Goal: Task Accomplishment & Management: Manage account settings

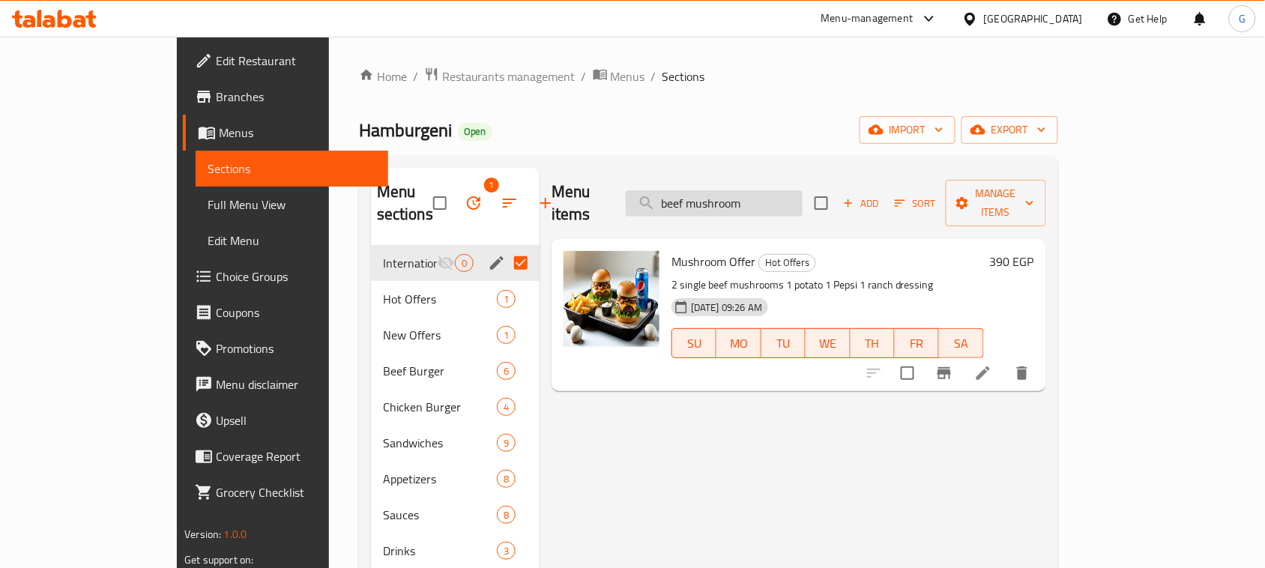
click at [723, 193] on input "beef mushroom" at bounding box center [714, 203] width 177 height 26
click at [735, 178] on div "Menu items beef mushroom Add Sort Manage items" at bounding box center [798, 203] width 495 height 71
click at [735, 196] on input "beef mushroom" at bounding box center [714, 203] width 177 height 26
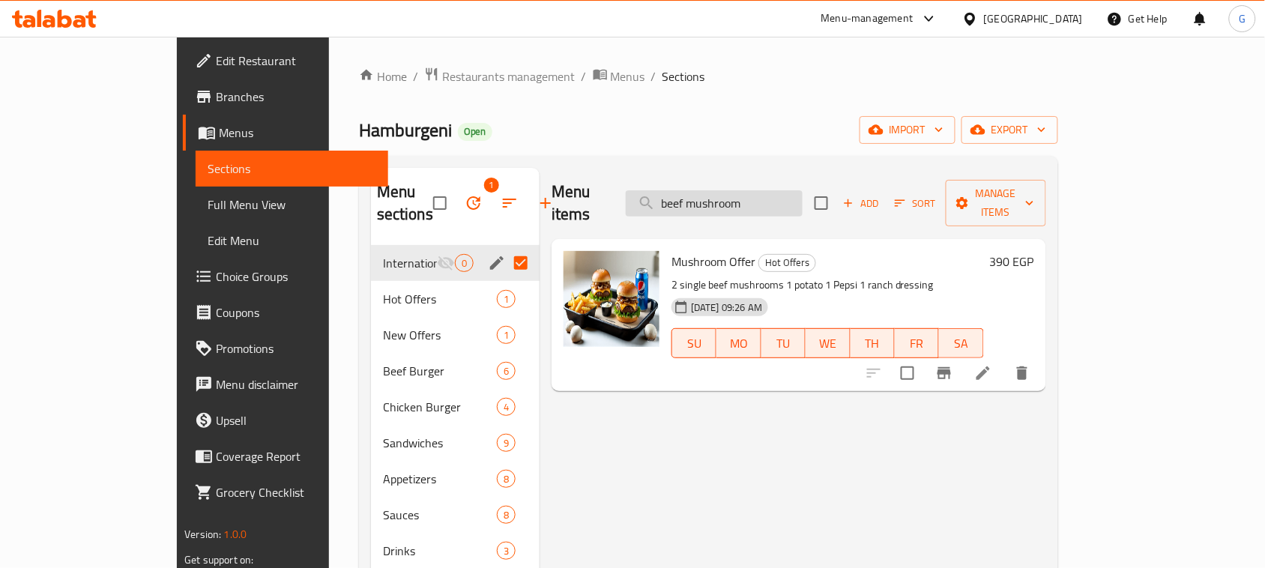
paste input "cold cut hamburgeni"
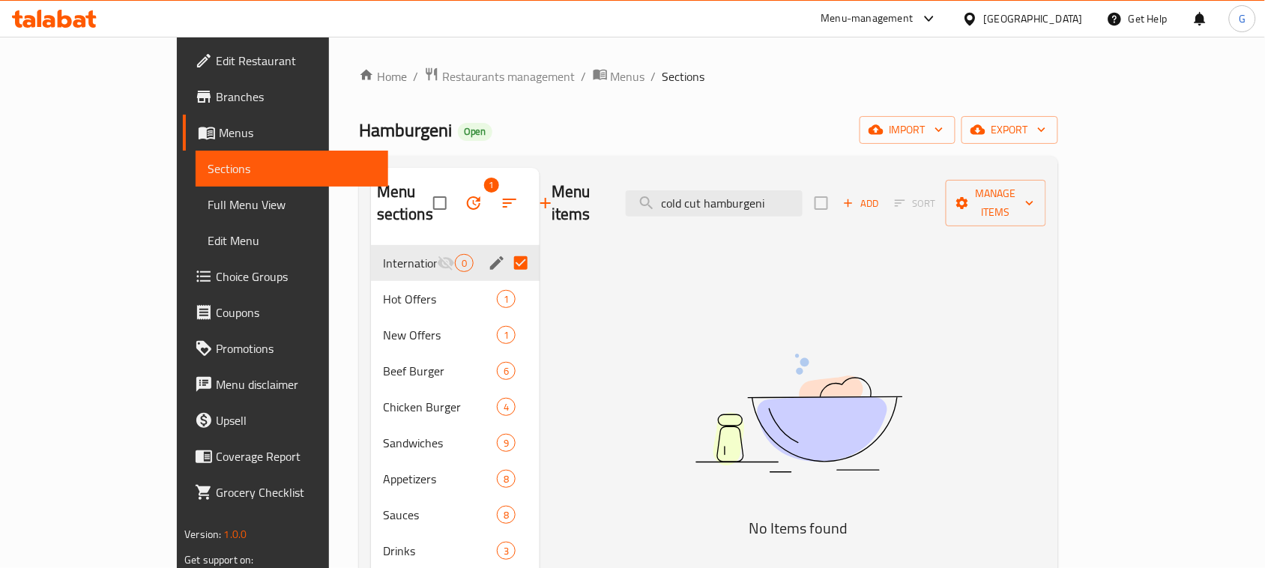
drag, startPoint x: 764, startPoint y: 191, endPoint x: 1012, endPoint y: 190, distance: 248.0
click at [1012, 190] on div "Menu items cold cut hamburgeni Add Sort Manage items" at bounding box center [798, 203] width 495 height 71
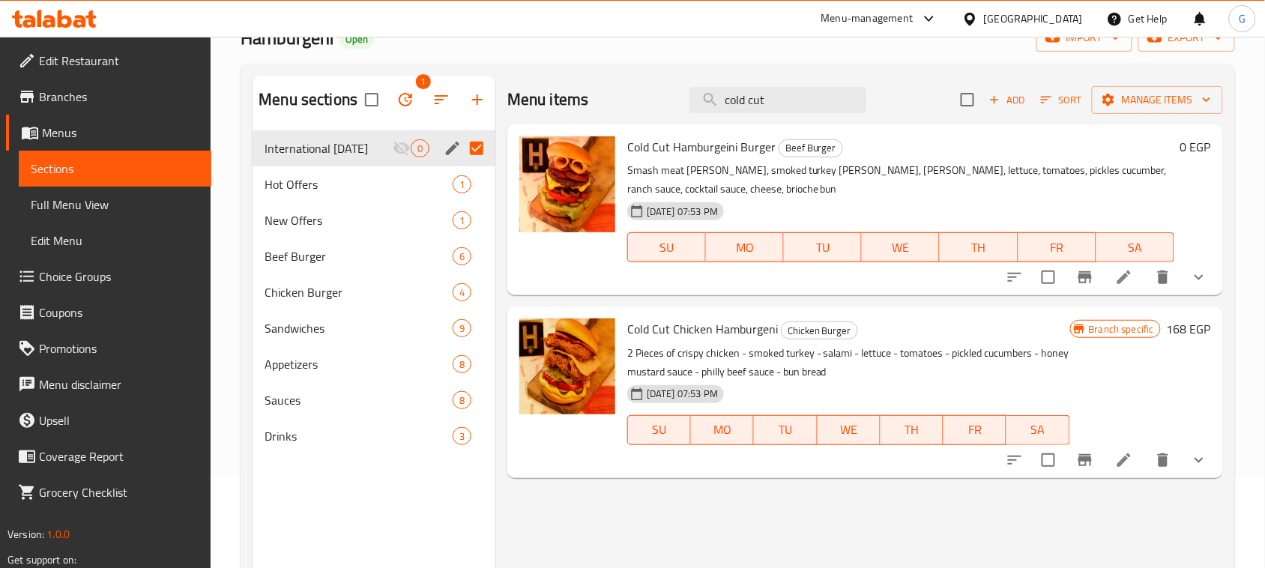
scroll to position [117, 0]
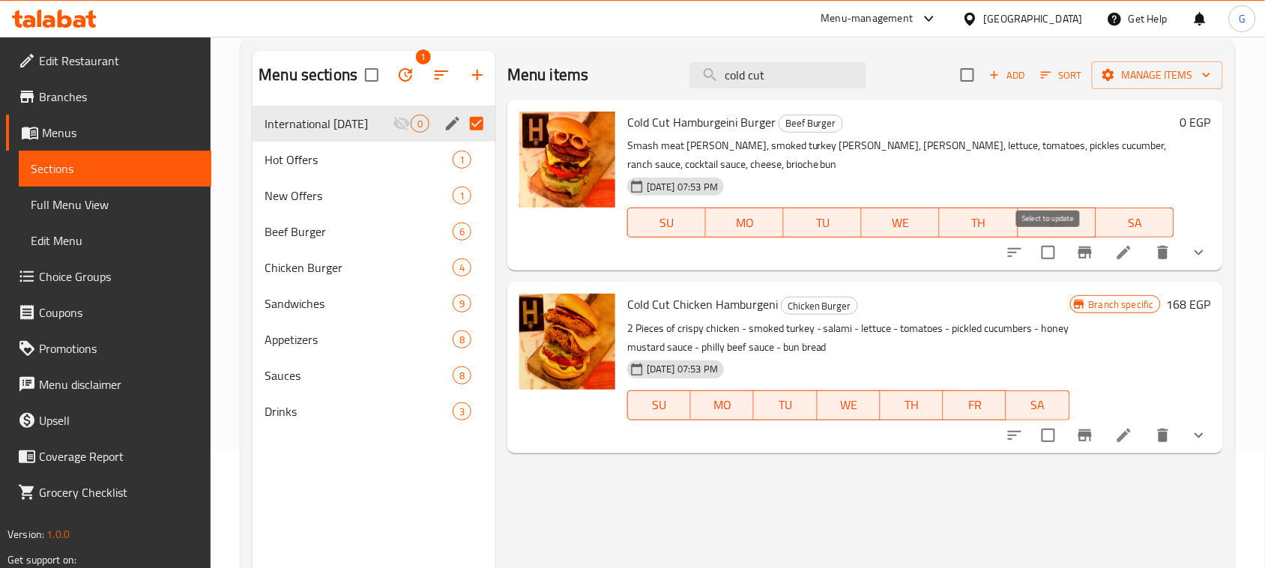
type input "cold cut"
click at [1050, 264] on input "checkbox" at bounding box center [1047, 252] width 31 height 31
checkbox input "true"
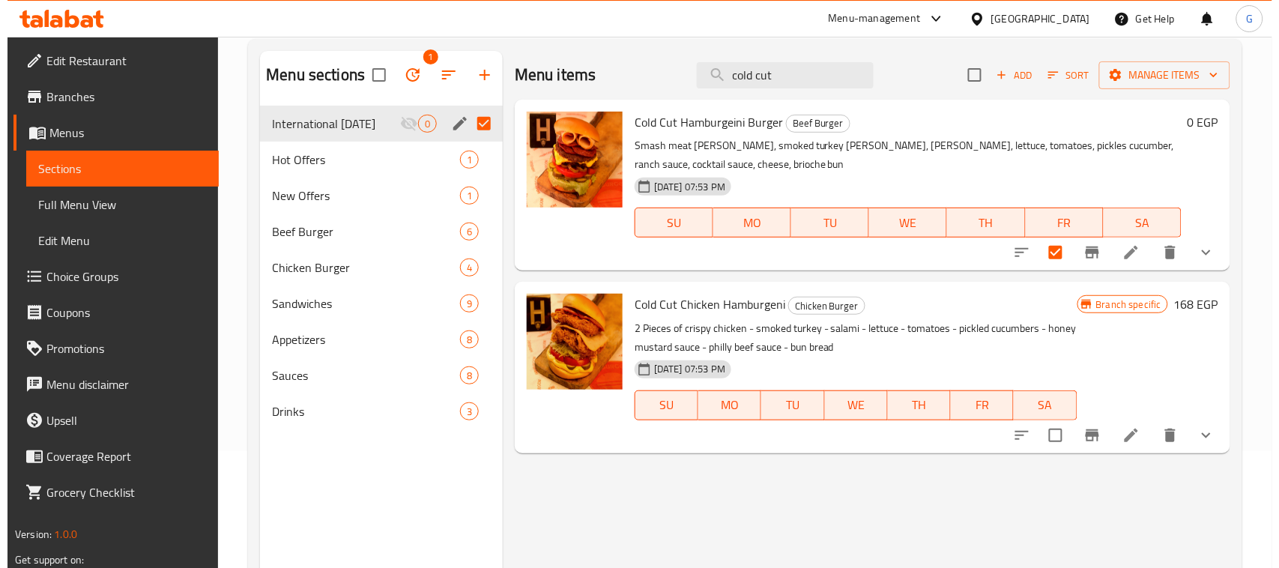
scroll to position [0, 0]
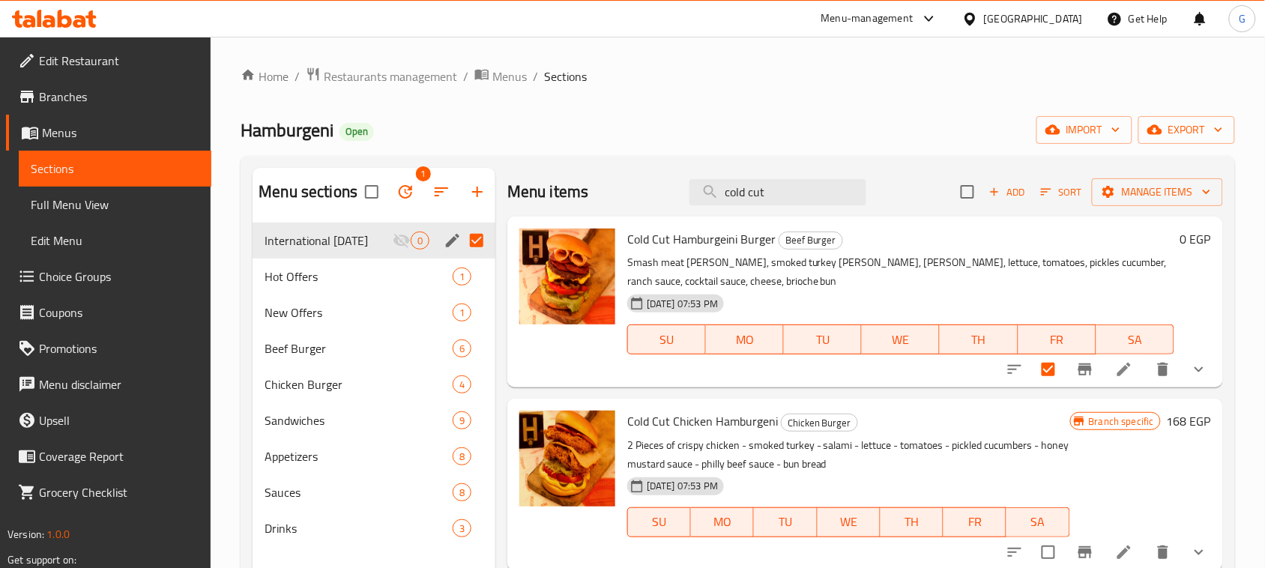
click at [692, 244] on span "Cold Cut Hamburgeini Burger" at bounding box center [701, 239] width 148 height 22
copy h6 "Cold Cut Hamburgeini Burger"
click at [1156, 192] on span "Manage items" at bounding box center [1157, 192] width 107 height 19
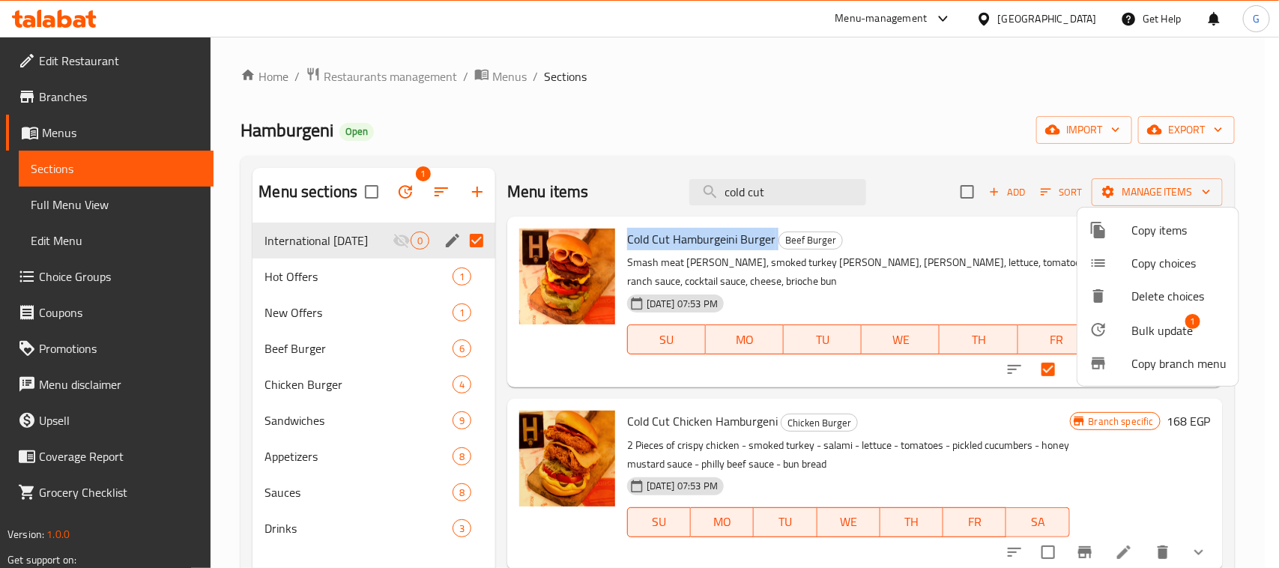
click at [1164, 230] on span "Copy items" at bounding box center [1178, 230] width 95 height 18
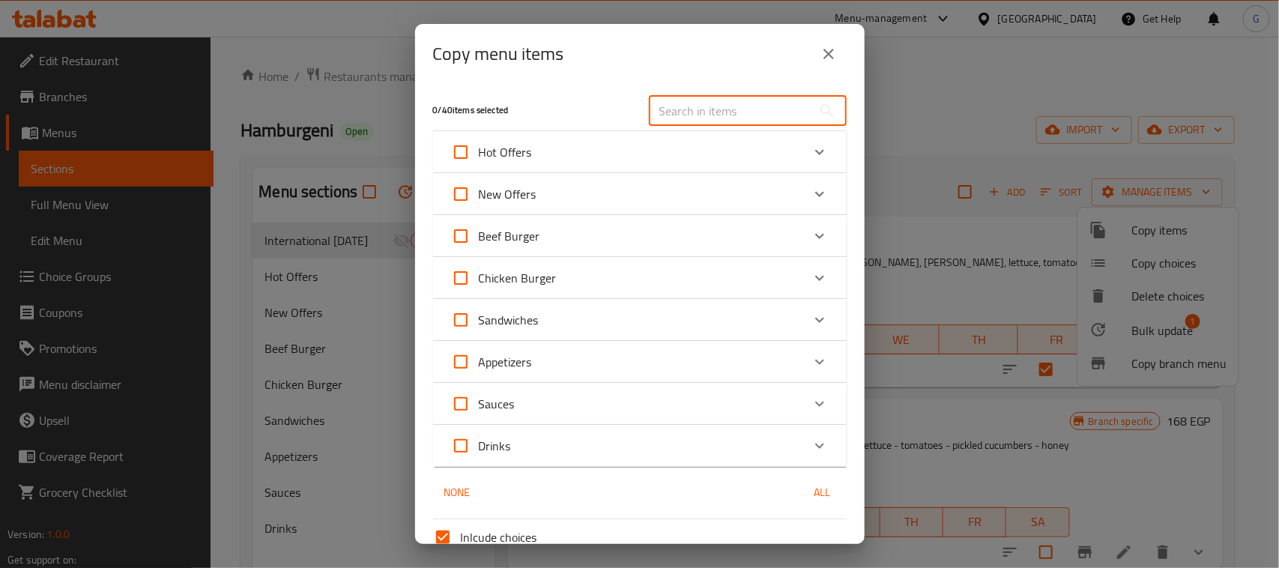
click at [717, 103] on input "text" at bounding box center [730, 111] width 163 height 30
paste input "Cold Cut Hamburgeini Burger"
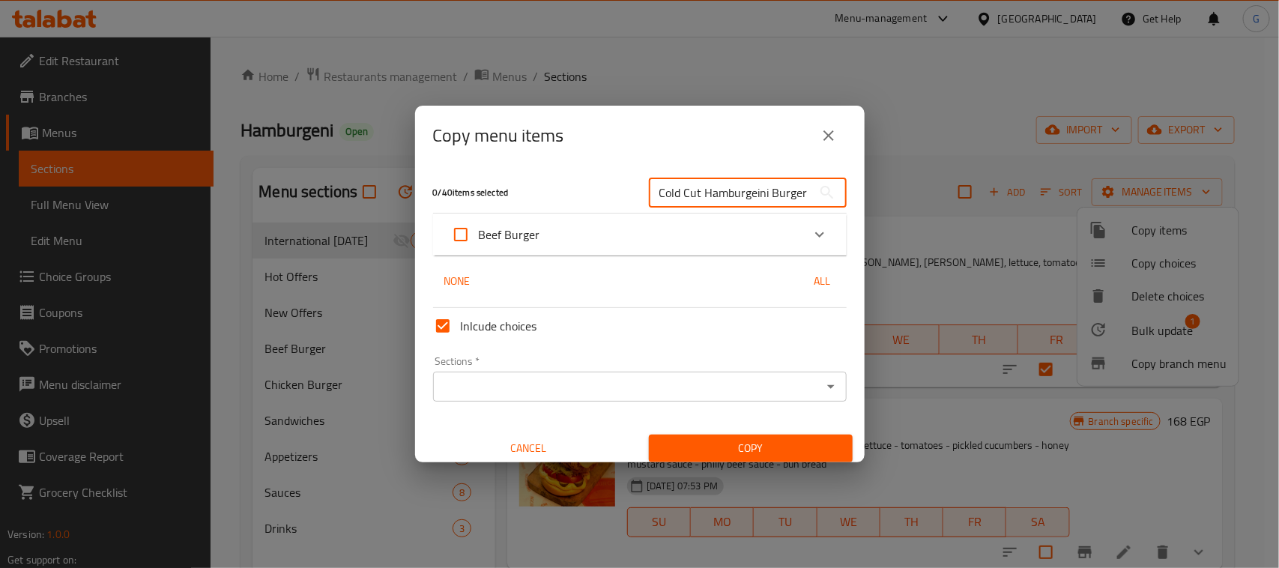
scroll to position [0, 1]
type input "Cold Cut Hamburgeini Burger"
click at [564, 226] on div "Beef Burger" at bounding box center [626, 235] width 351 height 36
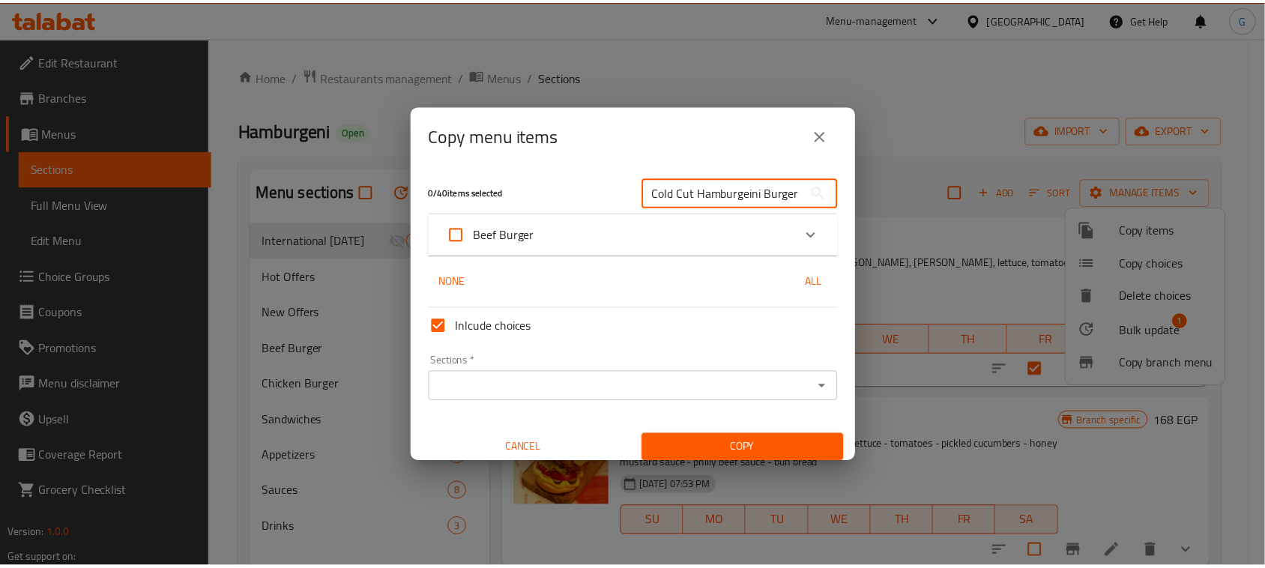
scroll to position [0, 0]
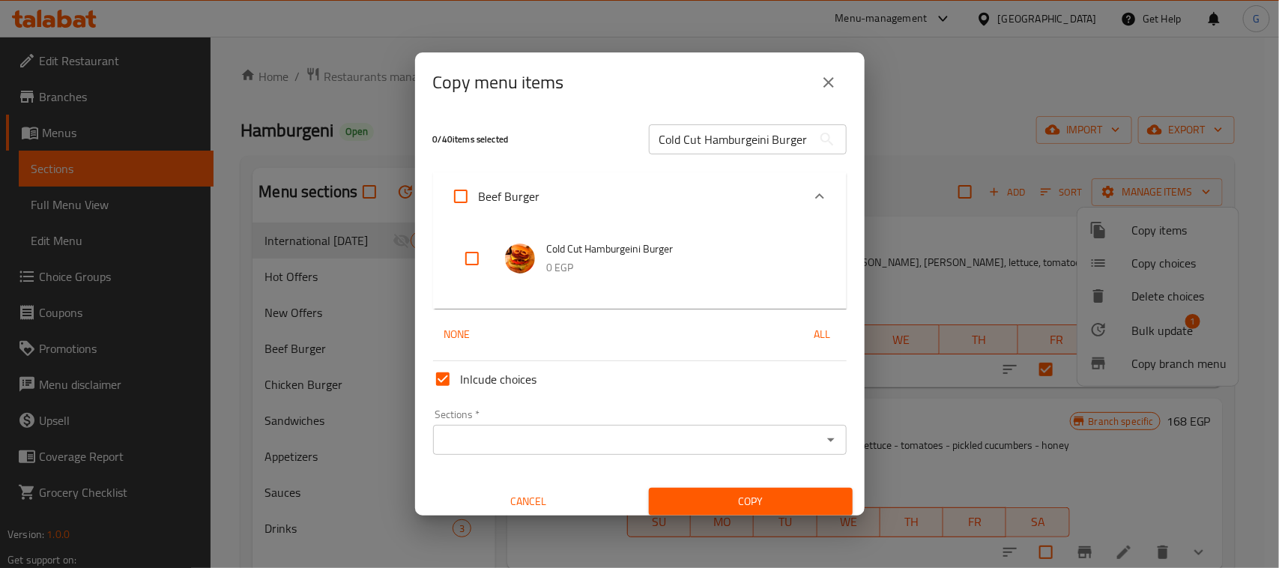
click at [465, 267] on input "checkbox" at bounding box center [472, 259] width 36 height 36
checkbox input "true"
click at [521, 429] on input "Sections   *" at bounding box center [628, 439] width 380 height 21
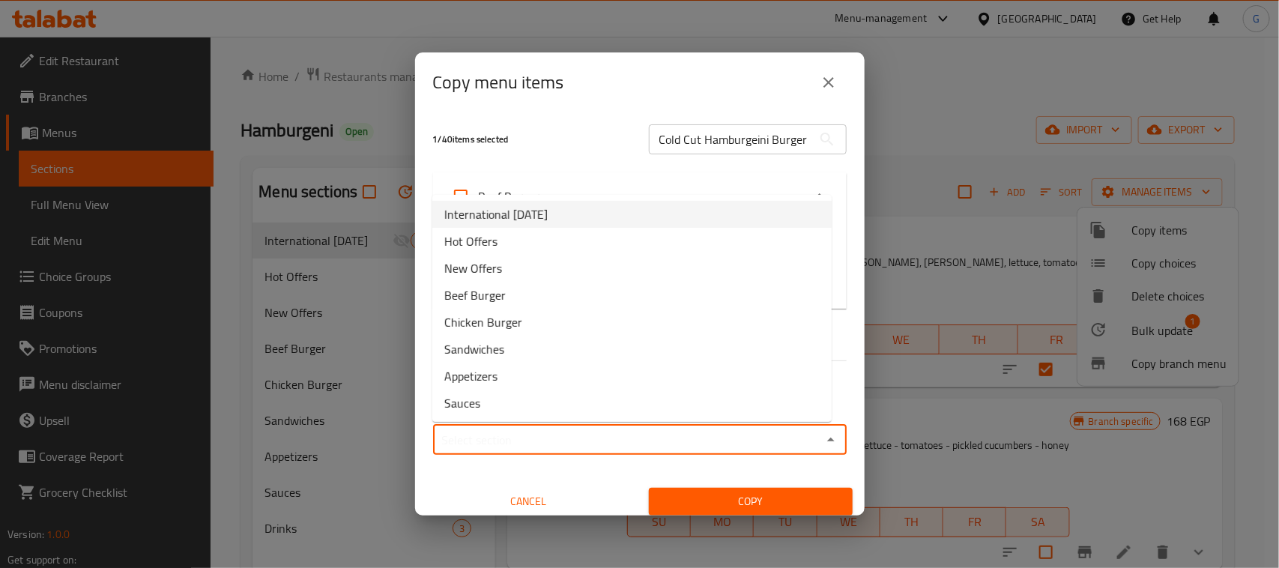
click at [548, 206] on span "International [DATE]" at bounding box center [495, 214] width 103 height 18
type input "International [DATE]"
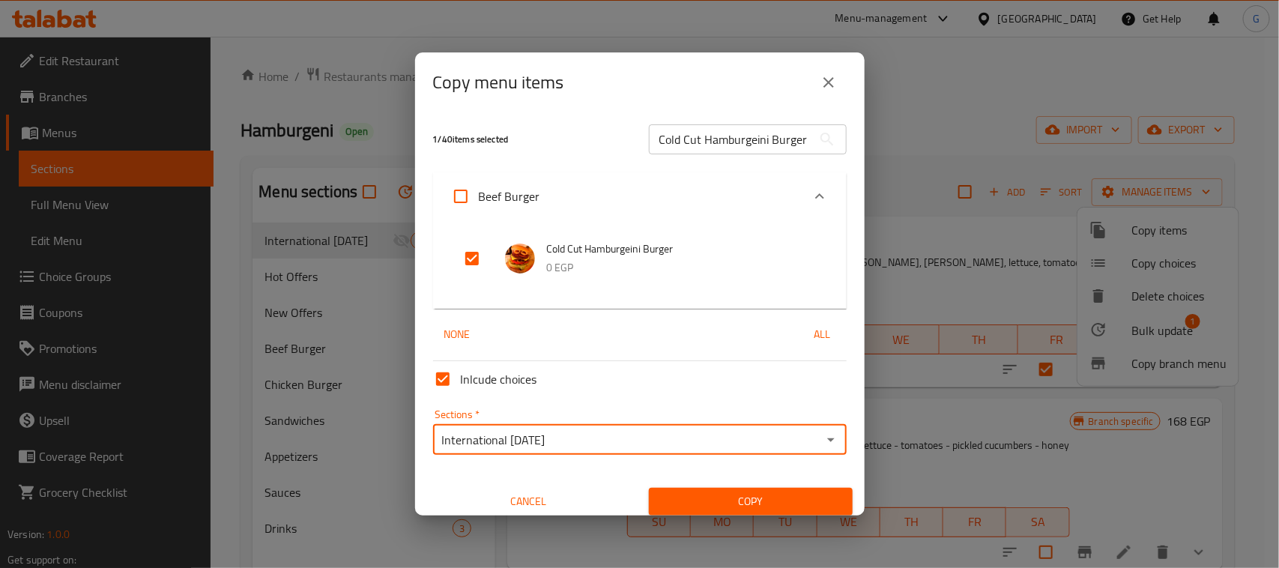
click at [680, 497] on span "Copy" at bounding box center [751, 501] width 180 height 19
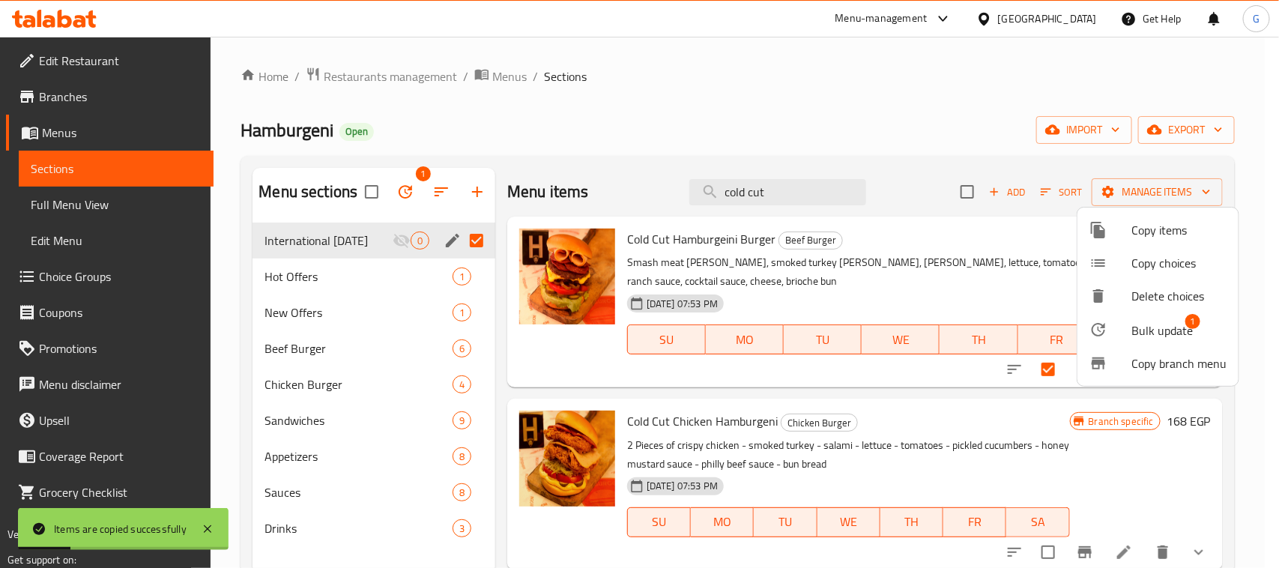
click at [360, 244] on div at bounding box center [639, 284] width 1279 height 568
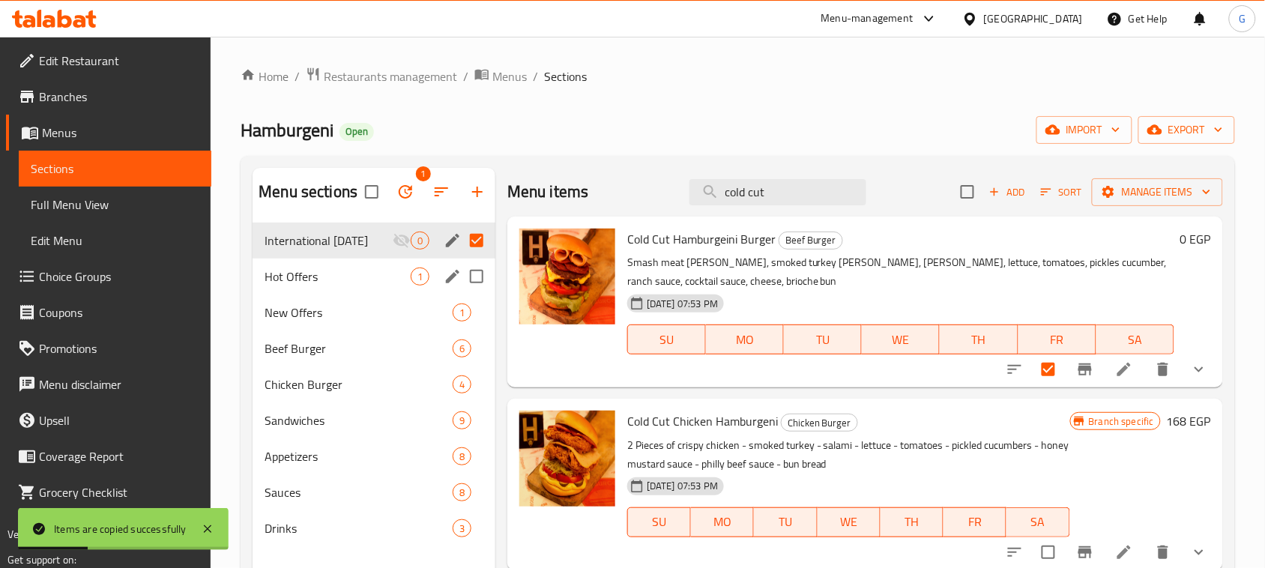
click at [342, 264] on div "Hot Offers 1" at bounding box center [373, 276] width 243 height 36
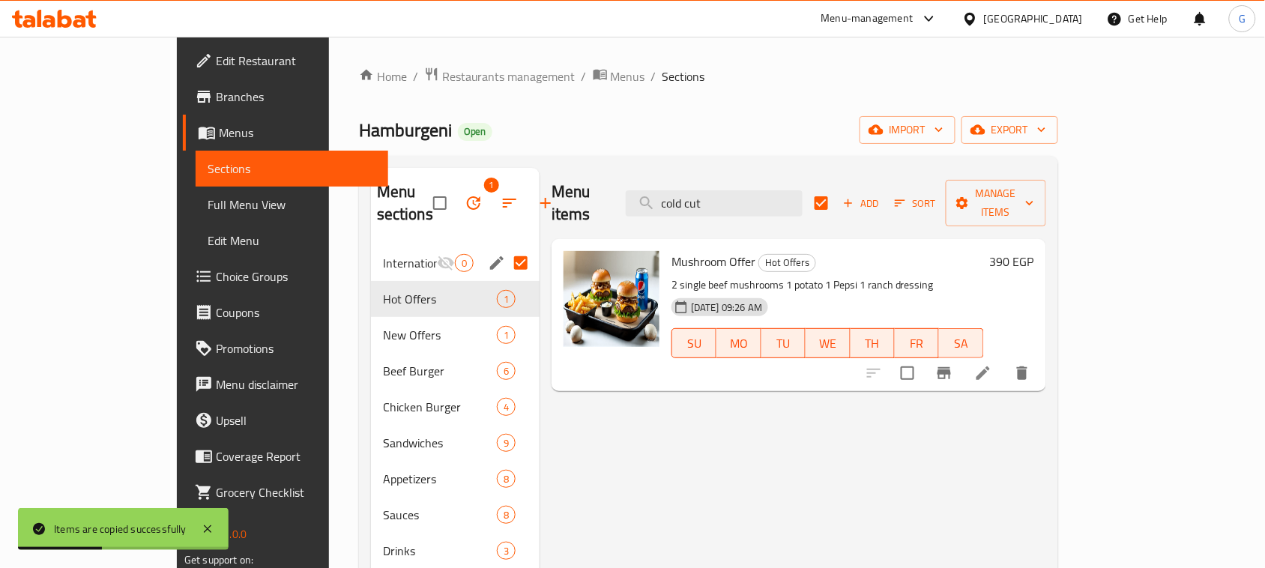
click at [371, 239] on nav "International Potato Day 0 Hot Offers 1 New Offers 1 Beef Burger 6 Chicken Burg…" at bounding box center [455, 407] width 169 height 336
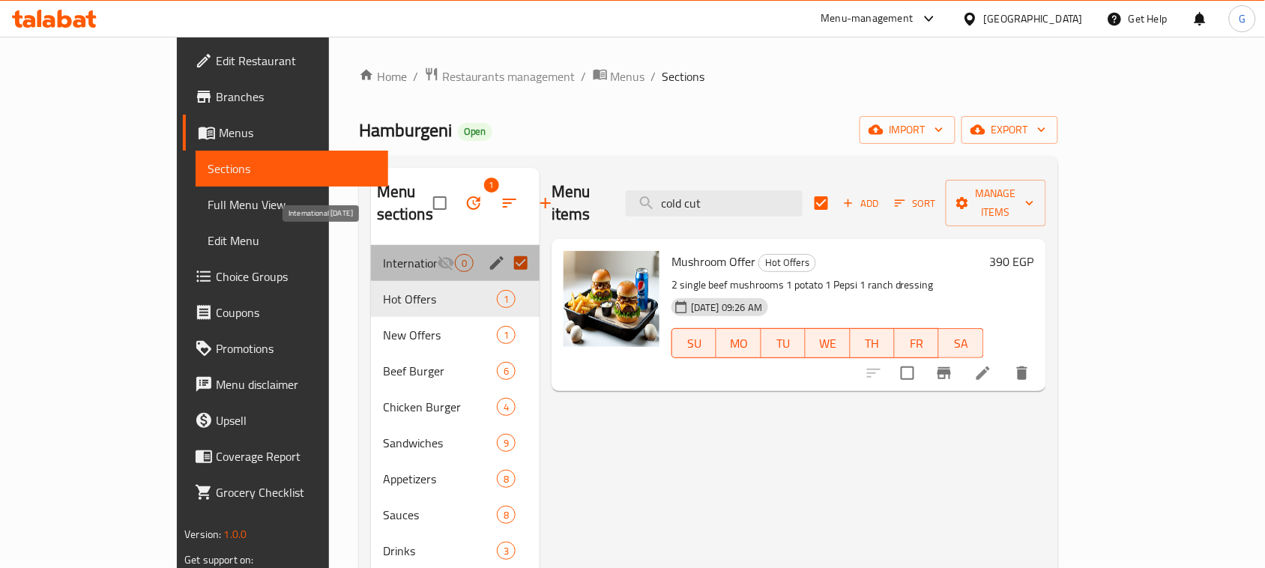
click at [383, 254] on span "International [DATE]" at bounding box center [410, 263] width 54 height 18
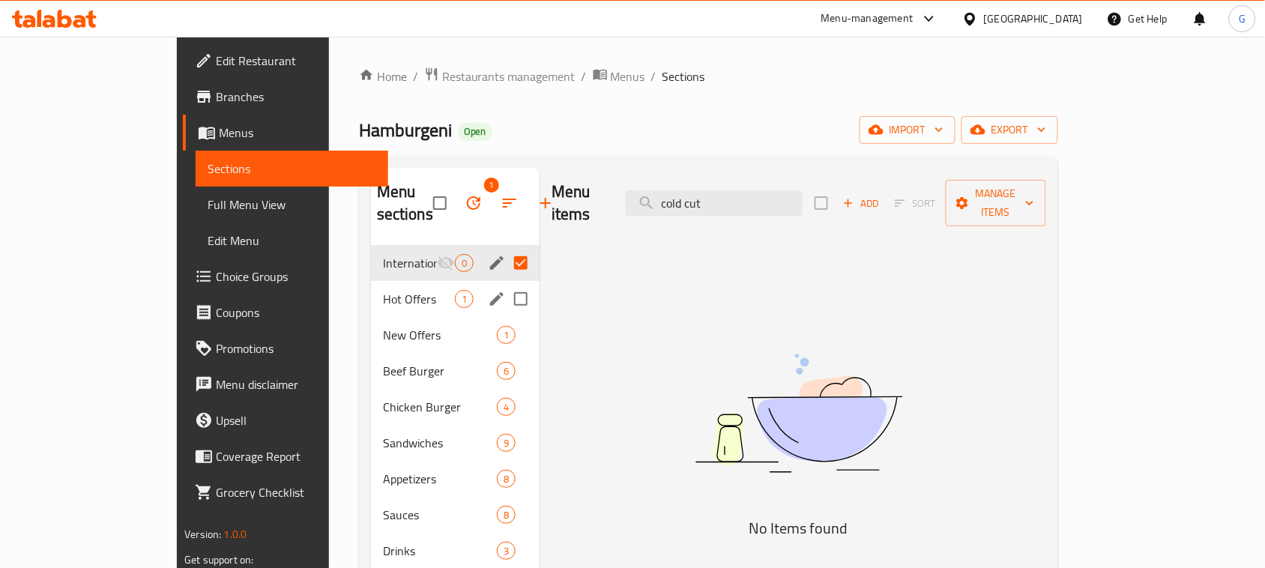
click at [371, 286] on div "Hot Offers 1" at bounding box center [455, 299] width 169 height 36
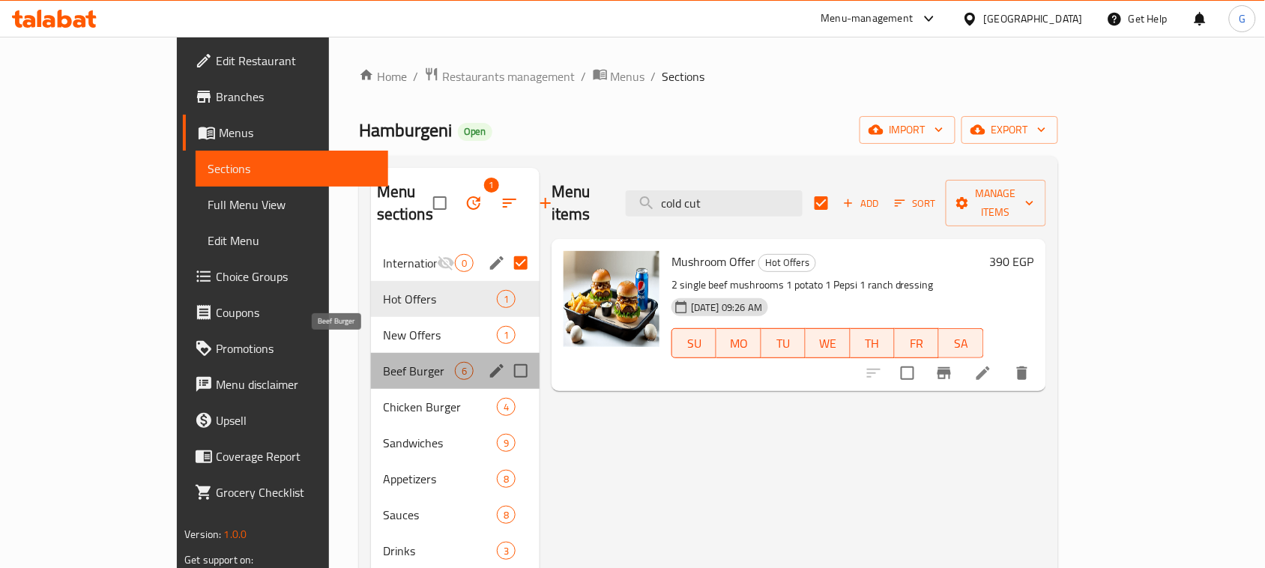
click at [383, 362] on span "Beef Burger" at bounding box center [419, 371] width 72 height 18
checkbox input "false"
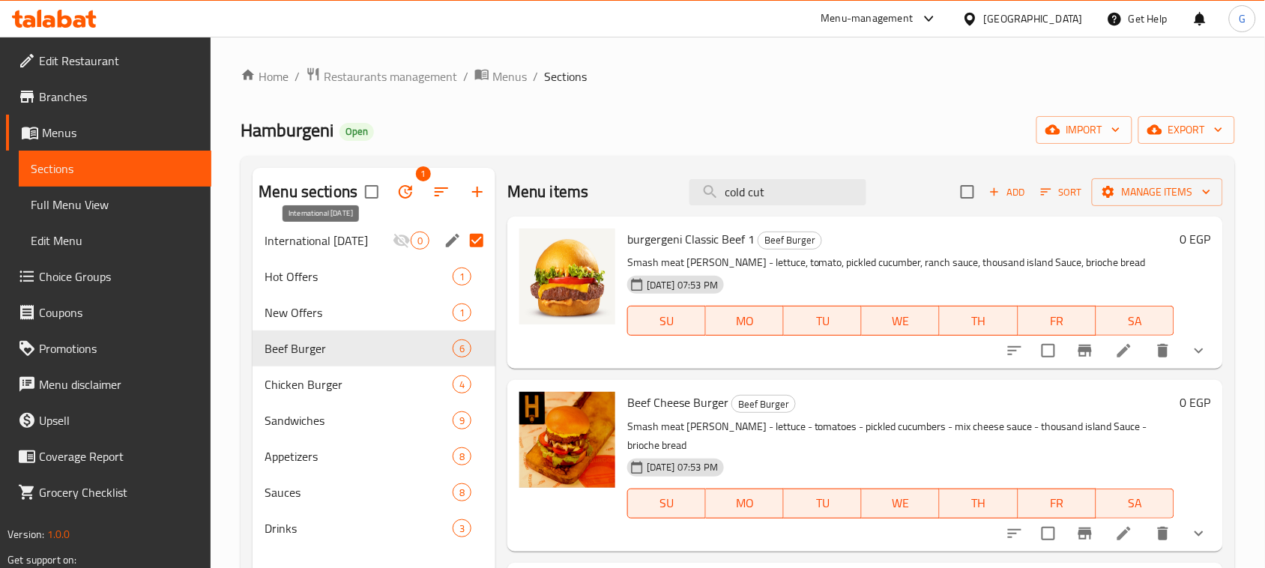
click at [342, 238] on span "International [DATE]" at bounding box center [328, 241] width 128 height 18
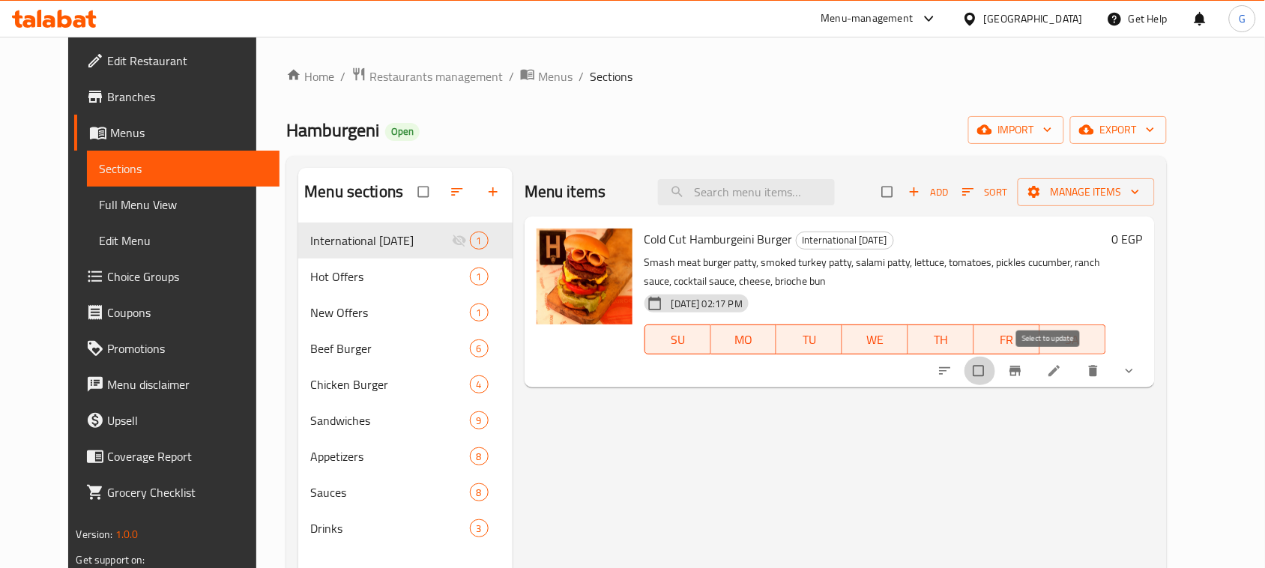
click at [996, 372] on input "checkbox" at bounding box center [979, 371] width 31 height 28
checkbox input "true"
click at [1147, 204] on button "Manage items" at bounding box center [1085, 192] width 137 height 28
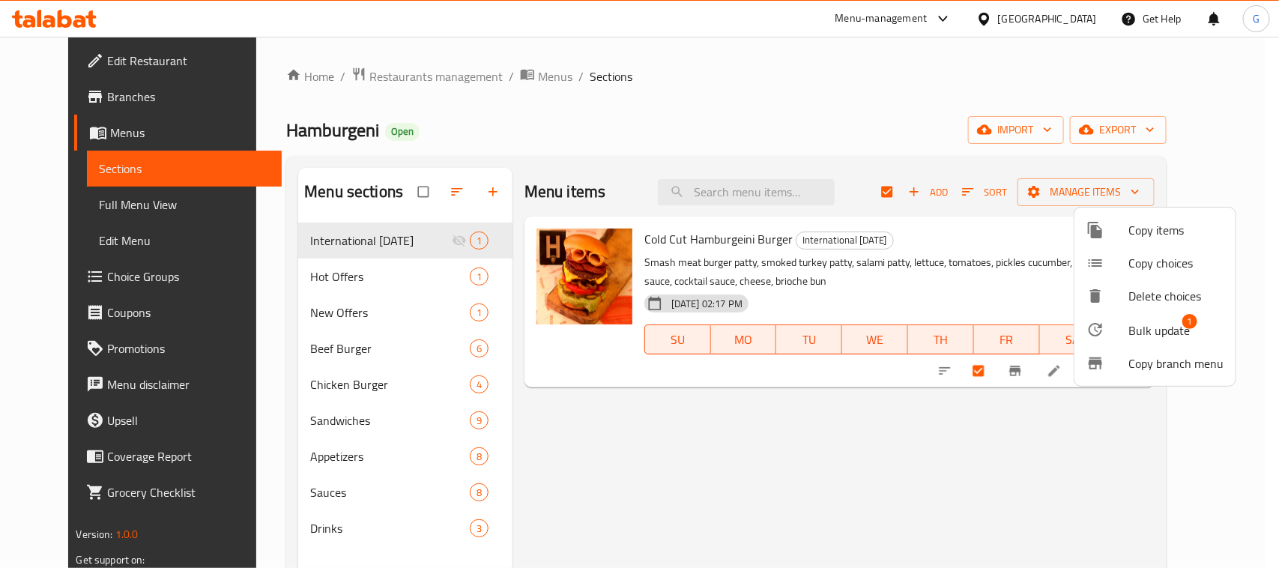
click at [1151, 326] on span "Bulk update" at bounding box center [1158, 330] width 61 height 18
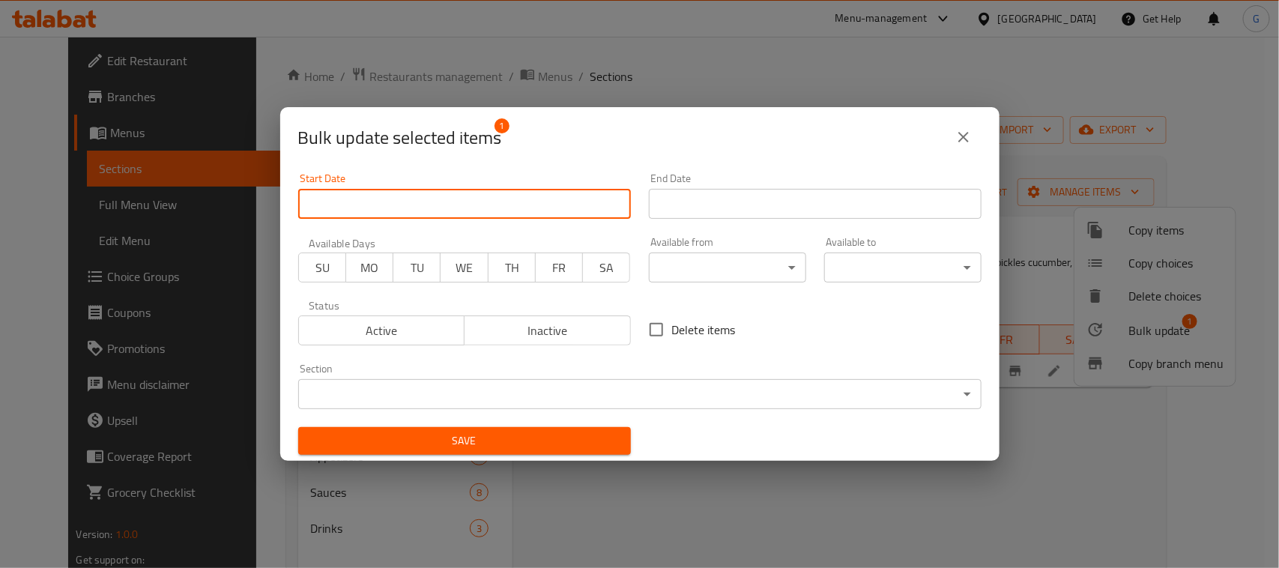
click at [500, 215] on input "Start Date" at bounding box center [464, 204] width 333 height 30
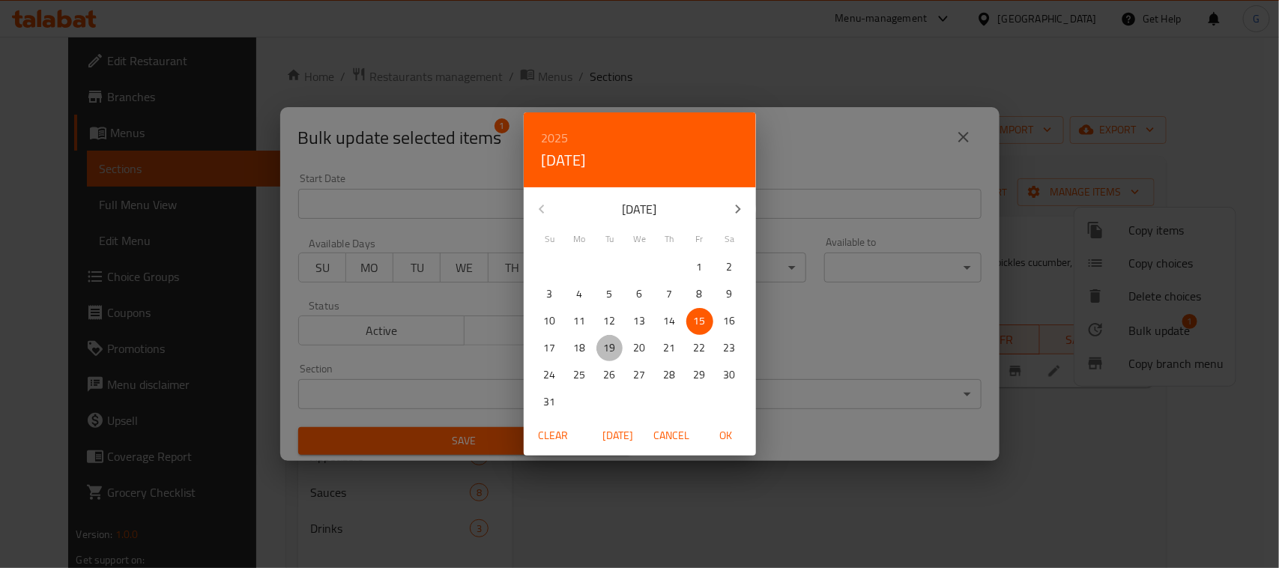
click at [604, 343] on p "19" at bounding box center [610, 348] width 12 height 19
click at [725, 442] on span "OK" at bounding box center [726, 435] width 36 height 19
type input "[DATE]"
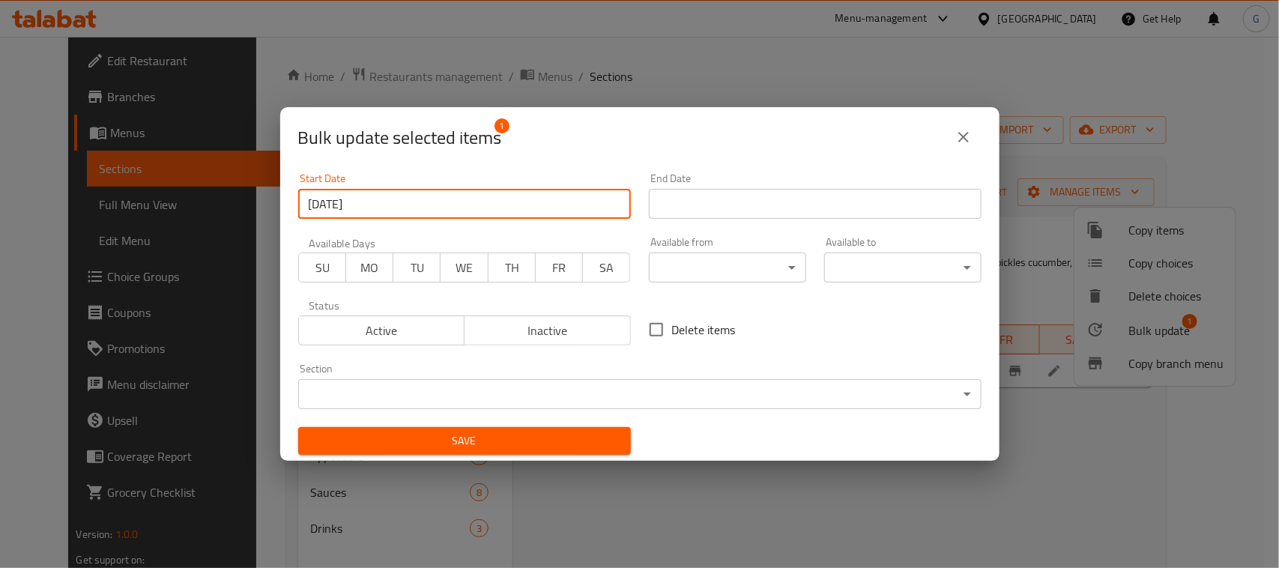
click at [854, 189] on input "Start Date" at bounding box center [815, 204] width 333 height 30
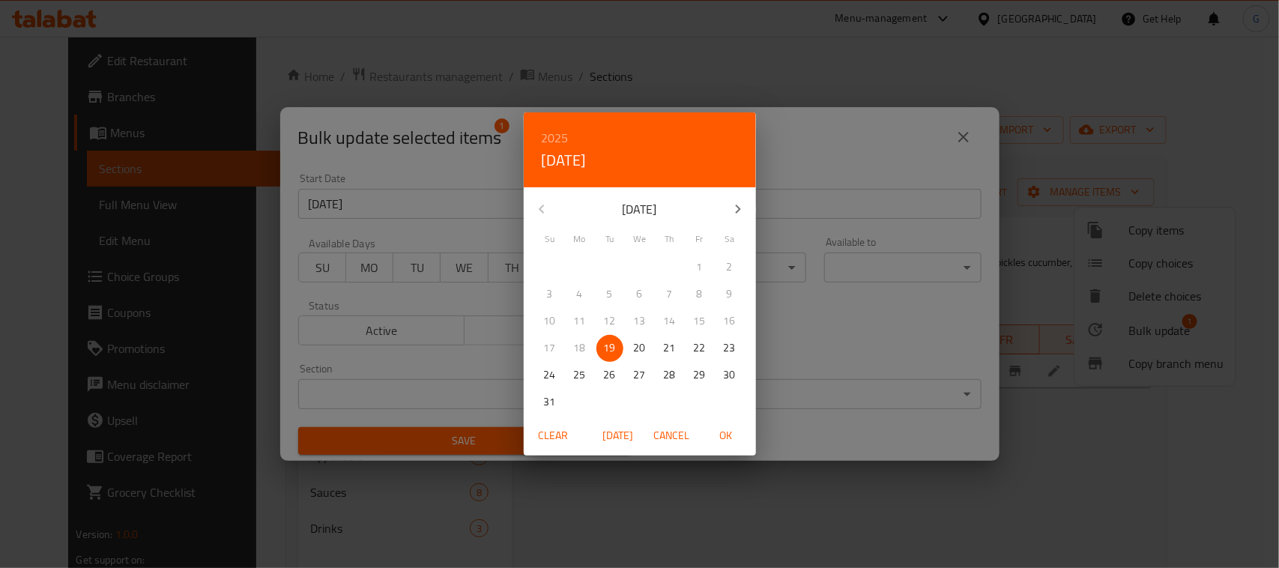
click at [716, 429] on span "OK" at bounding box center [726, 435] width 36 height 19
type input "[DATE]"
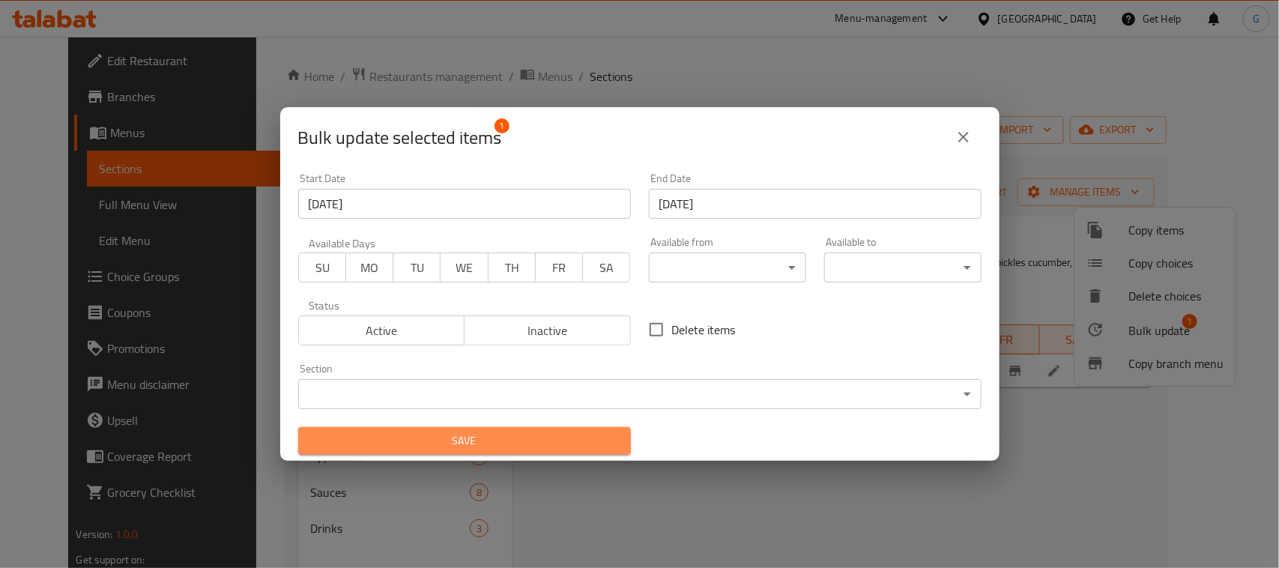
click at [495, 437] on span "Save" at bounding box center [464, 441] width 309 height 19
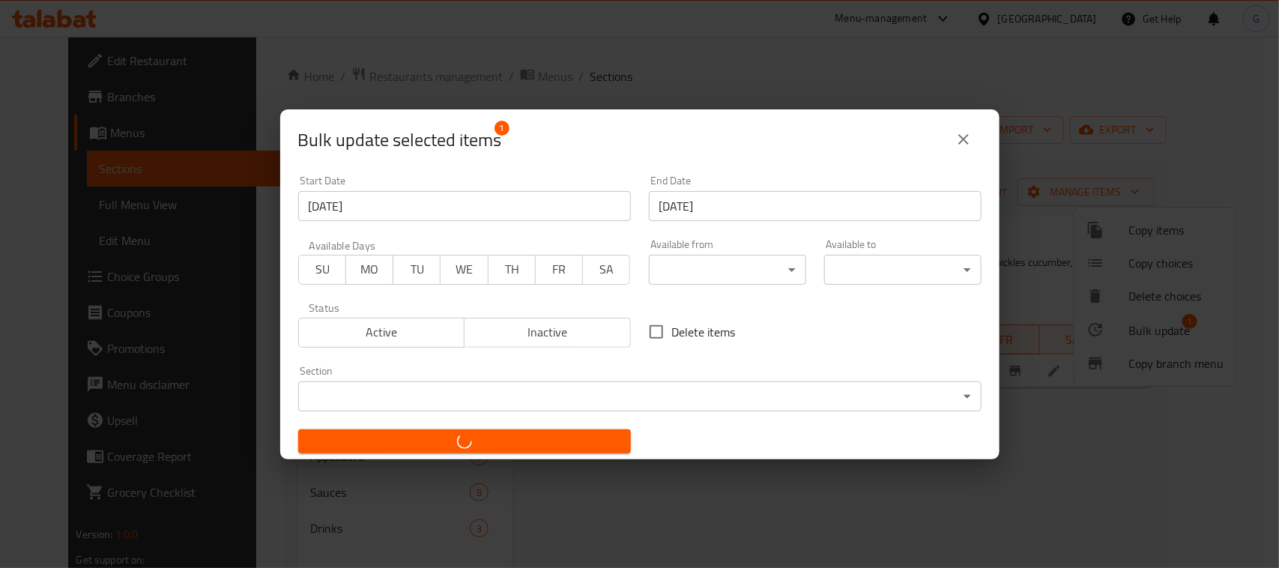
checkbox input "false"
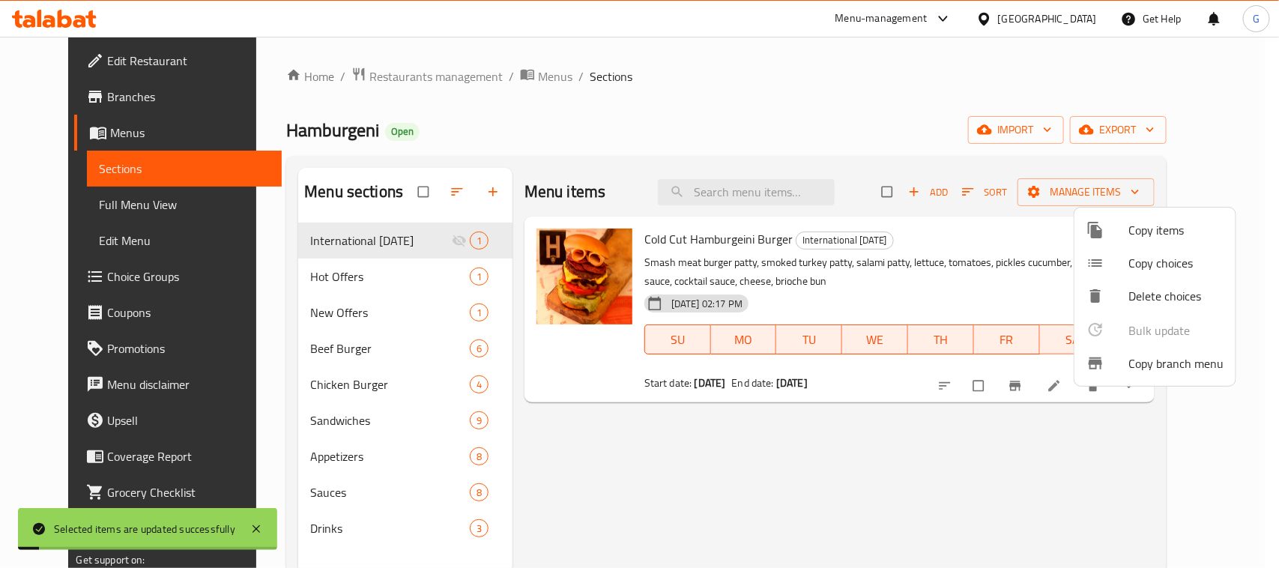
click at [967, 462] on div at bounding box center [639, 284] width 1279 height 568
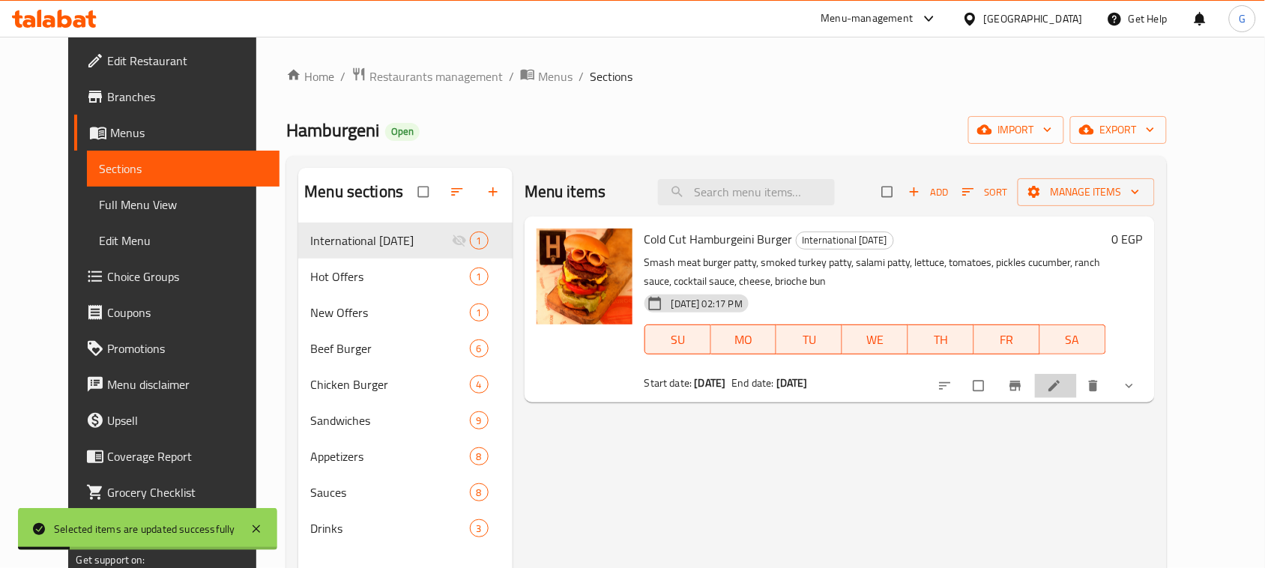
click at [1077, 375] on li at bounding box center [1056, 386] width 42 height 24
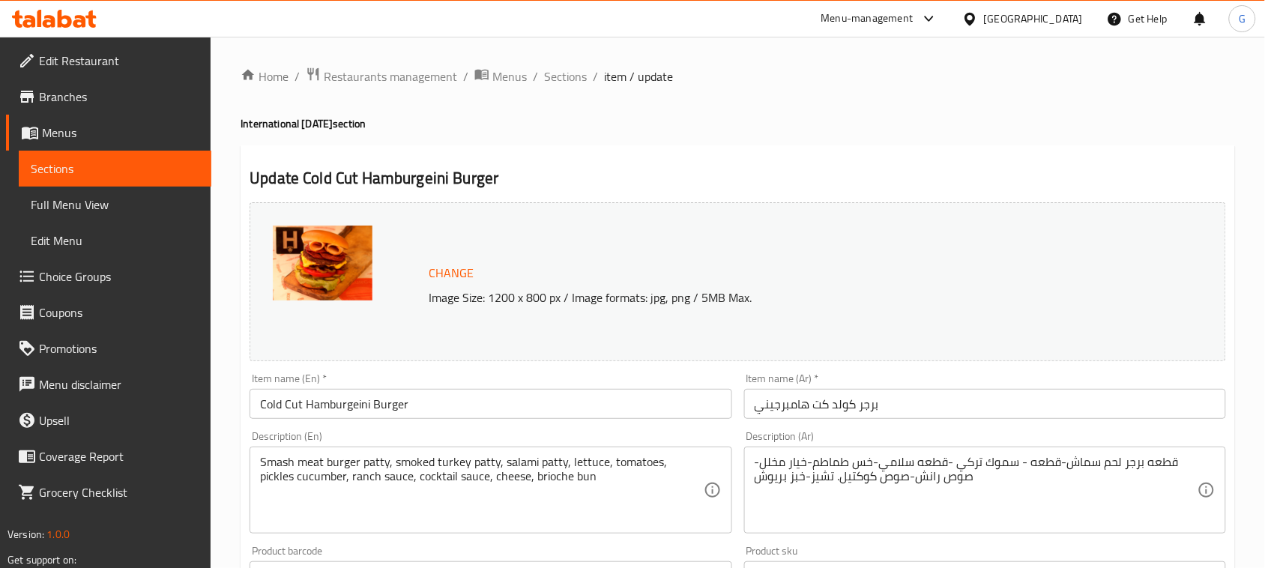
click at [544, 382] on div "Item name (En)   * Cold Cut Hamburgeini Burger Item name (En) *" at bounding box center [491, 396] width 482 height 46
click at [493, 405] on input "Cold Cut Hamburgeini Burger" at bounding box center [491, 404] width 482 height 30
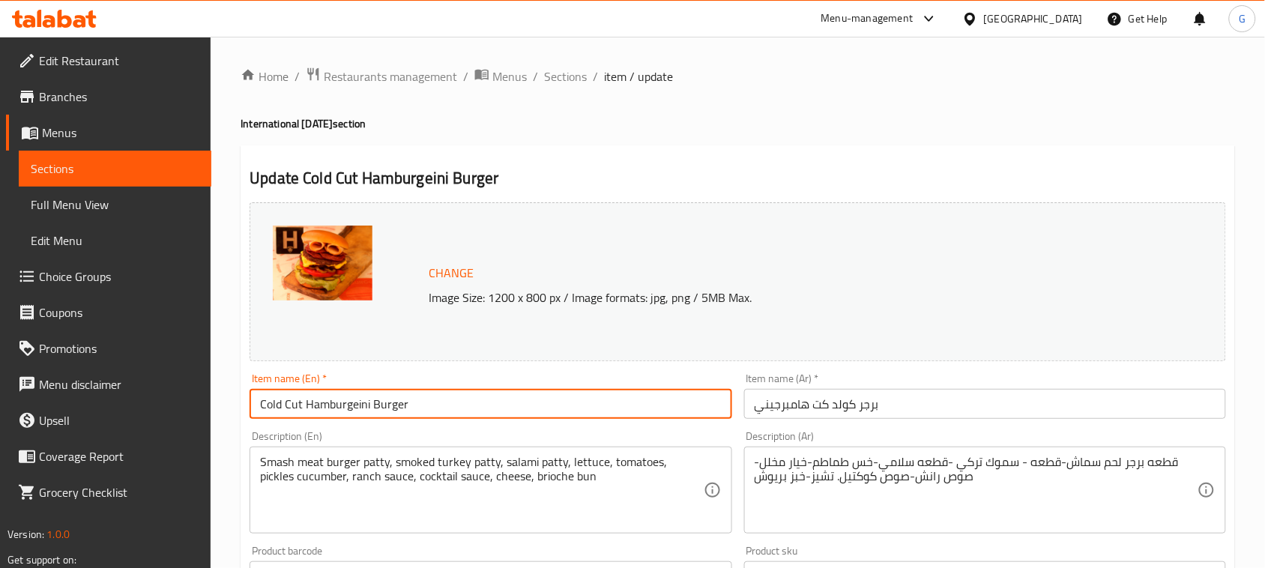
paste input "Comes with A Free Potato"
type input "Cold Cut Hamburgeini Burger Comes with A Free Potato"
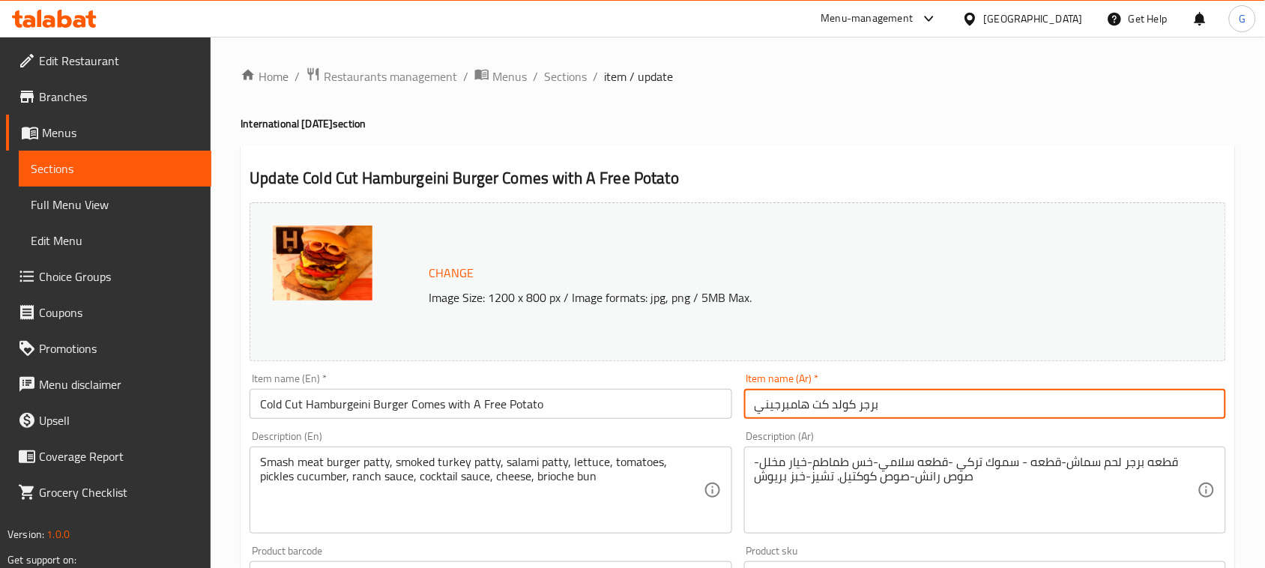
click at [1115, 405] on input "برجر كولد كت هامبرجيني" at bounding box center [985, 404] width 482 height 30
paste input "يأتي معه بطاطس مجانية"
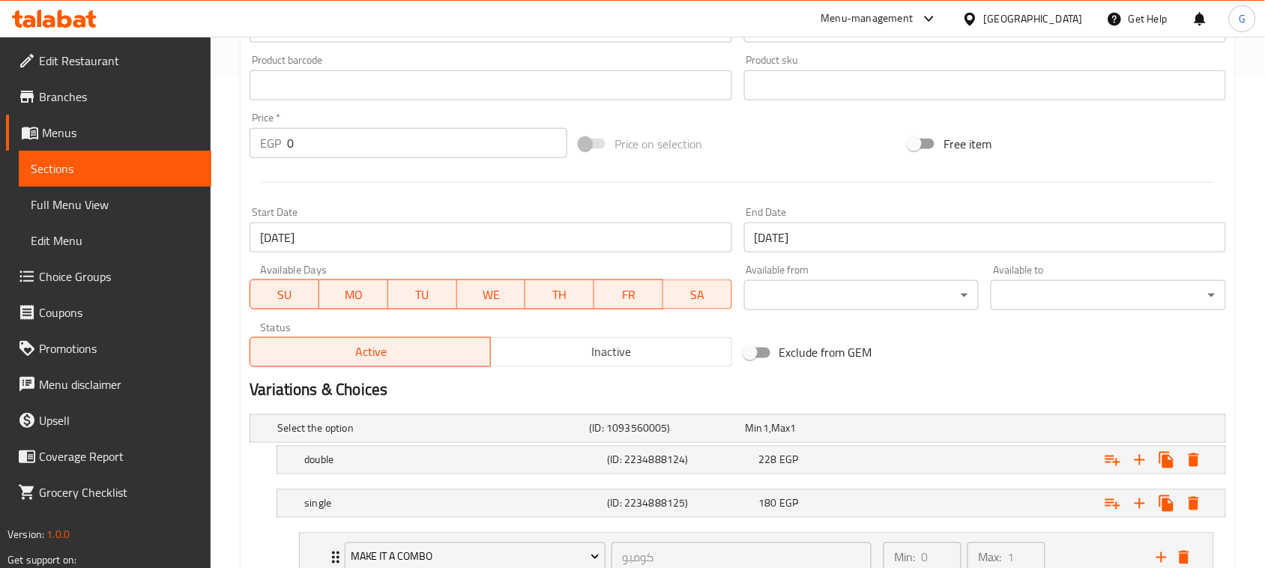
scroll to position [671, 0]
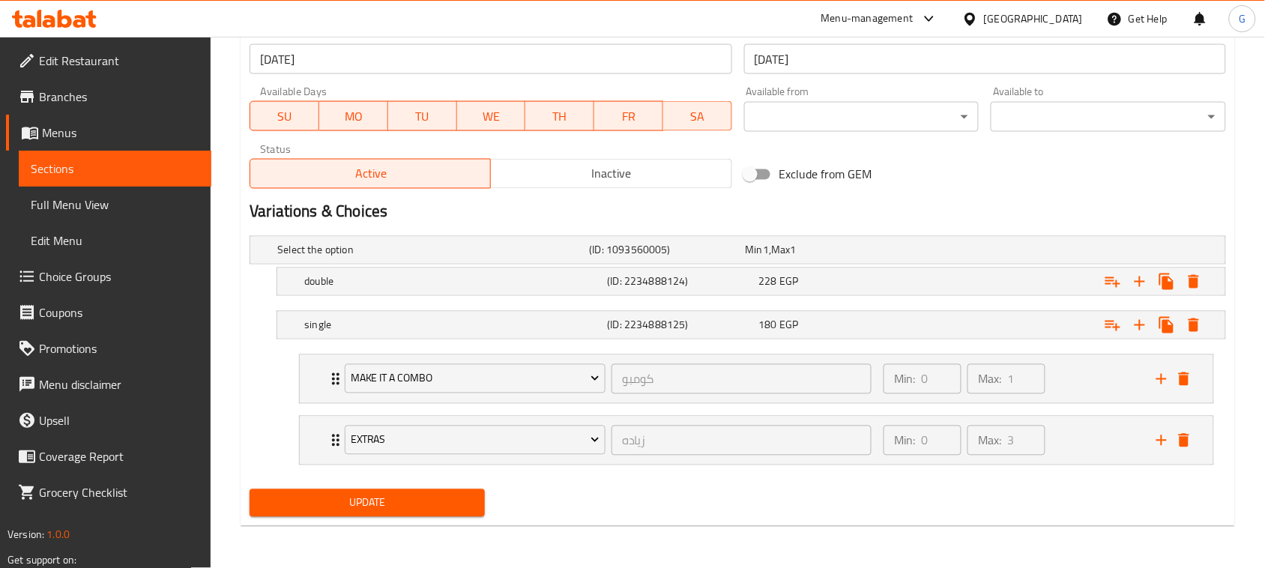
type input "برجر كولد كت هامبرجيني يأتي معه بطاطس مجانية"
click at [408, 504] on span "Update" at bounding box center [366, 503] width 211 height 19
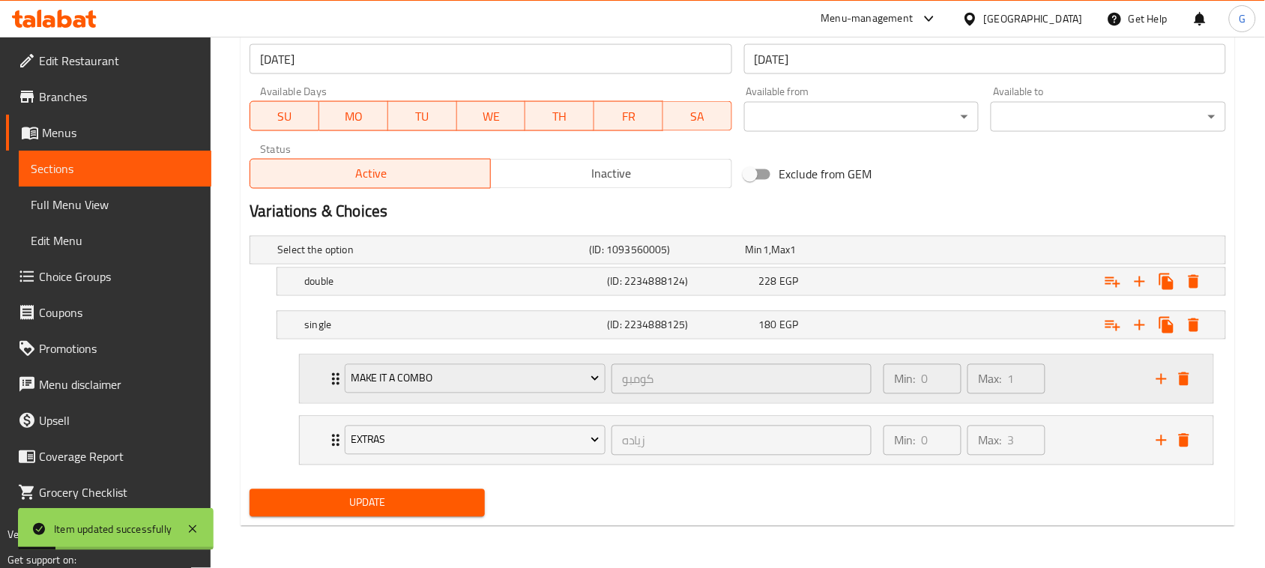
click at [336, 375] on div "make it a combo كومبو ​" at bounding box center [608, 379] width 545 height 48
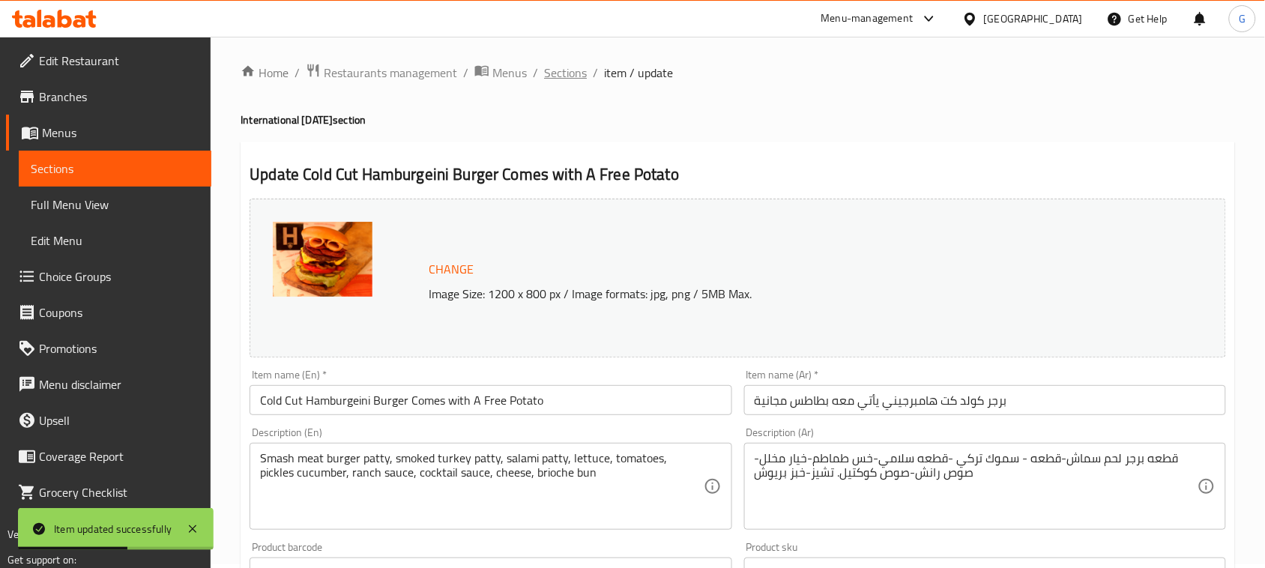
scroll to position [0, 0]
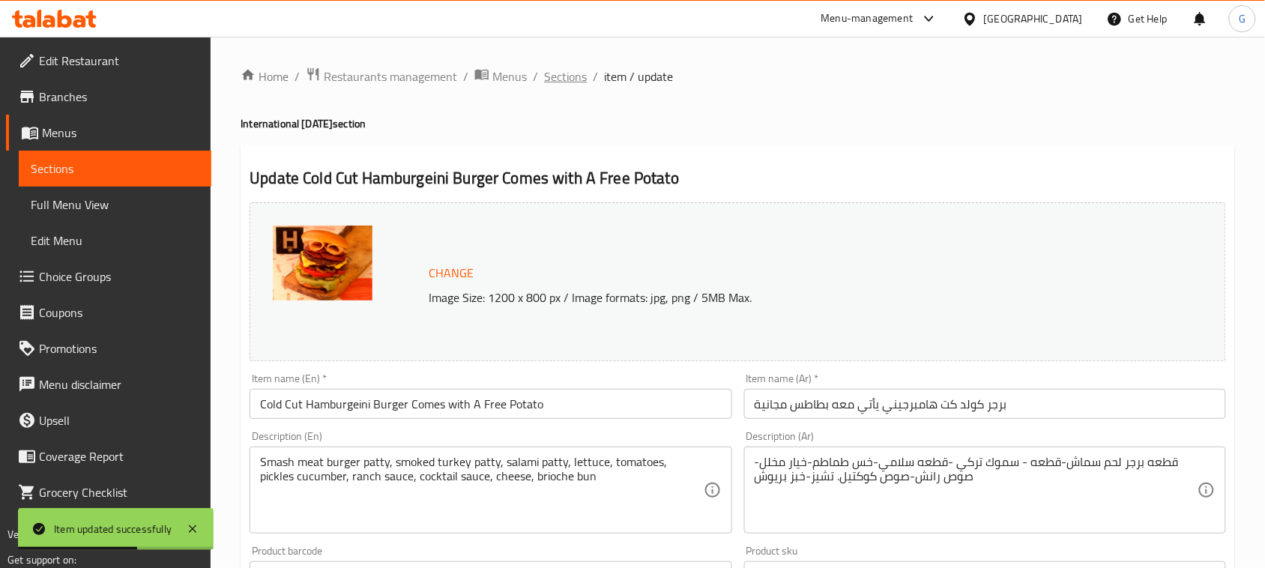
click at [545, 67] on span "Sections" at bounding box center [565, 76] width 43 height 18
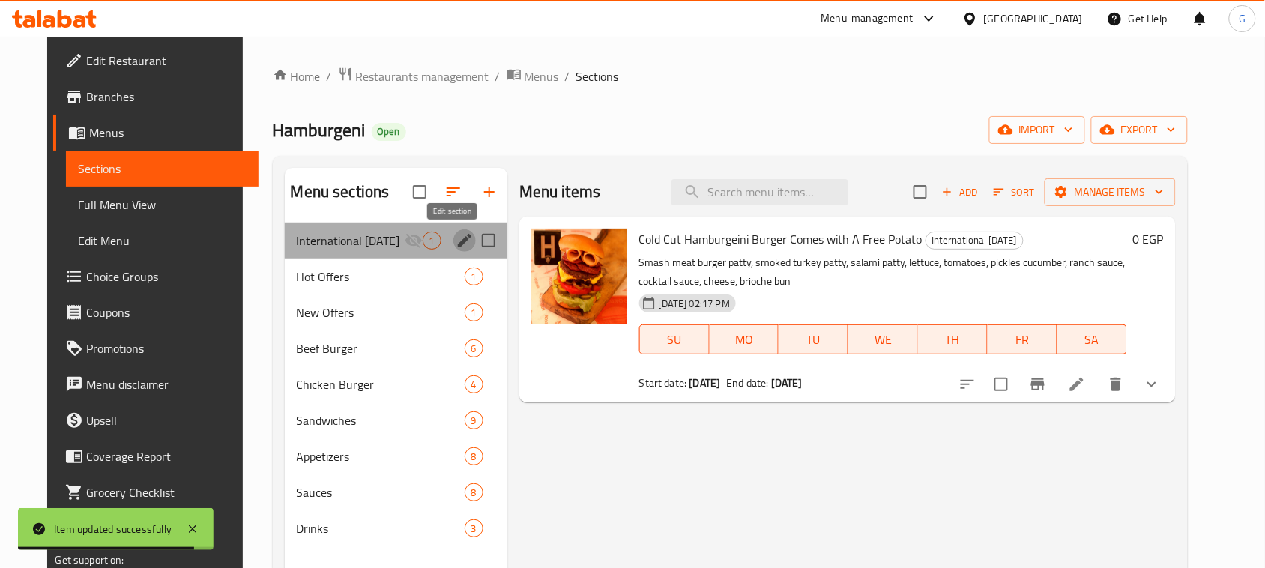
click at [459, 238] on icon "edit" at bounding box center [465, 241] width 18 height 18
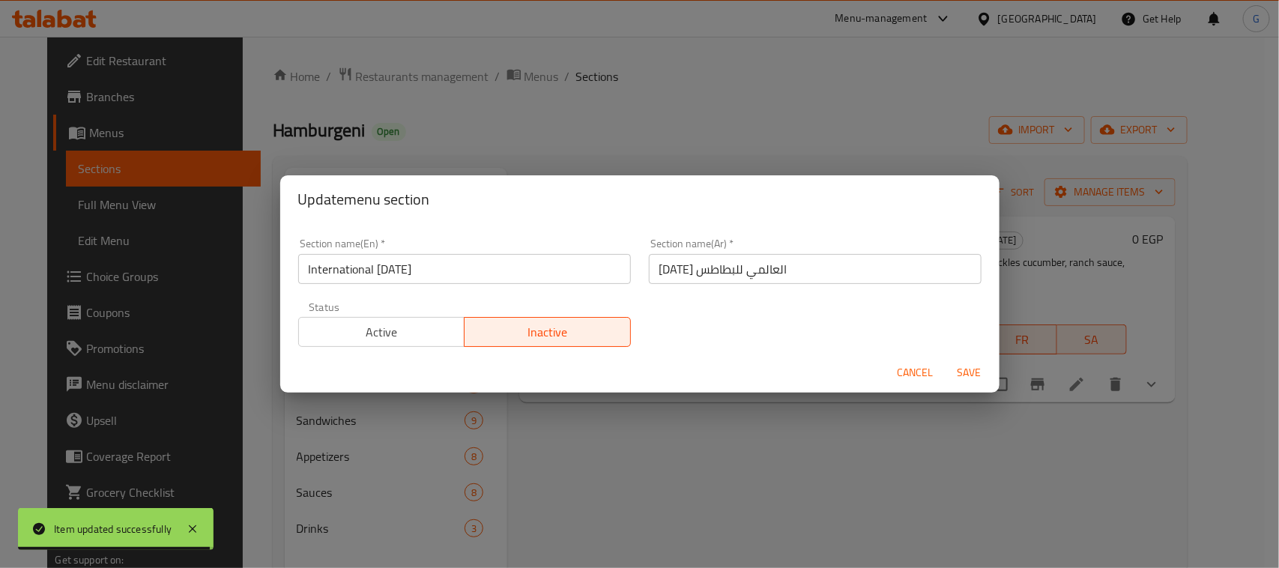
drag, startPoint x: 377, startPoint y: 324, endPoint x: 390, endPoint y: 322, distance: 13.6
click at [379, 324] on span "Active" at bounding box center [382, 332] width 154 height 22
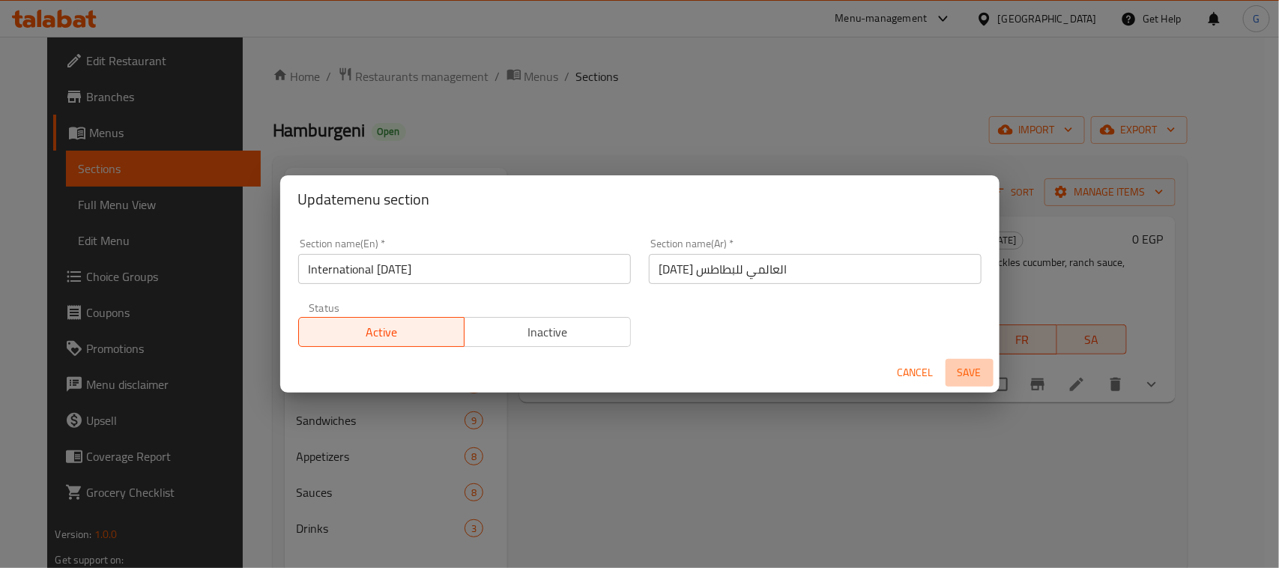
click at [946, 371] on button "Save" at bounding box center [970, 373] width 48 height 28
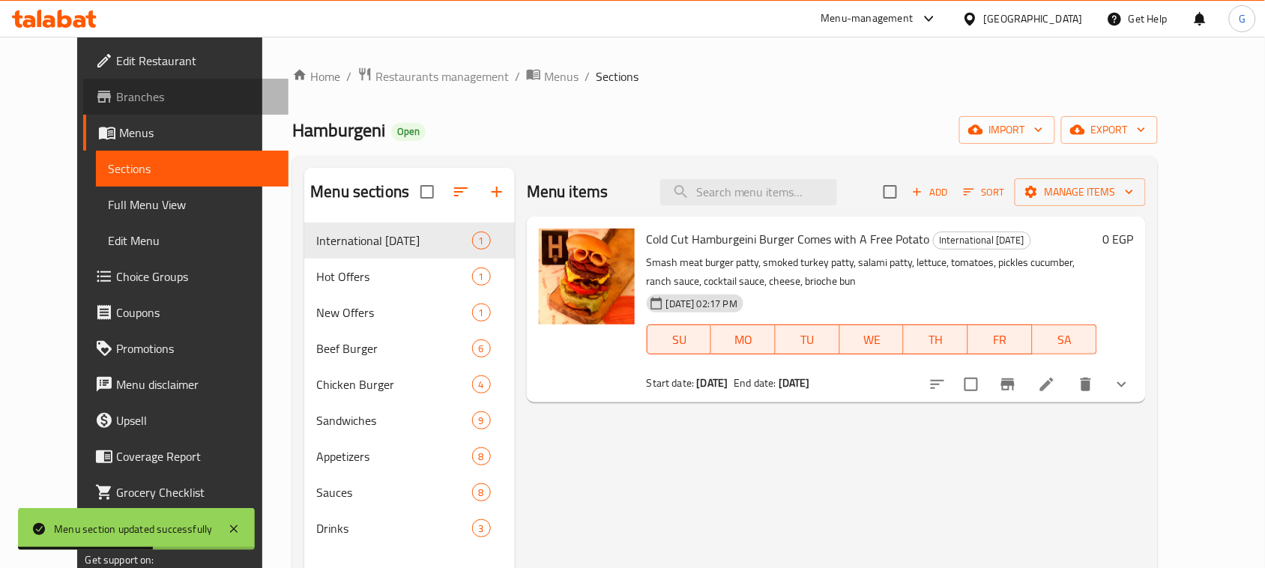
click at [116, 88] on span "Branches" at bounding box center [196, 97] width 160 height 18
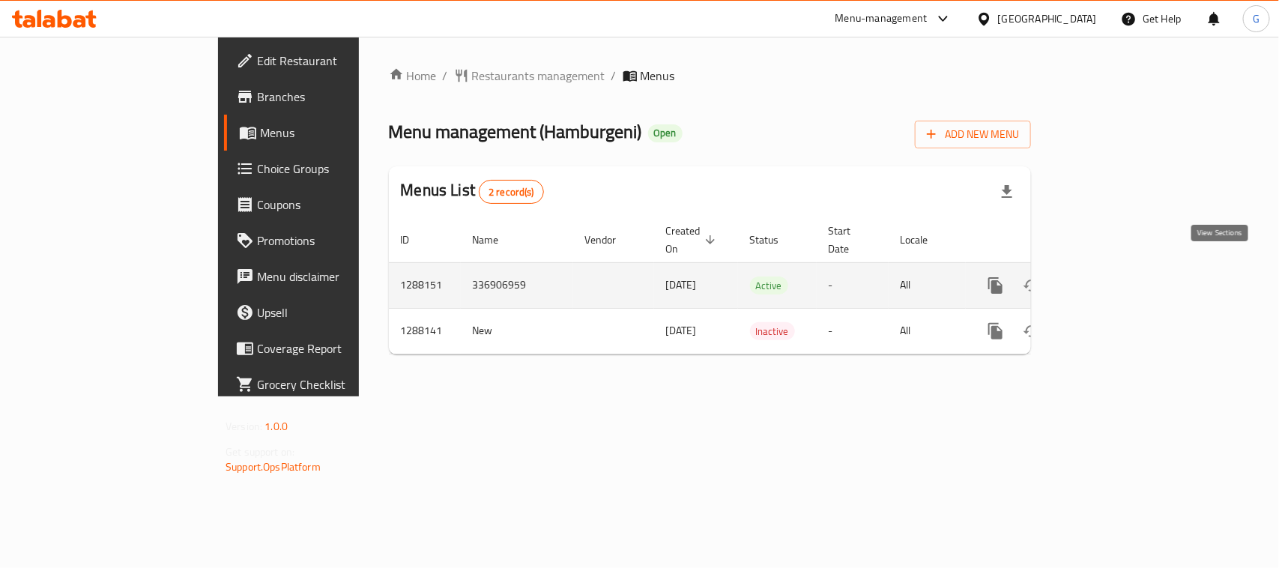
click at [1113, 276] on icon "enhanced table" at bounding box center [1104, 285] width 18 height 18
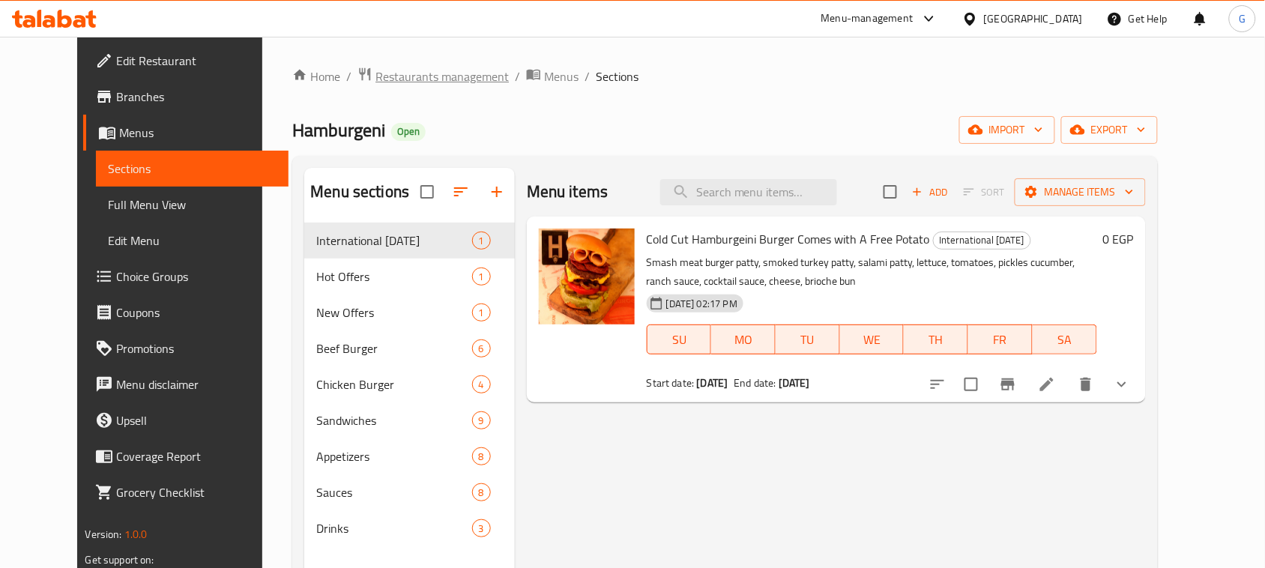
click at [391, 68] on span "Restaurants management" at bounding box center [441, 76] width 133 height 18
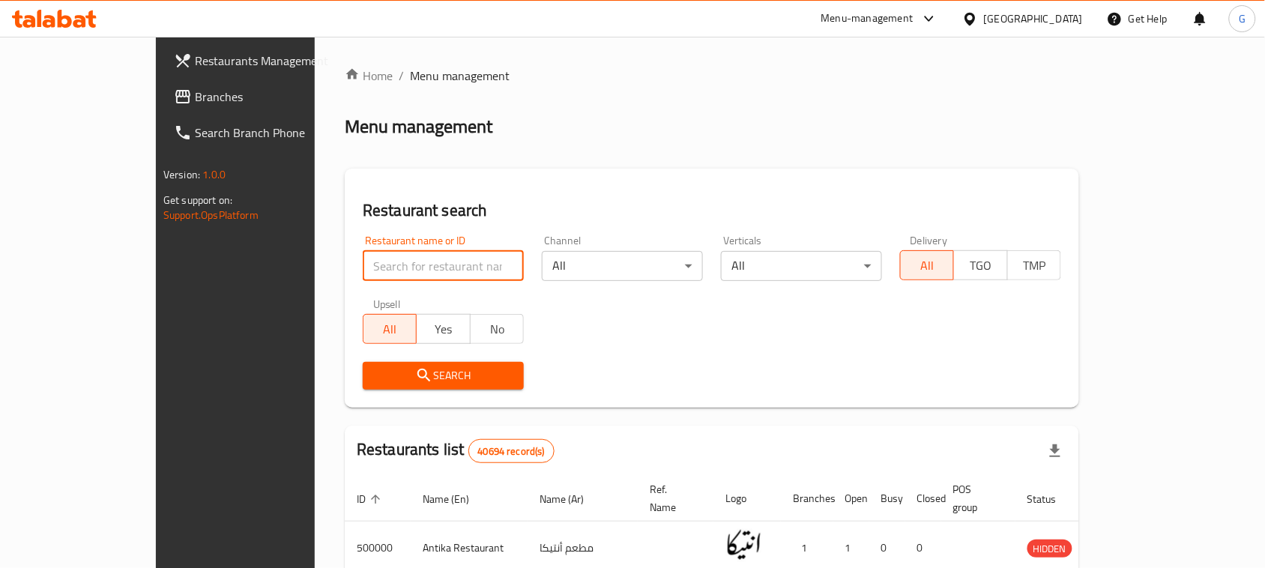
click at [390, 264] on input "search" at bounding box center [443, 266] width 161 height 30
paste input "699098"
type input "699098"
click button "Search" at bounding box center [443, 376] width 161 height 28
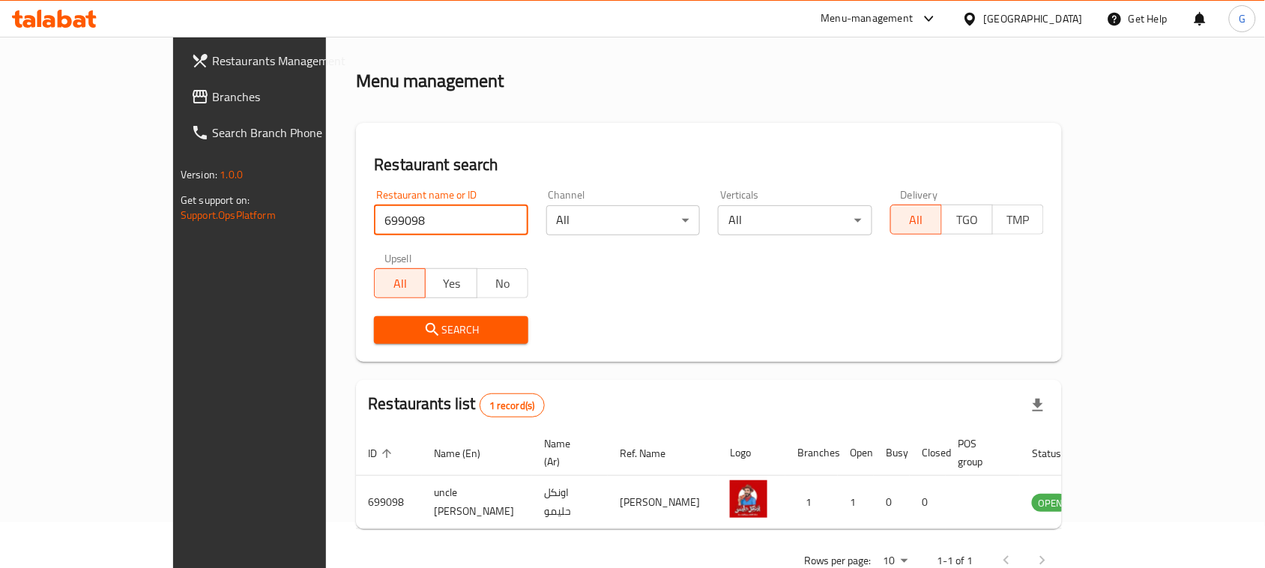
scroll to position [71, 0]
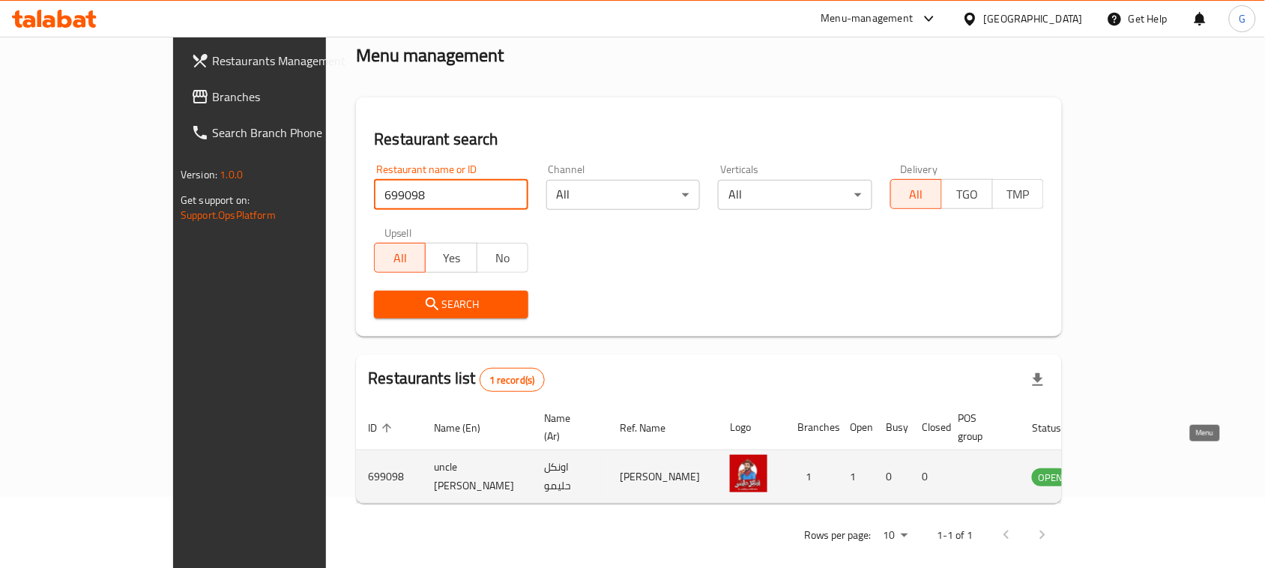
click at [1138, 468] on link "enhanced table" at bounding box center [1124, 477] width 28 height 18
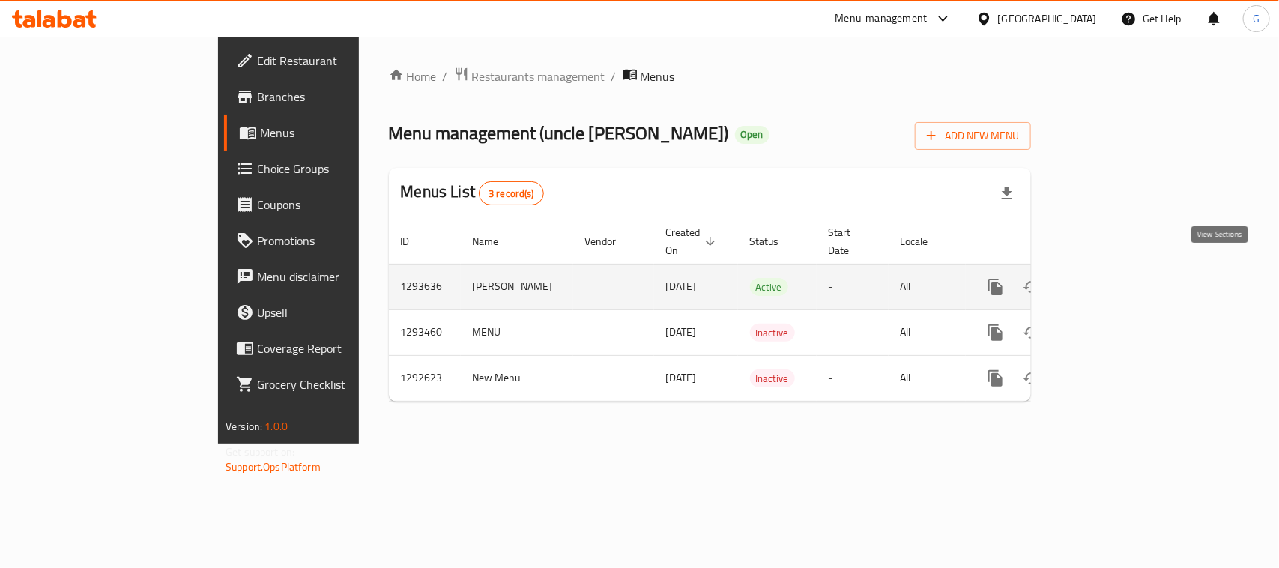
click at [1122, 269] on link "enhanced table" at bounding box center [1104, 287] width 36 height 36
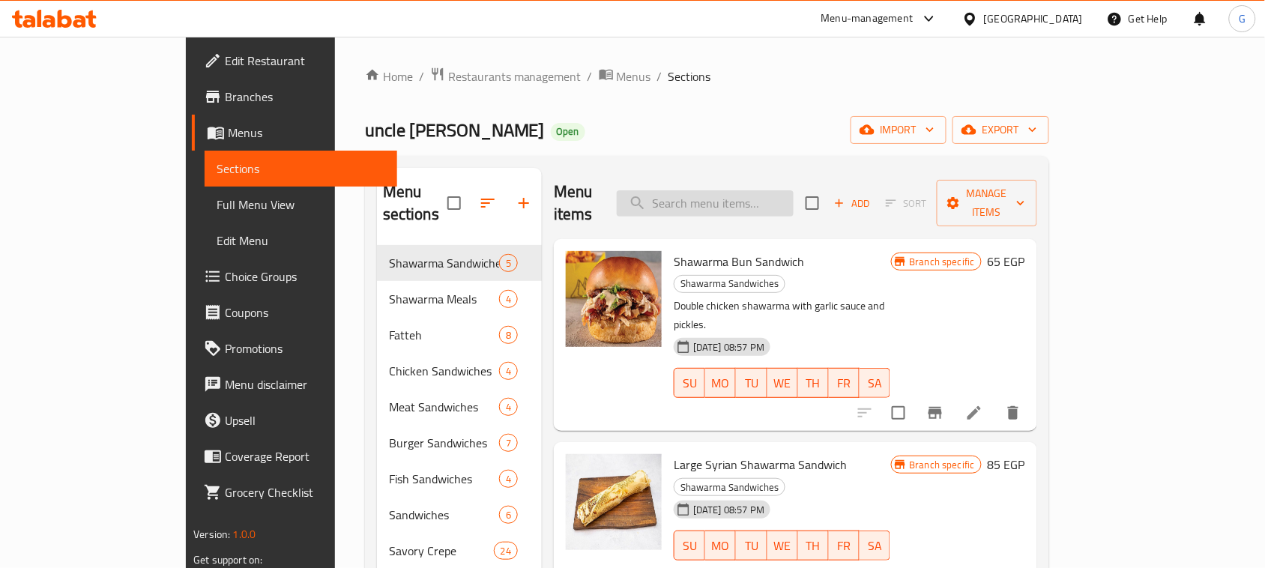
click at [777, 204] on input "search" at bounding box center [705, 203] width 177 height 26
paste input "Chicken Ranch Pizza"
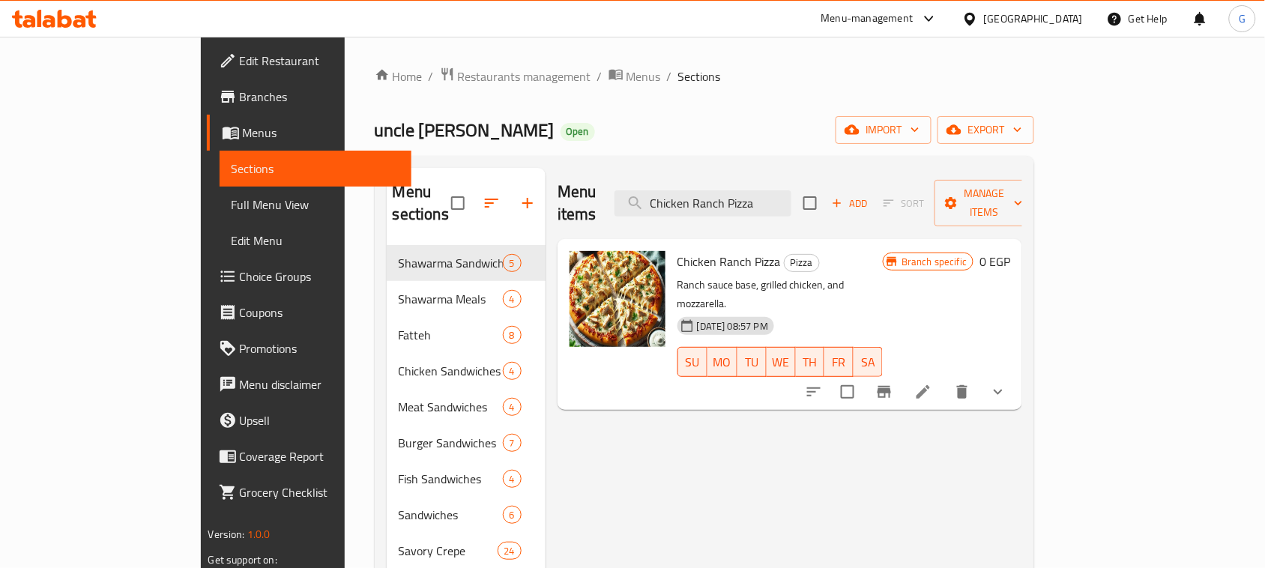
type input "Chicken Ranch Pizza"
click at [474, 187] on button "button" at bounding box center [492, 203] width 36 height 36
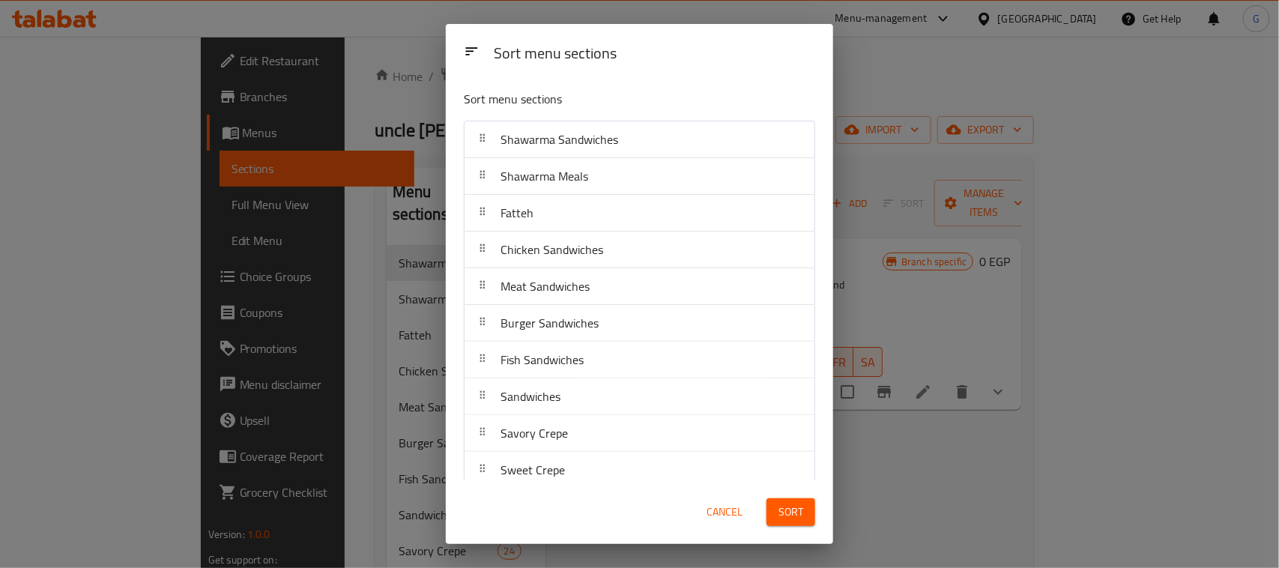
click at [847, 45] on div "Sort menu sections Sort menu sections Shawarma Sandwiches Shawarma Meals Fatteh…" at bounding box center [639, 284] width 1279 height 568
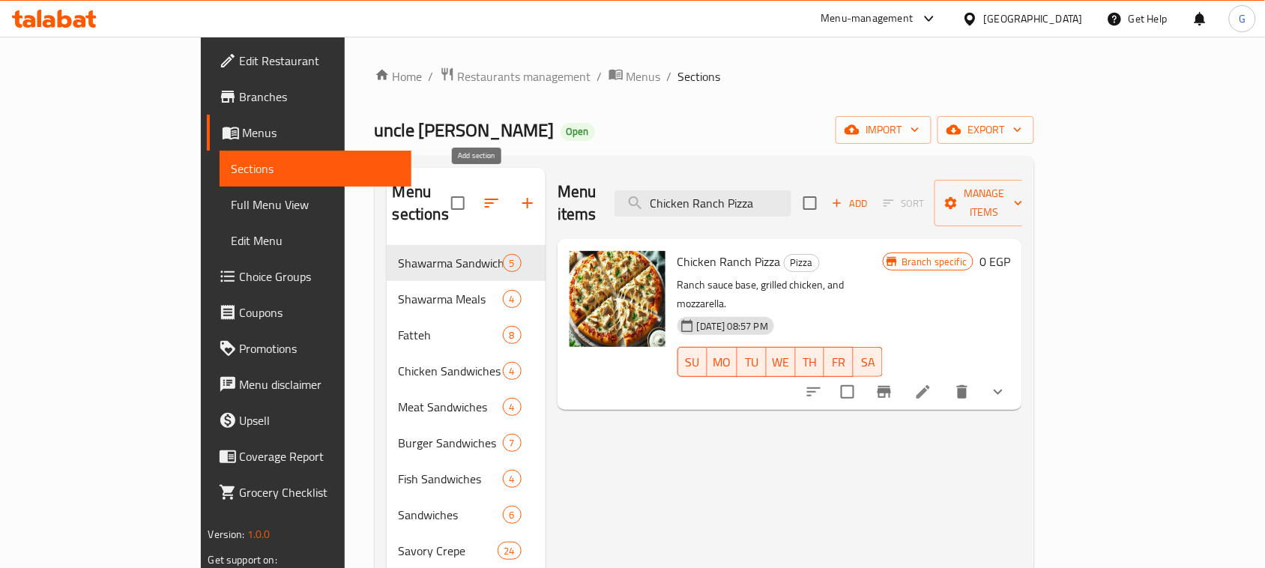
click at [518, 194] on icon "button" at bounding box center [527, 203] width 18 height 18
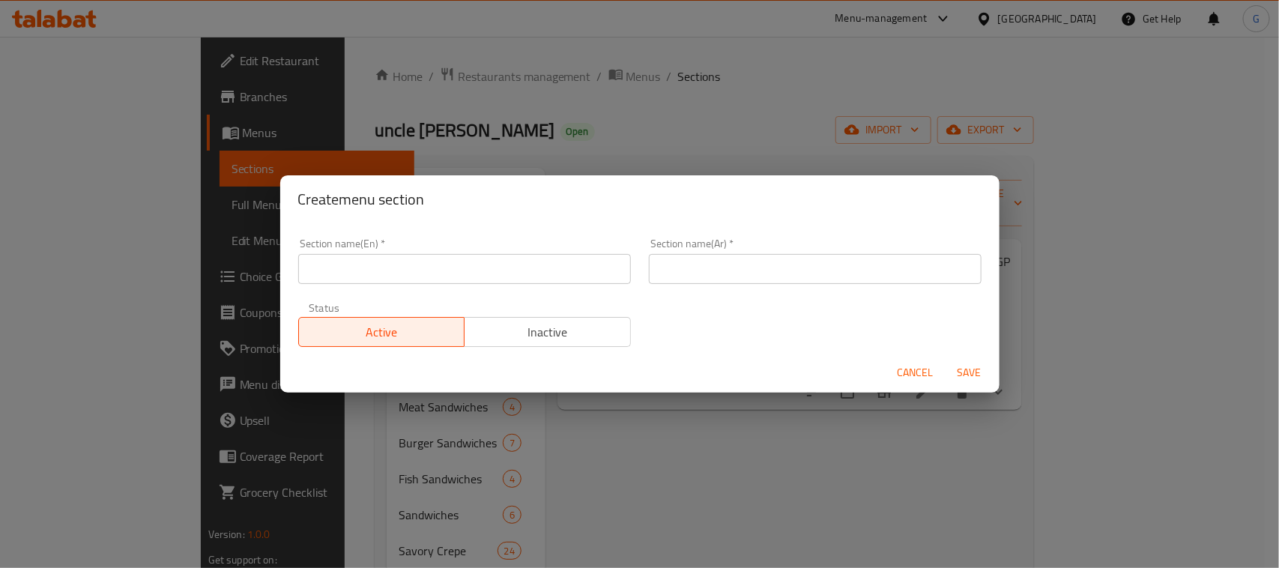
click at [731, 262] on input "text" at bounding box center [815, 269] width 333 height 30
paste input "اليوم العالمي للبطاطس"
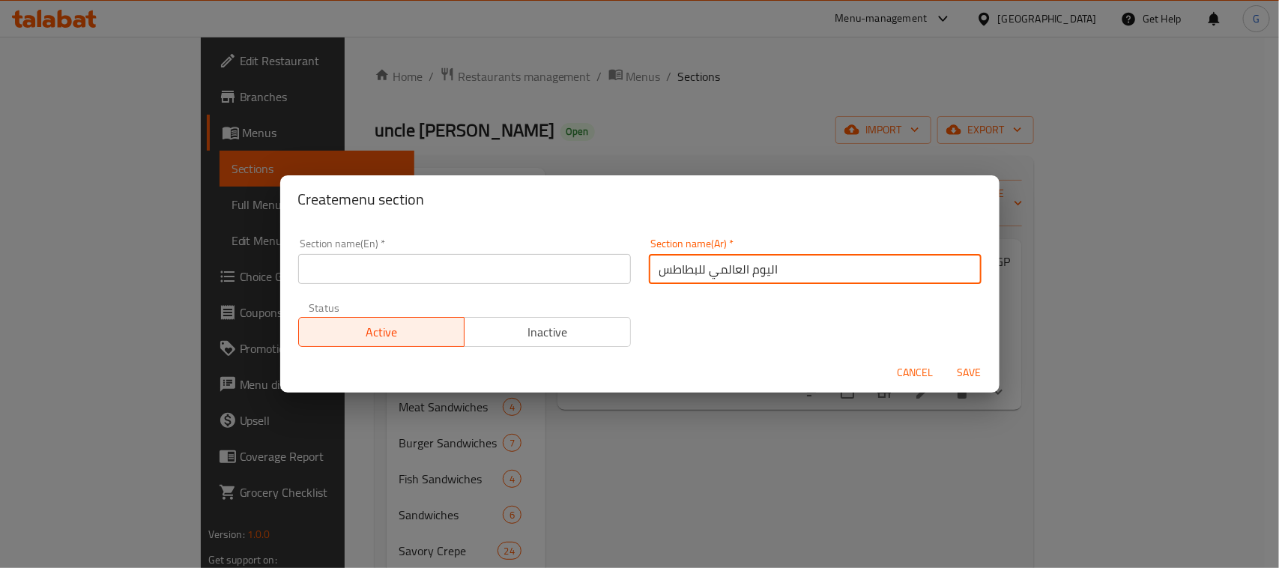
type input "اليوم العالمي للبطاطس"
click at [334, 286] on div "Section name(En)   * Section name(En) *" at bounding box center [464, 261] width 351 height 64
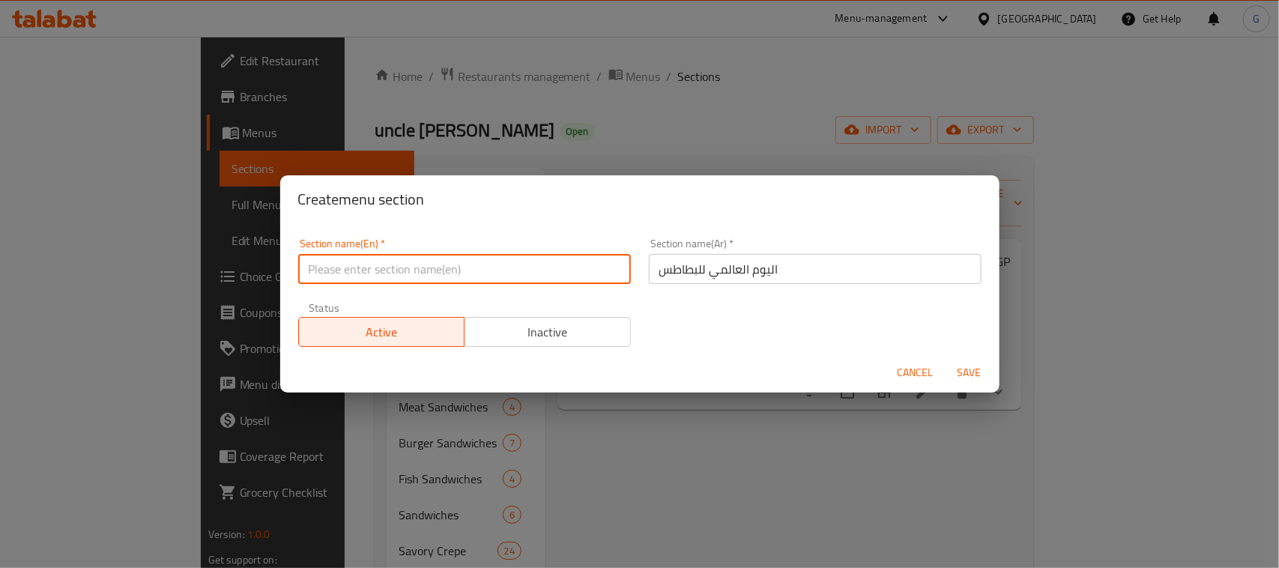
click at [343, 277] on input "text" at bounding box center [464, 269] width 333 height 30
paste input "International [DATE]"
type input "International [DATE]"
click at [523, 343] on button "Inactive" at bounding box center [547, 332] width 167 height 30
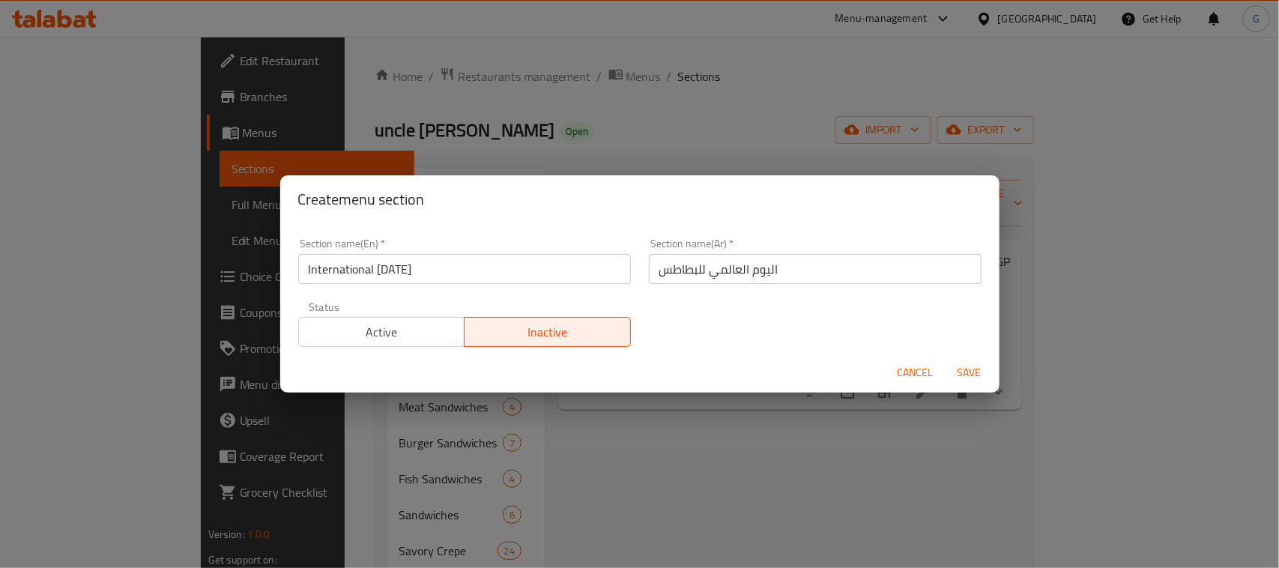
drag, startPoint x: 953, startPoint y: 375, endPoint x: 850, endPoint y: 233, distance: 175.5
click at [953, 375] on span "Save" at bounding box center [970, 372] width 36 height 19
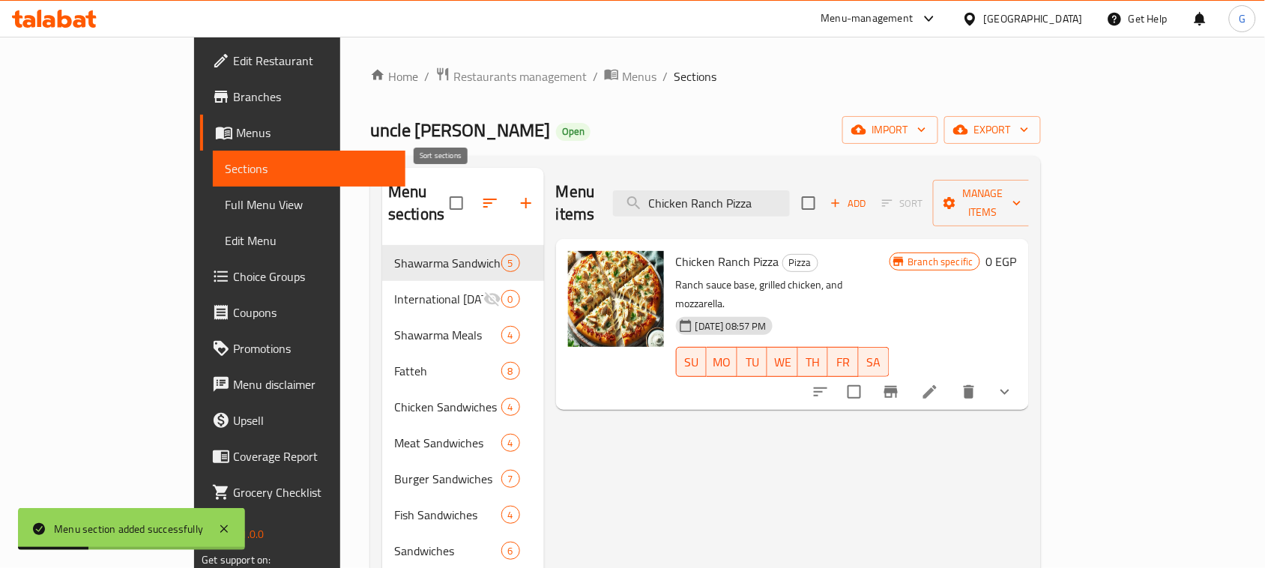
click at [472, 191] on button "button" at bounding box center [490, 203] width 36 height 36
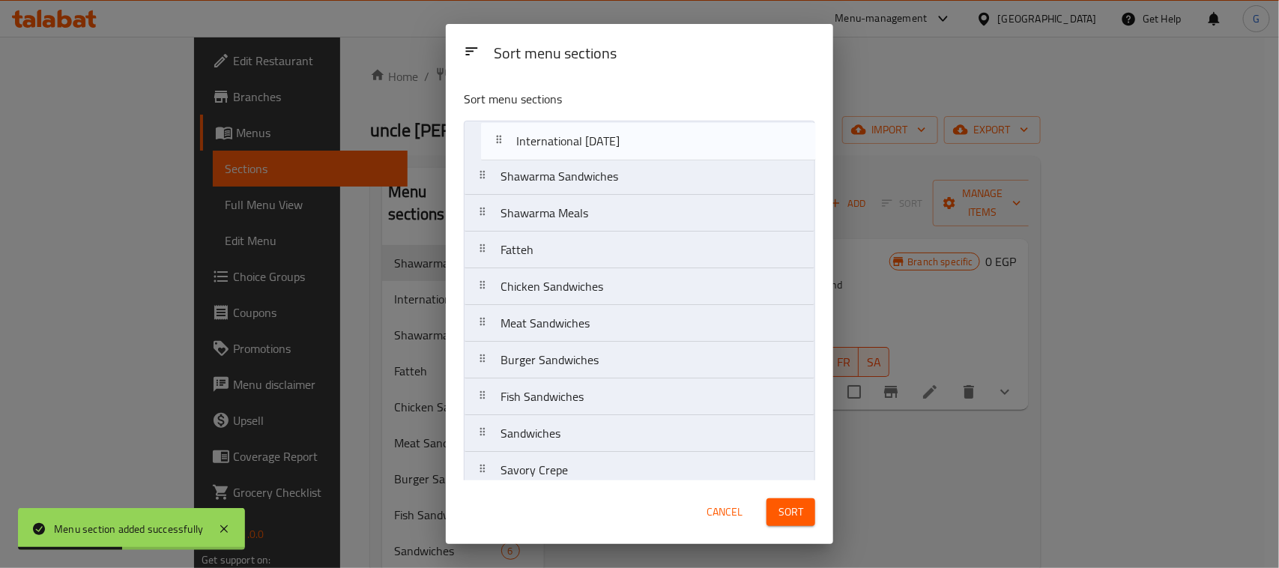
drag, startPoint x: 545, startPoint y: 186, endPoint x: 563, endPoint y: 142, distance: 47.0
click at [563, 142] on nav "Shawarma Sandwiches International [DATE] Shawarma Meals Fatteh Chicken Sandwich…" at bounding box center [639, 434] width 351 height 626
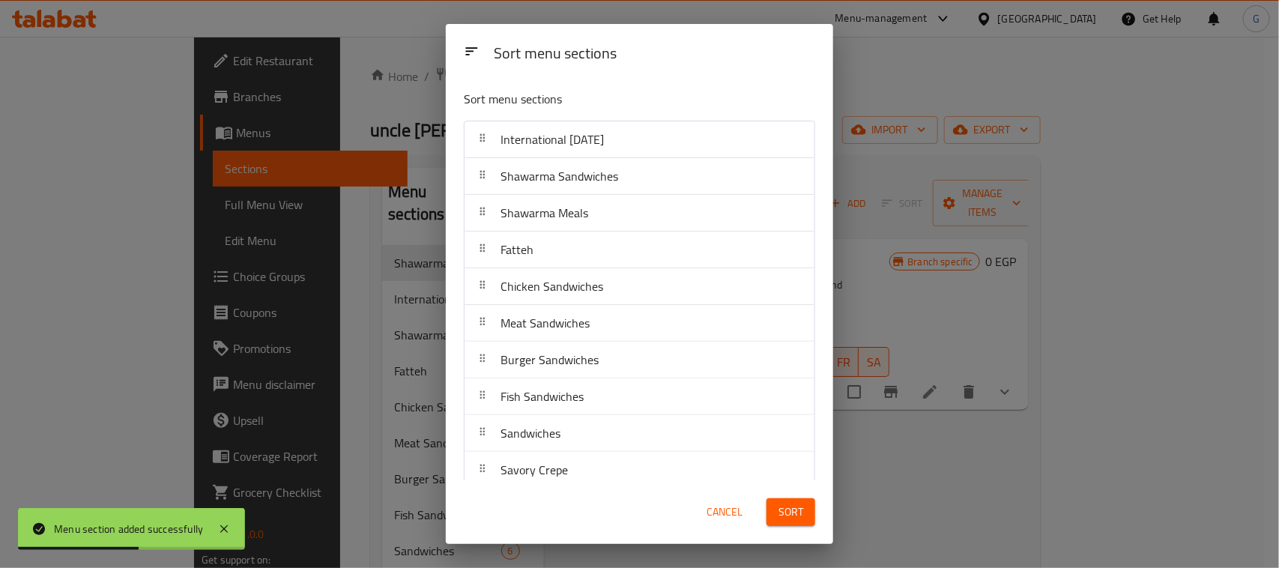
click at [789, 518] on span "Sort" at bounding box center [790, 512] width 25 height 19
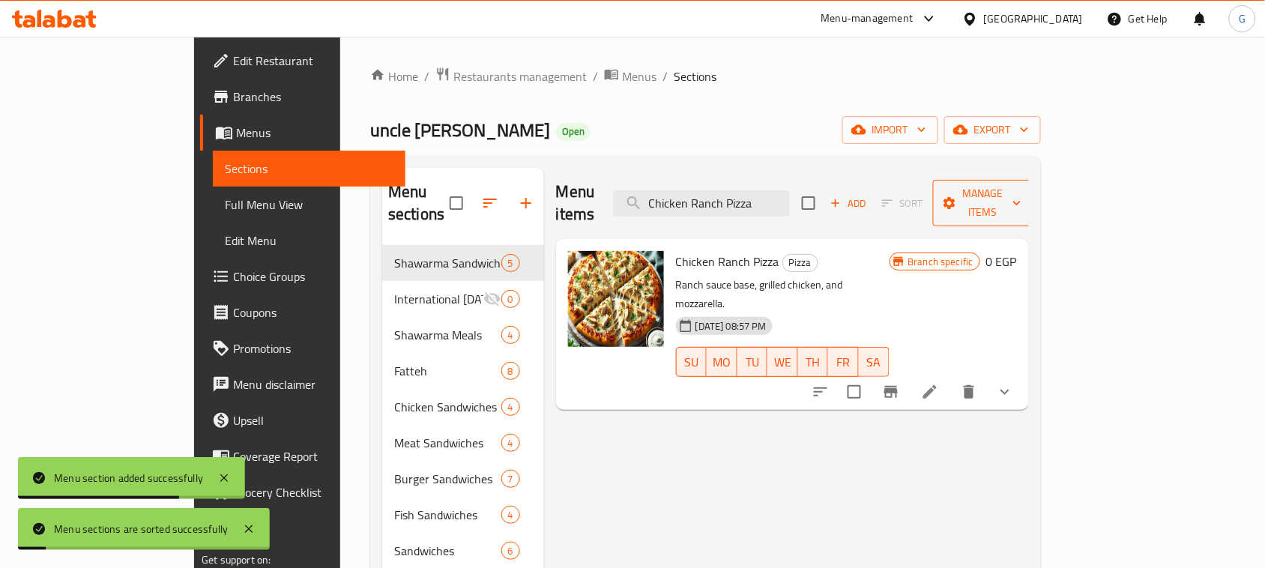
click at [1021, 197] on span "Manage items" at bounding box center [983, 202] width 76 height 37
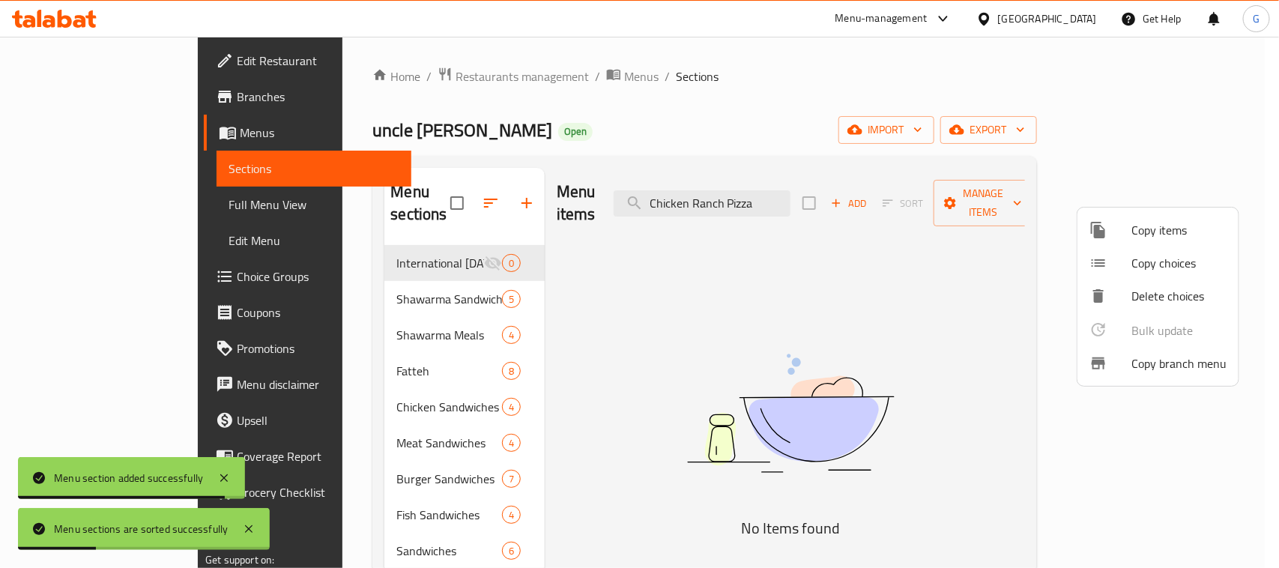
click at [1143, 232] on span "Copy items" at bounding box center [1178, 230] width 95 height 18
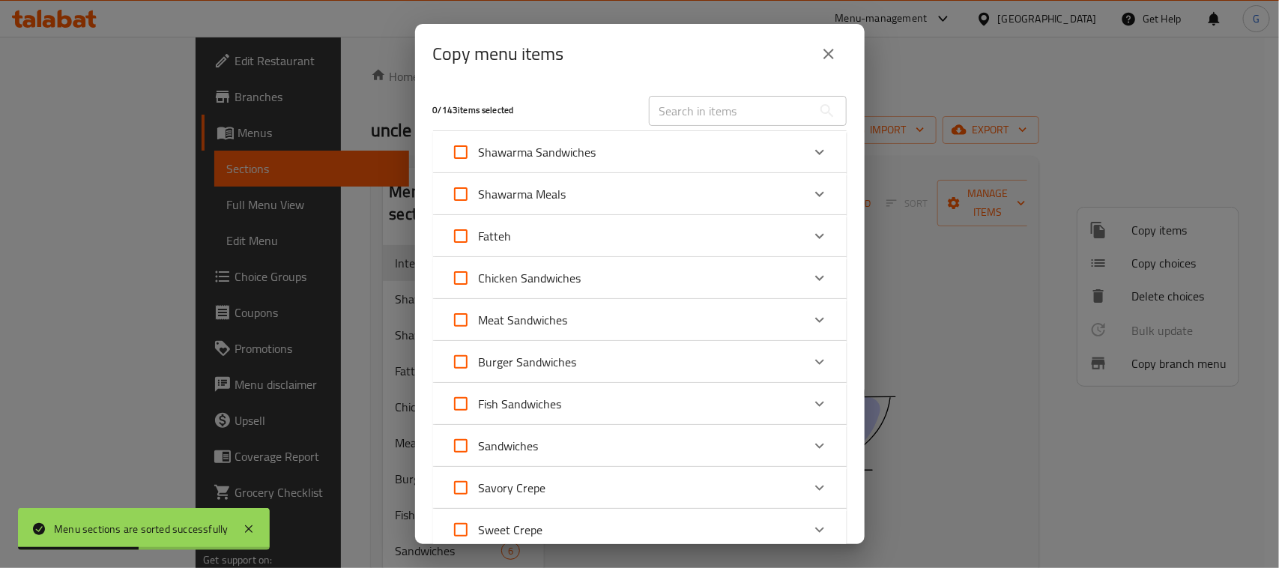
click at [744, 124] on input "text" at bounding box center [730, 111] width 163 height 30
paste input "Chicken Ranch Pizza"
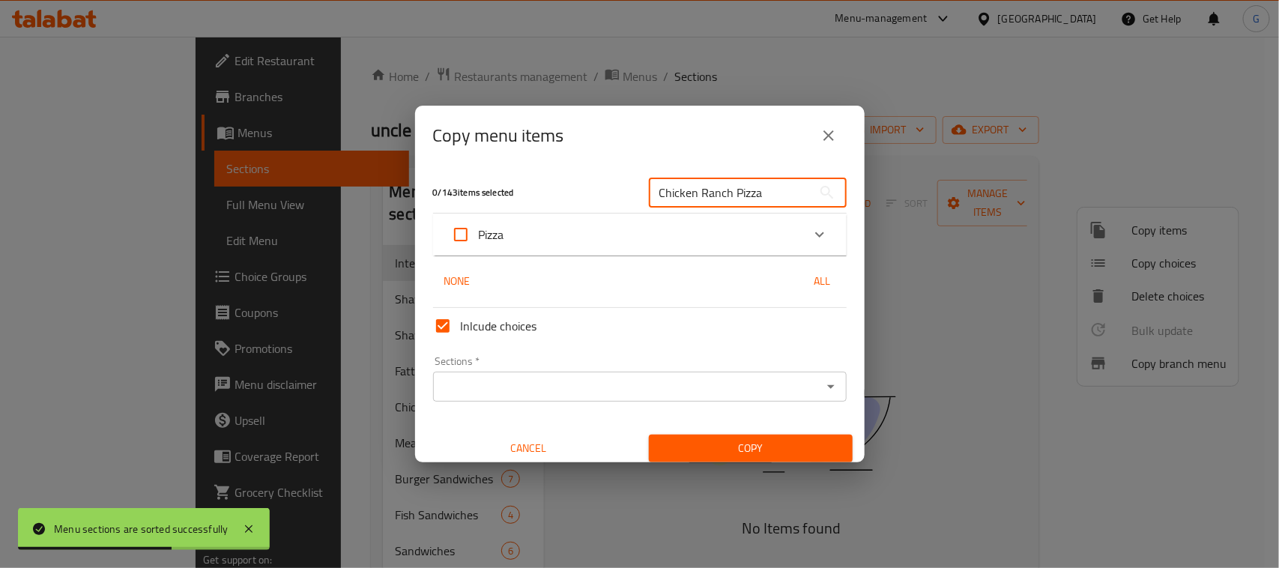
type input "Chicken Ranch Pizza"
click at [732, 241] on div "Pizza" at bounding box center [626, 235] width 351 height 36
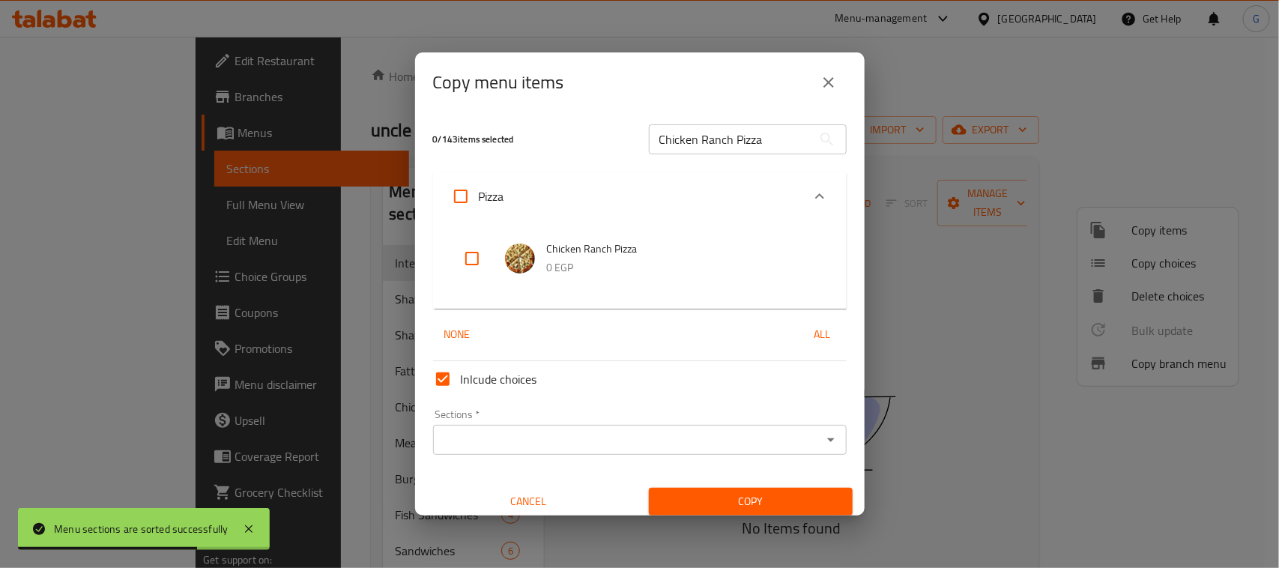
click at [482, 270] on input "checkbox" at bounding box center [472, 259] width 36 height 36
checkbox input "true"
click at [693, 143] on input "Chicken Ranch Pizza" at bounding box center [730, 139] width 163 height 30
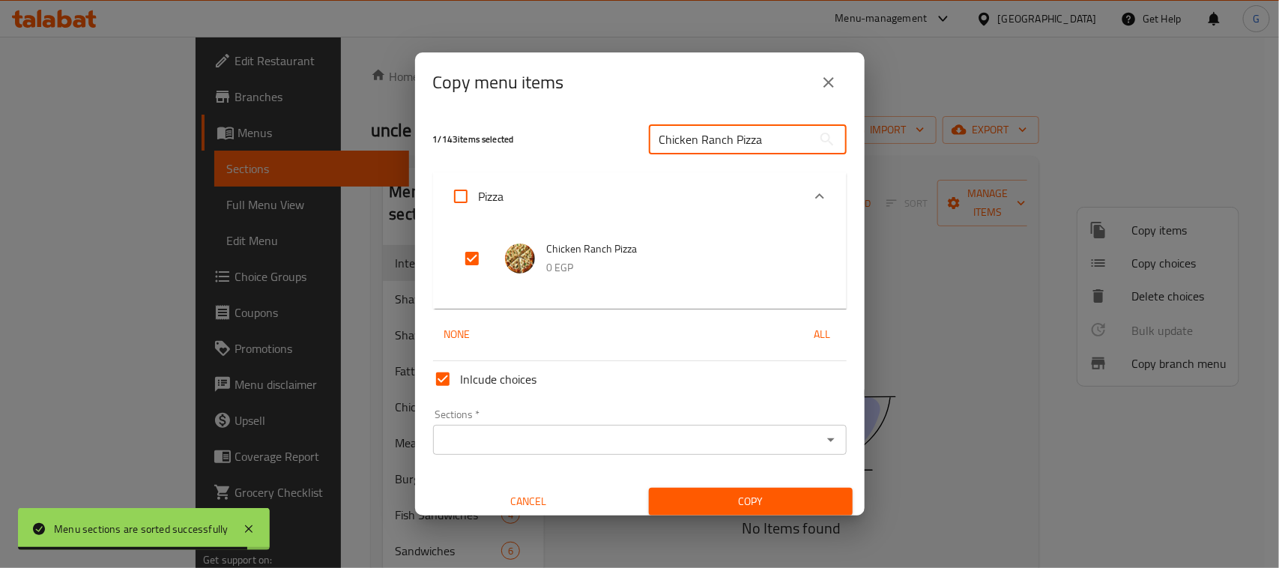
paste input "Margarita"
type input "Margarita Pizza"
click at [484, 263] on input "checkbox" at bounding box center [472, 259] width 36 height 36
checkbox input "true"
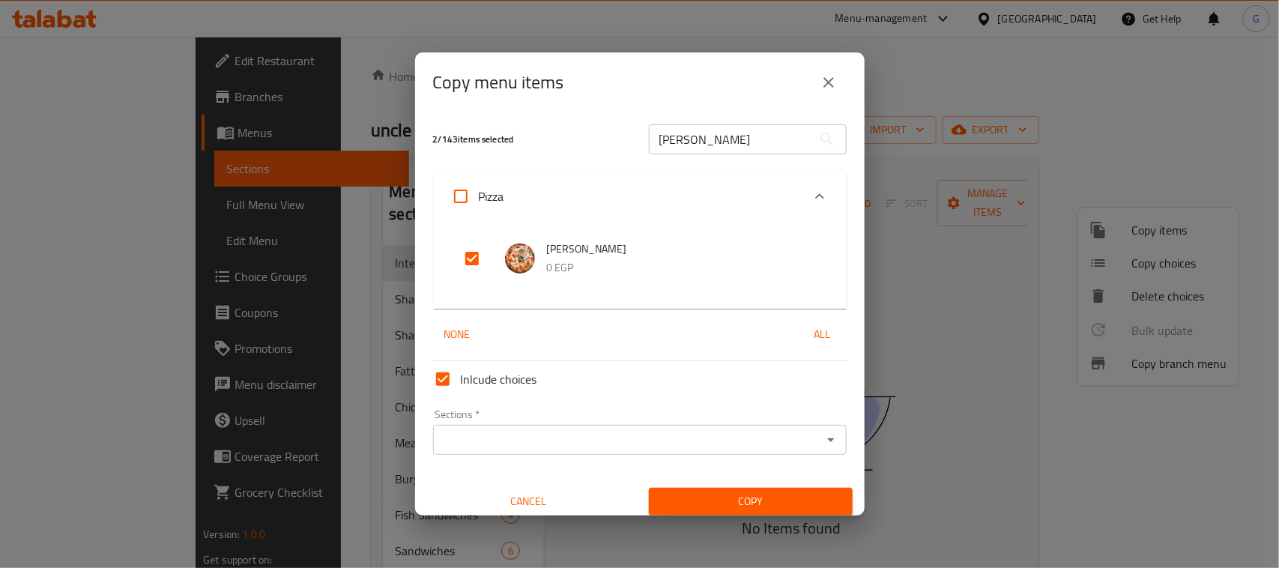
click at [713, 154] on input "Margarita Pizza" at bounding box center [730, 139] width 163 height 30
click at [713, 151] on input "Margarita Pizza" at bounding box center [730, 139] width 163 height 30
paste input "Mix Cheese"
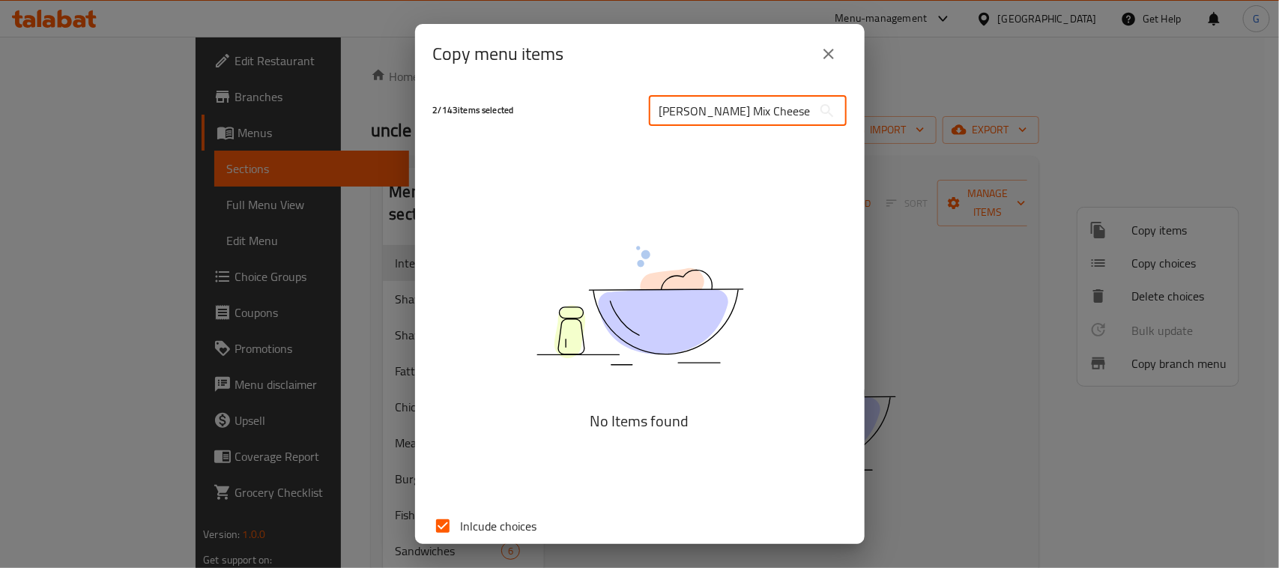
click at [727, 96] on input "Margarita Mix Cheese Pizza" at bounding box center [730, 111] width 163 height 30
paste input "text"
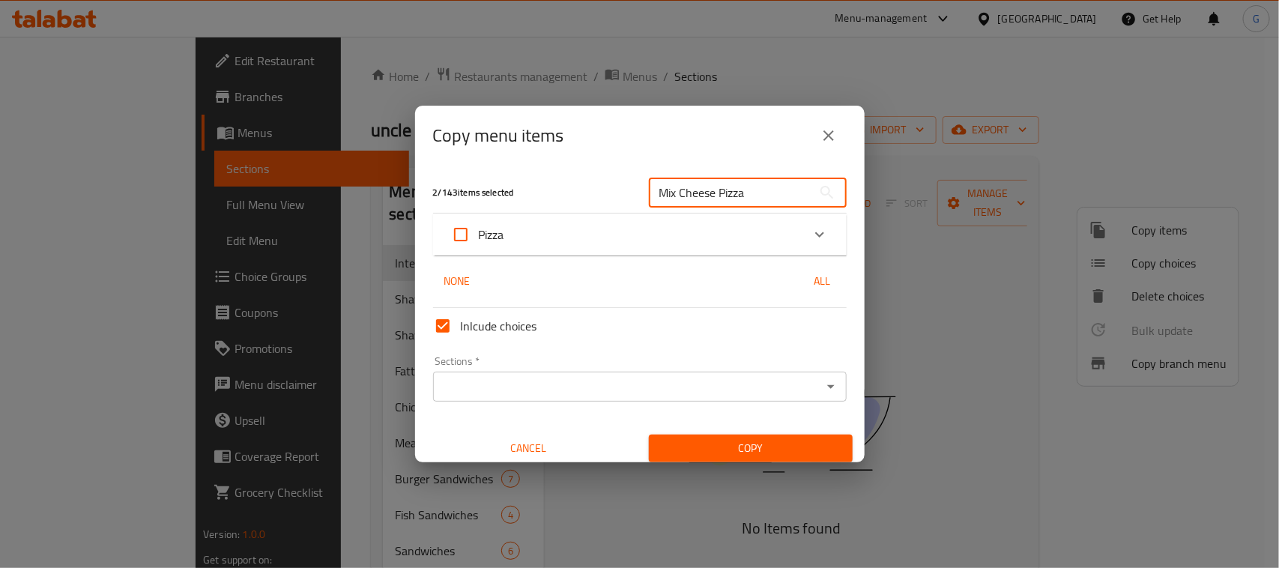
type input "Mix Cheese Pizza"
click at [590, 233] on div "Pizza" at bounding box center [626, 235] width 351 height 36
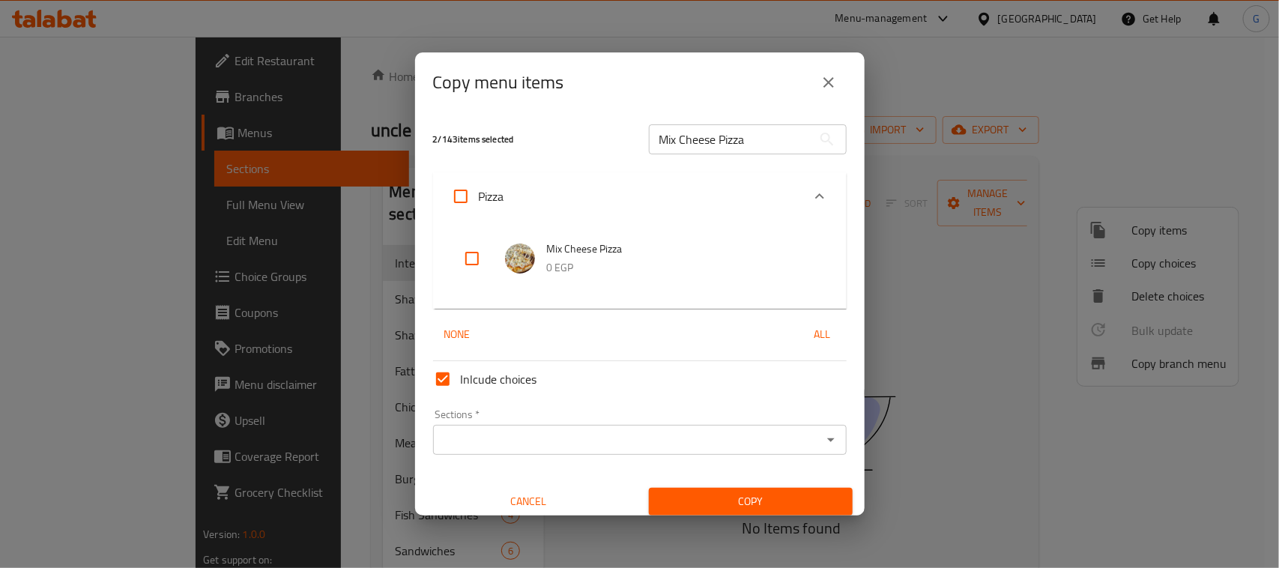
click at [474, 268] on input "checkbox" at bounding box center [472, 259] width 36 height 36
checkbox input "true"
click at [698, 132] on input "Mix Cheese Pizza" at bounding box center [730, 139] width 163 height 30
click at [698, 131] on input "Mix Cheese Pizza" at bounding box center [730, 139] width 163 height 30
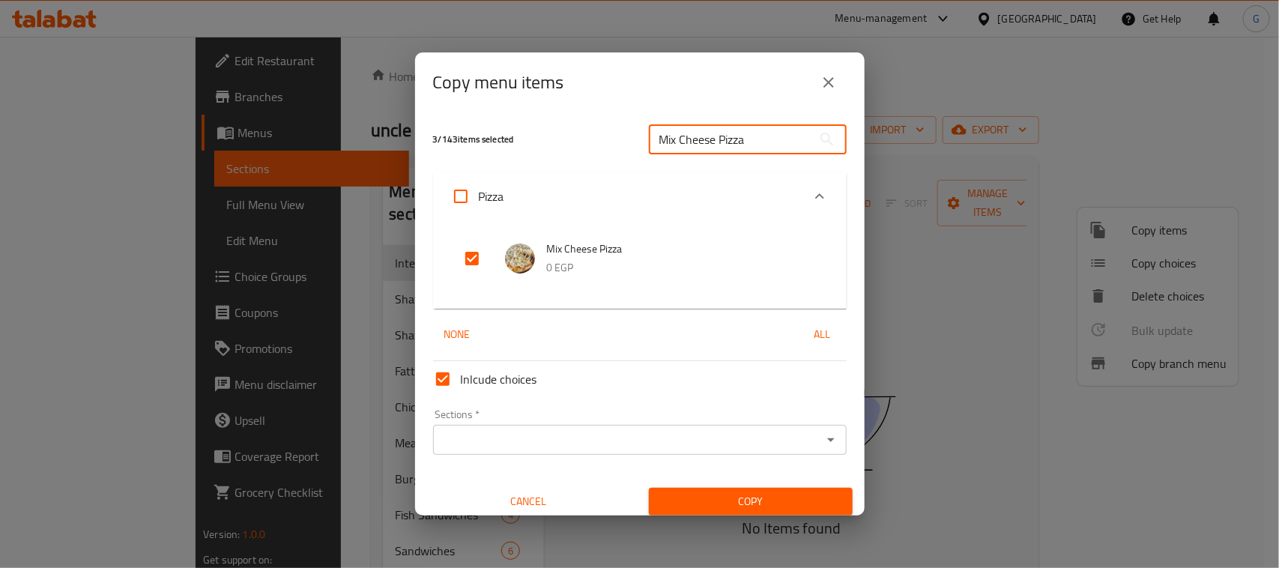
paste input "BBQ Chicken"
type input "BBQ Chicken Pizza"
click at [489, 252] on div at bounding box center [484, 259] width 42 height 36
click at [468, 261] on input "checkbox" at bounding box center [472, 259] width 36 height 36
checkbox input "true"
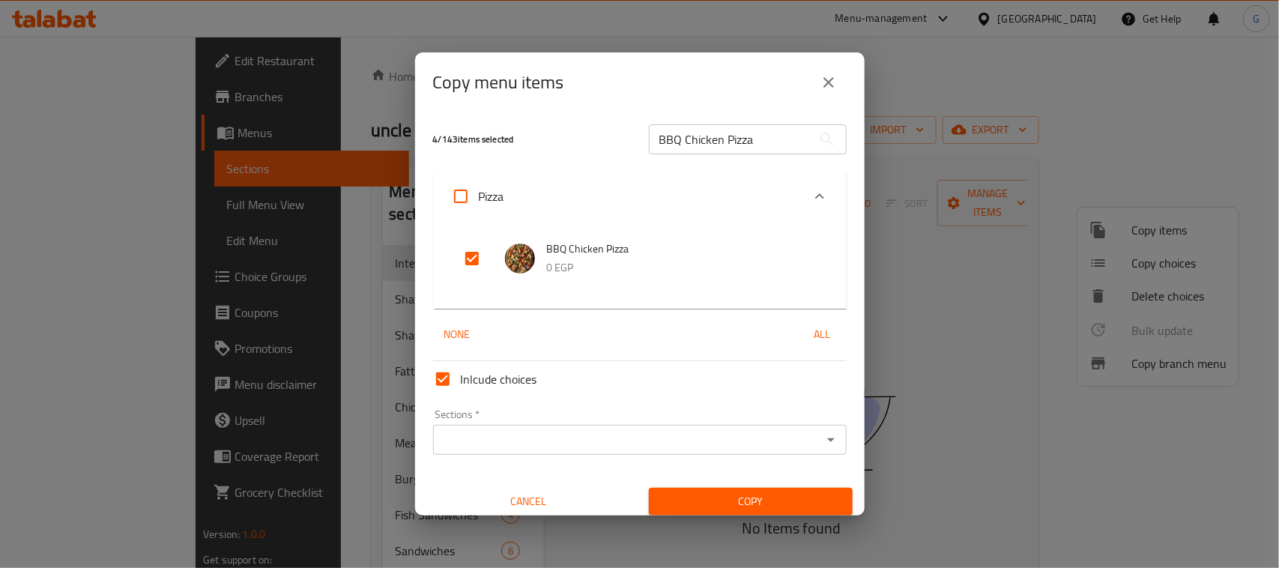
click at [697, 139] on input "BBQ Chicken Pizza" at bounding box center [730, 139] width 163 height 30
paste input "chicken p"
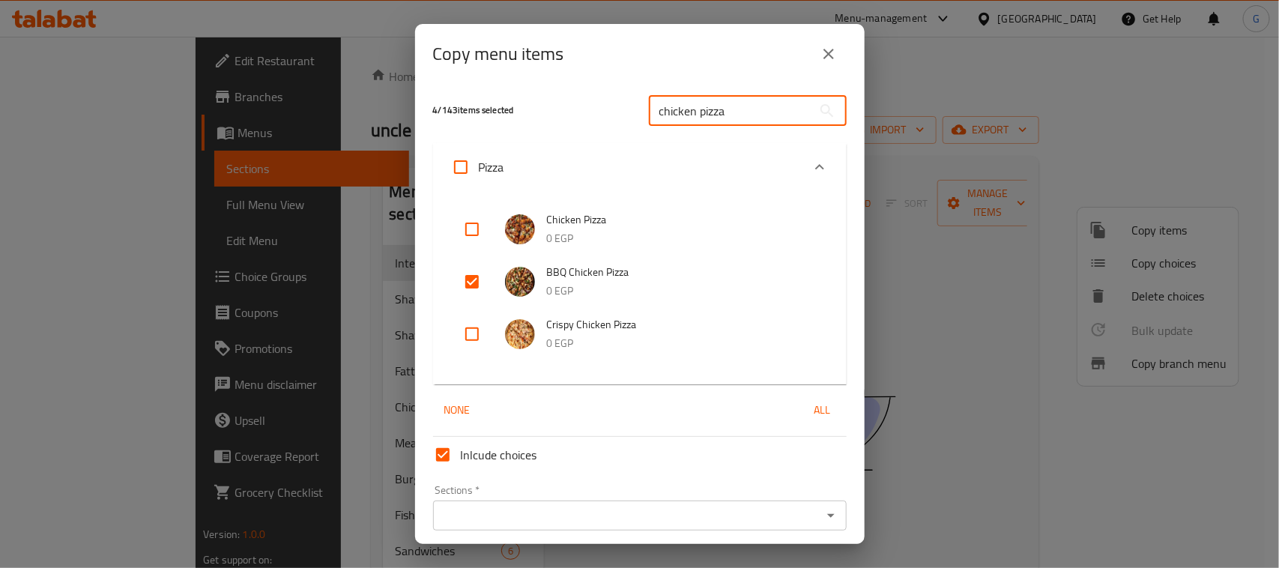
type input "chicken pizza"
click at [458, 223] on input "checkbox" at bounding box center [472, 229] width 36 height 36
checkbox input "true"
click at [656, 511] on input "Sections   *" at bounding box center [628, 515] width 380 height 21
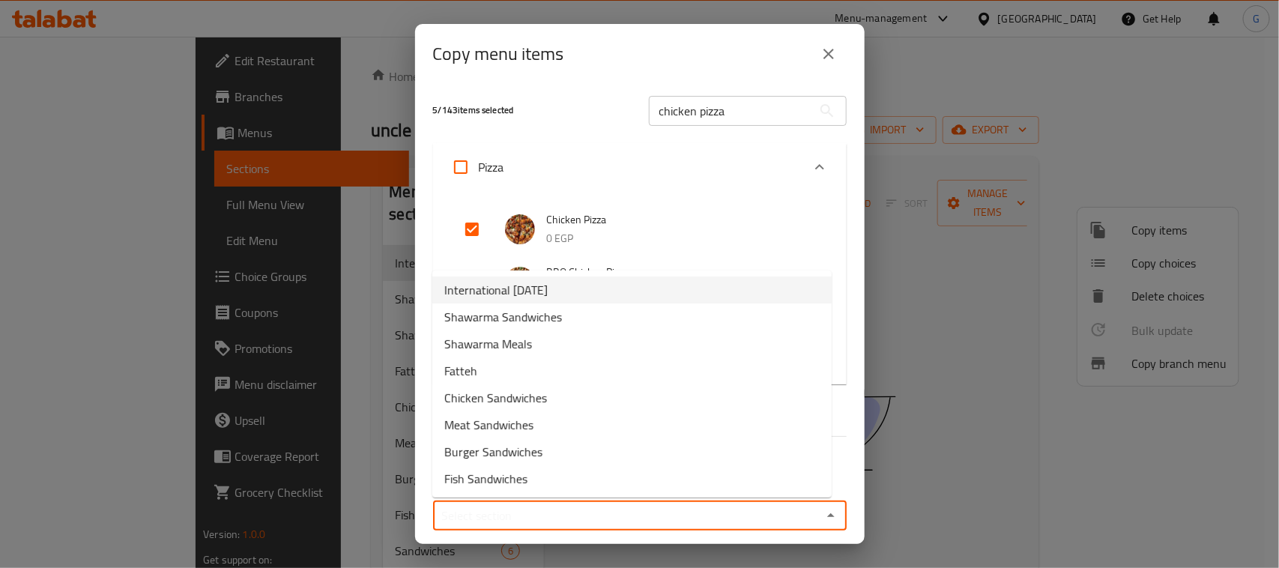
click at [622, 290] on li "International [DATE]" at bounding box center [631, 289] width 399 height 27
type input "International [DATE]"
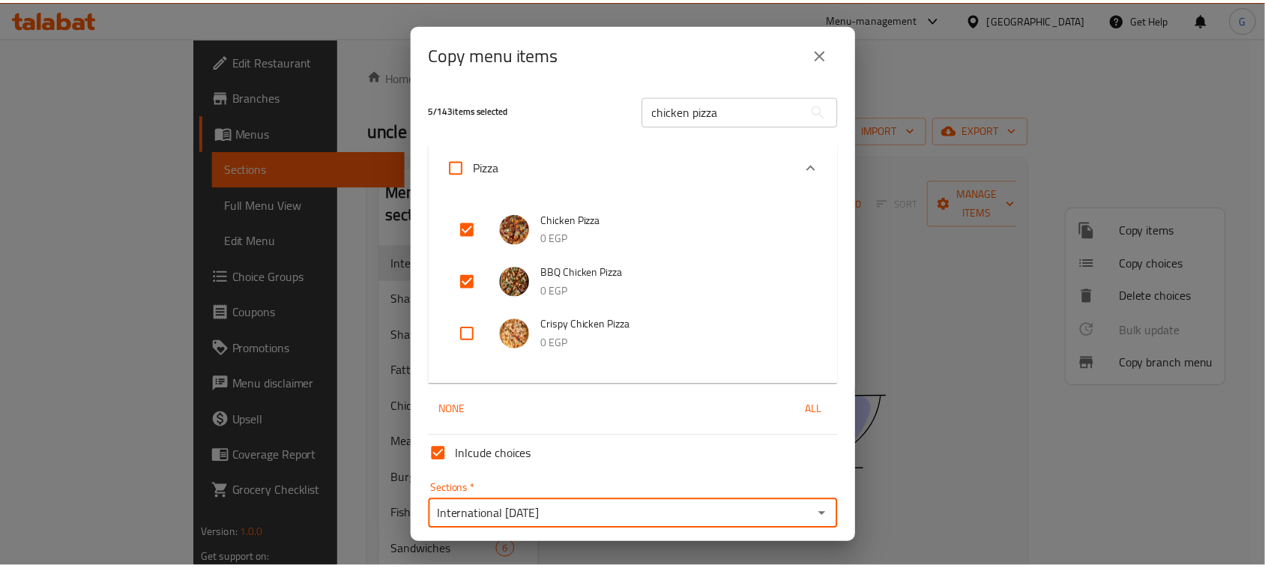
scroll to position [55, 0]
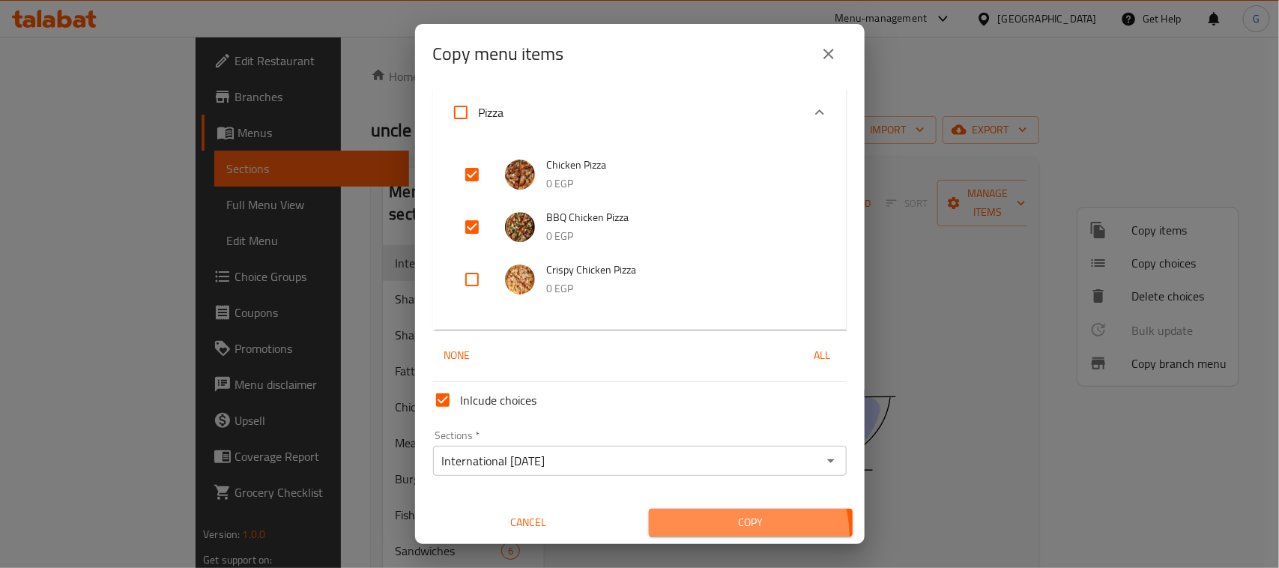
click at [740, 533] on button "Copy" at bounding box center [751, 523] width 204 height 28
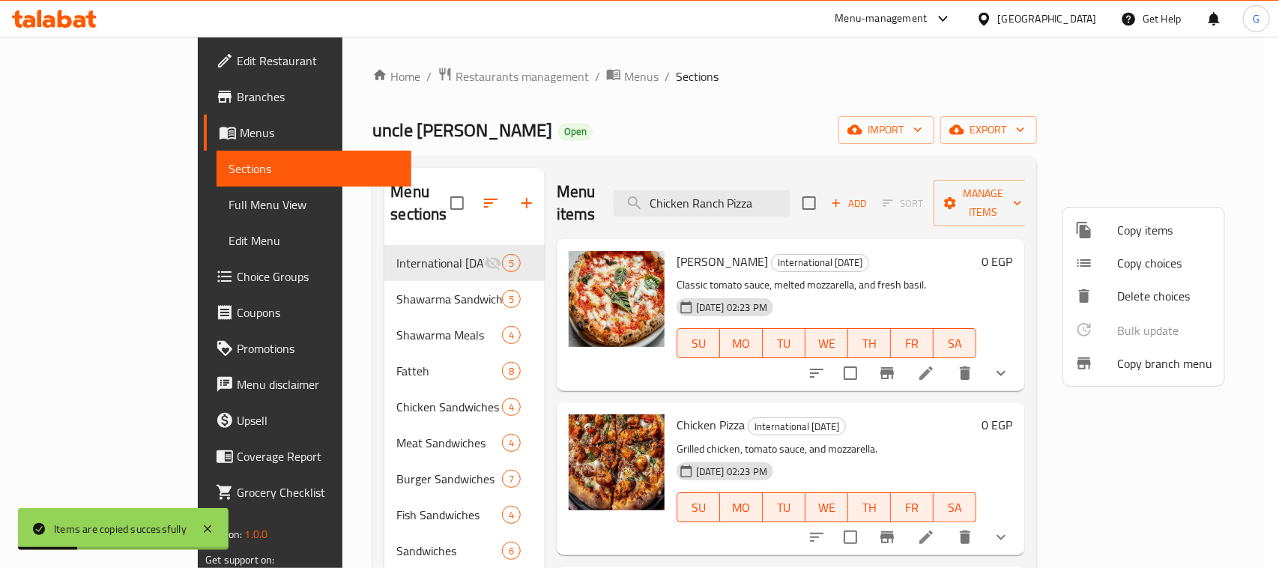
click at [371, 275] on div at bounding box center [639, 284] width 1279 height 568
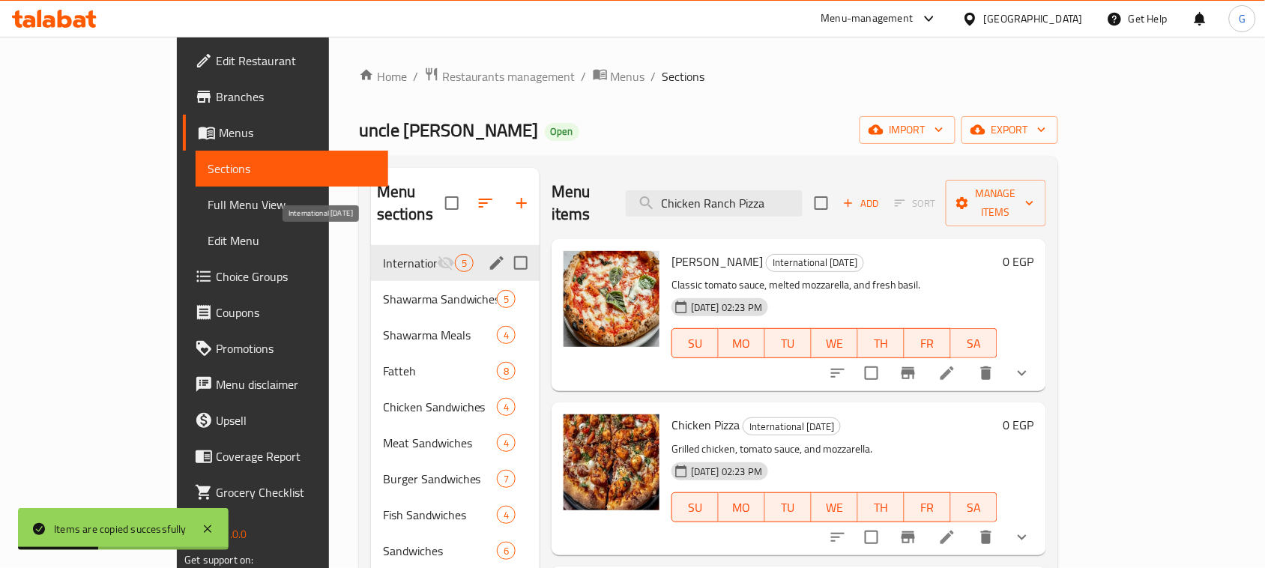
click at [383, 254] on span "International [DATE]" at bounding box center [410, 263] width 54 height 18
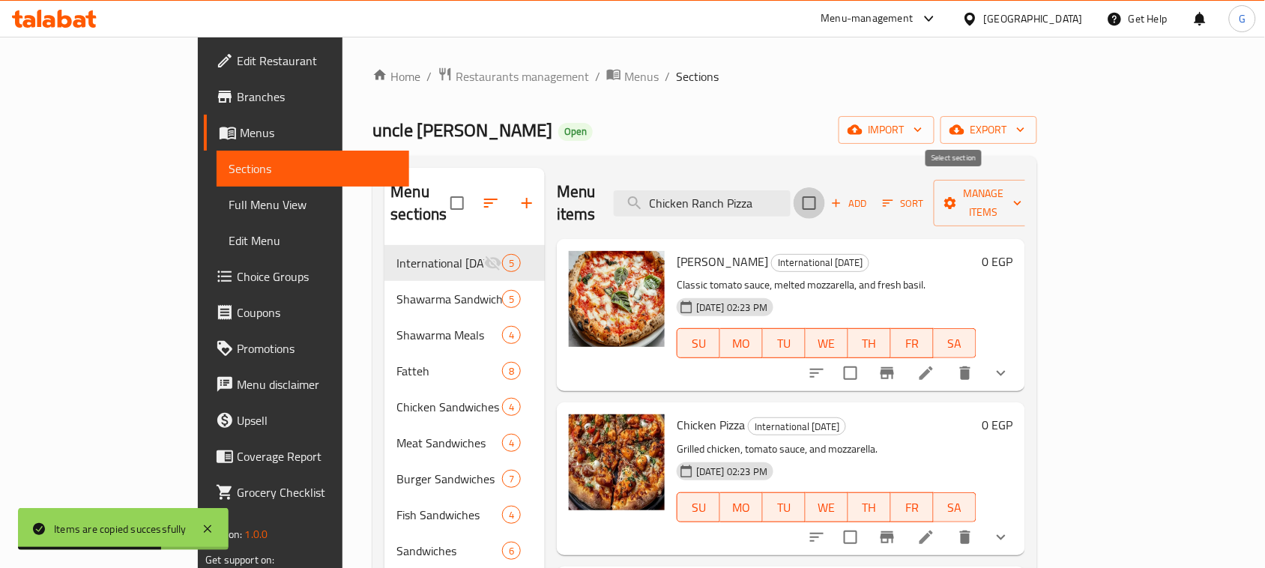
click at [825, 193] on input "checkbox" at bounding box center [808, 202] width 31 height 31
checkbox input "true"
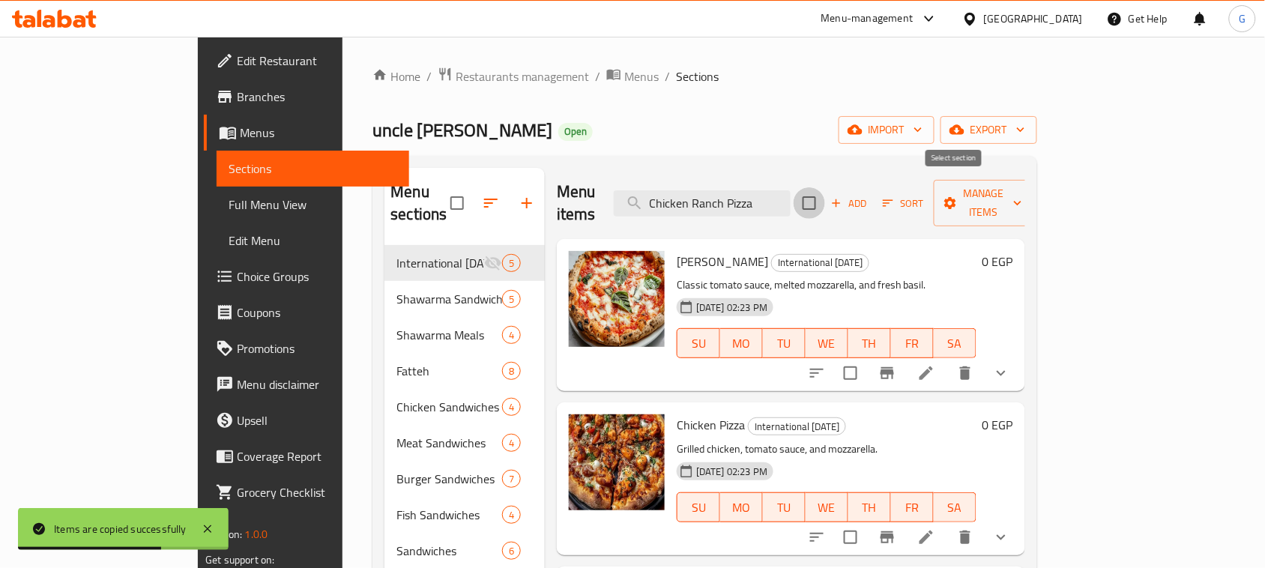
checkbox input "true"
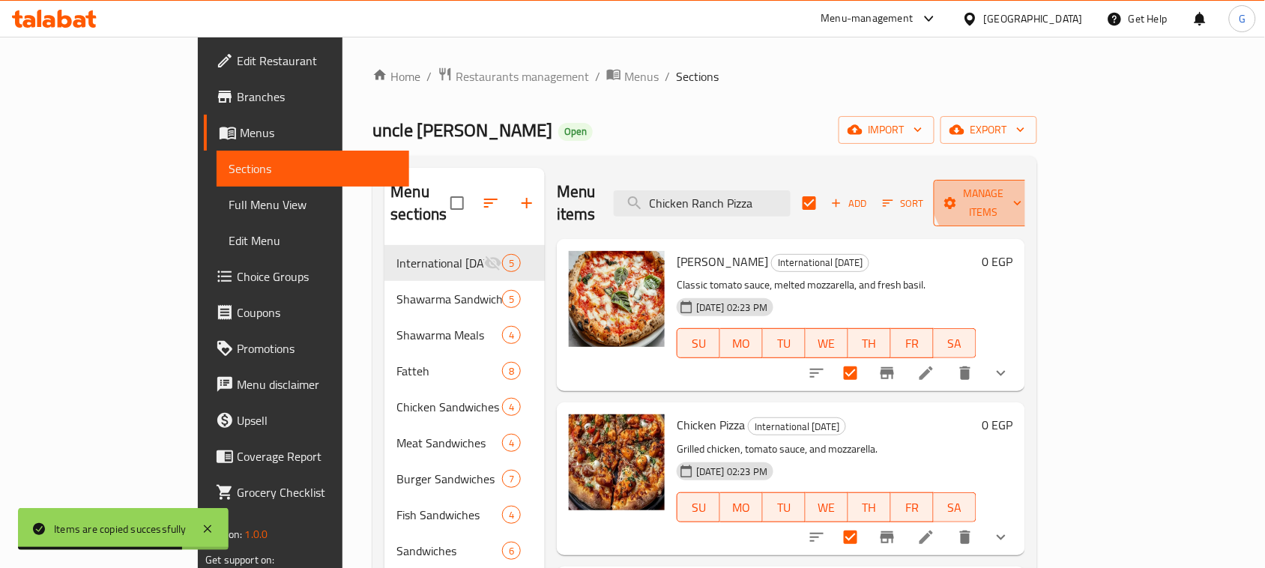
click at [1022, 191] on span "Manage items" at bounding box center [984, 202] width 76 height 37
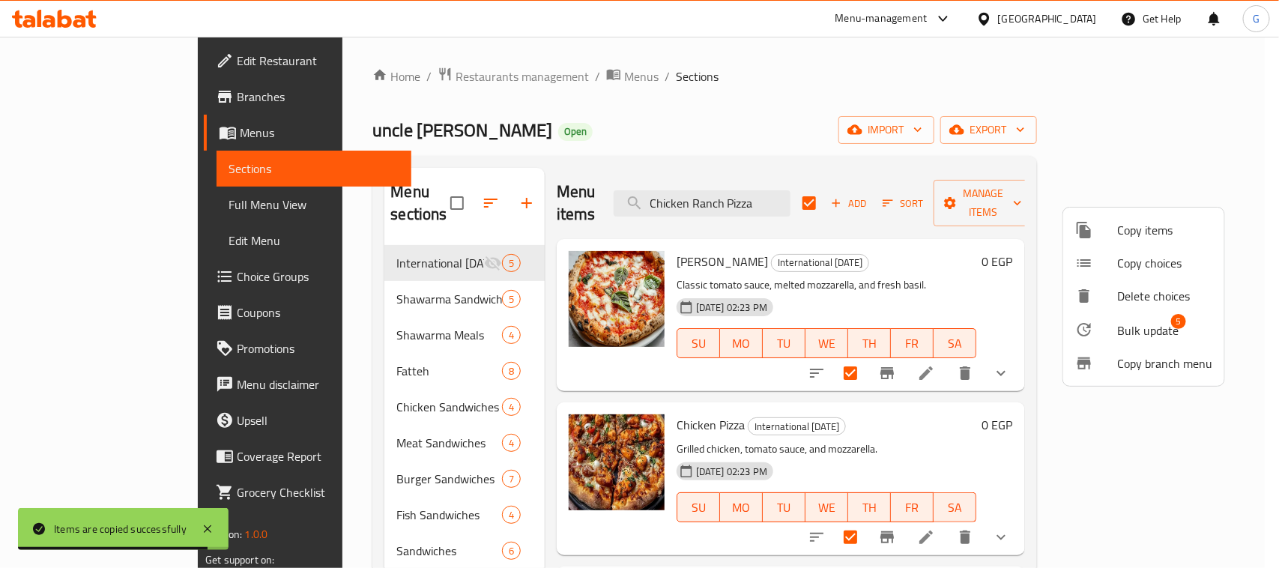
click at [1132, 330] on span "Bulk update" at bounding box center [1147, 330] width 61 height 18
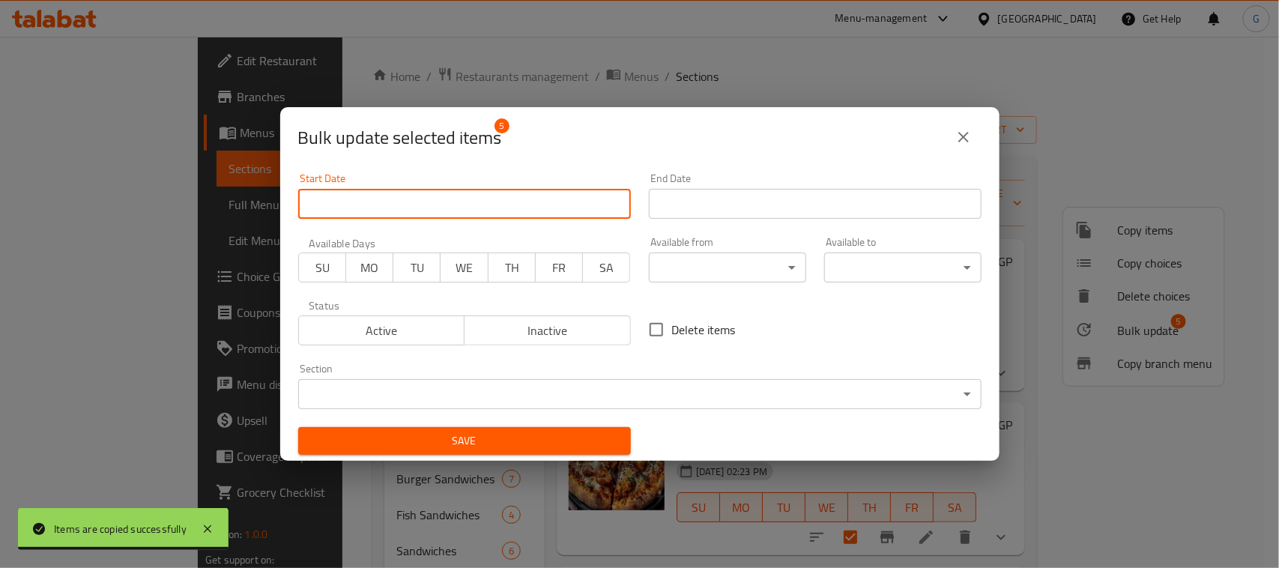
click at [485, 208] on input "Start Date" at bounding box center [464, 204] width 333 height 30
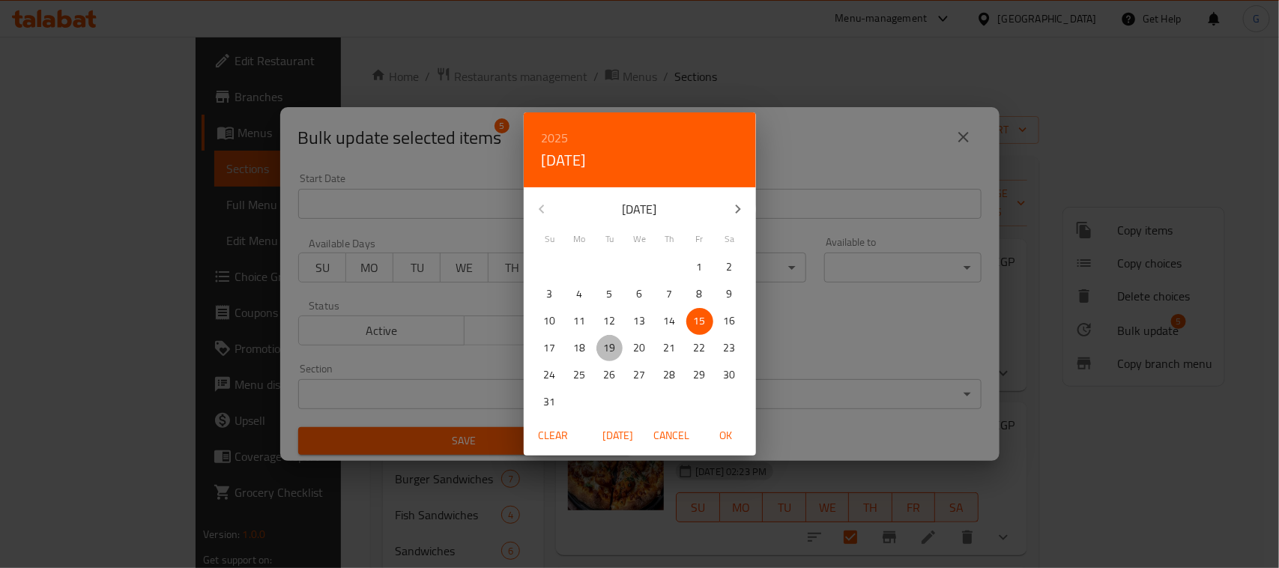
click at [609, 352] on p "19" at bounding box center [610, 348] width 12 height 19
drag, startPoint x: 713, startPoint y: 435, endPoint x: 860, endPoint y: 238, distance: 246.4
click at [716, 432] on span "OK" at bounding box center [726, 435] width 36 height 19
type input "[DATE]"
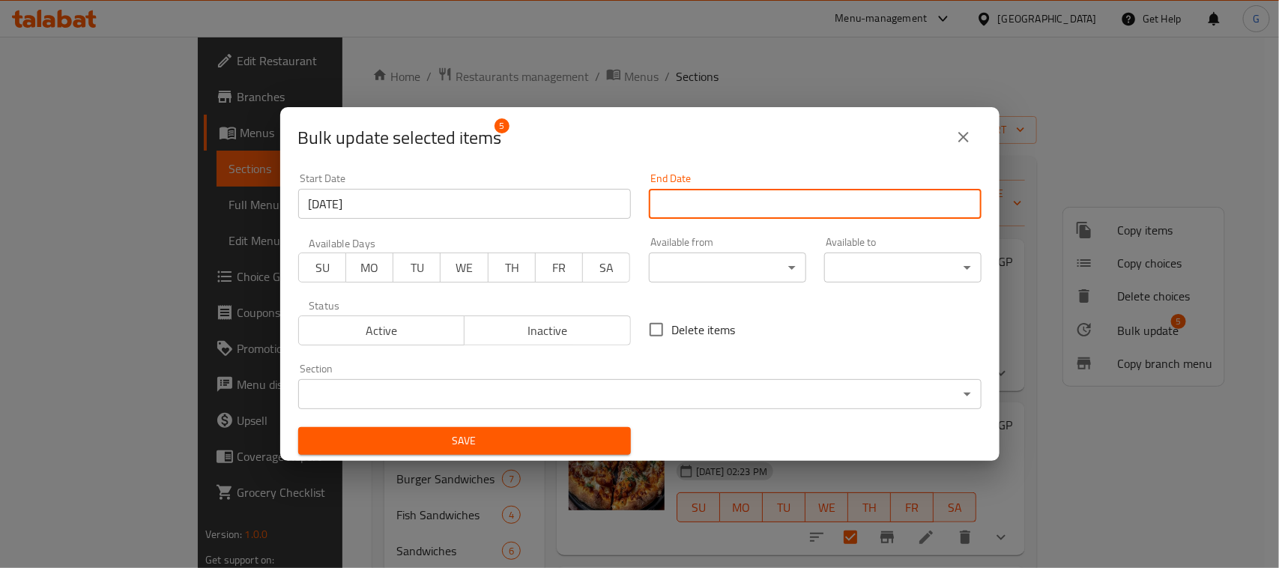
click at [828, 195] on input "Start Date" at bounding box center [815, 204] width 333 height 30
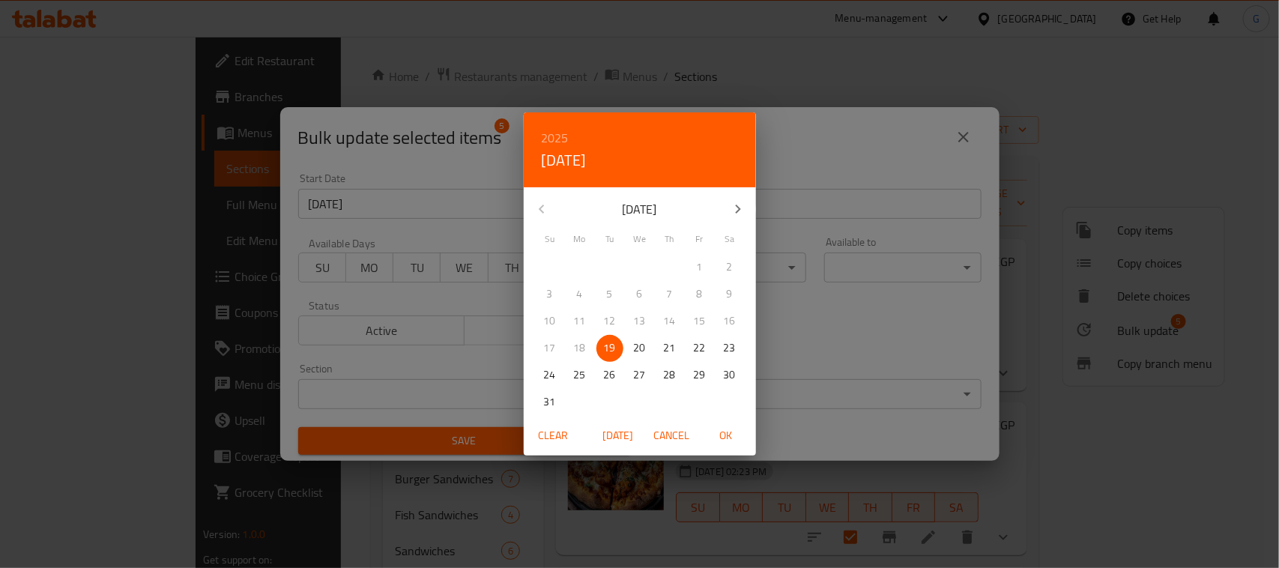
click at [712, 426] on span "OK" at bounding box center [726, 435] width 36 height 19
type input "[DATE]"
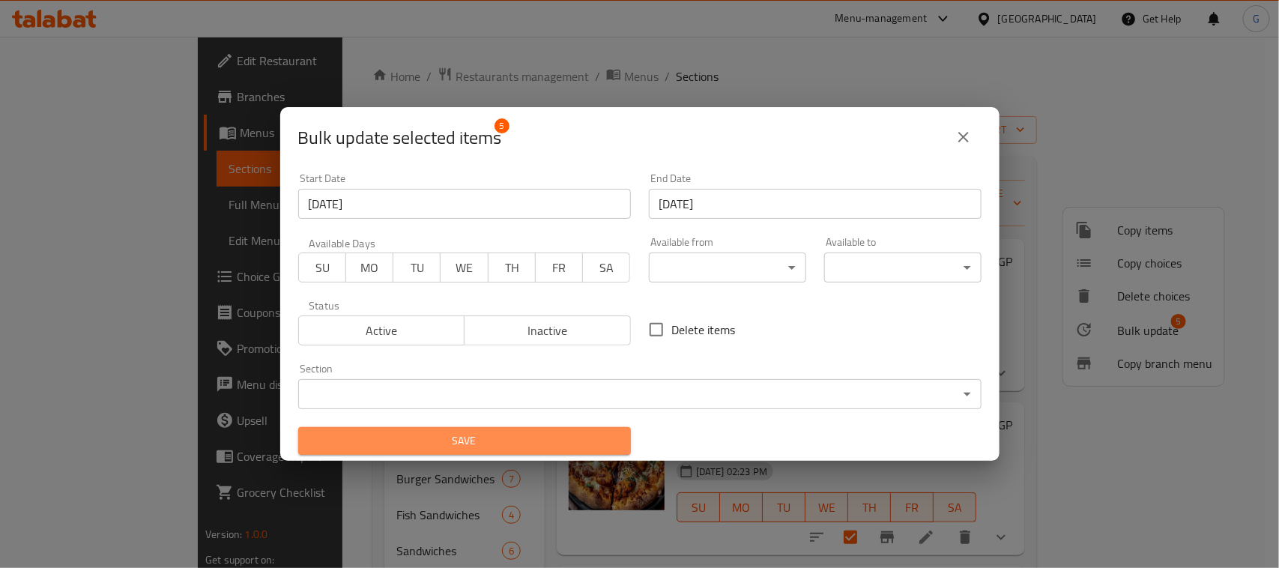
click at [542, 450] on span "Save" at bounding box center [464, 441] width 309 height 19
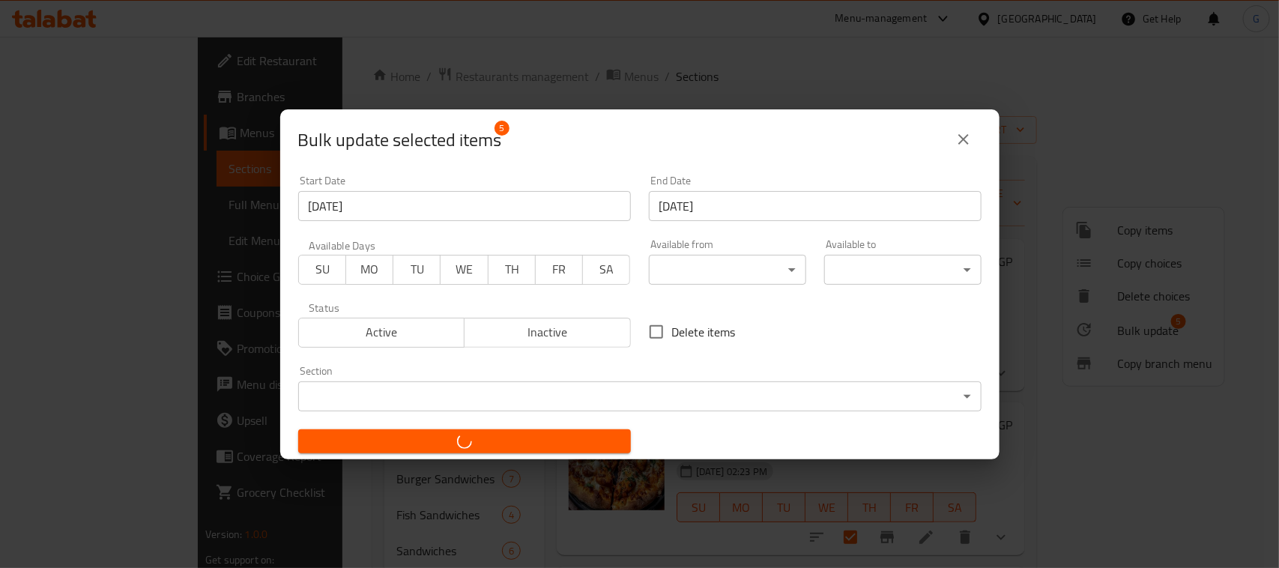
checkbox input "false"
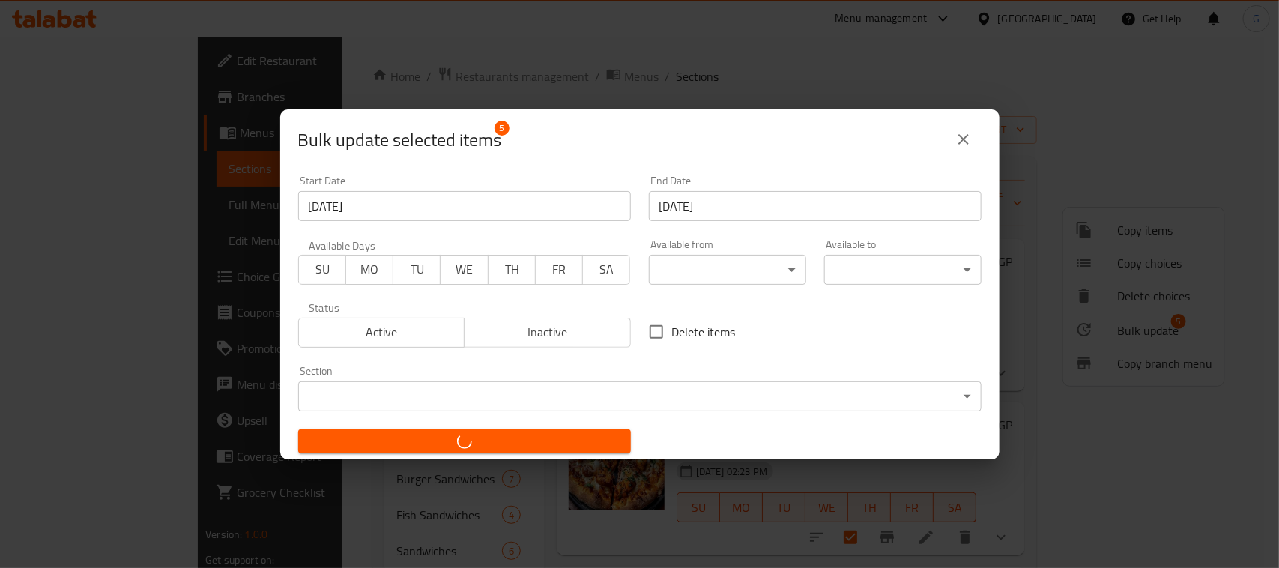
checkbox input "false"
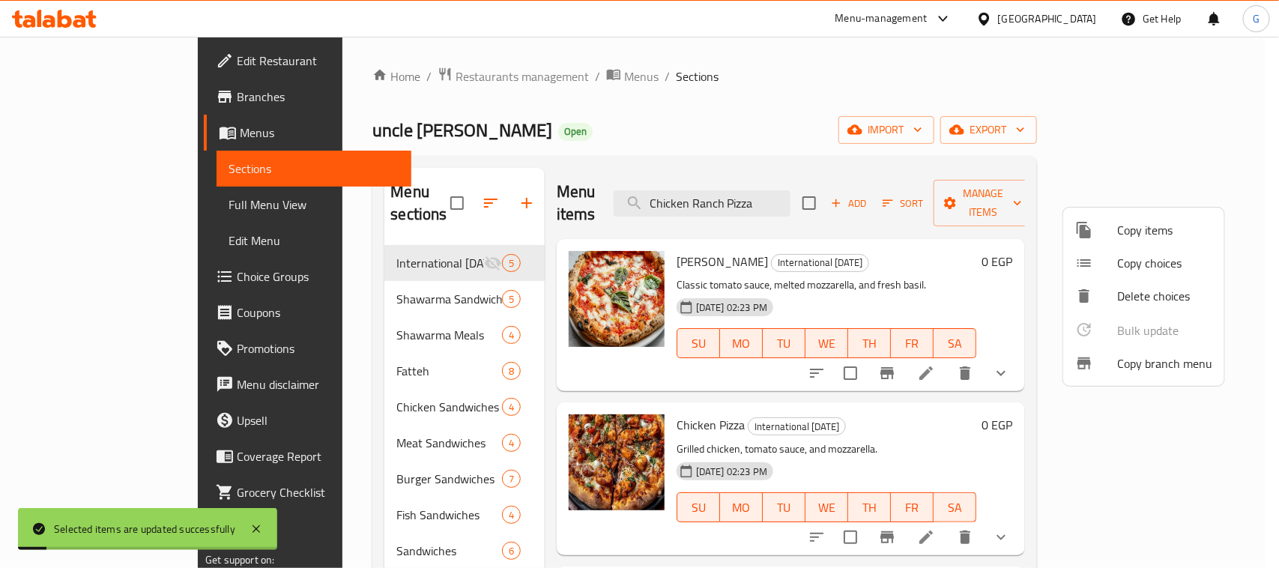
click at [874, 152] on div at bounding box center [639, 284] width 1279 height 568
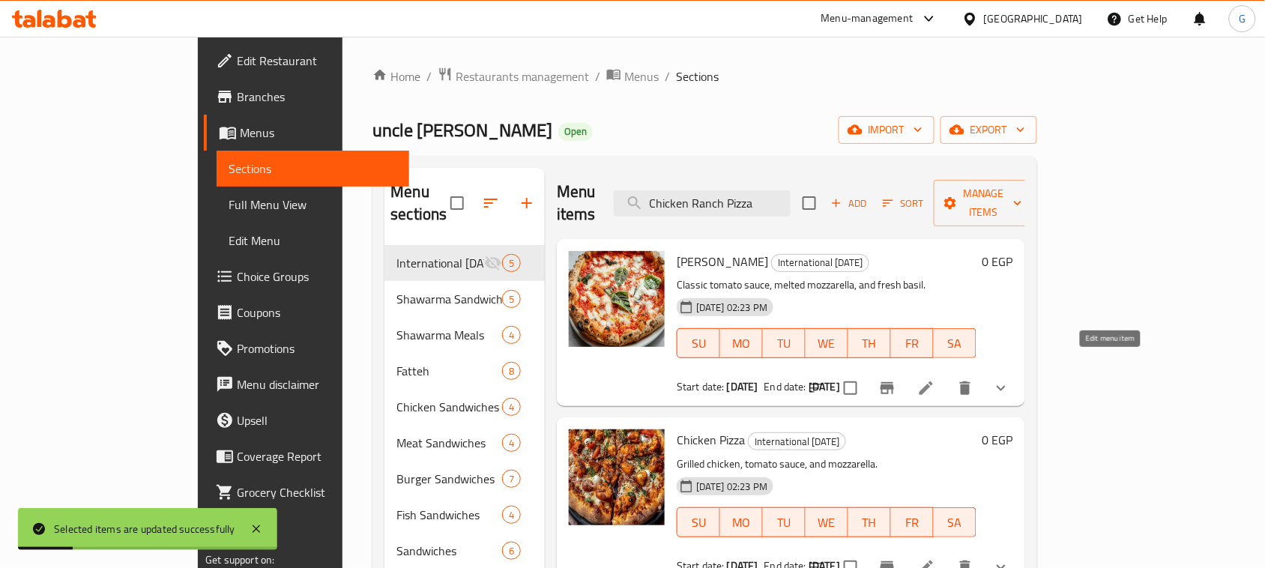
click at [933, 381] on icon at bounding box center [925, 387] width 13 height 13
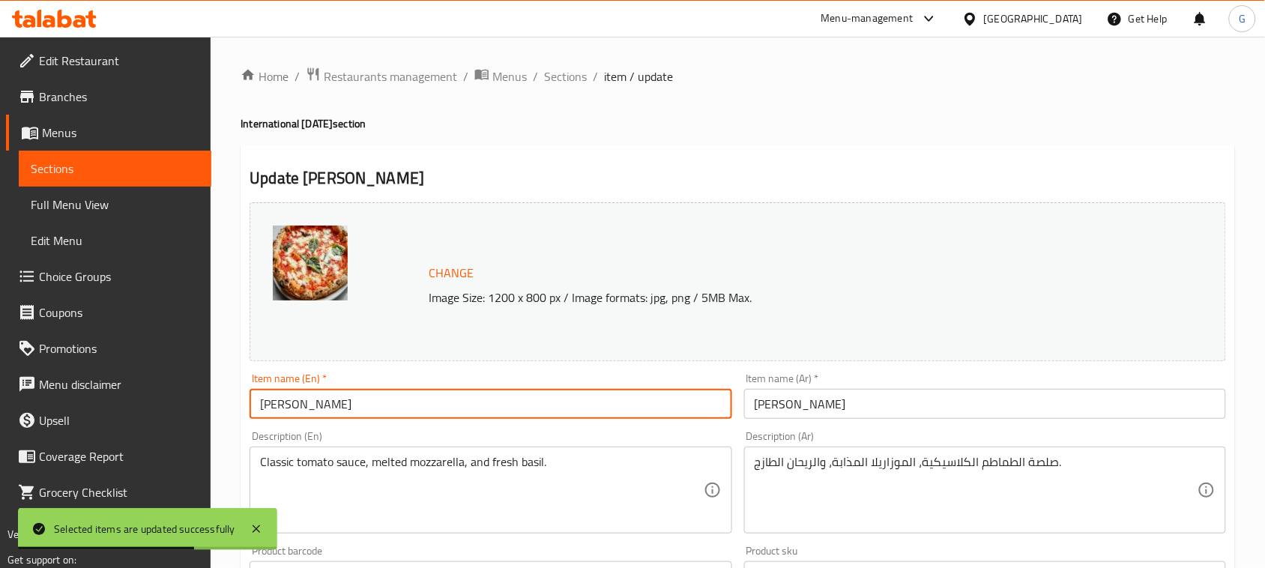
click at [405, 402] on input "Margarita Pizza" at bounding box center [491, 404] width 482 height 30
paste input "Comes with A Free Potato"
type input "Margarita Pizza Comes with A Free Potato"
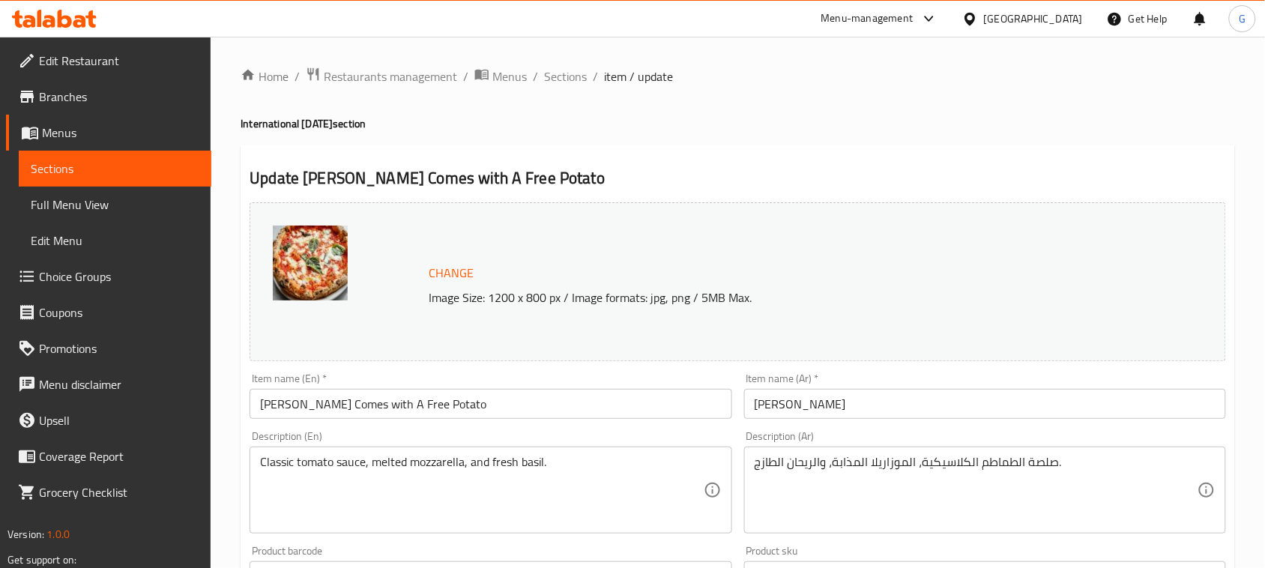
drag, startPoint x: 508, startPoint y: 476, endPoint x: 668, endPoint y: 456, distance: 161.6
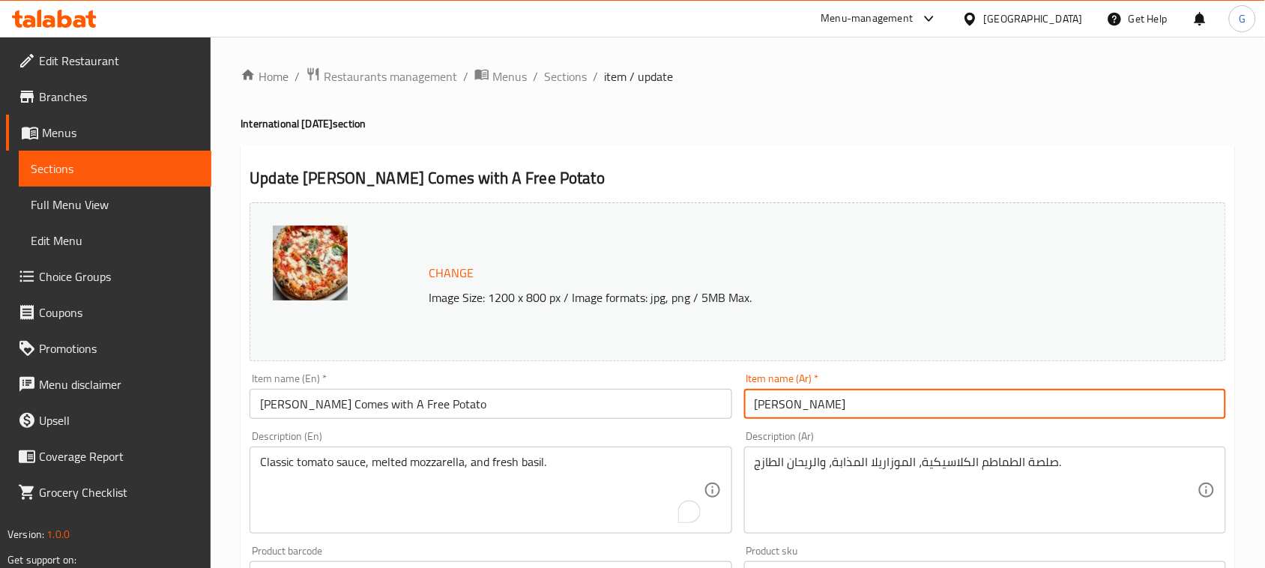
click at [916, 417] on input "بيتزا مارجريتا" at bounding box center [985, 404] width 482 height 30
paste input "يأتي معها بطاطس مجانية"
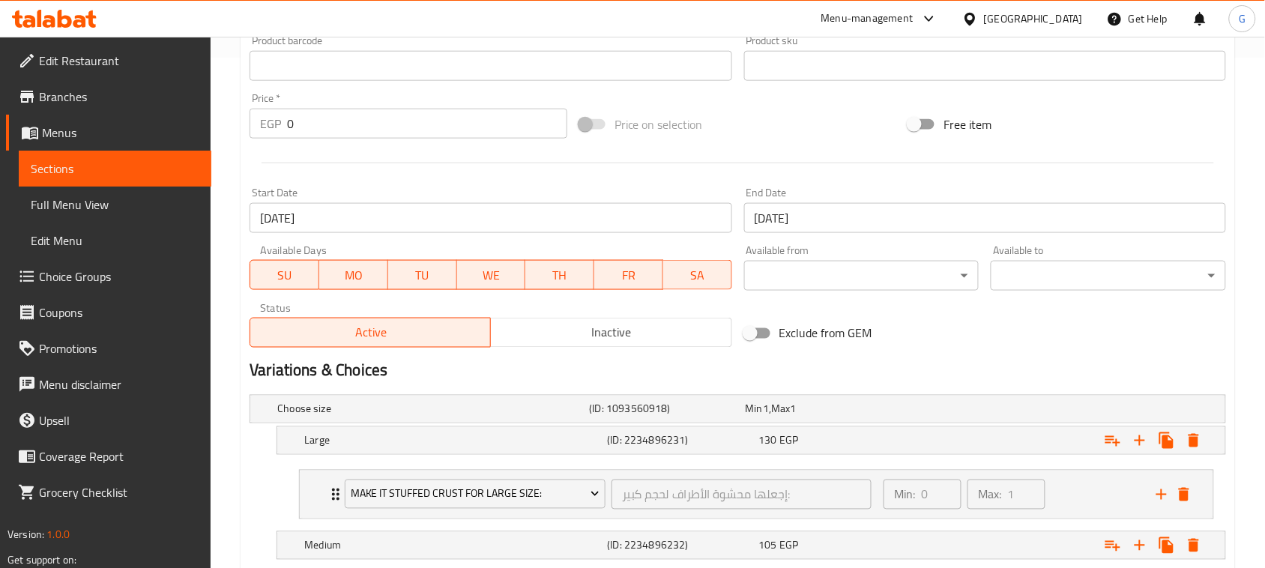
scroll to position [714, 0]
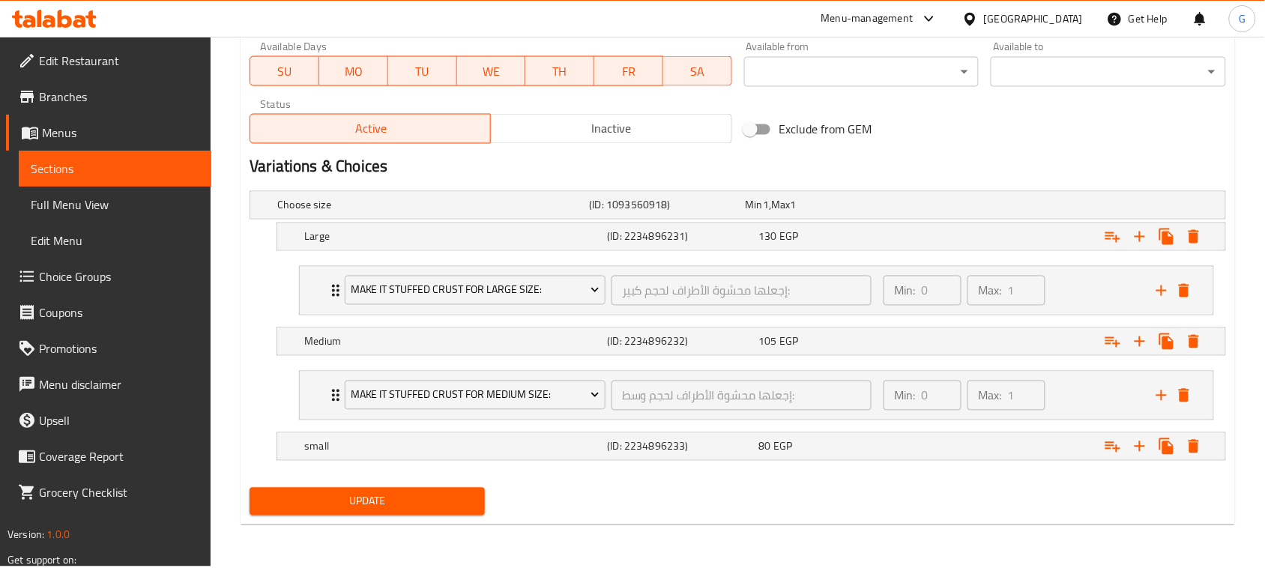
type input "بيتزا مارجريتا يأتي معها بطاطس مجانية"
click at [396, 502] on span "Update" at bounding box center [366, 501] width 211 height 19
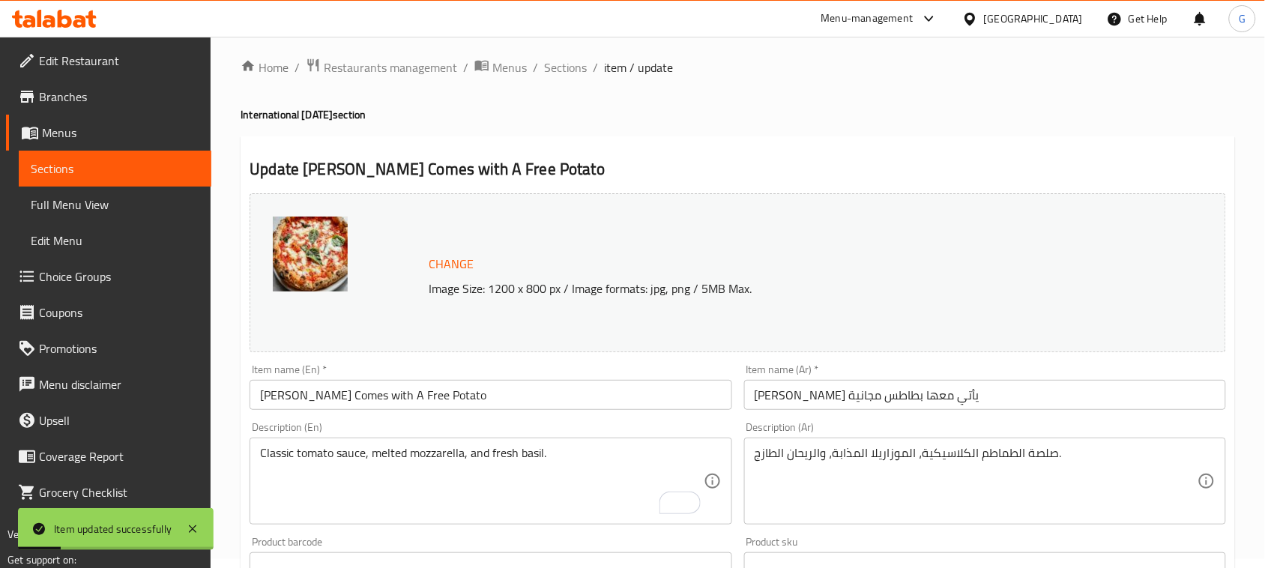
scroll to position [0, 0]
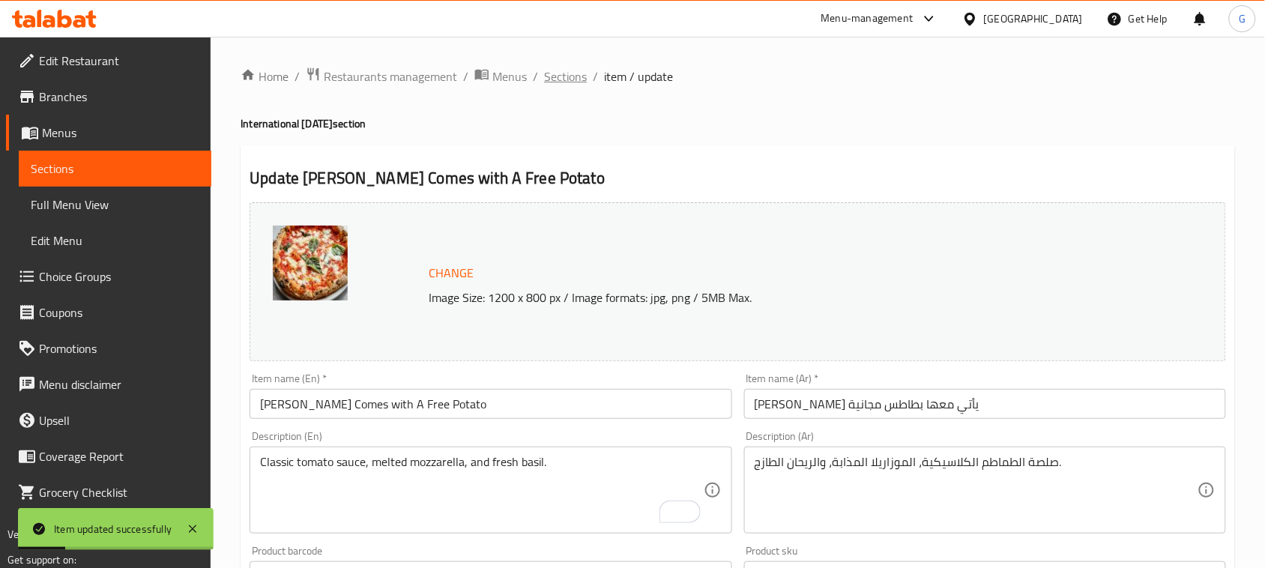
click at [549, 84] on span "Sections" at bounding box center [565, 76] width 43 height 18
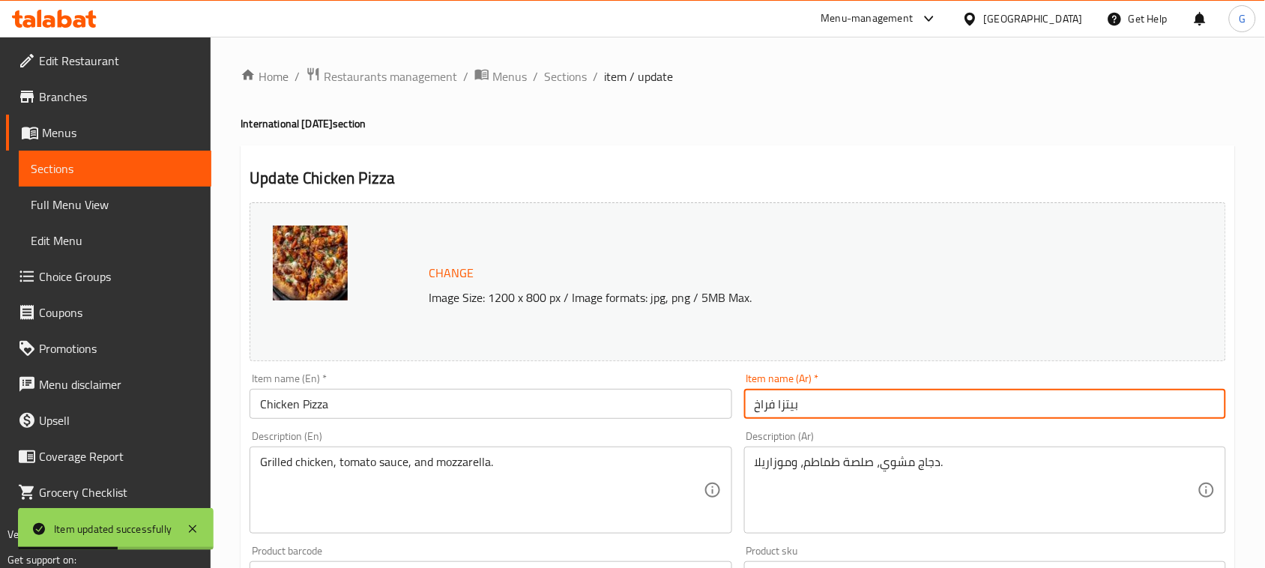
click at [871, 391] on input "بيتزا فراخ" at bounding box center [985, 404] width 482 height 30
paste input "يأتي معها بطاطس مجانية"
type input "بيتزا فراخ يأتي معها بطاطس مجانية"
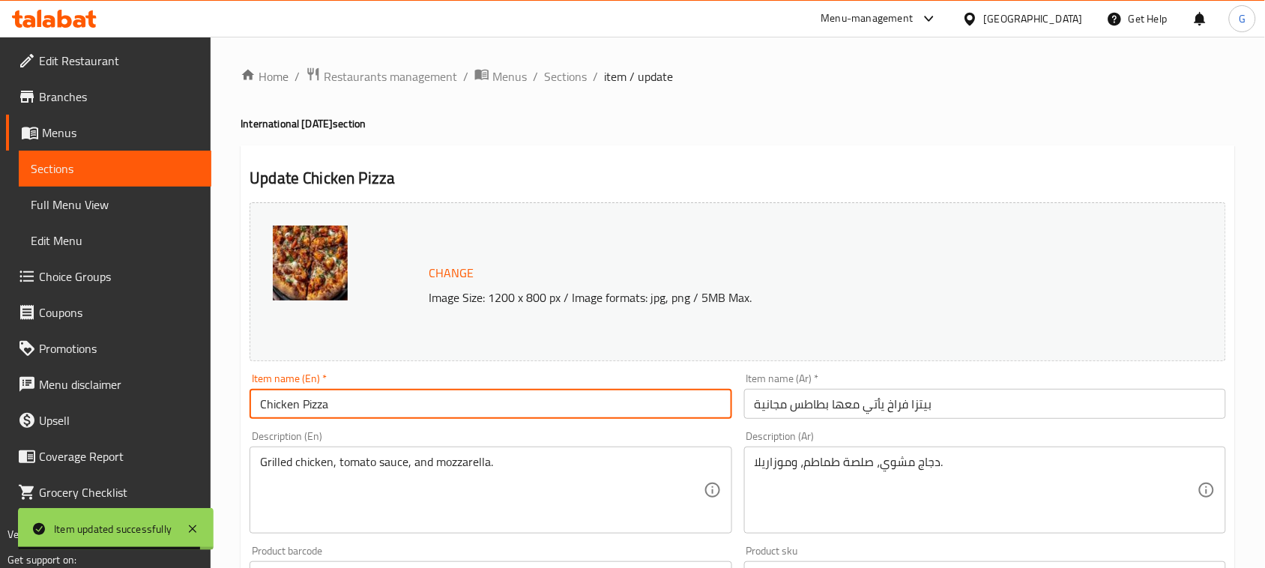
click at [521, 392] on input "Chicken Pizza" at bounding box center [491, 404] width 482 height 30
paste input "Comes with A Free Potato"
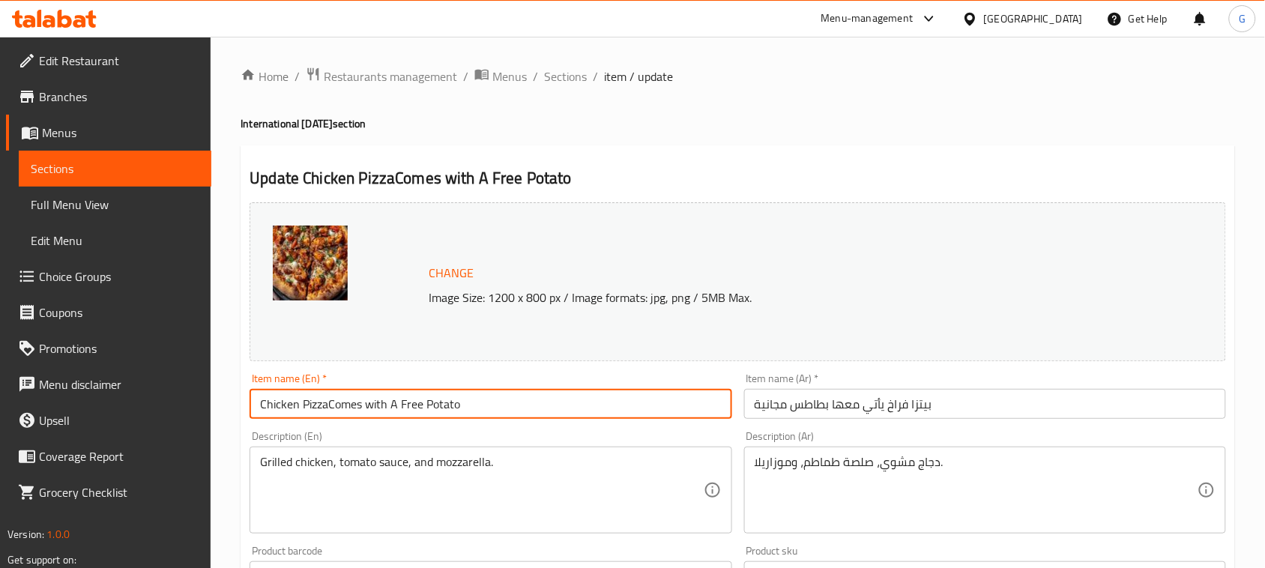
click at [327, 407] on input "Chicken PizzaComes with A Free Potato" at bounding box center [491, 404] width 482 height 30
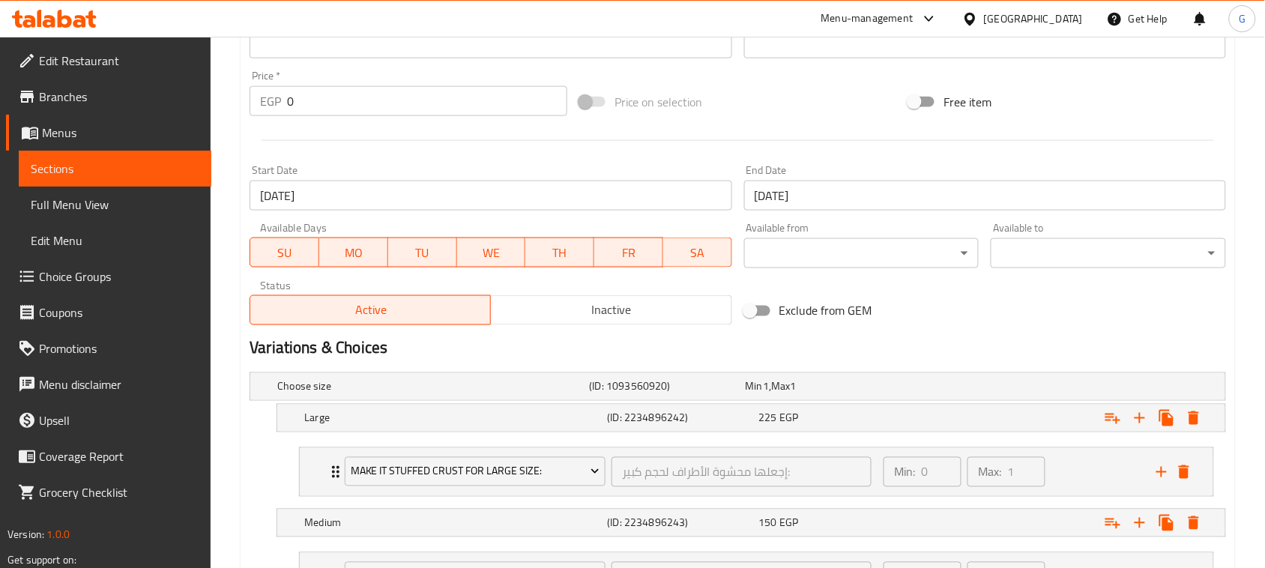
scroll to position [714, 0]
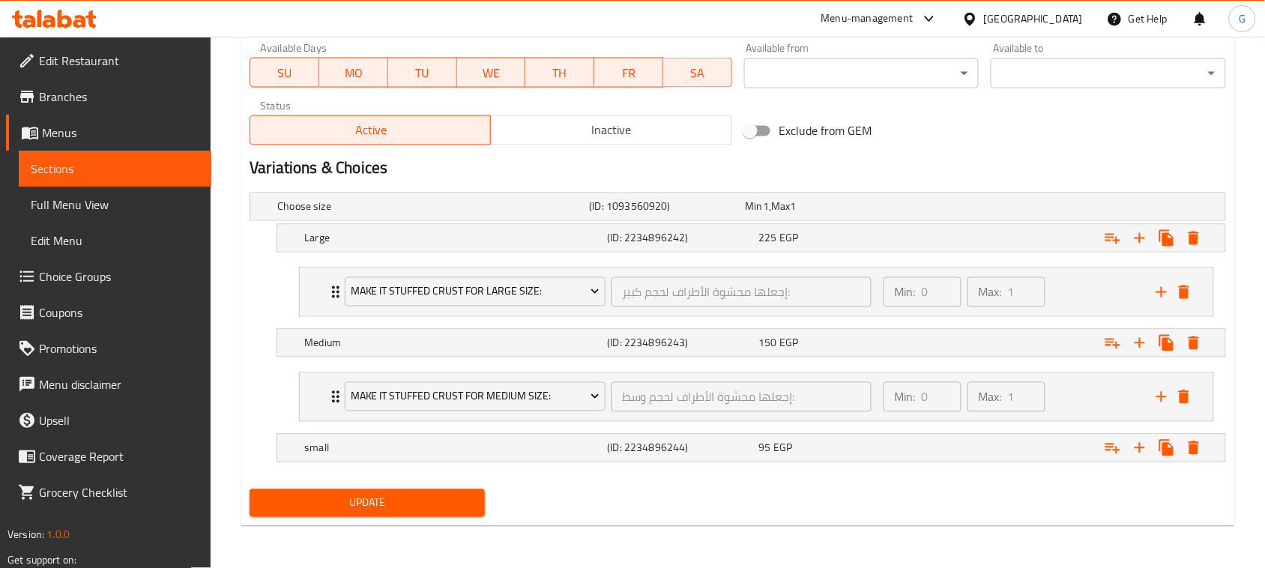
type input "Chicken Pizza Comes with A Free Potato"
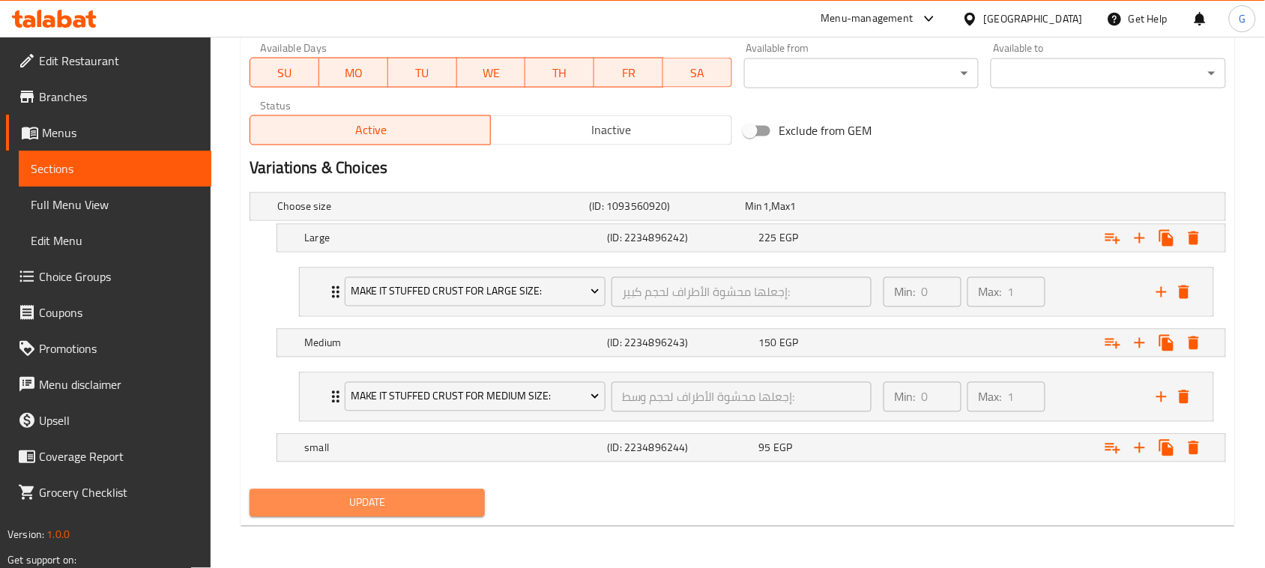
click at [444, 495] on span "Update" at bounding box center [366, 503] width 211 height 19
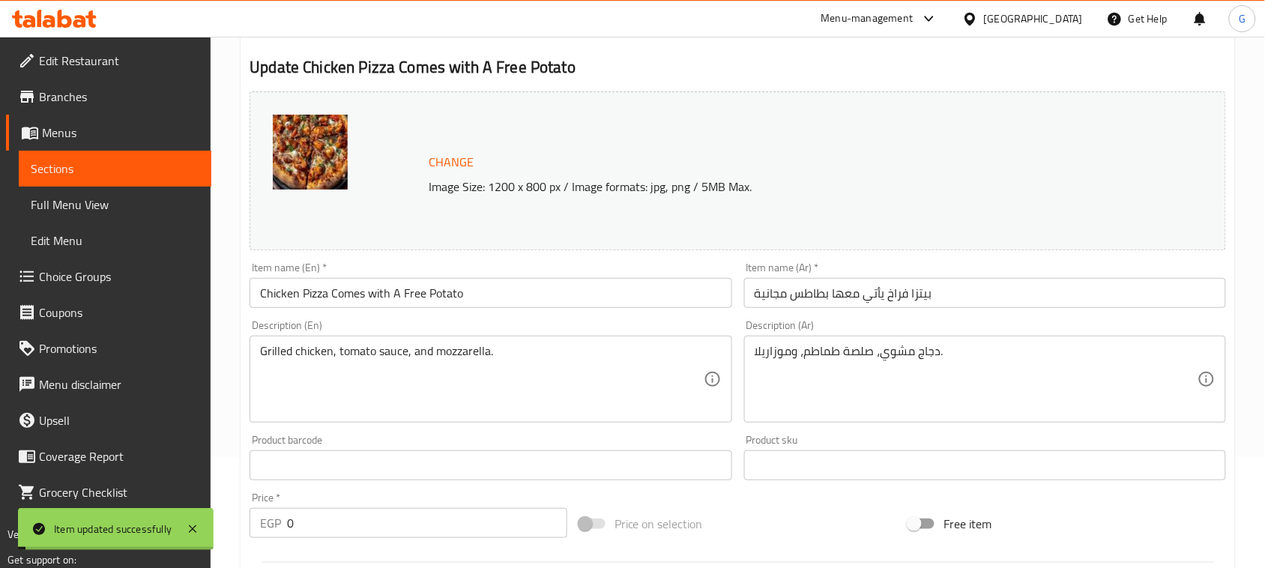
scroll to position [0, 0]
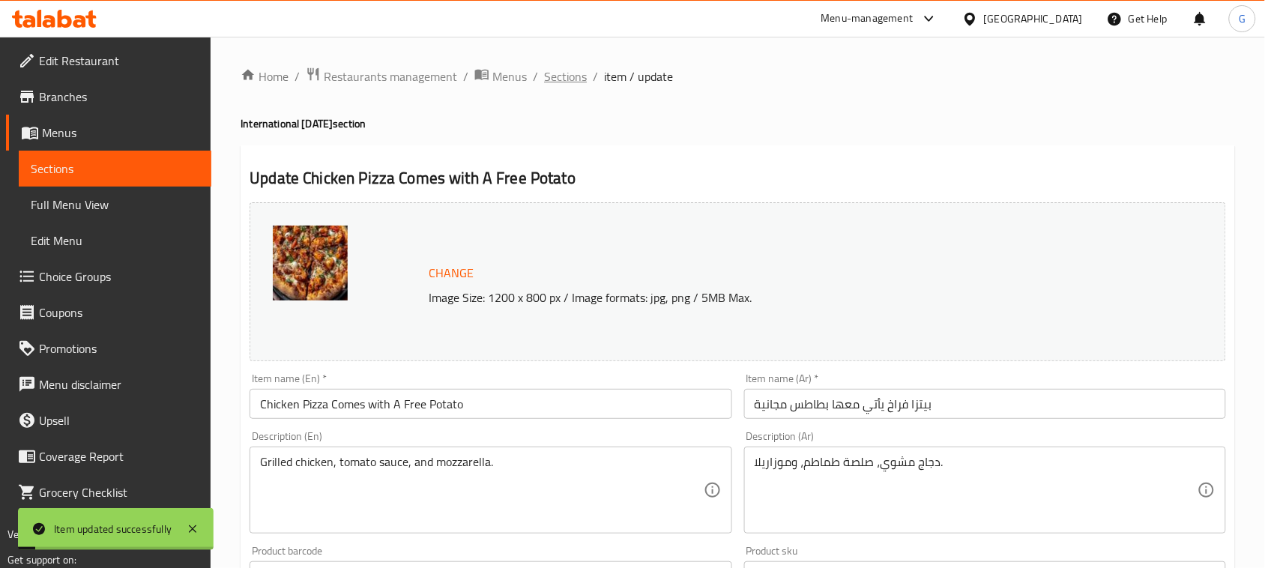
click at [563, 76] on span "Sections" at bounding box center [565, 76] width 43 height 18
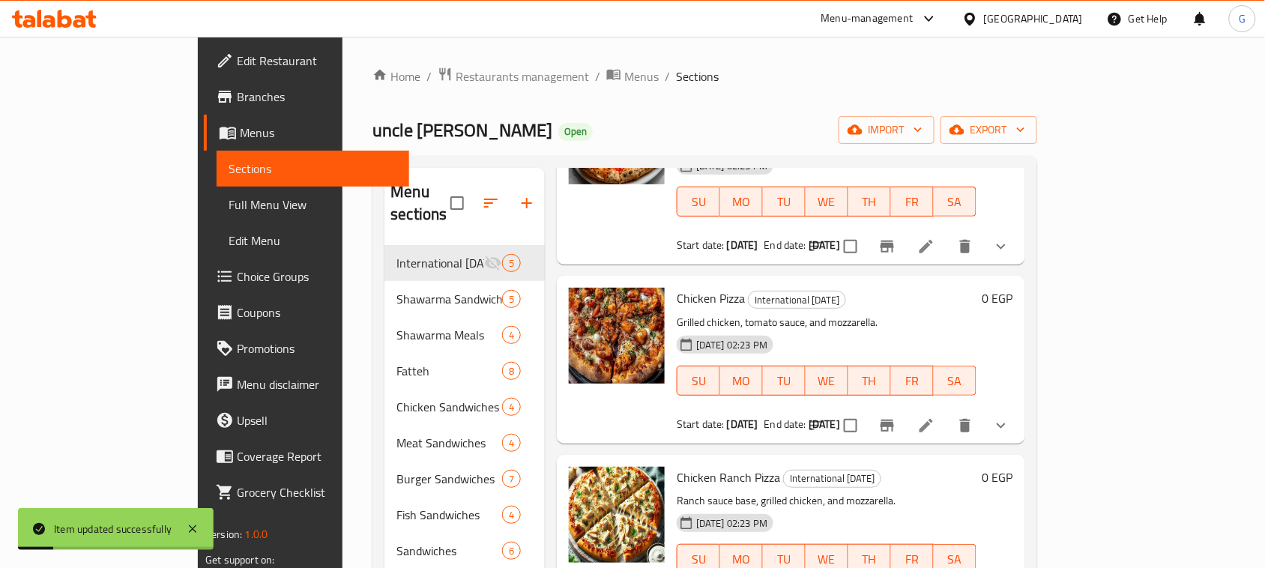
scroll to position [258, 0]
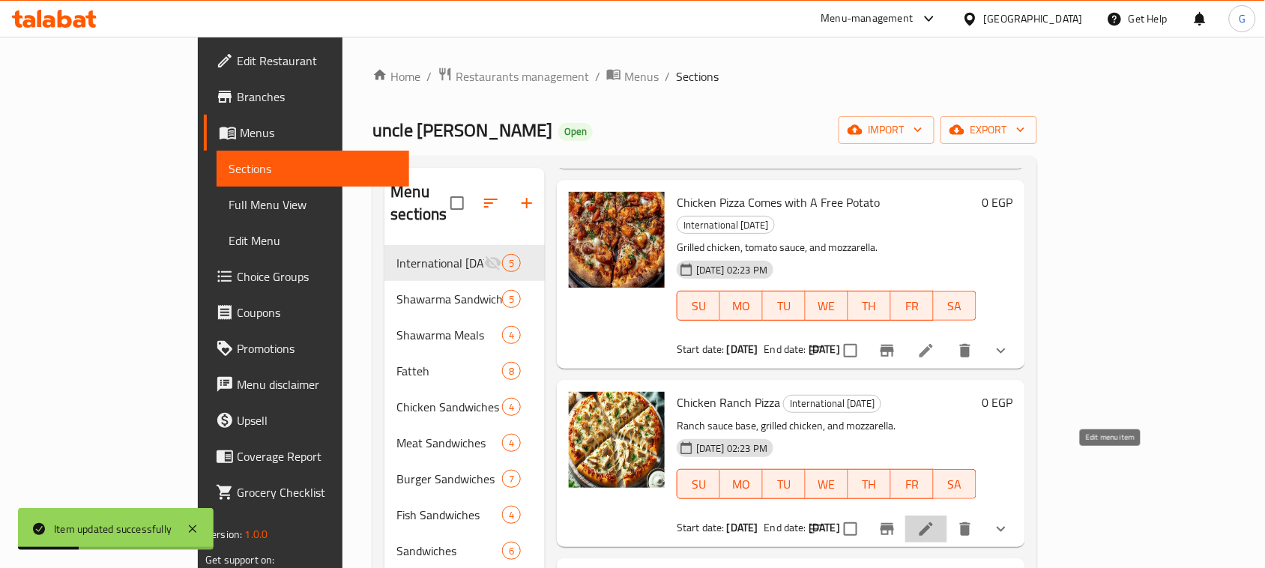
click at [935, 520] on icon at bounding box center [926, 529] width 18 height 18
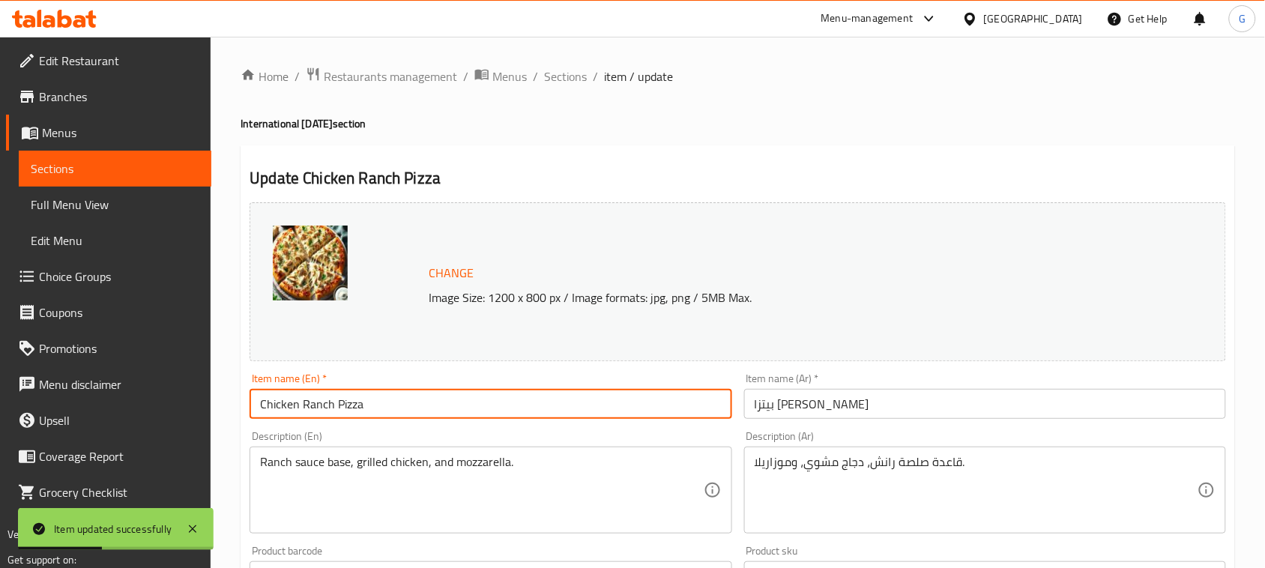
click at [402, 403] on input "Chicken Ranch Pizza" at bounding box center [491, 404] width 482 height 30
paste input "Comes with A Free Potato"
type input "Chicken Ranch Pizza Comes with A Free Potato"
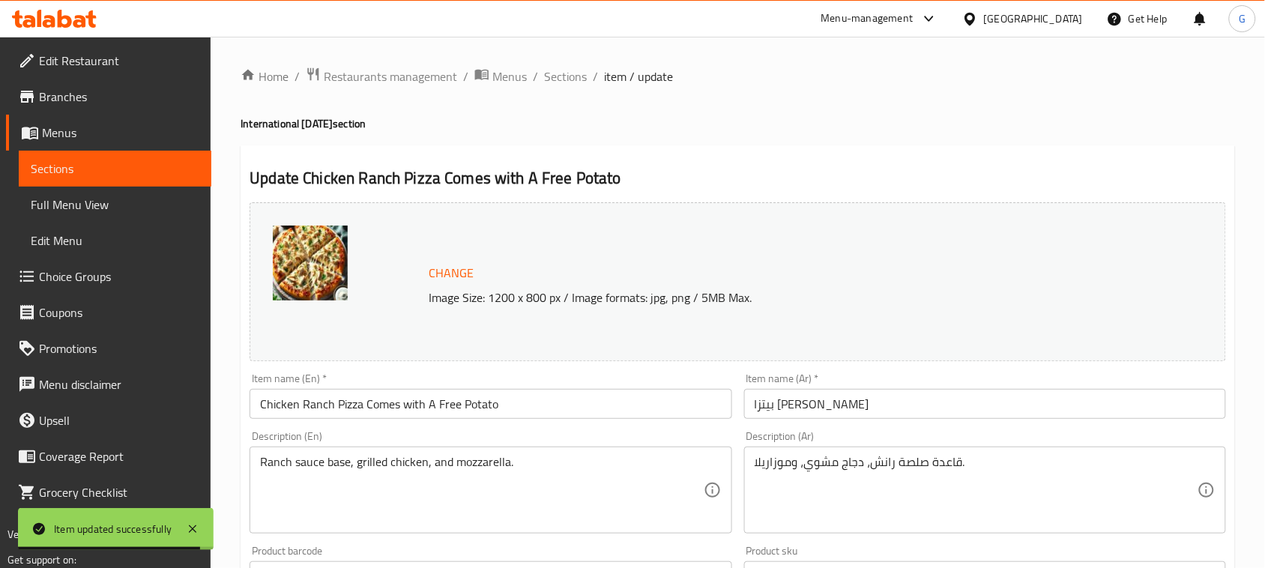
click at [1050, 423] on div "Item name (Ar)   * بيتزا فراخ رانش Item name (Ar) *" at bounding box center [985, 396] width 494 height 58
click at [1040, 405] on input "بيتزا فراخ رانش" at bounding box center [985, 404] width 482 height 30
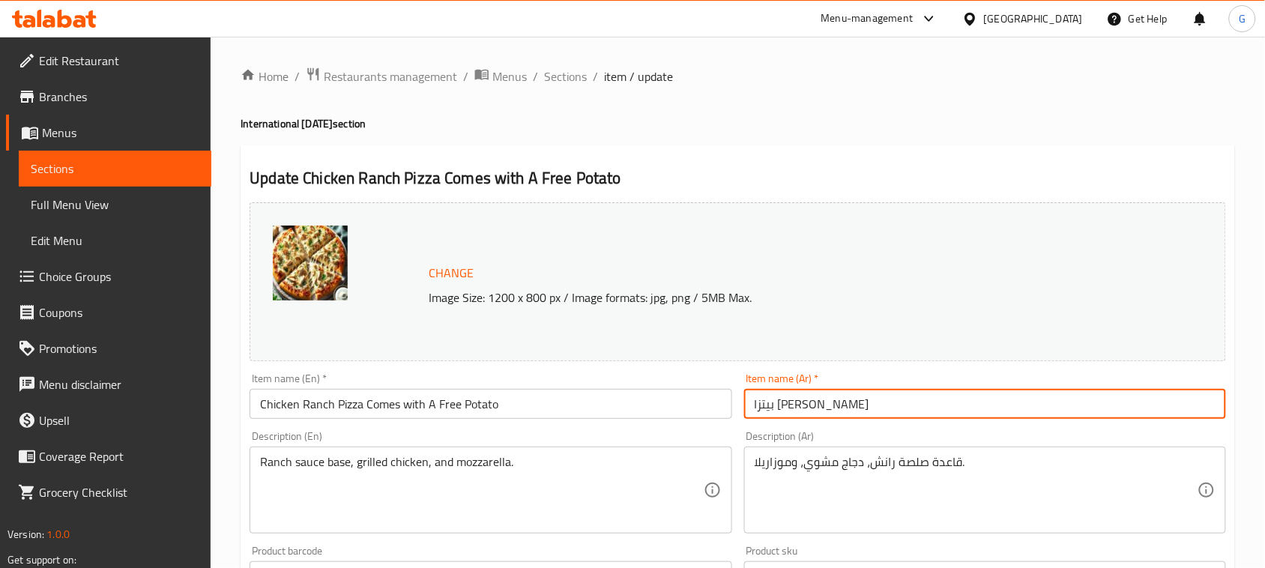
paste input "يأتي معها بطاطس مجانية"
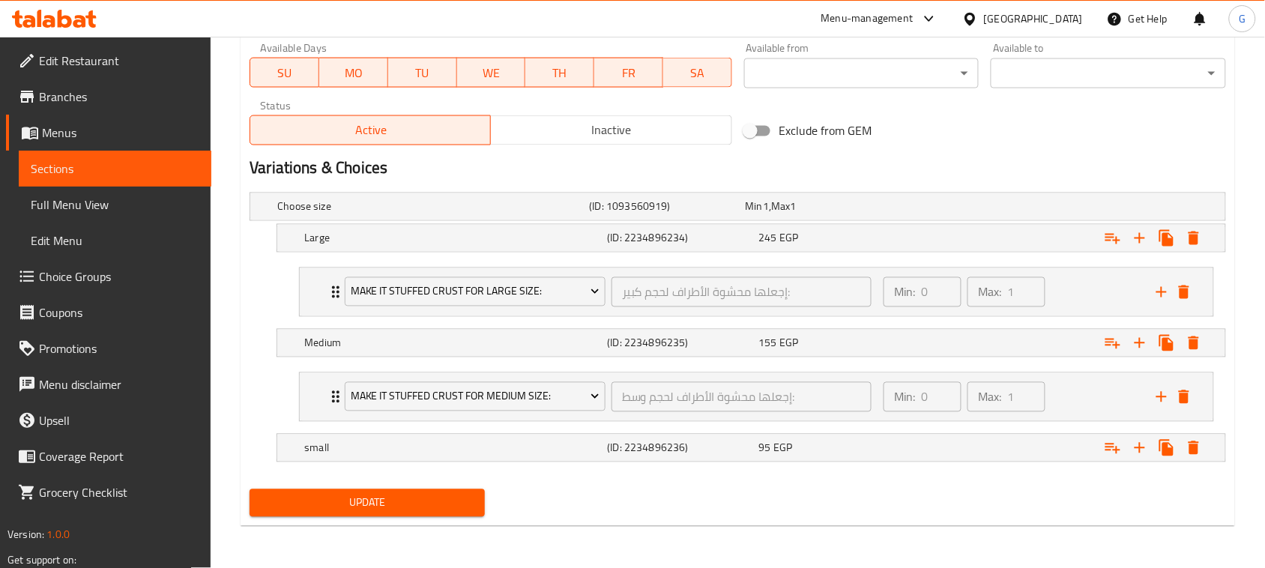
type input "بيتزا فراخ رانش يأتي معها بطاطس مجانية"
click at [323, 507] on span "Update" at bounding box center [366, 503] width 211 height 19
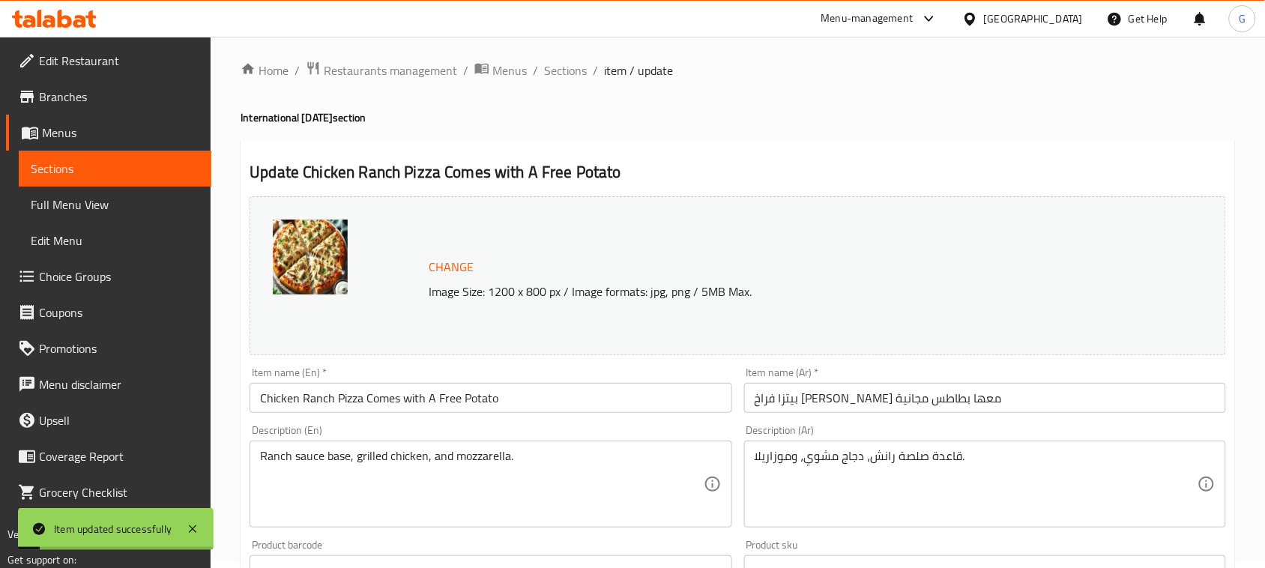
scroll to position [0, 0]
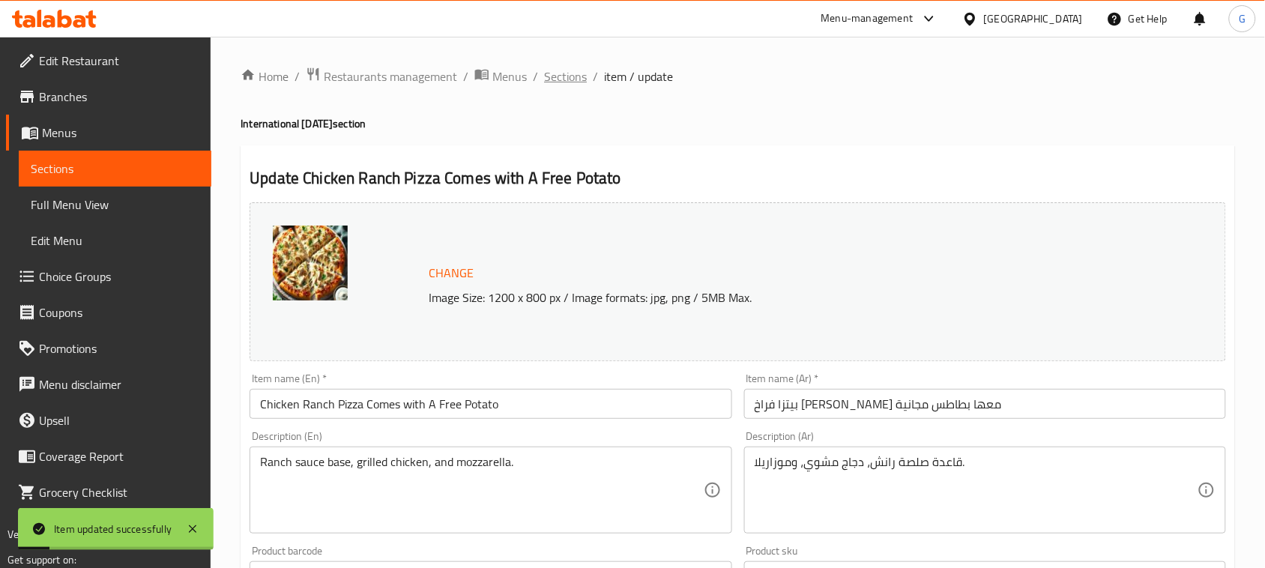
click at [566, 83] on span "Sections" at bounding box center [565, 76] width 43 height 18
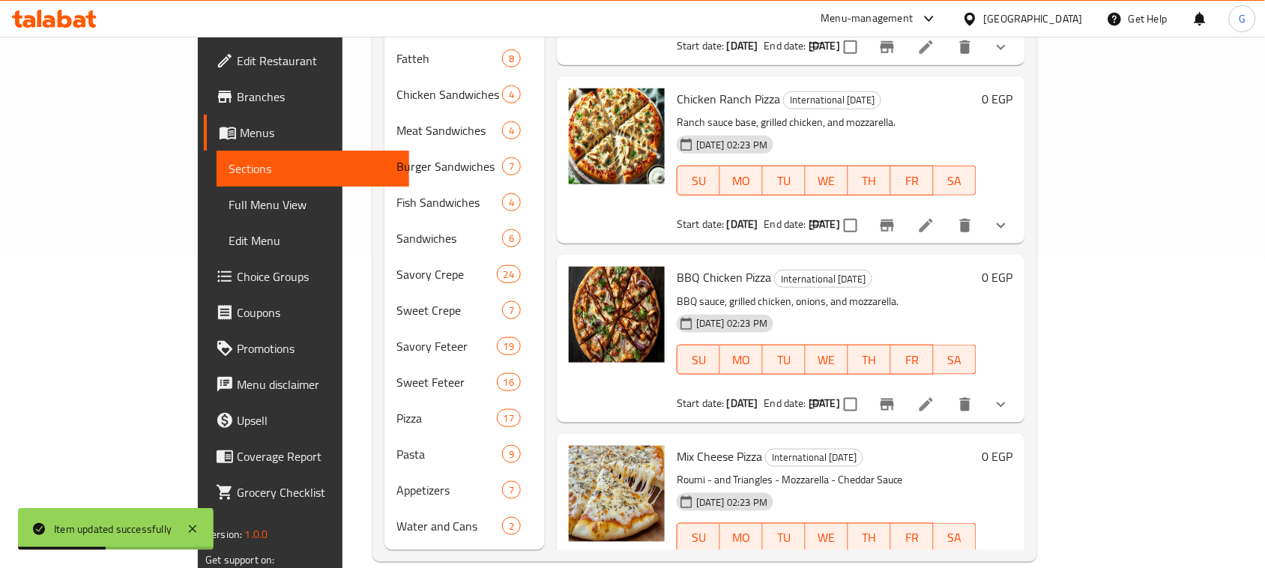
scroll to position [258, 0]
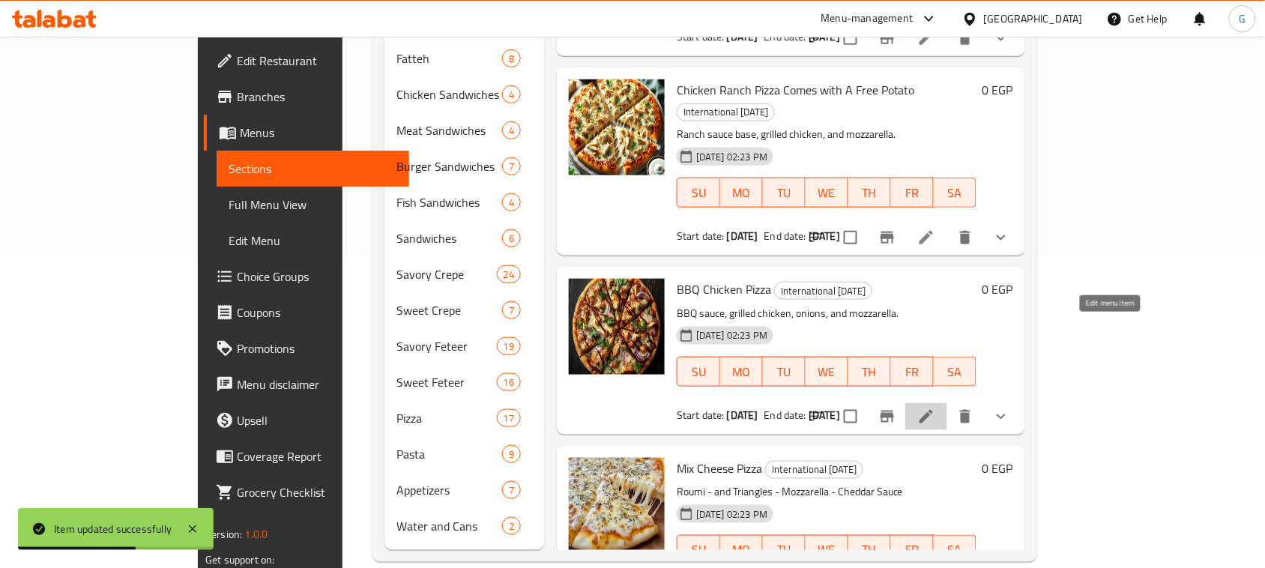
click at [935, 408] on icon at bounding box center [926, 417] width 18 height 18
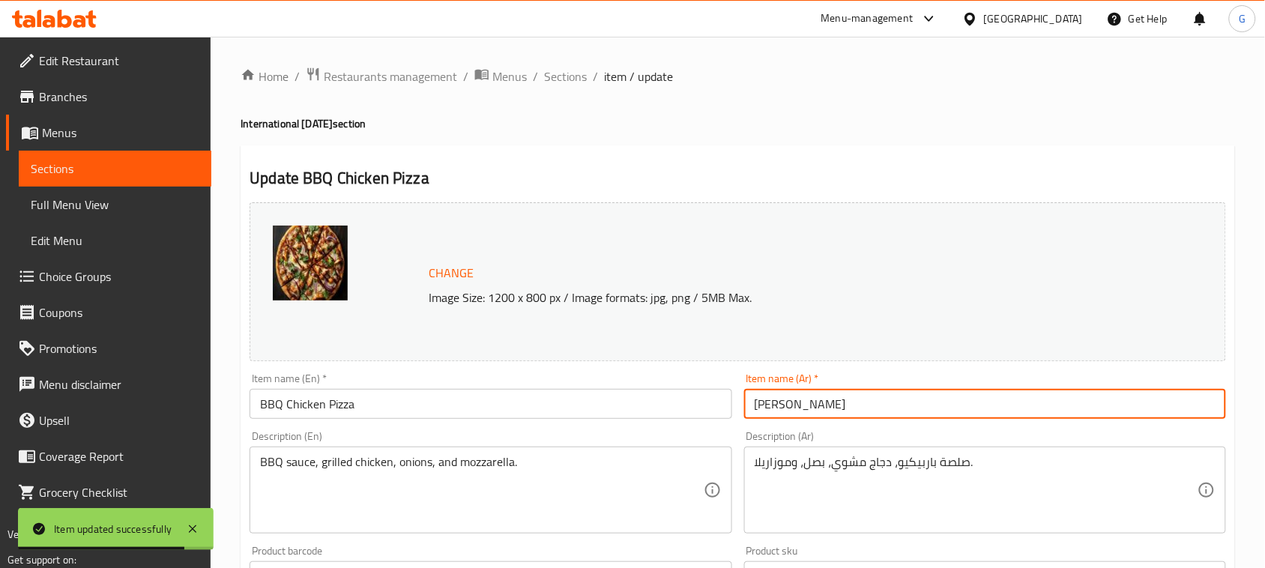
click at [871, 408] on input "بيتزا فراخ باربيكيو" at bounding box center [985, 404] width 482 height 30
paste input "يأتي معها بطاطس مجانية"
type input "بيتزا فراخ باربيكيو يأتي معها بطاطس مجانية"
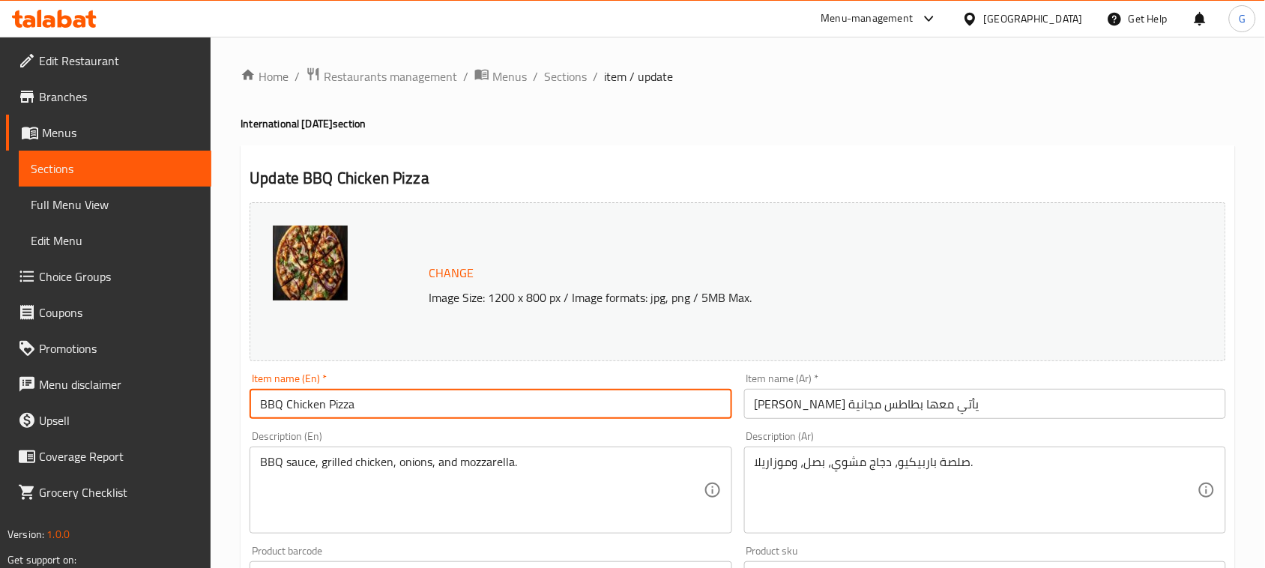
click at [457, 412] on input "BBQ Chicken Pizza" at bounding box center [491, 404] width 482 height 30
paste input "Comes with A Free Potato"
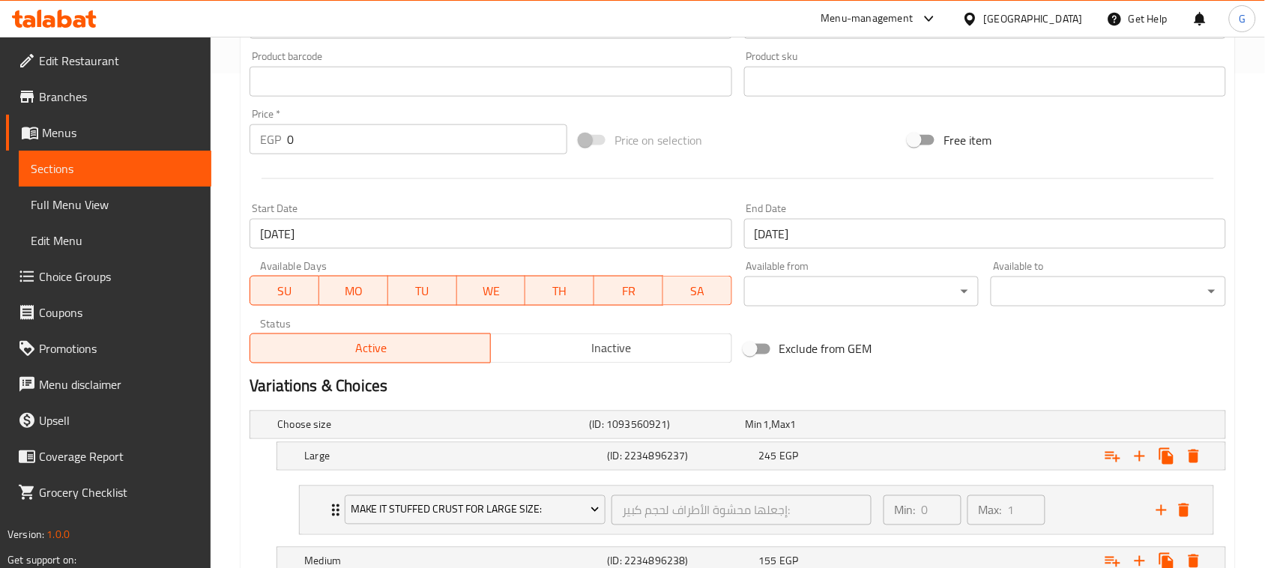
scroll to position [714, 0]
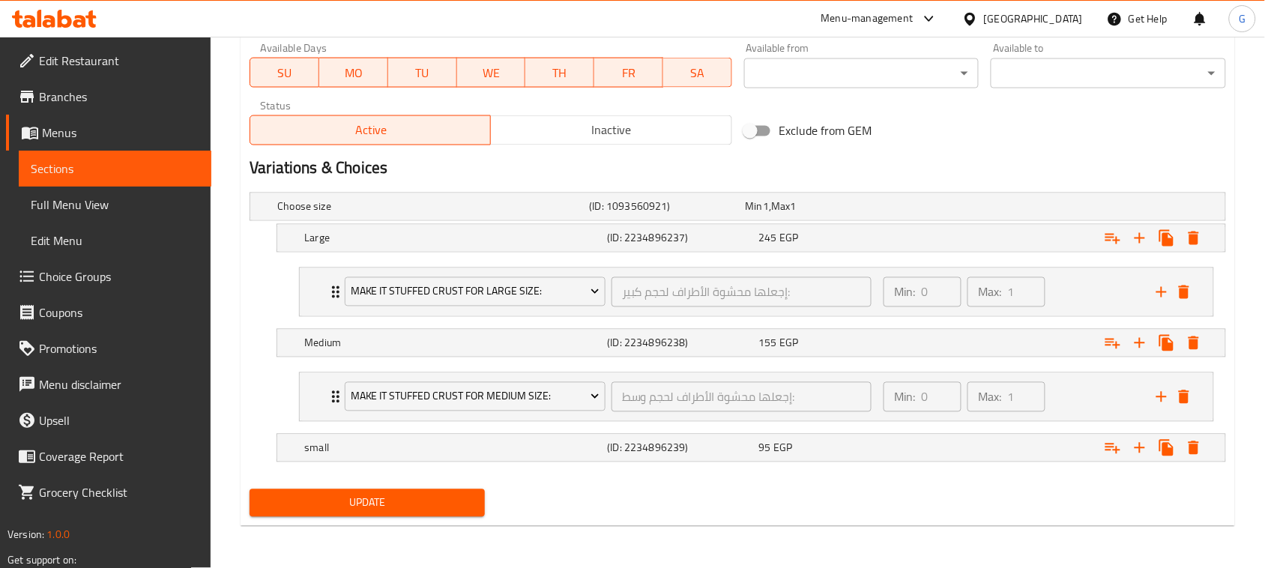
type input "BBQ Chicken Pizza Comes with A Free Potato"
click at [351, 497] on span "Update" at bounding box center [366, 503] width 211 height 19
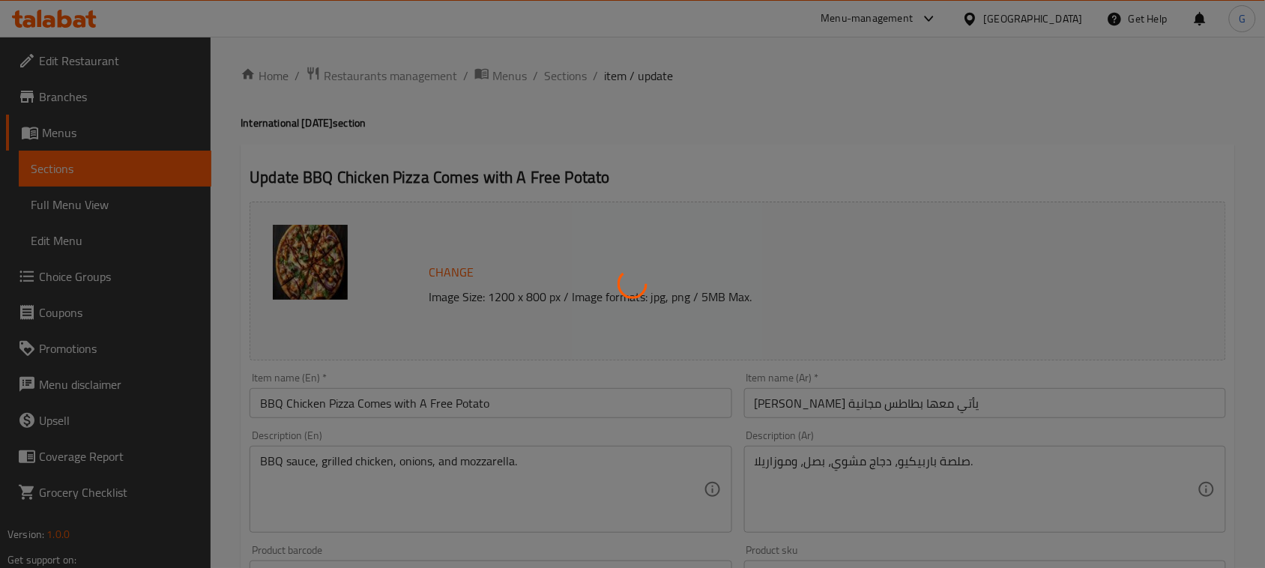
scroll to position [0, 0]
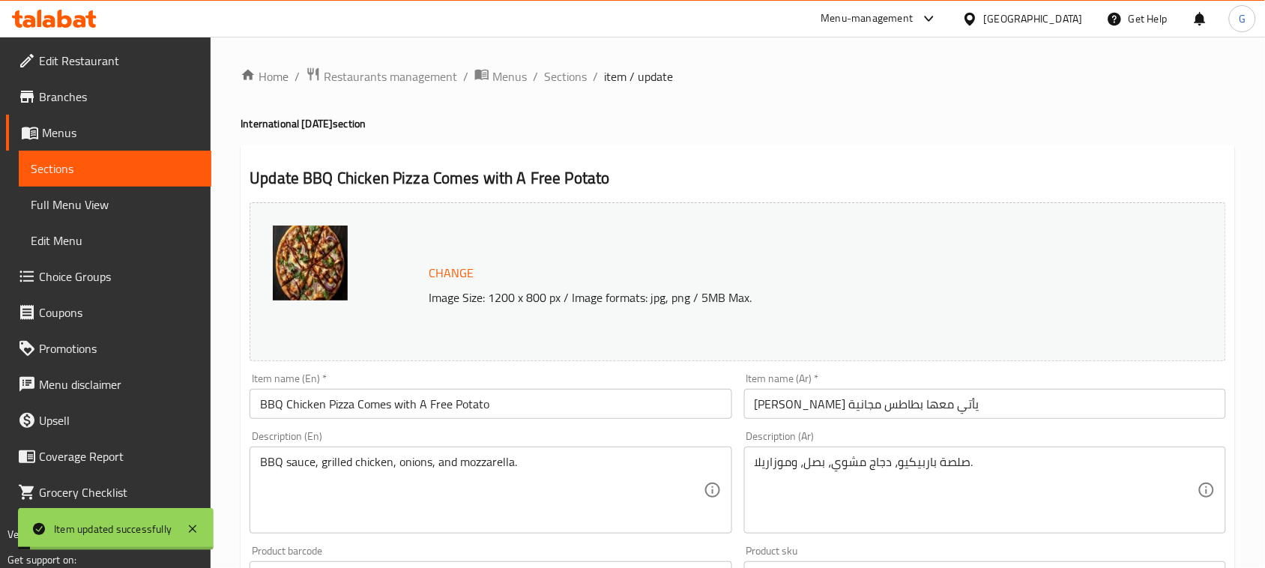
click at [555, 76] on span "Sections" at bounding box center [565, 76] width 43 height 18
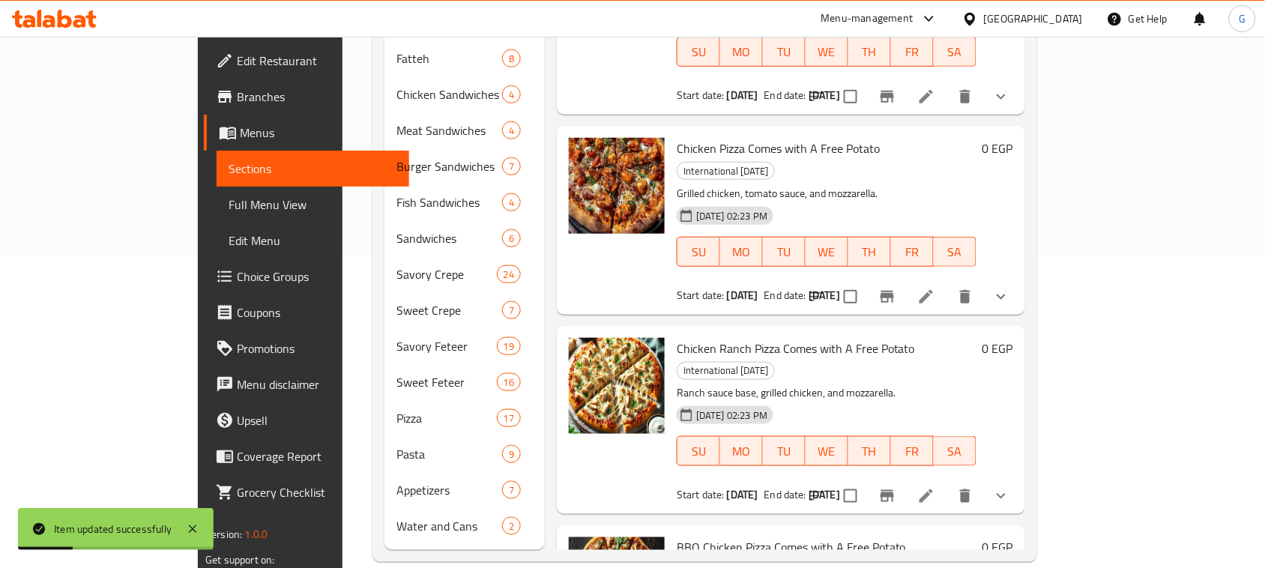
scroll to position [258, 0]
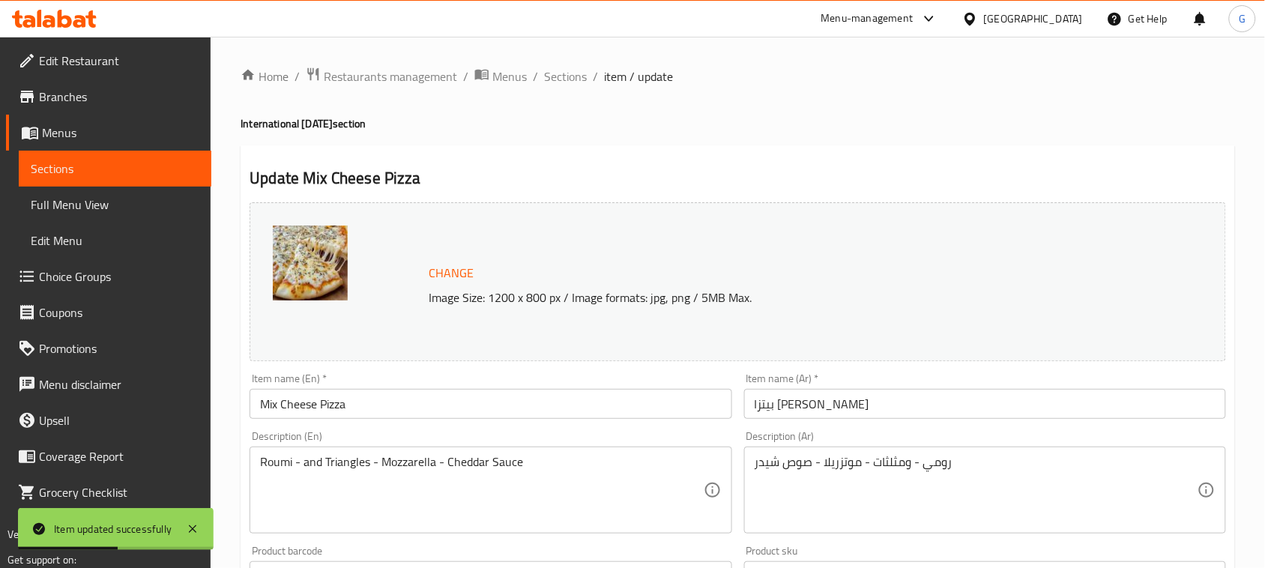
click at [406, 409] on input "Mix Cheese Pizza" at bounding box center [491, 404] width 482 height 30
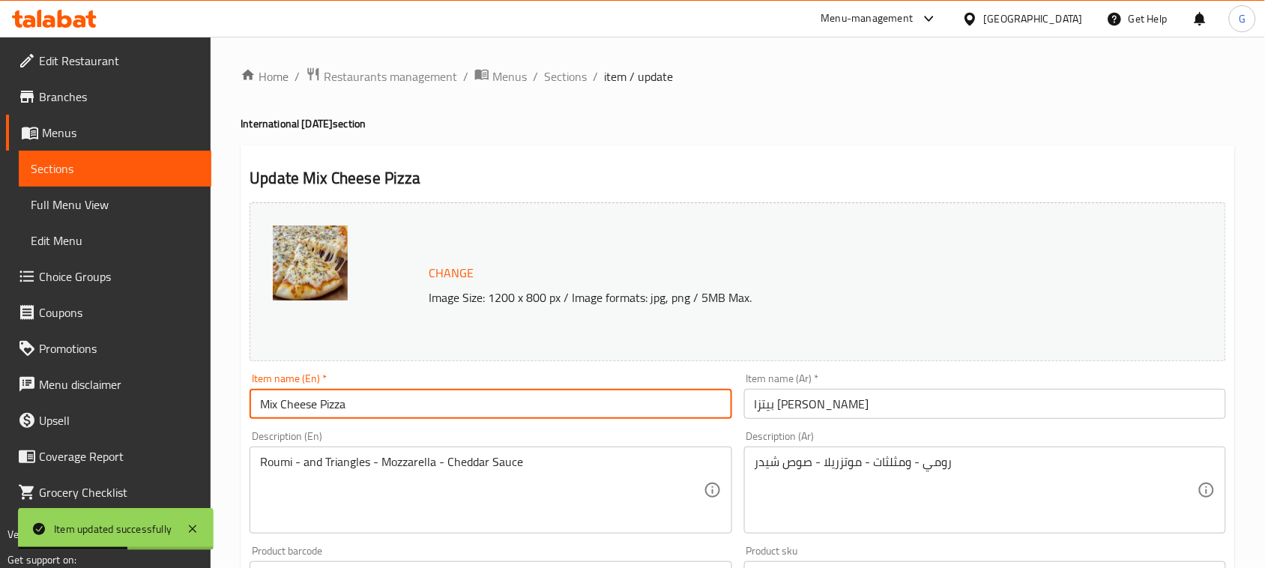
paste input "Comes with A Free Potato"
type input "Mix Cheese Pizza Comes with A Free Potato"
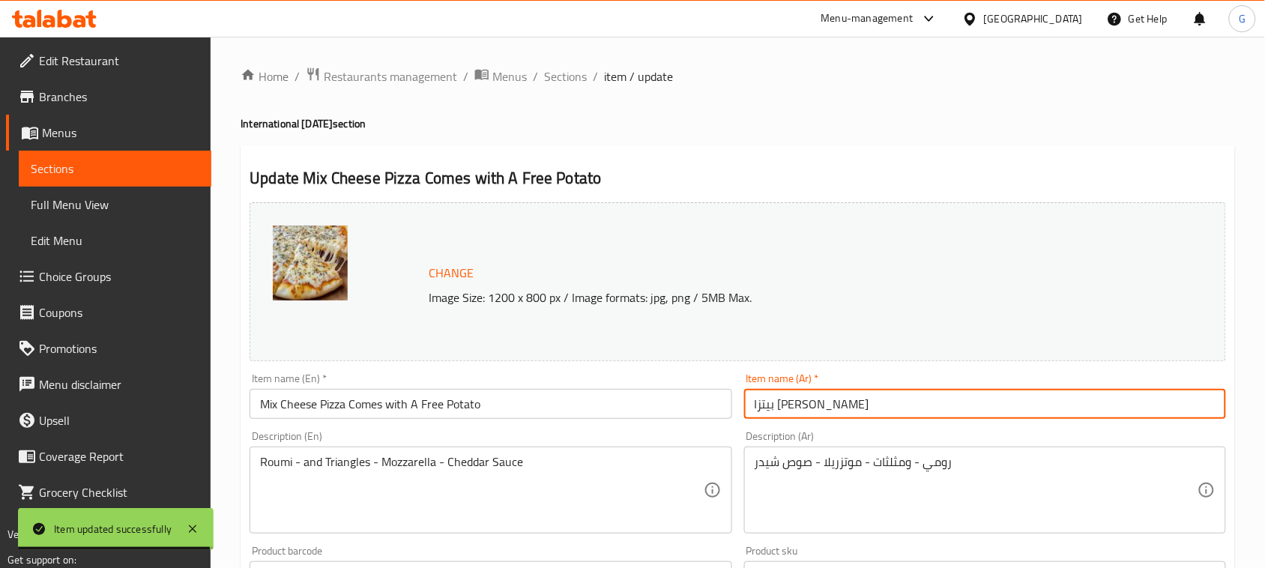
click at [1109, 402] on input "بيتزا ميكس تشيز" at bounding box center [985, 404] width 482 height 30
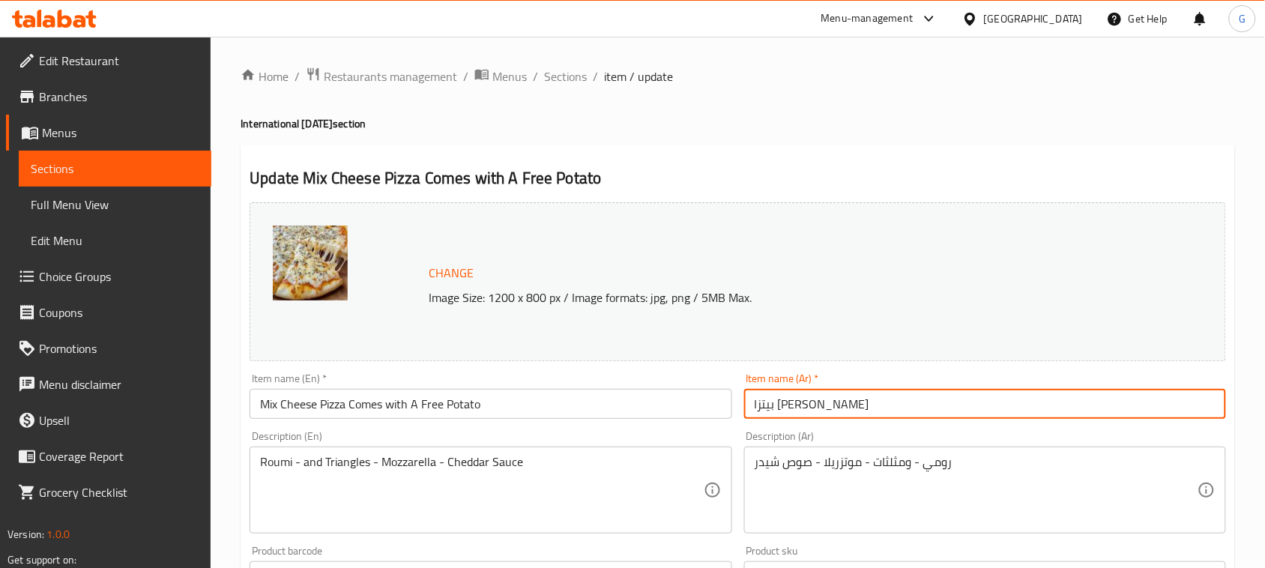
paste input "يأتي معها بطاطس مجانية"
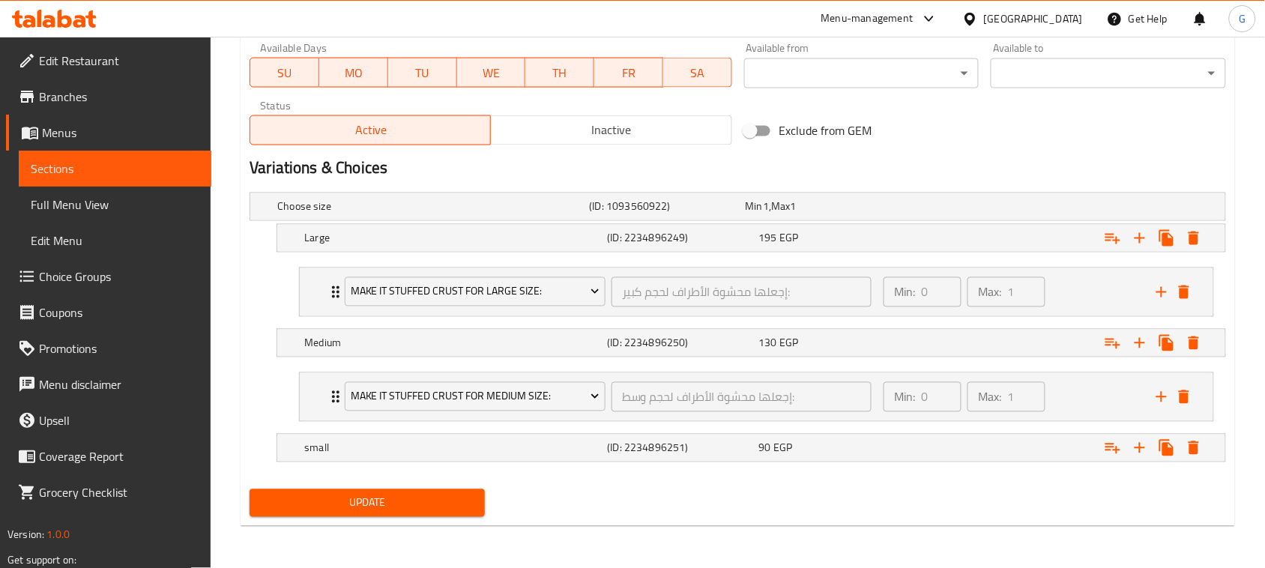
type input "بيتزا ميكس تشيز يأتي معها بطاطس مجانية"
click at [301, 500] on span "Update" at bounding box center [366, 503] width 211 height 19
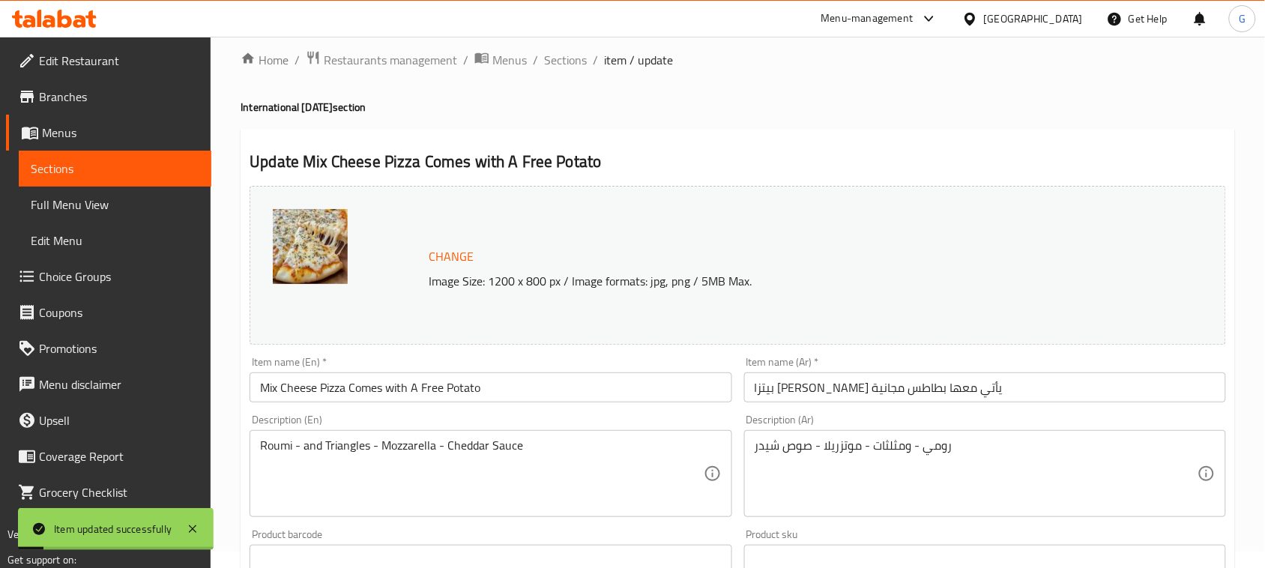
scroll to position [0, 0]
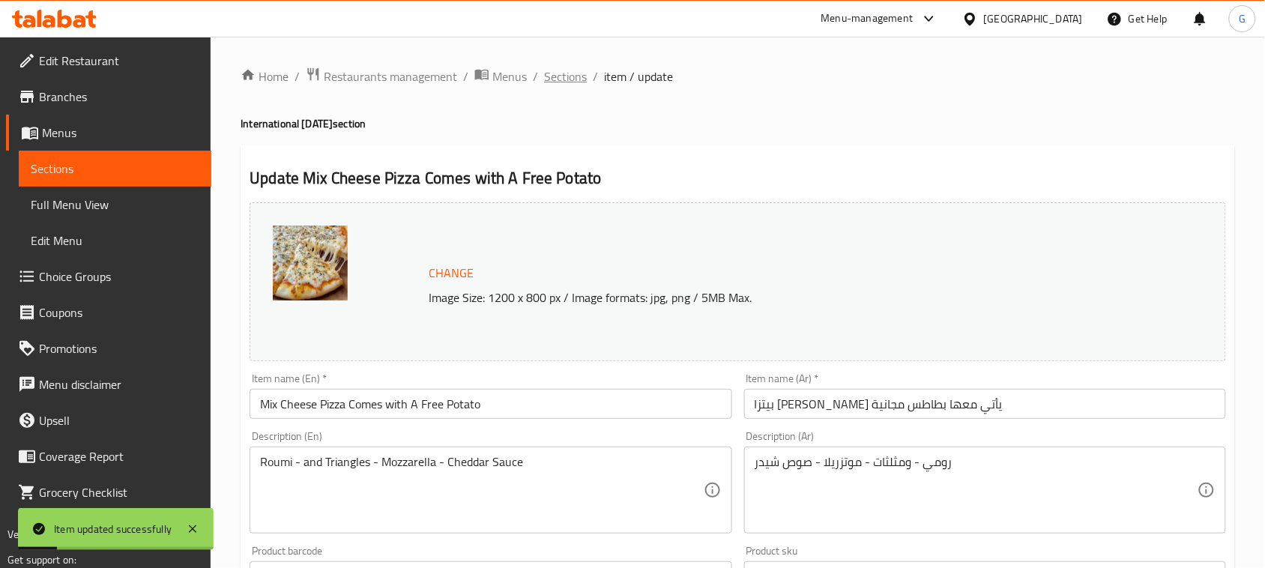
click at [568, 82] on span "Sections" at bounding box center [565, 76] width 43 height 18
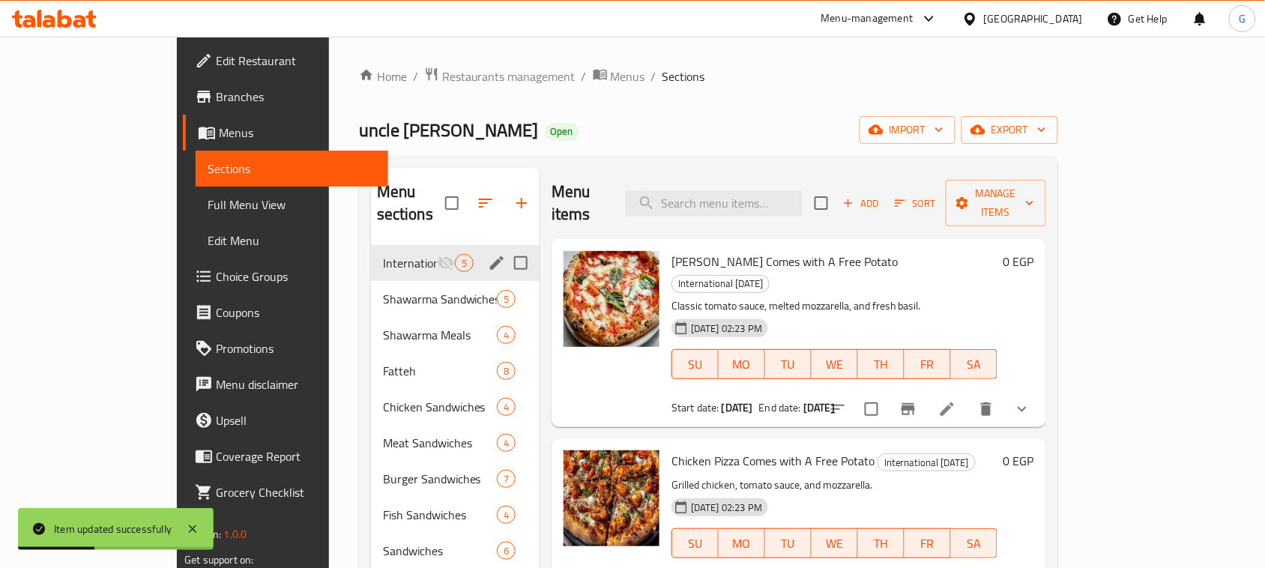
click at [505, 248] on input "Menu sections" at bounding box center [520, 262] width 31 height 31
checkbox input "true"
click at [488, 254] on icon "edit" at bounding box center [497, 263] width 18 height 18
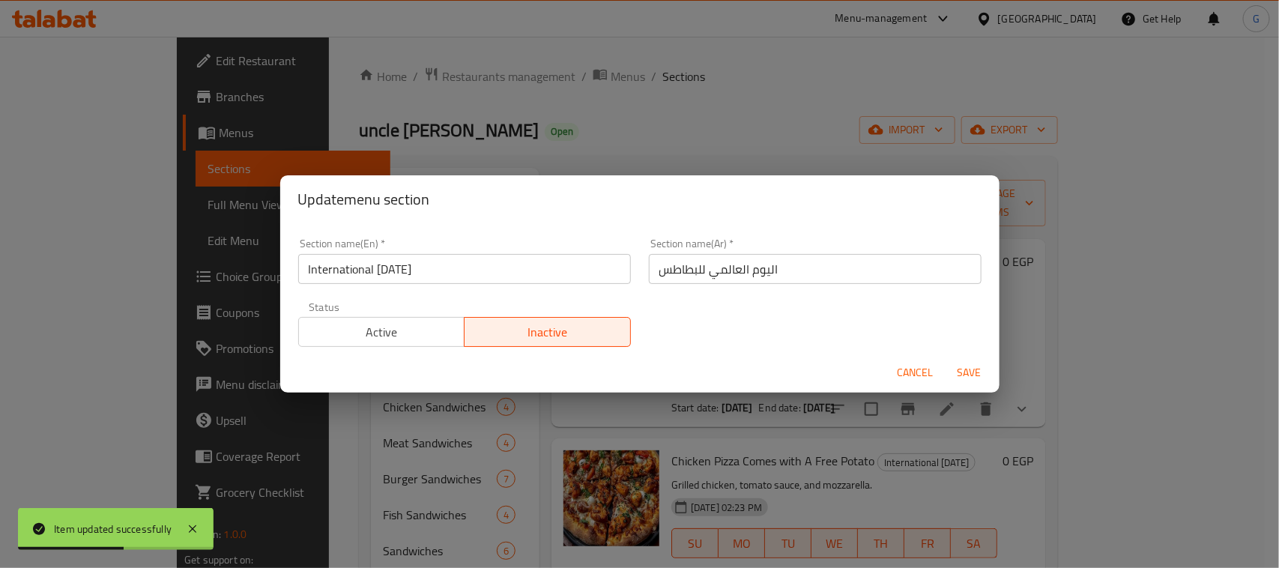
click at [349, 366] on div "Cancel Save" at bounding box center [639, 373] width 719 height 40
drag, startPoint x: 357, startPoint y: 342, endPoint x: 766, endPoint y: 443, distance: 421.4
click at [362, 345] on button "Active" at bounding box center [381, 332] width 167 height 30
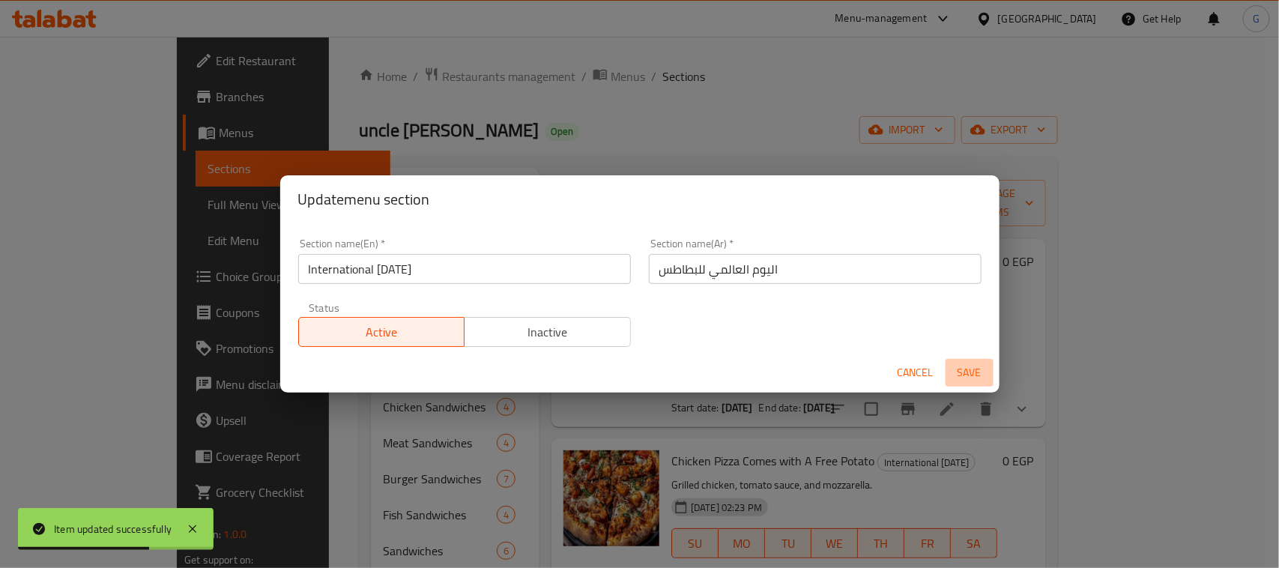
click at [982, 381] on button "Save" at bounding box center [970, 373] width 48 height 28
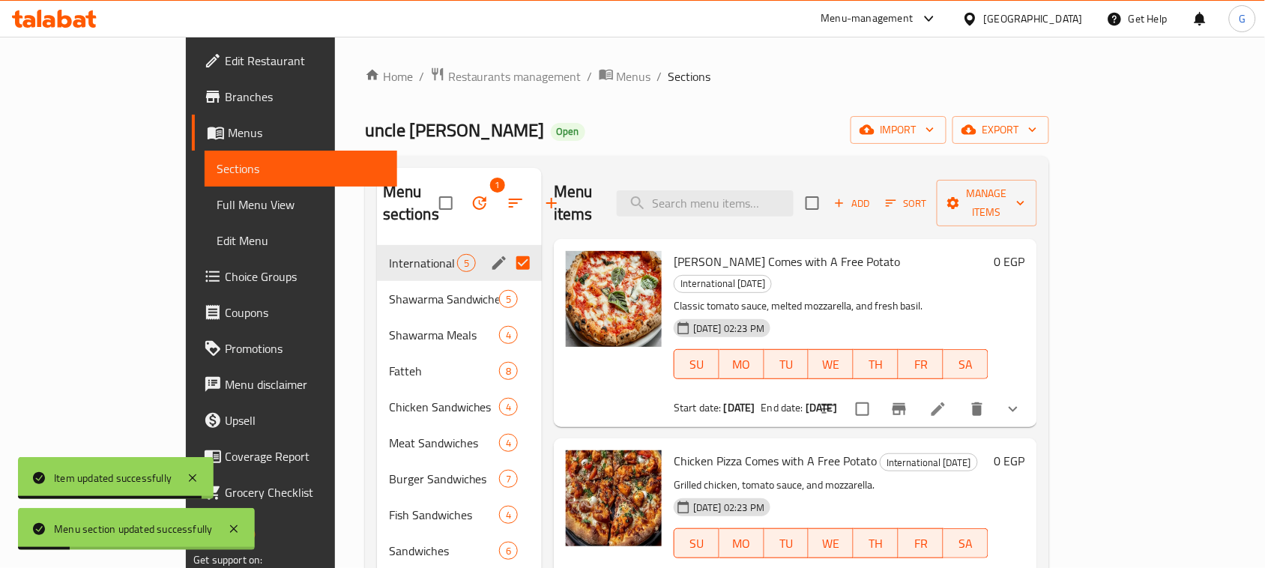
click at [823, 136] on div "uncle halimo Open import export" at bounding box center [707, 130] width 684 height 28
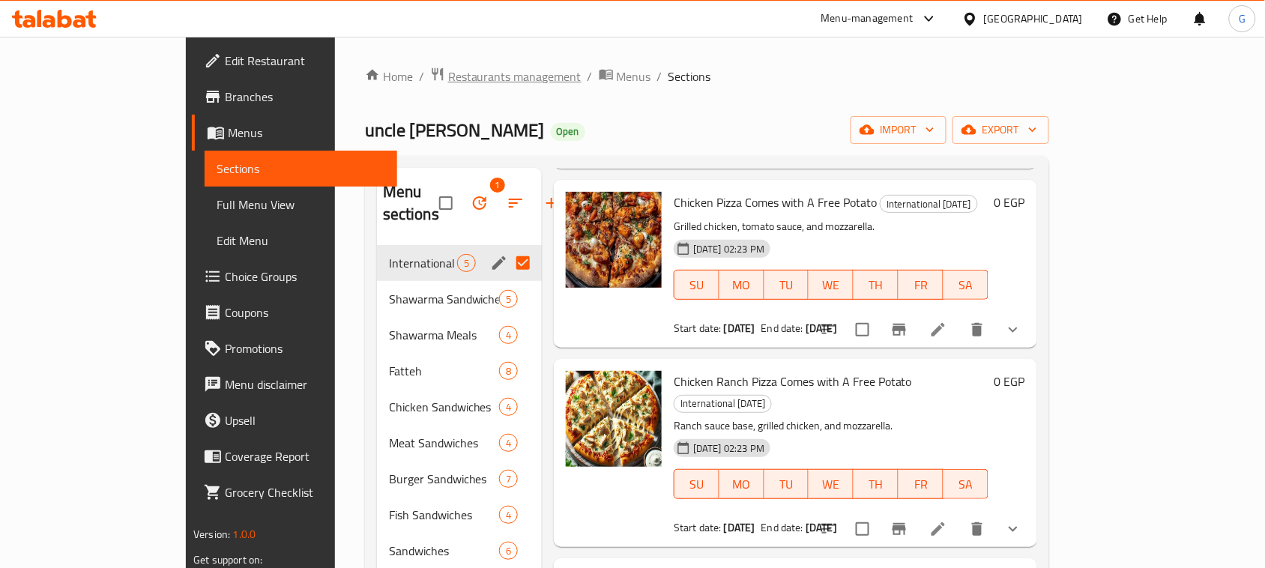
click at [448, 73] on span "Restaurants management" at bounding box center [514, 76] width 133 height 18
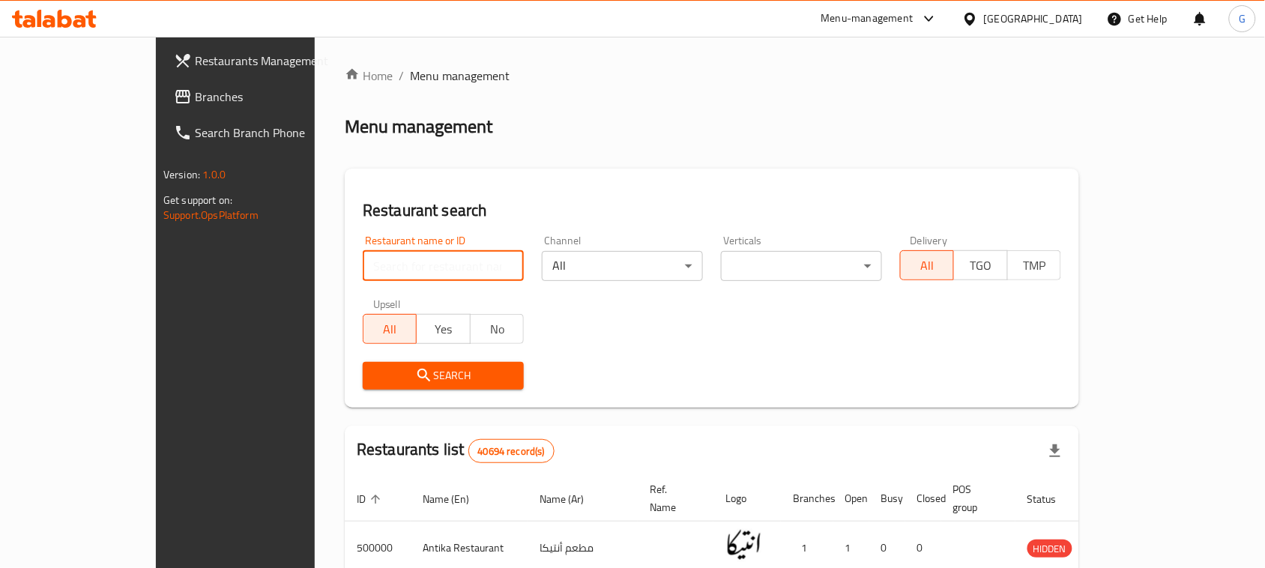
click at [363, 270] on input "search" at bounding box center [443, 266] width 161 height 30
paste input "701596"
type input "701596"
click button "Search" at bounding box center [443, 376] width 161 height 28
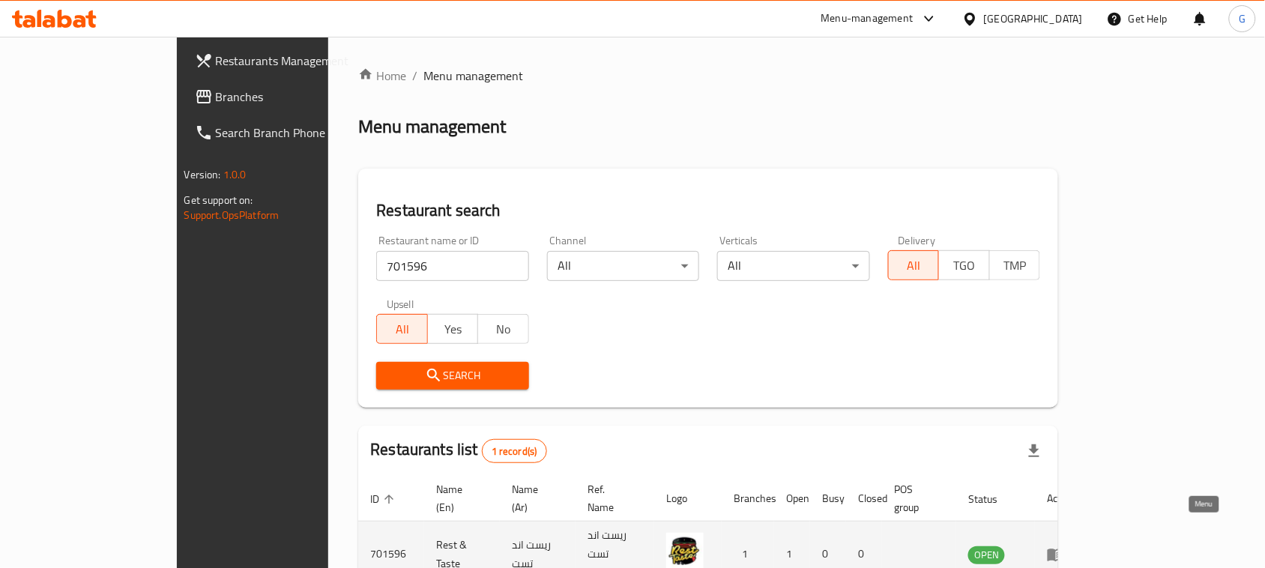
click at [1074, 545] on link "enhanced table" at bounding box center [1061, 554] width 28 height 18
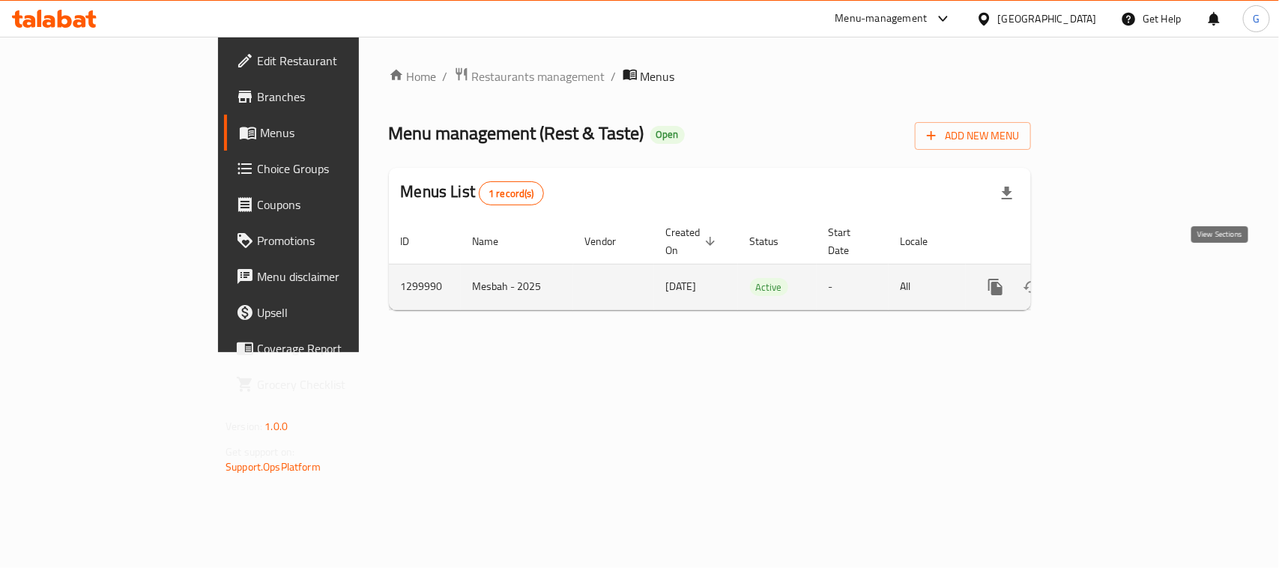
click at [1122, 269] on link "enhanced table" at bounding box center [1104, 287] width 36 height 36
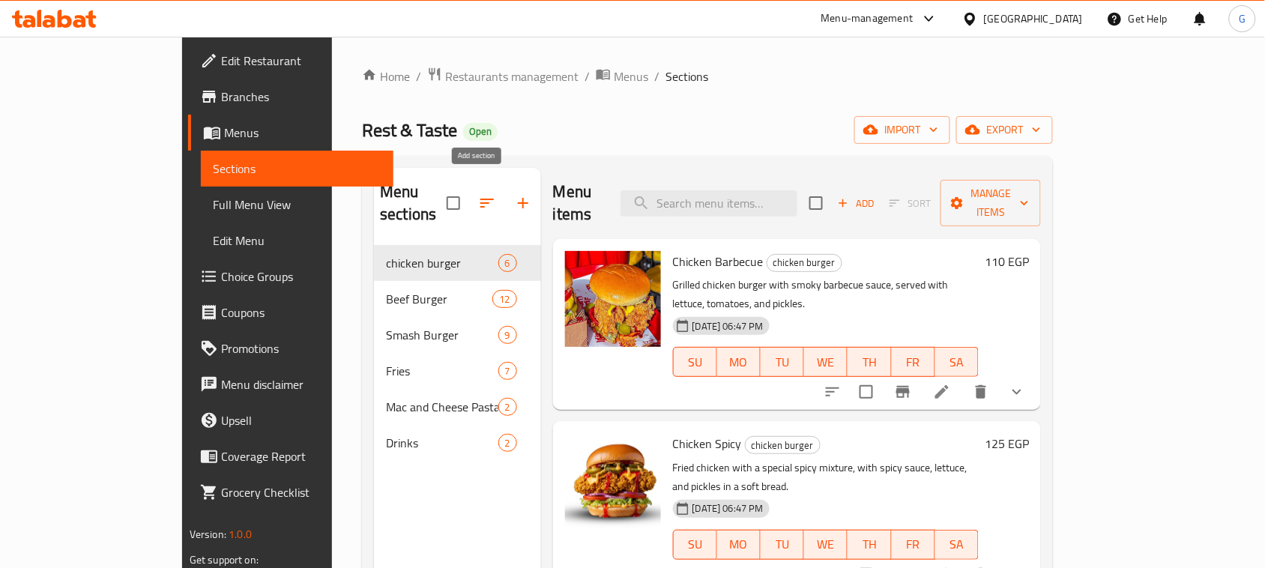
click at [514, 194] on icon "button" at bounding box center [523, 203] width 18 height 18
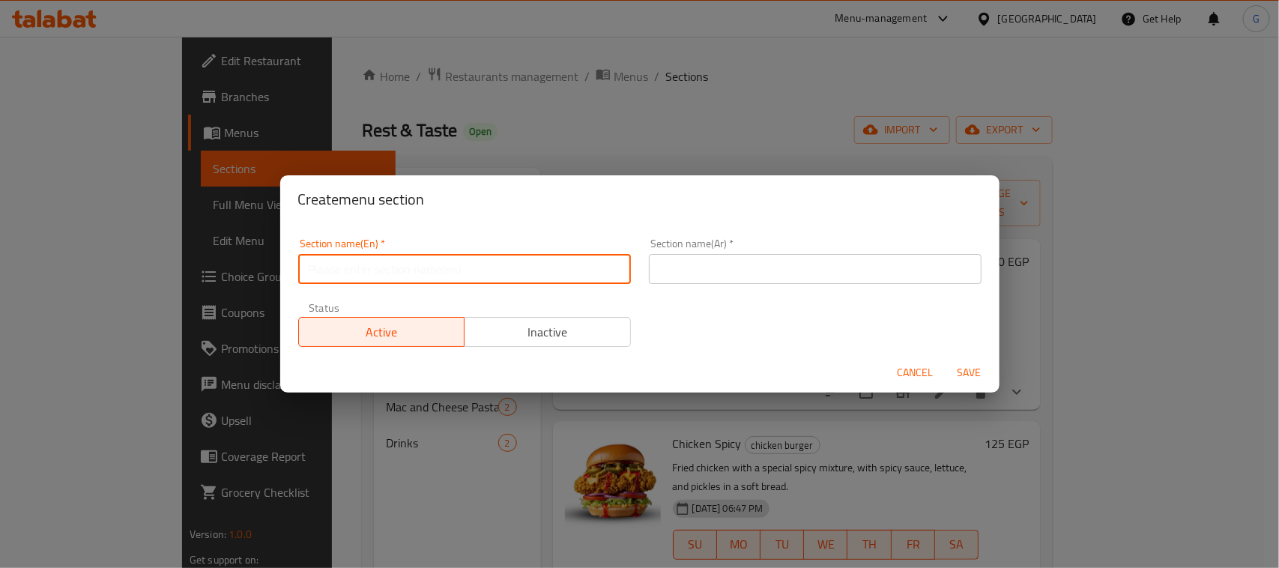
paste input "International [DATE]"
type input "International [DATE]"
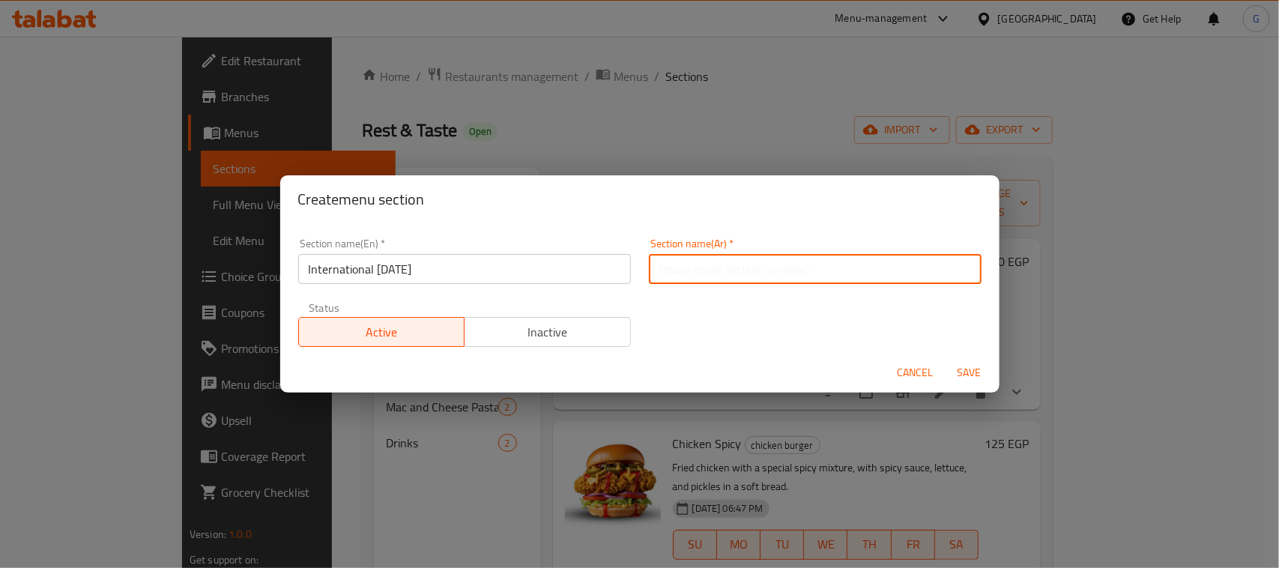
paste input "اليوم العالمي للبطاطس"
type input "اليوم العالمي للبطاطس"
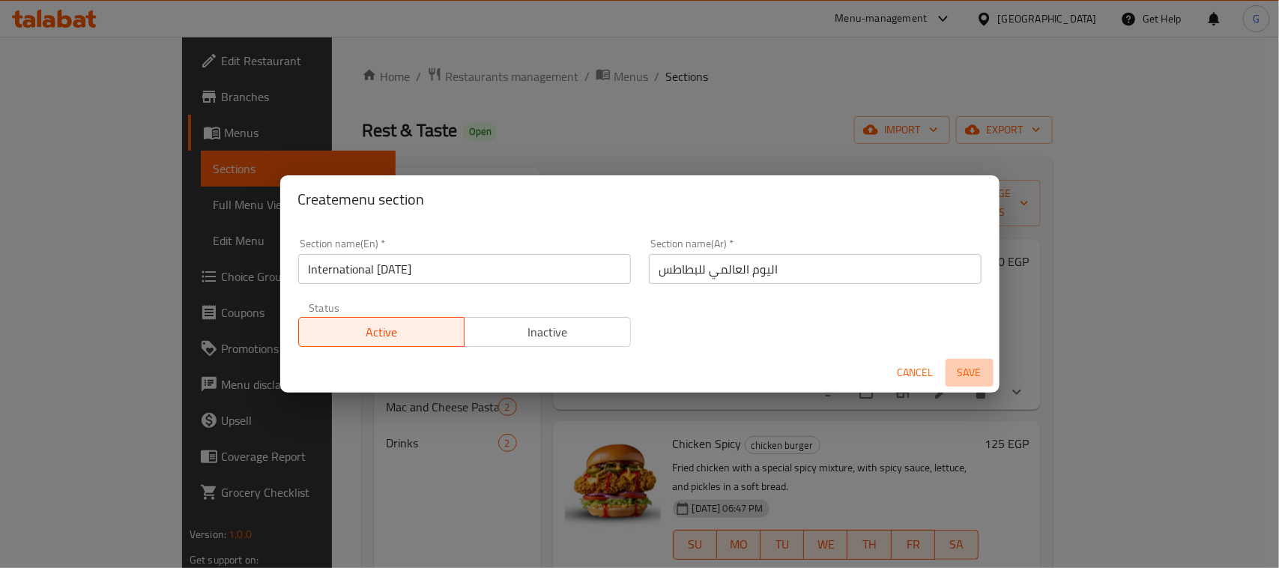
click at [964, 381] on span "Save" at bounding box center [970, 372] width 36 height 19
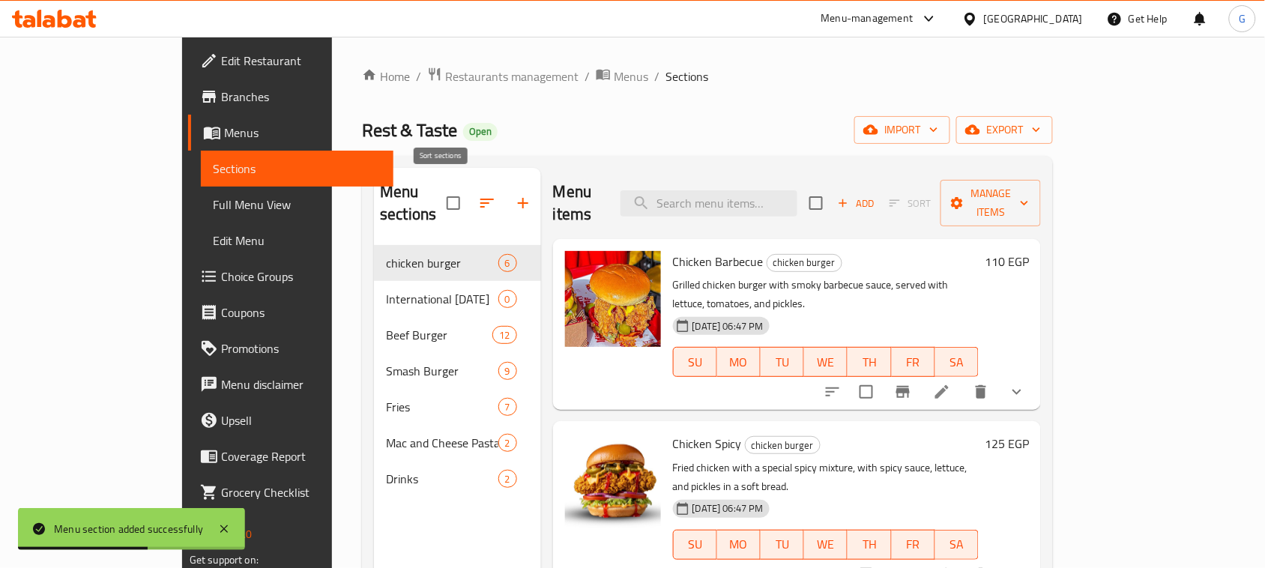
click at [478, 194] on icon "button" at bounding box center [487, 203] width 18 height 18
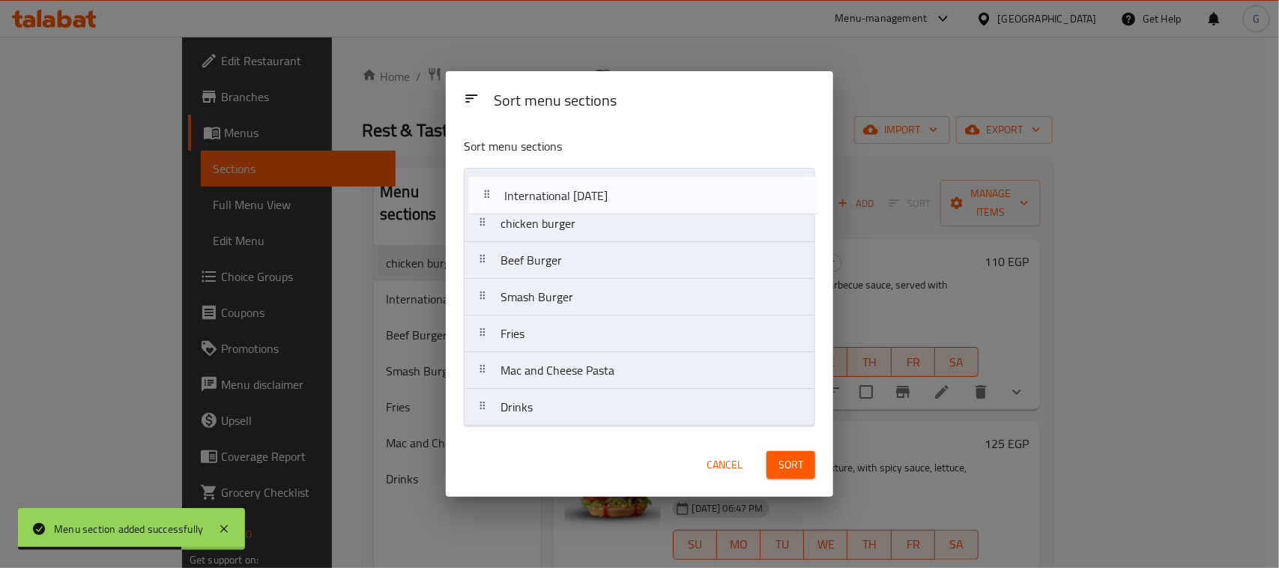
drag, startPoint x: 518, startPoint y: 231, endPoint x: 522, endPoint y: 196, distance: 34.8
click at [522, 196] on nav "chicken burger International Potato Day Beef Burger Smash Burger Fries Mac and …" at bounding box center [639, 297] width 351 height 258
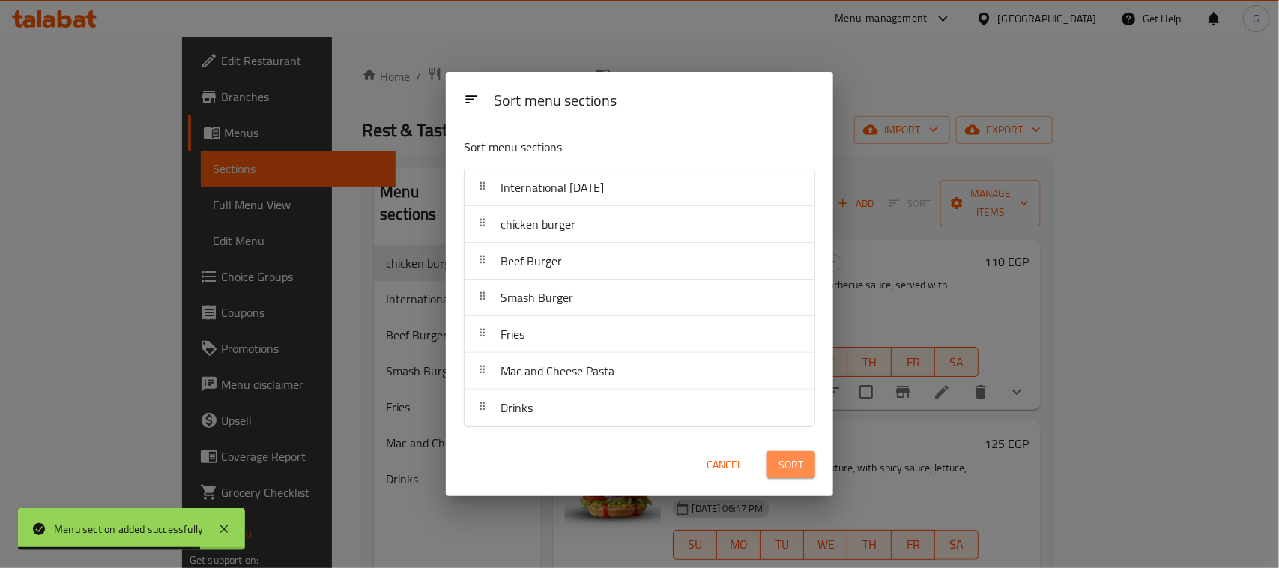
click at [802, 458] on span "Sort" at bounding box center [790, 465] width 25 height 19
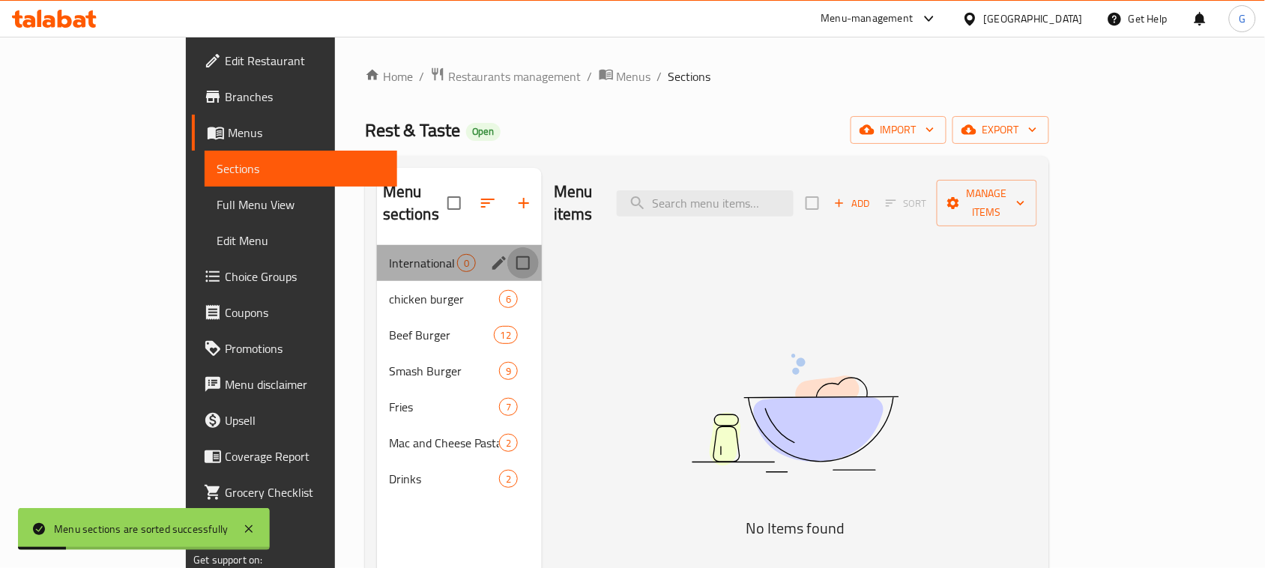
click at [507, 247] on input "Menu sections" at bounding box center [522, 262] width 31 height 31
checkbox input "true"
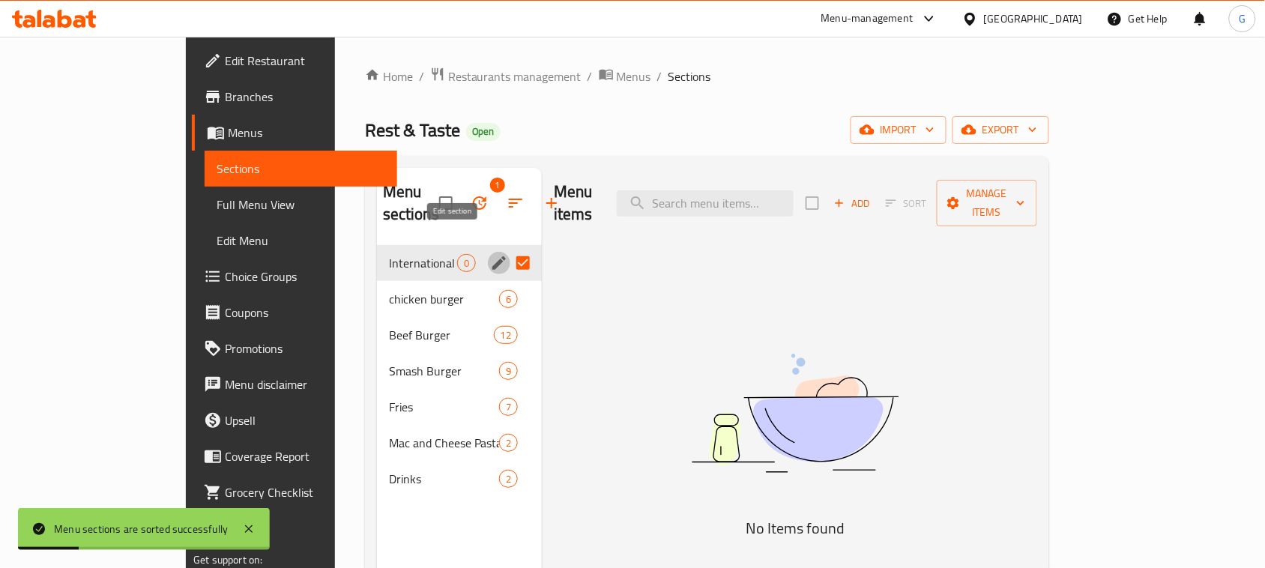
click at [492, 256] on icon "edit" at bounding box center [498, 262] width 13 height 13
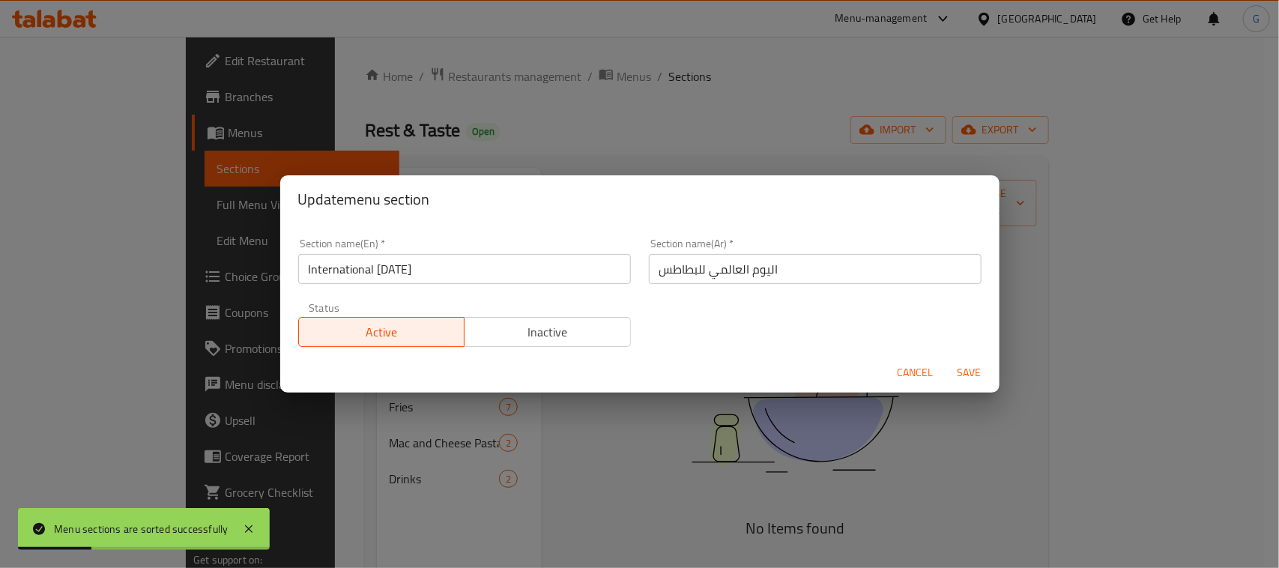
click at [566, 345] on button "Inactive" at bounding box center [547, 332] width 167 height 30
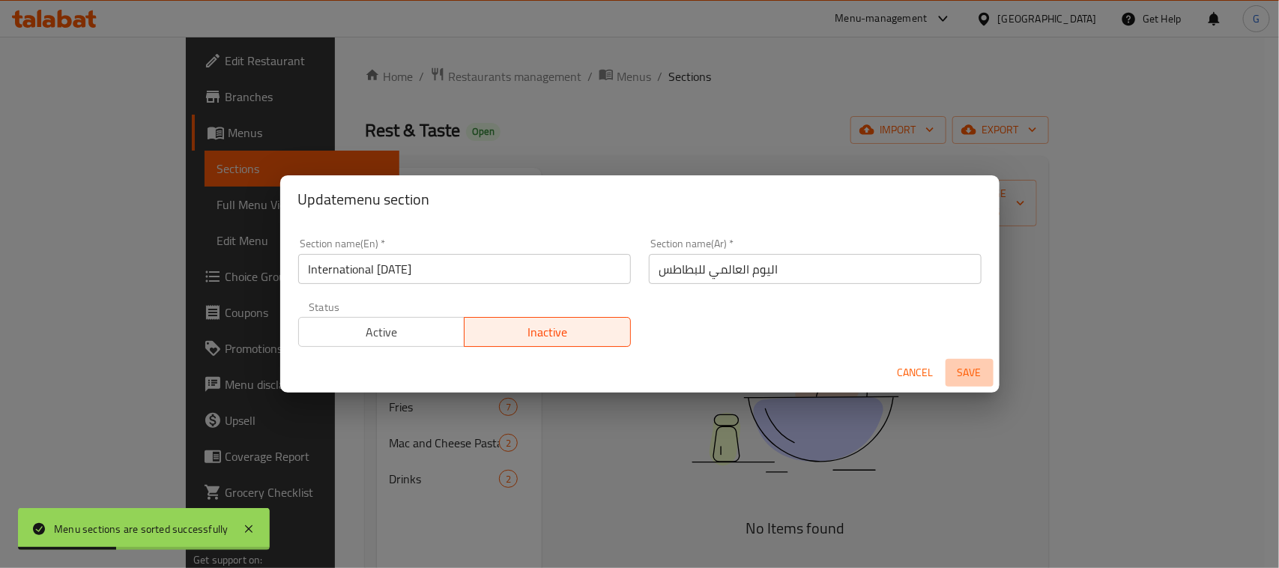
click at [987, 364] on span "Save" at bounding box center [970, 372] width 36 height 19
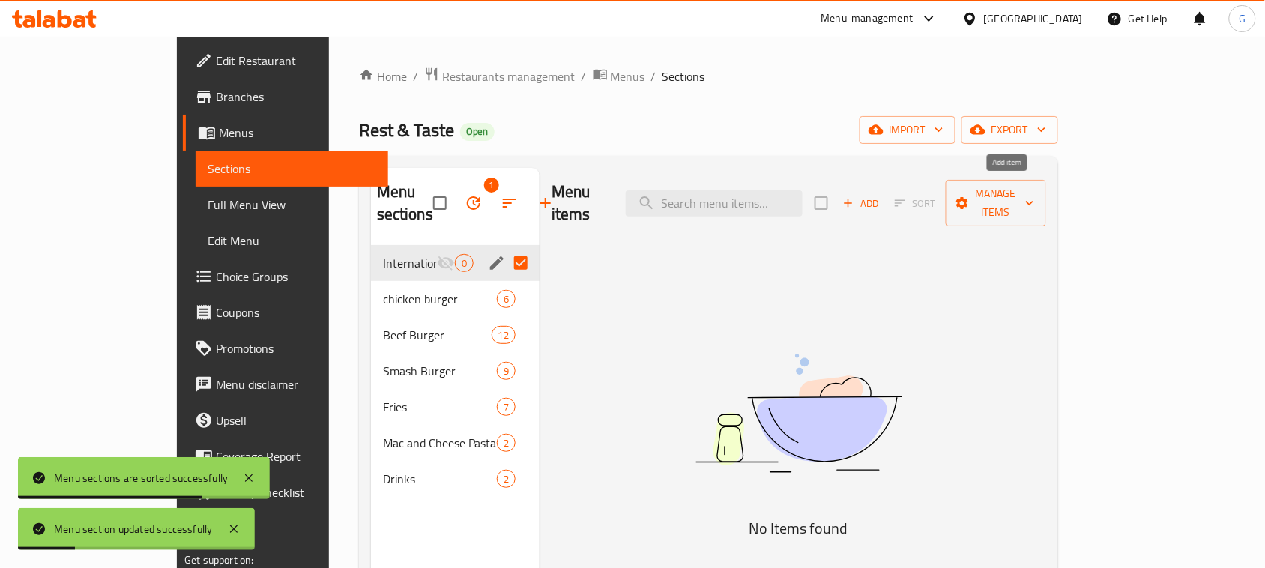
click at [881, 195] on span "Add" at bounding box center [861, 203] width 40 height 17
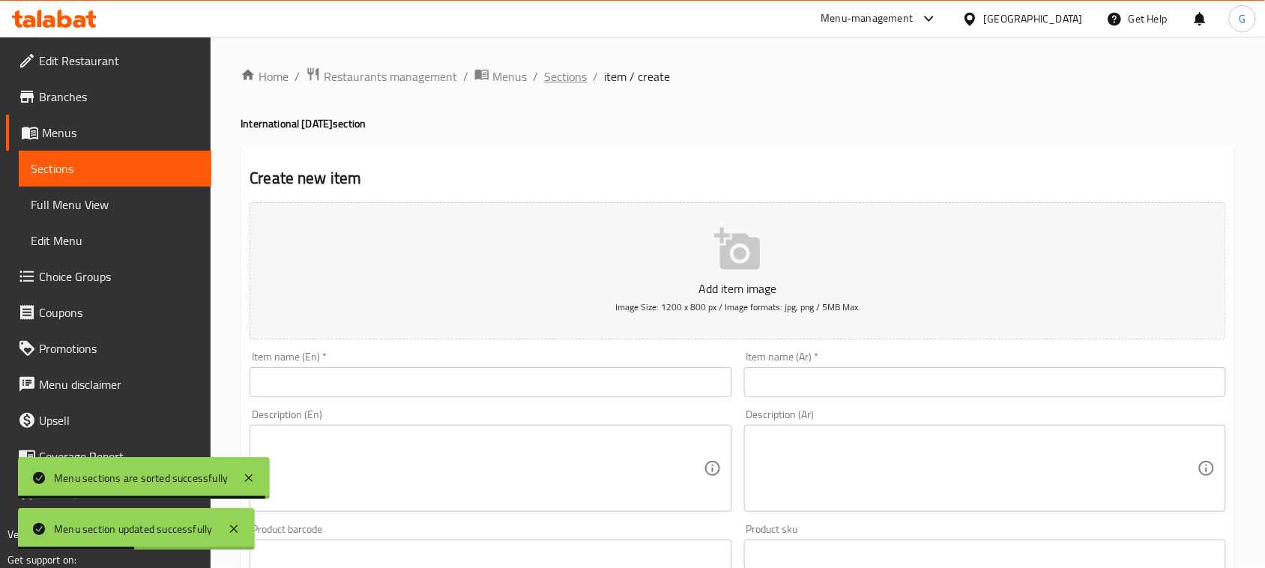
click at [563, 79] on span "Sections" at bounding box center [565, 76] width 43 height 18
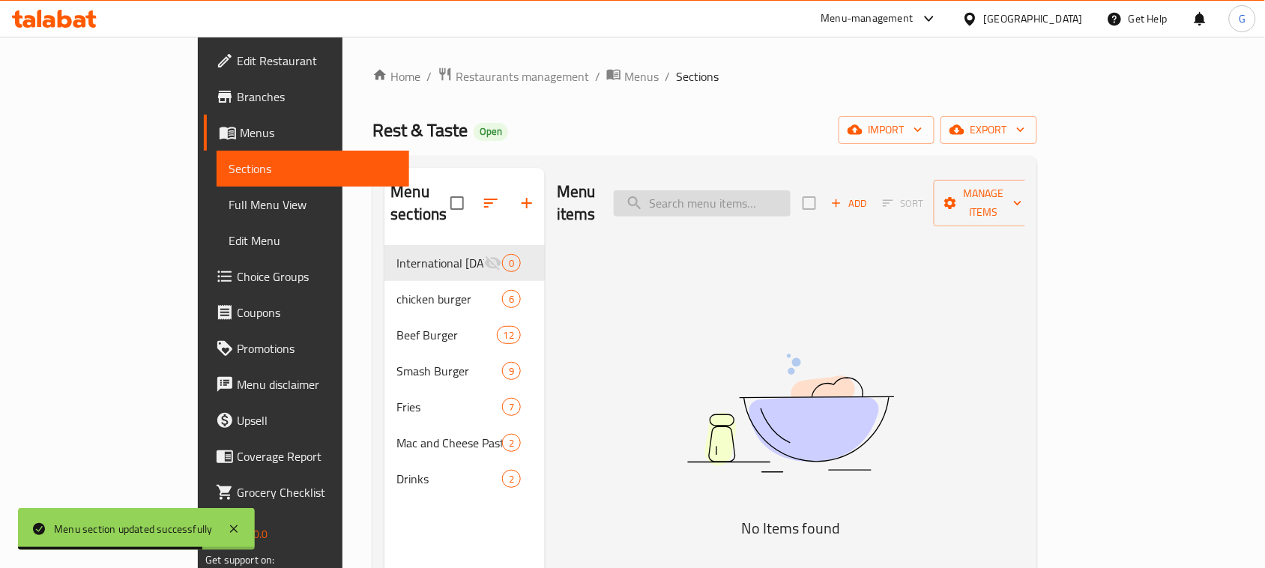
click at [769, 190] on input "search" at bounding box center [702, 203] width 177 height 26
paste input "single cheese burger"
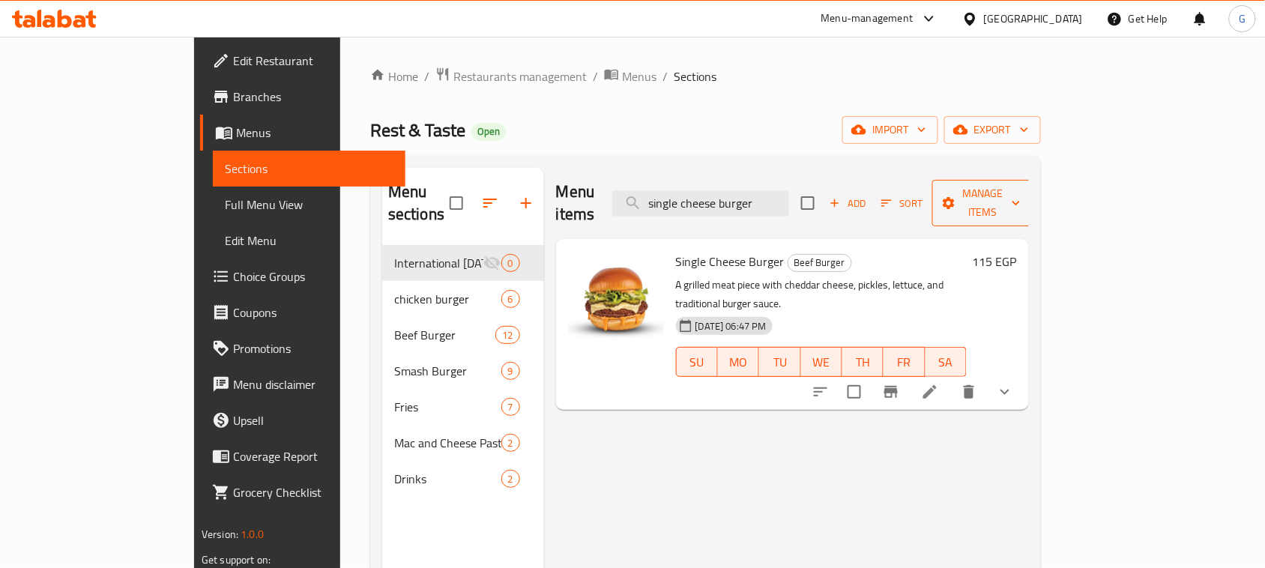
type input "single cheese burger"
click at [1020, 186] on span "Manage items" at bounding box center [982, 202] width 76 height 37
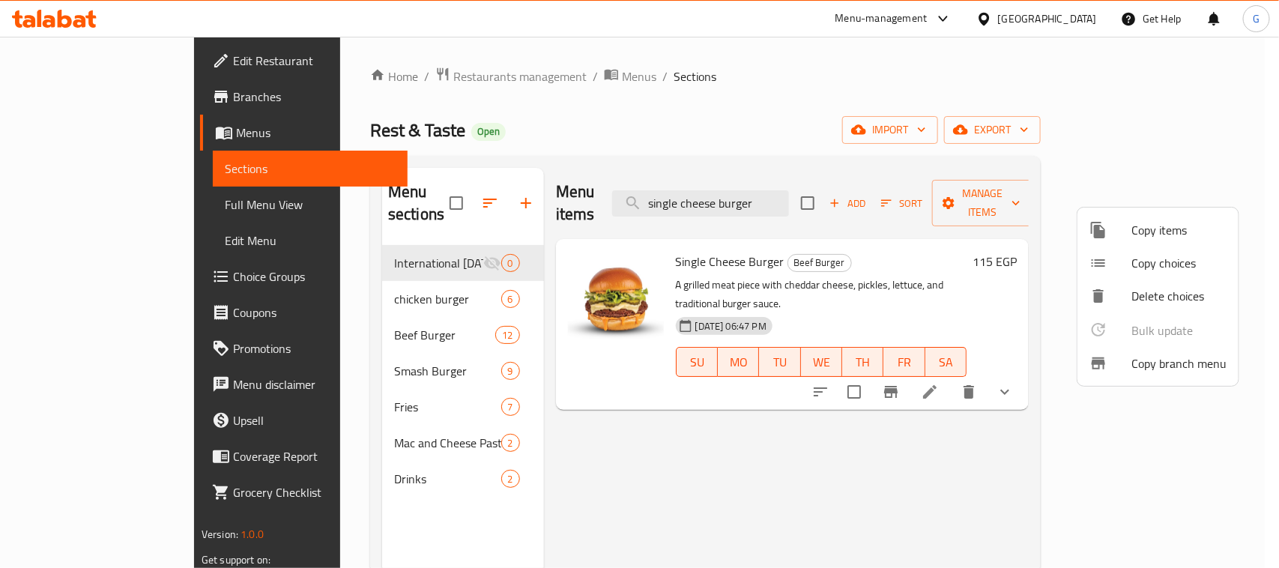
click at [1156, 229] on span "Copy items" at bounding box center [1178, 230] width 95 height 18
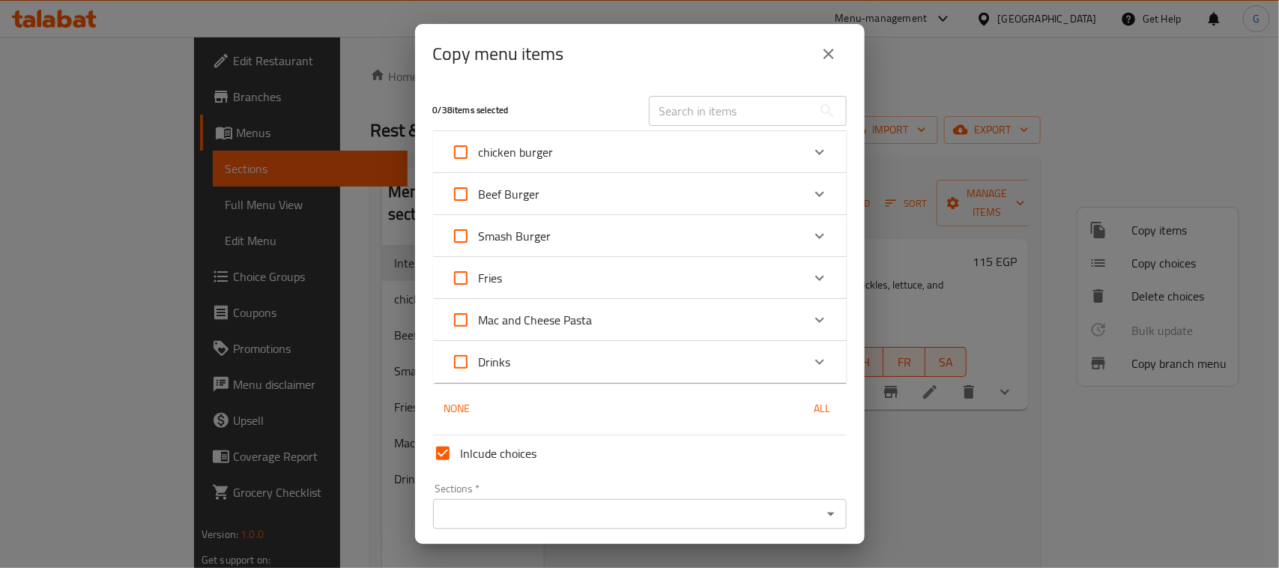
click at [712, 117] on input "text" at bounding box center [730, 111] width 163 height 30
paste input "single cheese burger"
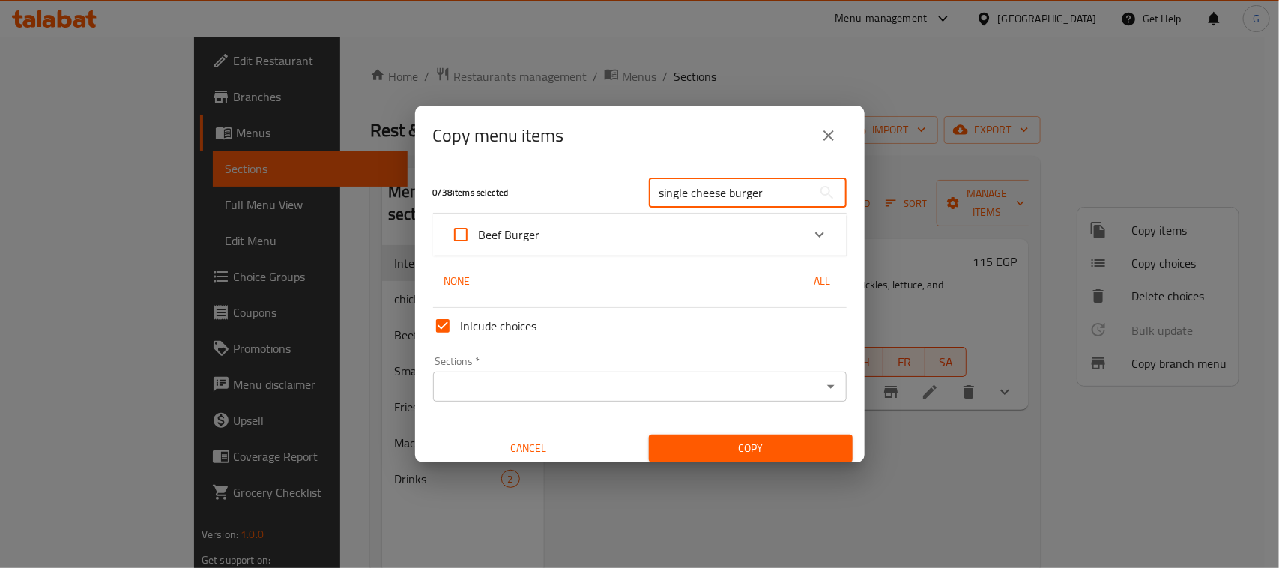
type input "single cheese burger"
click at [712, 214] on div "Beef Burger Single Cheese Burger 115 EGP" at bounding box center [640, 235] width 414 height 42
click at [704, 226] on div "Beef Burger" at bounding box center [626, 235] width 351 height 36
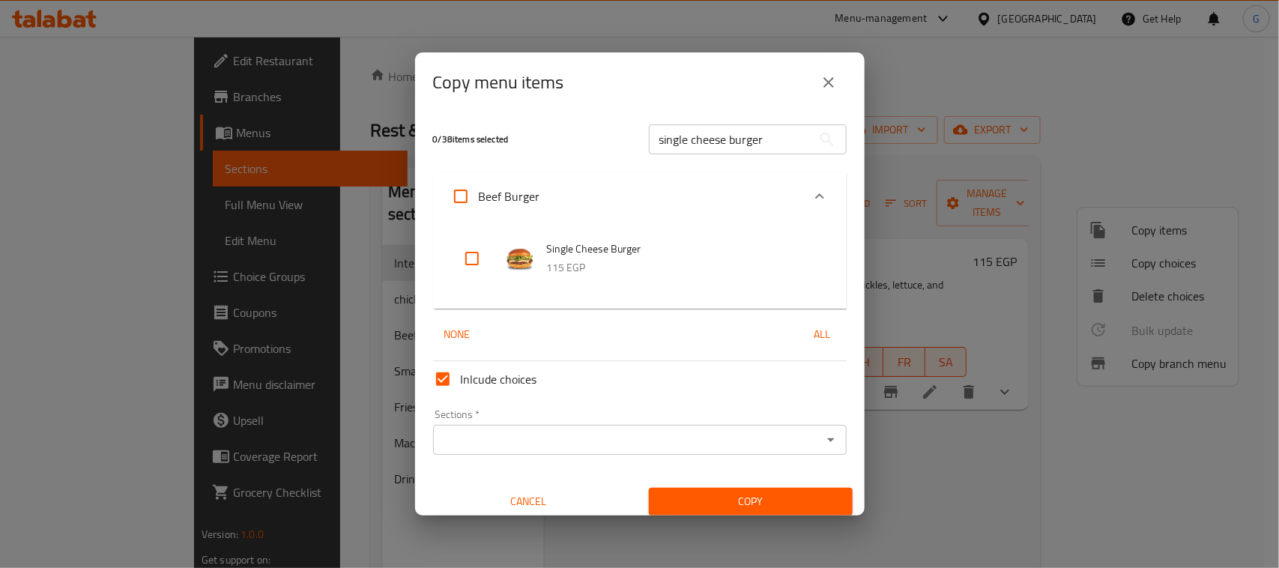
click at [465, 250] on input "checkbox" at bounding box center [472, 259] width 36 height 36
checkbox input "true"
click at [737, 143] on input "single cheese burger" at bounding box center [730, 139] width 163 height 30
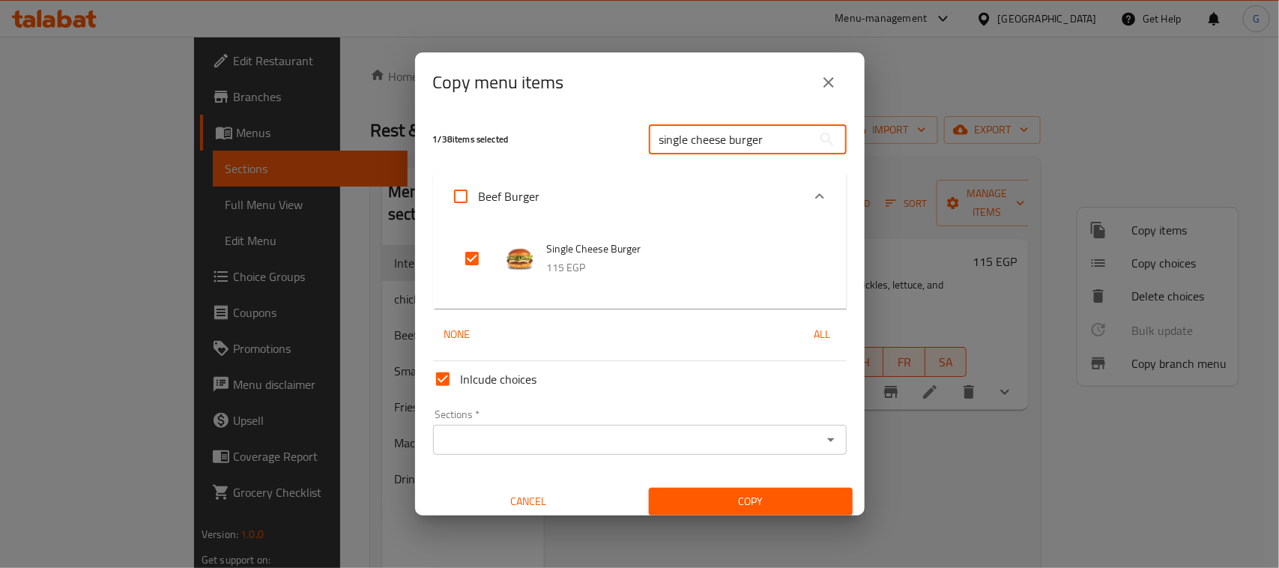
paste input "doub"
type input "double cheese burger"
click at [473, 264] on input "checkbox" at bounding box center [472, 259] width 36 height 36
checkbox input "true"
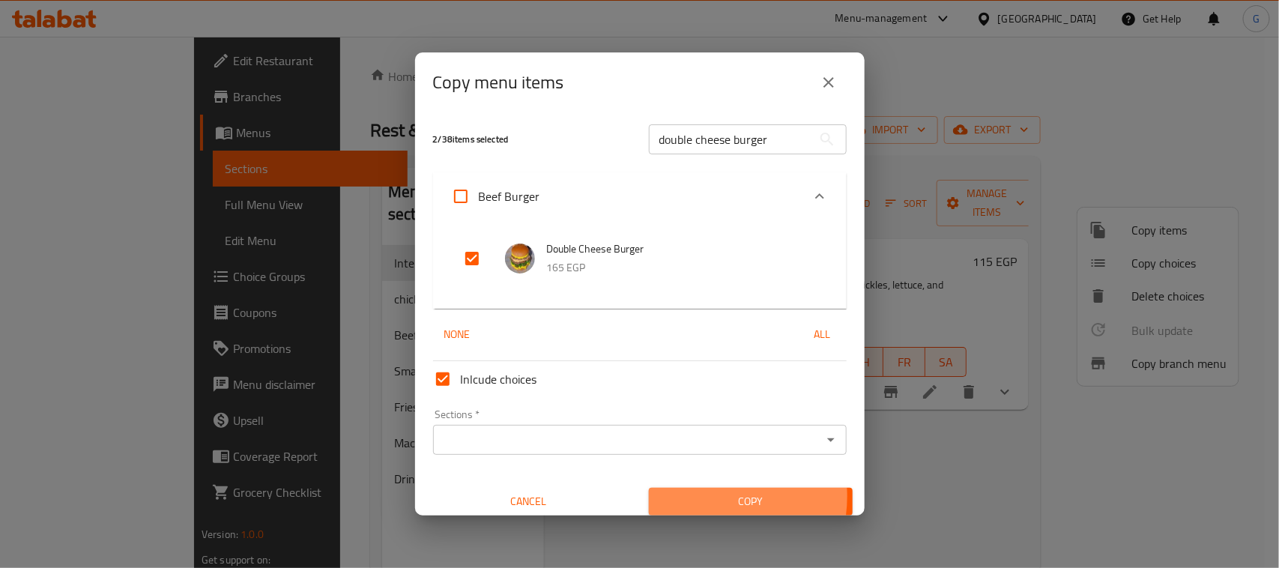
click at [689, 497] on span "Copy" at bounding box center [751, 501] width 180 height 19
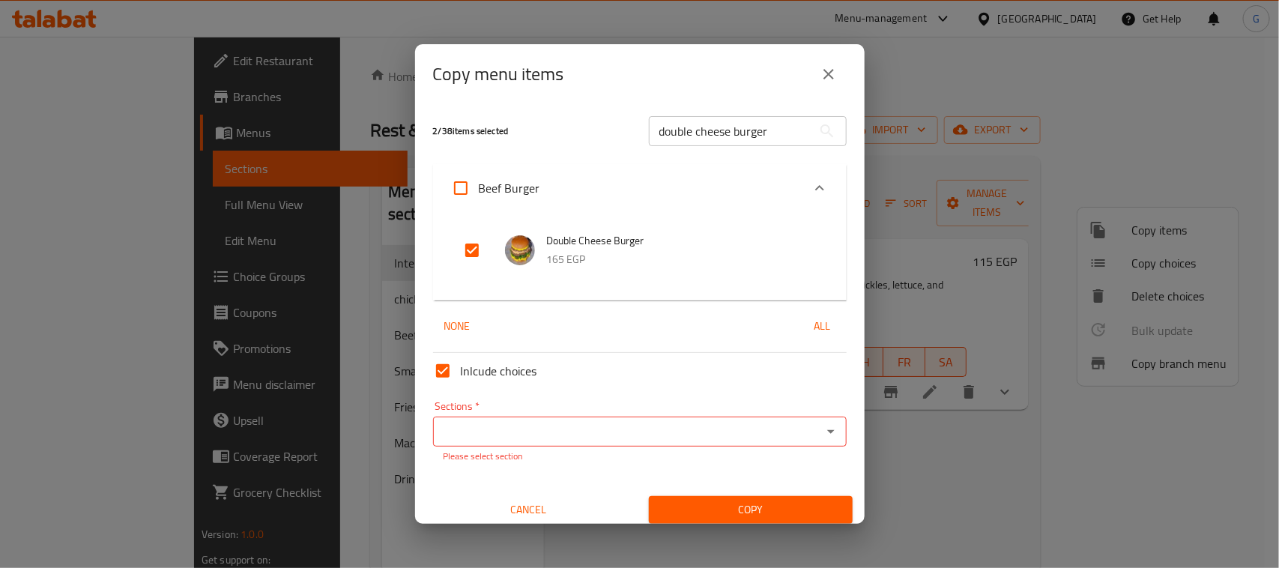
click at [630, 438] on input "Sections   *" at bounding box center [628, 431] width 380 height 21
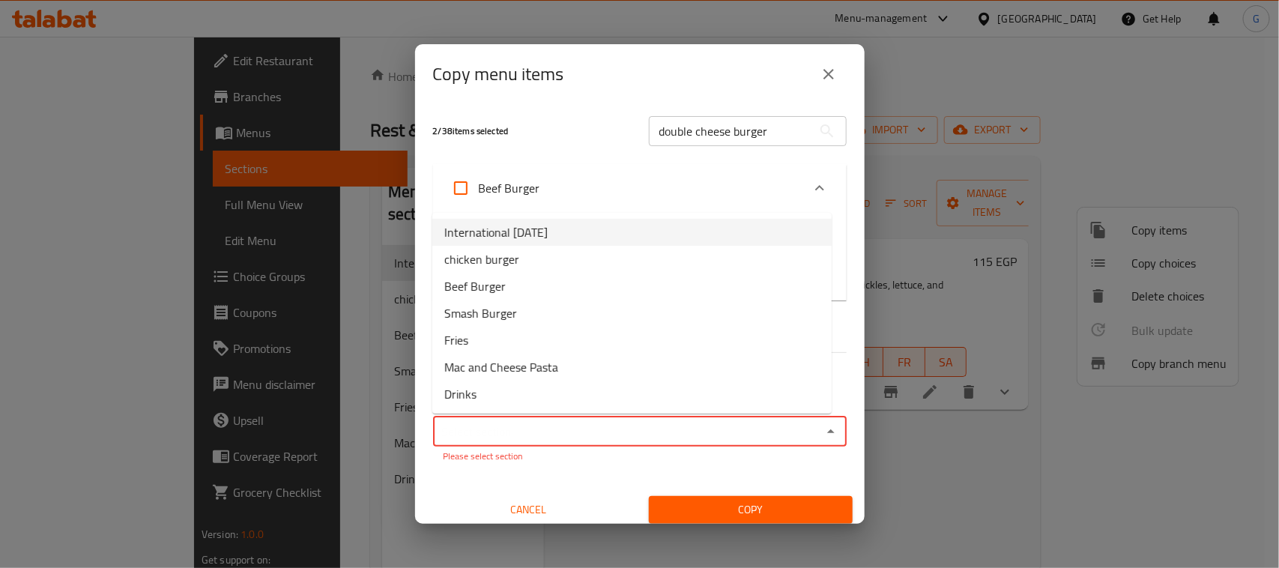
click at [586, 229] on li "International [DATE]" at bounding box center [631, 232] width 399 height 27
type input "International [DATE]"
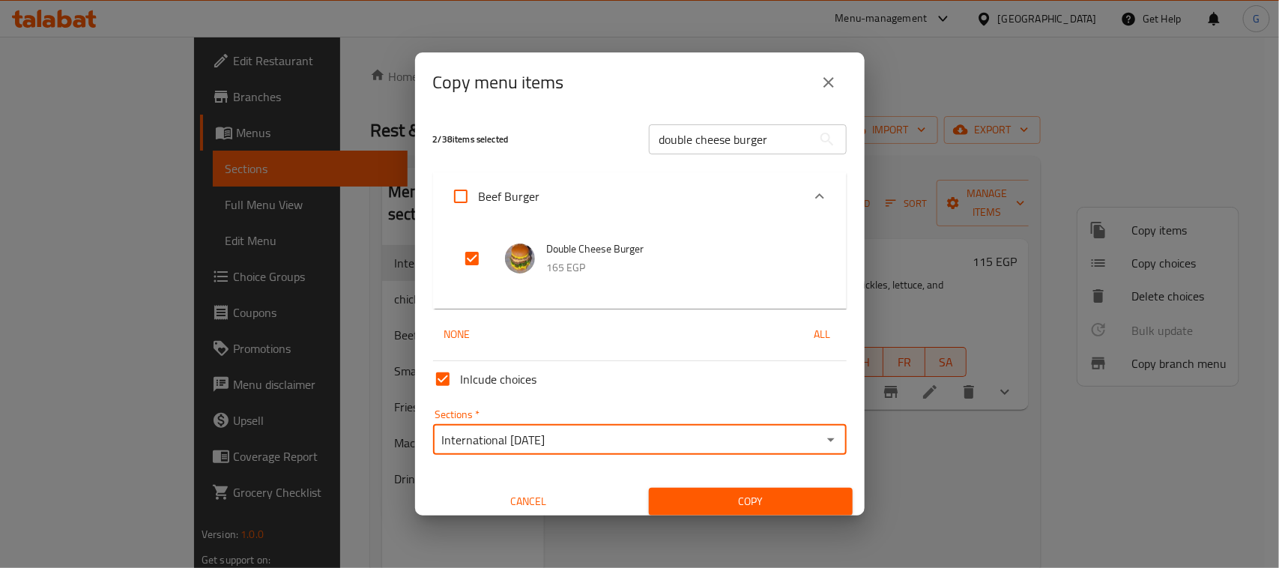
click at [716, 493] on span "Copy" at bounding box center [751, 501] width 180 height 19
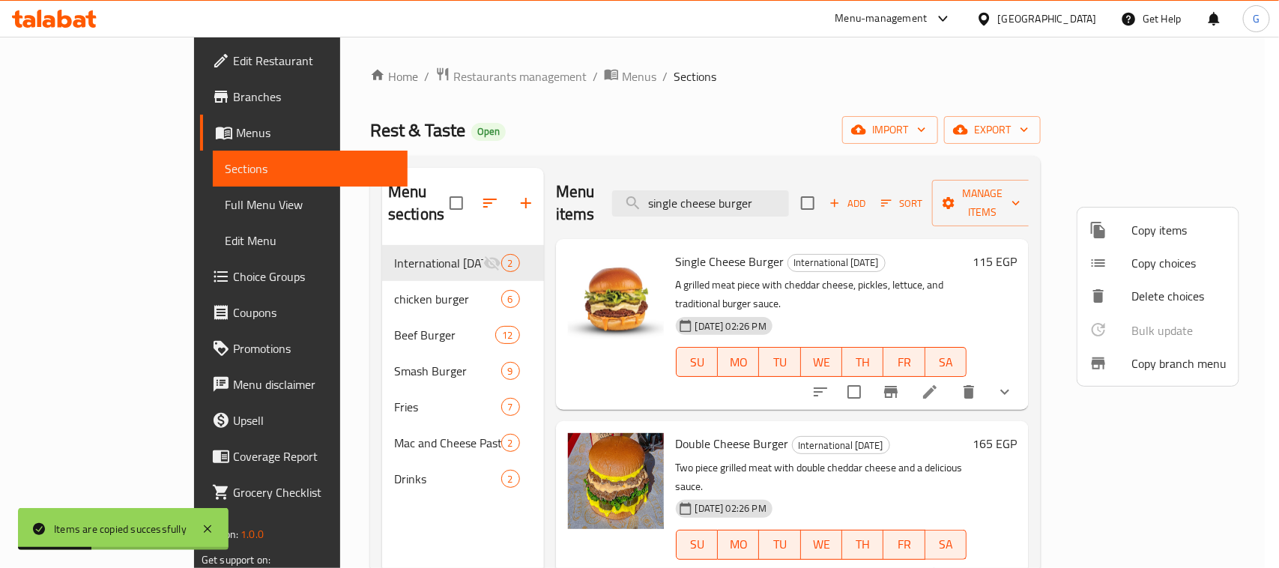
click at [971, 193] on div at bounding box center [639, 284] width 1279 height 568
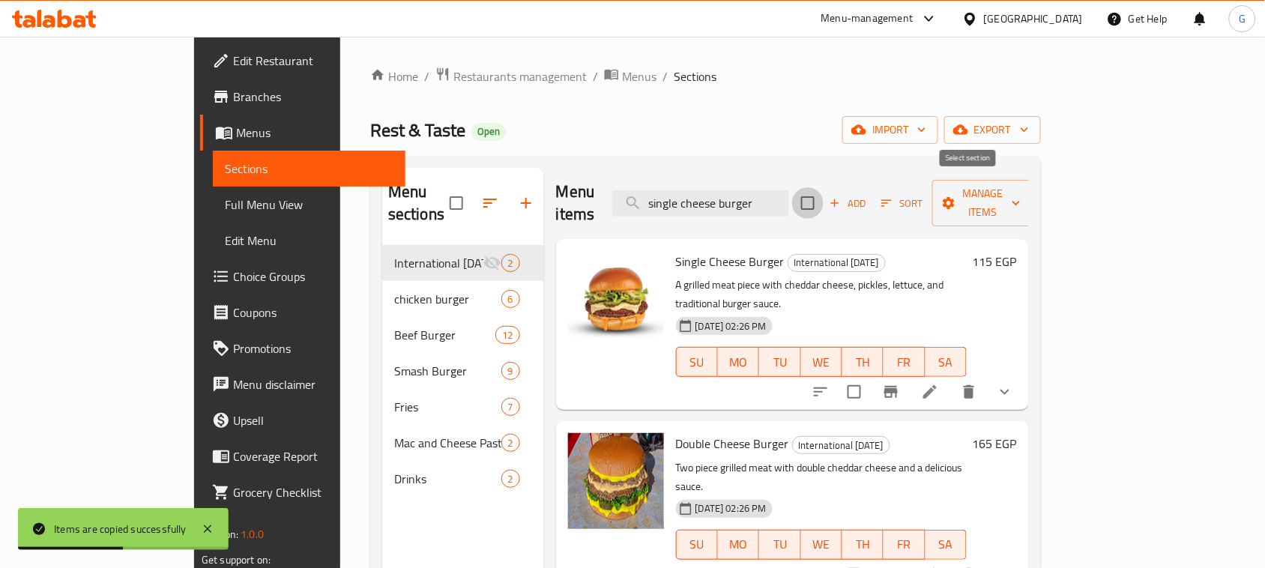
click at [823, 191] on input "checkbox" at bounding box center [807, 202] width 31 height 31
checkbox input "true"
click at [770, 208] on div "Menu items single cheese burger Add Sort Manage items" at bounding box center [792, 203] width 473 height 71
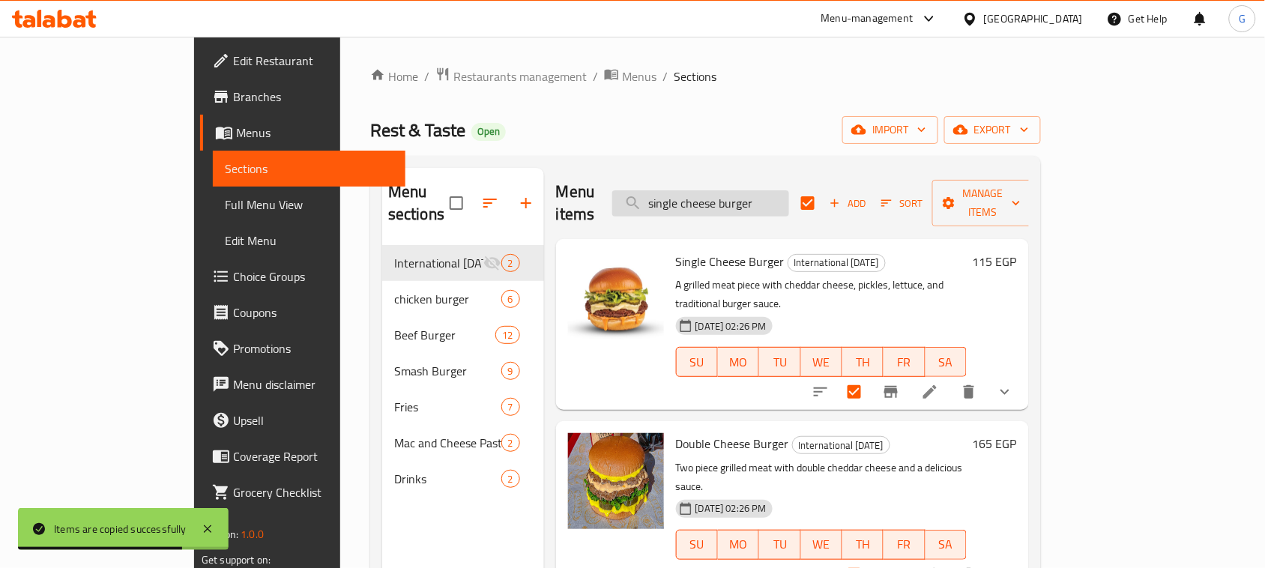
click at [769, 202] on input "single cheese burger" at bounding box center [700, 203] width 177 height 26
click at [746, 201] on input "search" at bounding box center [700, 203] width 177 height 26
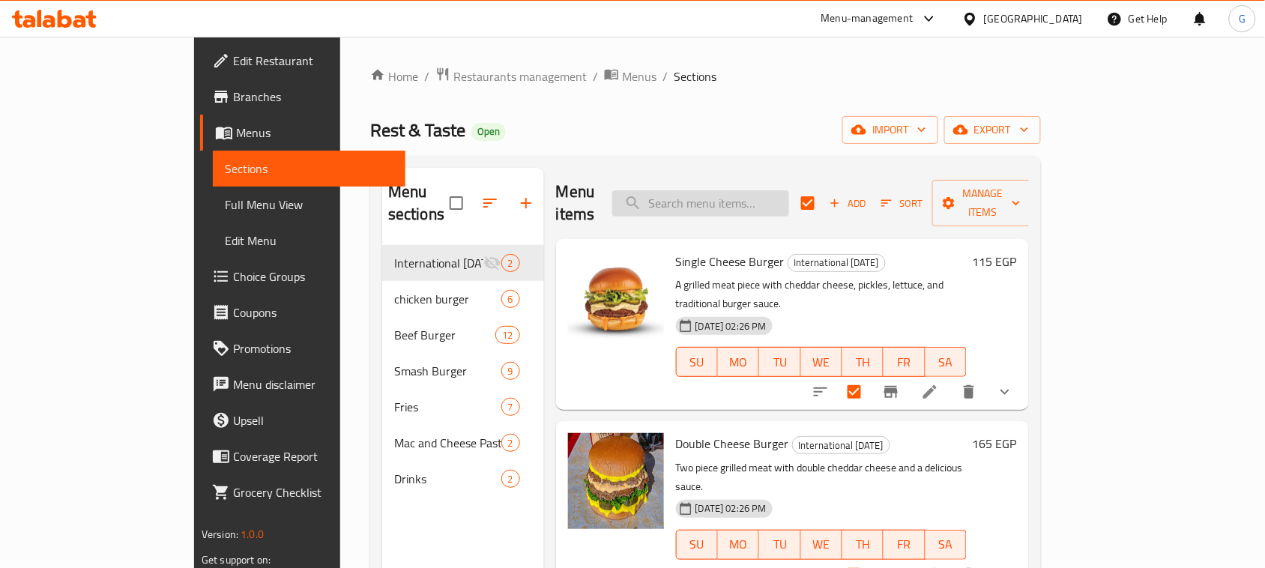
paste input "single cheese burger"
type input "single cheese burger"
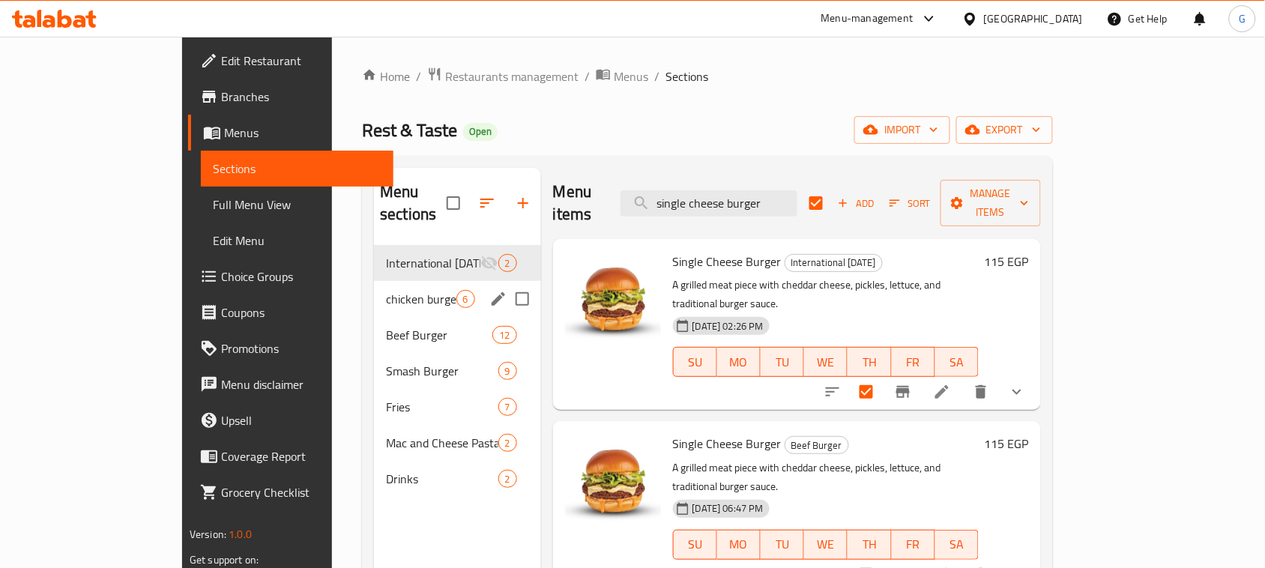
click at [374, 288] on div "chicken burger 6" at bounding box center [457, 299] width 166 height 36
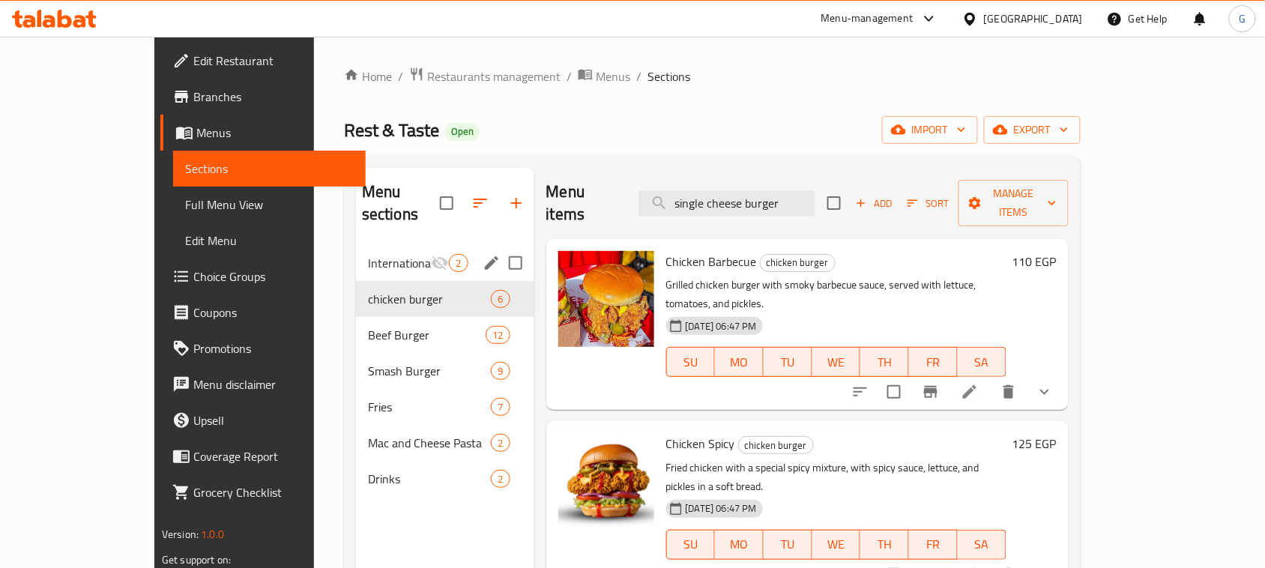
click at [368, 254] on span "International [DATE]" at bounding box center [400, 263] width 64 height 18
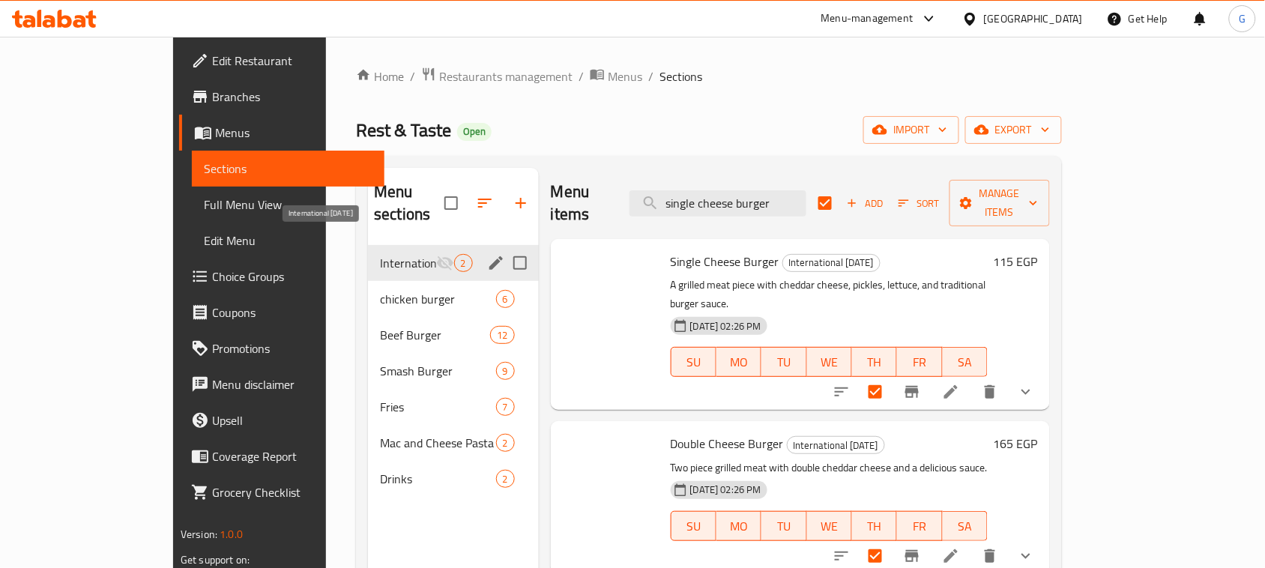
checkbox input "true"
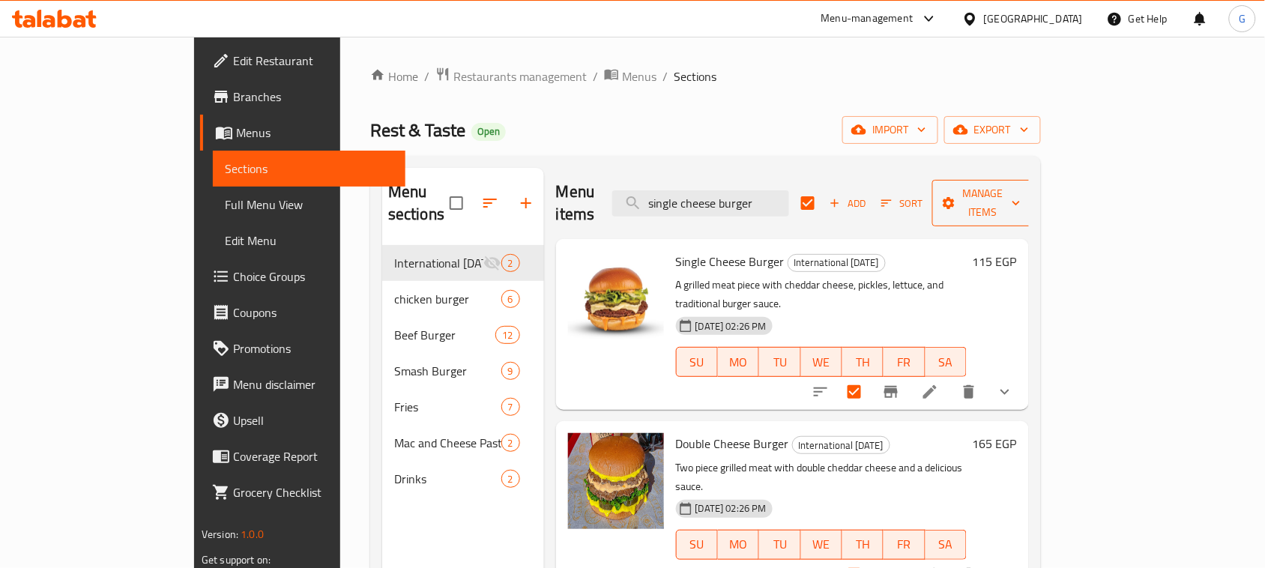
click at [1020, 193] on span "Manage items" at bounding box center [982, 202] width 76 height 37
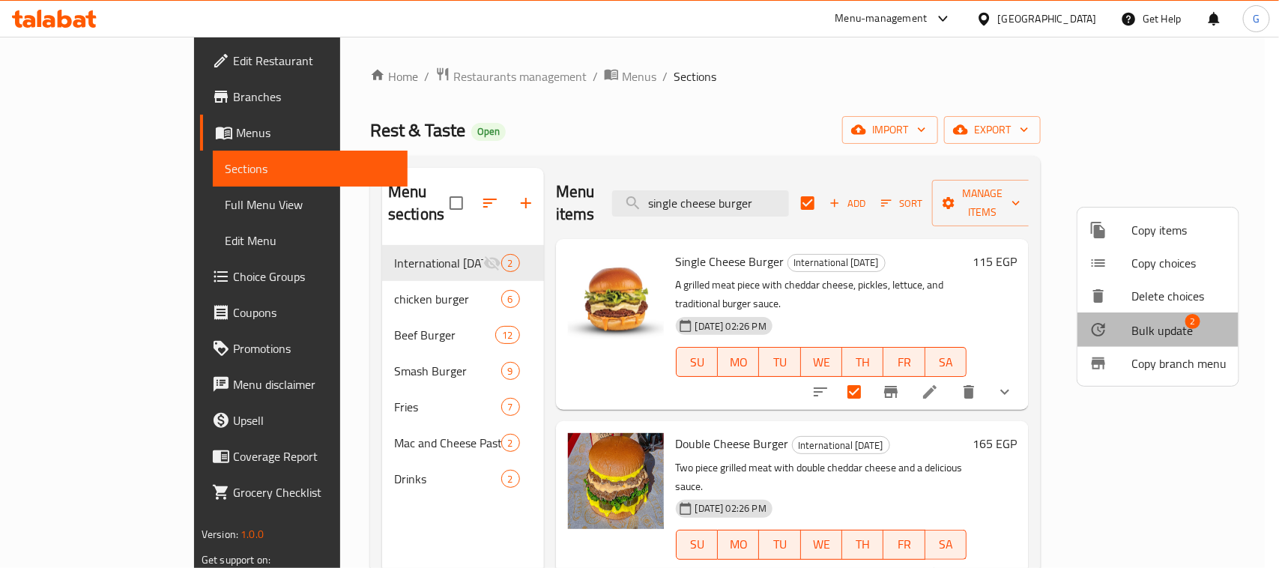
click at [1164, 324] on span "Bulk update" at bounding box center [1161, 330] width 61 height 18
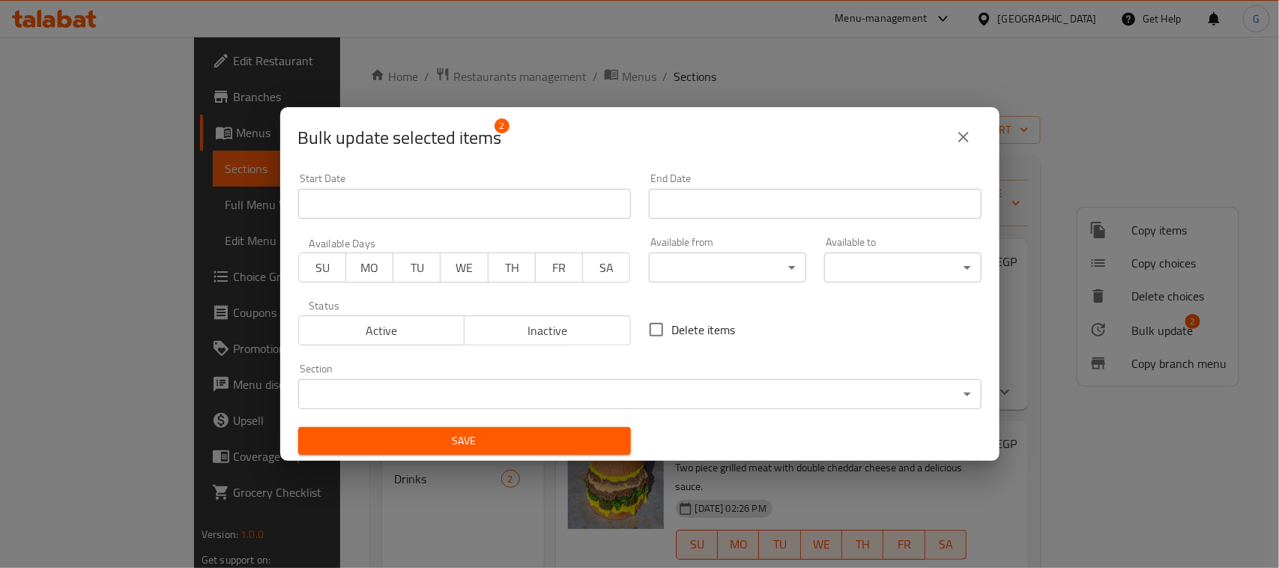
click at [455, 207] on input "Start Date" at bounding box center [464, 204] width 333 height 30
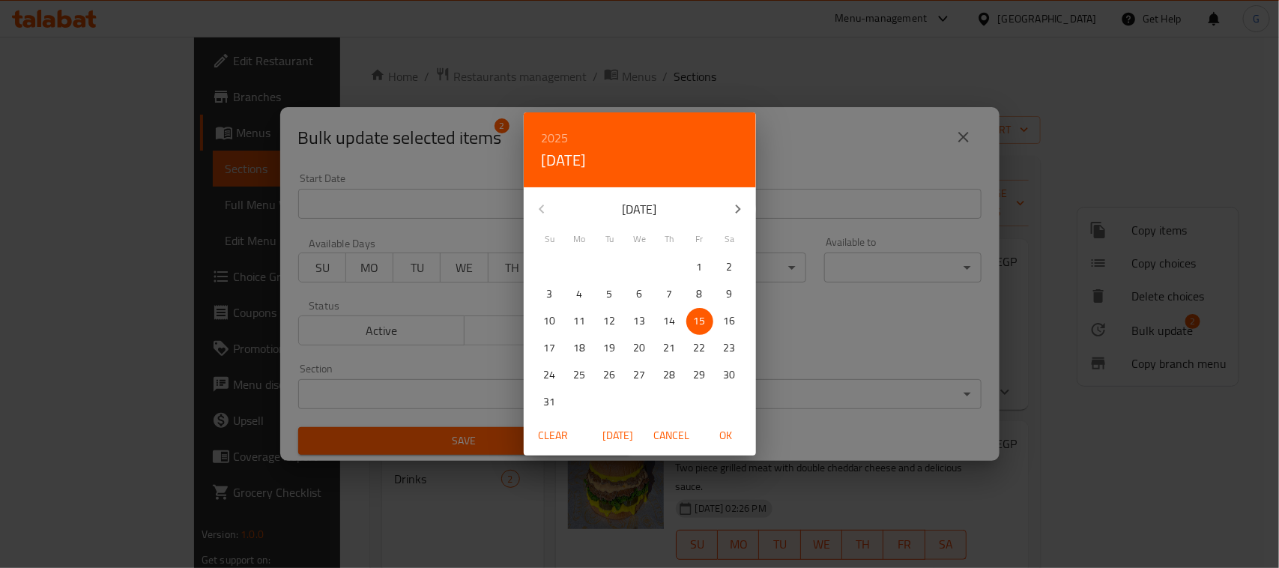
click at [608, 342] on p "19" at bounding box center [610, 348] width 12 height 19
click at [728, 426] on span "OK" at bounding box center [726, 435] width 36 height 19
type input "[DATE]"
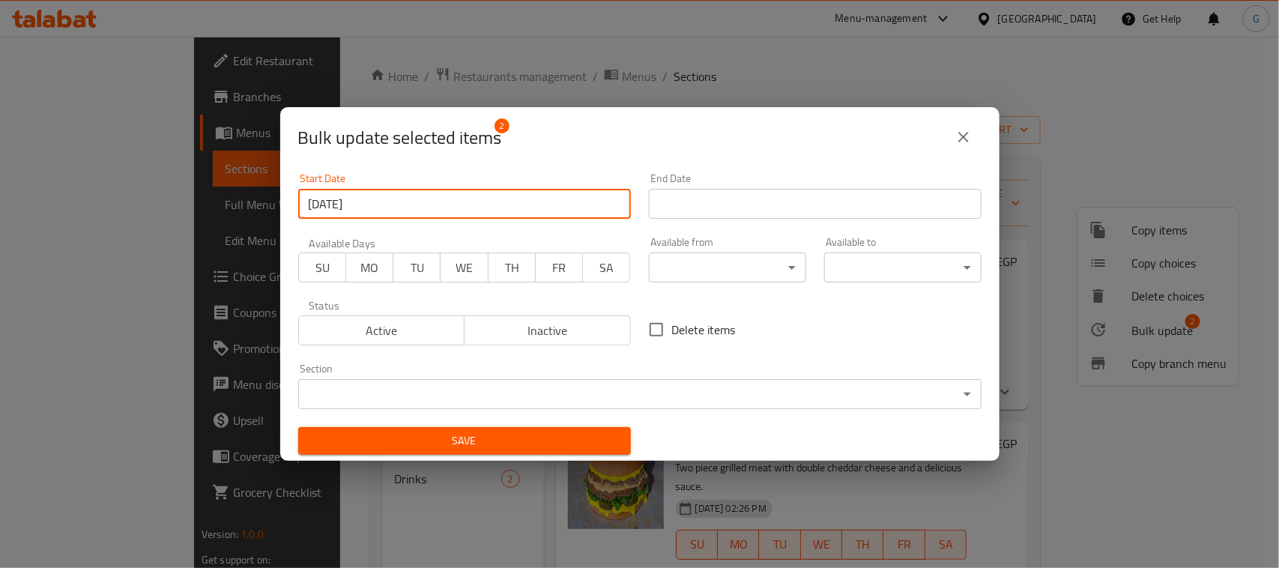
click at [900, 219] on div "End Date End Date" at bounding box center [815, 196] width 351 height 64
click at [894, 208] on input "Start Date" at bounding box center [815, 204] width 333 height 30
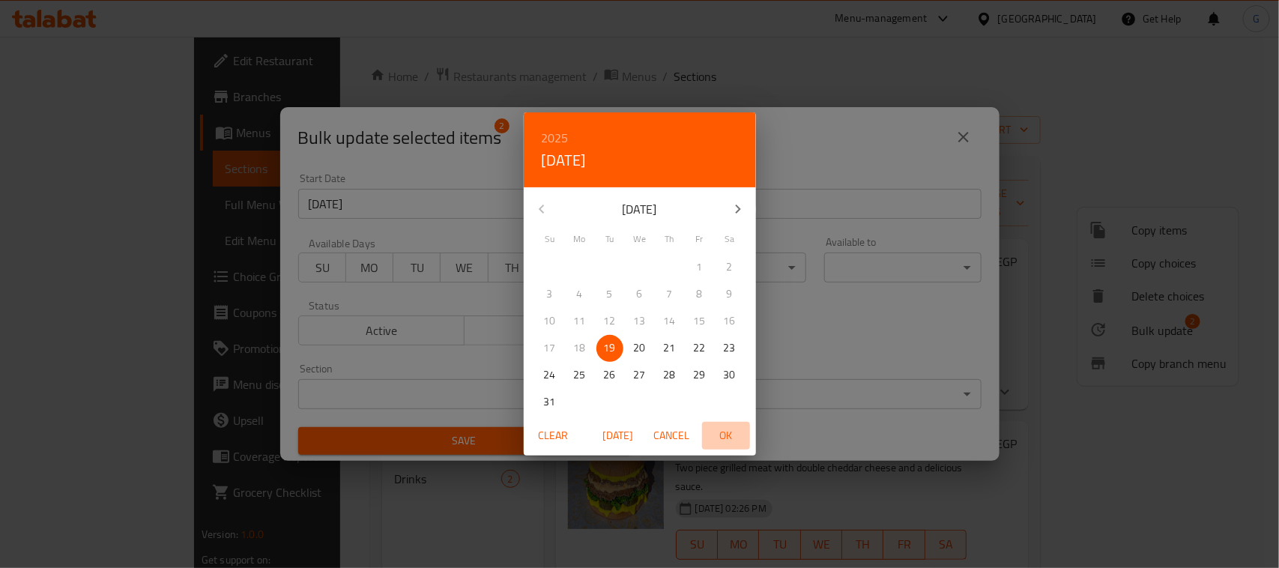
click at [725, 432] on span "OK" at bounding box center [726, 435] width 36 height 19
type input "[DATE]"
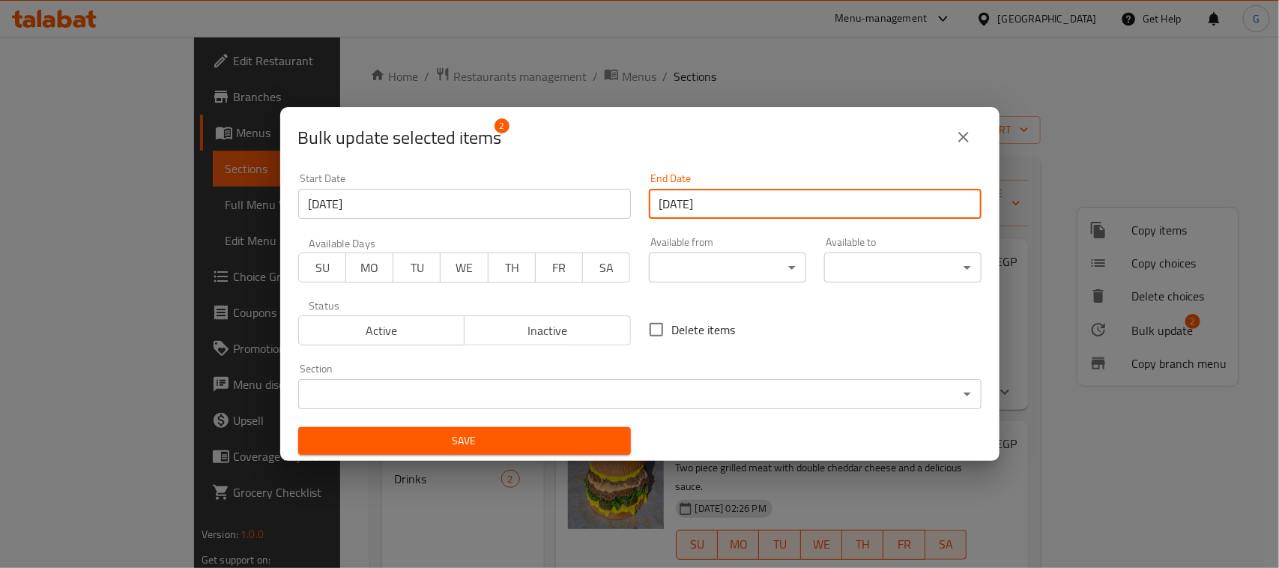
click at [556, 442] on span "Save" at bounding box center [464, 441] width 309 height 19
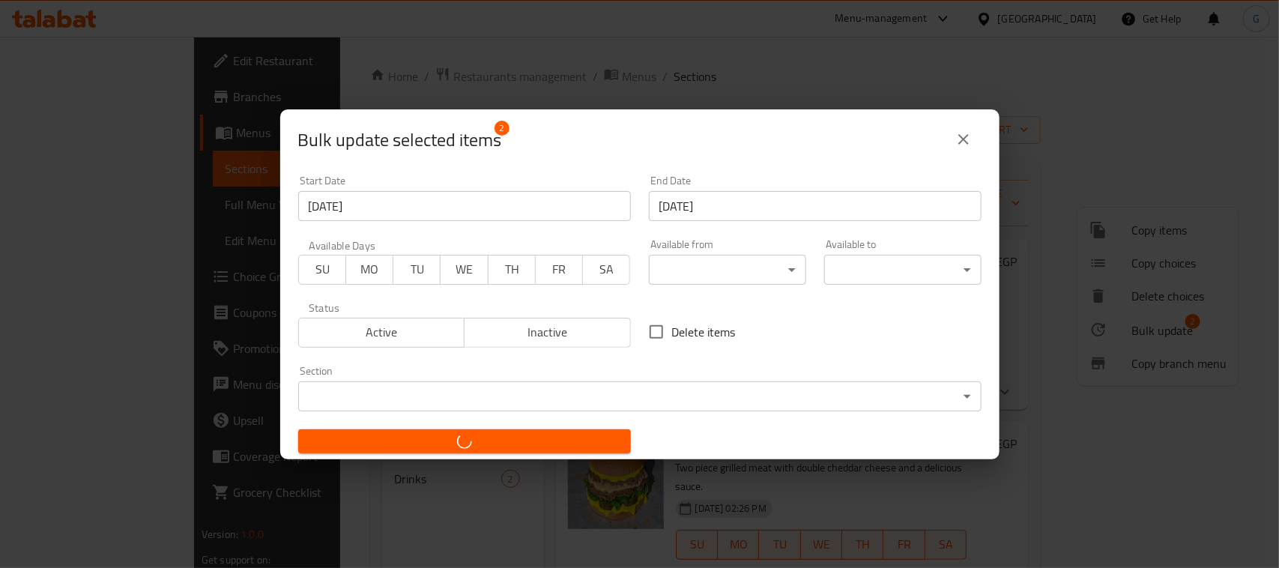
checkbox input "false"
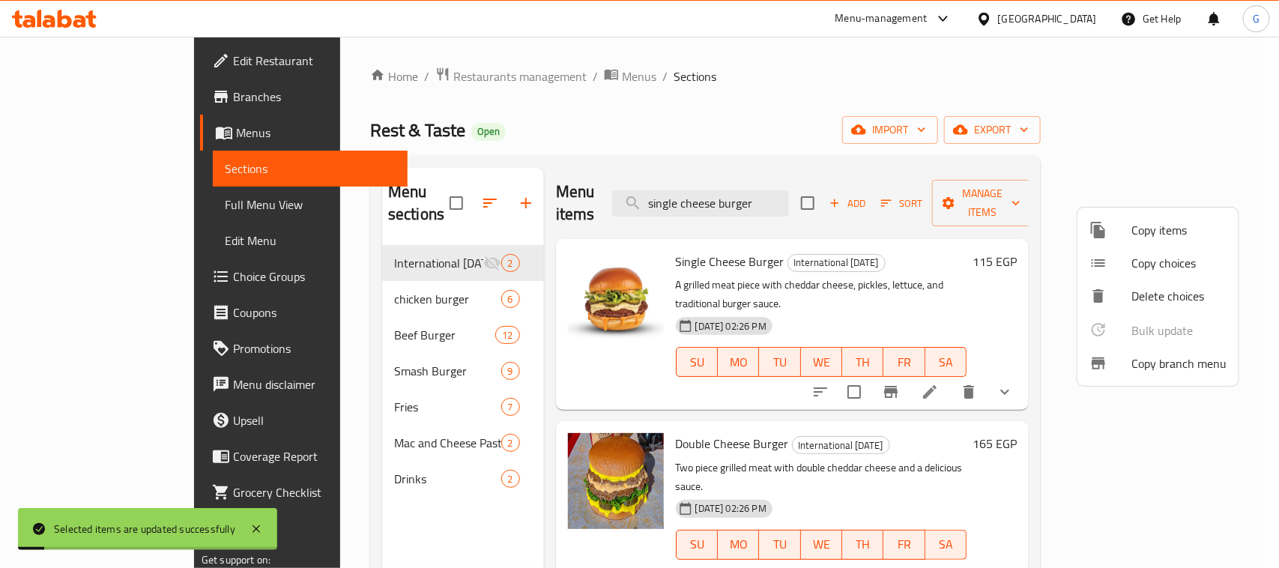
click at [948, 64] on div at bounding box center [639, 284] width 1279 height 568
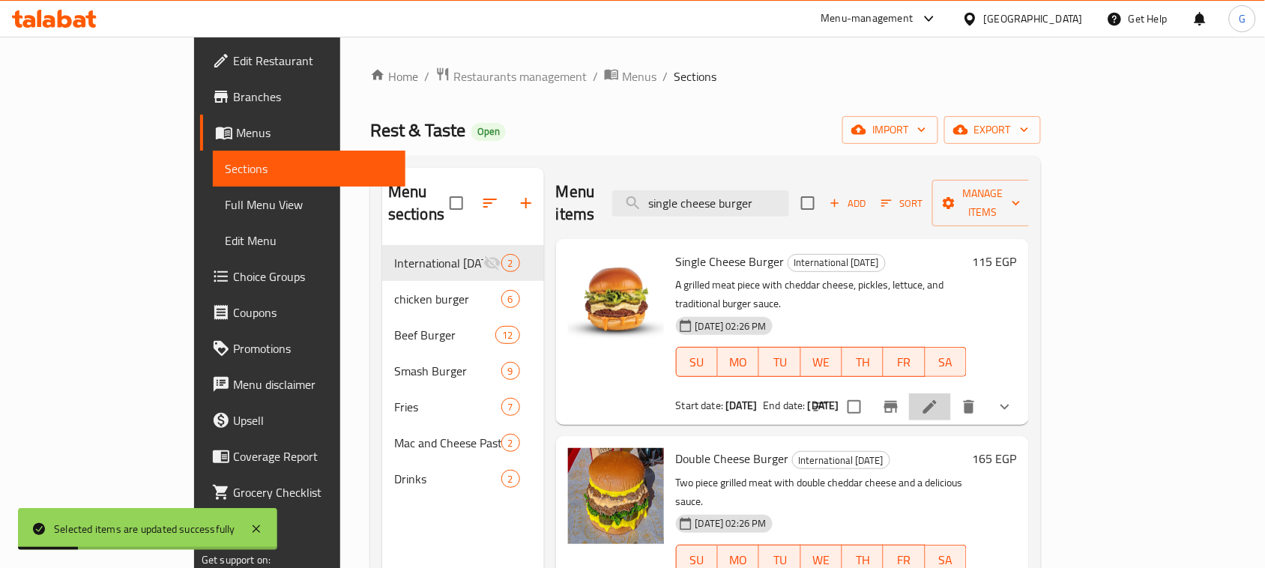
click at [951, 393] on li at bounding box center [930, 406] width 42 height 27
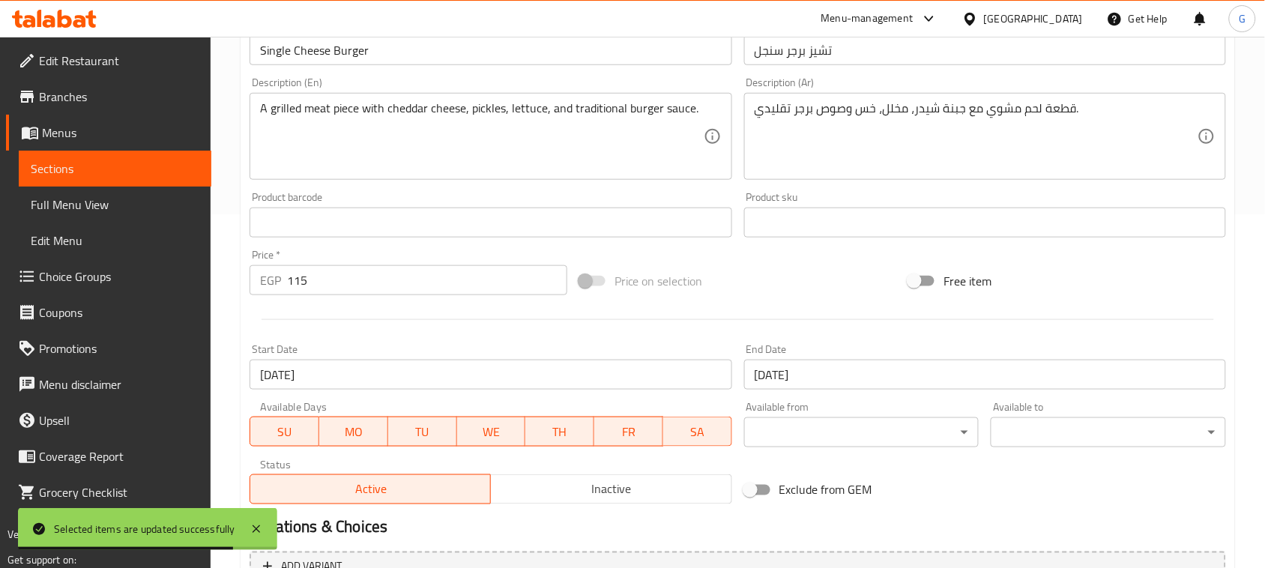
scroll to position [162, 0]
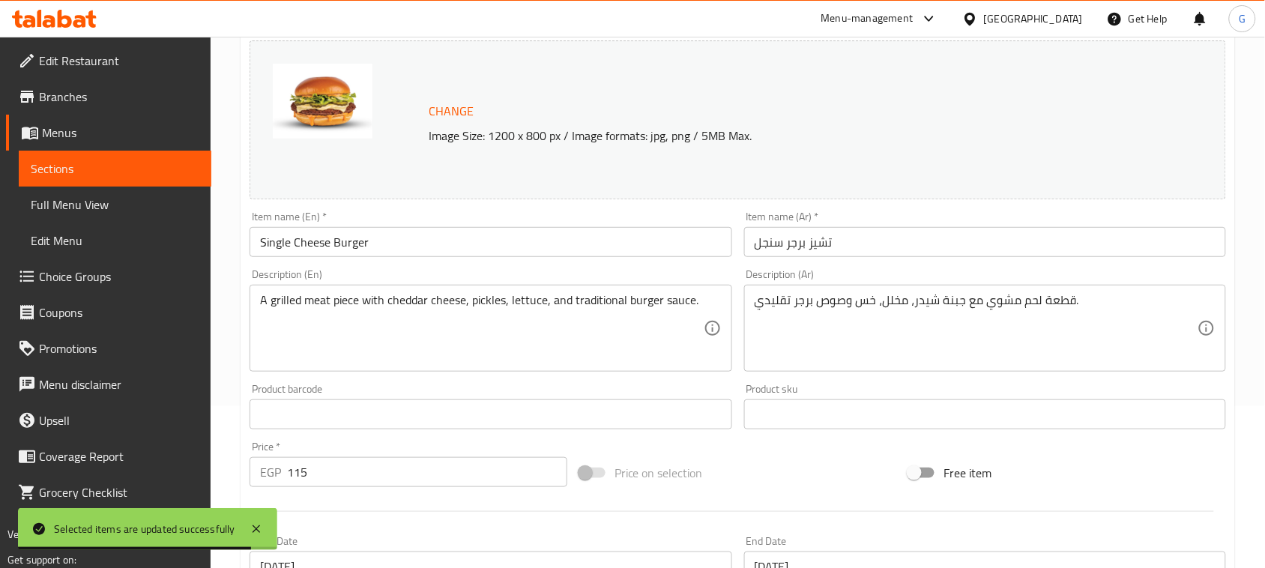
click at [450, 247] on input "Single Cheese Burger" at bounding box center [491, 242] width 482 height 30
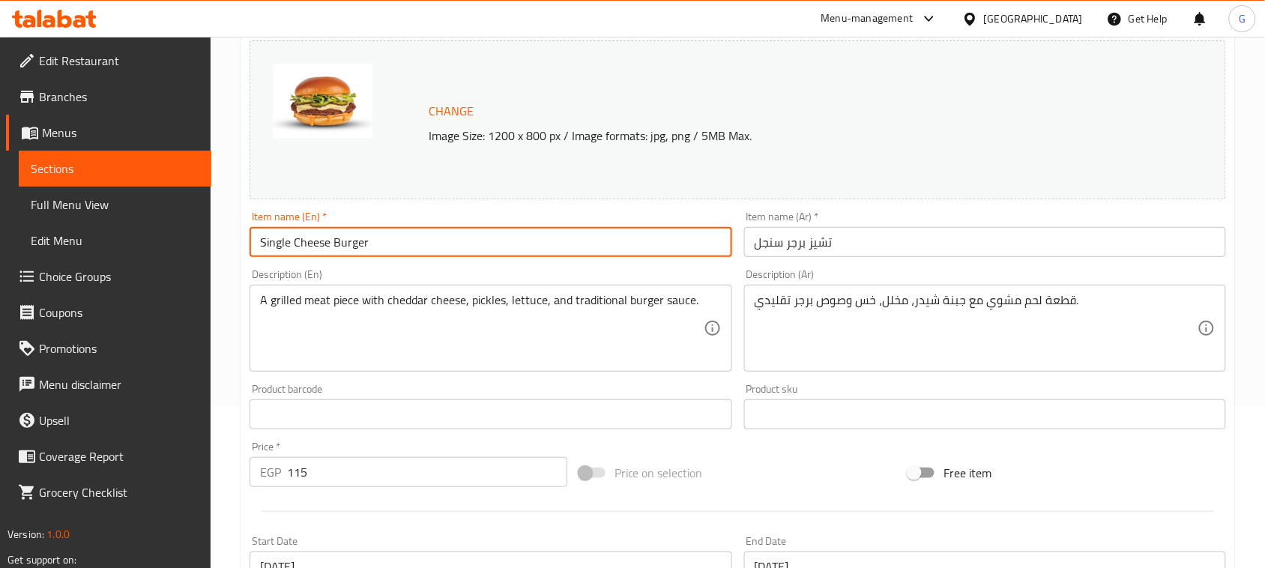
paste input "Comes with A Free Potato"
type input "Single Cheese Burger Comes with A Free Potato"
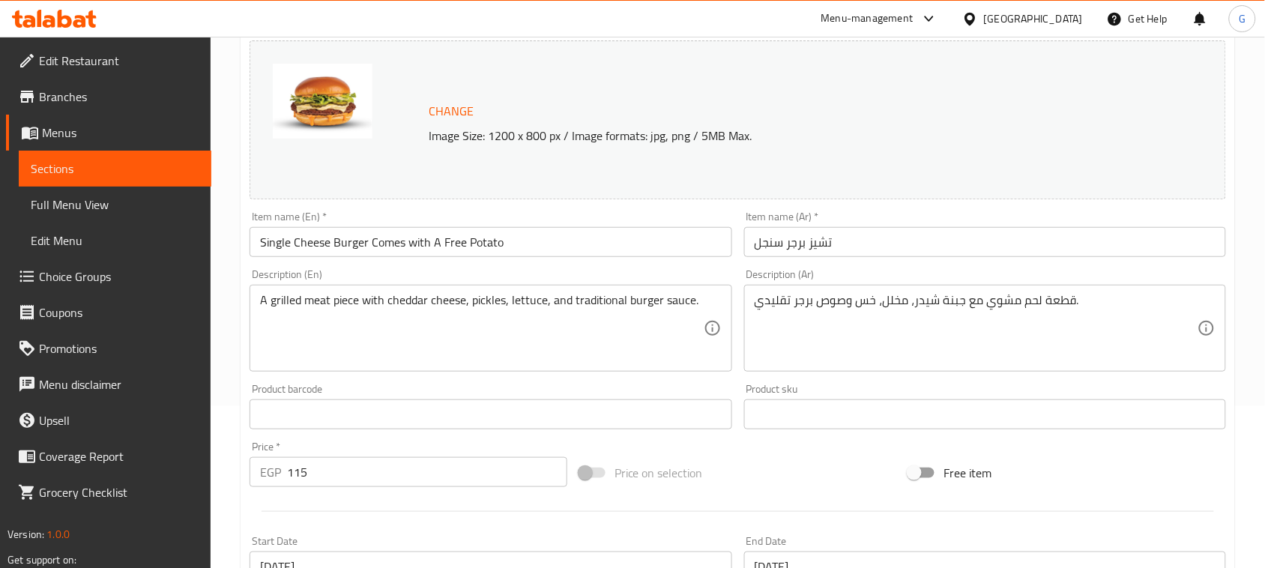
click at [1062, 241] on input "تشيز برجر سنجل" at bounding box center [985, 242] width 482 height 30
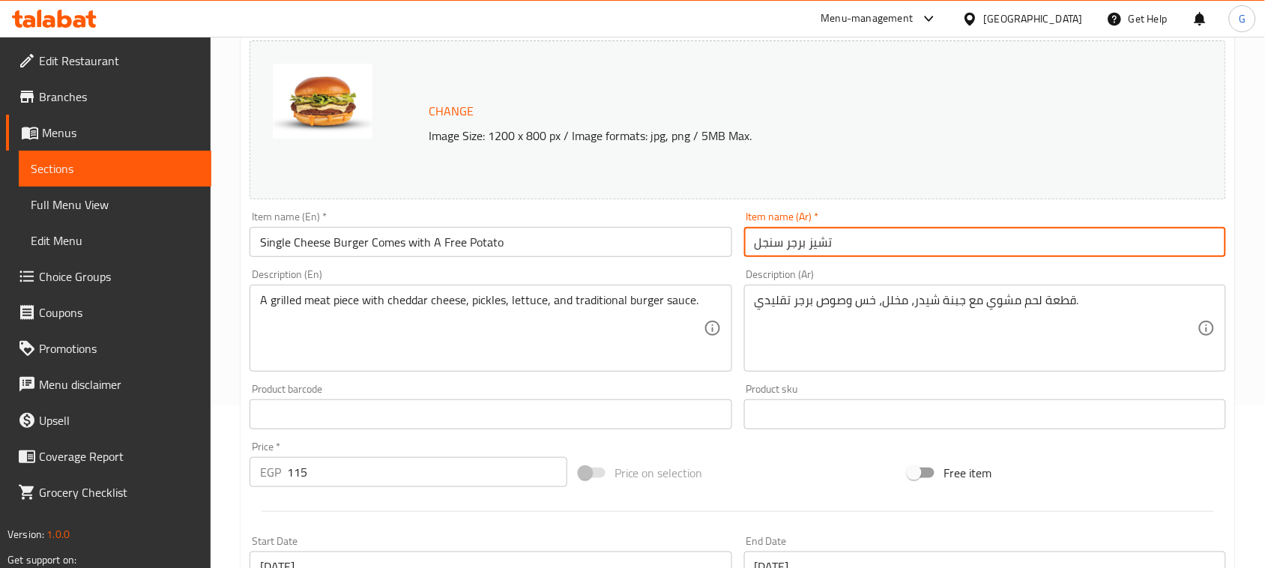
paste input "يأتي معها بطاطس مجانية"
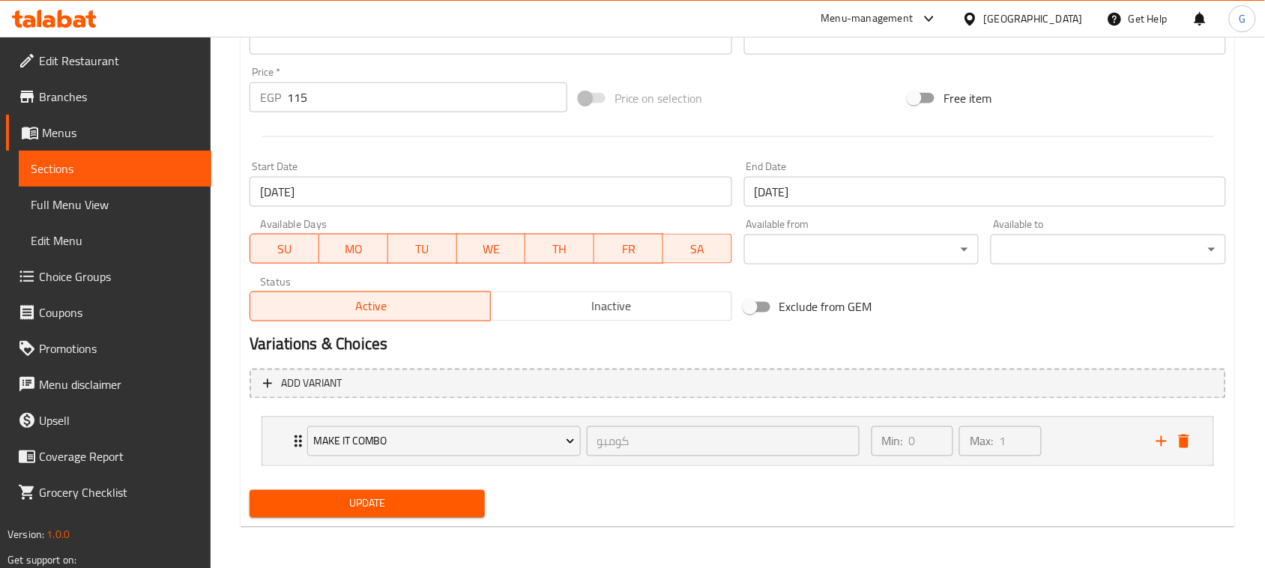
type input "تشيز برجر سنجل يأتي معها بطاطس مجانية"
click at [305, 492] on button "Update" at bounding box center [367, 504] width 235 height 28
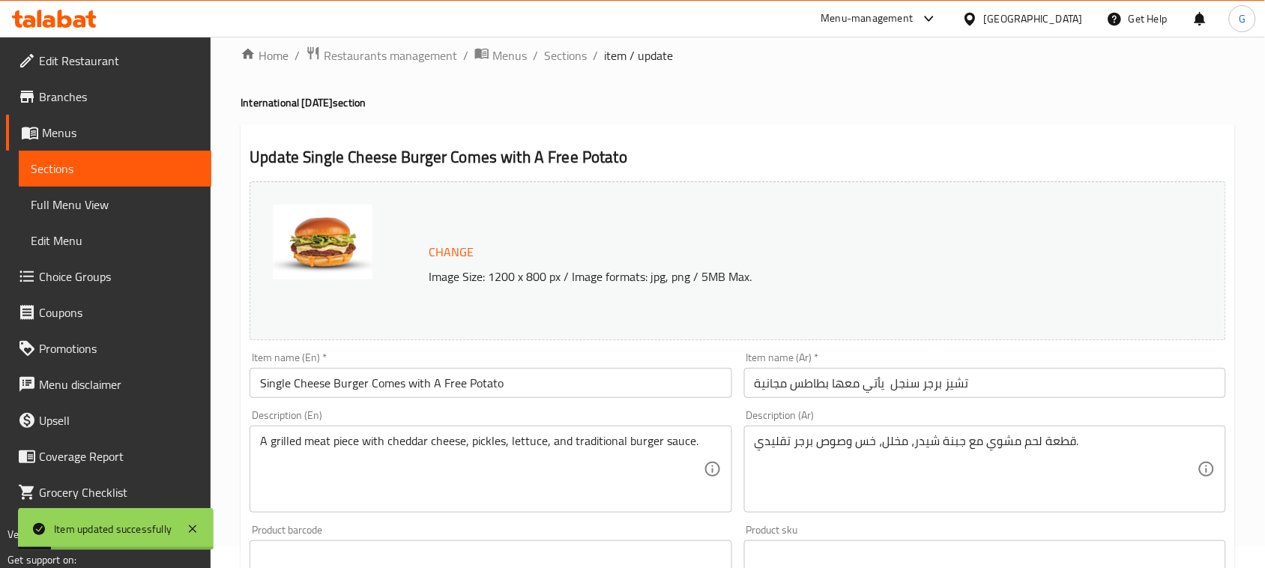
scroll to position [0, 0]
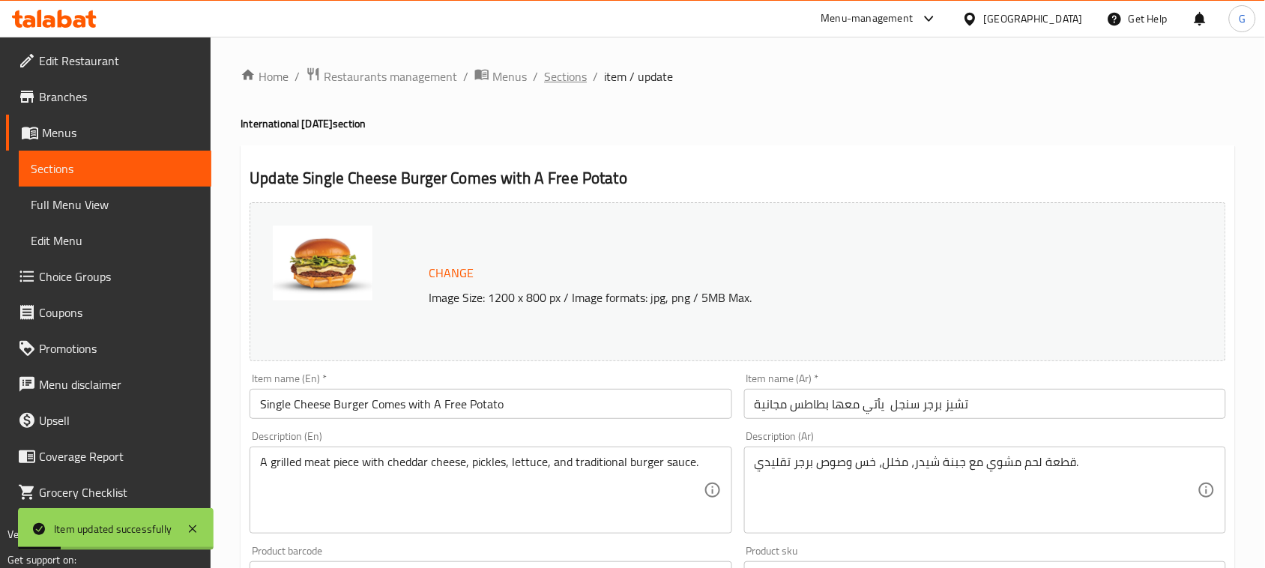
click at [551, 79] on span "Sections" at bounding box center [565, 76] width 43 height 18
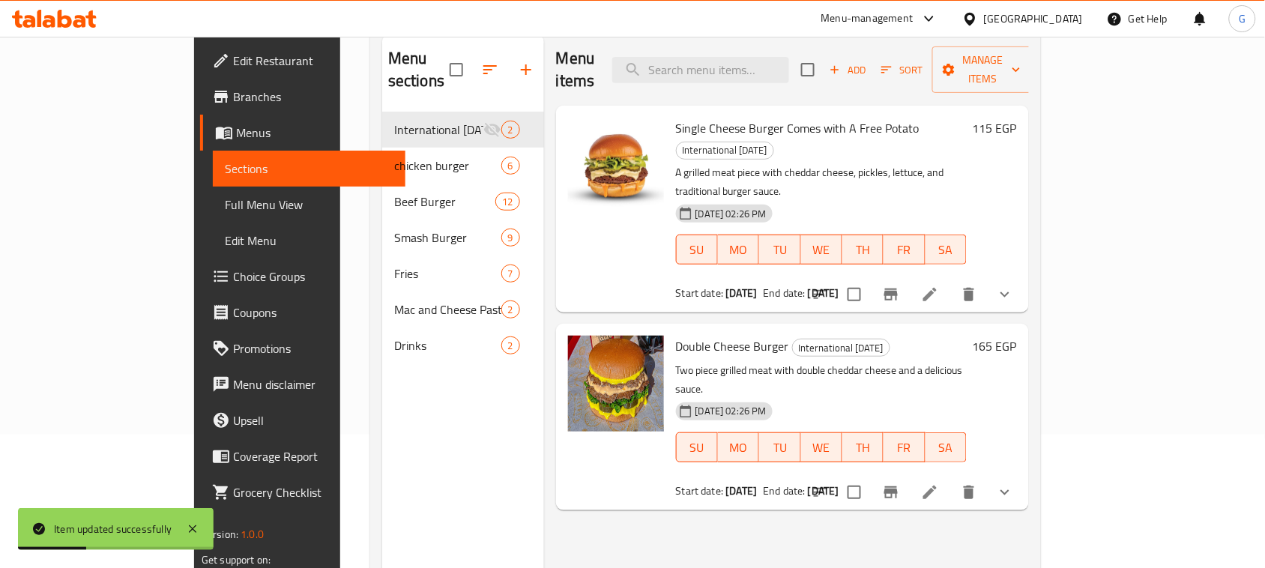
scroll to position [187, 0]
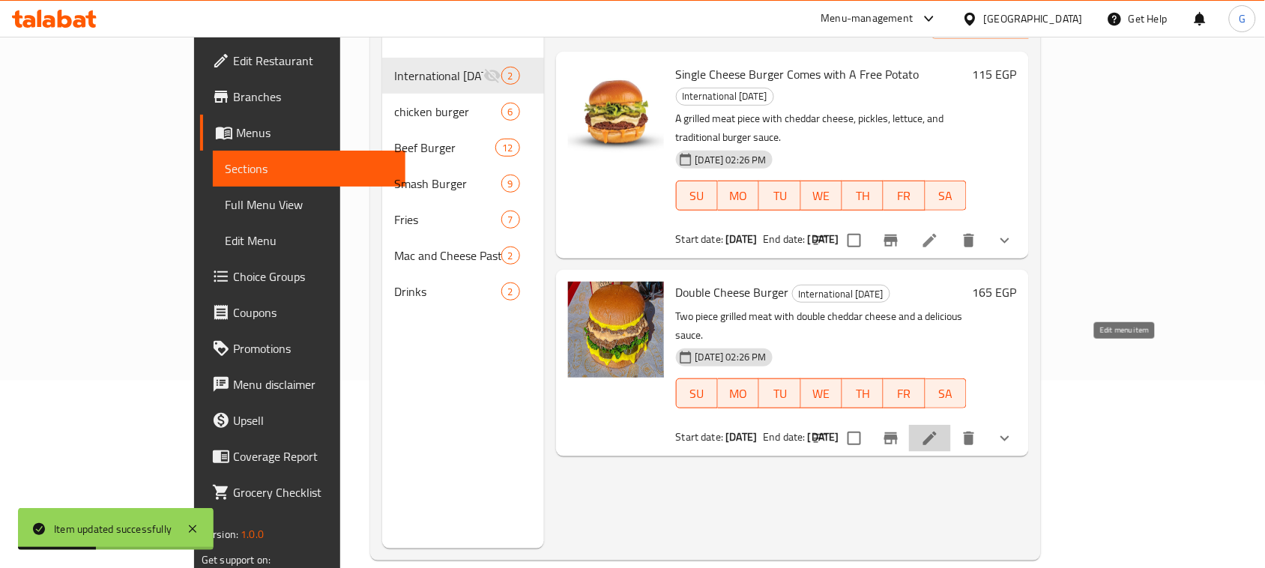
click at [937, 432] on icon at bounding box center [929, 438] width 13 height 13
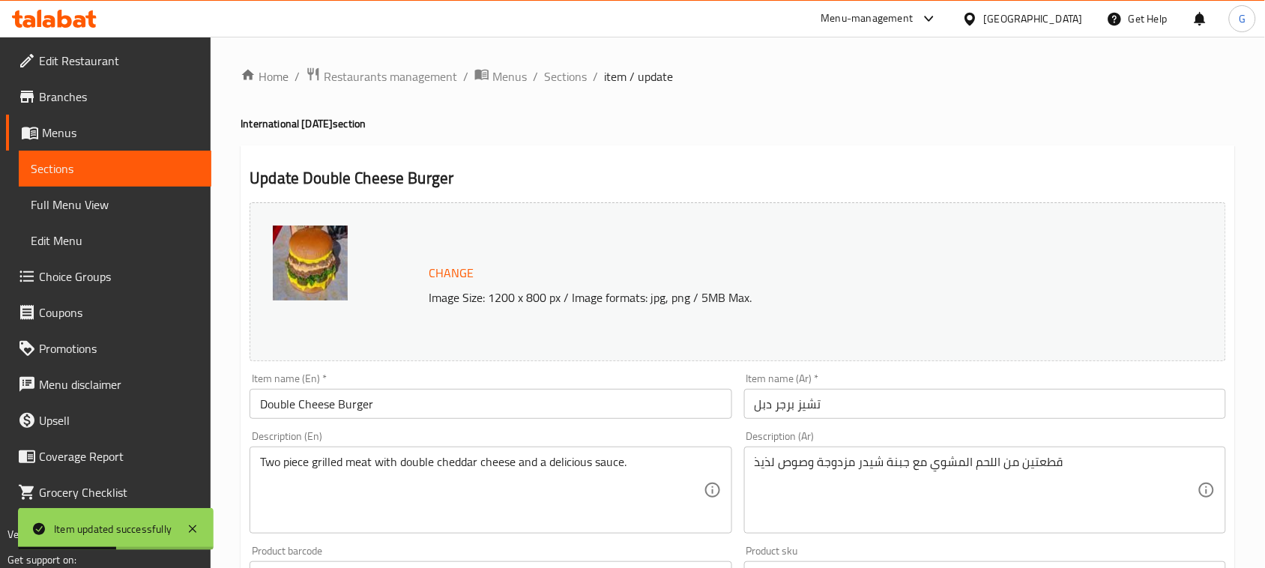
click at [848, 402] on input "تشيز برجر دبل" at bounding box center [985, 404] width 482 height 30
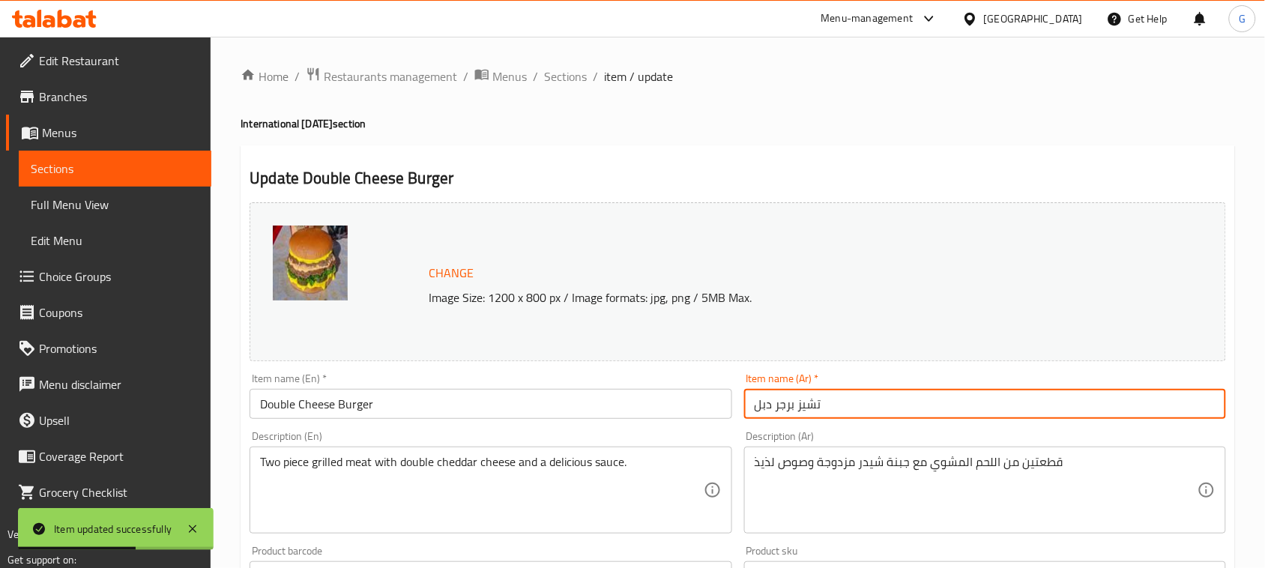
paste input "يأتي معها بطاطس مجانية"
type input "تشيز برجر دبل يأتي معها بطاطس مجانية"
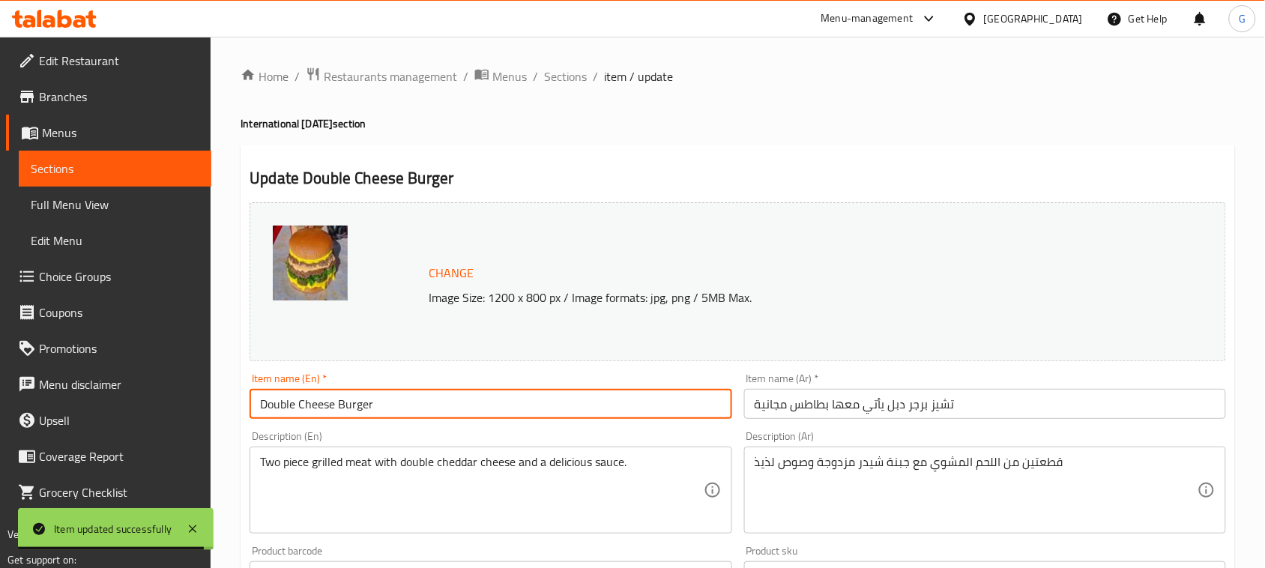
click at [450, 412] on input "Double Cheese Burger" at bounding box center [491, 404] width 482 height 30
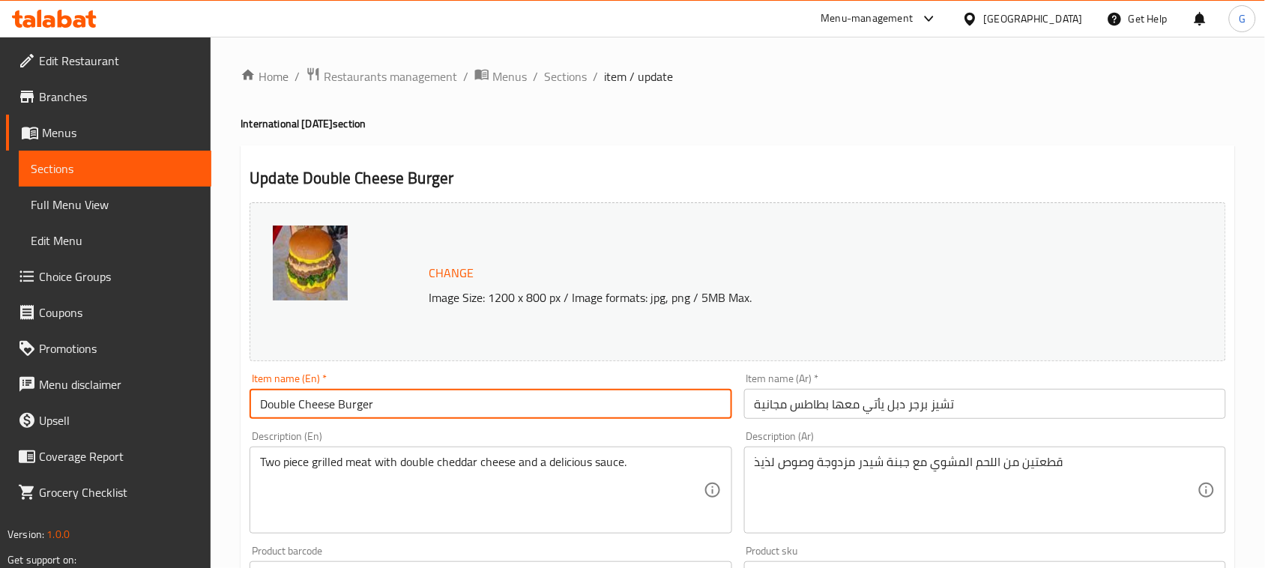
paste input "Comes with A Free Potato"
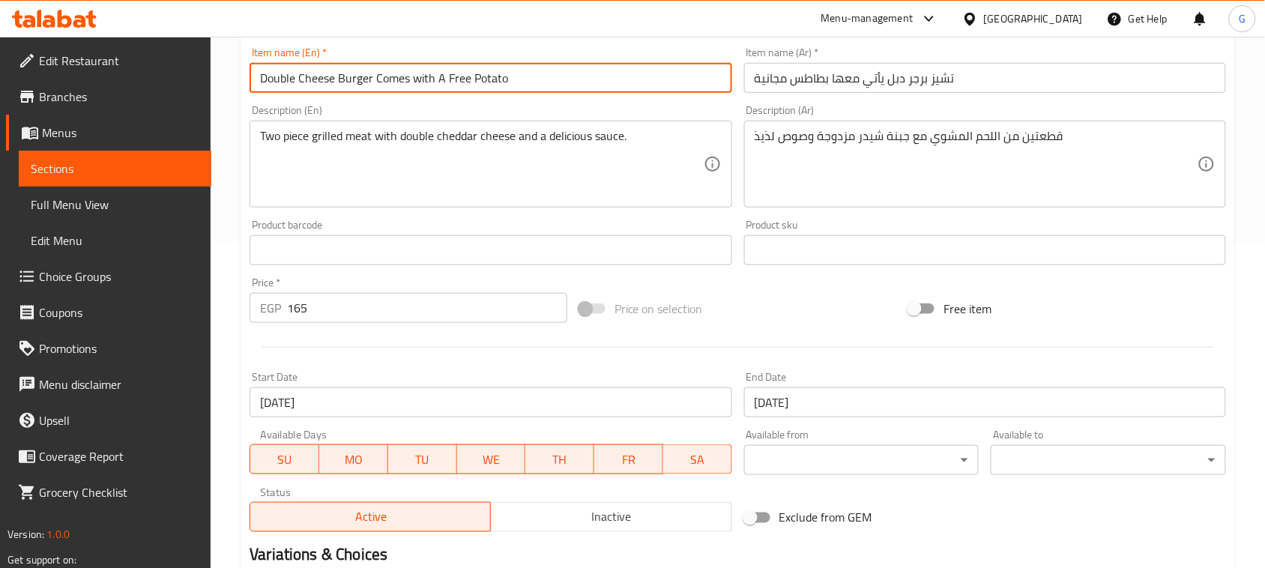
scroll to position [536, 0]
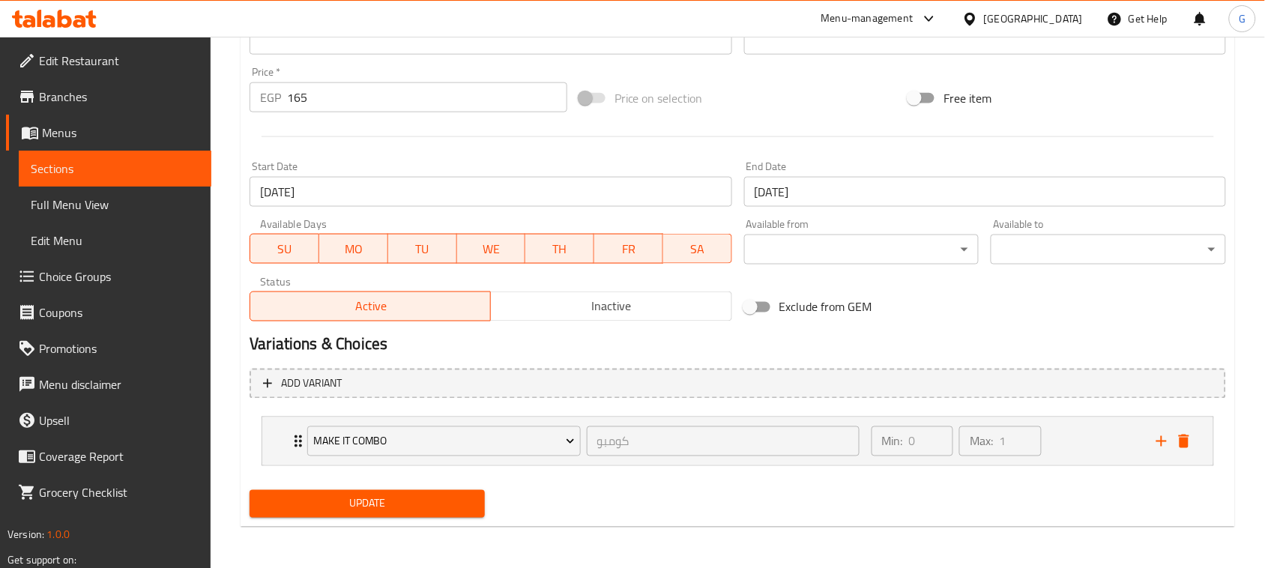
type input "Double Cheese Burger Comes with A Free Potato"
click at [339, 485] on div "Update" at bounding box center [367, 504] width 247 height 40
click at [330, 513] on button "Update" at bounding box center [367, 504] width 235 height 28
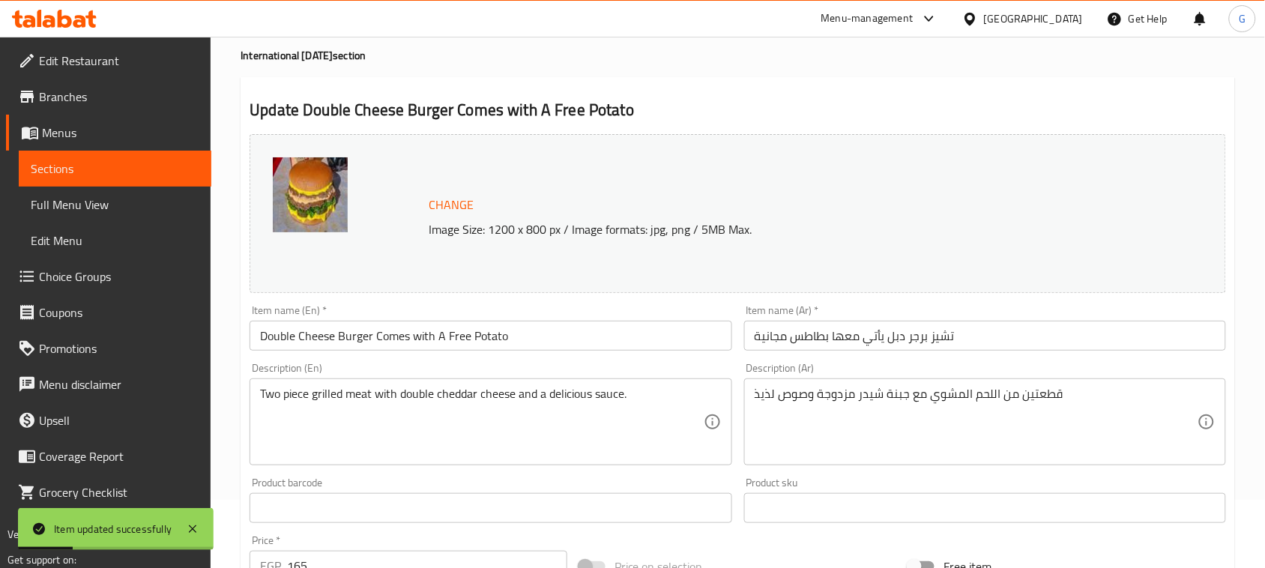
scroll to position [0, 0]
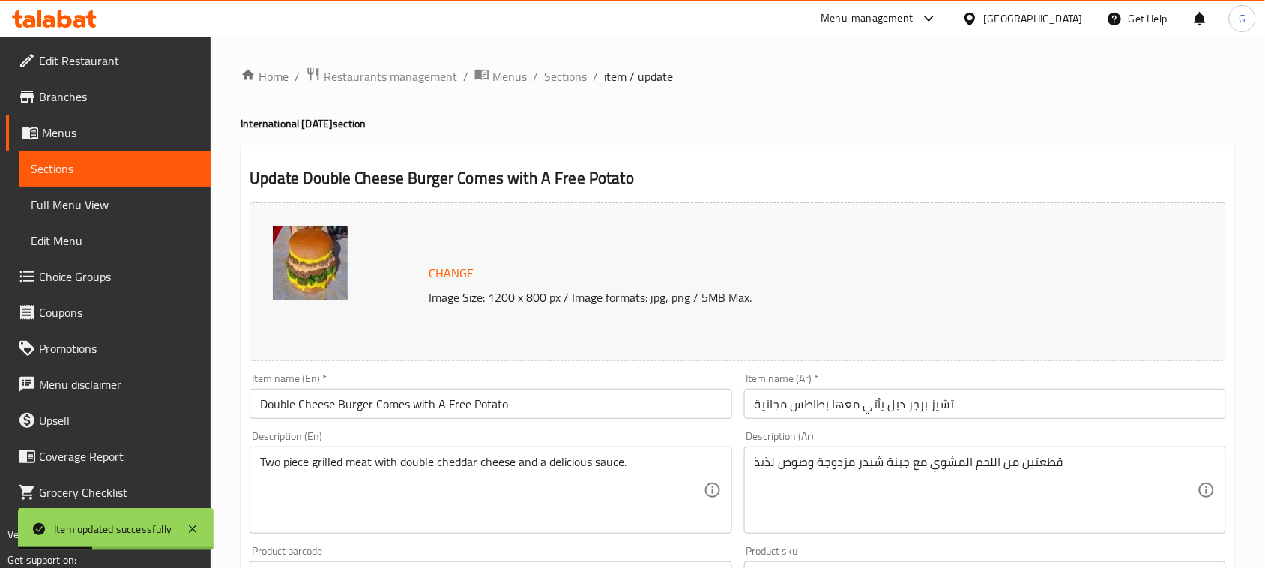
click at [553, 67] on span "Sections" at bounding box center [565, 76] width 43 height 18
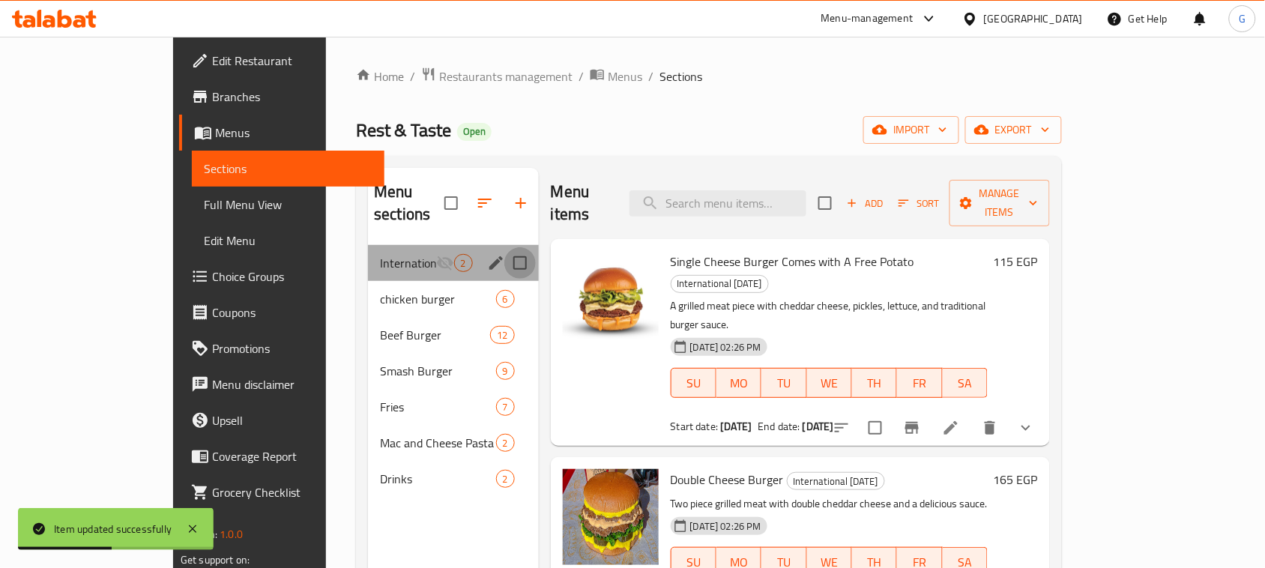
click at [504, 247] on input "Menu sections" at bounding box center [519, 262] width 31 height 31
checkbox input "true"
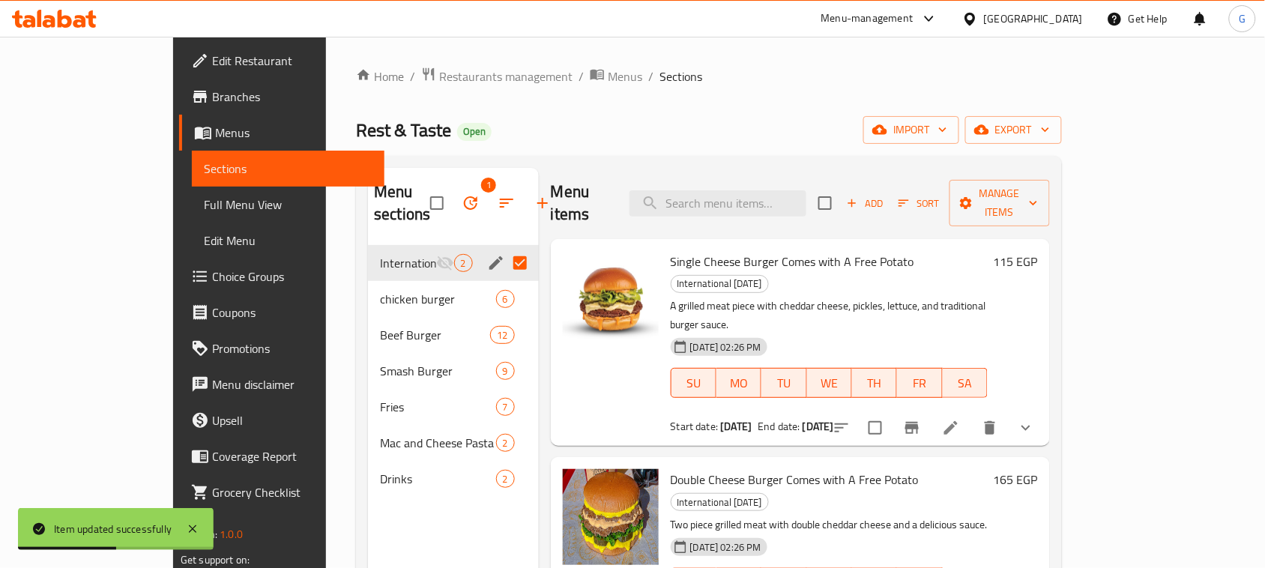
click at [487, 254] on icon "edit" at bounding box center [496, 263] width 18 height 18
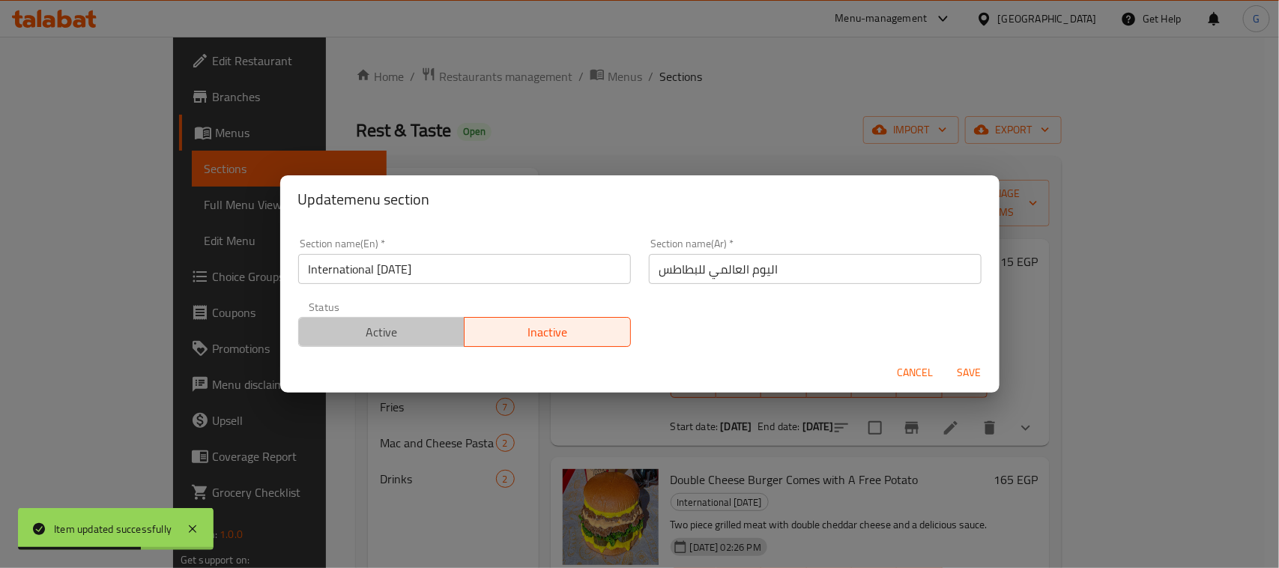
click at [398, 330] on span "Active" at bounding box center [382, 332] width 154 height 22
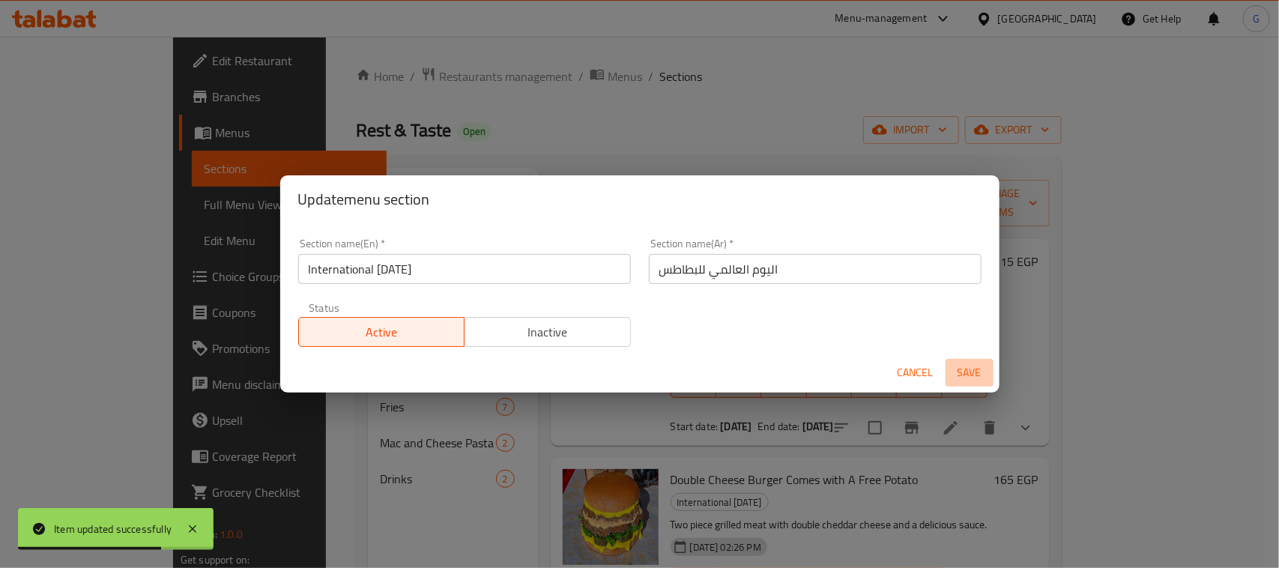
click at [972, 371] on span "Save" at bounding box center [970, 372] width 36 height 19
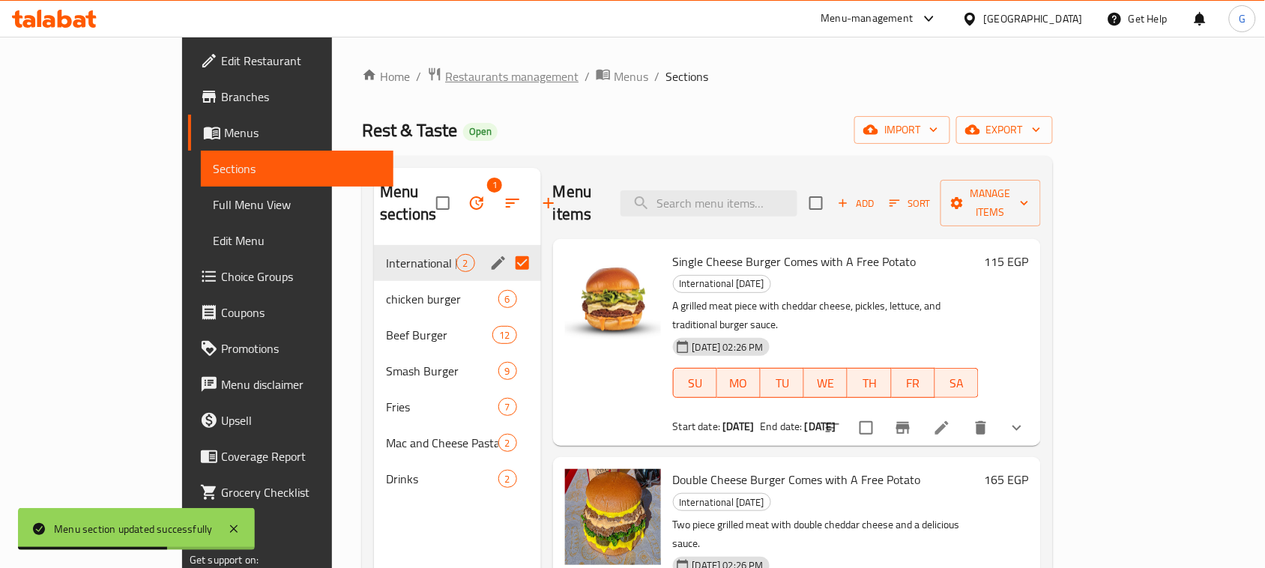
click at [445, 79] on span "Restaurants management" at bounding box center [511, 76] width 133 height 18
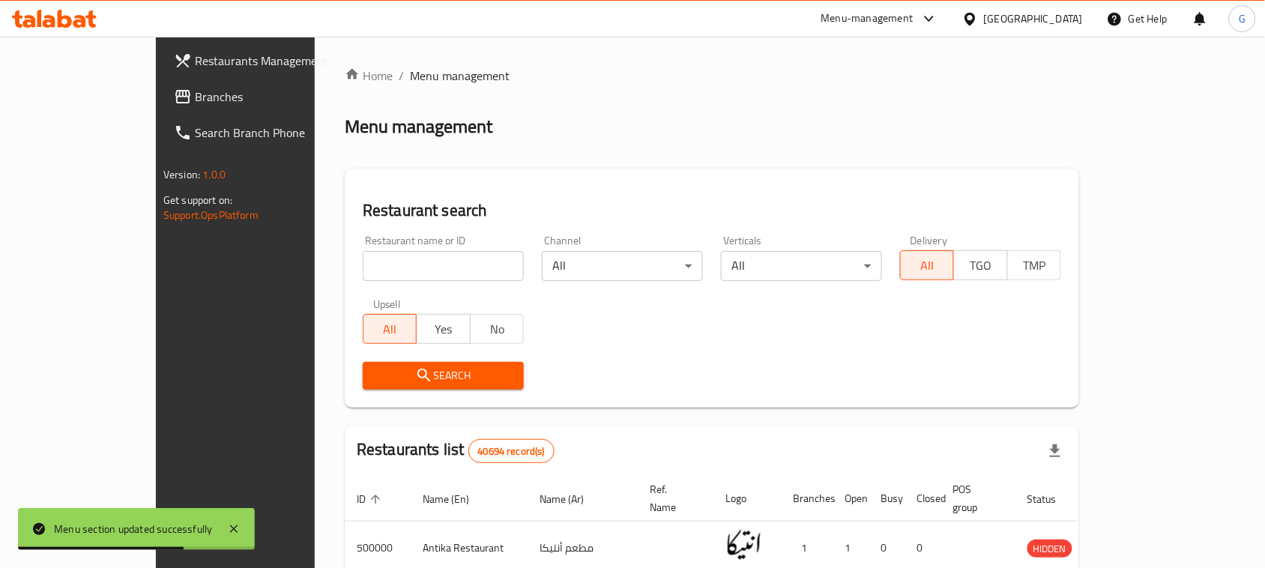
click at [360, 282] on div "Restaurant name or ID Restaurant name or ID" at bounding box center [443, 258] width 179 height 64
click at [363, 278] on input "search" at bounding box center [443, 266] width 161 height 30
paste input "619219"
type input "619219"
click button "Search" at bounding box center [443, 376] width 161 height 28
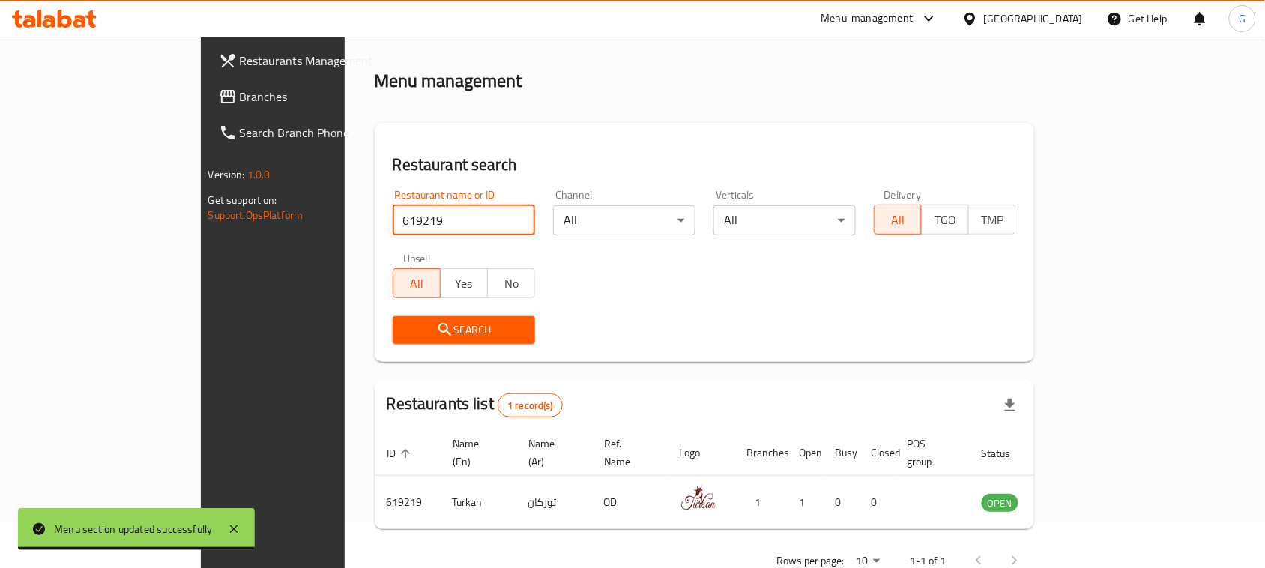
scroll to position [71, 0]
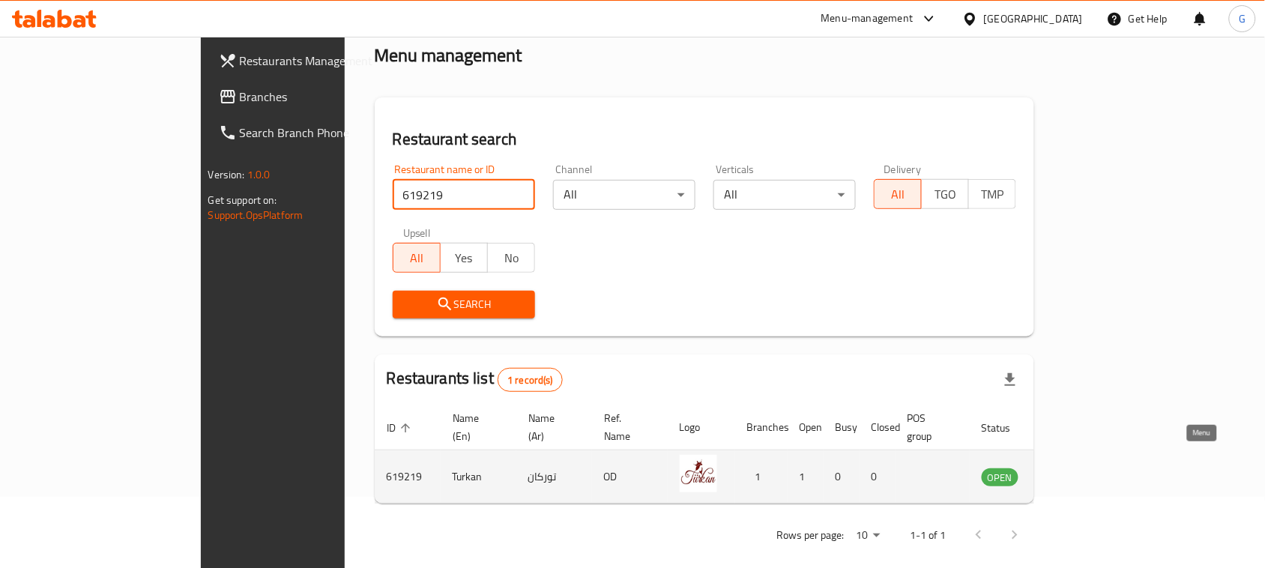
click at [1088, 468] on link "enhanced table" at bounding box center [1074, 477] width 28 height 18
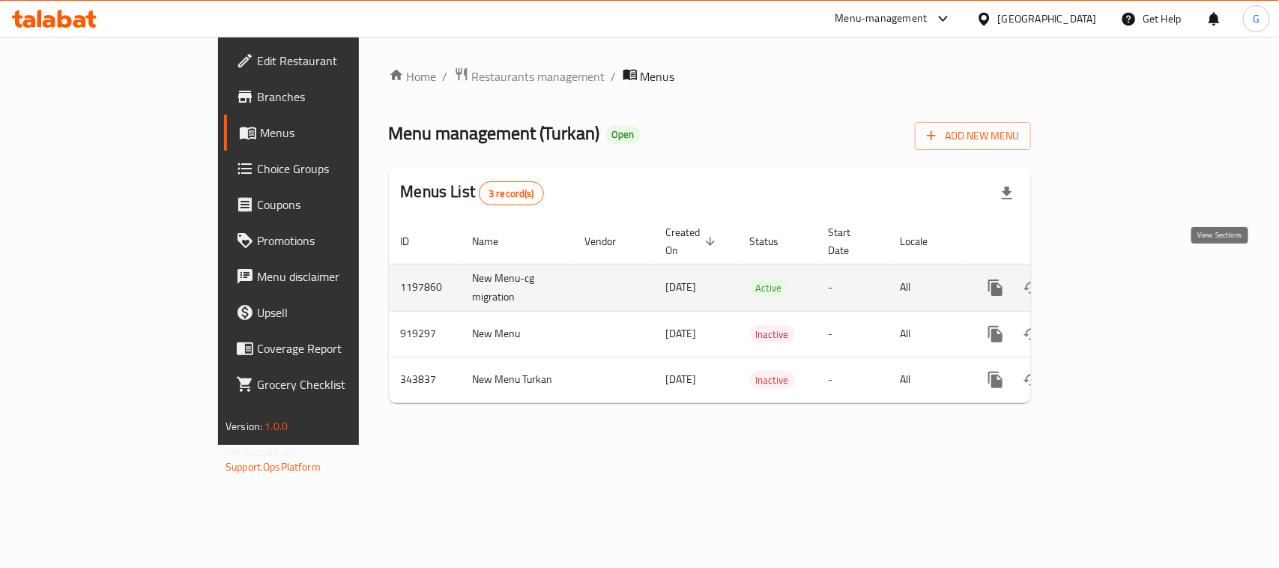
click at [1113, 279] on icon "enhanced table" at bounding box center [1104, 288] width 18 height 18
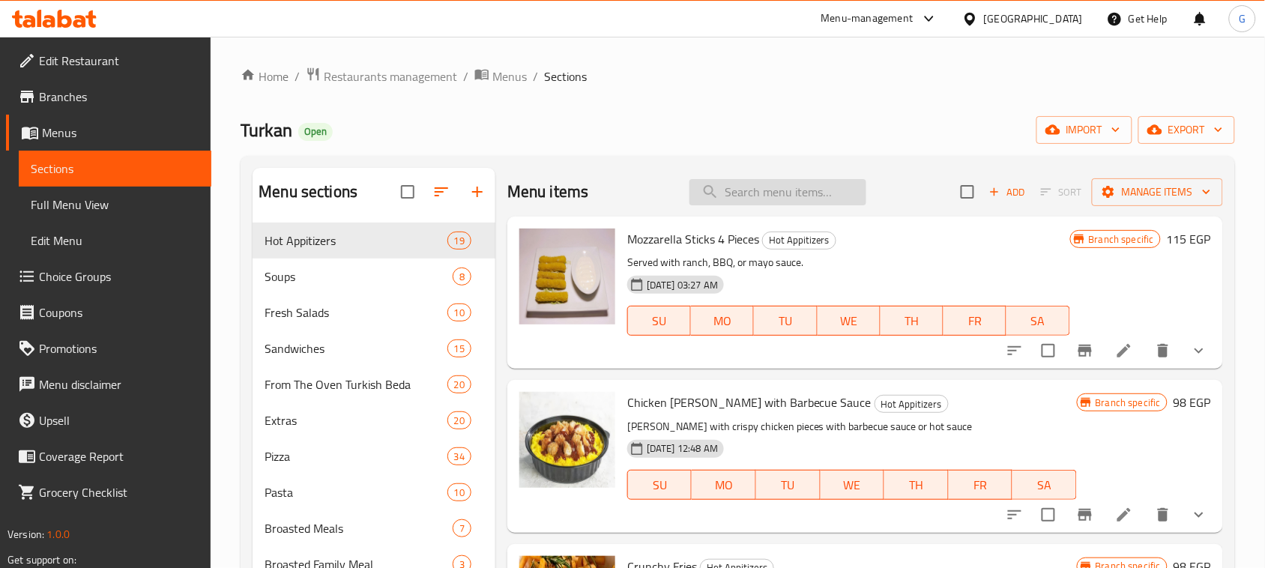
click at [785, 200] on input "search" at bounding box center [777, 192] width 177 height 26
paste input "broasted snack box"
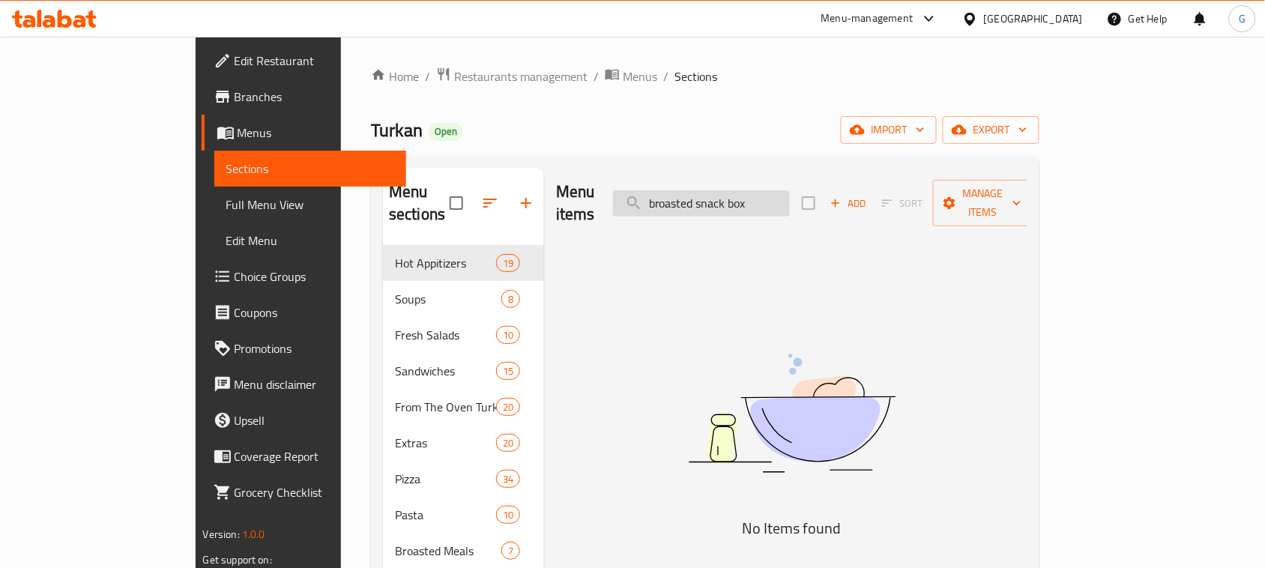
click at [724, 192] on input "broasted snack box" at bounding box center [701, 203] width 177 height 26
drag, startPoint x: 769, startPoint y: 192, endPoint x: 895, endPoint y: 199, distance: 126.1
click at [895, 199] on div "Menu items broasted Add Sort Manage items" at bounding box center [791, 203] width 471 height 71
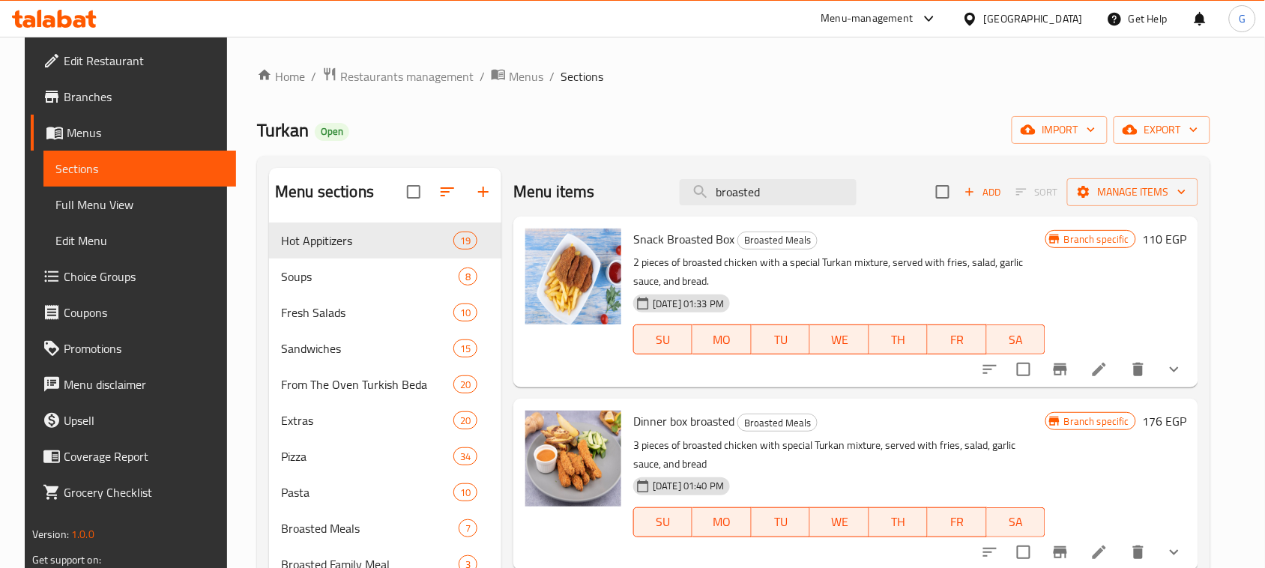
type input "broasted"
click at [1192, 365] on button "show more" at bounding box center [1174, 369] width 36 height 36
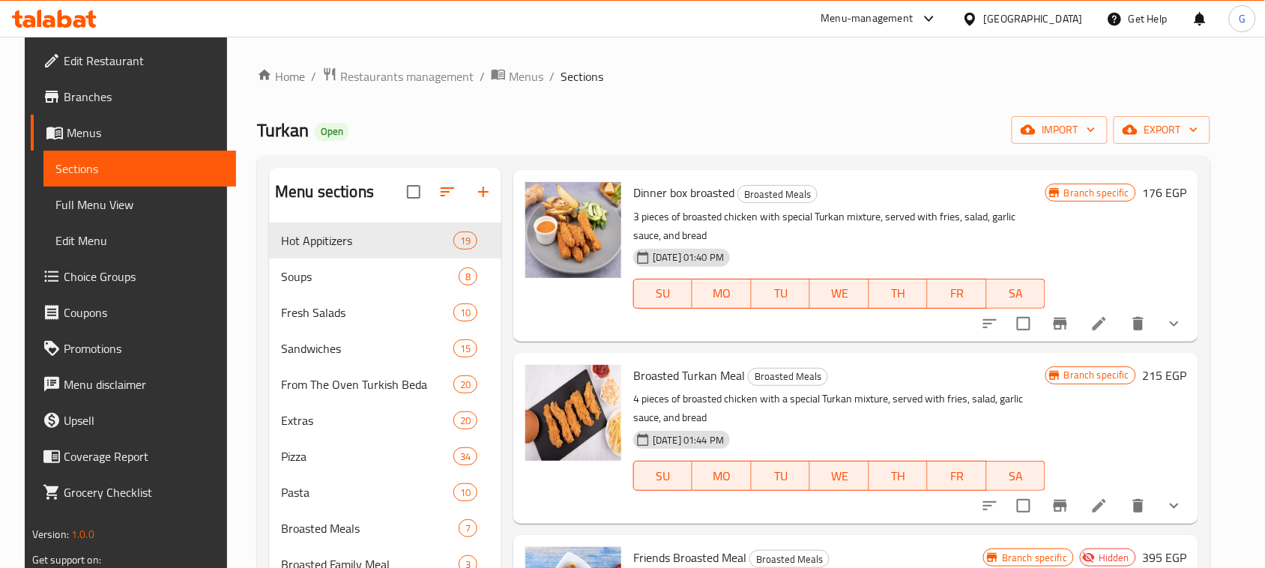
scroll to position [562, 0]
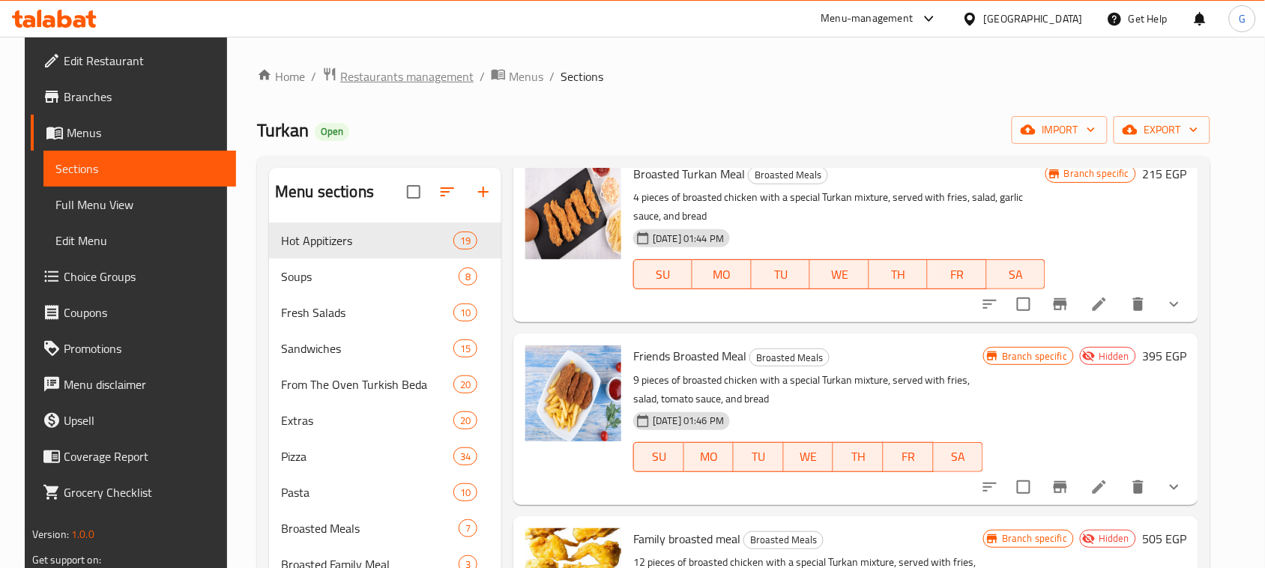
click at [436, 76] on span "Restaurants management" at bounding box center [406, 76] width 133 height 18
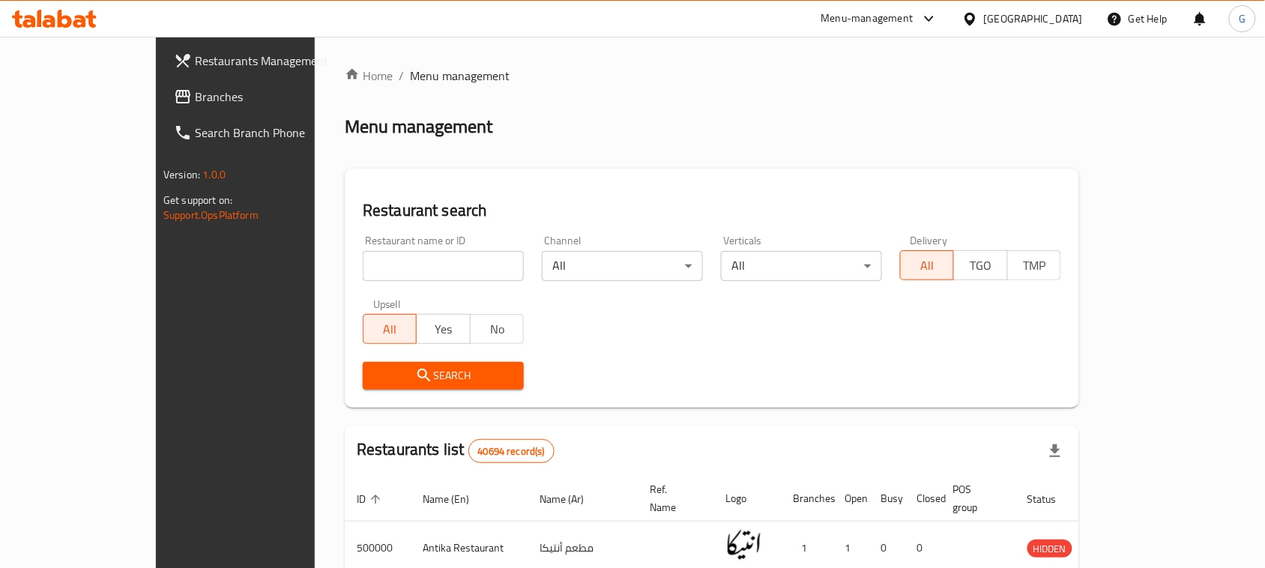
click at [363, 261] on input "search" at bounding box center [443, 266] width 161 height 30
paste input "671531"
type input "671531"
click button "Search" at bounding box center [443, 376] width 161 height 28
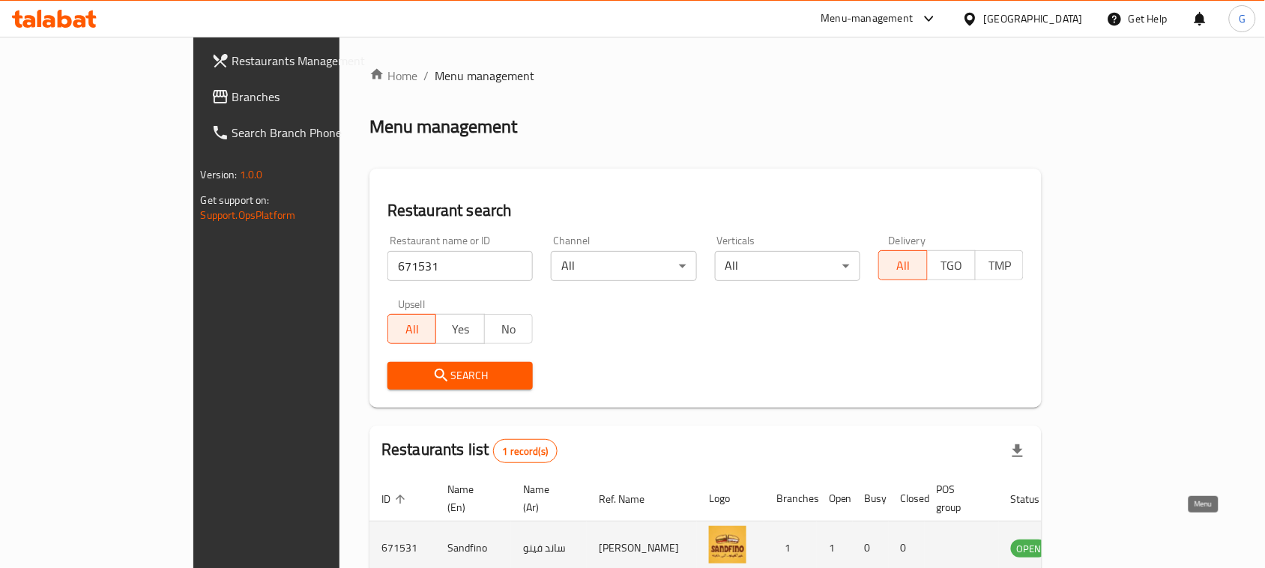
click at [1107, 539] on icon "enhanced table" at bounding box center [1098, 548] width 18 height 18
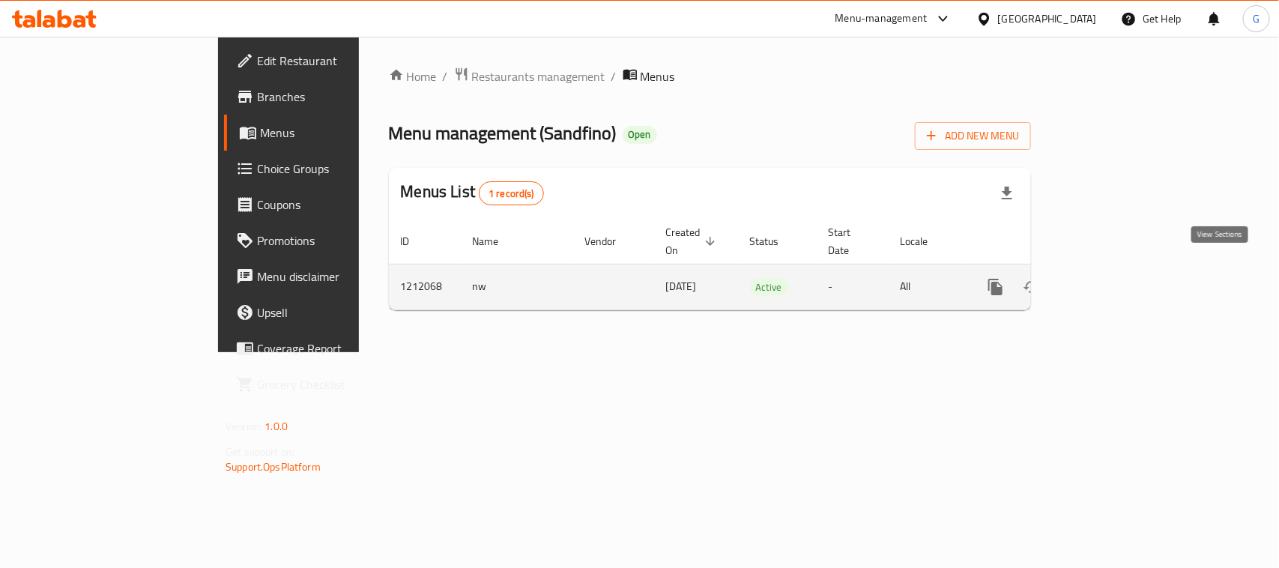
click at [1113, 278] on icon "enhanced table" at bounding box center [1104, 287] width 18 height 18
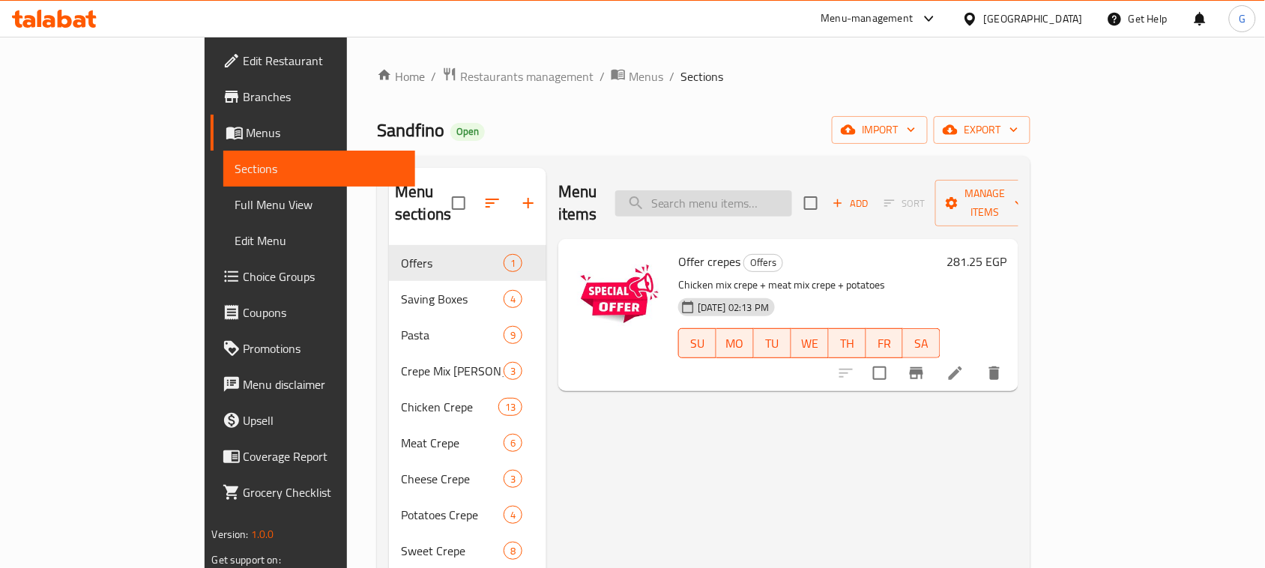
click at [751, 197] on input "search" at bounding box center [703, 203] width 177 height 26
paste input "Sandfino"
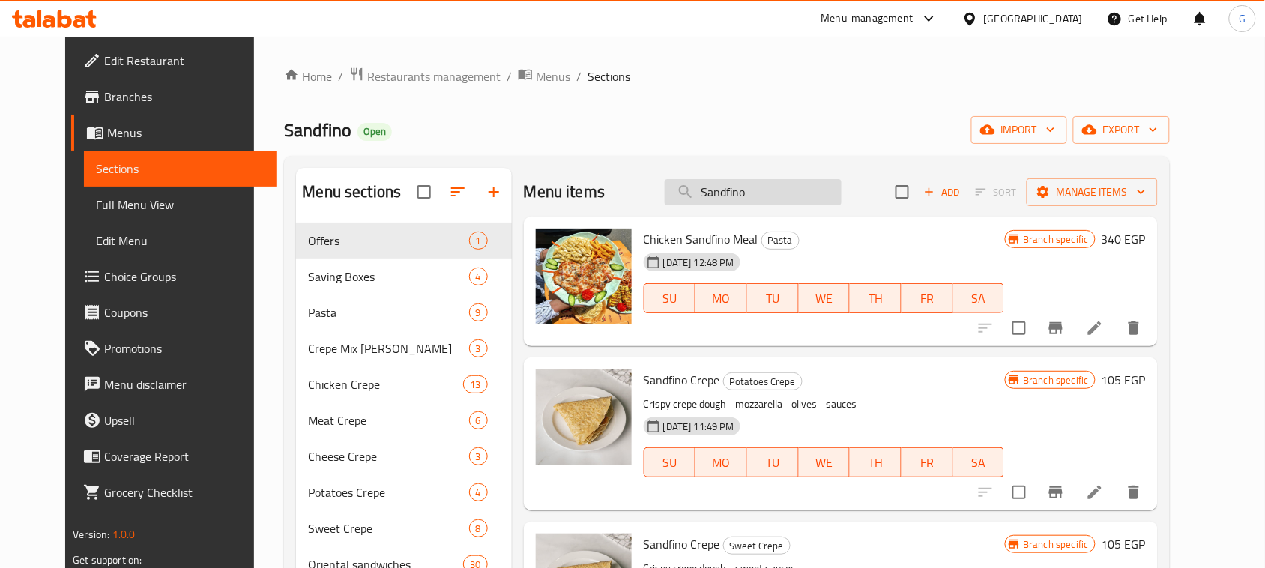
click at [765, 204] on input "Sandfino" at bounding box center [753, 192] width 177 height 26
paste input "Crape offer"
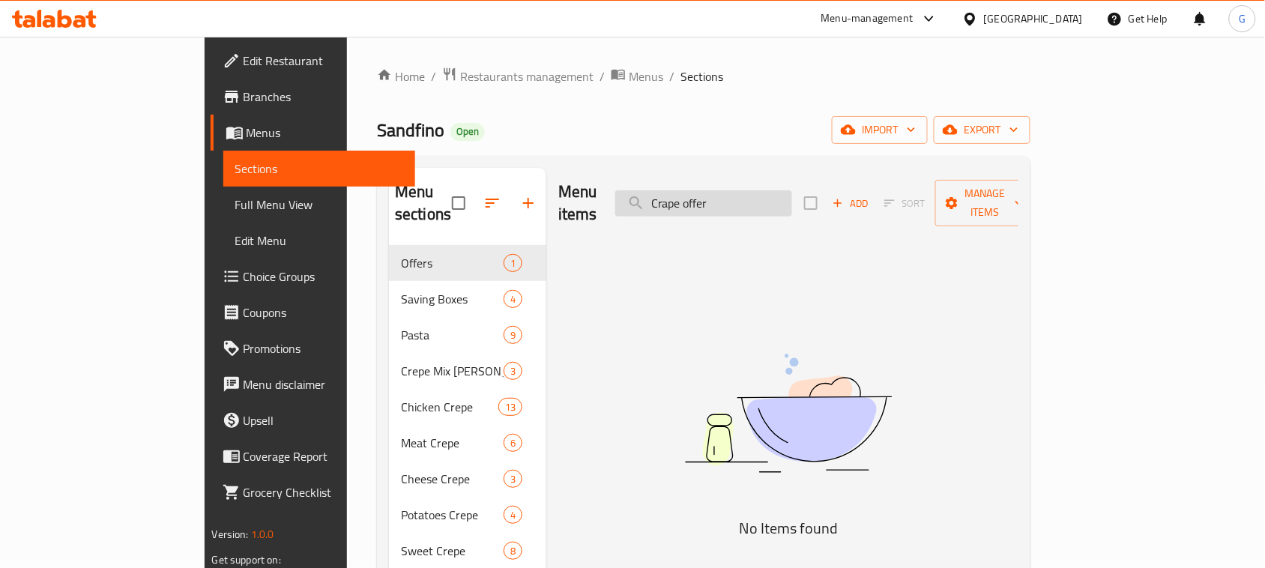
click at [769, 200] on input "Crape offer" at bounding box center [703, 203] width 177 height 26
click at [723, 191] on input "Crape" at bounding box center [703, 203] width 177 height 26
click at [770, 190] on input "Crape" at bounding box center [703, 203] width 177 height 26
click at [742, 191] on input "Crape" at bounding box center [703, 203] width 177 height 26
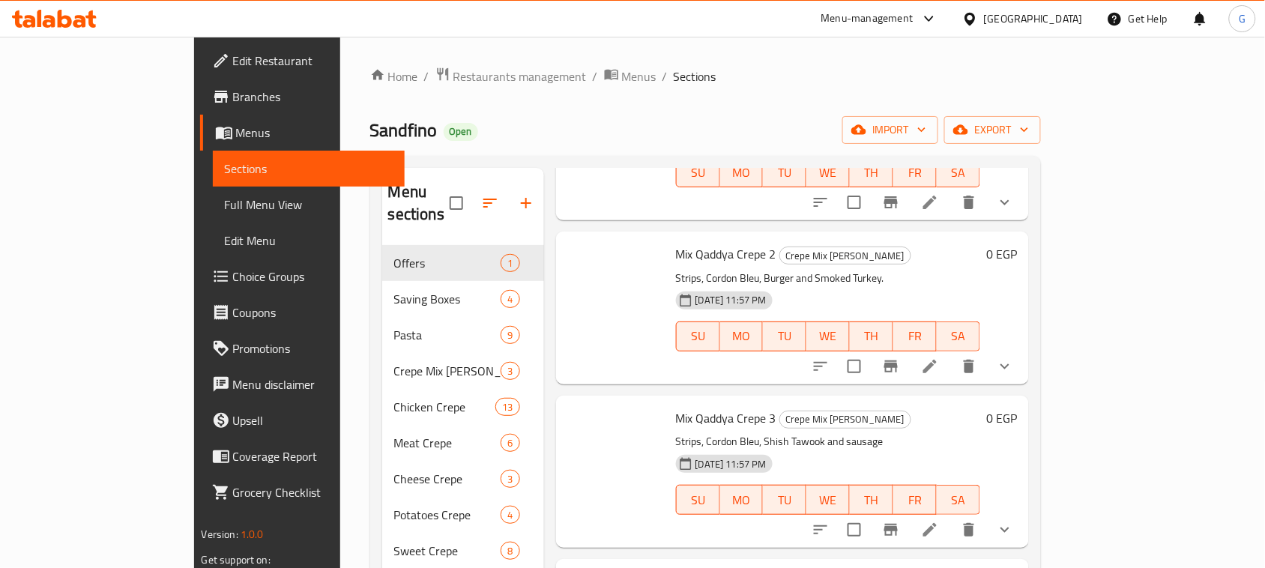
scroll to position [656, 0]
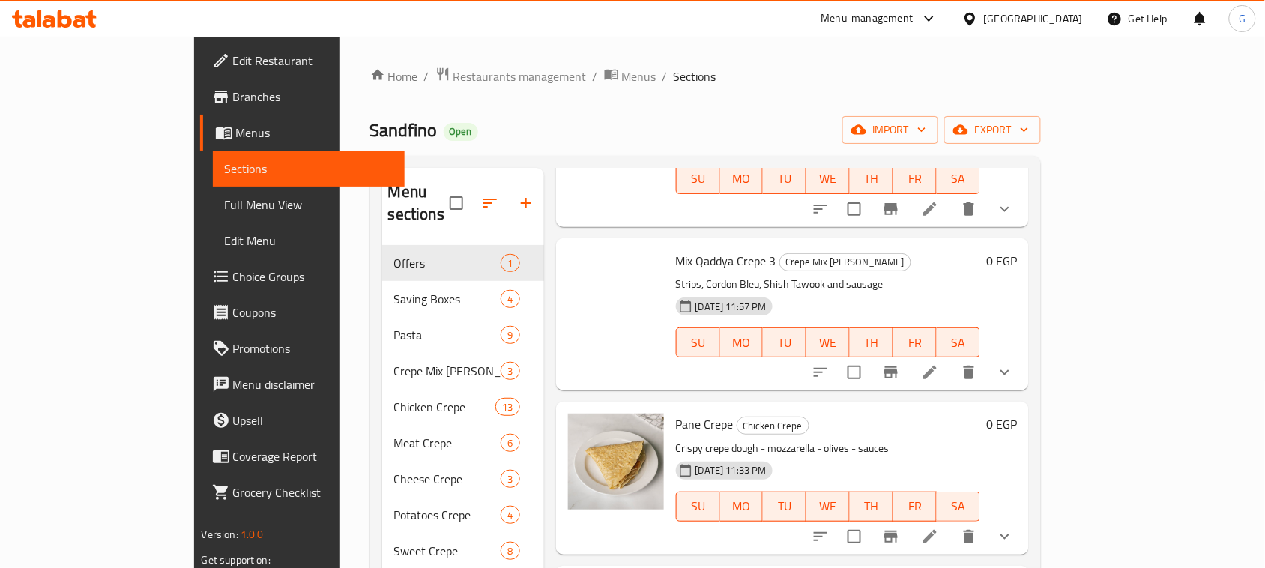
type input "Crepe"
click at [453, 79] on span "Restaurants management" at bounding box center [519, 76] width 133 height 18
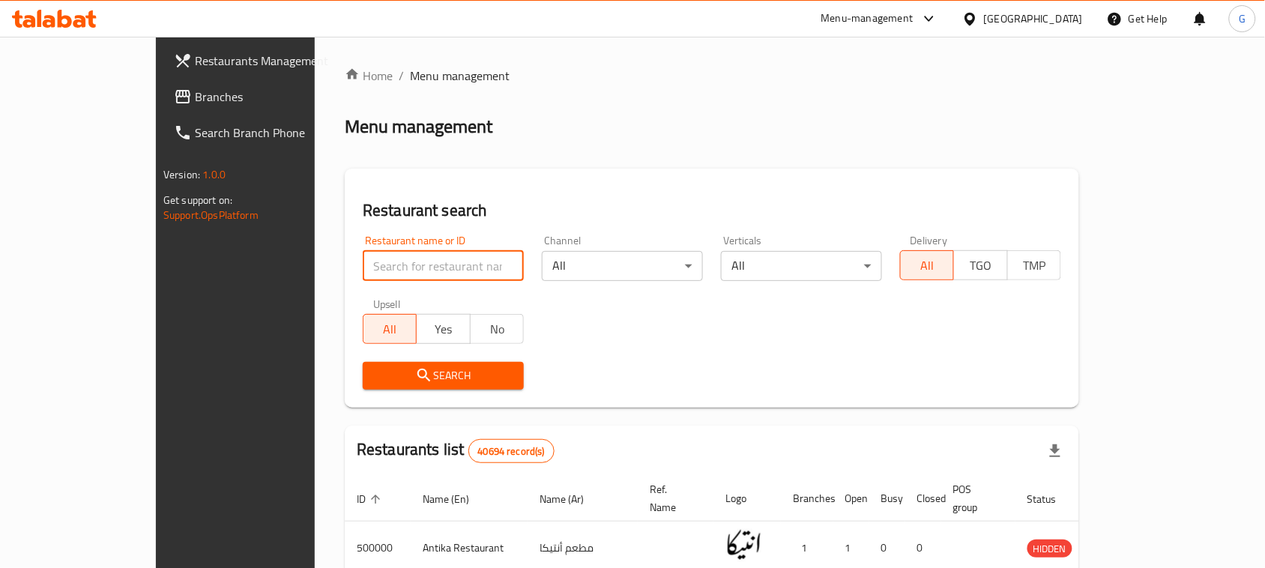
paste input "696333"
type input "696333"
click button "Search" at bounding box center [443, 376] width 161 height 28
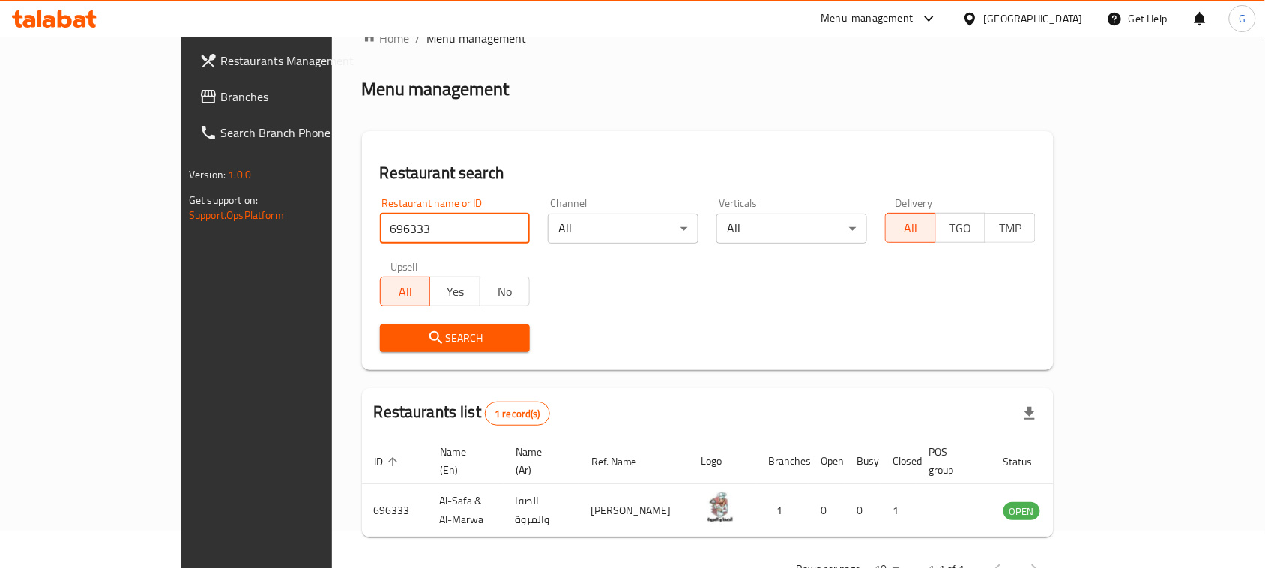
scroll to position [71, 0]
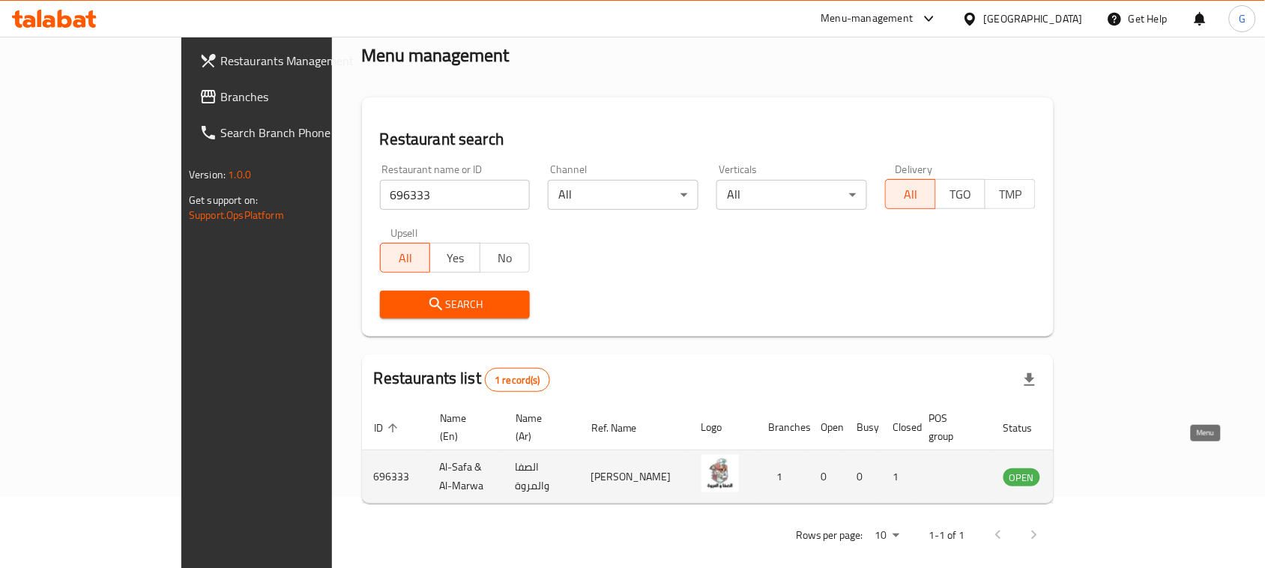
click at [1100, 468] on icon "enhanced table" at bounding box center [1091, 477] width 18 height 18
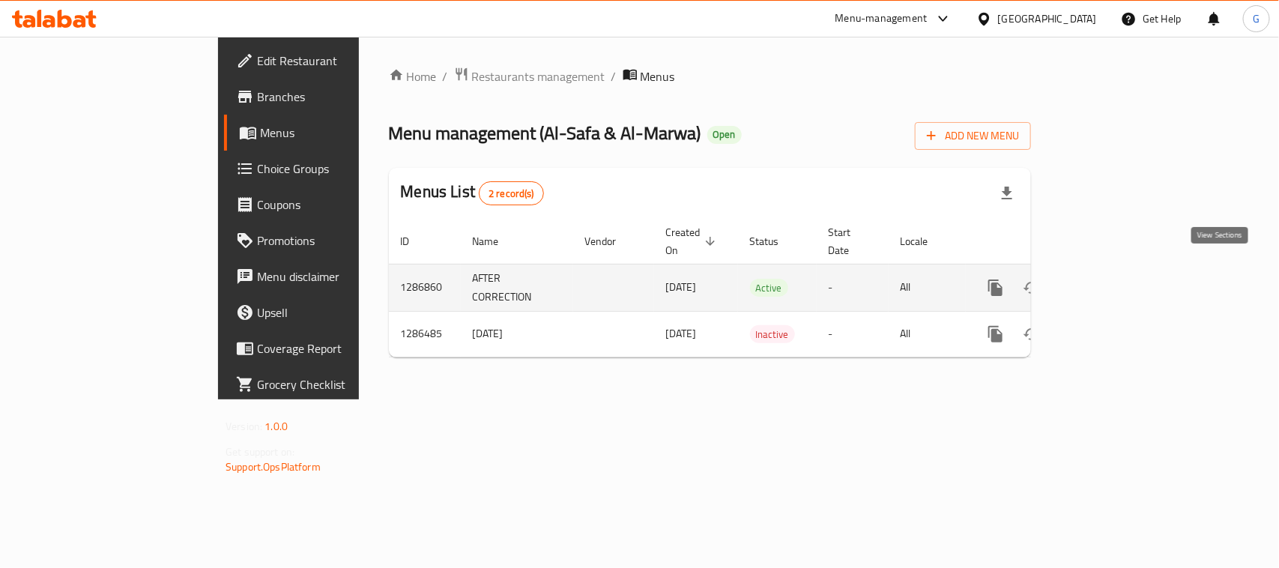
click at [1113, 279] on icon "enhanced table" at bounding box center [1104, 288] width 18 height 18
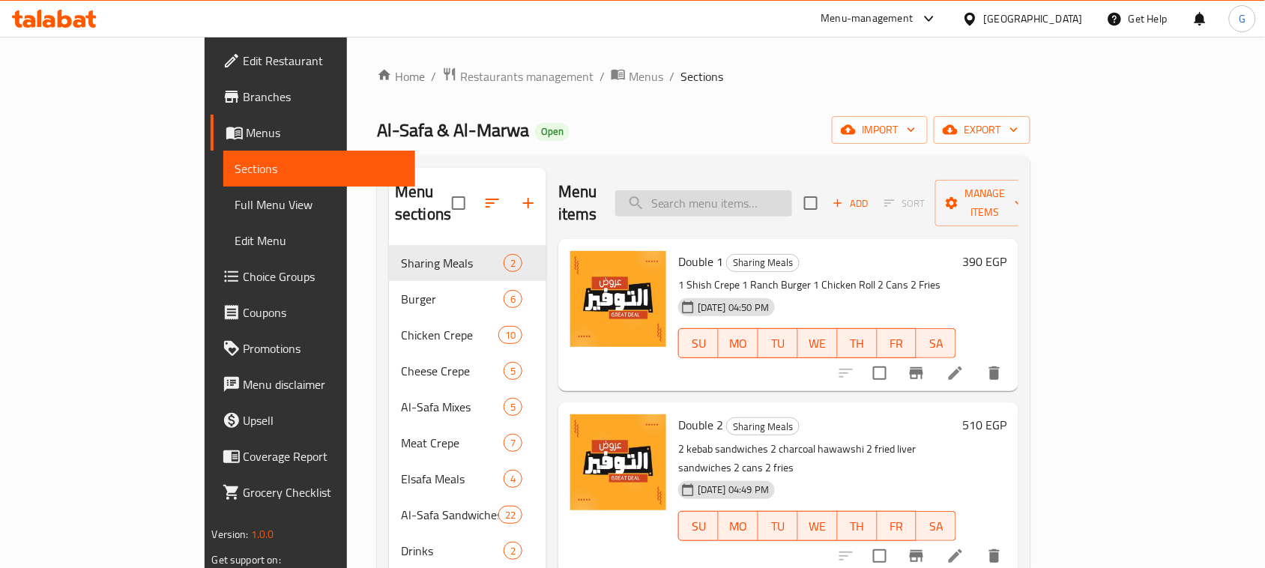
click at [792, 197] on input "search" at bounding box center [703, 203] width 177 height 26
paste input "Al-Safa & Al-Marwa"
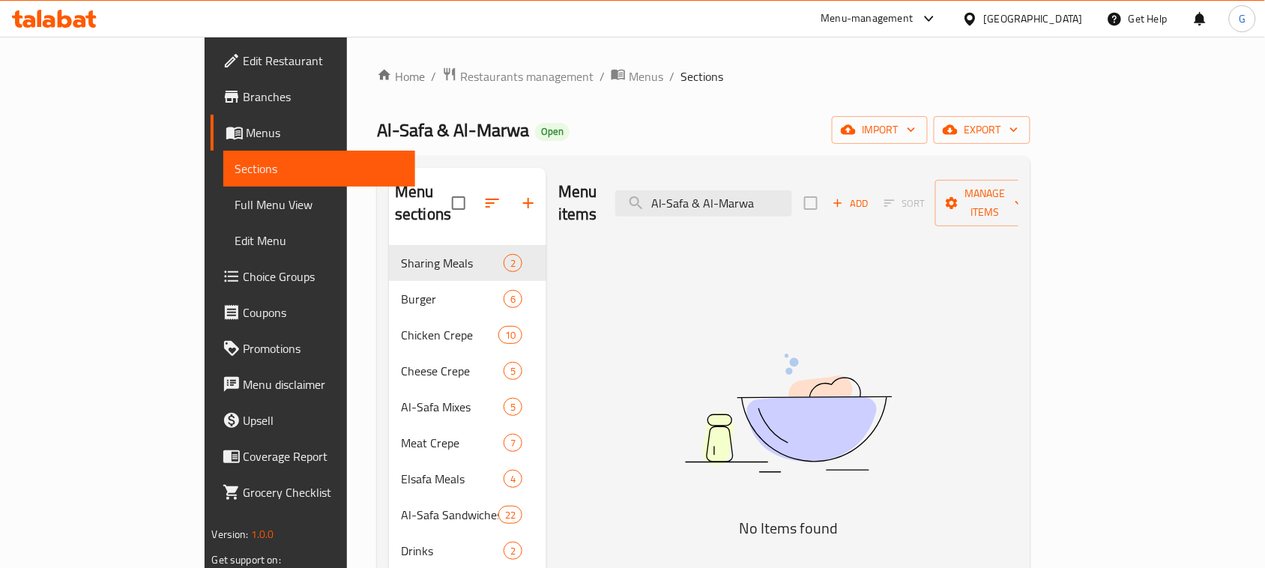
drag, startPoint x: 768, startPoint y: 193, endPoint x: 888, endPoint y: 226, distance: 124.3
click at [888, 226] on div "Menu items Al-Safa & Al-Marwa Add Sort Manage items No Items found" at bounding box center [782, 452] width 472 height 568
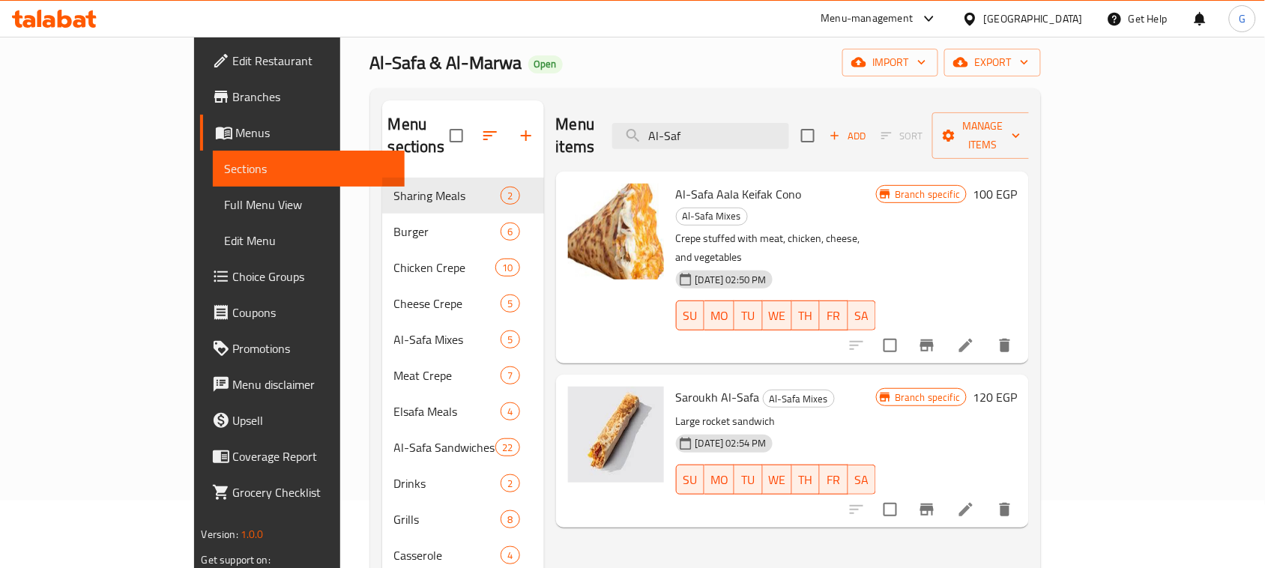
scroll to position [94, 0]
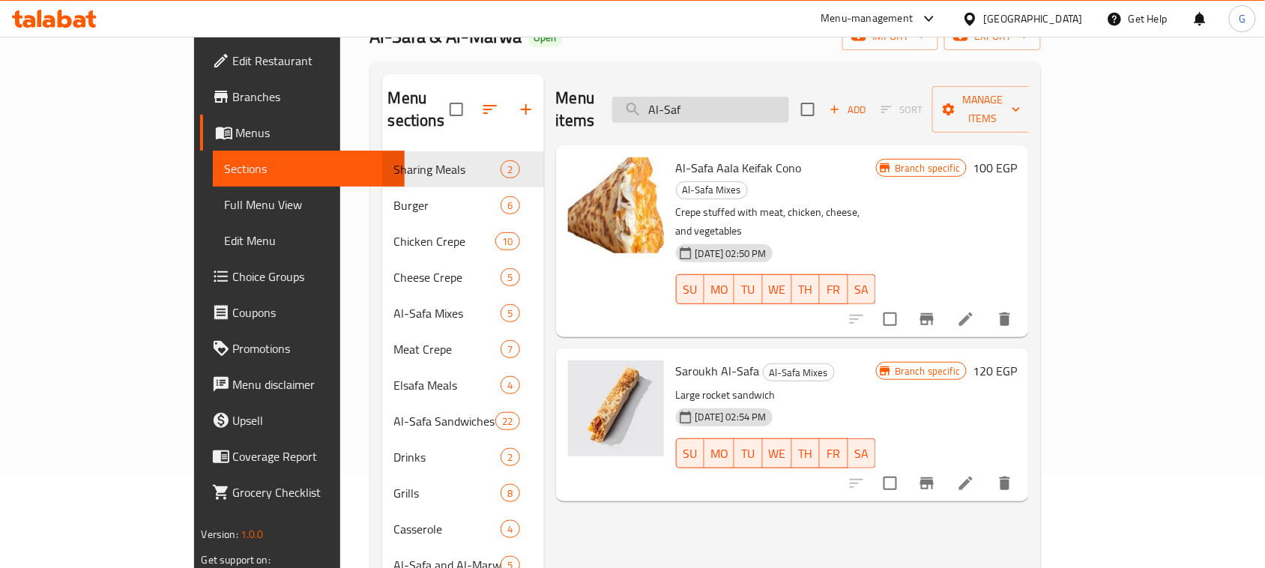
click at [743, 109] on input "Al-Saf" at bounding box center [700, 110] width 177 height 26
paste input "Al-Marwa"
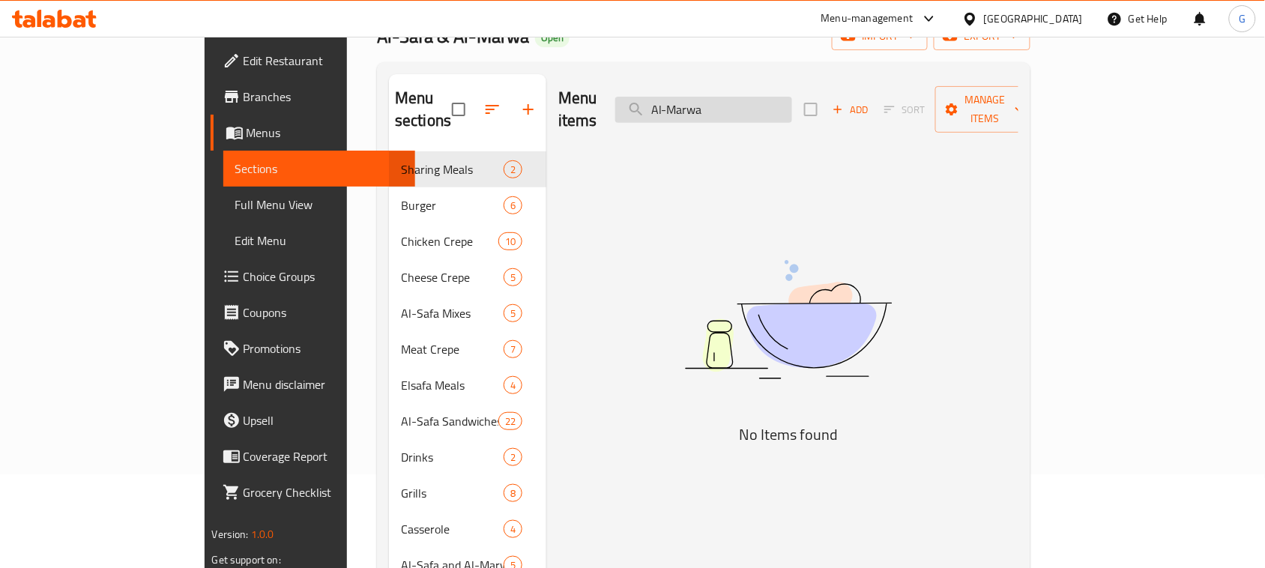
click at [743, 101] on input "Al-Marwa" at bounding box center [703, 110] width 177 height 26
click at [761, 100] on input "Marwa" at bounding box center [703, 110] width 177 height 26
paste input "Double 1 offer"
click at [784, 97] on input "Double 1 offer" at bounding box center [703, 110] width 177 height 26
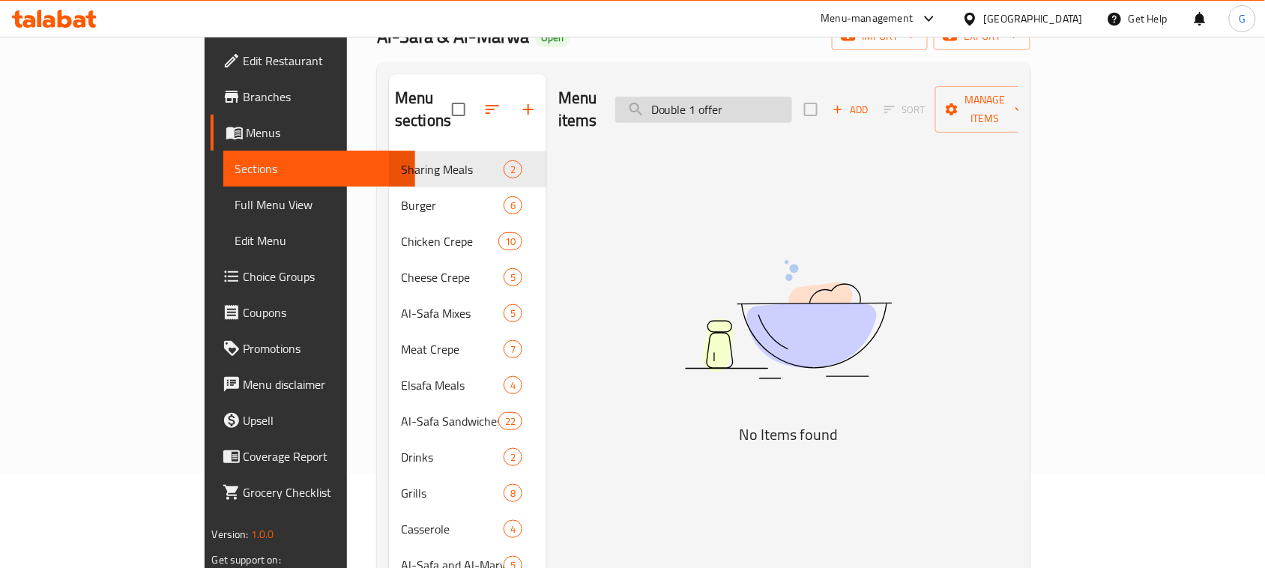
click at [784, 97] on input "Double 1 offer" at bounding box center [703, 110] width 177 height 26
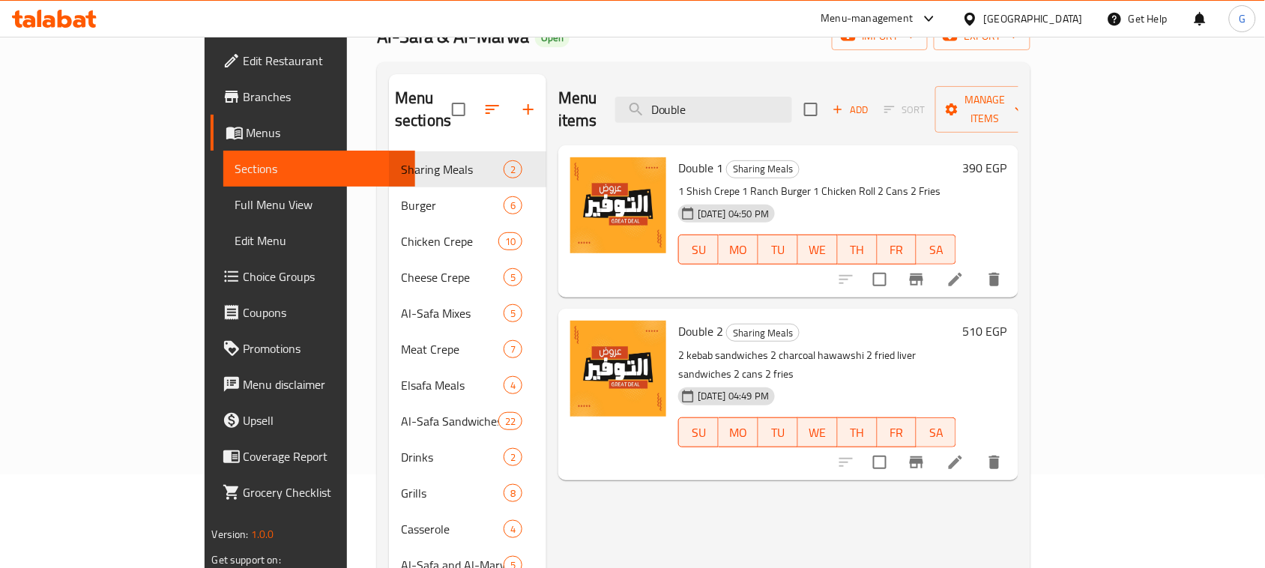
type input "Double"
click at [546, 106] on div "Menu items Double Add Sort Manage items Double 1 Sharing Meals 1 Shish Crepe 1 …" at bounding box center [782, 358] width 472 height 568
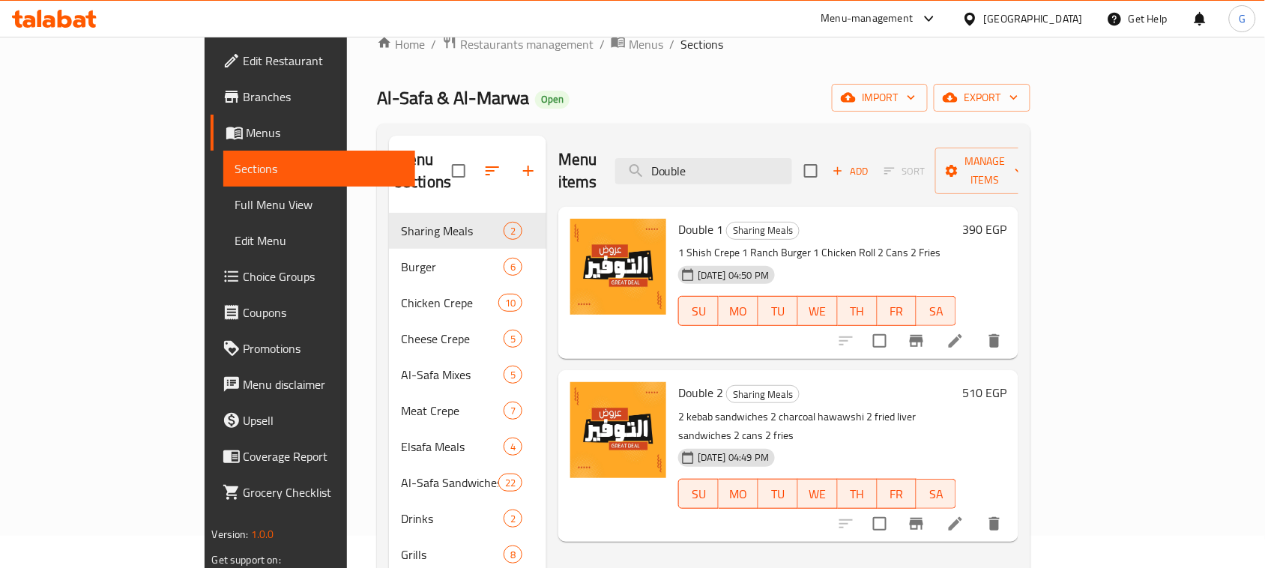
scroll to position [0, 0]
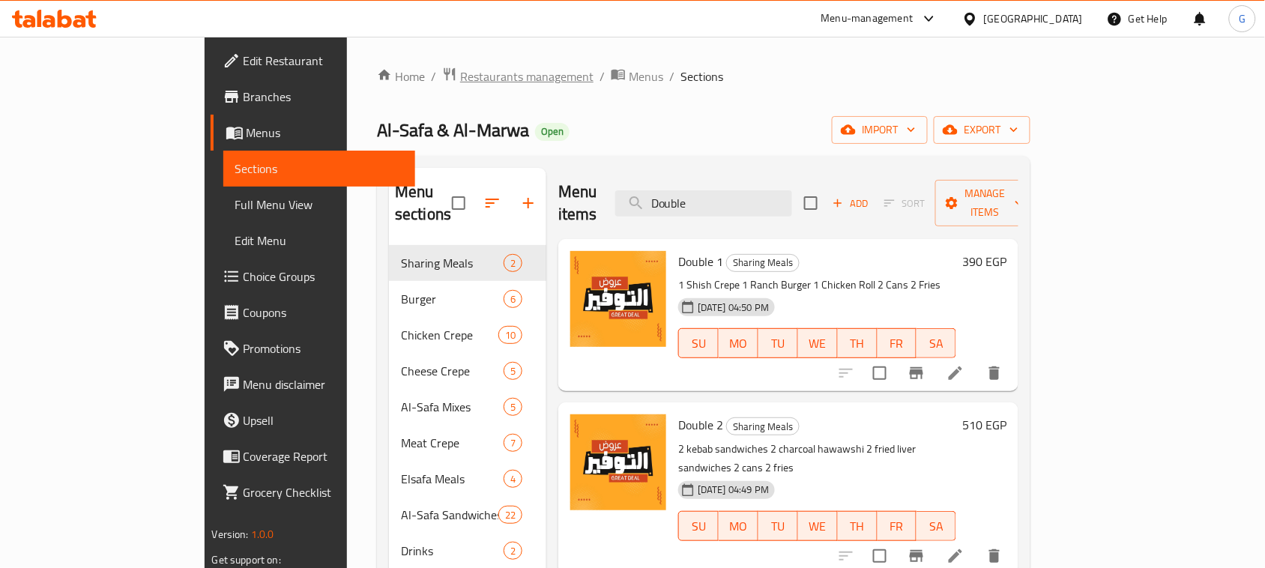
click at [460, 70] on span "Restaurants management" at bounding box center [526, 76] width 133 height 18
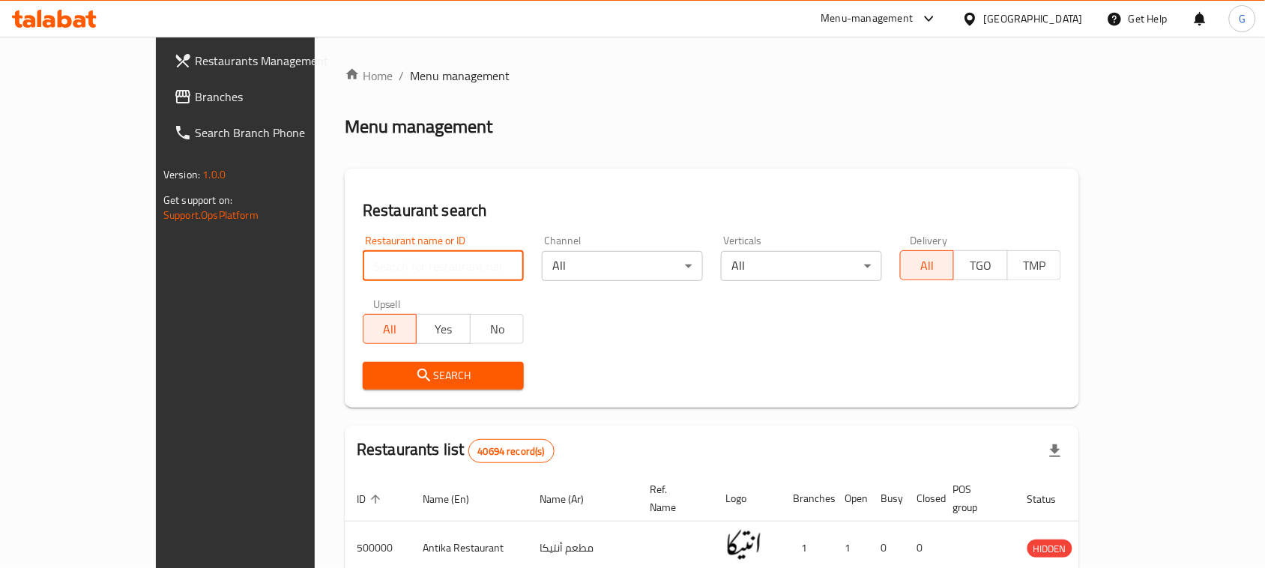
paste input "693874"
type input "693874"
click button "Search" at bounding box center [443, 376] width 161 height 28
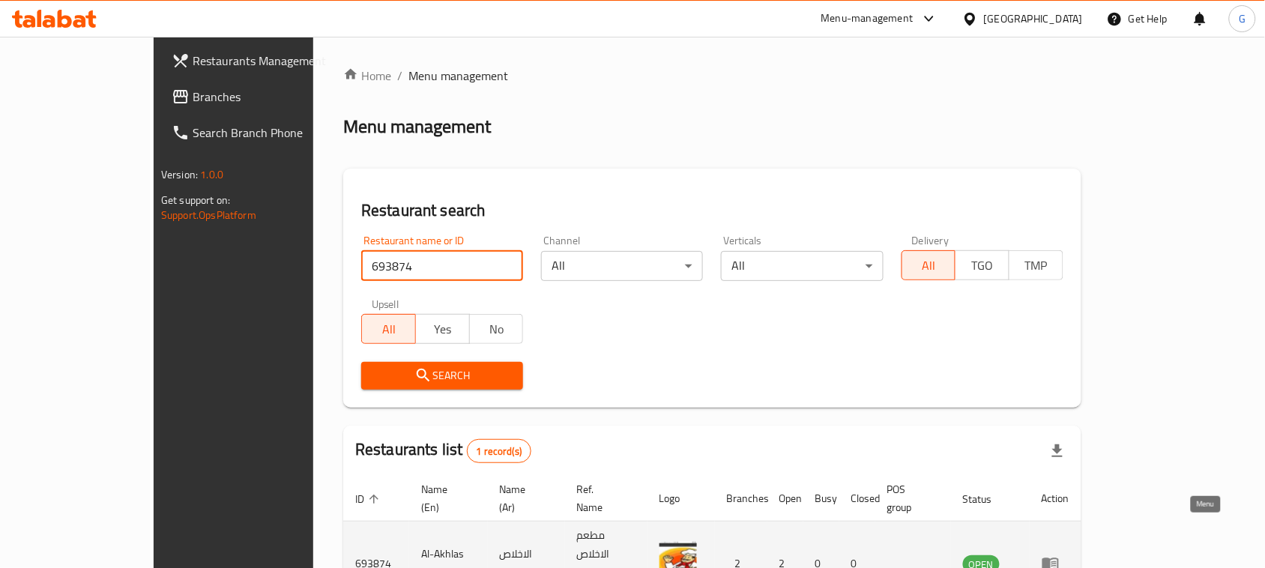
click at [1059, 558] on icon "enhanced table" at bounding box center [1050, 564] width 16 height 13
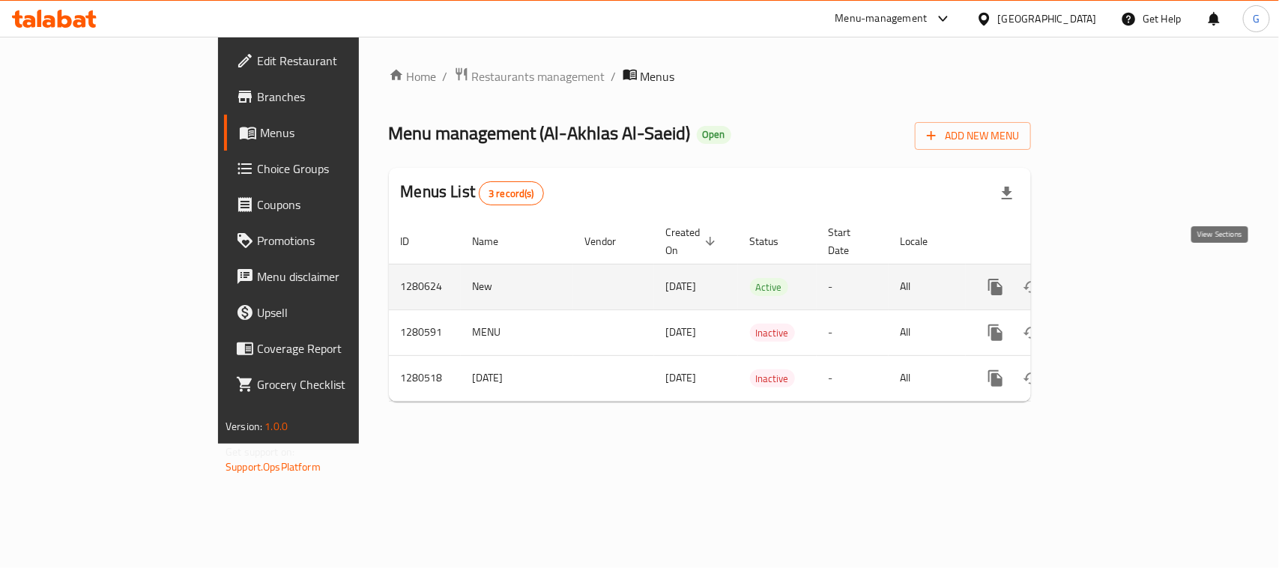
click at [1113, 278] on icon "enhanced table" at bounding box center [1104, 287] width 18 height 18
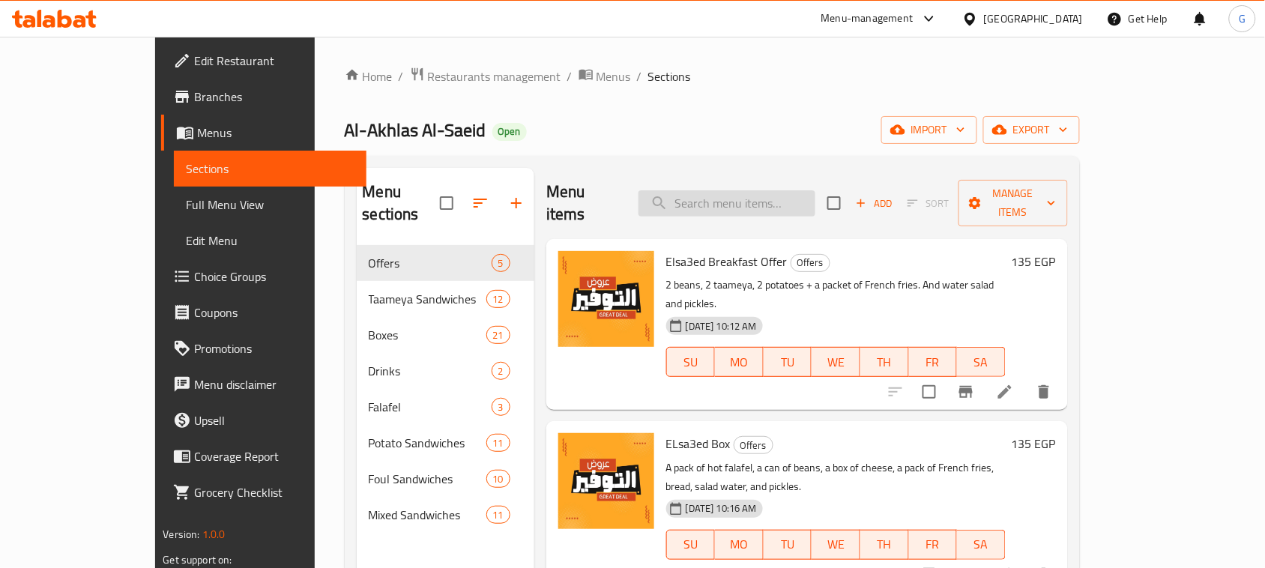
paste input "Breakfast Elsaeed"
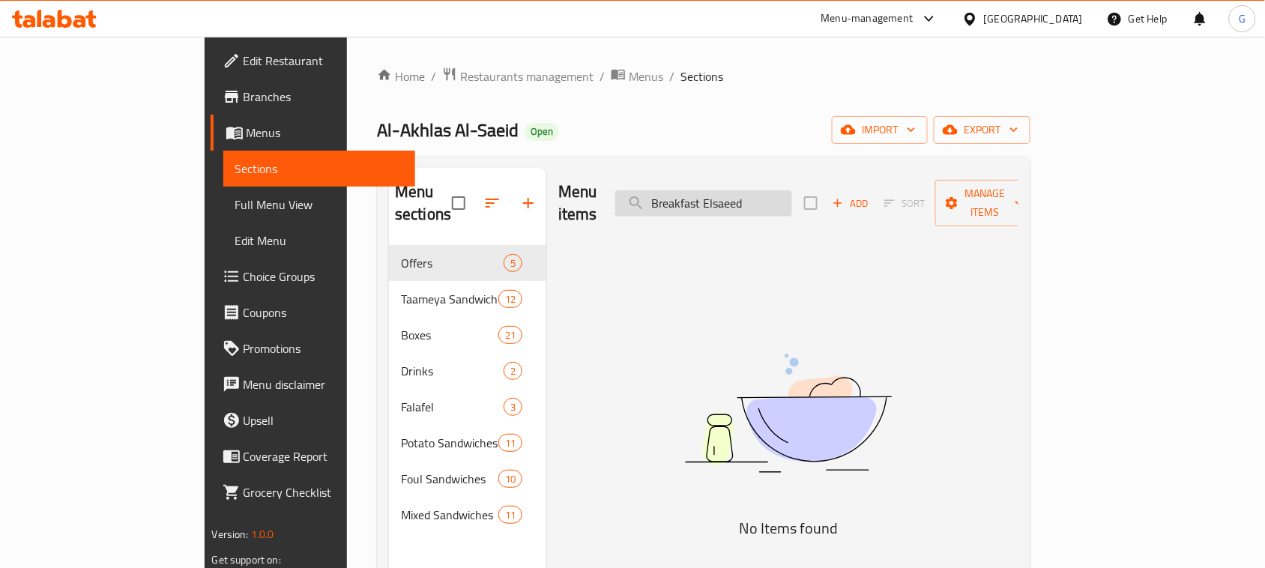
drag, startPoint x: 787, startPoint y: 190, endPoint x: 725, endPoint y: 201, distance: 63.9
click at [725, 201] on input "Breakfast Elsaeed" at bounding box center [703, 203] width 177 height 26
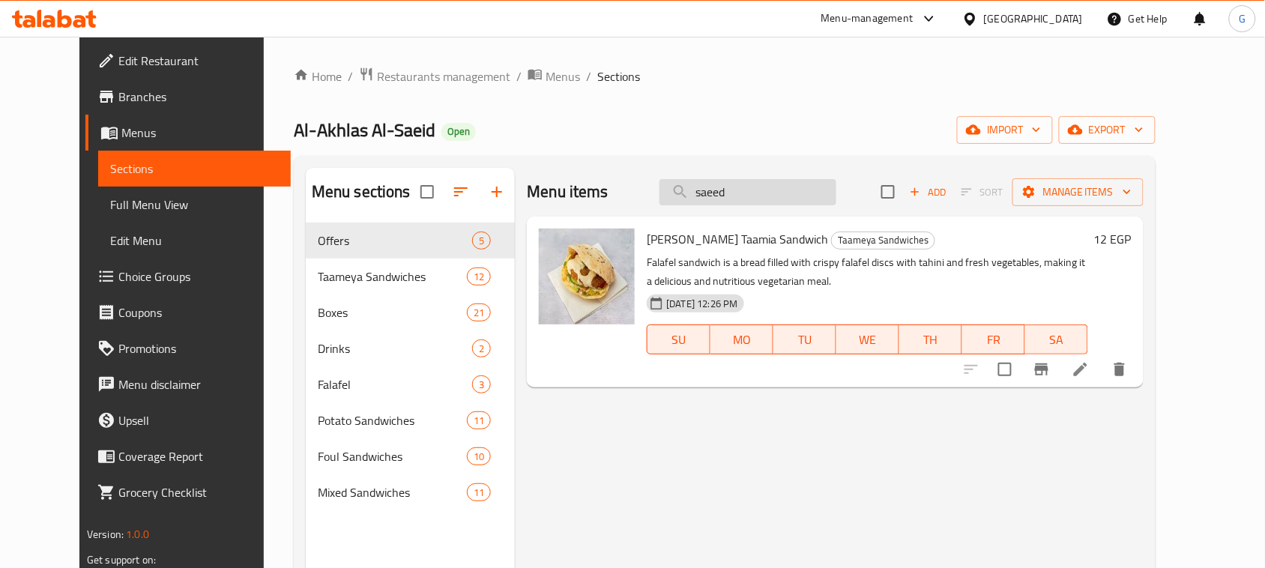
click at [746, 202] on input "saeed" at bounding box center [747, 192] width 177 height 26
paste input "Breakfast"
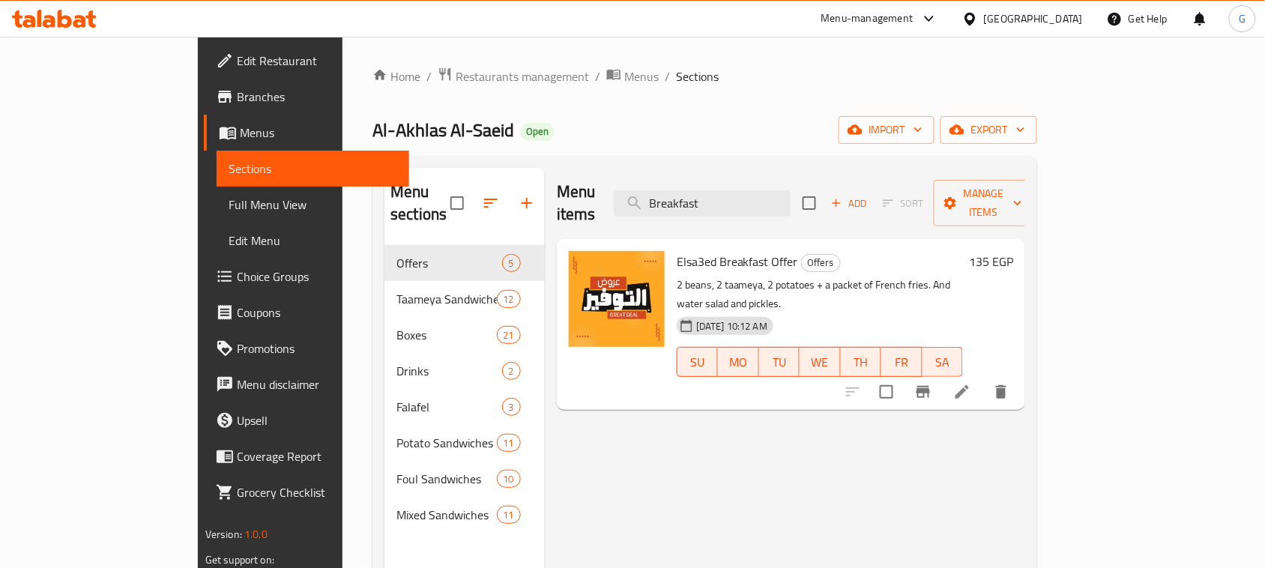
type input "Breakfast"
click at [677, 250] on span "Elsa3ed Breakfast Offer" at bounding box center [737, 261] width 121 height 22
click at [971, 383] on icon at bounding box center [962, 392] width 18 height 18
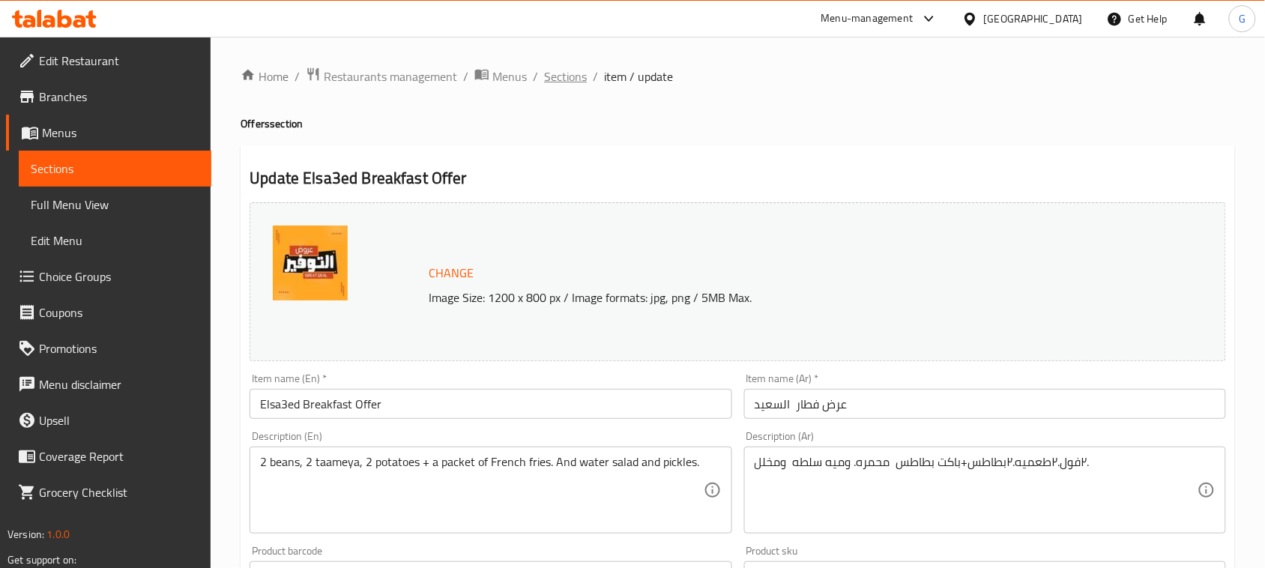
click at [568, 75] on span "Sections" at bounding box center [565, 76] width 43 height 18
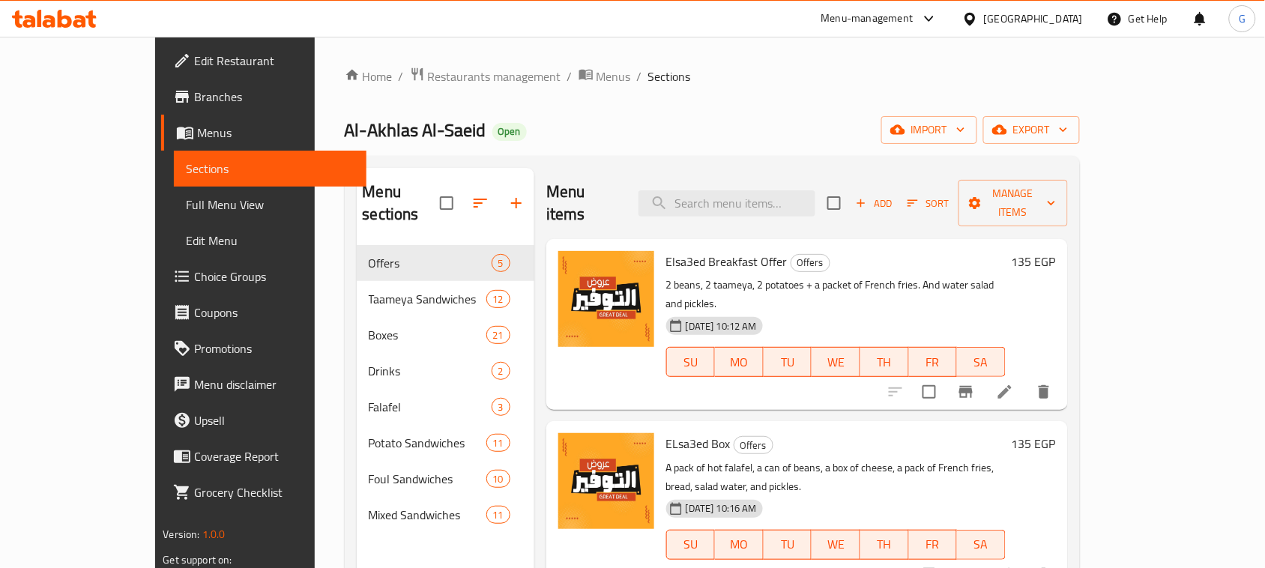
click at [691, 250] on span "Elsa3ed Breakfast Offer" at bounding box center [726, 261] width 121 height 22
drag, startPoint x: 691, startPoint y: 245, endPoint x: 641, endPoint y: 342, distance: 108.9
click at [660, 342] on div "SU MO TU WE TH FR SA" at bounding box center [835, 362] width 351 height 42
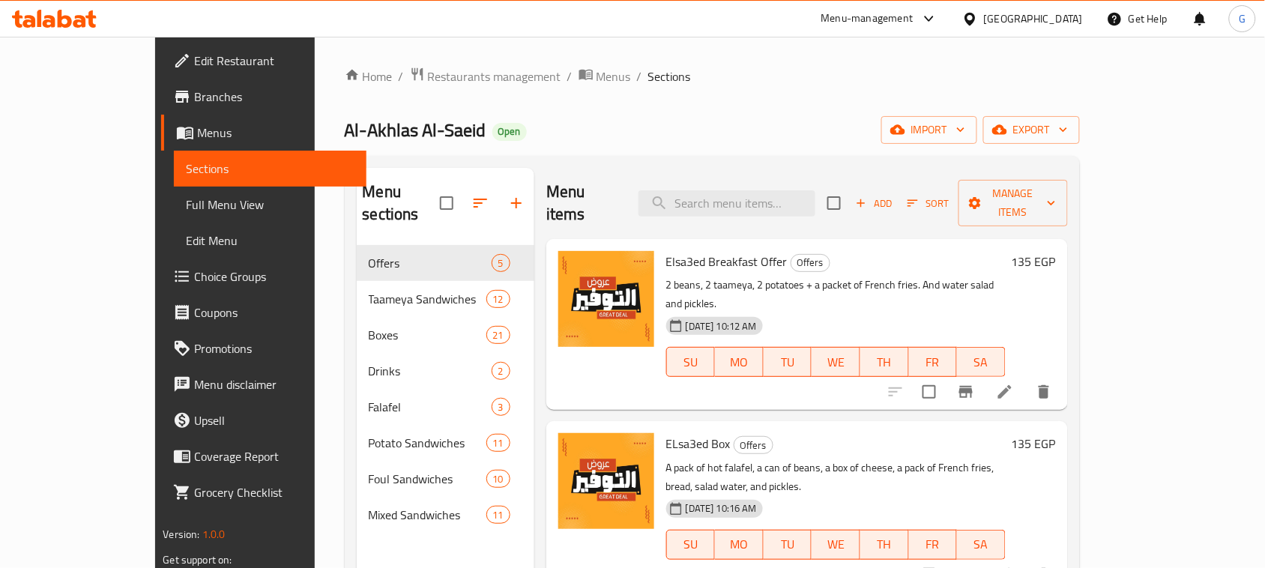
click at [680, 250] on span "Elsa3ed Breakfast Offer" at bounding box center [726, 261] width 121 height 22
copy h6 "Elsa3ed Breakfast Offer"
click at [428, 75] on span "Restaurants management" at bounding box center [494, 76] width 133 height 18
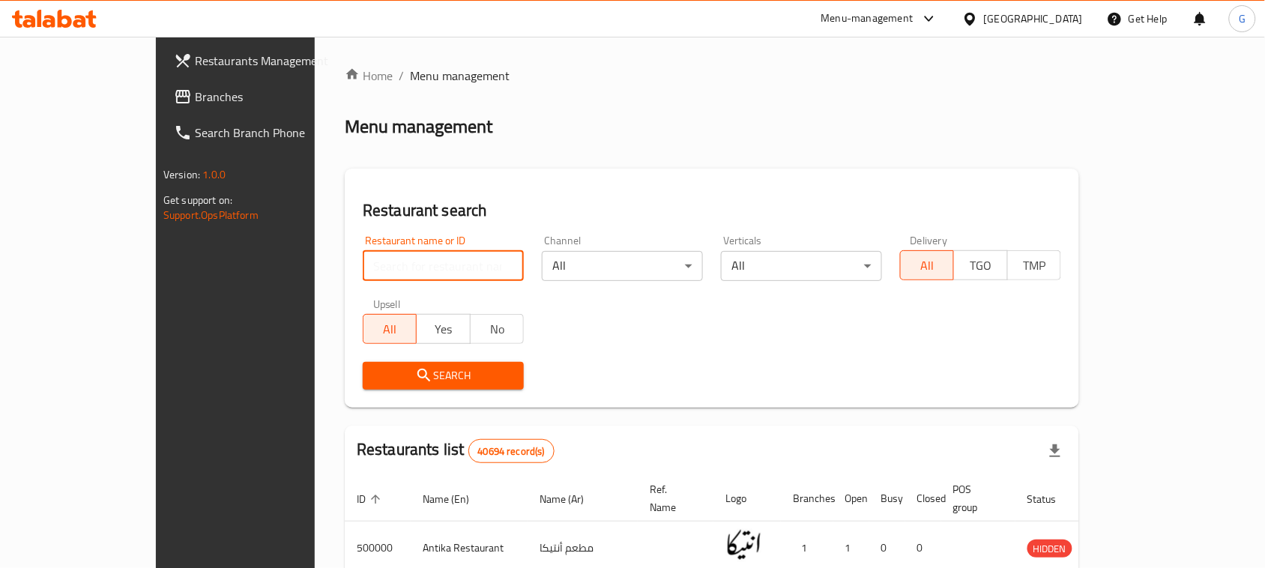
paste input "692166"
type input "692166"
click button "Search" at bounding box center [443, 376] width 161 height 28
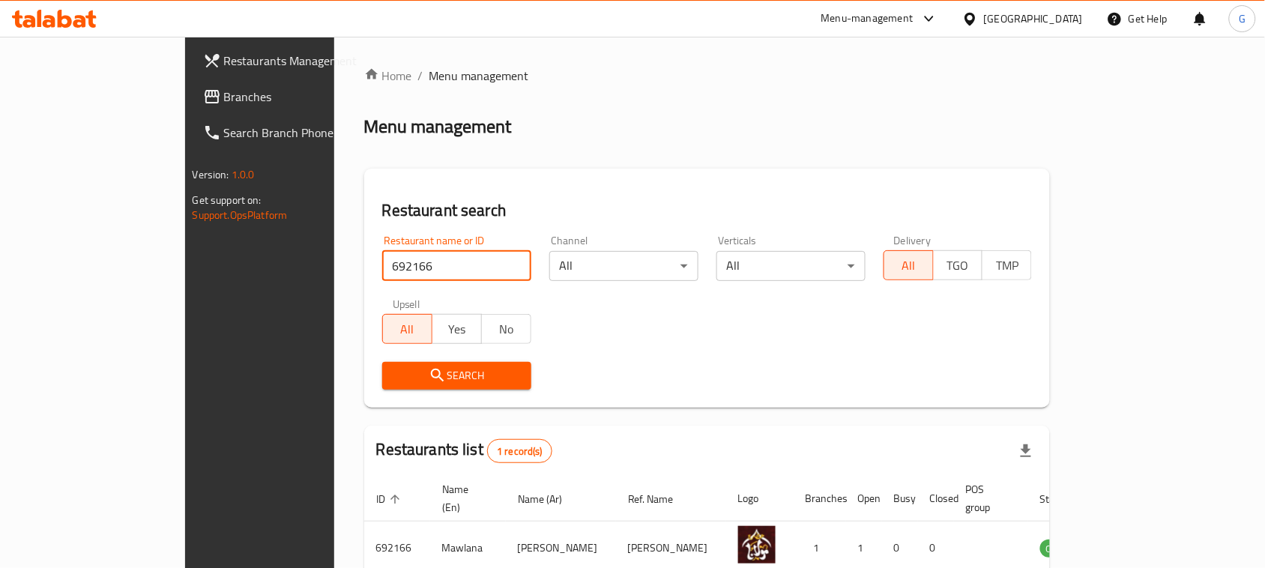
scroll to position [71, 0]
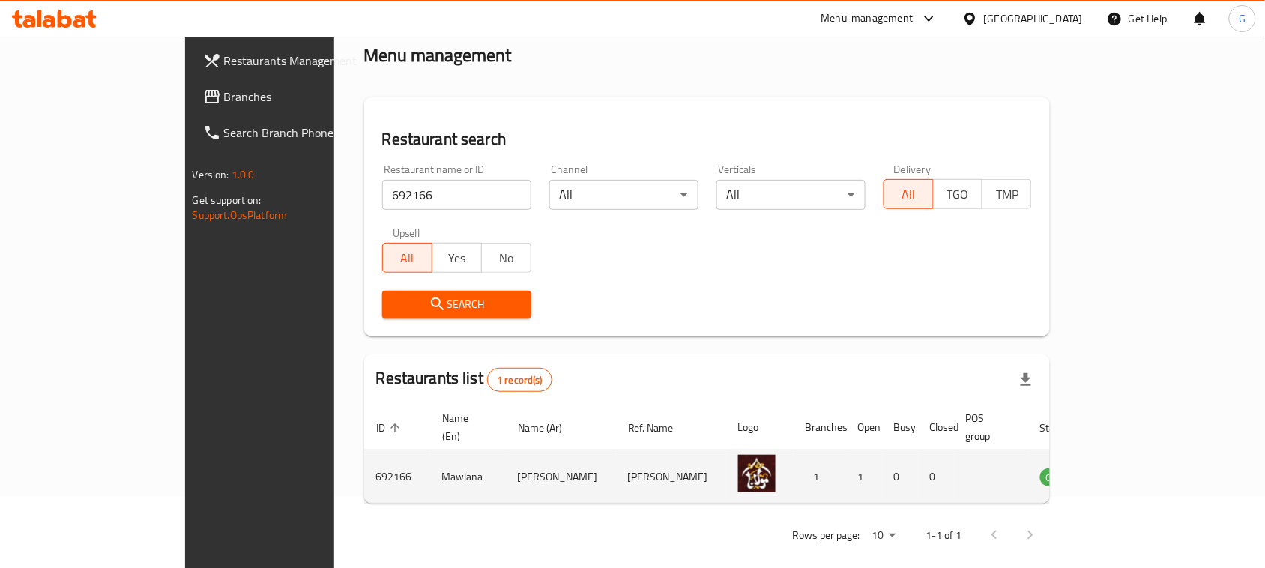
click at [1137, 468] on icon "enhanced table" at bounding box center [1128, 477] width 18 height 18
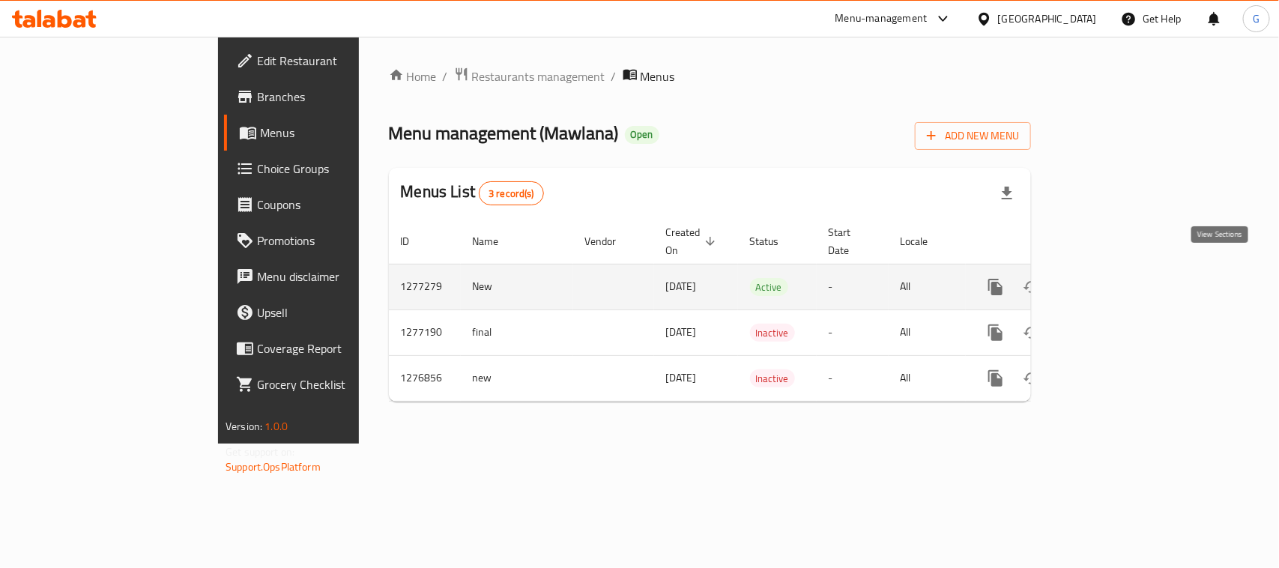
click at [1113, 278] on icon "enhanced table" at bounding box center [1104, 287] width 18 height 18
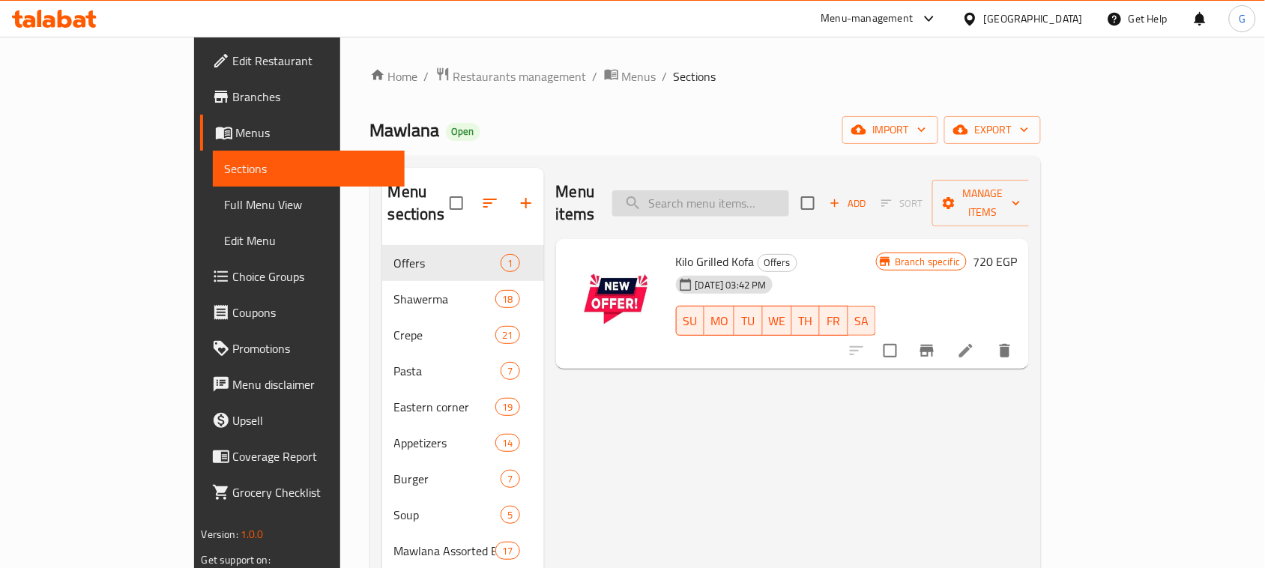
click at [728, 197] on input "search" at bounding box center [700, 203] width 177 height 26
paste input "kofta meal"
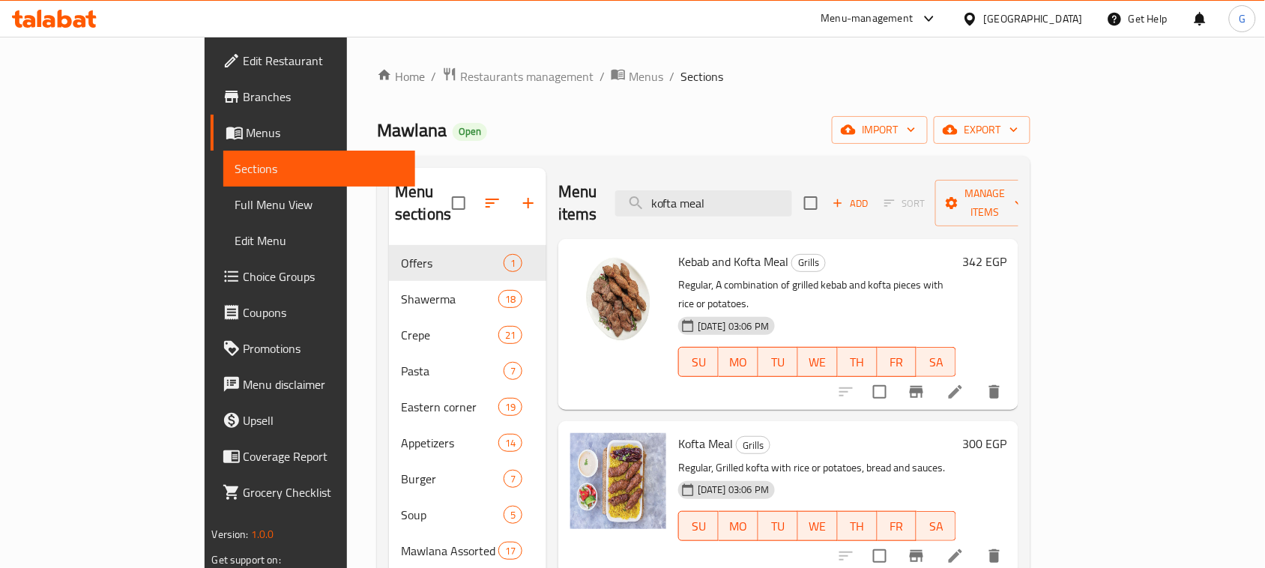
type input "kofta meal"
click at [523, 198] on icon "button" at bounding box center [528, 203] width 10 height 10
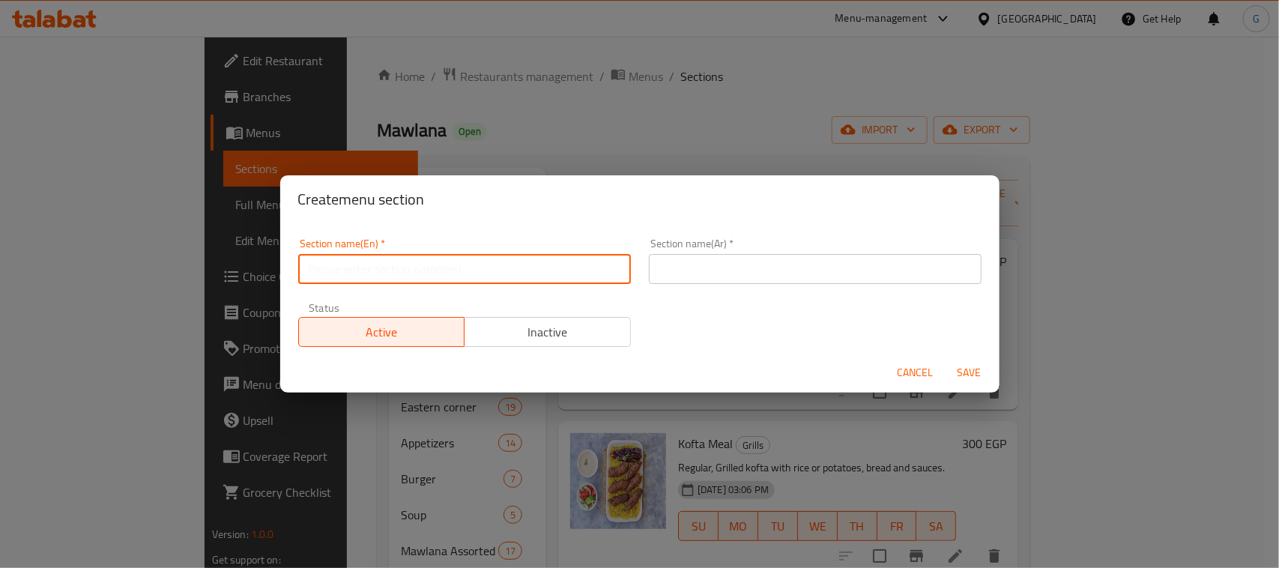
paste input "International [DATE]"
type input "International [DATE]"
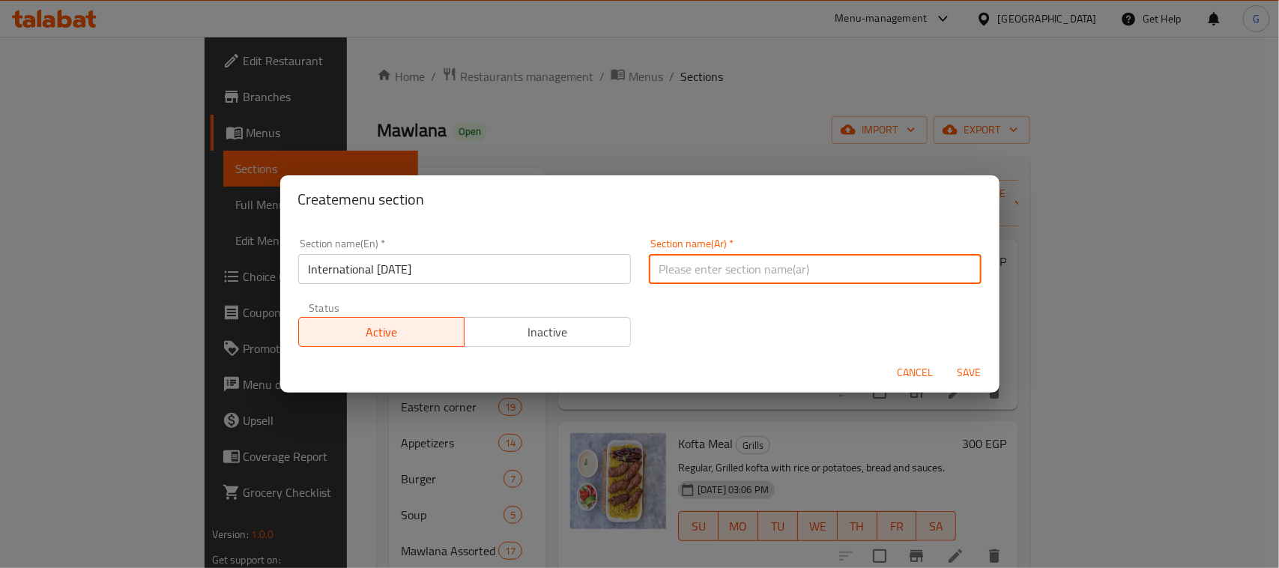
paste input "اليوم العالمي للبطاطس"
type input "اليوم العالمي للبطاطس"
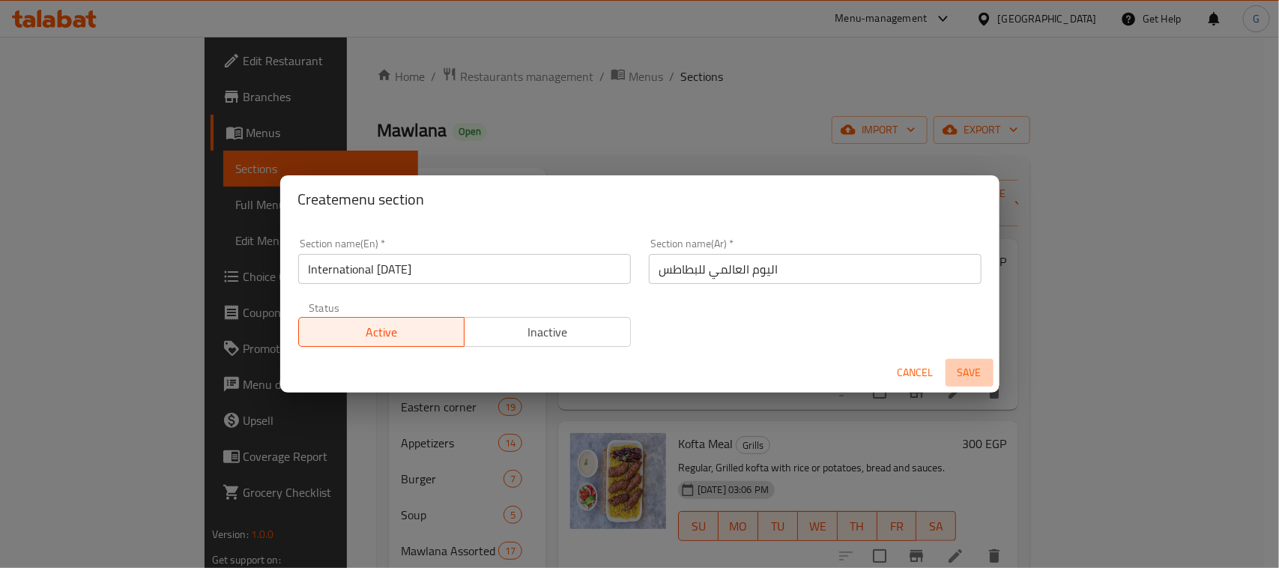
click at [967, 366] on span "Save" at bounding box center [970, 372] width 36 height 19
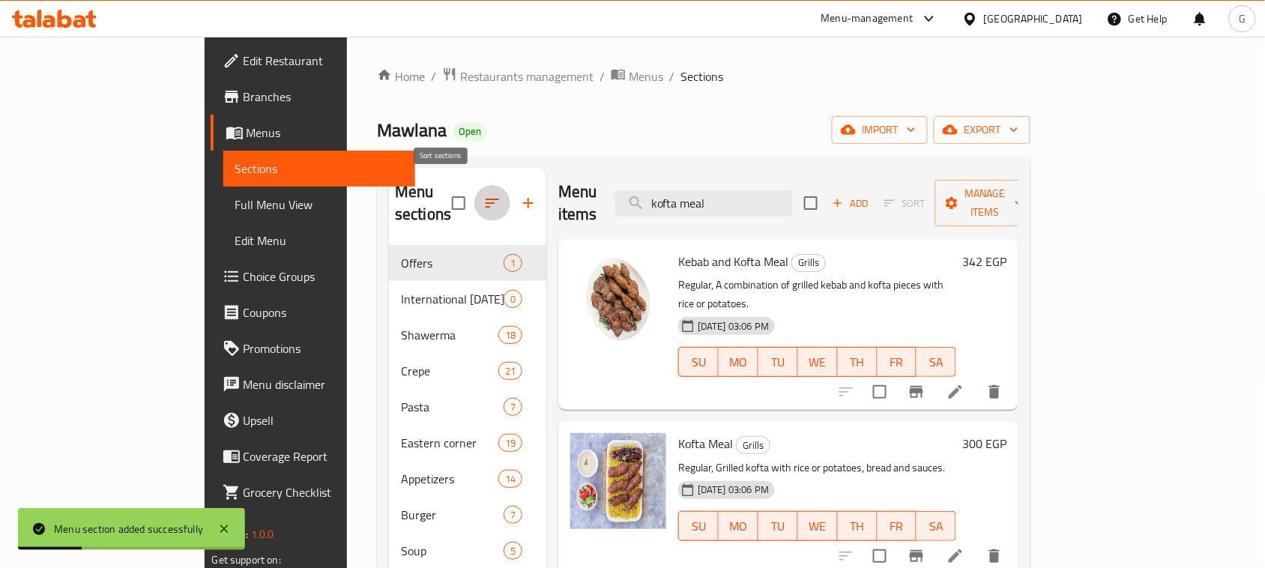
click at [483, 194] on icon "button" at bounding box center [492, 203] width 18 height 18
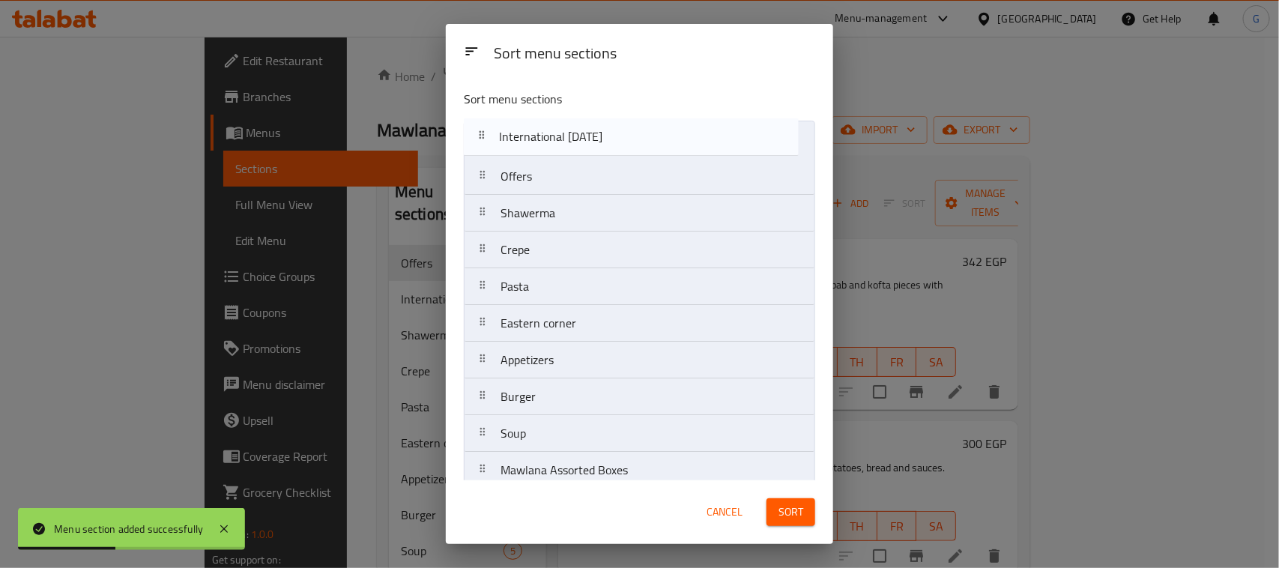
drag, startPoint x: 563, startPoint y: 192, endPoint x: 560, endPoint y: 148, distance: 43.5
click at [560, 148] on nav "Offers International Potato Day Shawerma Crepe Pasta Eastern corner Appetizers …" at bounding box center [639, 544] width 351 height 846
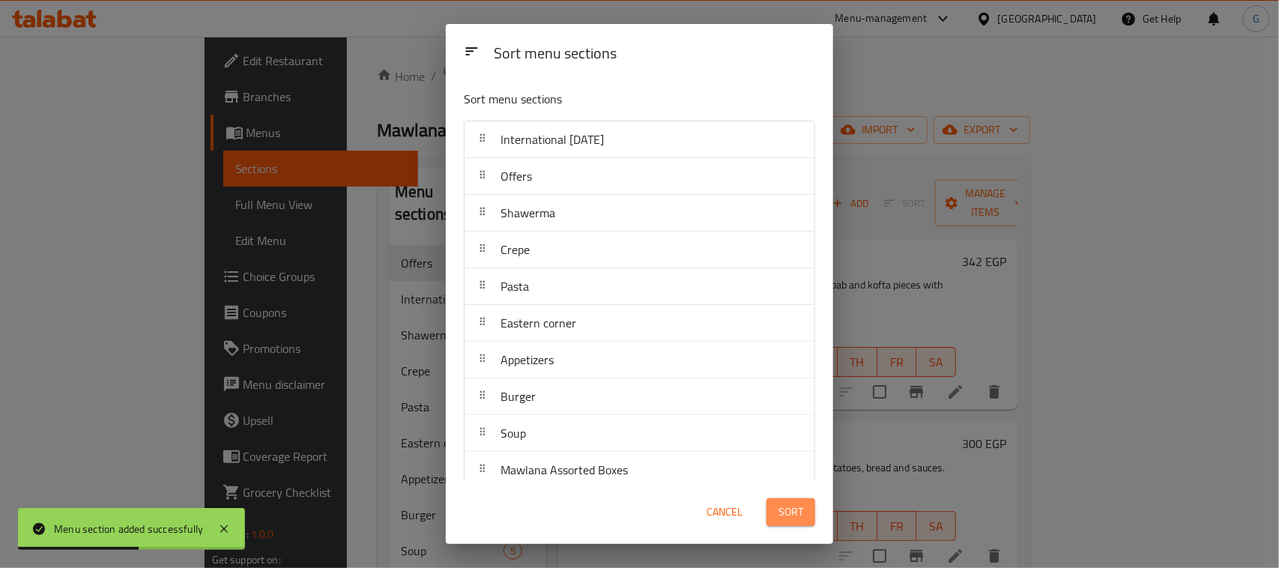
click at [790, 523] on button "Sort" at bounding box center [790, 512] width 49 height 28
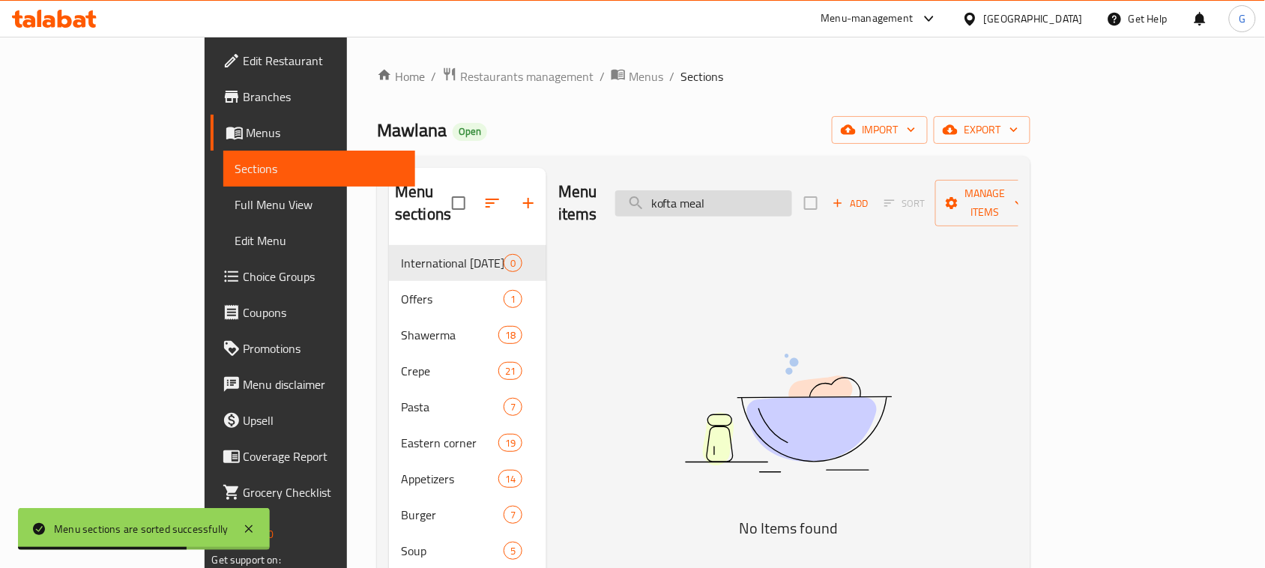
click at [740, 193] on input "kofta meal" at bounding box center [703, 203] width 177 height 26
click at [1023, 192] on span "Manage items" at bounding box center [985, 202] width 76 height 37
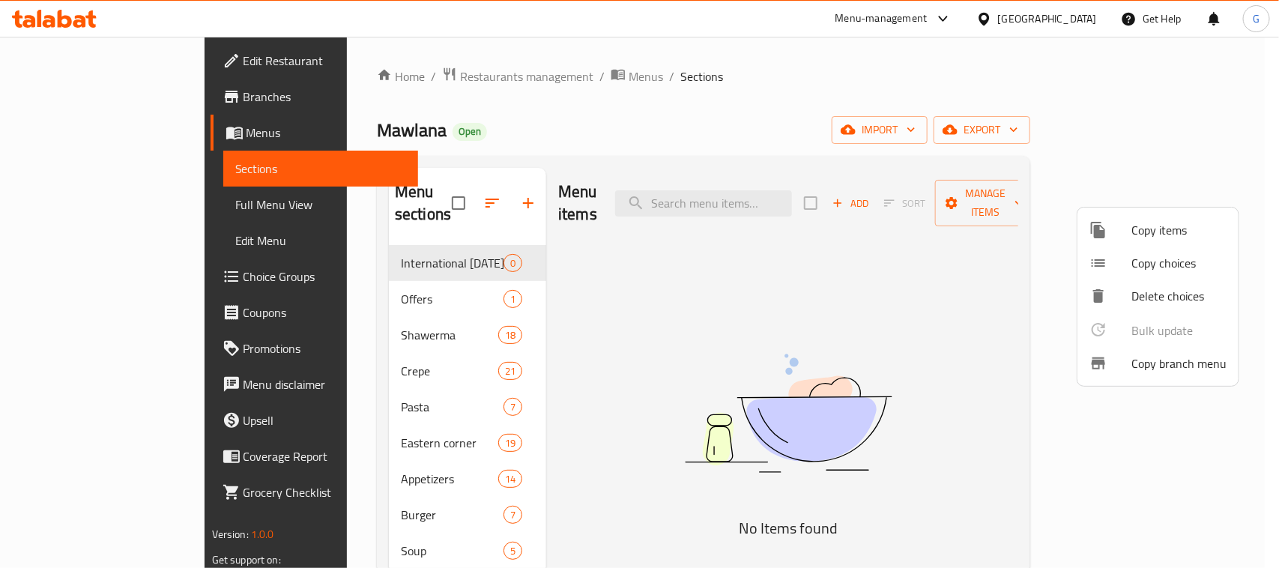
click at [1158, 232] on span "Copy items" at bounding box center [1178, 230] width 95 height 18
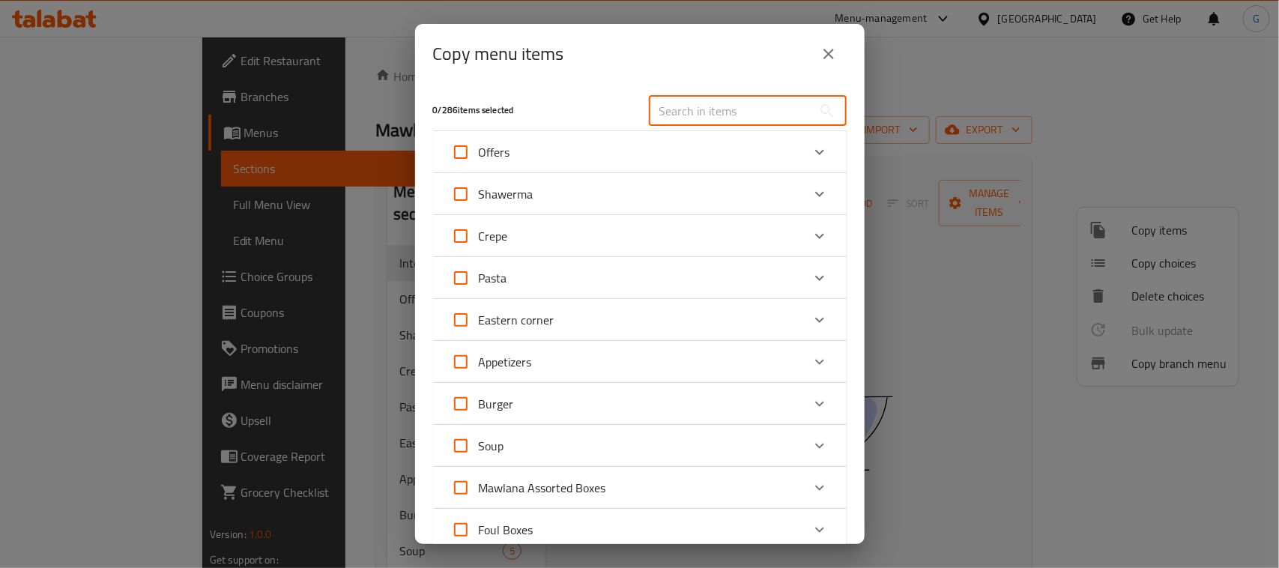
paste input "kofta meal"
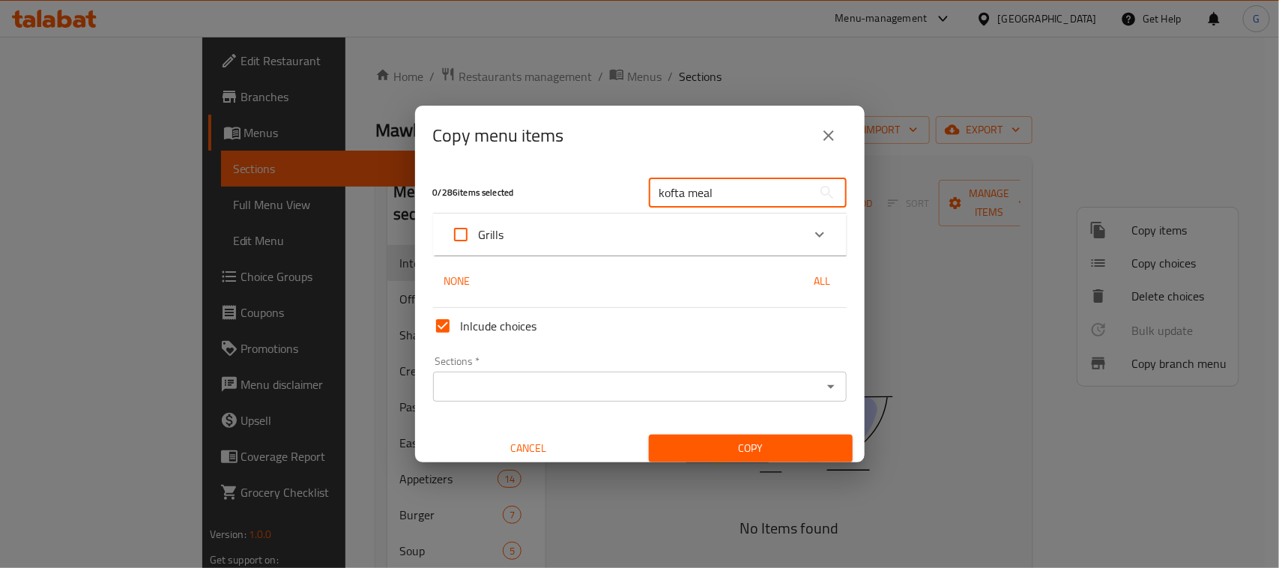
type input "kofta meal"
click at [557, 238] on div "Grills" at bounding box center [626, 235] width 351 height 36
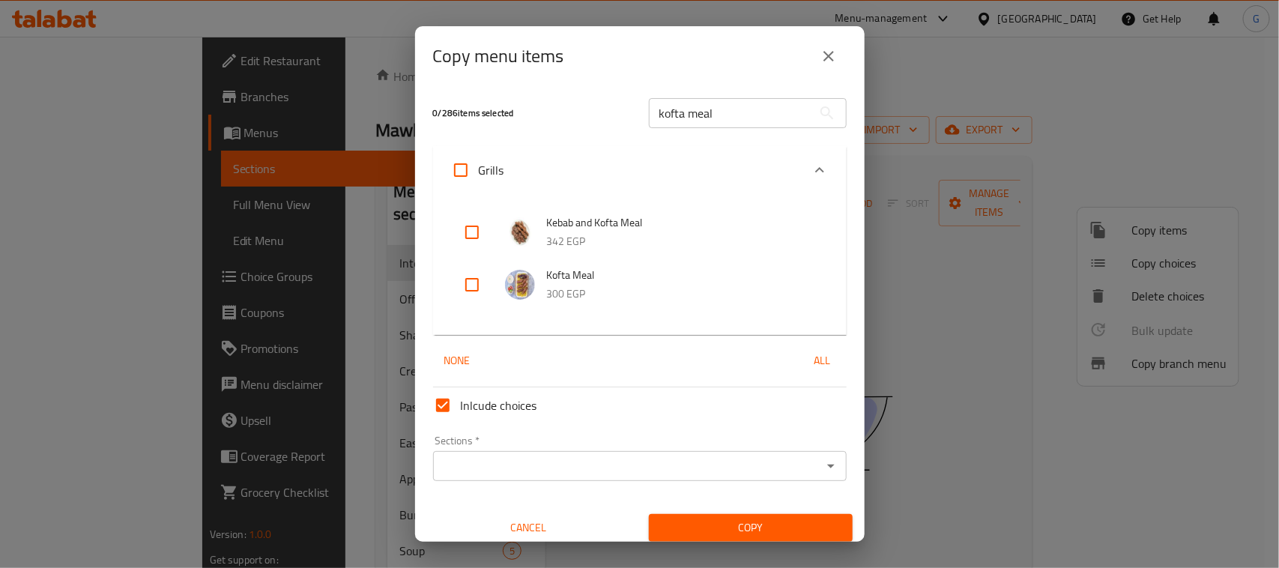
click at [471, 290] on input "checkbox" at bounding box center [472, 285] width 36 height 36
checkbox input "true"
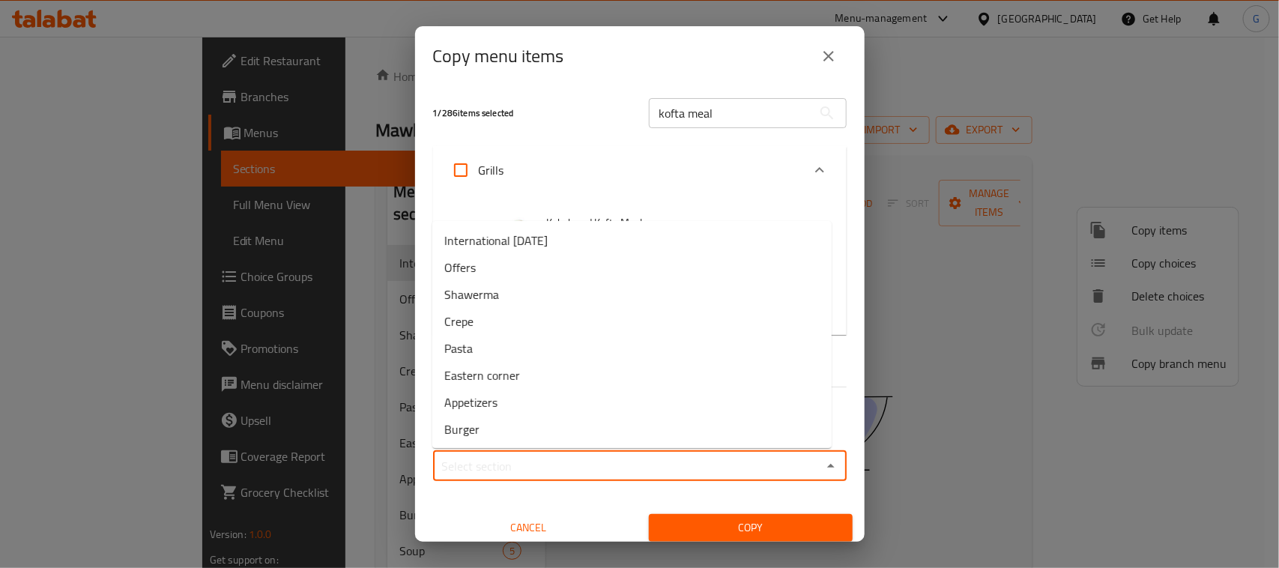
click at [521, 456] on input "Sections   *" at bounding box center [628, 466] width 380 height 21
click at [507, 244] on span "International [DATE]" at bounding box center [495, 241] width 103 height 18
type input "International [DATE]"
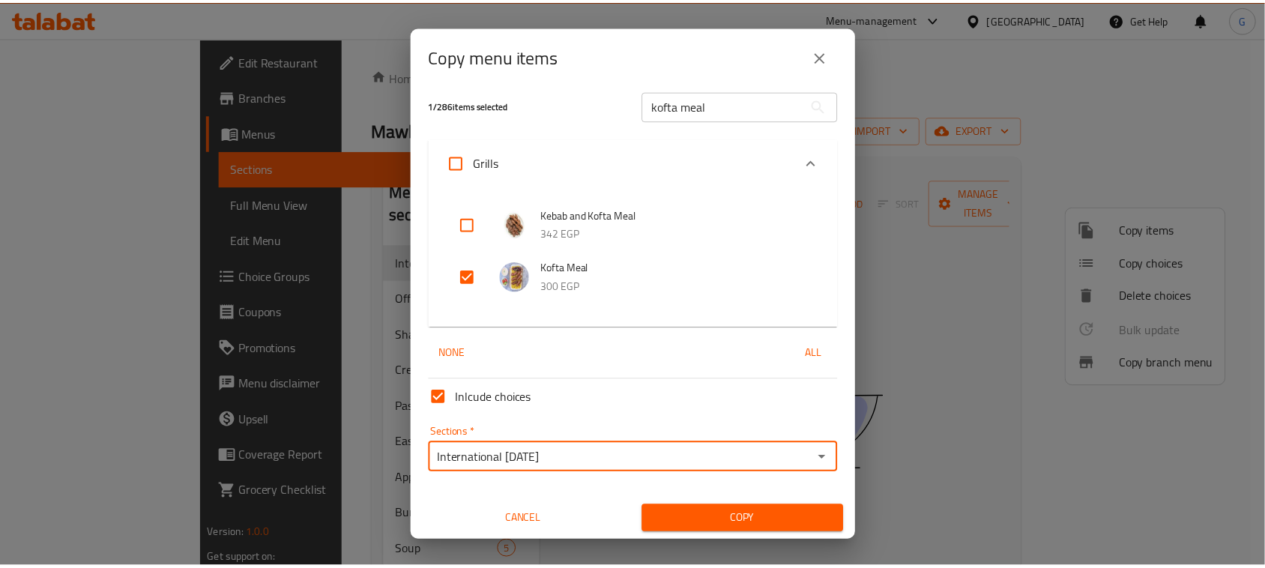
scroll to position [8, 0]
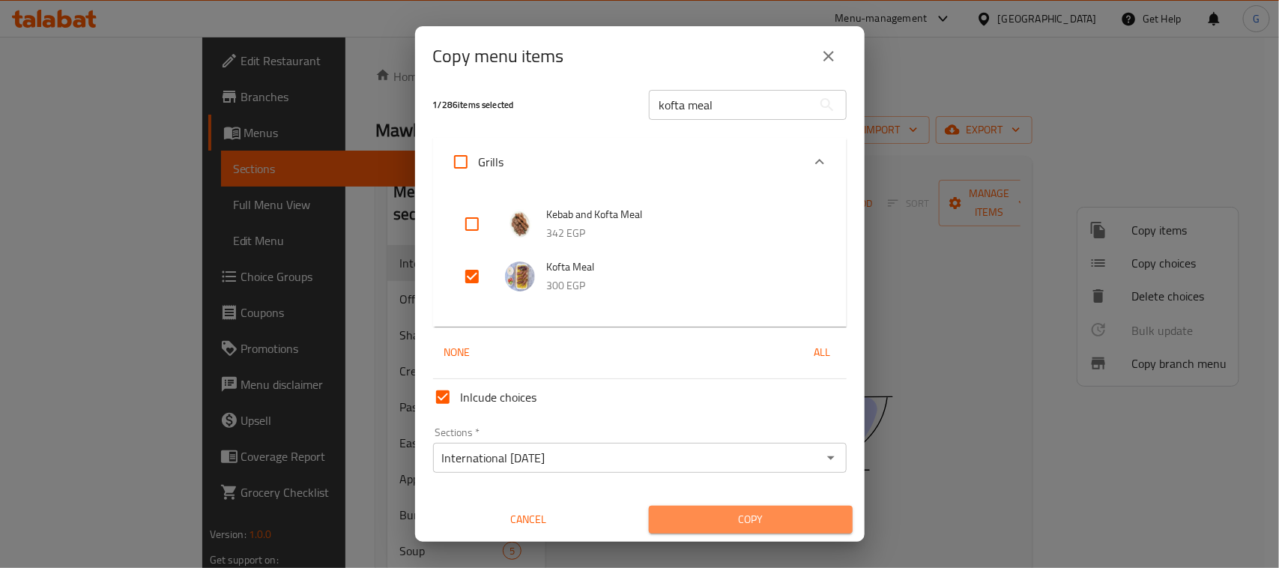
click at [748, 517] on span "Copy" at bounding box center [751, 519] width 180 height 19
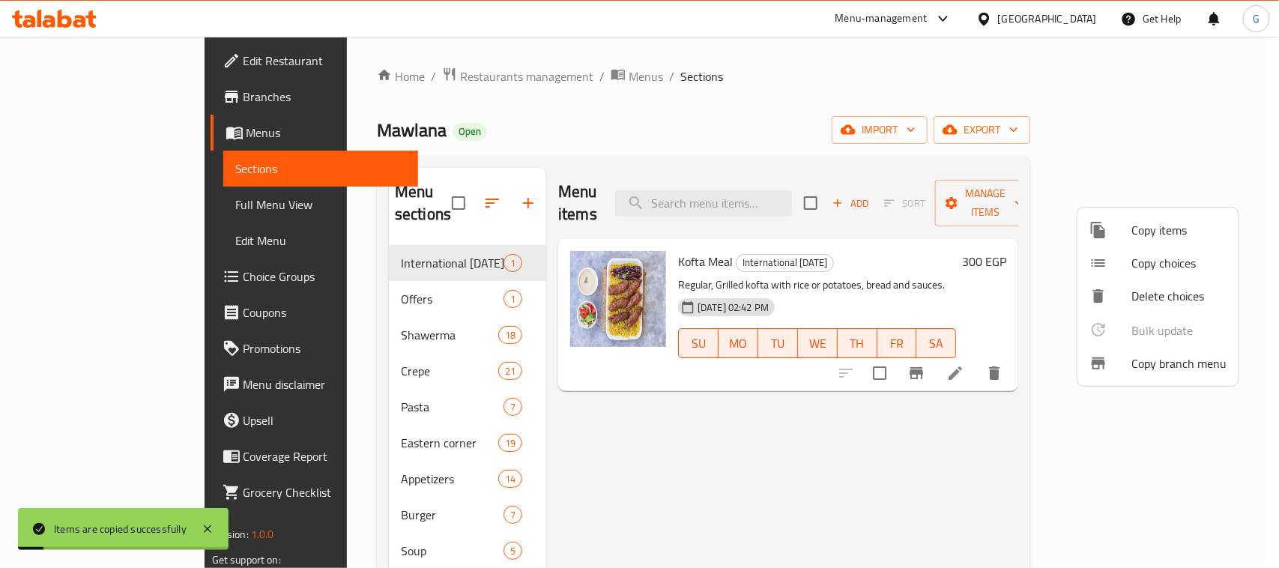
click at [361, 252] on div at bounding box center [639, 284] width 1279 height 568
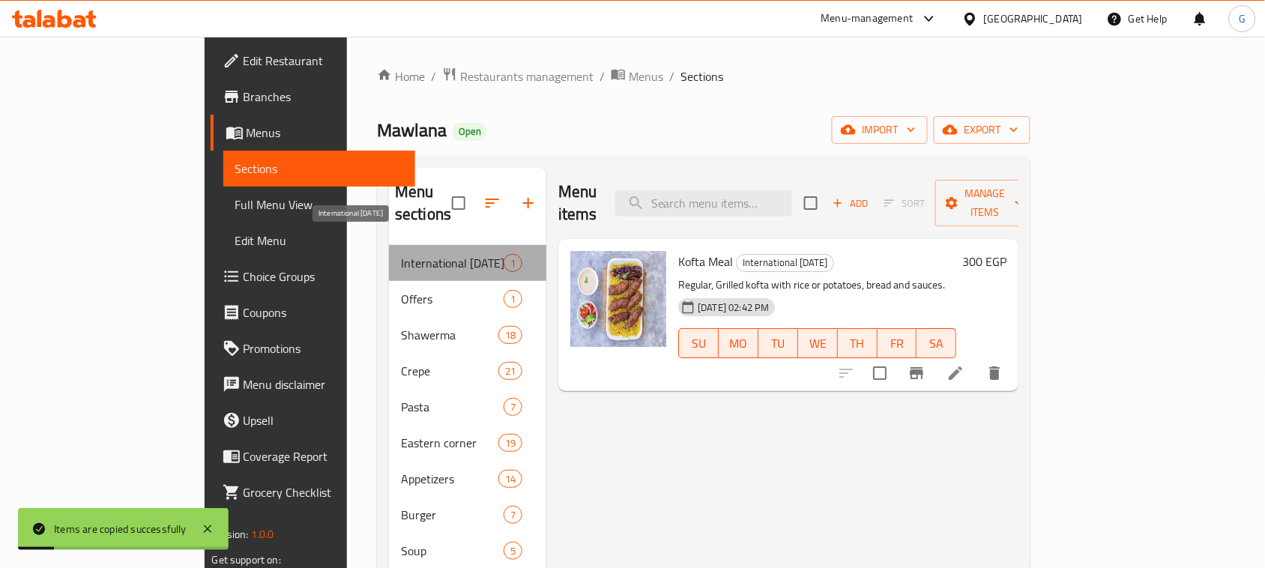
click at [401, 254] on span "International [DATE]" at bounding box center [452, 263] width 103 height 18
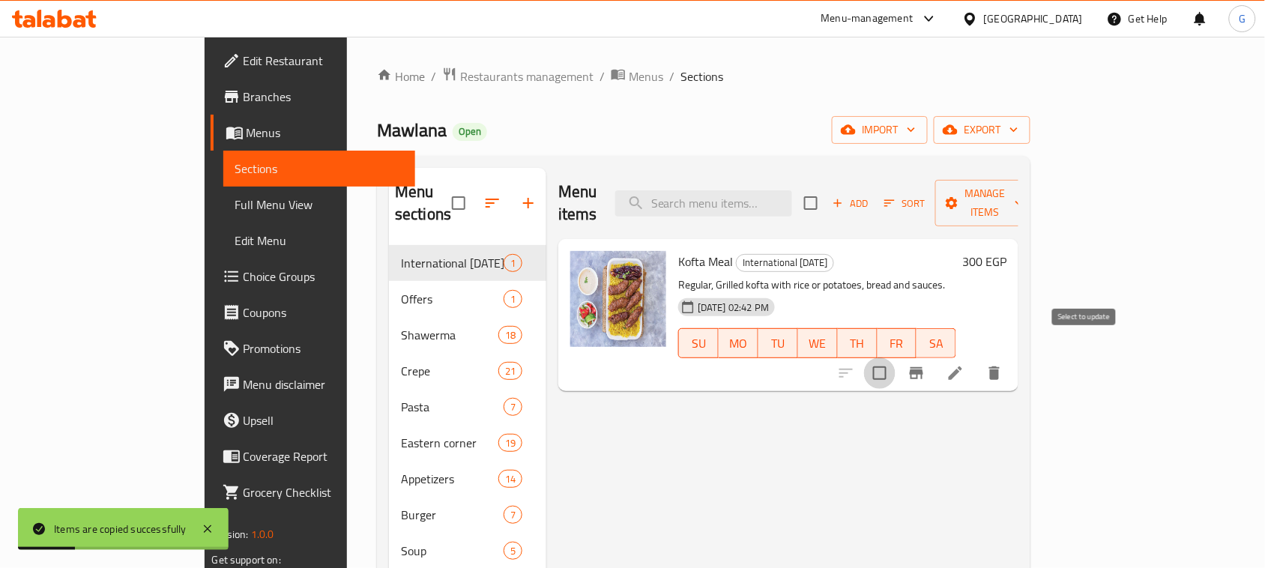
click at [895, 357] on input "checkbox" at bounding box center [879, 372] width 31 height 31
checkbox input "true"
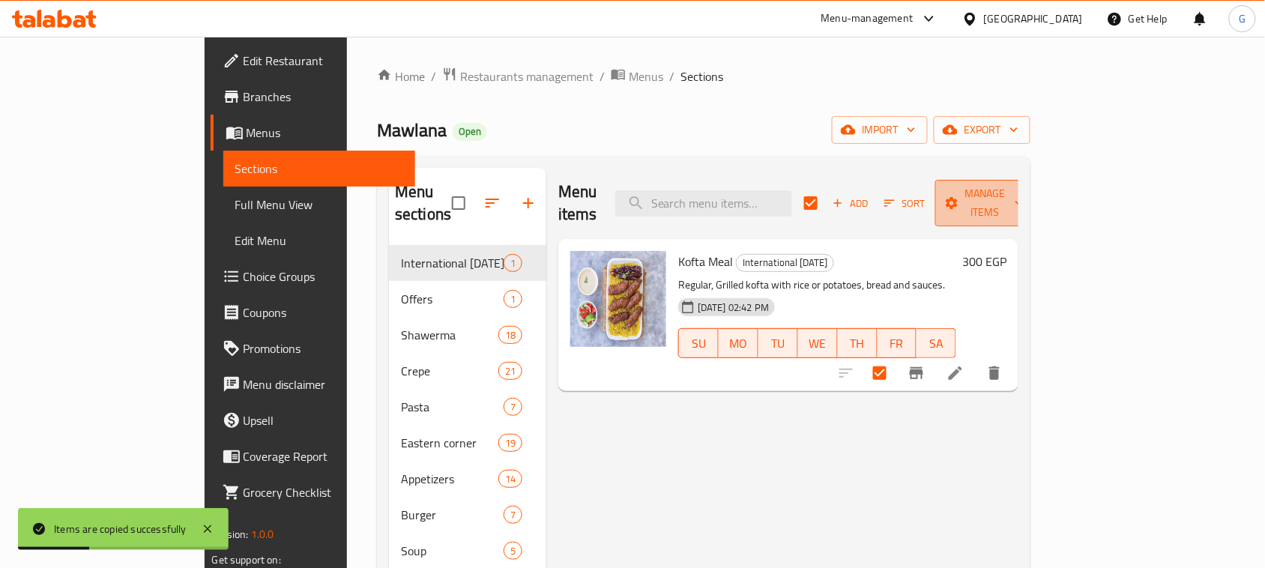
click at [1023, 197] on span "Manage items" at bounding box center [985, 202] width 76 height 37
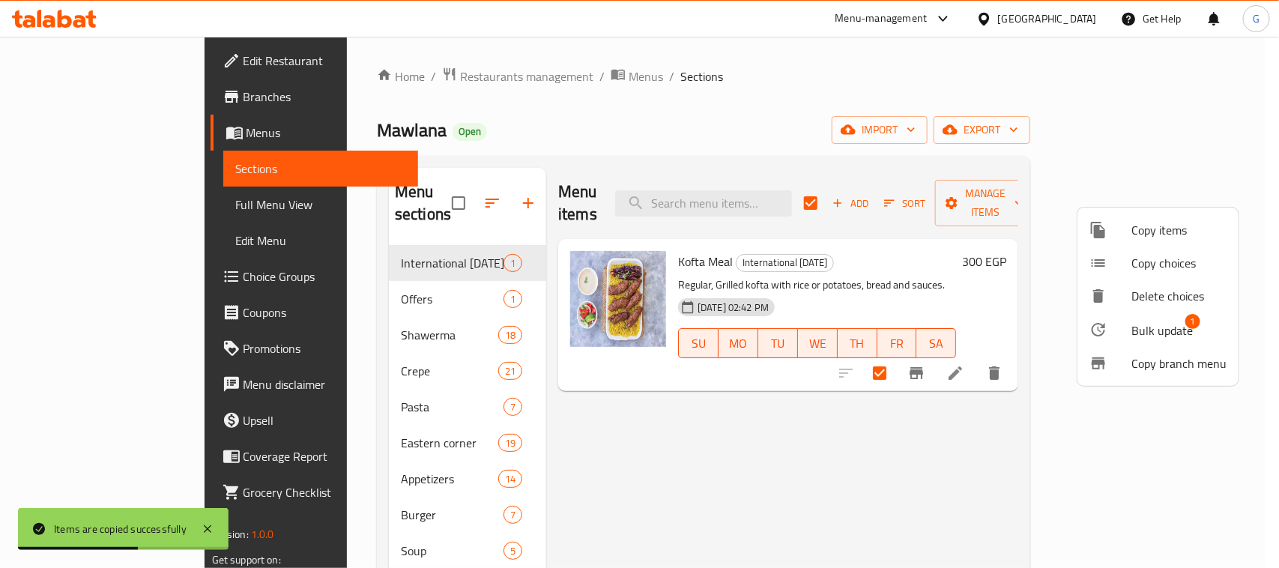
click at [1167, 331] on span "Bulk update" at bounding box center [1161, 330] width 61 height 18
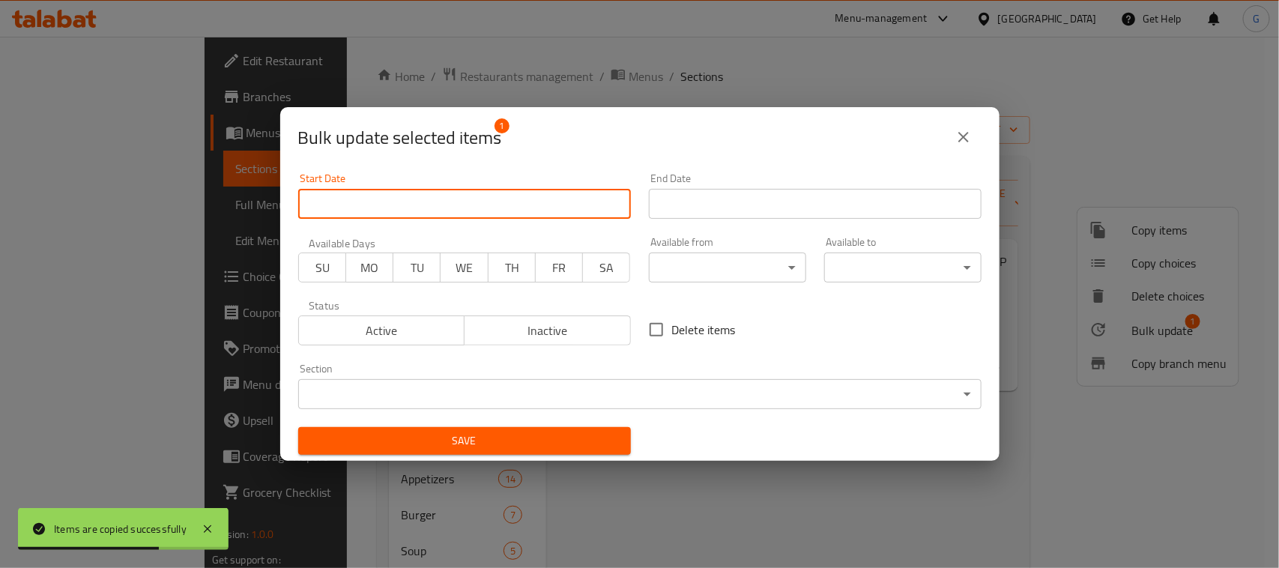
click at [575, 211] on input "Start Date" at bounding box center [464, 204] width 333 height 30
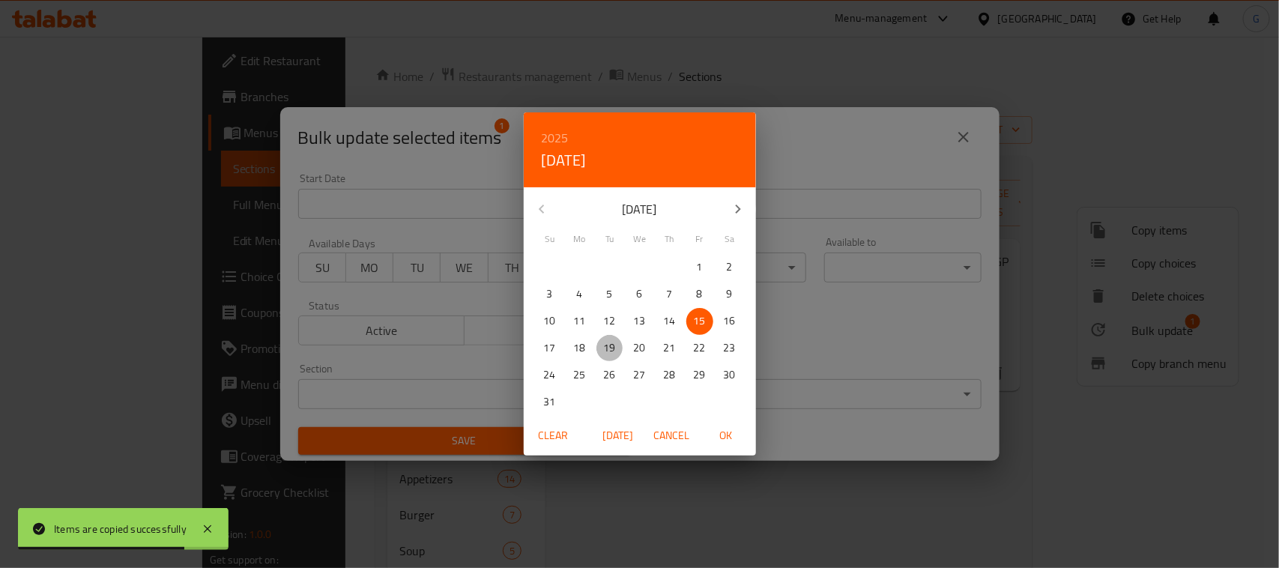
click at [605, 352] on p "19" at bounding box center [610, 348] width 12 height 19
click at [702, 432] on button "OK" at bounding box center [726, 436] width 48 height 28
type input "[DATE]"
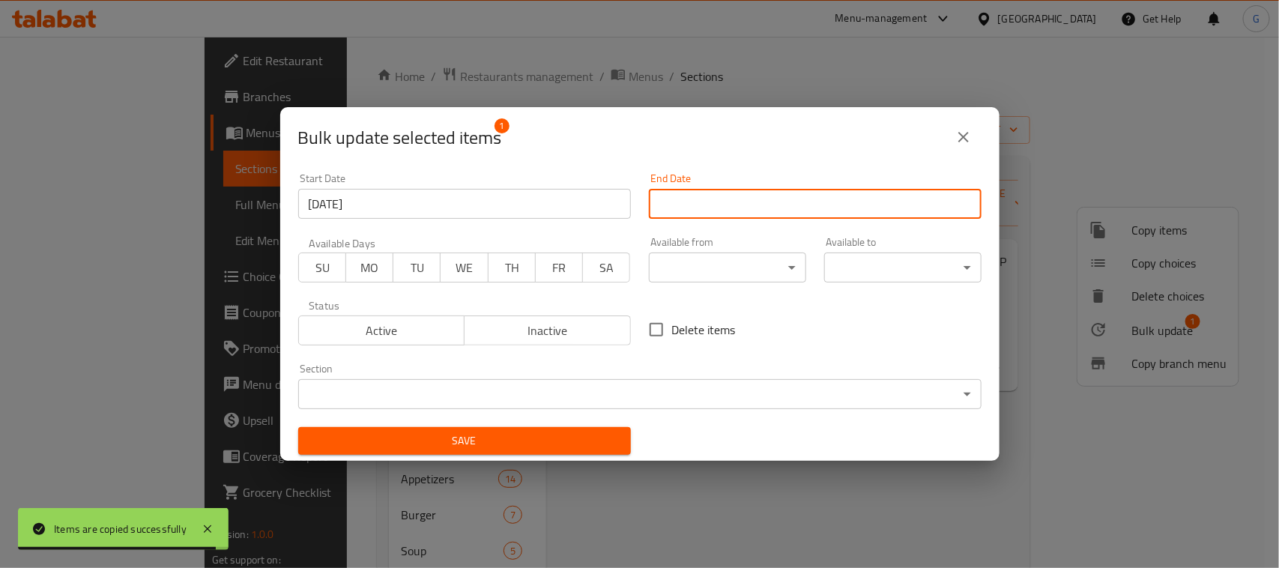
click at [837, 202] on input "Start Date" at bounding box center [815, 204] width 333 height 30
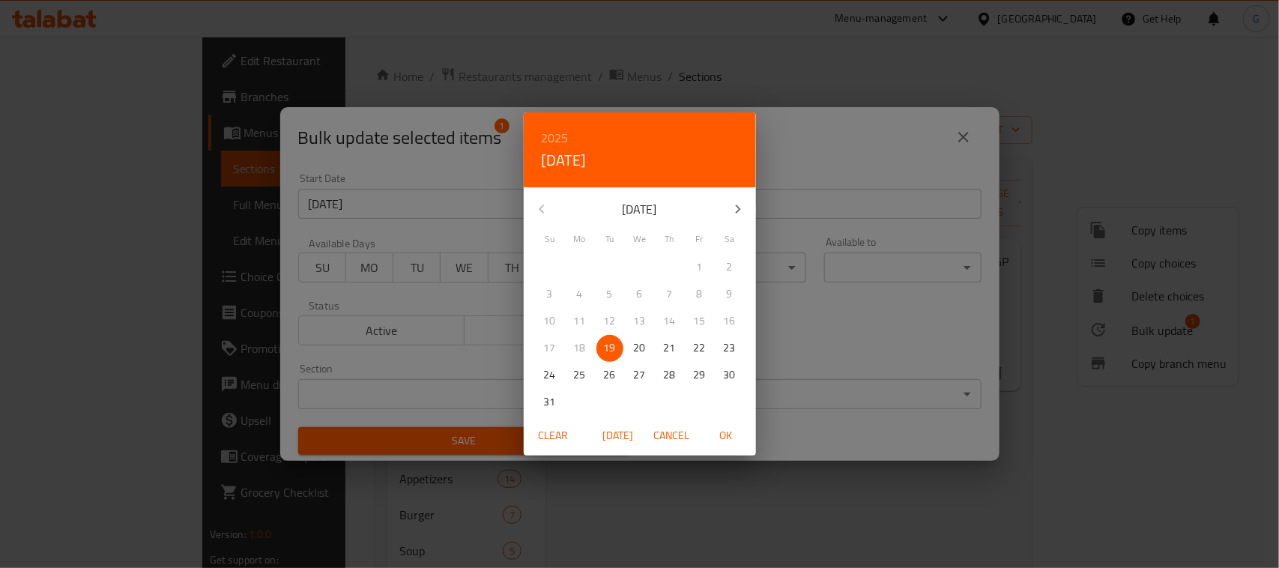
click at [731, 435] on span "OK" at bounding box center [726, 435] width 36 height 19
type input "[DATE]"
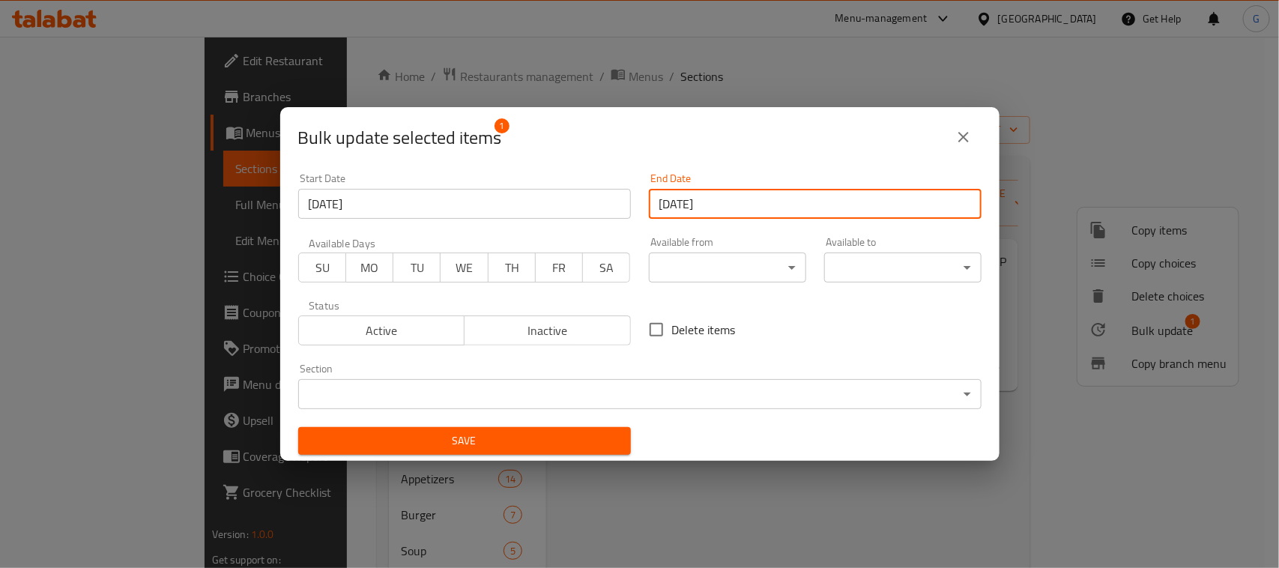
click at [480, 431] on button "Save" at bounding box center [464, 441] width 333 height 28
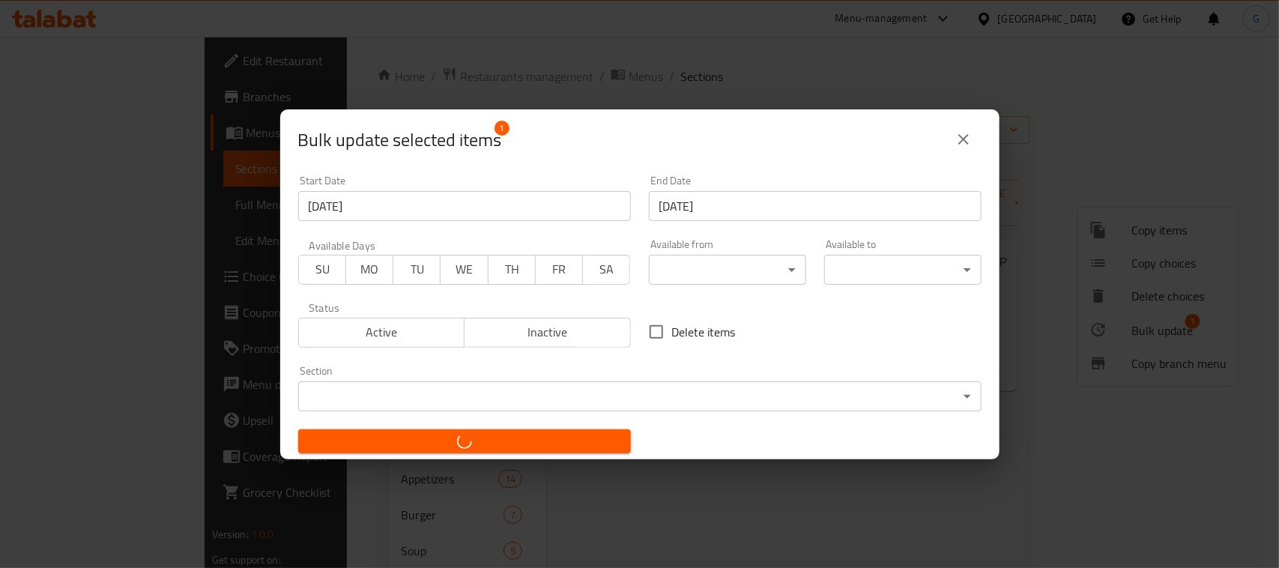
checkbox input "false"
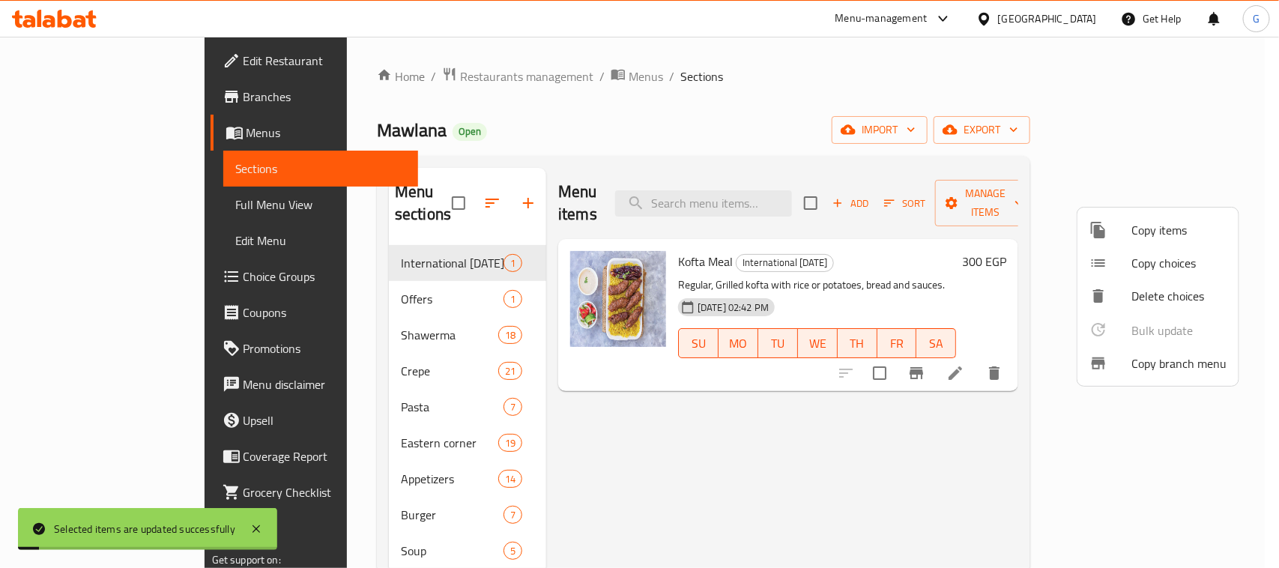
click at [946, 394] on div at bounding box center [639, 284] width 1279 height 568
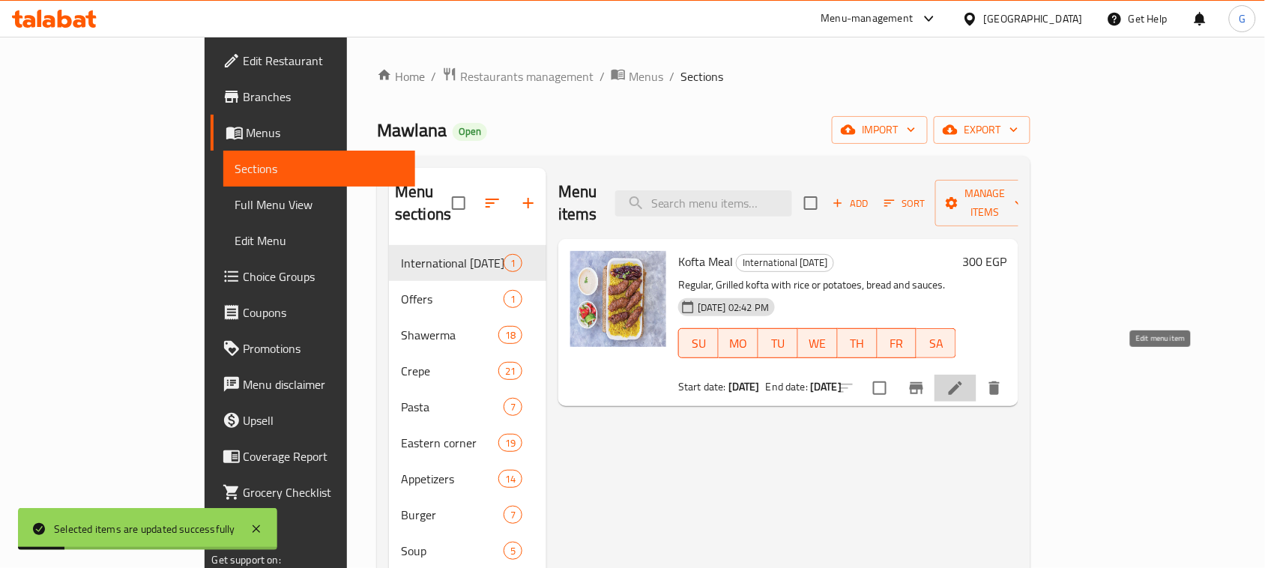
click at [964, 379] on icon at bounding box center [955, 388] width 18 height 18
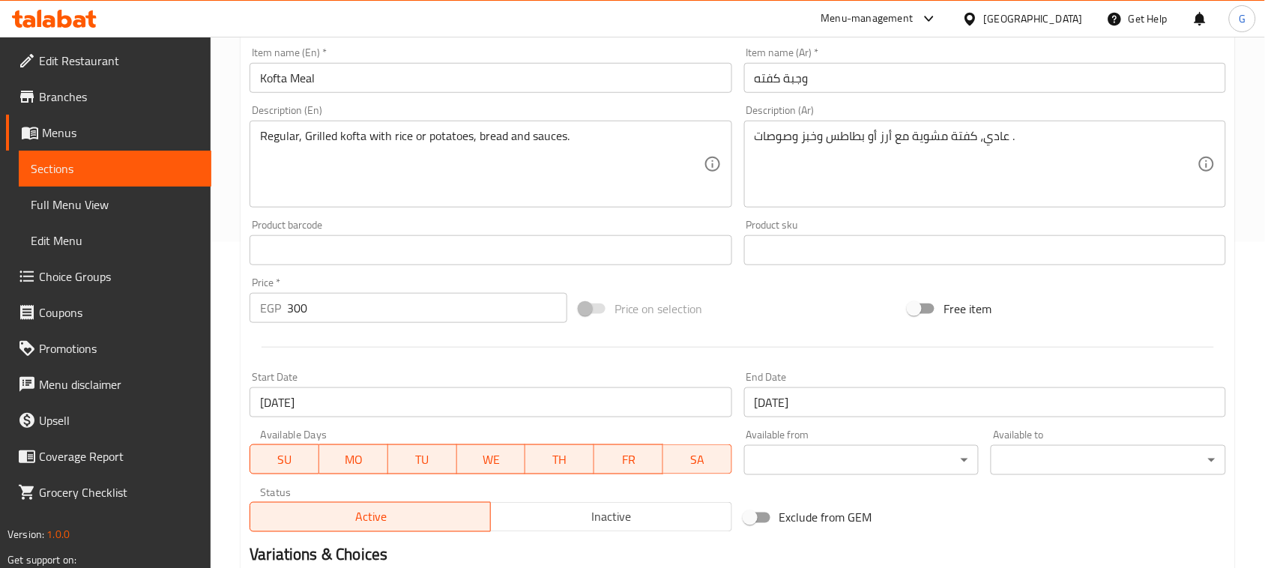
scroll to position [229, 0]
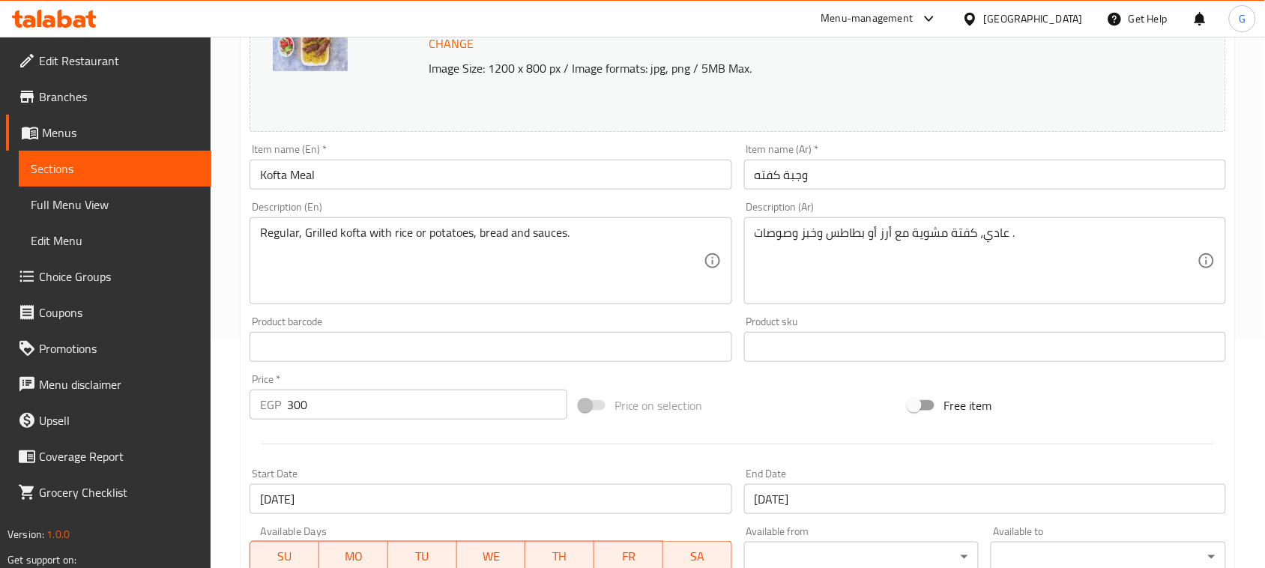
click at [533, 201] on div "Description (En) Regular, Grilled kofta with rice or potatoes, bread and sauces…" at bounding box center [491, 253] width 494 height 115
click at [496, 189] on input "Kofta Meal" at bounding box center [491, 175] width 482 height 30
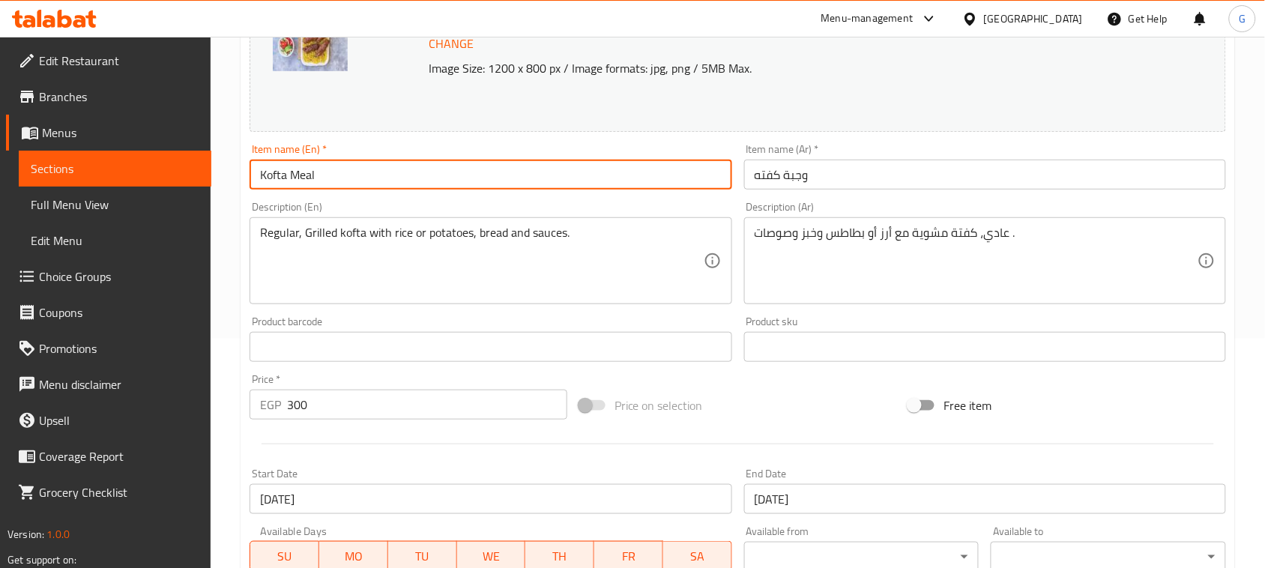
paste input "Comes with A Free Potato"
type input "Kofta Meal Comes with A Free Potato"
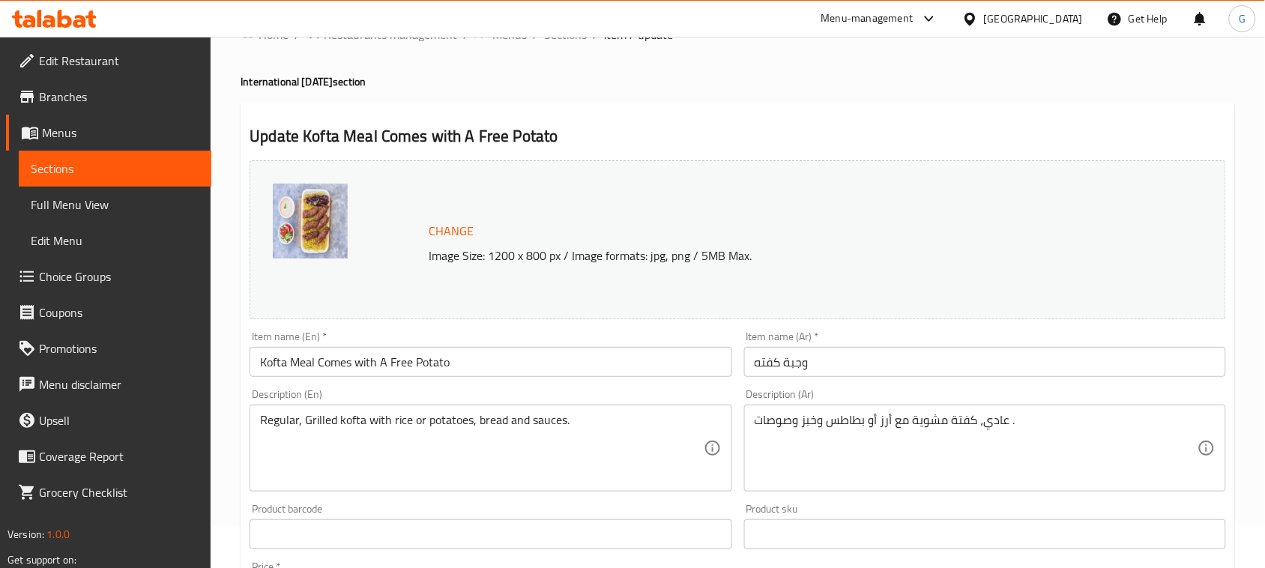
scroll to position [0, 0]
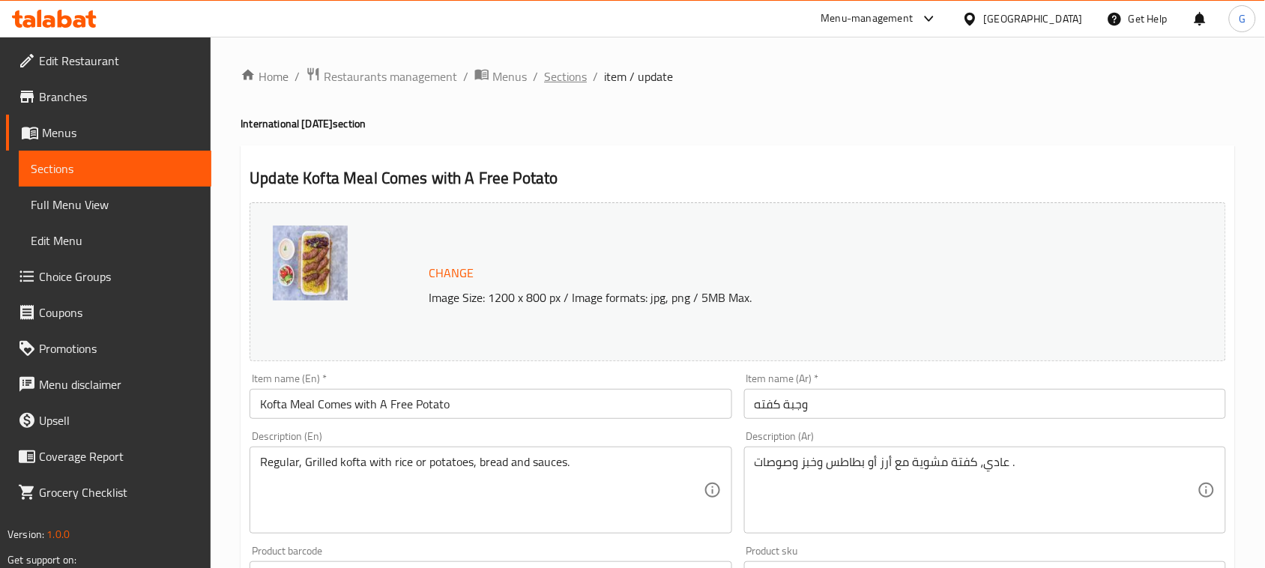
click at [552, 77] on span "Sections" at bounding box center [565, 76] width 43 height 18
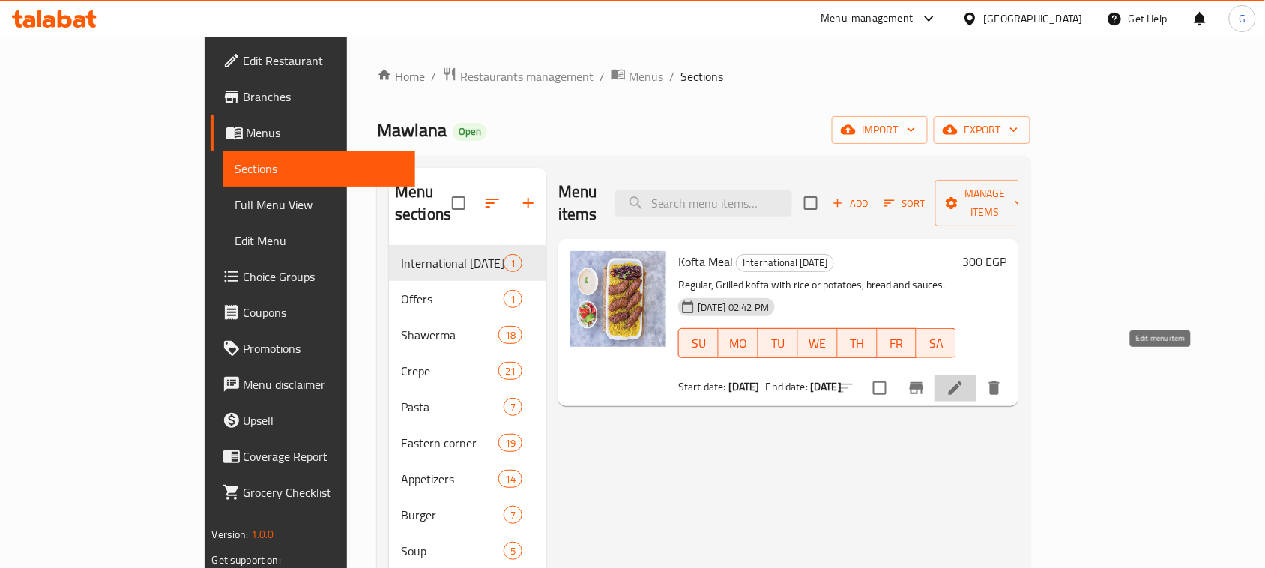
click at [964, 379] on icon at bounding box center [955, 388] width 18 height 18
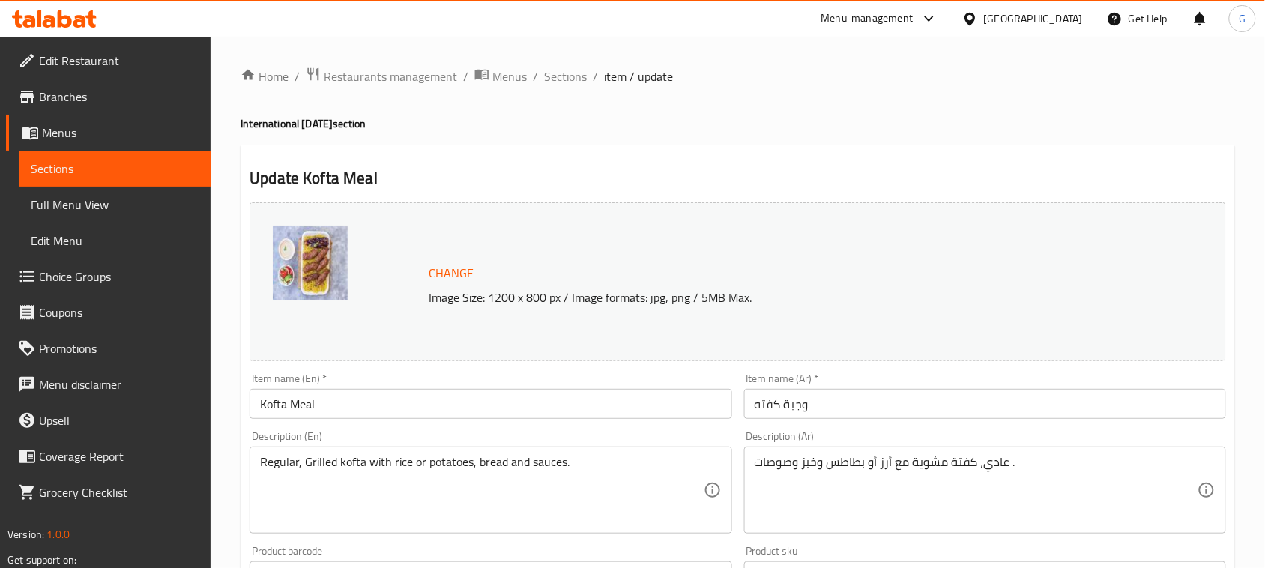
click at [1002, 413] on input "وجبة كفته" at bounding box center [985, 404] width 482 height 30
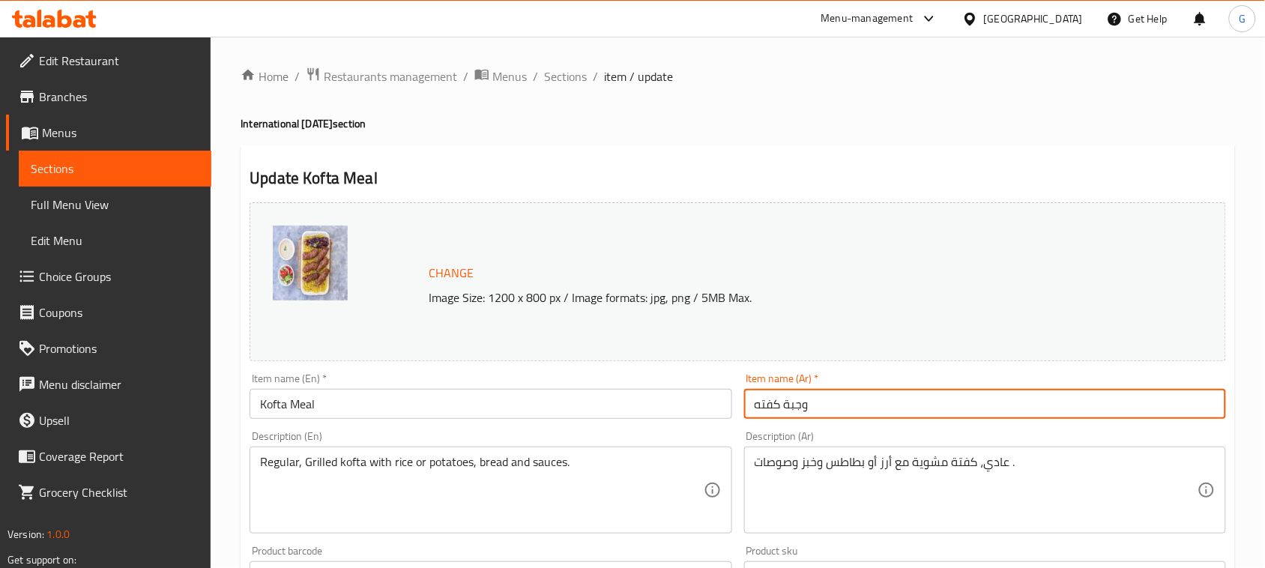
click at [345, 393] on input "Kofta Meal" at bounding box center [491, 404] width 482 height 30
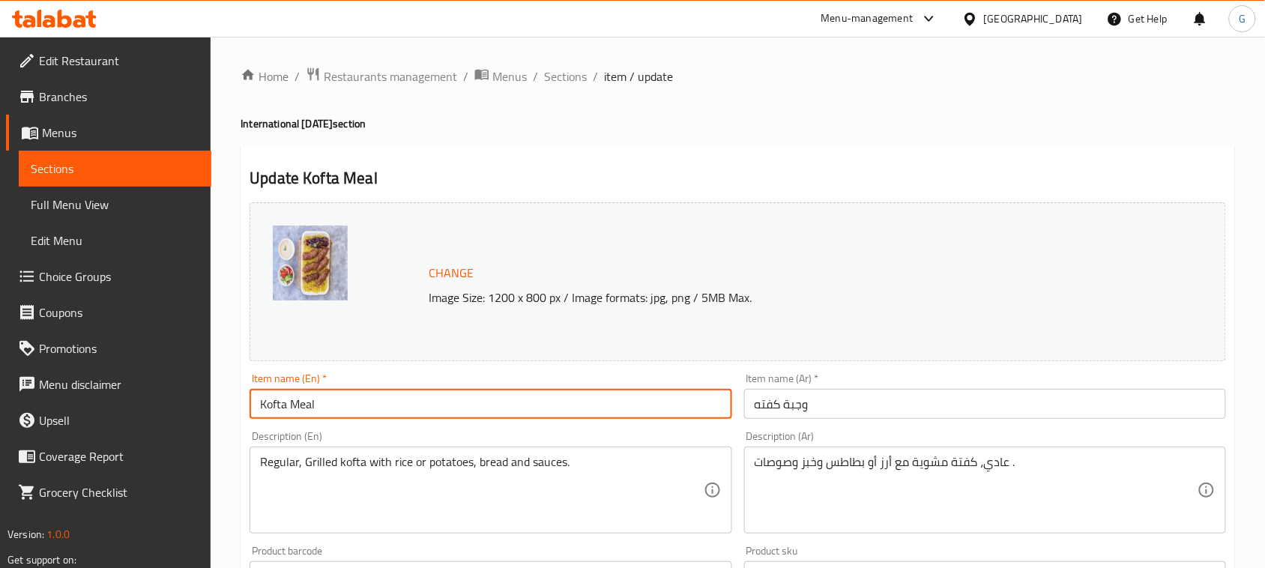
type input "Kofta Meal"
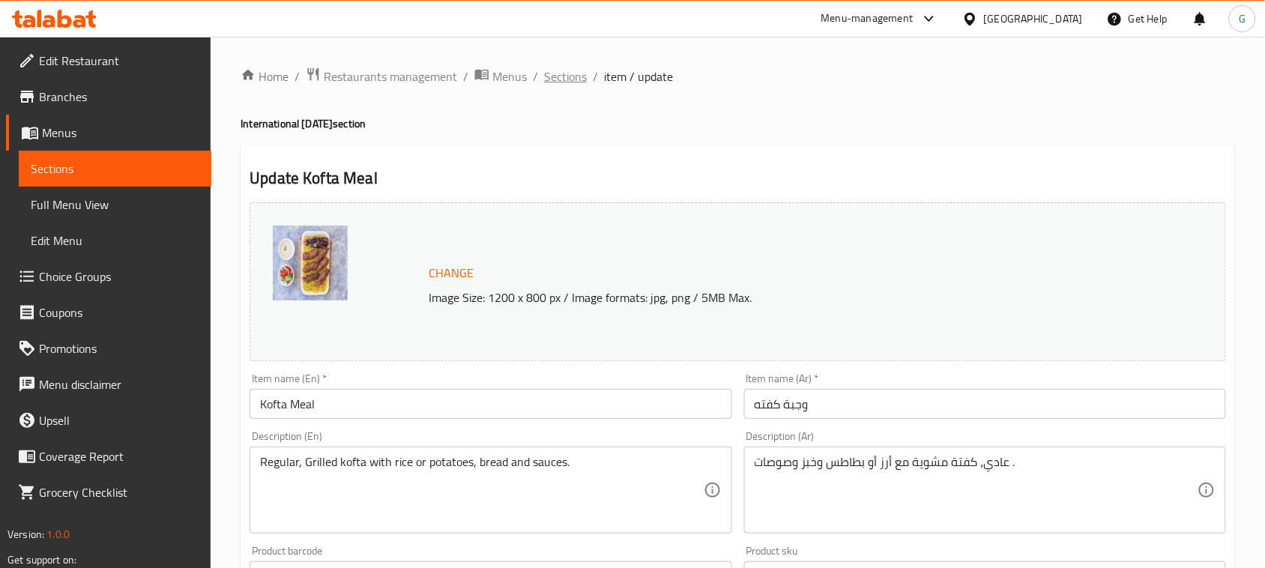
click at [578, 85] on span "Sections" at bounding box center [565, 76] width 43 height 18
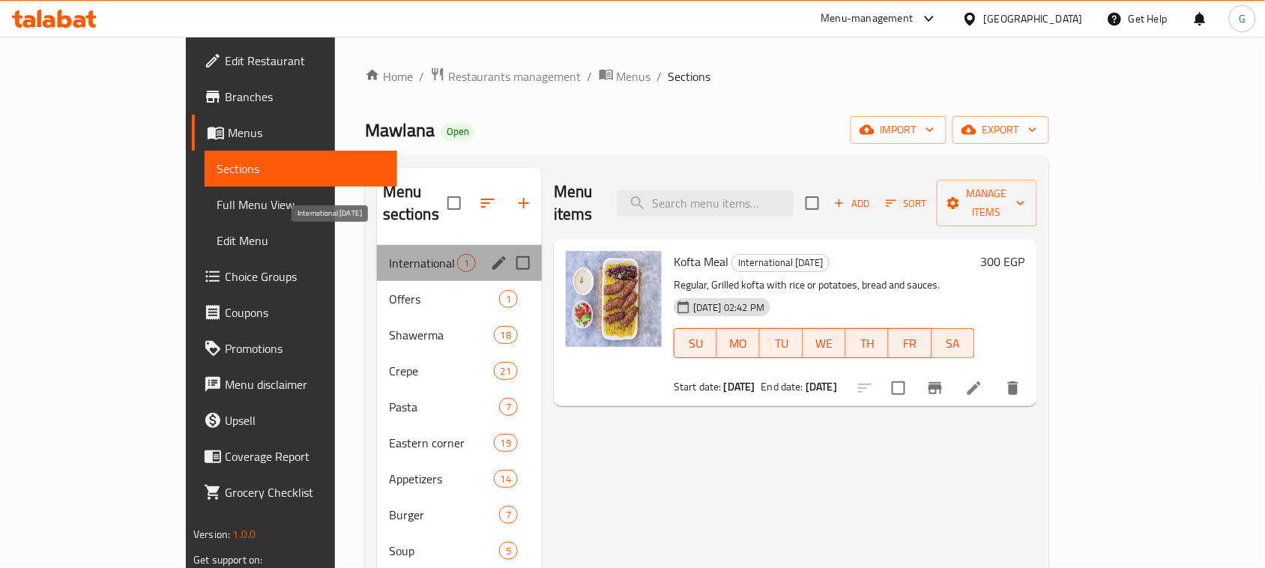
click at [389, 254] on span "International [DATE]" at bounding box center [423, 263] width 68 height 18
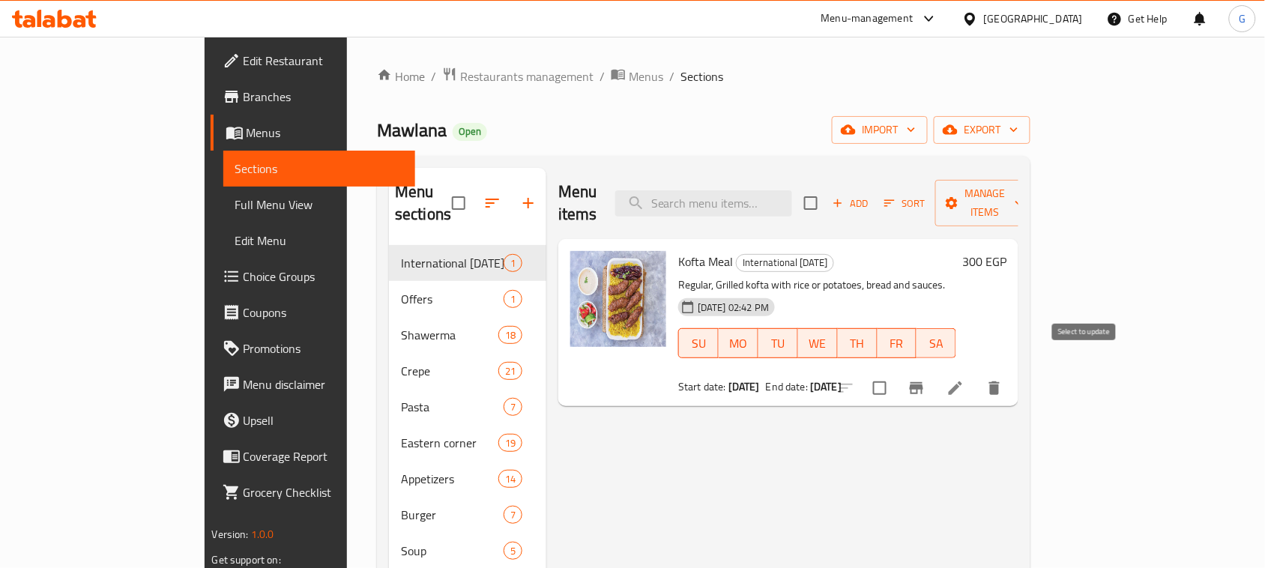
click at [895, 372] on input "checkbox" at bounding box center [879, 387] width 31 height 31
checkbox input "true"
click at [1012, 370] on button "delete" at bounding box center [994, 388] width 36 height 36
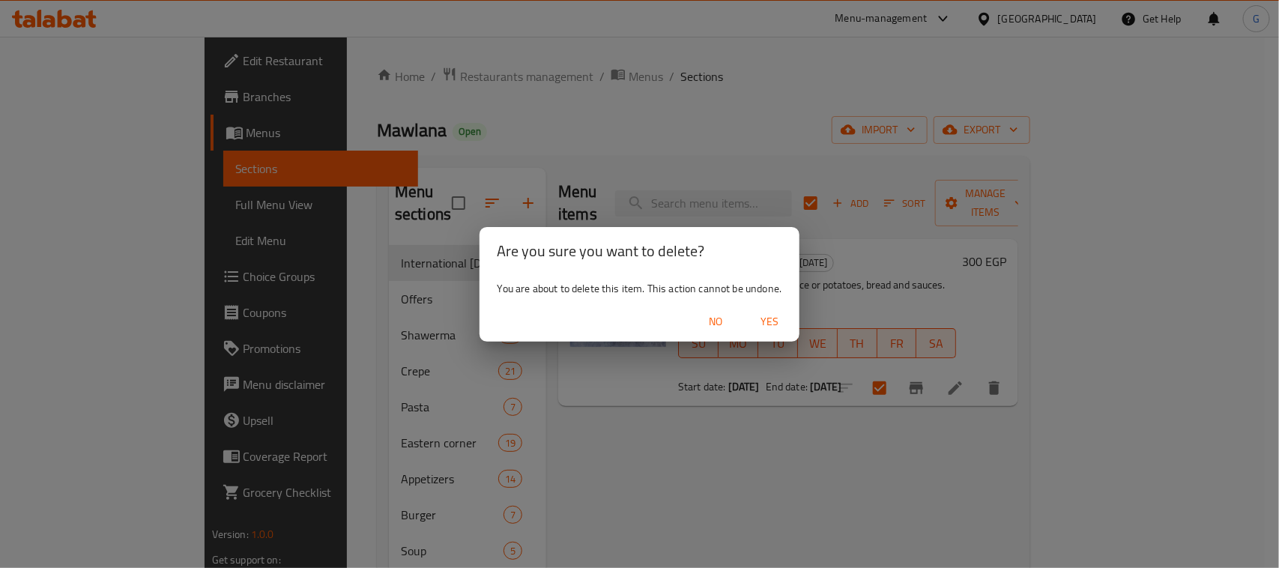
click at [781, 309] on button "Yes" at bounding box center [770, 322] width 48 height 28
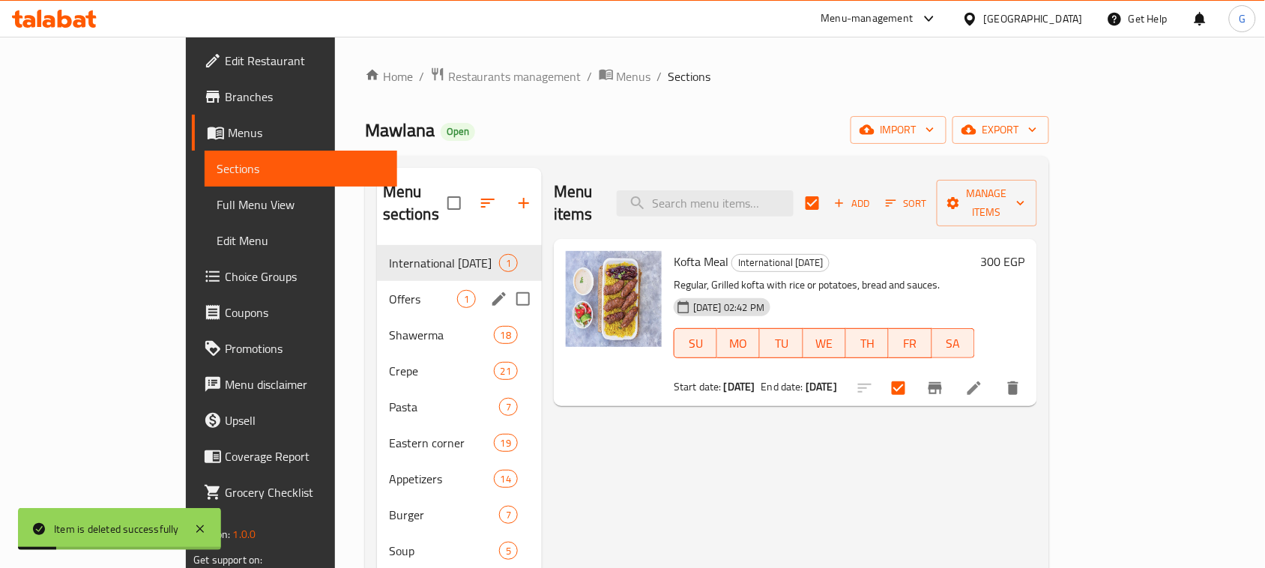
checkbox input "false"
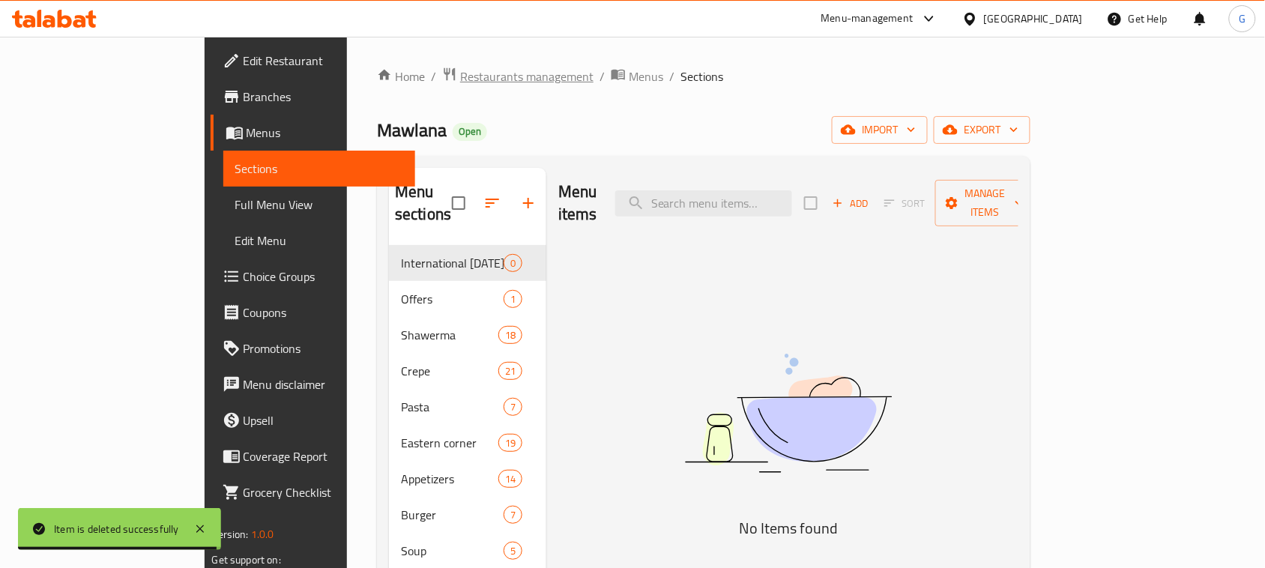
click at [460, 82] on span "Restaurants management" at bounding box center [526, 76] width 133 height 18
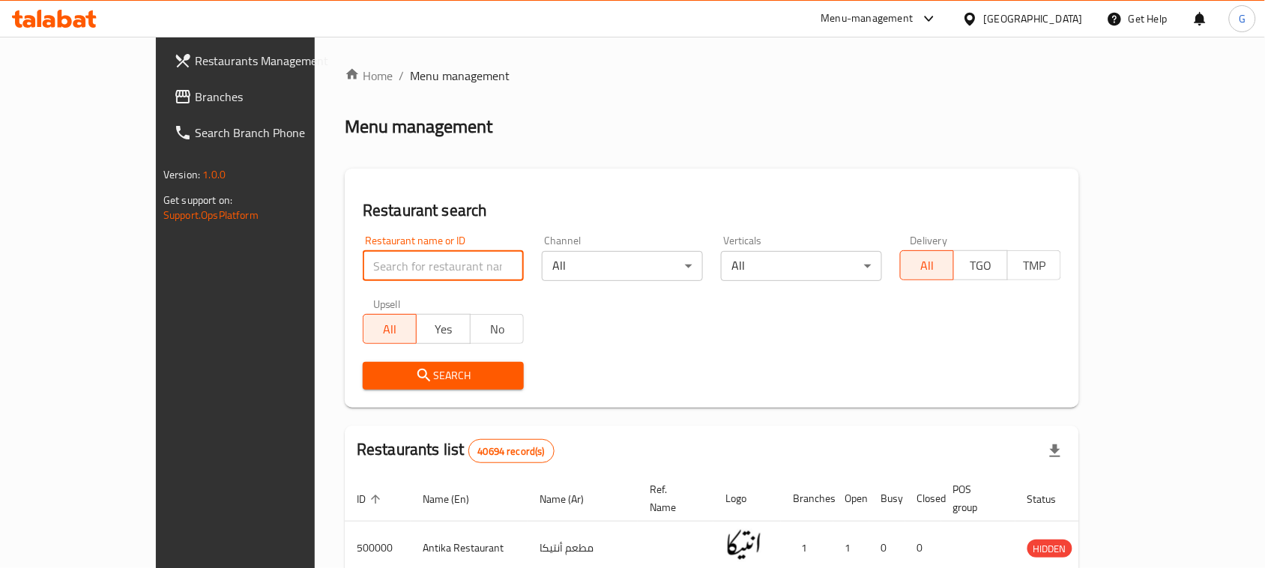
click at [363, 261] on input "search" at bounding box center [443, 266] width 161 height 30
paste input "697579"
type input "697579"
click button "Search" at bounding box center [443, 376] width 161 height 28
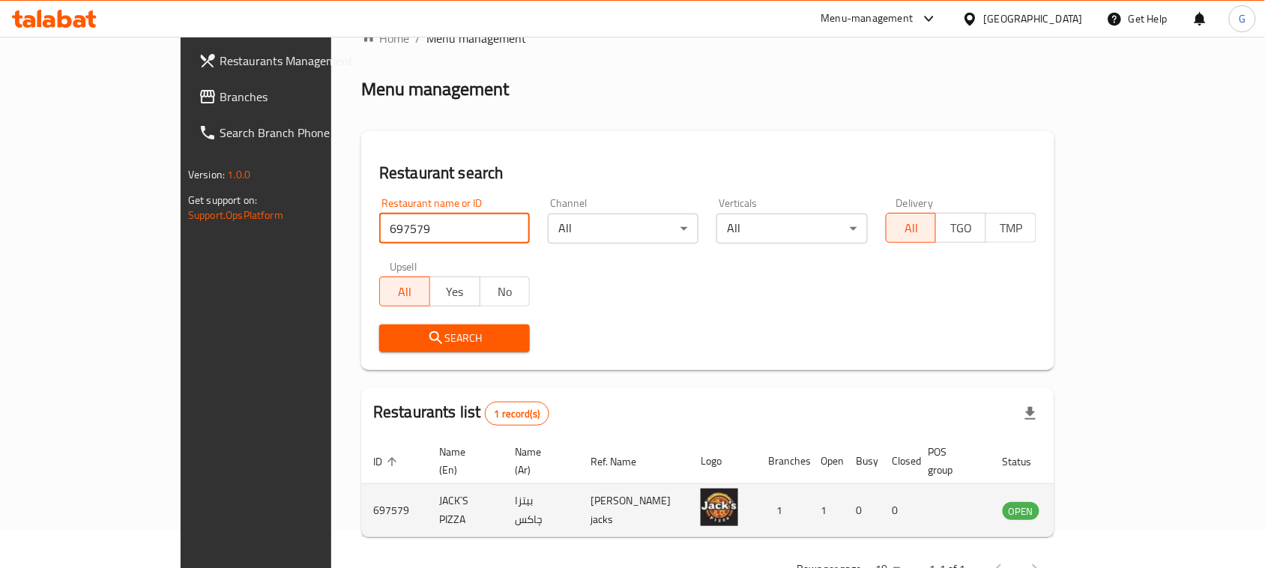
scroll to position [71, 0]
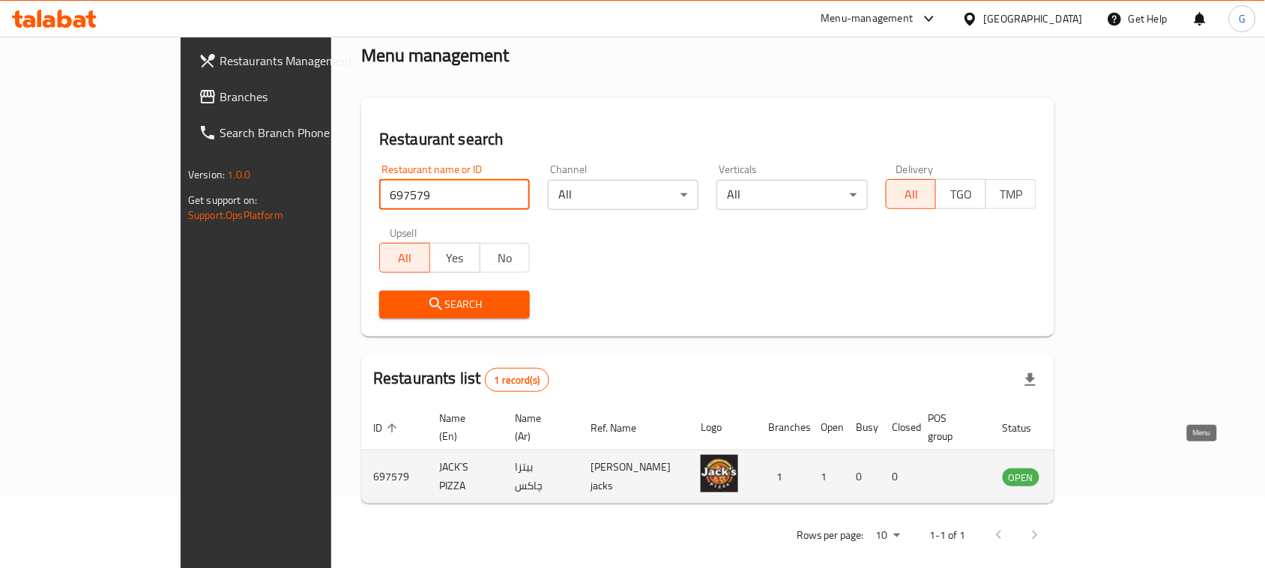
click at [1109, 468] on link "enhanced table" at bounding box center [1095, 477] width 28 height 18
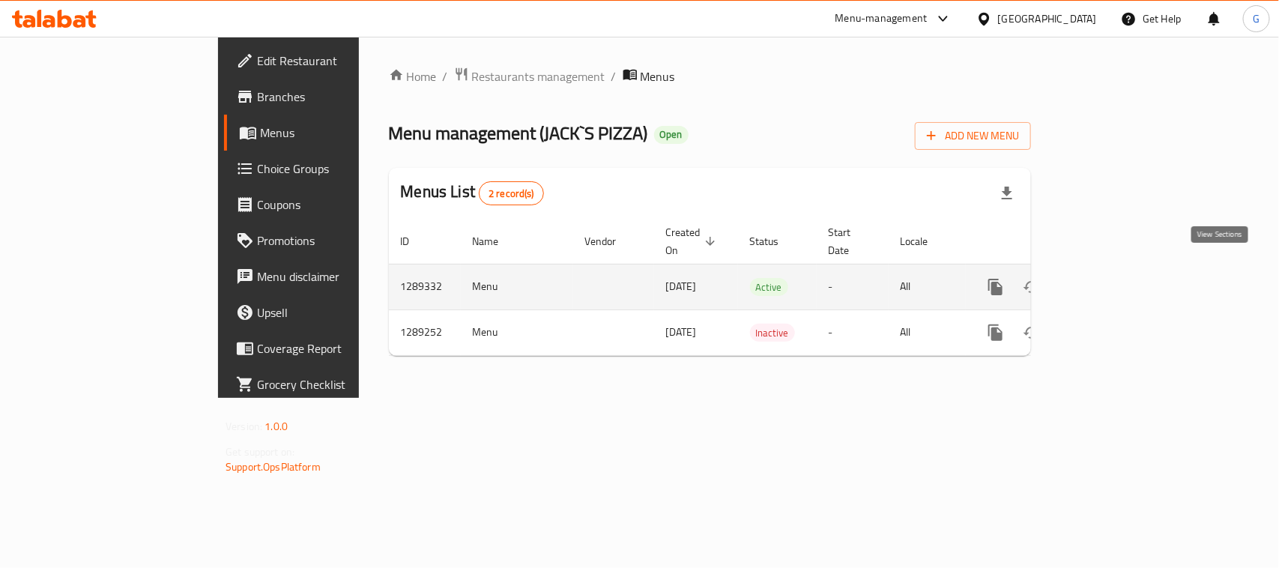
click at [1113, 278] on icon "enhanced table" at bounding box center [1104, 287] width 18 height 18
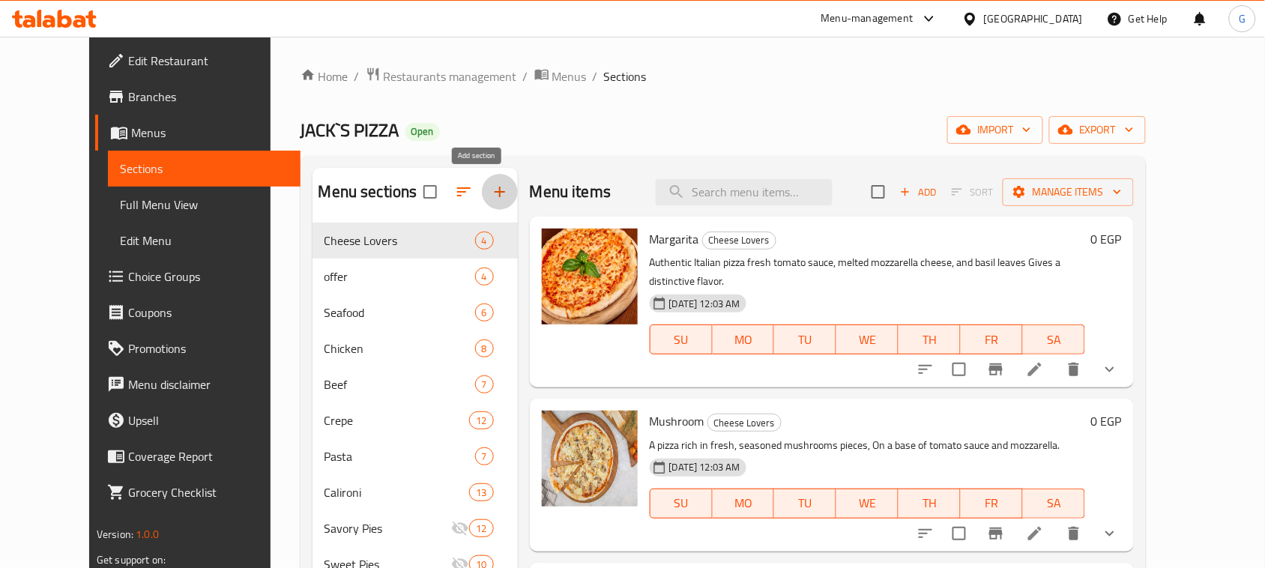
click at [482, 188] on button "button" at bounding box center [500, 192] width 36 height 36
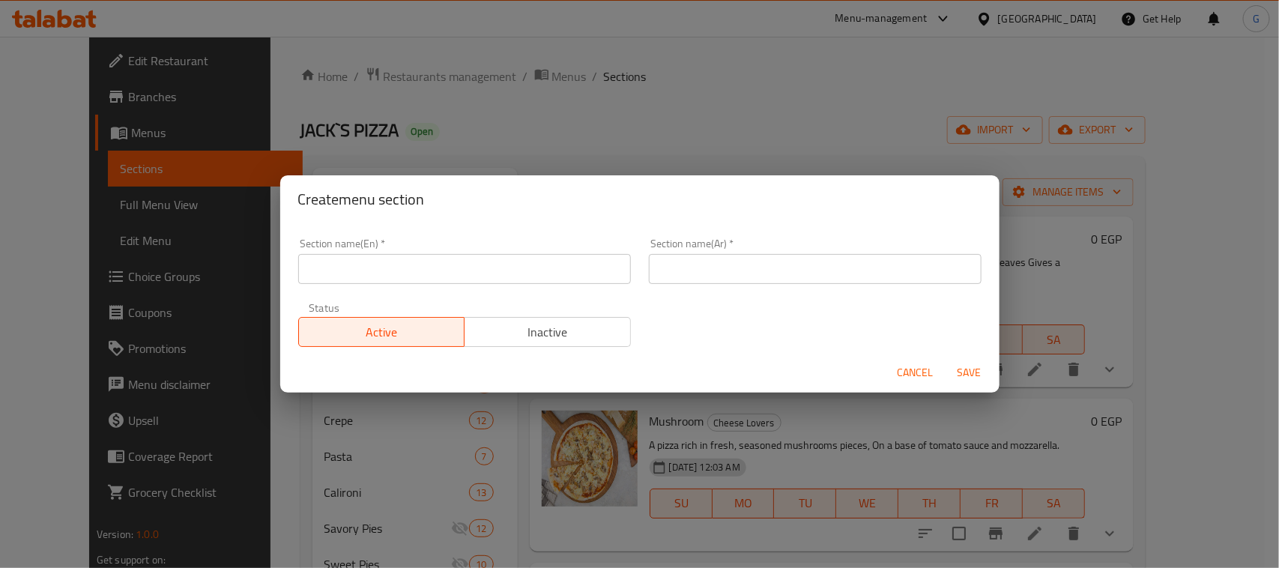
click at [808, 260] on input "text" at bounding box center [815, 269] width 333 height 30
paste input "اليوم العالمي للبطاطس"
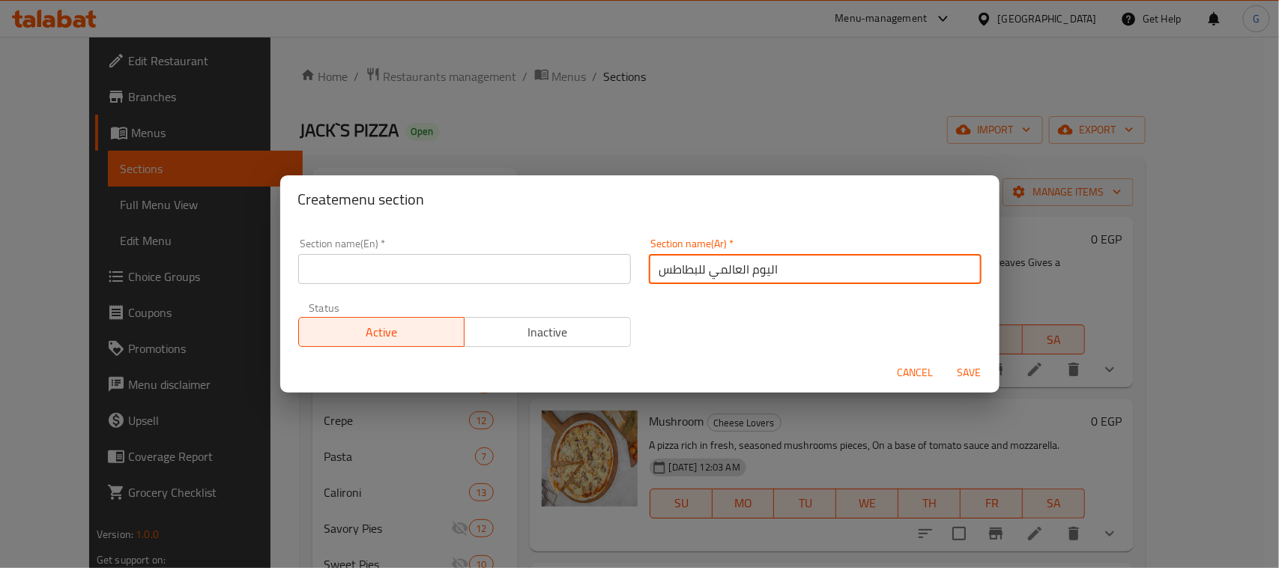
type input "اليوم العالمي للبطاطس"
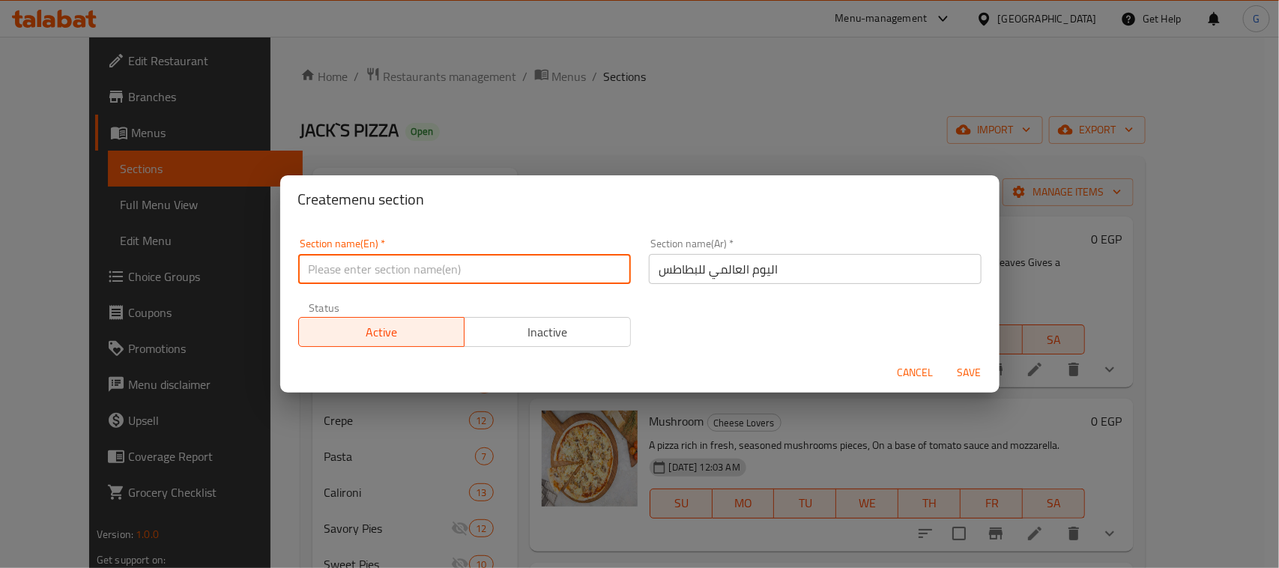
click at [366, 270] on input "text" at bounding box center [464, 269] width 333 height 30
paste input "International [DATE]"
type input "International [DATE]"
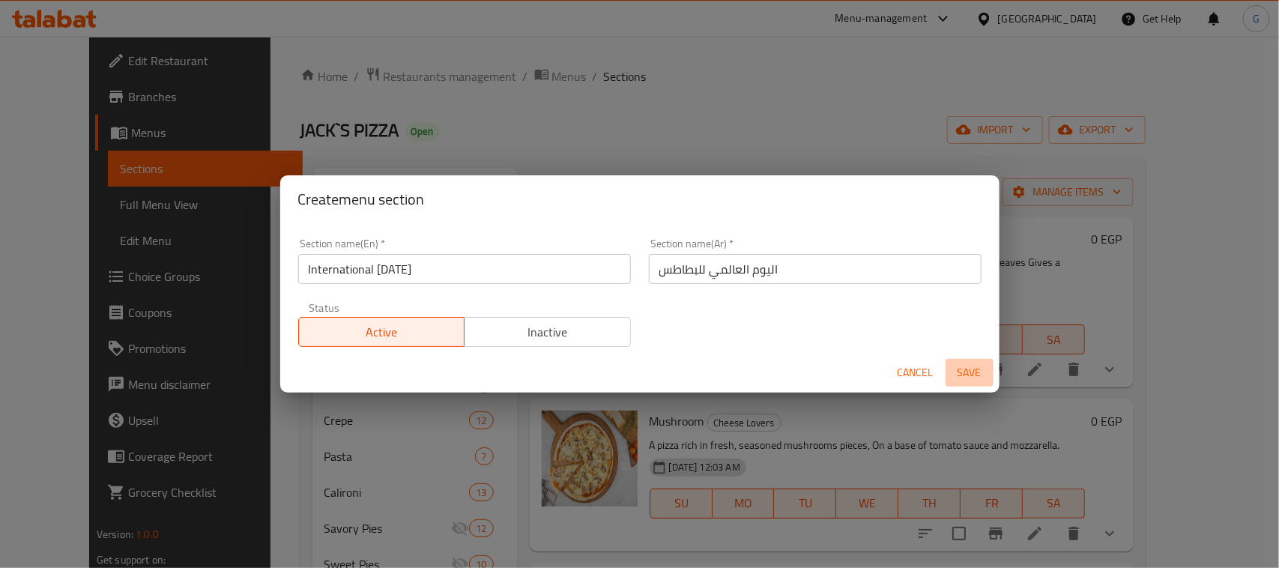
click at [982, 373] on span "Save" at bounding box center [970, 372] width 36 height 19
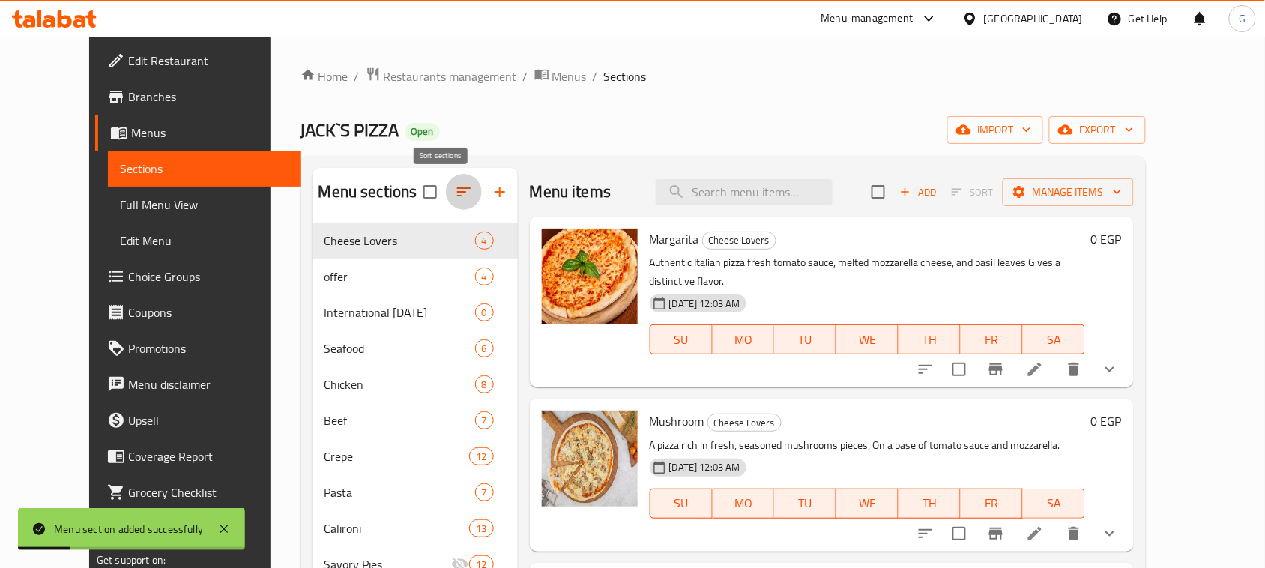
click at [455, 193] on icon "button" at bounding box center [464, 192] width 18 height 18
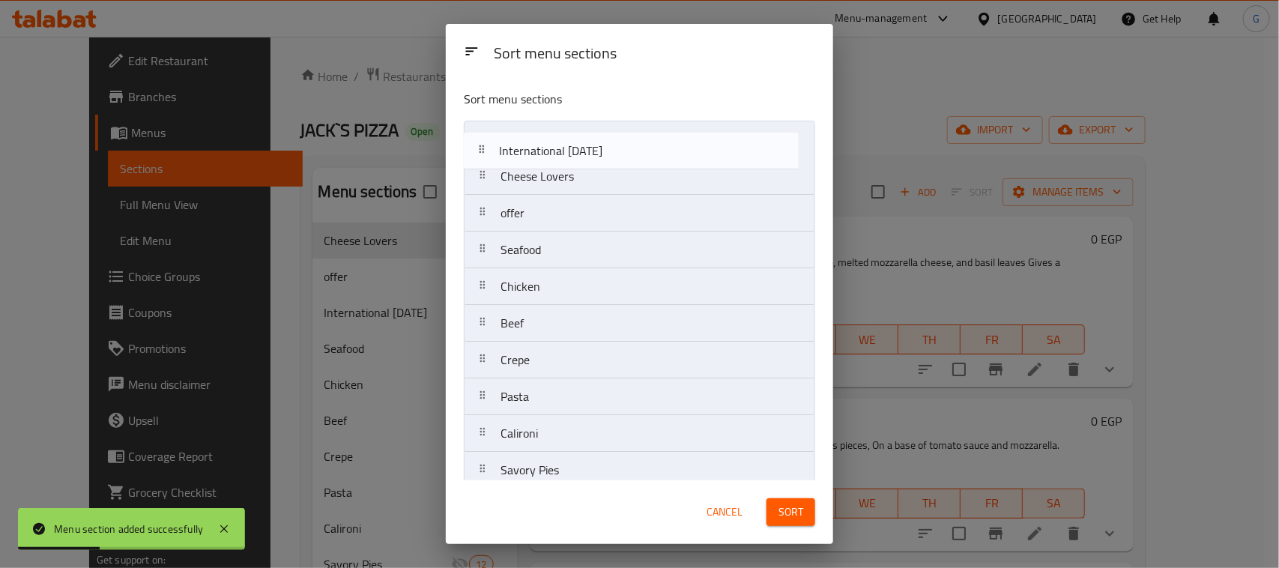
drag, startPoint x: 564, startPoint y: 185, endPoint x: 564, endPoint y: 147, distance: 38.2
click at [564, 147] on nav "Cheese Lovers offer International Potato Day Seafood Chicken Beef Crepe Pasta C…" at bounding box center [639, 360] width 351 height 479
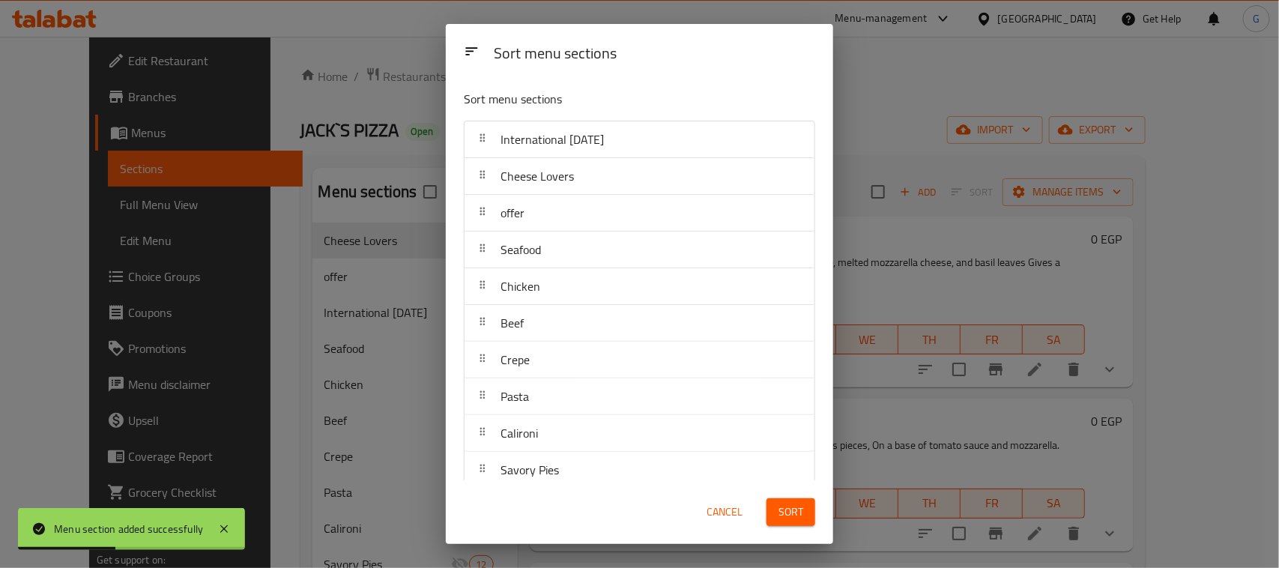
click at [784, 508] on span "Sort" at bounding box center [790, 512] width 25 height 19
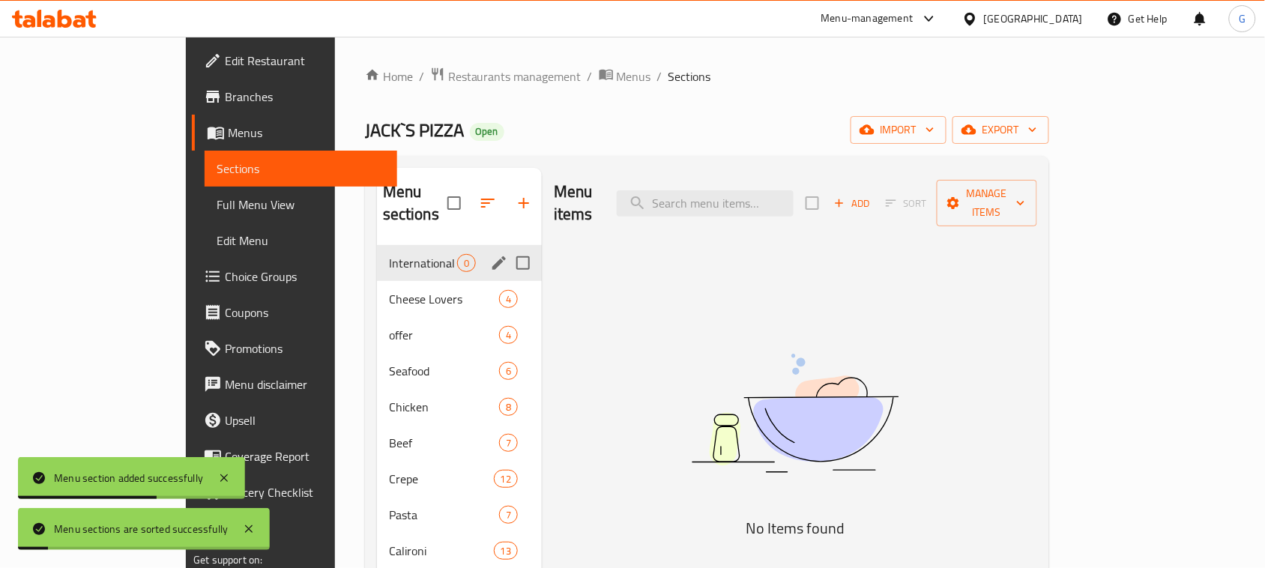
click at [507, 247] on input "Menu sections" at bounding box center [522, 262] width 31 height 31
click at [490, 254] on icon "edit" at bounding box center [499, 263] width 18 height 18
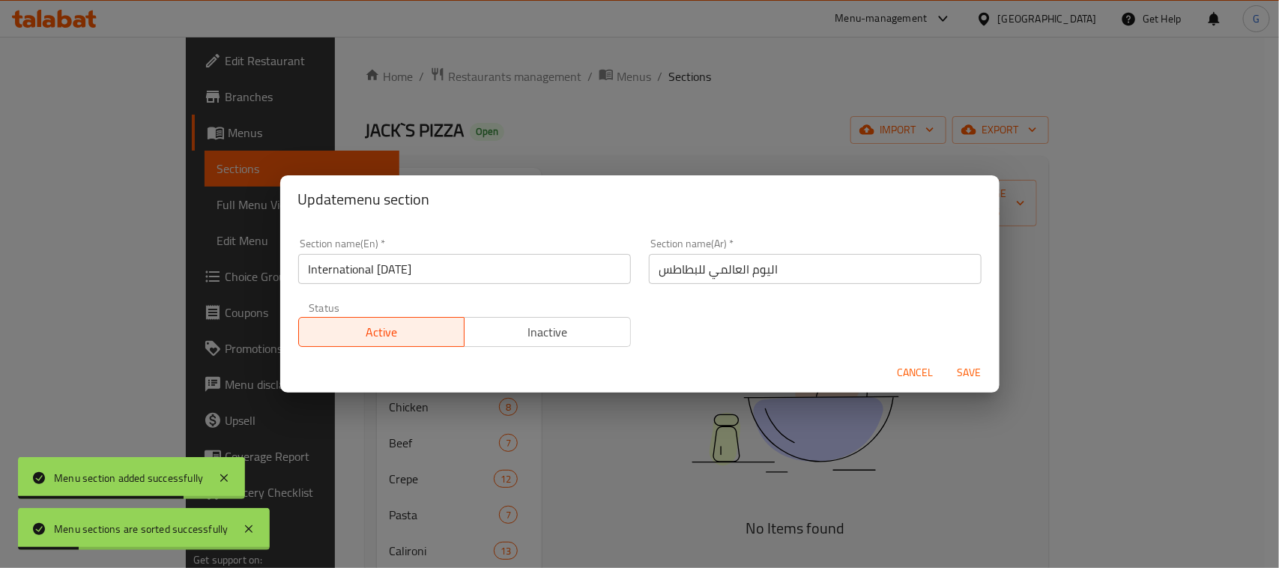
click at [563, 334] on span "Inactive" at bounding box center [548, 332] width 154 height 22
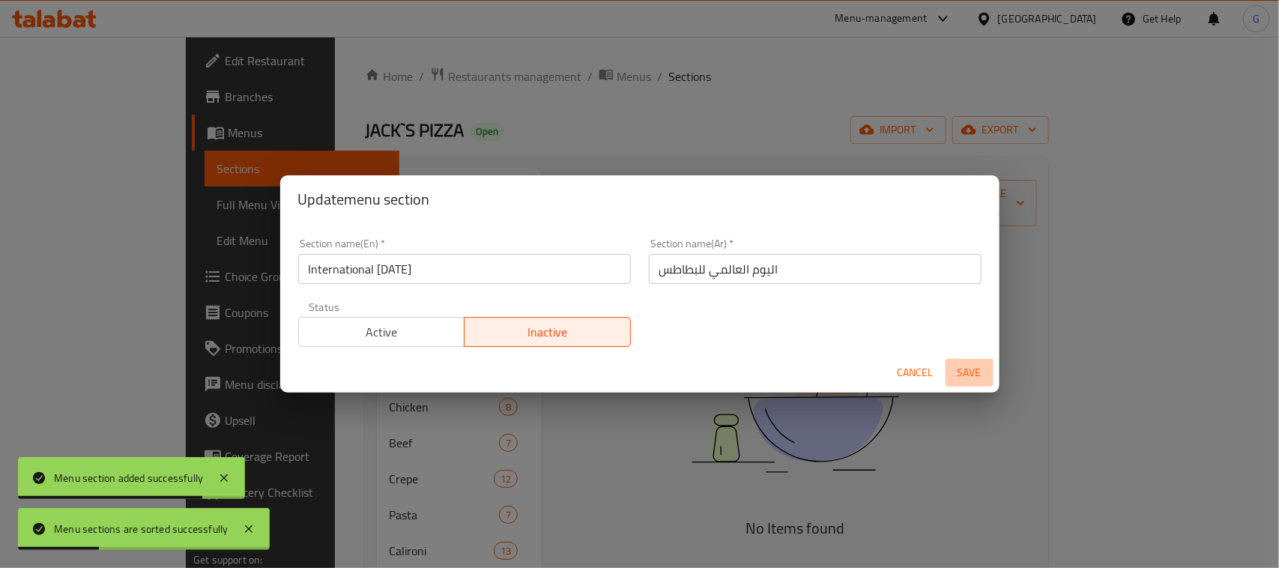
click at [979, 377] on span "Save" at bounding box center [970, 372] width 36 height 19
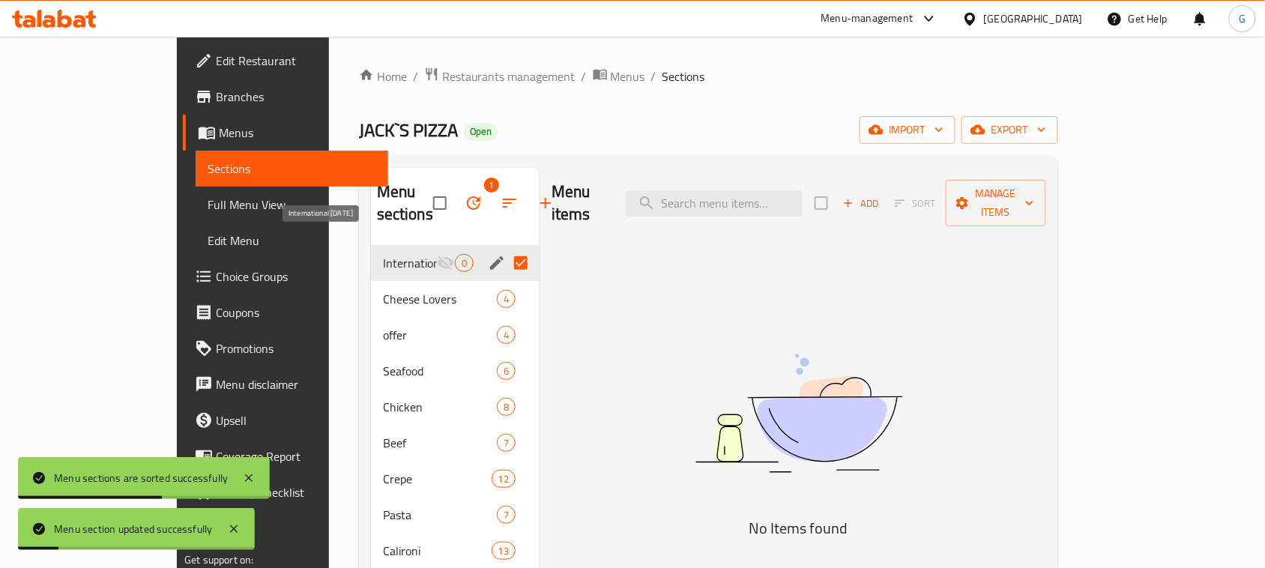
click at [383, 254] on span "International [DATE]" at bounding box center [410, 263] width 54 height 18
click at [505, 247] on input "Menu sections" at bounding box center [520, 262] width 31 height 31
checkbox input "false"
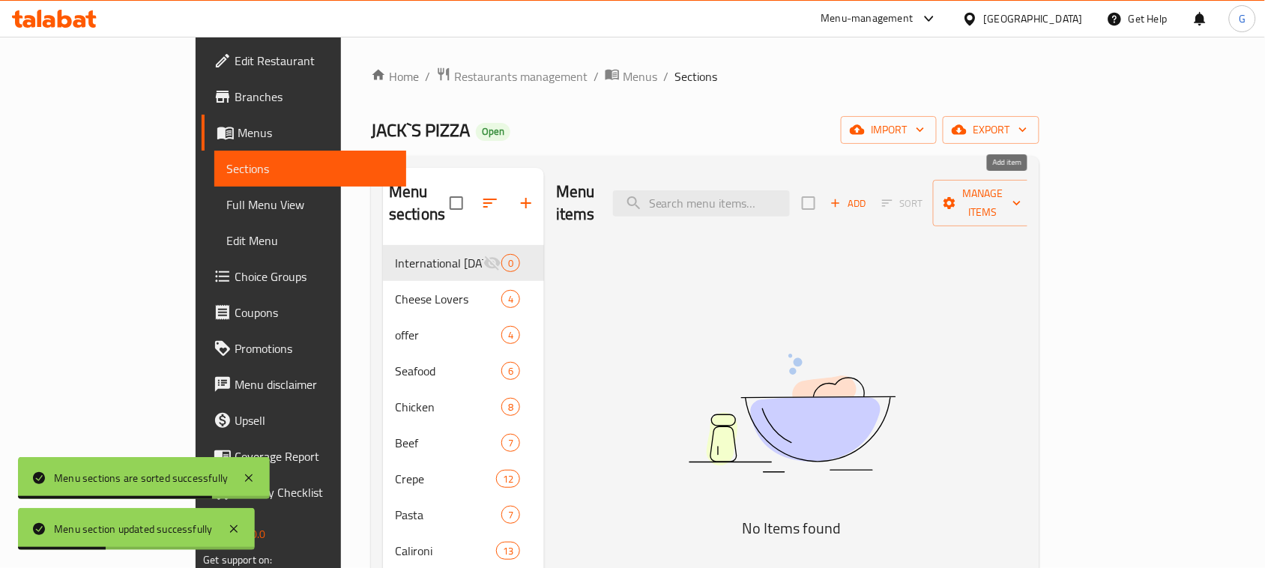
click at [872, 192] on button "Add" at bounding box center [848, 203] width 48 height 23
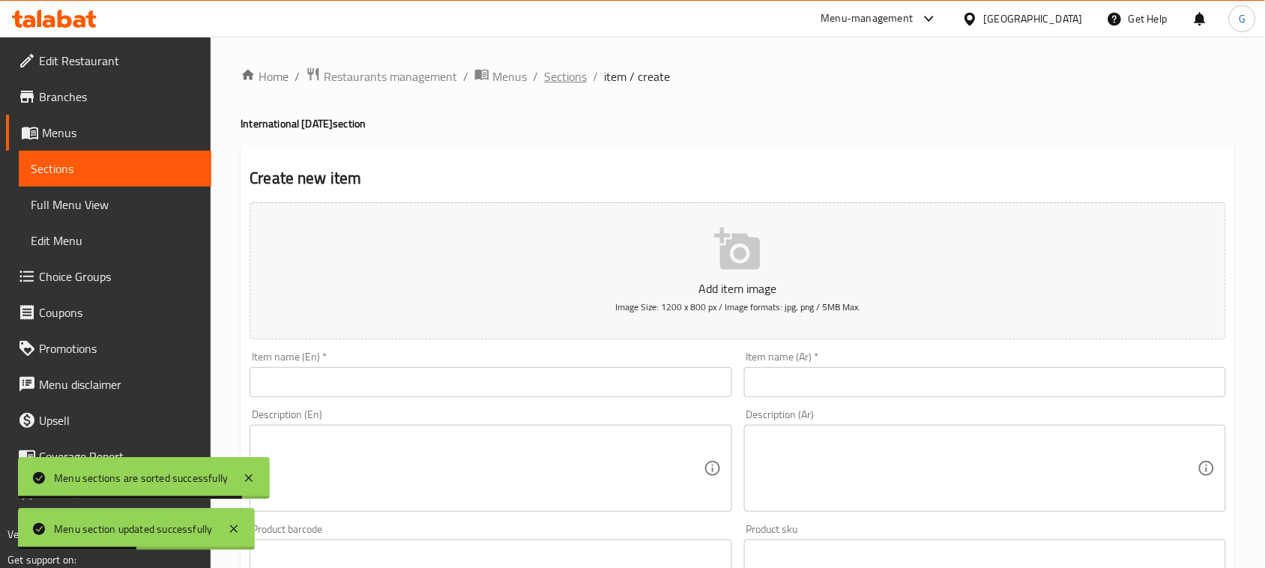
click at [578, 67] on span "Sections" at bounding box center [565, 76] width 43 height 18
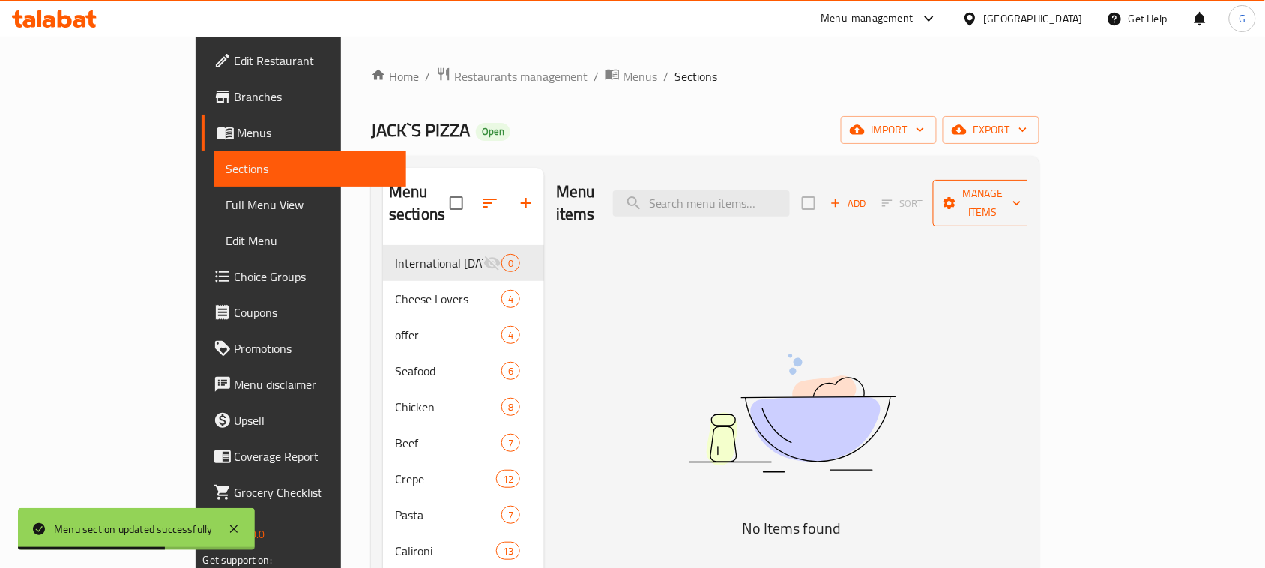
click at [1021, 187] on span "Manage items" at bounding box center [983, 202] width 76 height 37
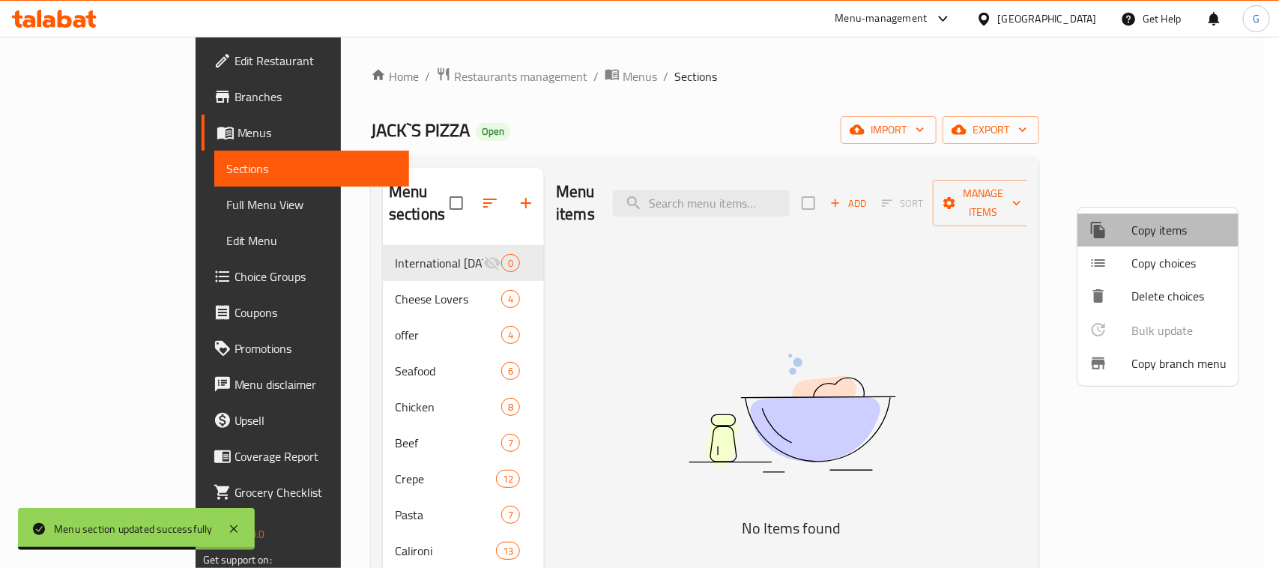
click at [1158, 239] on span "Copy items" at bounding box center [1178, 230] width 95 height 18
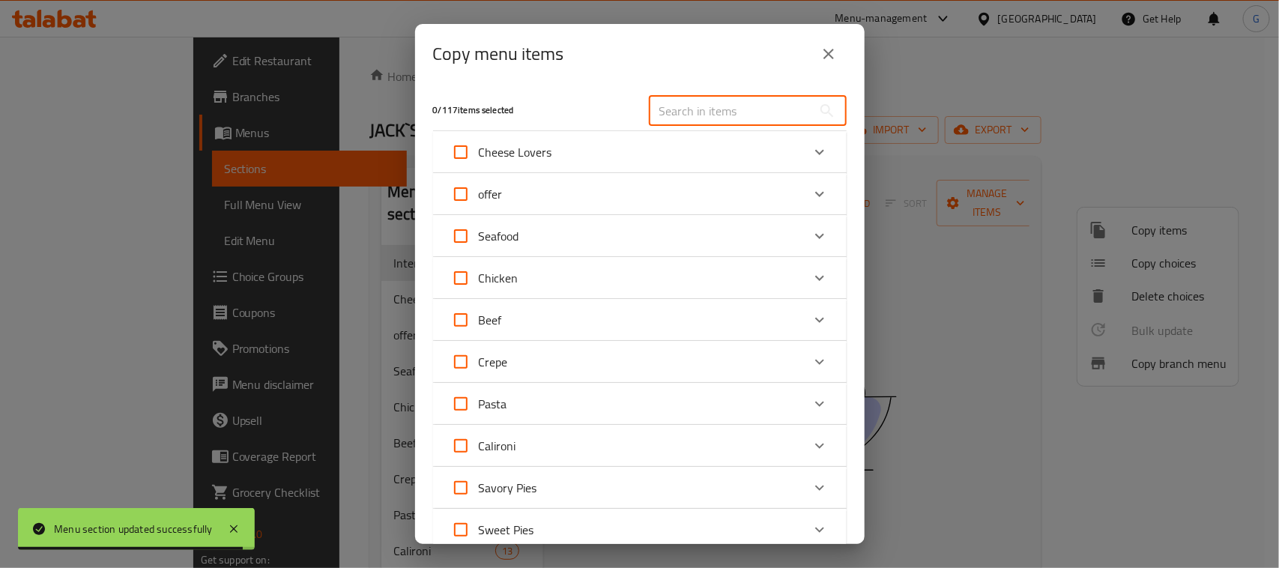
click at [686, 116] on input "text" at bounding box center [730, 111] width 163 height 30
paste input "Chicken Ranch"
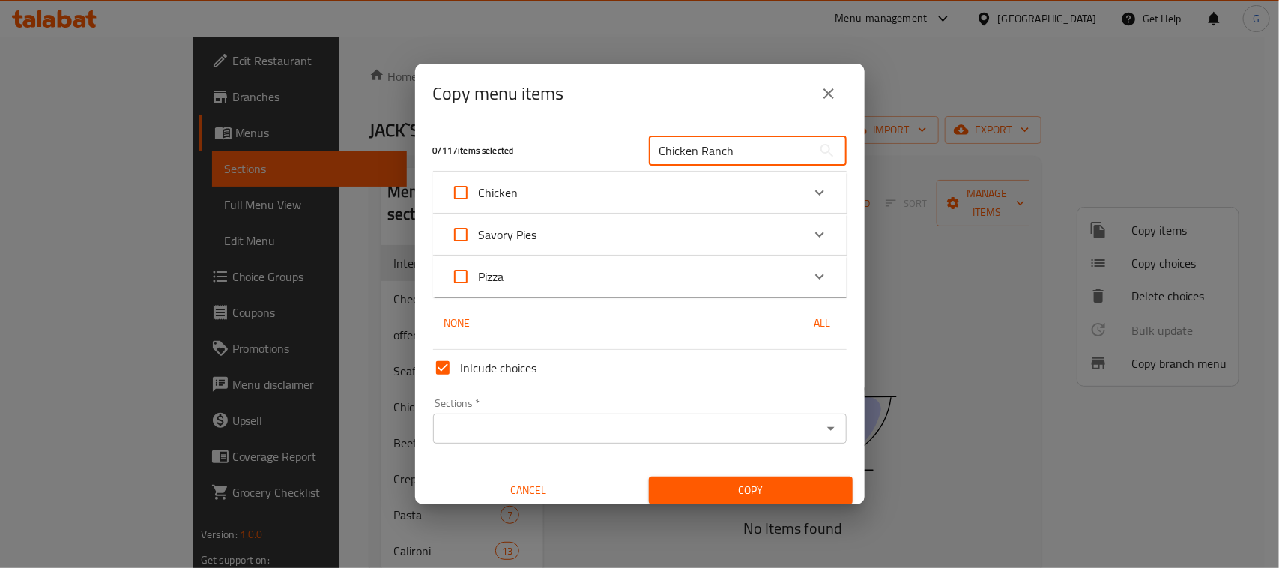
type input "Chicken Ranch"
click at [633, 277] on div "Pizza" at bounding box center [626, 276] width 351 height 36
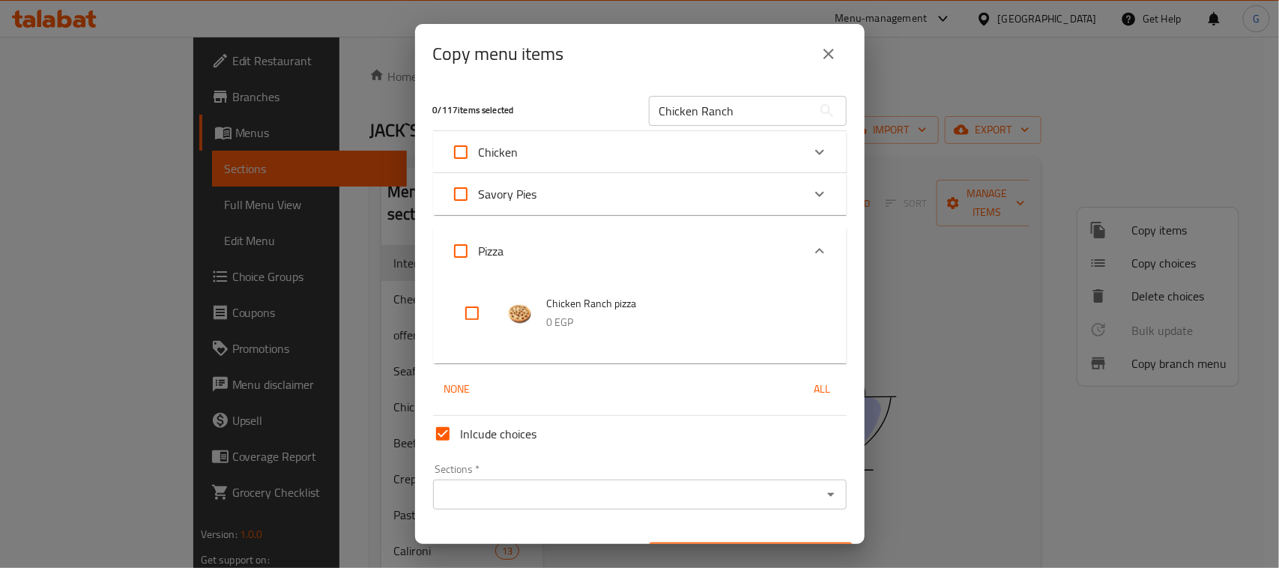
click at [563, 203] on div "Savory Pies" at bounding box center [626, 194] width 351 height 36
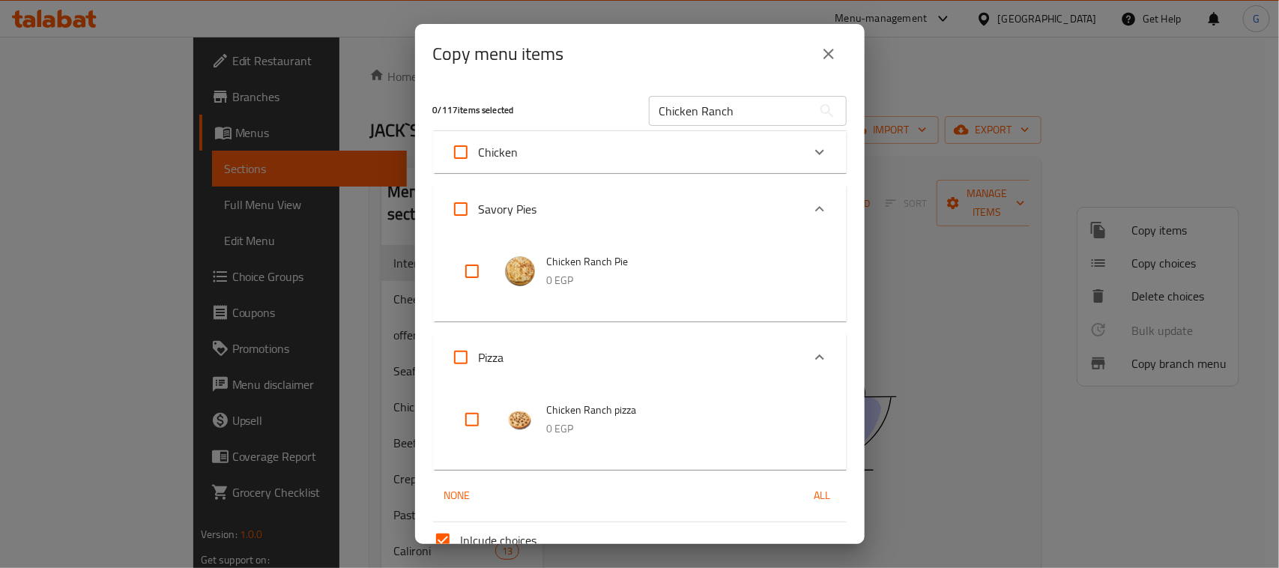
click at [582, 176] on div "0 / 117 items selected Chicken Ranch ​ Chicken Chicken Ranch 0 EGP Savory Pies …" at bounding box center [640, 314] width 450 height 460
click at [587, 156] on div "Chicken" at bounding box center [626, 152] width 351 height 36
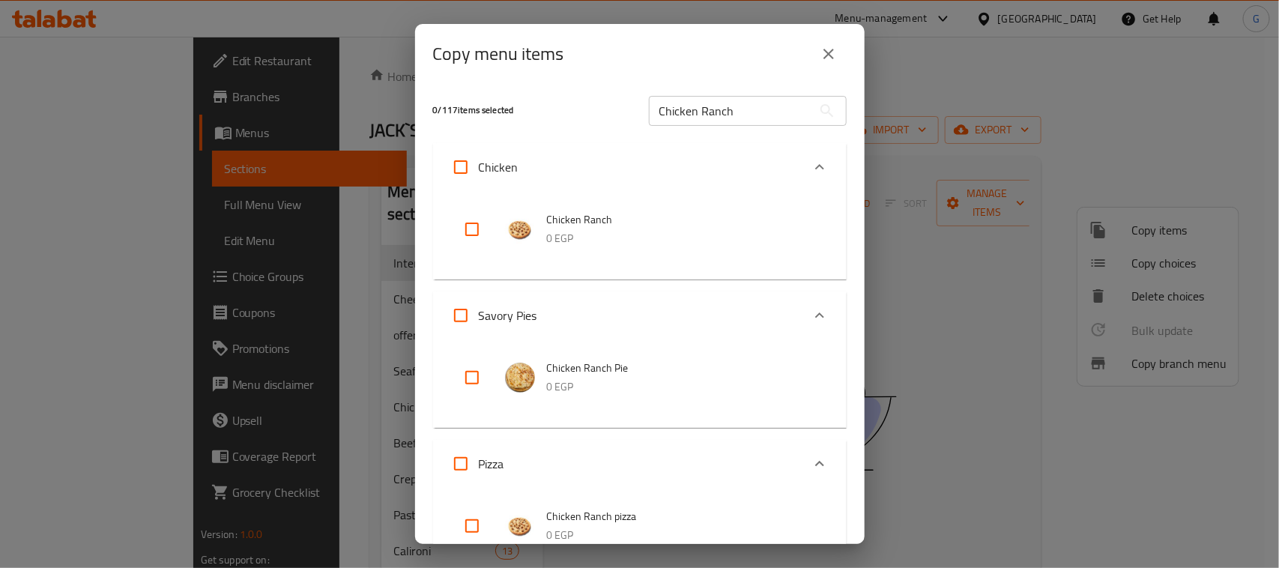
click at [469, 230] on input "checkbox" at bounding box center [472, 229] width 36 height 36
checkbox input "true"
click at [705, 106] on input "Chicken Ranch" at bounding box center [730, 111] width 163 height 30
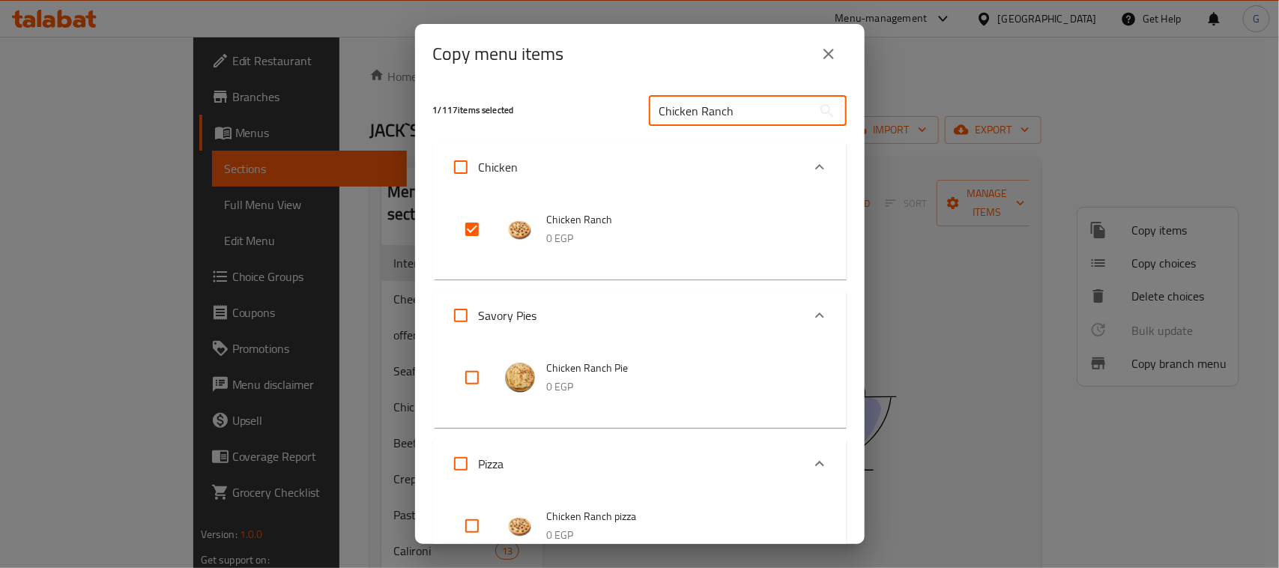
paste input "Margarita"
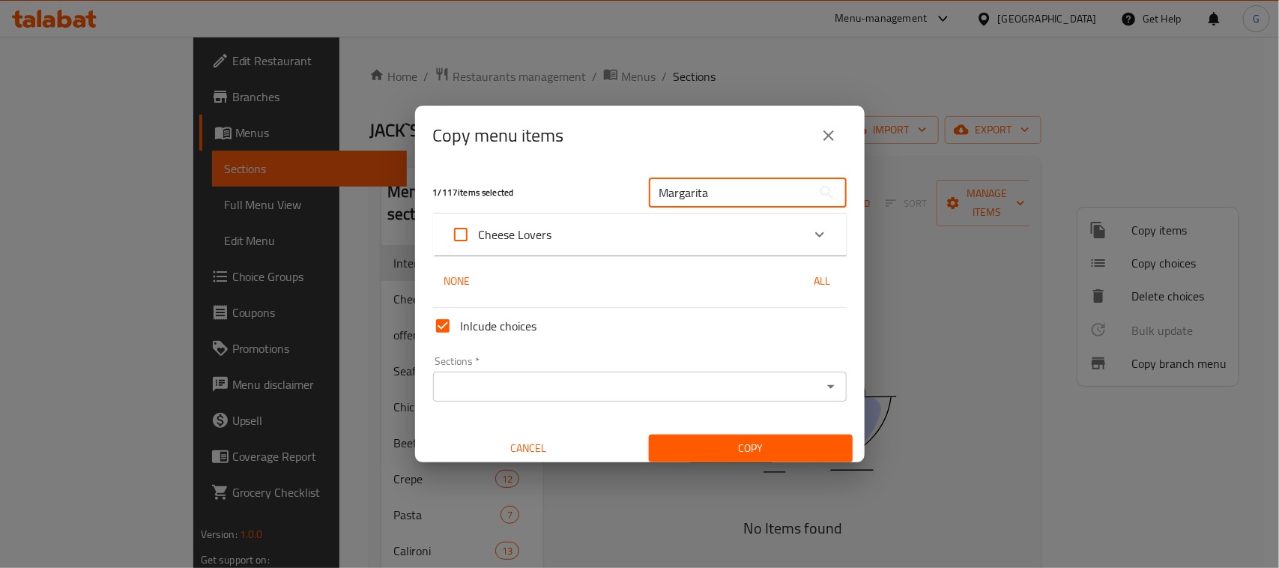
type input "Margarita"
click at [713, 242] on div "Cheese Lovers" at bounding box center [626, 235] width 351 height 36
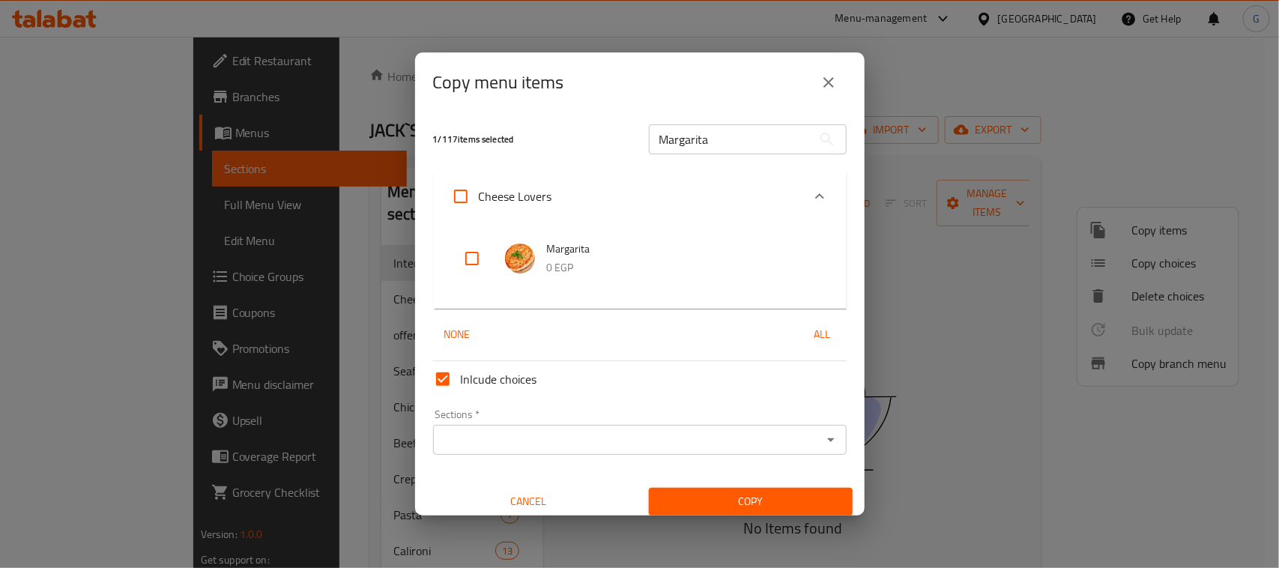
click at [478, 250] on input "checkbox" at bounding box center [472, 259] width 36 height 36
checkbox input "true"
click at [691, 140] on input "Margarita" at bounding box center [730, 139] width 163 height 30
paste input "ix Cheese"
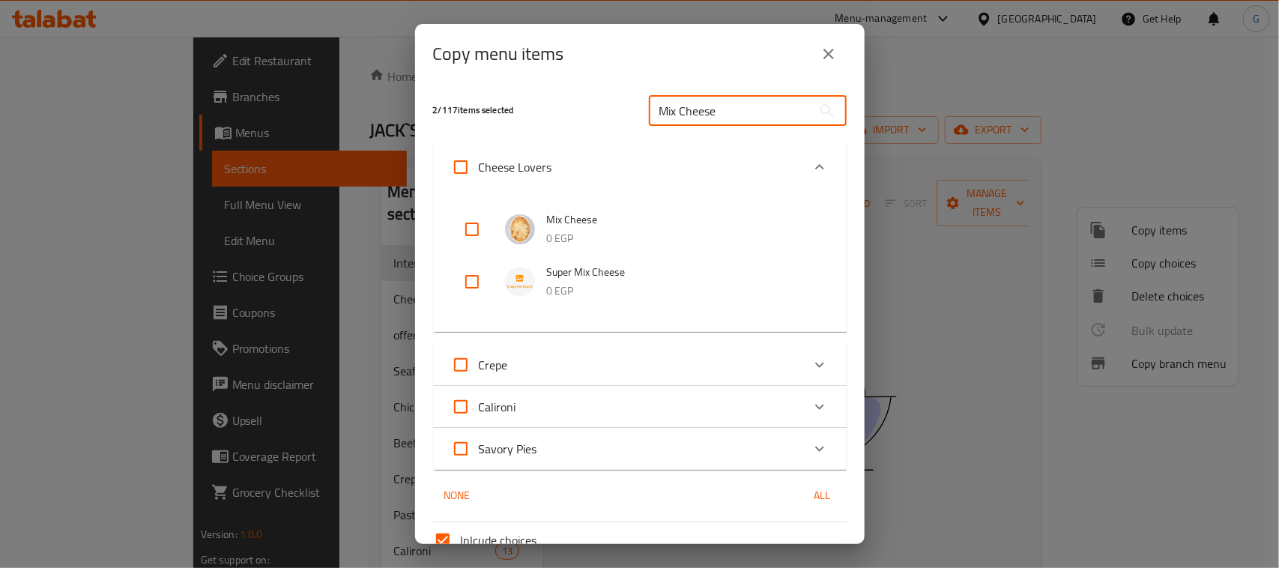
type input "Mix Cheese"
click at [469, 223] on input "checkbox" at bounding box center [472, 229] width 36 height 36
checkbox input "true"
click at [694, 106] on input "Mix Cheese" at bounding box center [730, 111] width 163 height 30
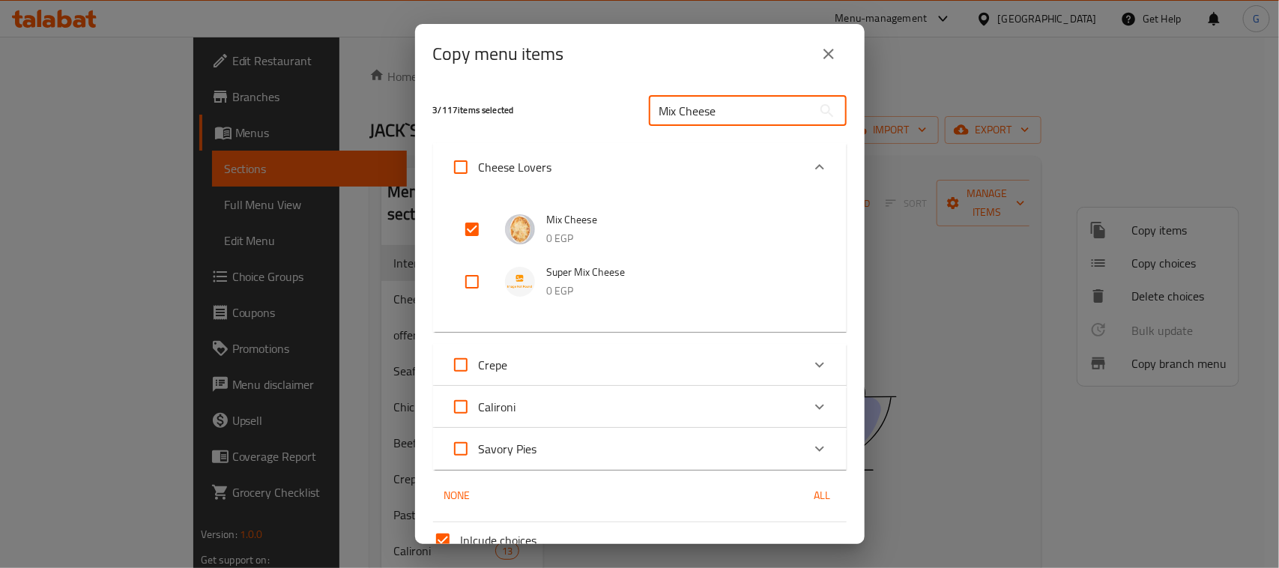
click at [694, 106] on input "Mix Cheese" at bounding box center [730, 111] width 163 height 30
paste input "Pepperoni"
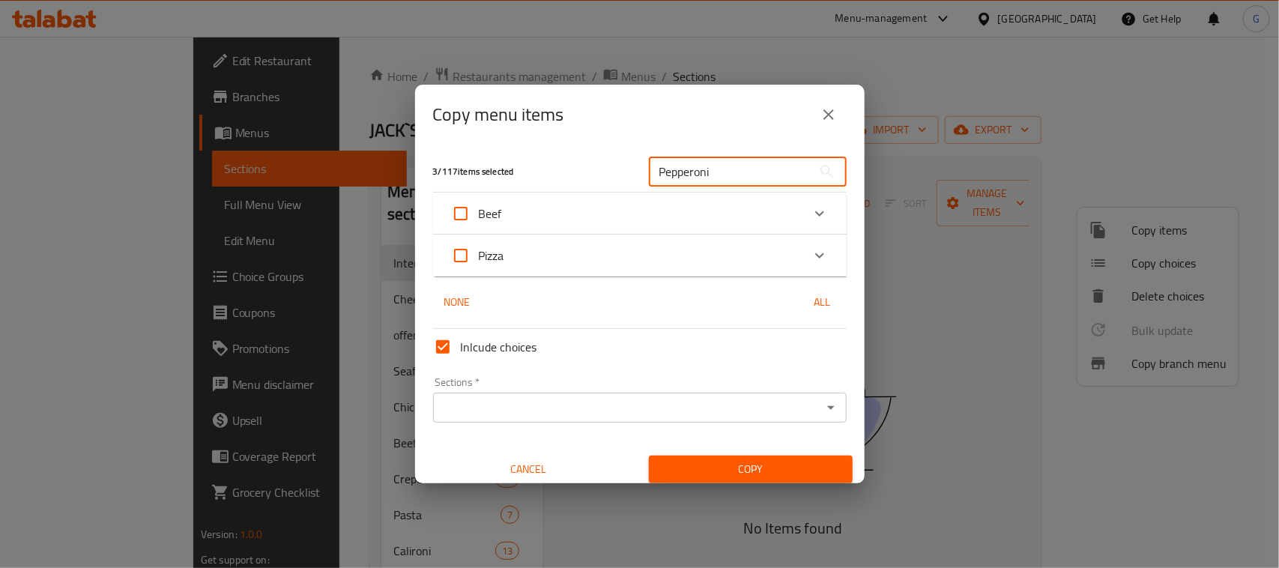
type input "Pepperoni"
click at [544, 215] on div "Beef" at bounding box center [626, 214] width 351 height 36
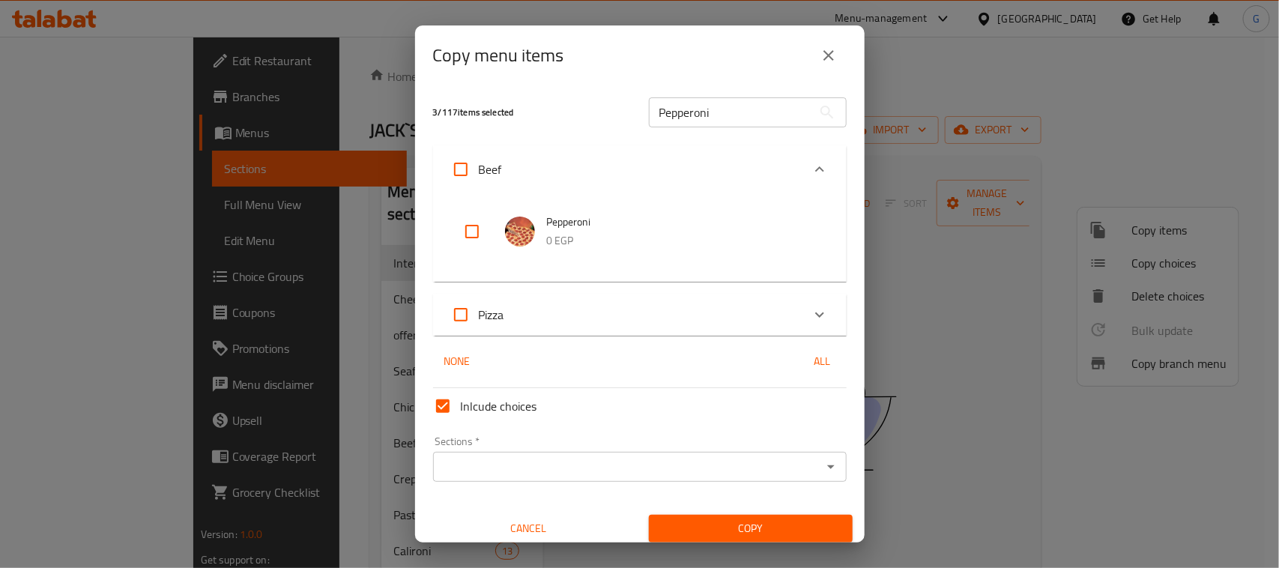
click at [539, 303] on div "Pizza" at bounding box center [626, 315] width 351 height 36
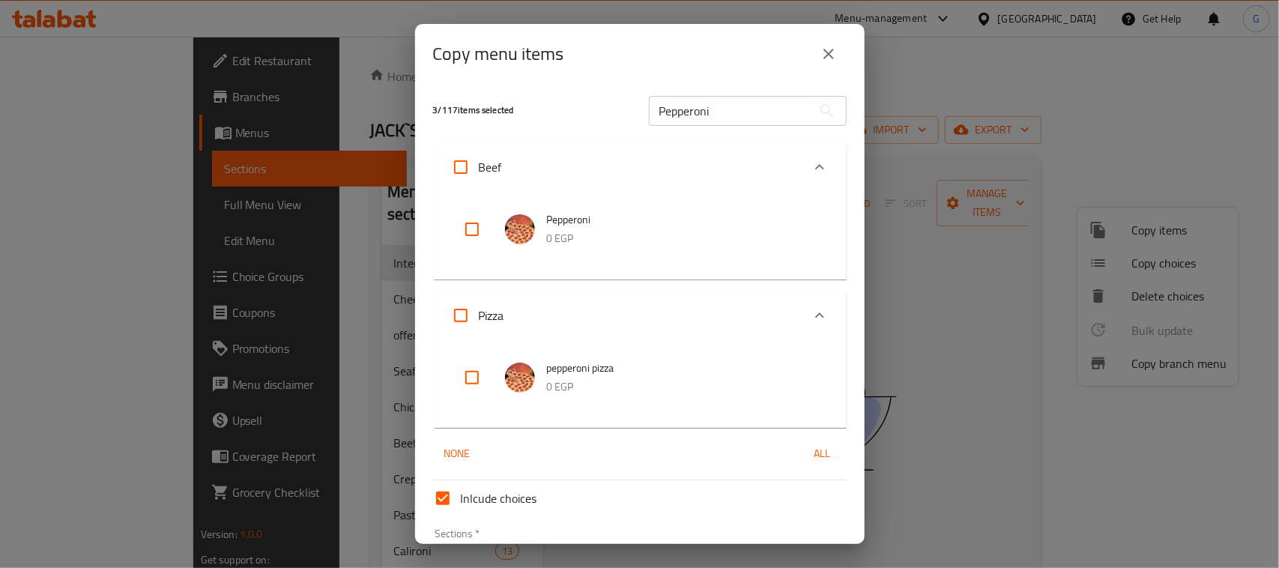
click at [472, 235] on input "checkbox" at bounding box center [472, 229] width 36 height 36
checkbox input "true"
click at [686, 107] on input "Pepperoni" at bounding box center [730, 111] width 163 height 30
paste input "Crispy"
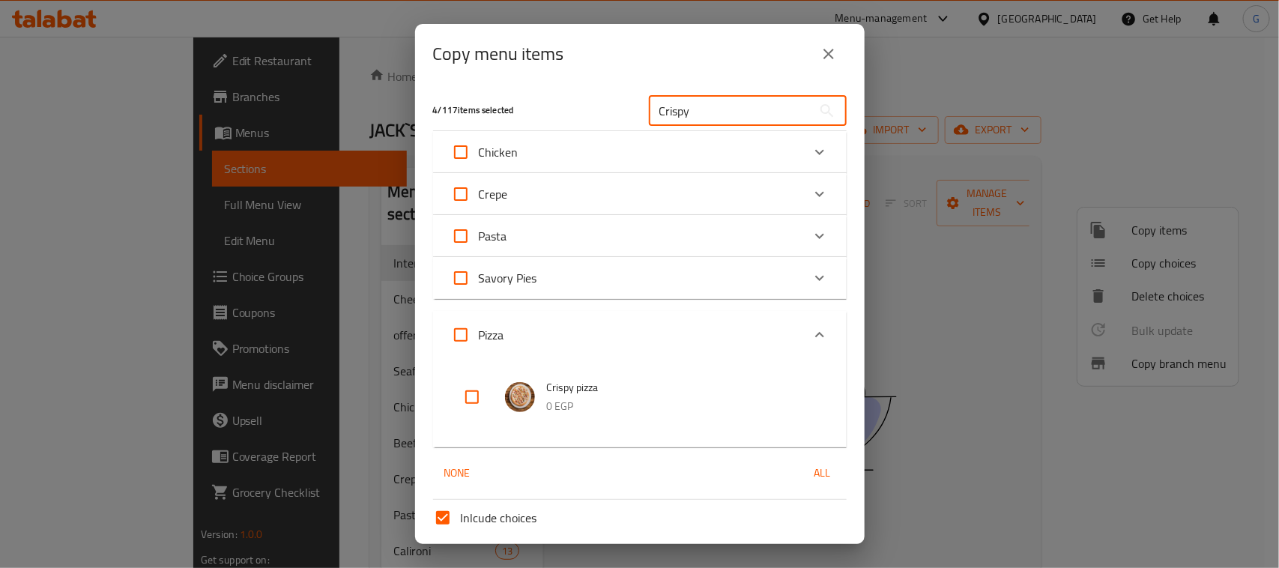
type input "Crispy"
click at [575, 141] on div "Chicken" at bounding box center [626, 152] width 351 height 36
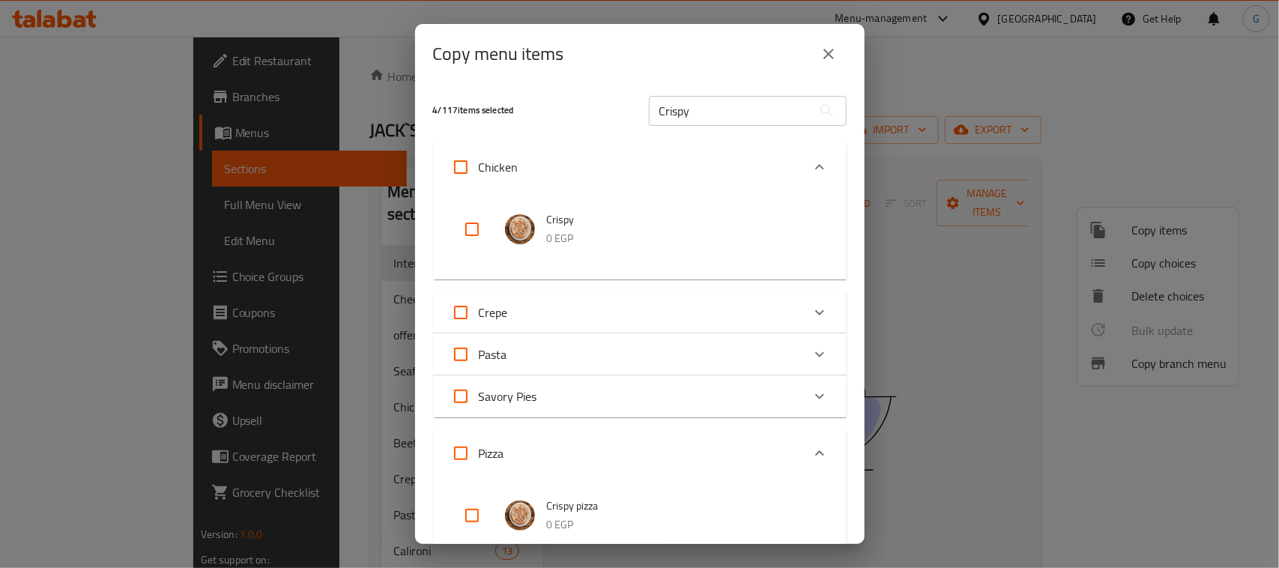
click at [611, 307] on div "Crepe" at bounding box center [626, 312] width 351 height 36
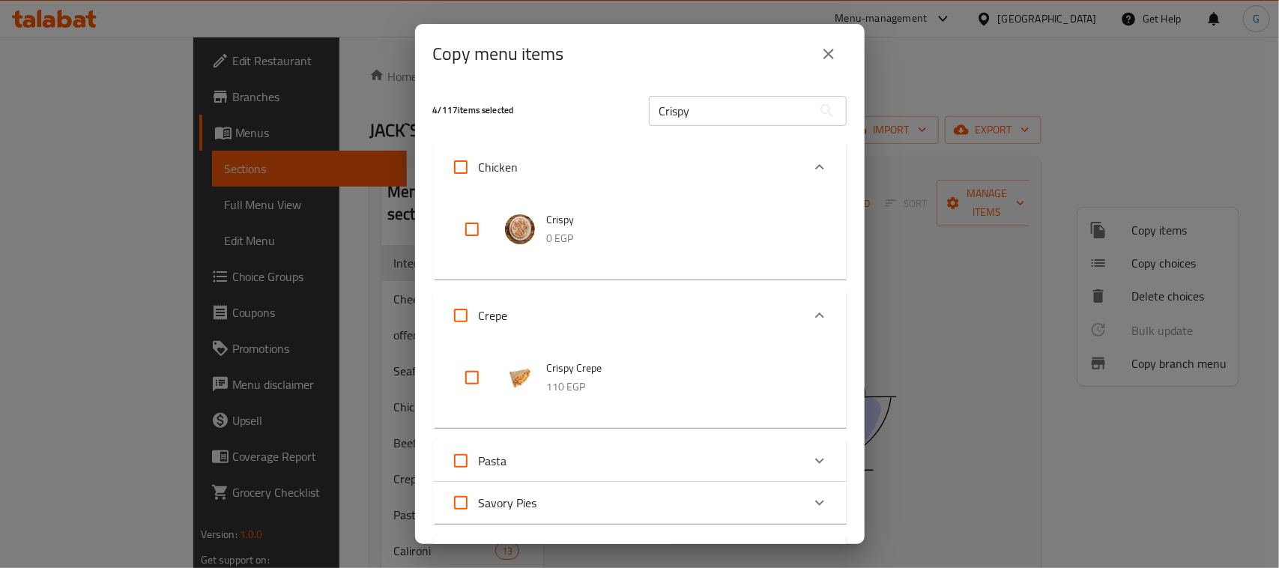
click at [567, 458] on div "Pasta" at bounding box center [626, 461] width 351 height 36
click at [487, 233] on input "checkbox" at bounding box center [472, 229] width 36 height 36
checkbox input "true"
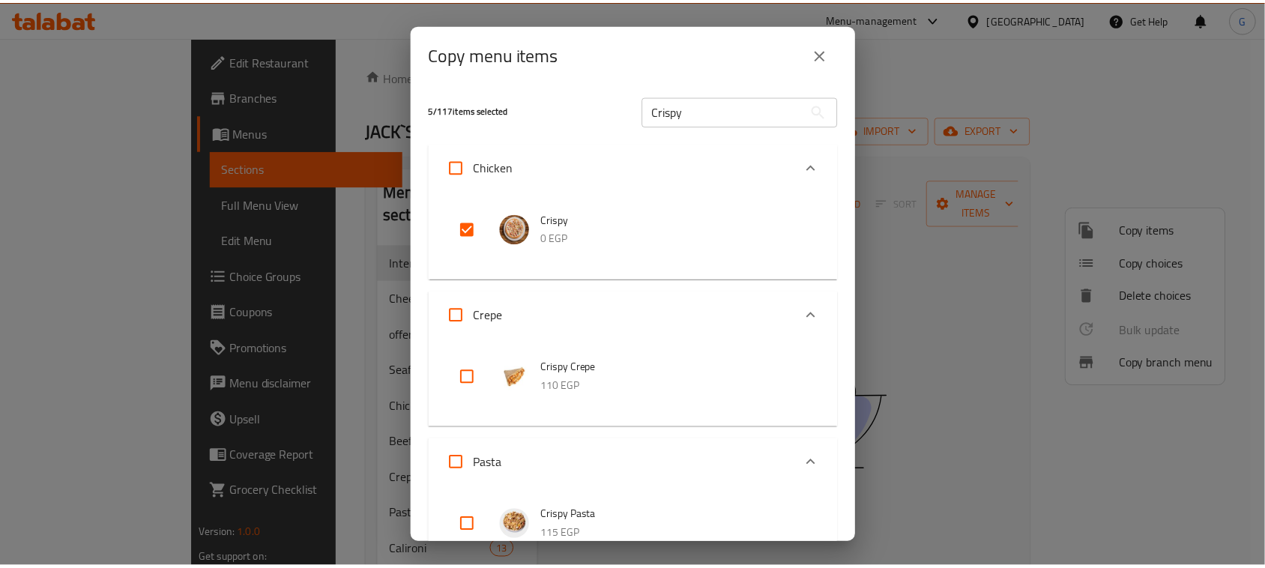
scroll to position [450, 0]
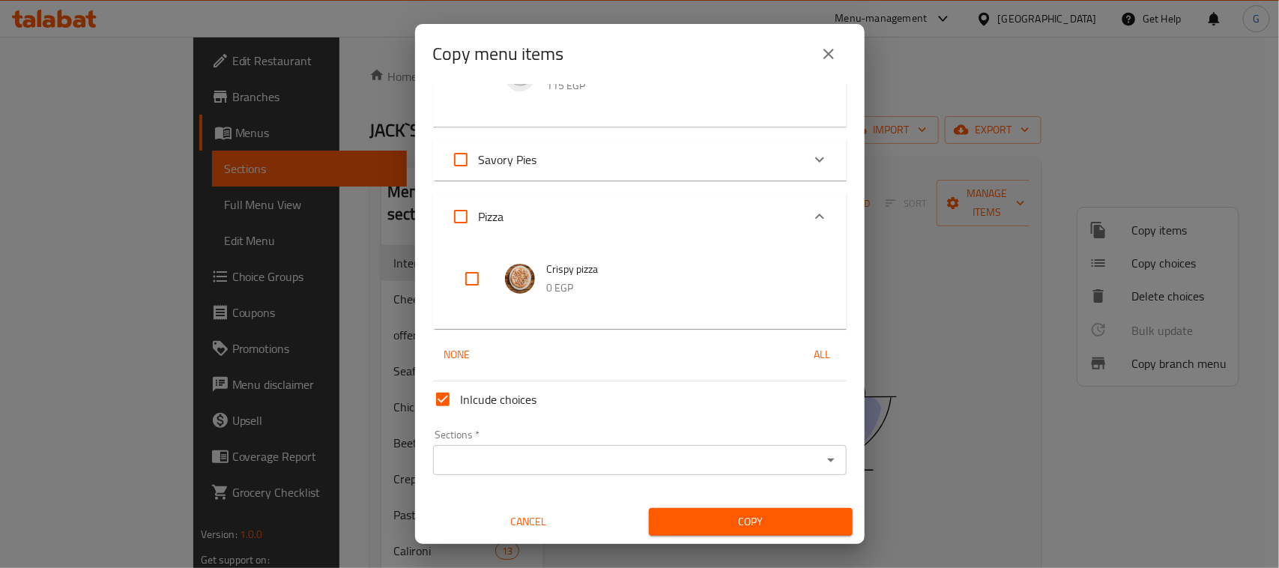
click at [689, 445] on div "Sections *" at bounding box center [640, 460] width 414 height 30
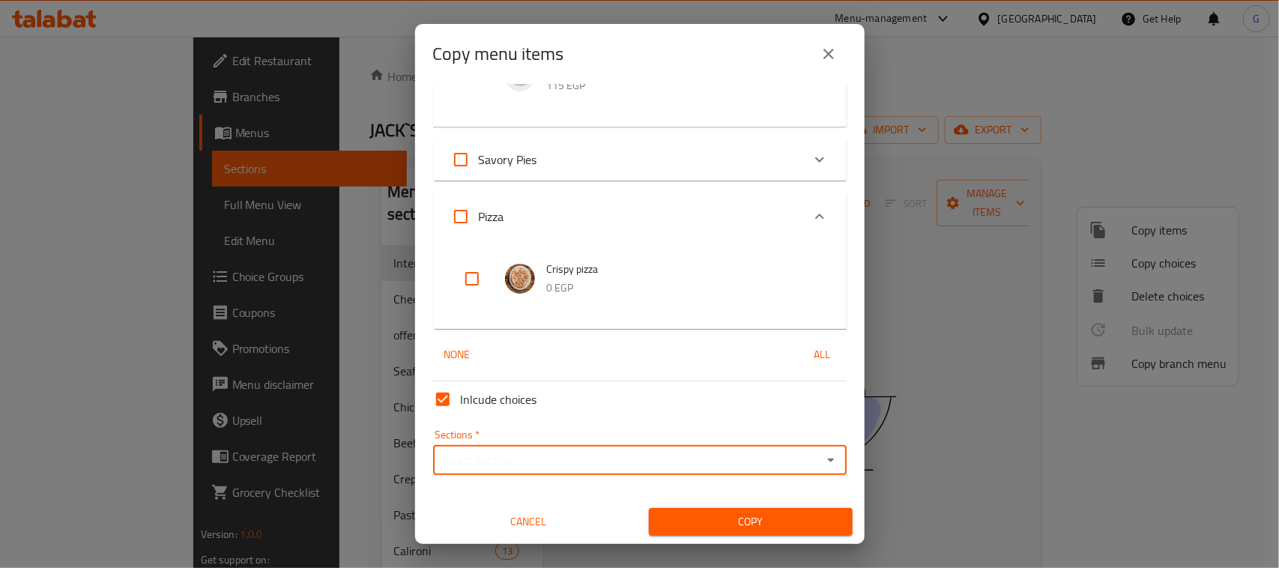
click at [671, 456] on input "Sections   *" at bounding box center [628, 460] width 380 height 21
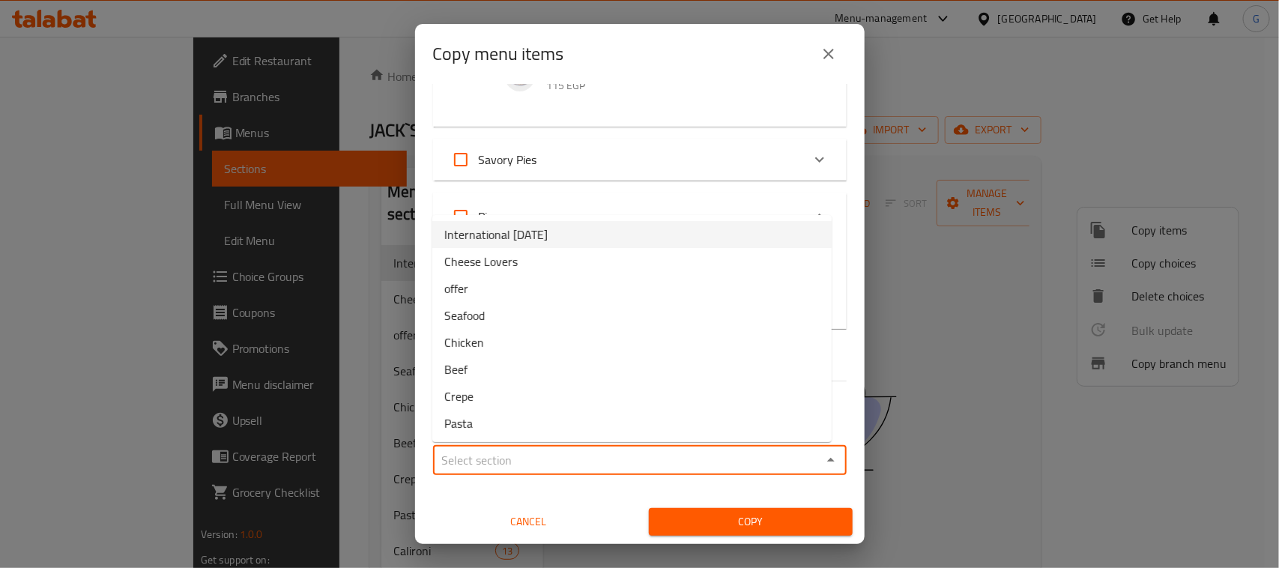
click at [611, 235] on li "International [DATE]" at bounding box center [631, 234] width 399 height 27
type input "International [DATE]"
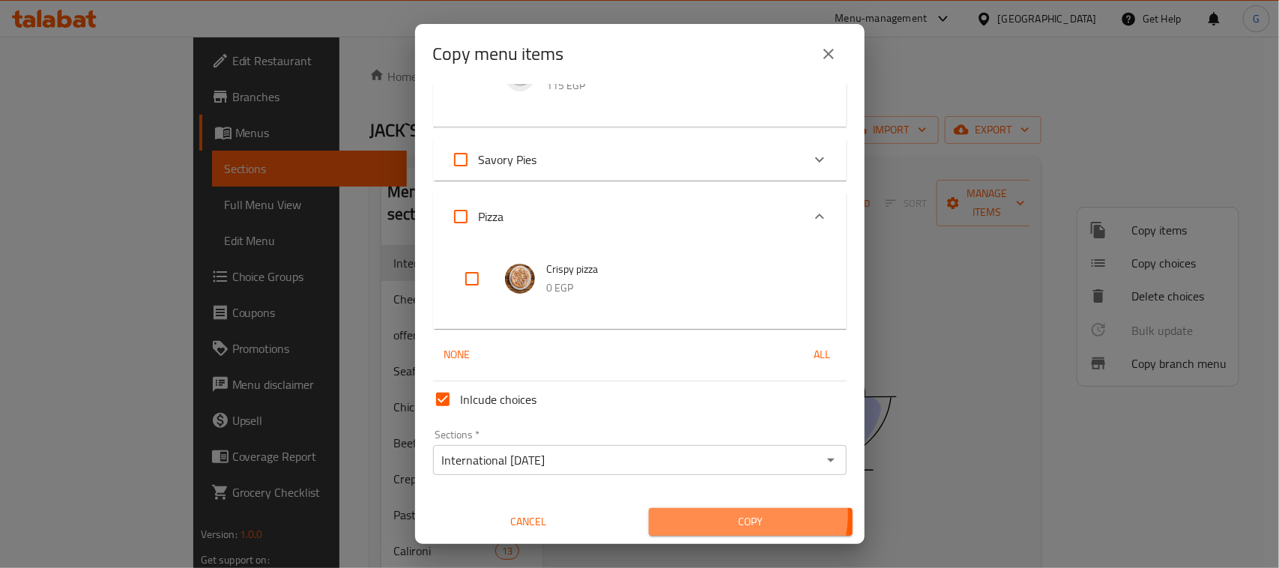
click at [732, 514] on span "Copy" at bounding box center [751, 521] width 180 height 19
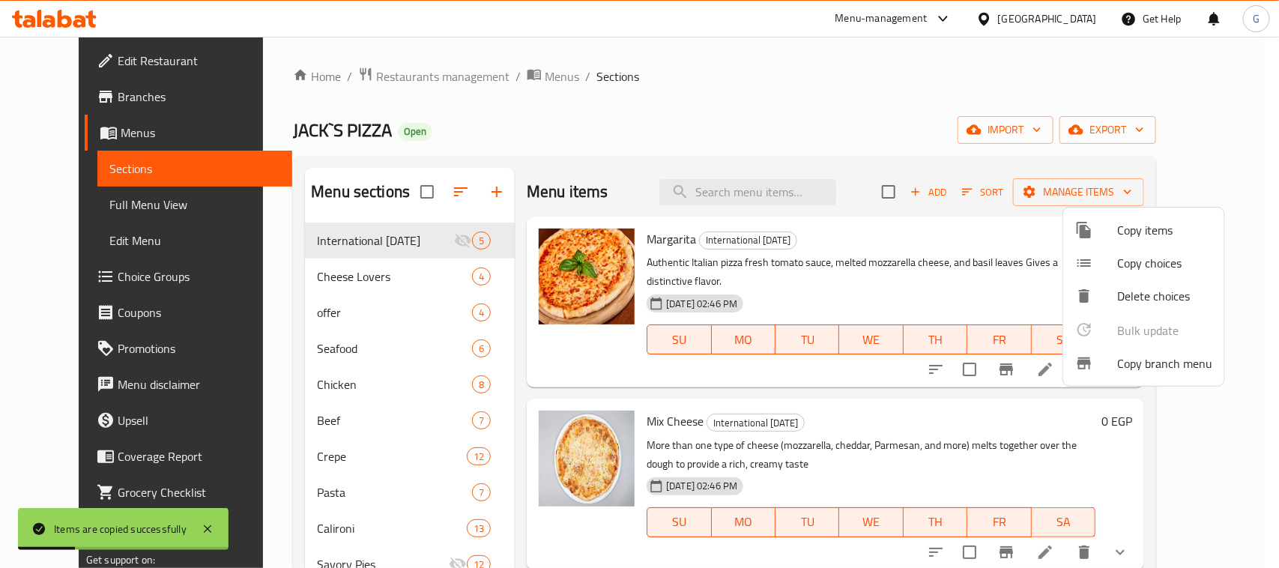
click at [798, 85] on div at bounding box center [639, 284] width 1279 height 568
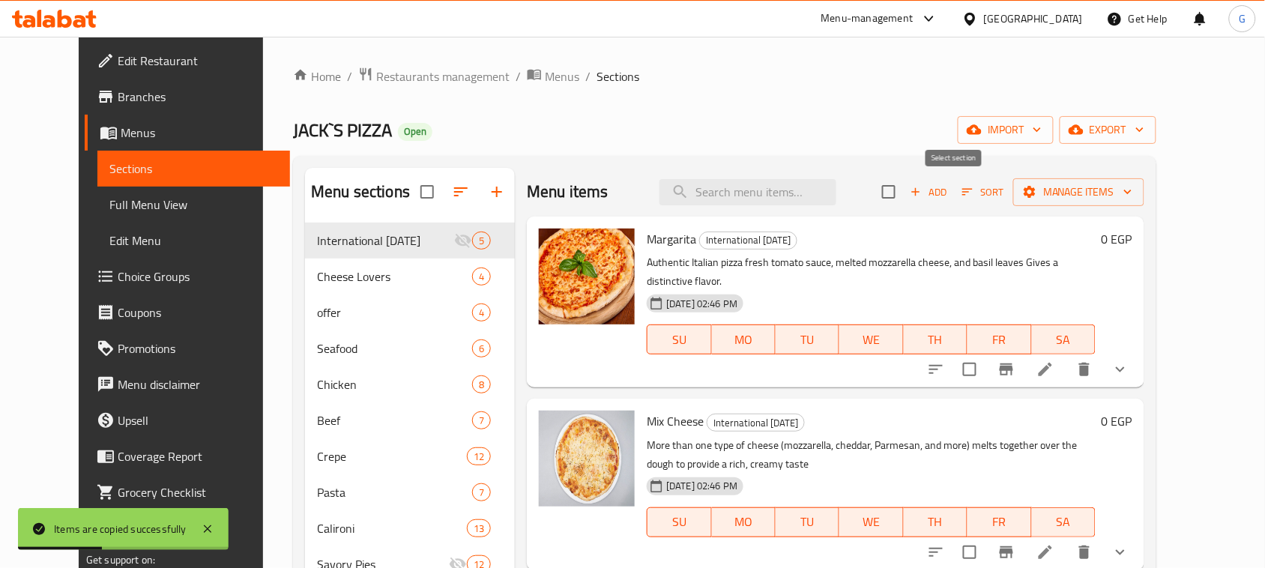
click at [904, 192] on input "checkbox" at bounding box center [888, 191] width 31 height 31
checkbox input "true"
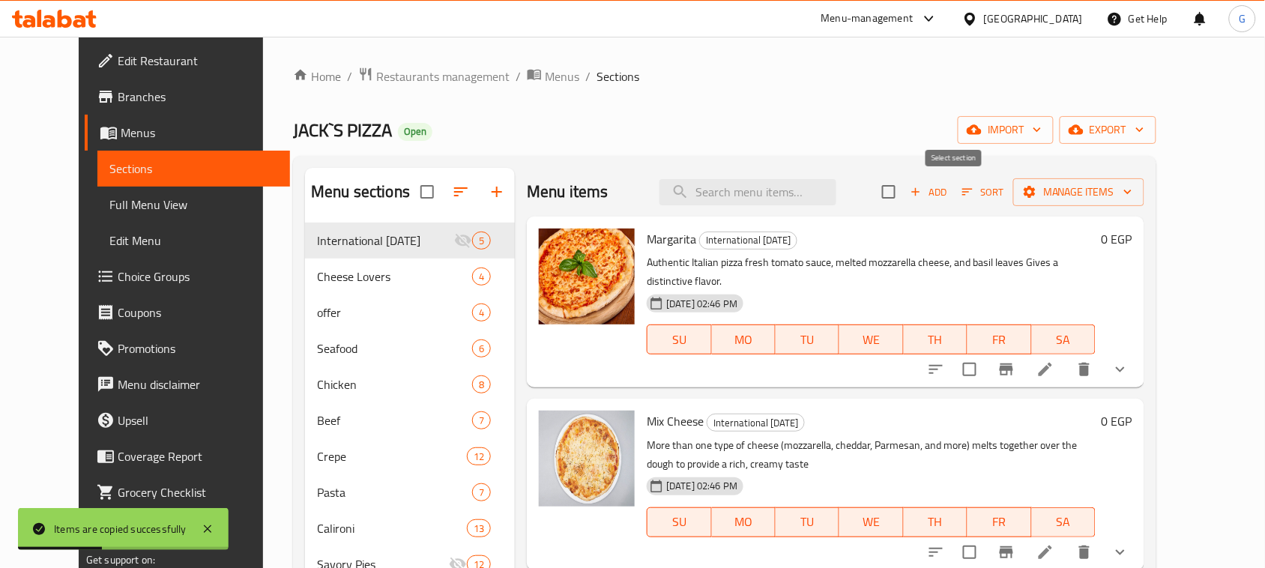
checkbox input "true"
click at [1125, 196] on span "Manage items" at bounding box center [1078, 192] width 107 height 19
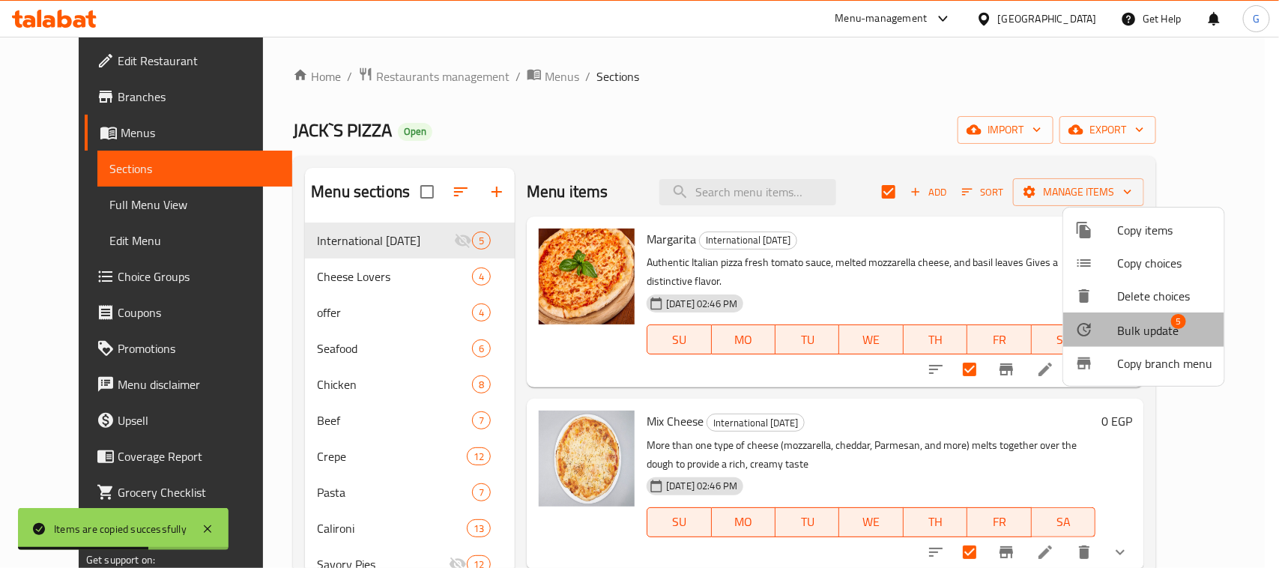
click at [1154, 335] on span "Bulk update" at bounding box center [1147, 330] width 61 height 18
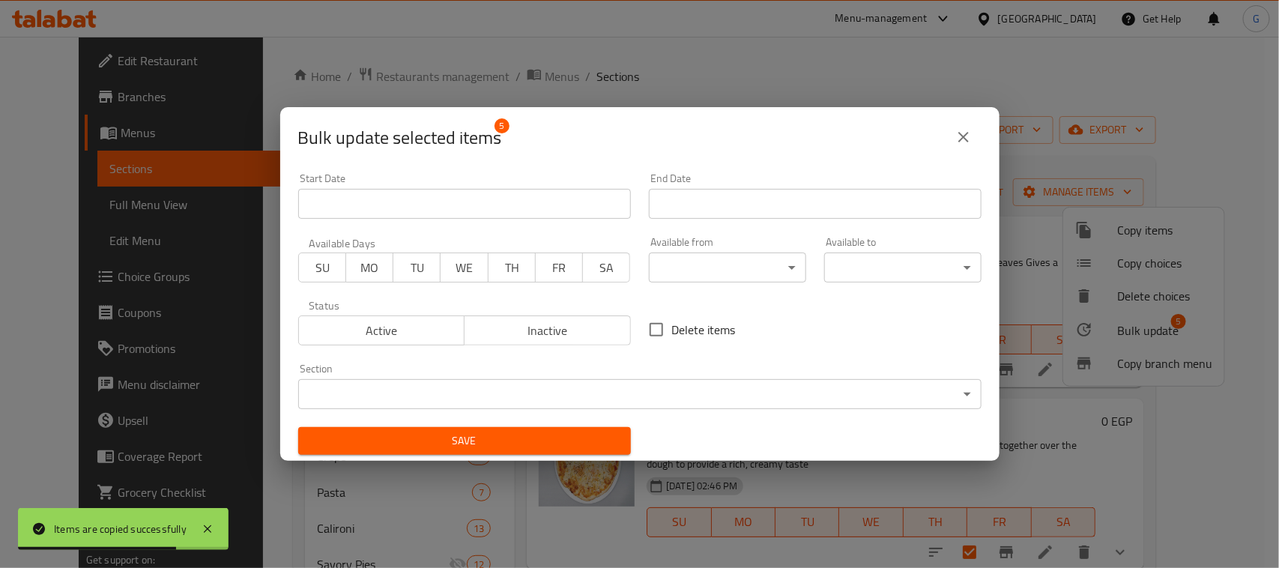
click at [528, 219] on div "Start Date Start Date" at bounding box center [464, 196] width 351 height 64
click at [528, 208] on input "Start Date" at bounding box center [464, 204] width 333 height 30
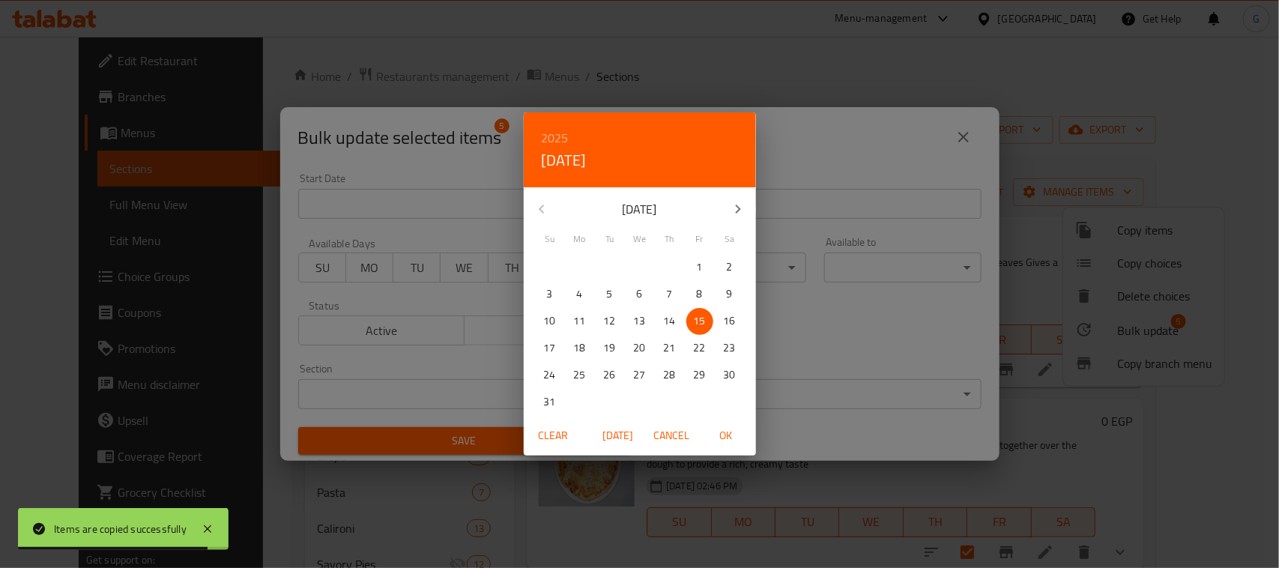
click at [614, 343] on p "19" at bounding box center [610, 348] width 12 height 19
click at [710, 443] on span "OK" at bounding box center [726, 435] width 36 height 19
type input "[DATE]"
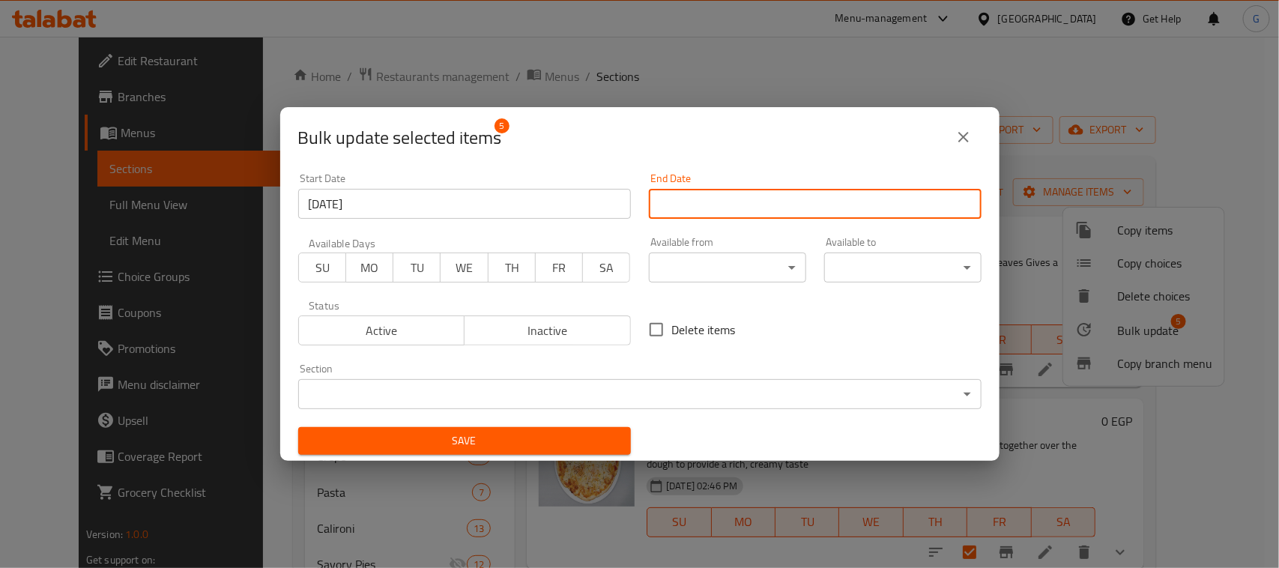
click at [753, 204] on input "Start Date" at bounding box center [815, 204] width 333 height 30
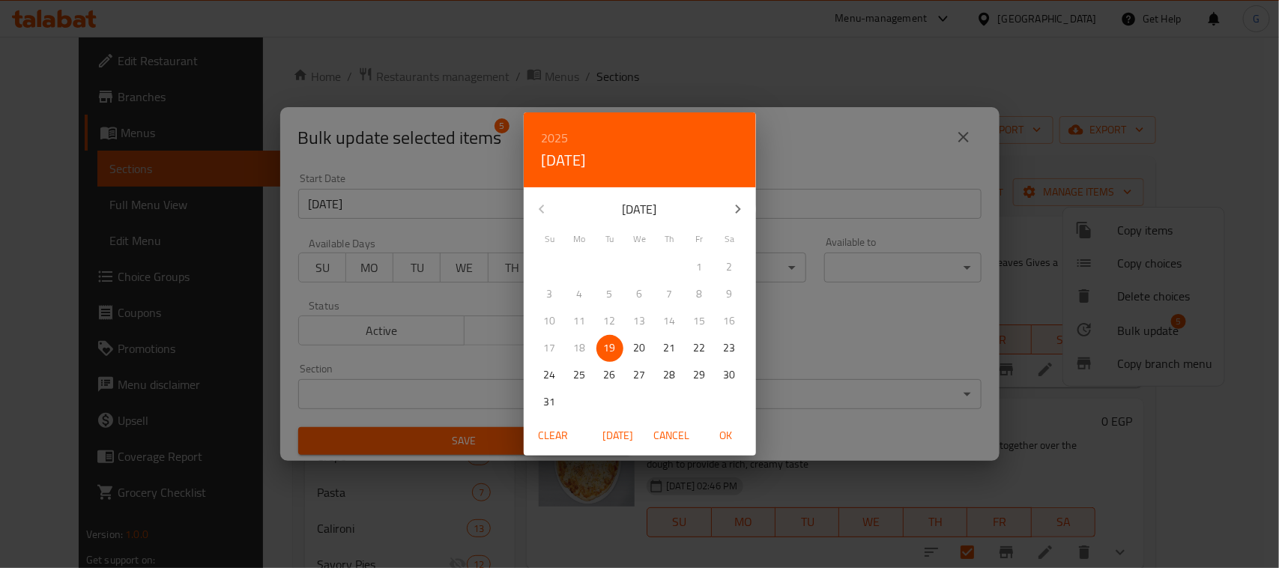
click at [721, 424] on button "OK" at bounding box center [726, 436] width 48 height 28
type input "[DATE]"
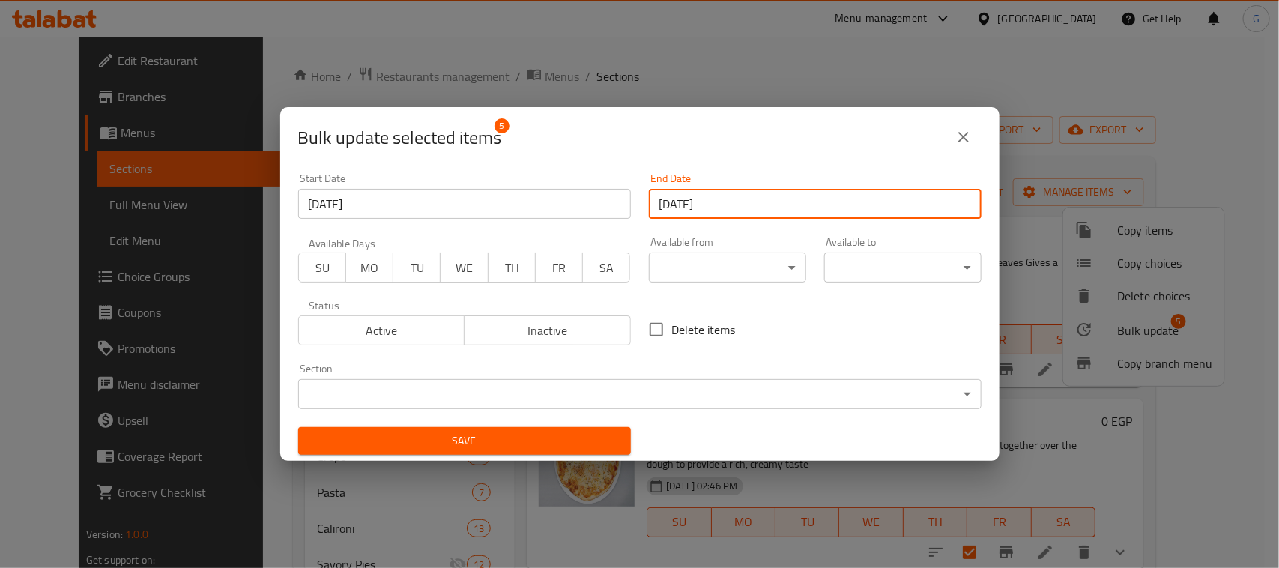
click at [530, 432] on span "Save" at bounding box center [464, 441] width 309 height 19
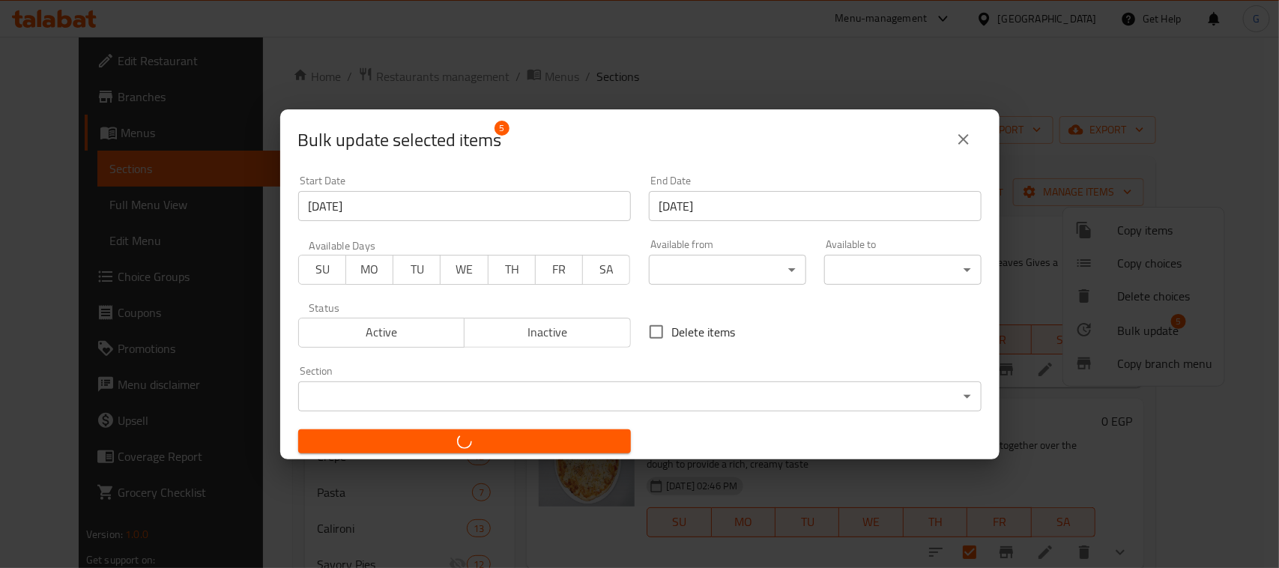
checkbox input "false"
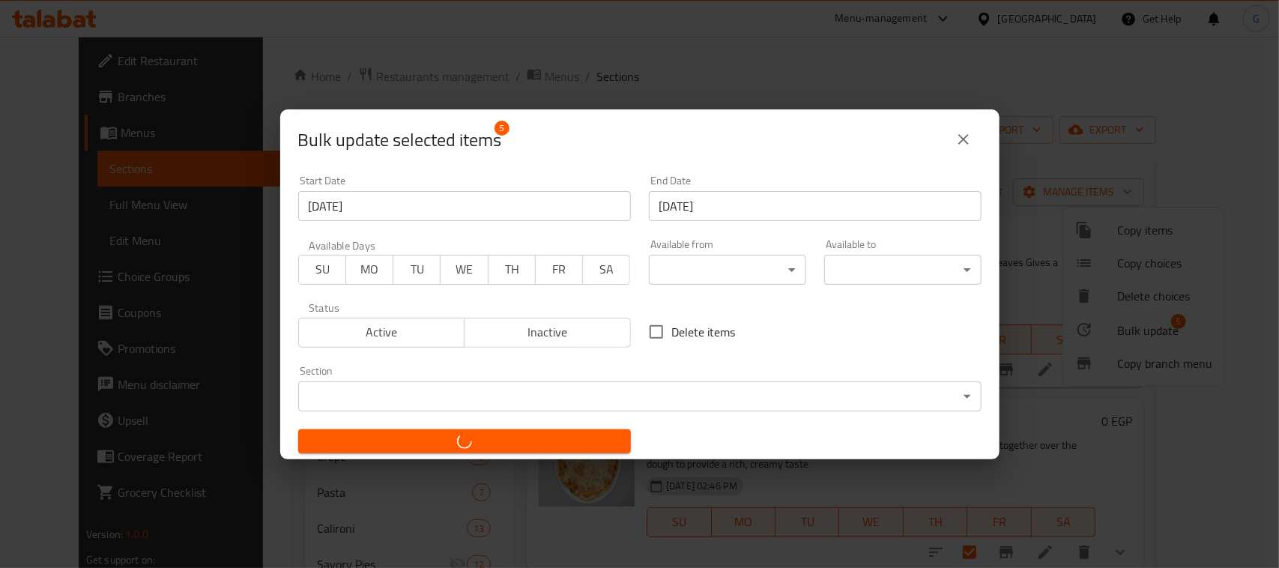
checkbox input "false"
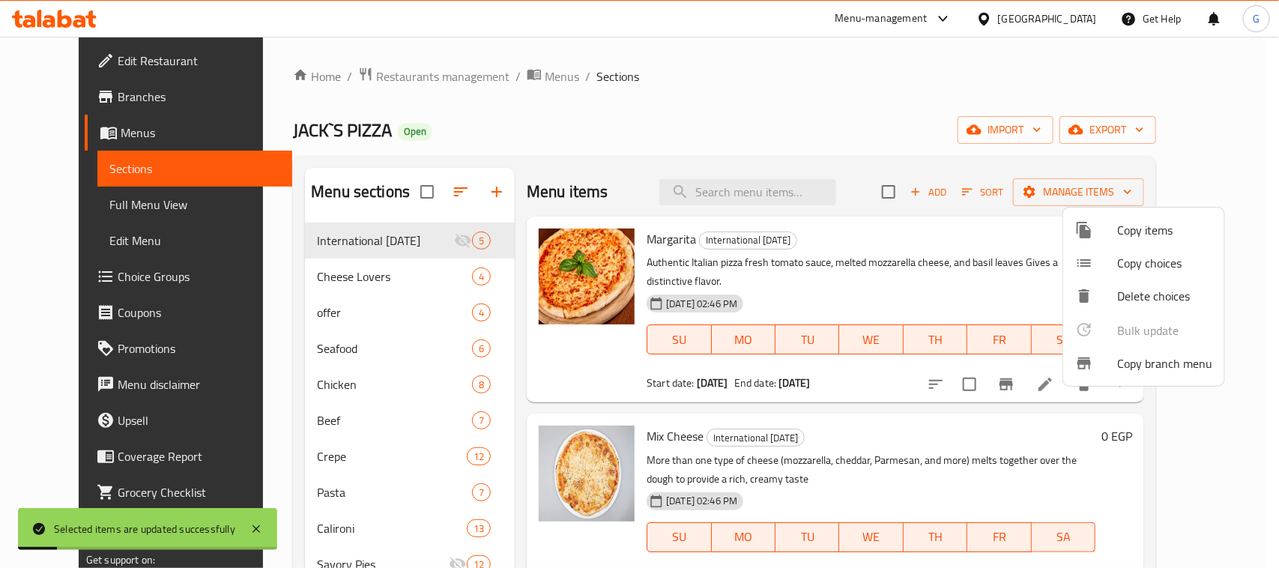
click at [721, 116] on div at bounding box center [639, 284] width 1279 height 568
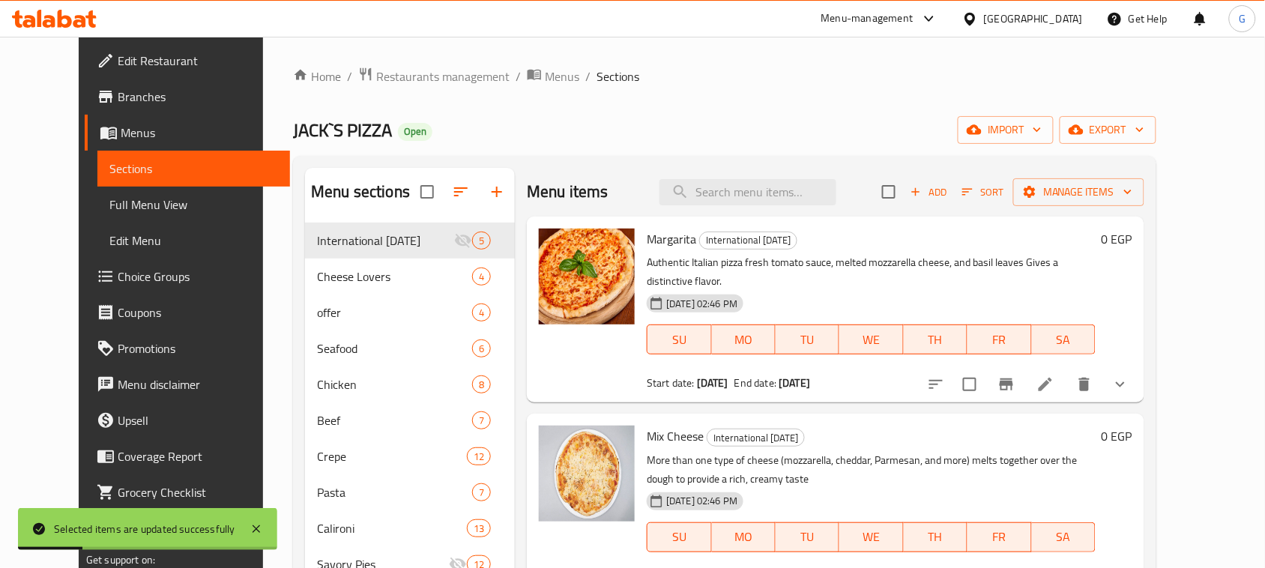
click at [1066, 371] on li at bounding box center [1045, 384] width 42 height 27
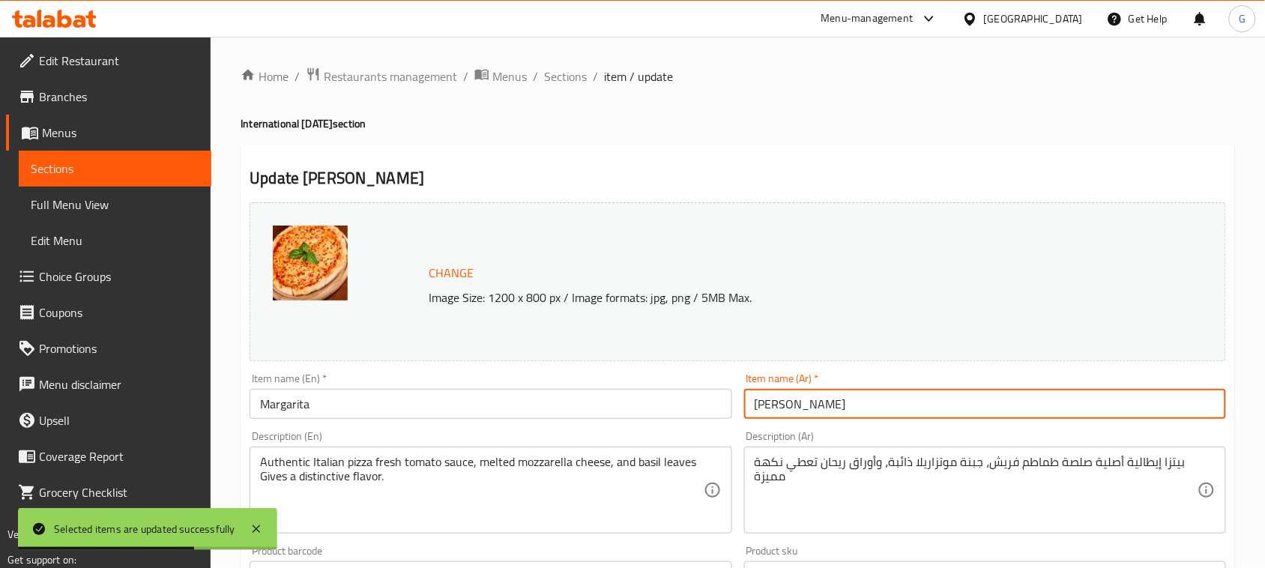
click at [1096, 398] on input "مارجريتا" at bounding box center [985, 404] width 482 height 30
paste input "يأتي معها بطاطس مجانية"
type input "مارجريتا يأتي معها بطاطس مجانية"
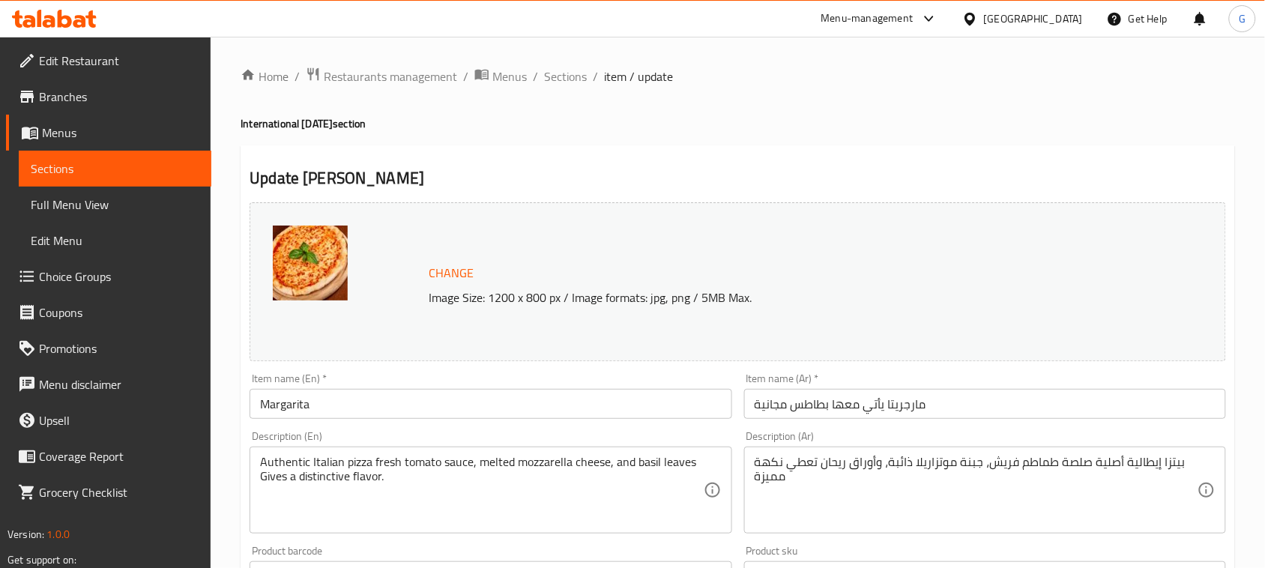
click at [495, 399] on input "Margarita" at bounding box center [491, 404] width 482 height 30
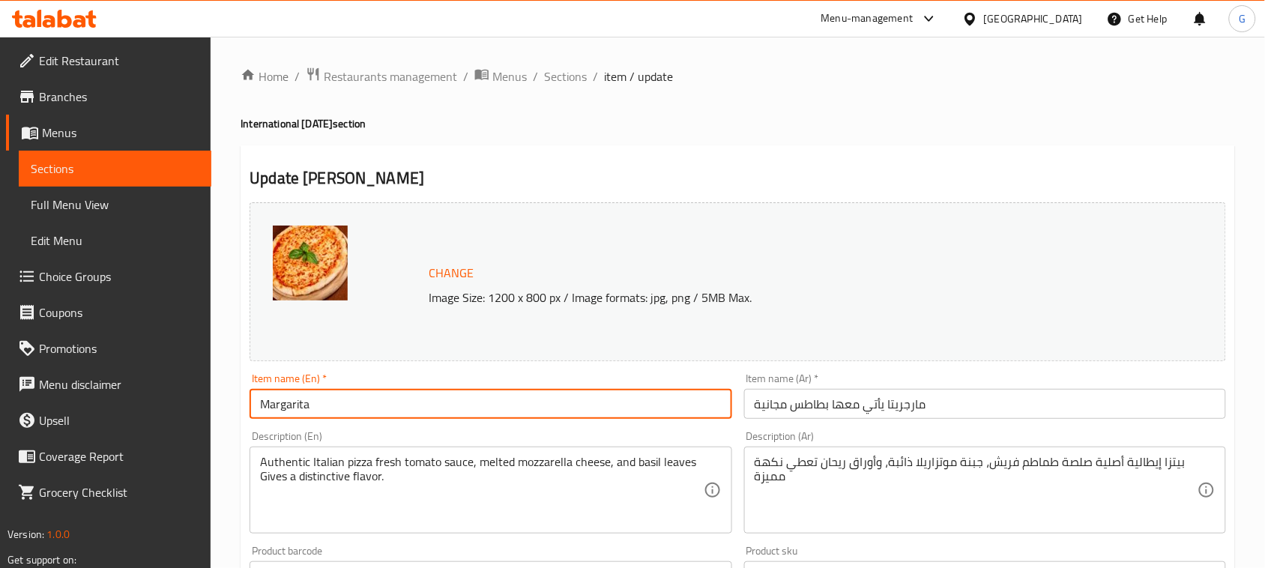
paste input "Comes with A Free Potato"
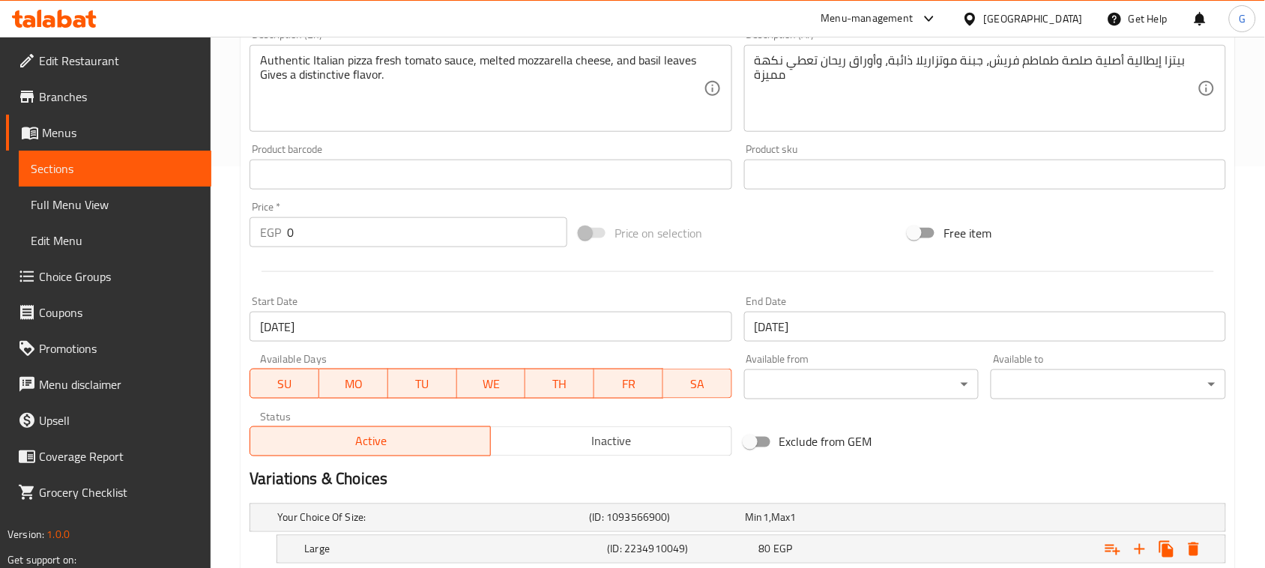
scroll to position [590, 0]
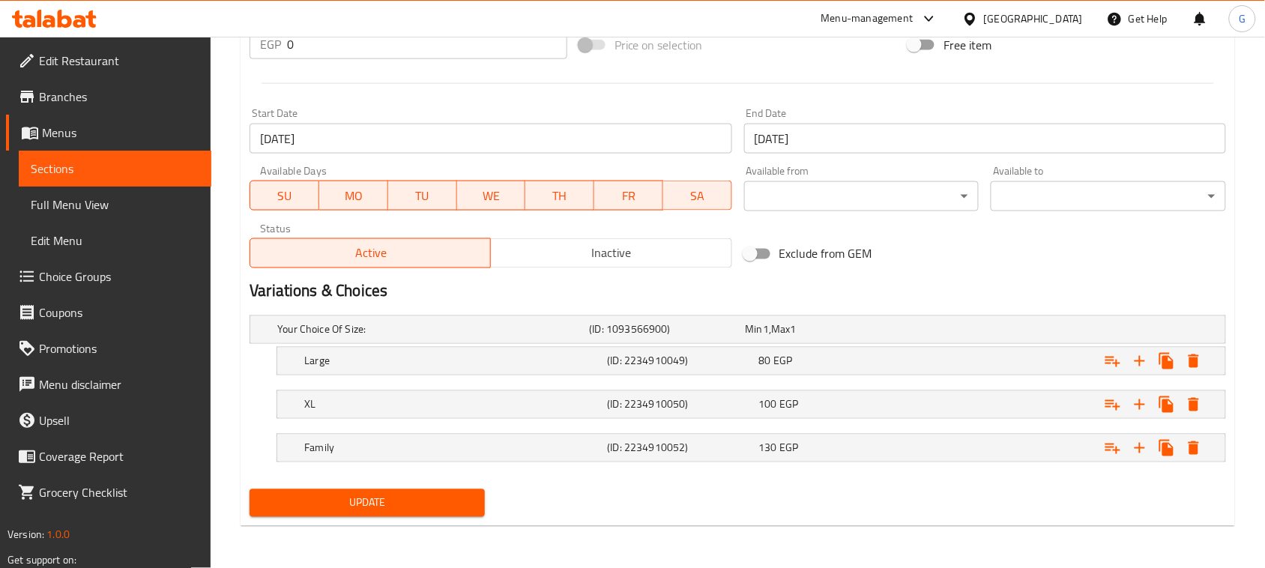
type input "Margarita Comes with A Free Potato"
click at [309, 509] on span "Update" at bounding box center [366, 503] width 211 height 19
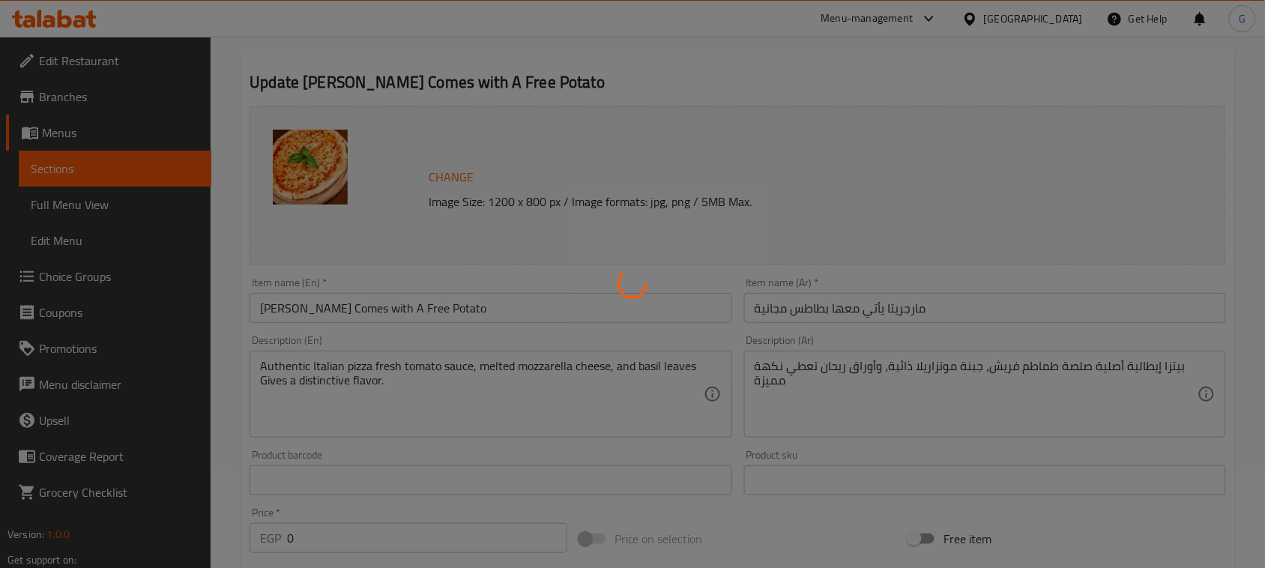
scroll to position [0, 0]
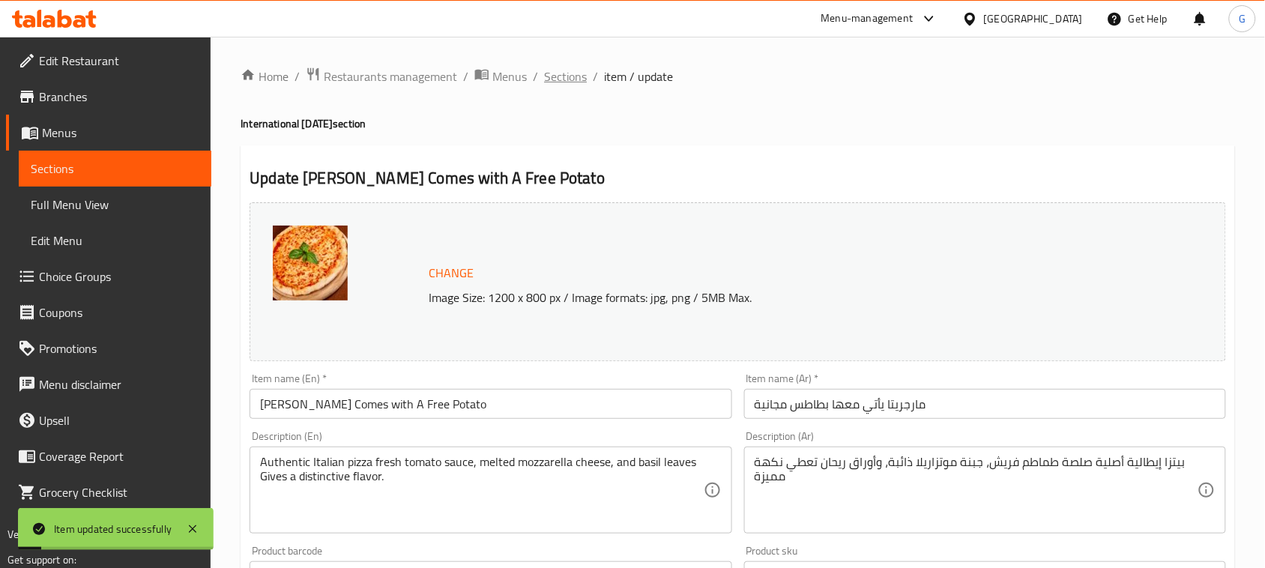
click at [557, 82] on span "Sections" at bounding box center [565, 76] width 43 height 18
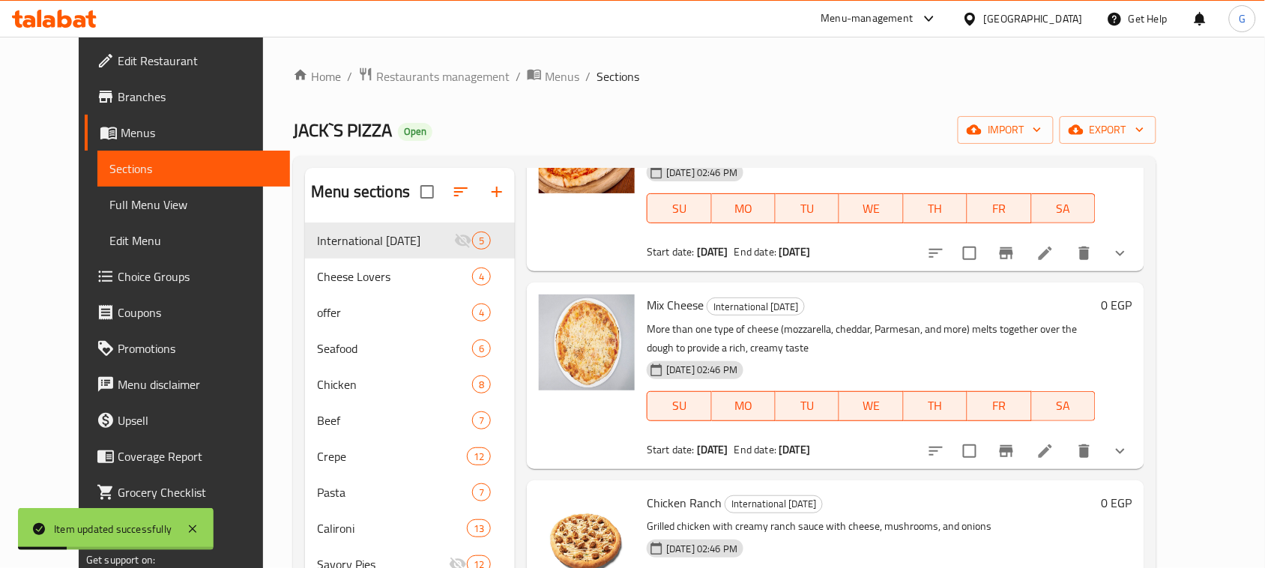
scroll to position [281, 0]
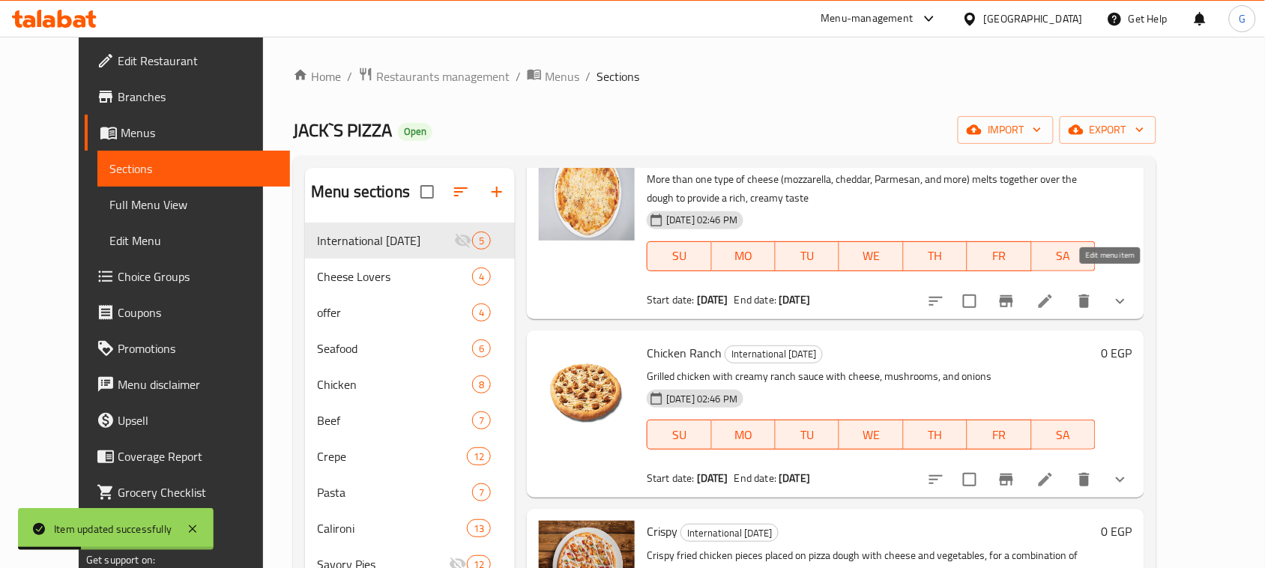
click at [1054, 292] on icon at bounding box center [1045, 301] width 18 height 18
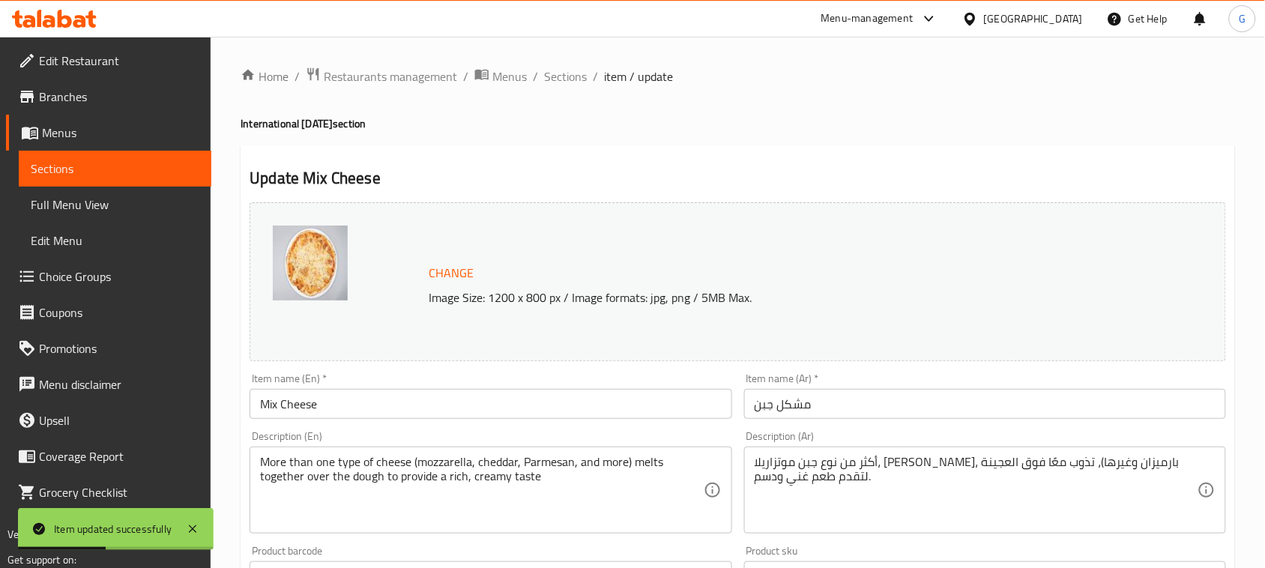
click at [423, 393] on input "Mix Cheese" at bounding box center [491, 404] width 482 height 30
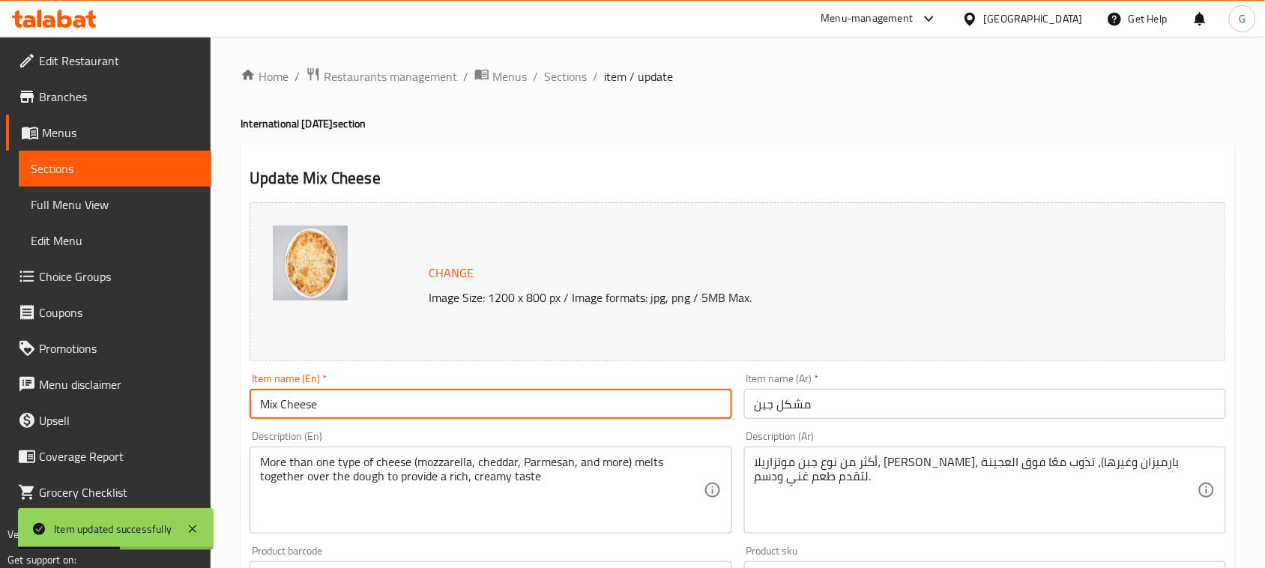
paste input "Comes with A Free Potato"
type input "Mix Cheese Comes with A Free Potato"
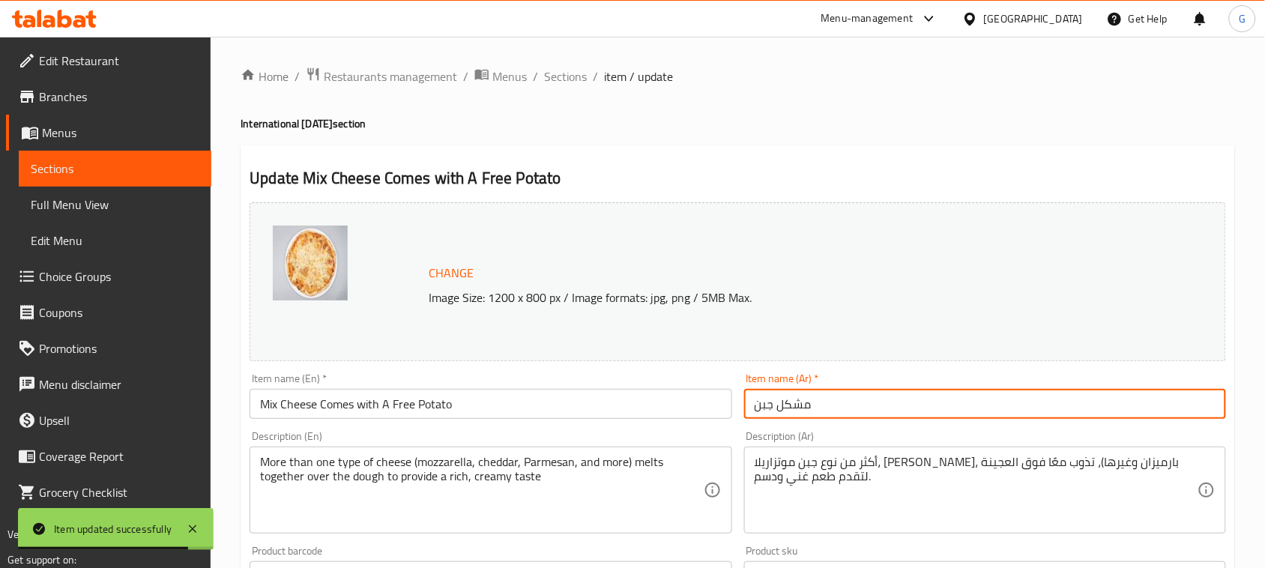
click at [1101, 397] on input "مشكل جبن" at bounding box center [985, 404] width 482 height 30
paste input "يأتي معه بطاطس مجانية"
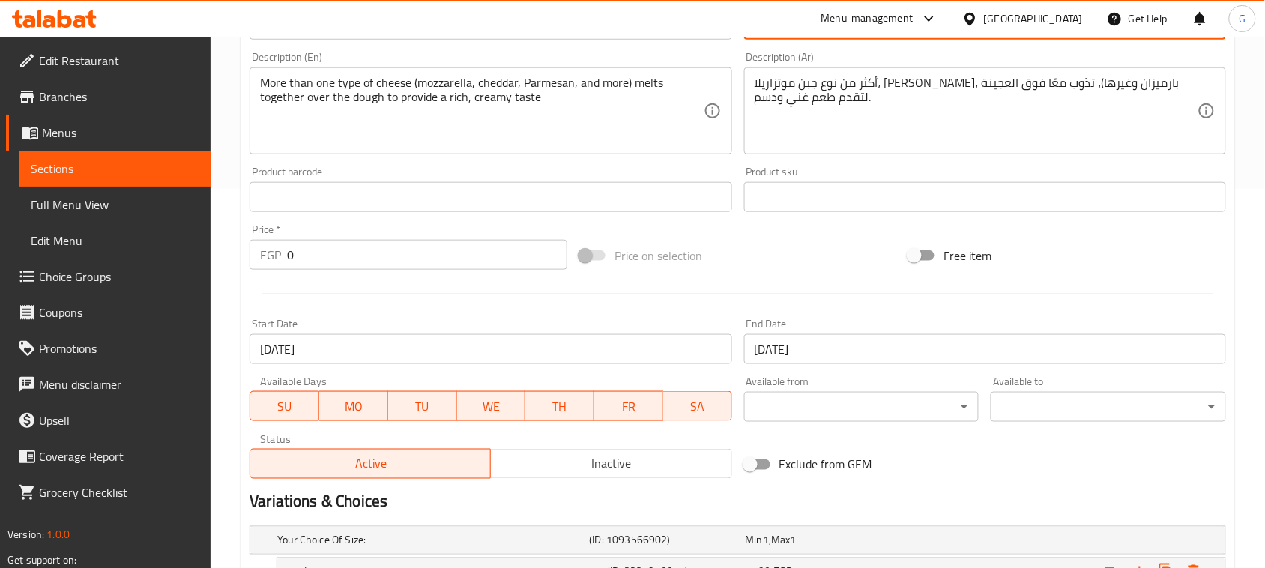
scroll to position [590, 0]
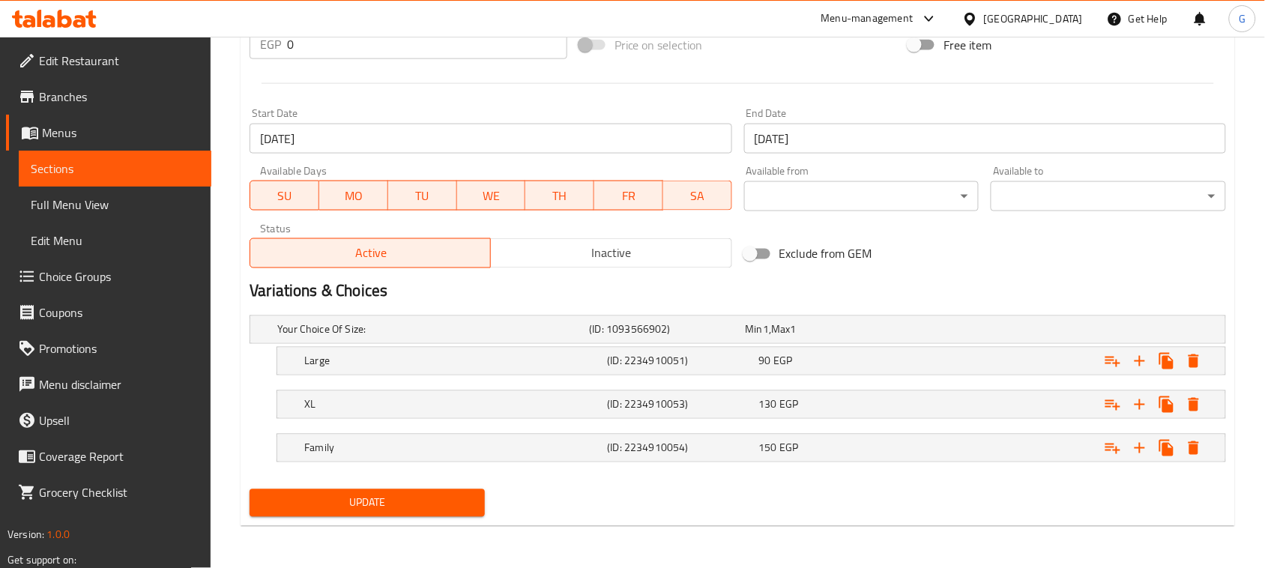
type input "مشكل جبن يأتي معه بطاطس مجانية"
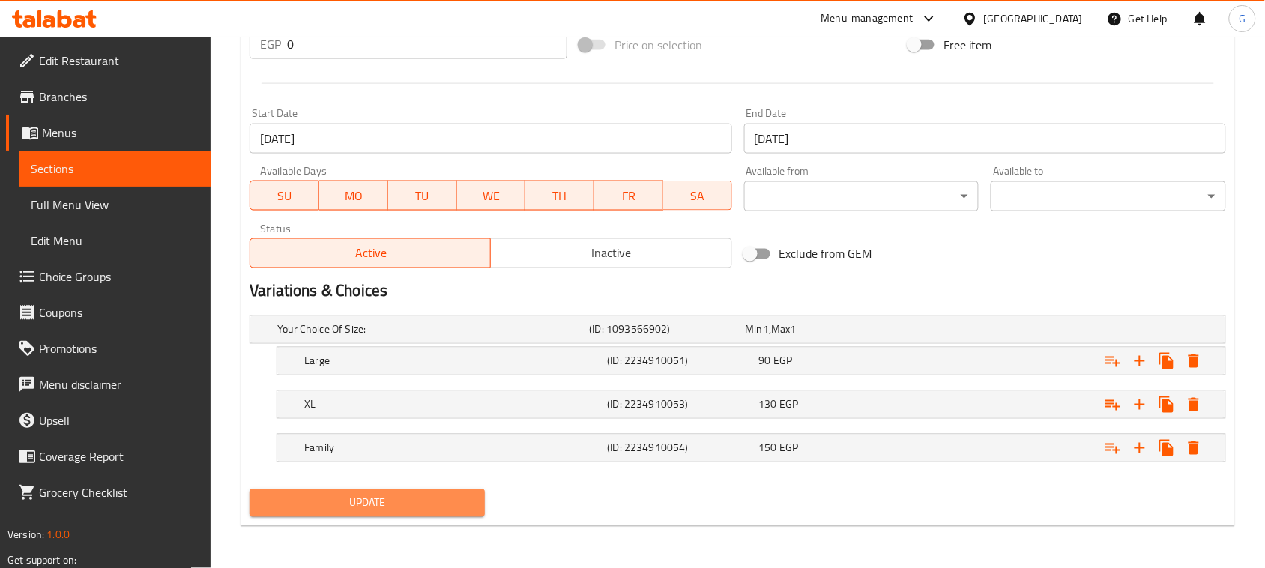
click at [458, 492] on button "Update" at bounding box center [367, 503] width 235 height 28
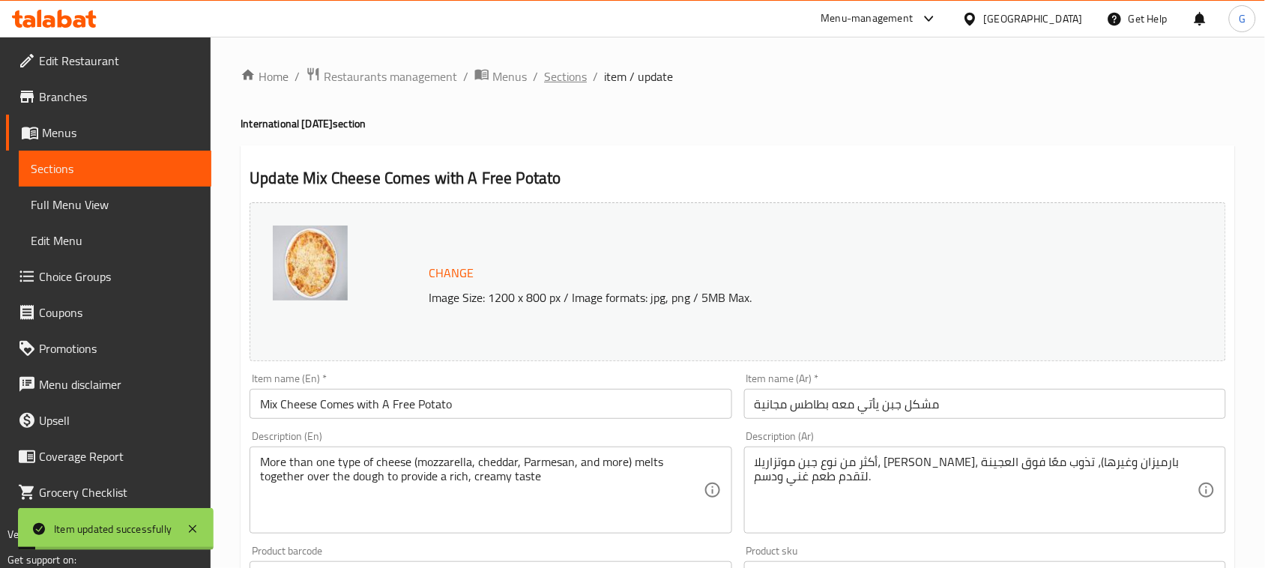
scroll to position [0, 0]
click at [566, 76] on span "Sections" at bounding box center [565, 76] width 43 height 18
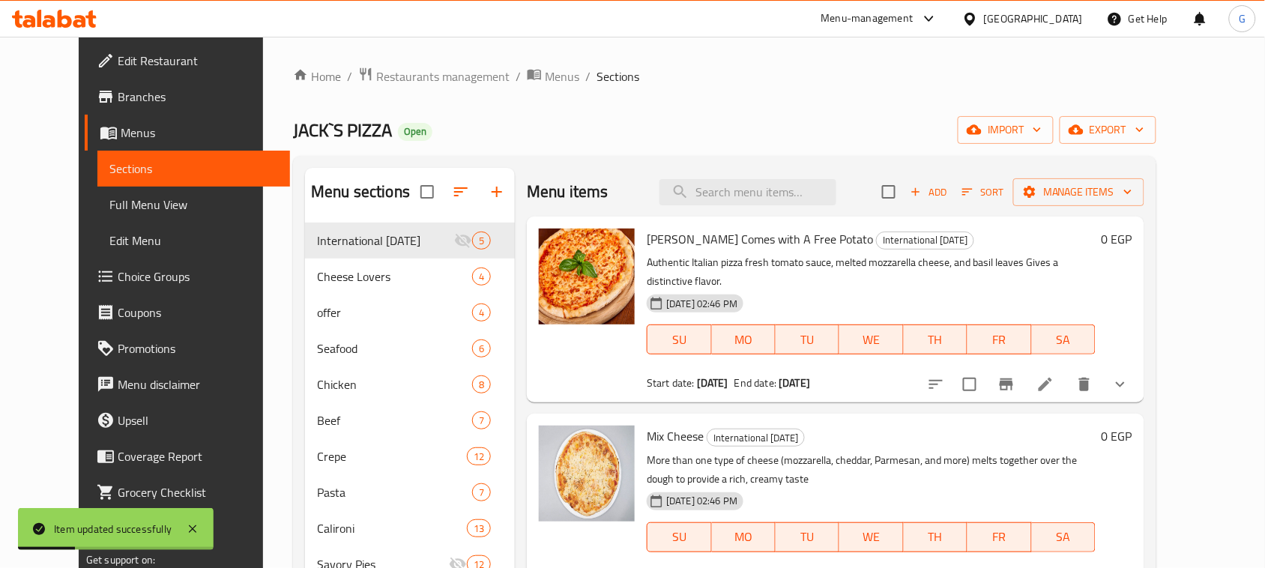
scroll to position [281, 0]
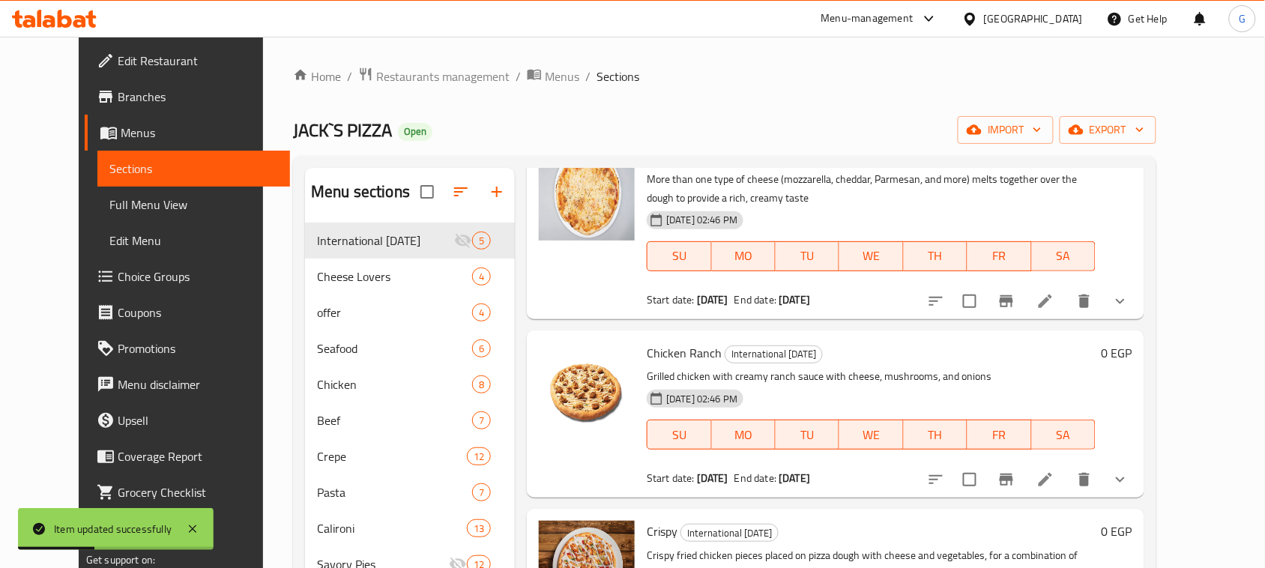
click at [1054, 471] on icon at bounding box center [1045, 480] width 18 height 18
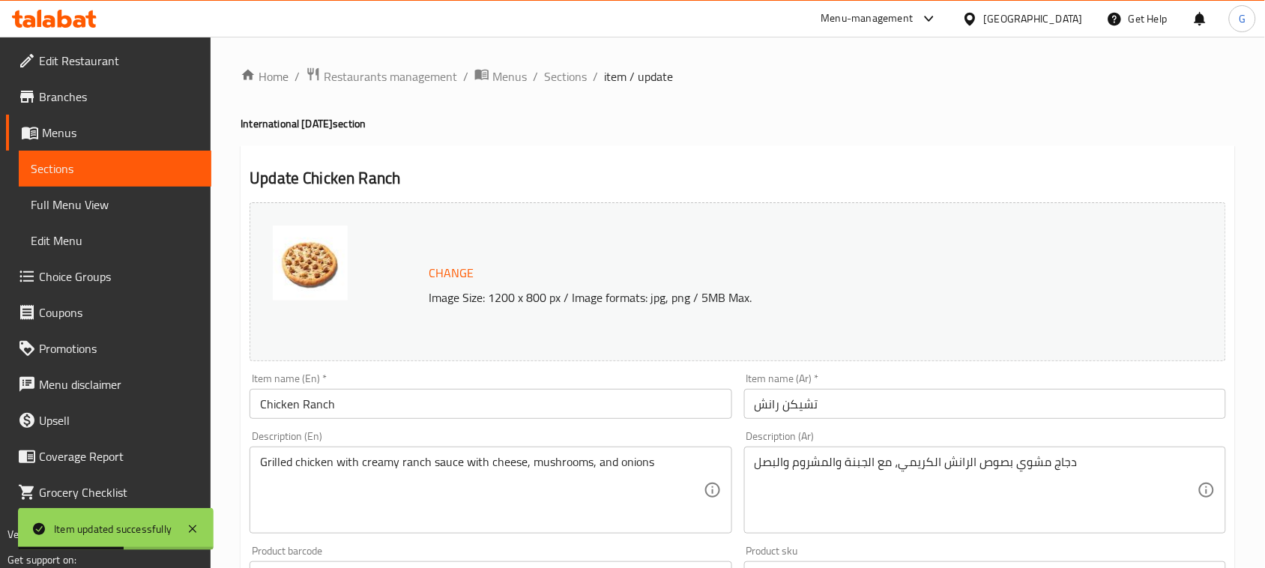
drag, startPoint x: 967, startPoint y: 388, endPoint x: 958, endPoint y: 390, distance: 9.1
click at [964, 388] on div "Item name (Ar)   * تشيكن رانش Item name (Ar) *" at bounding box center [985, 396] width 482 height 46
click at [919, 402] on input "تشيكن رانش" at bounding box center [985, 404] width 482 height 30
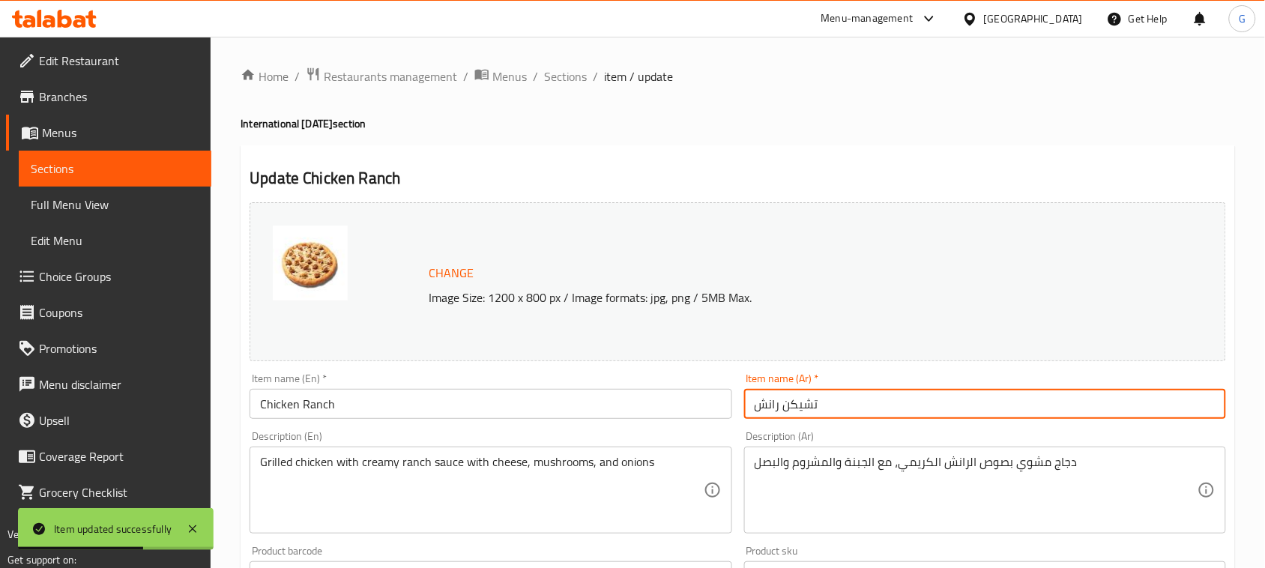
paste input "يأتي معه بطاطس مجانية"
type input "تشيكن رانش يأتي معه بطاطس مجانية"
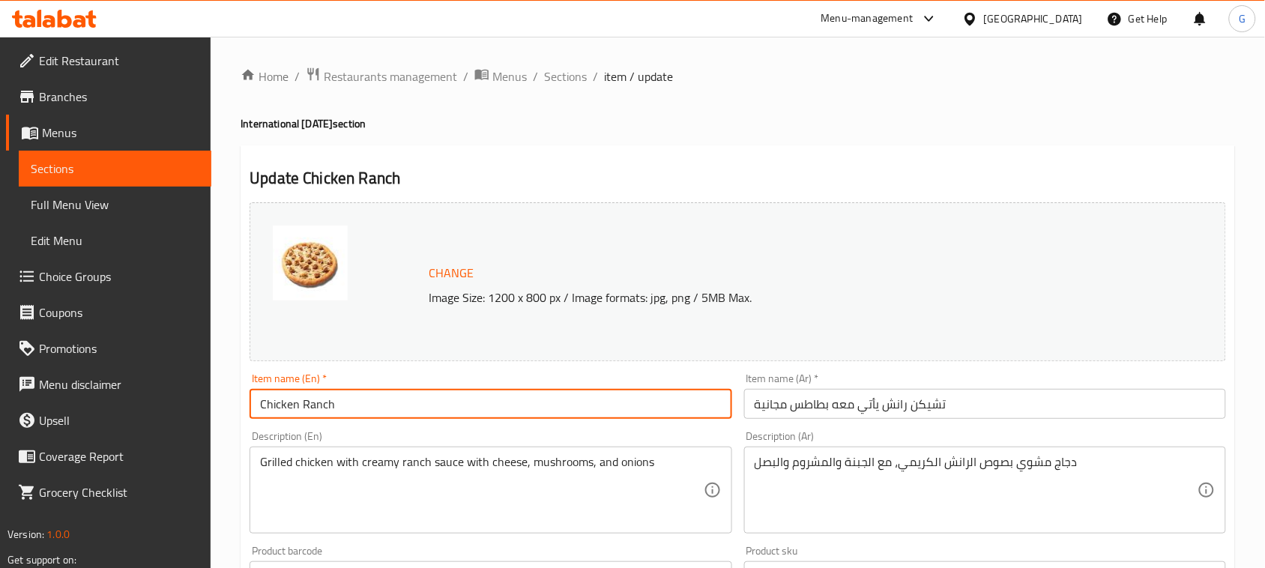
click at [354, 398] on input "Chicken Ranch" at bounding box center [491, 404] width 482 height 30
paste input "Comes with A Free Potato"
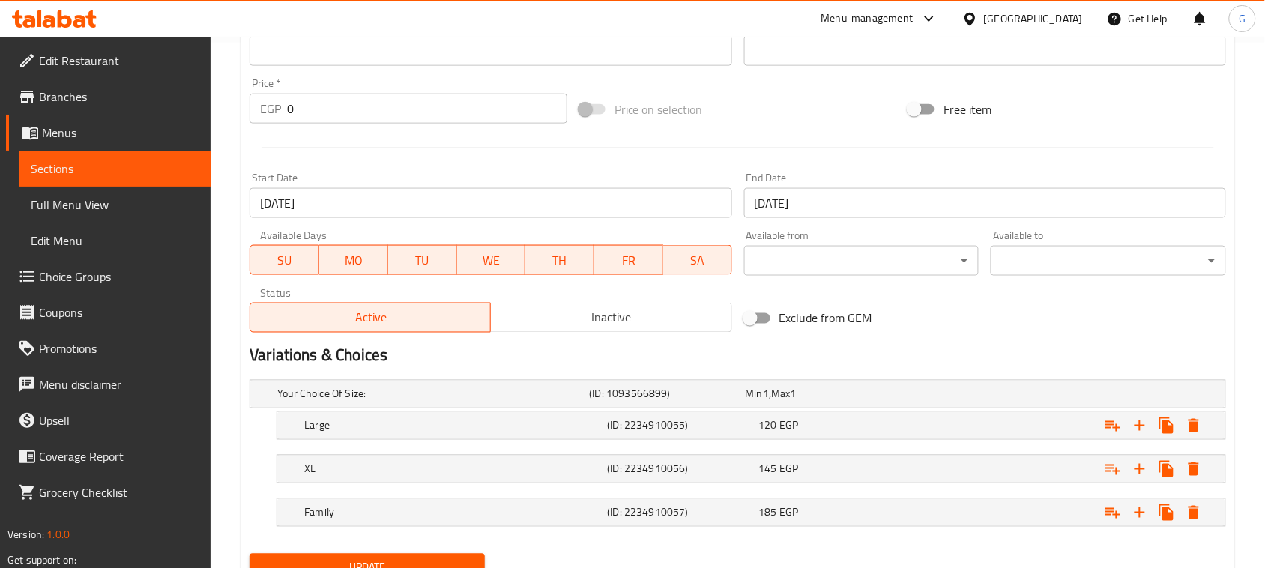
scroll to position [590, 0]
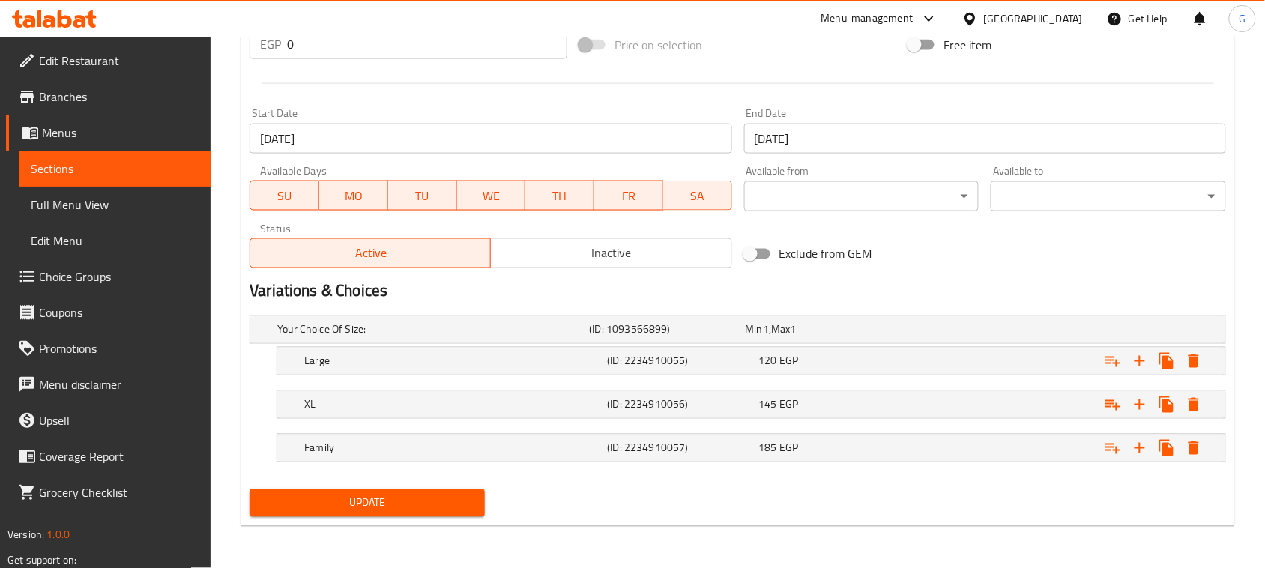
type input "Chicken Ranch Comes with A Free Potato"
click at [471, 503] on span "Update" at bounding box center [366, 503] width 211 height 19
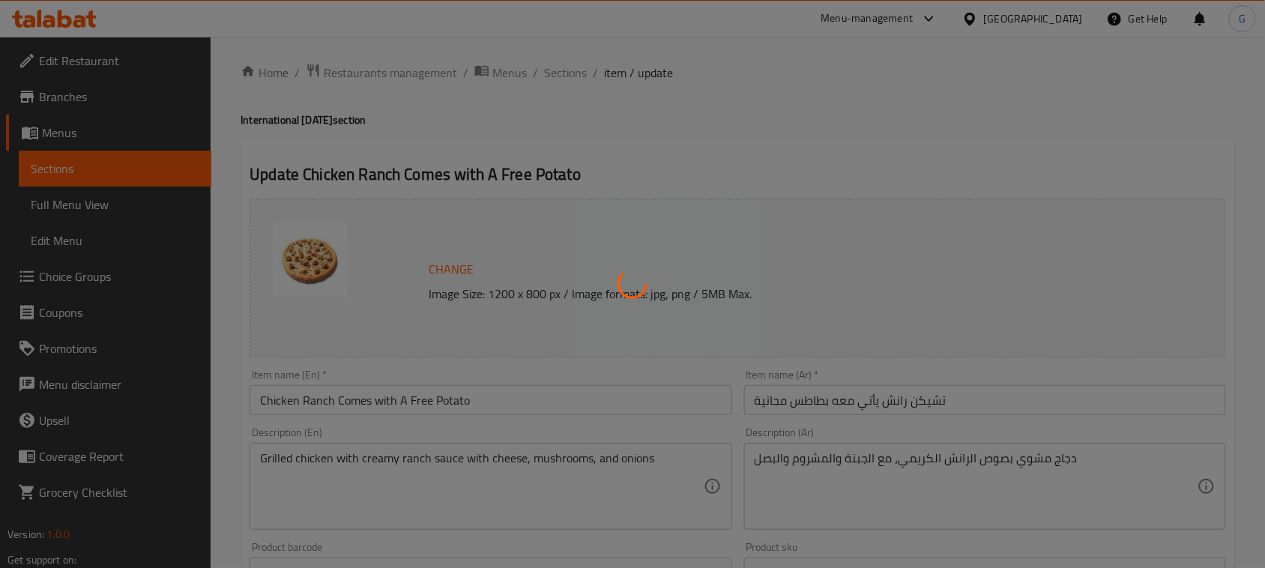
scroll to position [0, 0]
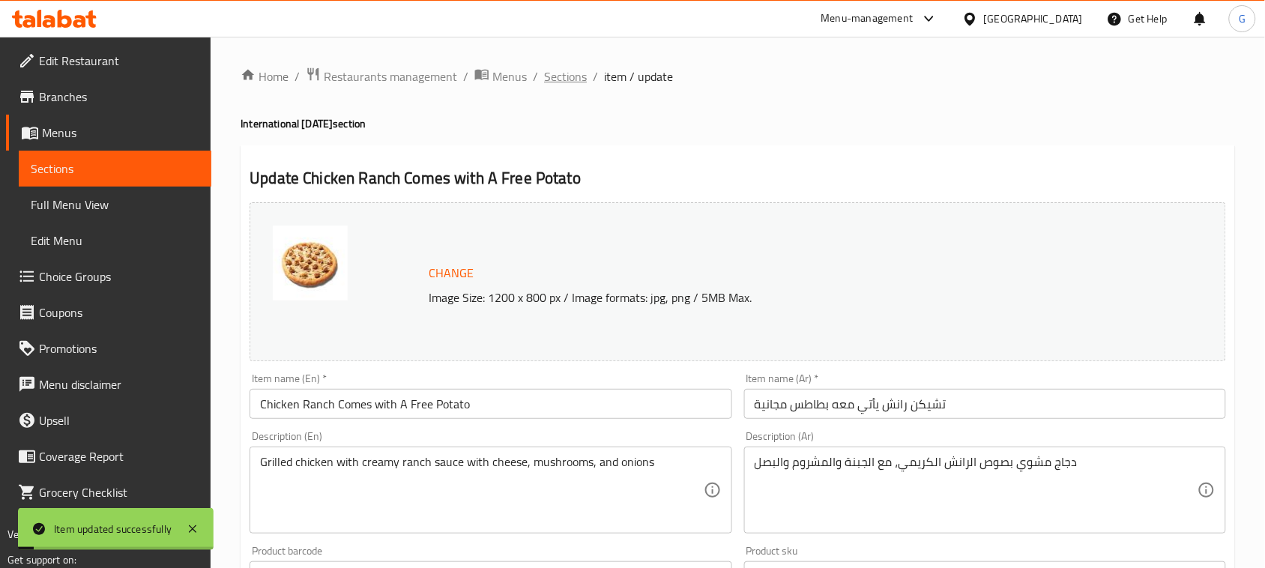
click at [555, 79] on span "Sections" at bounding box center [565, 76] width 43 height 18
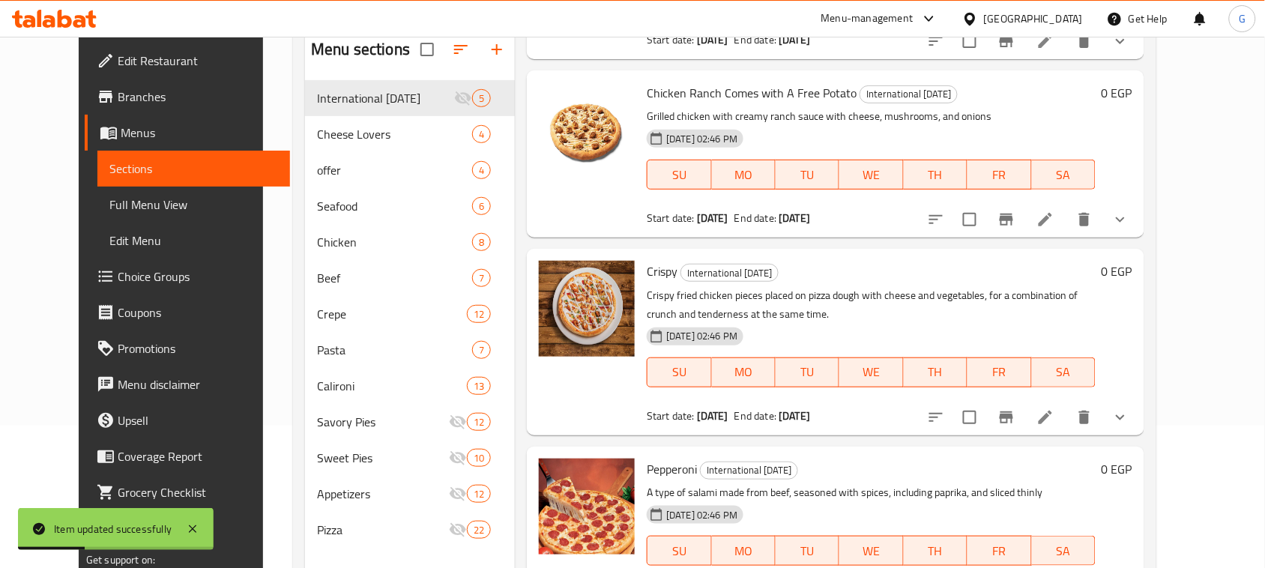
scroll to position [211, 0]
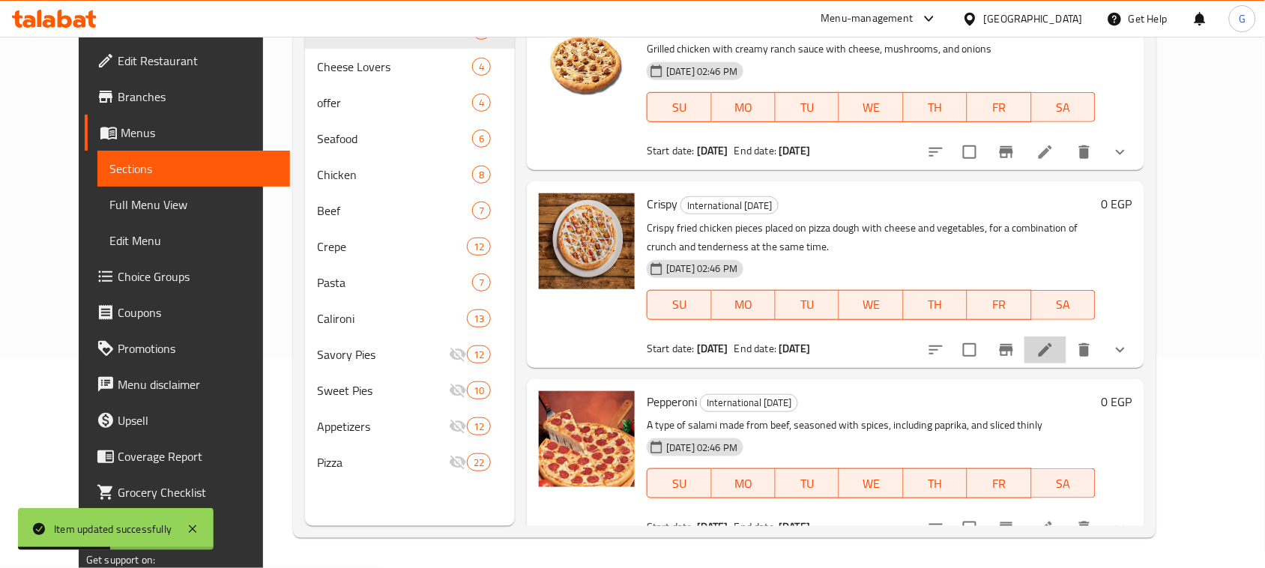
click at [1066, 336] on li at bounding box center [1045, 349] width 42 height 27
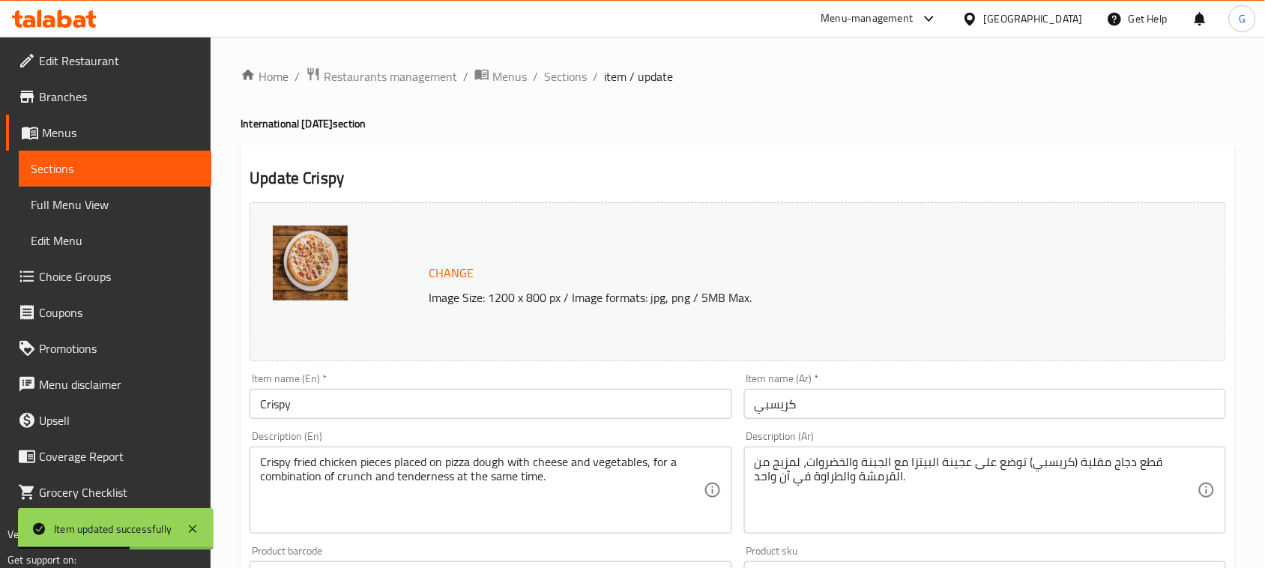
click at [422, 395] on input "Crispy" at bounding box center [491, 404] width 482 height 30
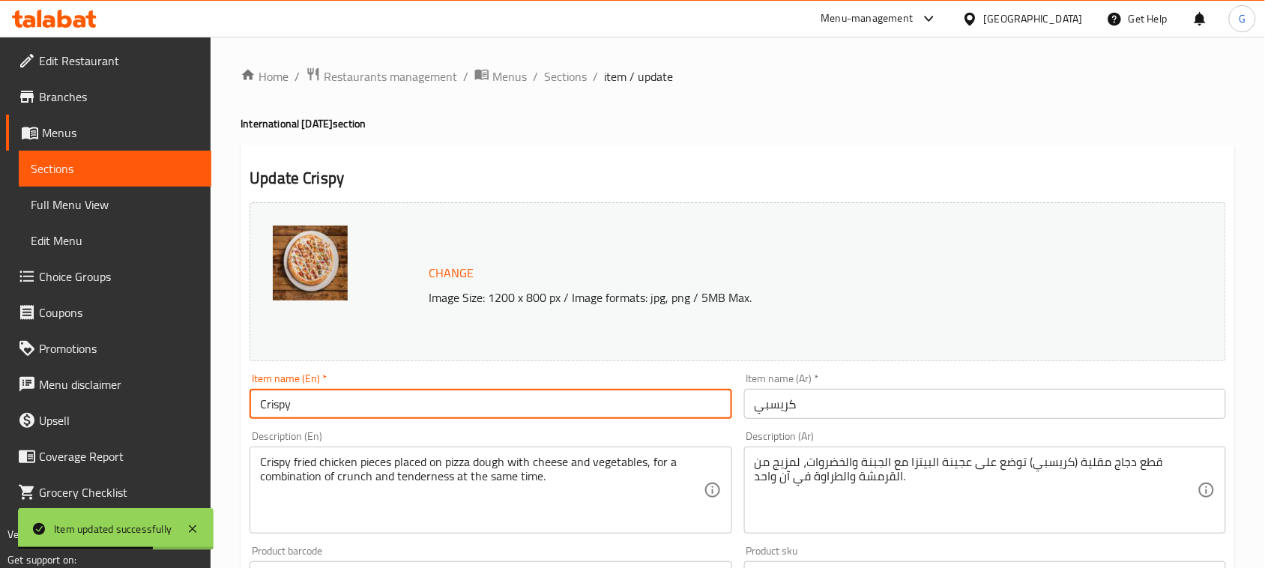
paste input "Comes with A Free Potato"
click at [294, 409] on input "Crispy Comes with A Free Potato" at bounding box center [491, 404] width 482 height 30
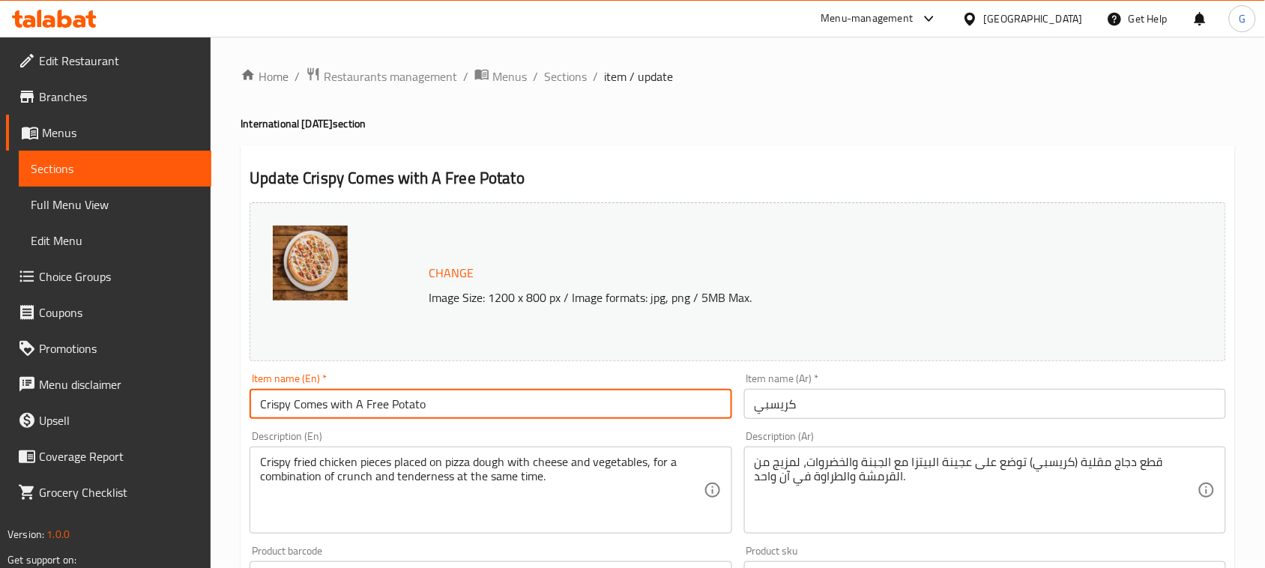
type input "Crispy Comes with A Free Potato"
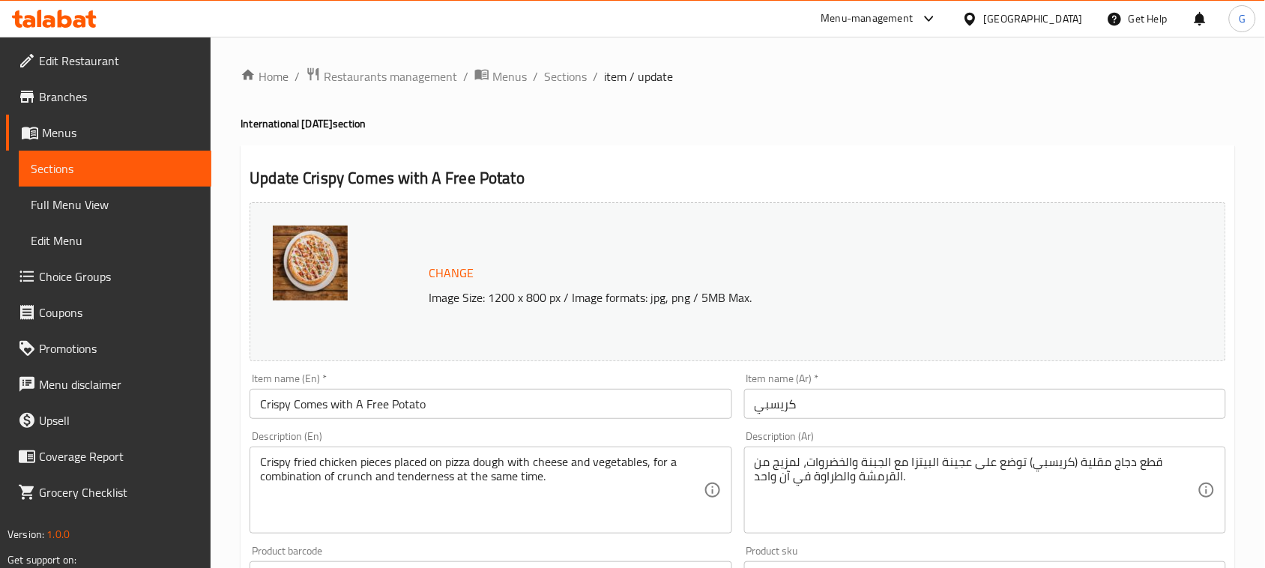
click at [1045, 412] on input "كريسبي" at bounding box center [985, 404] width 482 height 30
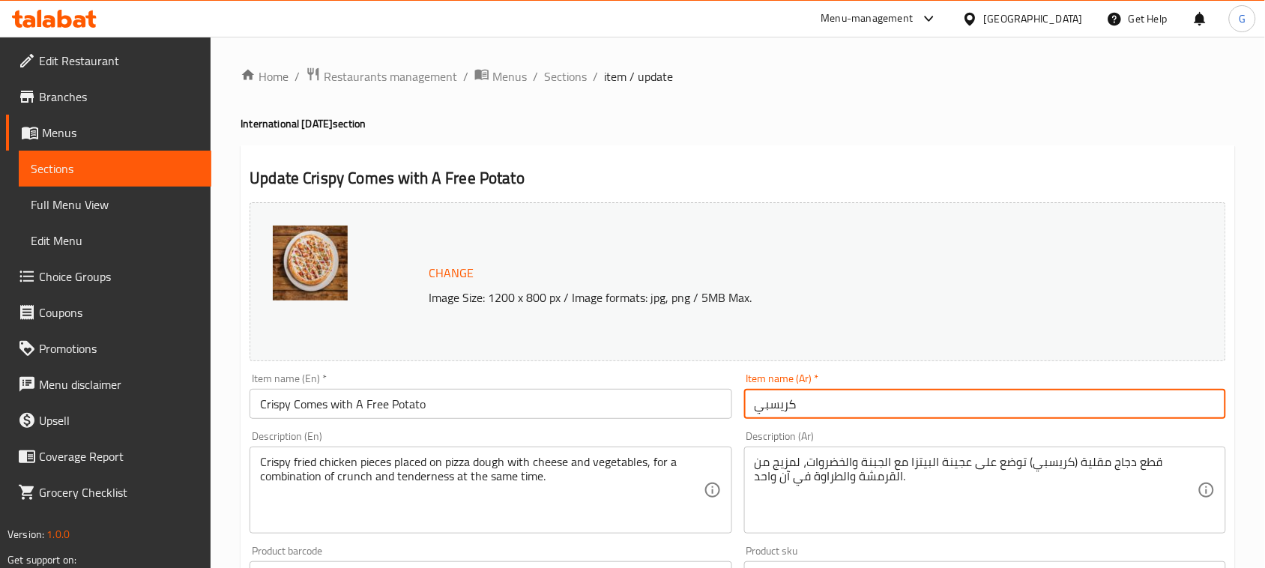
paste input "يأتي معه بطاطس مجانية"
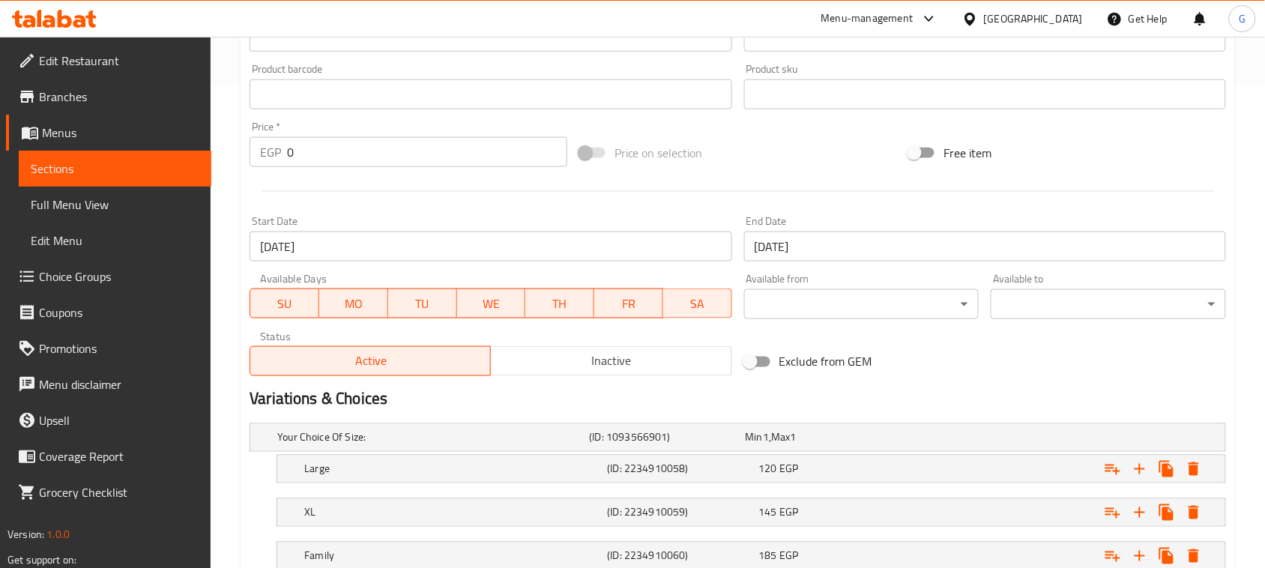
scroll to position [590, 0]
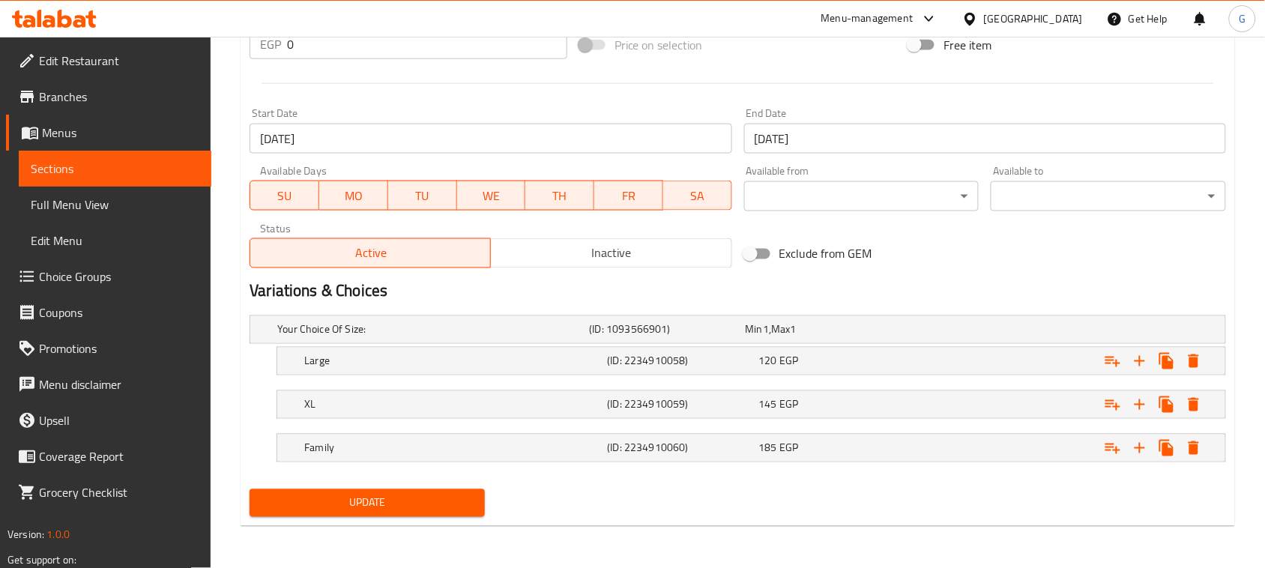
type input "كريسبي يأتي معه بطاطس مجانية"
click at [369, 495] on span "Update" at bounding box center [366, 503] width 211 height 19
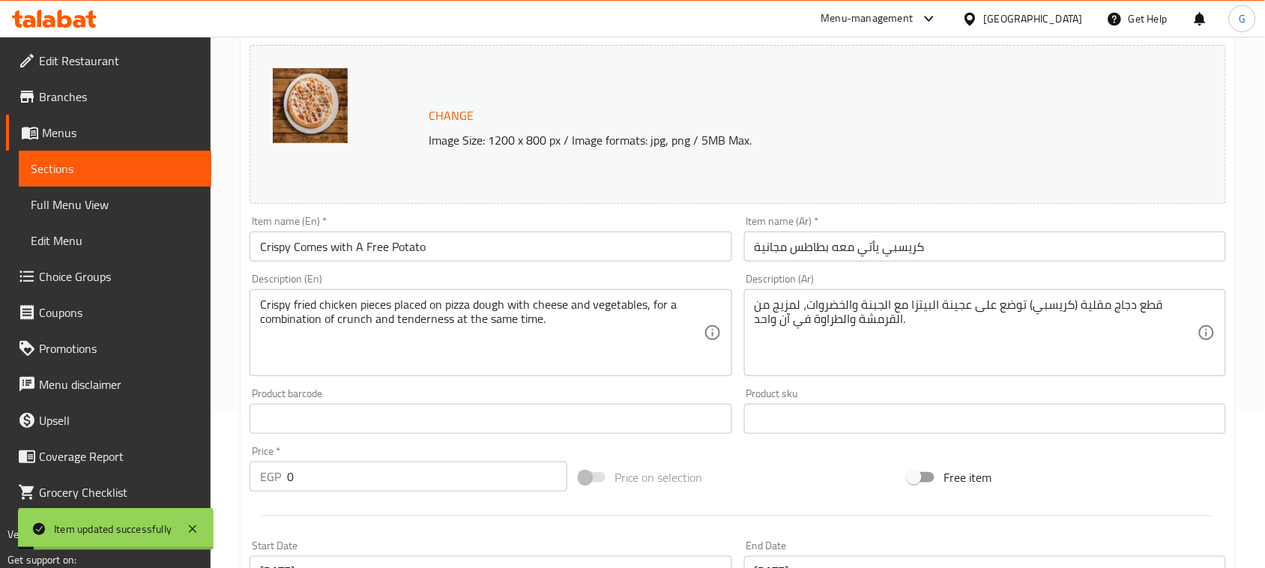
scroll to position [28, 0]
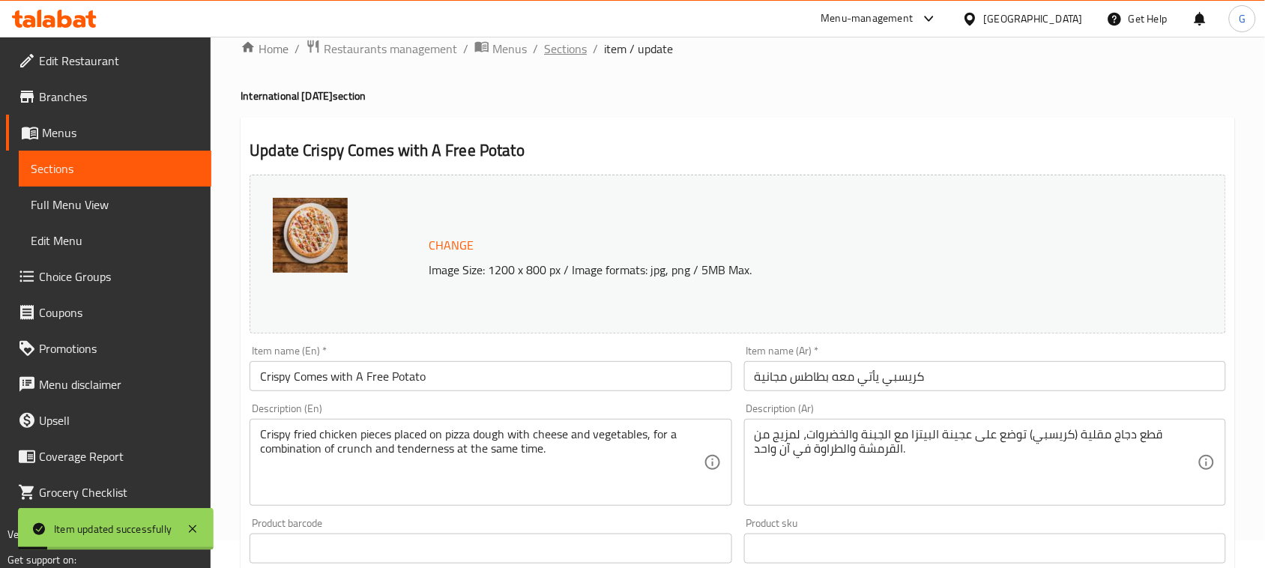
click at [570, 51] on span "Sections" at bounding box center [565, 49] width 43 height 18
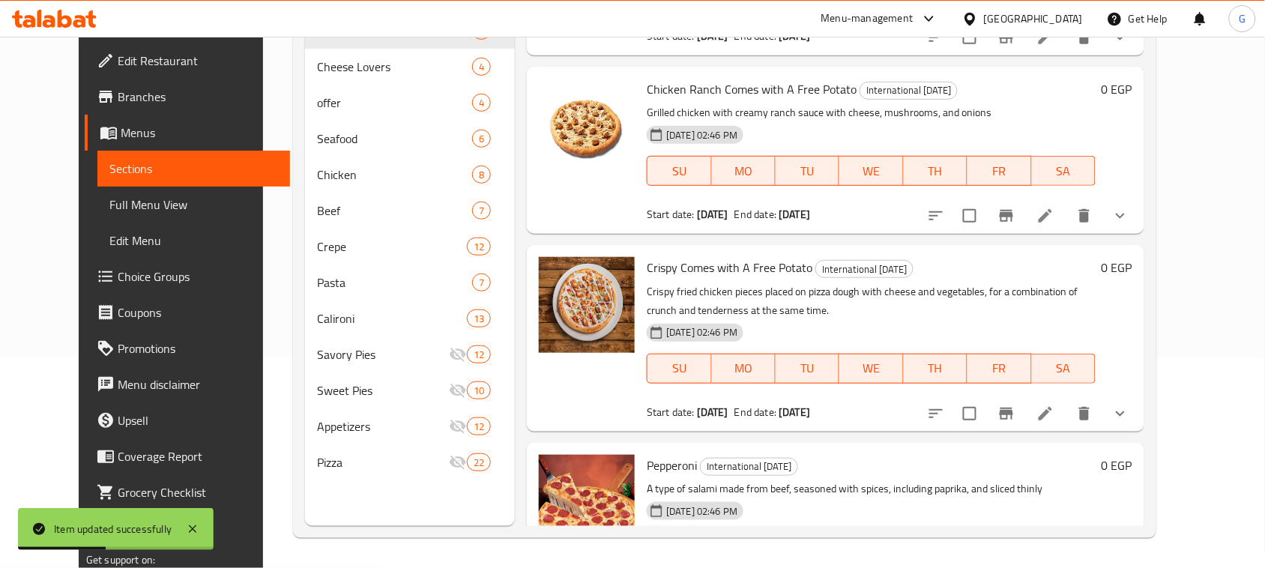
scroll to position [399, 0]
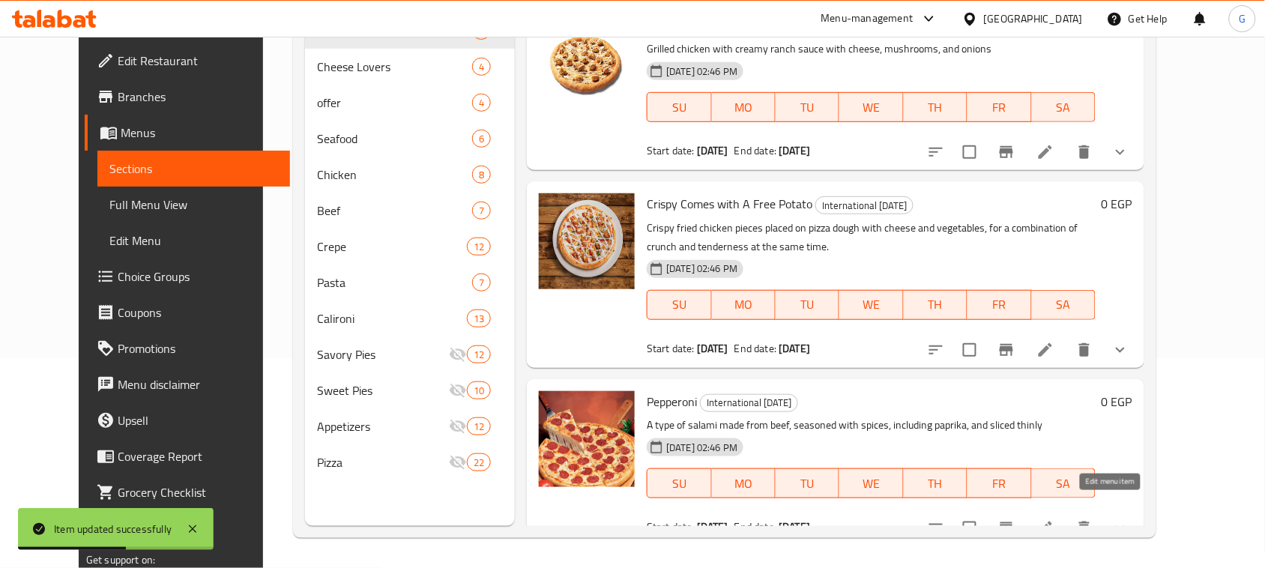
click at [1054, 519] on icon at bounding box center [1045, 528] width 18 height 18
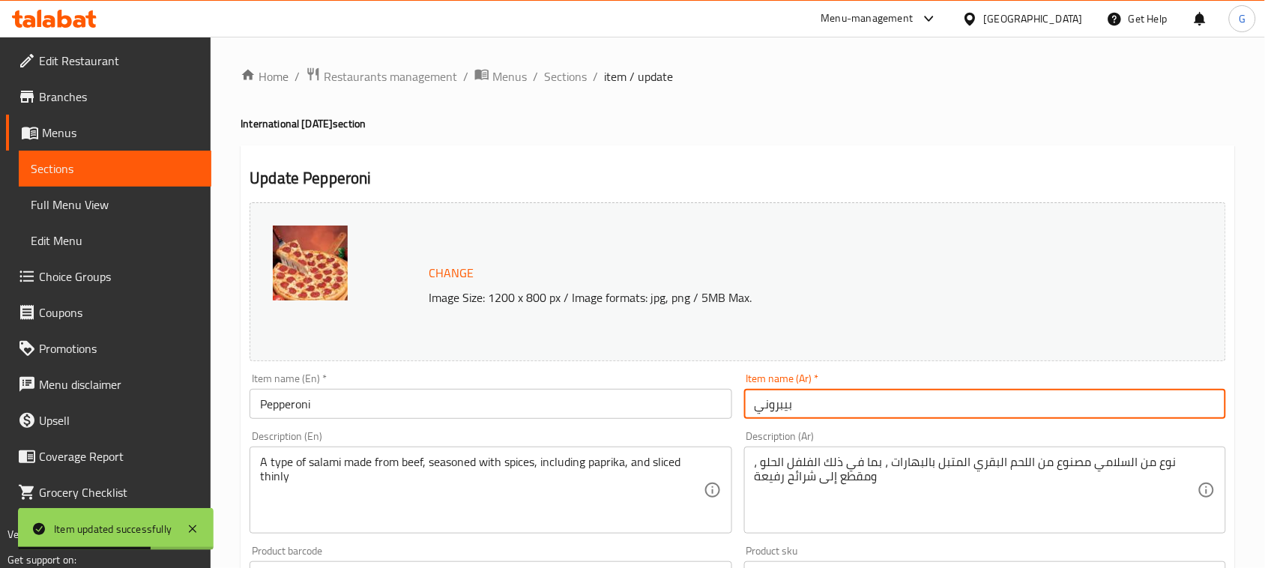
click at [877, 399] on input "بيبروني" at bounding box center [985, 404] width 482 height 30
paste input "يأتي معه بطاطس مجانية"
type input "بيبروني يأتي معه بطاطس مجانية"
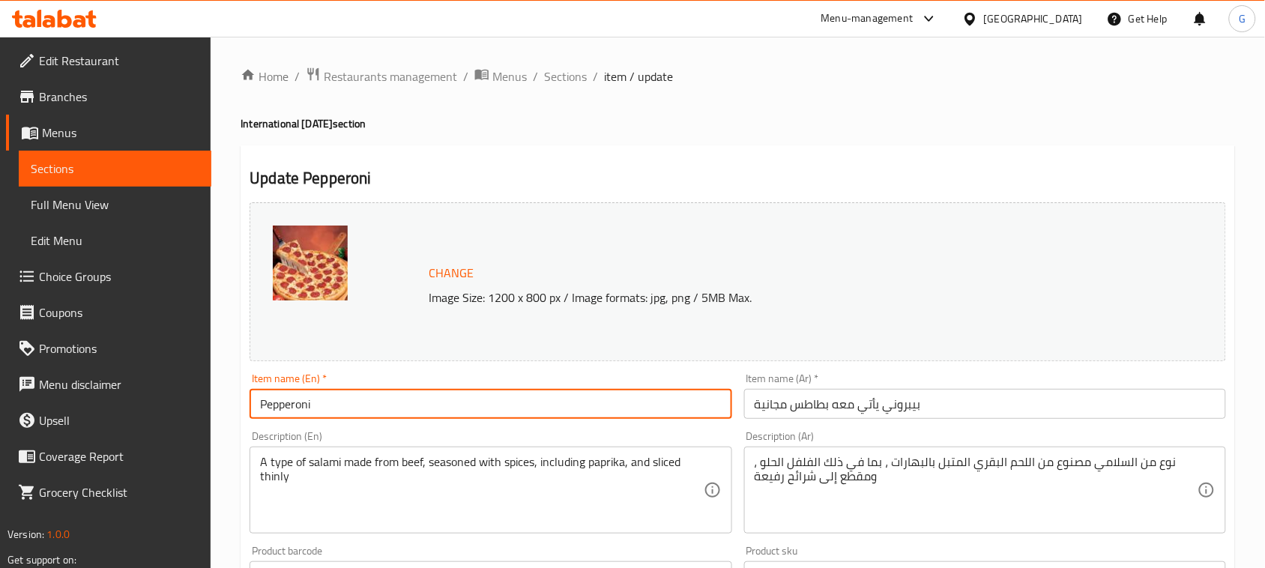
click at [438, 402] on input "Pepperoni" at bounding box center [491, 404] width 482 height 30
paste input "Comes with A Free Potato"
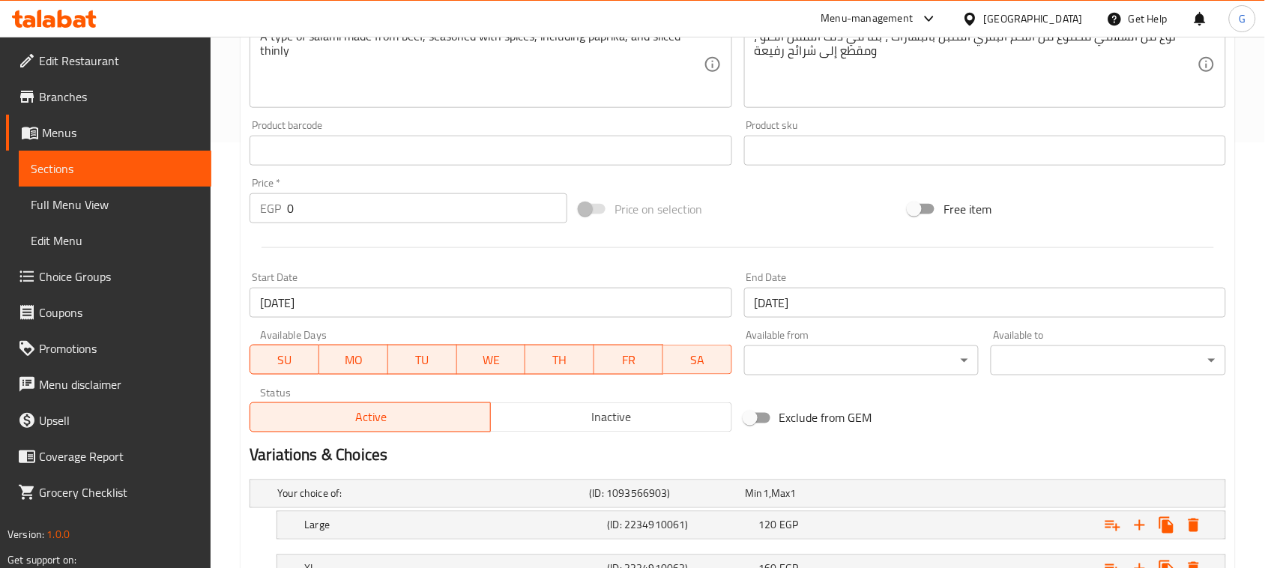
scroll to position [590, 0]
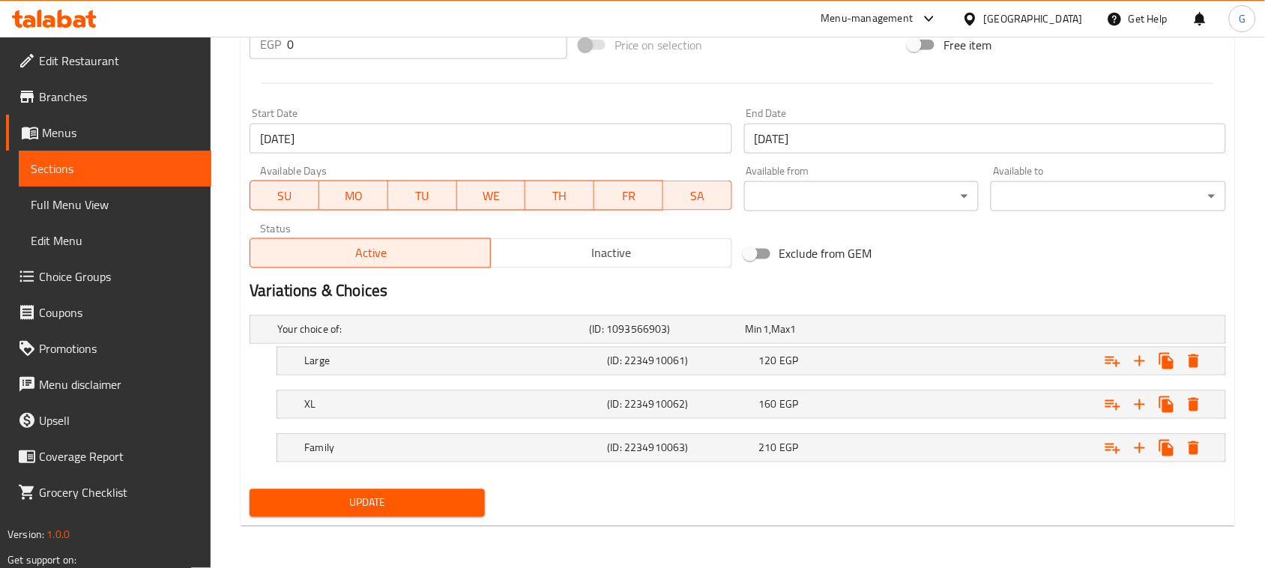
type input "Pepperoni Comes with A Free Potato"
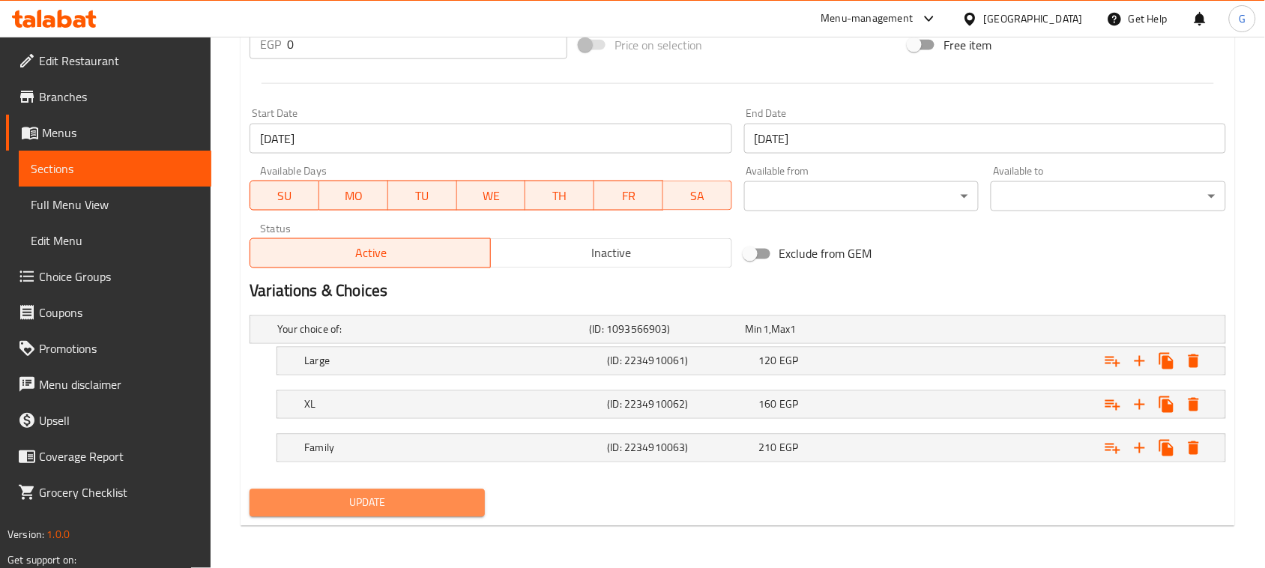
click at [399, 506] on span "Update" at bounding box center [366, 503] width 211 height 19
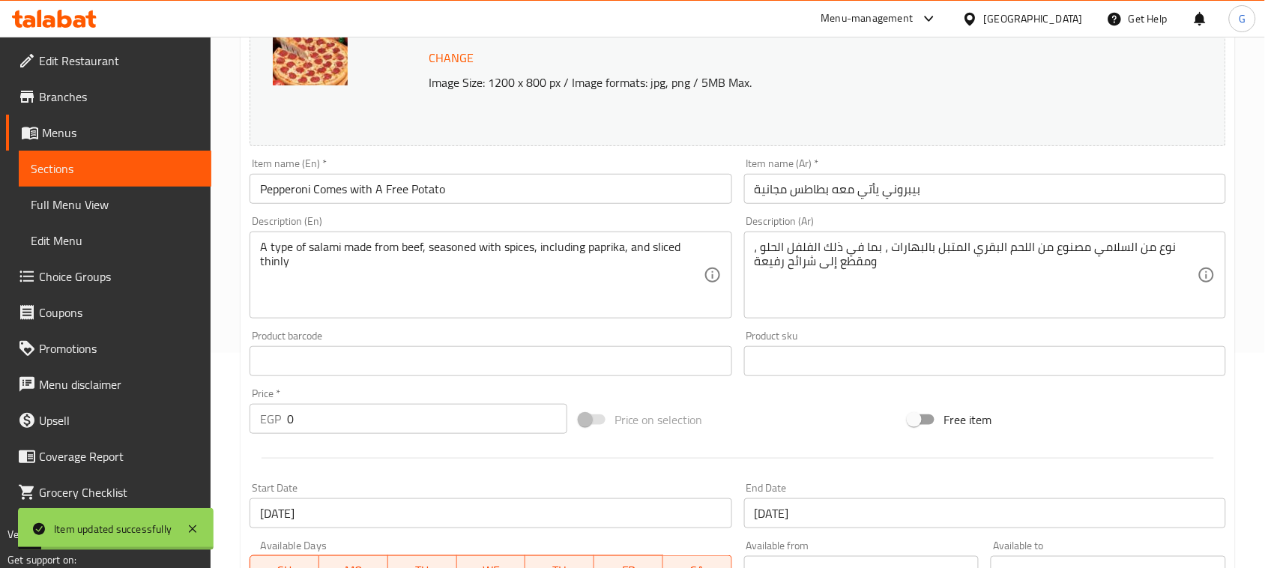
scroll to position [0, 0]
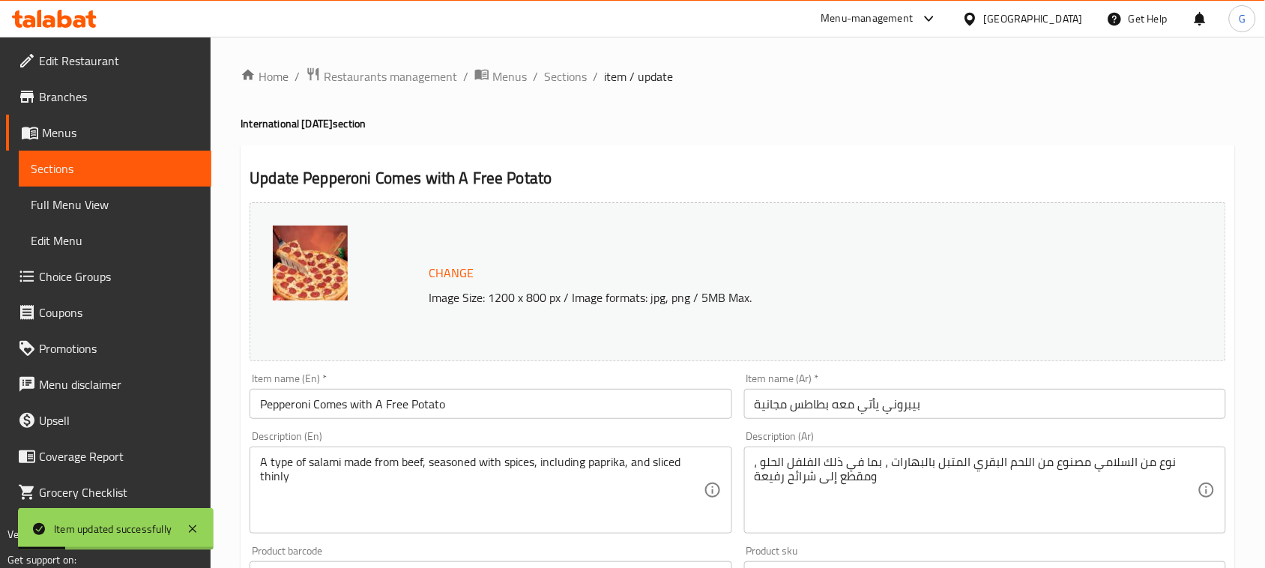
click at [557, 83] on span "Sections" at bounding box center [565, 76] width 43 height 18
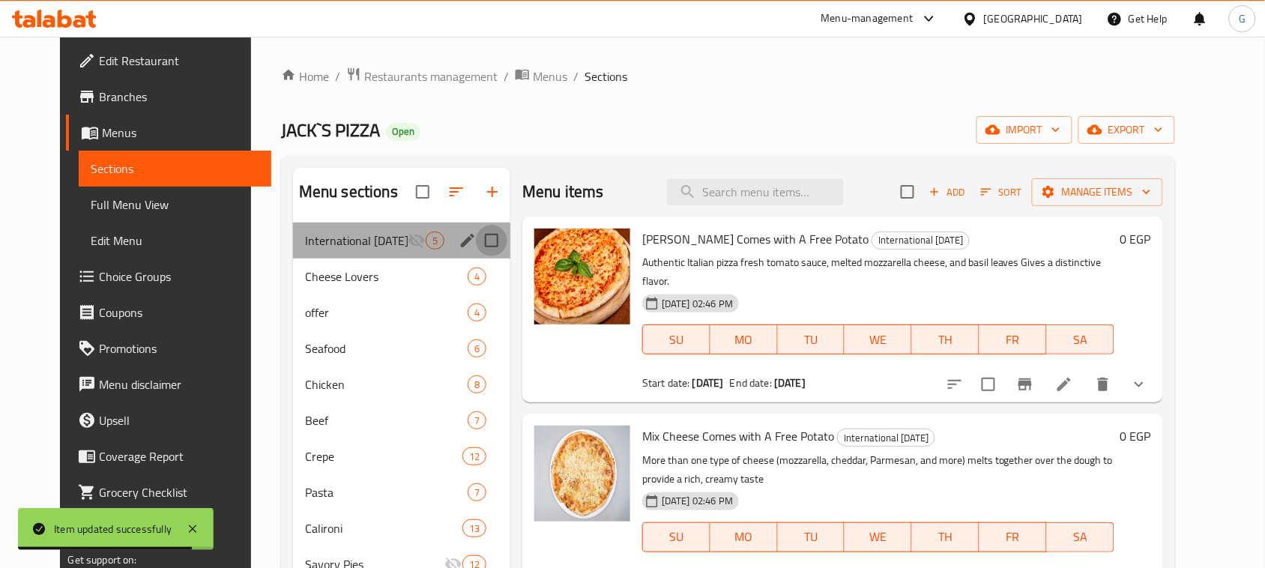
click at [476, 237] on input "Menu sections" at bounding box center [491, 240] width 31 height 31
checkbox input "true"
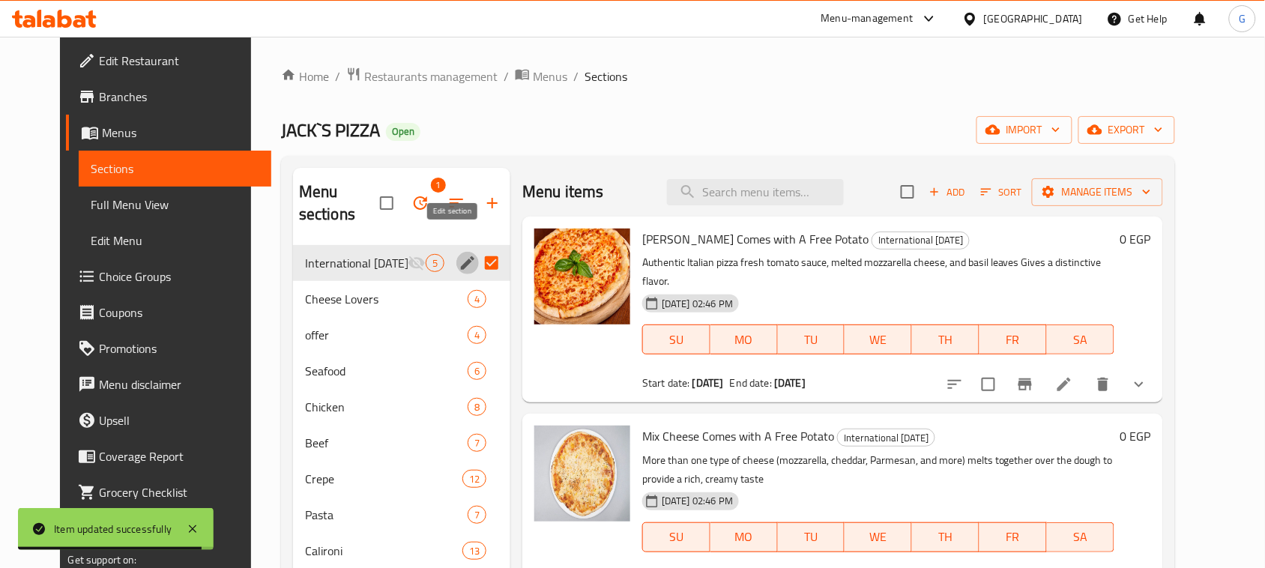
click at [461, 256] on icon "edit" at bounding box center [467, 262] width 13 height 13
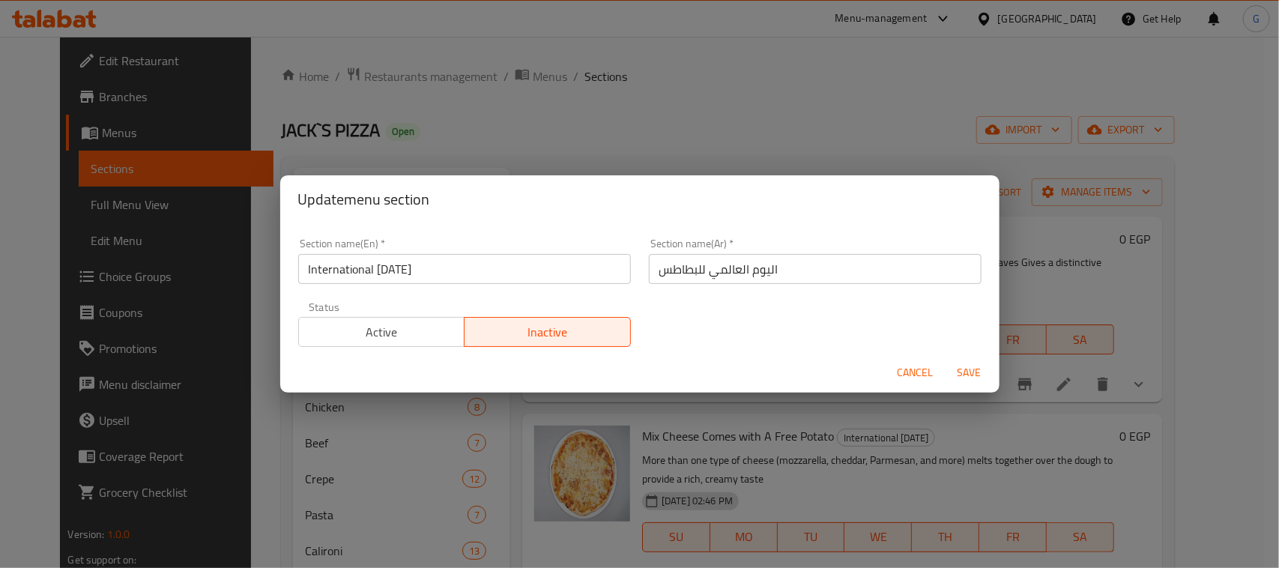
click at [388, 327] on span "Active" at bounding box center [382, 332] width 154 height 22
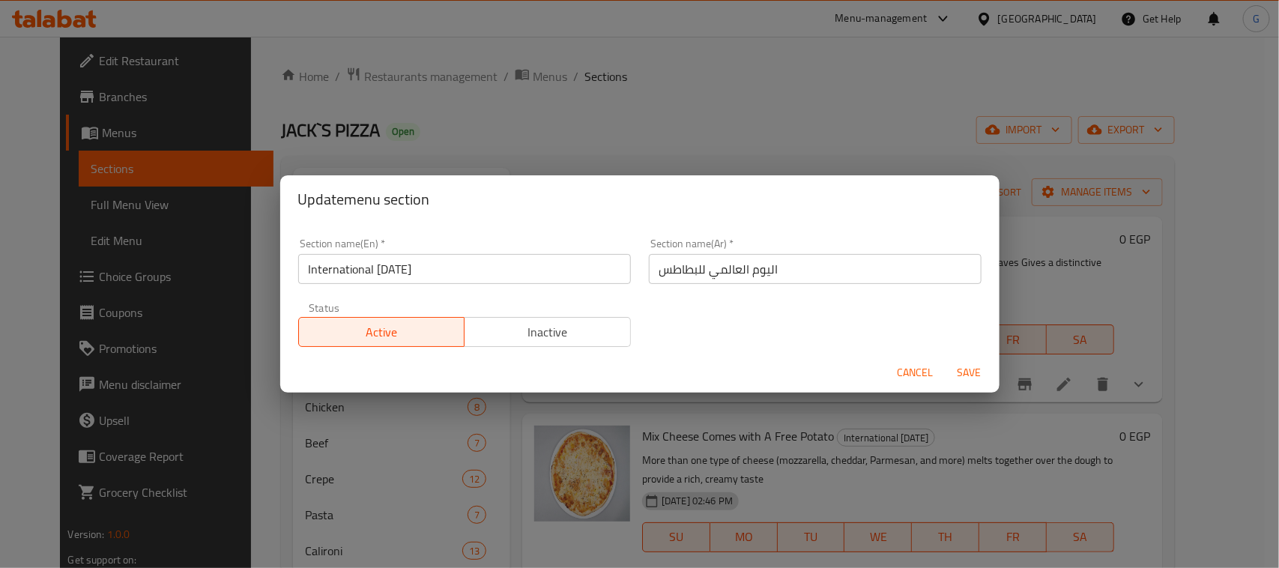
click at [961, 369] on span "Save" at bounding box center [970, 372] width 36 height 19
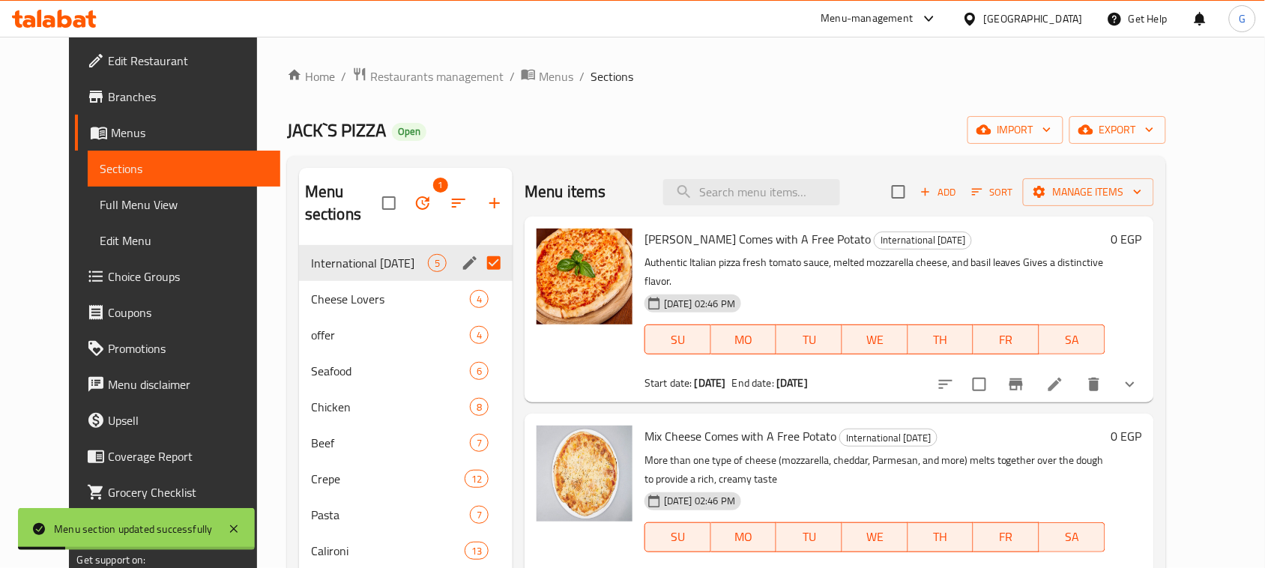
click at [628, 94] on div "Home / Restaurants management / Menus / Sections JACK`S PIZZA Open import expor…" at bounding box center [726, 407] width 879 height 681
click at [418, 70] on span "Restaurants management" at bounding box center [436, 76] width 133 height 18
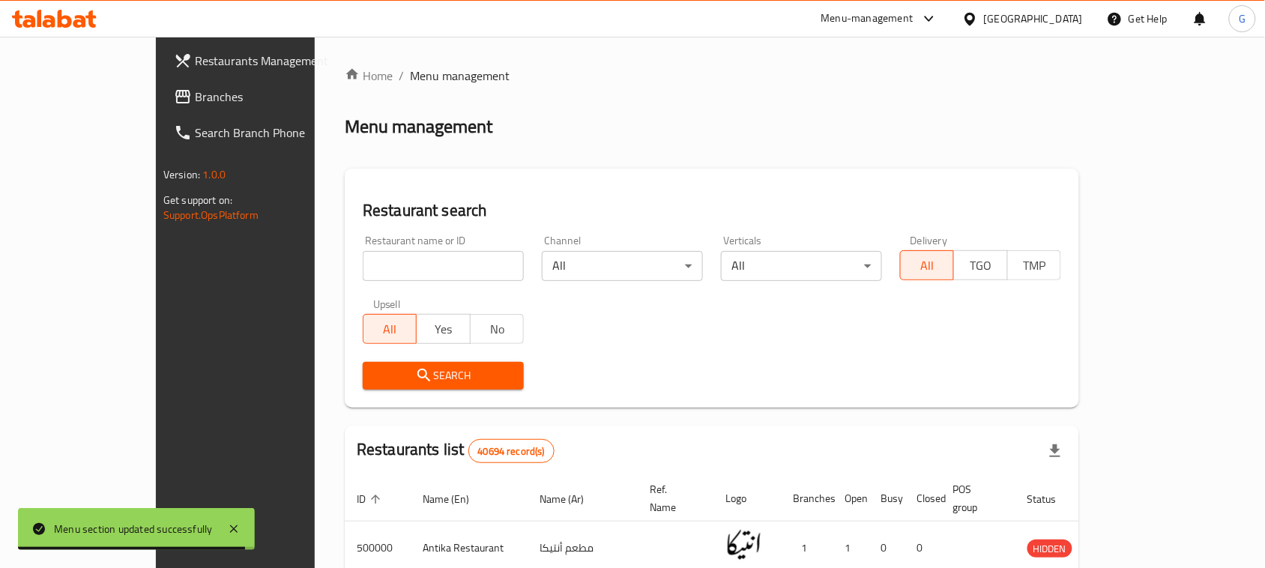
click at [363, 270] on input "search" at bounding box center [443, 266] width 161 height 30
paste input "678510"
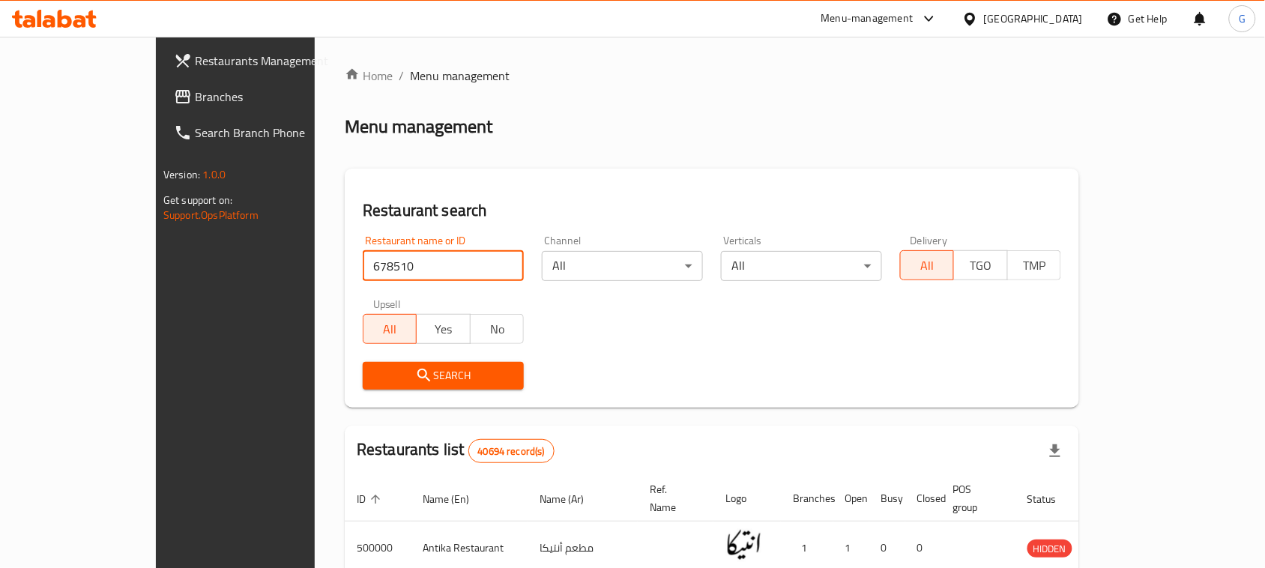
type input "678510"
click button "Search" at bounding box center [443, 376] width 161 height 28
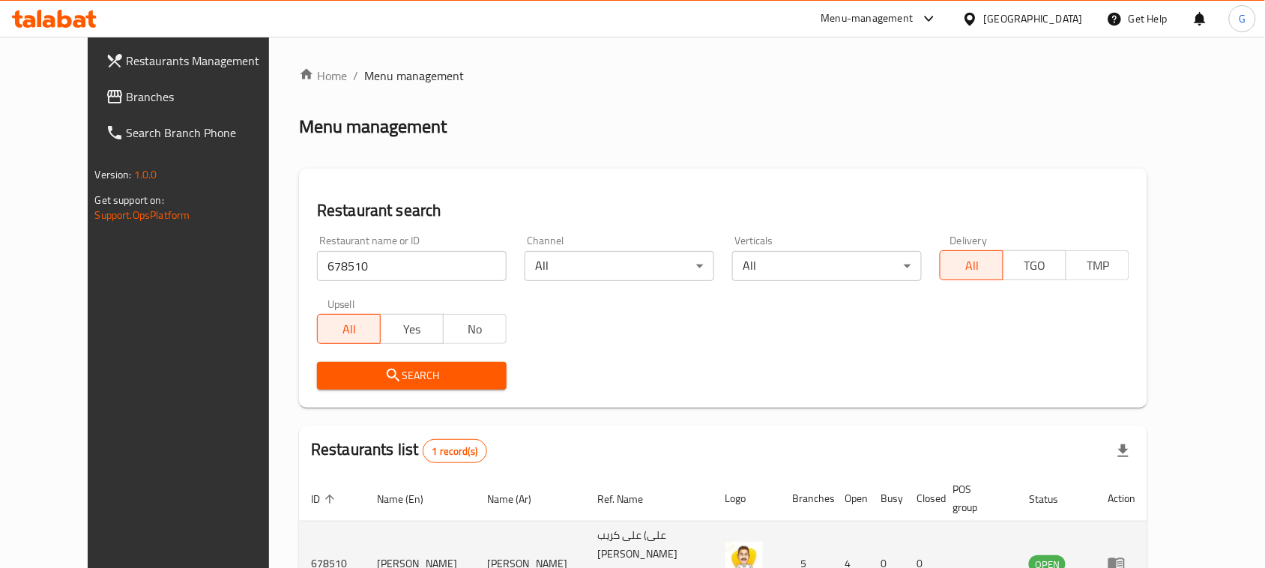
click at [1147, 530] on td "enhanced table" at bounding box center [1121, 563] width 52 height 85
click at [1125, 558] on icon "enhanced table" at bounding box center [1116, 564] width 16 height 13
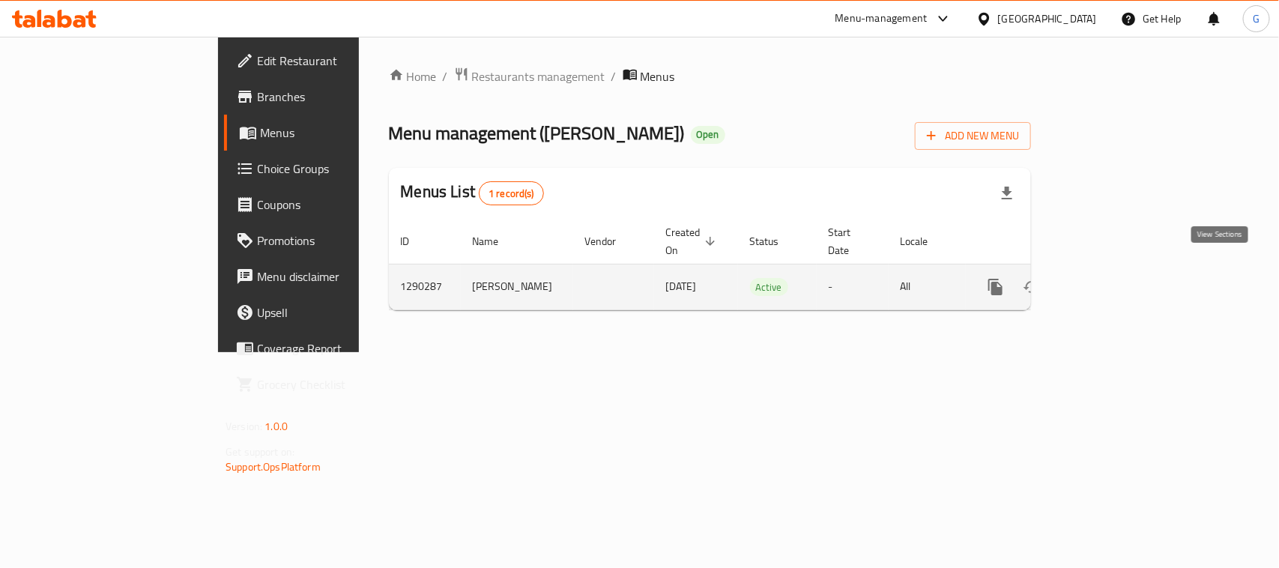
click at [1110, 280] on icon "enhanced table" at bounding box center [1103, 286] width 13 height 13
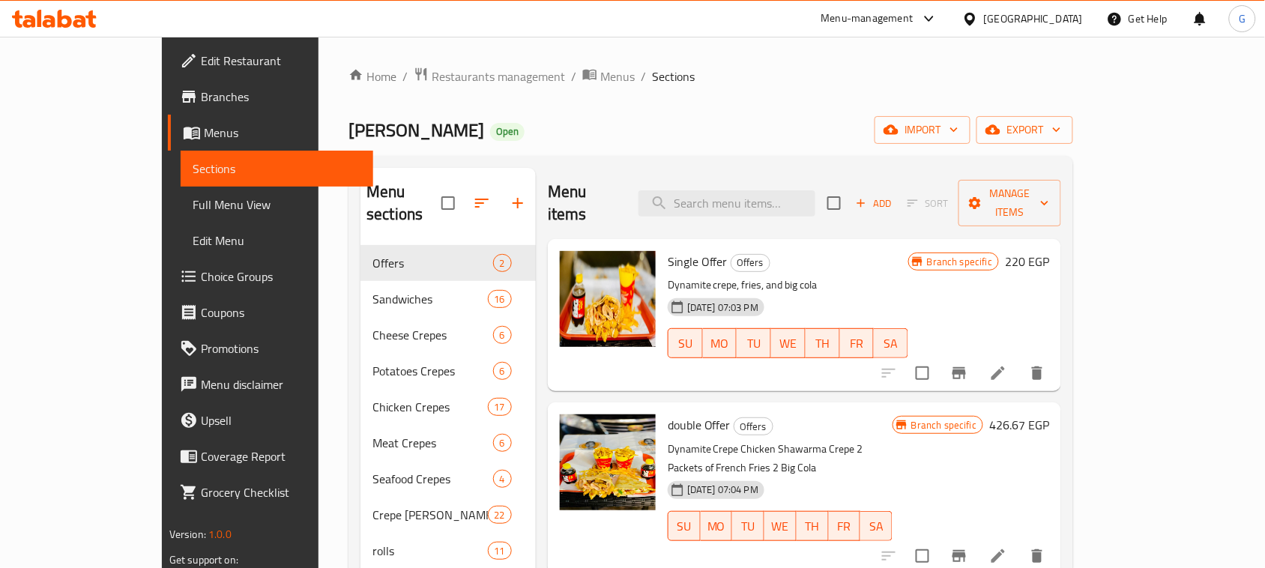
click at [761, 165] on div "Menu sections Offers 2 Sandwiches 16 Cheese Crepes 6 Potatoes Crepes 6 Chicken …" at bounding box center [710, 452] width 725 height 592
click at [744, 196] on input "search" at bounding box center [726, 203] width 177 height 26
click at [512, 198] on icon "button" at bounding box center [517, 203] width 10 height 10
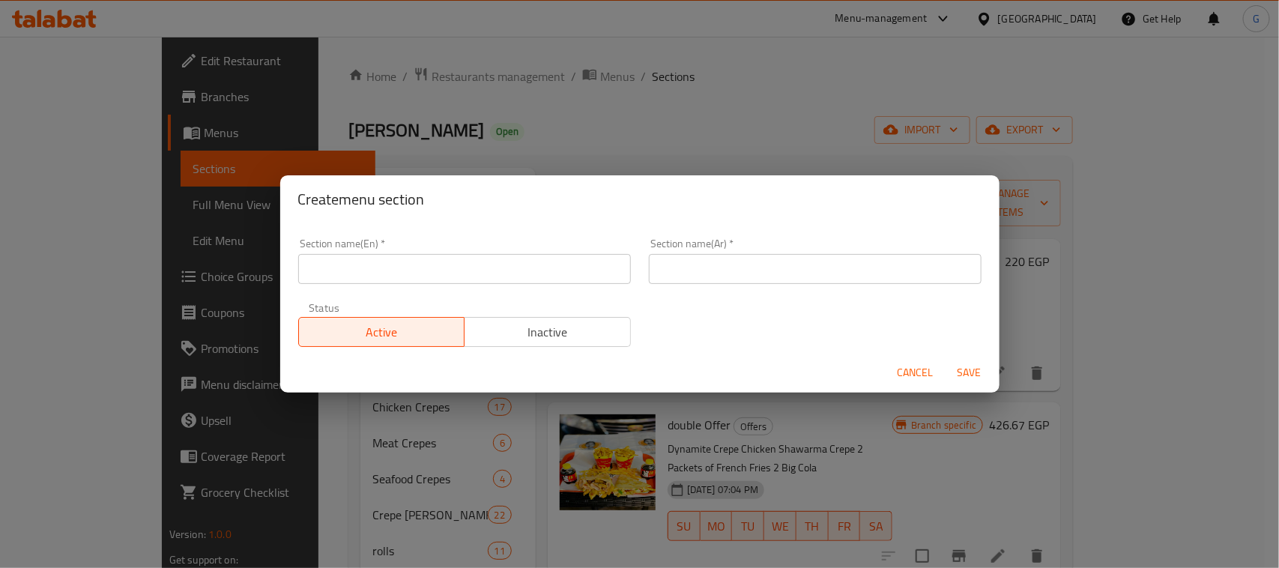
click at [394, 282] on input "text" at bounding box center [464, 269] width 333 height 30
paste input "International [DATE]"
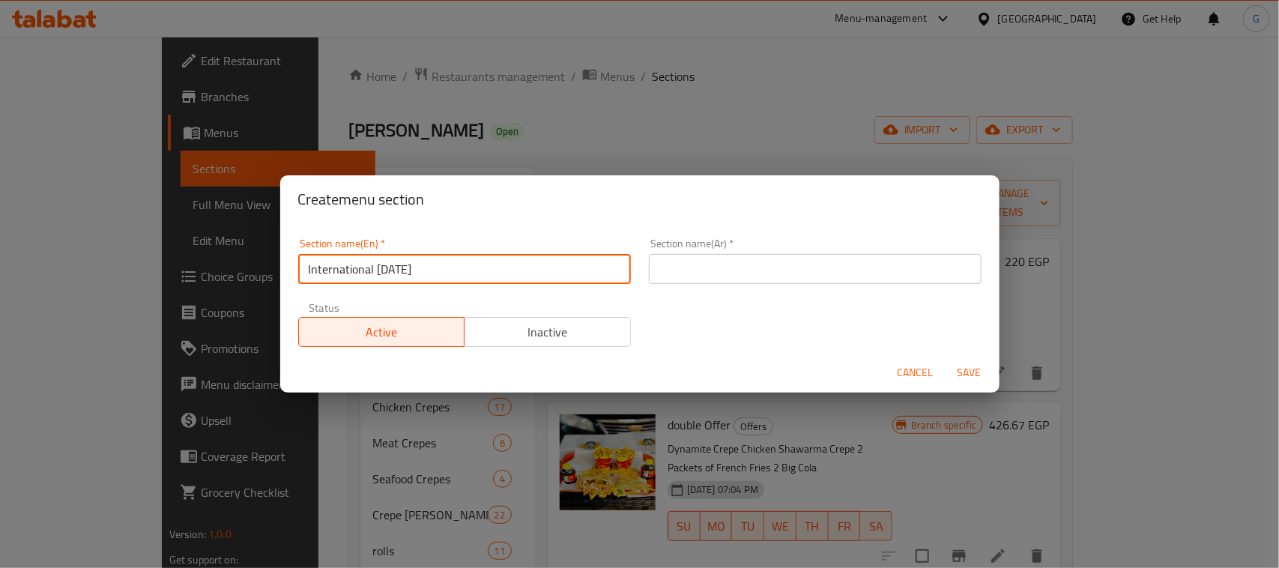
type input "International [DATE]"
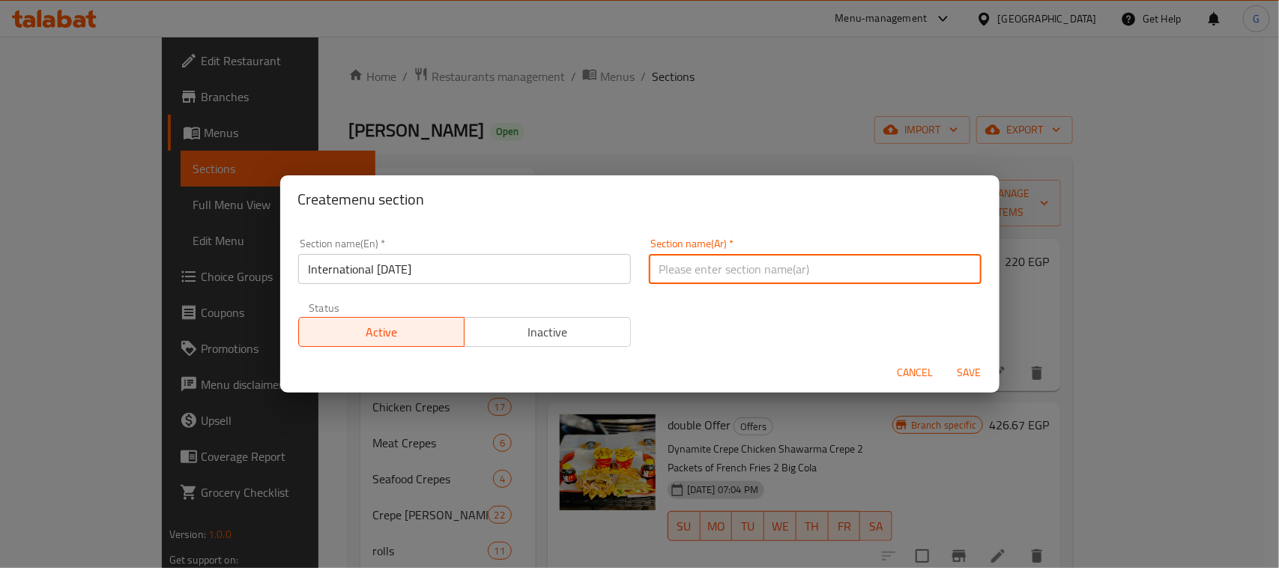
click at [722, 278] on input "text" at bounding box center [815, 269] width 333 height 30
paste input "اليوم العالمي للبطاطس"
type input "اليوم العالمي للبطاطس"
click at [563, 326] on span "Inactive" at bounding box center [548, 332] width 154 height 22
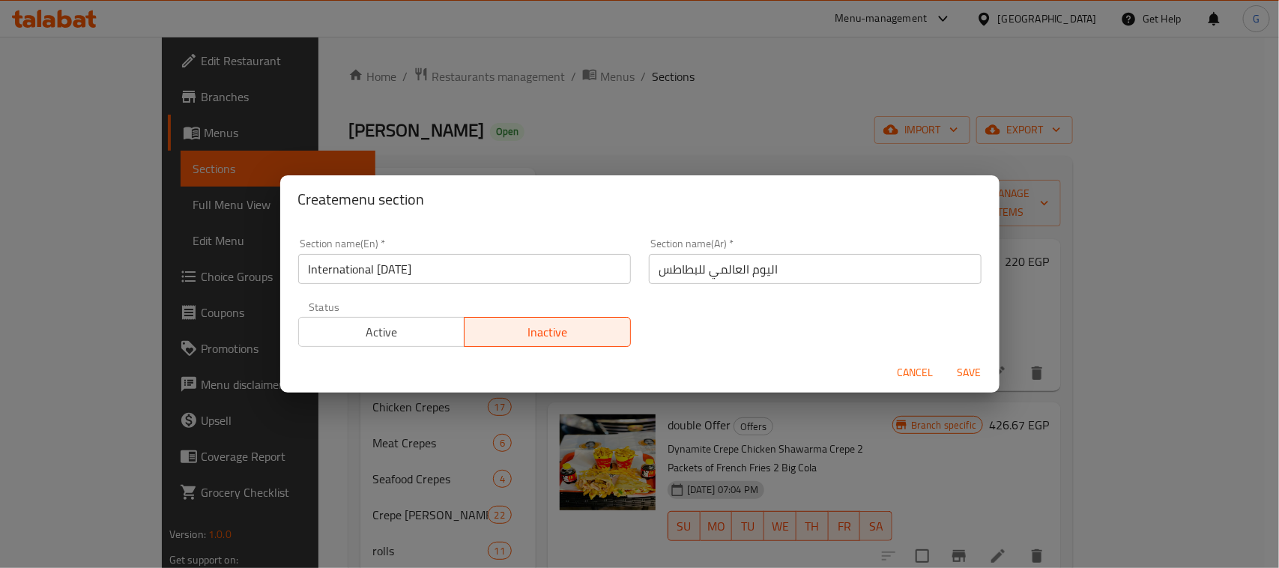
click at [1002, 373] on div "Create menu section Section name(En)   * International Potato Day Section name(…" at bounding box center [639, 284] width 1279 height 568
click at [974, 369] on span "Save" at bounding box center [970, 372] width 36 height 19
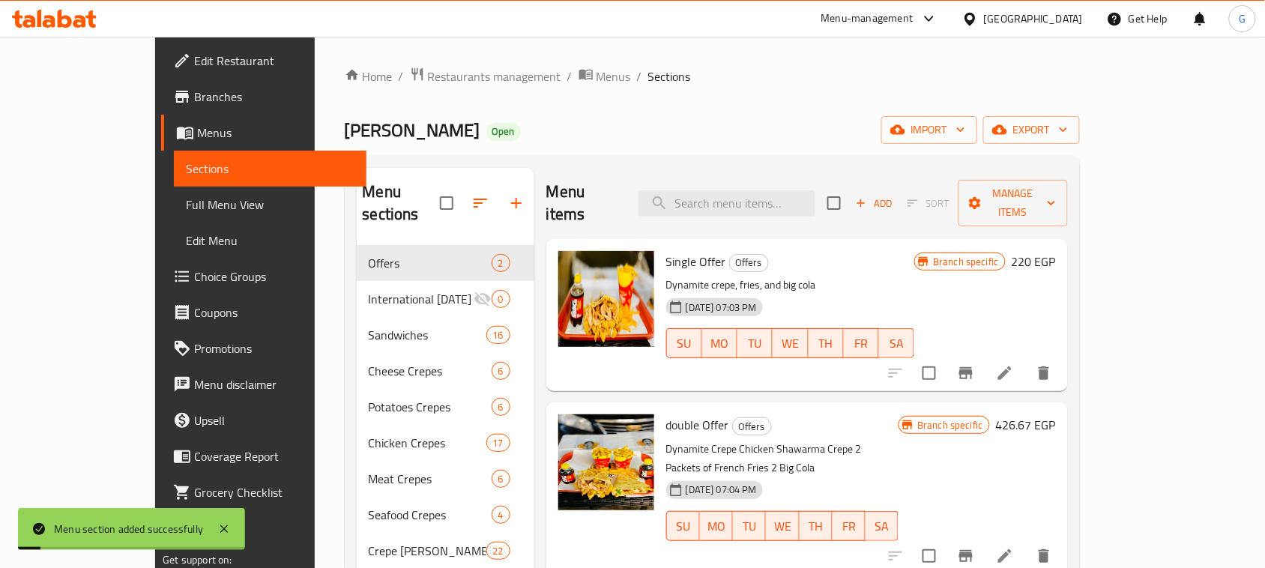
click at [471, 194] on icon "button" at bounding box center [480, 203] width 18 height 18
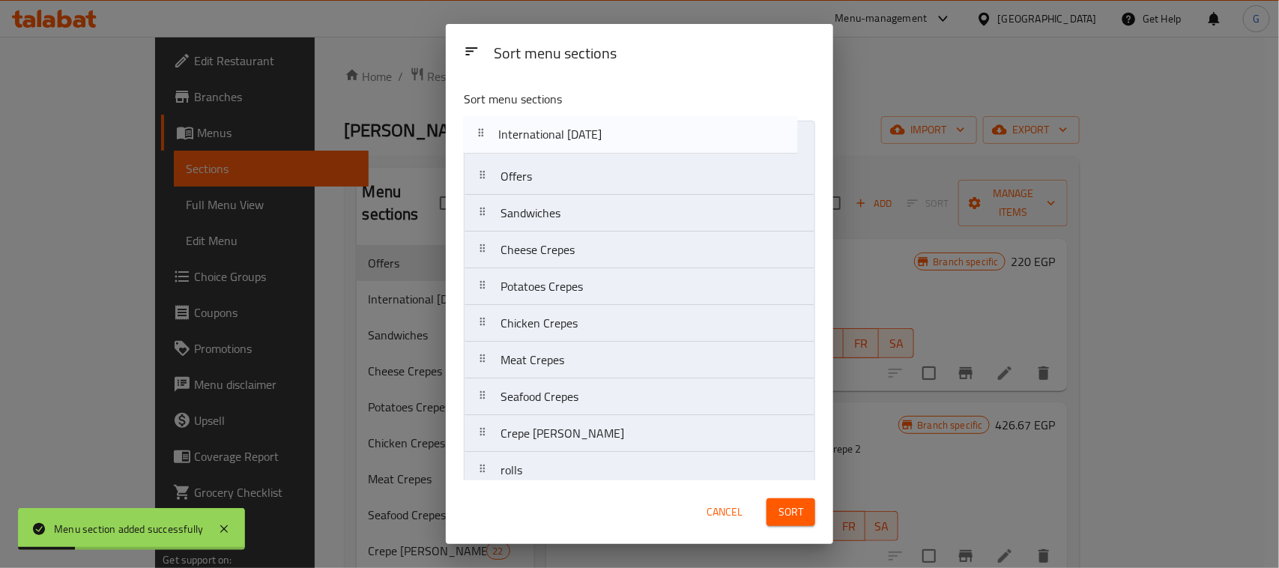
drag, startPoint x: 536, startPoint y: 187, endPoint x: 534, endPoint y: 140, distance: 47.3
click at [534, 140] on nav "Offers International Potato Day Sandwiches Cheese Crepes Potatoes Crepes Chicke…" at bounding box center [639, 378] width 351 height 515
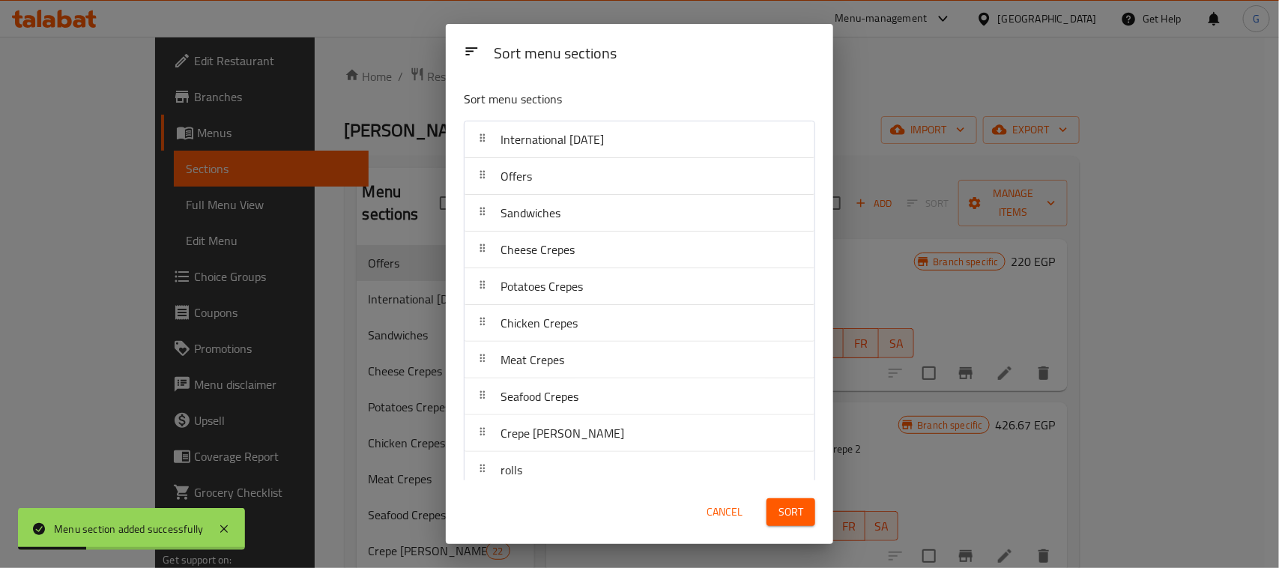
click at [793, 511] on span "Sort" at bounding box center [790, 512] width 25 height 19
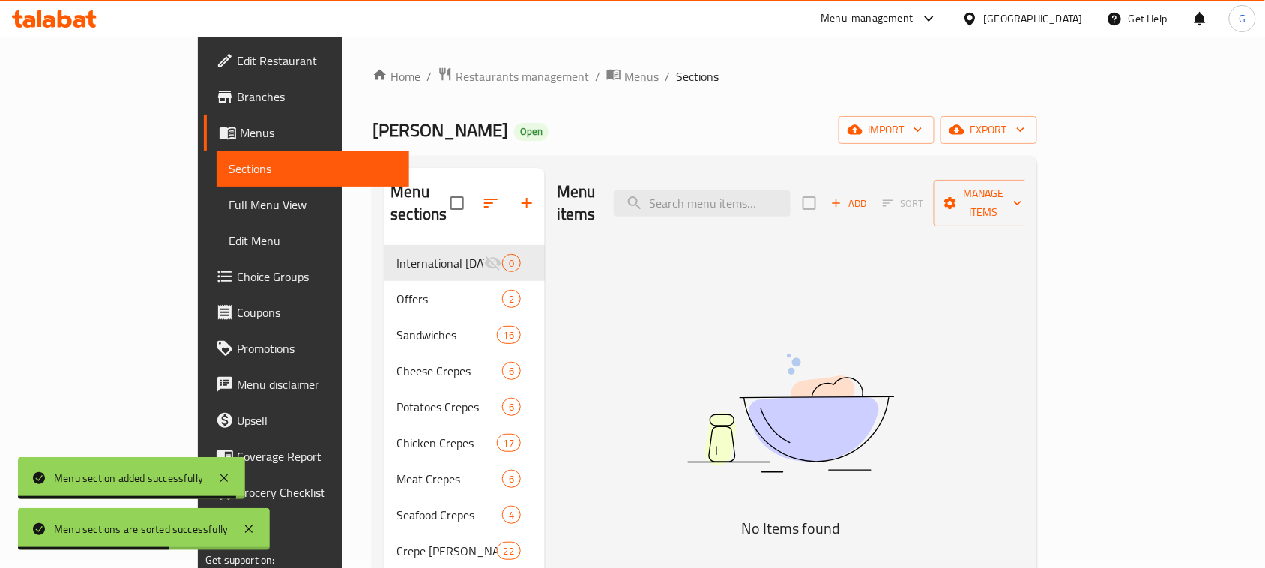
click at [624, 72] on span "Menus" at bounding box center [641, 76] width 34 height 18
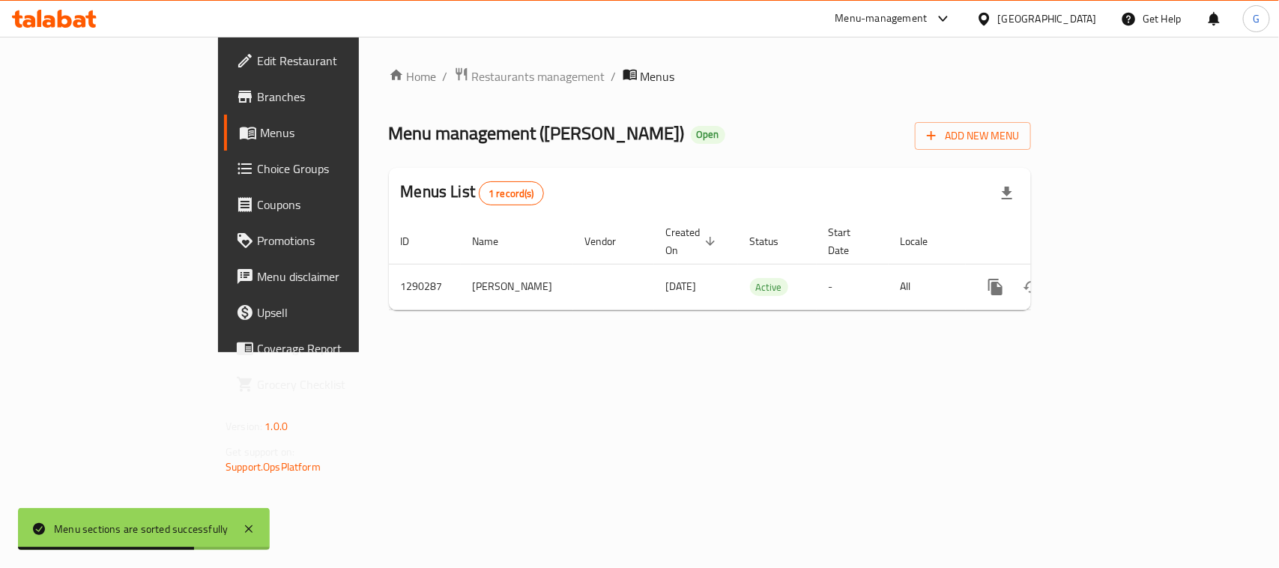
click at [405, 61] on div "Home / Restaurants management / Menus Menu management ( Ali Crepe ) Open Add Ne…" at bounding box center [710, 194] width 702 height 315
click at [472, 73] on span "Restaurants management" at bounding box center [538, 76] width 133 height 18
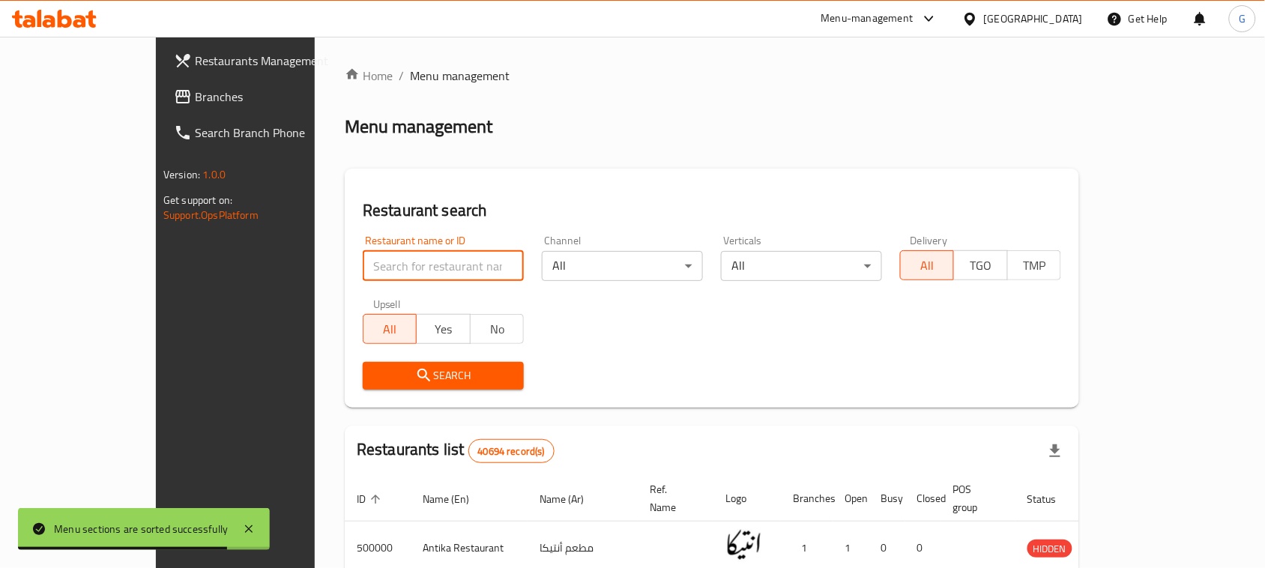
click at [388, 259] on input "search" at bounding box center [443, 266] width 161 height 30
paste input "693423"
type input "693423"
click button "Search" at bounding box center [443, 376] width 161 height 28
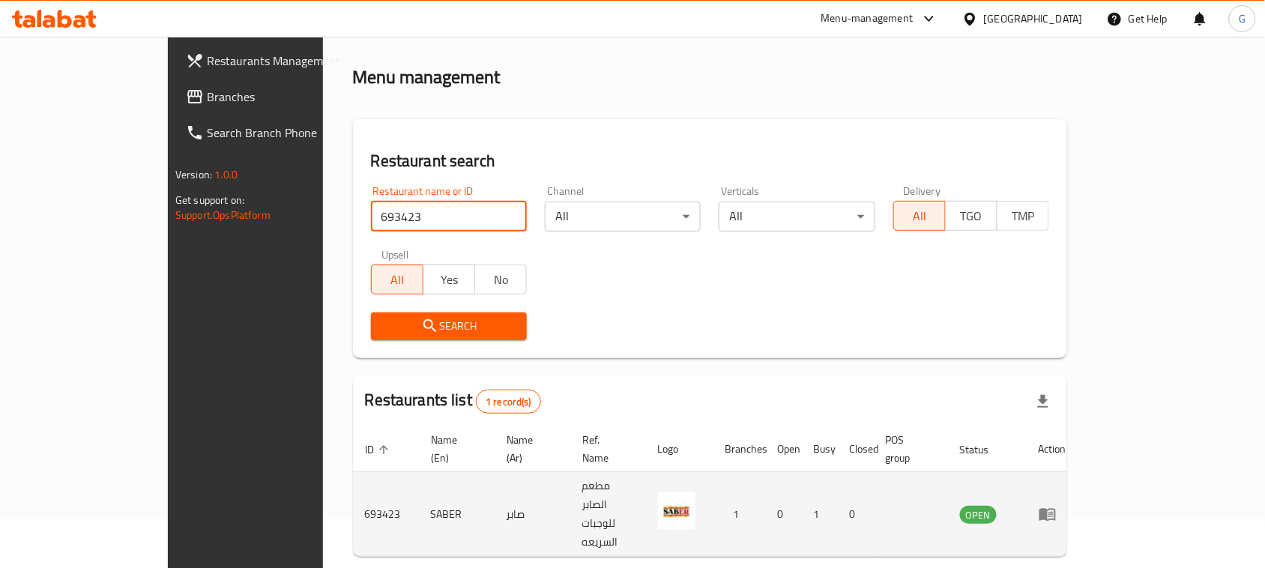
scroll to position [71, 0]
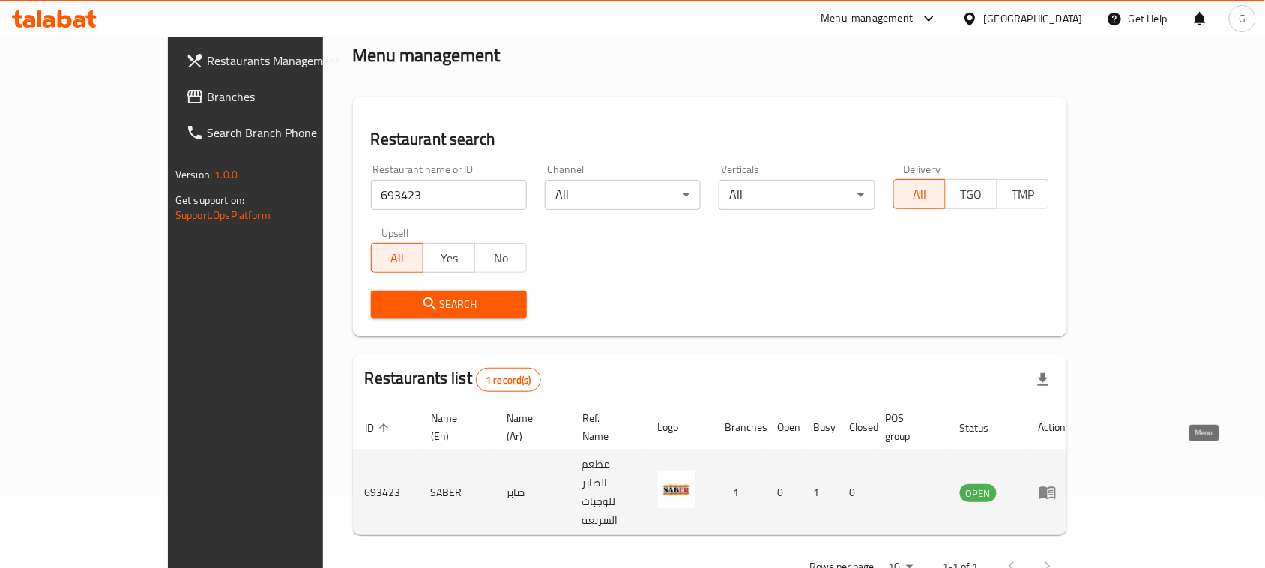
click at [1066, 483] on link "enhanced table" at bounding box center [1052, 492] width 28 height 18
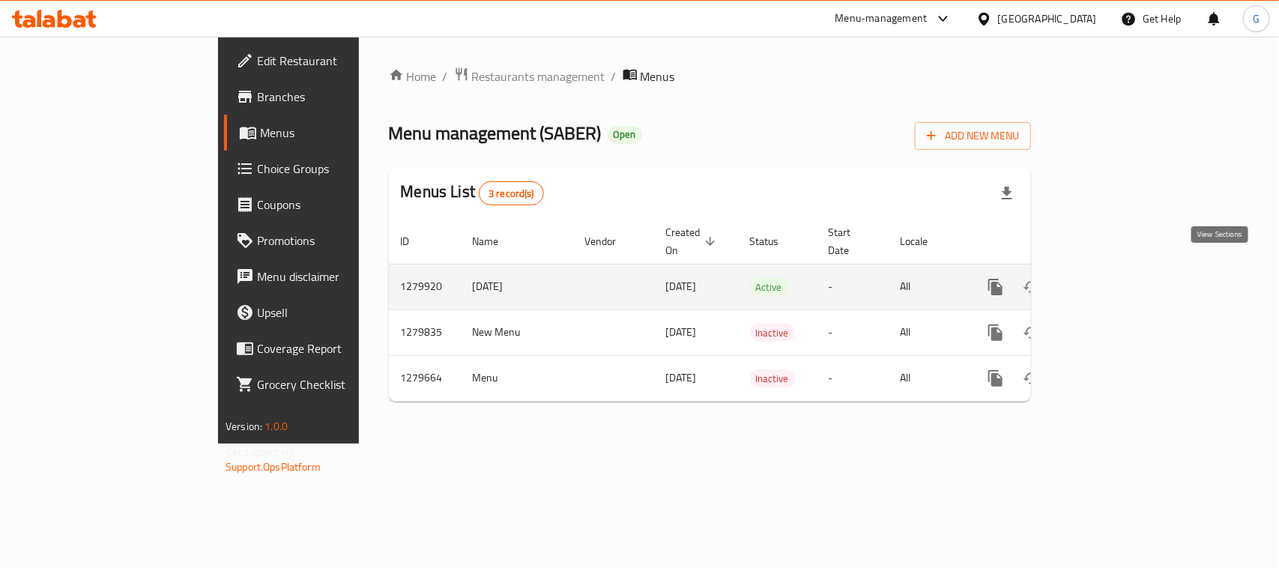
click at [1113, 278] on icon "enhanced table" at bounding box center [1104, 287] width 18 height 18
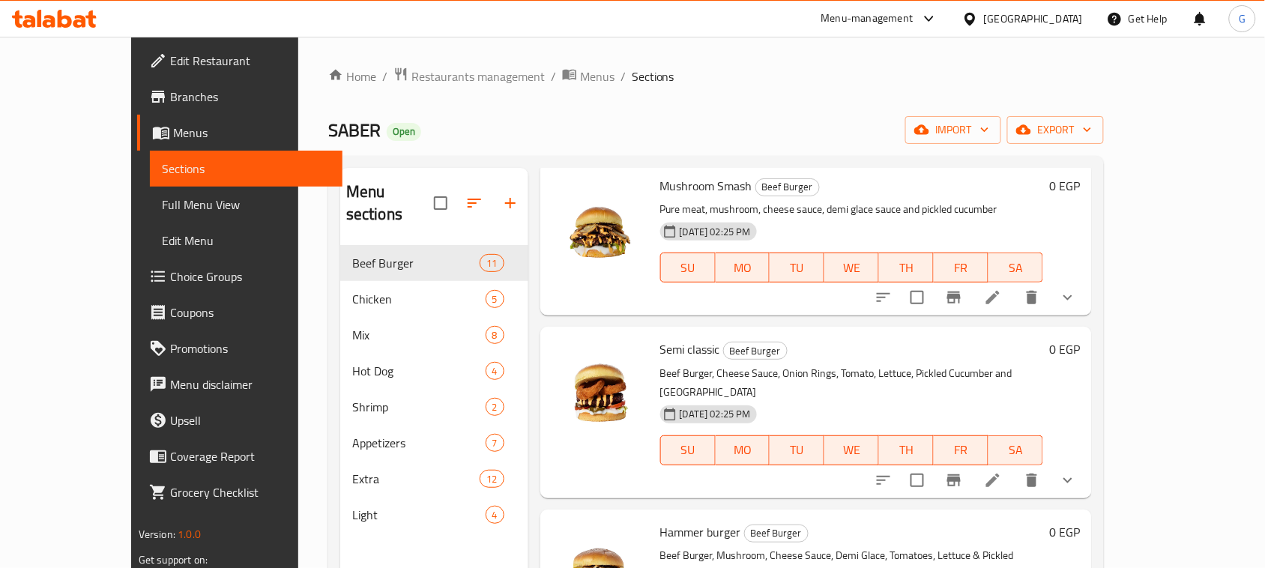
scroll to position [211, 0]
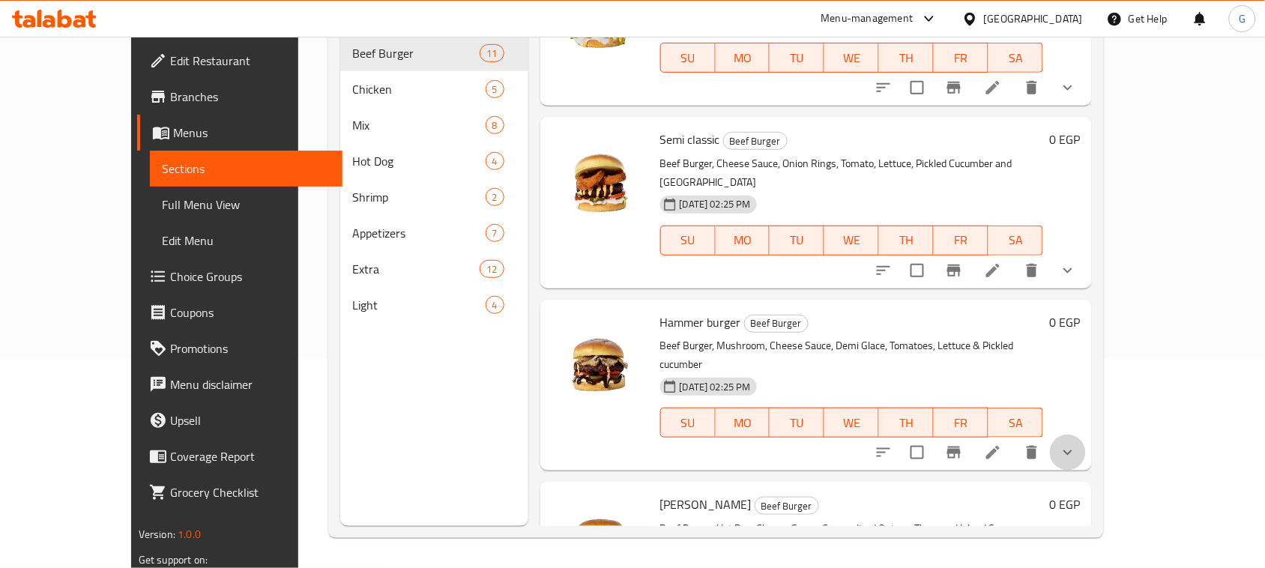
click at [1086, 435] on button "show more" at bounding box center [1068, 453] width 36 height 36
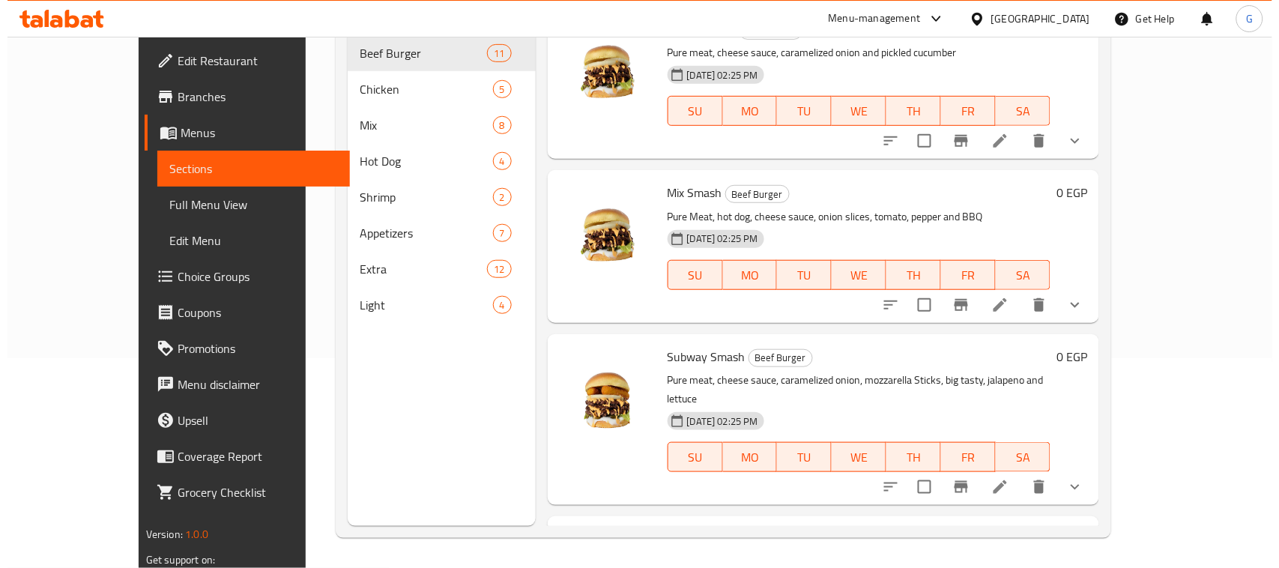
scroll to position [0, 0]
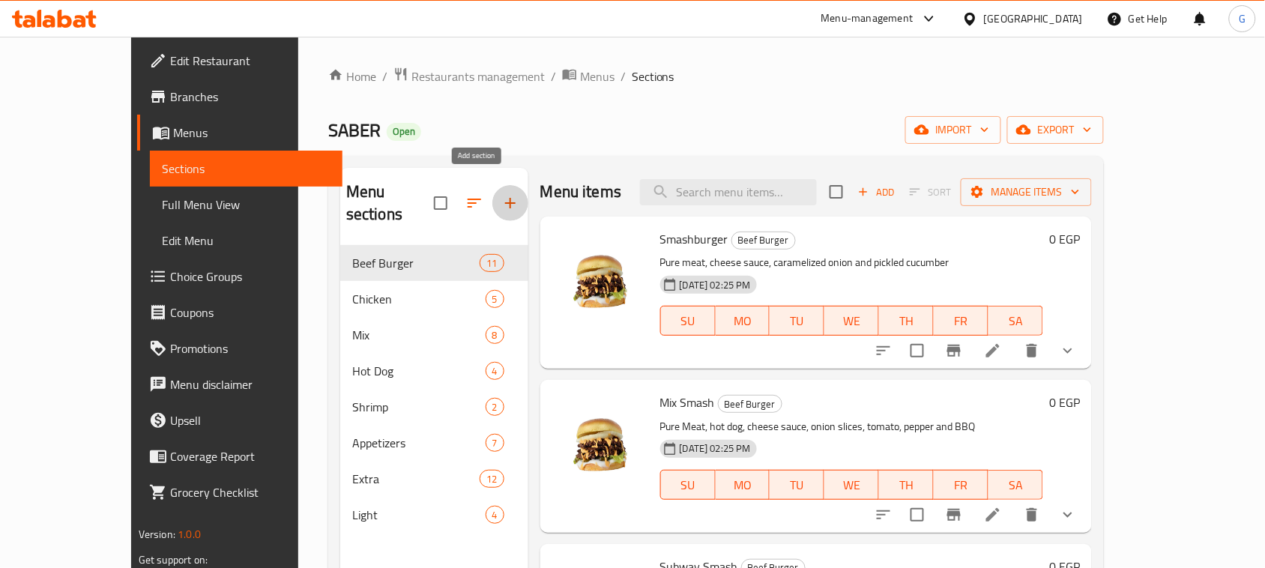
click at [501, 194] on icon "button" at bounding box center [510, 203] width 18 height 18
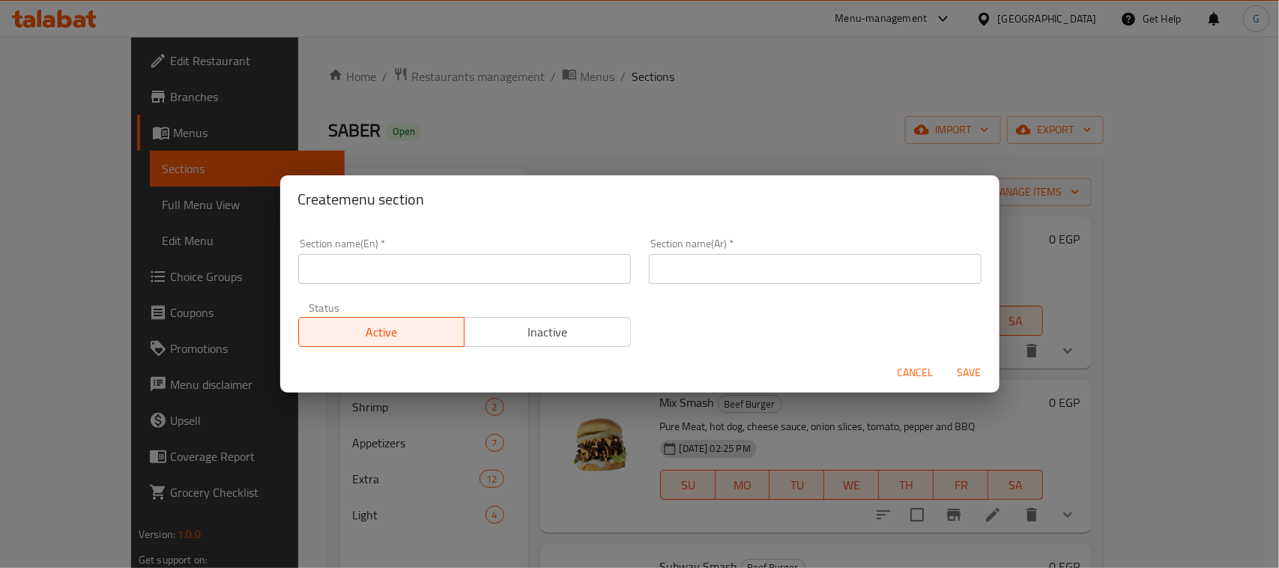
click at [453, 264] on input "text" at bounding box center [464, 269] width 333 height 30
paste input "International [DATE]"
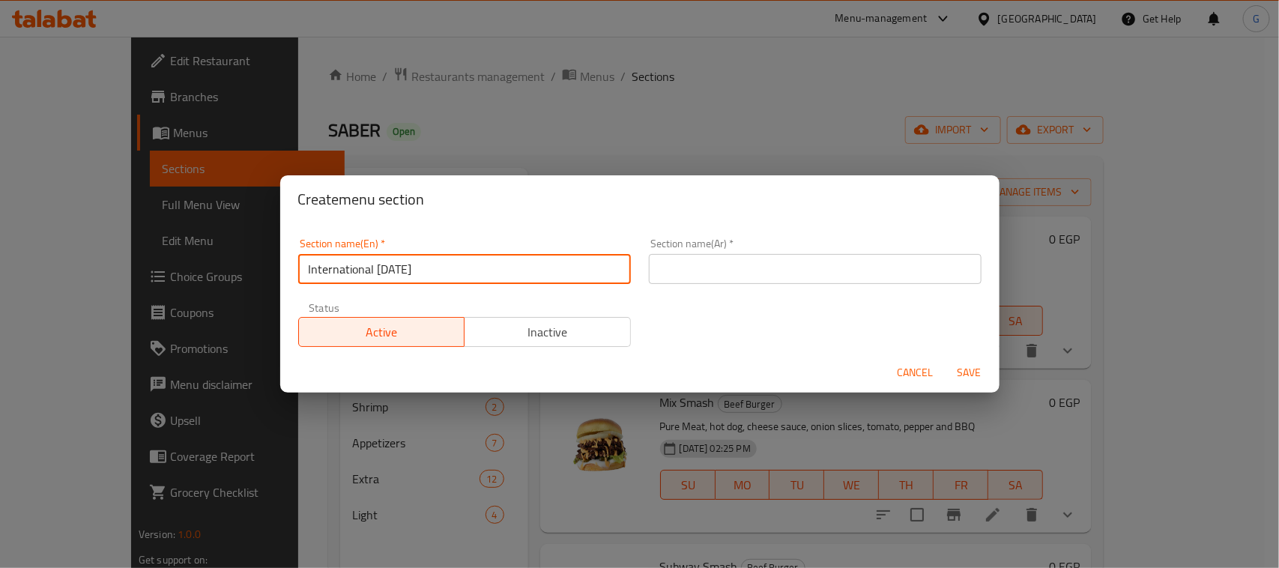
type input "International [DATE]"
click at [668, 261] on input "text" at bounding box center [815, 269] width 333 height 30
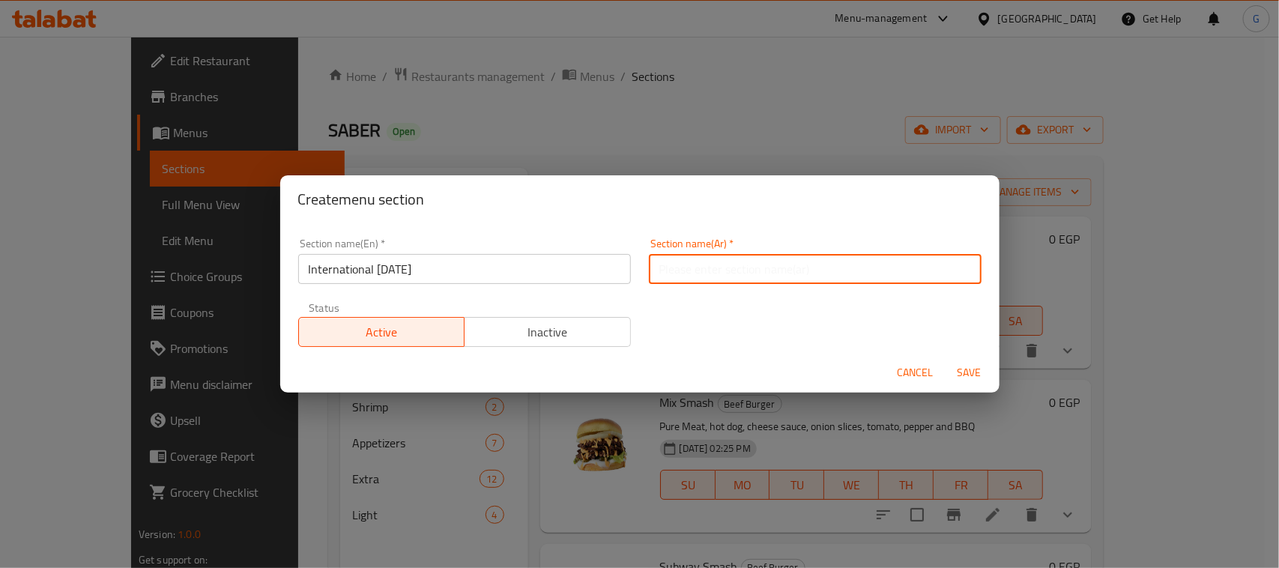
paste input "اليوم العالمي للبطاطس"
type input "اليوم العالمي للبطاطس"
click at [953, 371] on span "Save" at bounding box center [970, 372] width 36 height 19
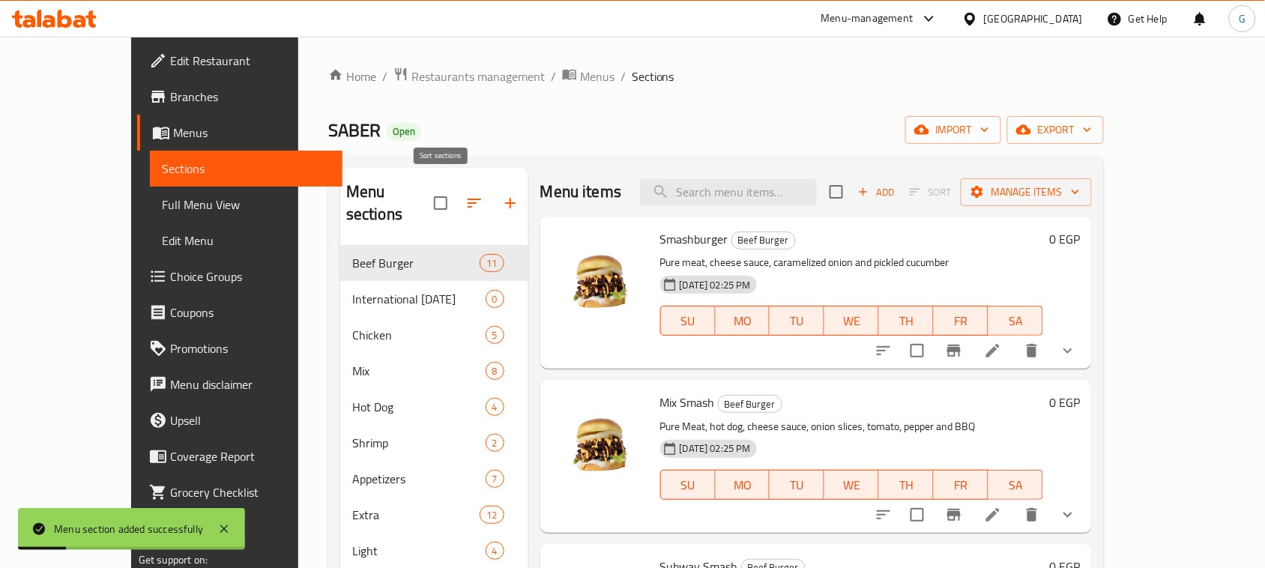
click at [465, 196] on icon "button" at bounding box center [474, 203] width 18 height 18
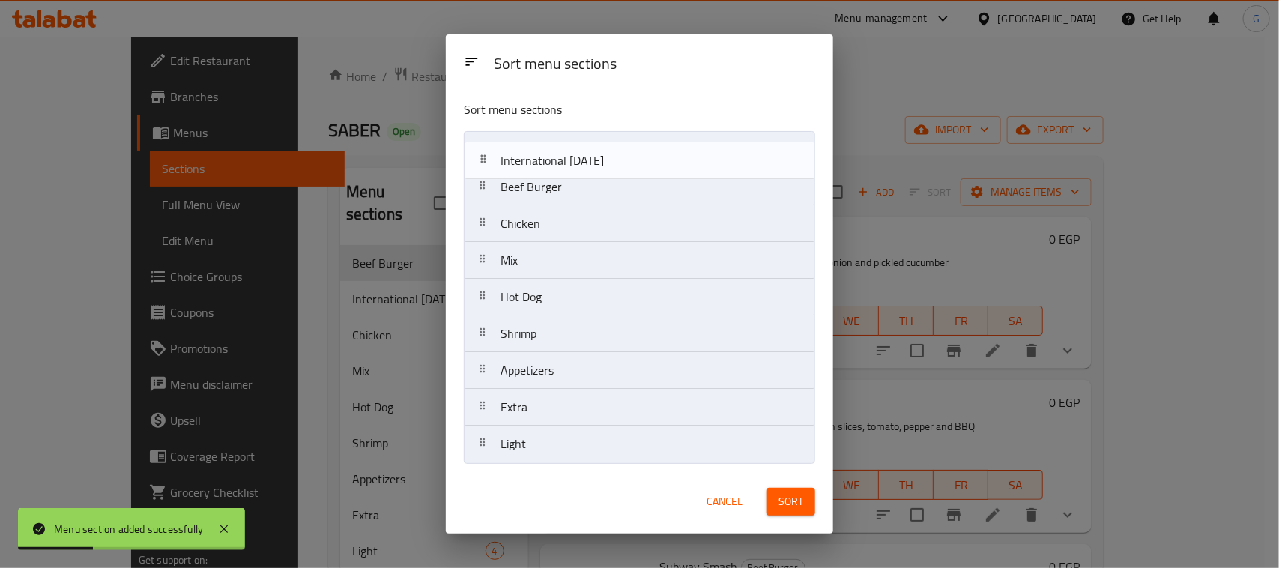
drag, startPoint x: 575, startPoint y: 196, endPoint x: 575, endPoint y: 165, distance: 30.7
click at [575, 165] on nav "Beef Burger International Potato Day Chicken Mix Hot Dog Shrimp Appetizers Extr…" at bounding box center [639, 297] width 351 height 332
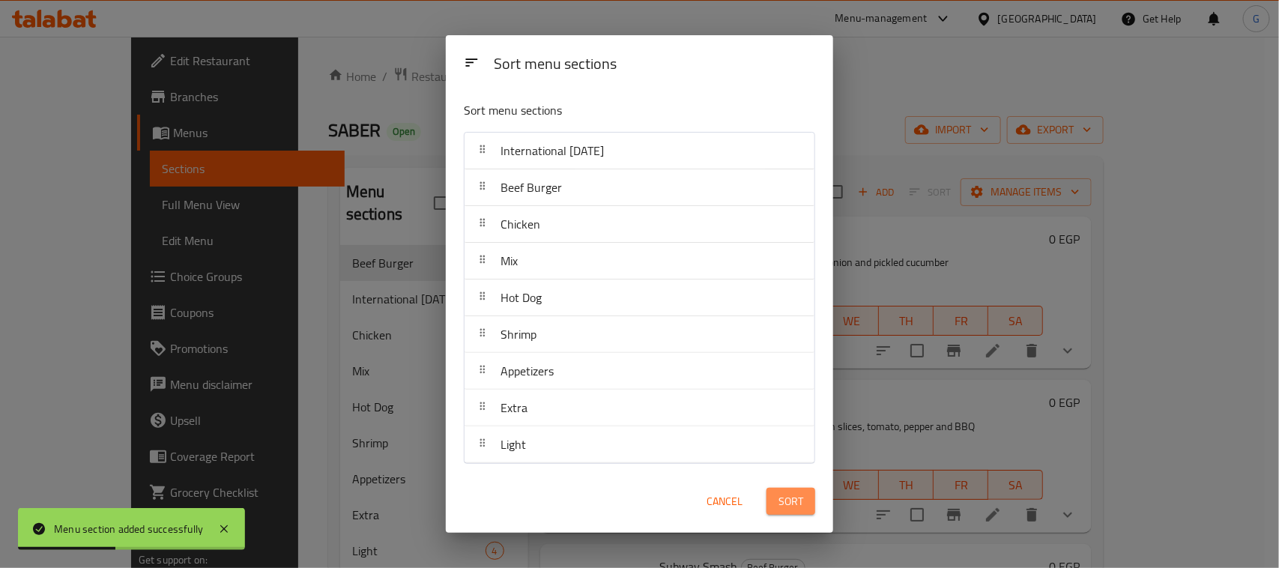
click at [789, 498] on span "Sort" at bounding box center [790, 501] width 25 height 19
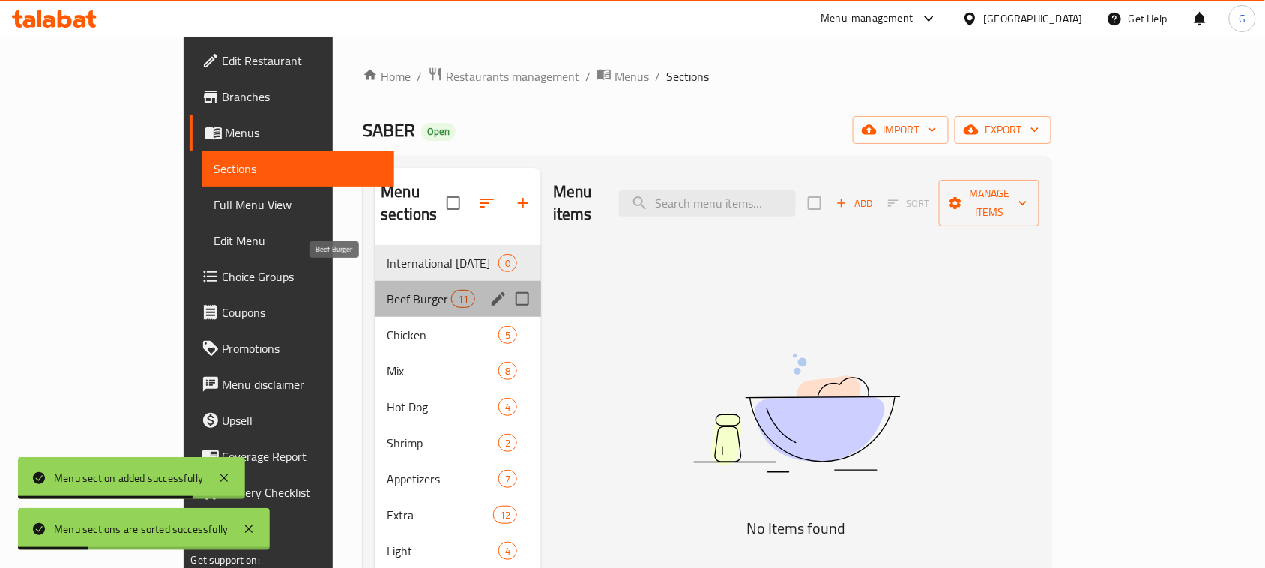
click at [387, 290] on span "Beef Burger" at bounding box center [419, 299] width 64 height 18
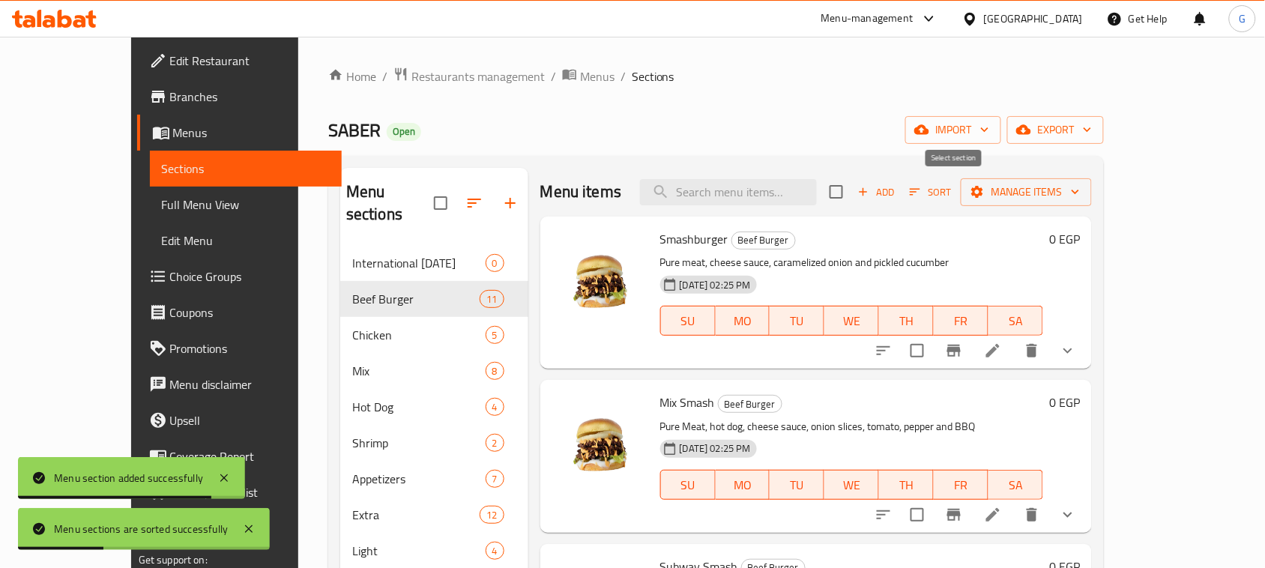
click at [852, 195] on input "checkbox" at bounding box center [835, 191] width 31 height 31
checkbox input "true"
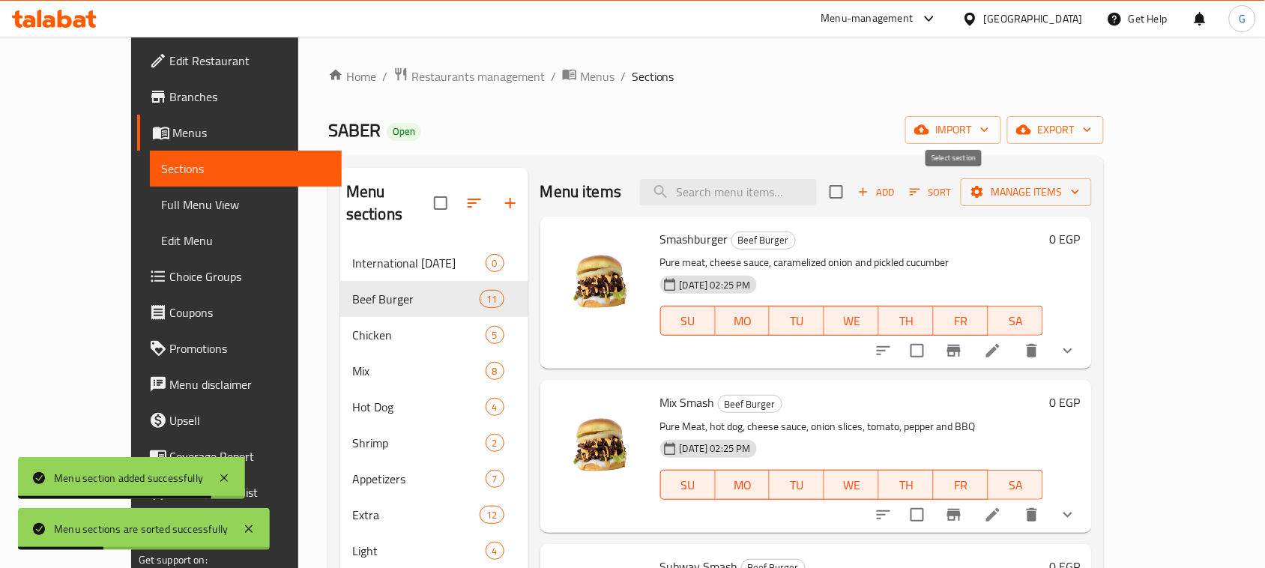
checkbox input "true"
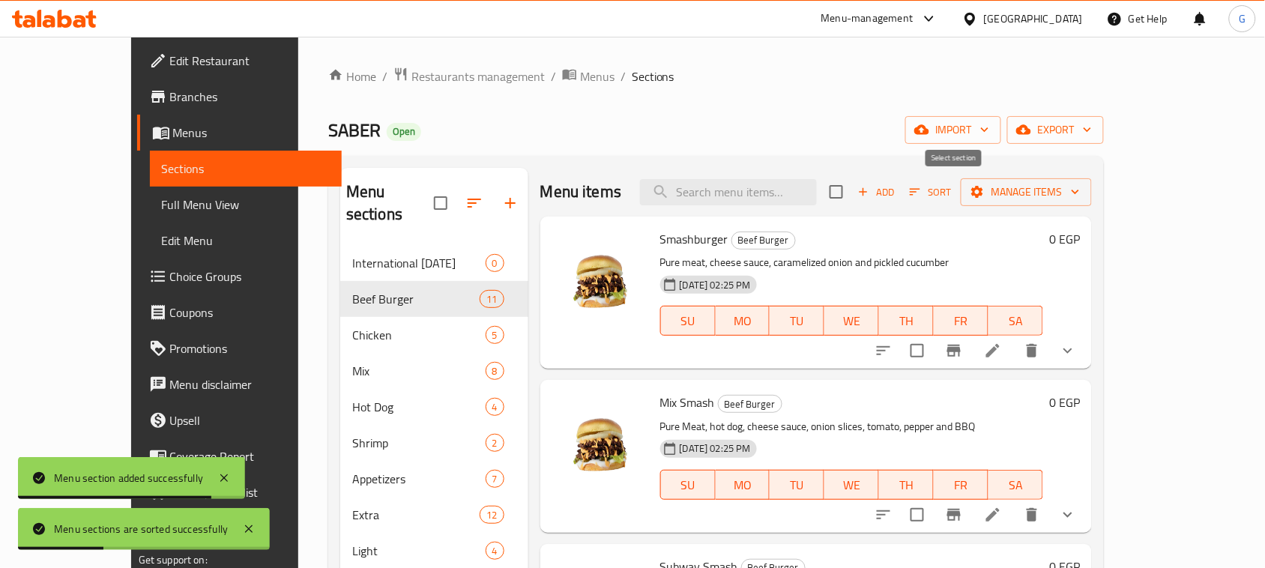
checkbox input "true"
click at [1080, 190] on span "Manage items" at bounding box center [1026, 192] width 107 height 19
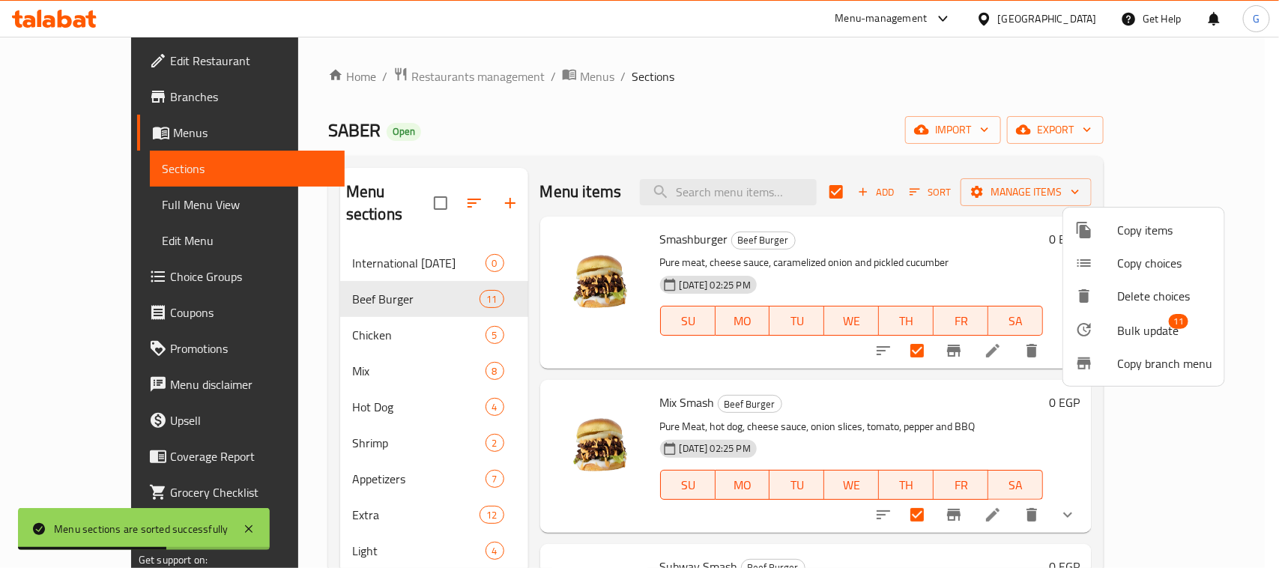
click at [481, 244] on div at bounding box center [639, 284] width 1279 height 568
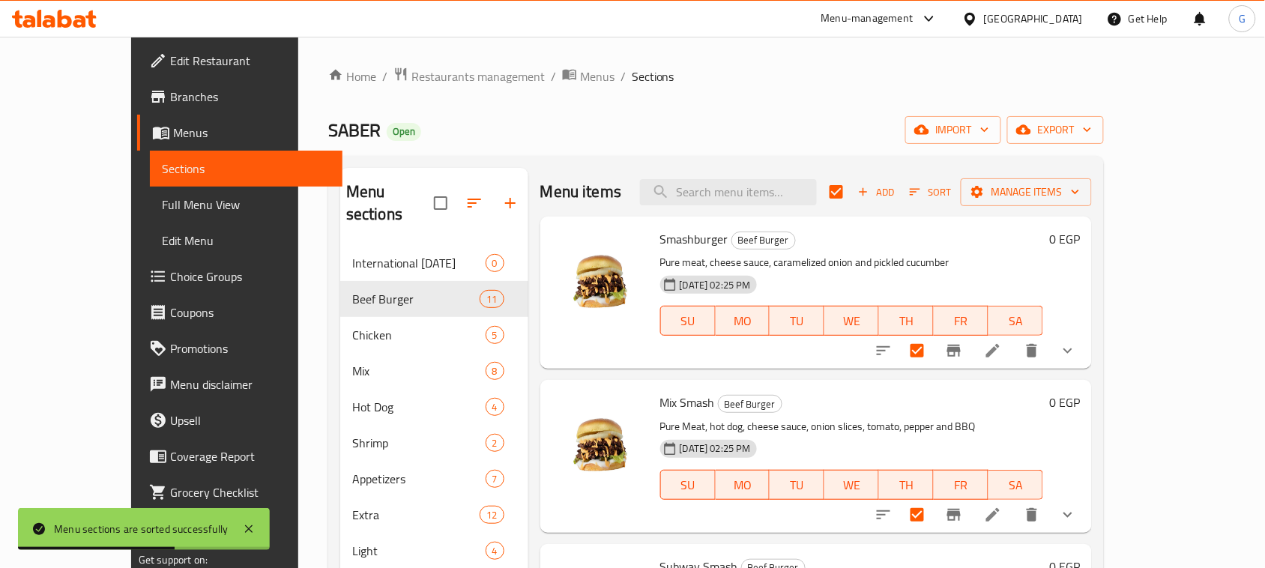
click at [477, 245] on div "International Potato Day 0" at bounding box center [434, 263] width 188 height 36
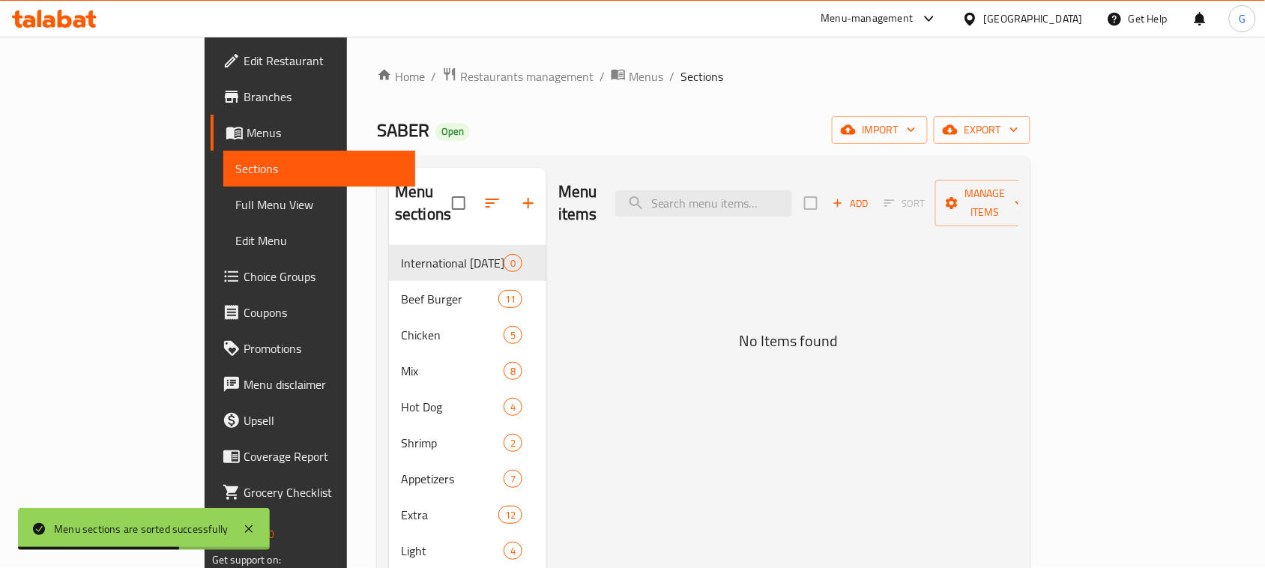
checkbox input "false"
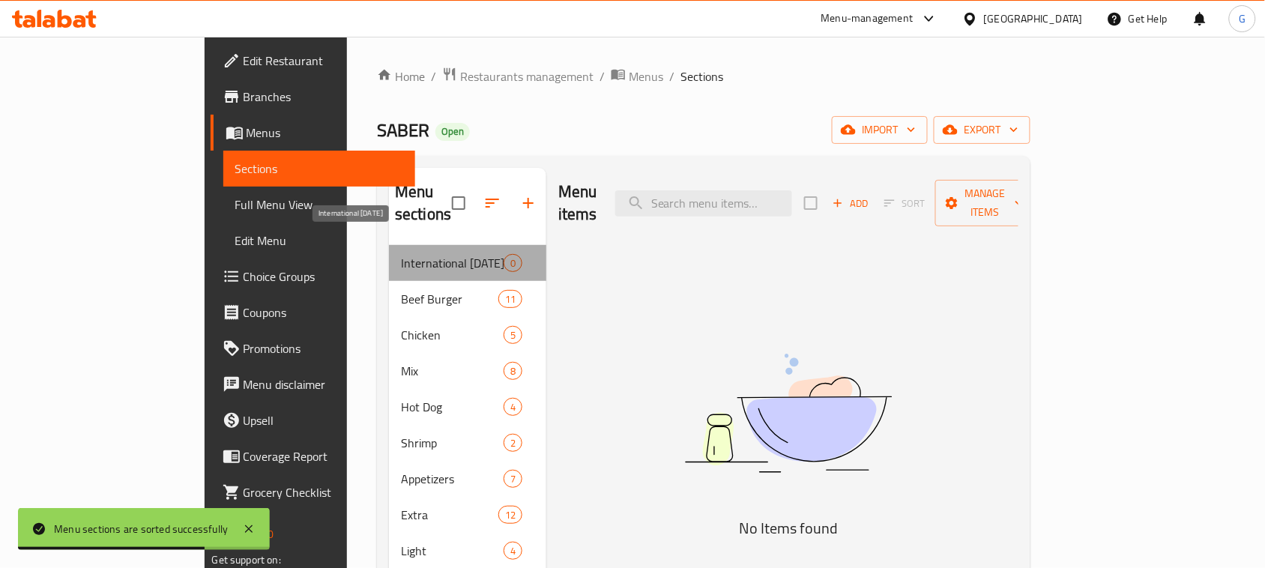
click at [405, 254] on span "International [DATE]" at bounding box center [452, 263] width 103 height 18
click at [401, 254] on span "International [DATE]" at bounding box center [452, 263] width 103 height 18
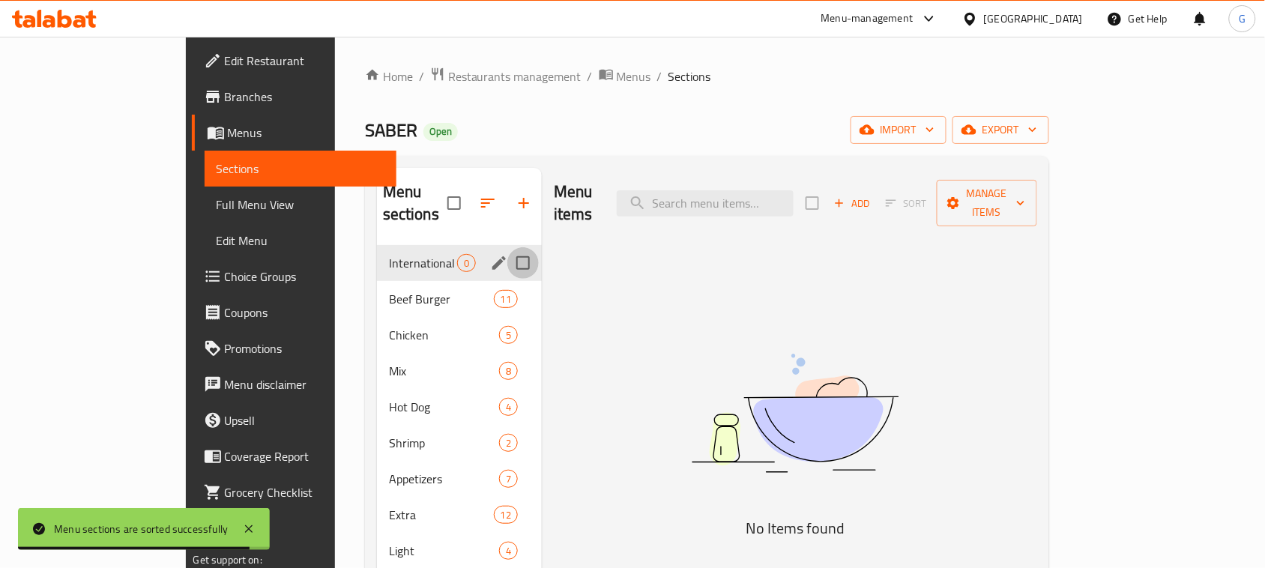
click at [507, 247] on input "Menu sections" at bounding box center [522, 262] width 31 height 31
checkbox input "true"
click at [490, 254] on icon "edit" at bounding box center [499, 263] width 18 height 18
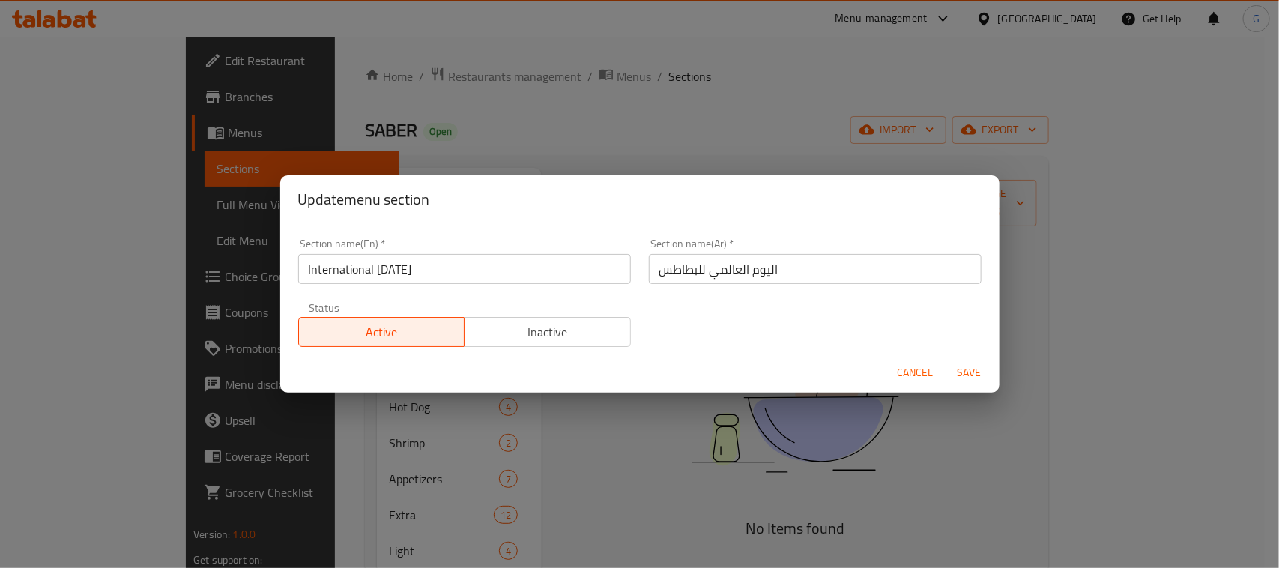
click at [615, 327] on span "Inactive" at bounding box center [548, 332] width 154 height 22
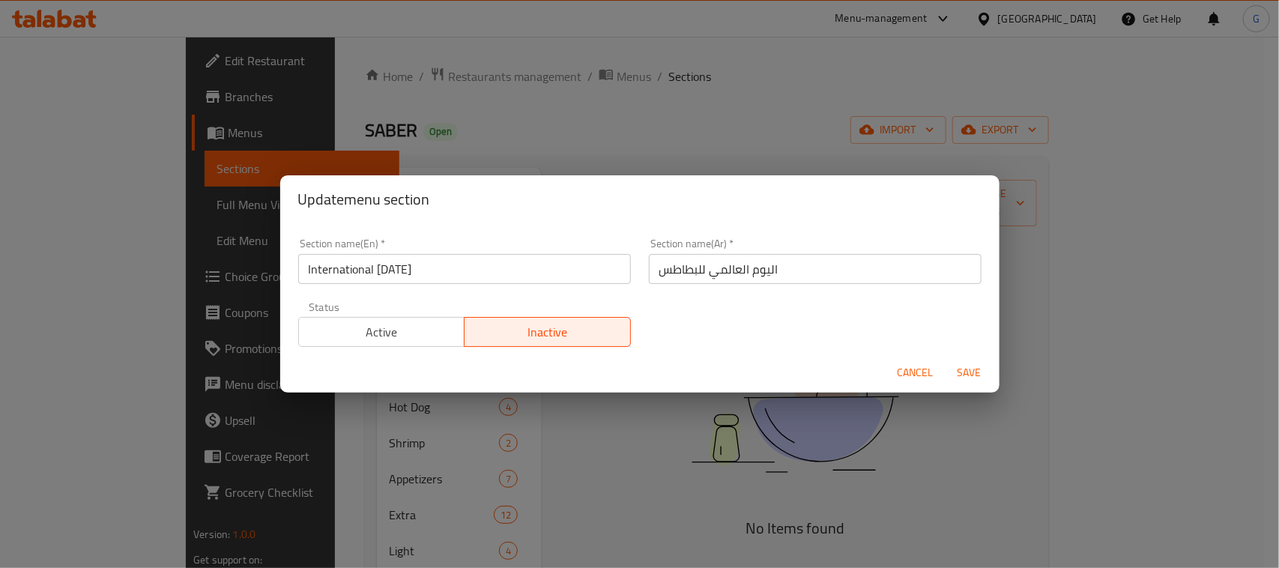
click at [965, 384] on button "Save" at bounding box center [970, 373] width 48 height 28
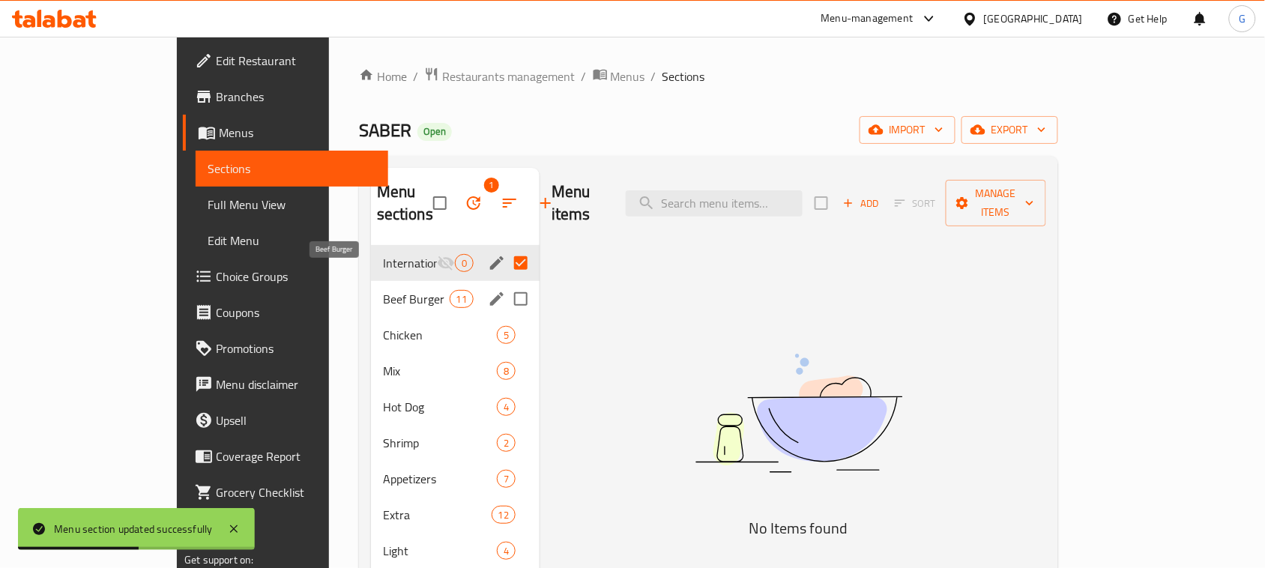
click at [383, 290] on span "Beef Burger" at bounding box center [416, 299] width 67 height 18
checkbox input "true"
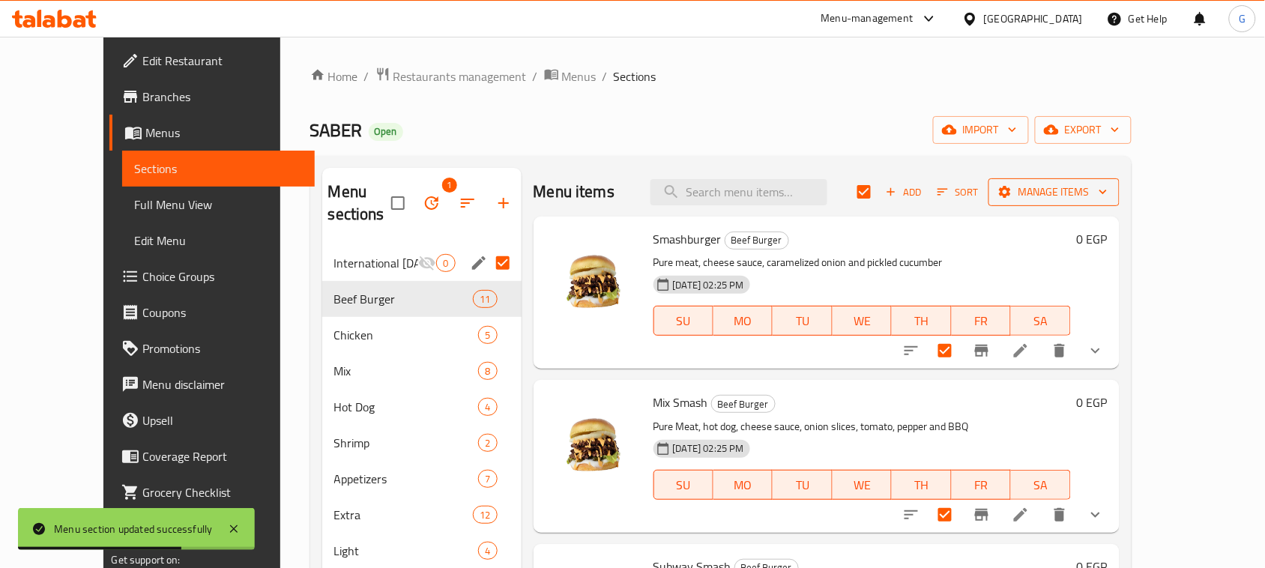
click at [1107, 196] on span "Manage items" at bounding box center [1053, 192] width 107 height 19
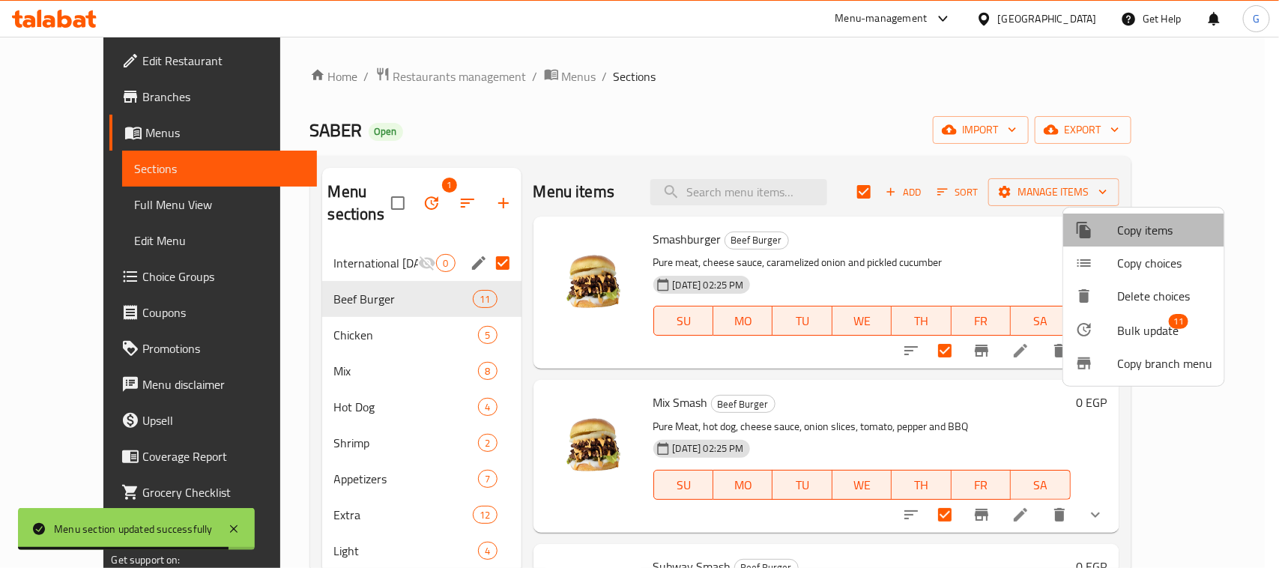
click at [1158, 231] on span "Copy items" at bounding box center [1164, 230] width 95 height 18
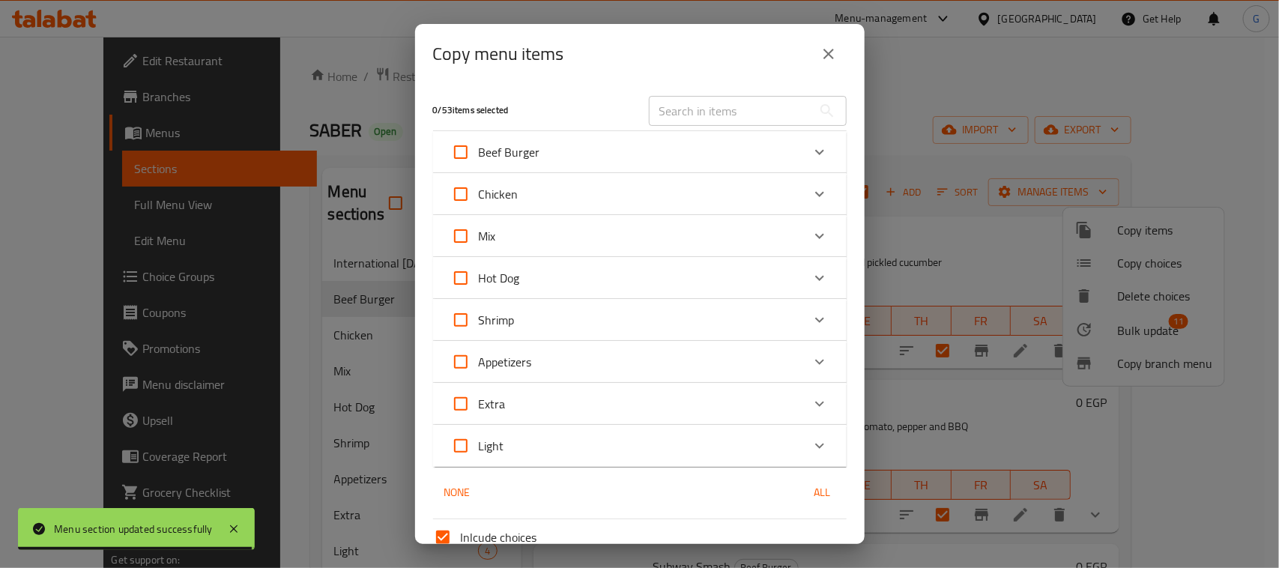
click at [674, 150] on div "Beef Burger" at bounding box center [626, 152] width 351 height 36
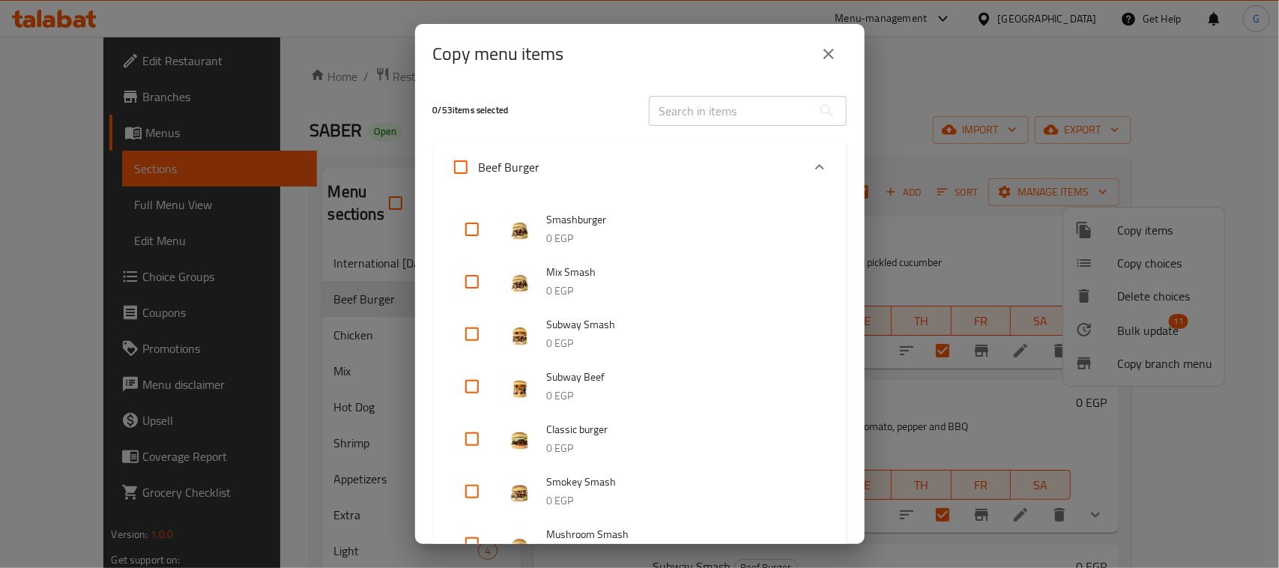
click at [463, 160] on input "Beef Burger" at bounding box center [461, 167] width 36 height 36
checkbox input "true"
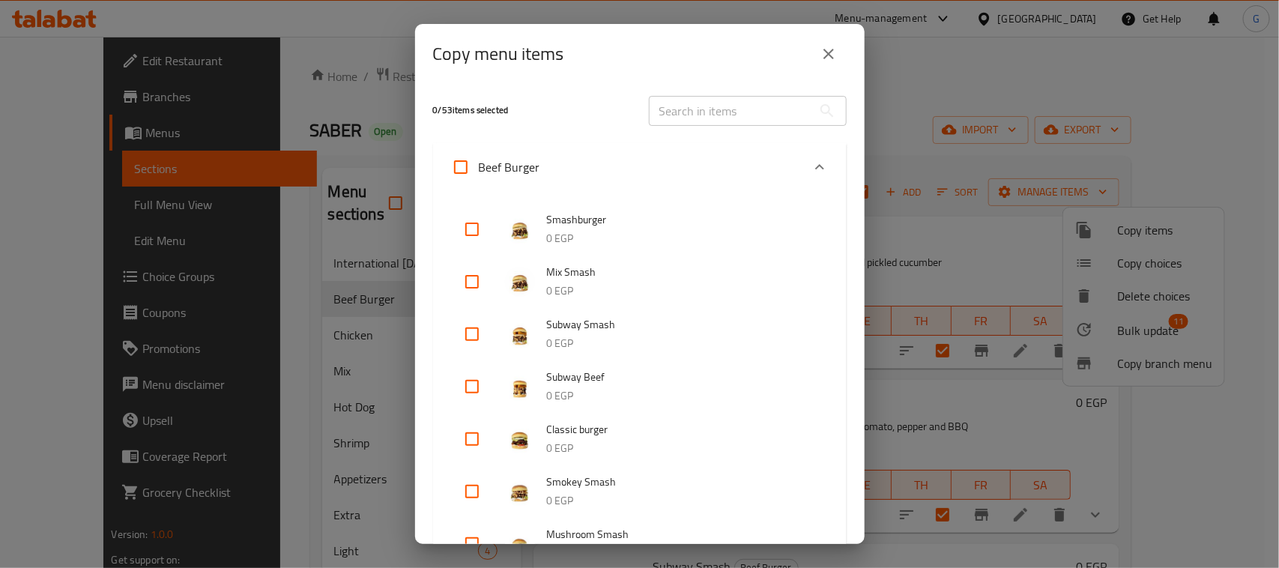
checkbox input "true"
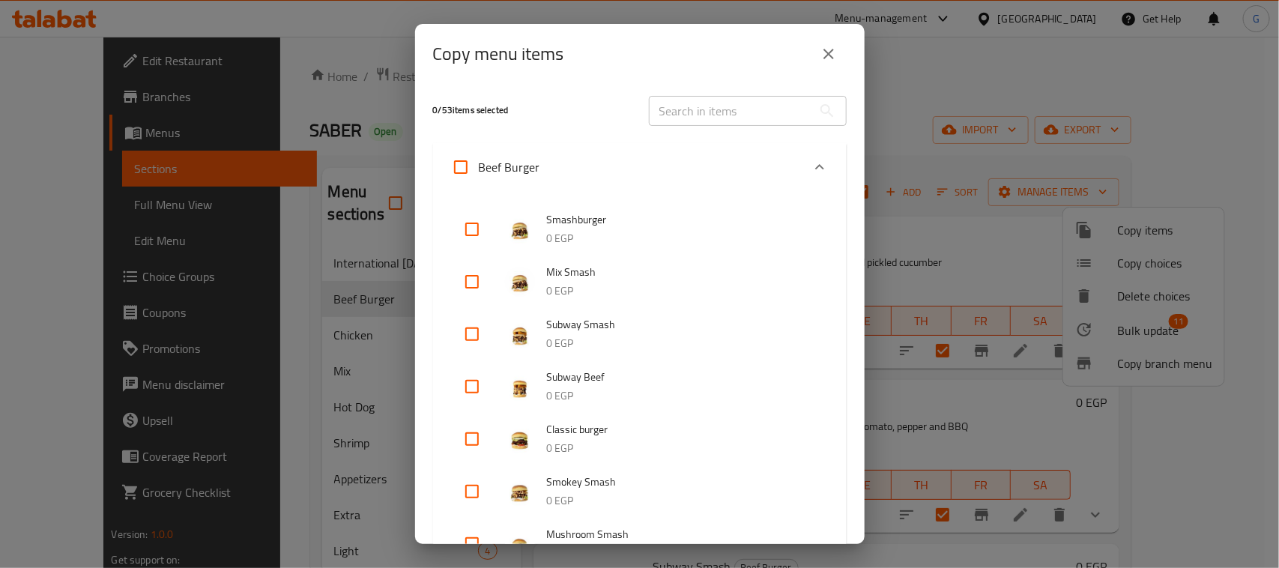
checkbox input "true"
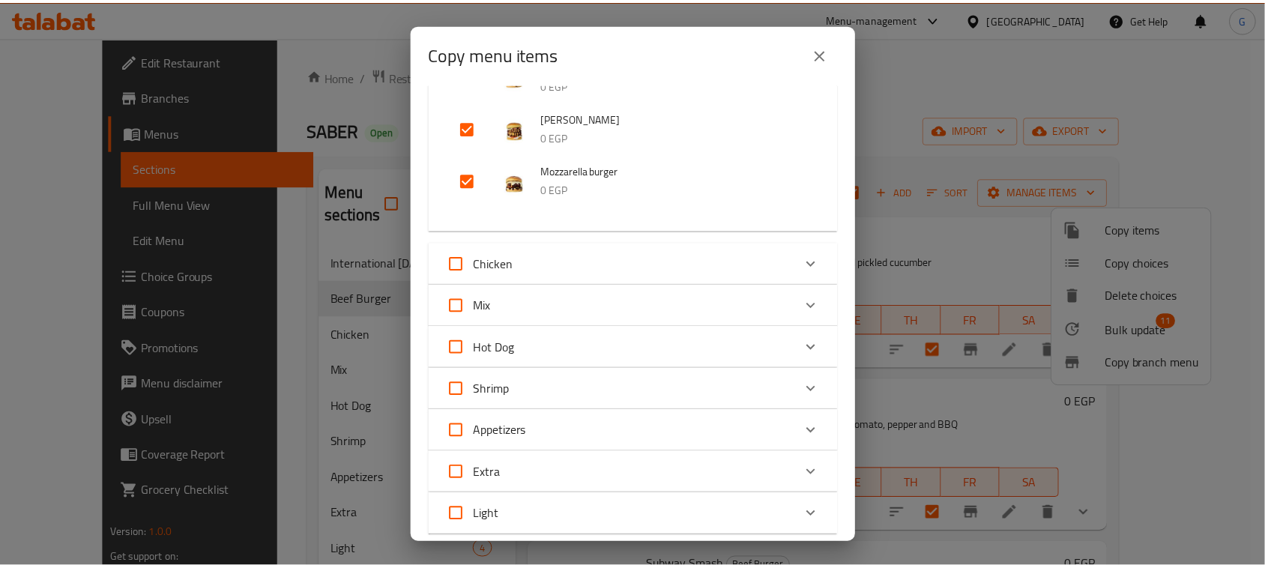
scroll to position [780, 0]
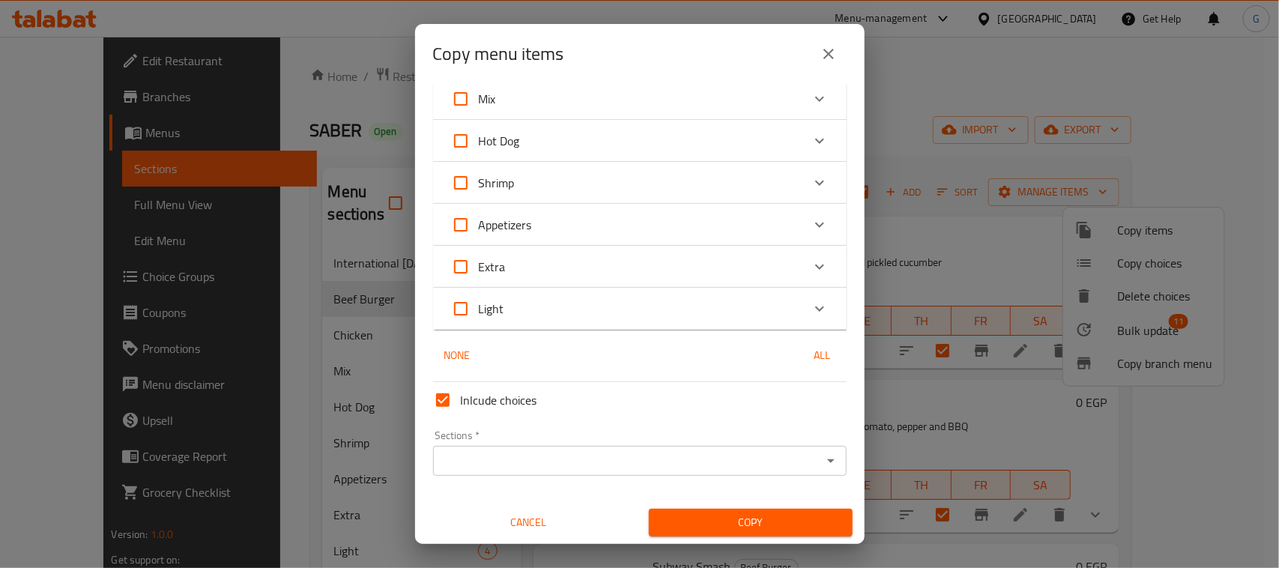
click at [543, 446] on div "Sections *" at bounding box center [640, 461] width 414 height 30
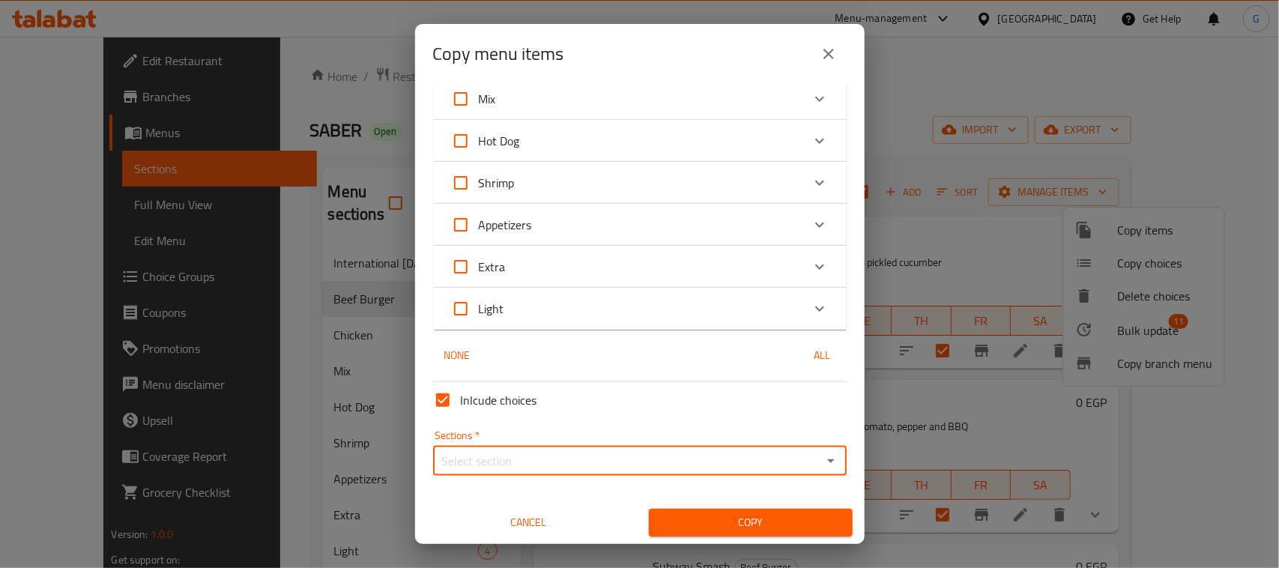
click at [515, 472] on div "Sections *" at bounding box center [640, 461] width 414 height 30
click at [513, 459] on input "Sections   *" at bounding box center [628, 460] width 380 height 21
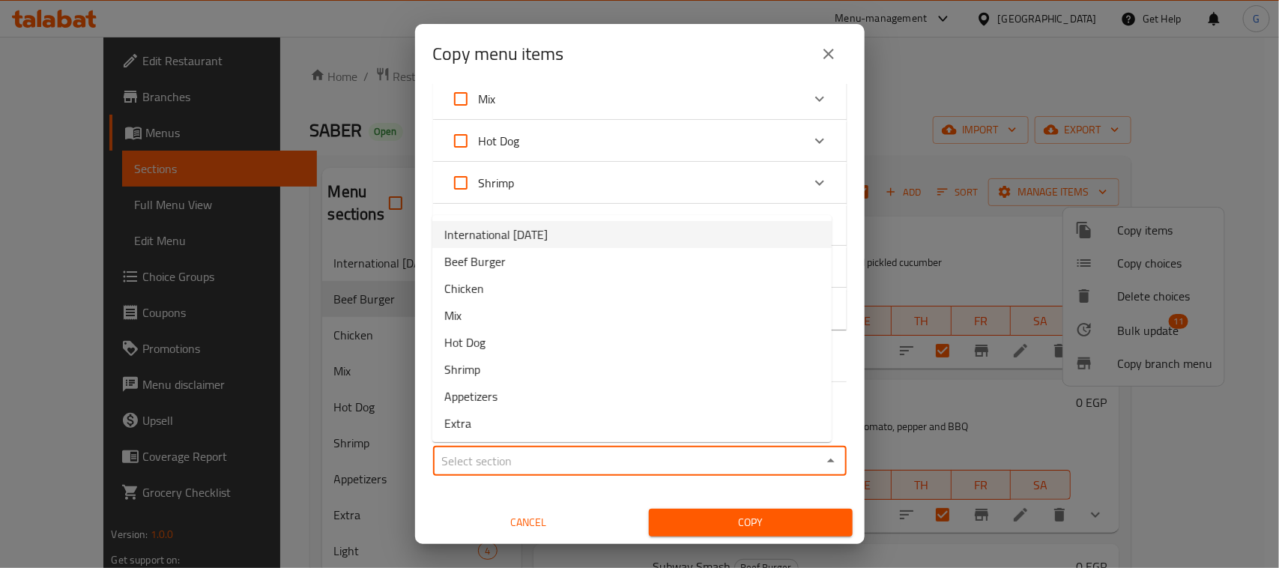
click at [521, 229] on span "International [DATE]" at bounding box center [495, 235] width 103 height 18
type input "International [DATE]"
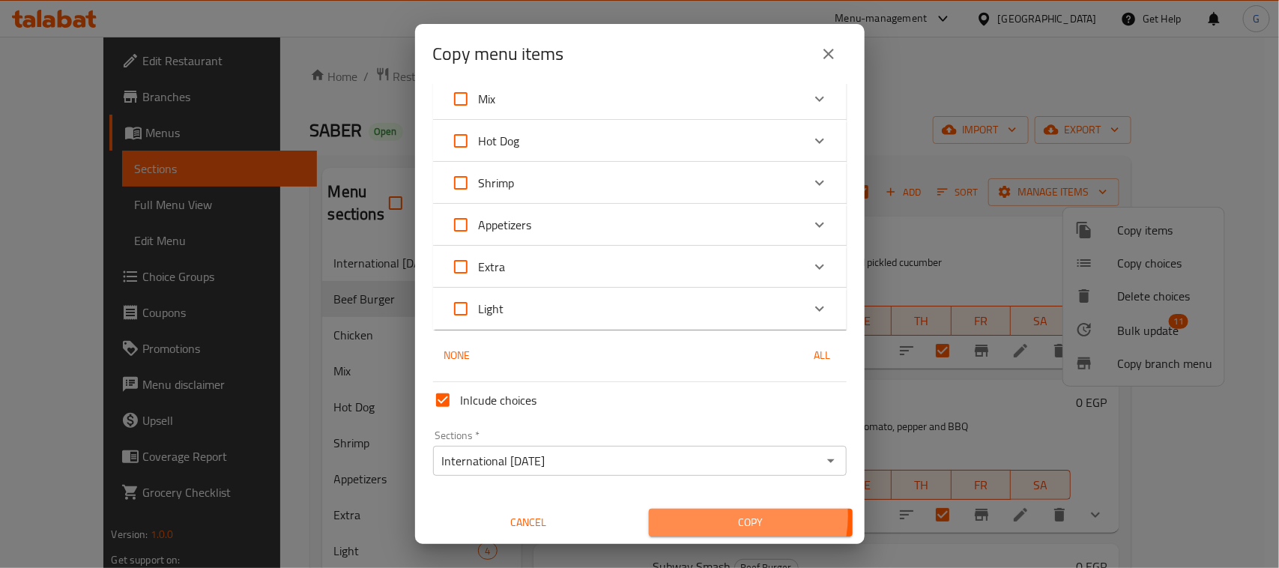
click at [716, 515] on span "Copy" at bounding box center [751, 522] width 180 height 19
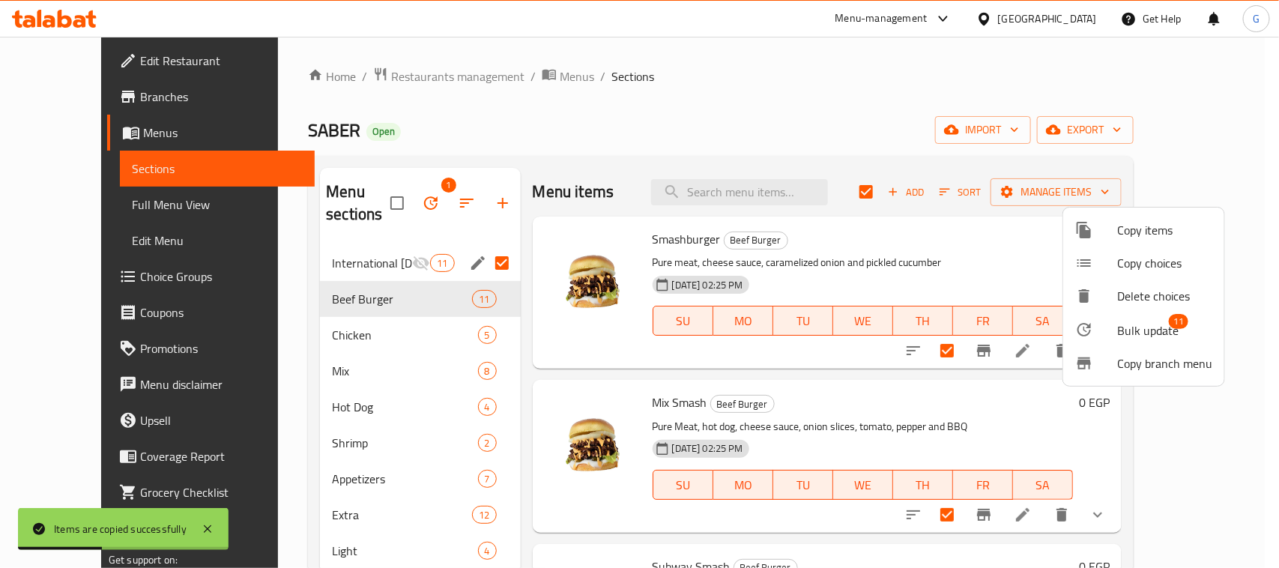
click at [363, 236] on div at bounding box center [639, 284] width 1279 height 568
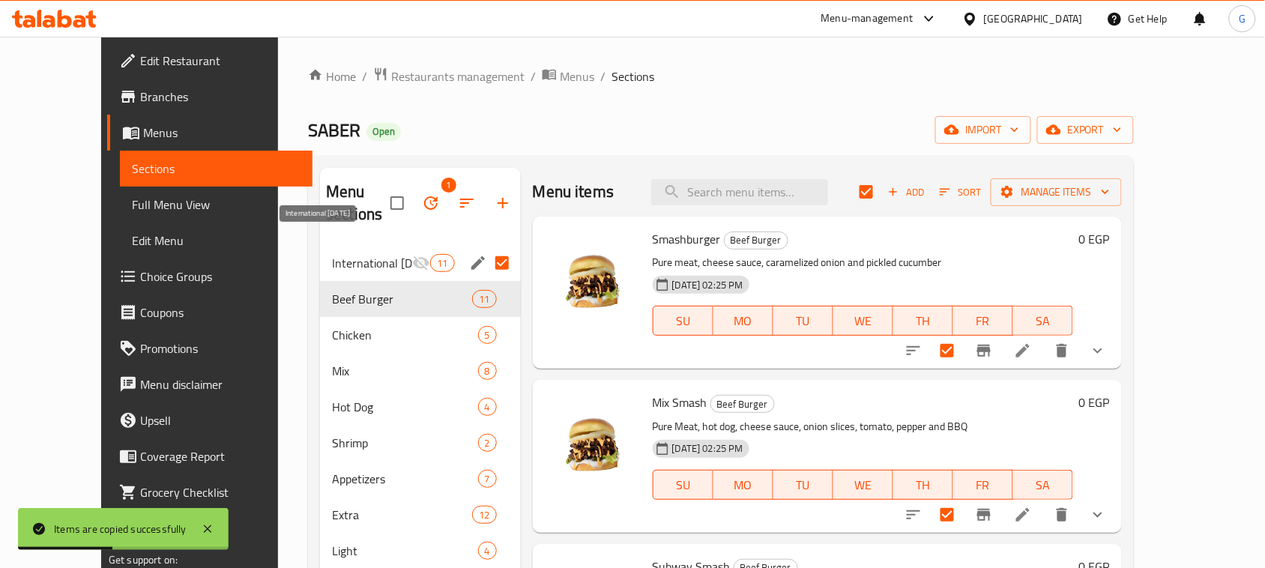
click at [363, 254] on span "International [DATE]" at bounding box center [372, 263] width 80 height 18
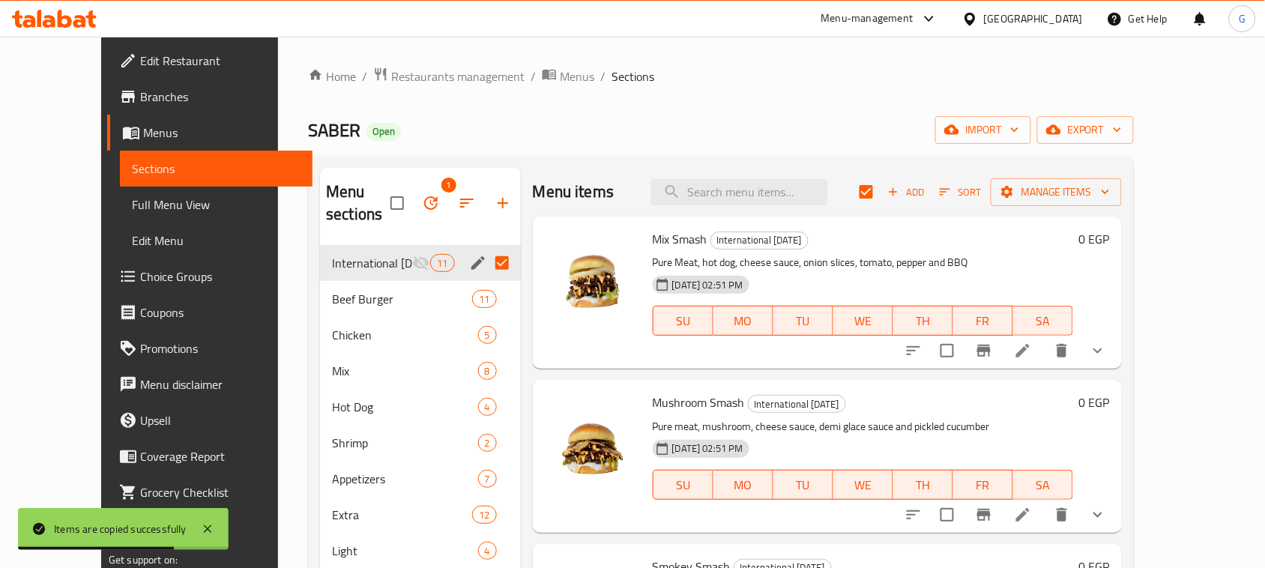
click at [354, 257] on div "International Potato Day 11" at bounding box center [420, 263] width 200 height 36
click at [412, 254] on icon "Menu sections" at bounding box center [421, 263] width 18 height 18
click at [882, 199] on input "checkbox" at bounding box center [865, 191] width 31 height 31
checkbox input "false"
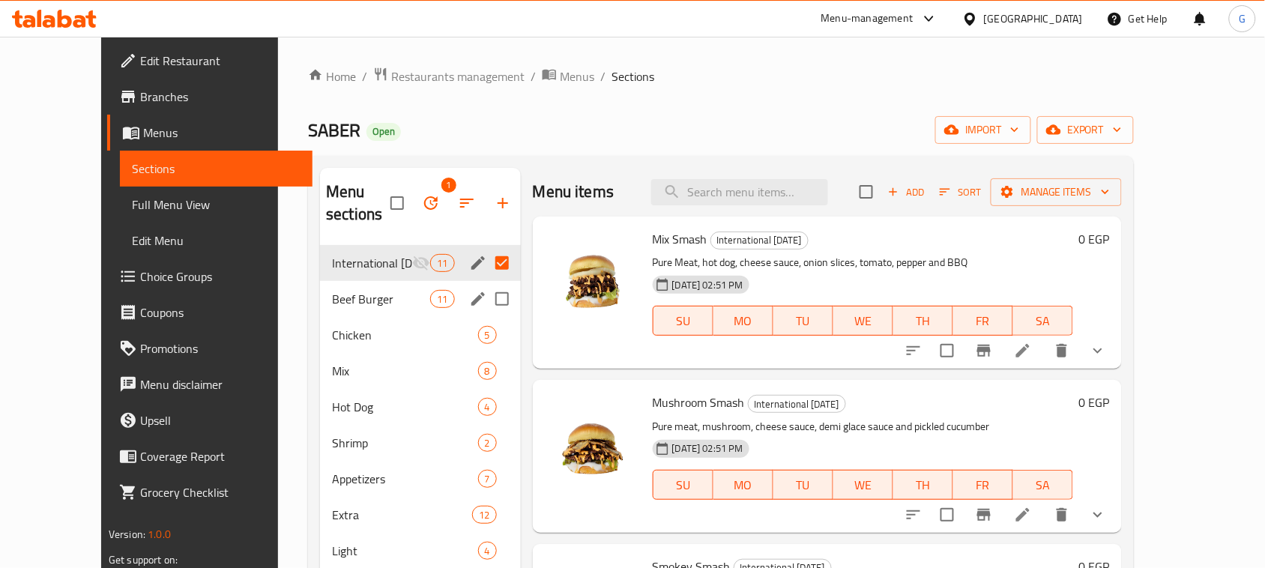
click at [320, 287] on div "Beef Burger 11" at bounding box center [420, 299] width 200 height 36
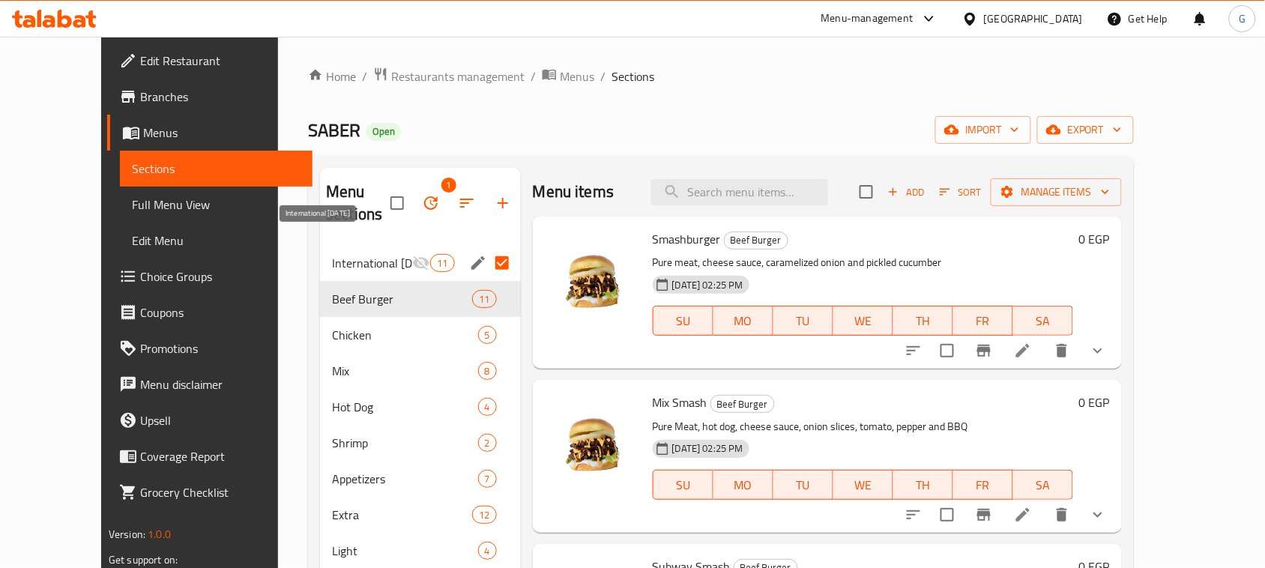
click at [336, 254] on span "International [DATE]" at bounding box center [372, 263] width 80 height 18
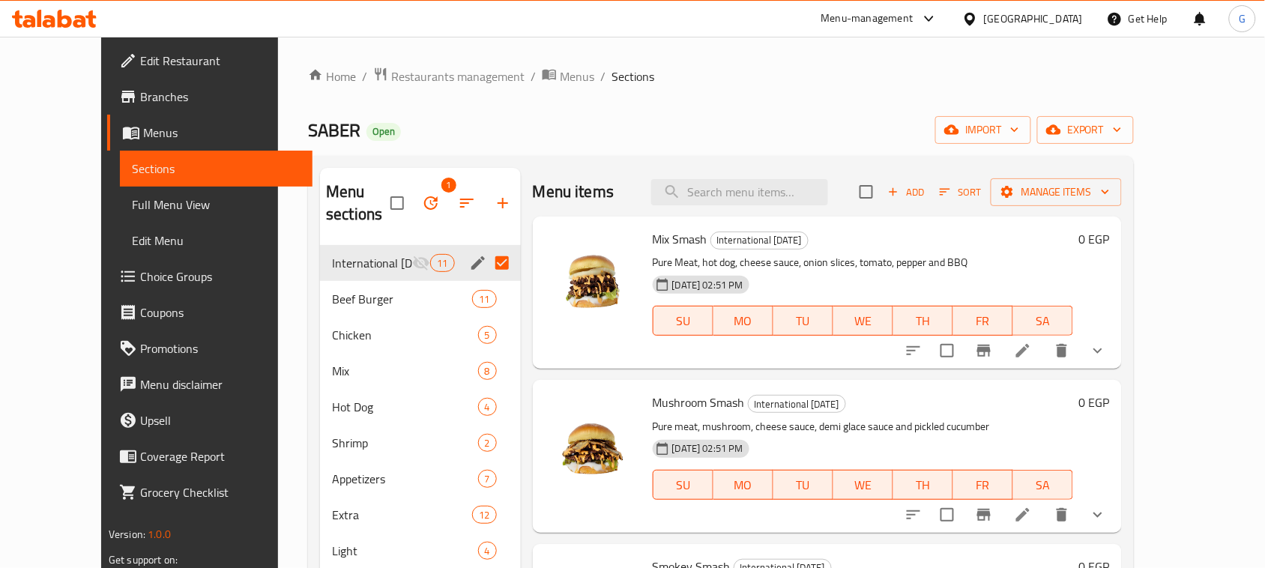
click at [486, 247] on input "Menu sections" at bounding box center [501, 262] width 31 height 31
checkbox input "false"
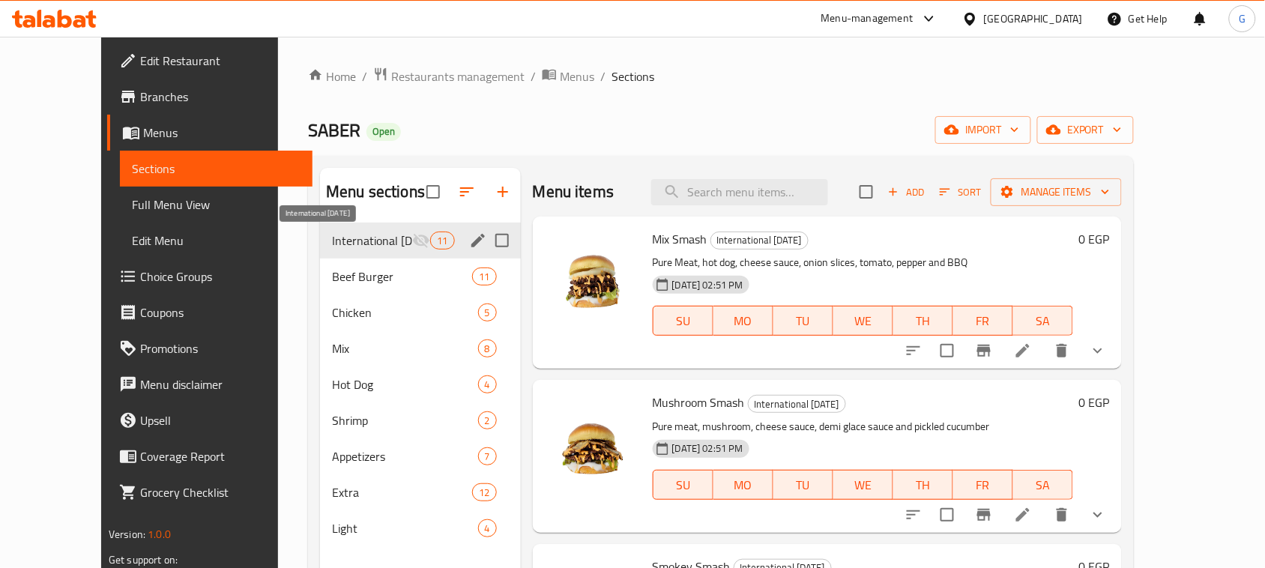
click at [356, 234] on span "International [DATE]" at bounding box center [372, 241] width 80 height 18
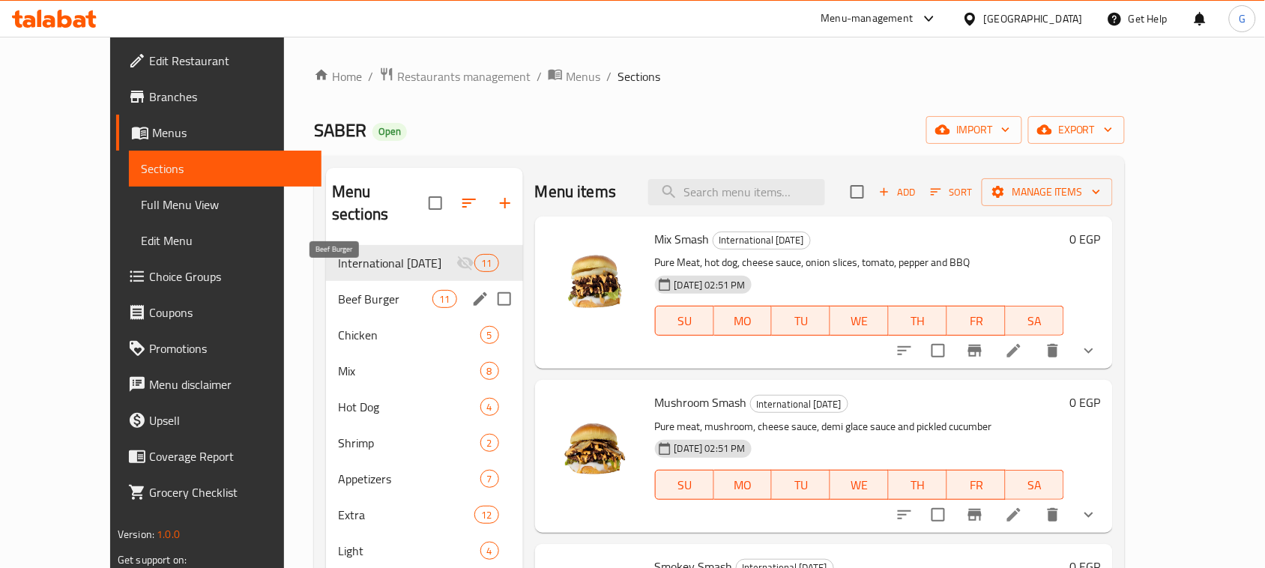
click at [347, 290] on span "Beef Burger" at bounding box center [385, 299] width 94 height 18
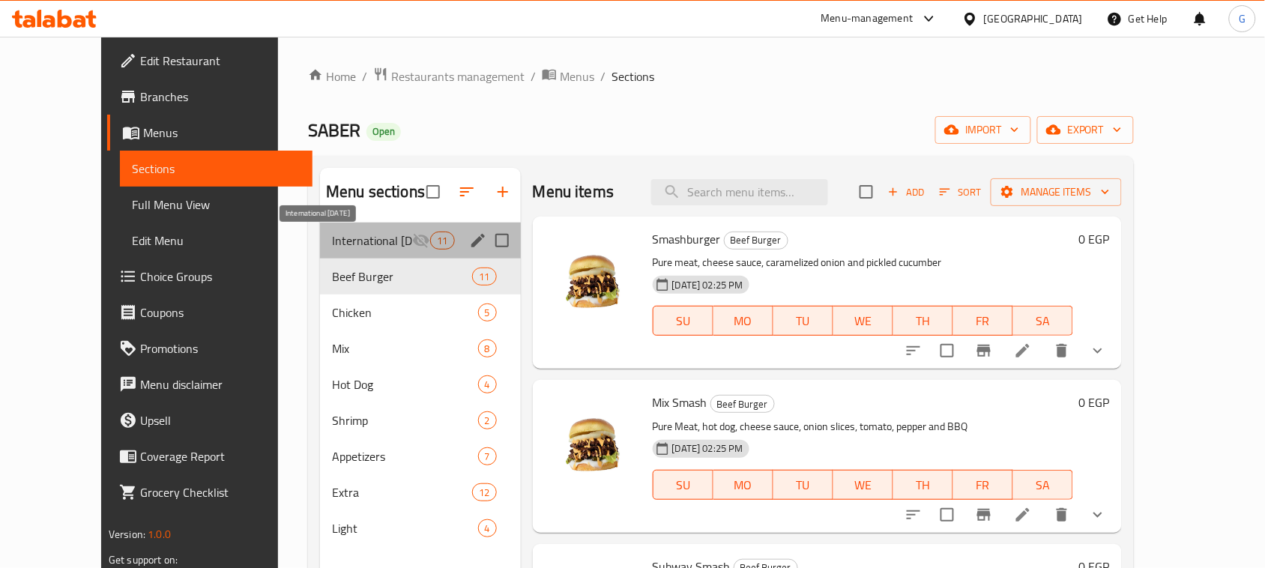
click at [352, 245] on span "International [DATE]" at bounding box center [372, 241] width 80 height 18
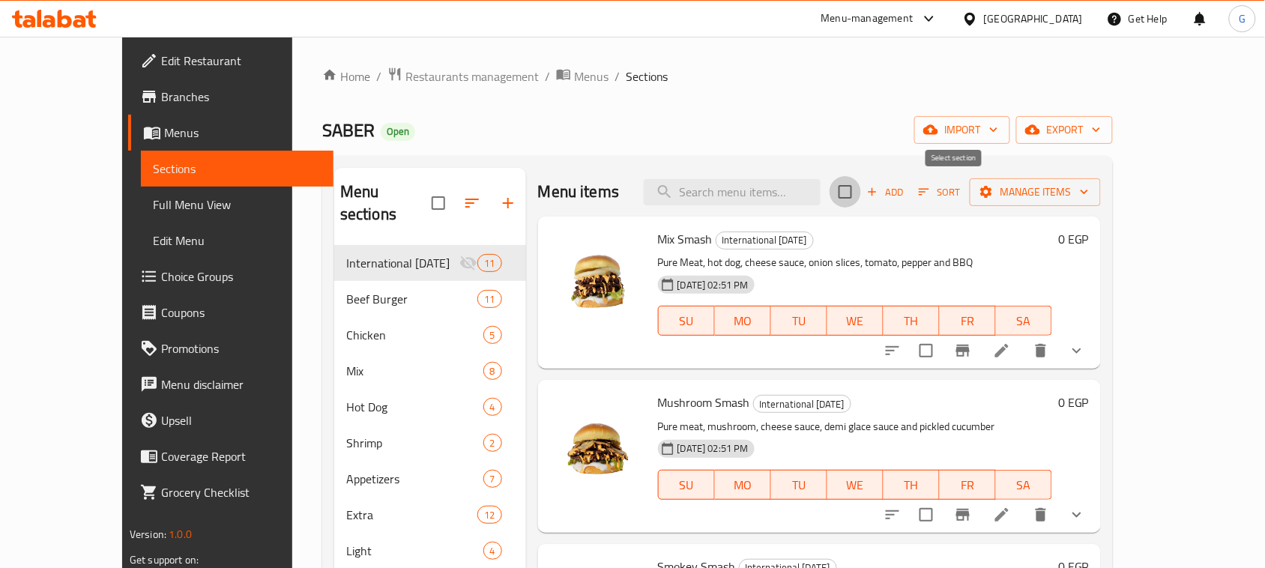
click at [861, 196] on input "checkbox" at bounding box center [844, 191] width 31 height 31
checkbox input "true"
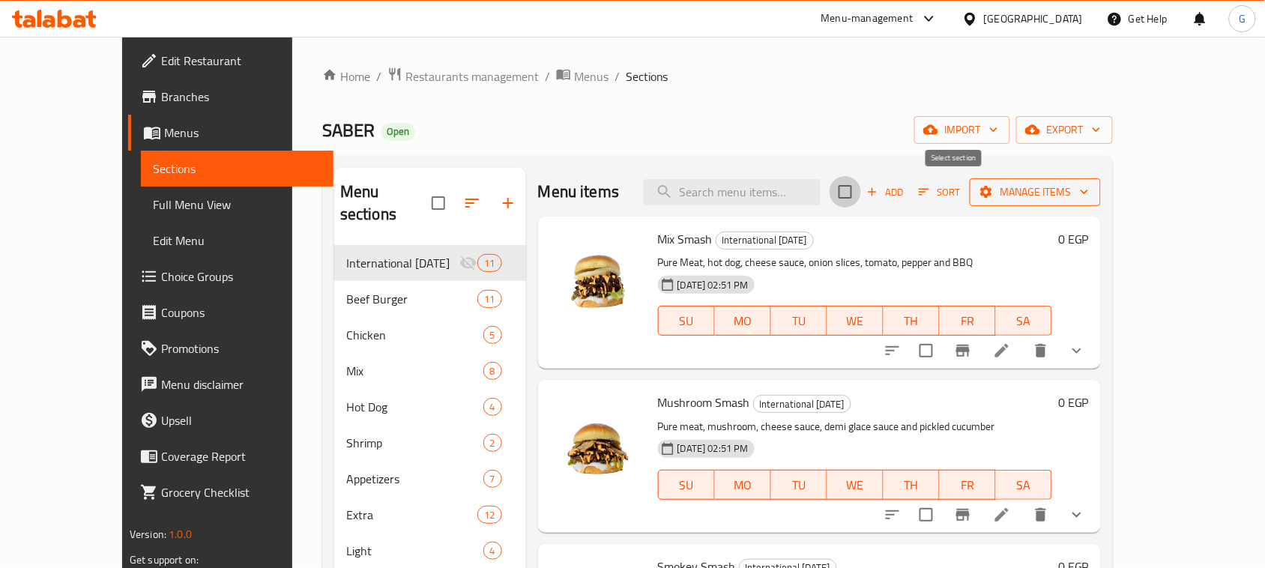
checkbox input "true"
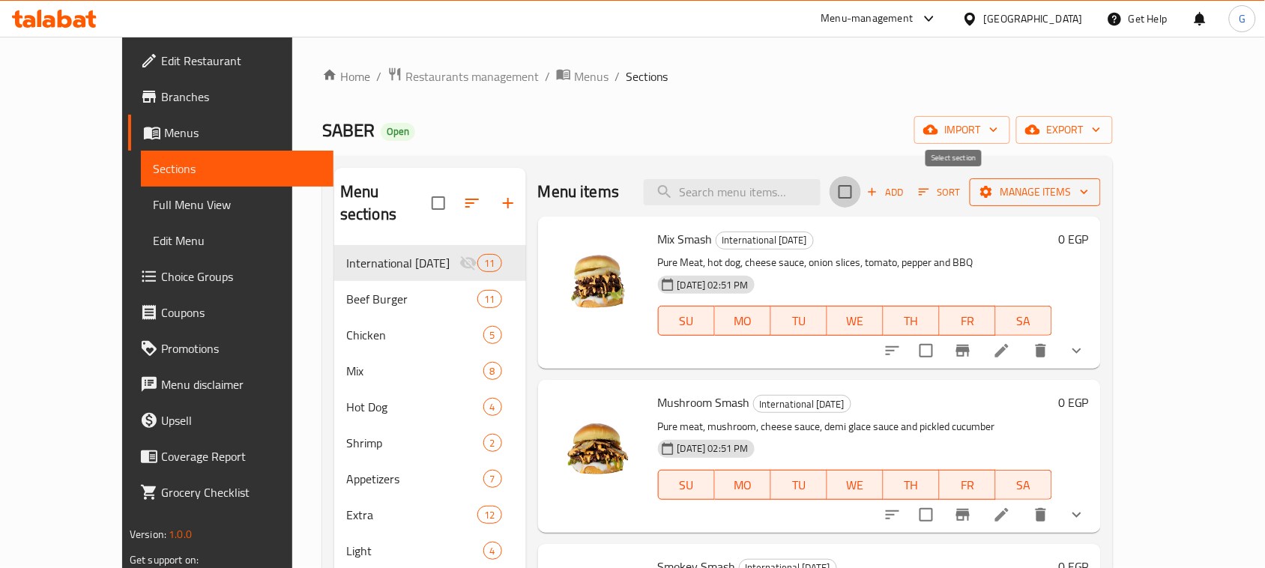
checkbox input "true"
click at [1089, 199] on span "Manage items" at bounding box center [1035, 192] width 107 height 19
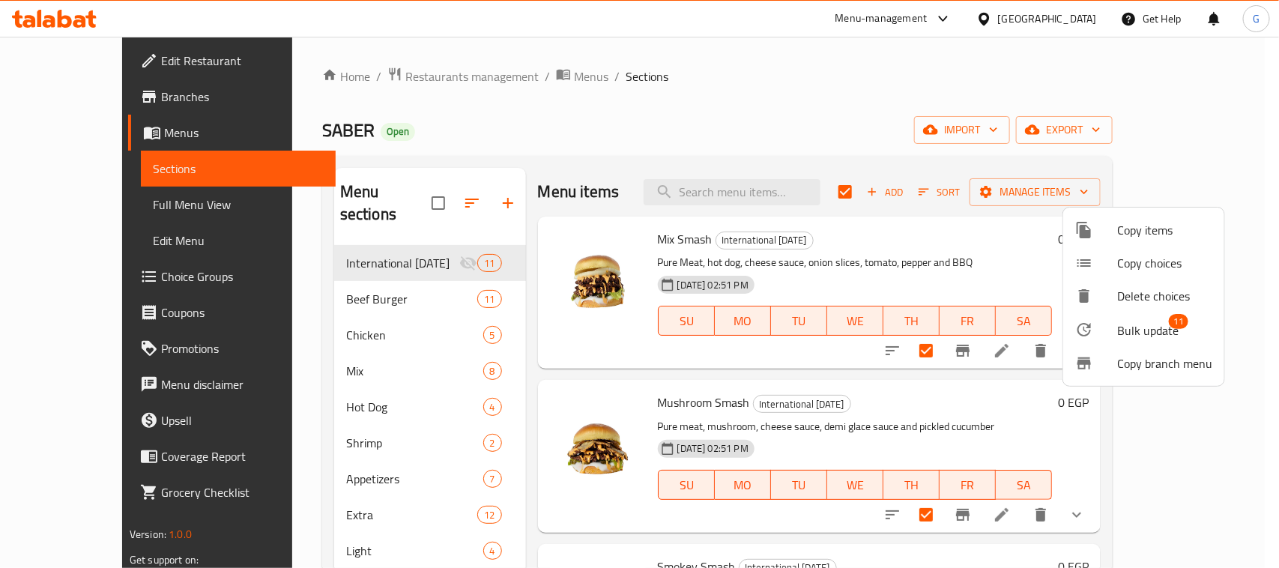
click at [1147, 327] on span "Bulk update" at bounding box center [1147, 330] width 61 height 18
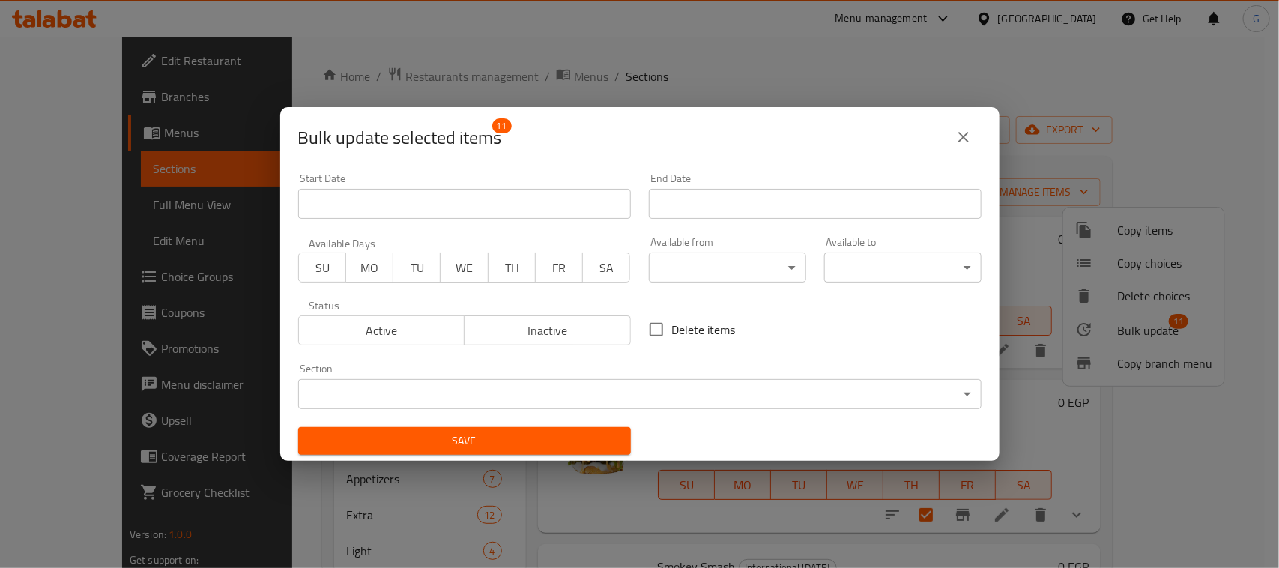
click at [427, 211] on input "Start Date" at bounding box center [464, 204] width 333 height 30
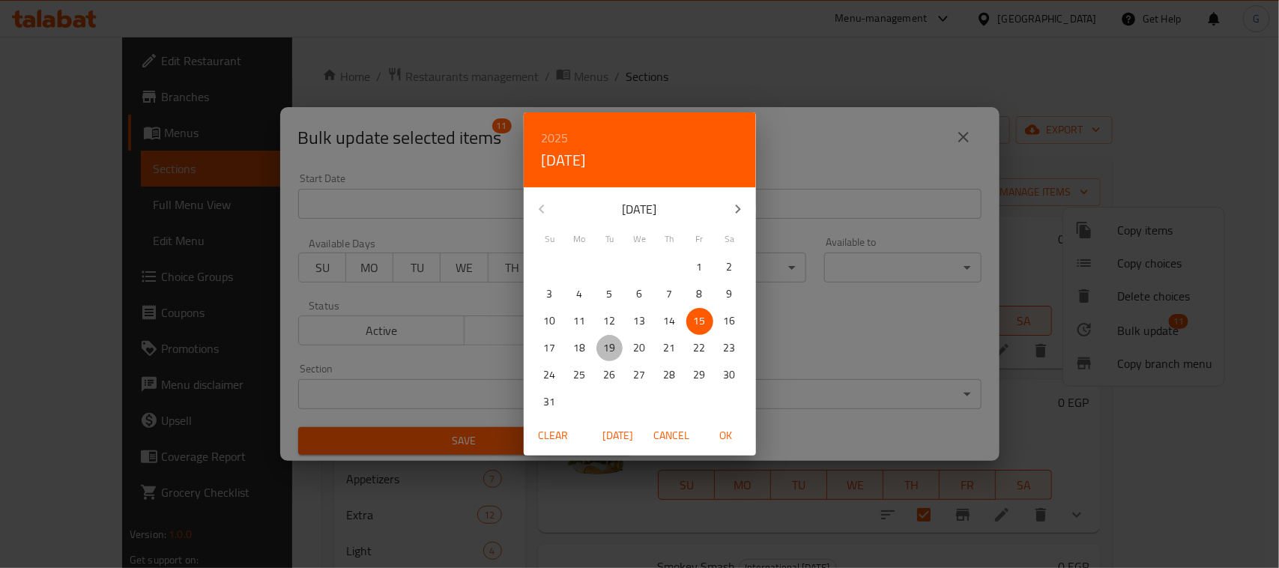
click at [600, 352] on span "19" at bounding box center [609, 348] width 27 height 19
click at [724, 429] on span "OK" at bounding box center [726, 435] width 36 height 19
type input "[DATE]"
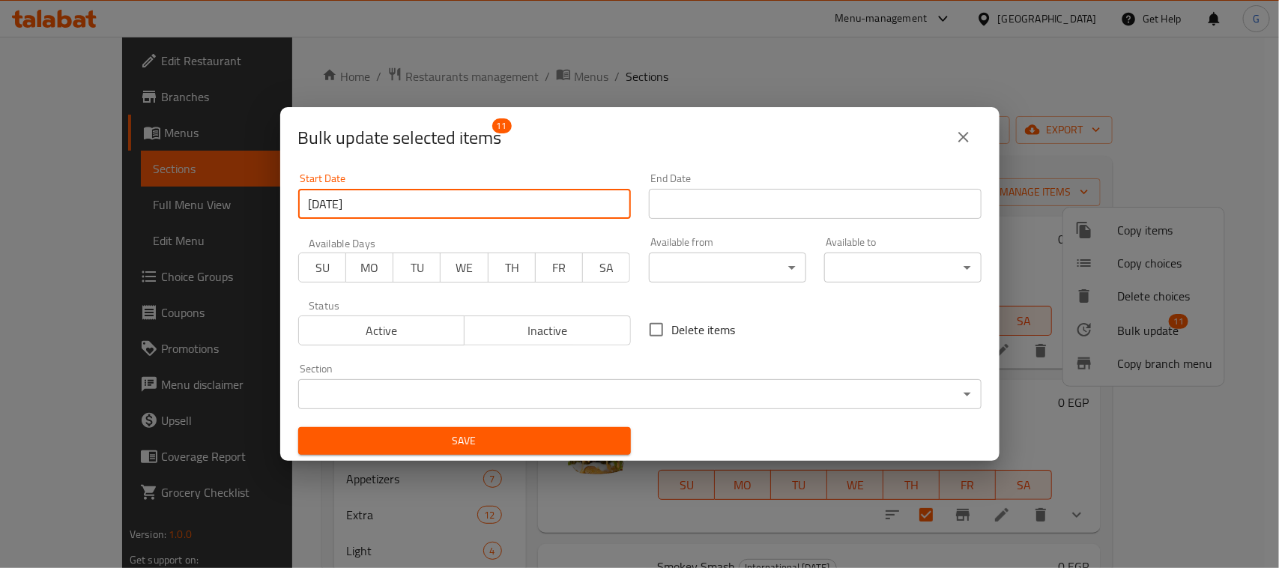
click at [835, 211] on input "Start Date" at bounding box center [815, 204] width 333 height 30
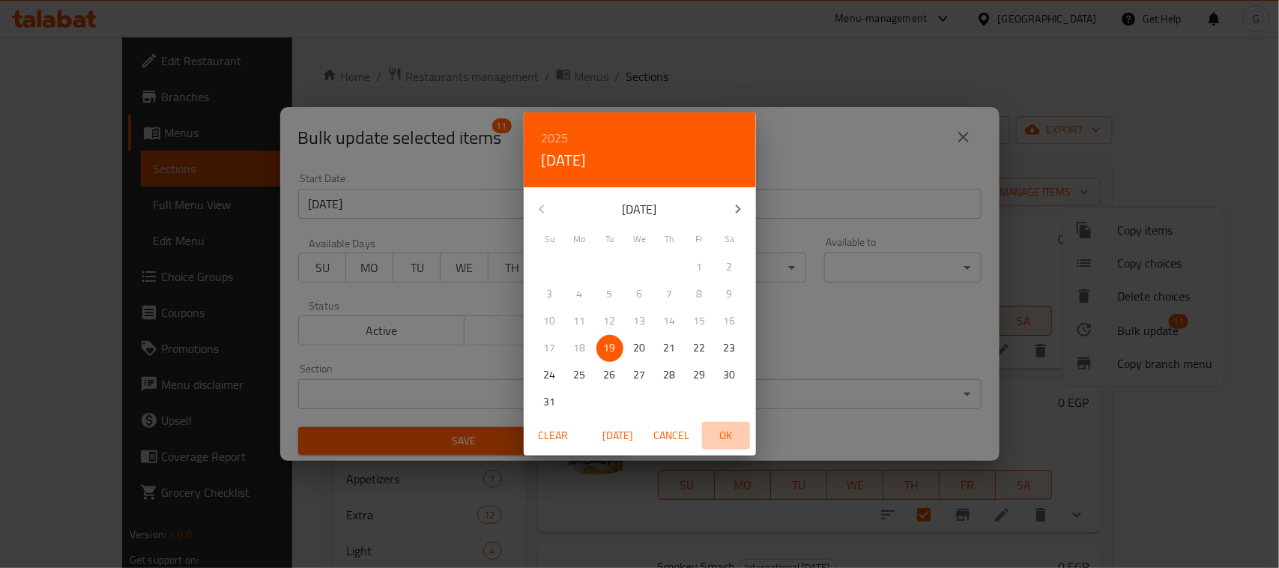
click at [740, 435] on span "OK" at bounding box center [726, 435] width 36 height 19
type input "[DATE]"
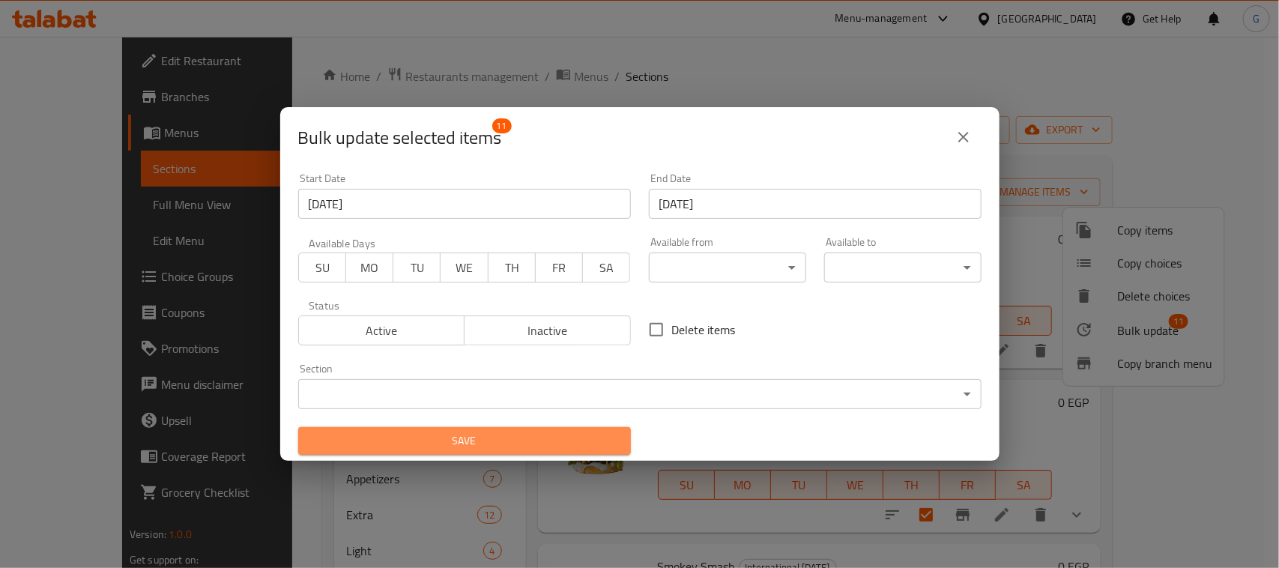
click at [522, 444] on span "Save" at bounding box center [464, 441] width 309 height 19
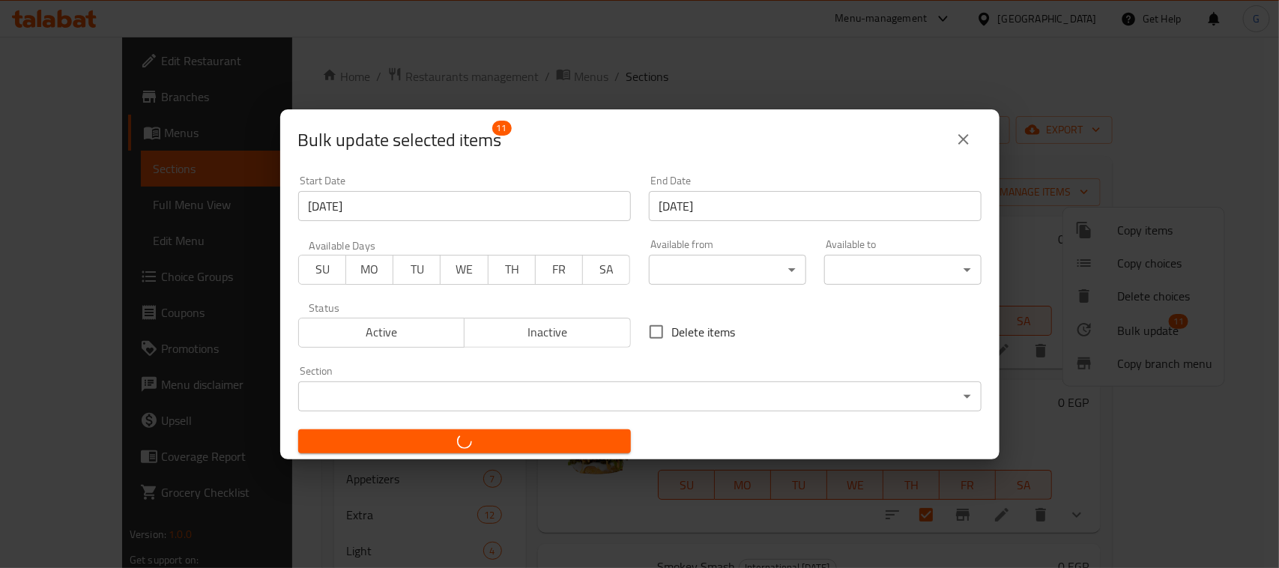
checkbox input "false"
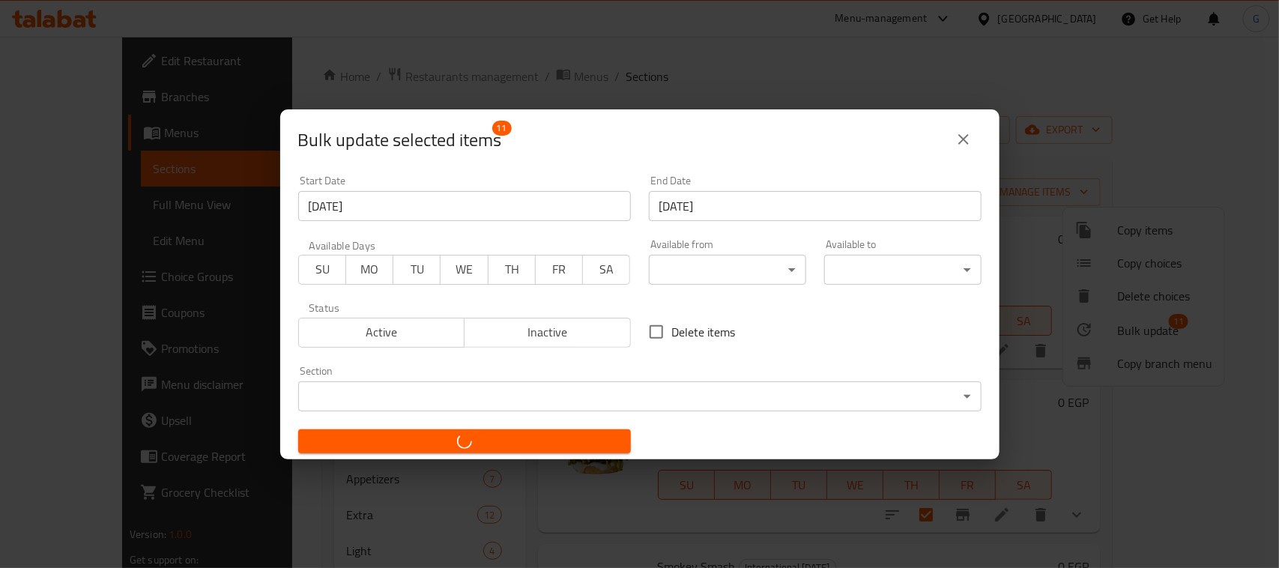
checkbox input "false"
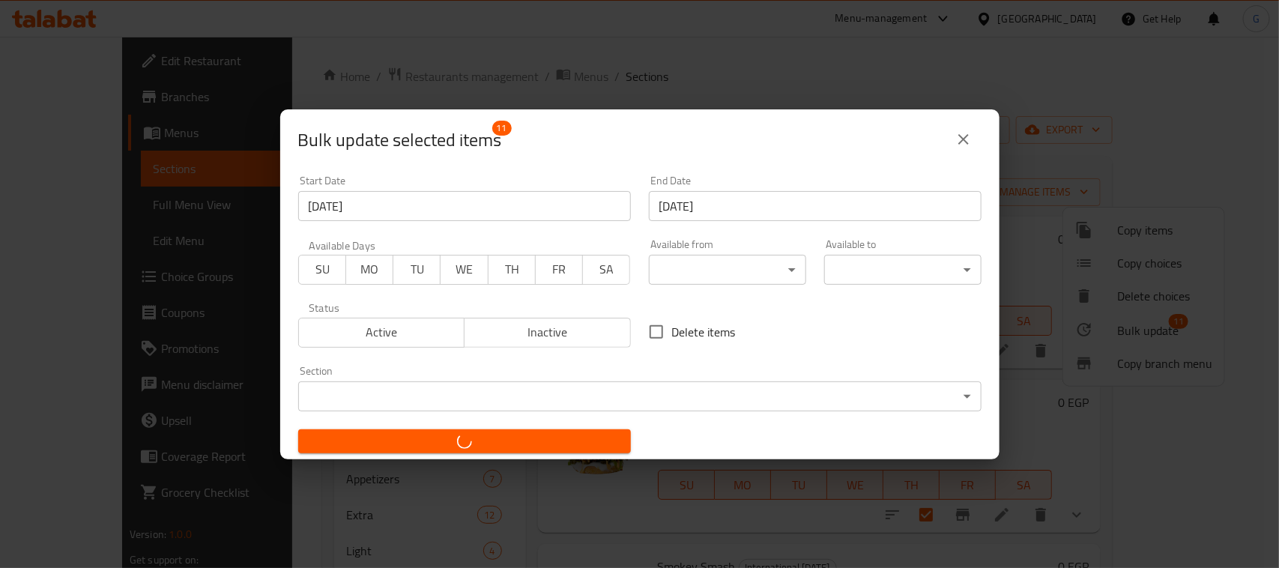
checkbox input "false"
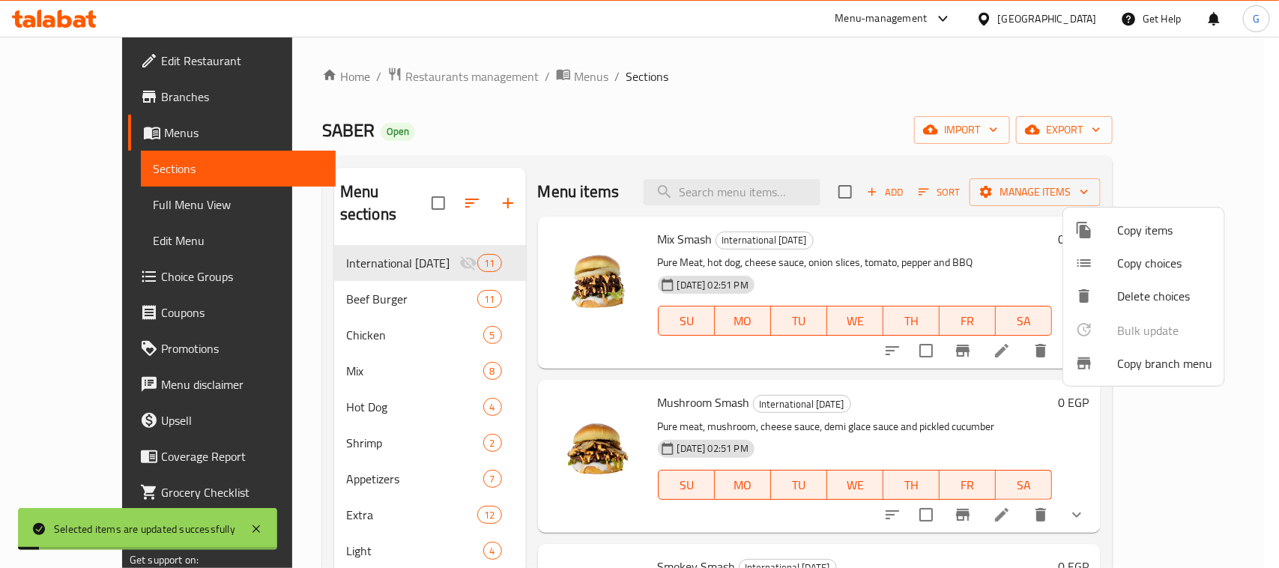
click at [722, 133] on div at bounding box center [639, 284] width 1279 height 568
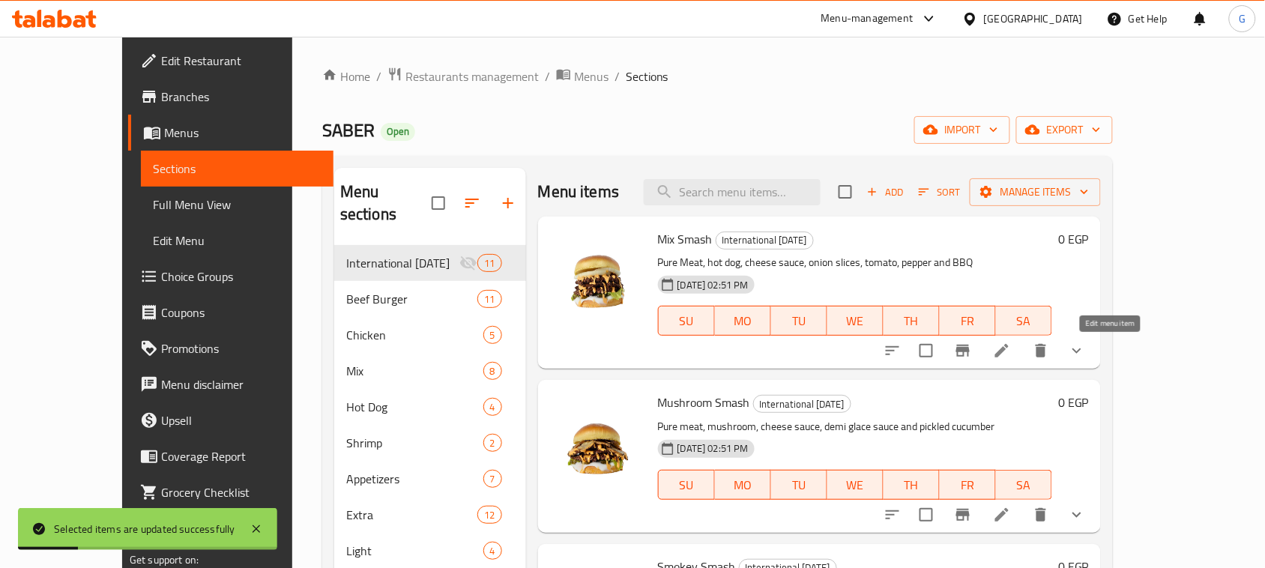
click at [1011, 352] on icon at bounding box center [1002, 351] width 18 height 18
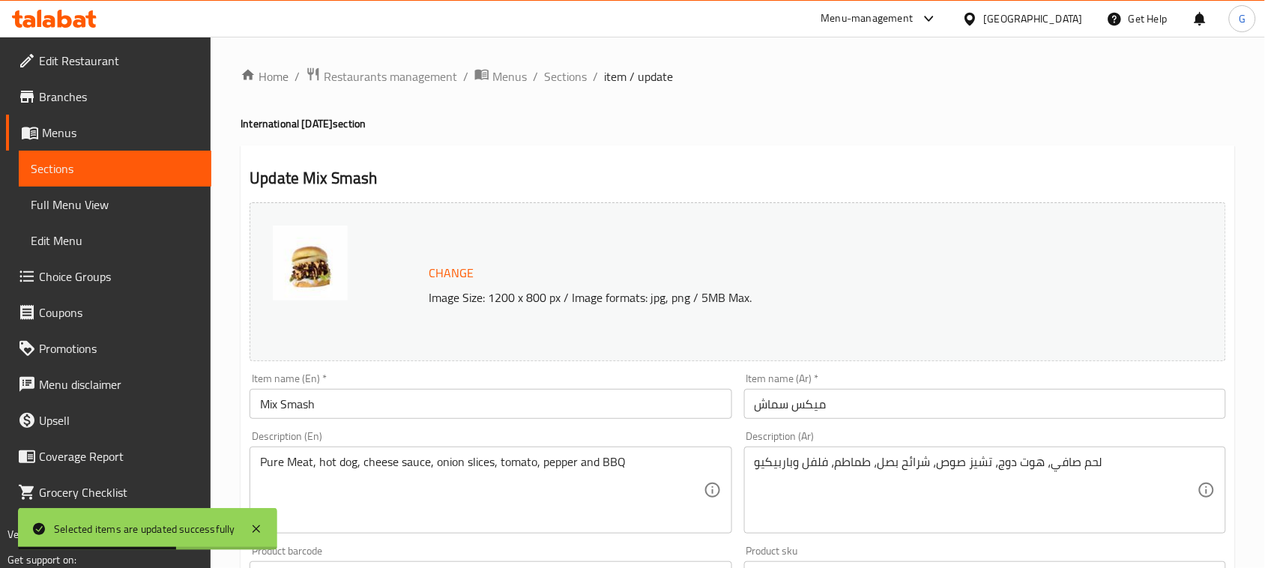
drag, startPoint x: 518, startPoint y: 379, endPoint x: 485, endPoint y: 408, distance: 44.1
click at [504, 396] on div "Item name (En)   * Mix Smash Item name (En) *" at bounding box center [491, 396] width 482 height 46
click at [474, 413] on input "Mix Smash" at bounding box center [491, 404] width 482 height 30
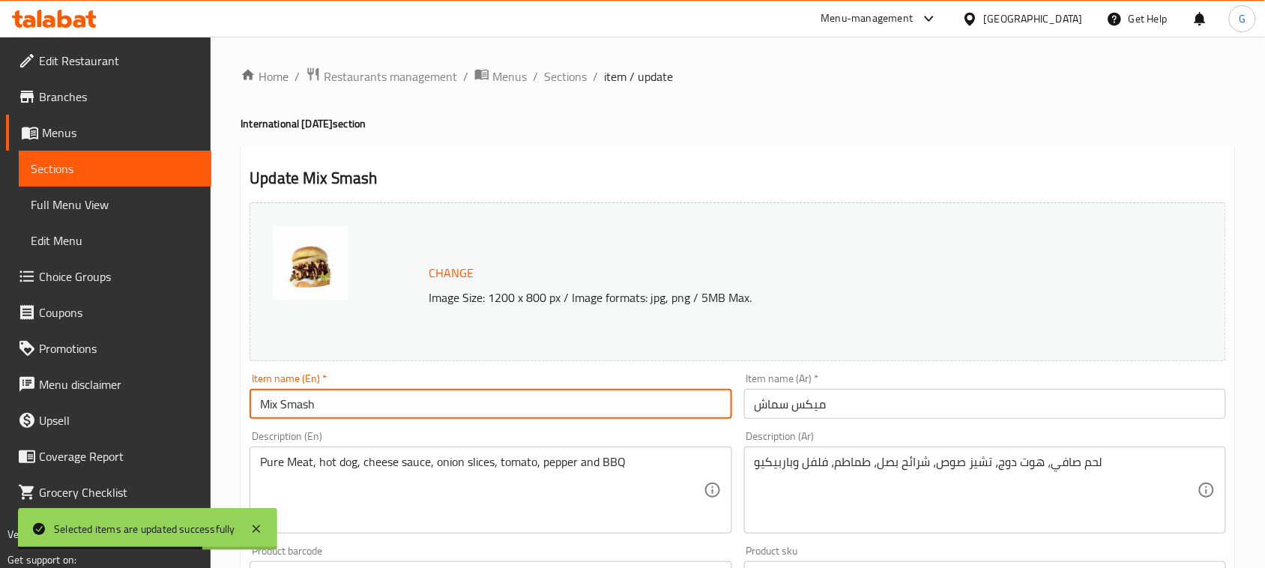
paste input "Comes with A Free Potato"
type input "Mix Smash Comes with A Free Potato"
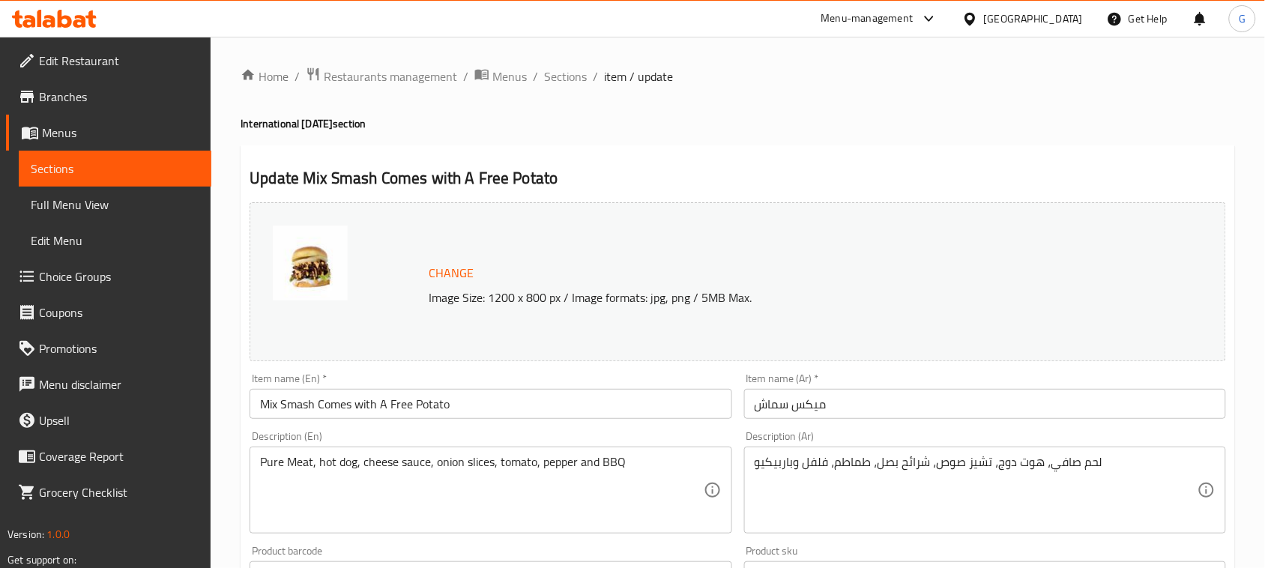
click at [1038, 377] on div "Item name (Ar)   * ميكس سماش Item name (Ar) *" at bounding box center [985, 396] width 482 height 46
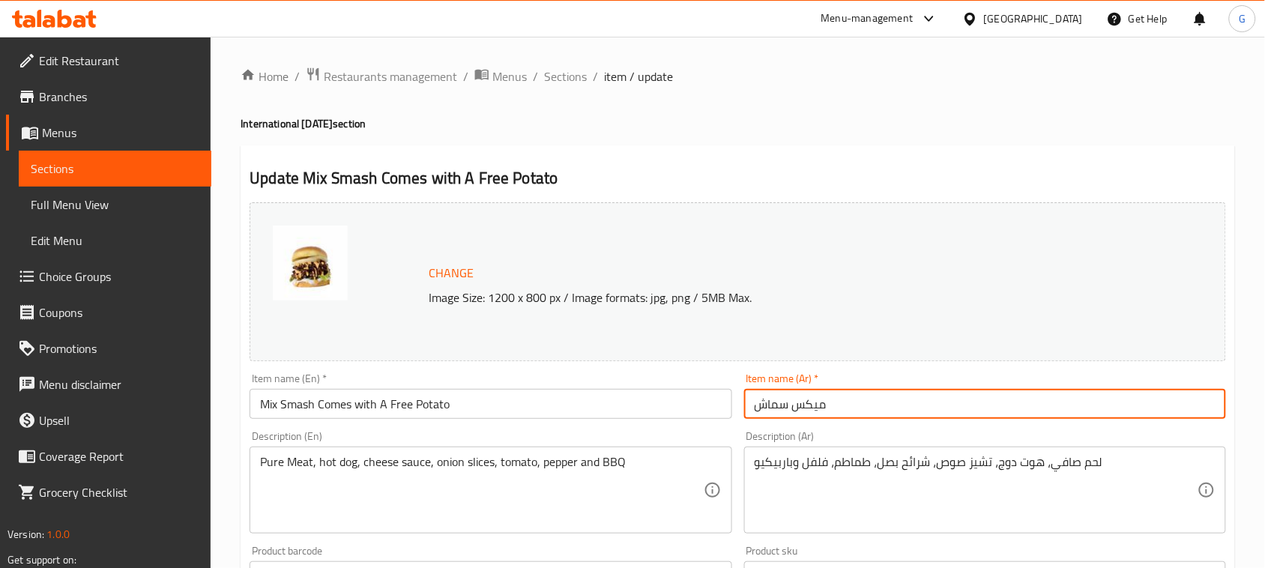
click at [1001, 397] on input "ميكس سماش" at bounding box center [985, 404] width 482 height 30
paste input "يأتي معه بطاطس مجانية"
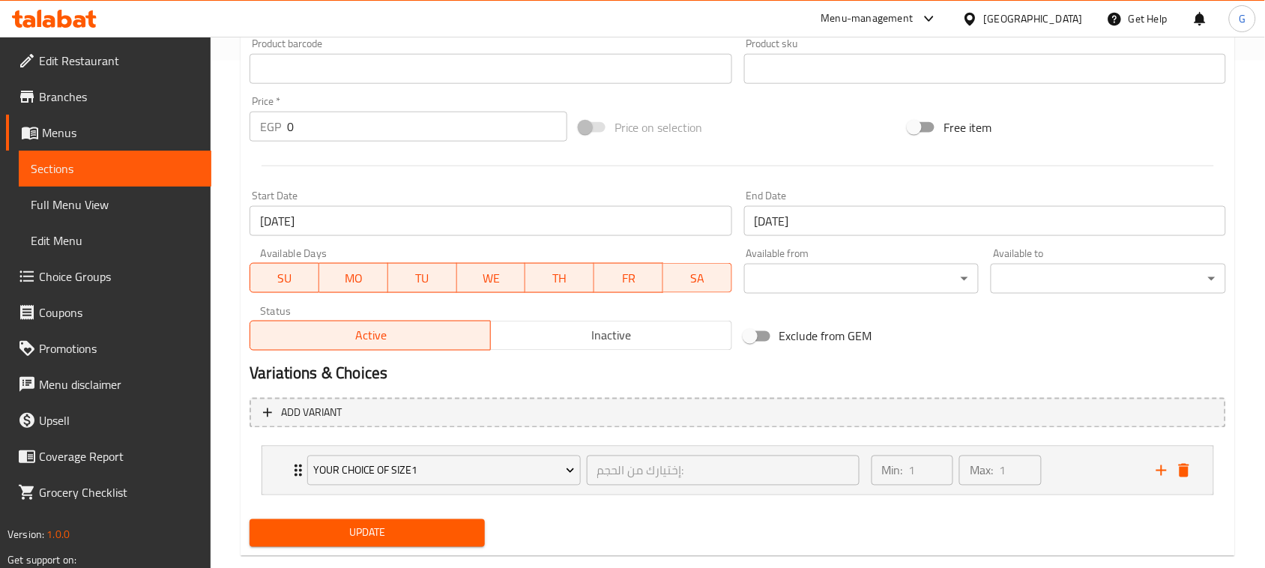
scroll to position [536, 0]
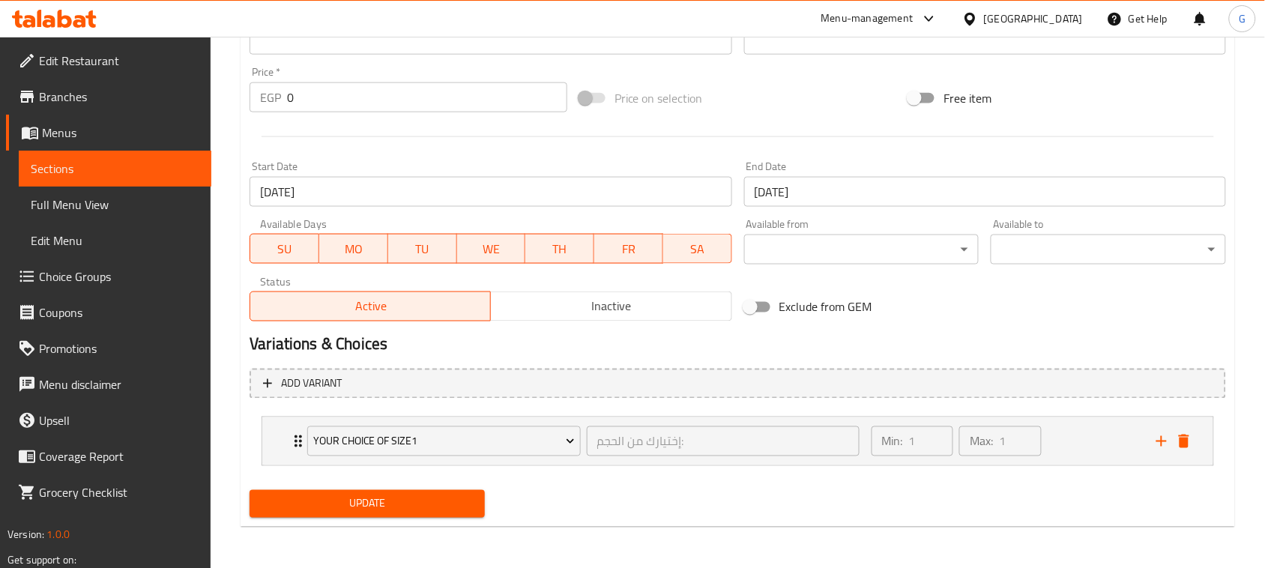
type input "ميكس سماش يأتي معه بطاطس مجانية"
click at [281, 511] on span "Update" at bounding box center [366, 504] width 211 height 19
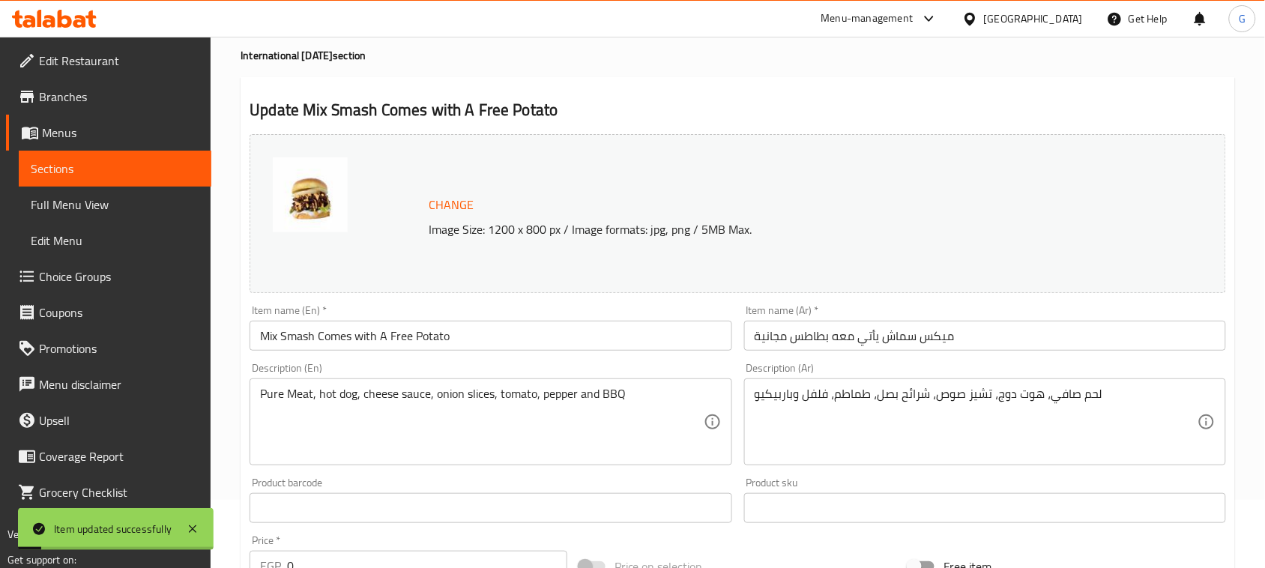
scroll to position [0, 0]
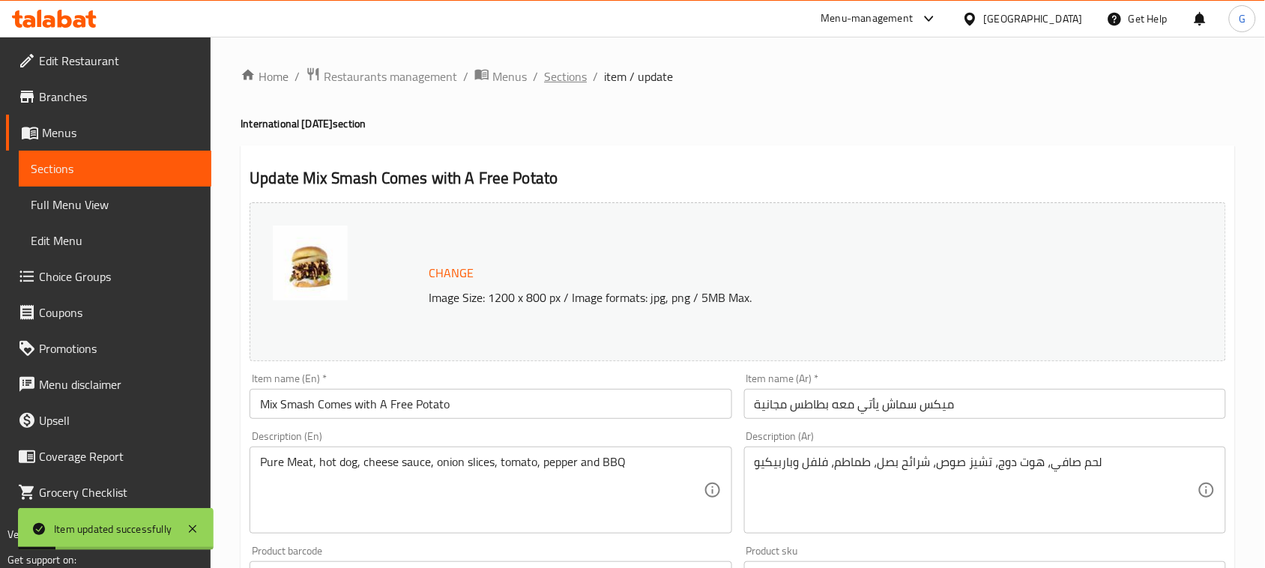
click at [566, 80] on span "Sections" at bounding box center [565, 76] width 43 height 18
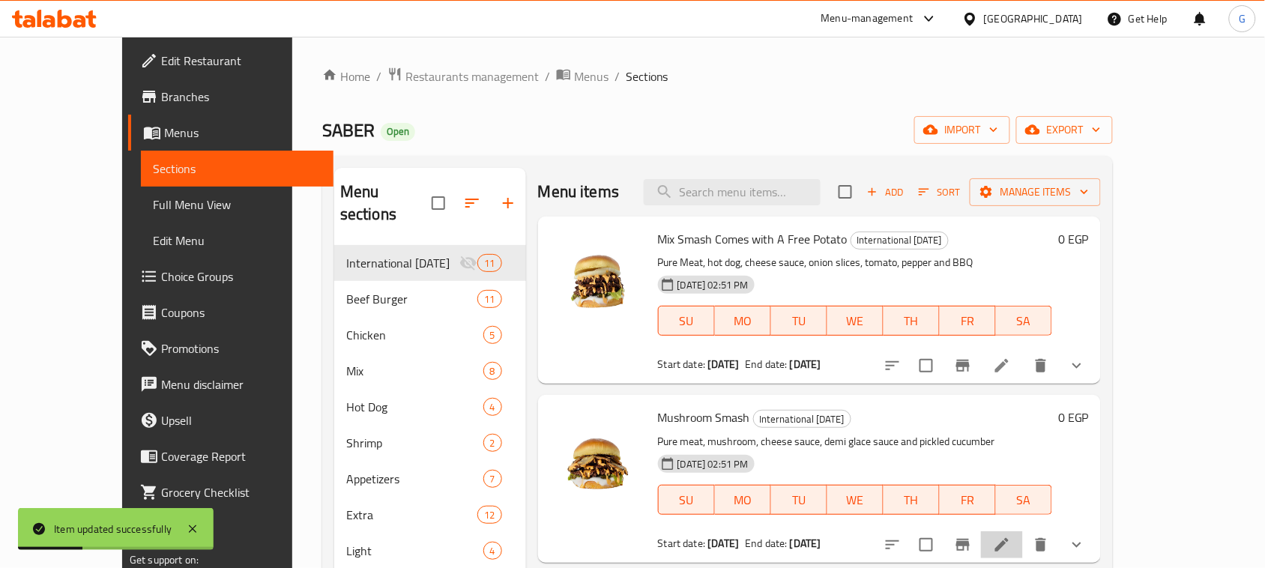
click at [1023, 555] on li at bounding box center [1002, 544] width 42 height 27
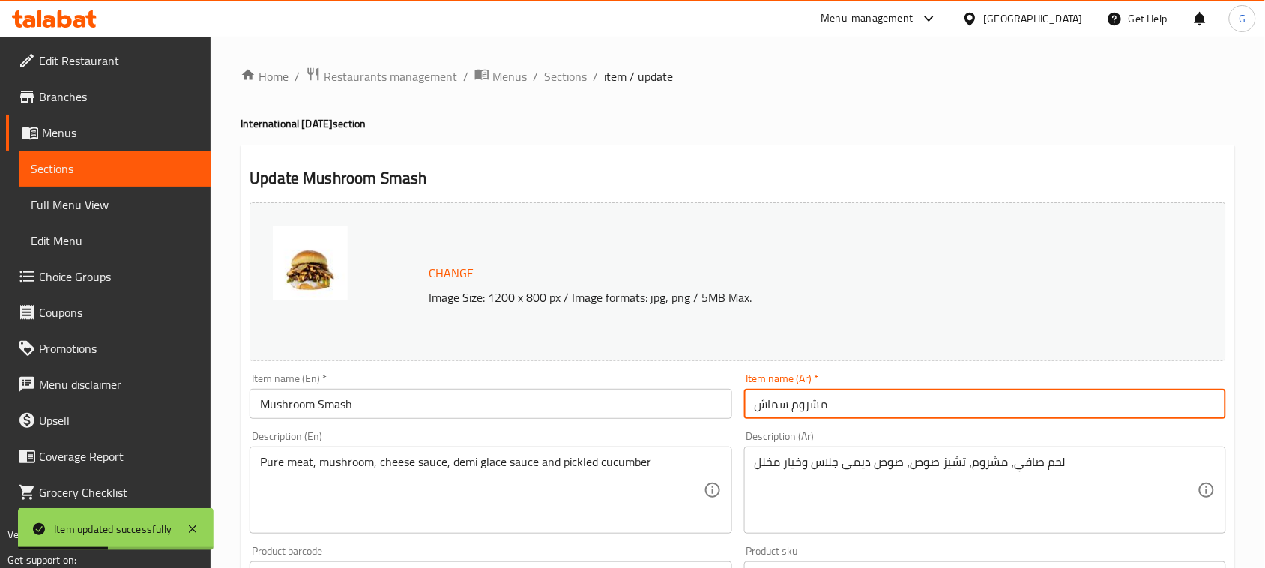
click at [871, 398] on input "مشروم سماش" at bounding box center [985, 404] width 482 height 30
paste input "يأتي معه بطاطس مجانية"
type input "مشروم سماش يأتي معه بطاطس مجانية"
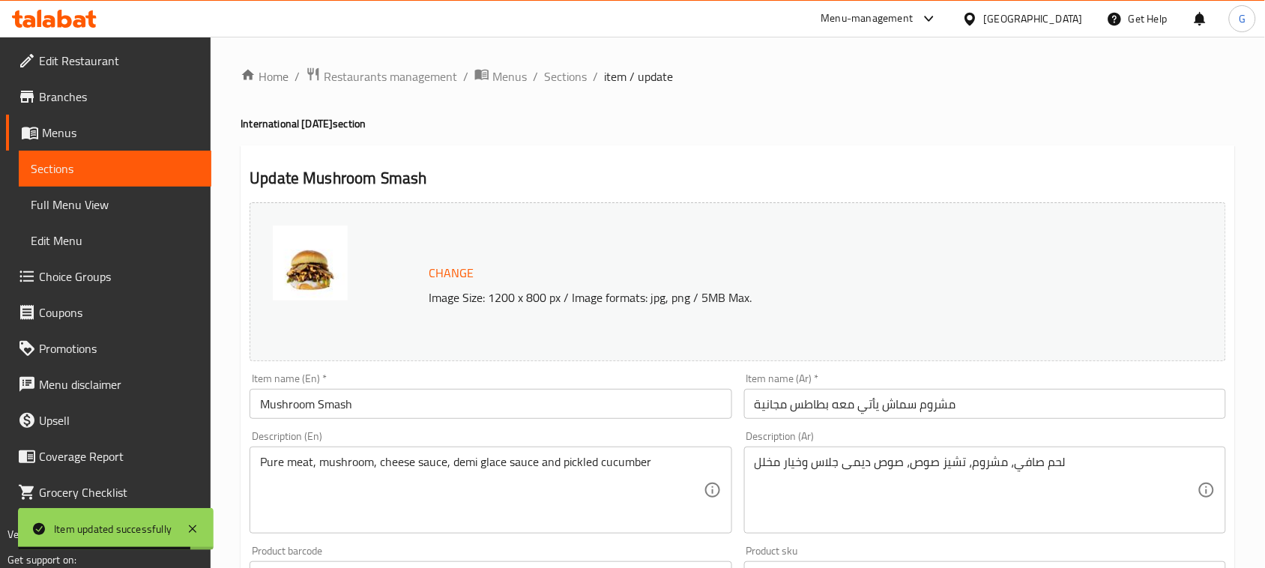
click at [398, 408] on input "Mushroom Smash" at bounding box center [491, 404] width 482 height 30
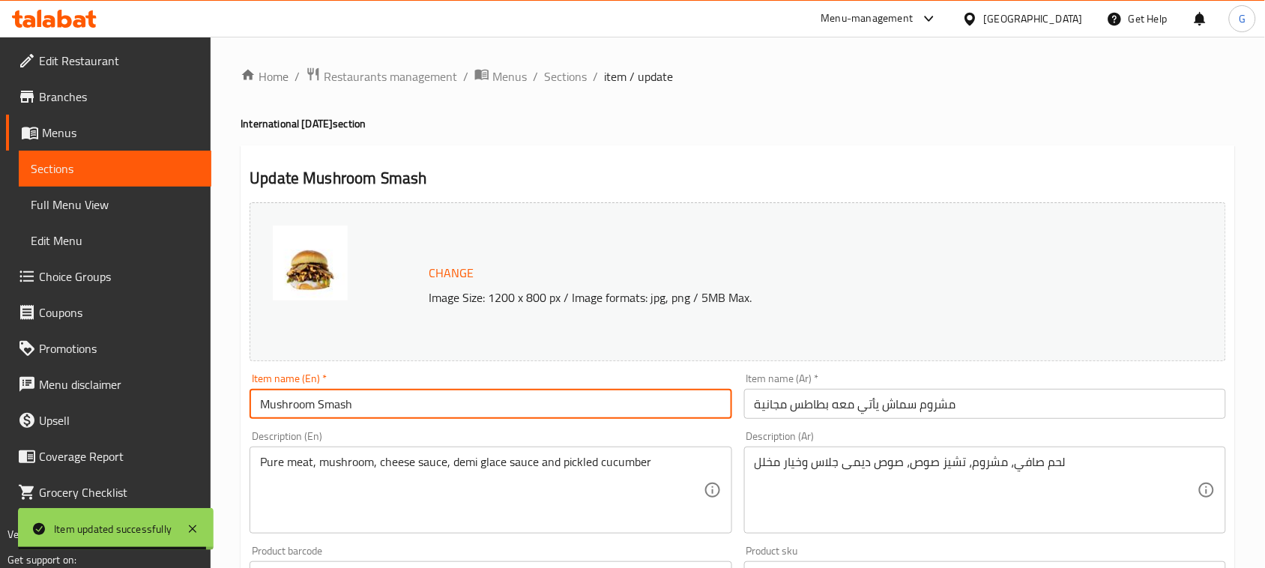
paste input "Comes with A Free Potato"
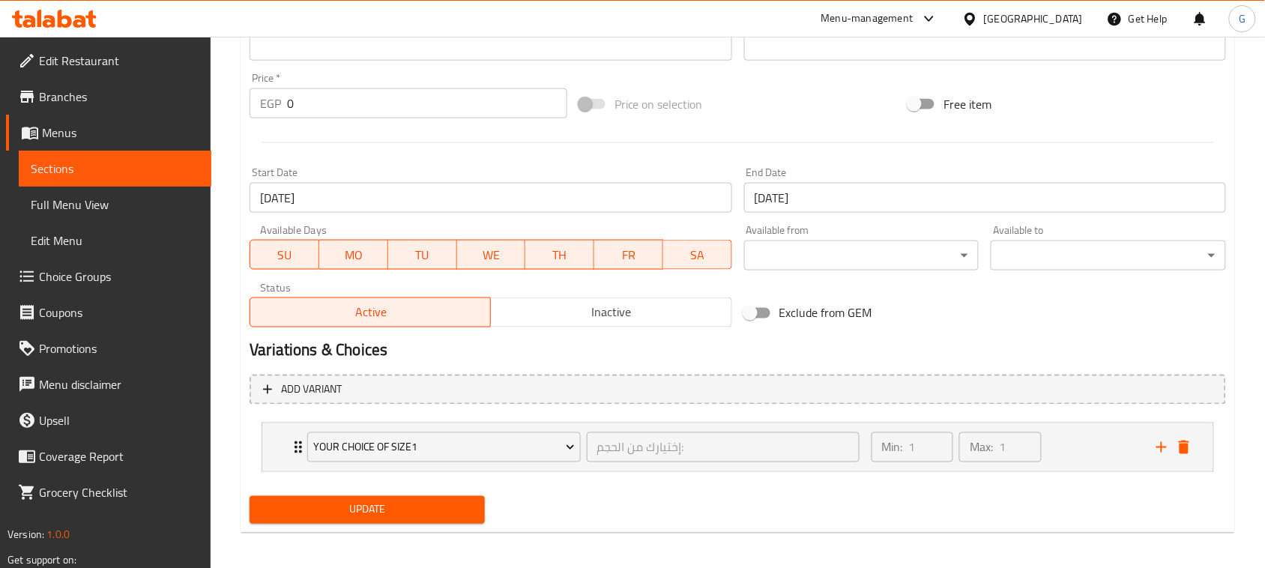
scroll to position [536, 0]
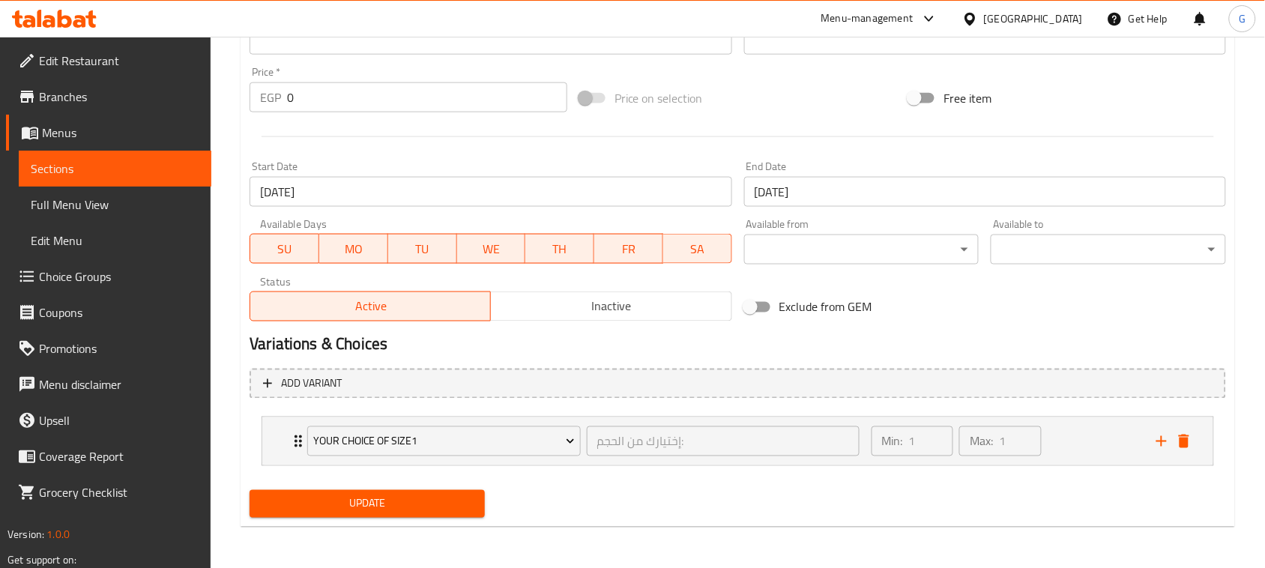
type input "Mushroom Smash Comes with A Free Potato"
click at [348, 498] on span "Update" at bounding box center [366, 504] width 211 height 19
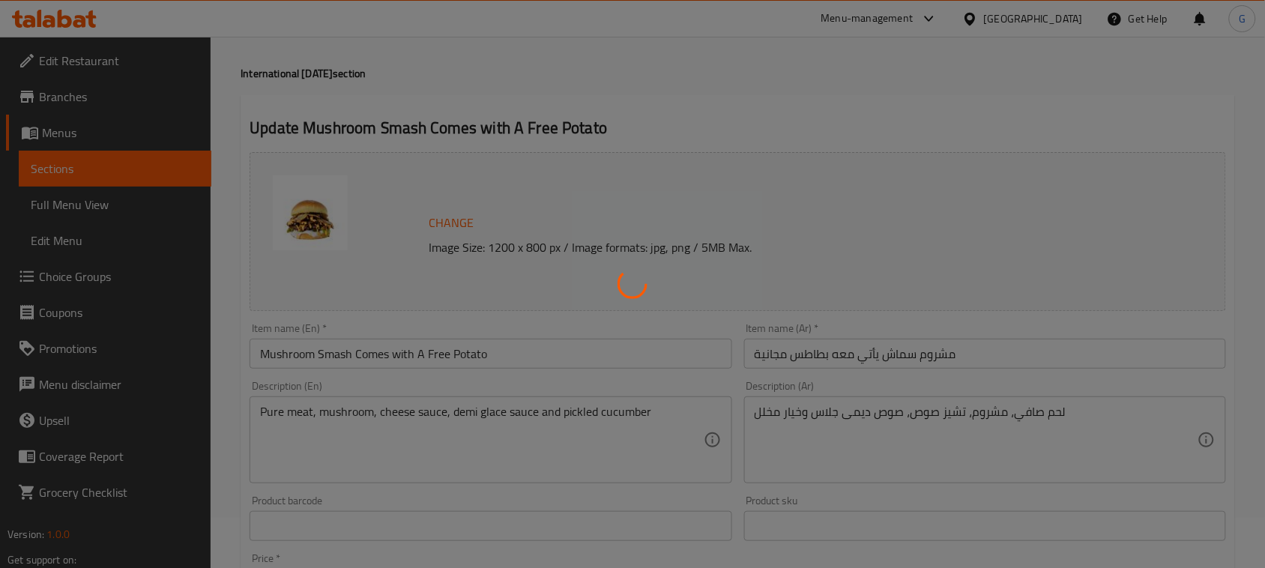
scroll to position [0, 0]
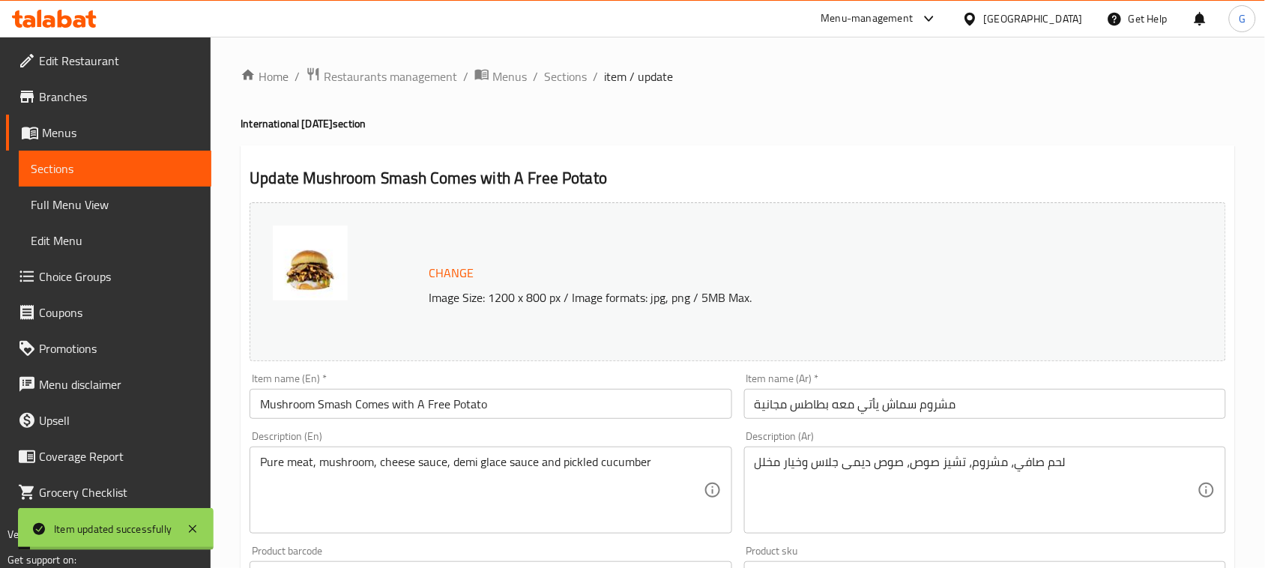
click at [566, 54] on div "Home / Restaurants management / Menus / Sections / item / update International …" at bounding box center [738, 571] width 1054 height 1068
click at [560, 70] on span "Sections" at bounding box center [565, 76] width 43 height 18
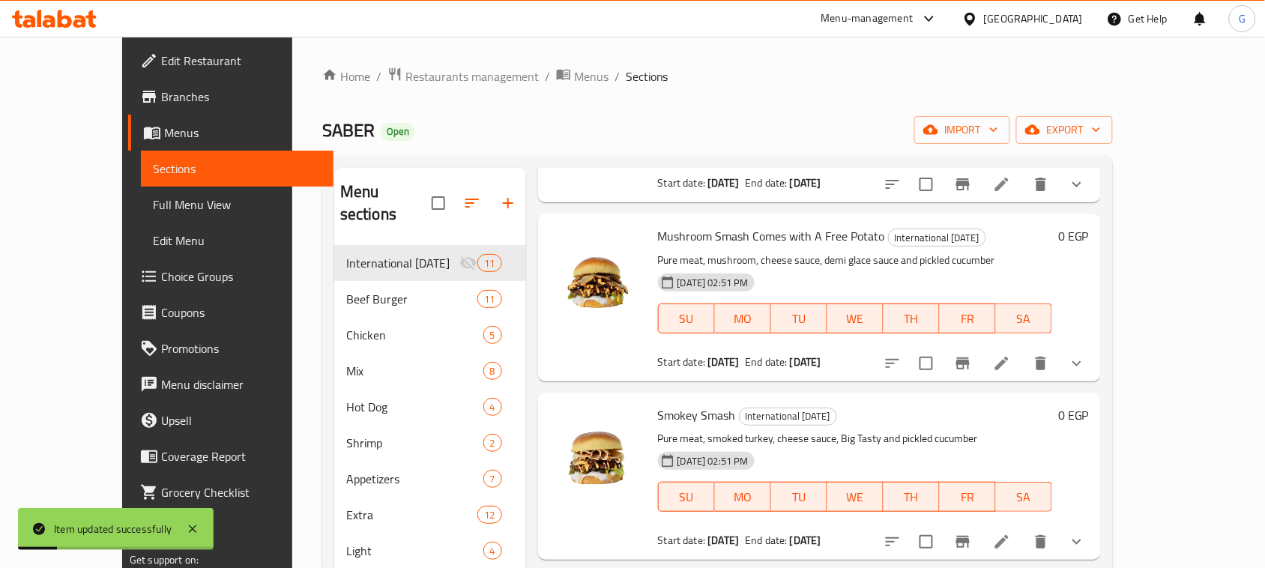
scroll to position [375, 0]
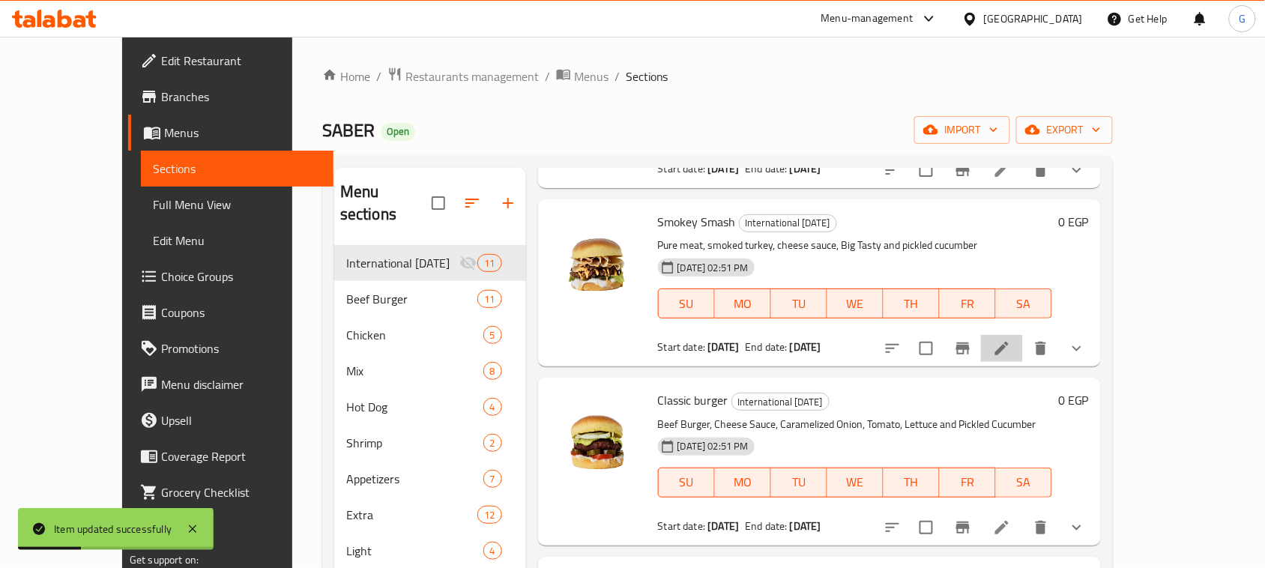
click at [1023, 354] on li at bounding box center [1002, 348] width 42 height 27
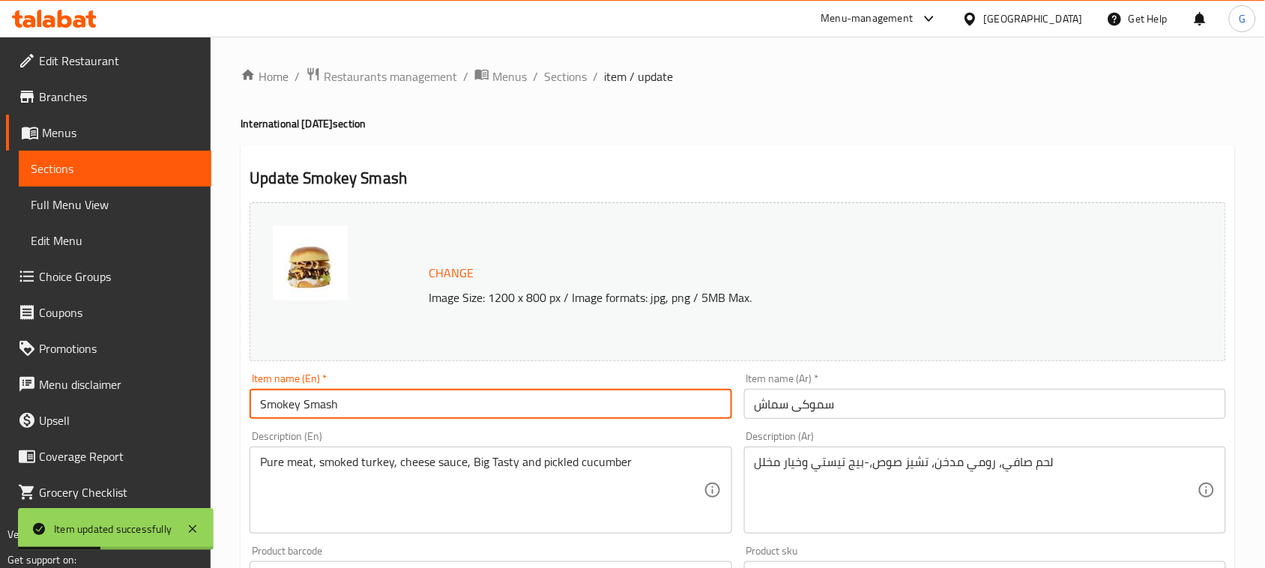
click at [496, 408] on input "Smokey Smash" at bounding box center [491, 404] width 482 height 30
paste input "Comes with A Free Potato"
type input "Smokey Smash Comes with A Free Potato"
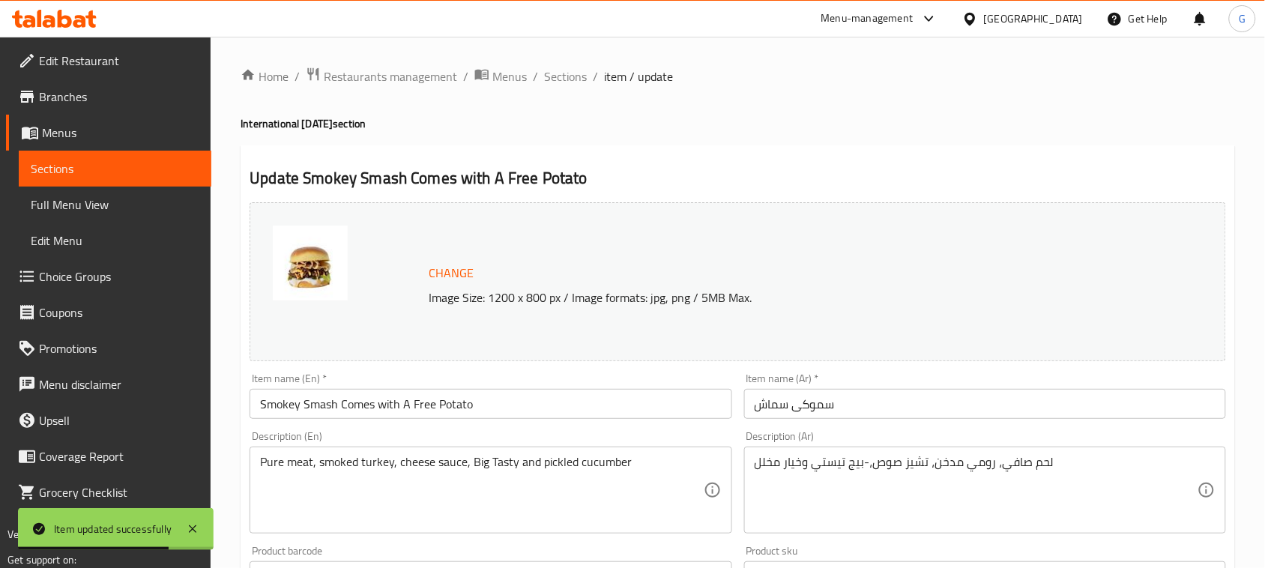
click at [1071, 387] on div "Item name (Ar)   * سموكى سماش Item name (Ar) *" at bounding box center [985, 396] width 482 height 46
click at [1058, 405] on input "سموكى سماش" at bounding box center [985, 404] width 482 height 30
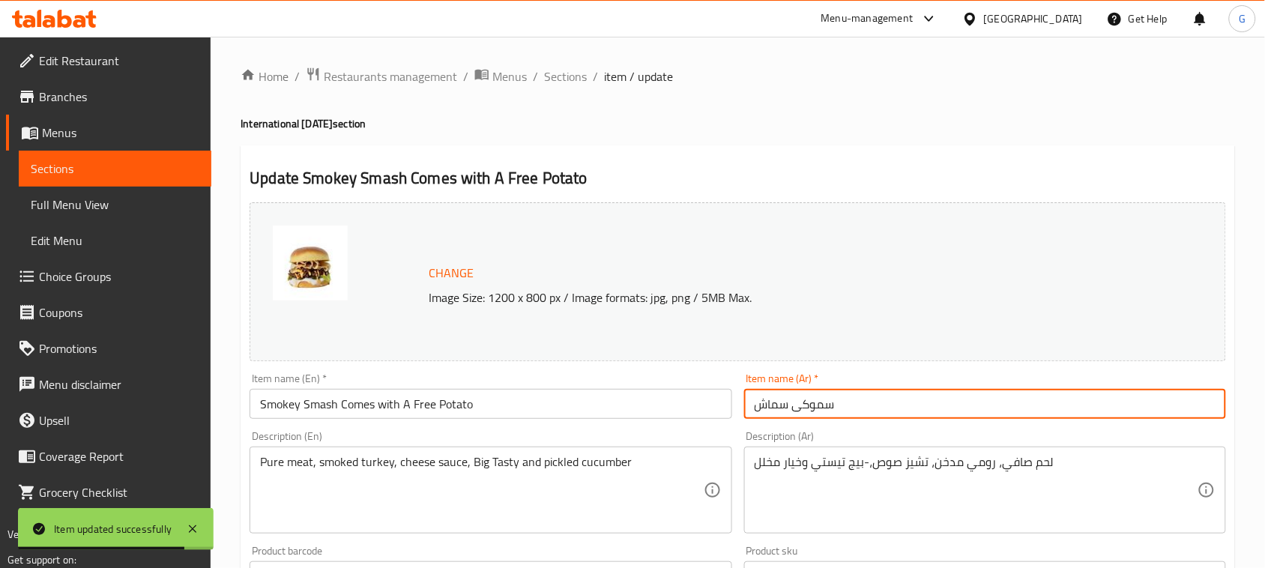
paste input "يأتي معه بطاطس مجانية"
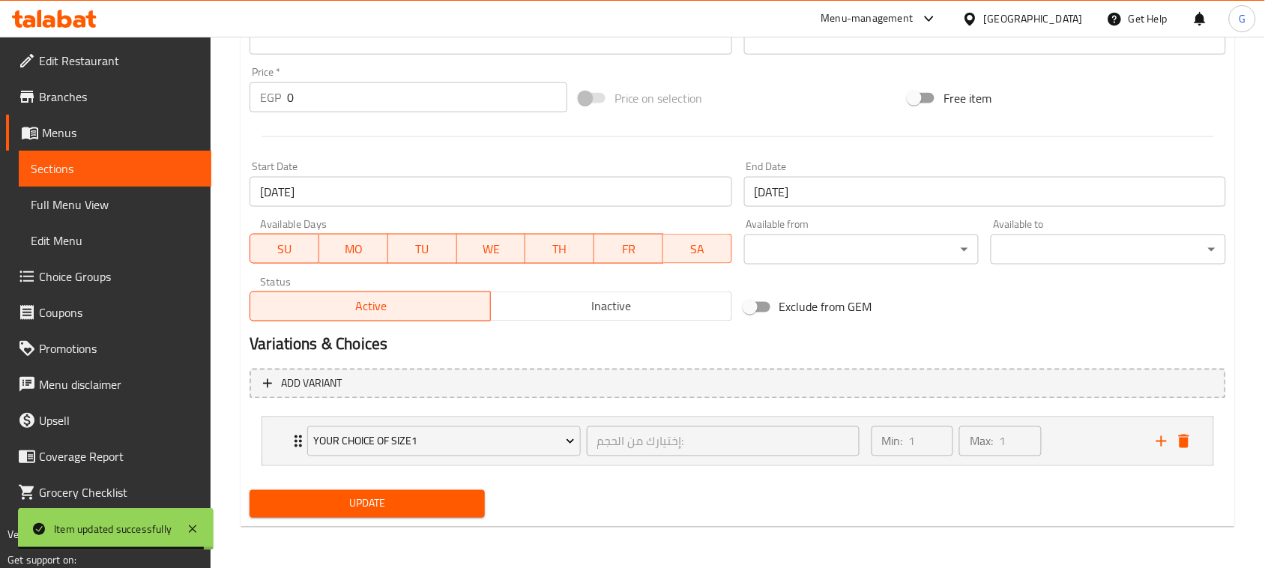
type input "سموكى سماش يأتي معه بطاطس مجانية"
click at [388, 509] on span "Update" at bounding box center [366, 504] width 211 height 19
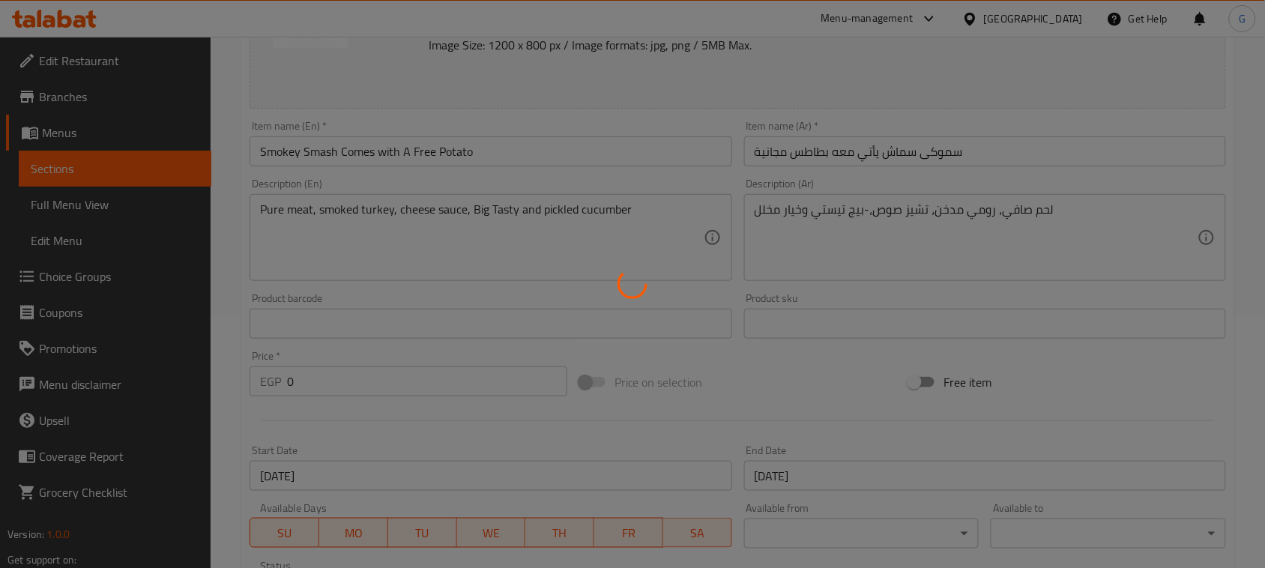
scroll to position [0, 0]
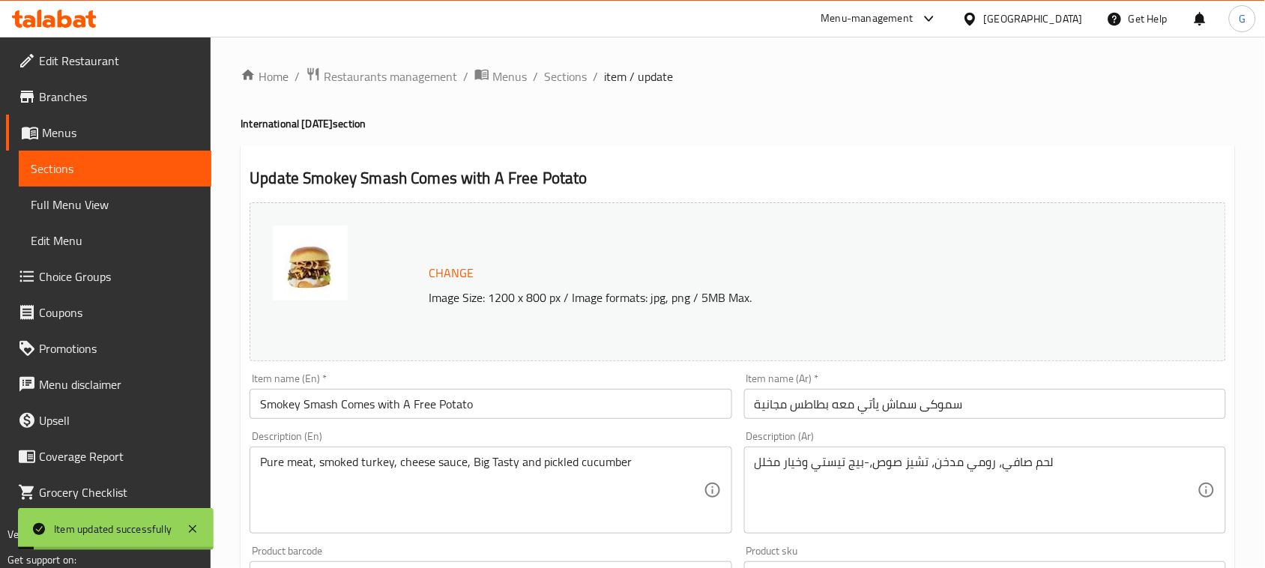
click at [555, 87] on div "Home / Restaurants management / Menus / Sections / item / update International …" at bounding box center [738, 571] width 994 height 1008
click at [556, 76] on span "Sections" at bounding box center [565, 76] width 43 height 18
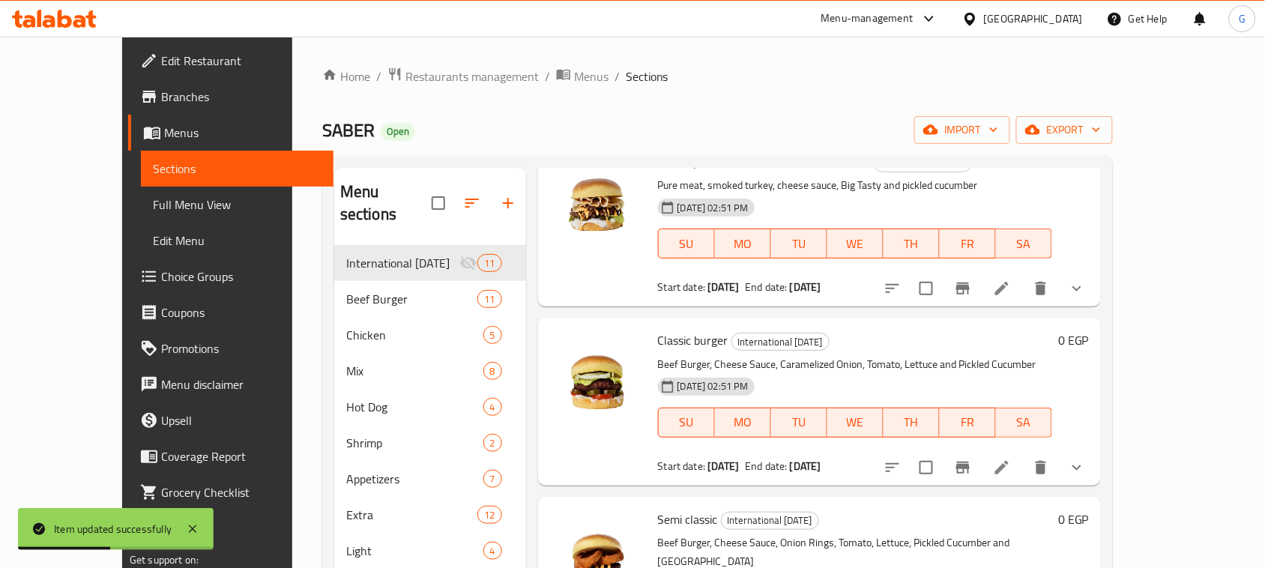
scroll to position [468, 0]
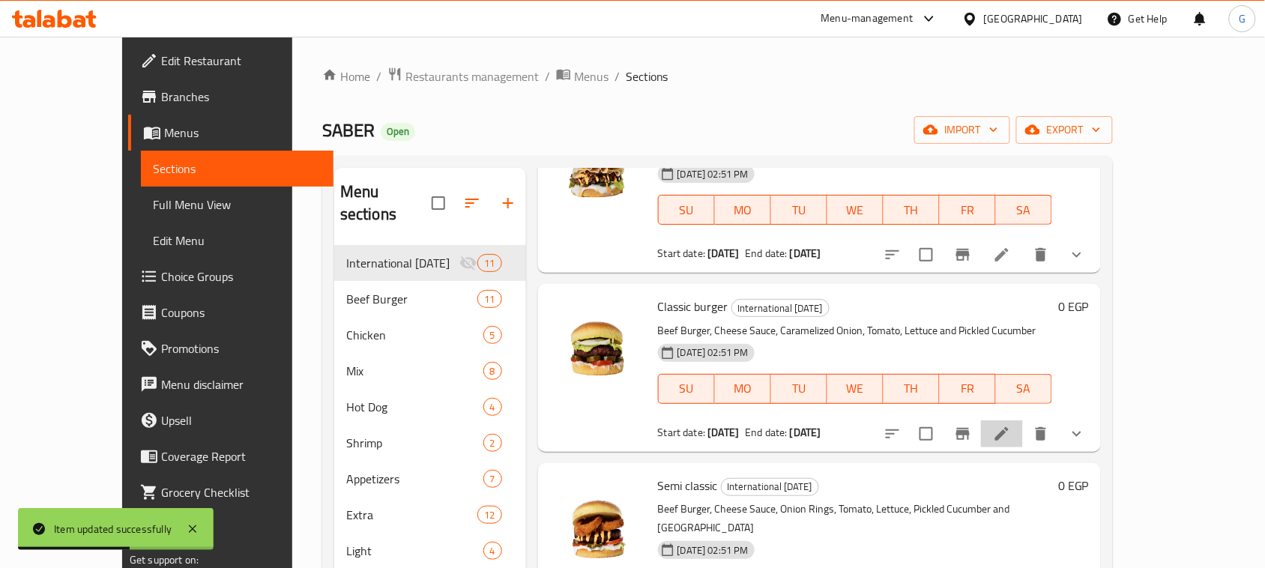
click at [1023, 435] on li at bounding box center [1002, 433] width 42 height 27
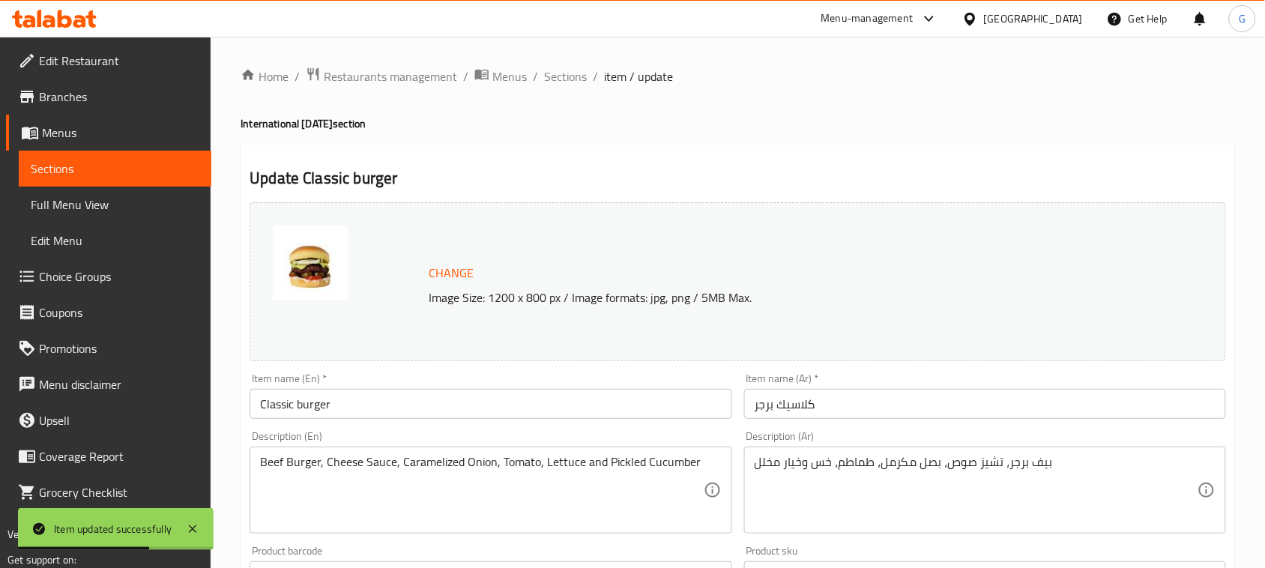
click at [863, 414] on input "كلاسيك برجر" at bounding box center [985, 404] width 482 height 30
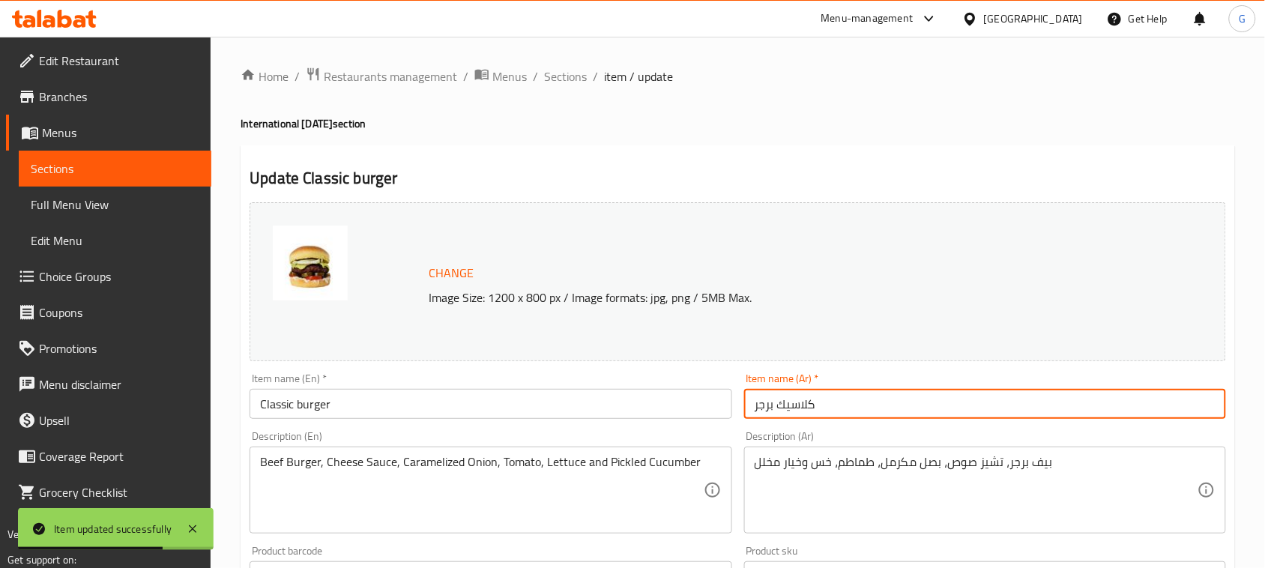
paste input "يأتي معه بطاطس مجانية"
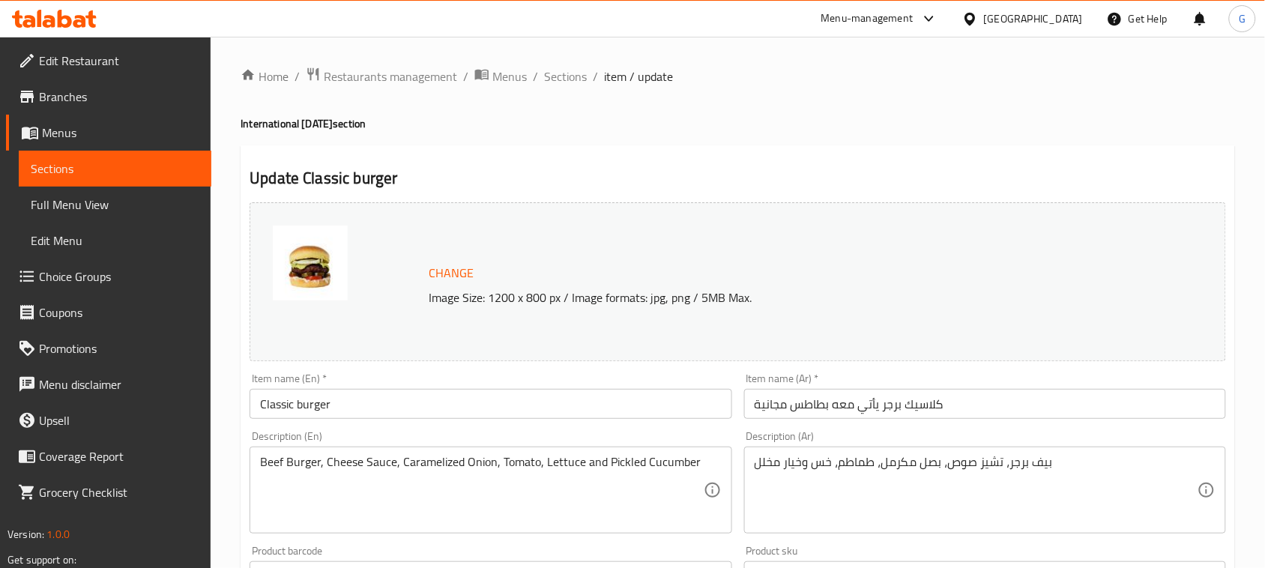
click at [467, 399] on input "Classic burger" at bounding box center [491, 404] width 482 height 30
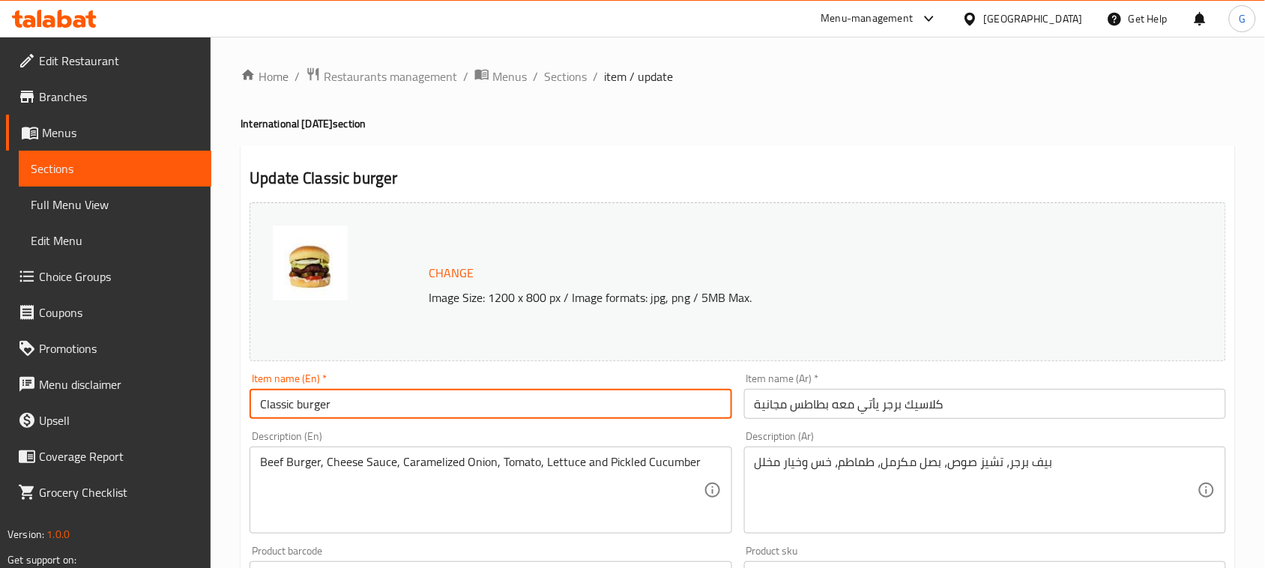
paste input "Comes with A Free Potato"
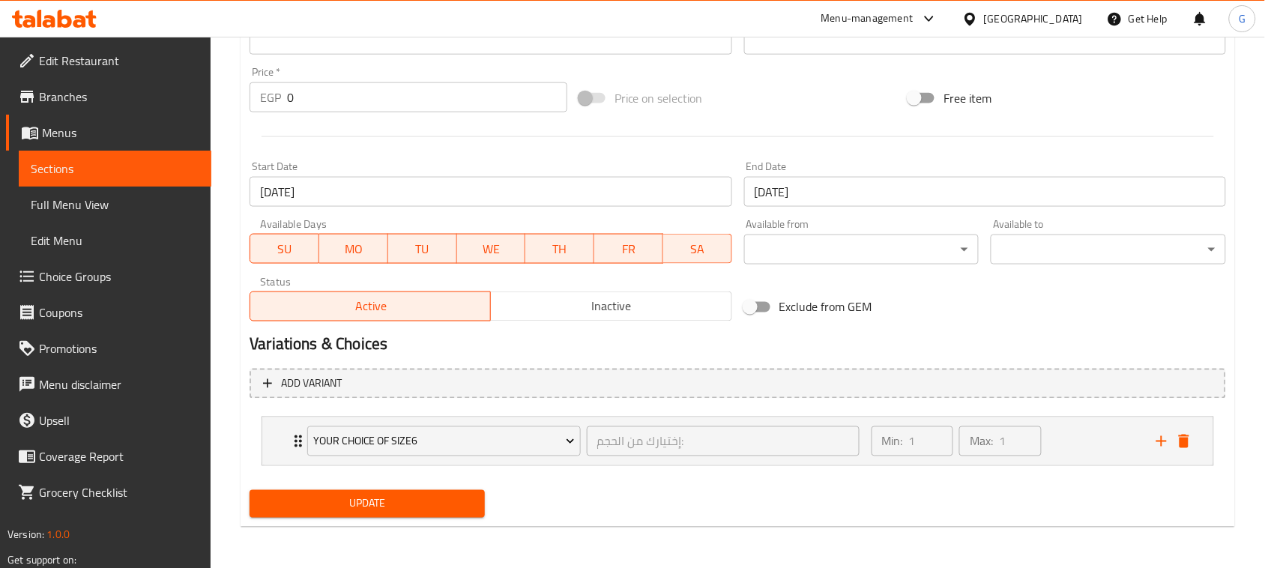
click at [393, 510] on span "Update" at bounding box center [366, 504] width 211 height 19
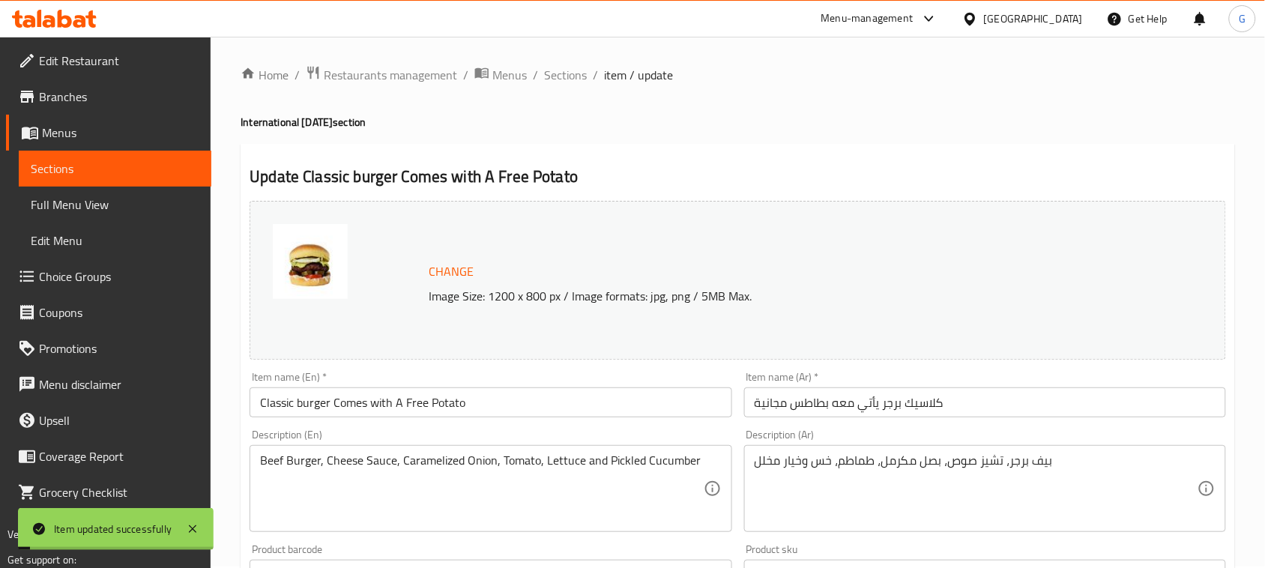
scroll to position [0, 0]
click at [575, 76] on span "Sections" at bounding box center [565, 76] width 43 height 18
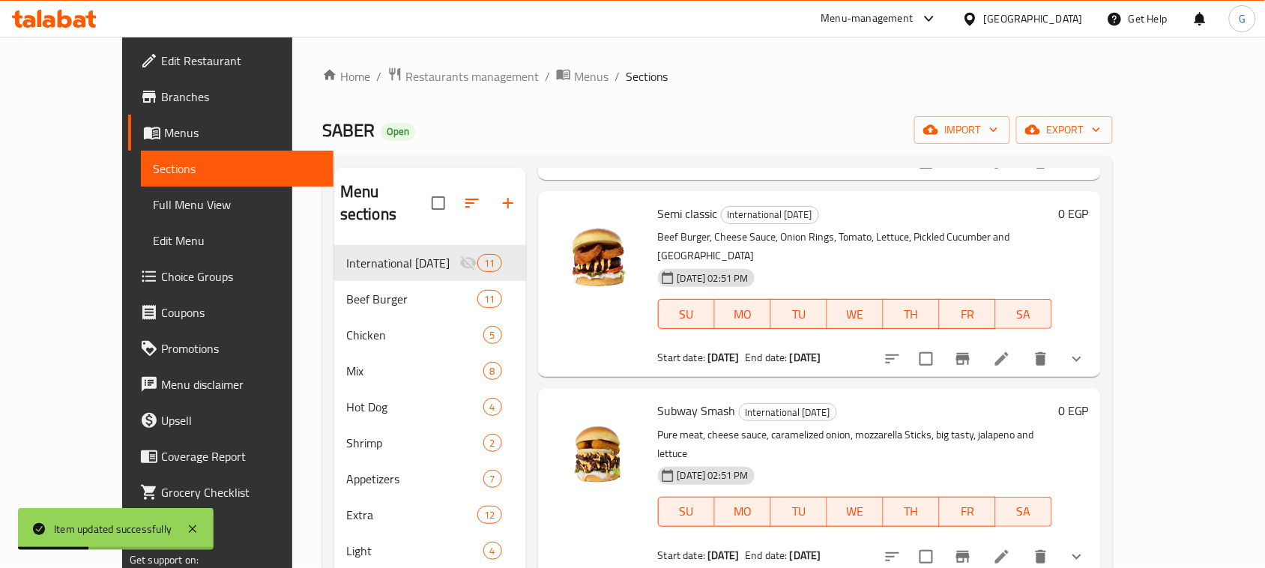
scroll to position [843, 0]
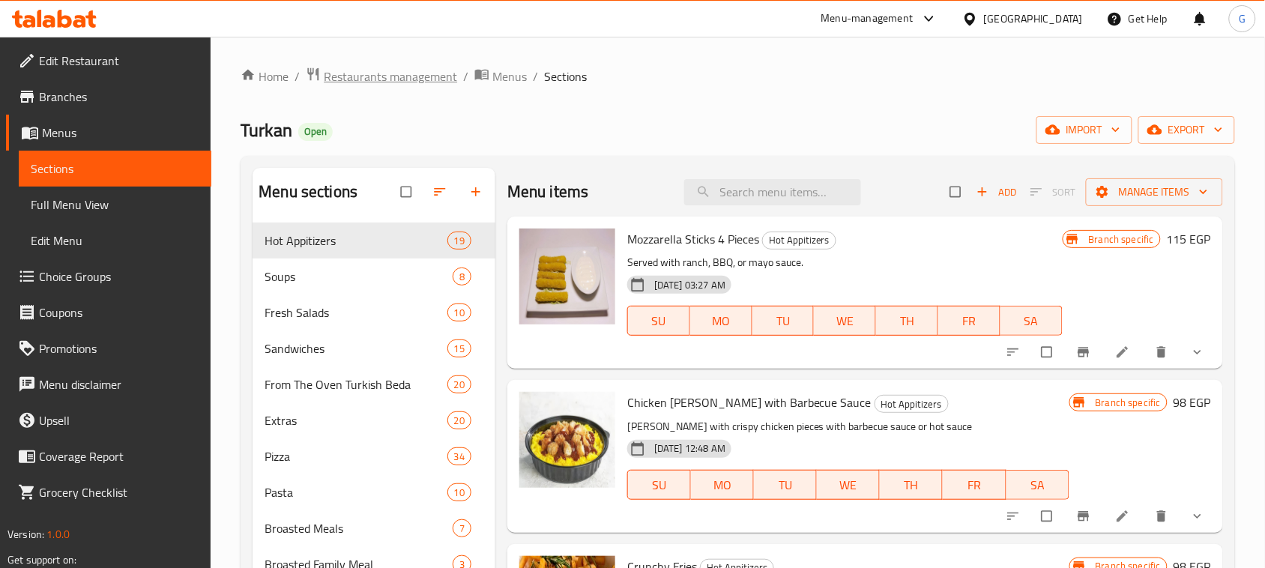
click at [402, 72] on span "Restaurants management" at bounding box center [390, 76] width 133 height 18
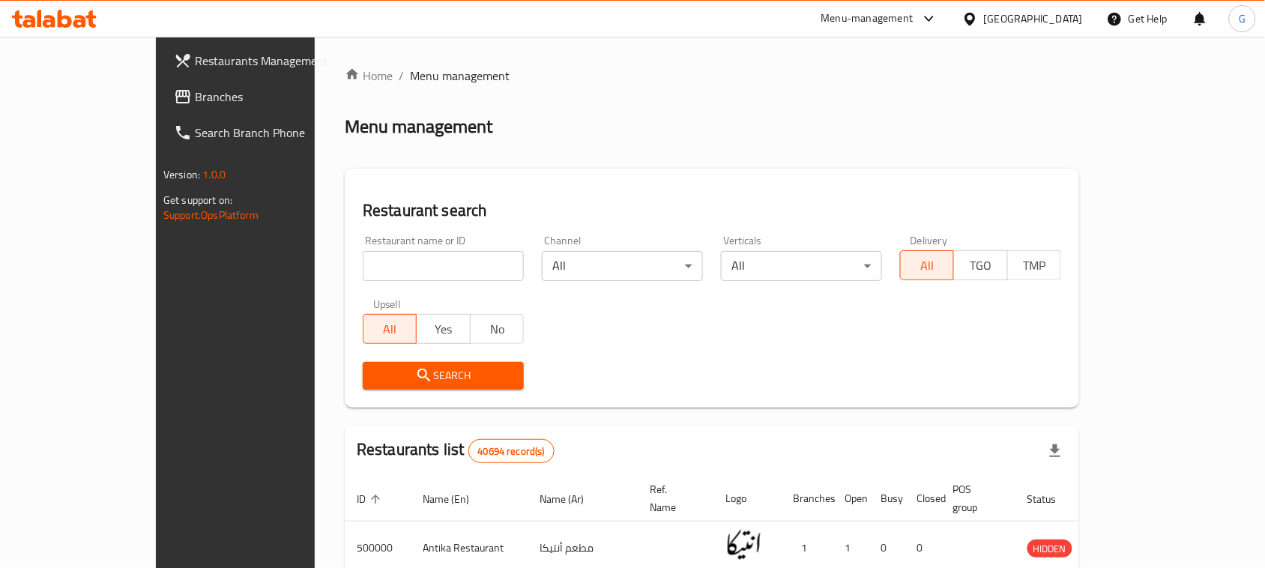
click at [363, 255] on input "search" at bounding box center [443, 266] width 161 height 30
paste input "690769"
type input "690769"
click button "Search" at bounding box center [443, 376] width 161 height 28
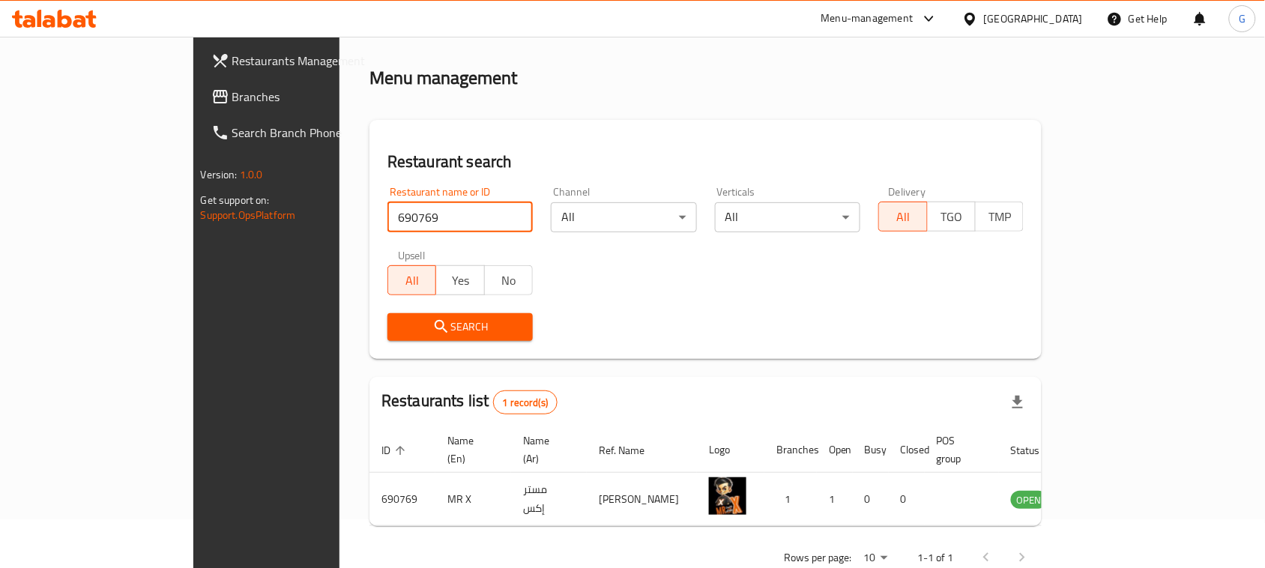
scroll to position [71, 0]
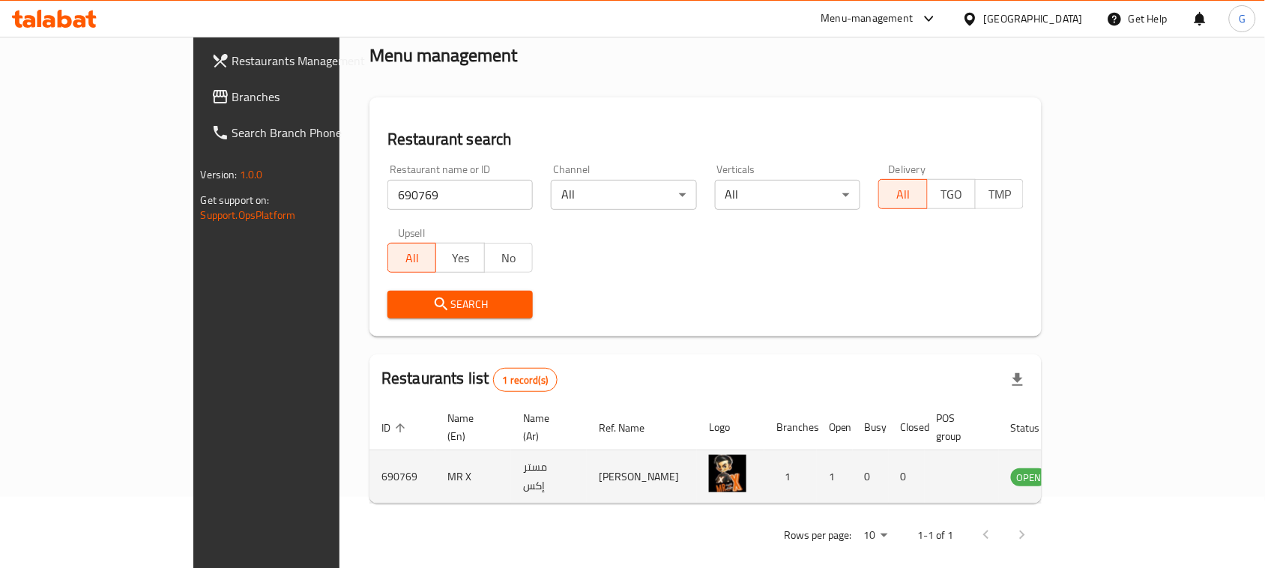
click at [1129, 456] on td "enhanced table" at bounding box center [1103, 476] width 52 height 53
click at [1107, 471] on icon "enhanced table" at bounding box center [1098, 477] width 16 height 13
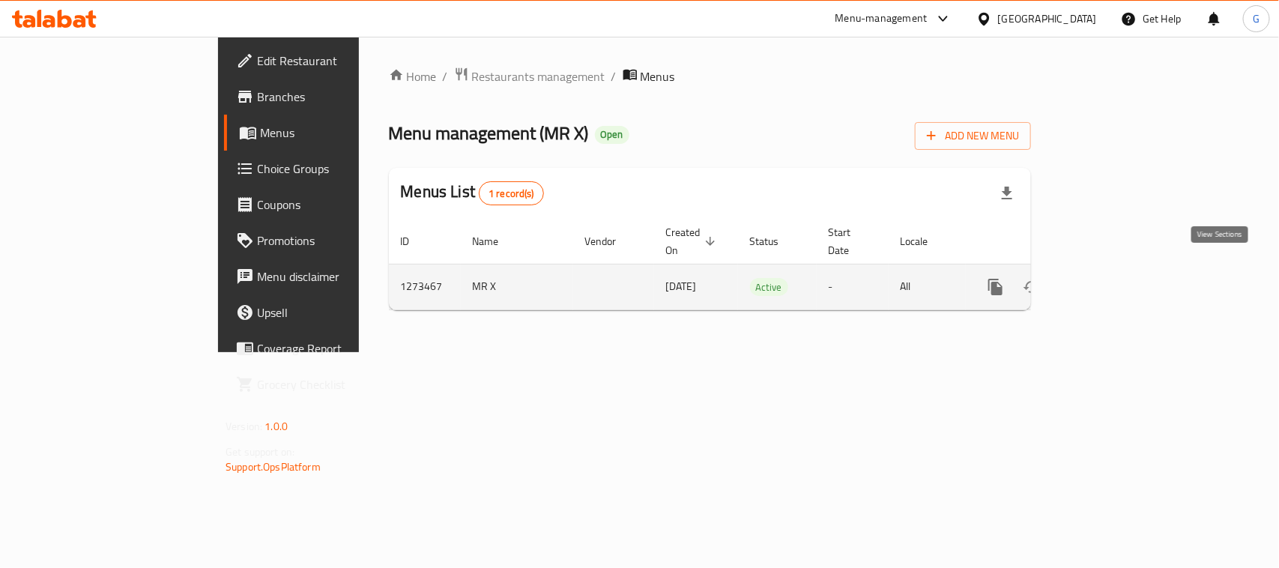
click at [1122, 269] on link "enhanced table" at bounding box center [1104, 287] width 36 height 36
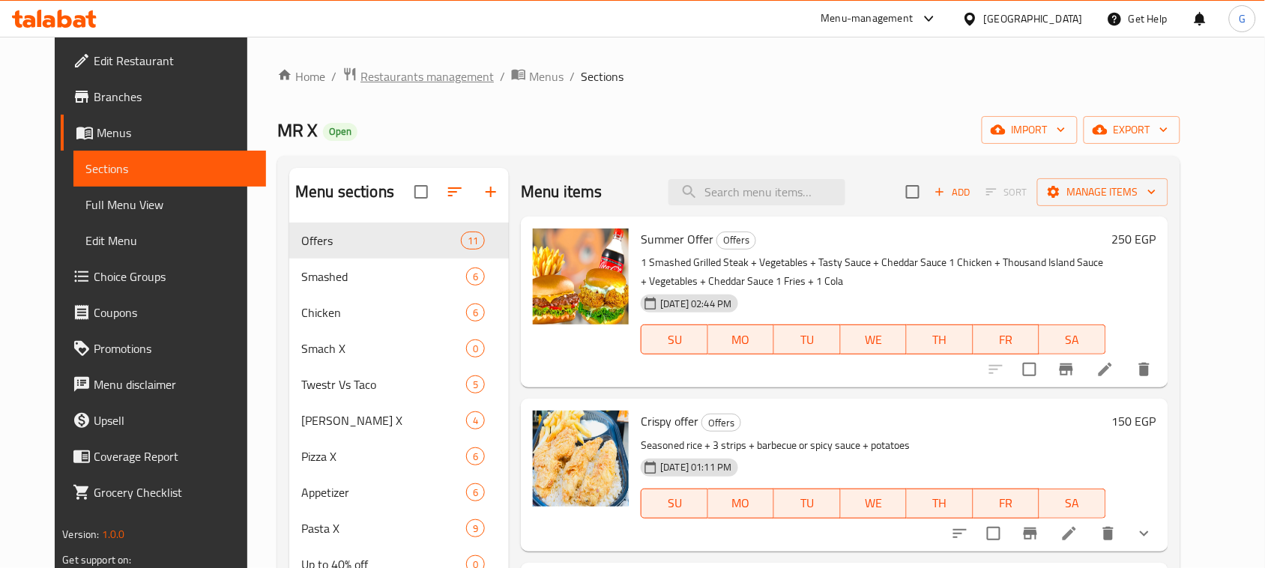
click at [402, 79] on span "Restaurants management" at bounding box center [426, 76] width 133 height 18
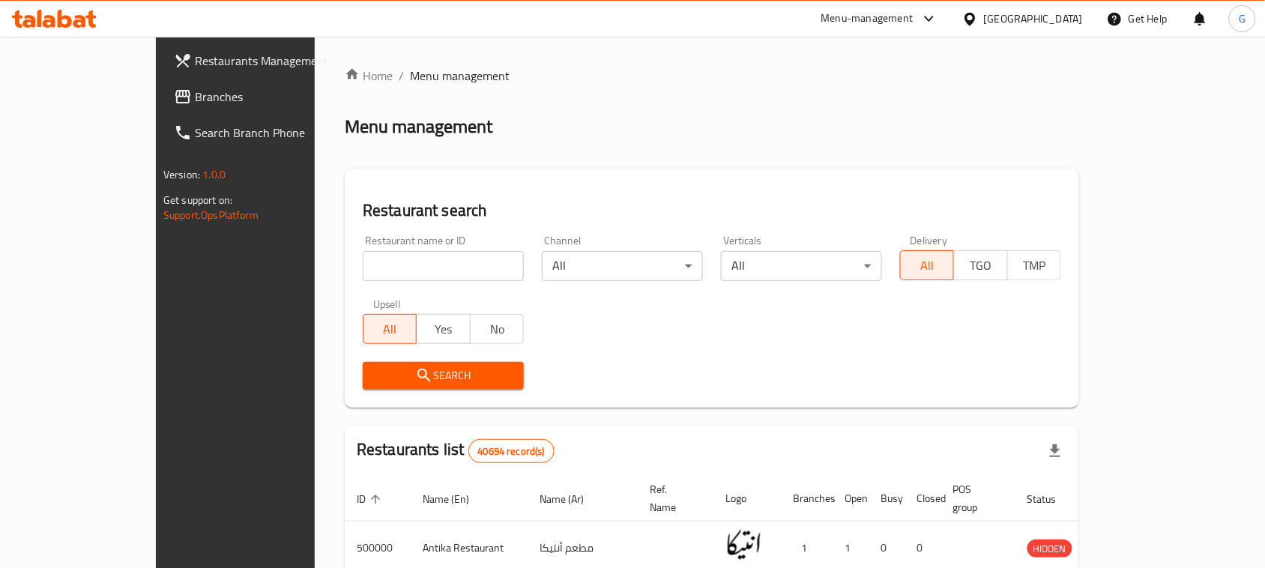
drag, startPoint x: 388, startPoint y: 283, endPoint x: 384, endPoint y: 273, distance: 10.4
click at [387, 282] on div "Restaurant name or ID Restaurant name or ID" at bounding box center [443, 258] width 179 height 64
click at [384, 273] on input "search" at bounding box center [443, 266] width 161 height 30
paste input "678585"
click button "Search" at bounding box center [443, 376] width 161 height 28
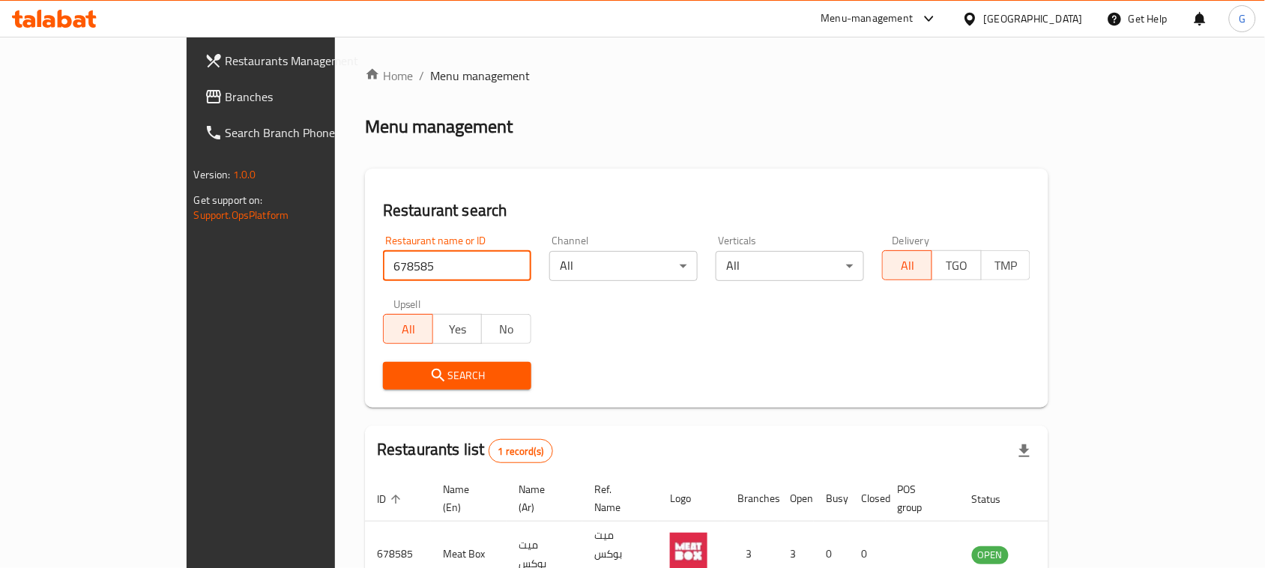
click at [383, 252] on input "678585" at bounding box center [457, 266] width 148 height 30
paste input "90769"
type input "690769"
click button "Search" at bounding box center [457, 376] width 148 height 28
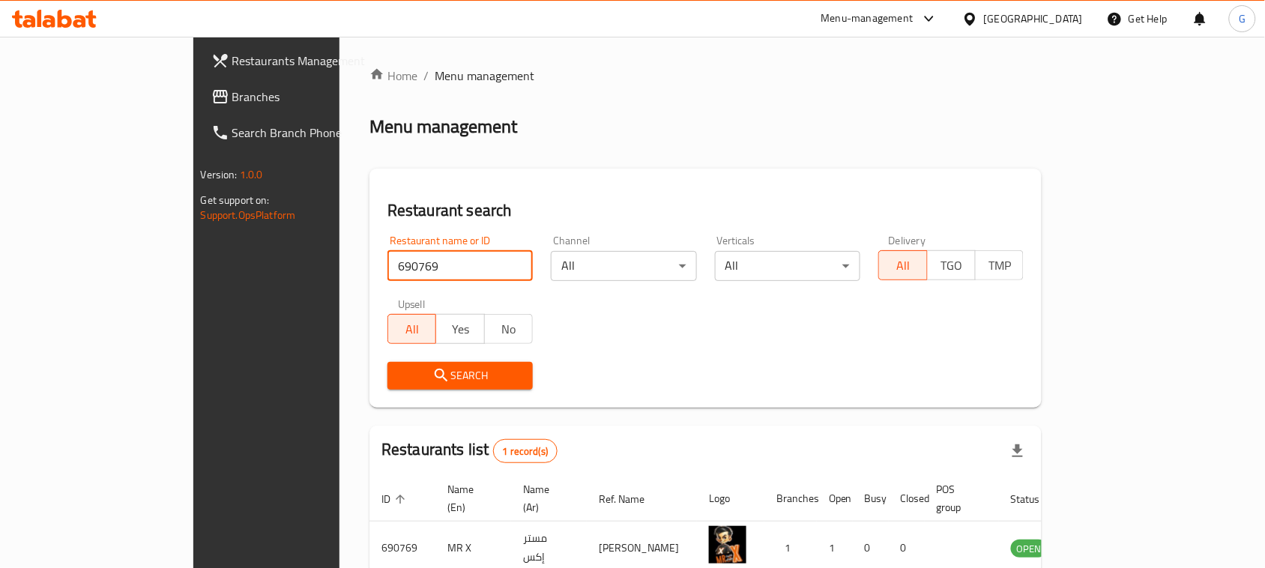
scroll to position [71, 0]
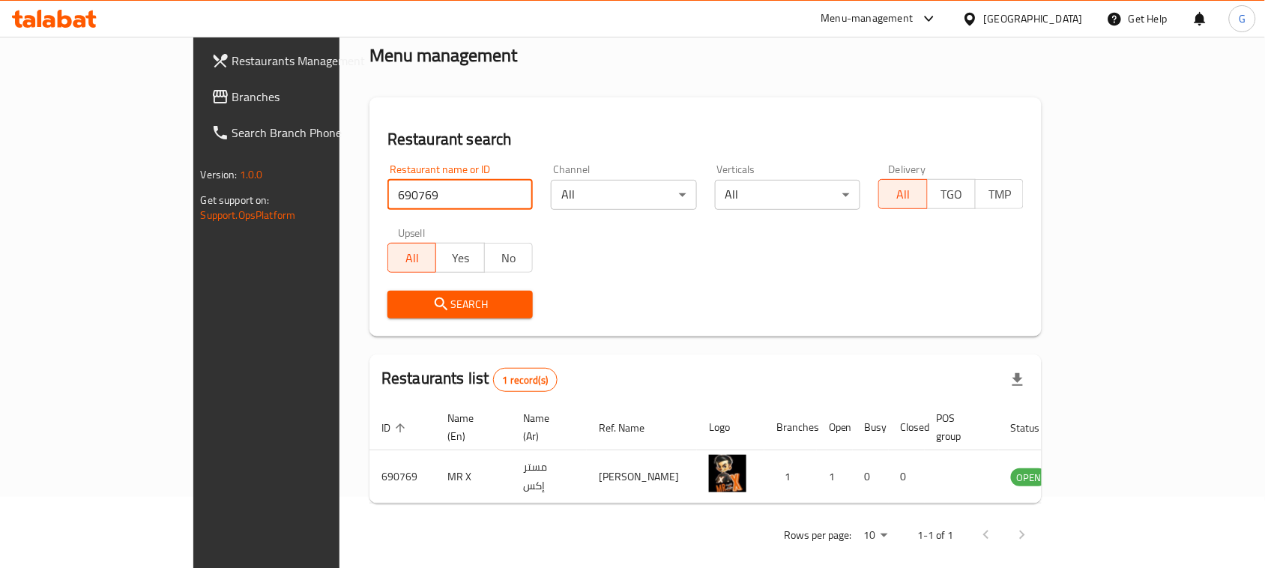
click at [1071, 477] on div "Home / Menu management Menu management Restaurant search Restaurant name or ID …" at bounding box center [705, 275] width 732 height 619
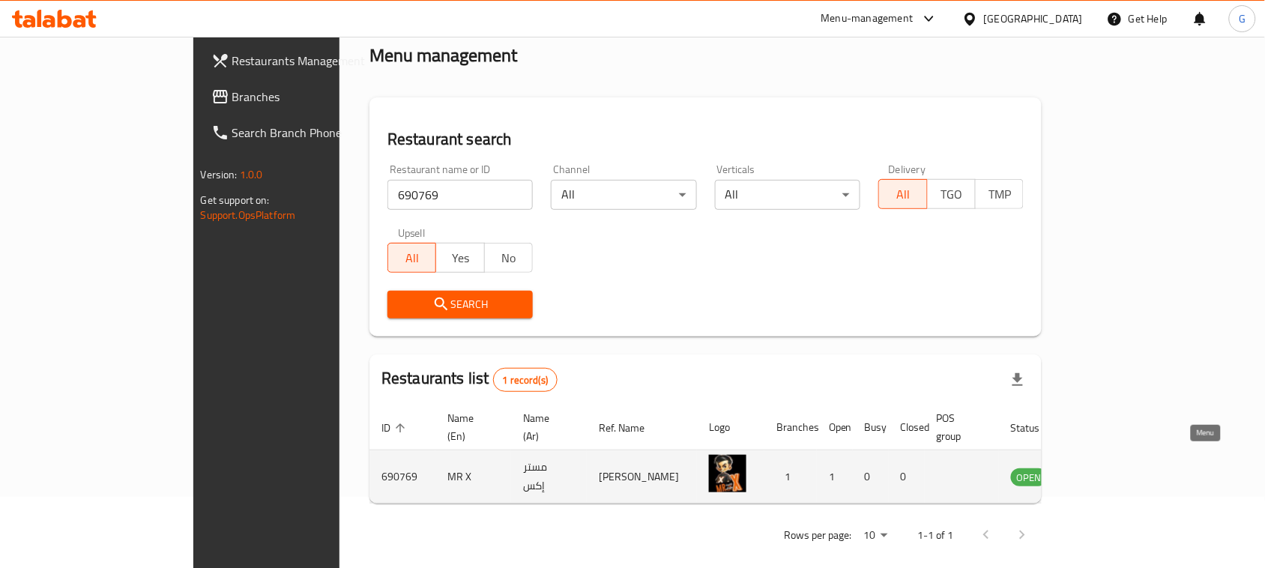
click at [1107, 468] on icon "enhanced table" at bounding box center [1098, 477] width 18 height 18
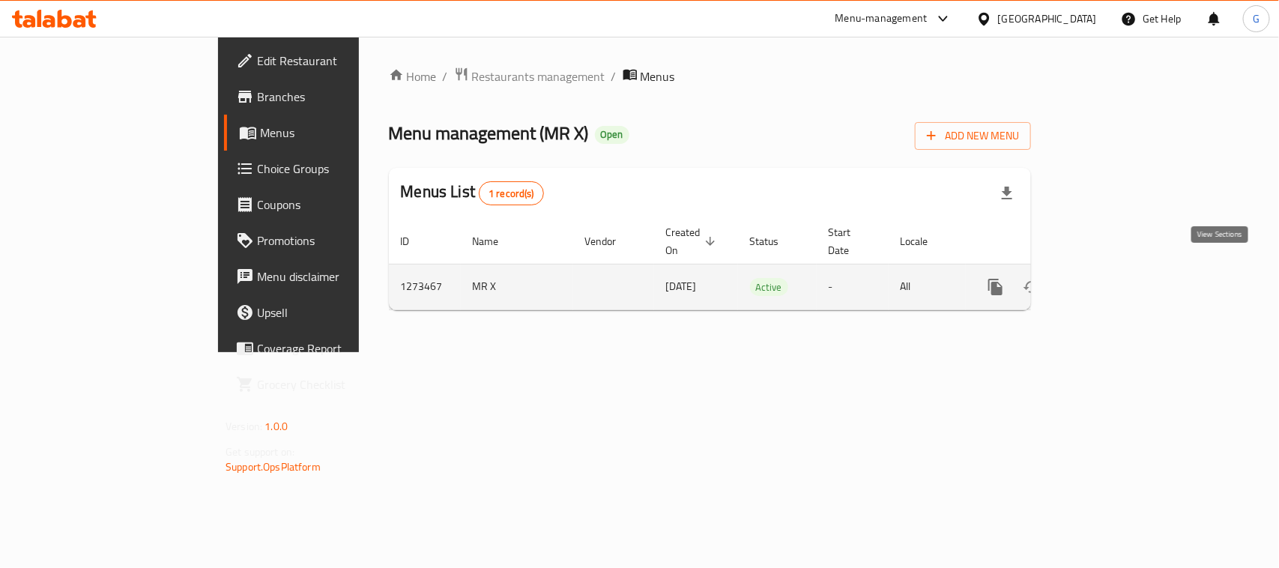
click at [1110, 280] on icon "enhanced table" at bounding box center [1103, 286] width 13 height 13
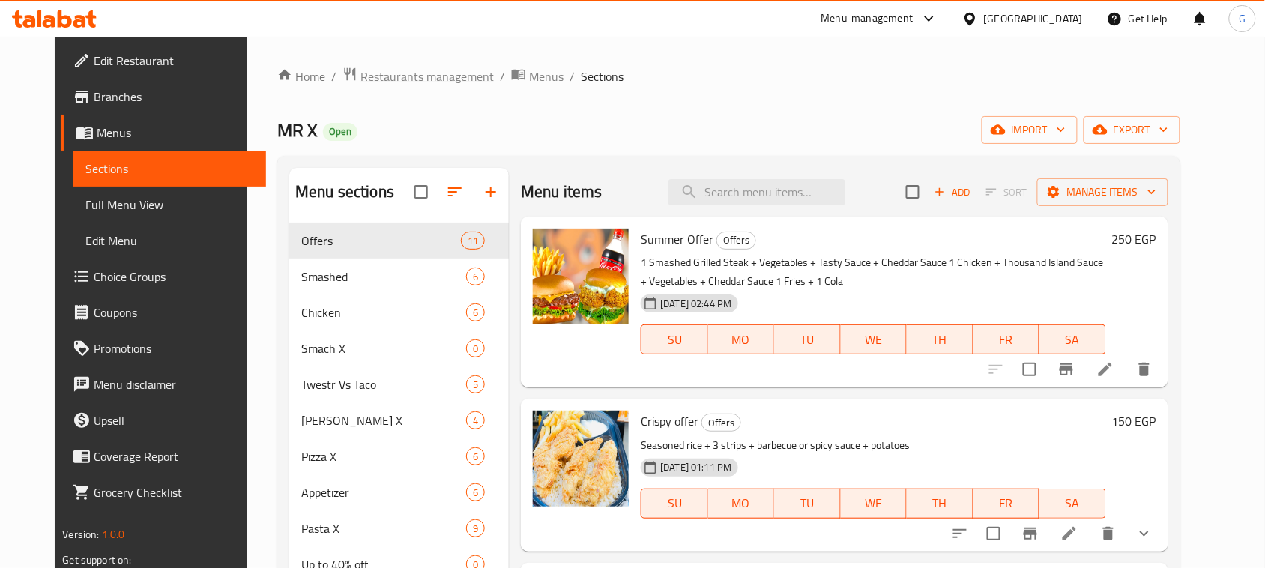
click at [429, 81] on span "Restaurants management" at bounding box center [426, 76] width 133 height 18
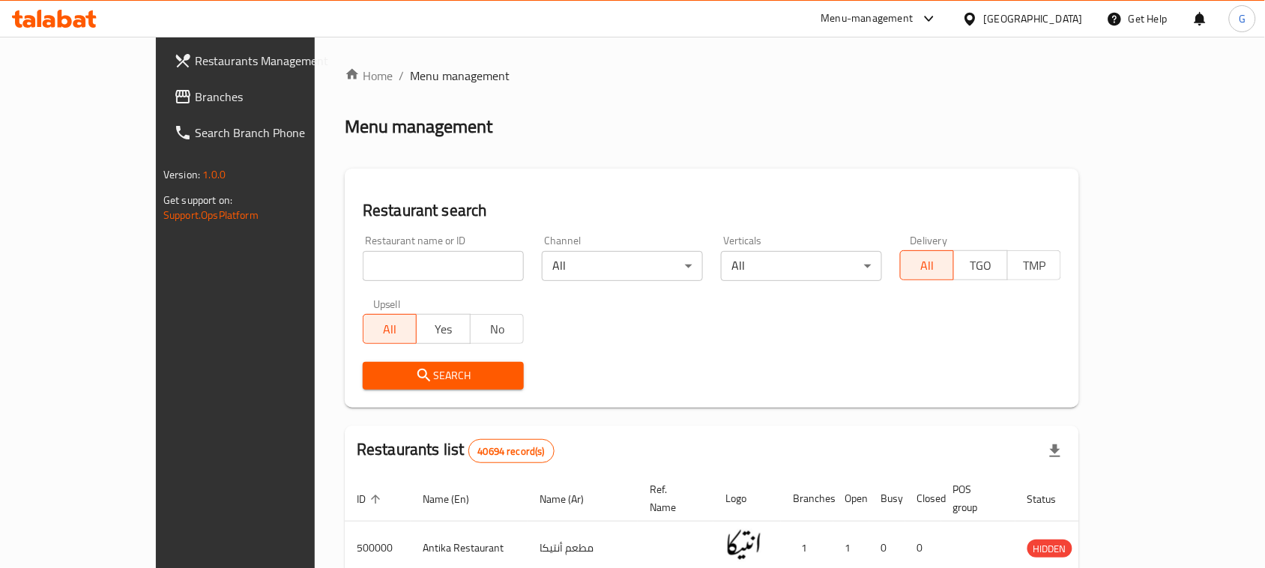
drag, startPoint x: 402, startPoint y: 249, endPoint x: 388, endPoint y: 255, distance: 14.8
click at [401, 249] on div "Restaurant name or ID Restaurant name or ID" at bounding box center [443, 258] width 161 height 46
click at [375, 262] on input "search" at bounding box center [443, 266] width 161 height 30
paste input "678585"
type input "678585"
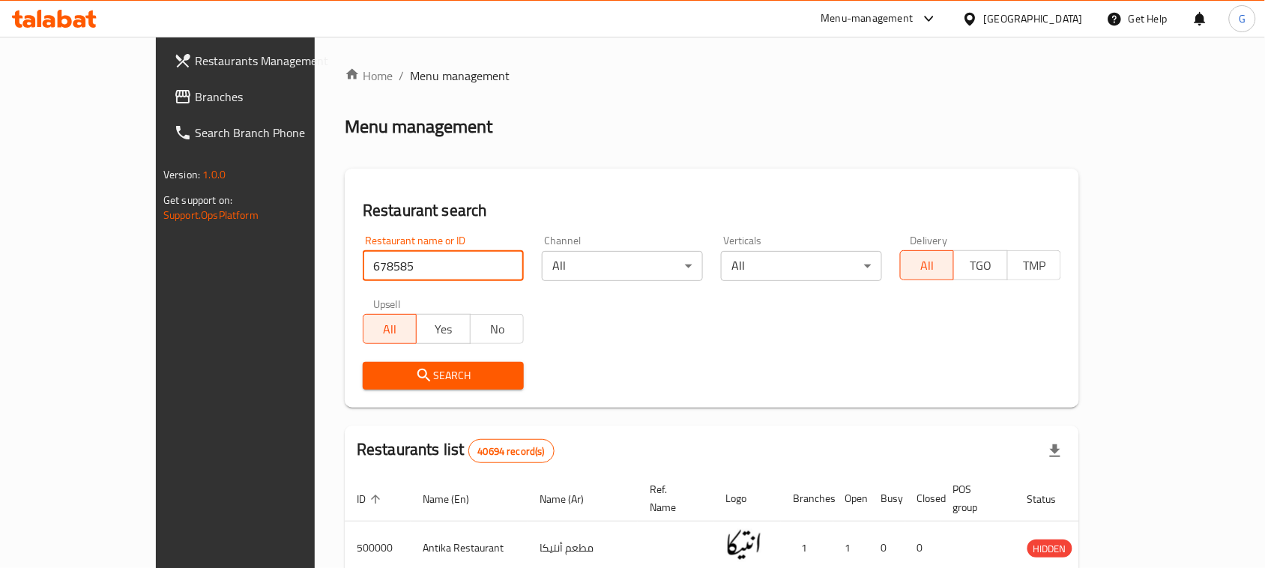
click button "Search" at bounding box center [443, 376] width 161 height 28
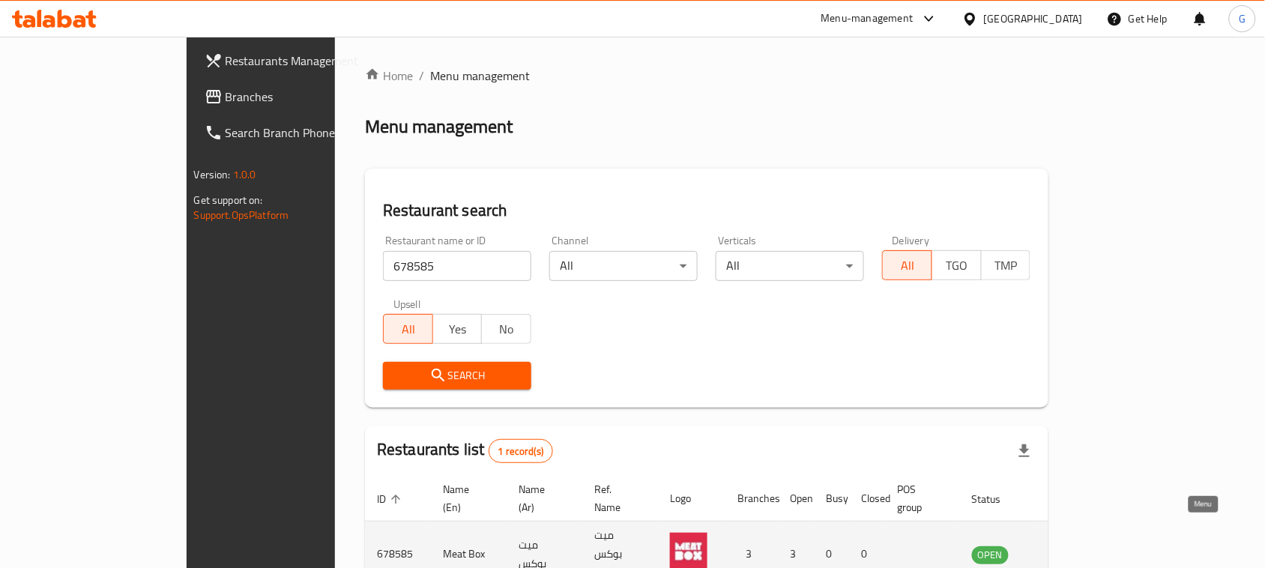
click at [1068, 548] on icon "enhanced table" at bounding box center [1059, 554] width 16 height 13
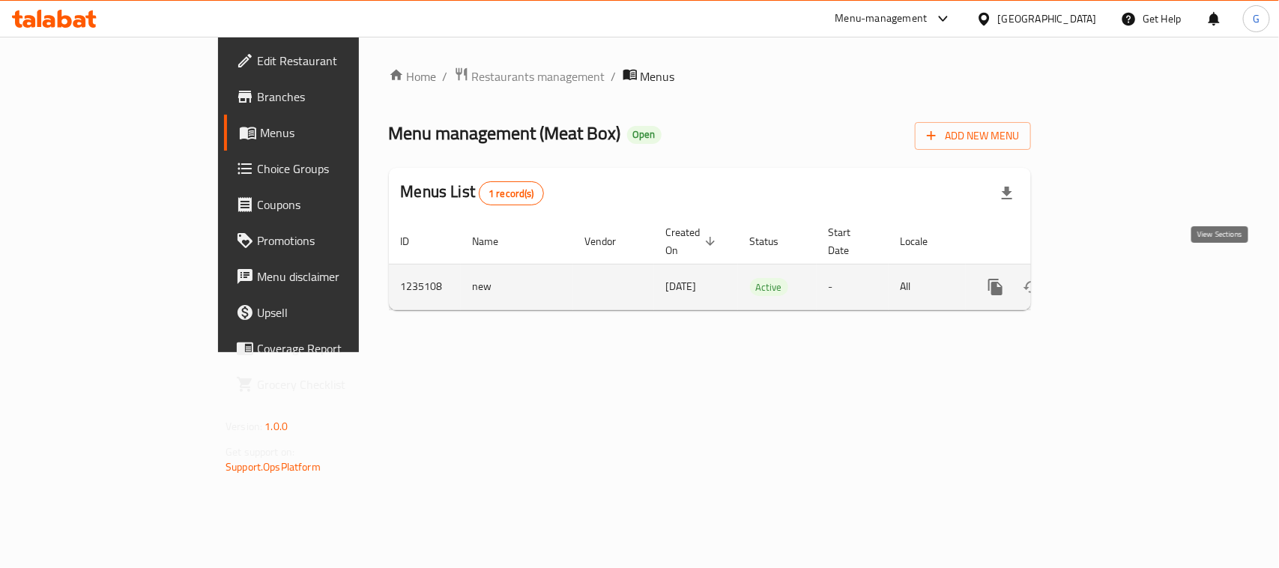
click at [1113, 278] on icon "enhanced table" at bounding box center [1104, 287] width 18 height 18
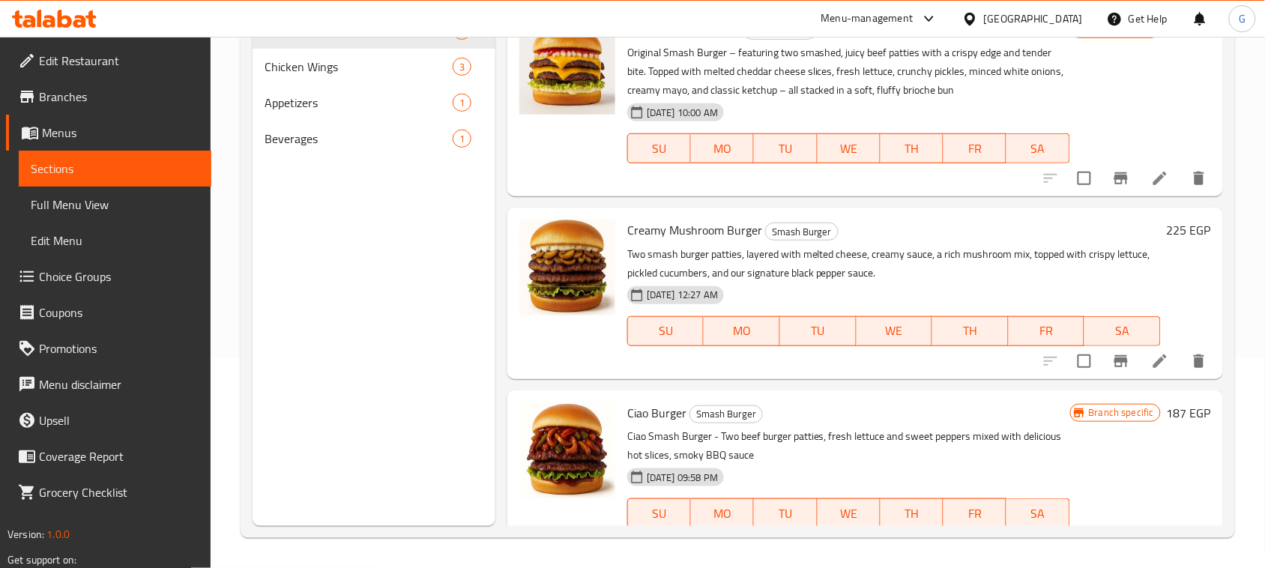
scroll to position [117, 0]
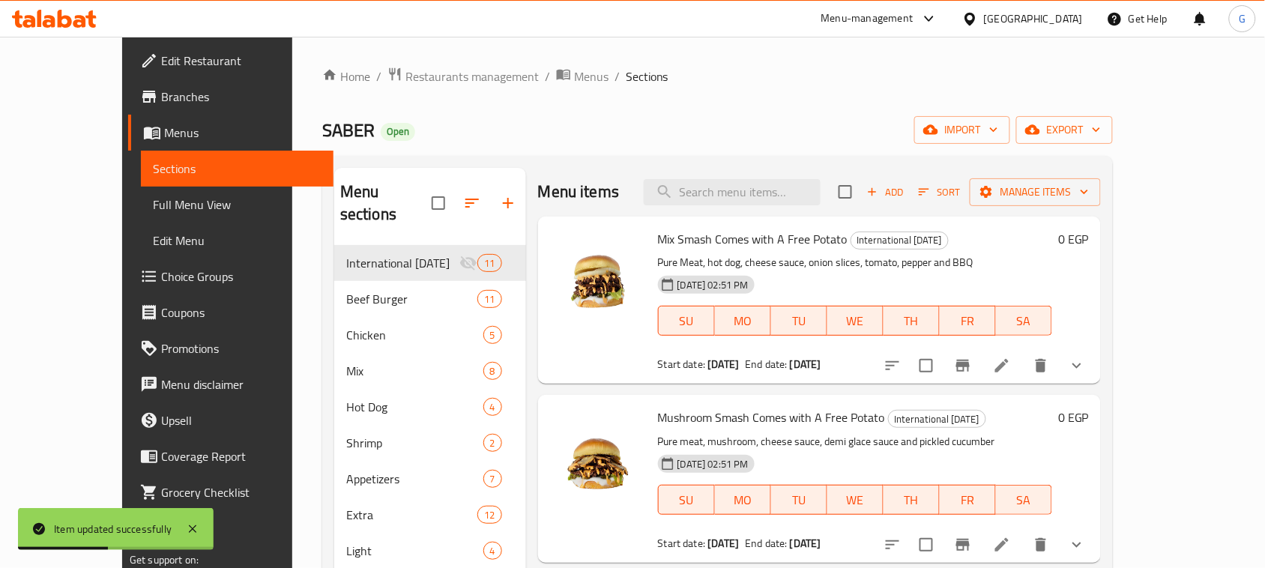
scroll to position [843, 0]
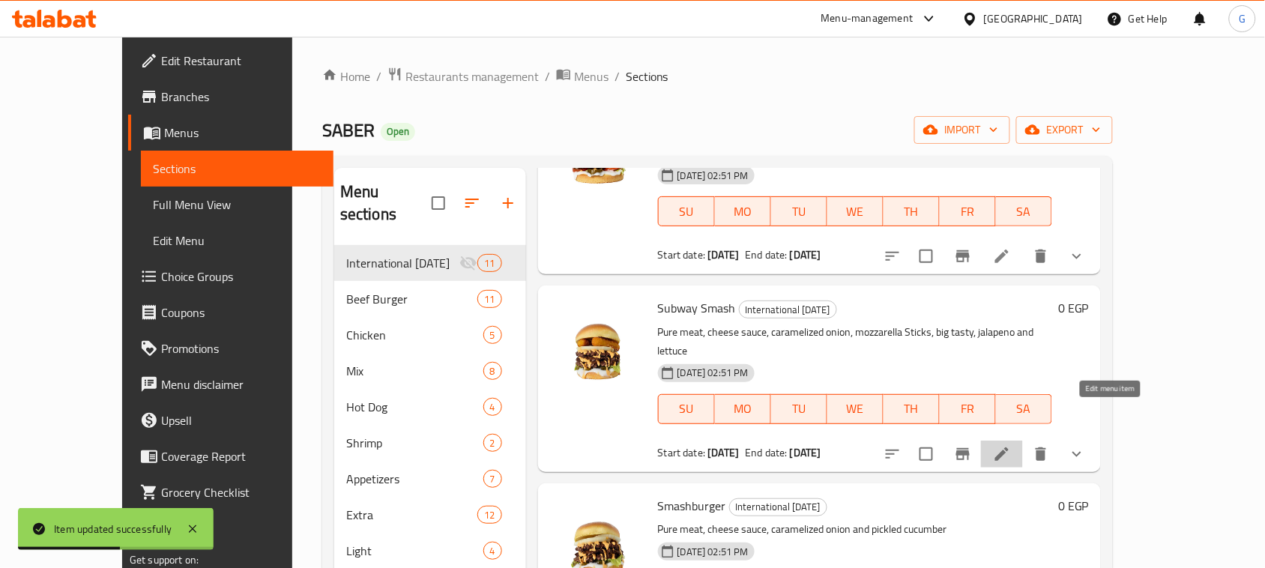
click at [1011, 445] on icon at bounding box center [1002, 454] width 18 height 18
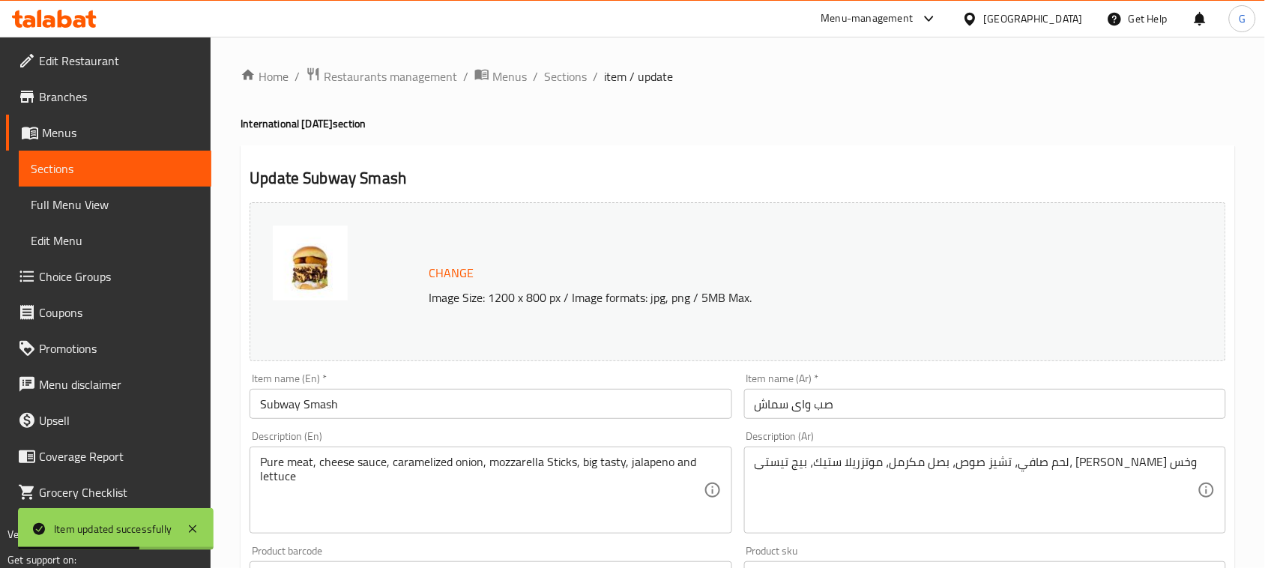
click at [417, 413] on input "Subway Smash" at bounding box center [491, 404] width 482 height 30
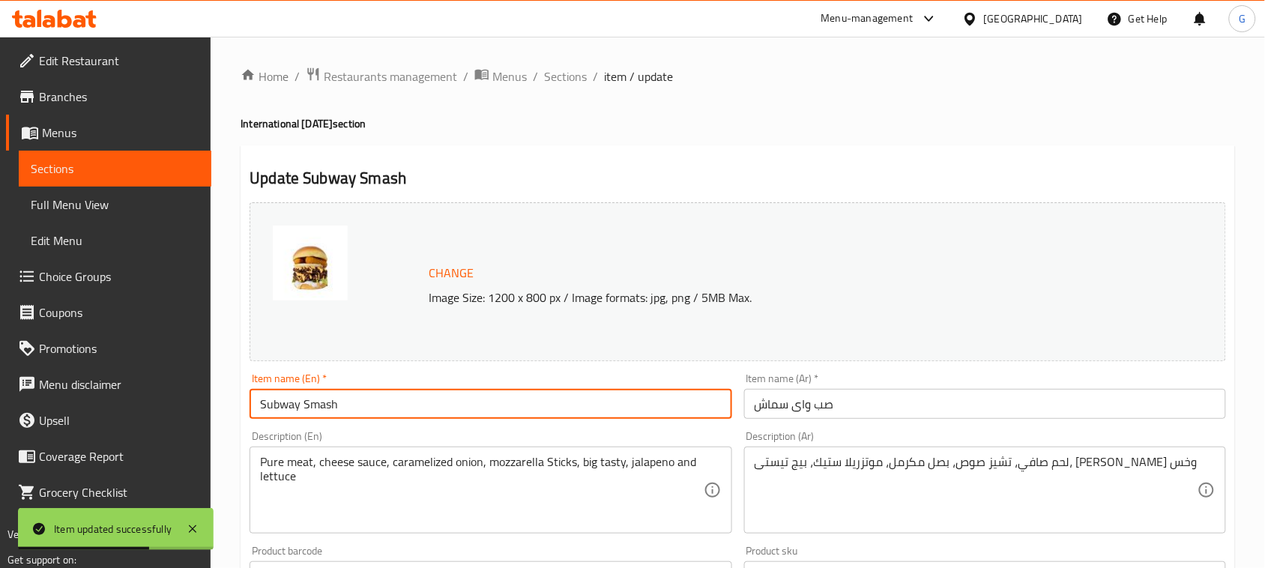
paste input "Comes with A Free Potato"
type input "Subway Smash Comes with A Free Potato"
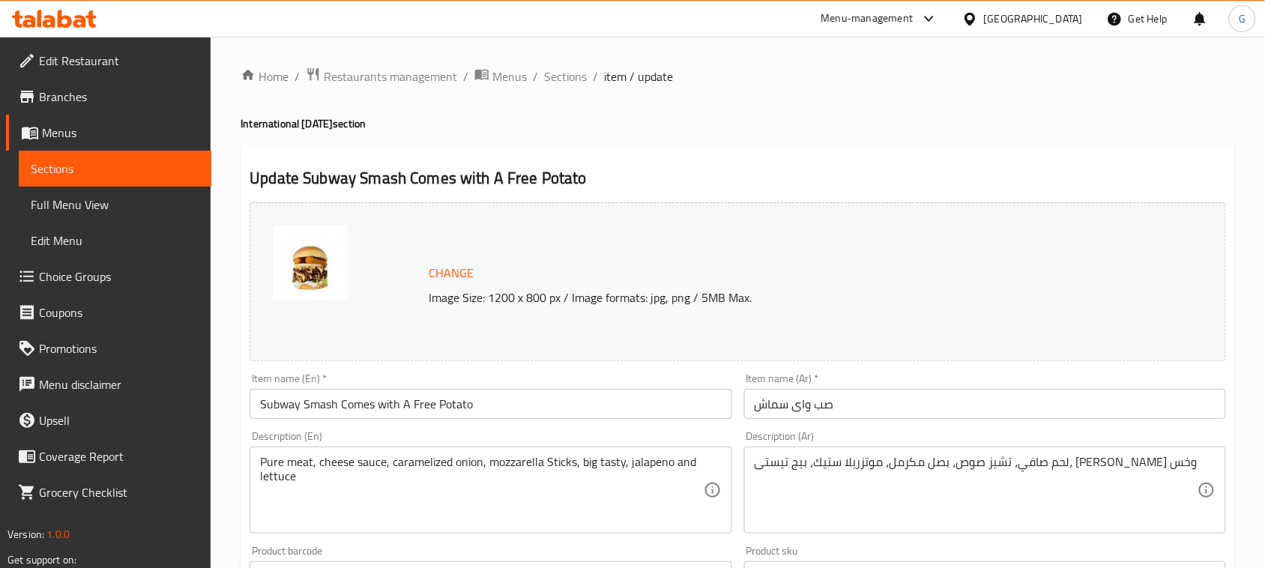
click at [1071, 414] on input "صب واى سماش" at bounding box center [985, 404] width 482 height 30
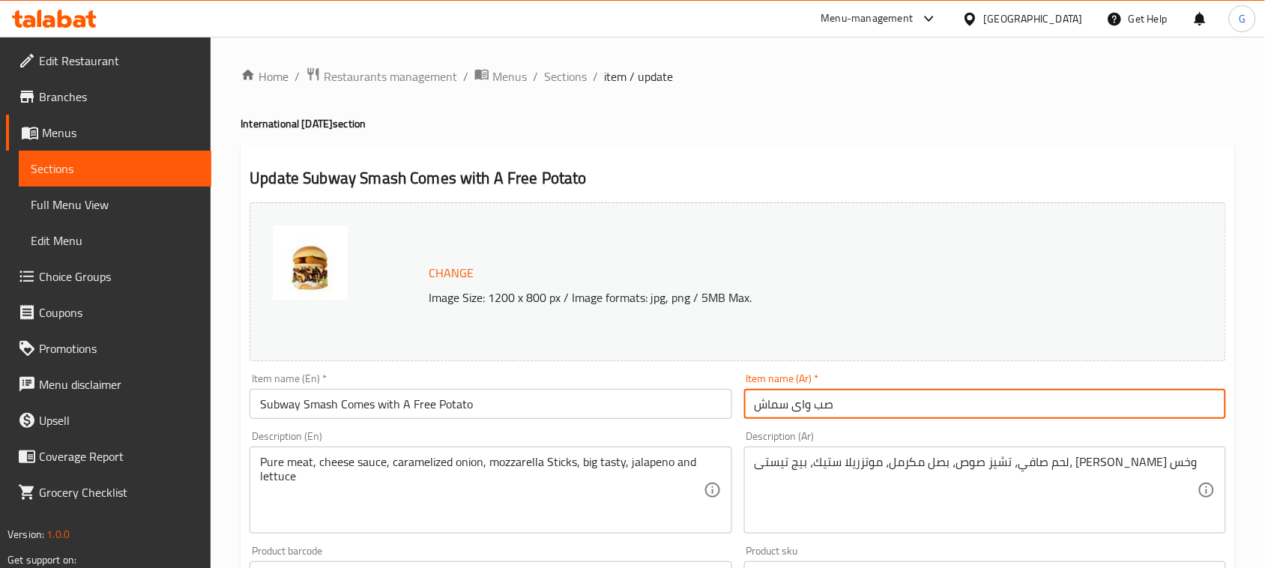
paste input "يأتي معه بطاطس مجانية"
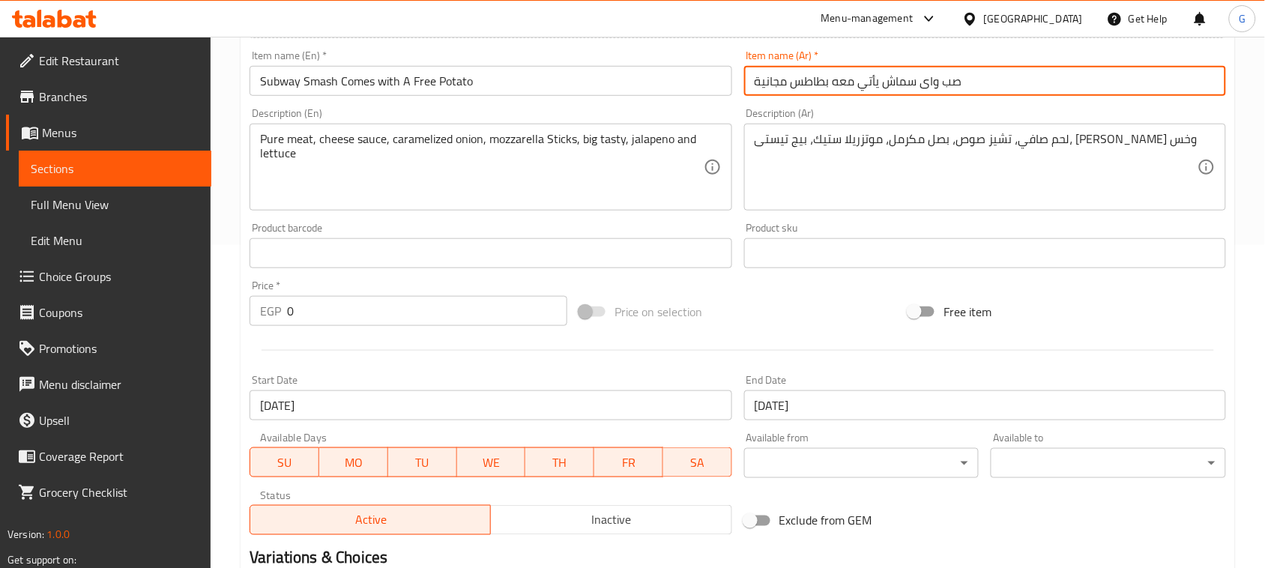
scroll to position [536, 0]
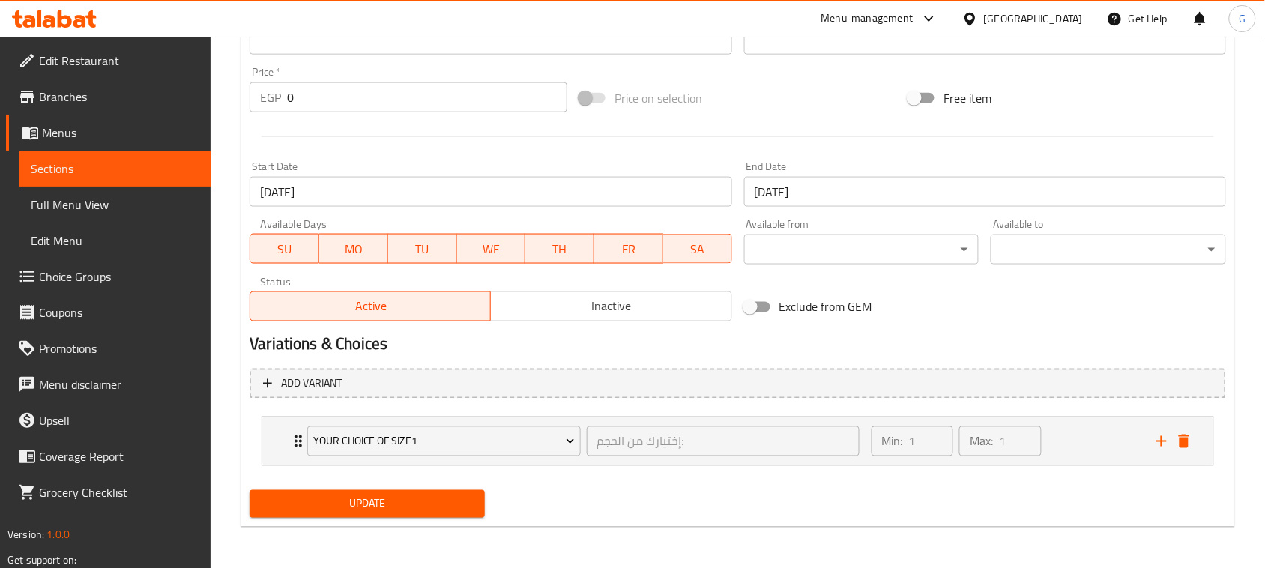
type input "صب واى سماش يأتي معه بطاطس مجانية"
click at [300, 491] on button "Update" at bounding box center [367, 504] width 235 height 28
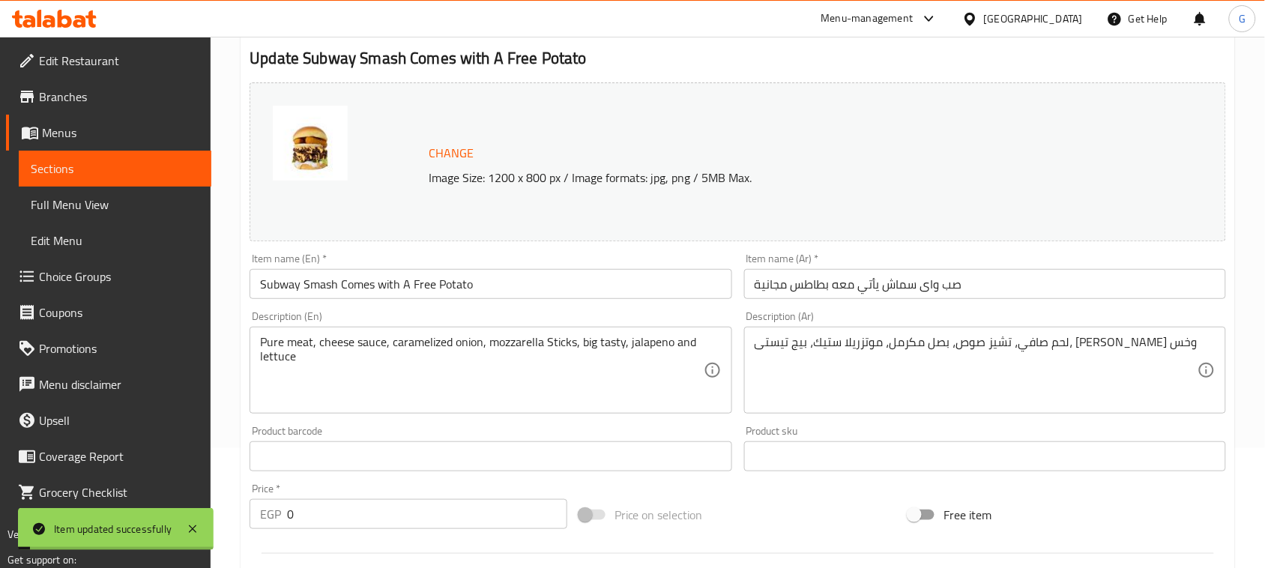
scroll to position [0, 0]
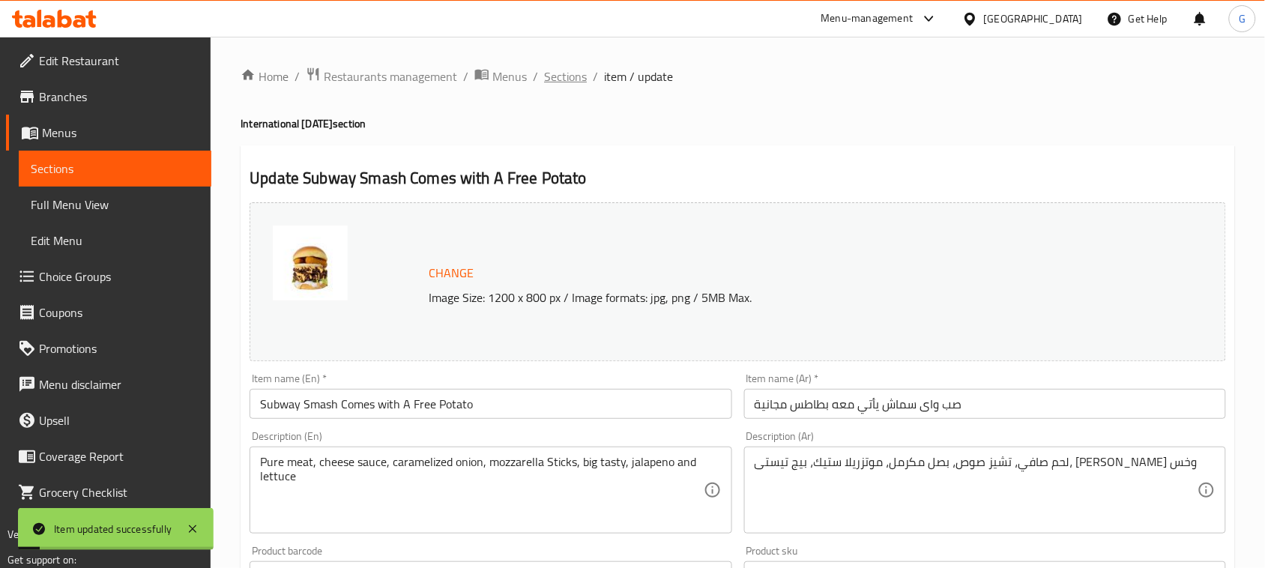
click at [567, 81] on span "Sections" at bounding box center [565, 76] width 43 height 18
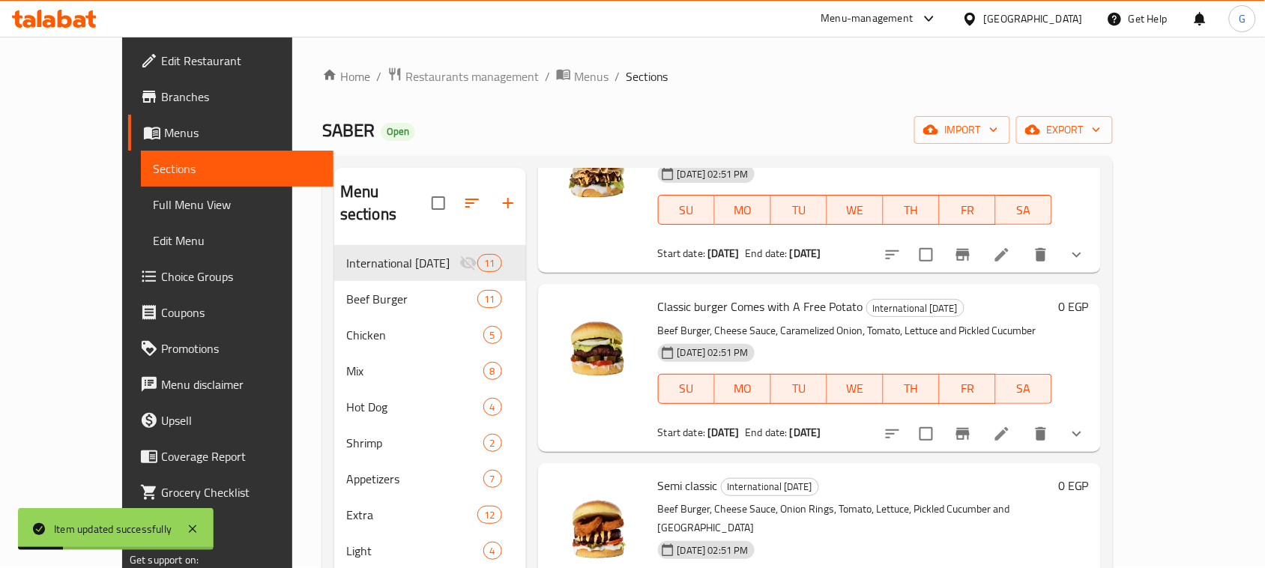
scroll to position [656, 0]
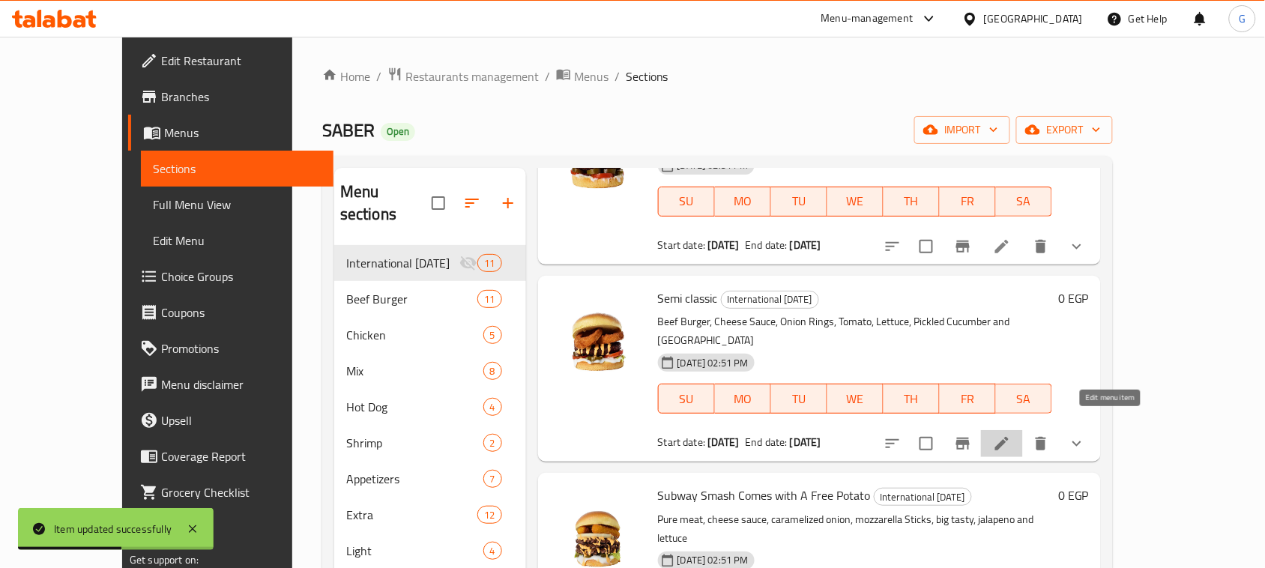
click at [1011, 435] on icon at bounding box center [1002, 444] width 18 height 18
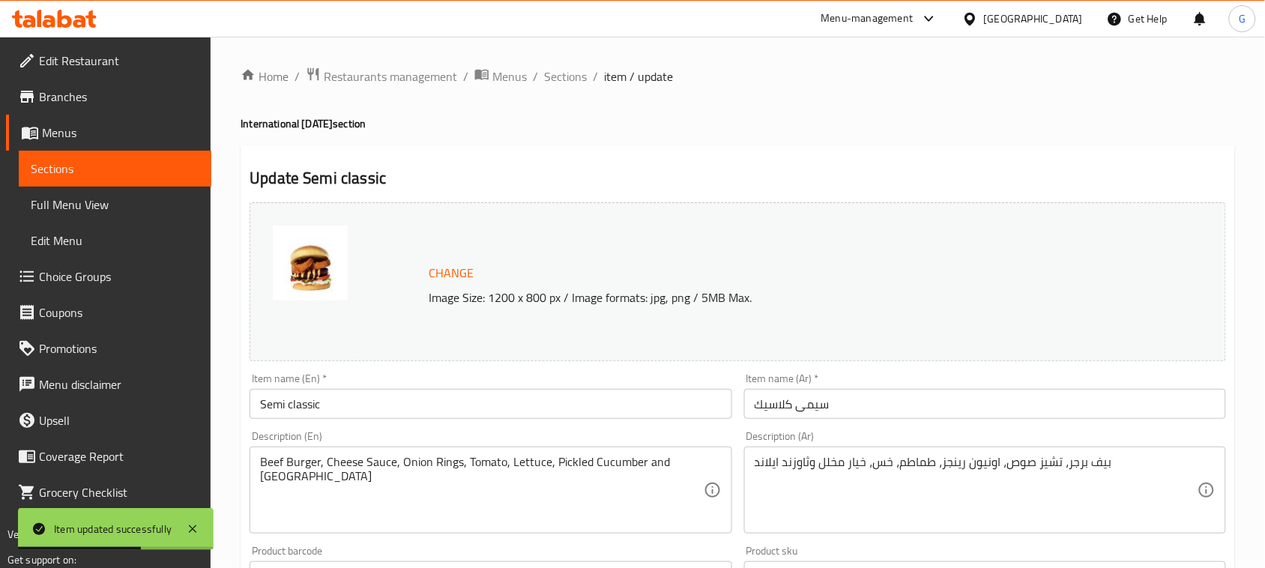
click at [878, 417] on input "سيمى كلاسيك" at bounding box center [985, 404] width 482 height 30
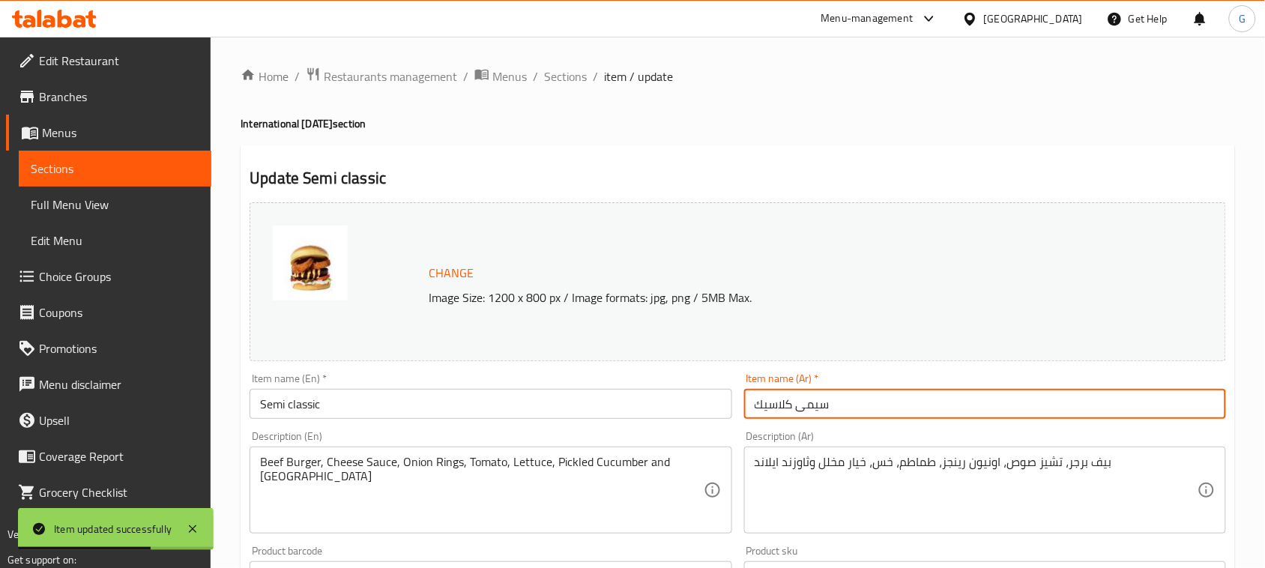
paste input "يأتي معه بطاطس مجانية"
type input "سيمى كلاسيك يأتي معه بطاطس مجانية"
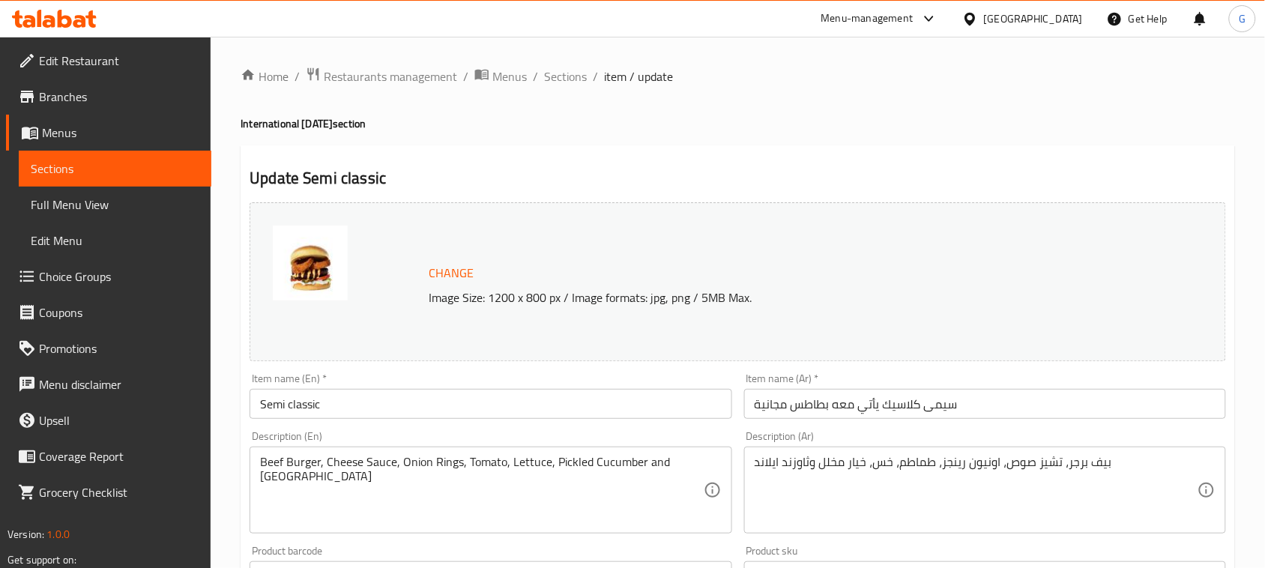
click at [382, 411] on input "Semi classic" at bounding box center [491, 404] width 482 height 30
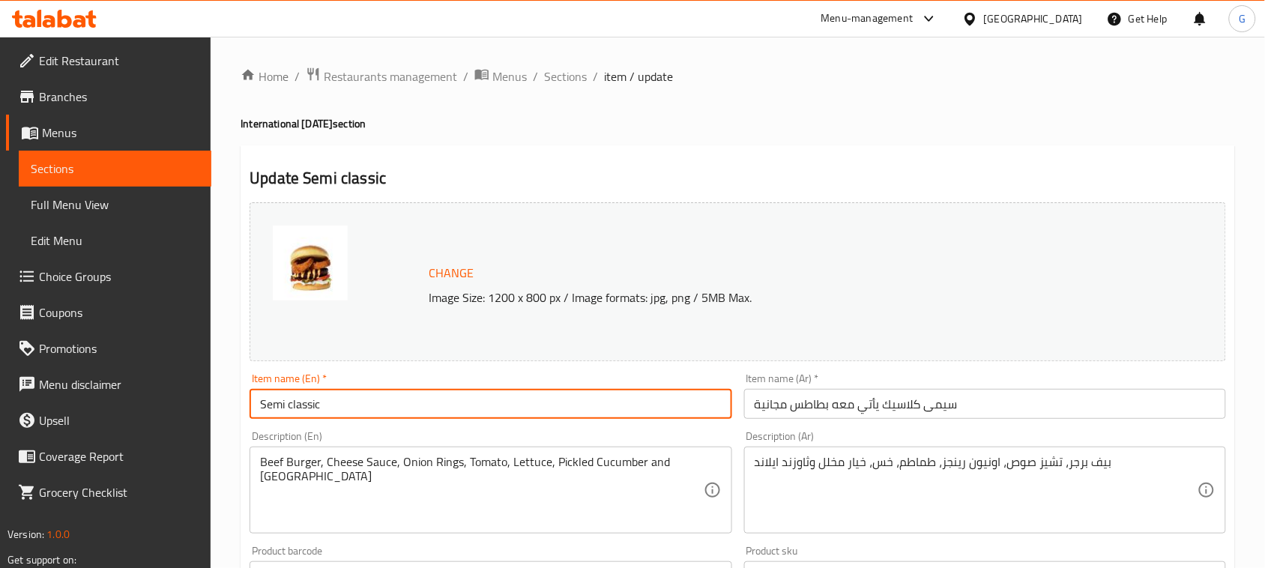
paste input "Comes with A Free Potato"
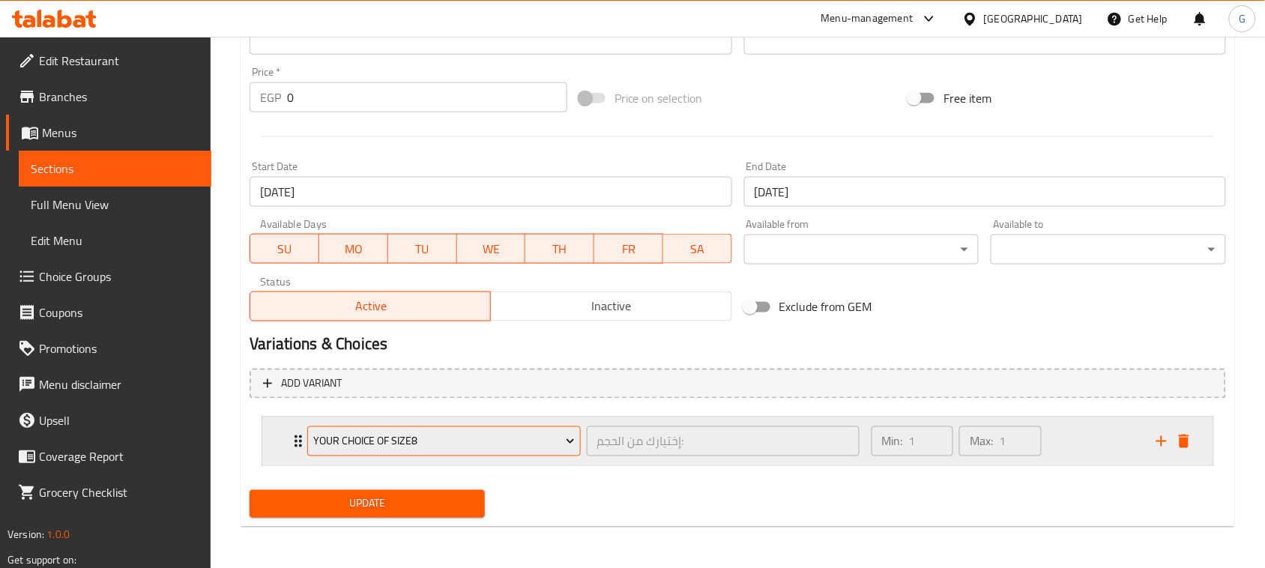
scroll to position [536, 0]
type input "Semi classic Comes with A Free Potato"
click at [369, 492] on button "Update" at bounding box center [367, 504] width 235 height 28
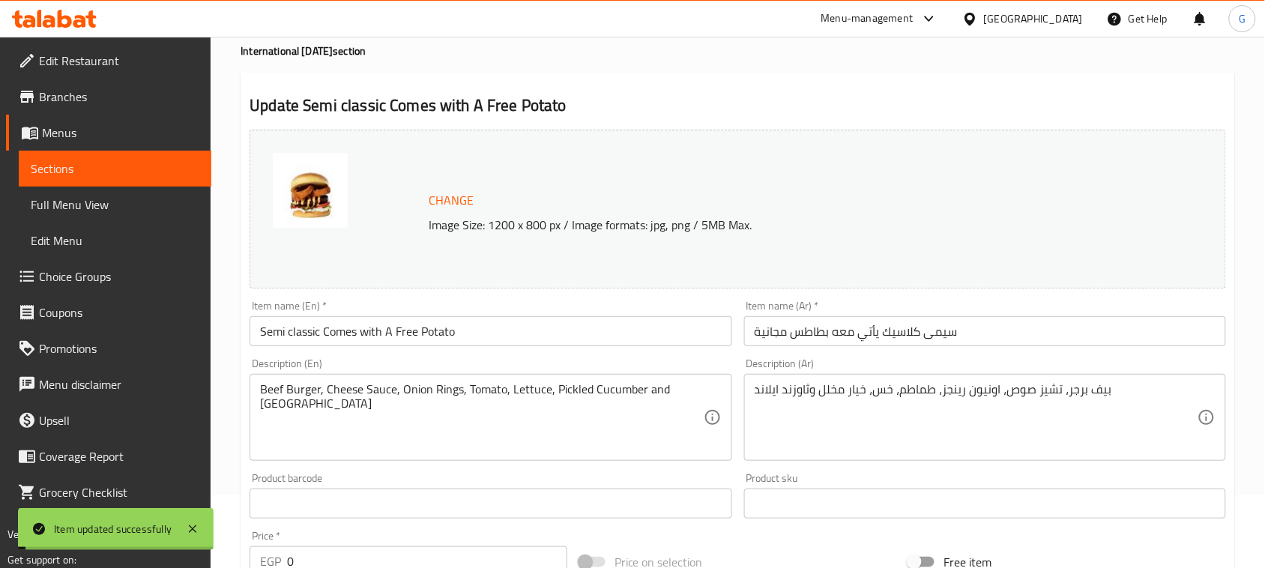
scroll to position [0, 0]
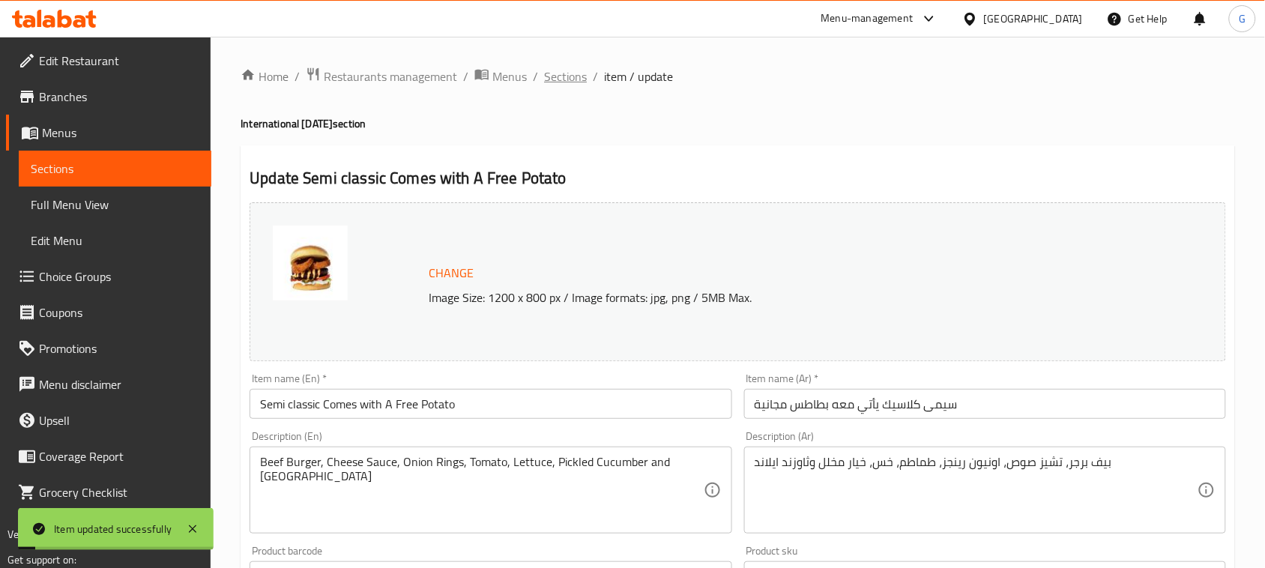
click at [556, 79] on span "Sections" at bounding box center [565, 76] width 43 height 18
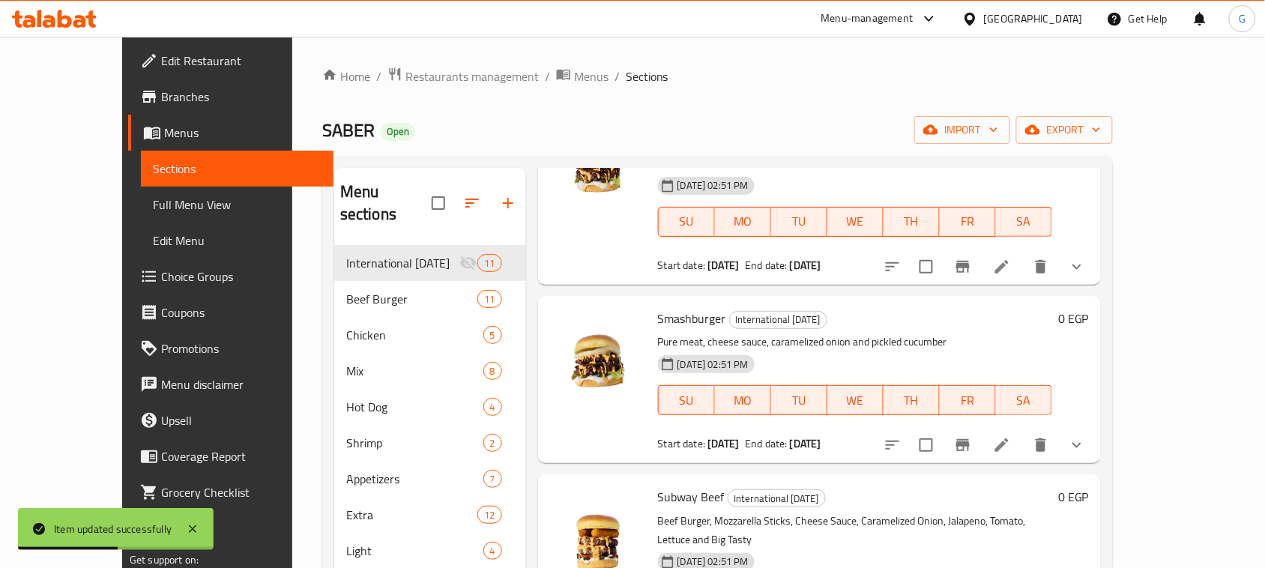
scroll to position [1030, 0]
click at [1008, 438] on icon at bounding box center [1001, 444] width 13 height 13
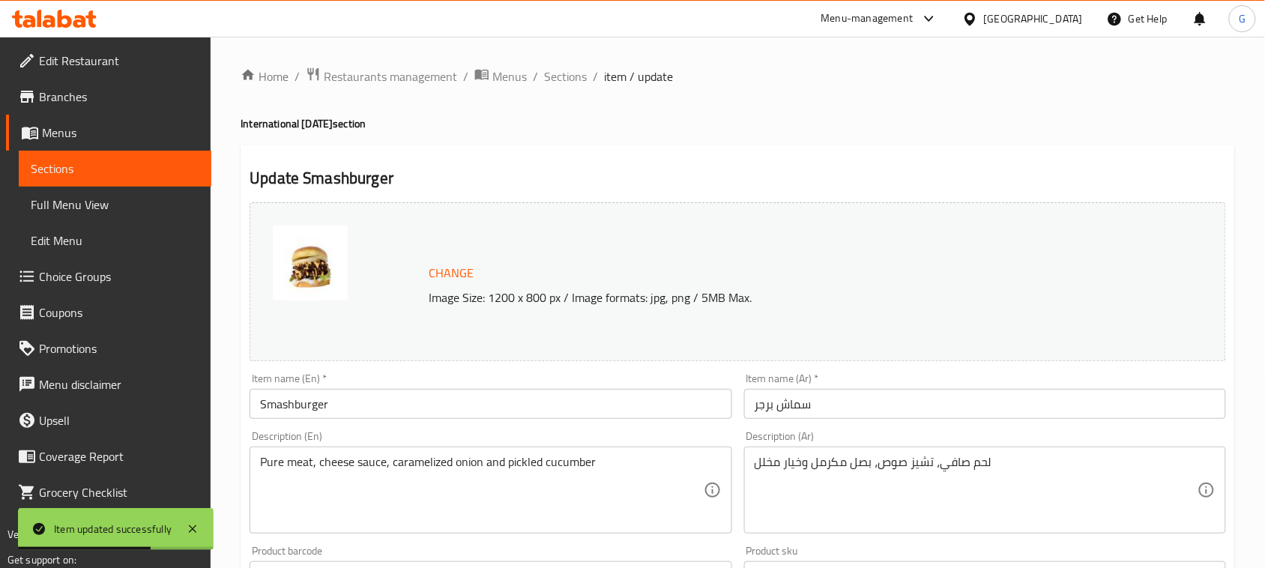
drag, startPoint x: 504, startPoint y: 386, endPoint x: 459, endPoint y: 412, distance: 52.7
click at [500, 387] on div "Item name (En)   * Smashburger Item name (En) *" at bounding box center [491, 396] width 482 height 46
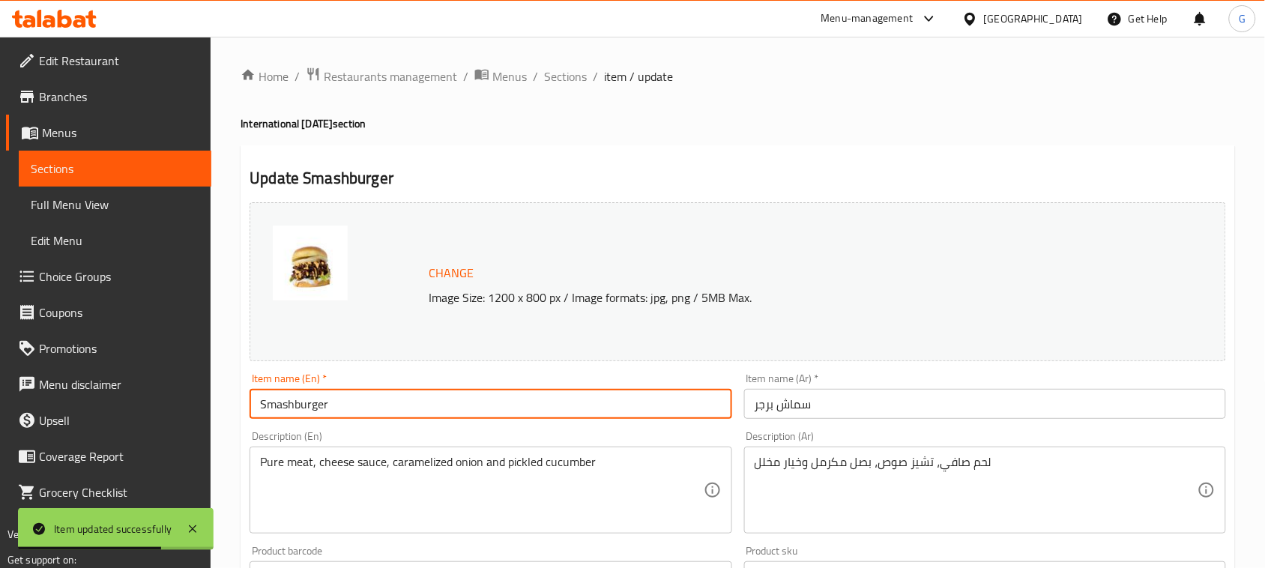
click at [459, 412] on input "Smashburger" at bounding box center [491, 404] width 482 height 30
paste input "Comes with A Free Potato"
type input "Smashburger Comes with A Free Potato"
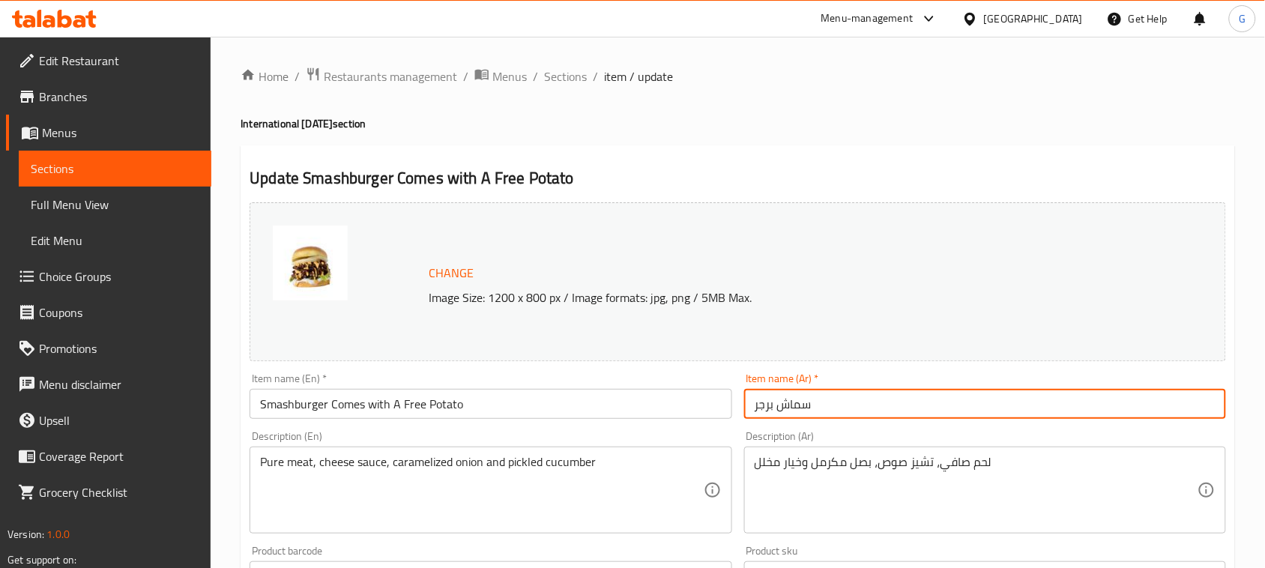
click at [1141, 416] on input "سماش برجر" at bounding box center [985, 404] width 482 height 30
paste input "يأتي معه بطاطس مجانية"
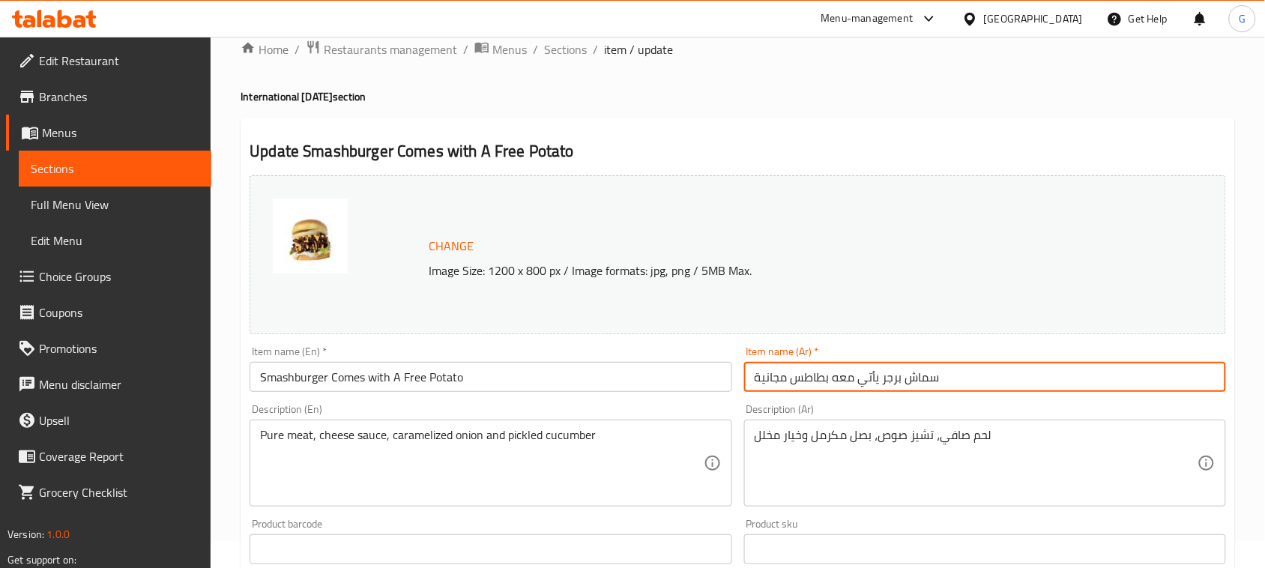
scroll to position [536, 0]
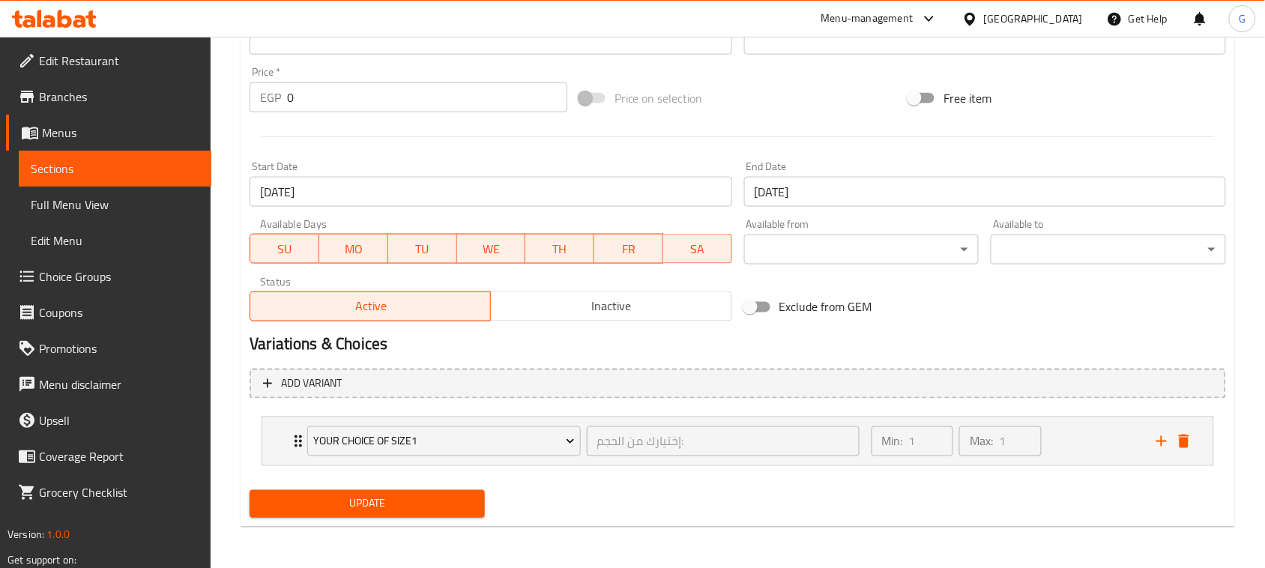
type input "سماش برجر يأتي معه بطاطس مجانية"
click at [362, 507] on span "Update" at bounding box center [366, 504] width 211 height 19
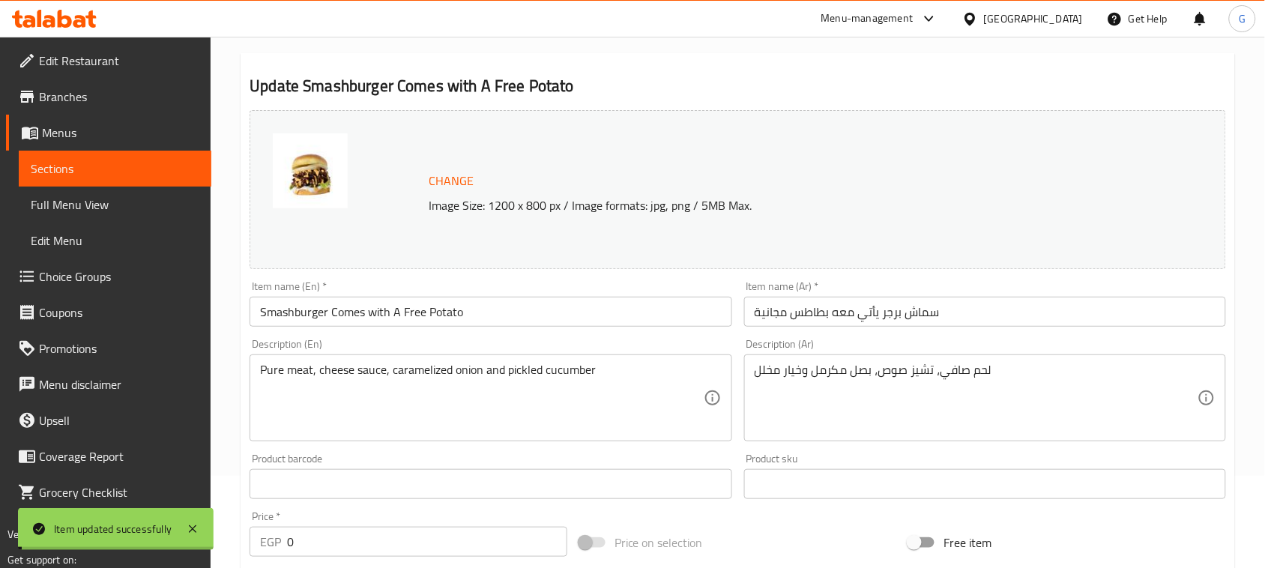
scroll to position [0, 0]
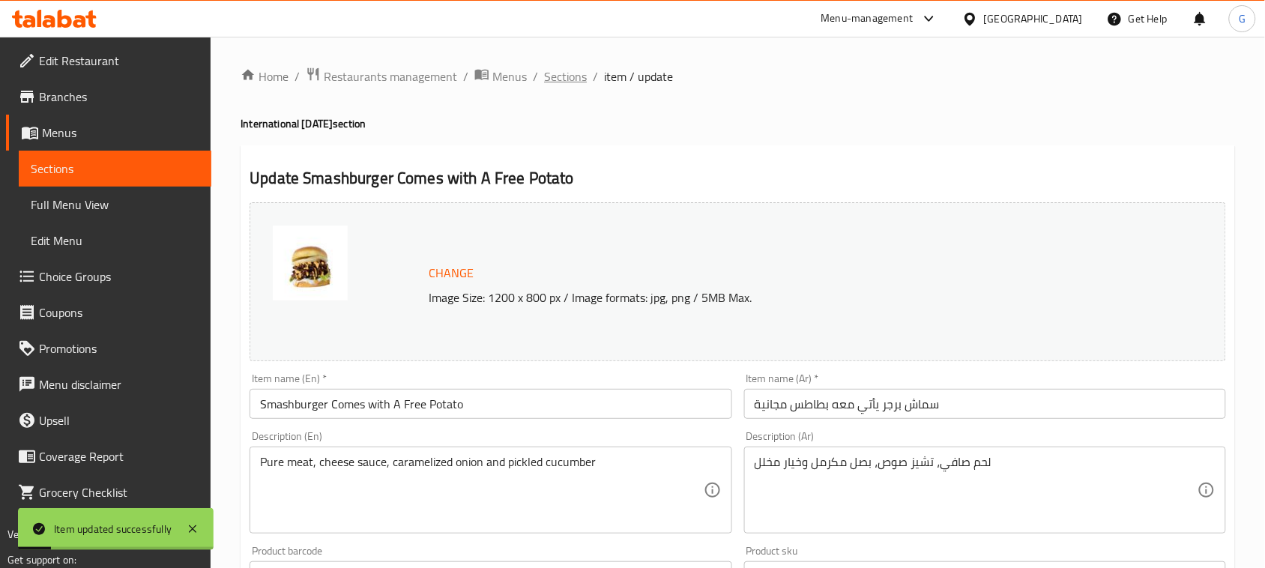
click at [554, 85] on span "Sections" at bounding box center [565, 76] width 43 height 18
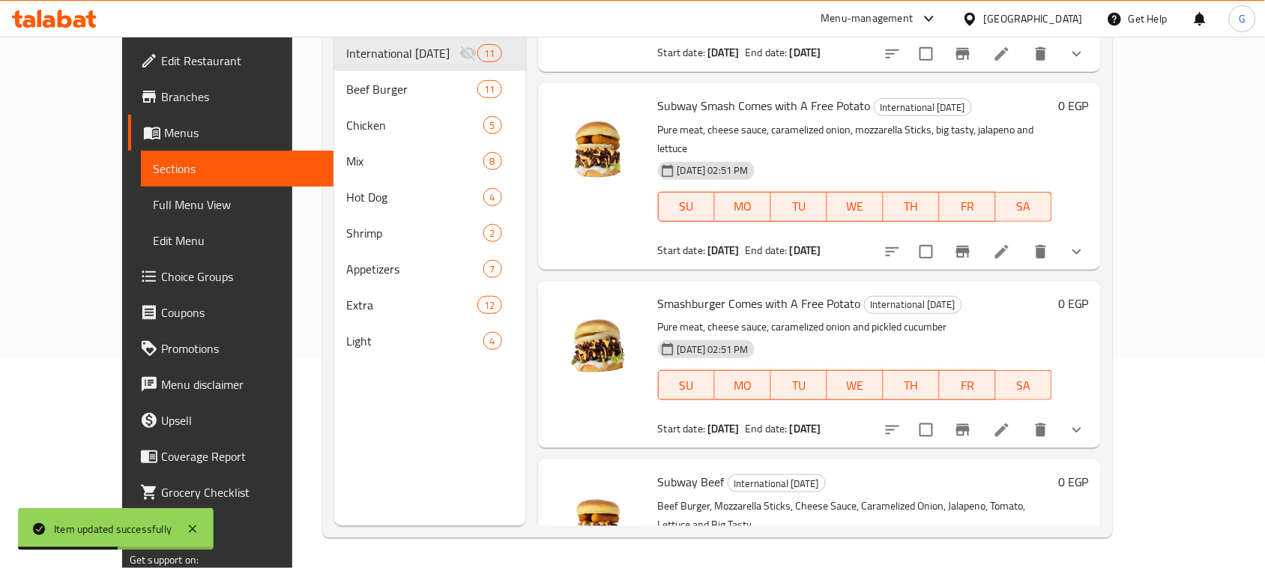
scroll to position [937, 0]
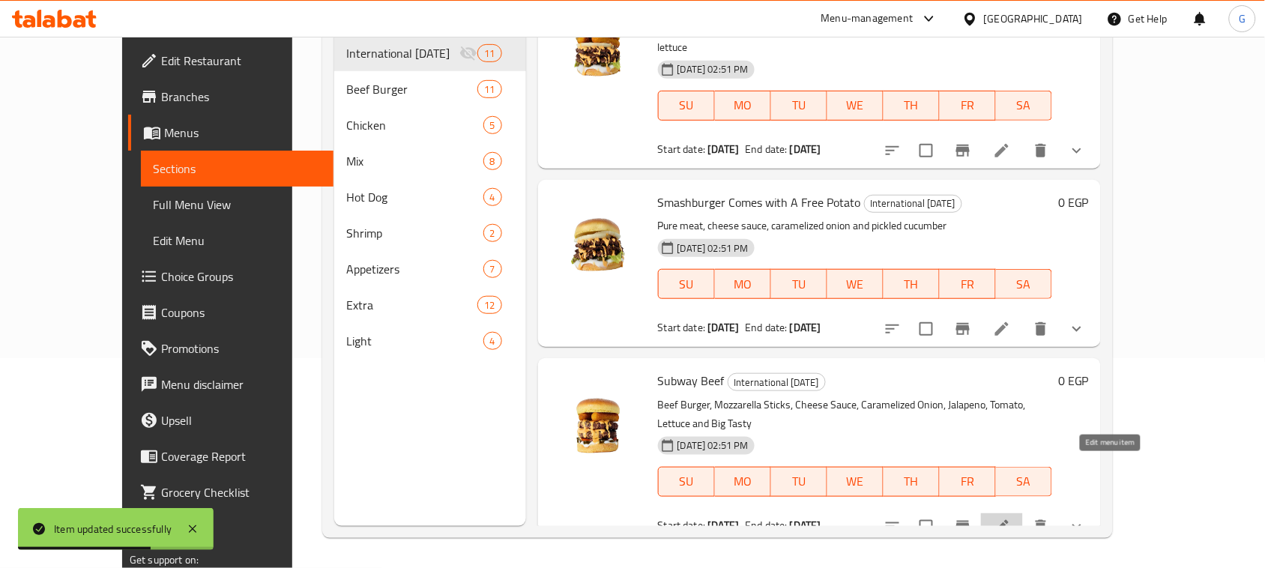
click at [1011, 518] on icon at bounding box center [1002, 527] width 18 height 18
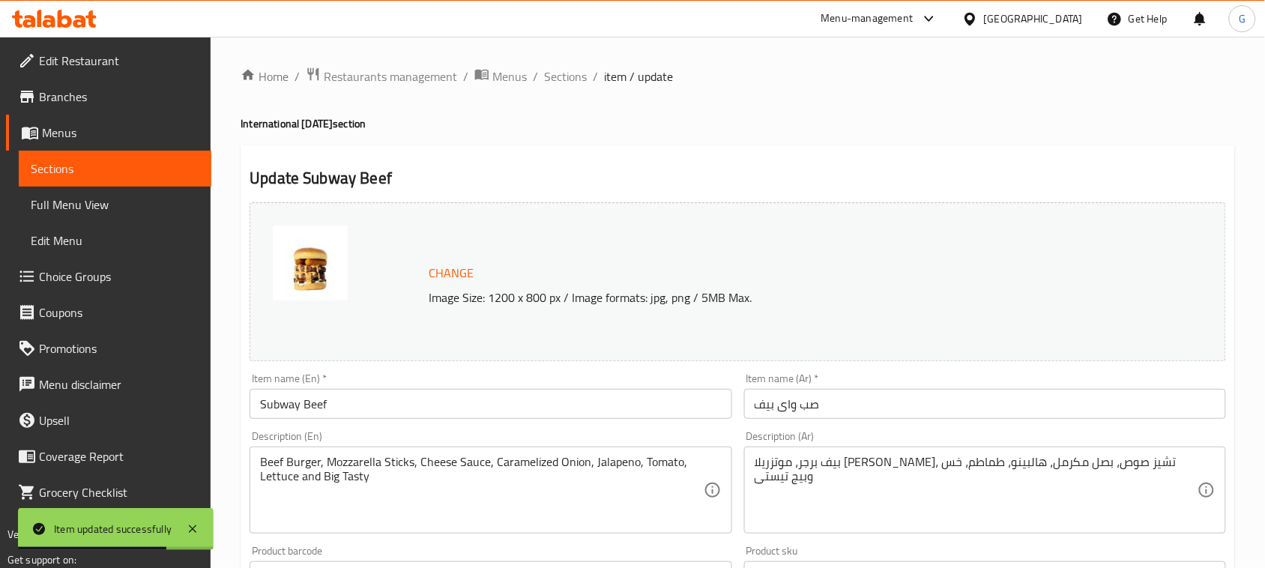
click at [919, 409] on input "صب واى بيف" at bounding box center [985, 404] width 482 height 30
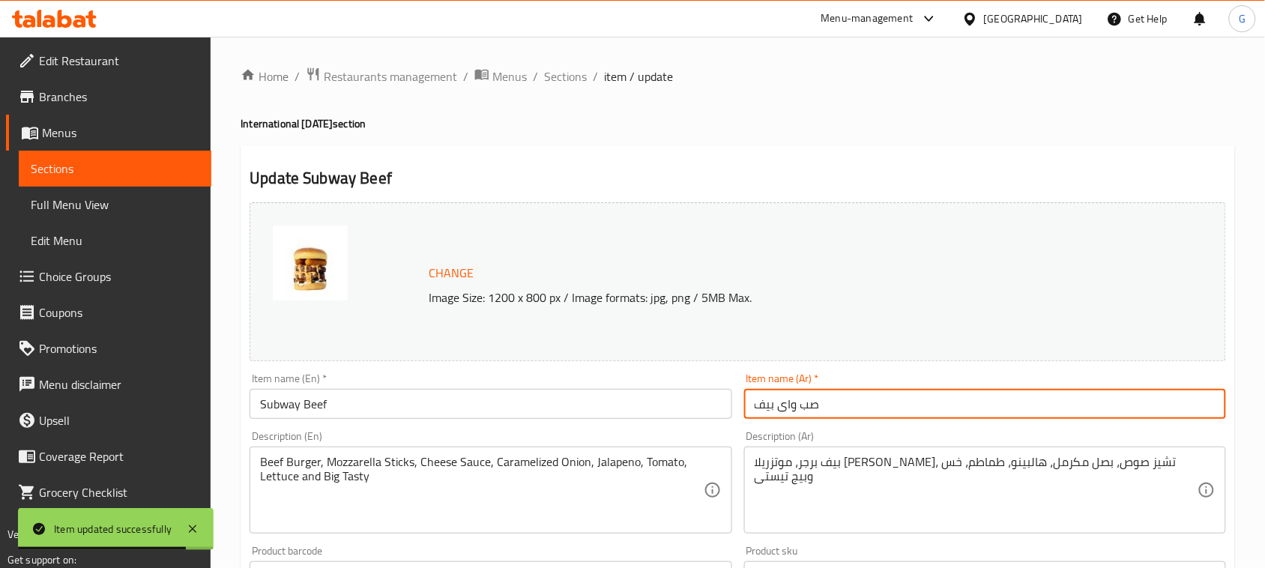
paste input "يأتي معه بطاطس مجانية"
type input "صب واى بيف يأتي معه بطاطس مجانية"
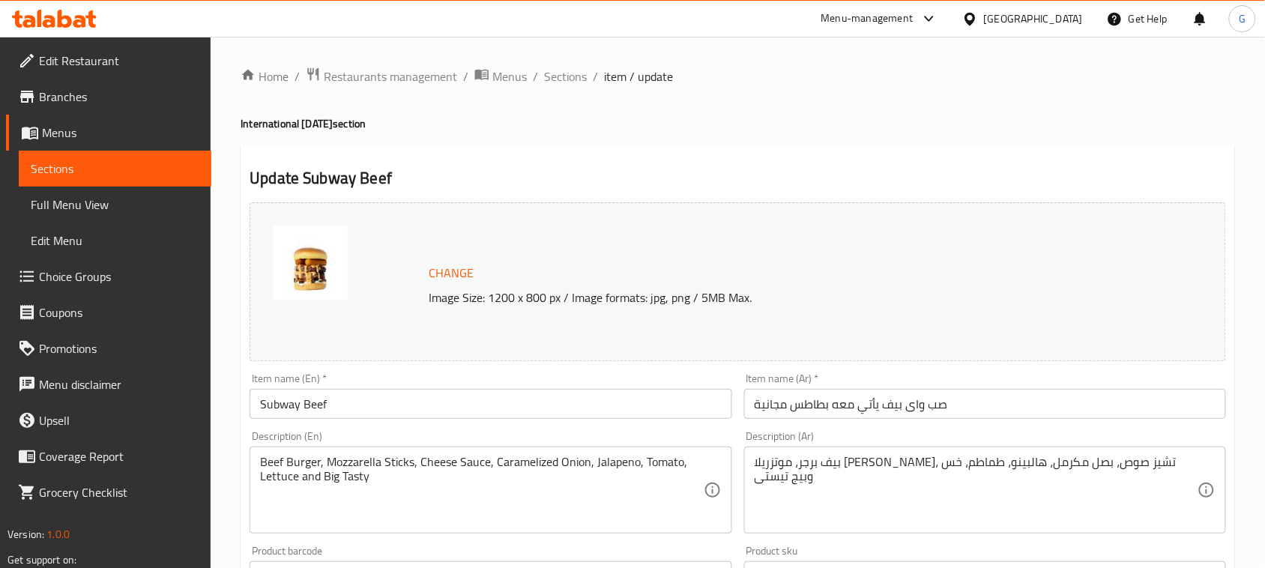
click at [423, 403] on input "Subway Beef" at bounding box center [491, 404] width 482 height 30
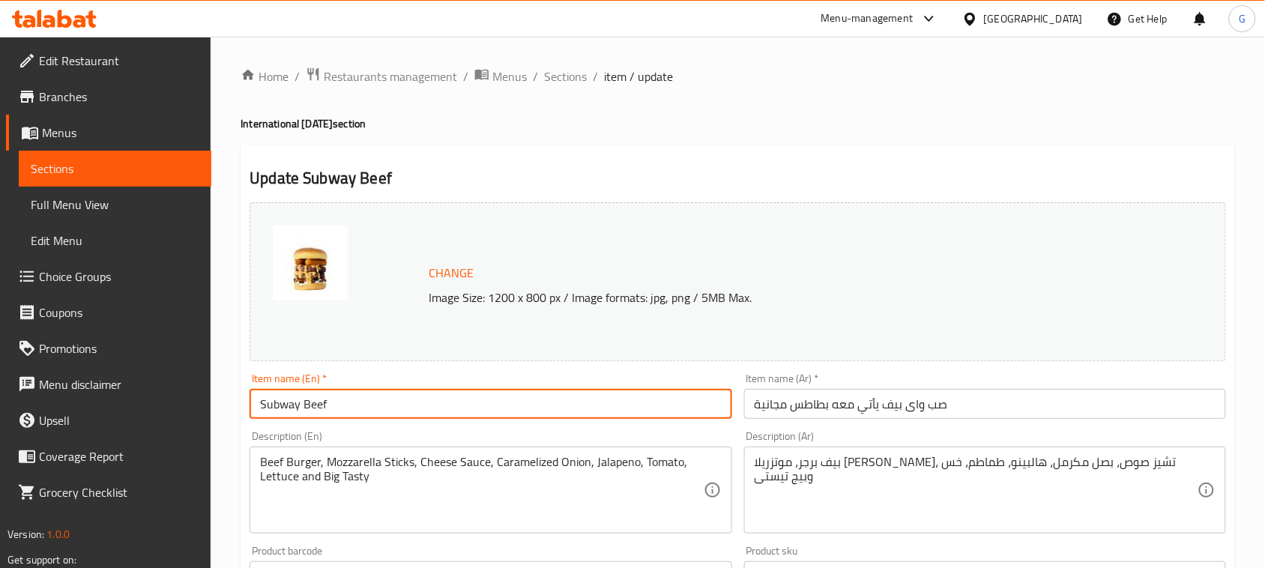
paste input "Comes with A Free Potato"
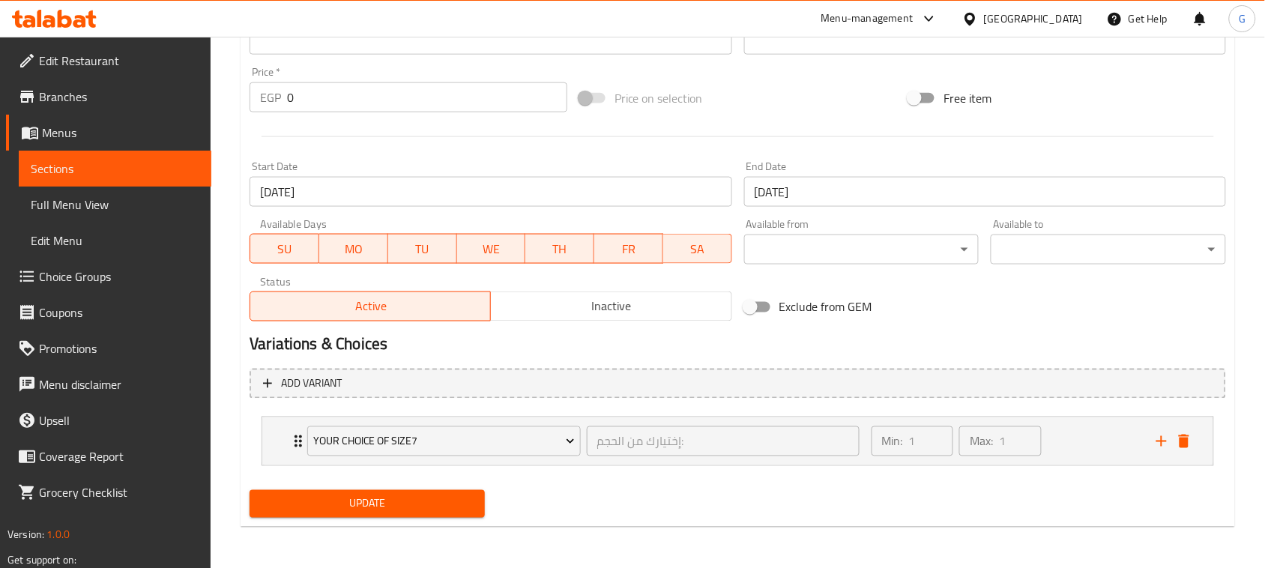
type input "Subway Beef Comes with A Free Potato"
click at [380, 506] on span "Update" at bounding box center [366, 504] width 211 height 19
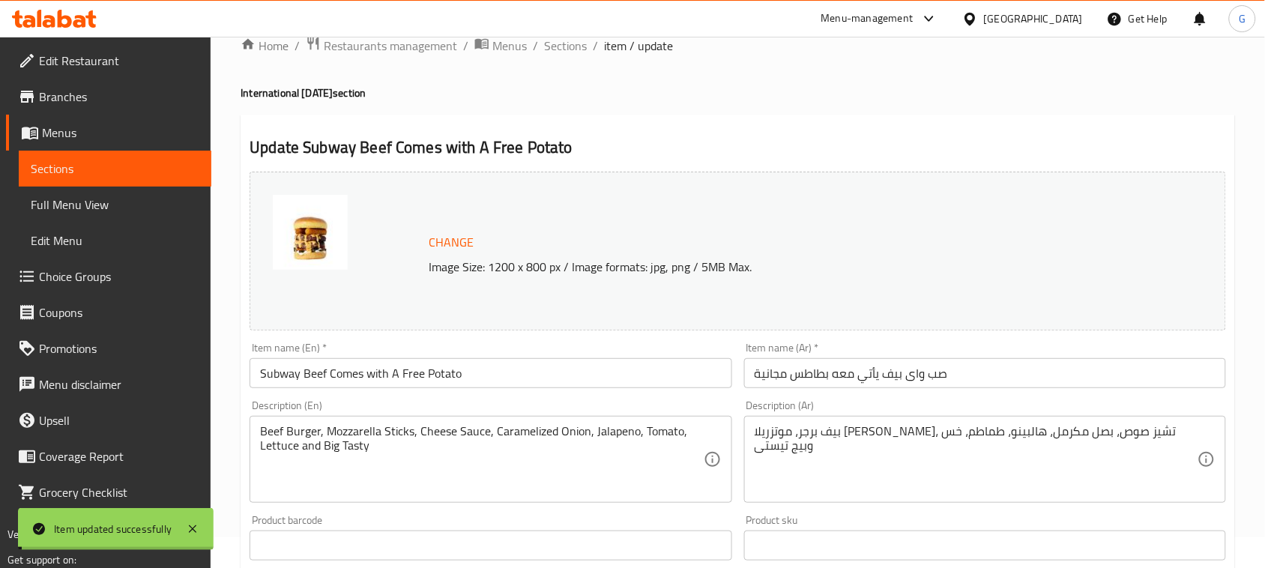
scroll to position [0, 0]
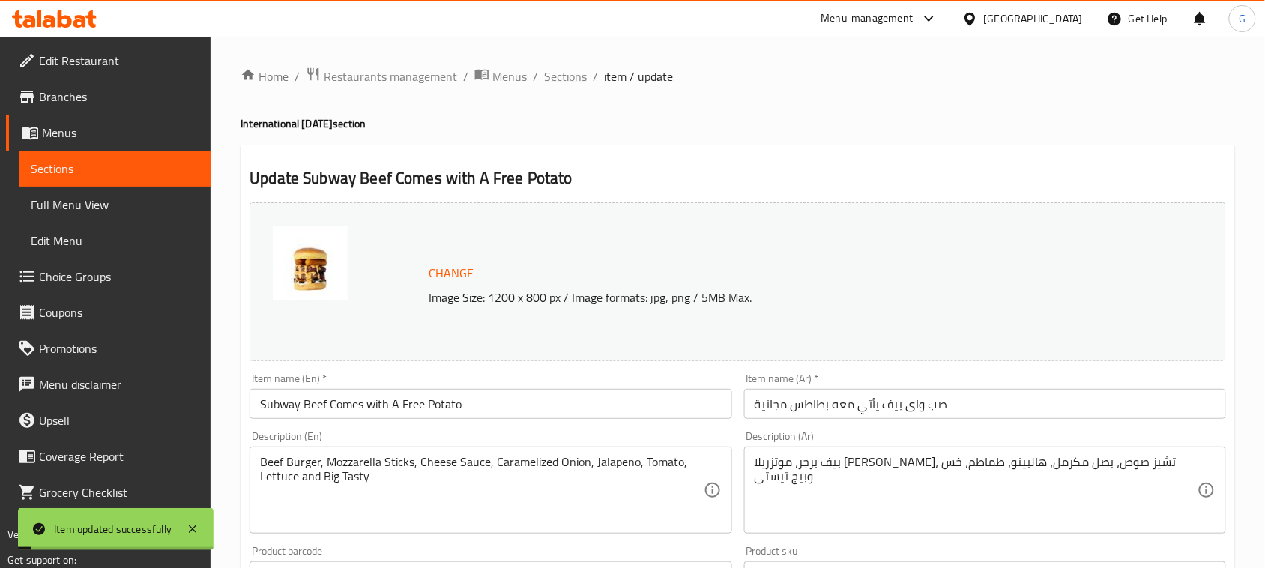
click at [575, 82] on span "Sections" at bounding box center [565, 76] width 43 height 18
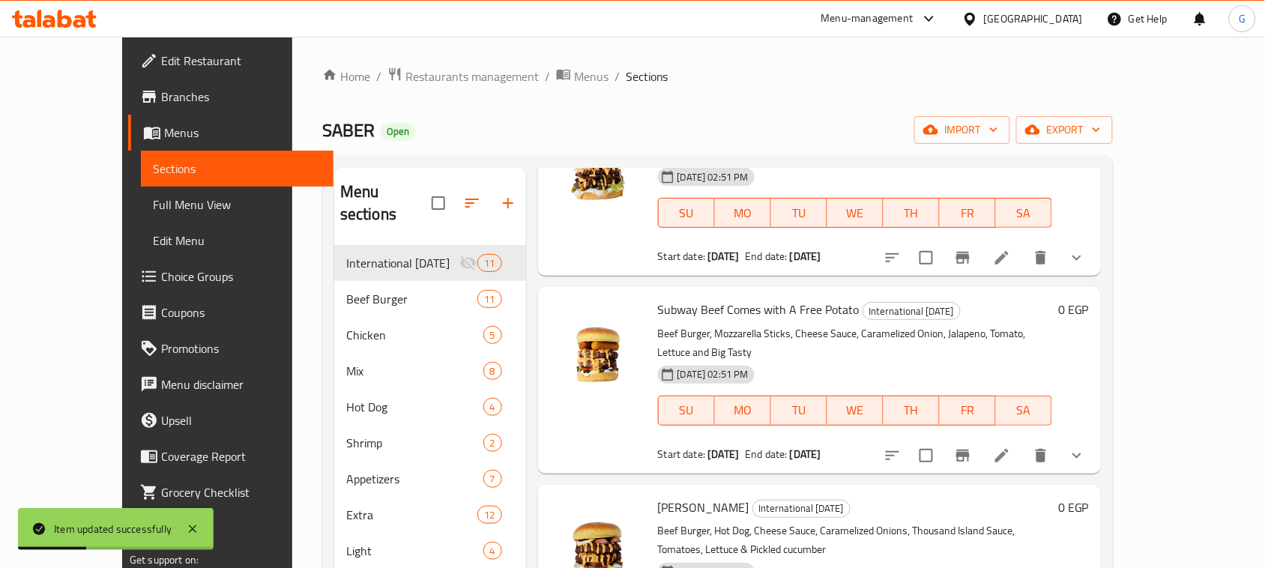
scroll to position [1433, 0]
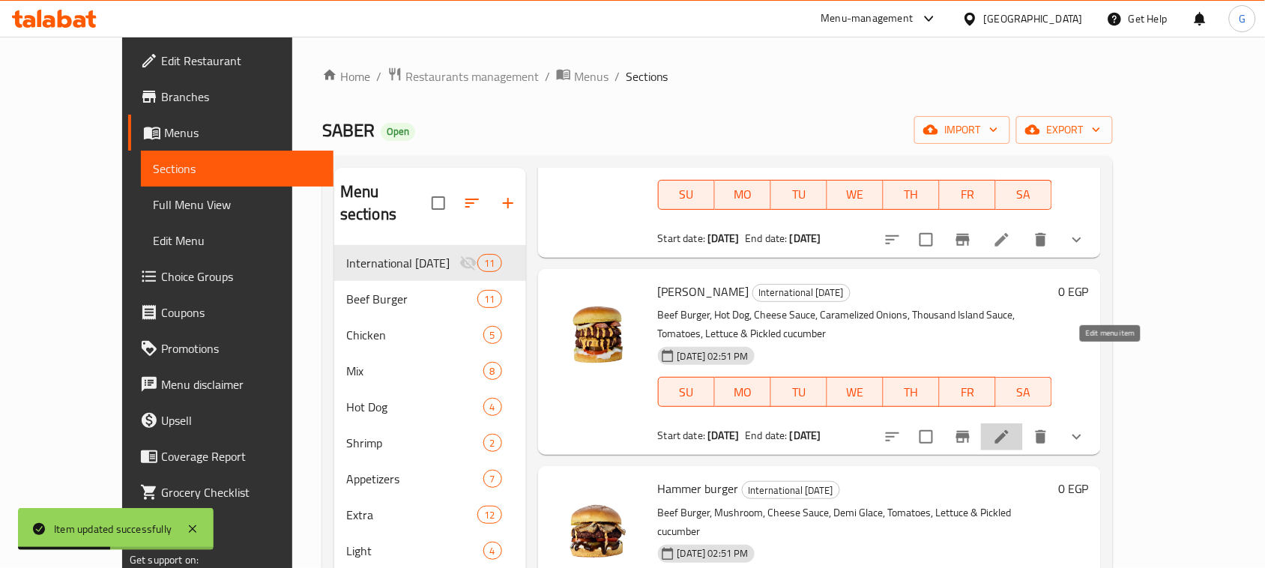
click at [1011, 428] on icon at bounding box center [1002, 437] width 18 height 18
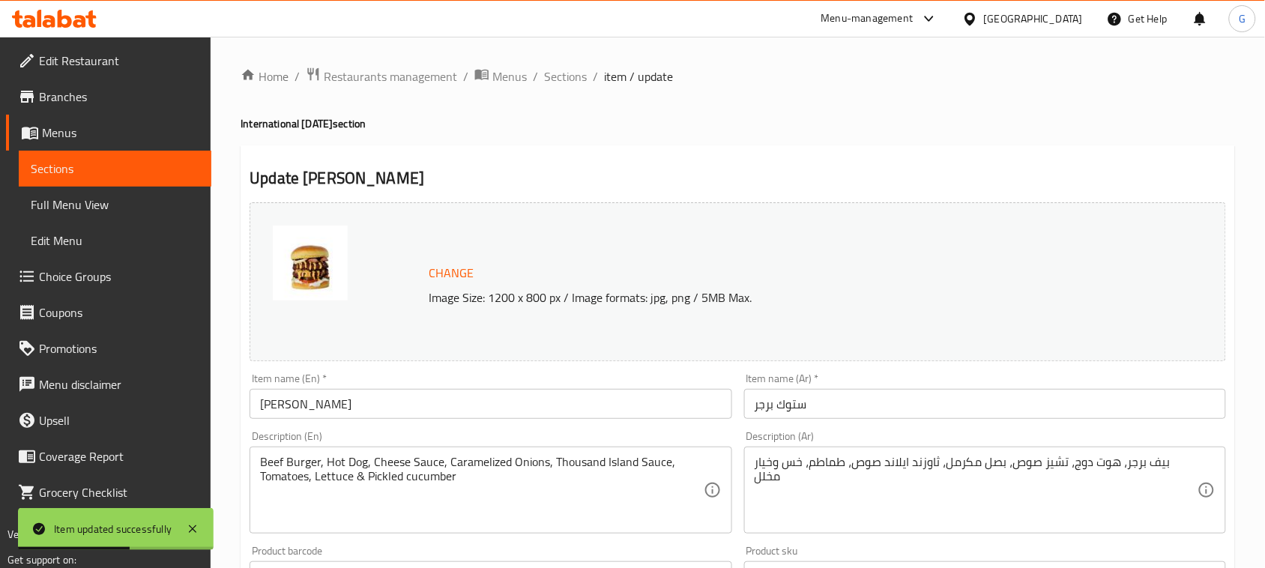
click at [426, 405] on input "Stockburger" at bounding box center [491, 404] width 482 height 30
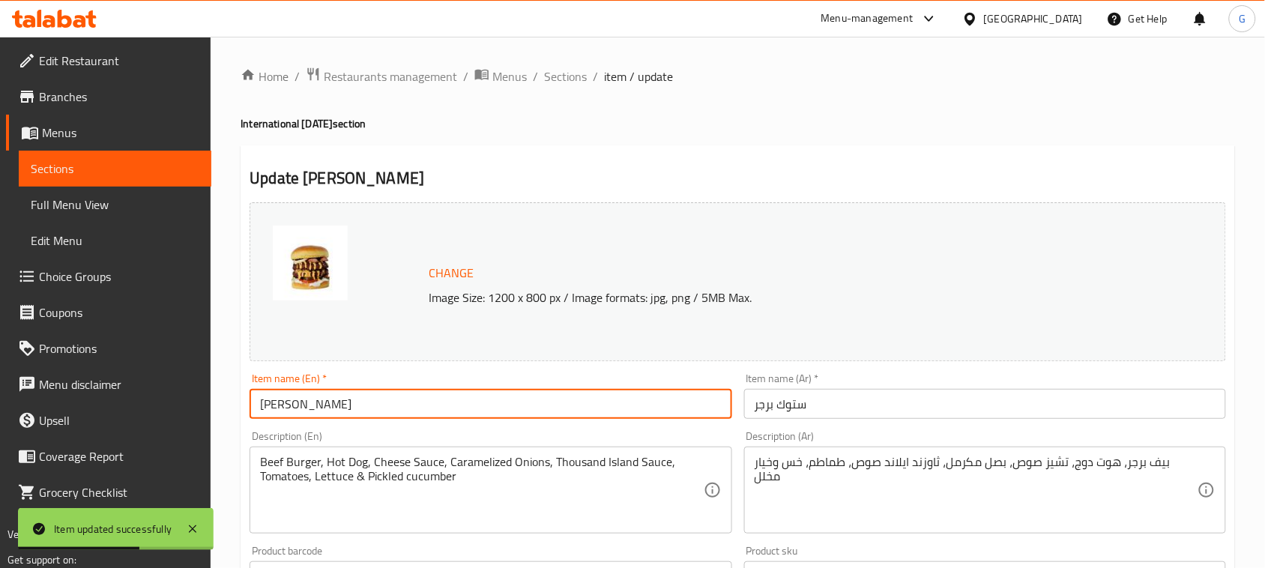
paste input "Comes with A Free Potato"
type input "Stockburger Comes with A Free Potato"
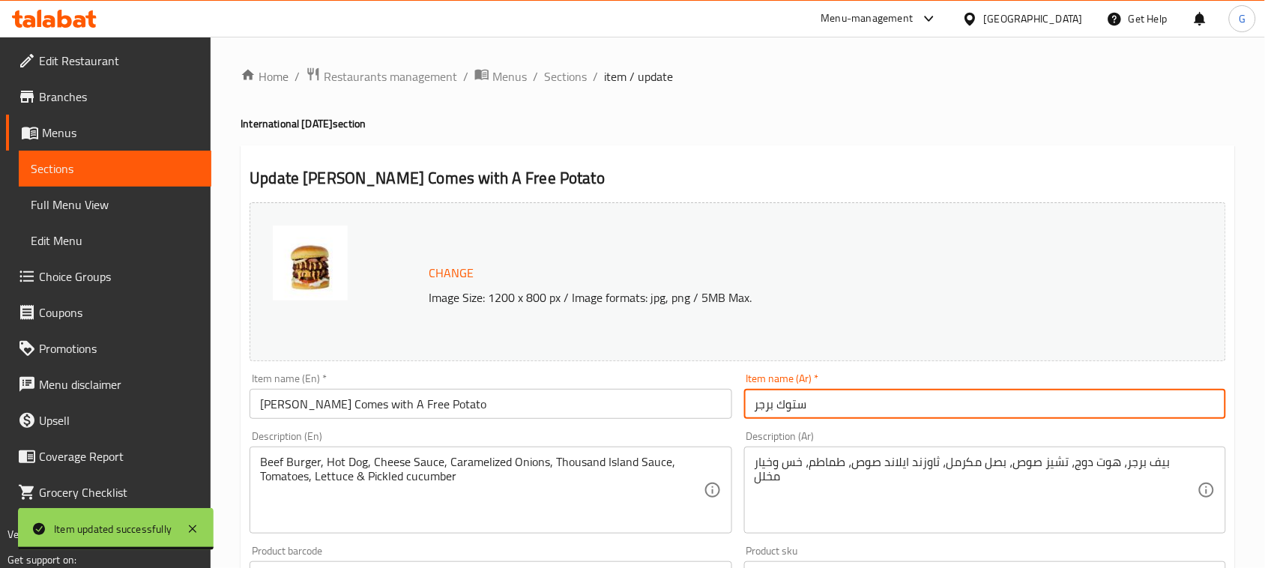
click at [1029, 394] on input "ستوك برجر" at bounding box center [985, 404] width 482 height 30
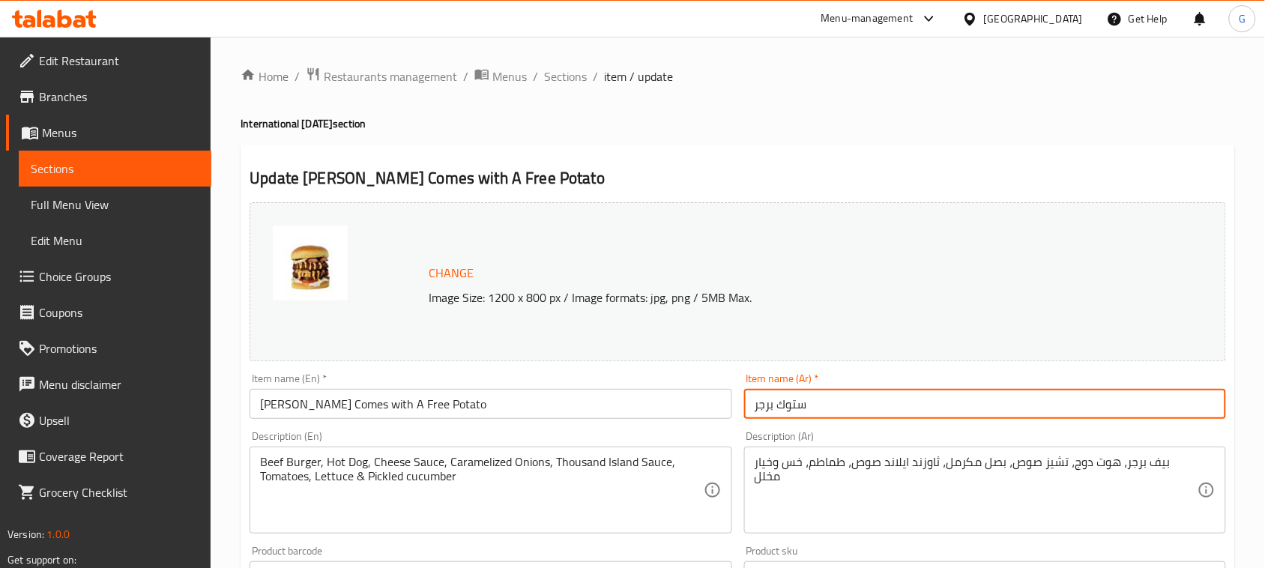
paste input "يأتي معه بطاطس مجانية"
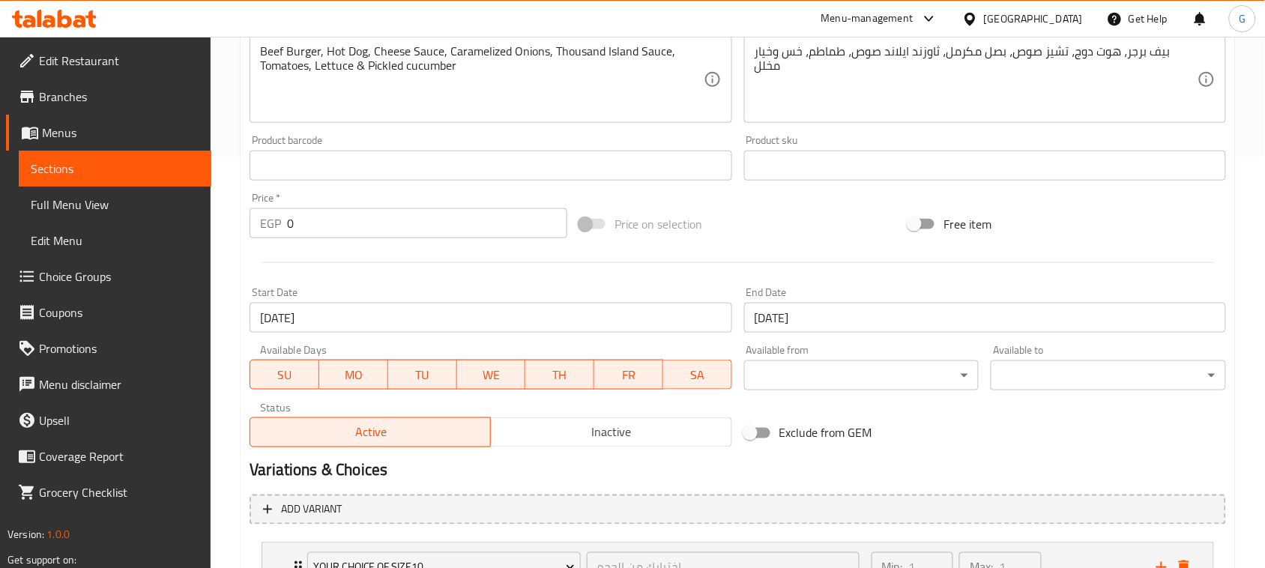
scroll to position [536, 0]
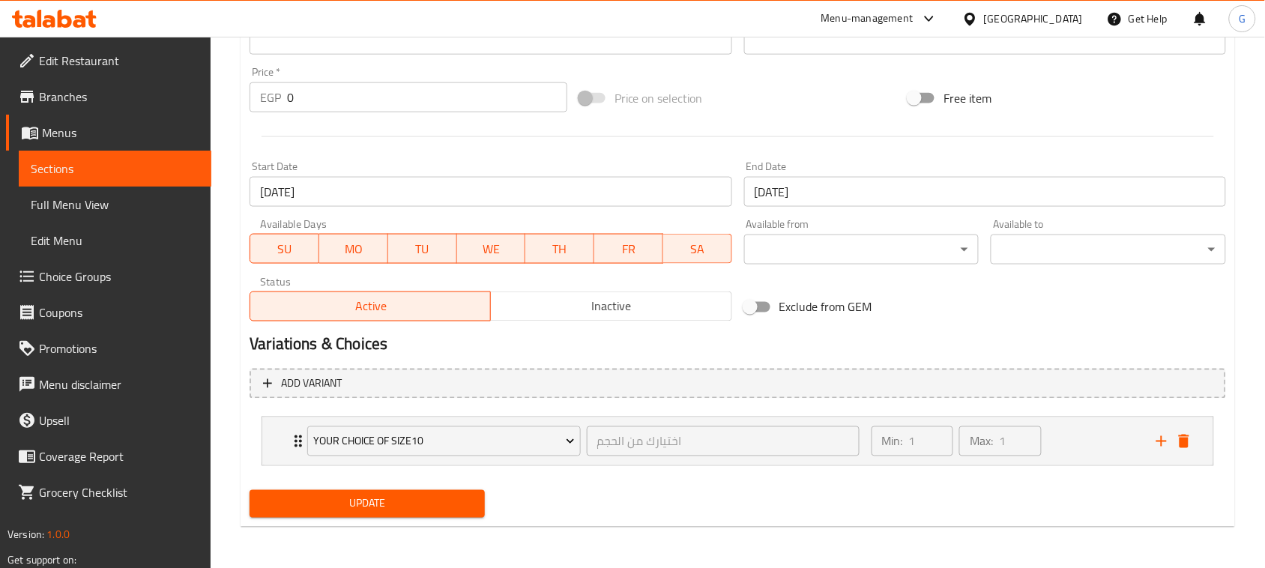
type input "ستوك برجر يأتي معه بطاطس مجانية"
click at [394, 508] on span "Update" at bounding box center [366, 504] width 211 height 19
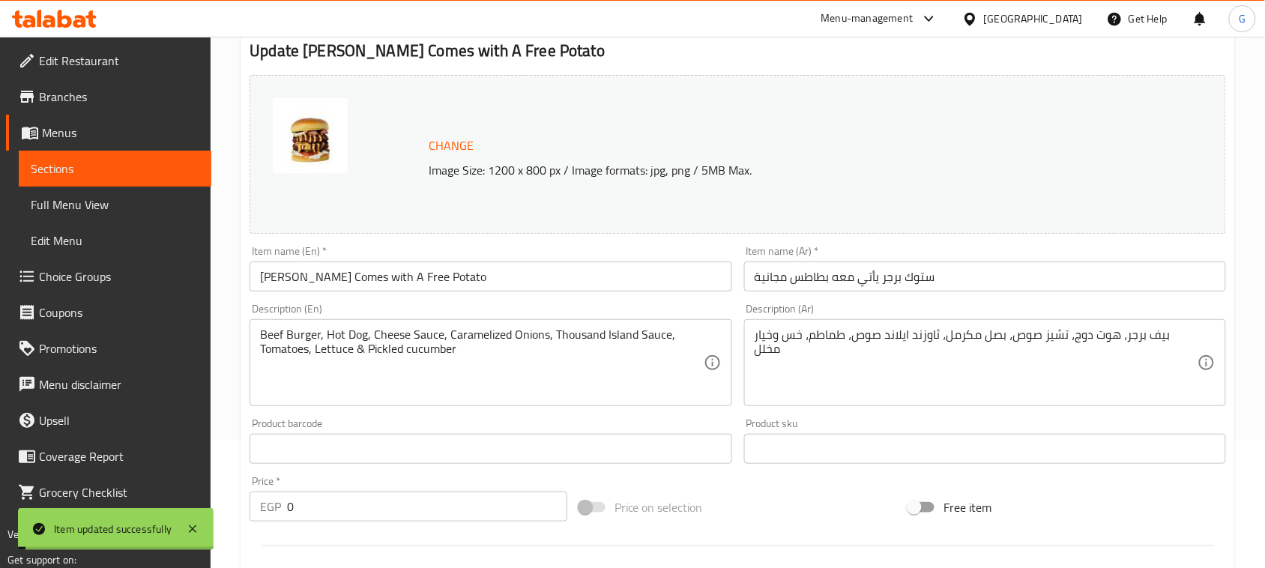
scroll to position [0, 0]
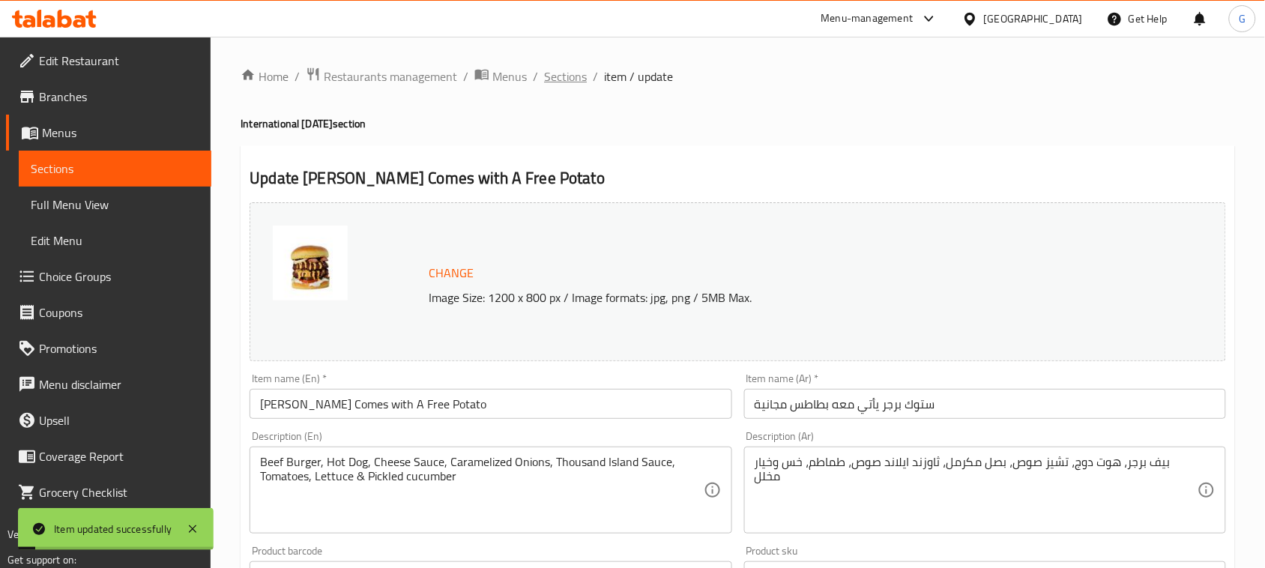
click at [570, 70] on span "Sections" at bounding box center [565, 76] width 43 height 18
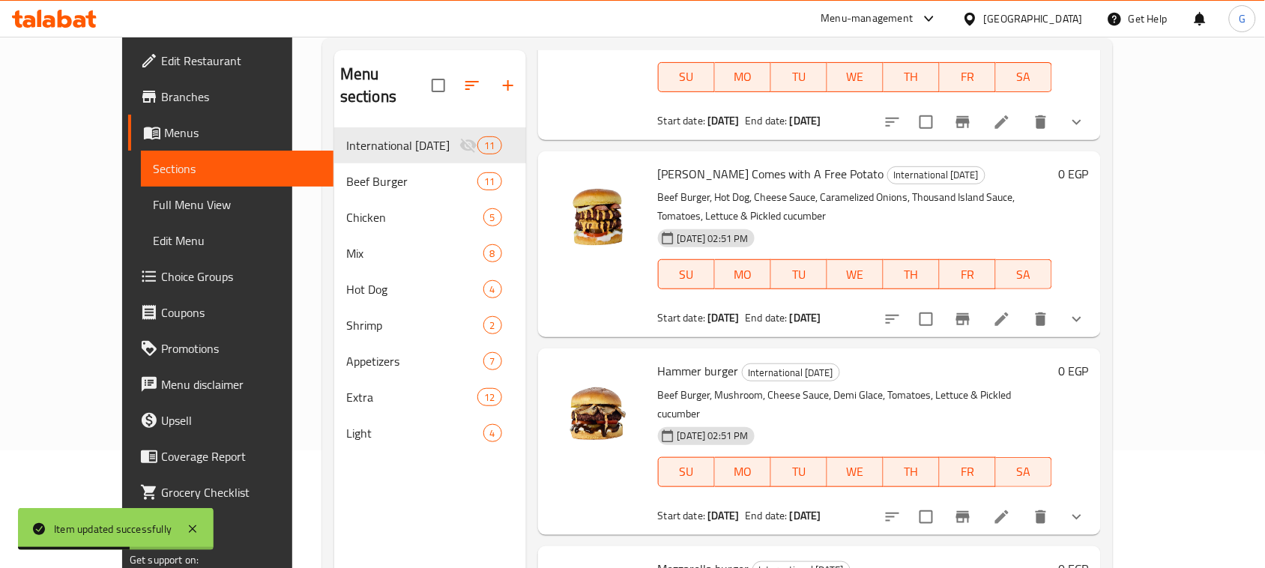
scroll to position [187, 0]
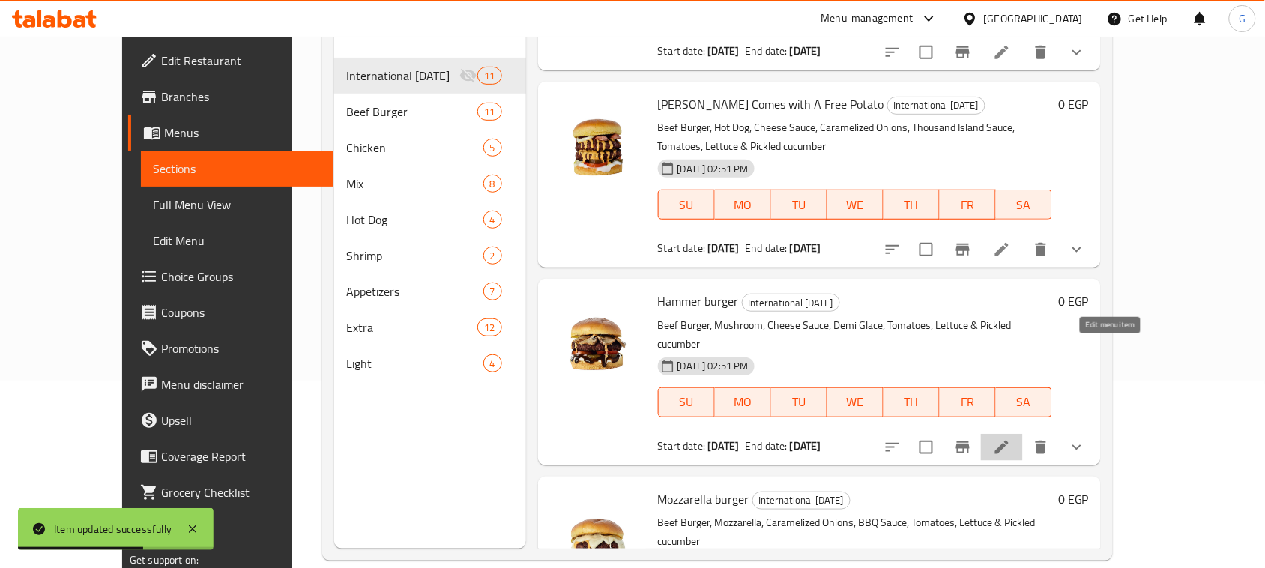
click at [1011, 438] on icon at bounding box center [1002, 447] width 18 height 18
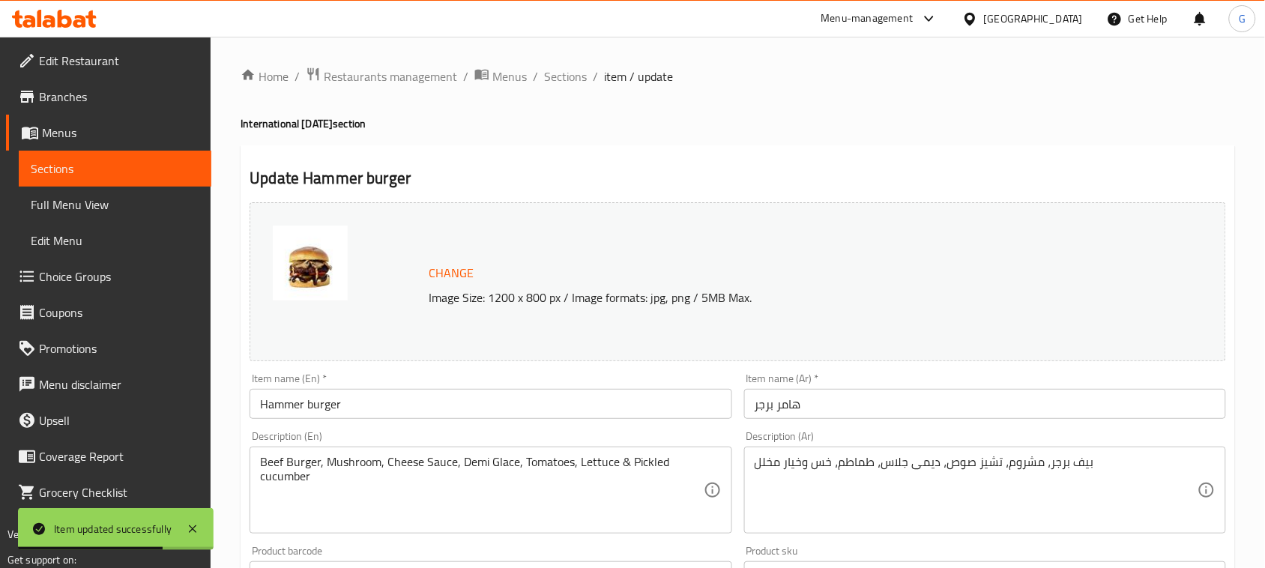
click at [841, 393] on input "هامر برجر" at bounding box center [985, 404] width 482 height 30
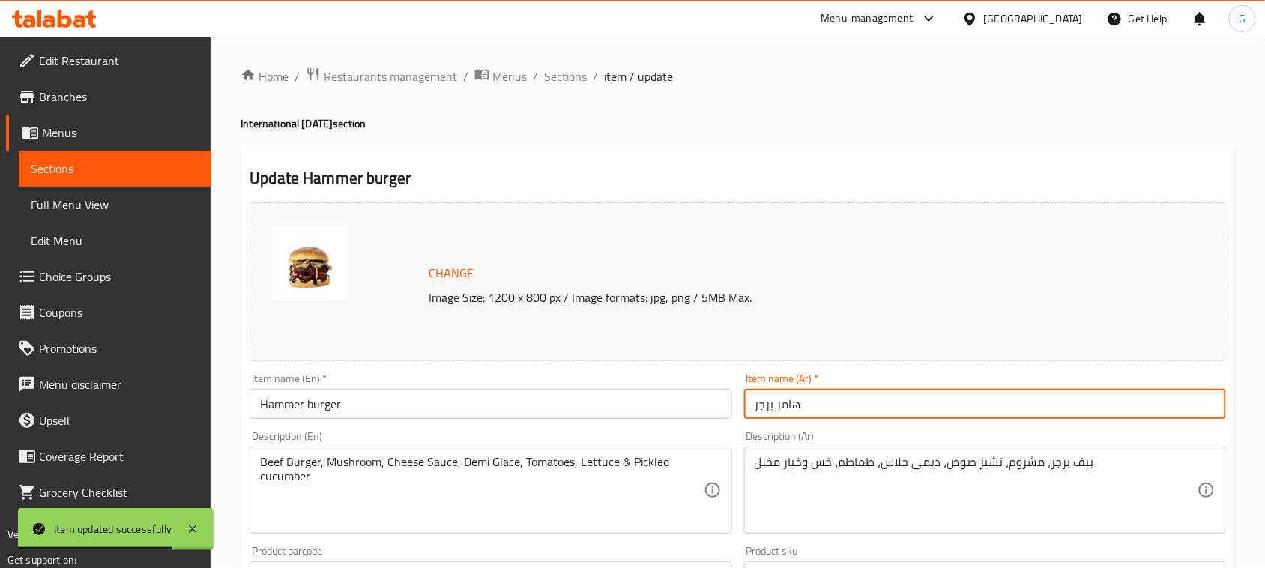
paste input "يأتي معه بطاطس مجانية"
type input "هامر برجر يأتي معه بطاطس مجانية"
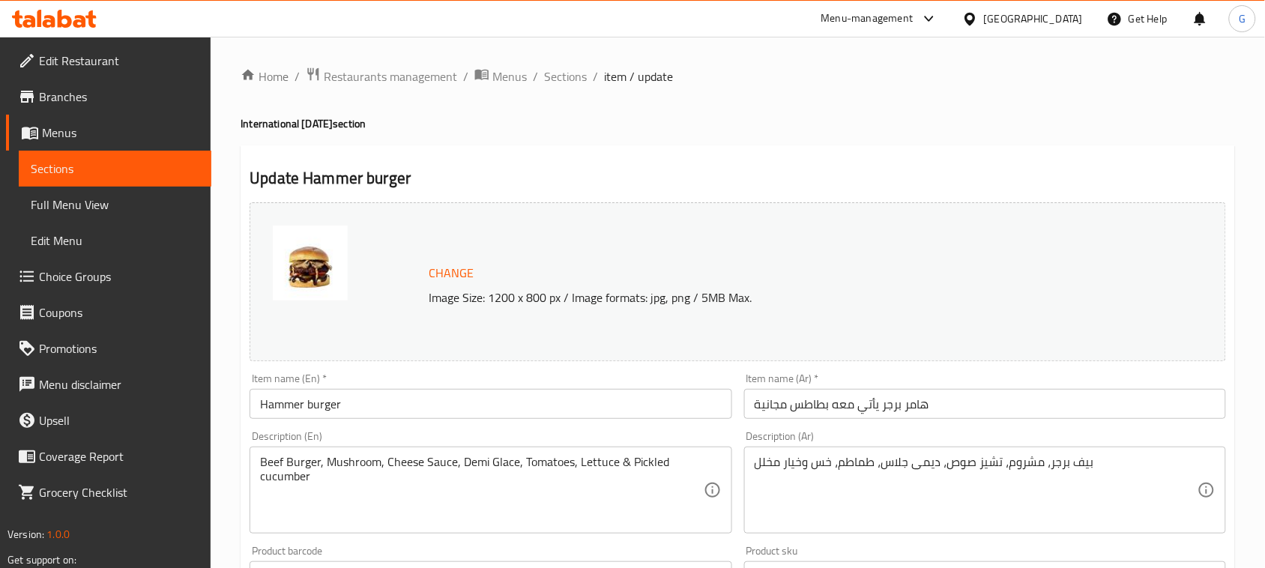
click at [465, 408] on input "Hammer burger" at bounding box center [491, 404] width 482 height 30
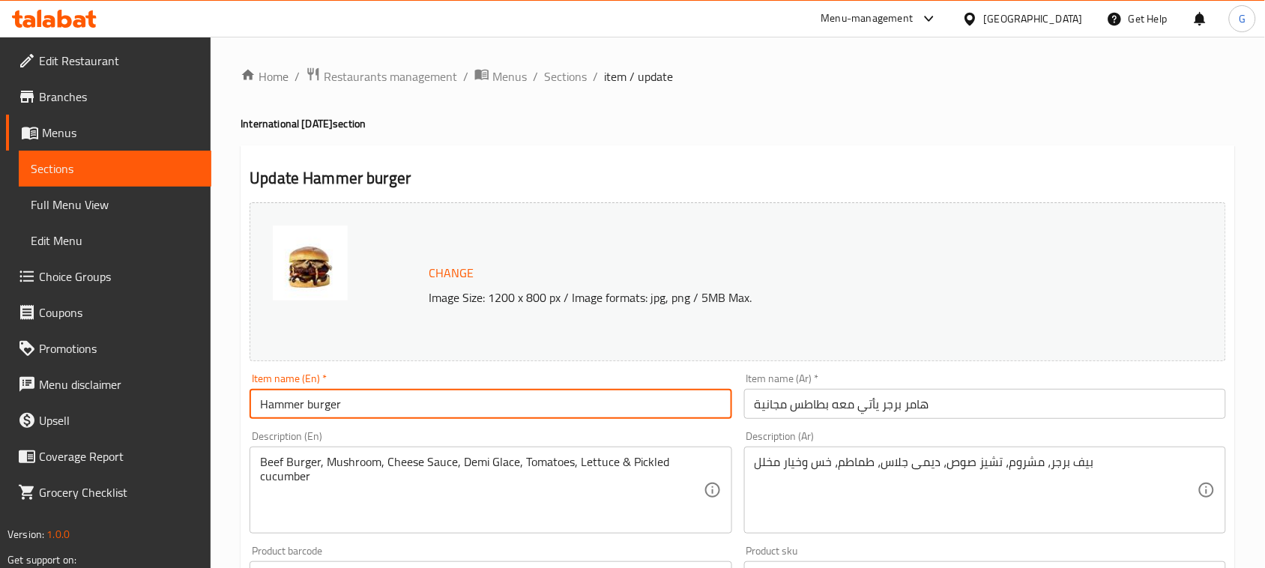
paste input "Comes with A Free Potato"
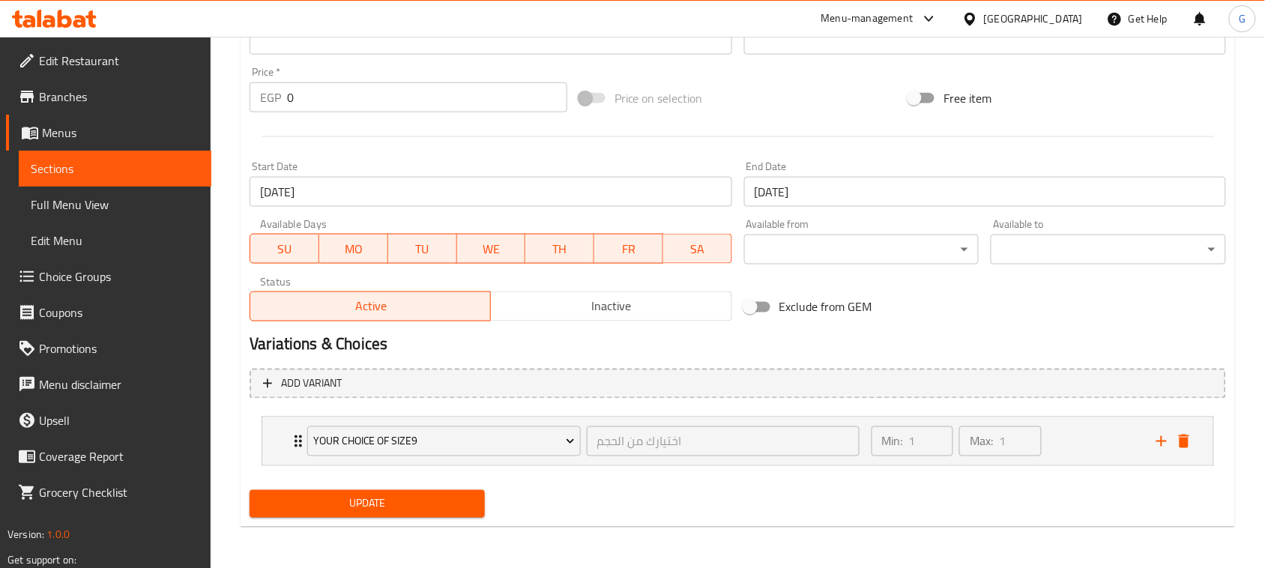
type input "Hammer burger Comes with A Free Potato"
click at [337, 500] on span "Update" at bounding box center [366, 504] width 211 height 19
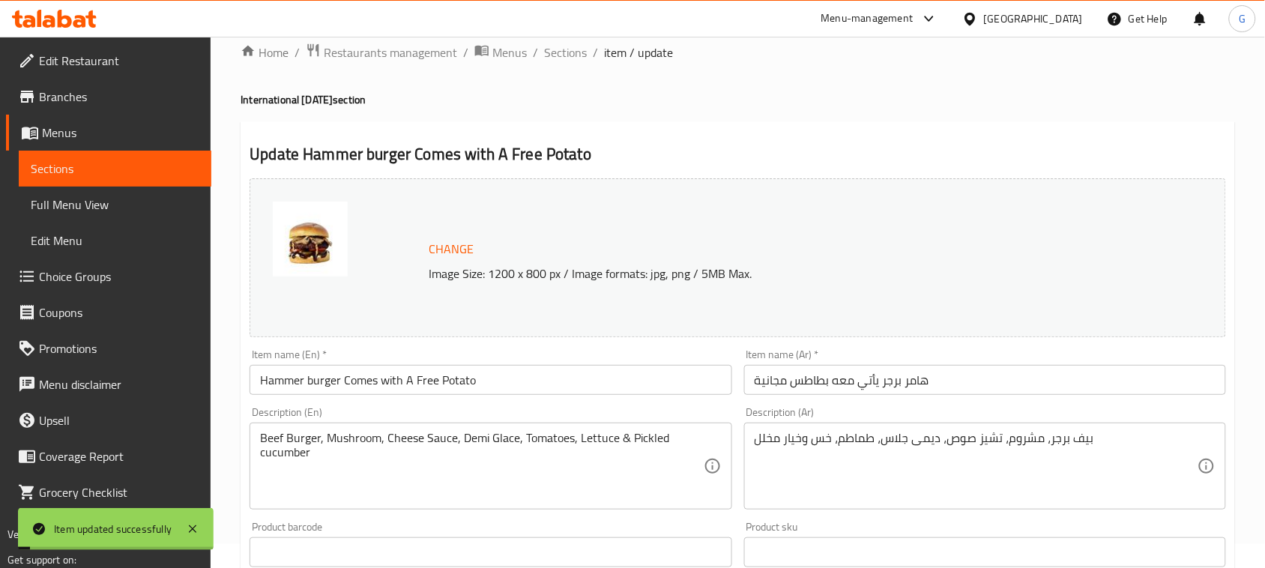
scroll to position [0, 0]
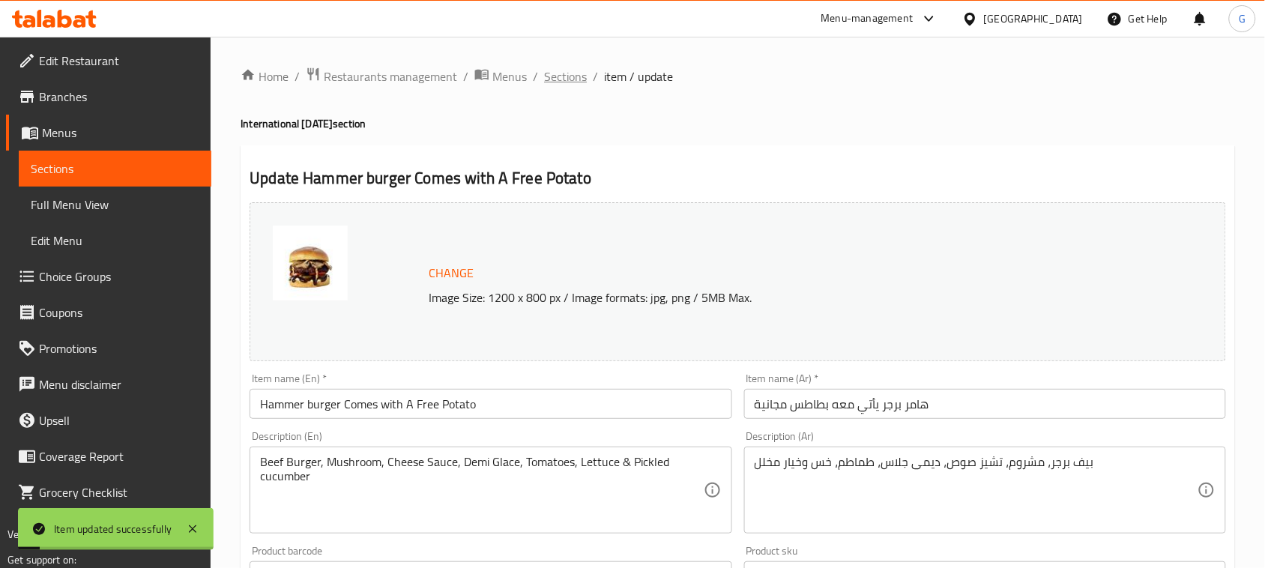
click at [551, 79] on span "Sections" at bounding box center [565, 76] width 43 height 18
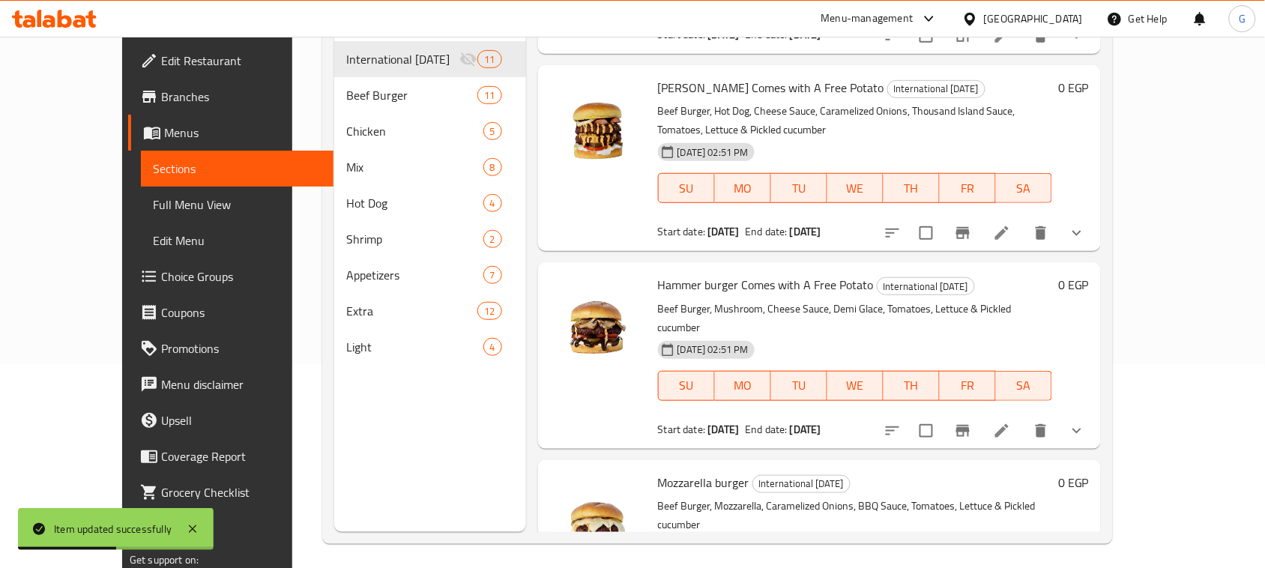
scroll to position [211, 0]
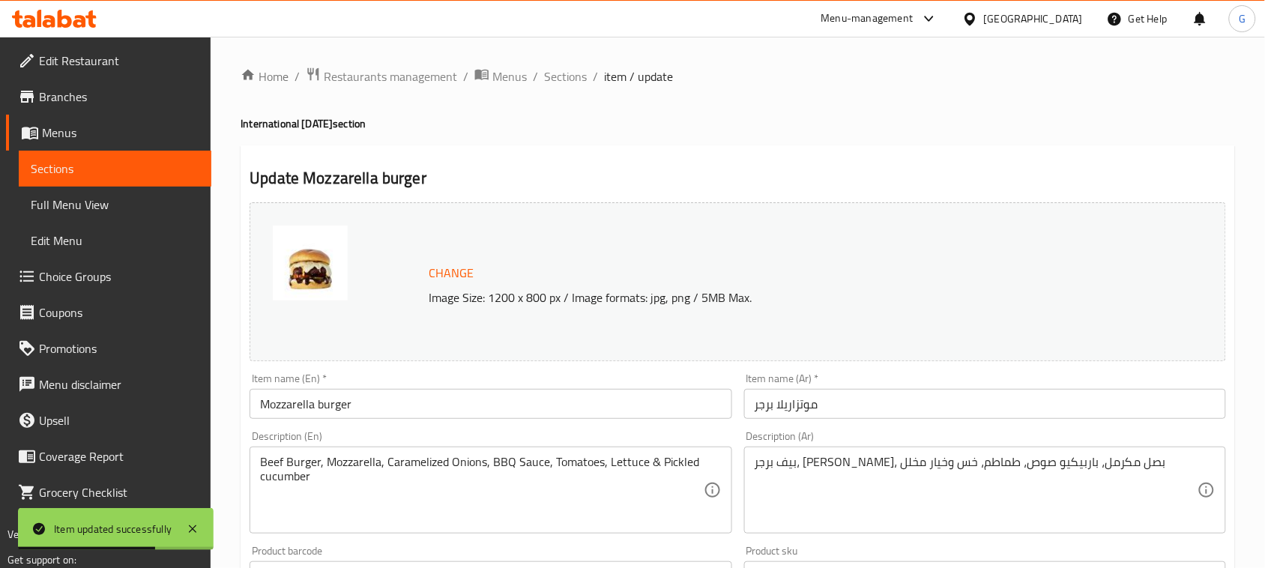
click at [426, 409] on input "Mozzarella burger" at bounding box center [491, 404] width 482 height 30
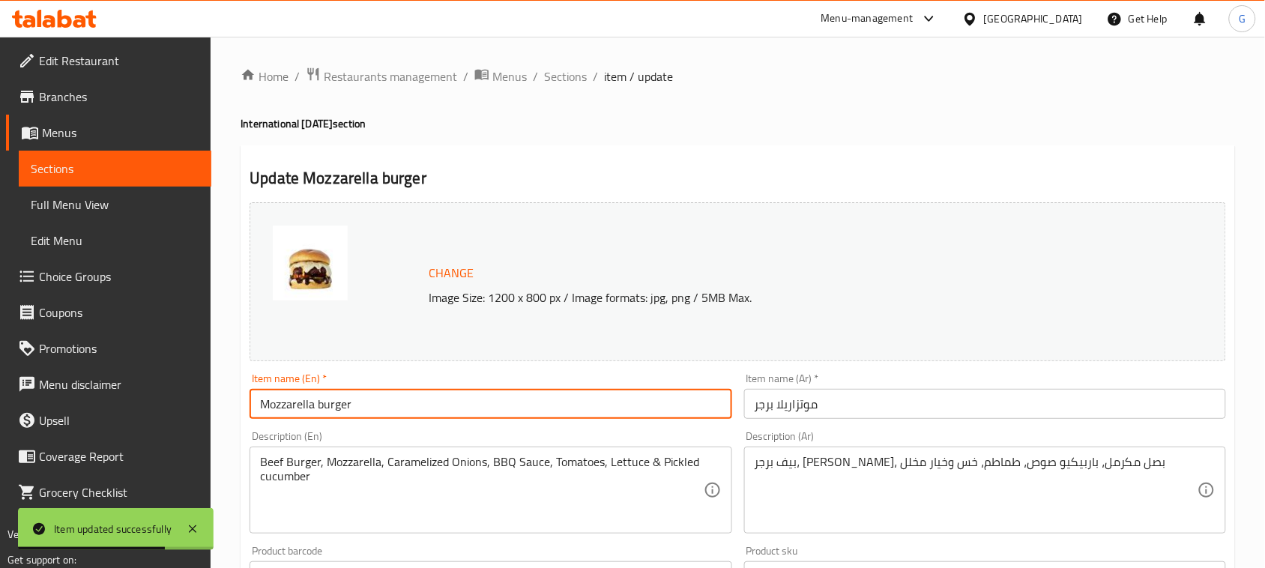
paste input "Comes with A Free Potato"
type input "Mozzarella burger Comes with A Free Potato"
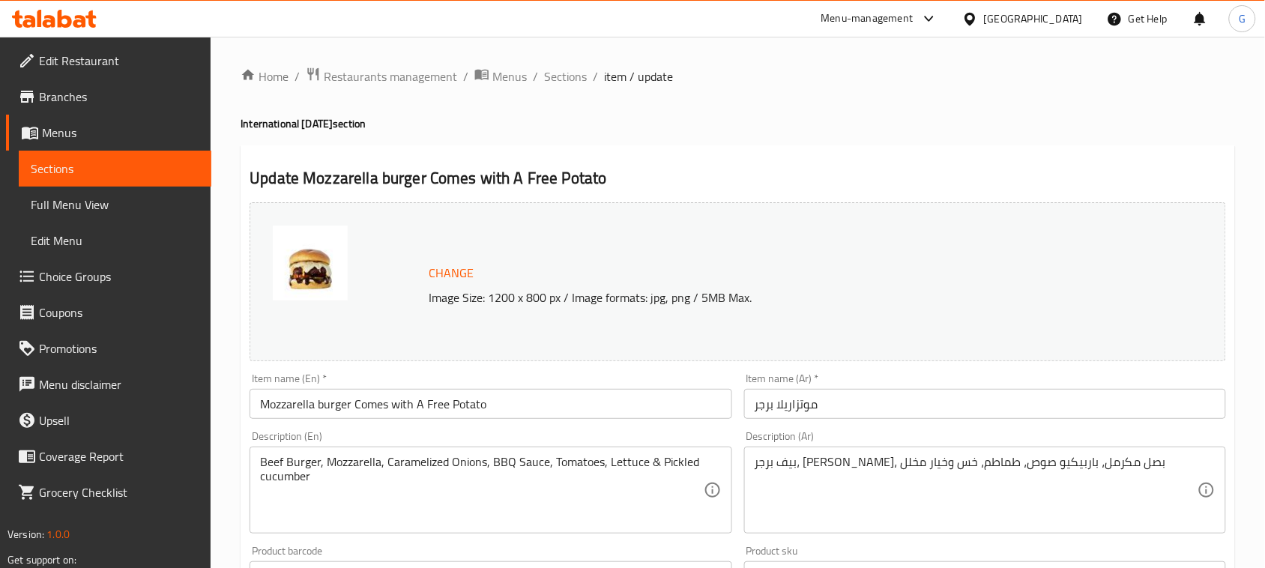
click at [1118, 413] on input "موتزاريلا برجر" at bounding box center [985, 404] width 482 height 30
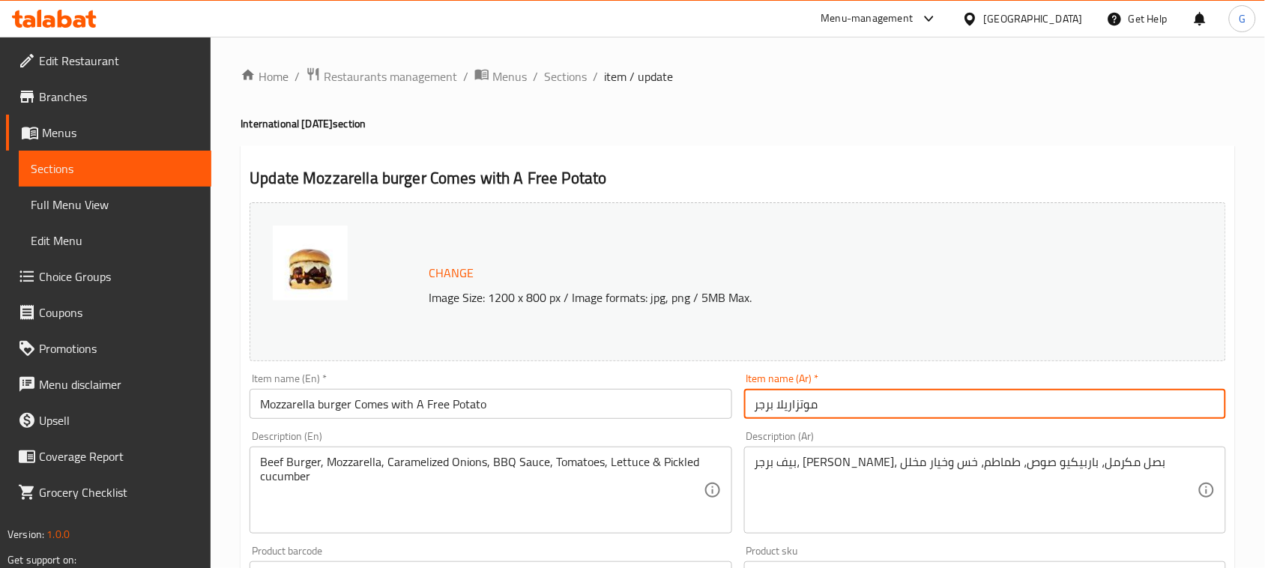
paste input "يأتي معه بطاطس مجانية"
type input "موتزاريلا برجر يأتي معه بطاطس مجانية"
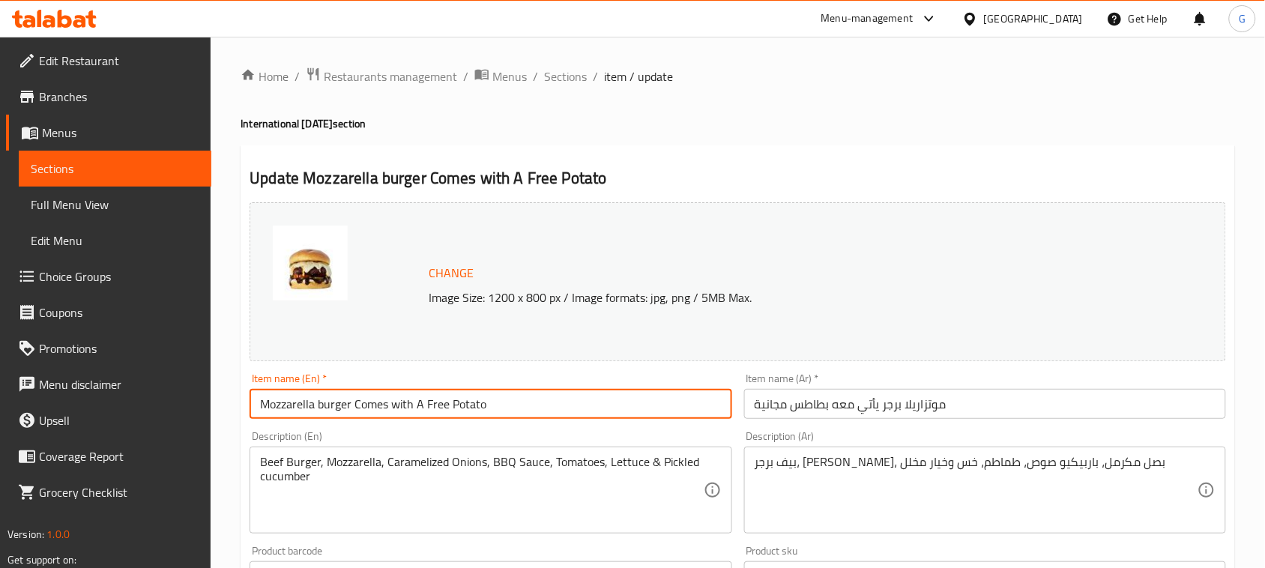
click at [612, 401] on input "Mozzarella burger Comes with A Free Potato" at bounding box center [491, 404] width 482 height 30
type input "Mozzarella Burger Comes with A Free Potato"
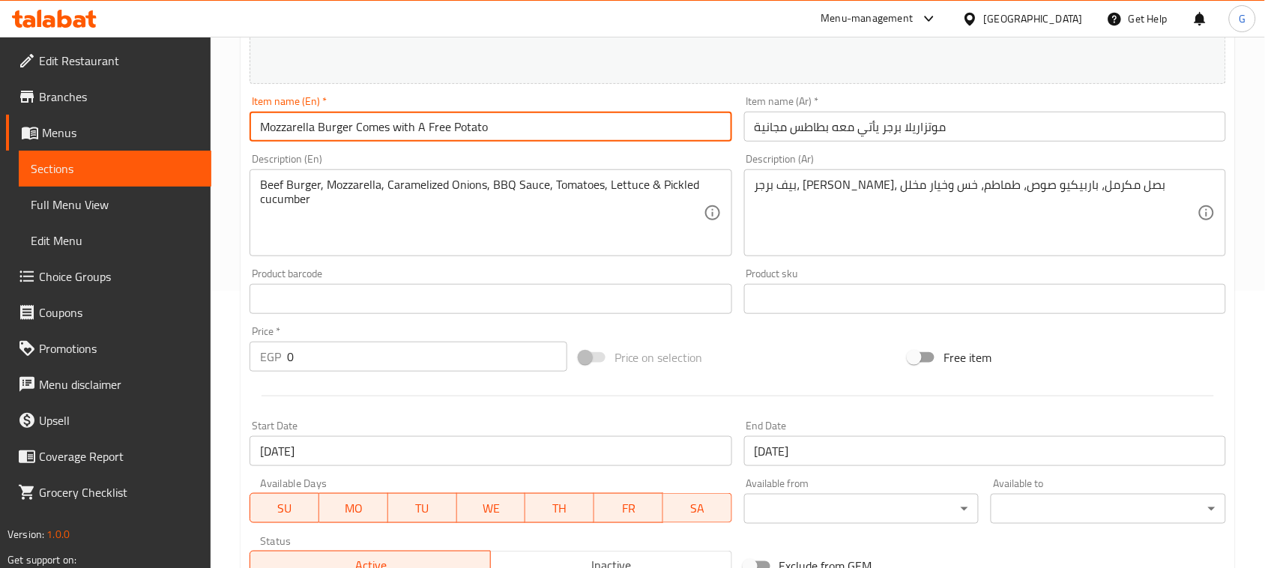
scroll to position [536, 0]
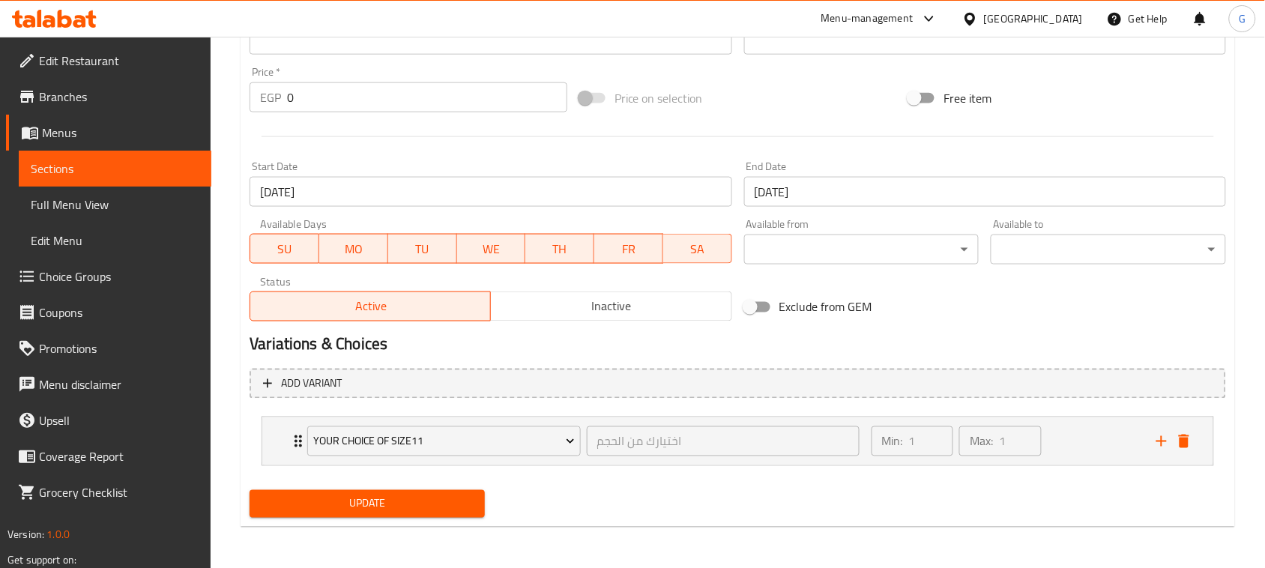
click at [318, 495] on span "Update" at bounding box center [366, 504] width 211 height 19
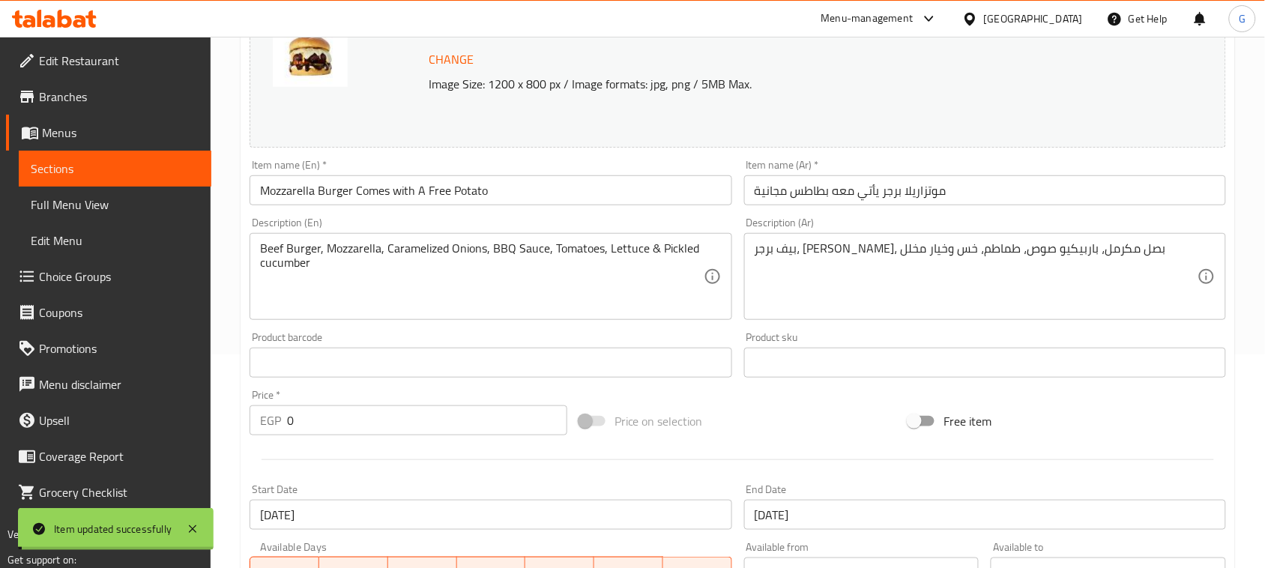
scroll to position [0, 0]
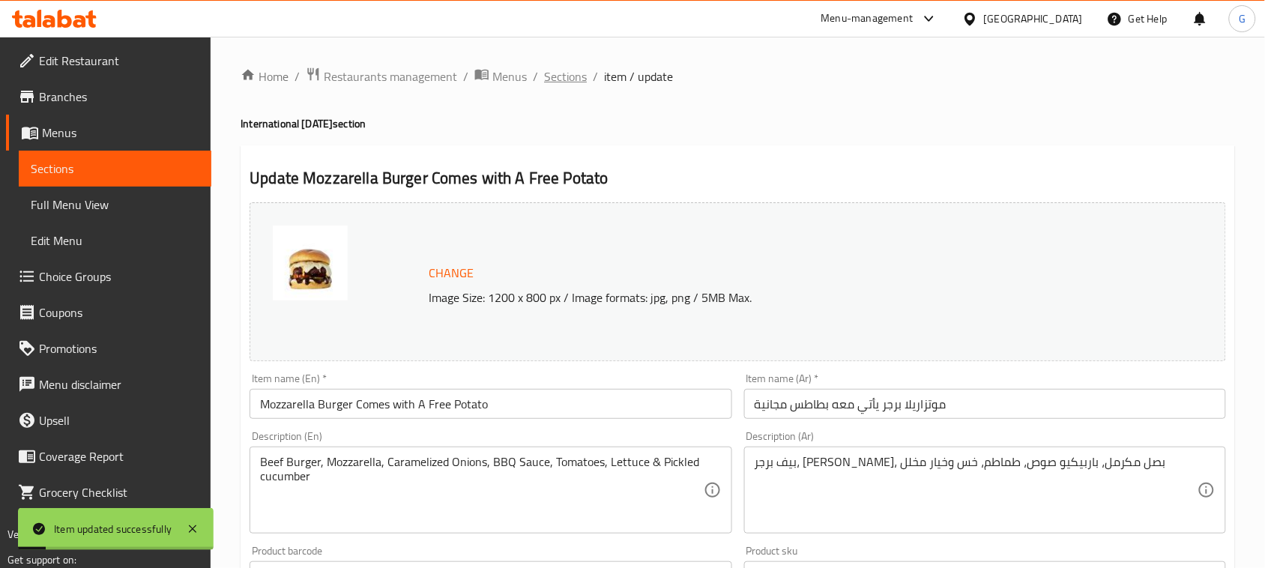
click at [575, 79] on span "Sections" at bounding box center [565, 76] width 43 height 18
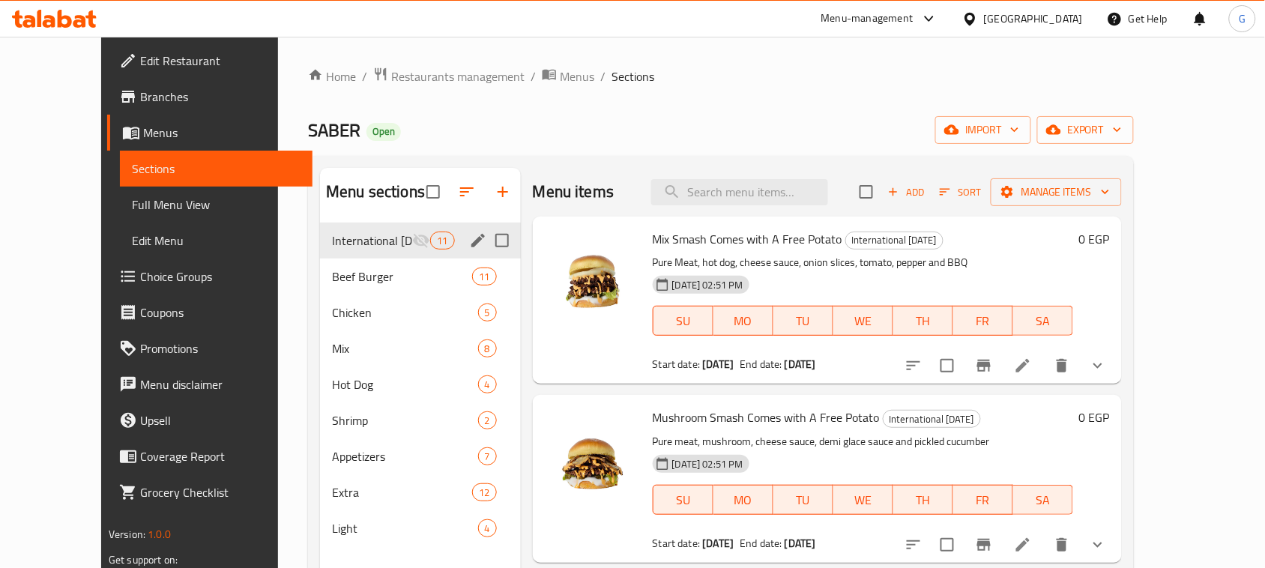
click at [486, 238] on input "Menu sections" at bounding box center [501, 240] width 31 height 31
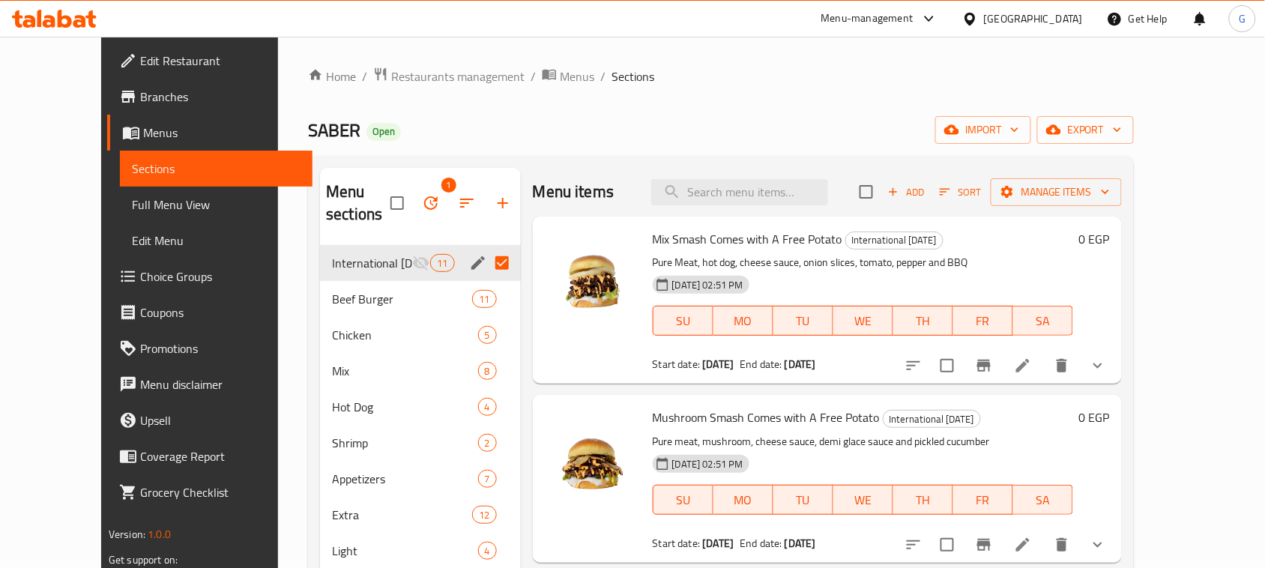
click at [486, 247] on input "Menu sections" at bounding box center [501, 262] width 31 height 31
checkbox input "false"
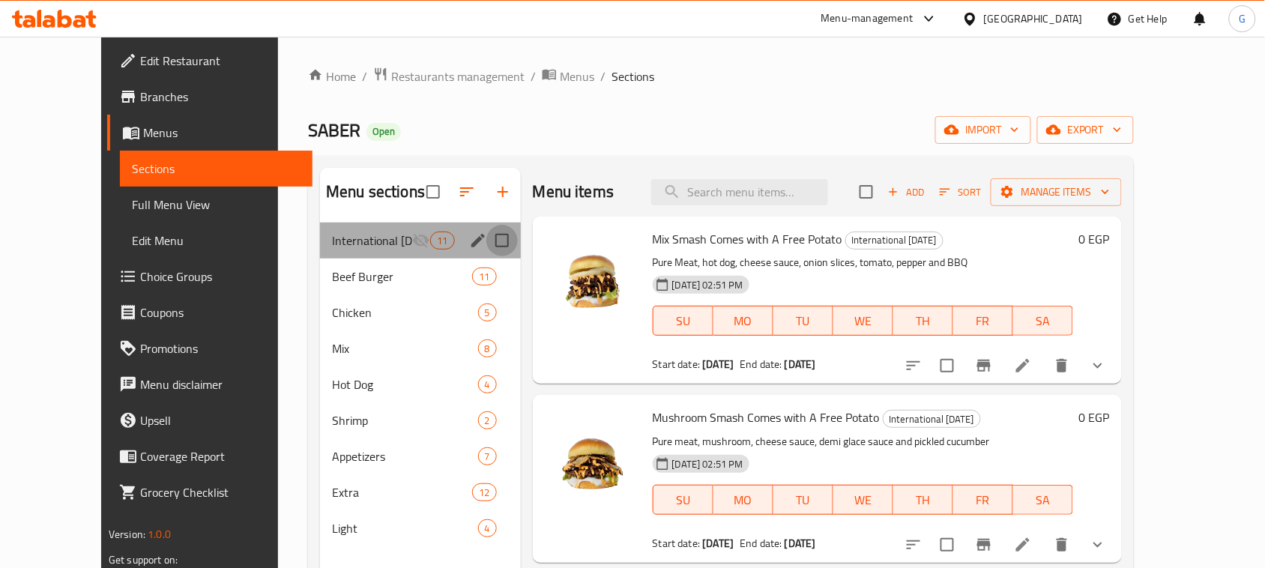
click at [486, 241] on input "Menu sections" at bounding box center [501, 240] width 31 height 31
checkbox input "true"
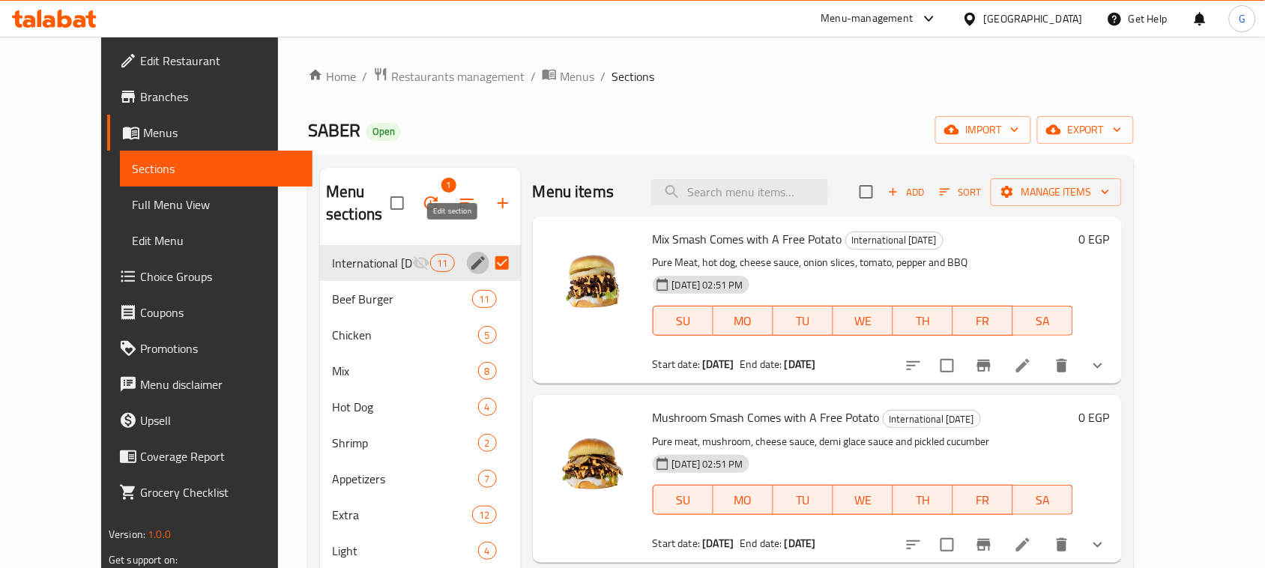
click at [471, 256] on icon "edit" at bounding box center [477, 262] width 13 height 13
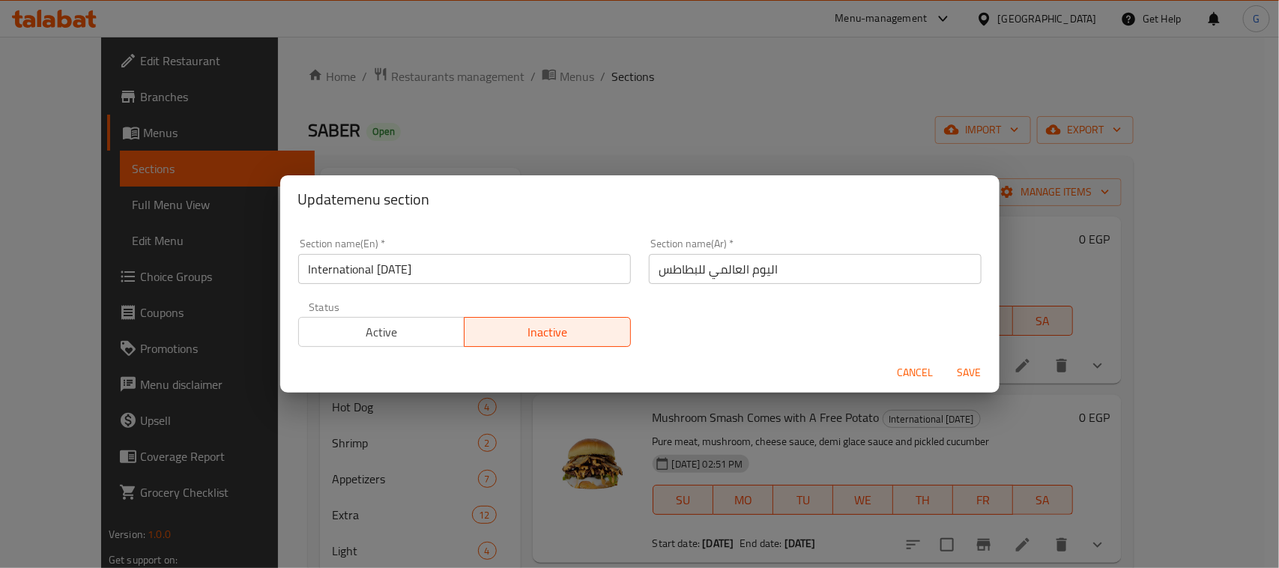
click at [392, 339] on span "Active" at bounding box center [382, 332] width 154 height 22
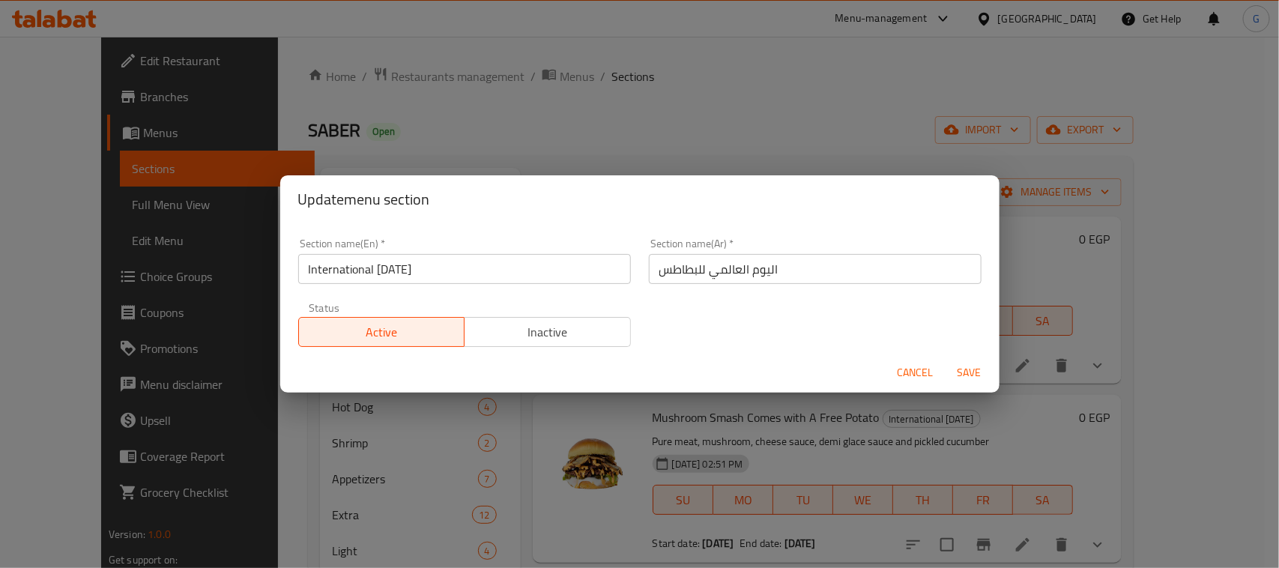
click at [955, 378] on span "Save" at bounding box center [970, 372] width 36 height 19
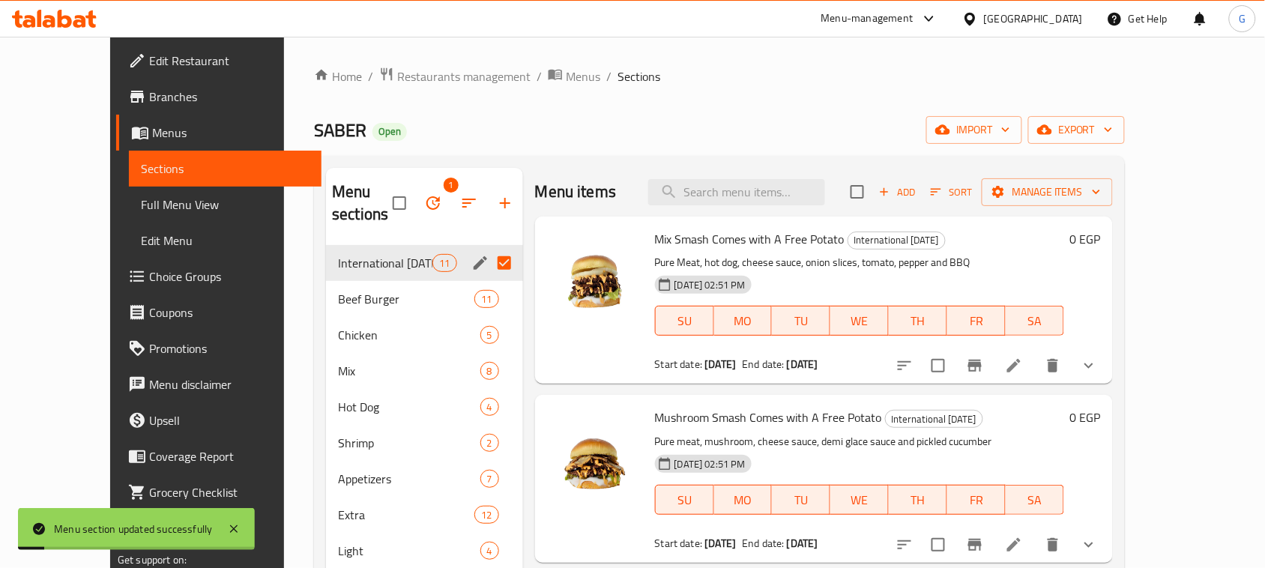
click at [863, 118] on div "SABER Open import export" at bounding box center [719, 130] width 811 height 28
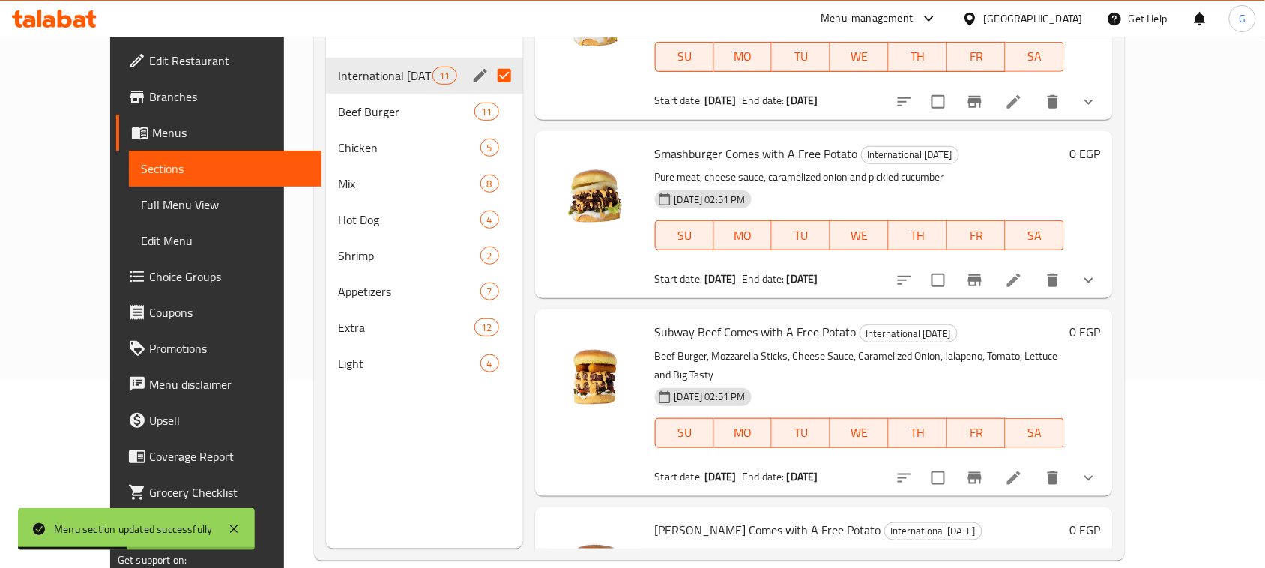
scroll to position [211, 0]
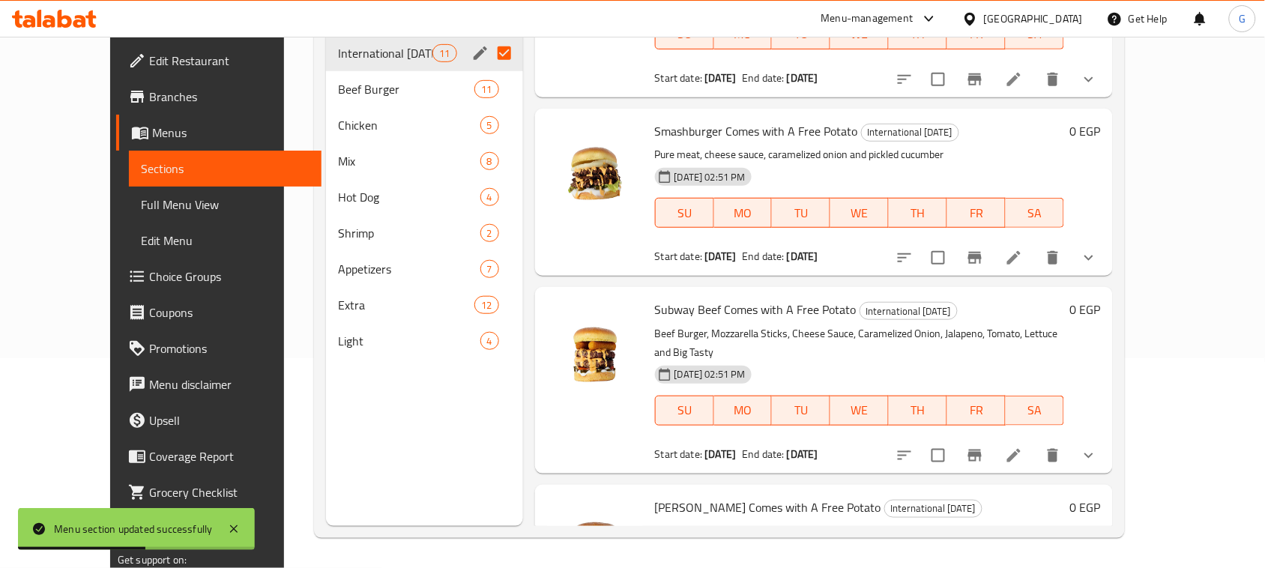
click at [1113, 293] on div "Menu items Add Sort Manage items Mix Smash Comes with A Free Potato Internation…" at bounding box center [818, 242] width 590 height 568
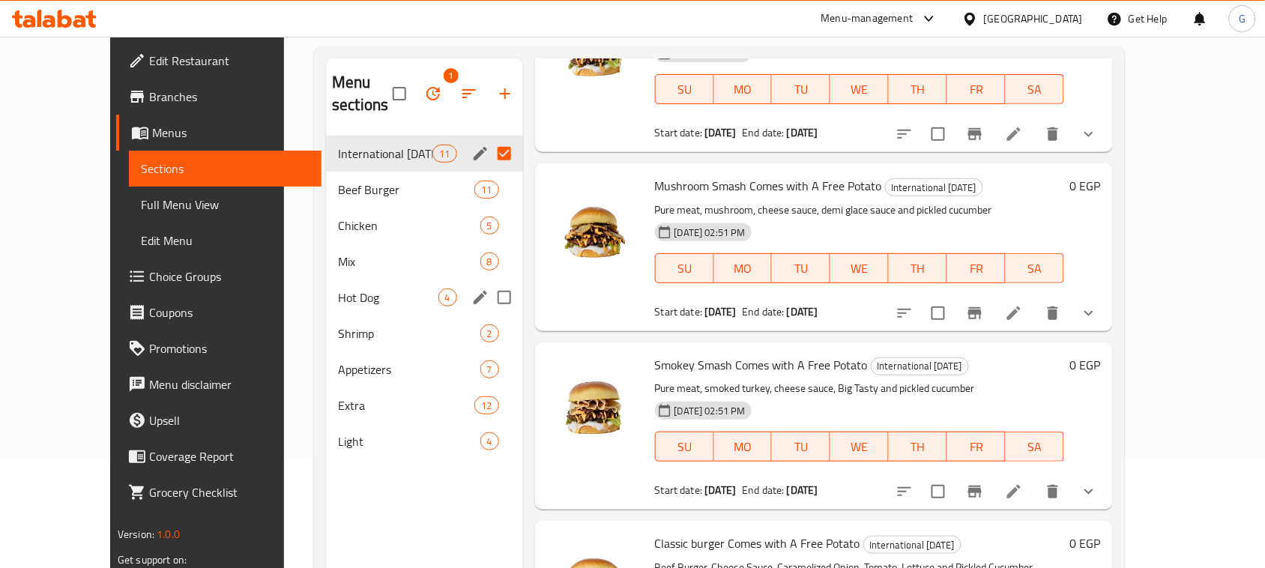
scroll to position [0, 0]
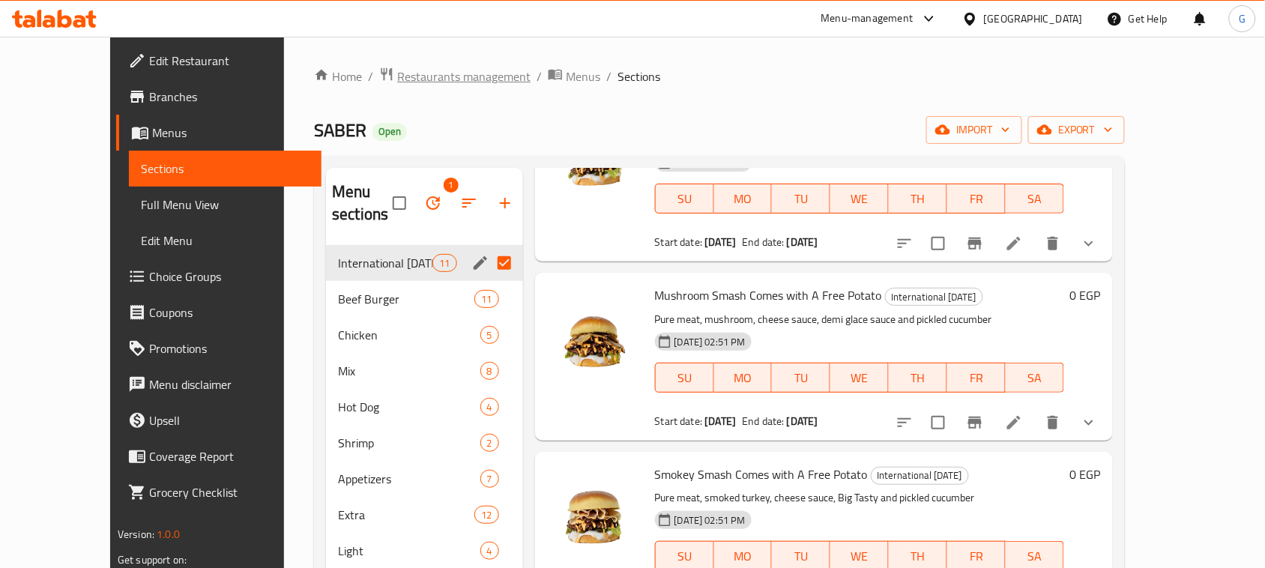
click at [432, 81] on span "Restaurants management" at bounding box center [463, 76] width 133 height 18
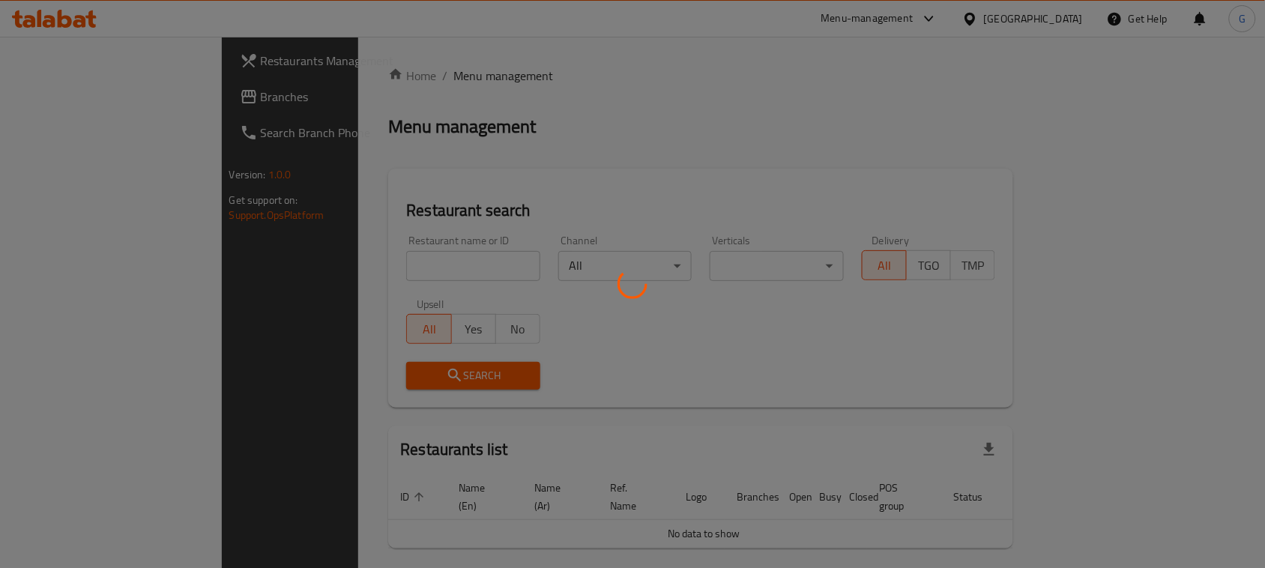
click at [386, 261] on div at bounding box center [632, 284] width 1265 height 568
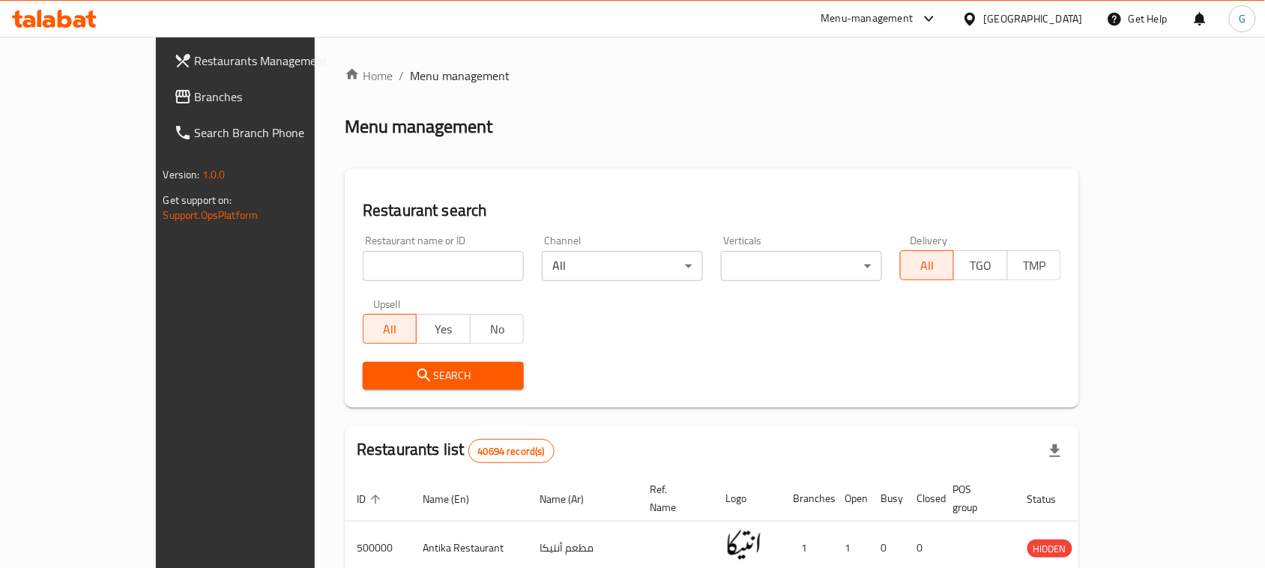
click at [360, 266] on div at bounding box center [632, 284] width 1265 height 568
click at [363, 266] on input "search" at bounding box center [443, 266] width 161 height 30
paste input "700762"
type input "700762"
click button "Search" at bounding box center [443, 376] width 161 height 28
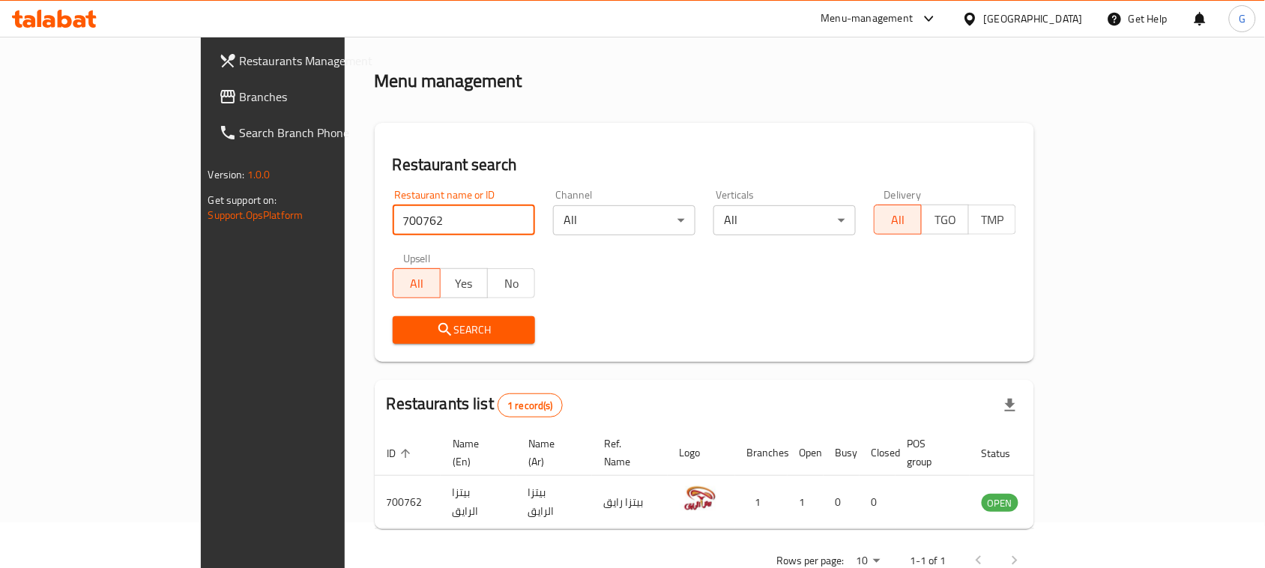
scroll to position [71, 0]
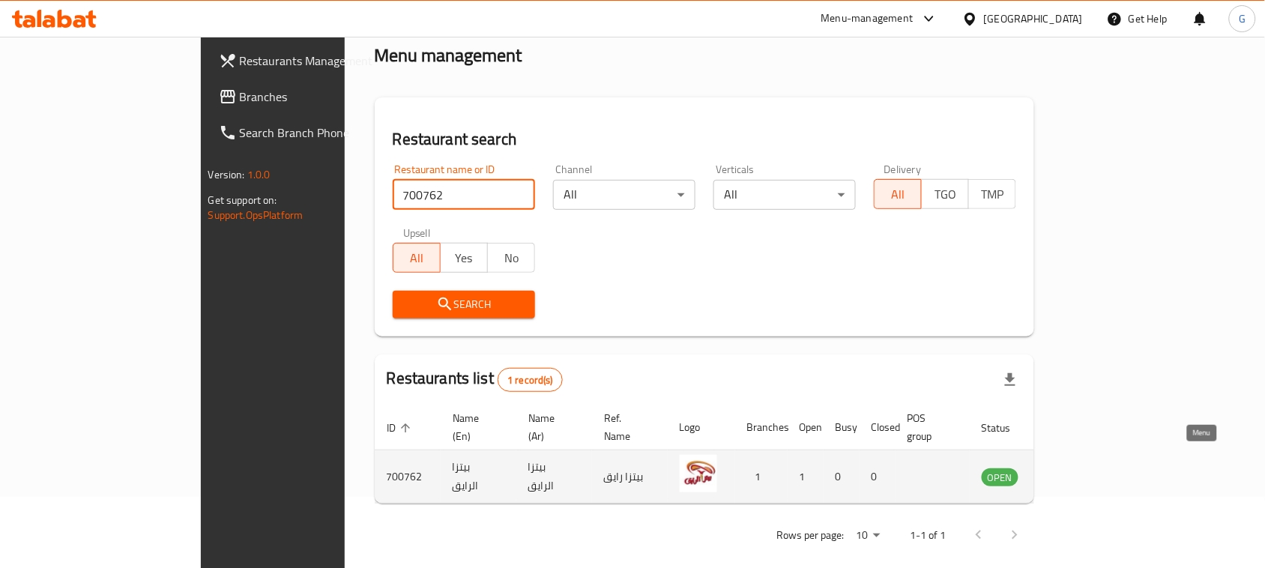
click at [1078, 468] on icon "enhanced table" at bounding box center [1069, 477] width 18 height 18
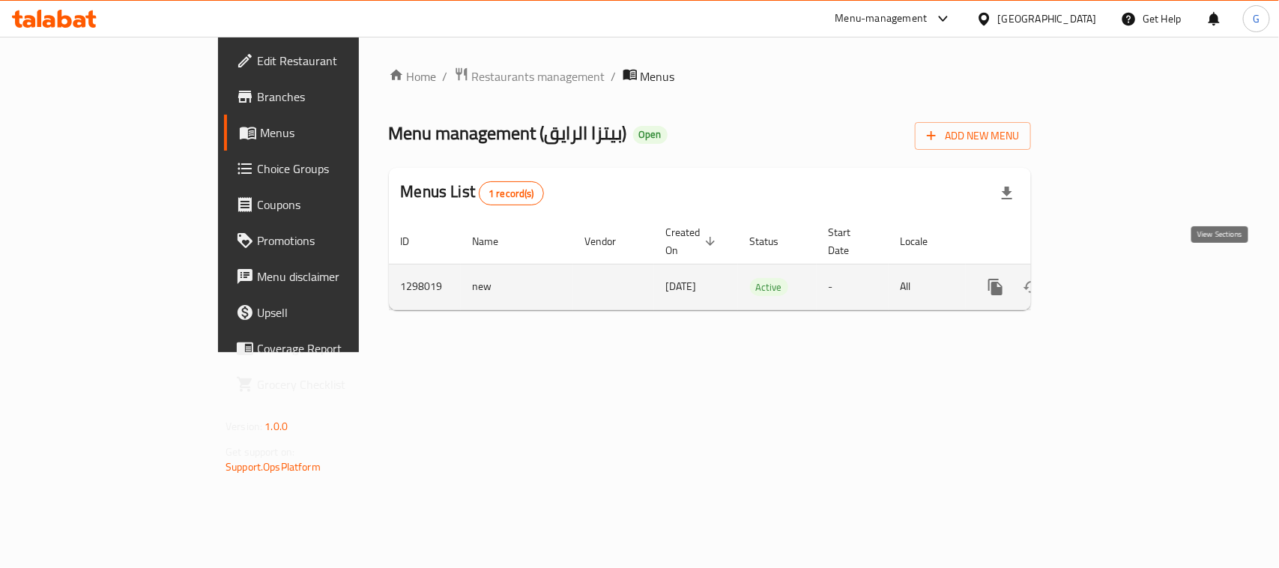
click at [1113, 278] on icon "enhanced table" at bounding box center [1104, 287] width 18 height 18
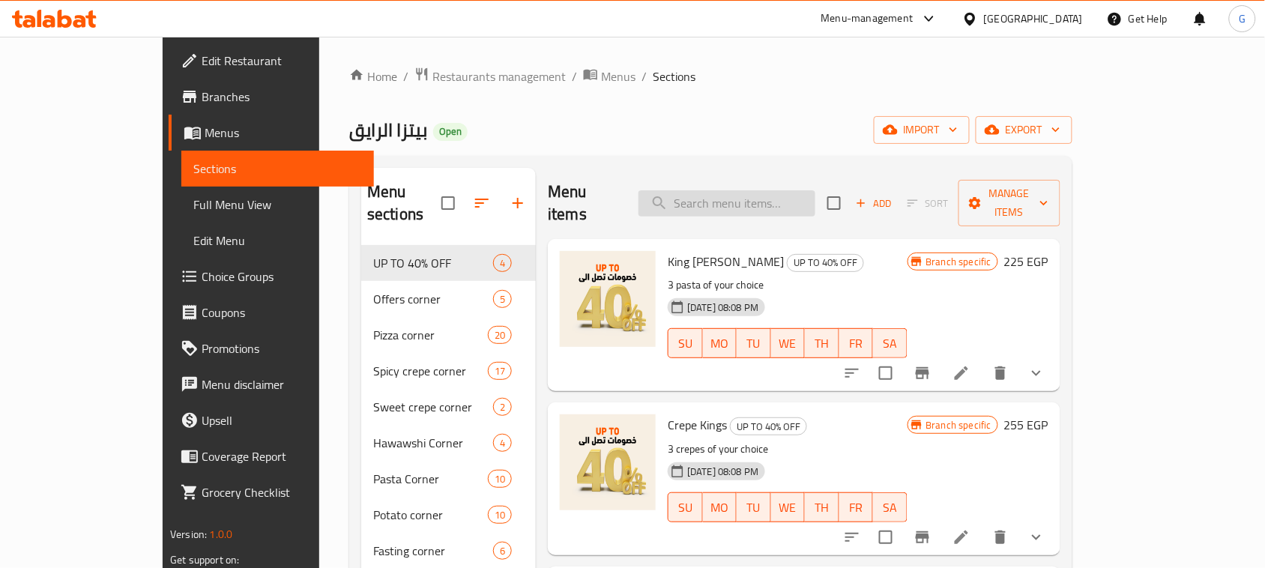
click at [743, 203] on input "search" at bounding box center [726, 203] width 177 height 26
paste input "Susis Hawawshi Pizza"
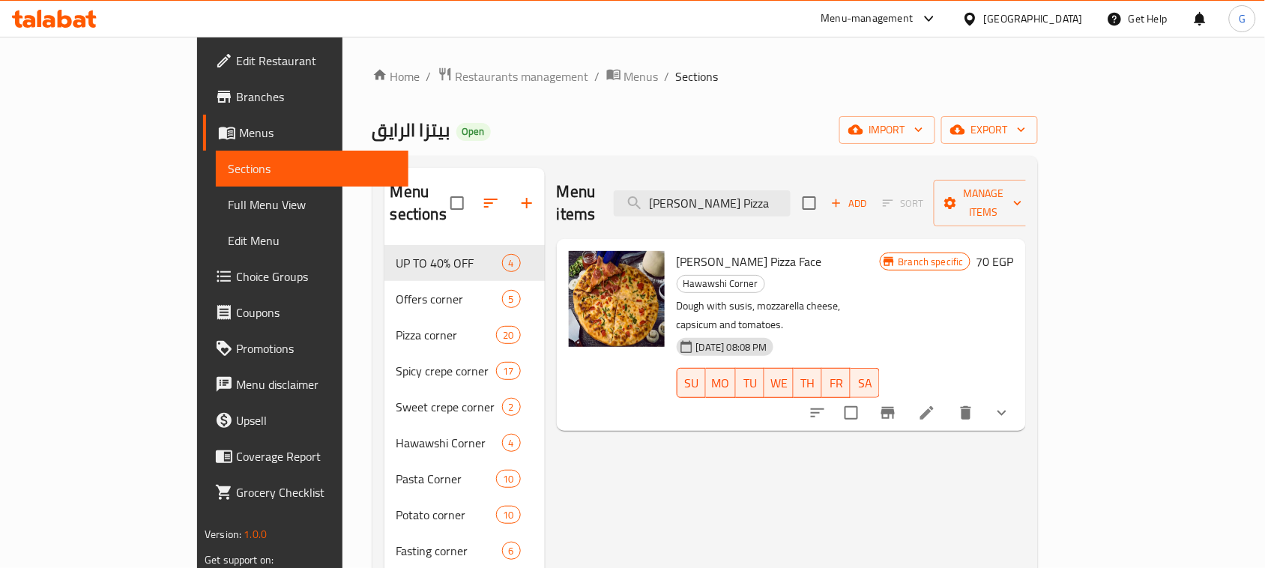
type input "Susis Hawawshi Pizza"
click at [518, 196] on icon "button" at bounding box center [527, 203] width 18 height 18
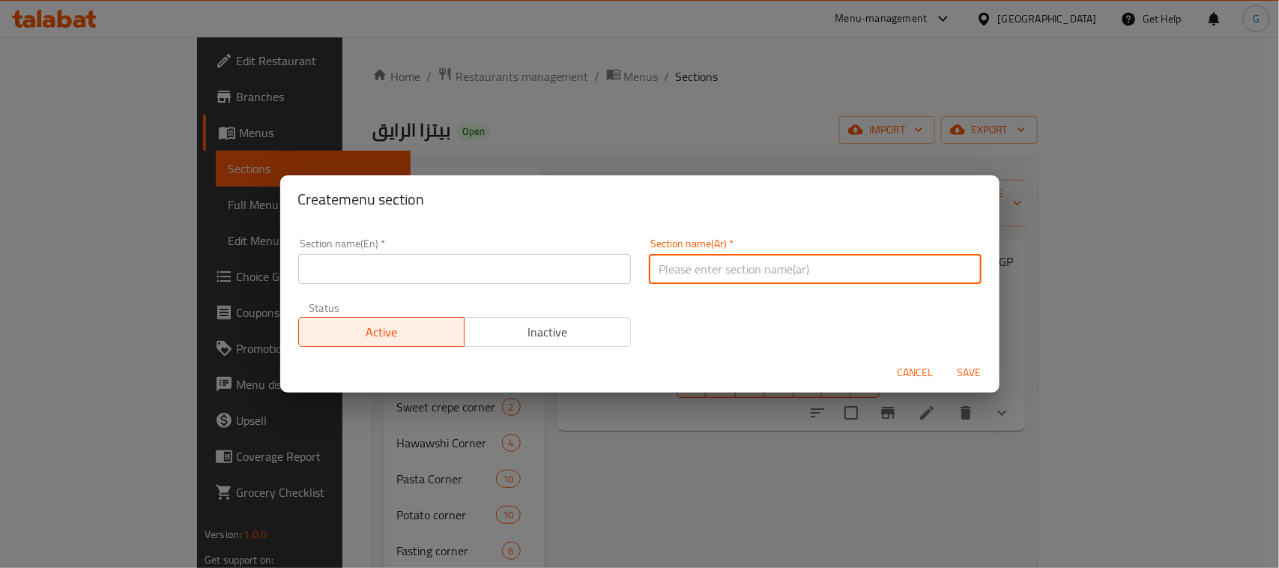
click at [845, 270] on input "text" at bounding box center [815, 269] width 333 height 30
paste input "اليوم العالمي للبطاطس"
type input "اليوم العالمي للبطاطس"
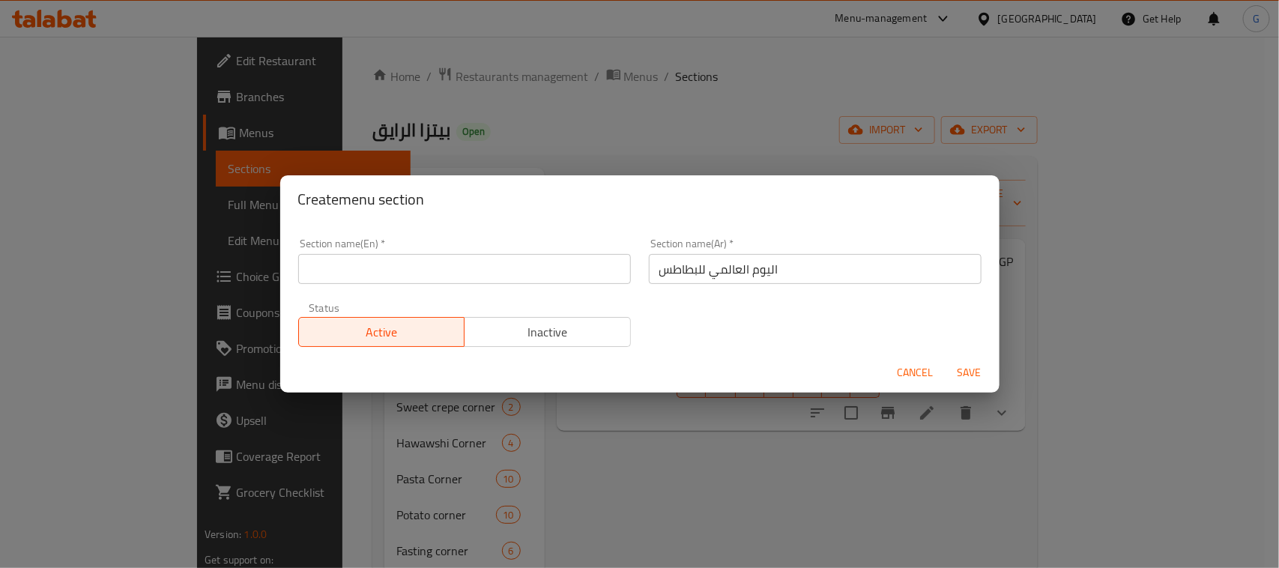
click at [435, 247] on div "Section name(En)   * Section name(En) *" at bounding box center [464, 261] width 333 height 46
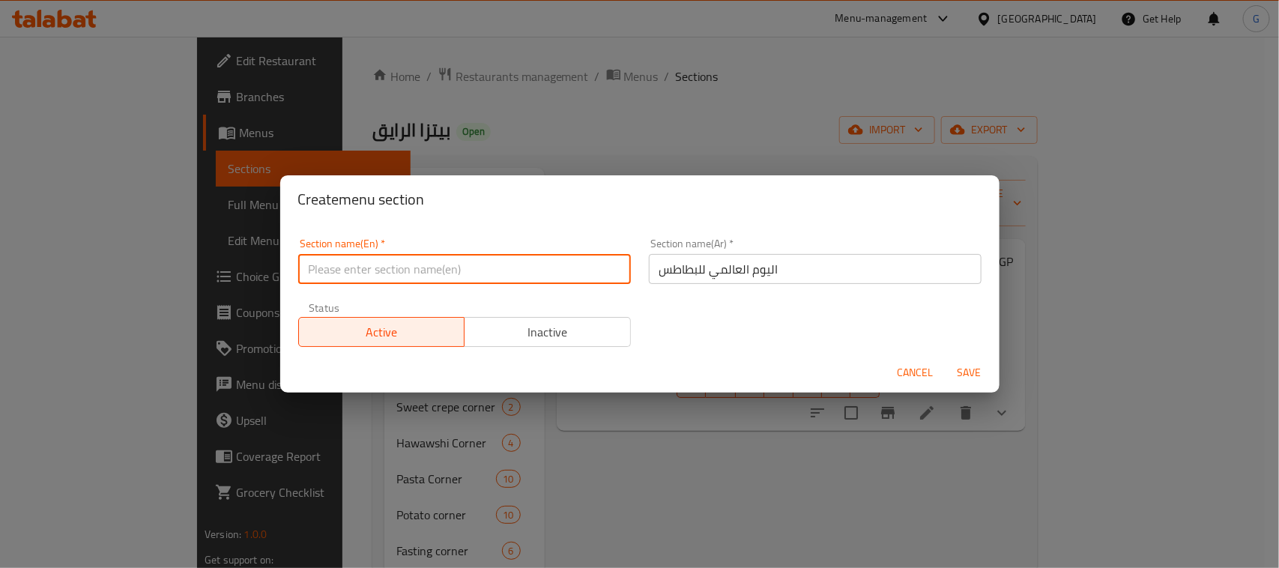
click at [421, 259] on input "text" at bounding box center [464, 269] width 333 height 30
paste input "International [DATE]"
type input "International [DATE]"
click at [536, 333] on span "Inactive" at bounding box center [548, 332] width 154 height 22
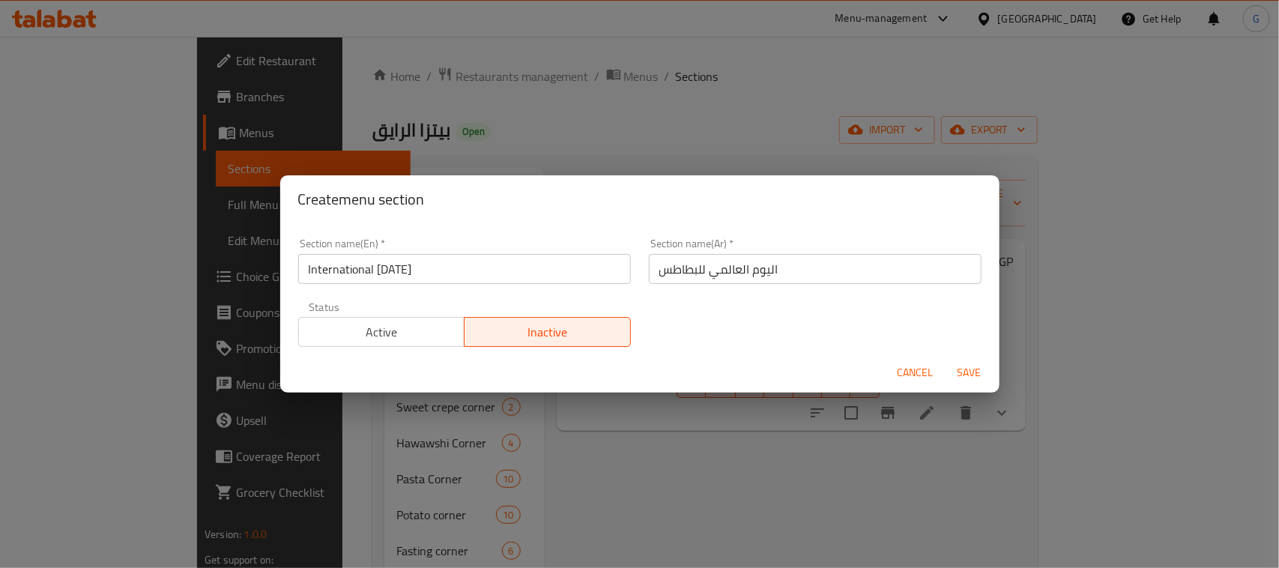
click at [970, 367] on span "Save" at bounding box center [970, 372] width 36 height 19
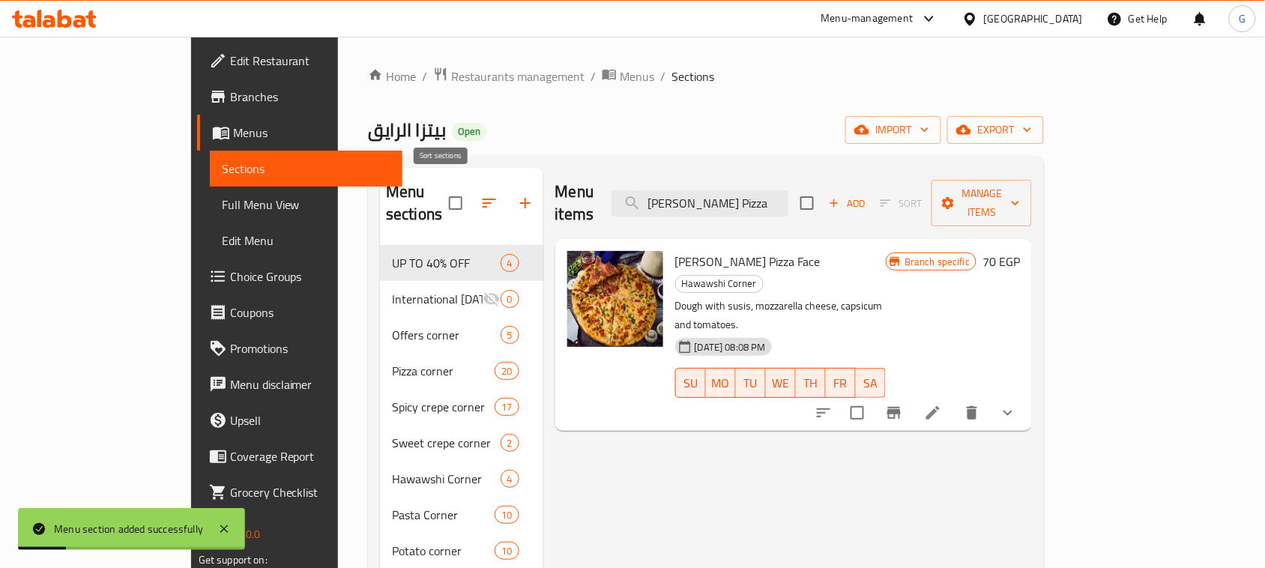
click at [471, 185] on button "button" at bounding box center [489, 203] width 36 height 36
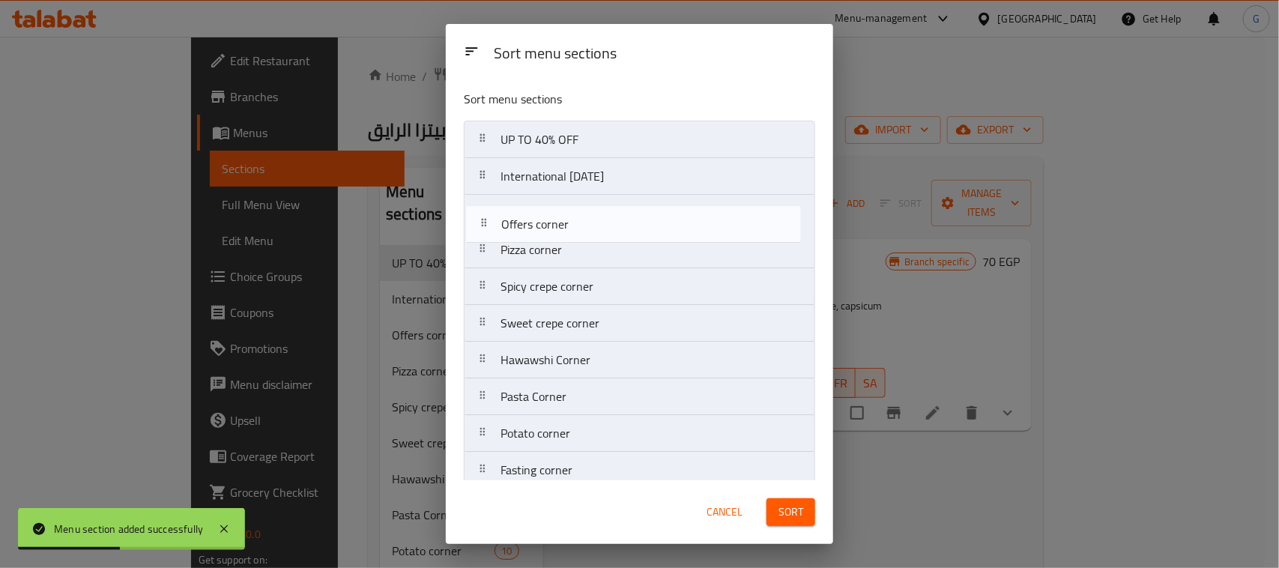
click at [542, 203] on nav "UP TO 40% OFF International Potato Day Offers corner Pizza corner Spicy crepe c…" at bounding box center [639, 323] width 351 height 405
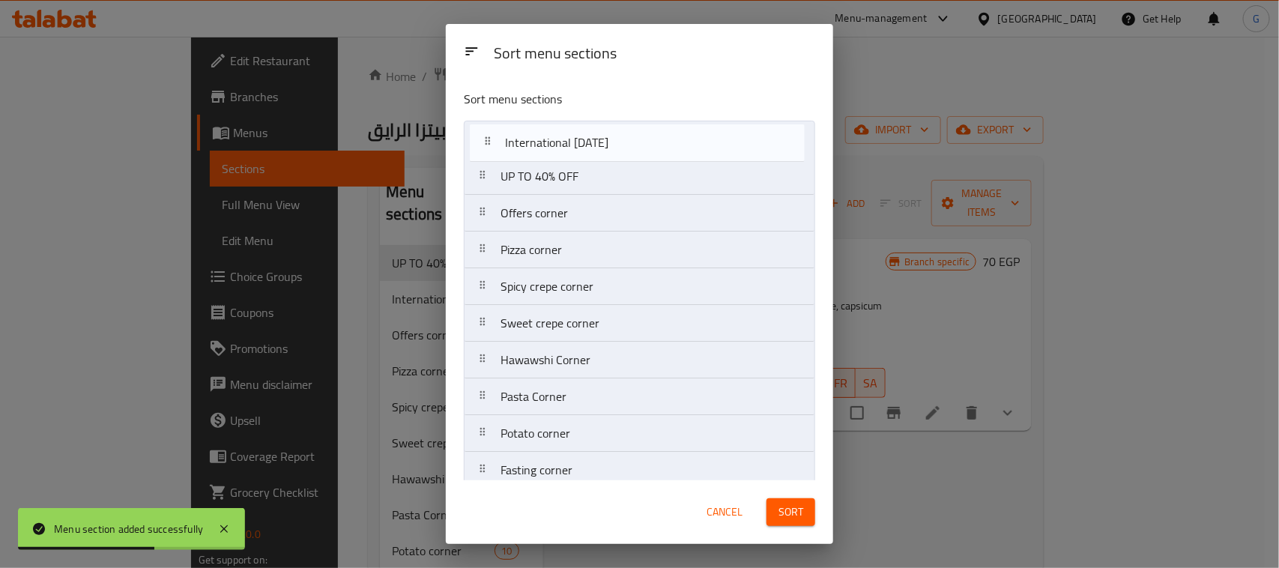
drag, startPoint x: 554, startPoint y: 180, endPoint x: 559, endPoint y: 140, distance: 40.0
click at [559, 140] on nav "UP TO 40% OFF International Potato Day Offers corner Pizza corner Spicy crepe c…" at bounding box center [639, 323] width 351 height 405
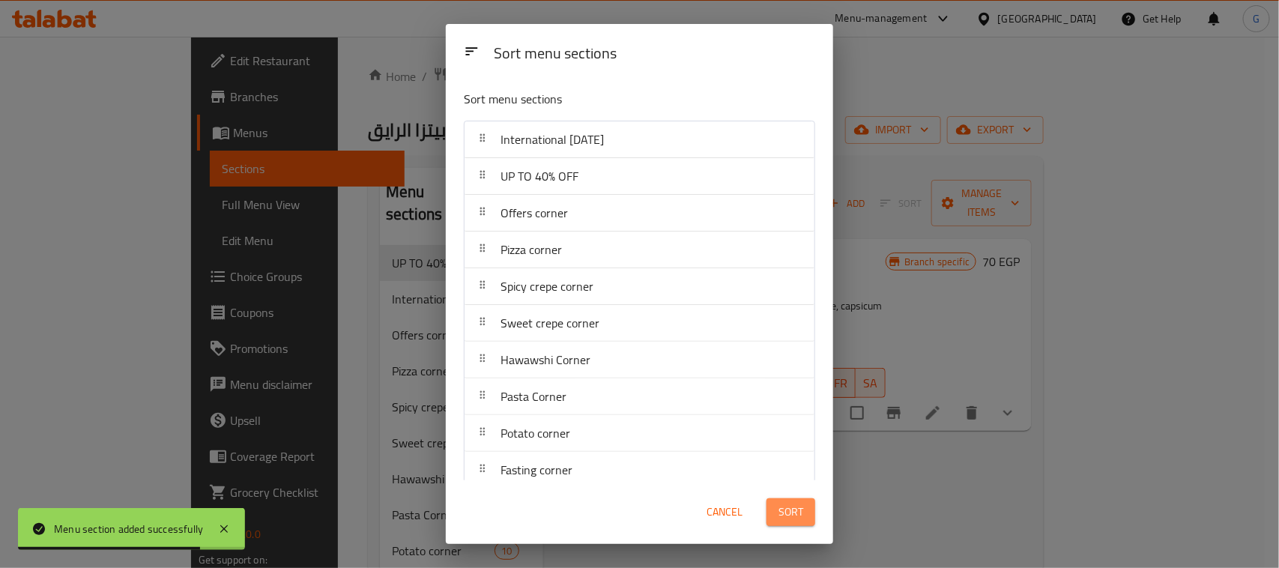
click at [800, 503] on span "Sort" at bounding box center [790, 512] width 25 height 19
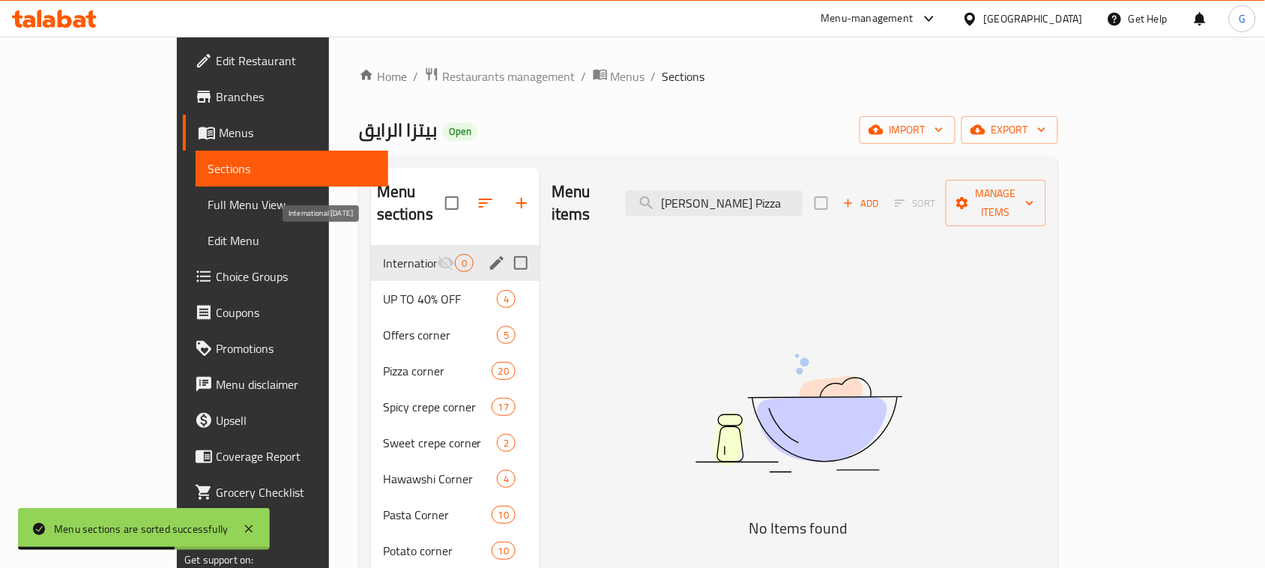
click at [383, 254] on span "International [DATE]" at bounding box center [410, 263] width 54 height 18
click at [455, 254] on div "0" at bounding box center [464, 263] width 19 height 18
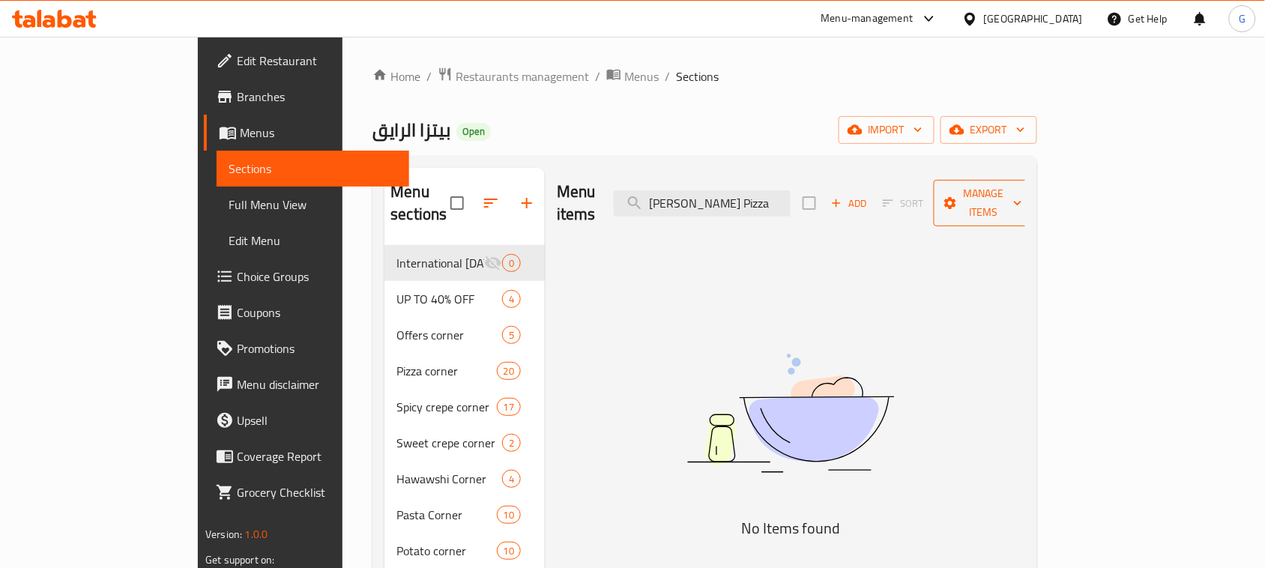
click at [1022, 196] on span "Manage items" at bounding box center [984, 202] width 76 height 37
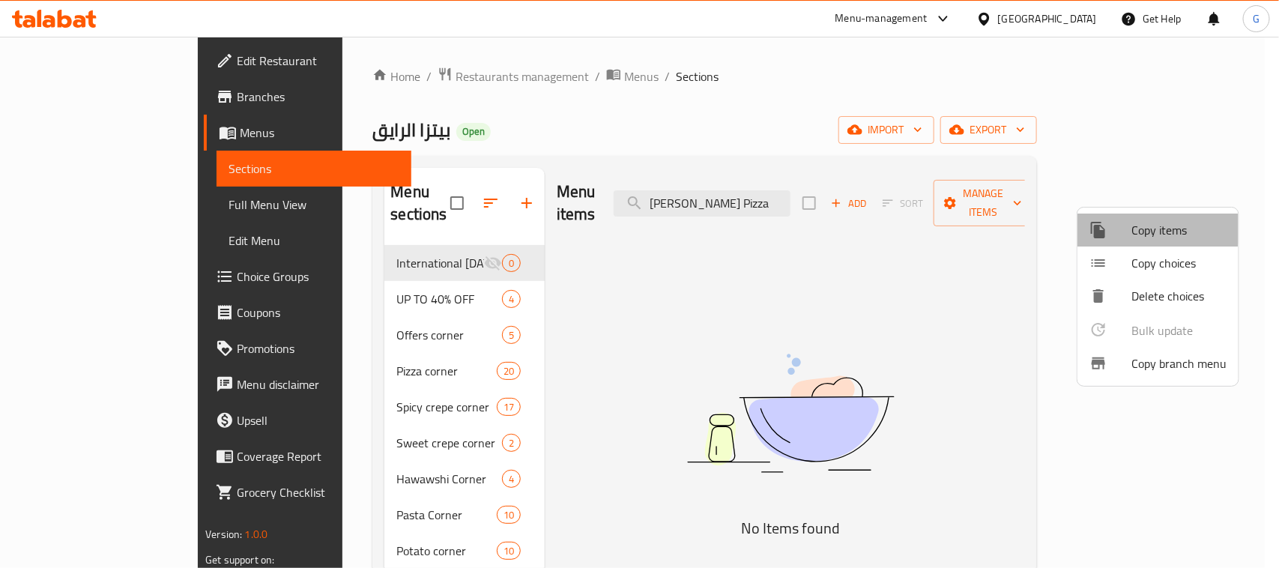
click at [1141, 227] on span "Copy items" at bounding box center [1178, 230] width 95 height 18
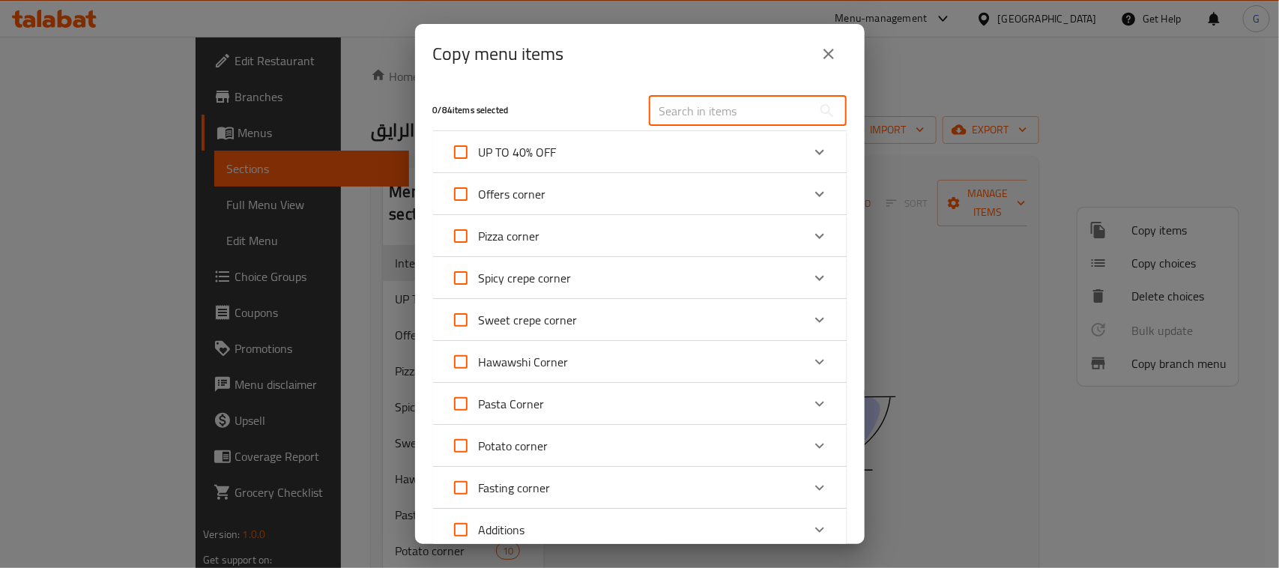
click at [720, 121] on input "text" at bounding box center [730, 111] width 163 height 30
paste input "Susis Hawawshi Pizza"
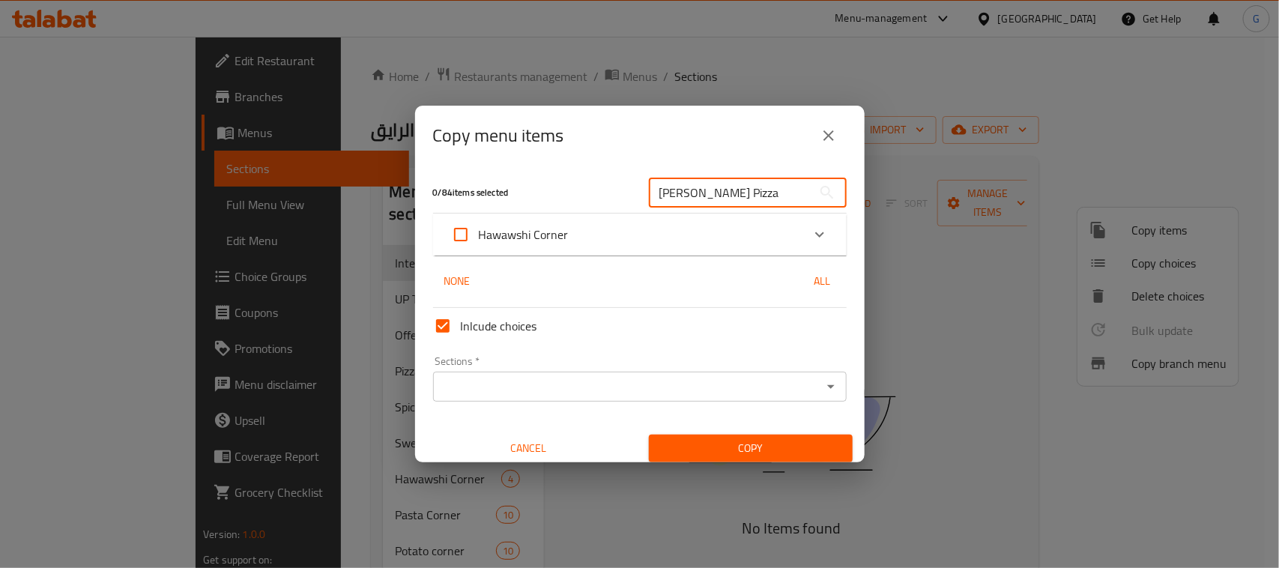
type input "Susis Hawawshi Pizza"
click at [645, 229] on div "Hawawshi Corner" at bounding box center [626, 235] width 351 height 36
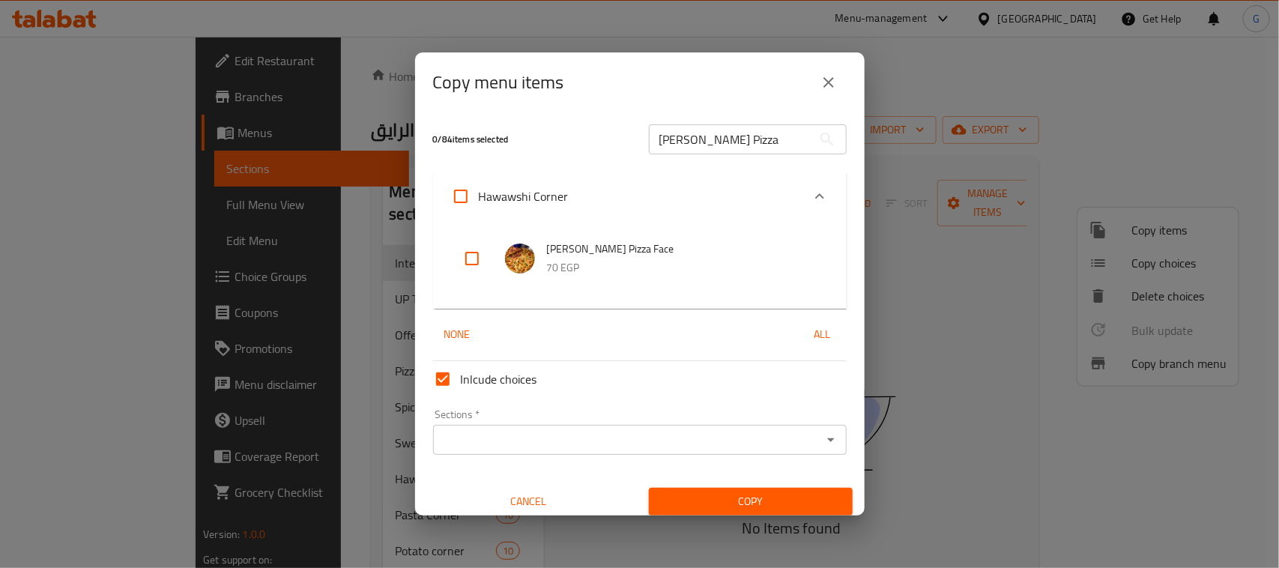
click at [466, 250] on input "checkbox" at bounding box center [472, 259] width 36 height 36
checkbox input "true"
click at [701, 139] on input "Susis Hawawshi Pizza" at bounding box center [730, 139] width 163 height 30
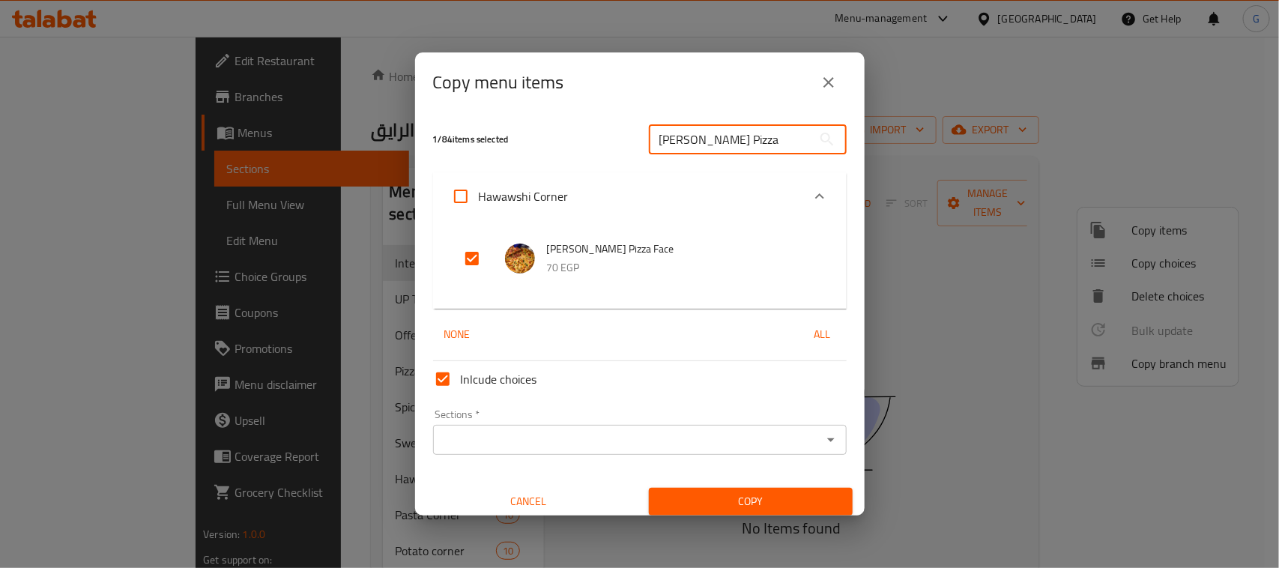
paste input "Meat Hawawshi Pizza Fac"
type input "Meat Hawawshi Pizza Fac"
click at [466, 256] on input "checkbox" at bounding box center [472, 259] width 36 height 36
checkbox input "true"
click at [661, 435] on input "Sections   *" at bounding box center [628, 439] width 380 height 21
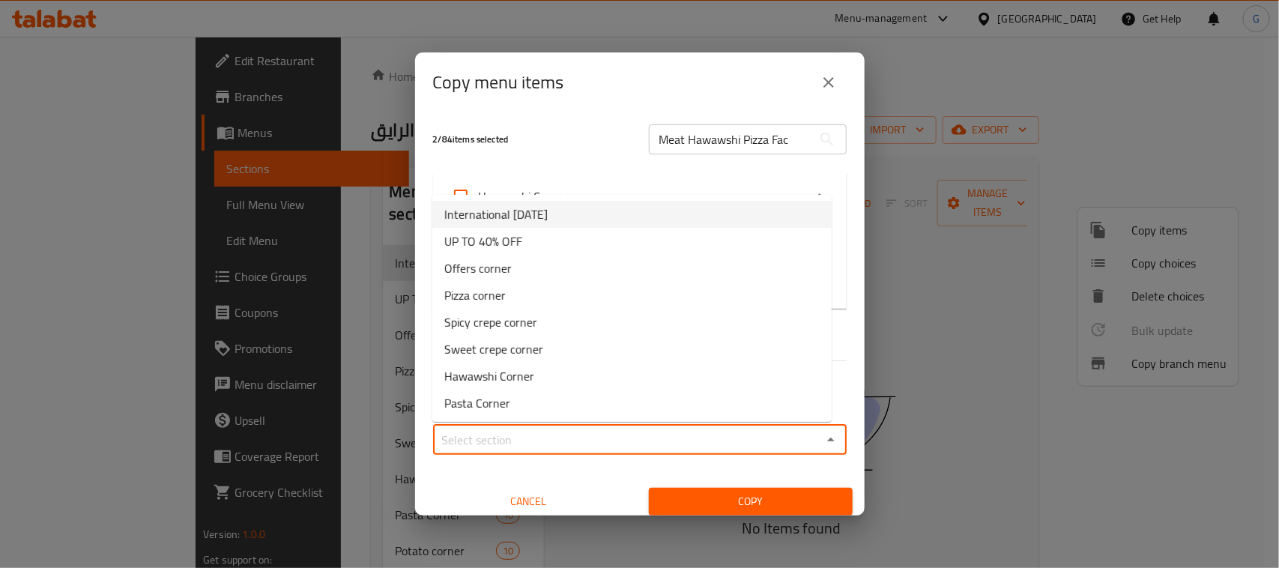
click at [593, 201] on li "International [DATE]" at bounding box center [631, 214] width 399 height 27
type input "International [DATE]"
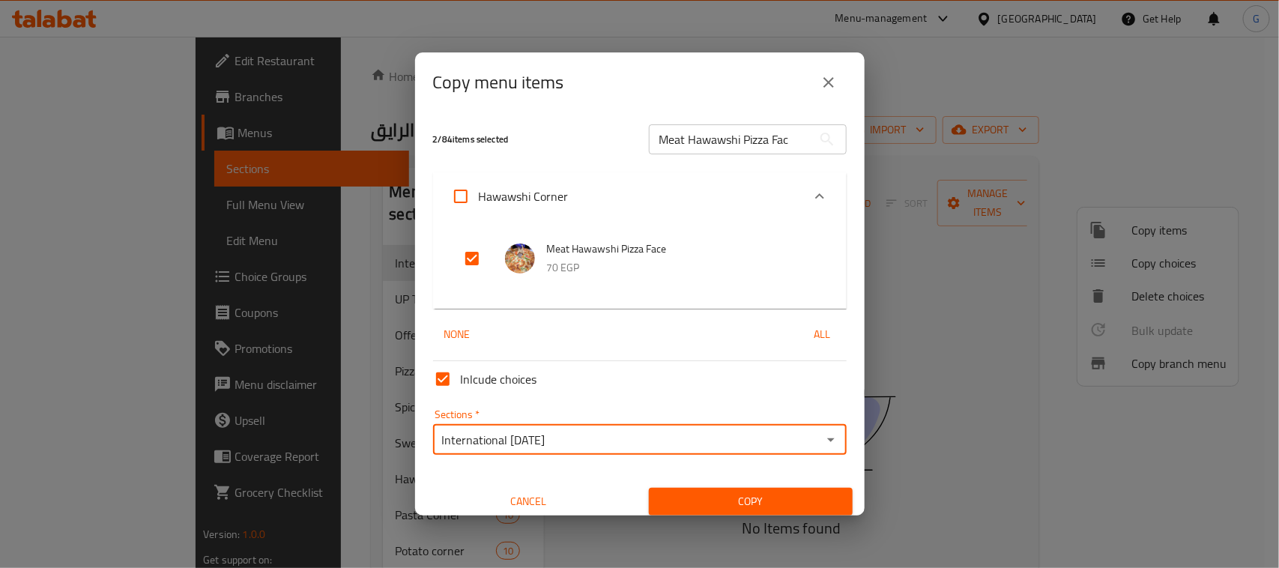
click at [712, 495] on span "Copy" at bounding box center [751, 501] width 180 height 19
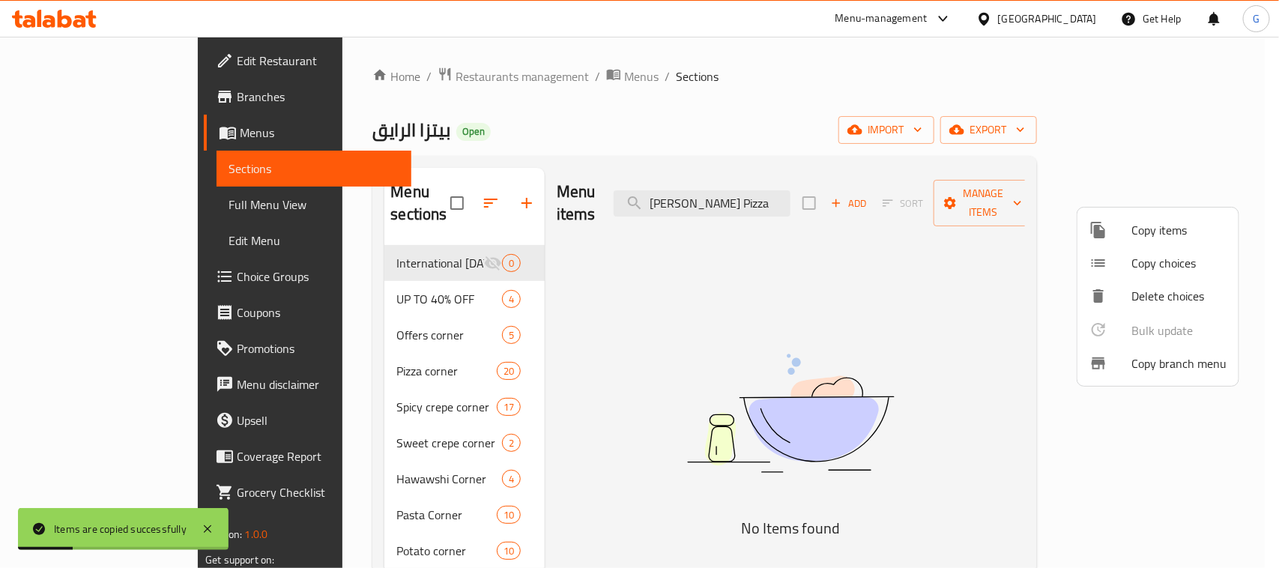
click at [360, 264] on div at bounding box center [639, 284] width 1279 height 568
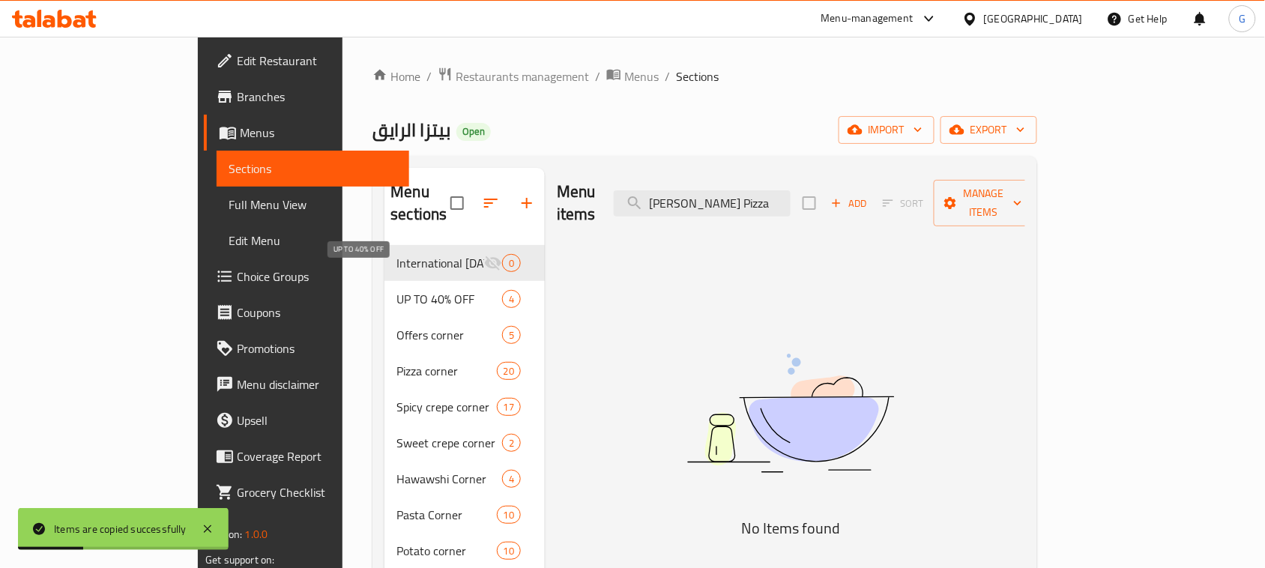
click at [396, 290] on span "UP TO 40% OFF" at bounding box center [448, 299] width 105 height 18
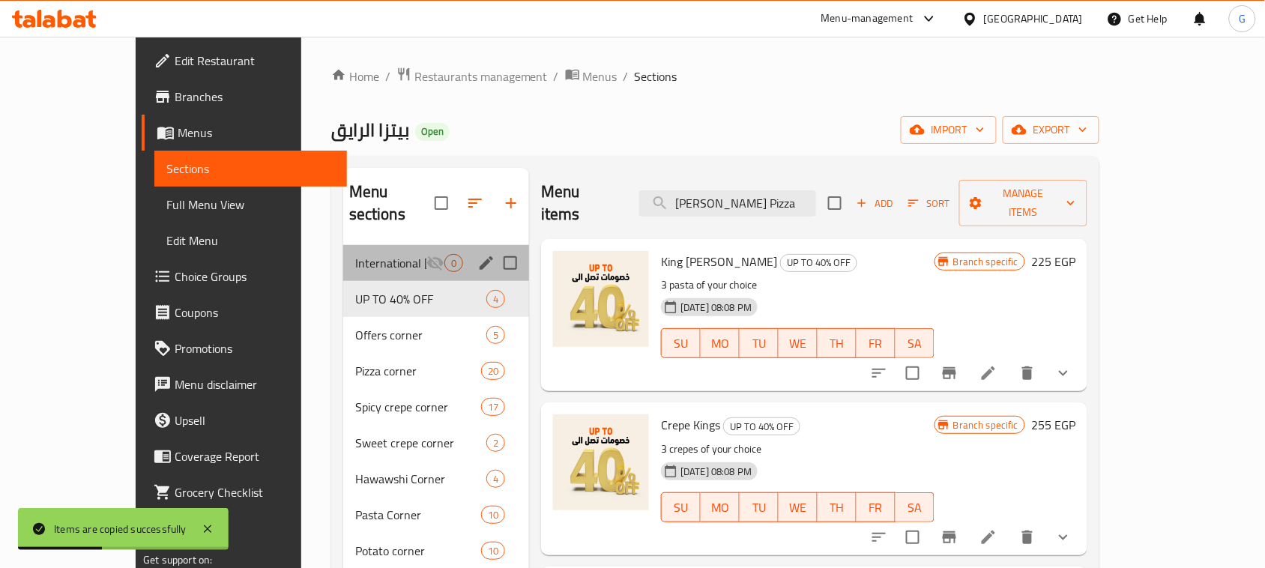
click at [358, 250] on div "International Potato Day 0" at bounding box center [436, 263] width 186 height 36
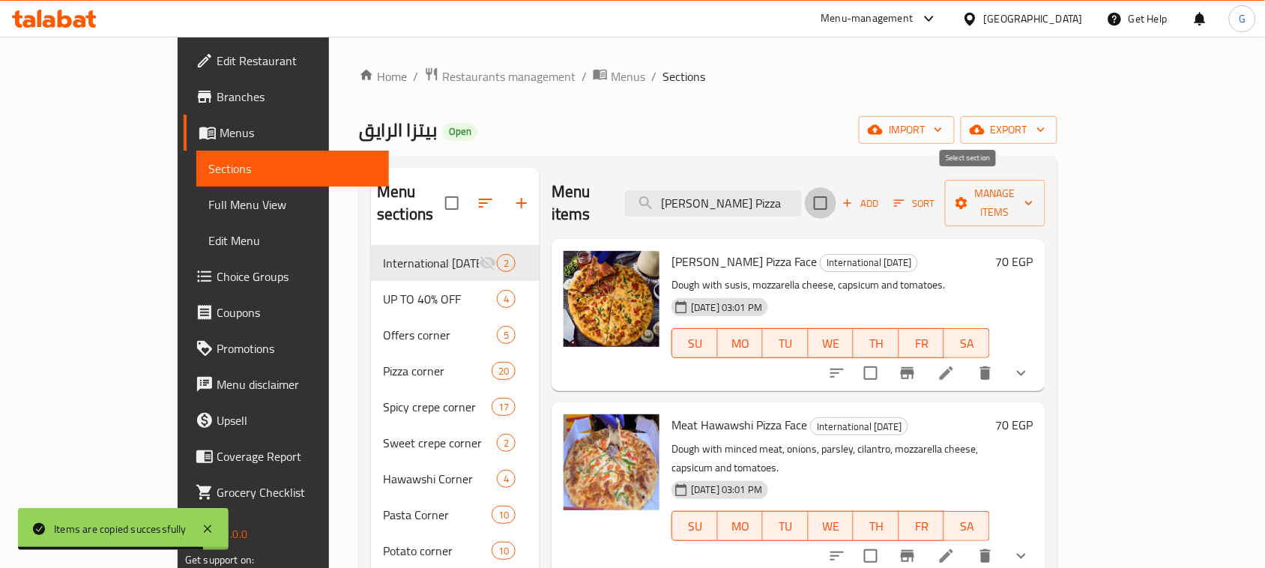
click at [836, 196] on input "checkbox" at bounding box center [820, 202] width 31 height 31
checkbox input "true"
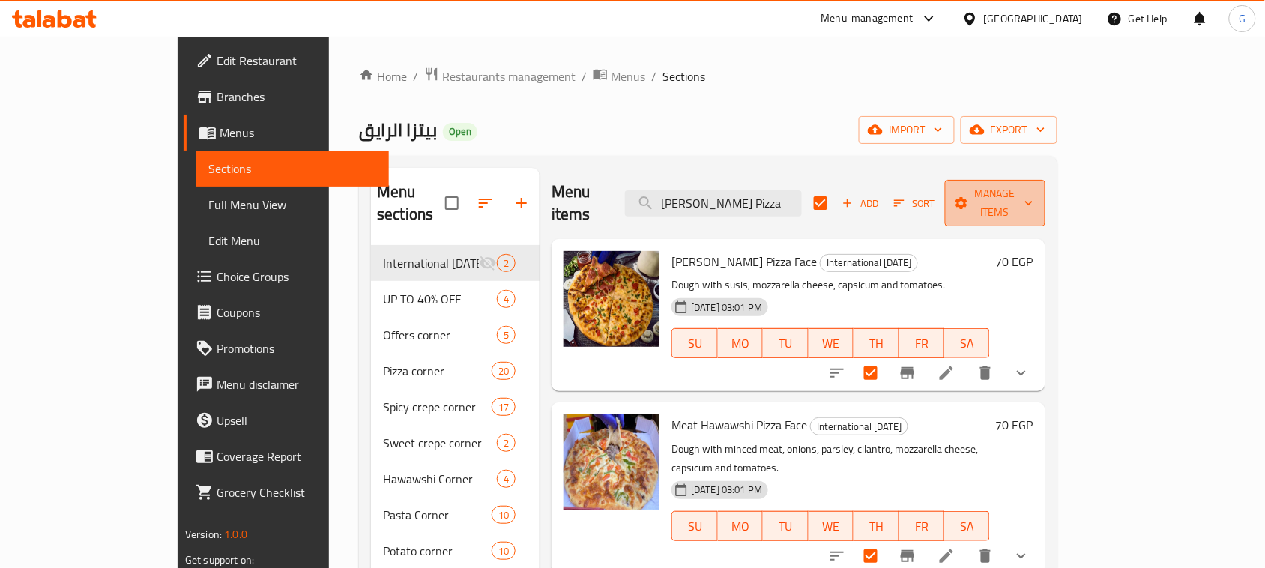
click at [1033, 191] on span "Manage items" at bounding box center [995, 202] width 76 height 37
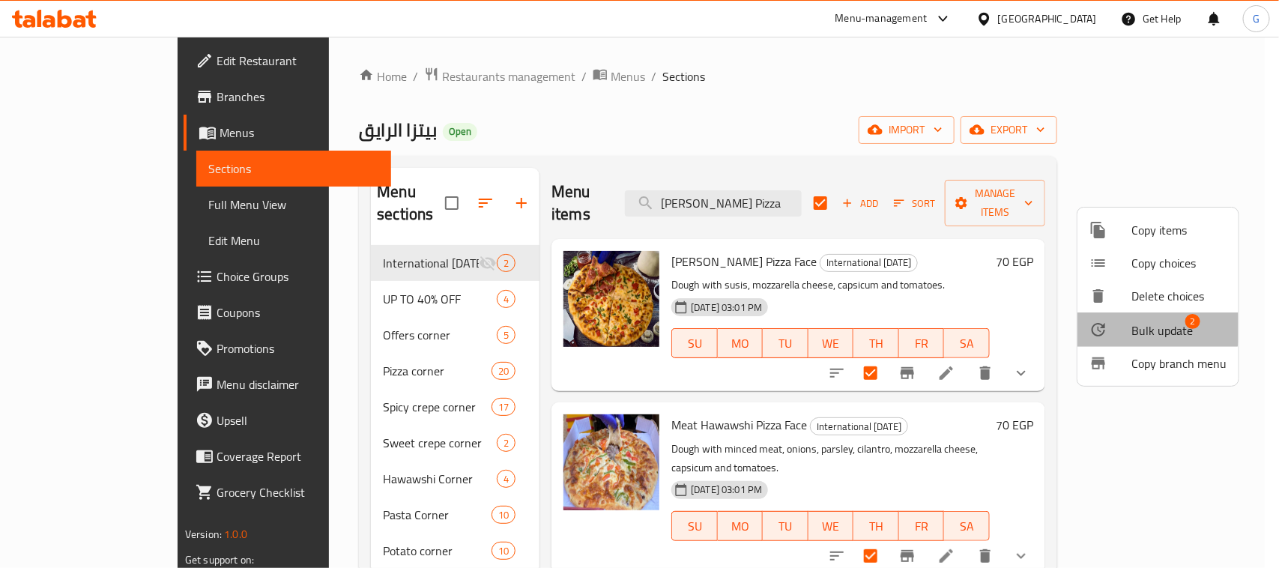
click at [1143, 327] on span "Bulk update" at bounding box center [1161, 330] width 61 height 18
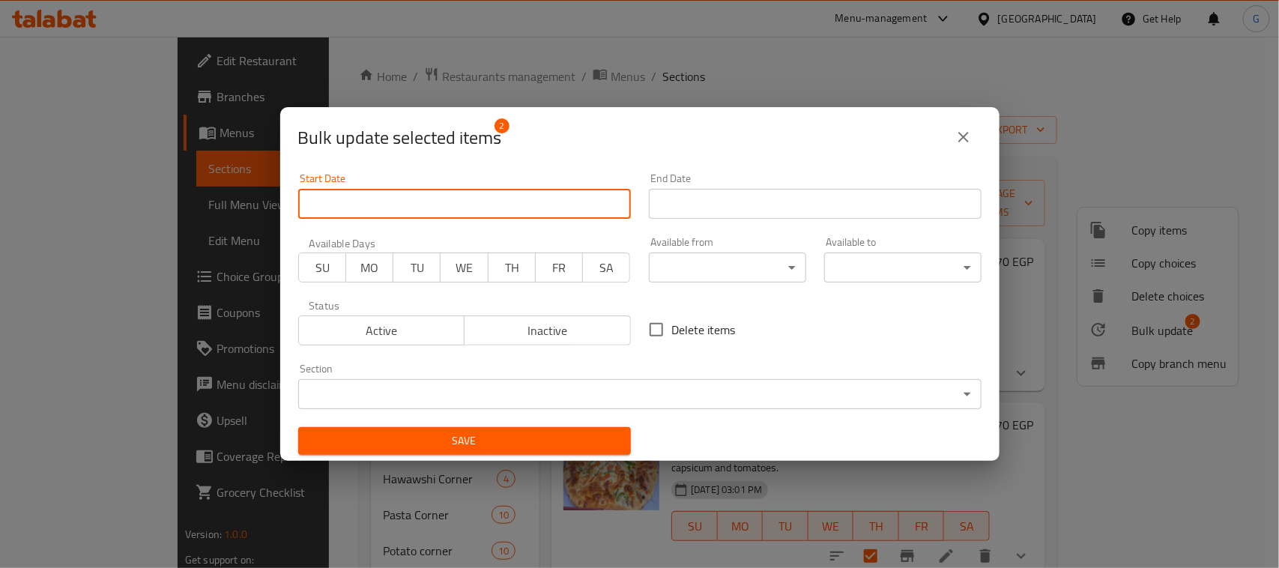
click at [557, 206] on input "Start Date" at bounding box center [464, 204] width 333 height 30
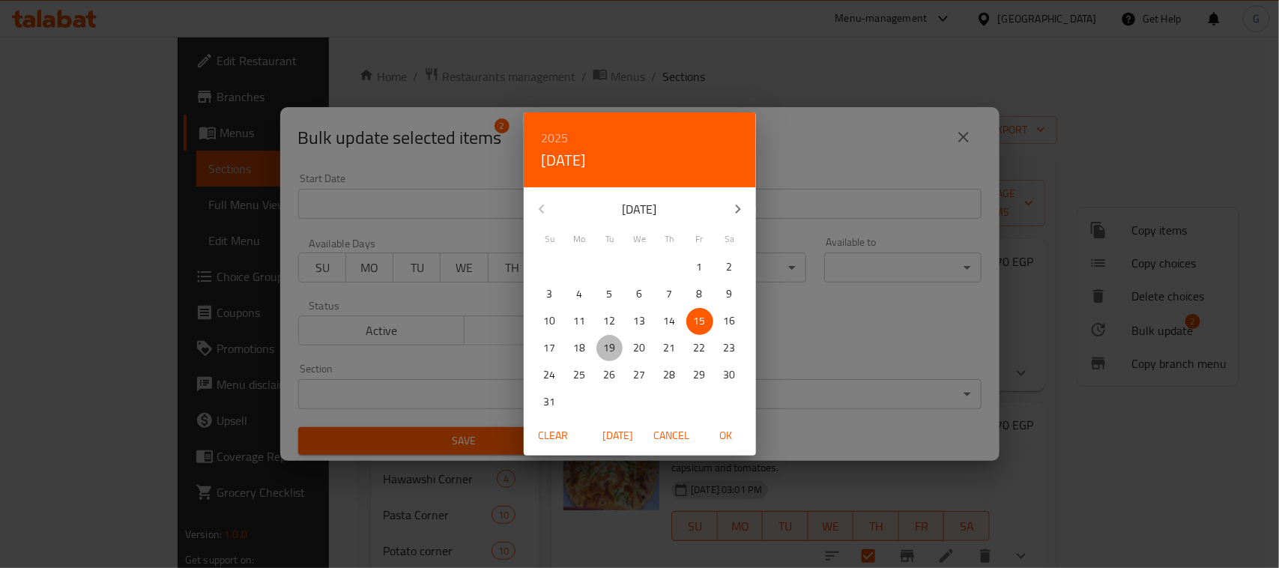
click at [608, 345] on p "19" at bounding box center [610, 348] width 12 height 19
click at [731, 438] on span "OK" at bounding box center [726, 435] width 36 height 19
type input "[DATE]"
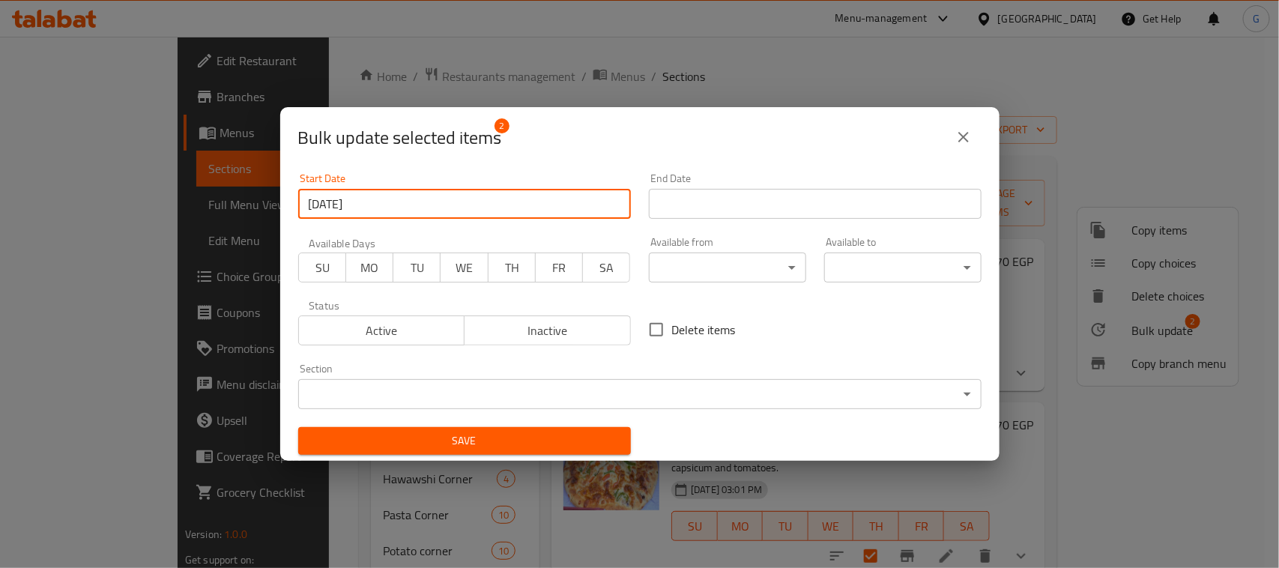
click at [817, 199] on input "Start Date" at bounding box center [815, 204] width 333 height 30
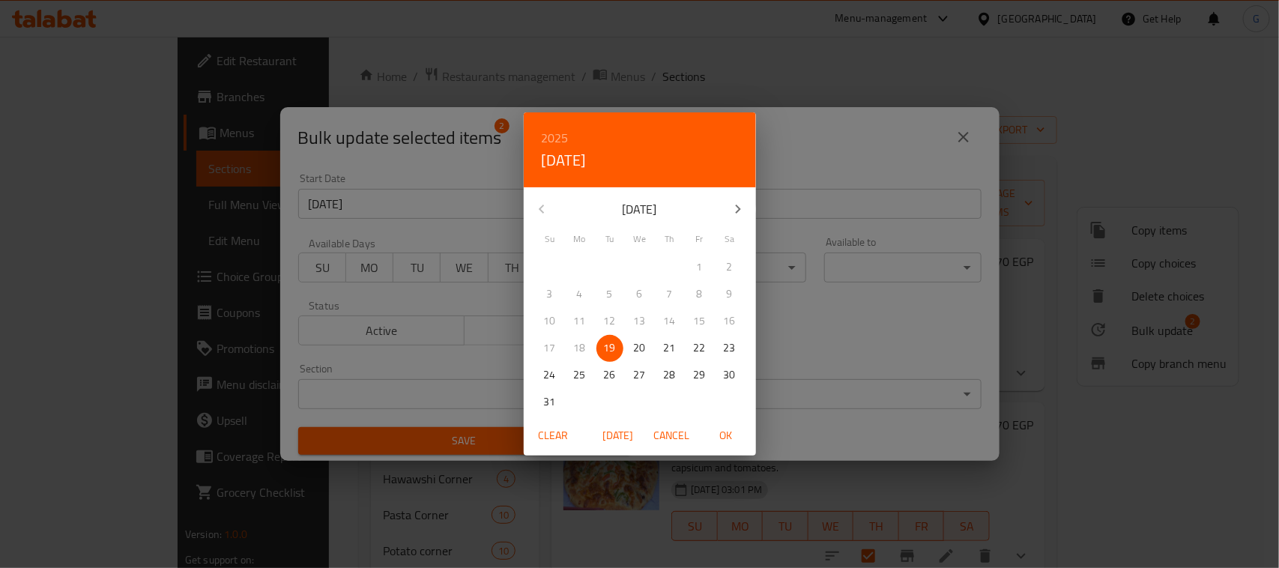
click at [713, 432] on span "OK" at bounding box center [726, 435] width 36 height 19
type input "[DATE]"
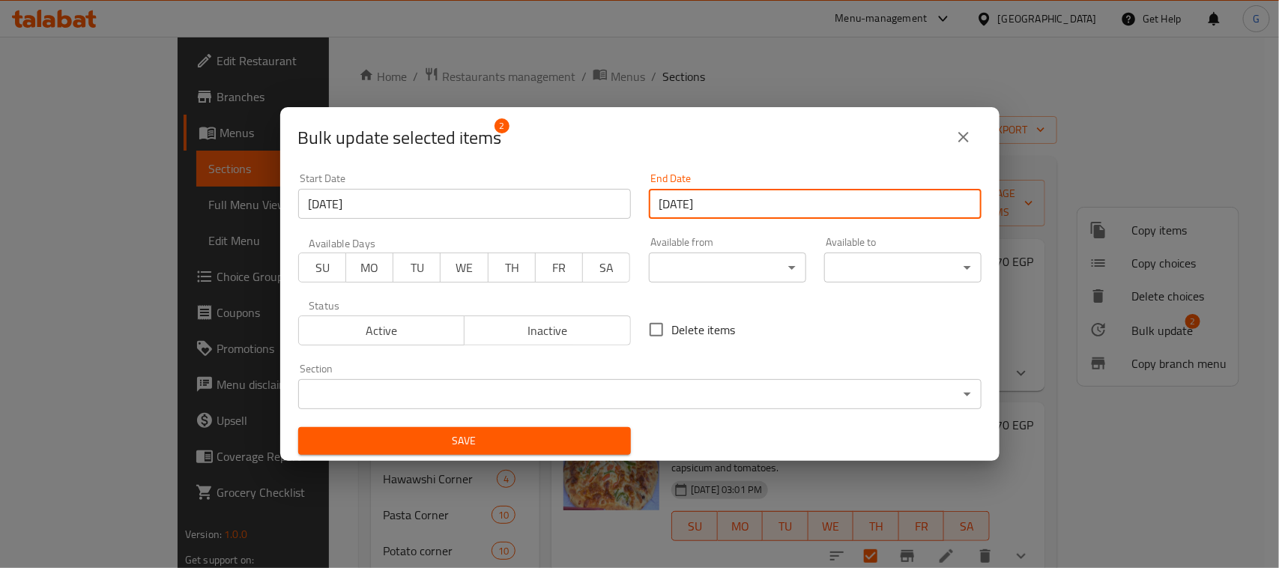
click at [619, 443] on button "Save" at bounding box center [464, 441] width 333 height 28
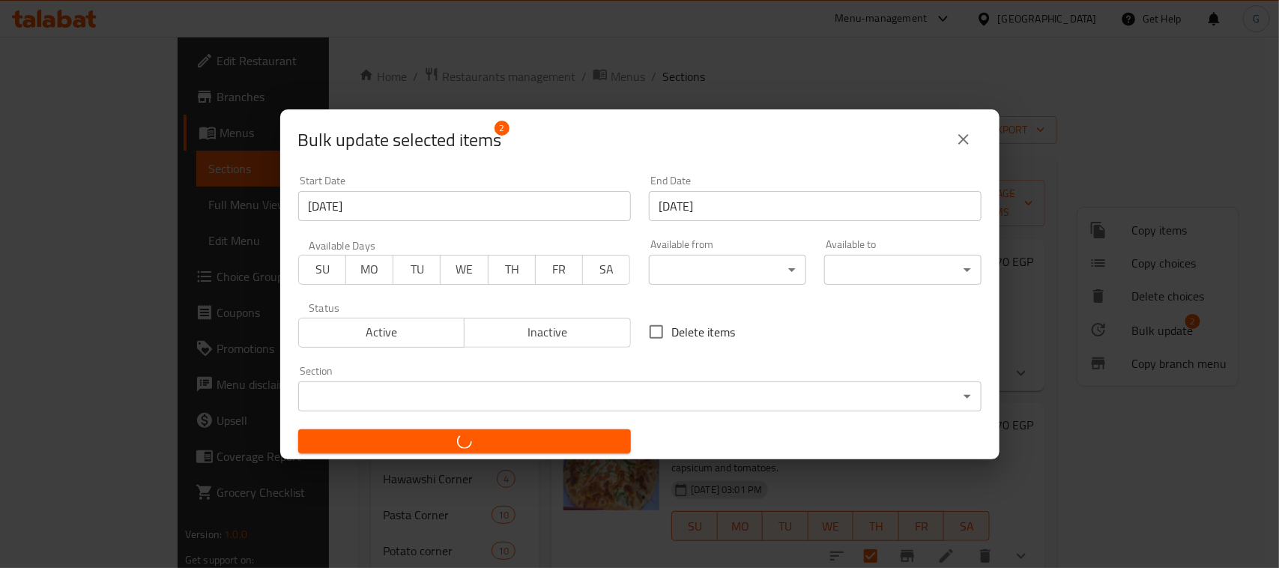
checkbox input "false"
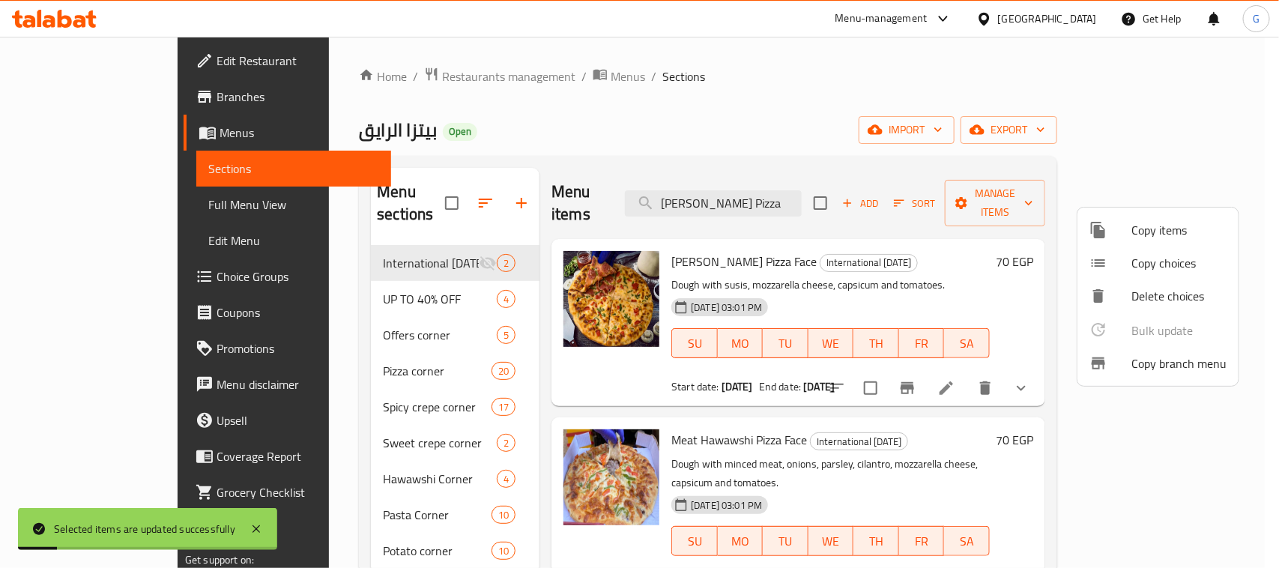
click at [826, 125] on div at bounding box center [639, 284] width 1279 height 568
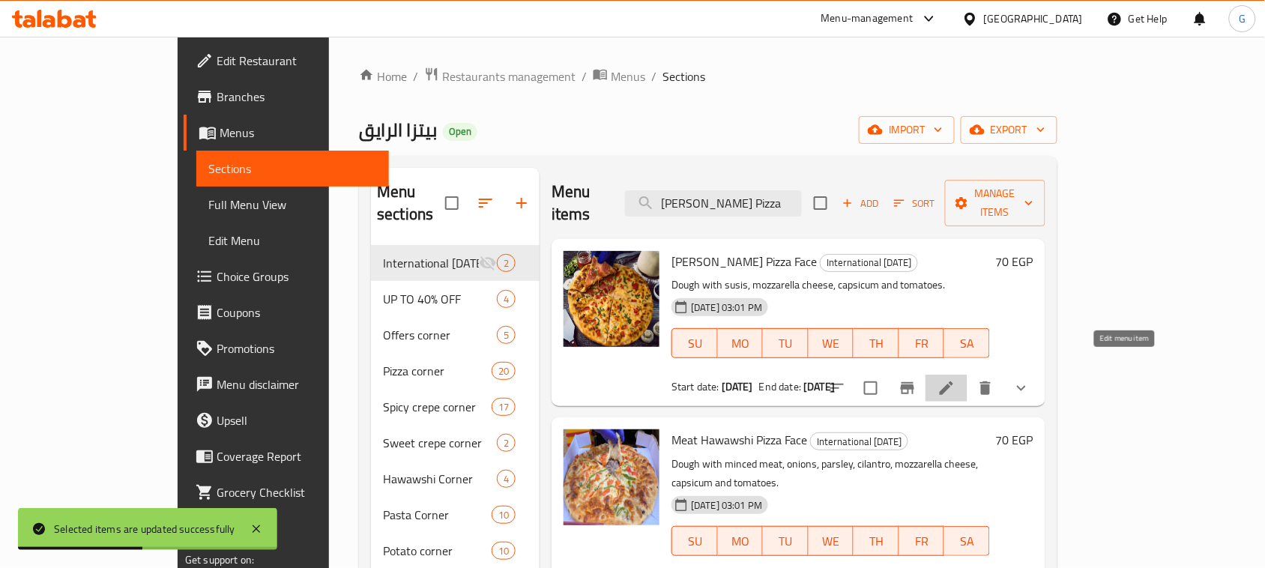
click at [953, 381] on icon at bounding box center [946, 387] width 13 height 13
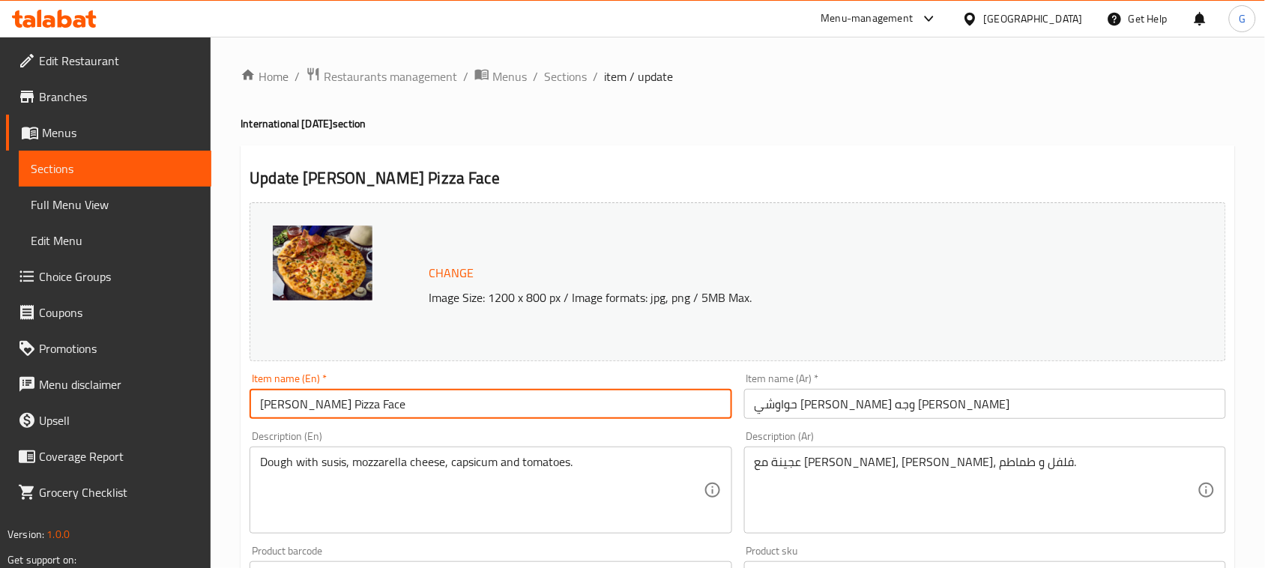
click at [538, 414] on input "Susis Hawawshi Pizza Face" at bounding box center [491, 404] width 482 height 30
paste input "Comes with A Free Potato"
type input "Susis Hawawshi Pizza Face Comes with A Free Potato"
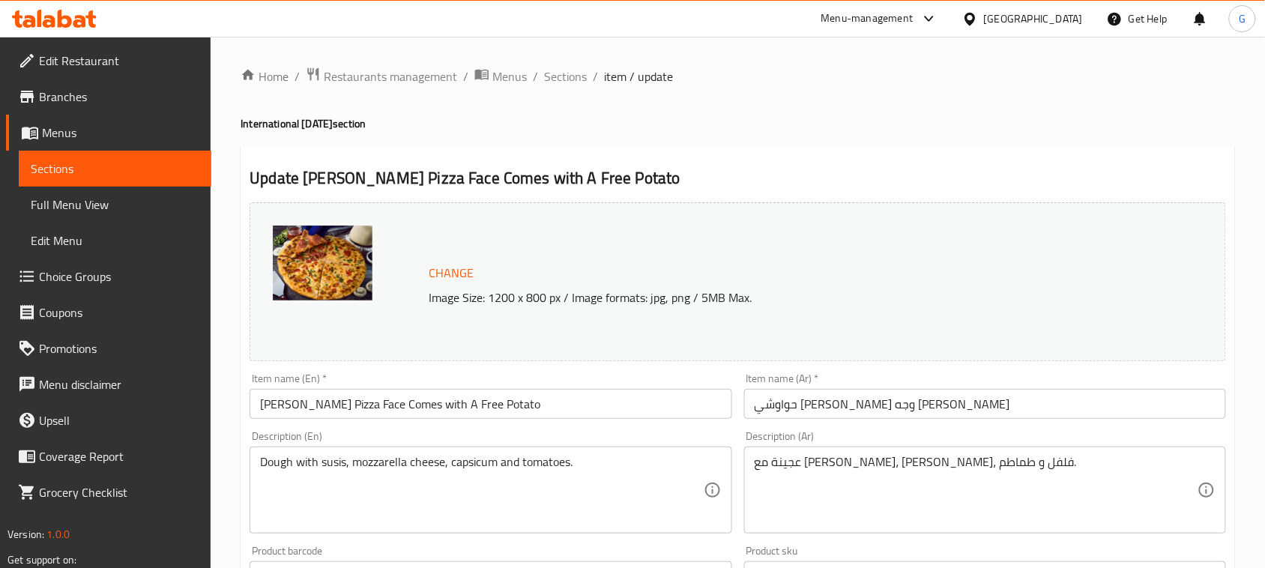
drag, startPoint x: 1105, startPoint y: 384, endPoint x: 1092, endPoint y: 388, distance: 13.5
click at [1105, 384] on div "Item name (Ar)   * حواوشي سوسيس وجه بيتزا Item name (Ar) *" at bounding box center [985, 396] width 482 height 46
click at [1086, 392] on input "حواوشي سوسيس وجه بيتزا" at bounding box center [985, 404] width 482 height 30
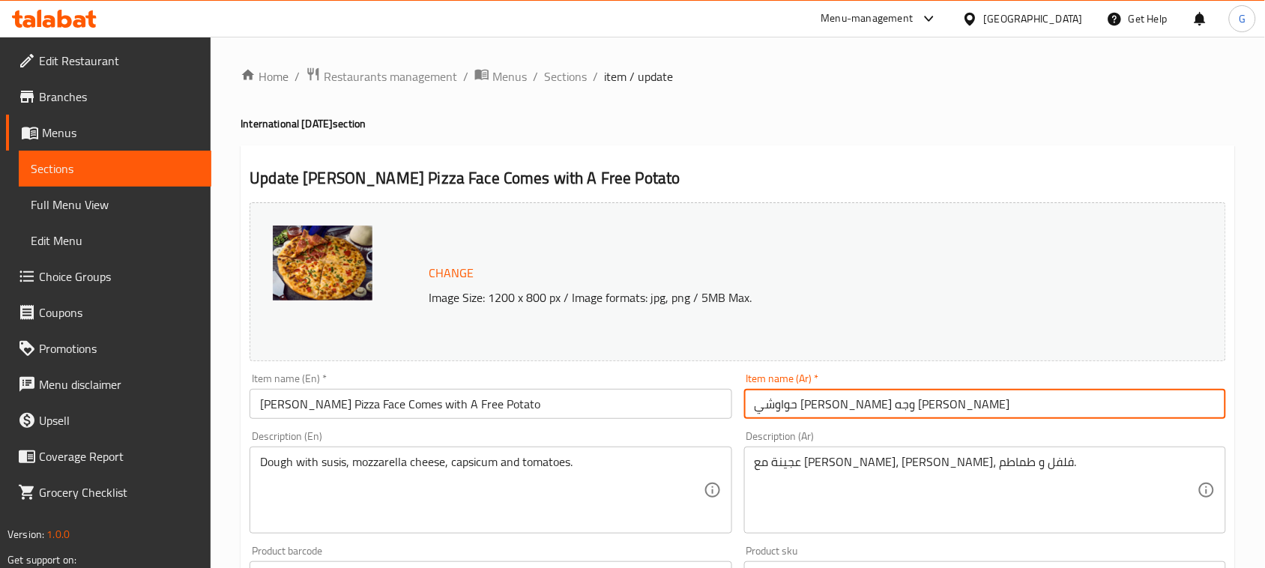
paste input "يأتي معه بطاطس مجانية"
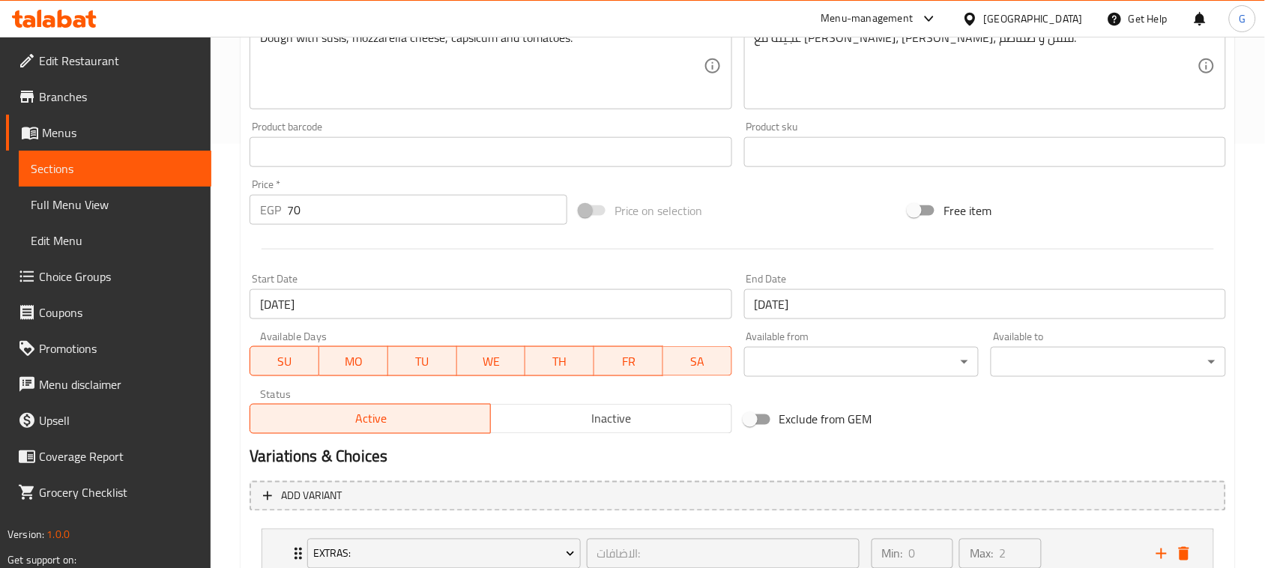
scroll to position [536, 0]
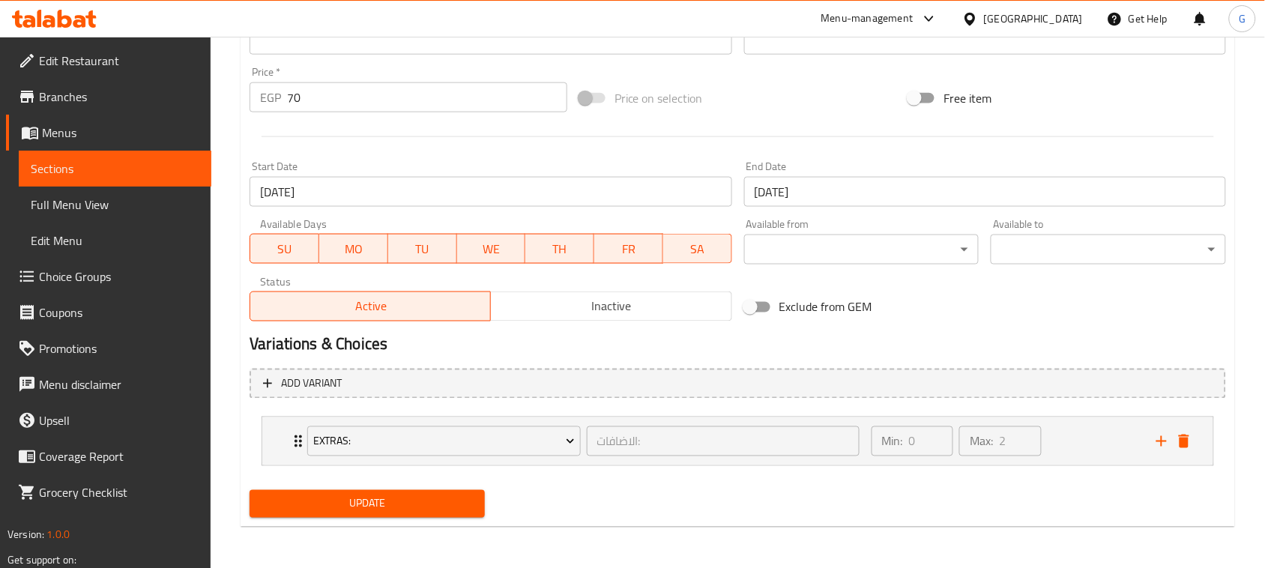
type input "حواوشي سوسيس وجه بيتزا يأتي معه بطاطس مجانية"
click at [330, 495] on span "Update" at bounding box center [366, 504] width 211 height 19
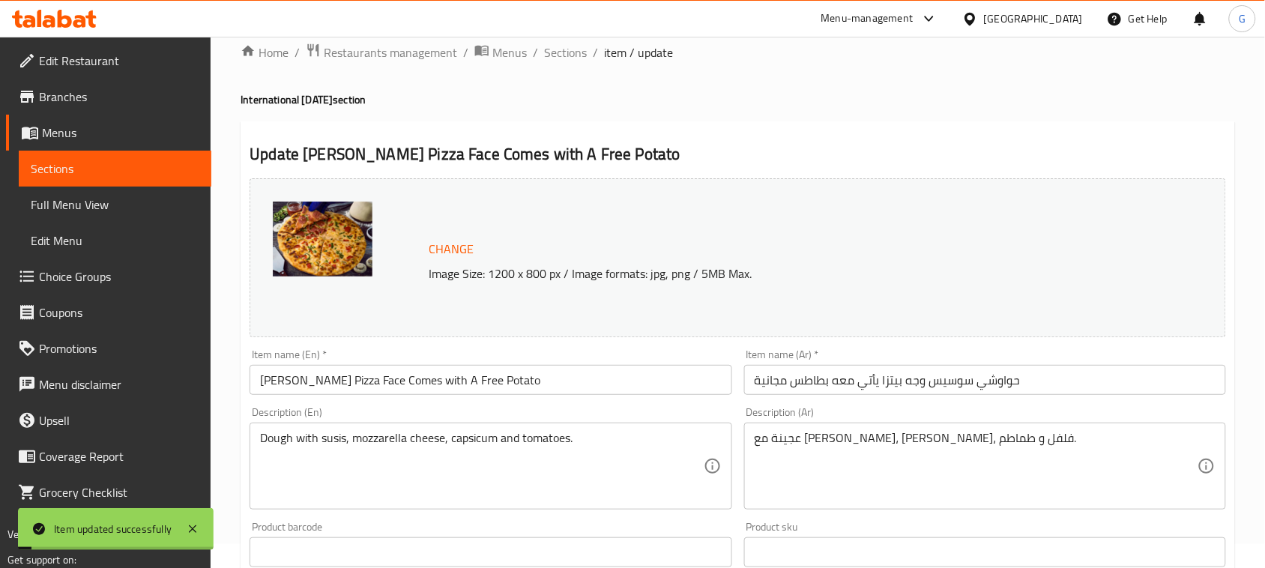
scroll to position [0, 0]
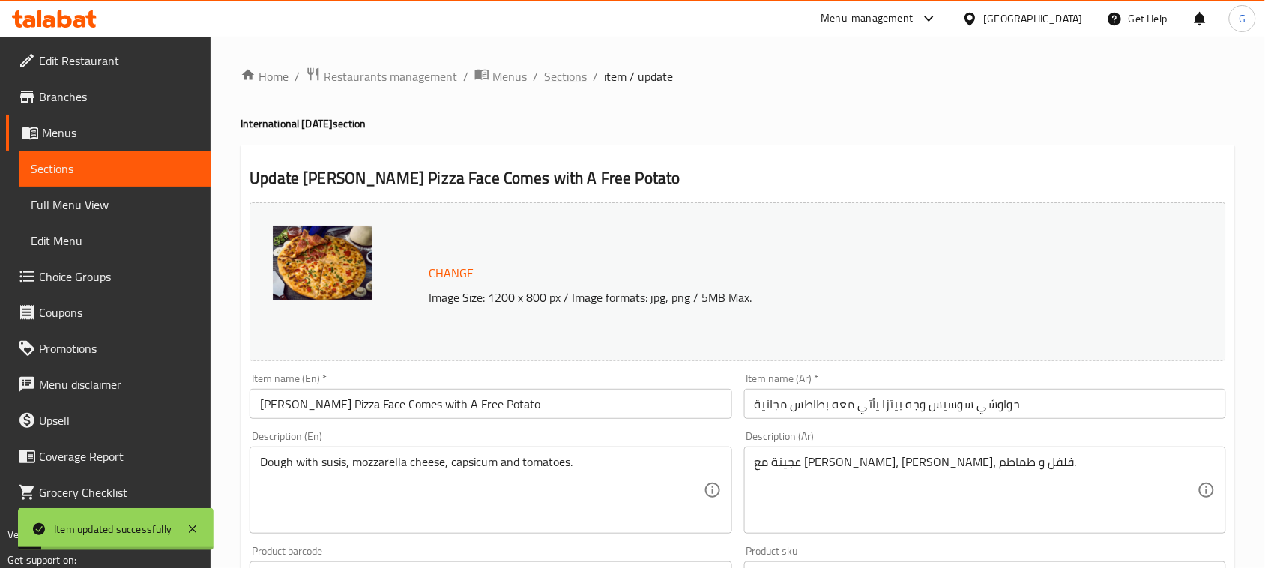
click at [578, 85] on span "Sections" at bounding box center [565, 76] width 43 height 18
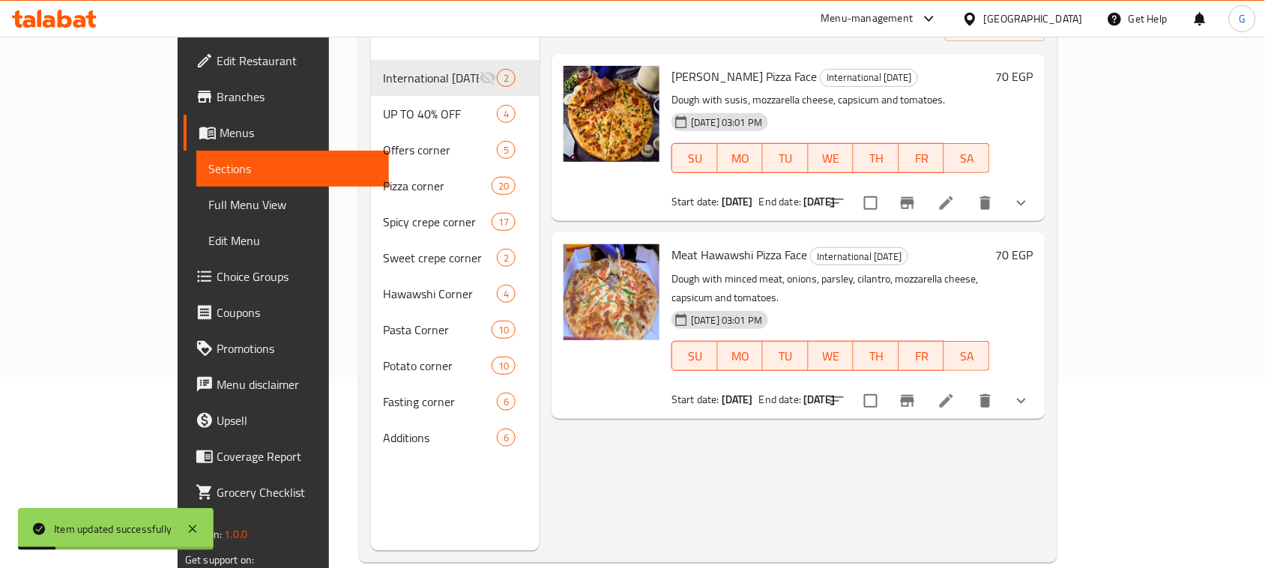
scroll to position [211, 0]
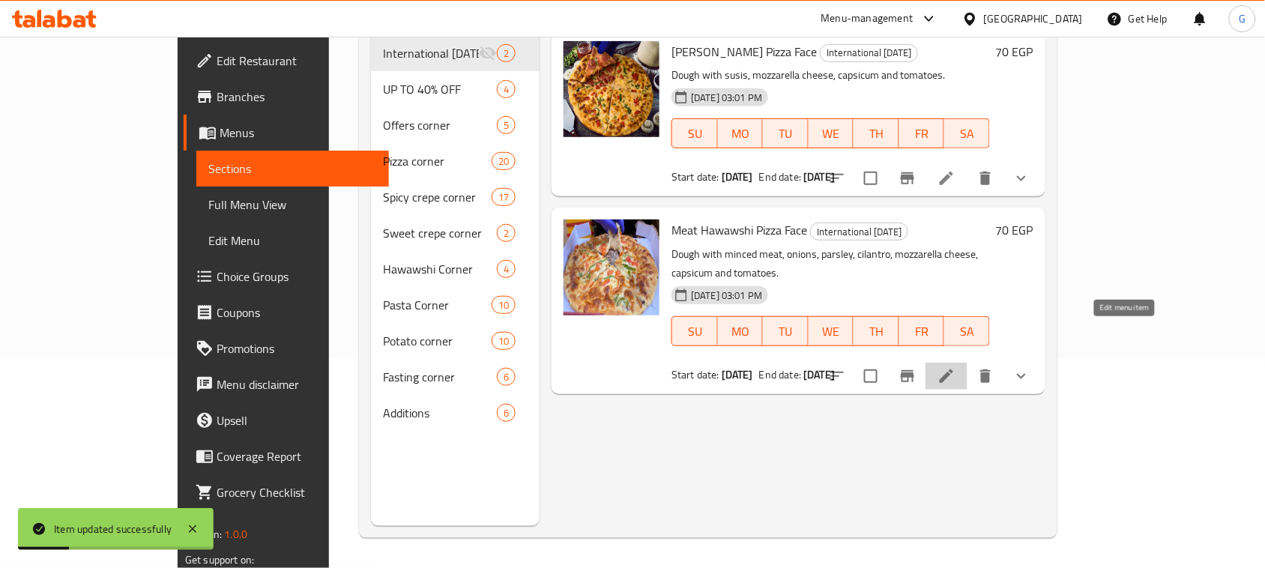
click at [953, 369] on icon at bounding box center [946, 375] width 13 height 13
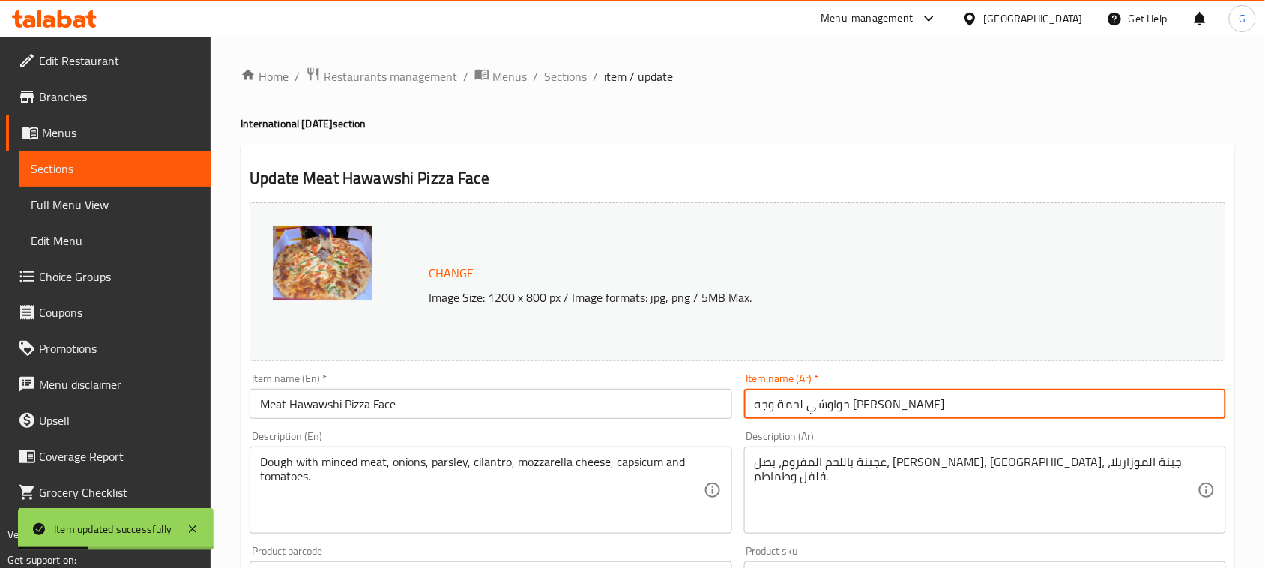
click at [929, 413] on input "حواوشي لحمة وجه بيتزا" at bounding box center [985, 404] width 482 height 30
paste input "يأتي معه بطاطس مجانية"
type input "حواوشي لحمة وجه بيتزا يأتي معه بطاطس مجانية"
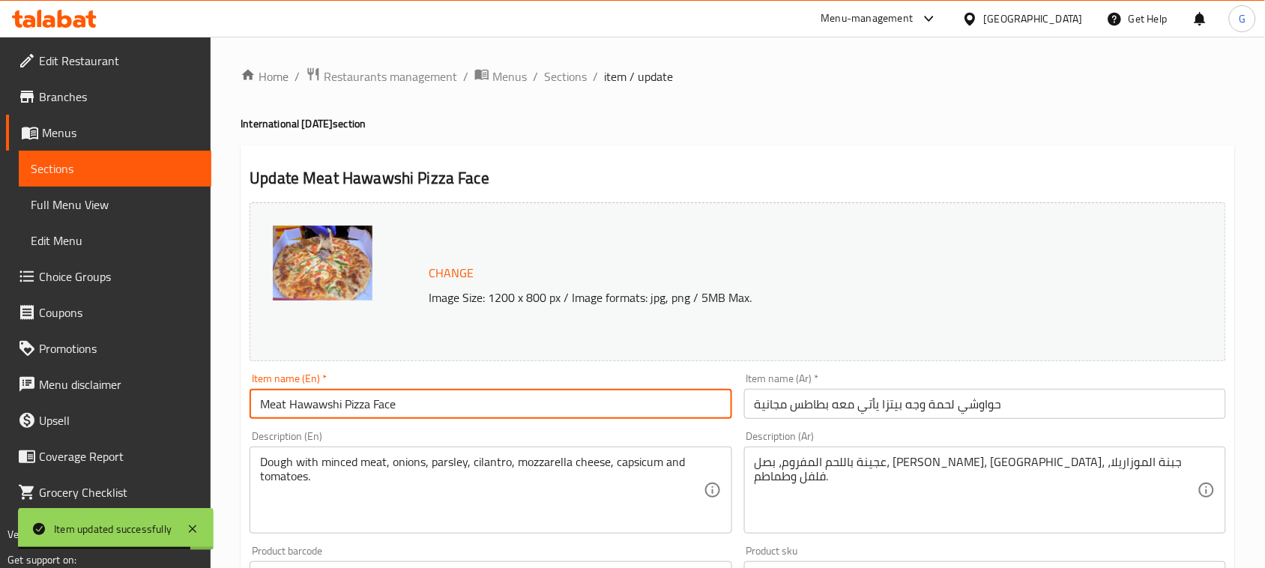
click at [452, 413] on input "Meat Hawawshi Pizza Face" at bounding box center [491, 404] width 482 height 30
paste input "Comes with A Free Potato"
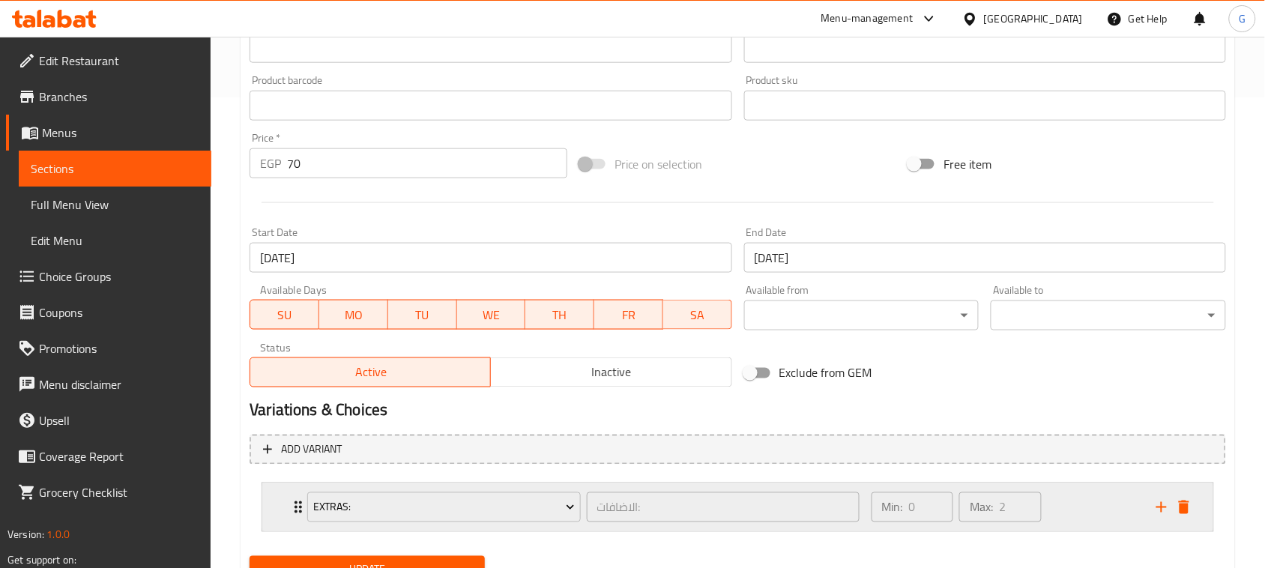
scroll to position [536, 0]
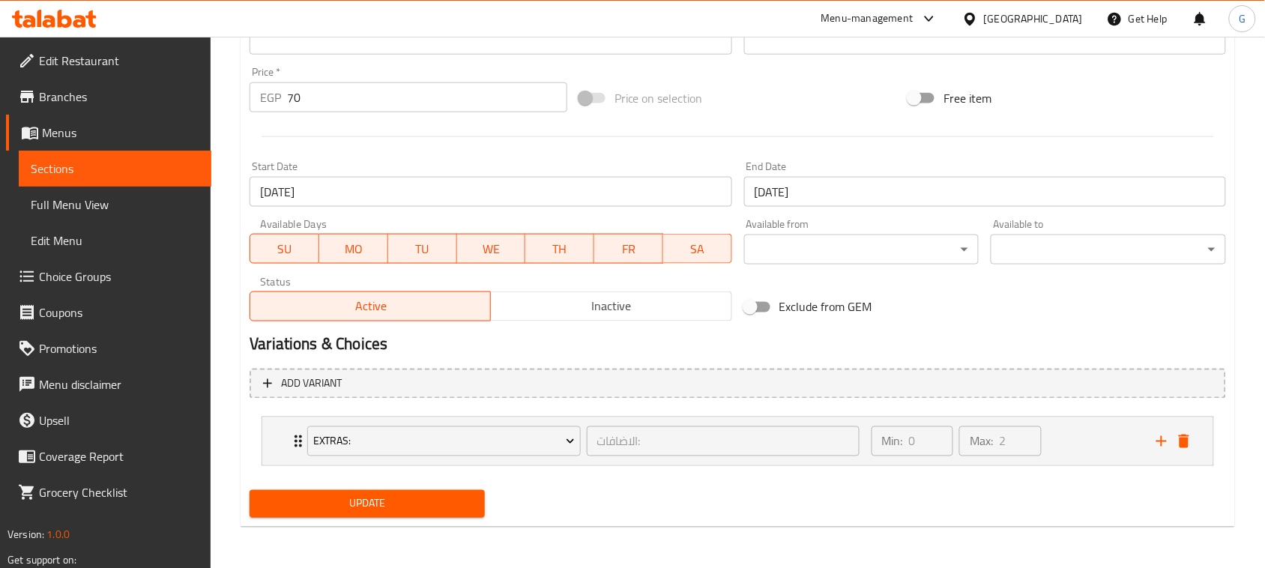
type input "Meat Hawawshi Pizza Face Comes with A Free Potato"
click at [306, 498] on span "Update" at bounding box center [366, 504] width 211 height 19
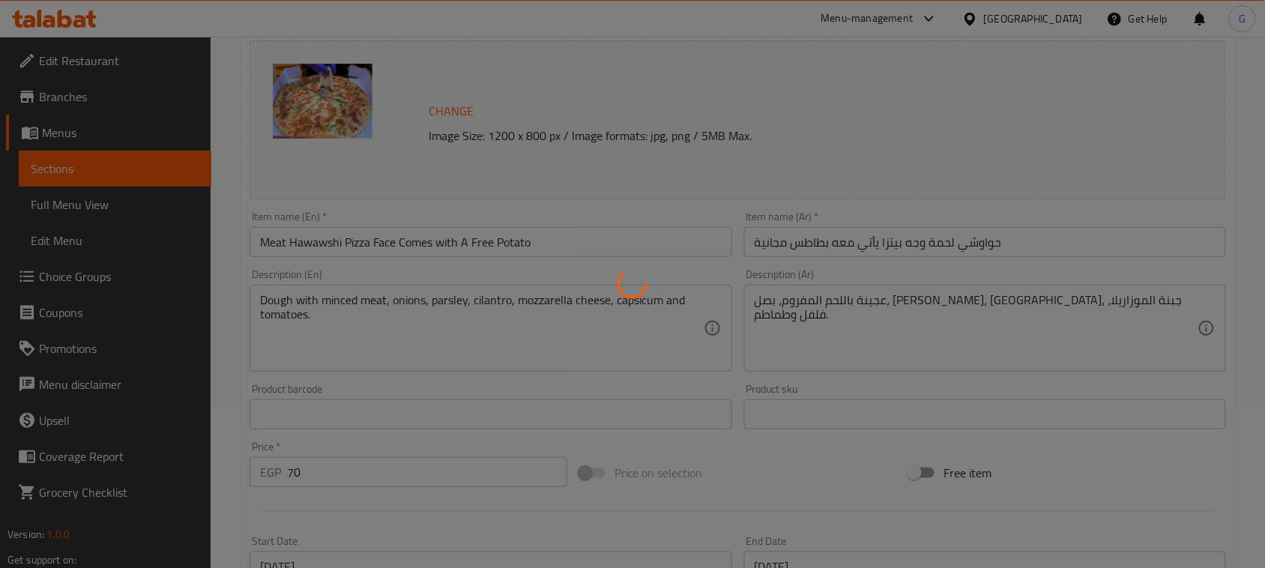
scroll to position [0, 0]
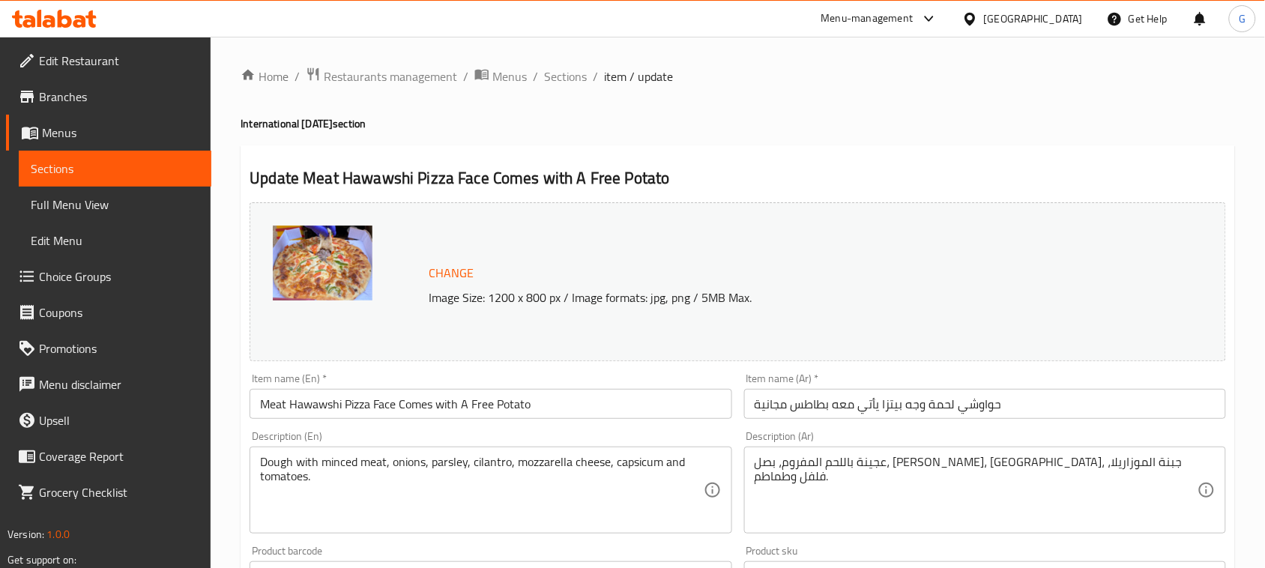
click at [557, 72] on span "Sections" at bounding box center [565, 76] width 43 height 18
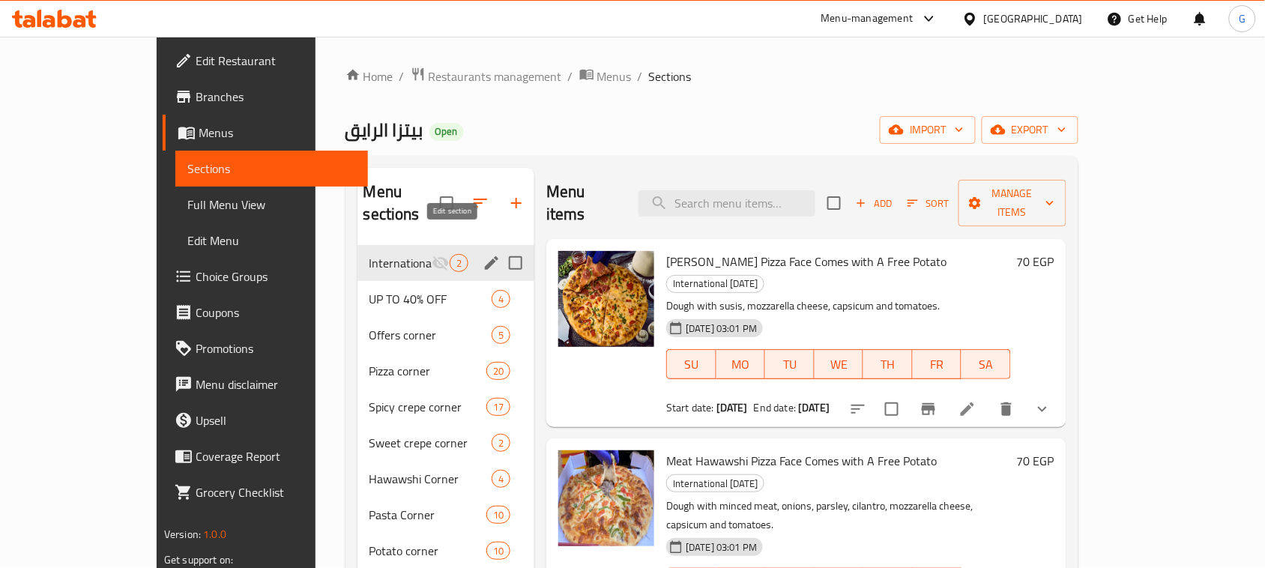
click at [483, 254] on icon "edit" at bounding box center [492, 263] width 18 height 18
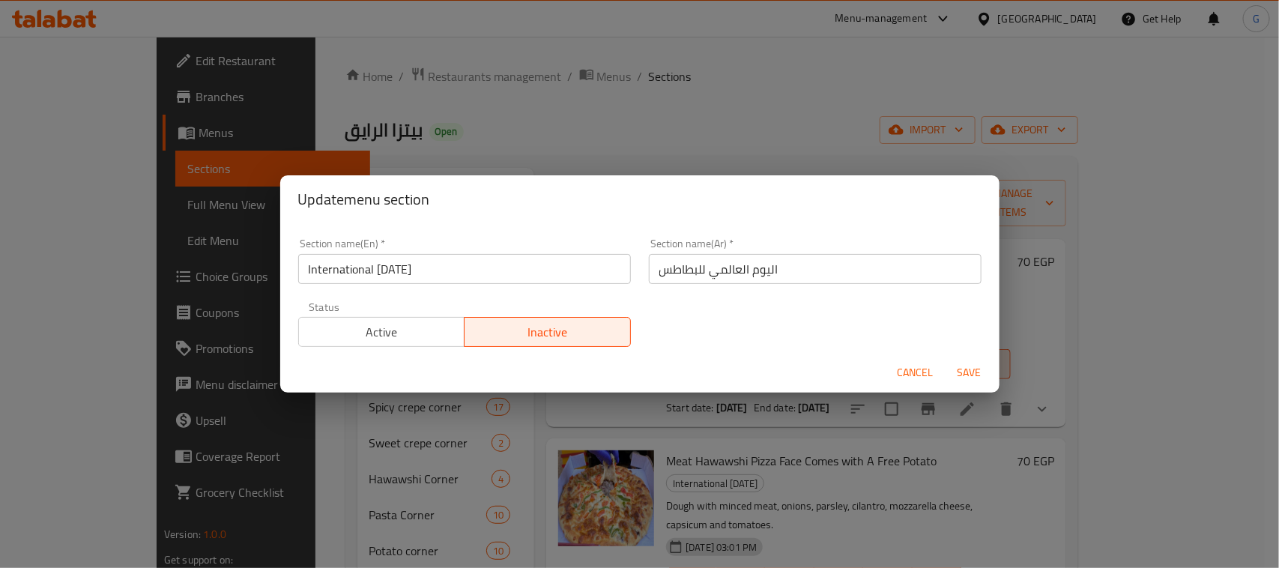
click at [391, 336] on span "Active" at bounding box center [382, 332] width 154 height 22
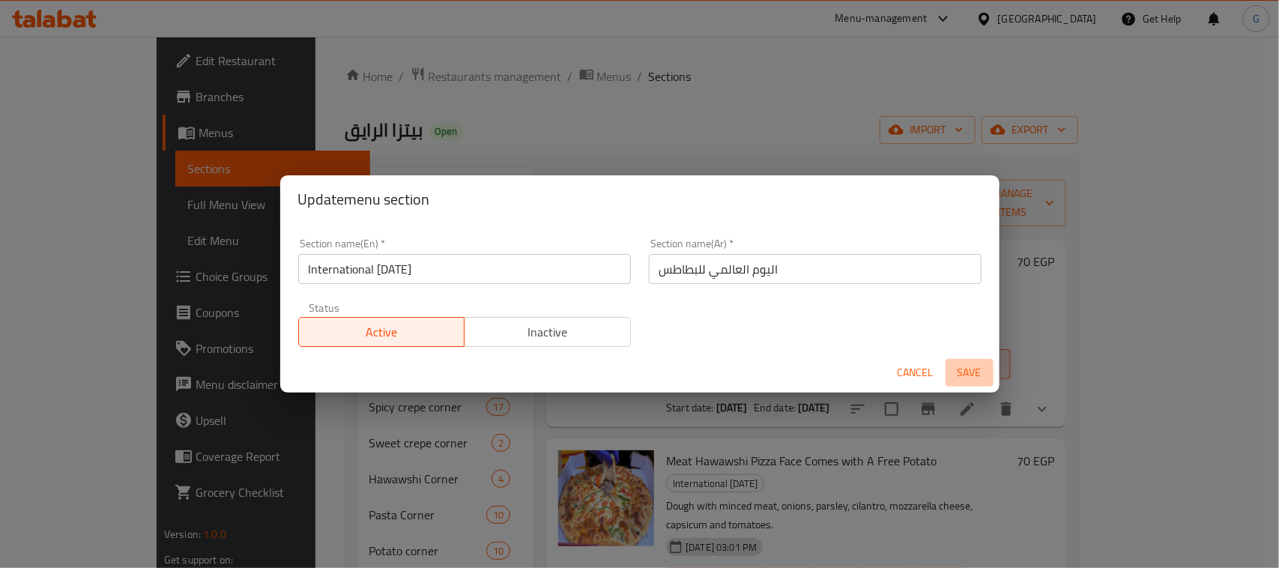
click at [974, 384] on button "Save" at bounding box center [970, 373] width 48 height 28
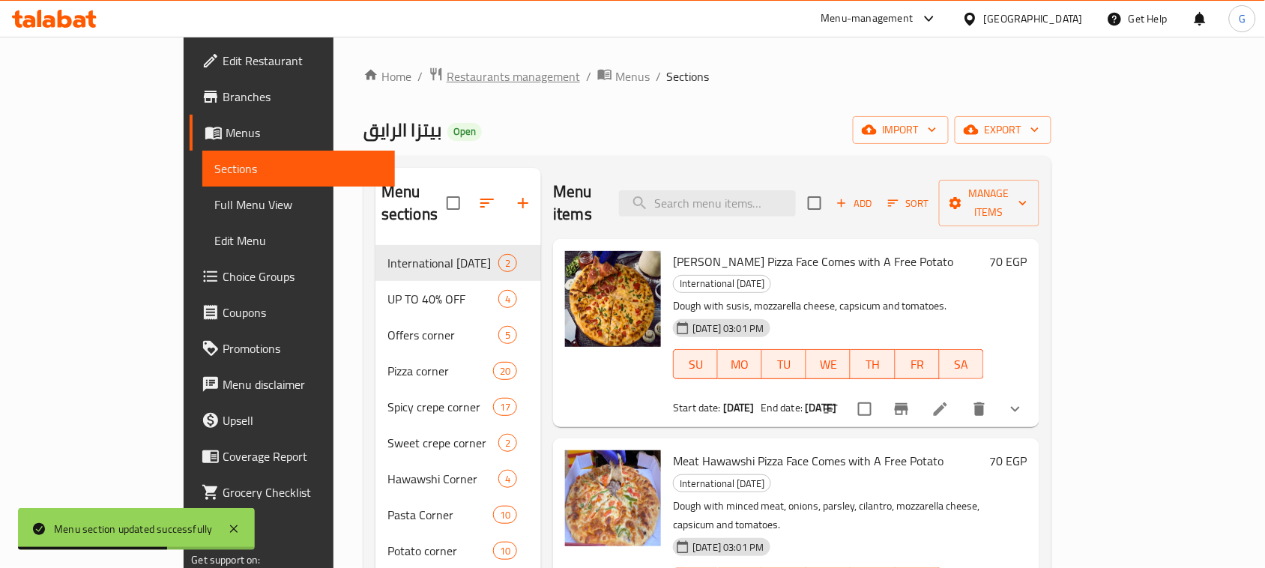
click at [447, 76] on span "Restaurants management" at bounding box center [513, 76] width 133 height 18
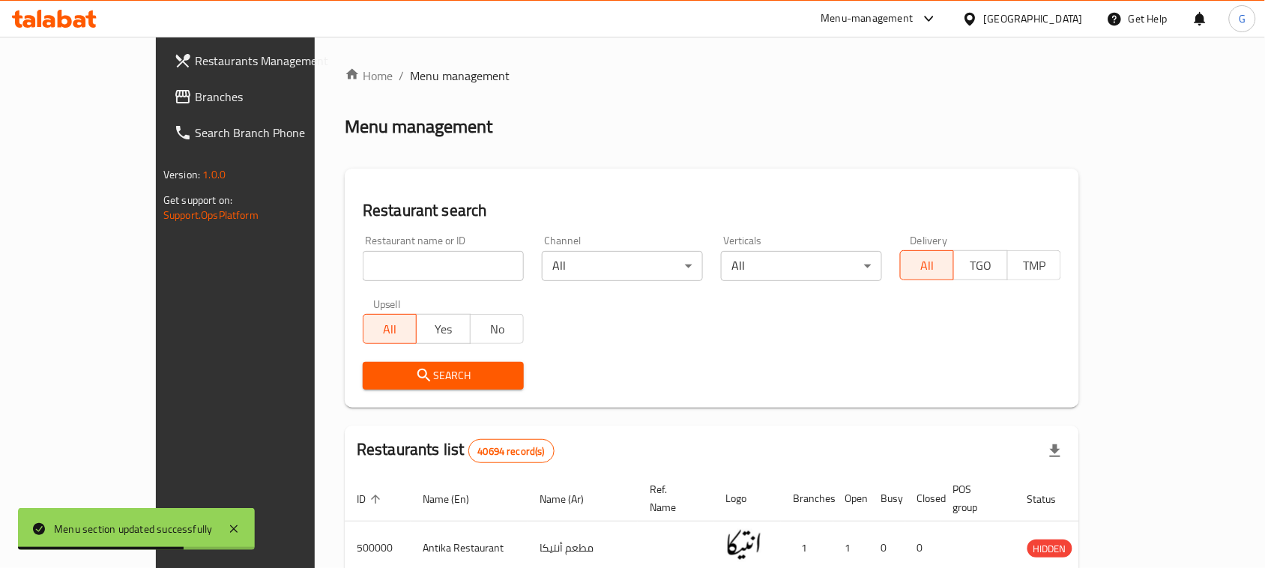
click at [372, 274] on input "search" at bounding box center [443, 266] width 161 height 30
paste input "652412"
type input "652412"
click button "Search" at bounding box center [443, 376] width 161 height 28
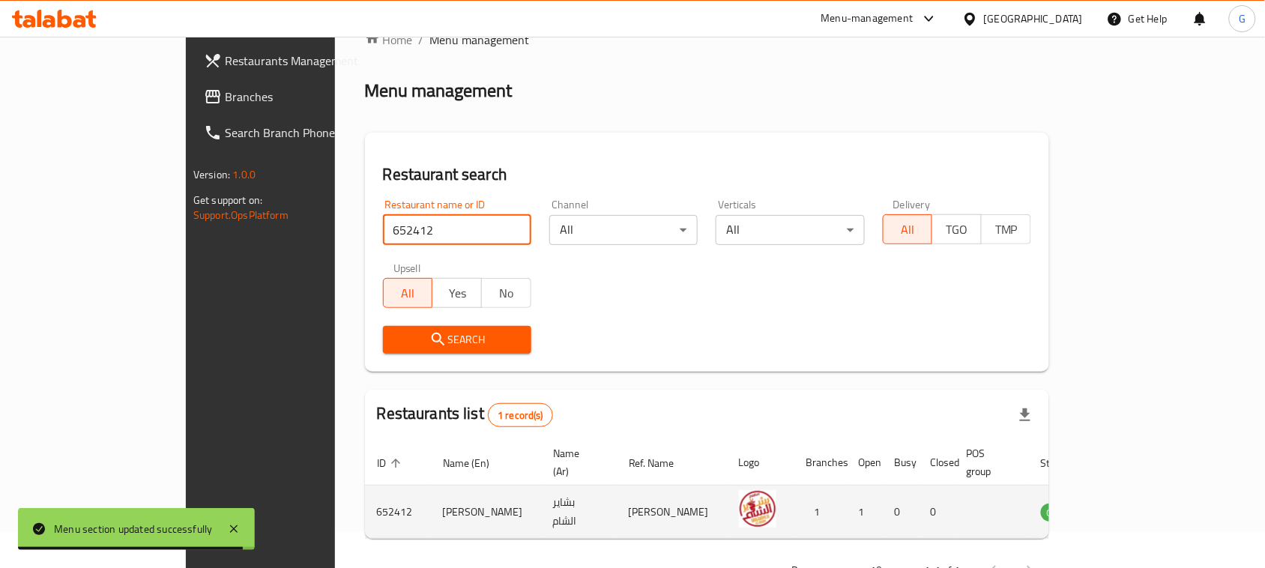
scroll to position [71, 0]
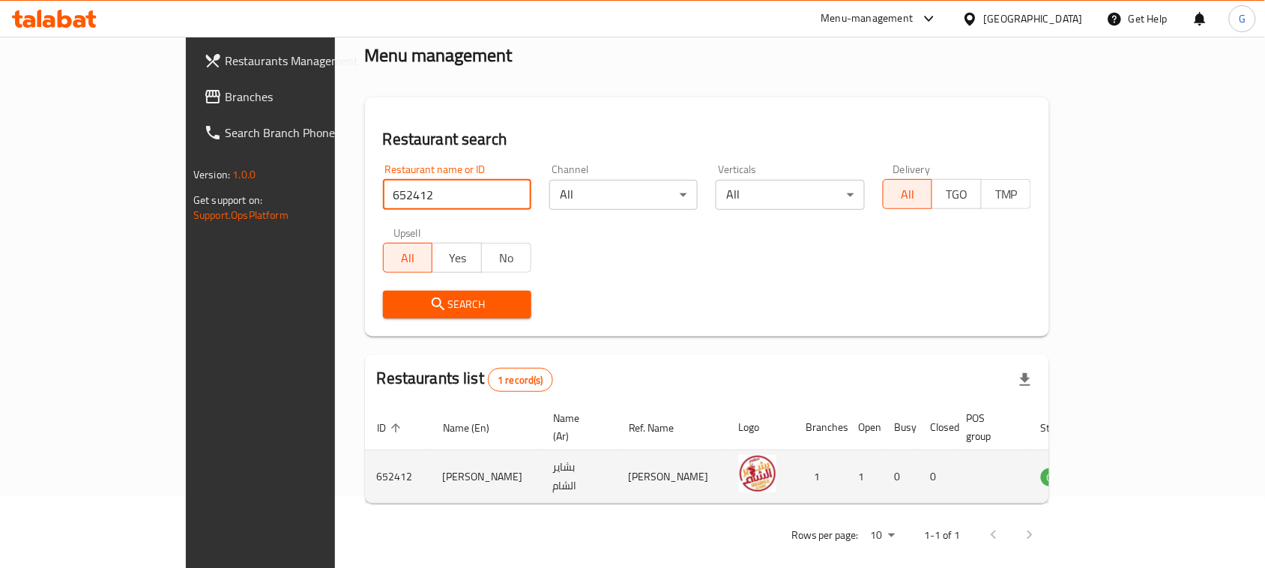
click at [1159, 462] on td "enhanced table" at bounding box center [1133, 476] width 52 height 53
click at [1137, 471] on icon "enhanced table" at bounding box center [1128, 477] width 16 height 13
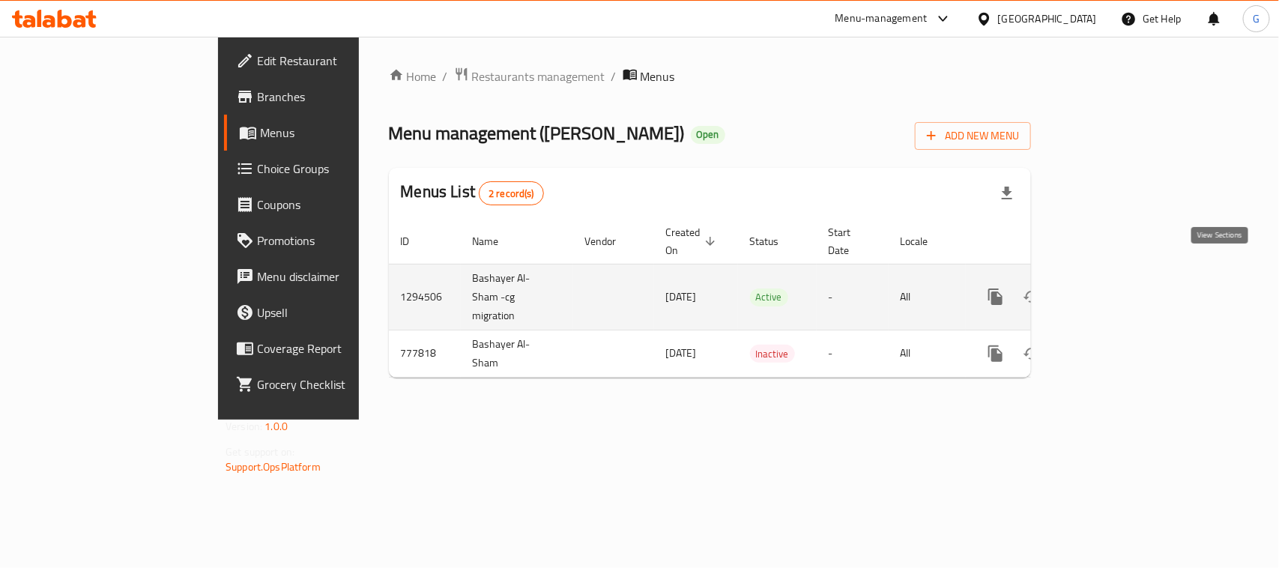
click at [1122, 279] on link "enhanced table" at bounding box center [1104, 297] width 36 height 36
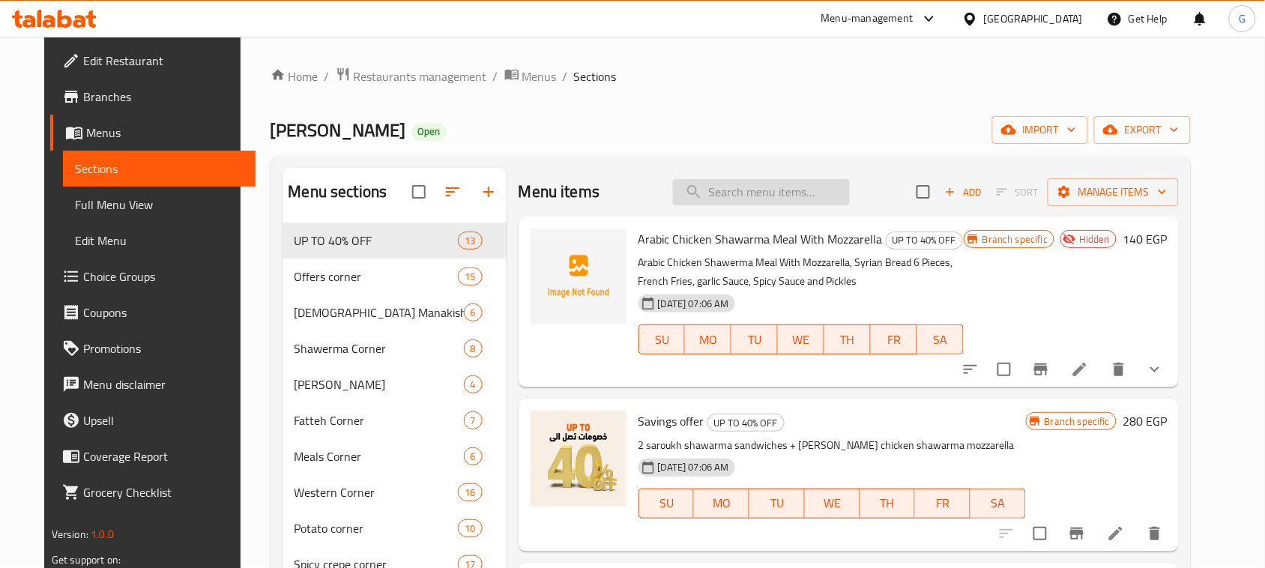
click at [754, 205] on input "search" at bounding box center [761, 192] width 177 height 26
paste input "Syrian Crispy Sandwich"
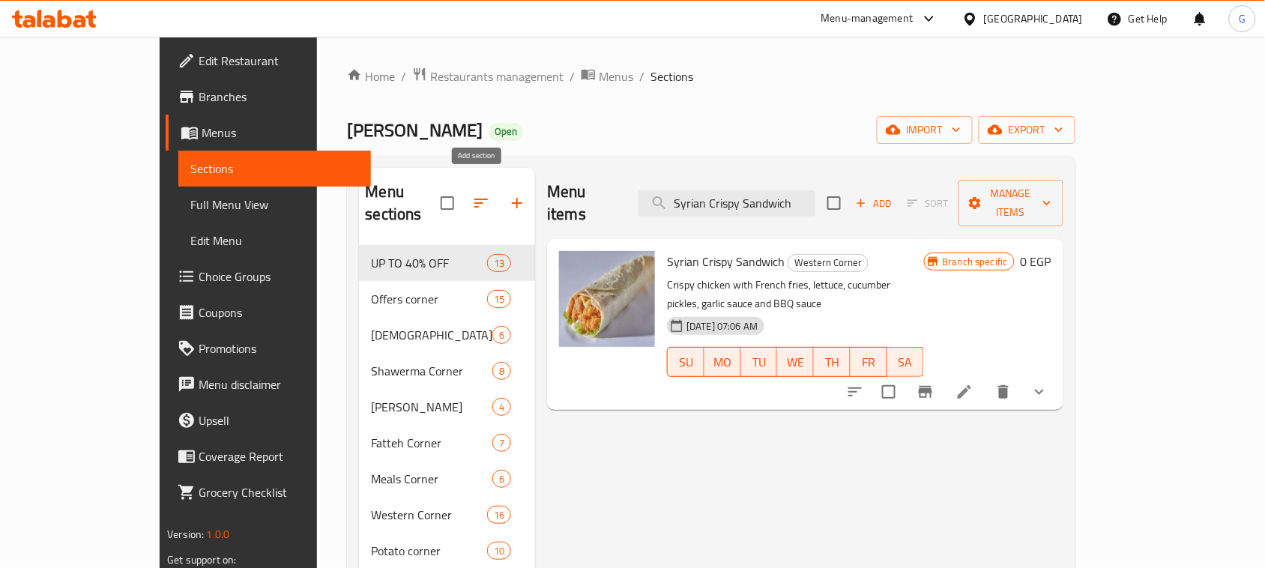
type input "Syrian Crispy Sandwich"
click at [508, 194] on icon "button" at bounding box center [517, 203] width 18 height 18
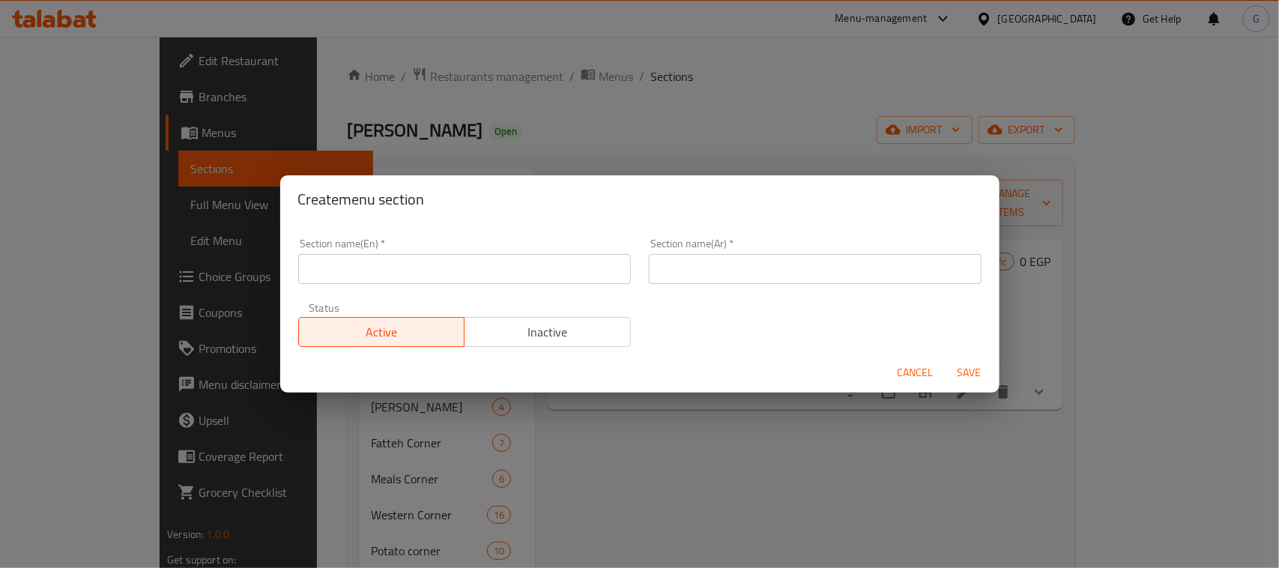
click at [457, 286] on div "Section name(En)   * Section name(En) *" at bounding box center [464, 261] width 351 height 64
click at [456, 274] on input "text" at bounding box center [464, 269] width 333 height 30
paste input "International [DATE]"
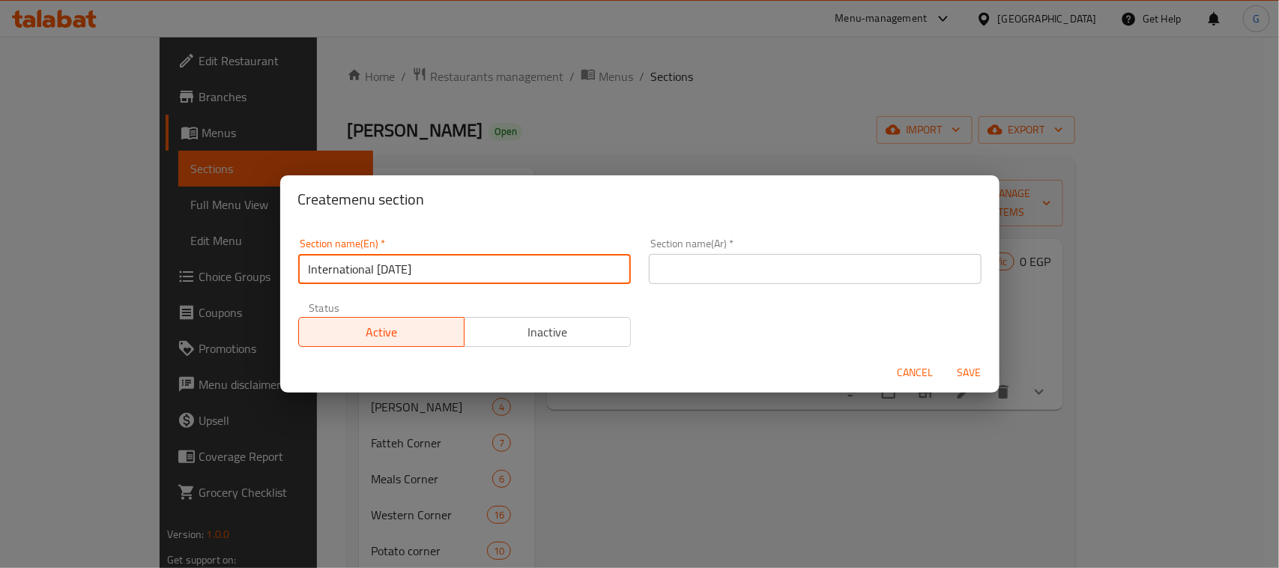
type input "International [DATE]"
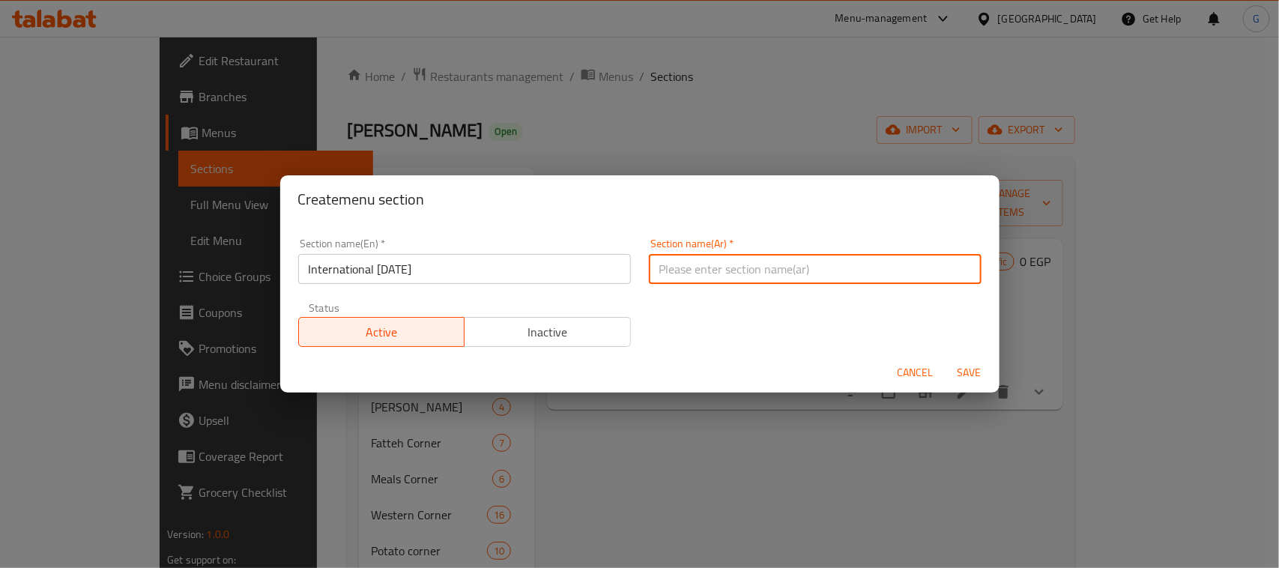
click at [808, 283] on input "text" at bounding box center [815, 269] width 333 height 30
paste input "اليوم العالمي للبطاطس"
type input "اليوم العالمي للبطاطس"
click at [973, 367] on span "Save" at bounding box center [970, 372] width 36 height 19
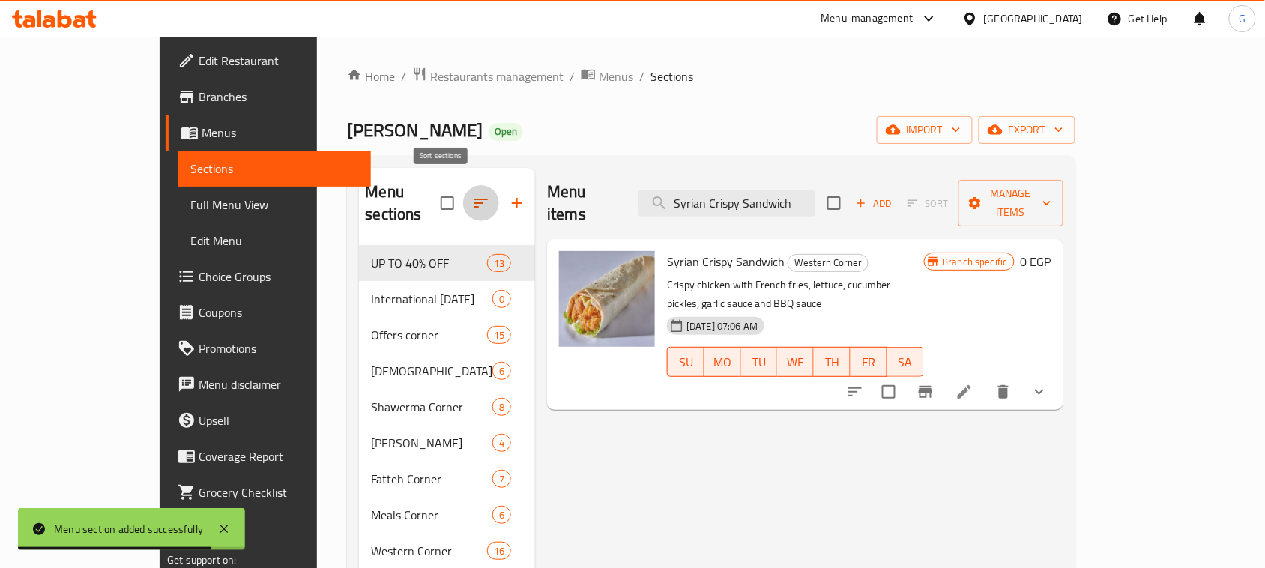
click at [463, 208] on button "button" at bounding box center [481, 203] width 36 height 36
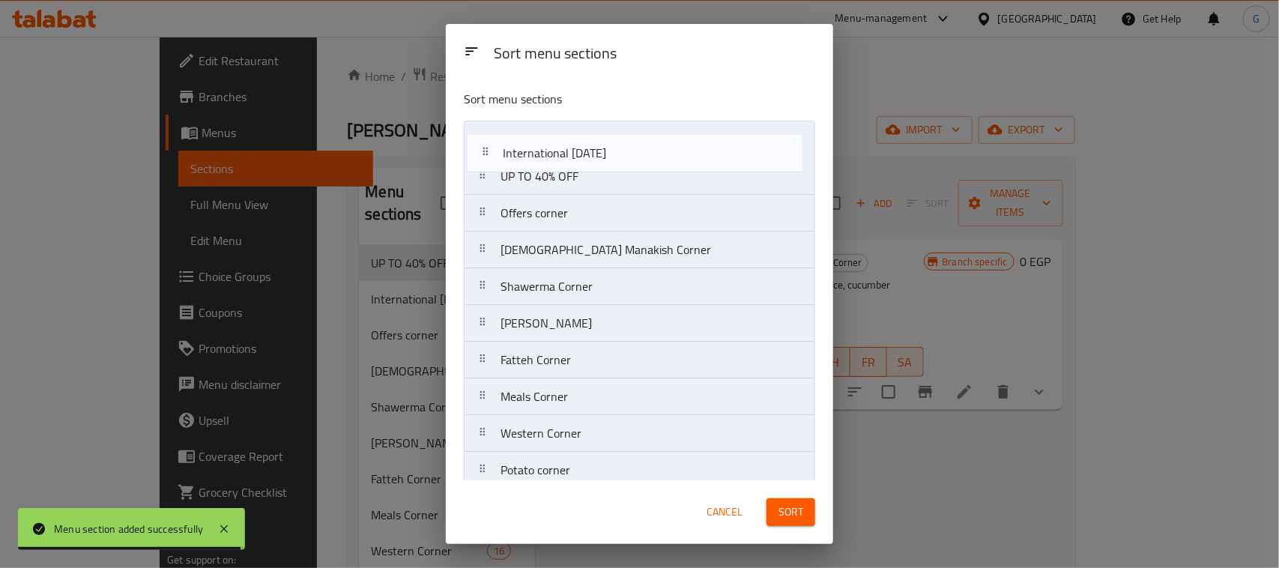
drag, startPoint x: 579, startPoint y: 184, endPoint x: 582, endPoint y: 155, distance: 29.4
click at [582, 155] on nav "UP TO 40% OFF International Potato Day Offers corner Syrian Manakish Corner Sha…" at bounding box center [639, 452] width 351 height 662
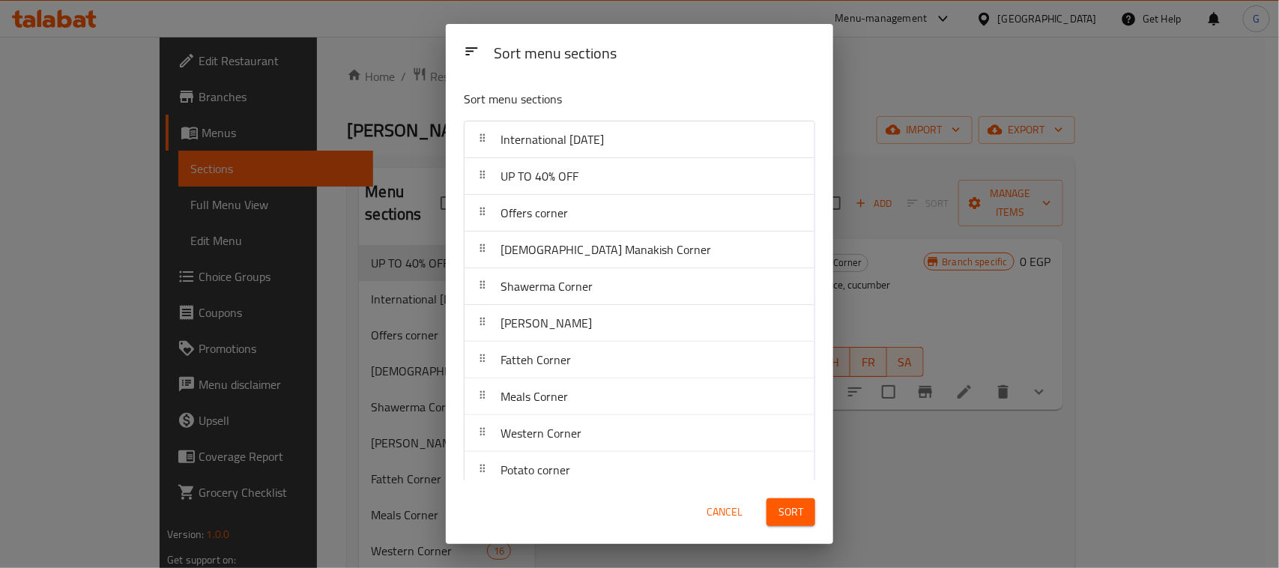
click at [793, 521] on span "Sort" at bounding box center [790, 512] width 25 height 19
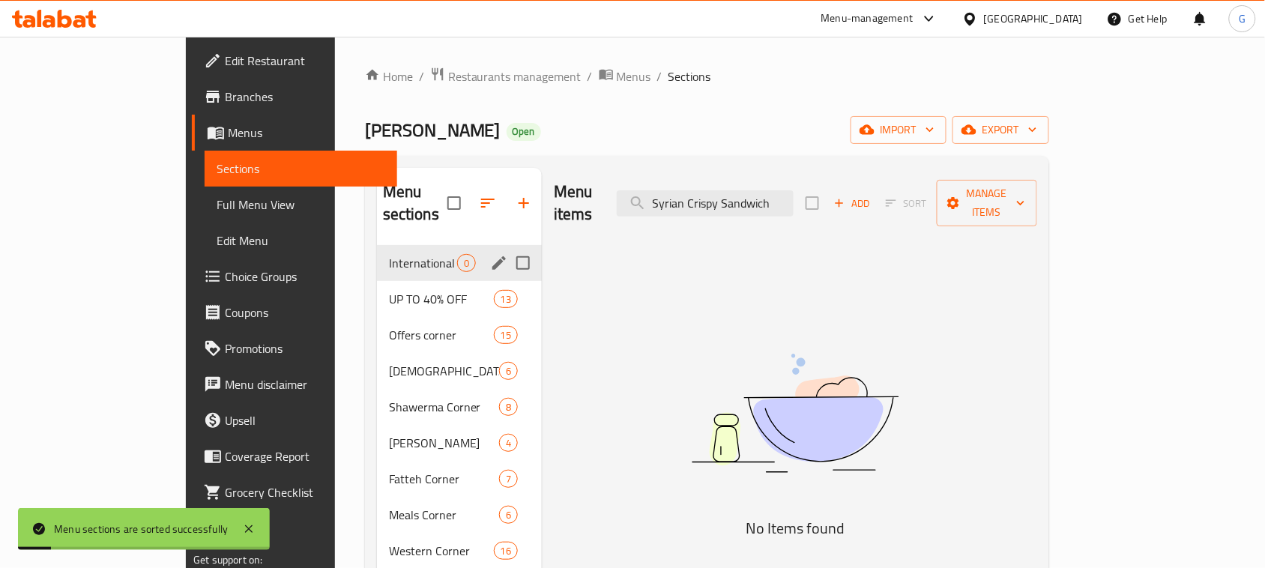
click at [507, 247] on input "Menu sections" at bounding box center [522, 262] width 31 height 31
checkbox input "true"
click at [490, 254] on icon "edit" at bounding box center [499, 263] width 18 height 18
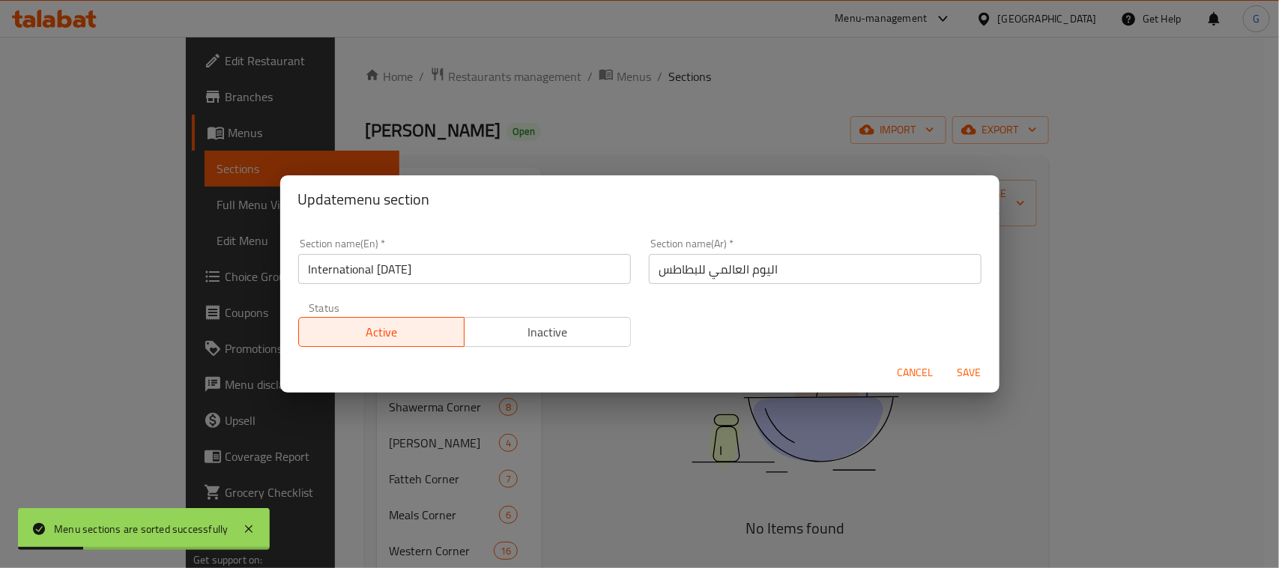
click at [498, 318] on button "Inactive" at bounding box center [547, 332] width 167 height 30
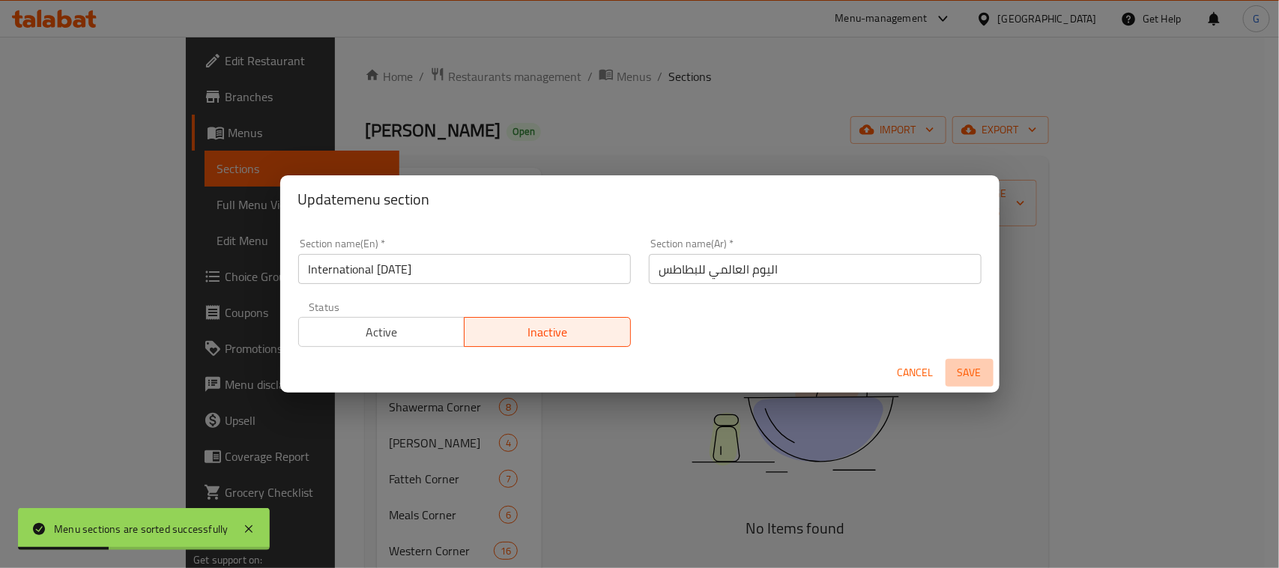
click at [967, 369] on span "Save" at bounding box center [970, 372] width 36 height 19
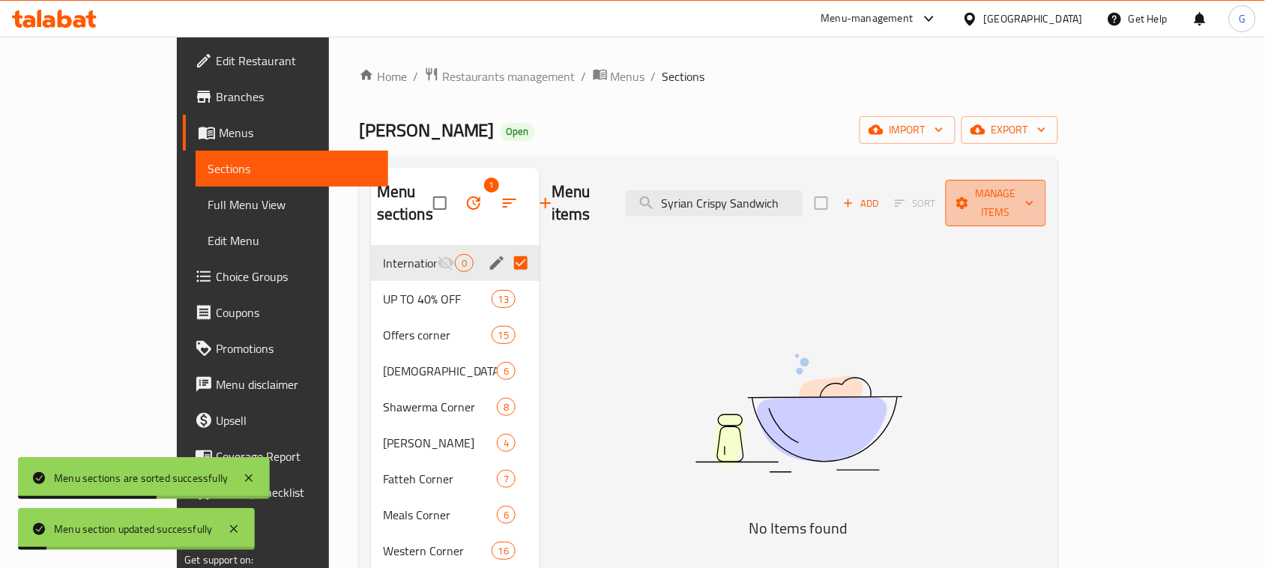
click at [1034, 196] on span "Manage items" at bounding box center [996, 202] width 76 height 37
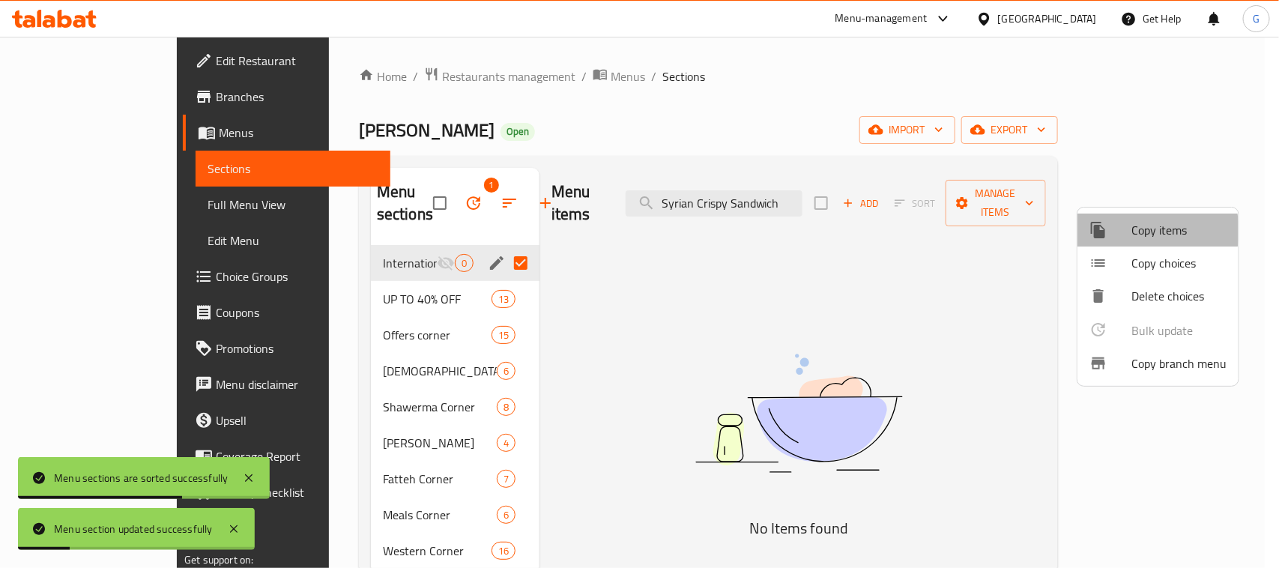
click at [1139, 231] on span "Copy items" at bounding box center [1178, 230] width 95 height 18
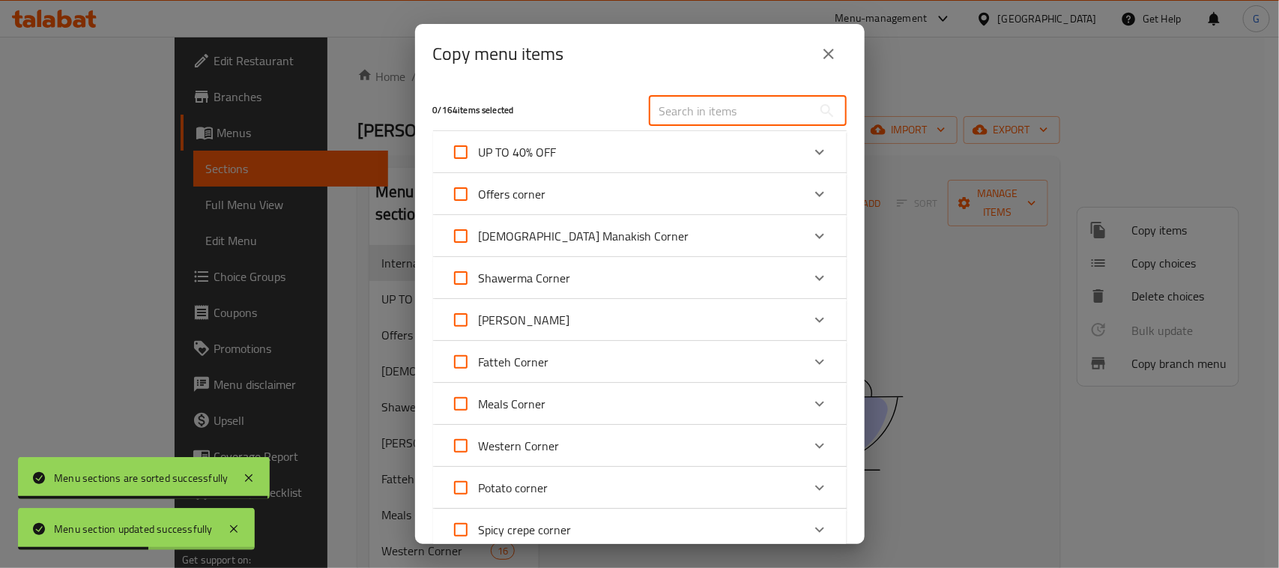
click at [768, 114] on input "text" at bounding box center [730, 111] width 163 height 30
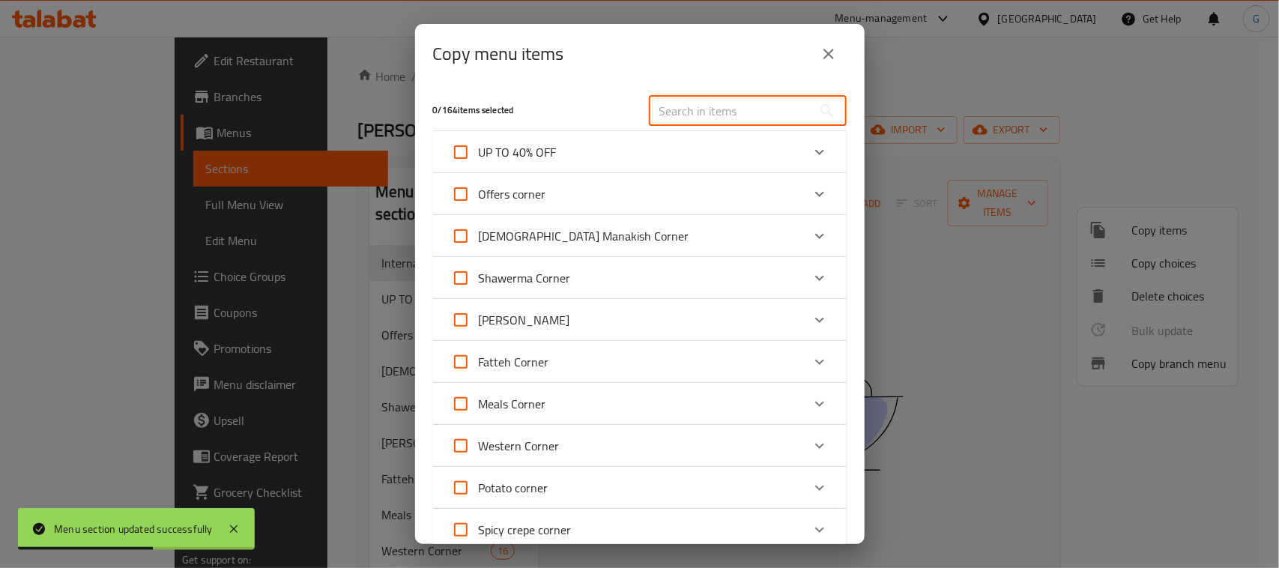
paste input "Syrian Crispy Sandwich"
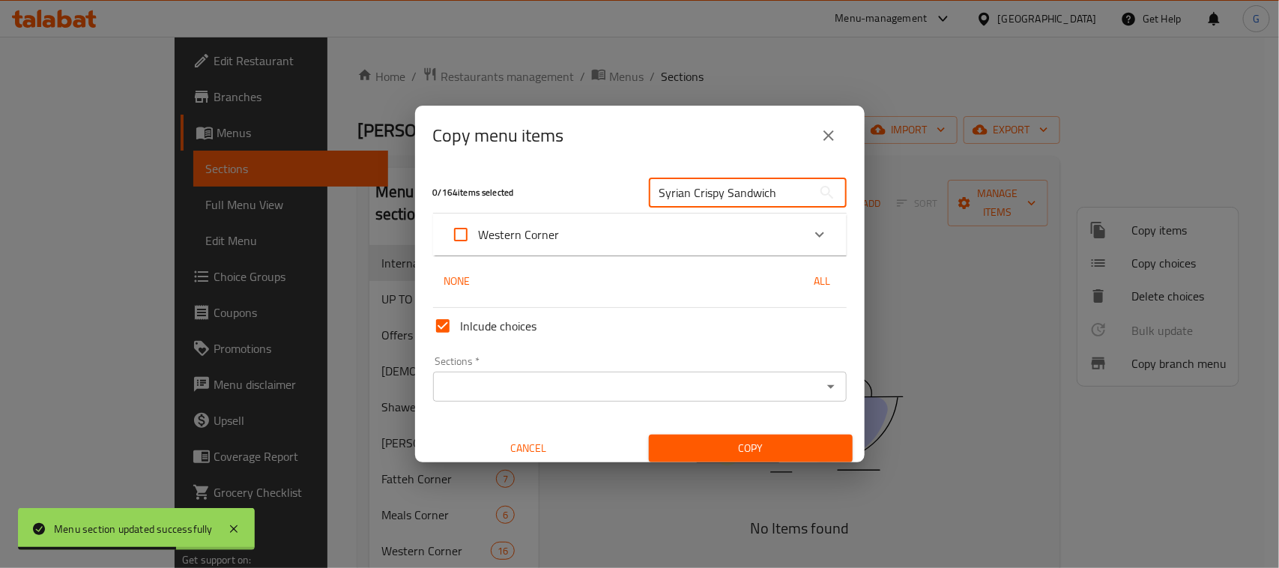
type input "Syrian Crispy Sandwich"
click at [663, 208] on div "Syrian Crispy Sandwich ​" at bounding box center [748, 193] width 216 height 48
click at [658, 219] on div "Western Corner" at bounding box center [626, 235] width 351 height 36
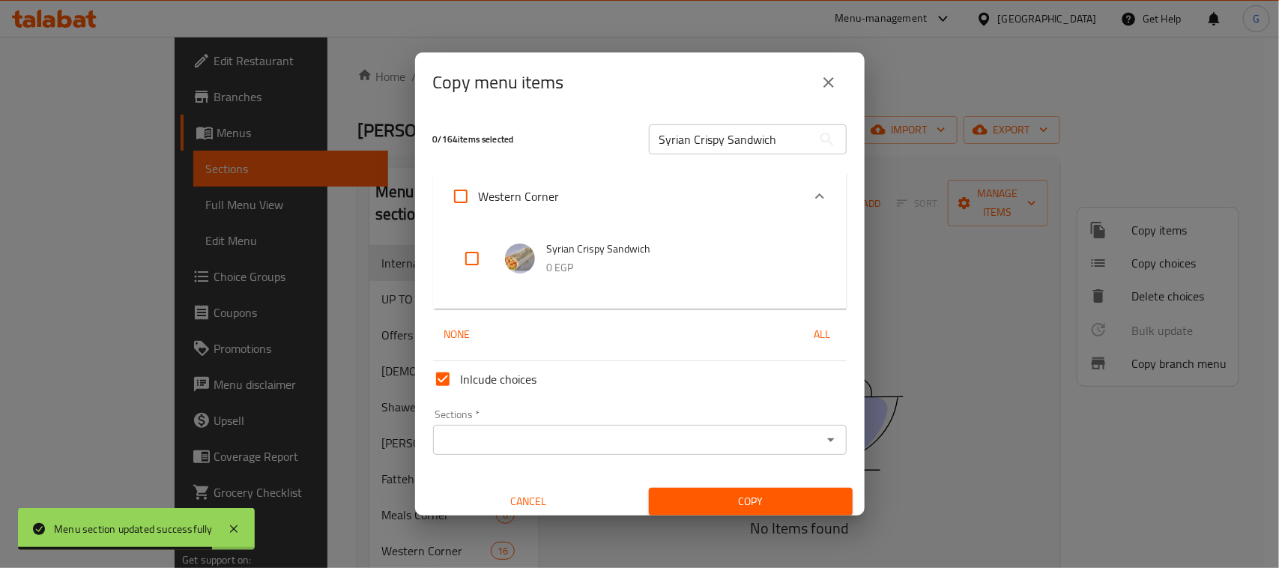
click at [470, 258] on input "checkbox" at bounding box center [472, 259] width 36 height 36
checkbox input "true"
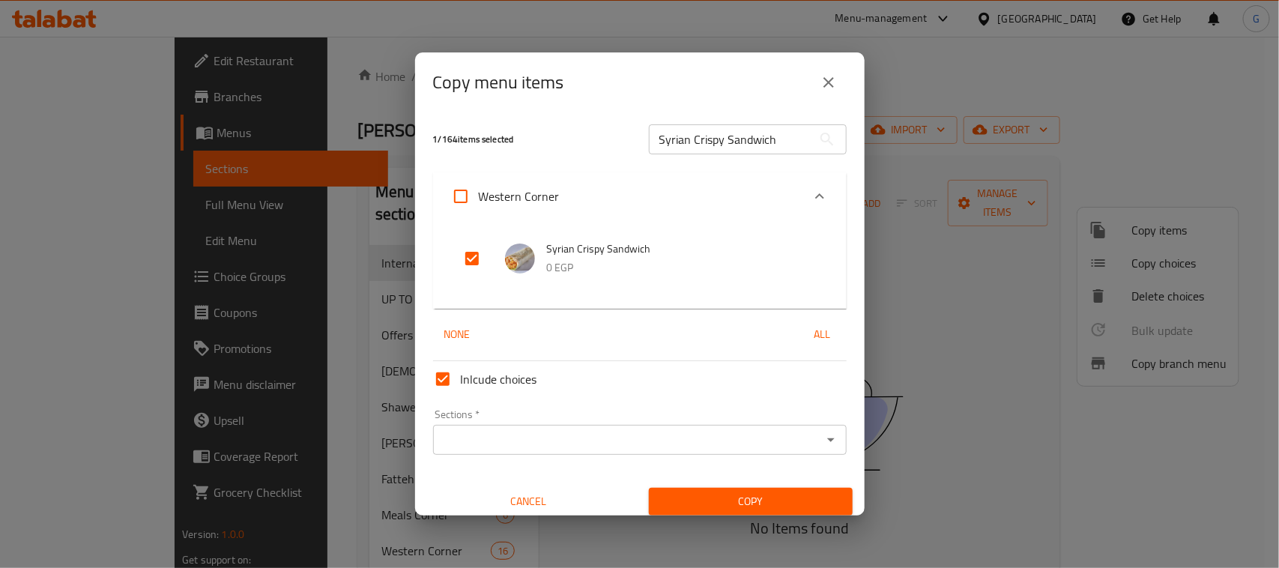
click at [680, 129] on input "Syrian Crispy Sandwich" at bounding box center [730, 139] width 163 height 30
paste input "Zinger"
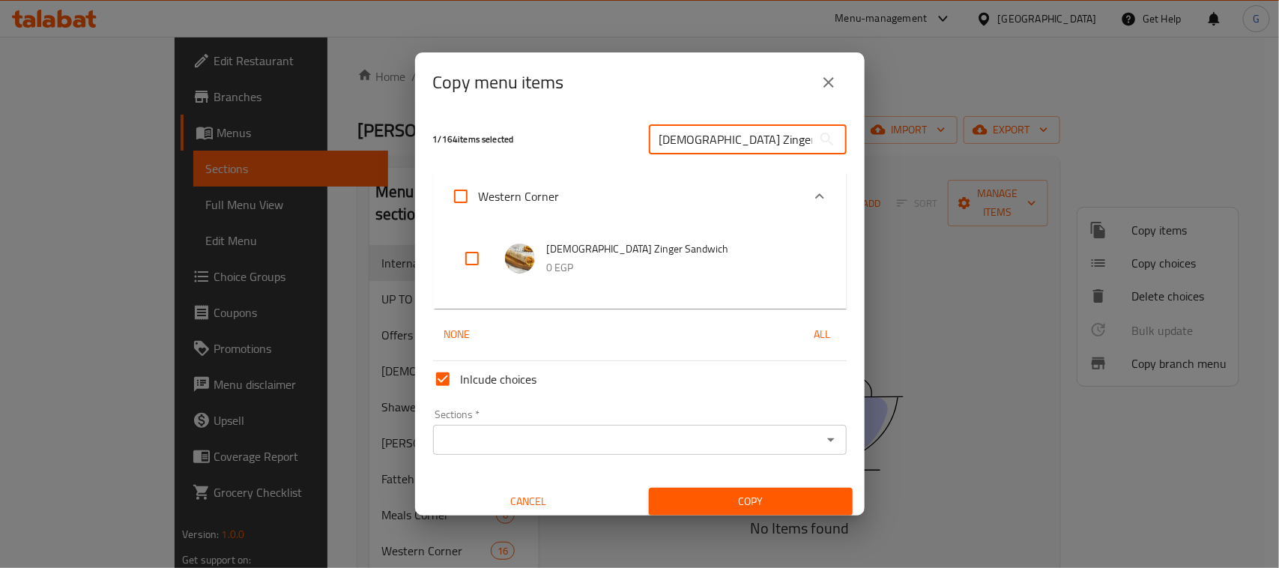
type input "Syrian Zinger Sandwich"
click at [473, 267] on input "checkbox" at bounding box center [472, 259] width 36 height 36
checkbox input "true"
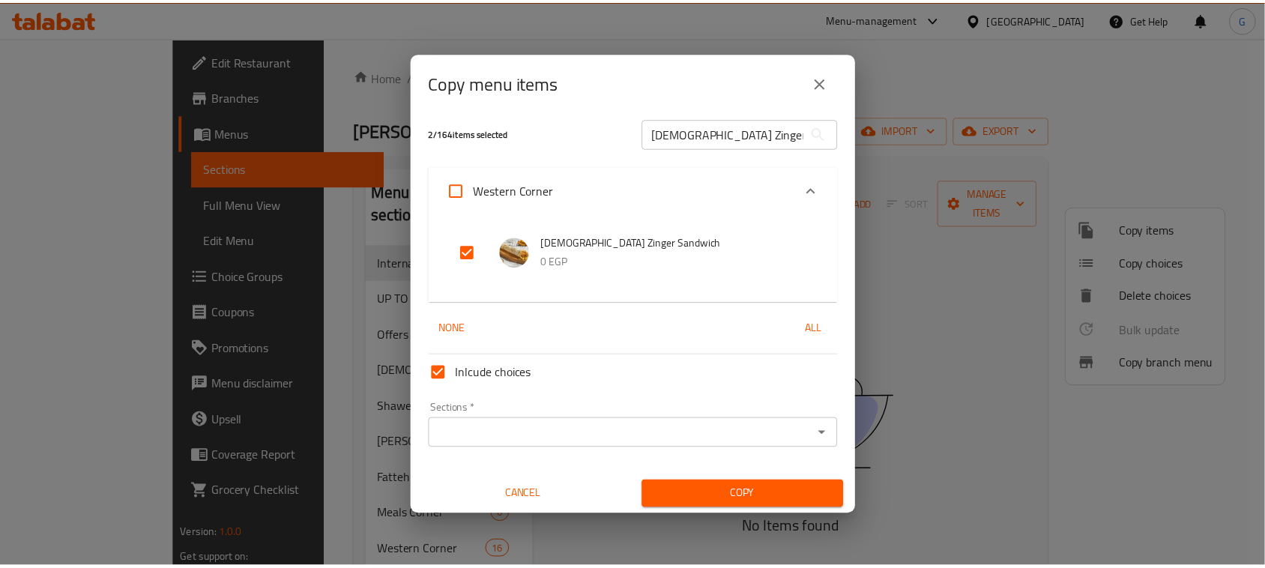
scroll to position [8, 0]
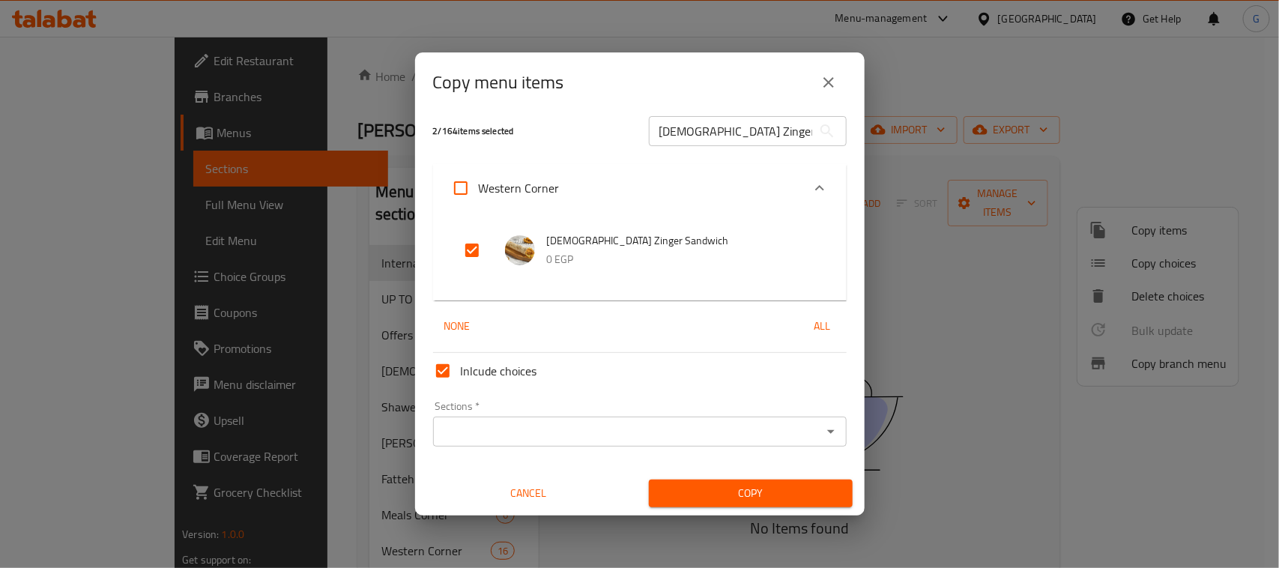
click at [706, 444] on div "Sections *" at bounding box center [640, 432] width 414 height 30
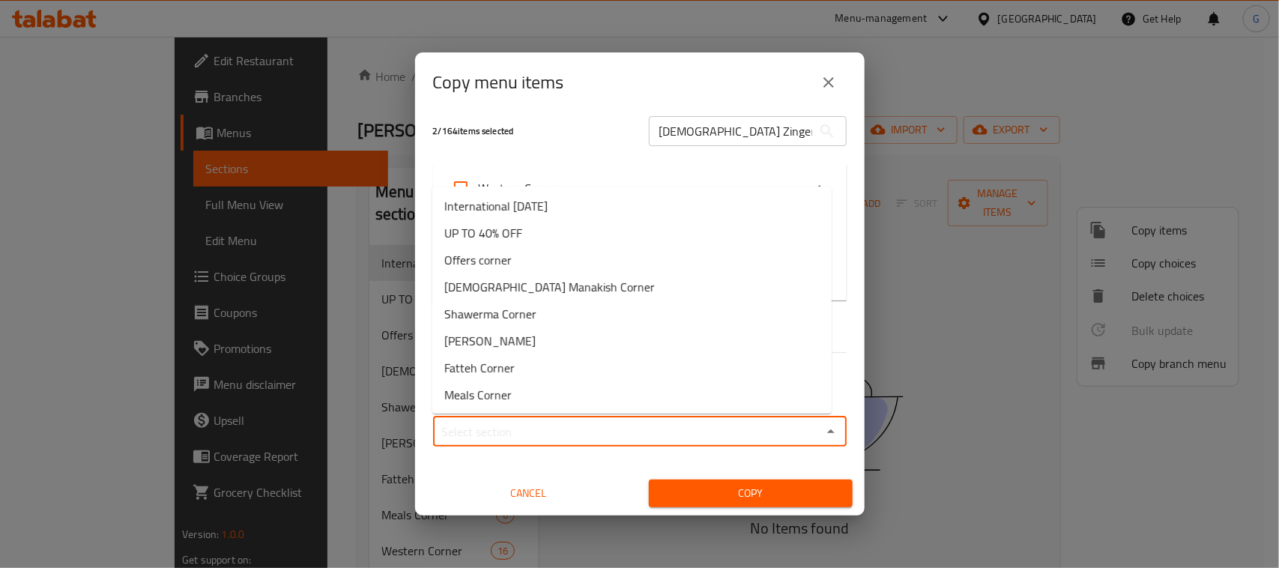
click at [609, 433] on input "Sections   *" at bounding box center [628, 431] width 380 height 21
click at [548, 211] on span "International [DATE]" at bounding box center [495, 206] width 103 height 18
type input "International [DATE]"
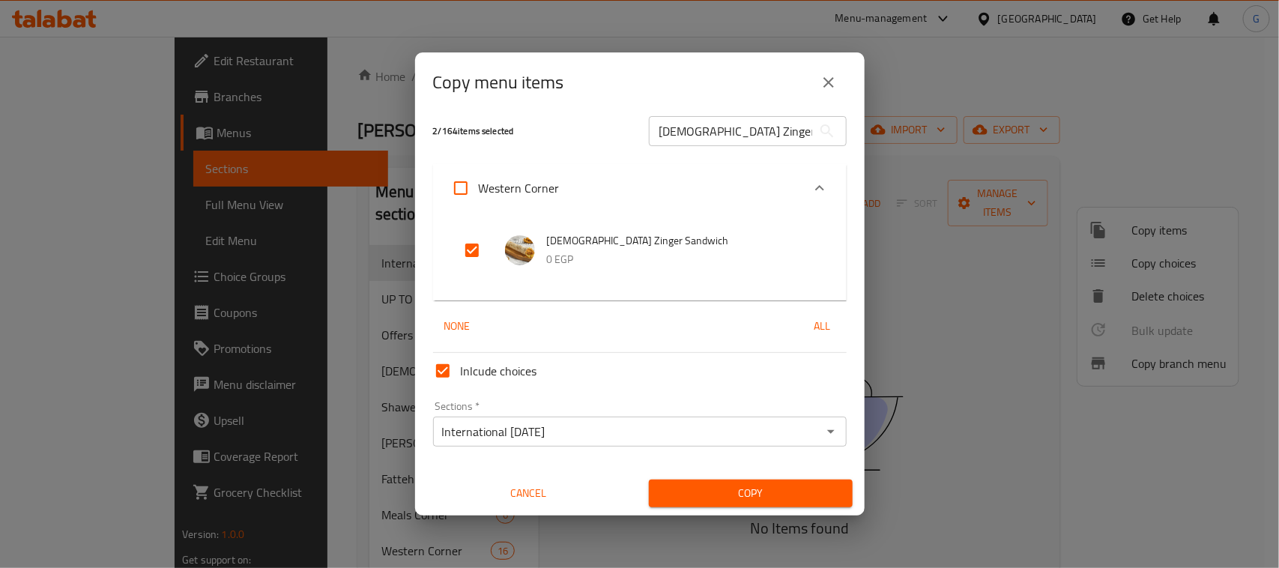
click at [691, 477] on div "Copy" at bounding box center [751, 494] width 222 height 46
click at [690, 503] on button "Copy" at bounding box center [751, 494] width 204 height 28
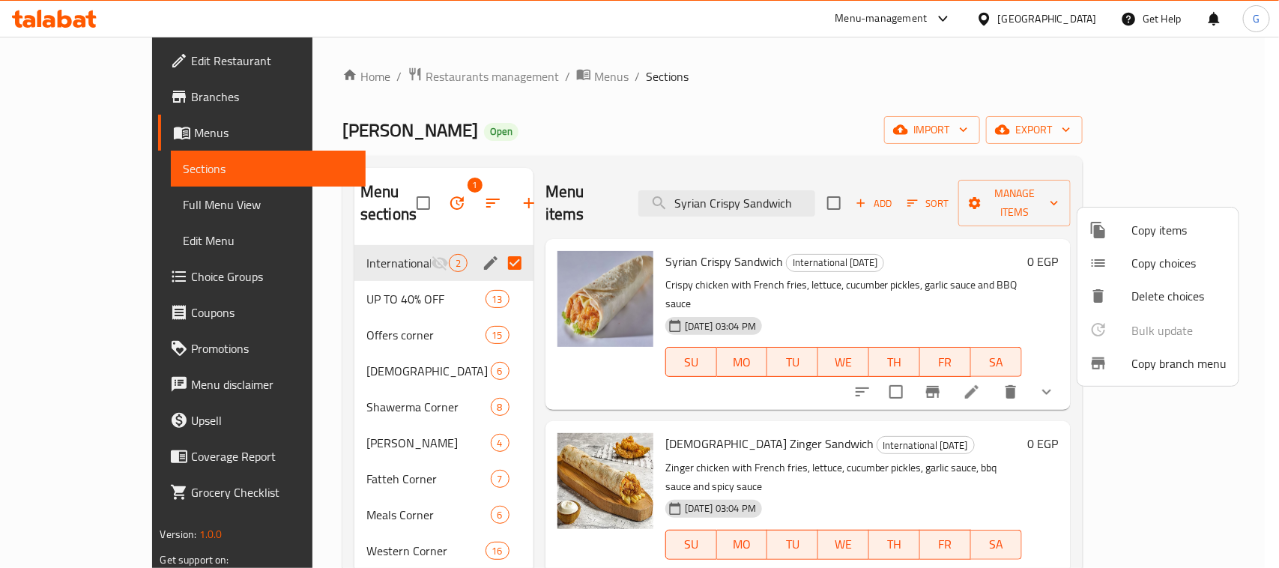
click at [967, 185] on div at bounding box center [639, 284] width 1279 height 568
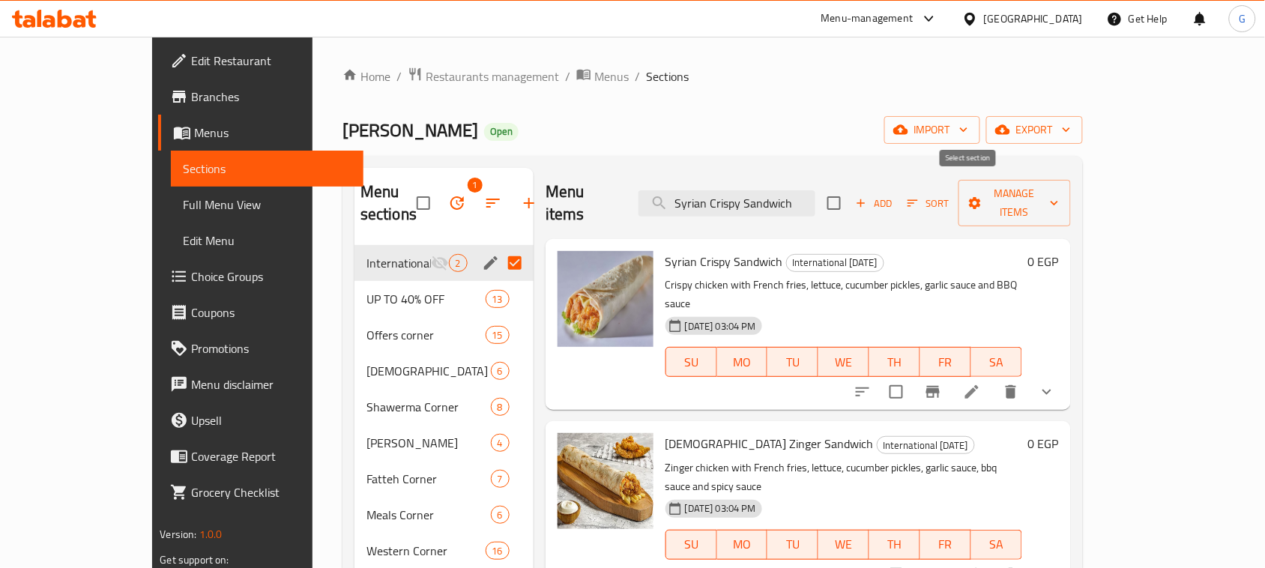
click at [850, 187] on input "checkbox" at bounding box center [833, 202] width 31 height 31
checkbox input "true"
click at [982, 199] on icon "button" at bounding box center [974, 203] width 15 height 15
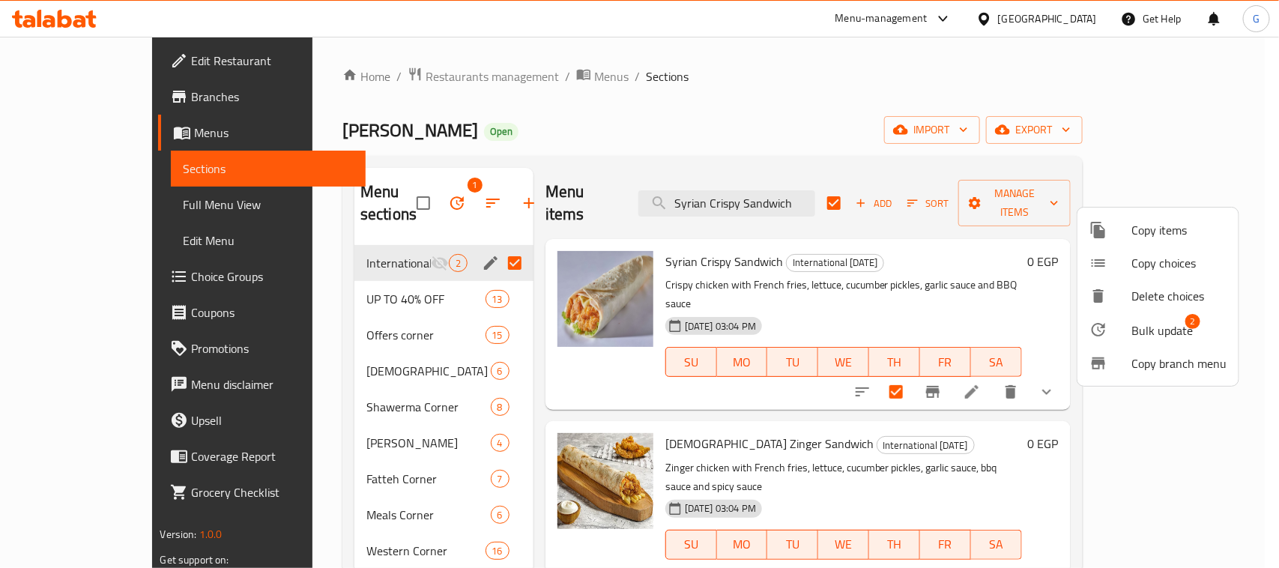
click at [1152, 330] on span "Bulk update" at bounding box center [1161, 330] width 61 height 18
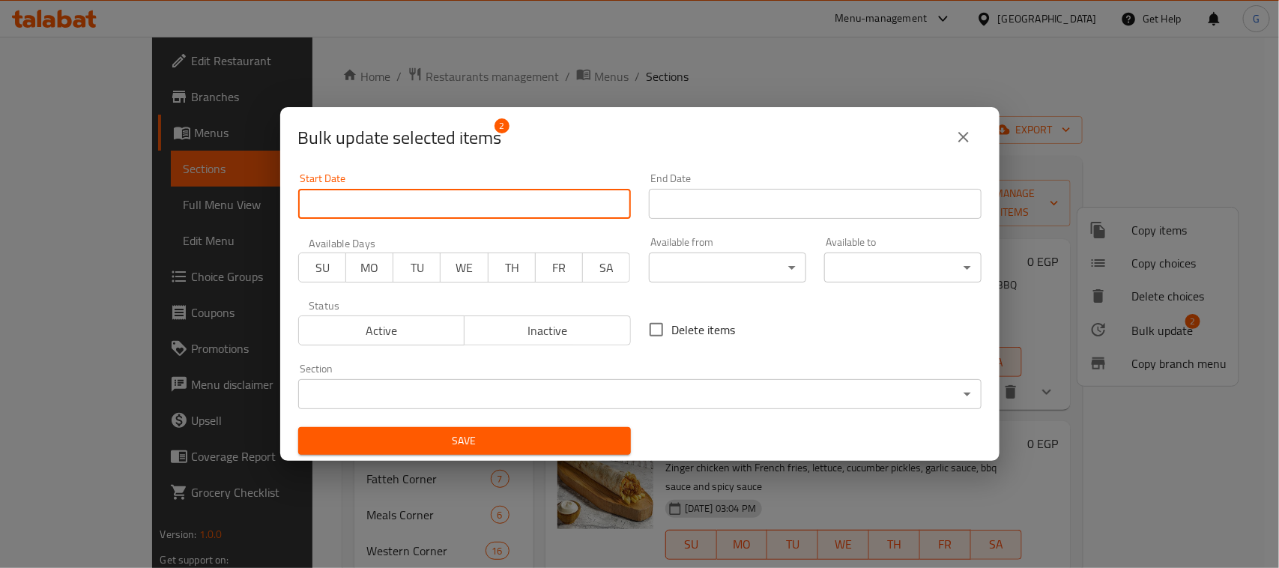
click at [495, 217] on input "Start Date" at bounding box center [464, 204] width 333 height 30
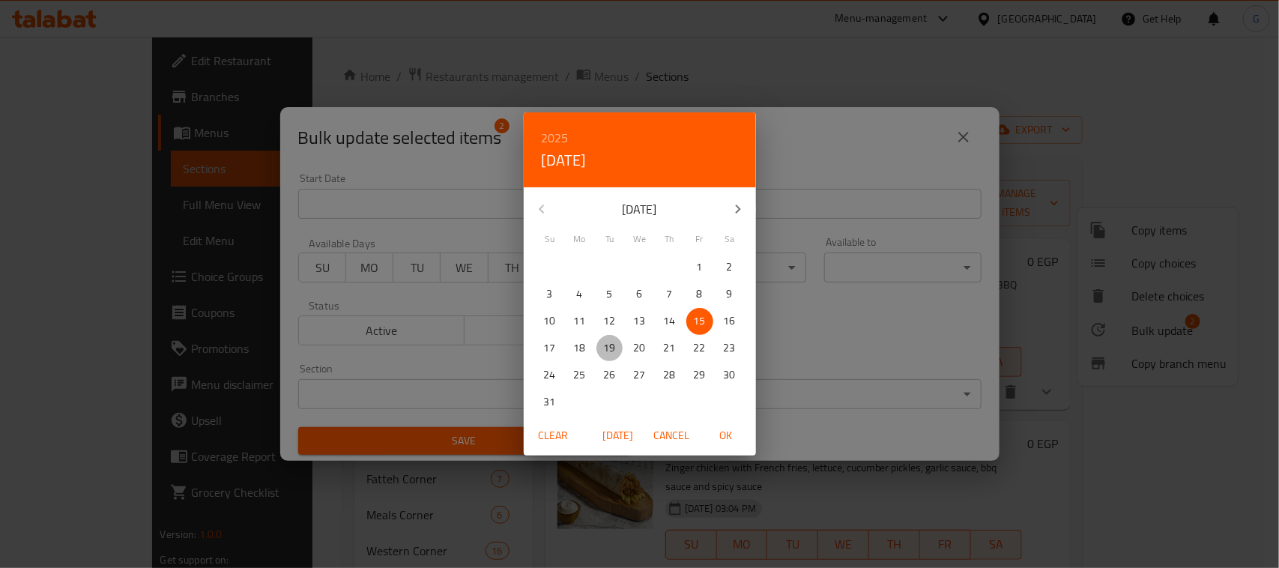
click at [615, 346] on p "19" at bounding box center [610, 348] width 12 height 19
click at [732, 435] on span "OK" at bounding box center [726, 435] width 36 height 19
type input "[DATE]"
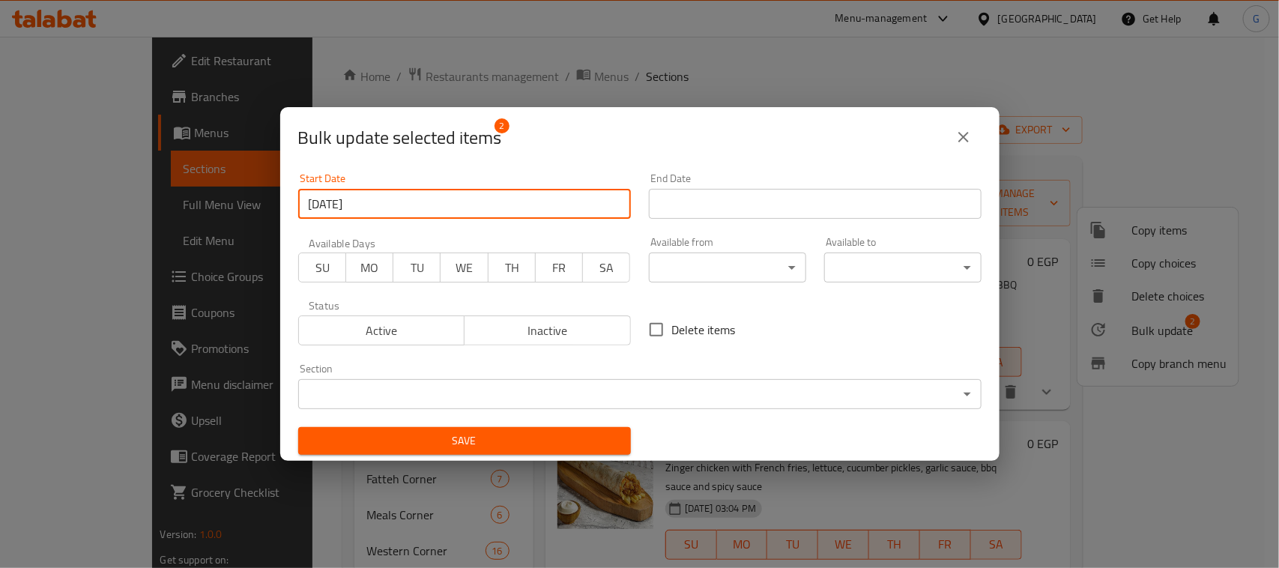
click at [803, 203] on input "Start Date" at bounding box center [815, 204] width 333 height 30
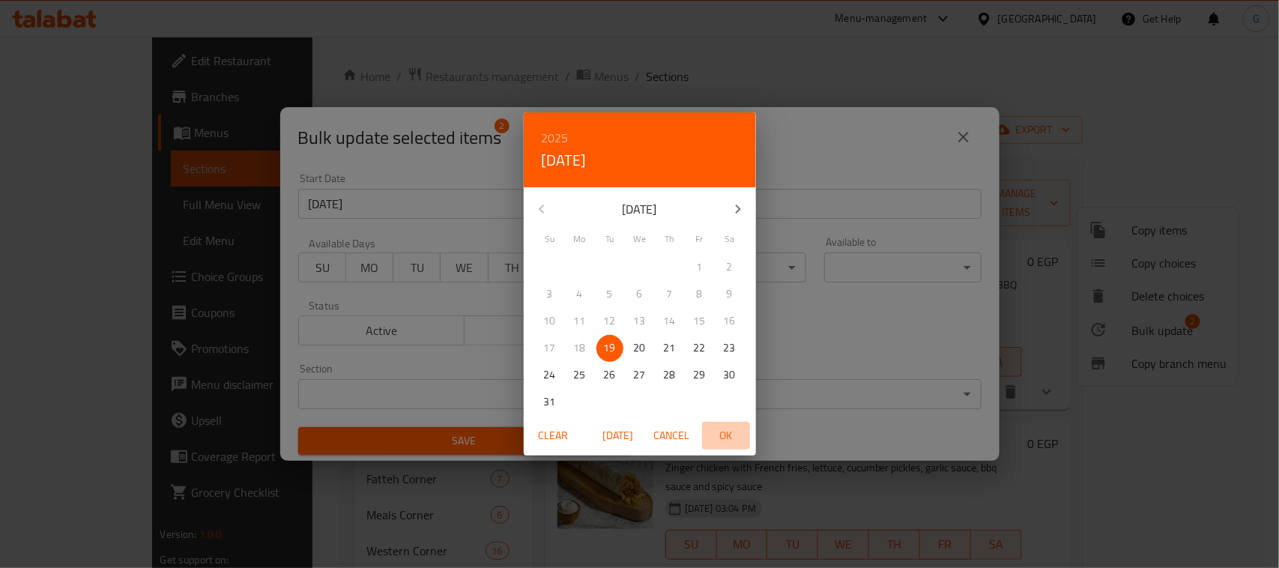
click at [718, 429] on span "OK" at bounding box center [726, 435] width 36 height 19
type input "[DATE]"
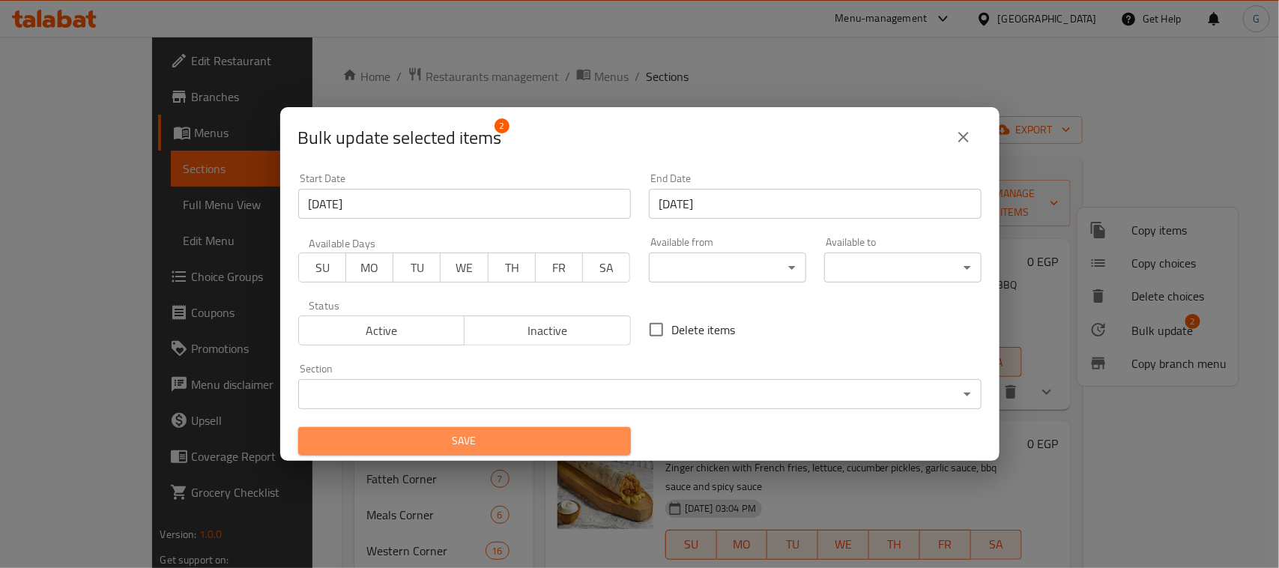
click at [472, 427] on button "Save" at bounding box center [464, 441] width 333 height 28
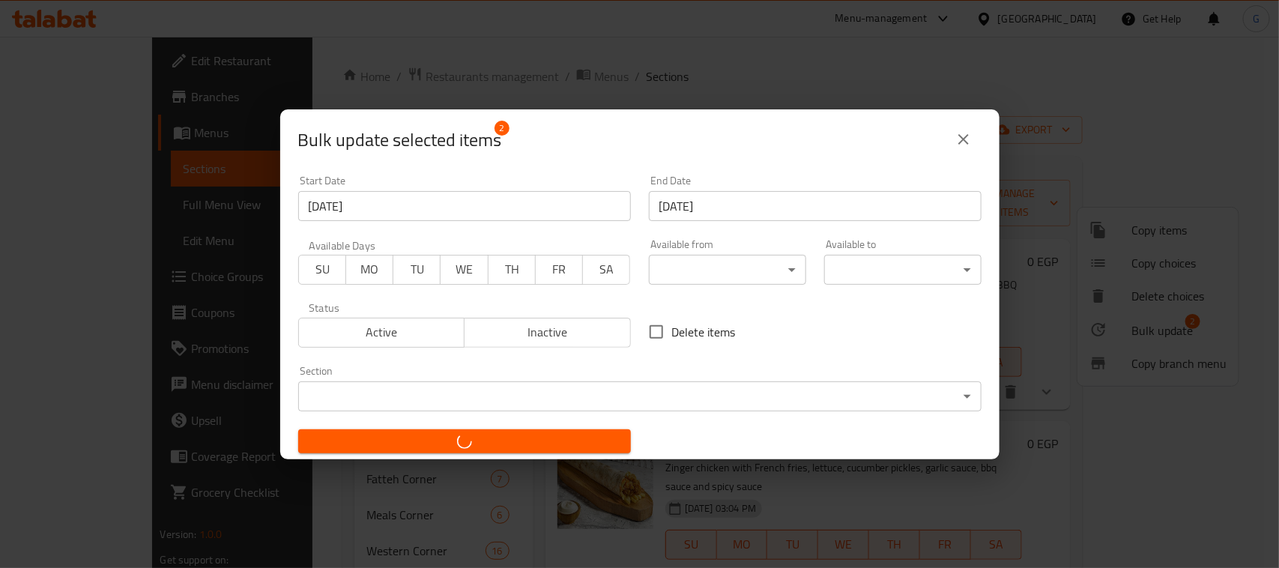
checkbox input "false"
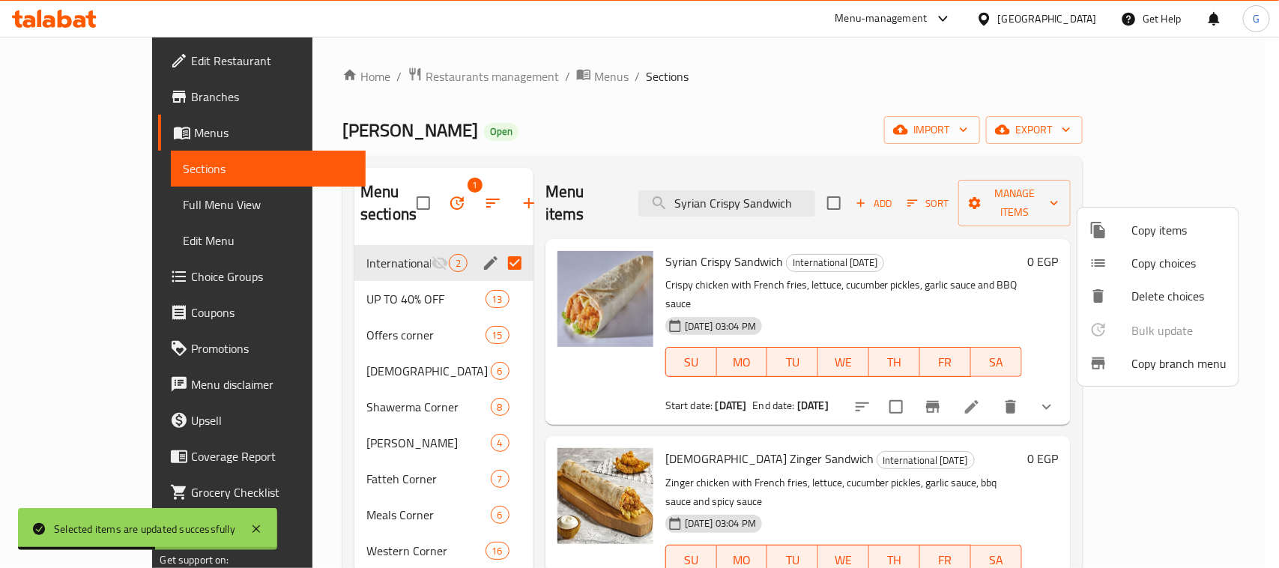
click at [455, 248] on div at bounding box center [639, 284] width 1279 height 568
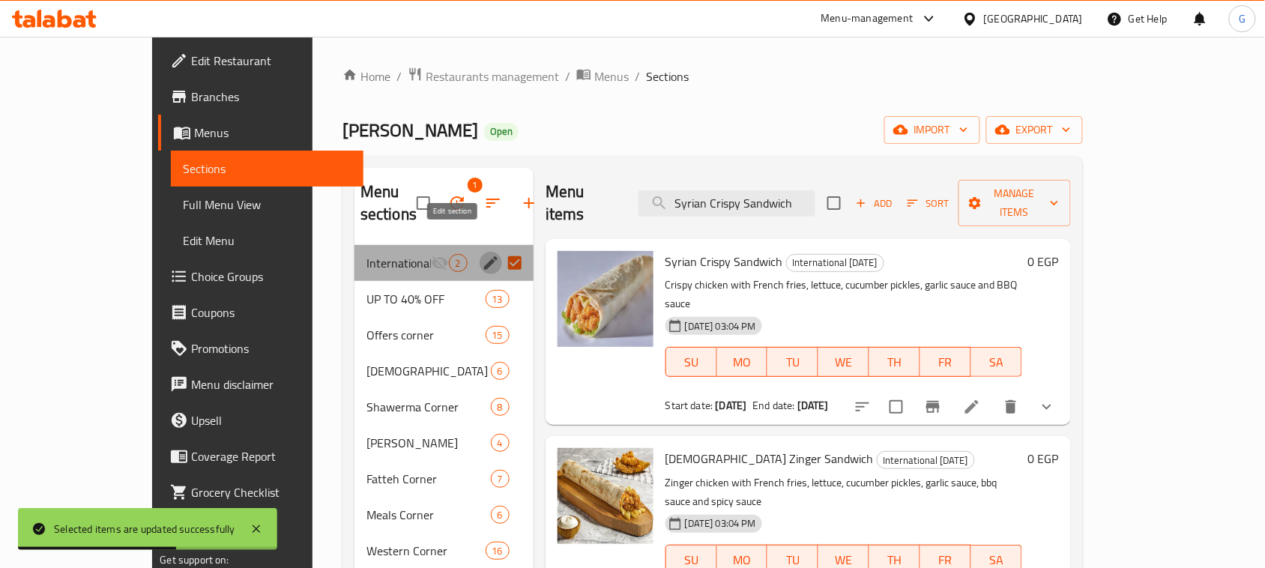
click at [484, 256] on icon "edit" at bounding box center [490, 262] width 13 height 13
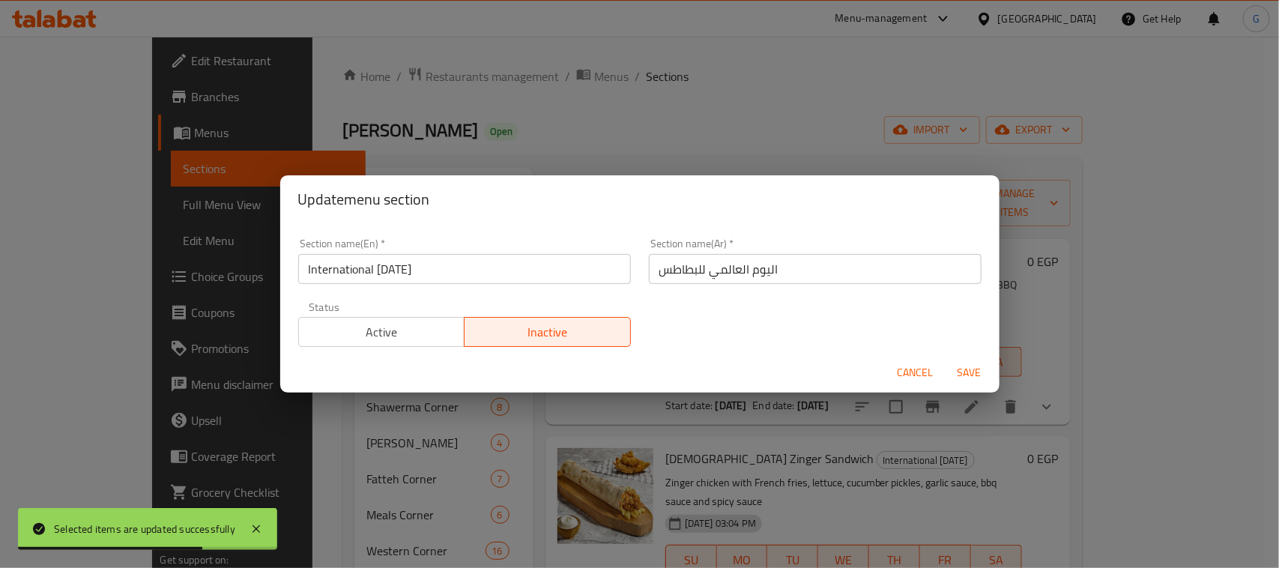
click at [907, 378] on span "Cancel" at bounding box center [916, 372] width 36 height 19
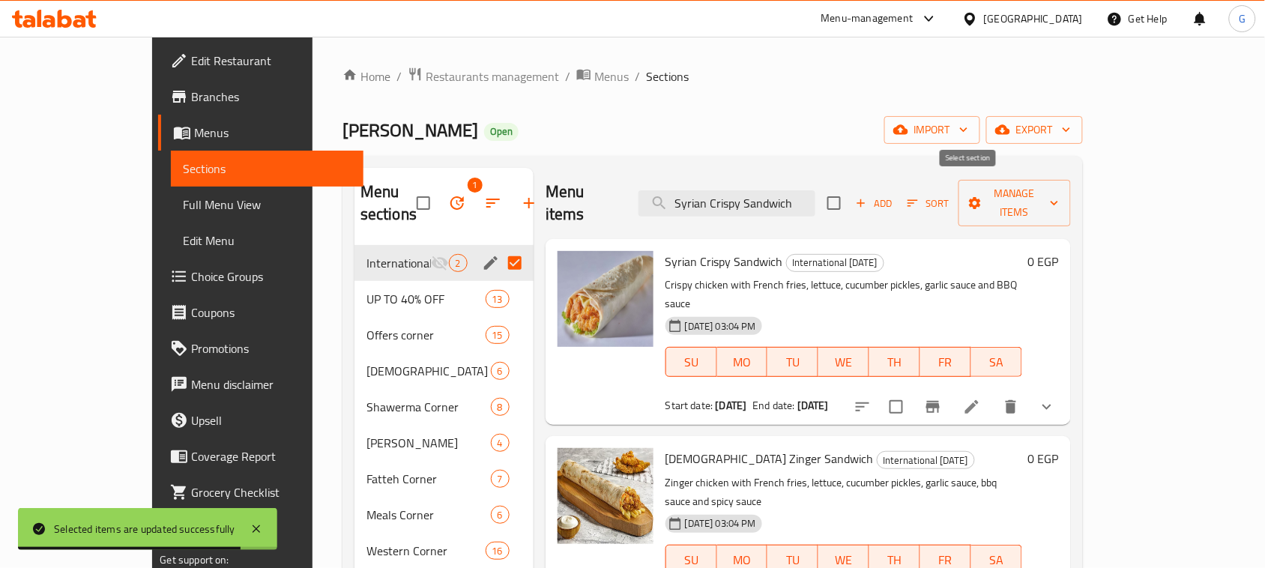
click at [850, 193] on input "checkbox" at bounding box center [833, 202] width 31 height 31
checkbox input "true"
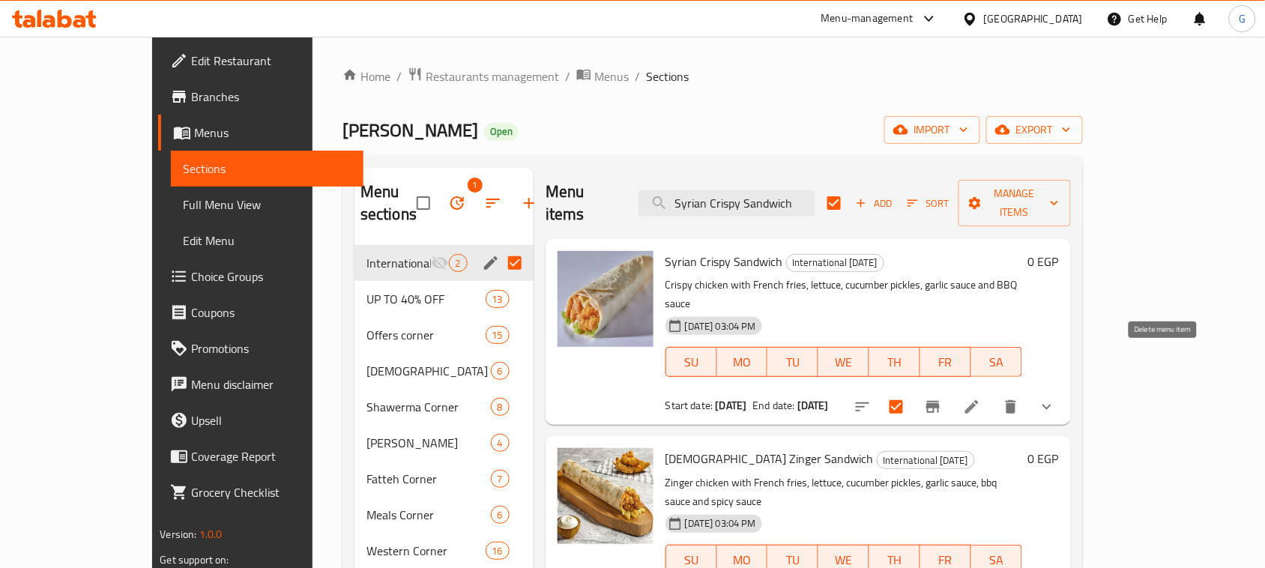
click at [1016, 400] on icon "delete" at bounding box center [1010, 406] width 10 height 13
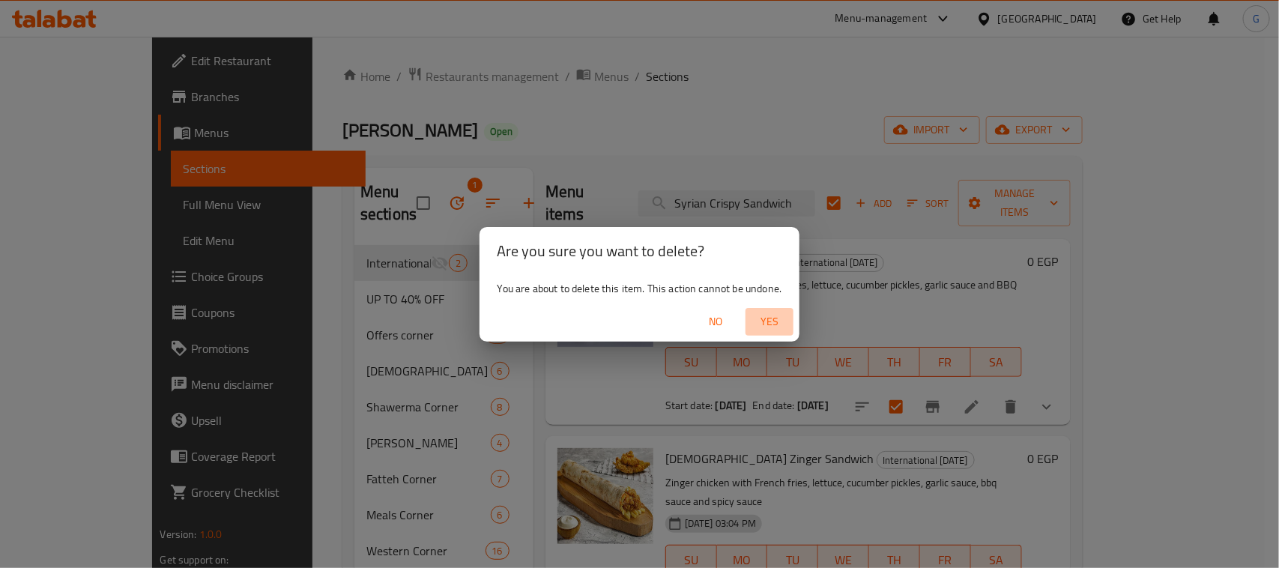
click at [765, 324] on span "Yes" at bounding box center [769, 321] width 36 height 19
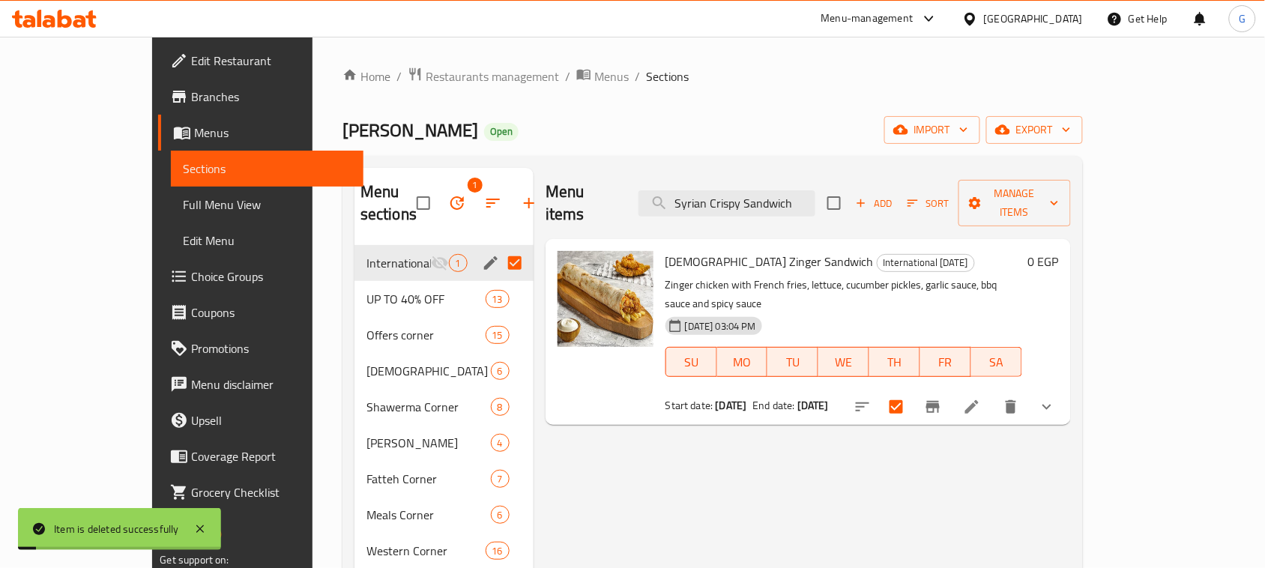
checkbox input "false"
click at [1016, 400] on icon "delete" at bounding box center [1010, 406] width 10 height 13
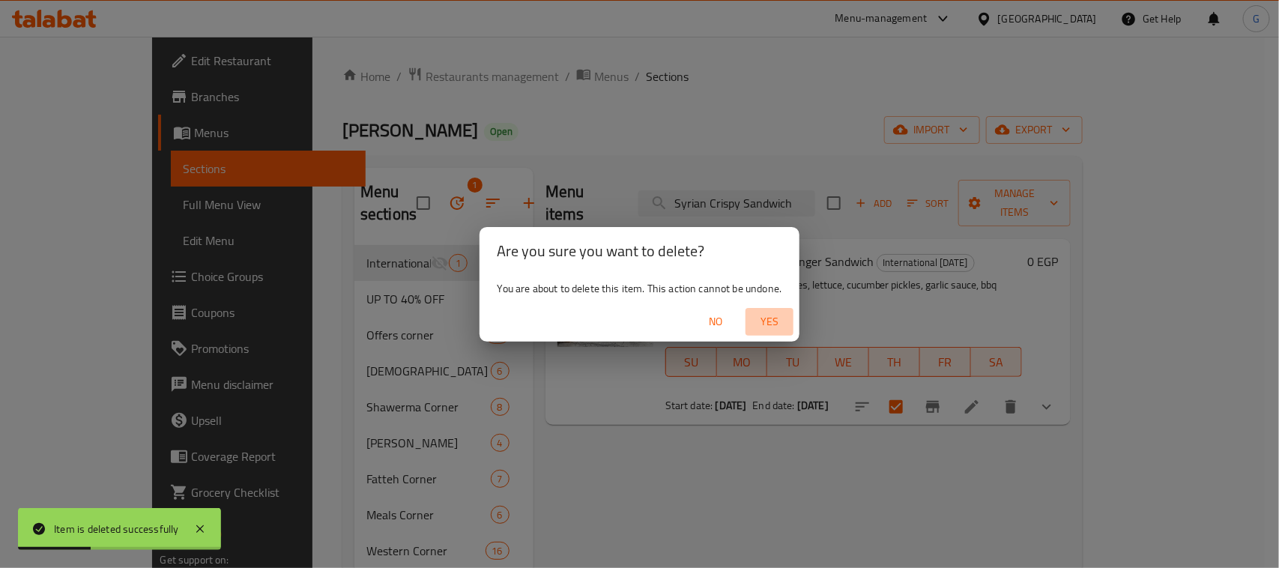
click at [768, 322] on span "Yes" at bounding box center [769, 321] width 36 height 19
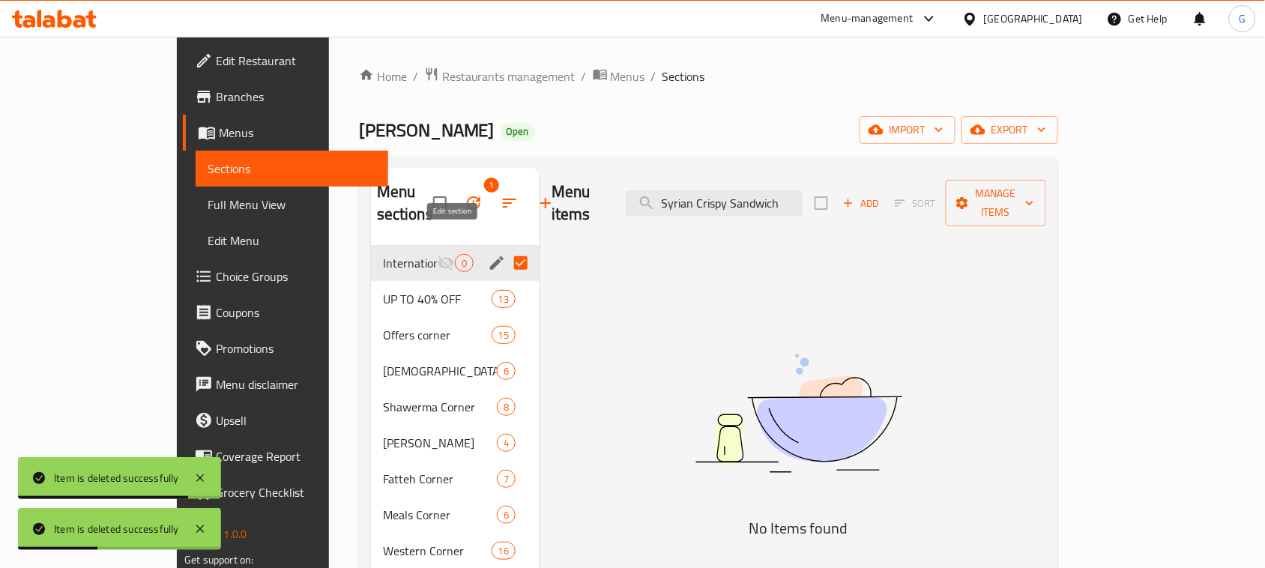
click at [488, 254] on icon "edit" at bounding box center [497, 263] width 18 height 18
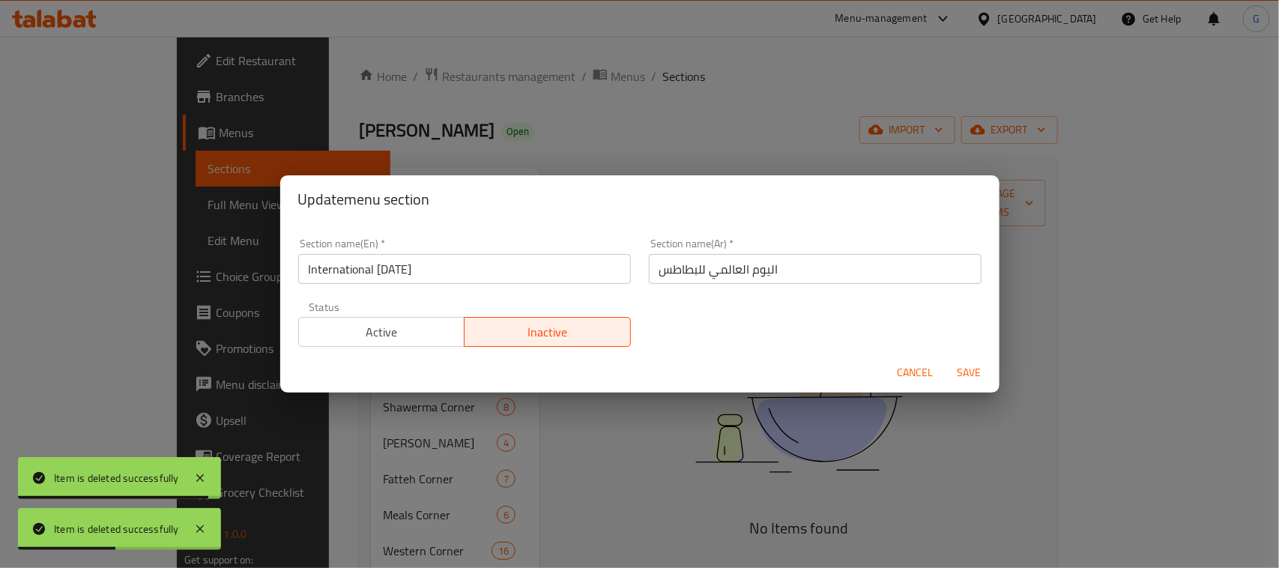
click at [439, 336] on span "Active" at bounding box center [382, 332] width 154 height 22
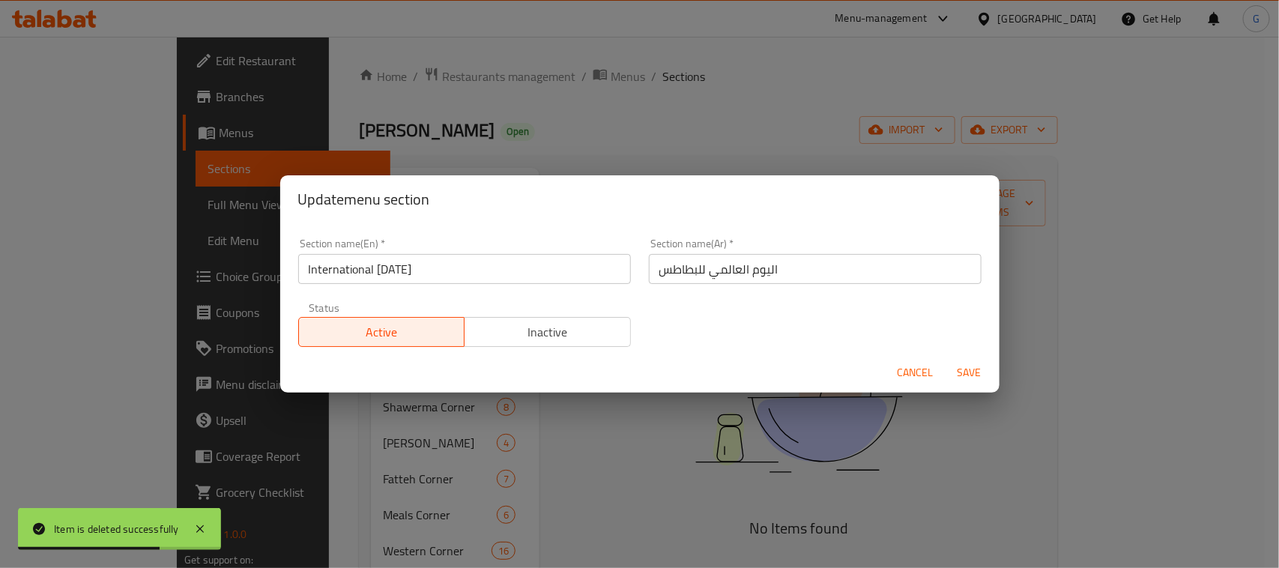
click at [506, 331] on span "Inactive" at bounding box center [548, 332] width 154 height 22
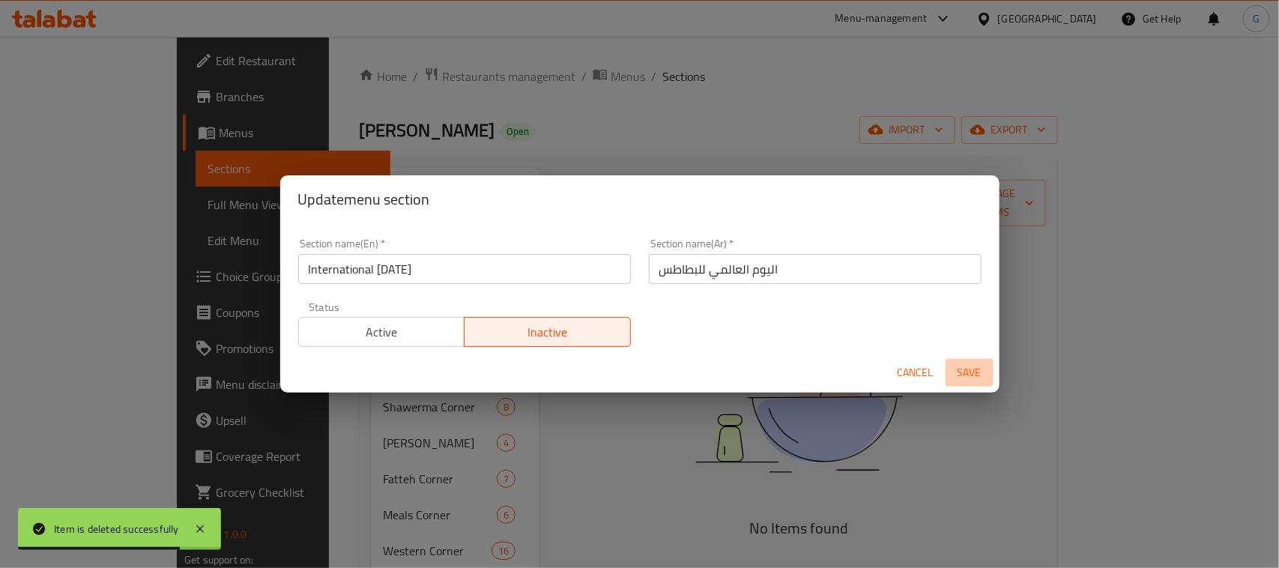
click at [974, 375] on span "Save" at bounding box center [970, 372] width 36 height 19
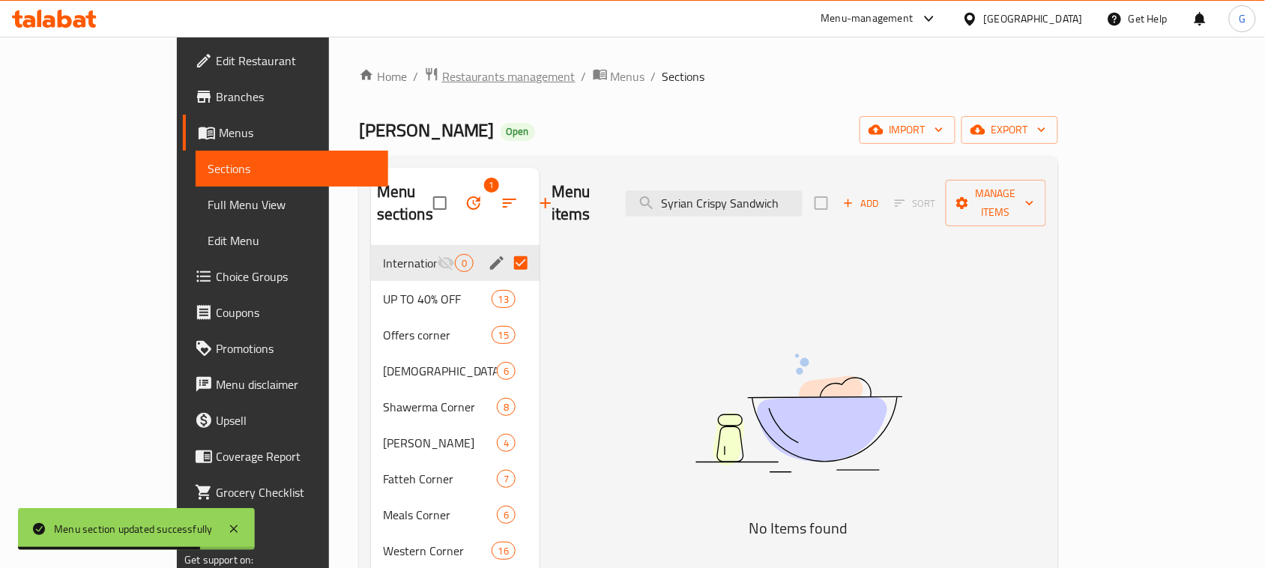
click at [442, 79] on span "Restaurants management" at bounding box center [508, 76] width 133 height 18
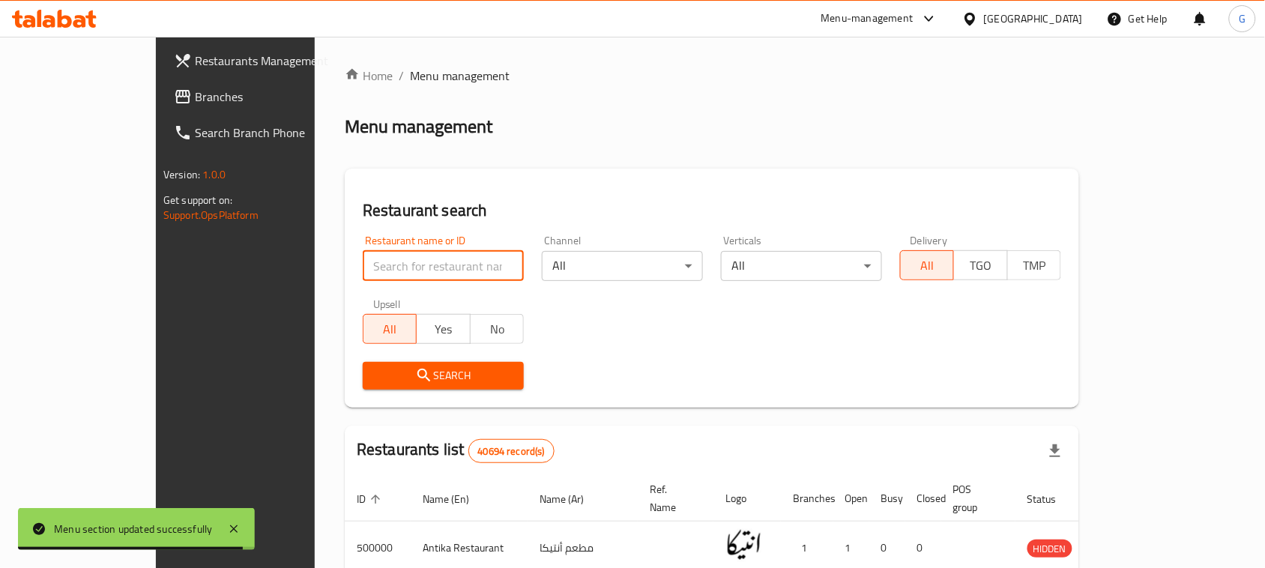
paste input "657978"
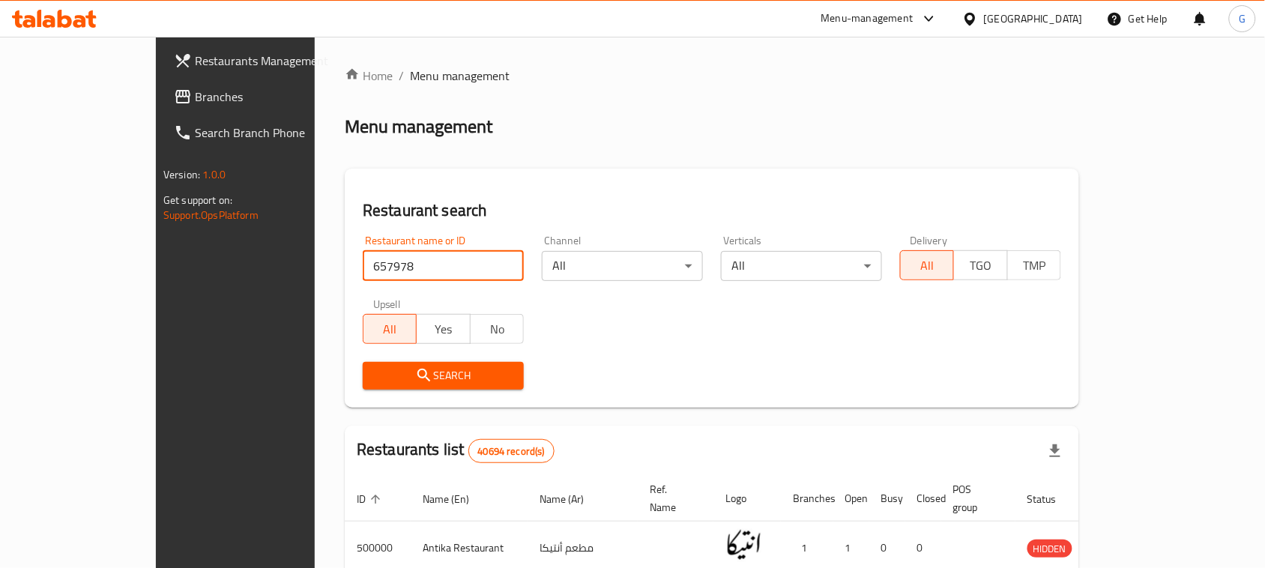
type input "657978"
click button "Search" at bounding box center [443, 376] width 161 height 28
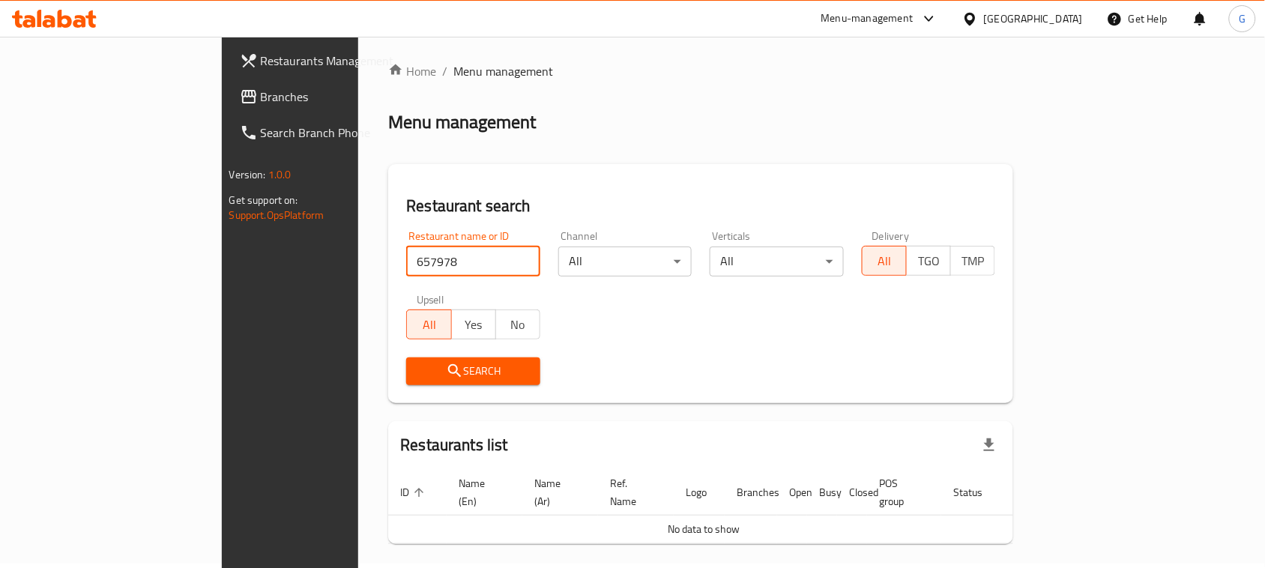
scroll to position [43, 0]
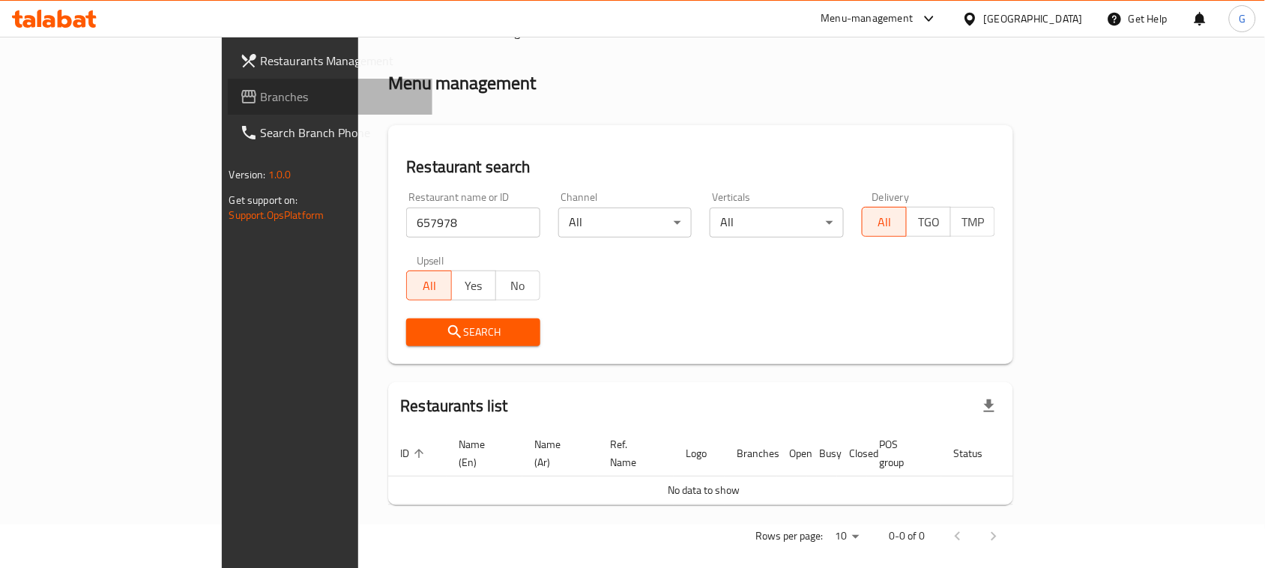
click at [228, 84] on link "Branches" at bounding box center [330, 97] width 205 height 36
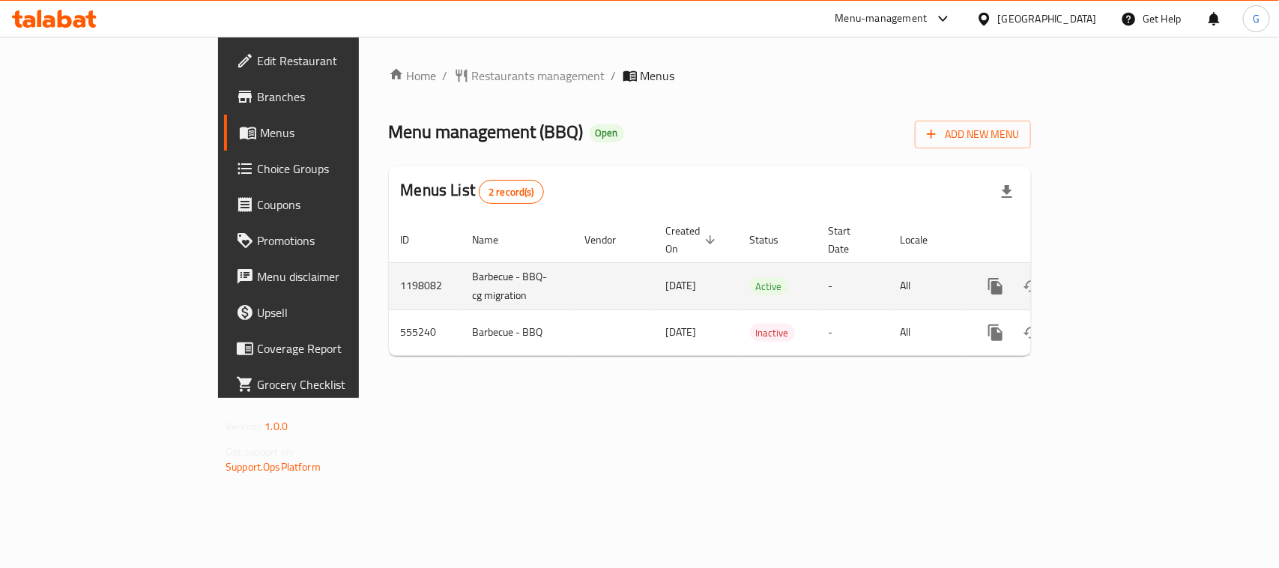
click at [1110, 279] on icon "enhanced table" at bounding box center [1103, 285] width 13 height 13
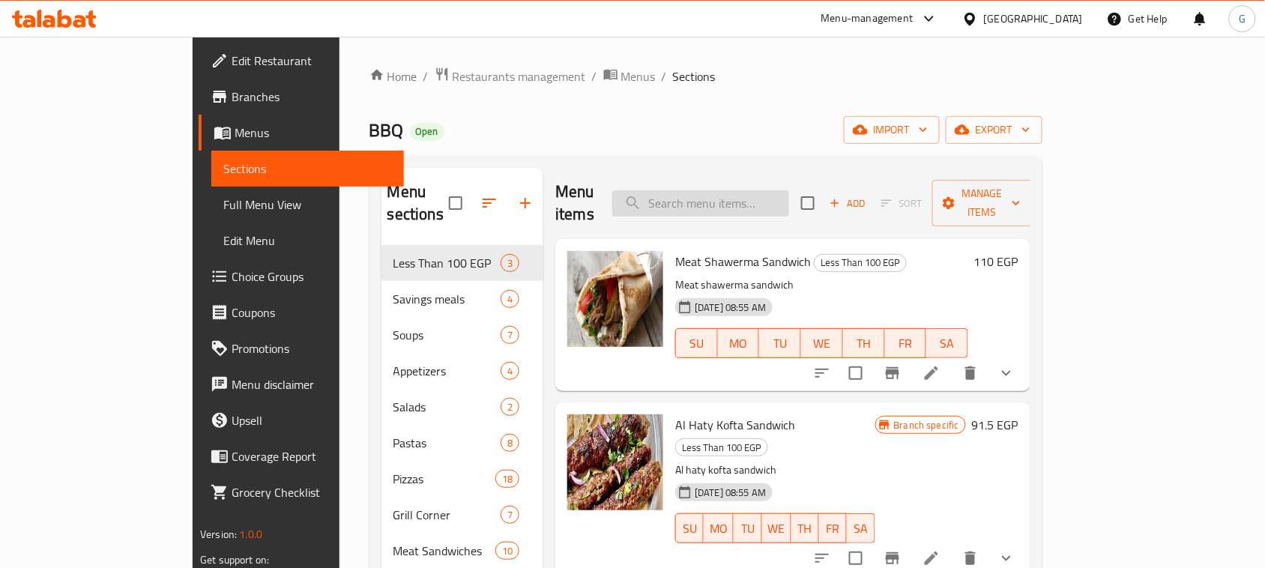
click at [789, 199] on input "search" at bounding box center [700, 203] width 177 height 26
paste input "Mix Kofta & shish meal"
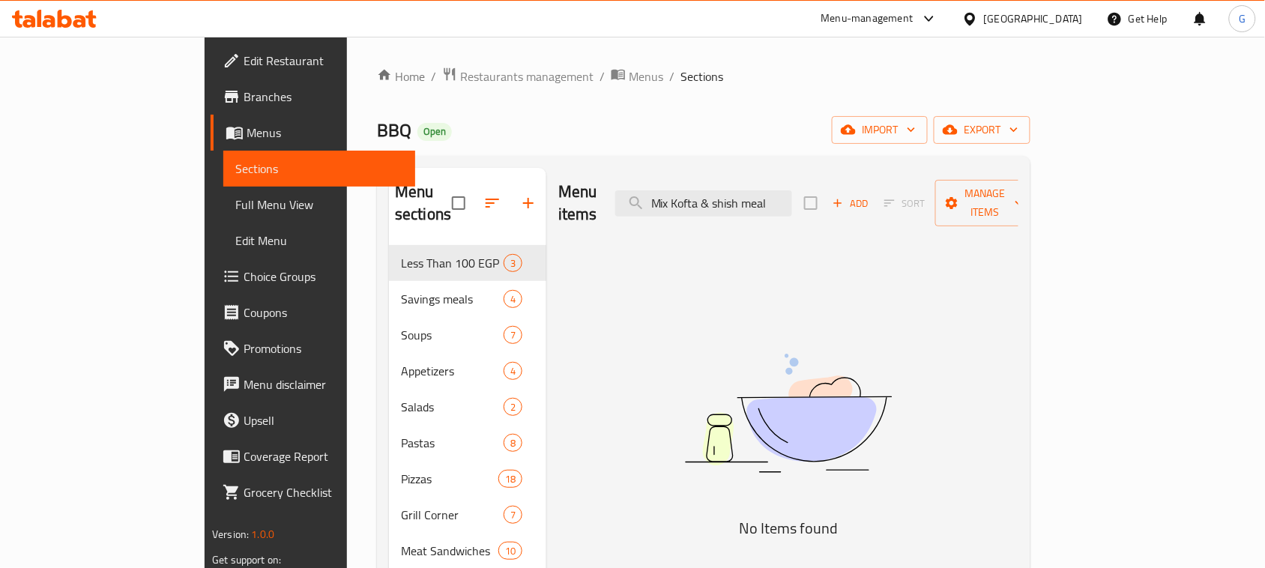
drag, startPoint x: 773, startPoint y: 192, endPoint x: 882, endPoint y: 188, distance: 108.7
click at [882, 188] on div "Menu items Mix Kofta & shish meal Add Sort Manage items" at bounding box center [788, 203] width 460 height 71
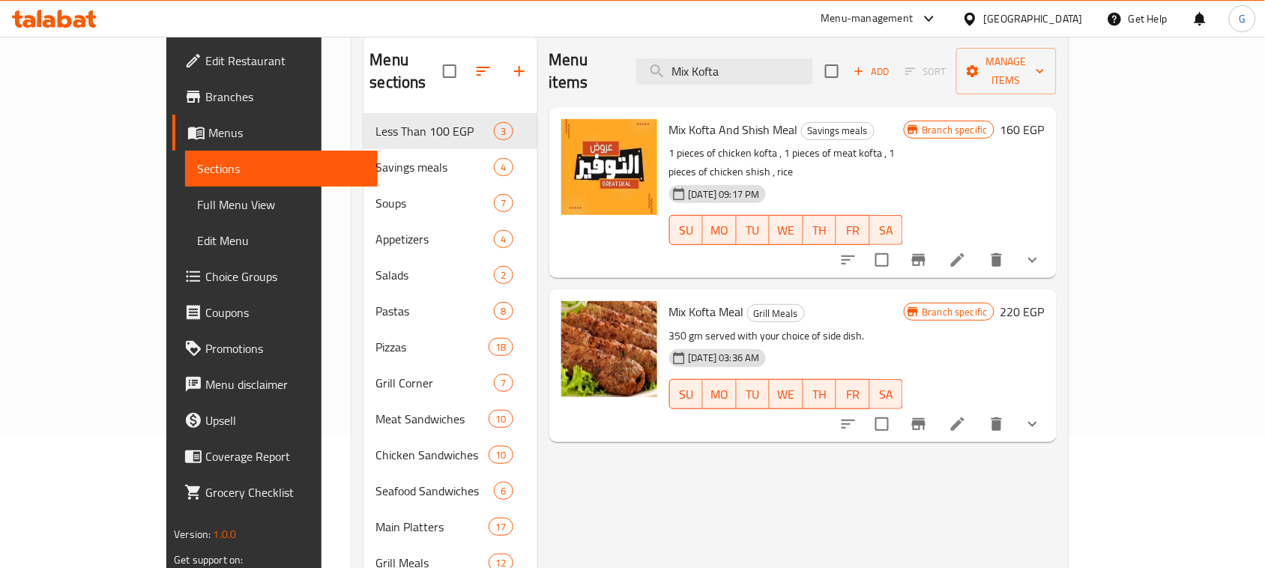
scroll to position [94, 0]
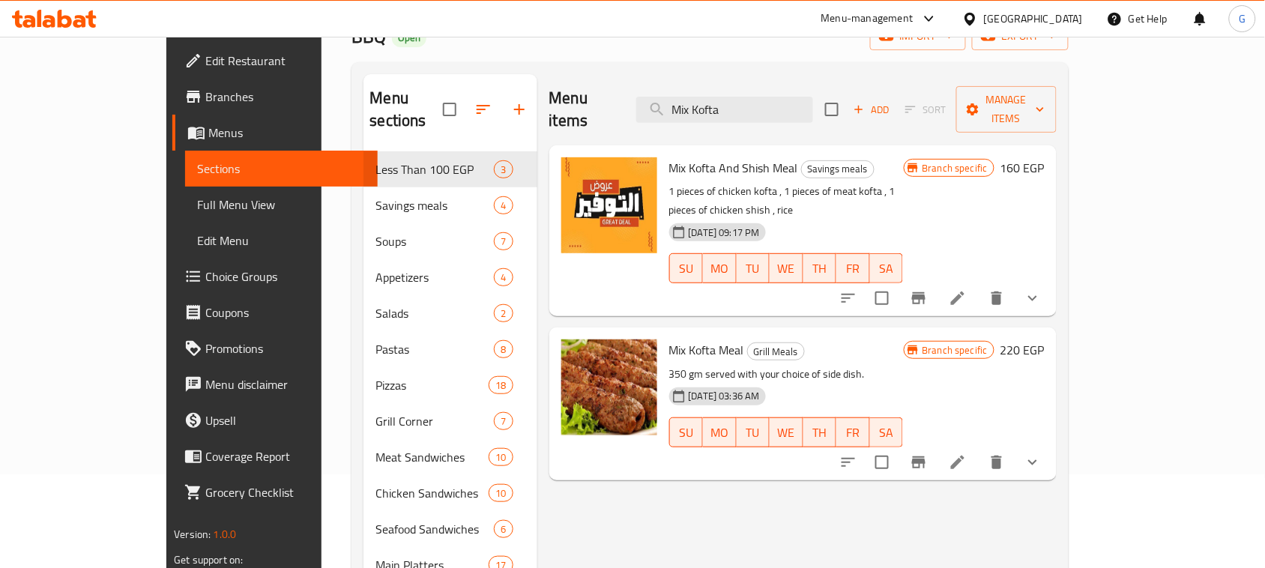
type input "Mix Kofta"
click at [695, 157] on span "Mix Kofta And Shish Meal" at bounding box center [733, 168] width 129 height 22
copy h6 "Mix Kofta And Shish Meal"
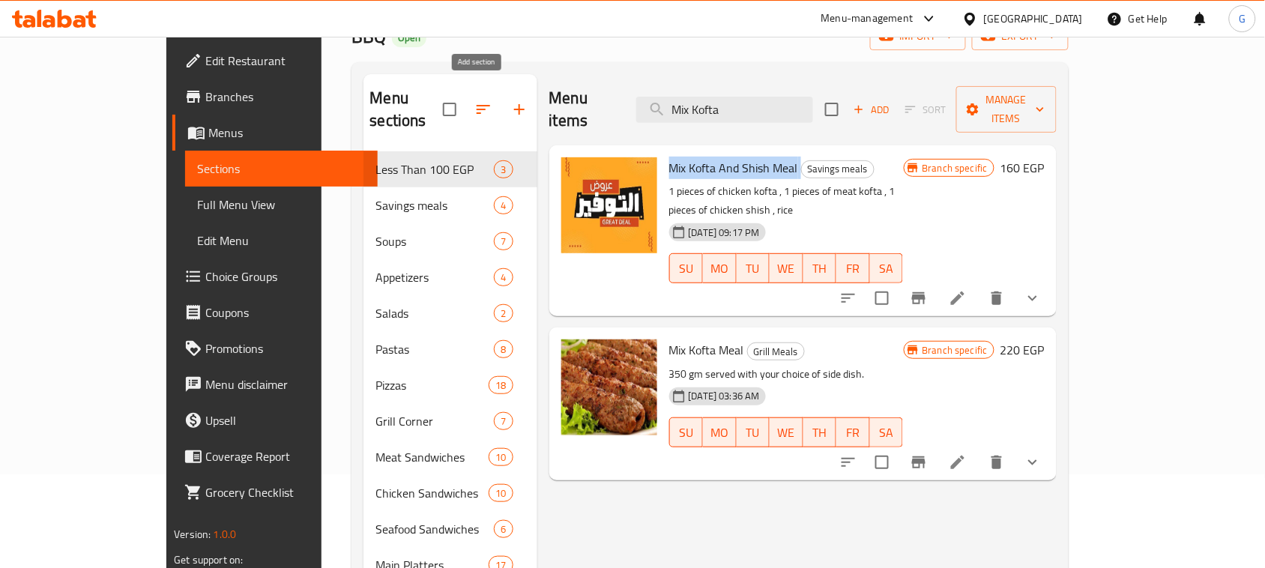
click at [510, 101] on icon "button" at bounding box center [519, 109] width 18 height 18
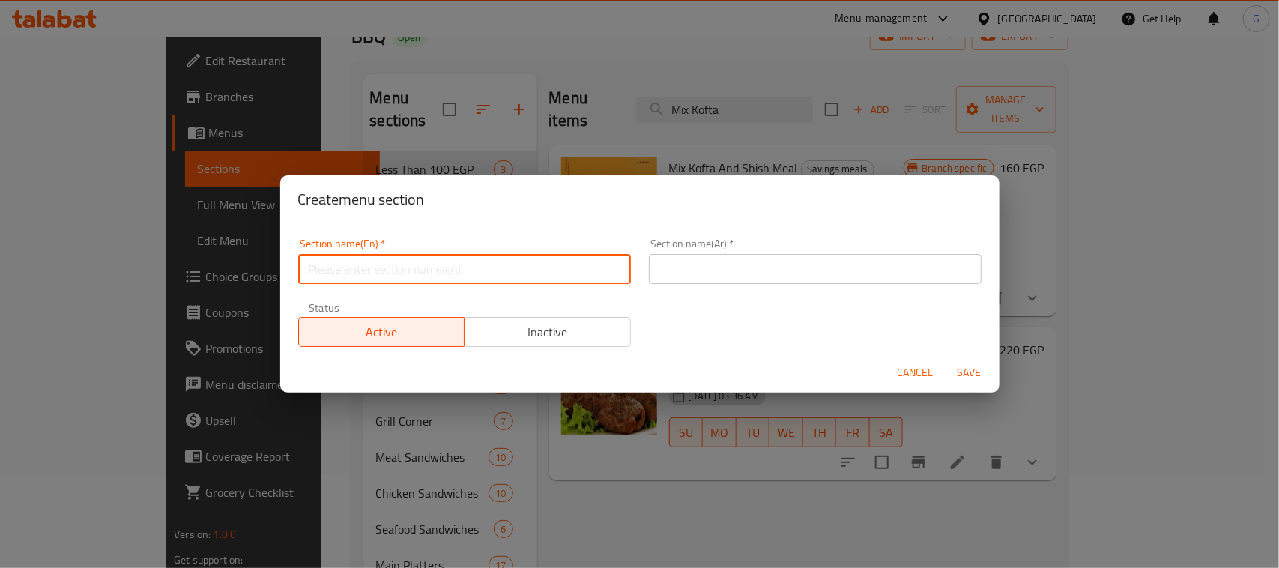
paste input "International [DATE]"
type input "International [DATE]"
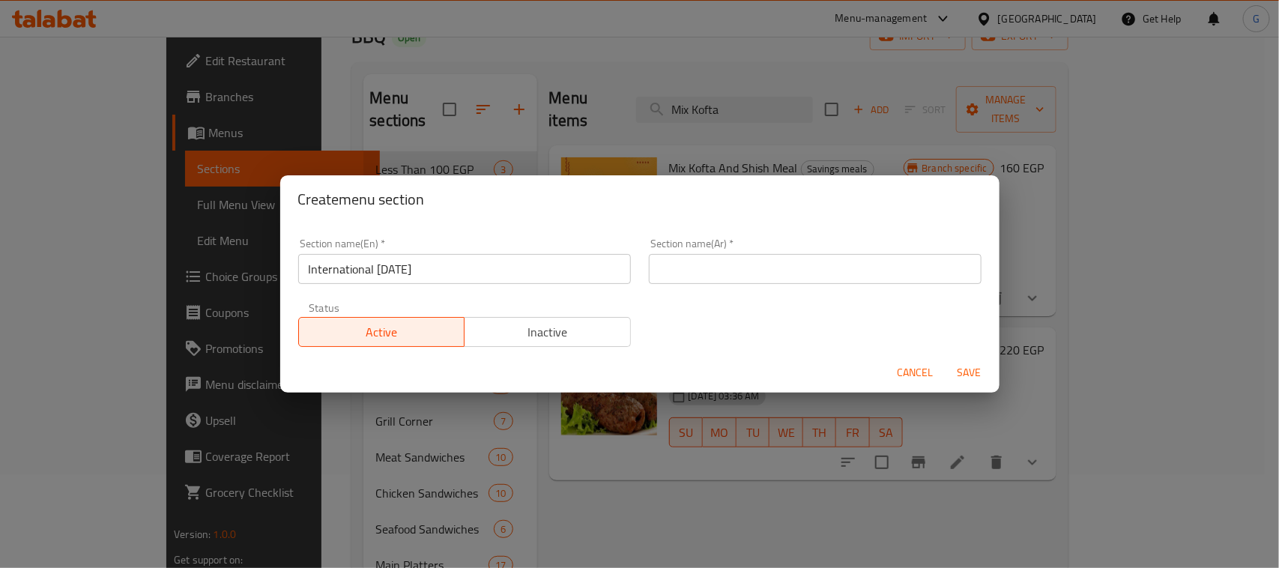
drag, startPoint x: 783, startPoint y: 287, endPoint x: 713, endPoint y: 268, distance: 72.9
paste input "اليوم العالمي للبطاطس"
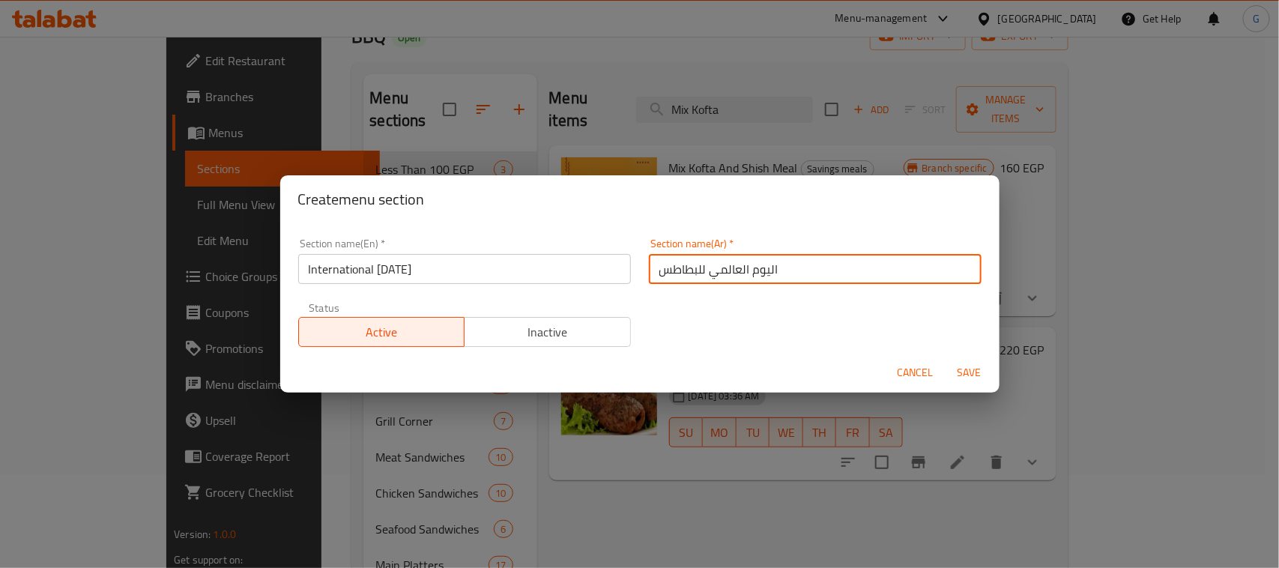
type input "اليوم العالمي للبطاطس"
click at [961, 376] on span "Save" at bounding box center [970, 372] width 36 height 19
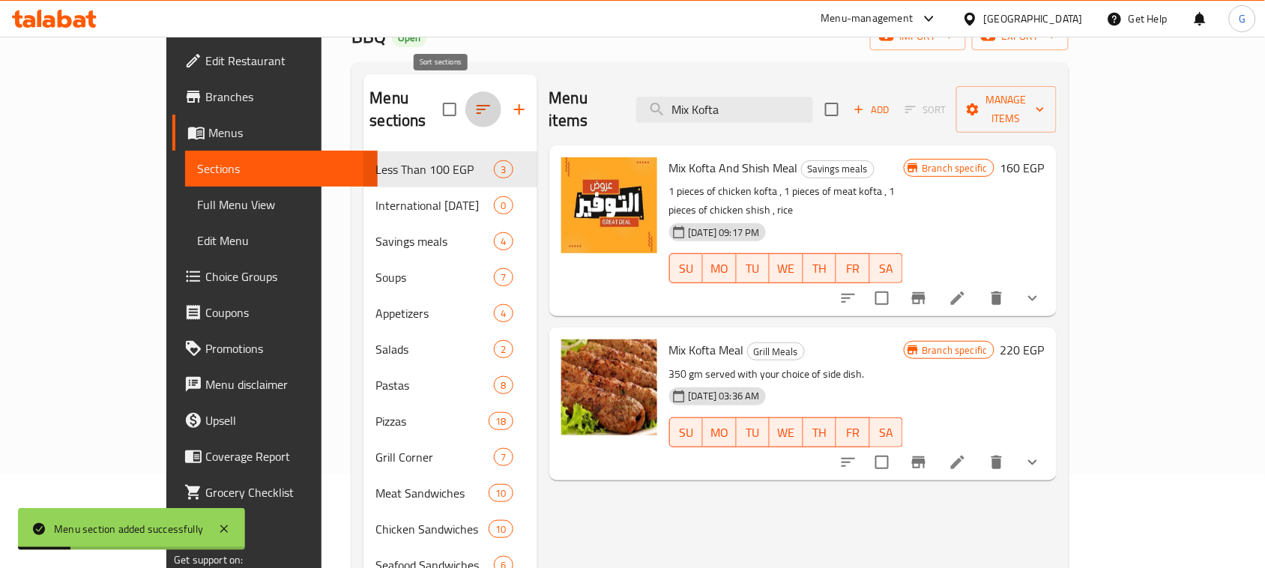
click at [465, 91] on button "button" at bounding box center [483, 109] width 36 height 36
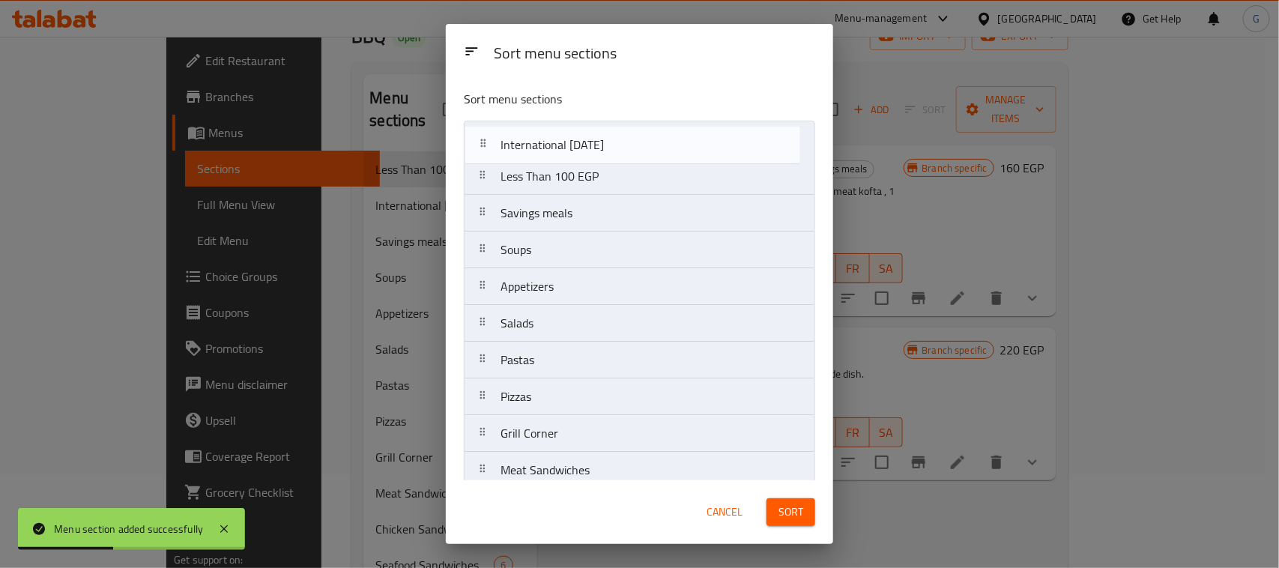
drag, startPoint x: 593, startPoint y: 184, endPoint x: 593, endPoint y: 145, distance: 39.0
click at [593, 145] on nav "Less Than 100 EGP International [DATE] Savings meals Soups Appetizers Salads Pa…" at bounding box center [639, 489] width 351 height 736
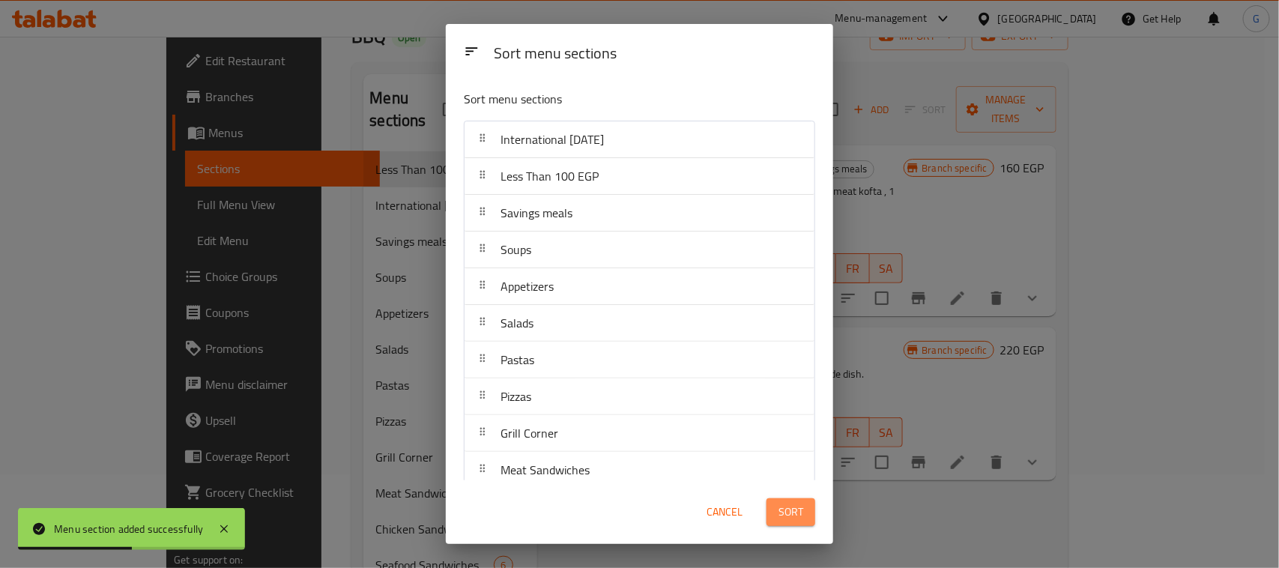
click at [799, 517] on span "Sort" at bounding box center [790, 512] width 25 height 19
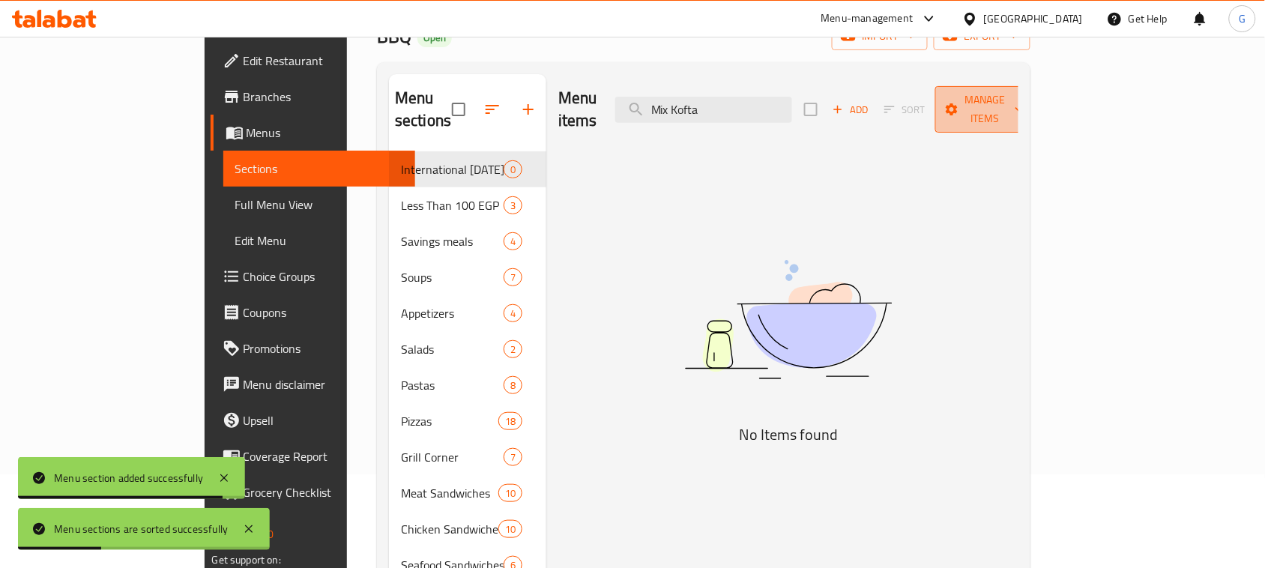
click at [1023, 107] on span "Manage items" at bounding box center [985, 109] width 76 height 37
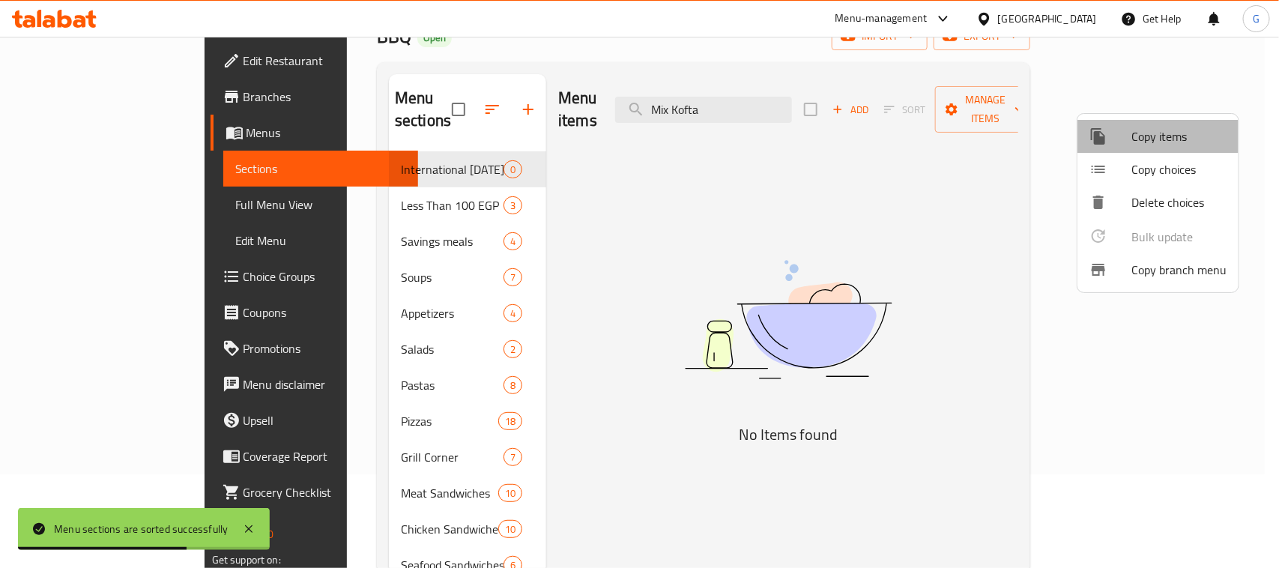
click at [1174, 145] on span "Copy items" at bounding box center [1178, 136] width 95 height 18
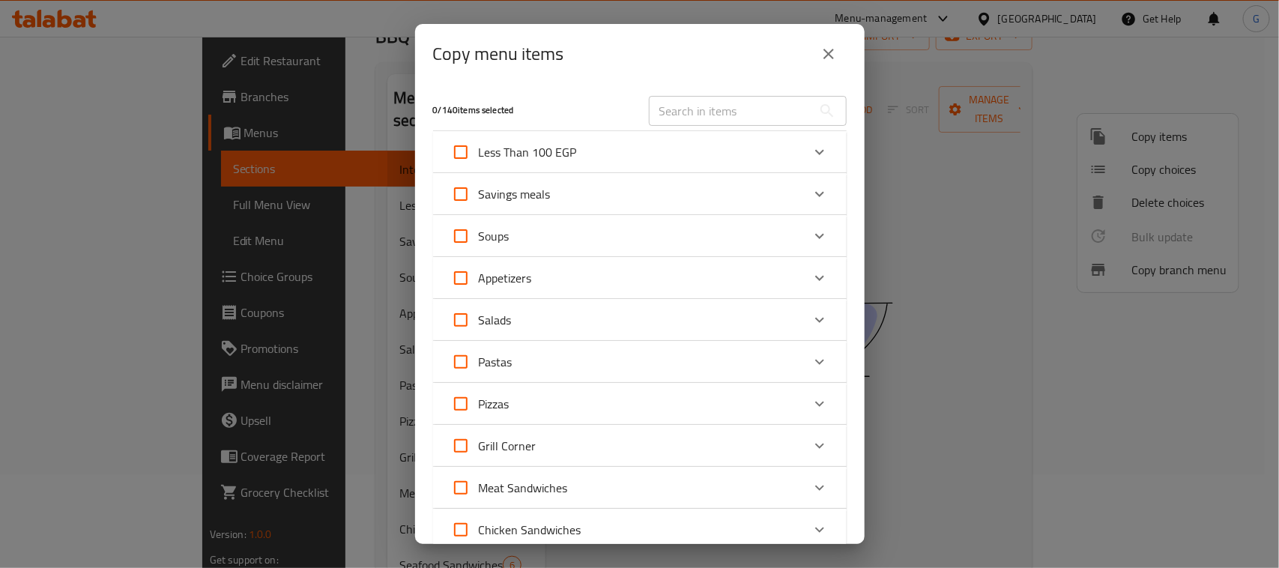
click at [360, 58] on div "Copy menu items 0 / 140 items selected ​ Less Than 100 EGP Meat Shawerma Sandwi…" at bounding box center [639, 284] width 1279 height 568
paste input "Mix Kofta And Shish Meal"
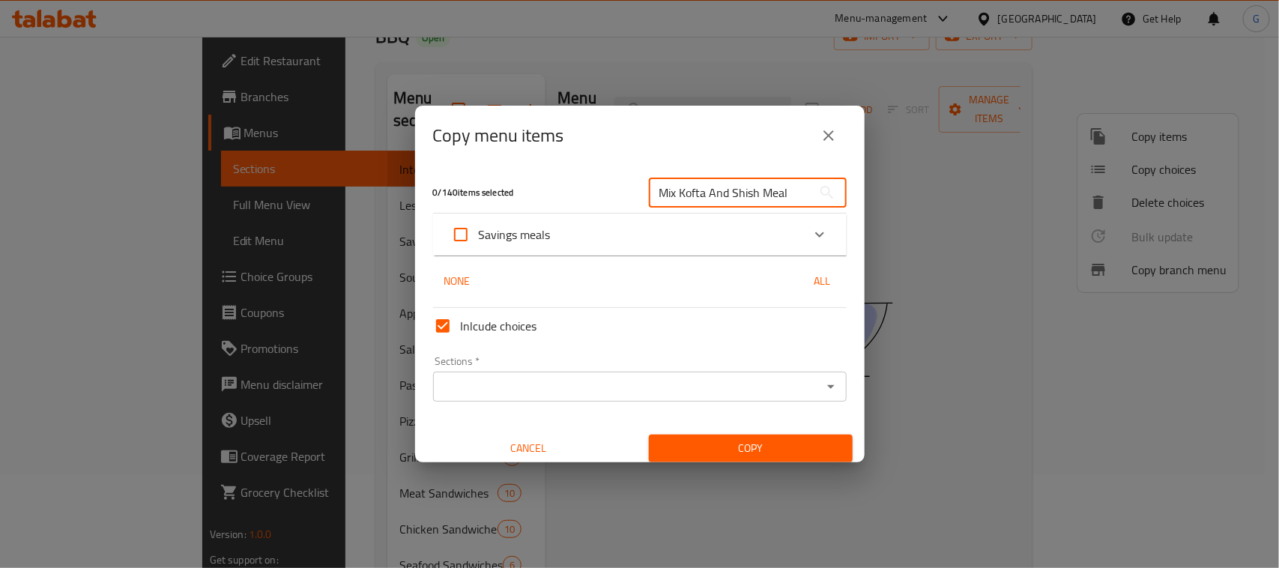
type input "Mix Kofta And Shish Meal"
click at [734, 230] on div "Savings meals" at bounding box center [626, 235] width 351 height 36
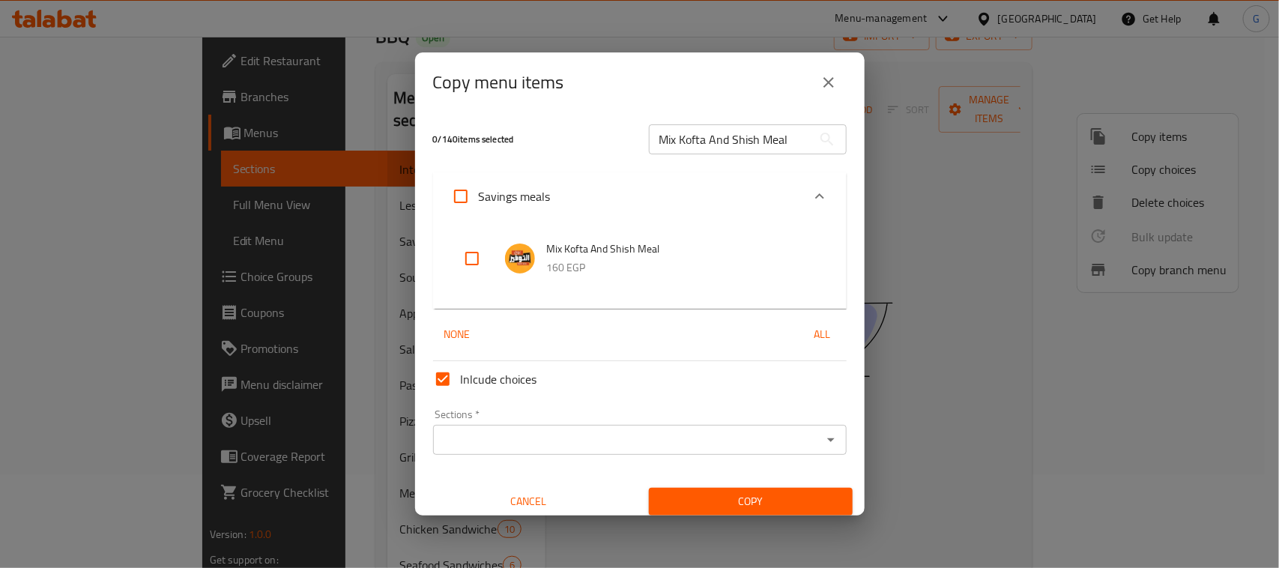
click at [465, 255] on input "checkbox" at bounding box center [472, 259] width 36 height 36
checkbox input "true"
click at [522, 451] on div "Sections *" at bounding box center [640, 440] width 414 height 30
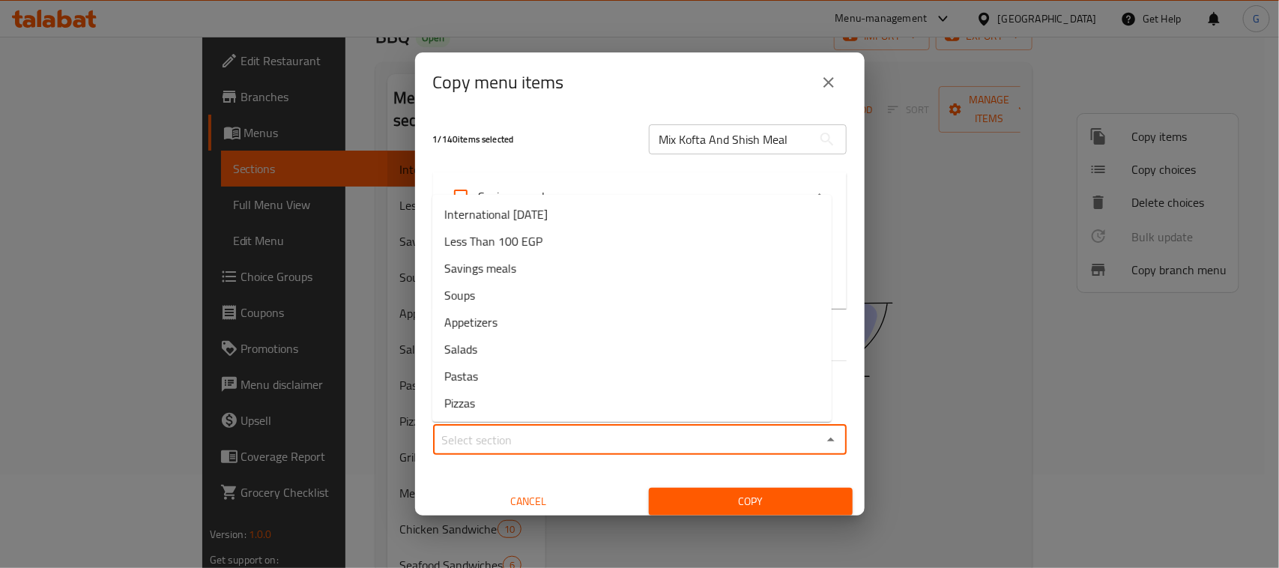
click at [518, 436] on input "Sections   *" at bounding box center [628, 439] width 380 height 21
click at [542, 210] on span "International [DATE]" at bounding box center [495, 214] width 103 height 18
type input "International [DATE]"
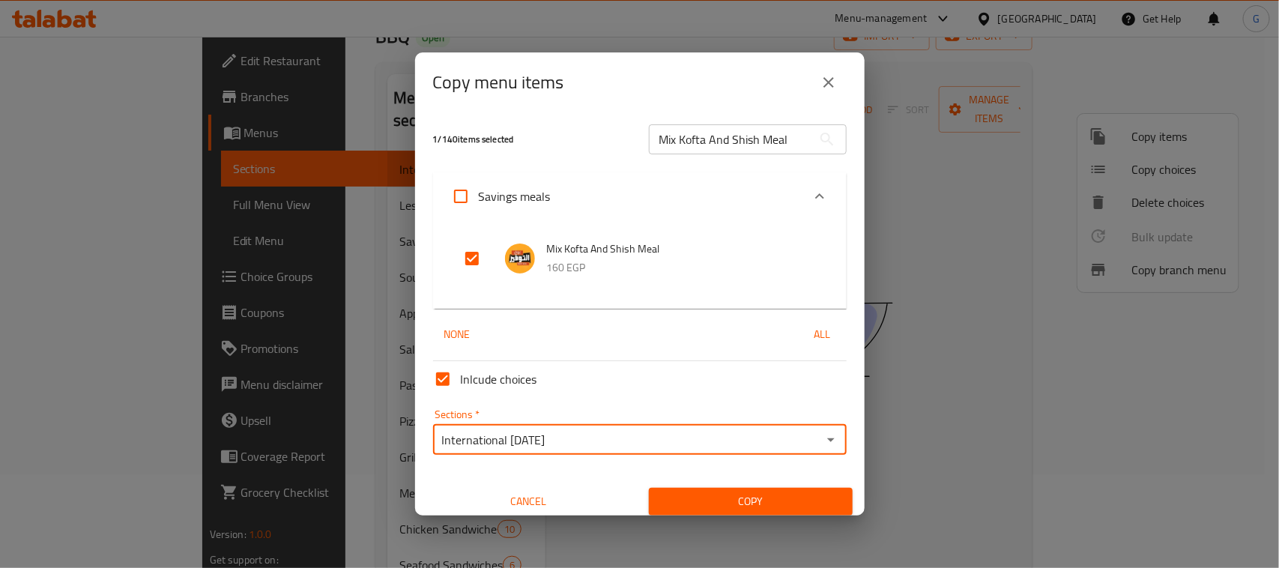
click at [737, 500] on span "Copy" at bounding box center [751, 501] width 180 height 19
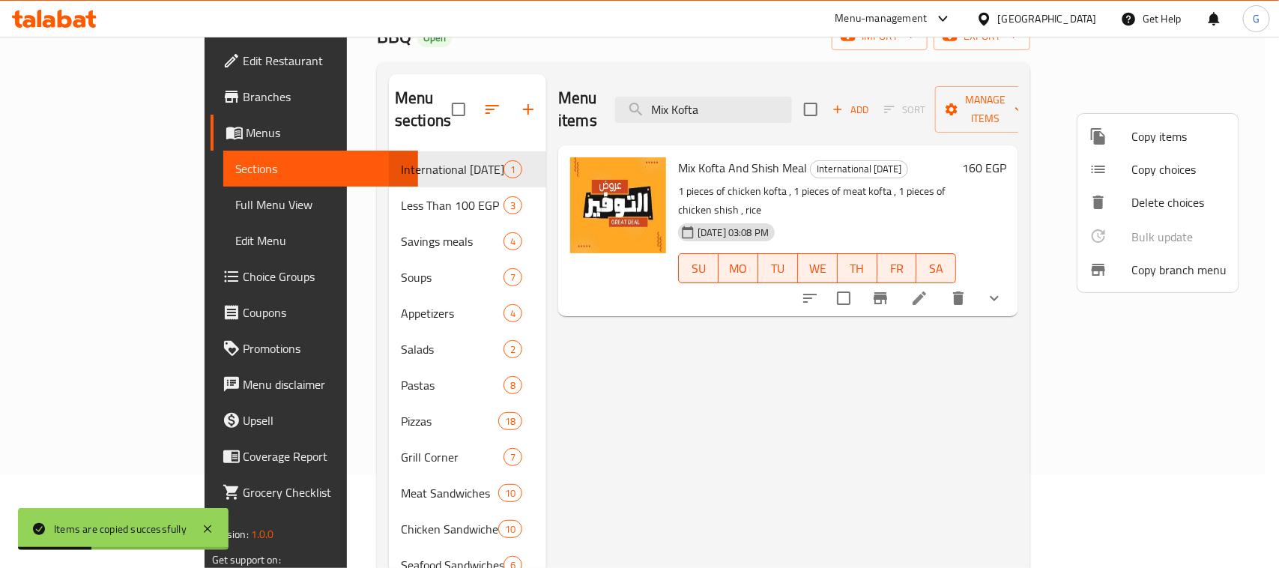
click at [1047, 252] on div at bounding box center [639, 284] width 1279 height 568
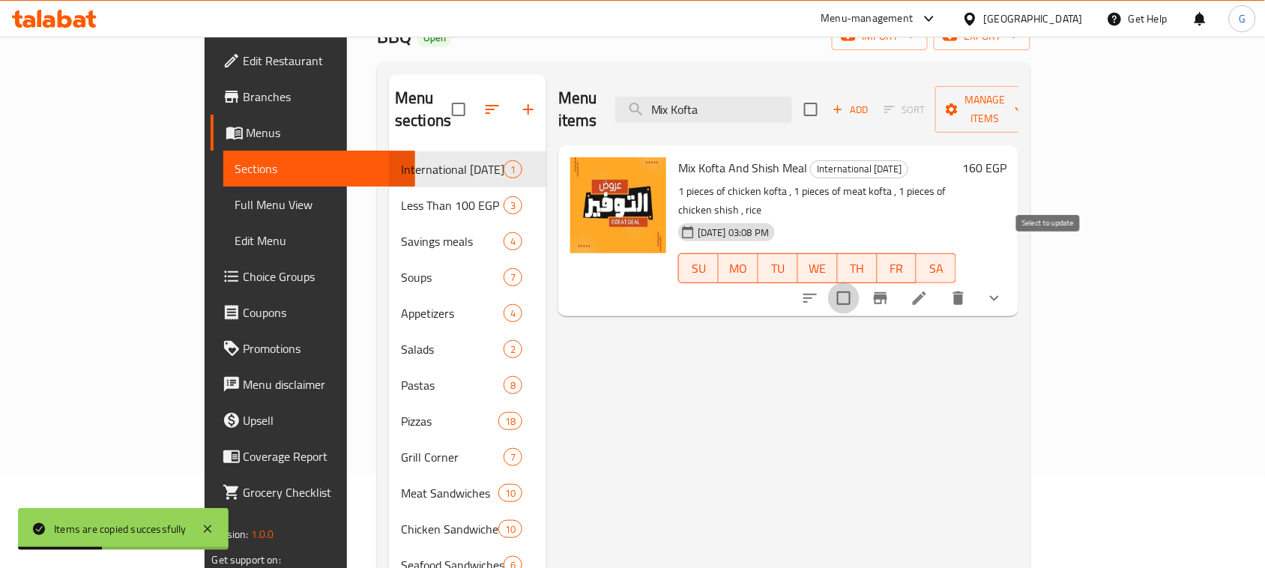
click at [859, 282] on input "checkbox" at bounding box center [843, 297] width 31 height 31
checkbox input "true"
click at [1023, 95] on span "Manage items" at bounding box center [985, 109] width 76 height 37
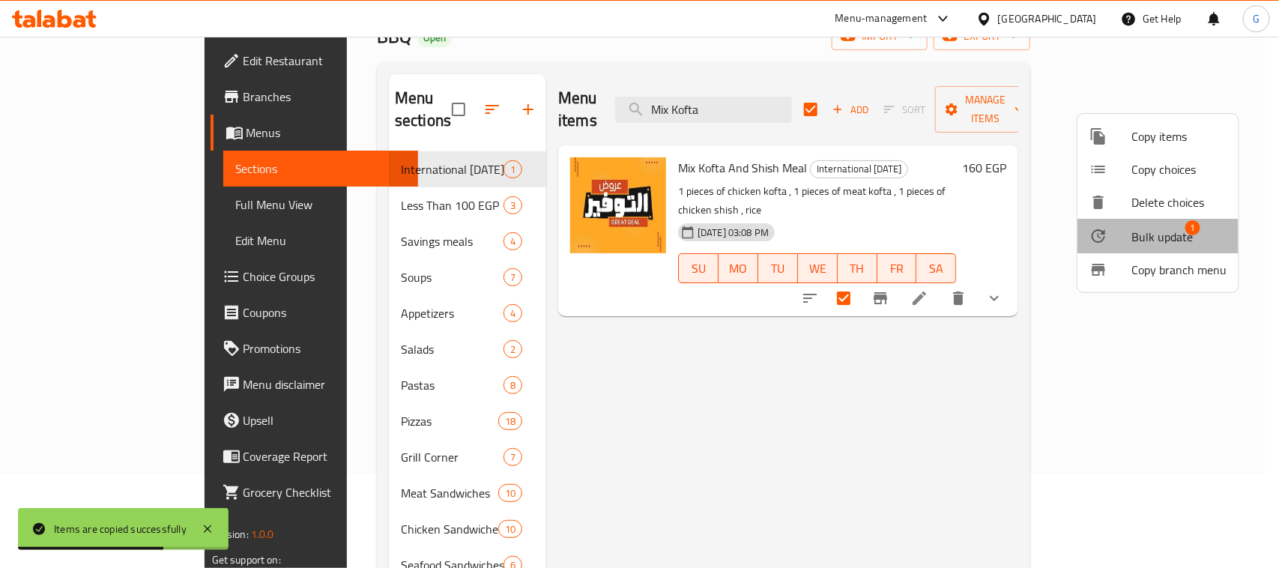
click at [1143, 242] on span "Bulk update" at bounding box center [1161, 237] width 61 height 18
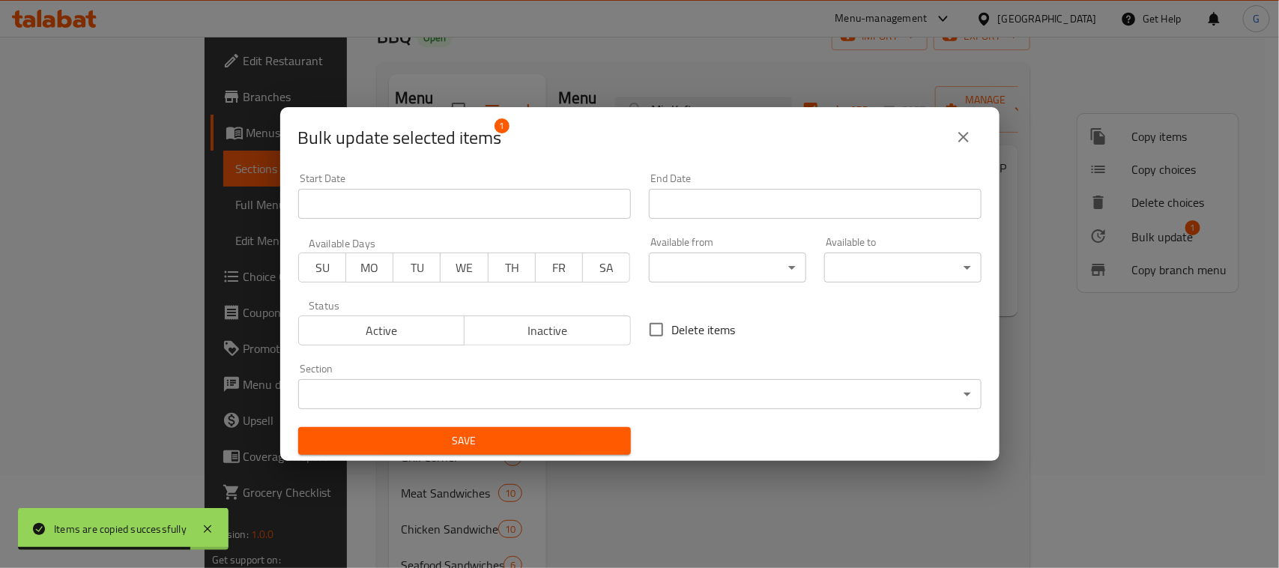
click at [492, 203] on input "Start Date" at bounding box center [464, 204] width 333 height 30
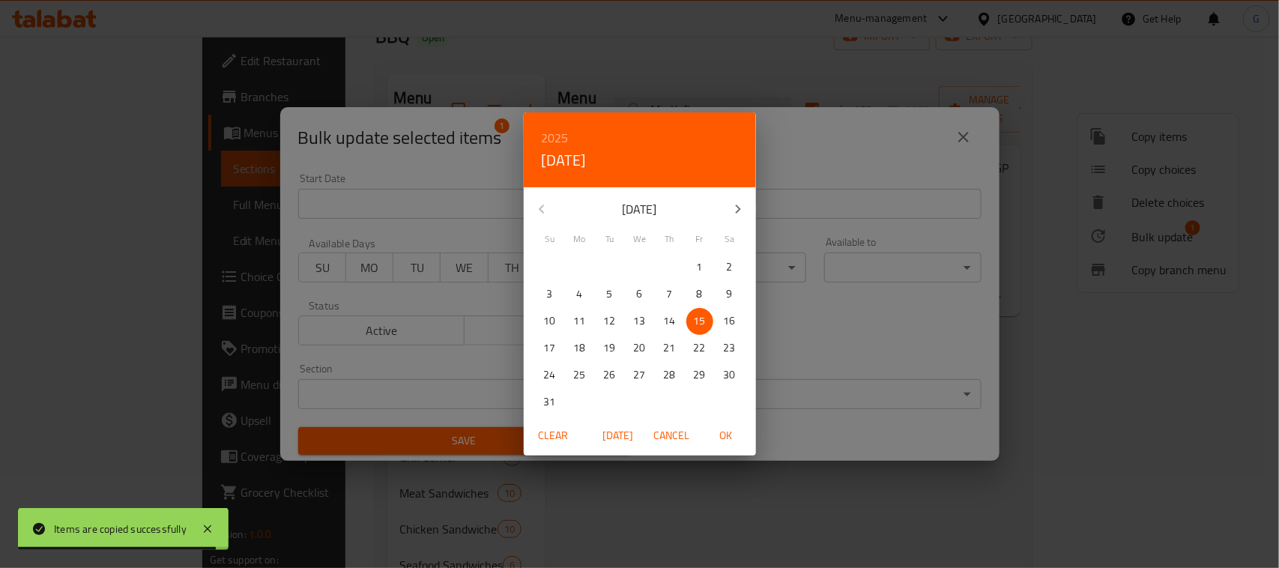
click at [608, 353] on p "19" at bounding box center [610, 348] width 12 height 19
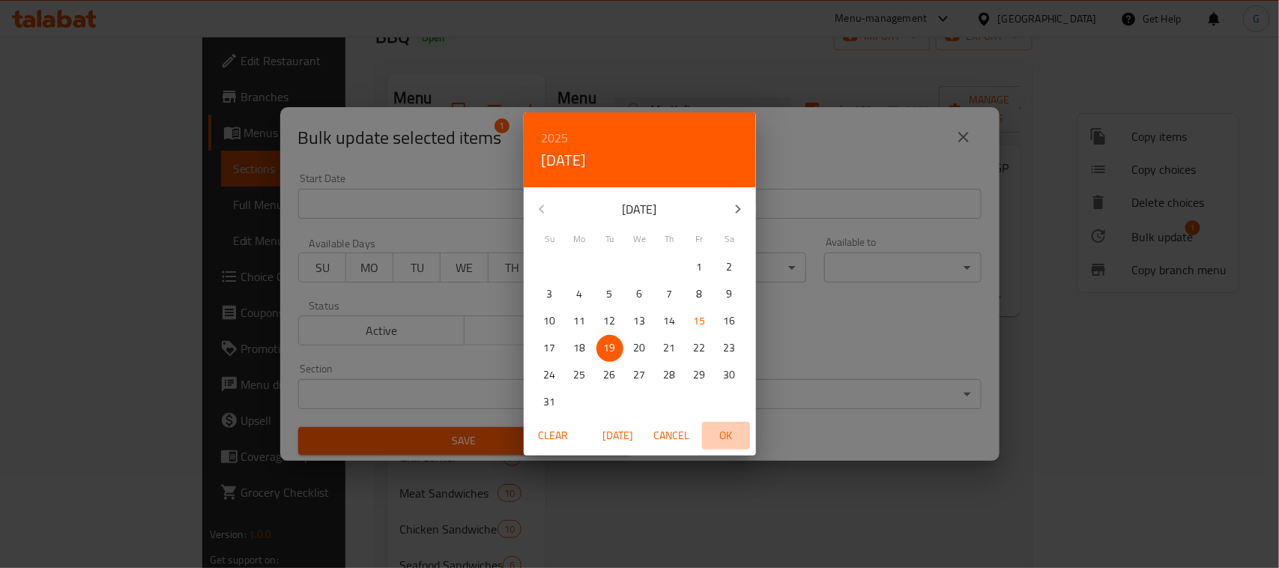
click at [727, 441] on span "OK" at bounding box center [726, 435] width 36 height 19
type input "[DATE]"
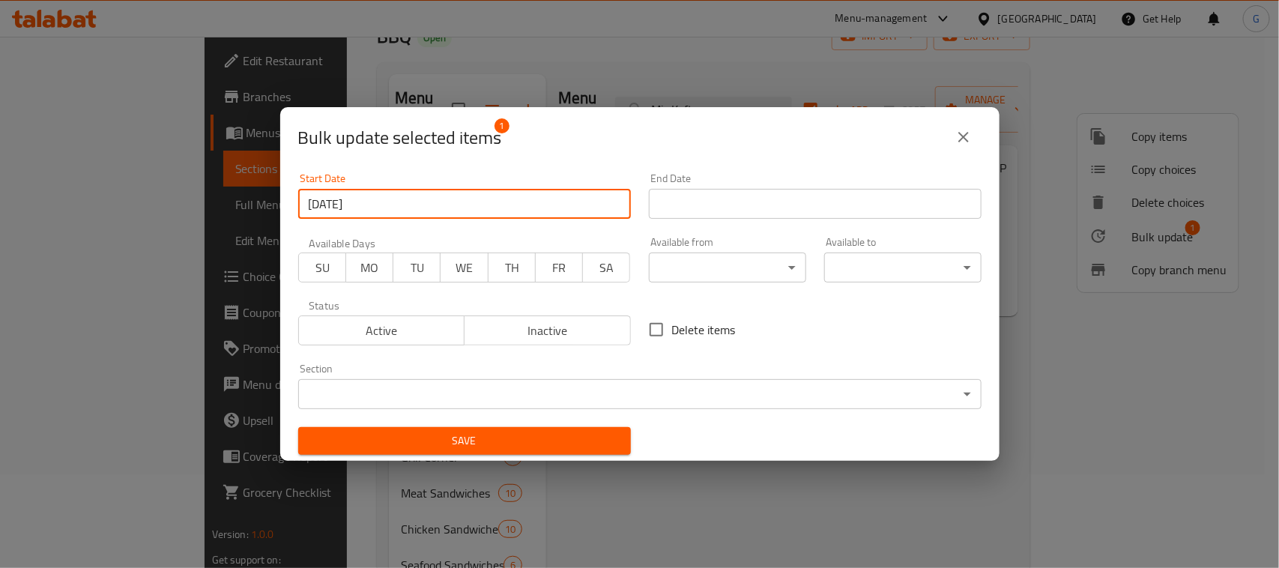
click at [794, 203] on input "Start Date" at bounding box center [815, 204] width 333 height 30
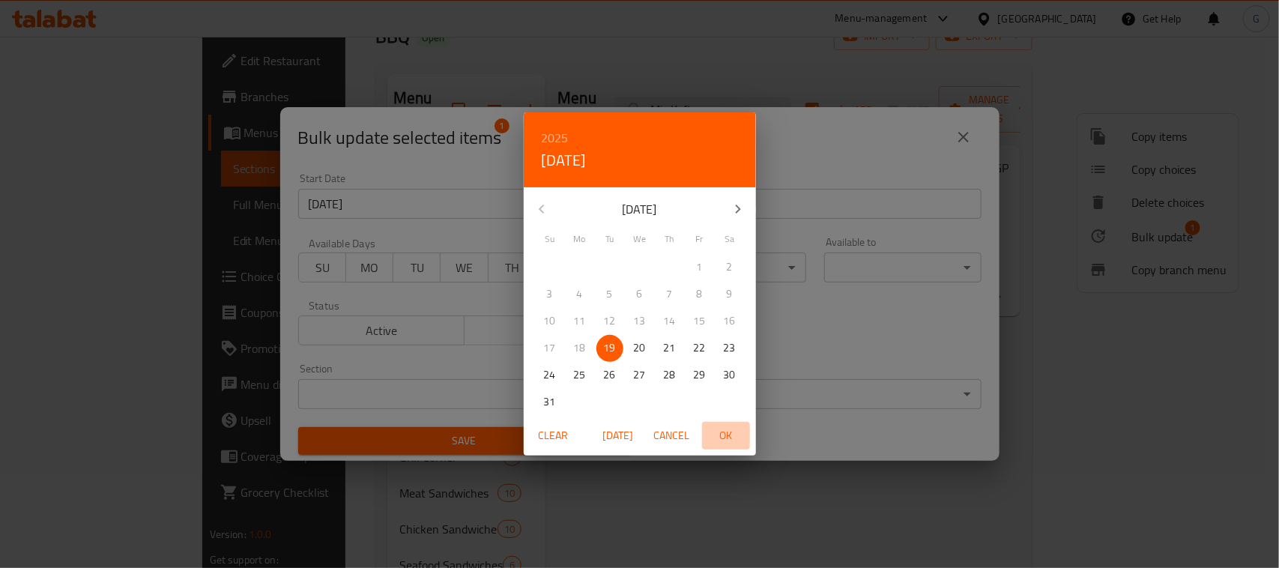
drag, startPoint x: 727, startPoint y: 437, endPoint x: 704, endPoint y: 431, distance: 23.3
click at [725, 435] on span "OK" at bounding box center [726, 435] width 36 height 19
type input "[DATE]"
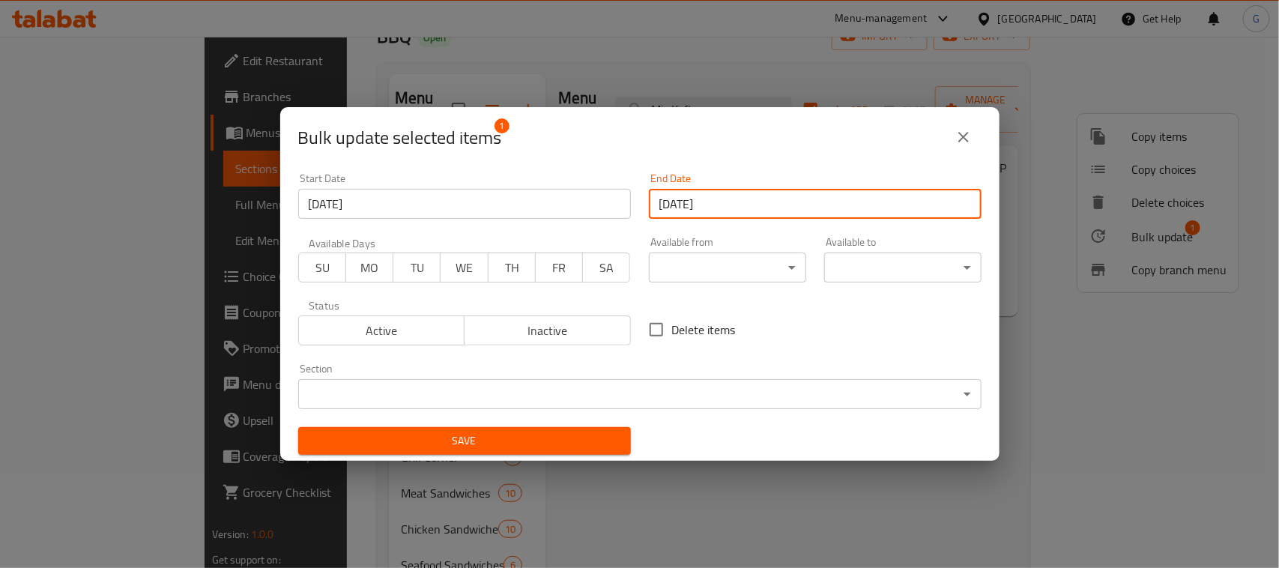
click at [459, 442] on span "Save" at bounding box center [464, 441] width 309 height 19
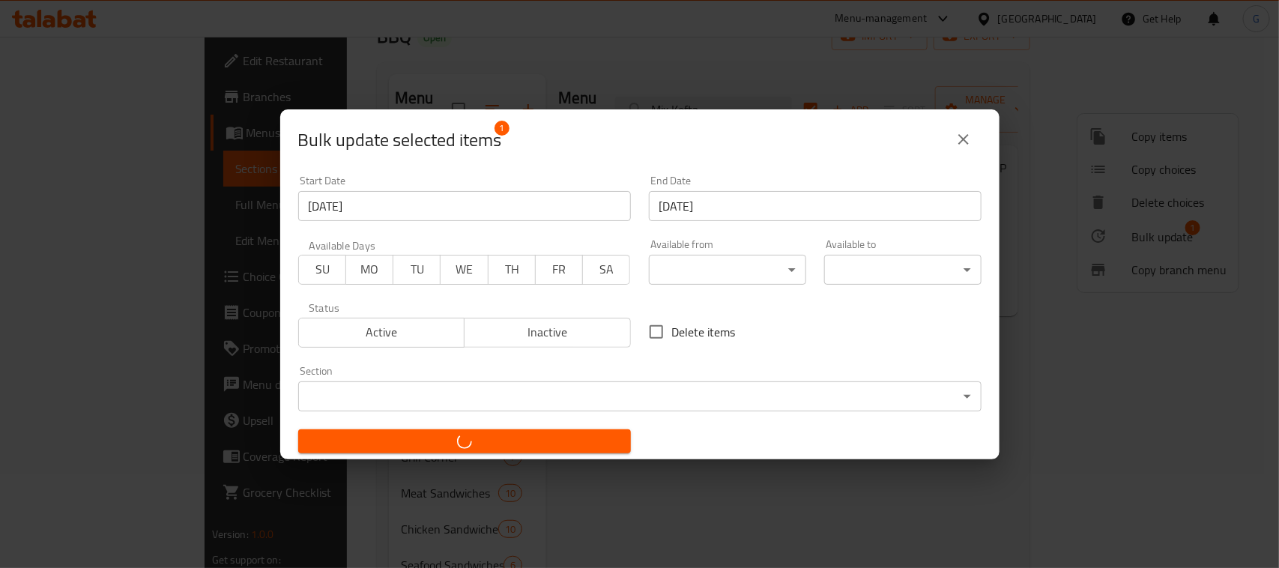
checkbox input "false"
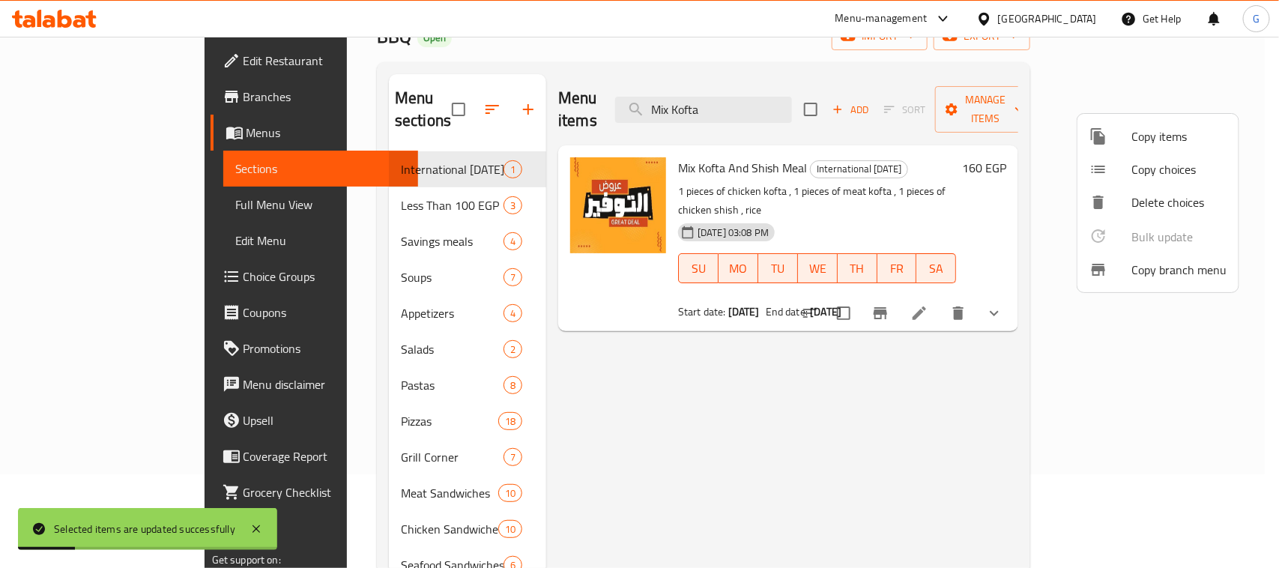
click at [970, 362] on div at bounding box center [639, 284] width 1279 height 568
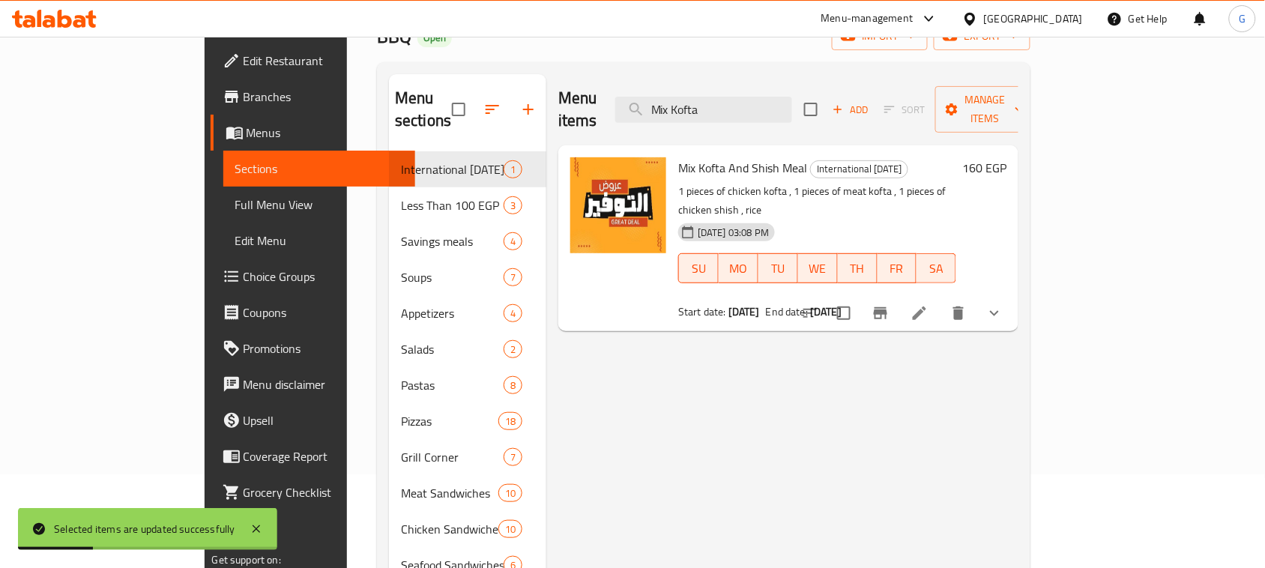
click at [928, 304] on icon at bounding box center [919, 313] width 18 height 18
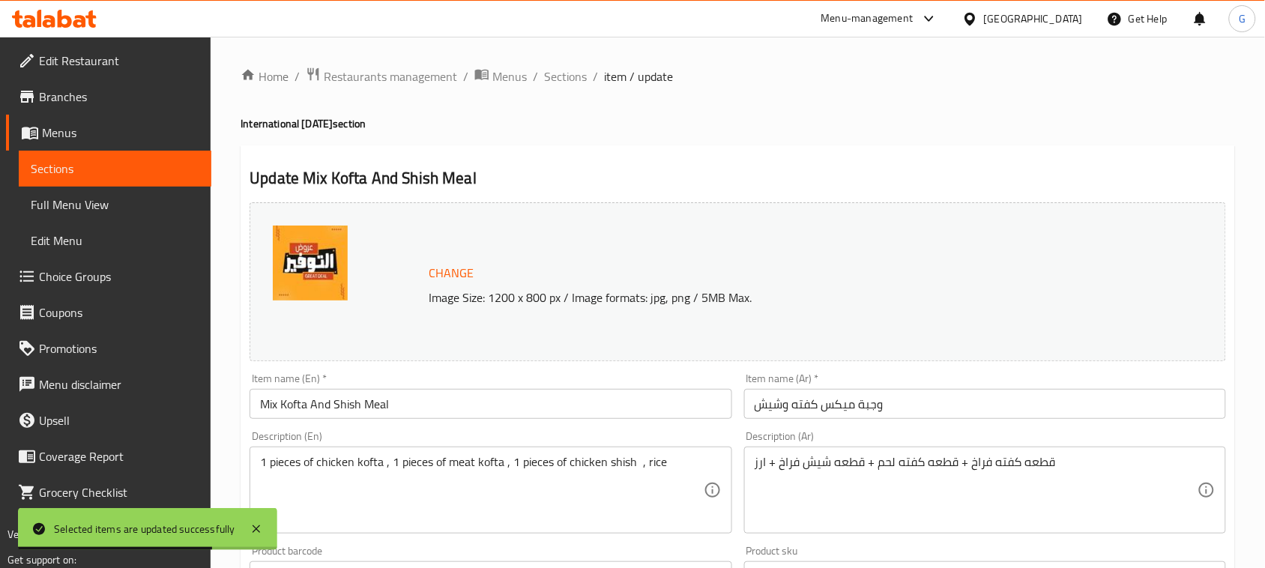
click at [466, 407] on input "Mix Kofta And Shish Meal" at bounding box center [491, 404] width 482 height 30
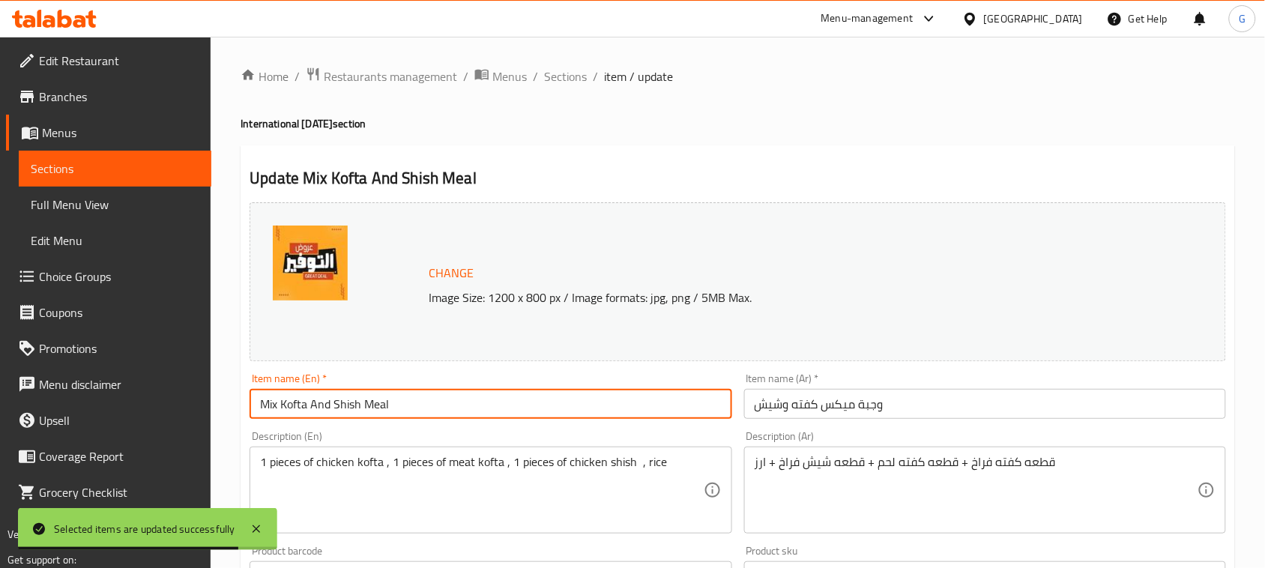
paste input "Comes with A Free Potato"
type input "Mix Kofta And Shish Meal Comes with A Free Potato"
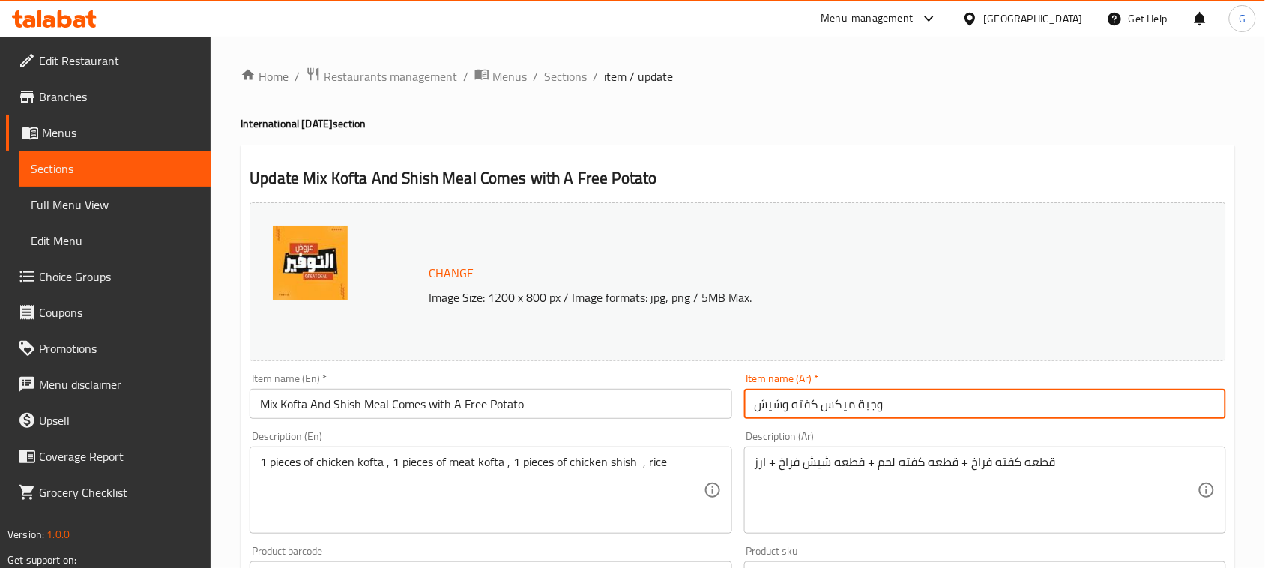
click at [1122, 417] on input "وجبة ميكس كفته وشيش" at bounding box center [985, 404] width 482 height 30
click at [1083, 407] on input "وجبة ميكس كفته وشيش" at bounding box center [985, 404] width 482 height 30
paste input "يأتي معها بطاطس مجانية"
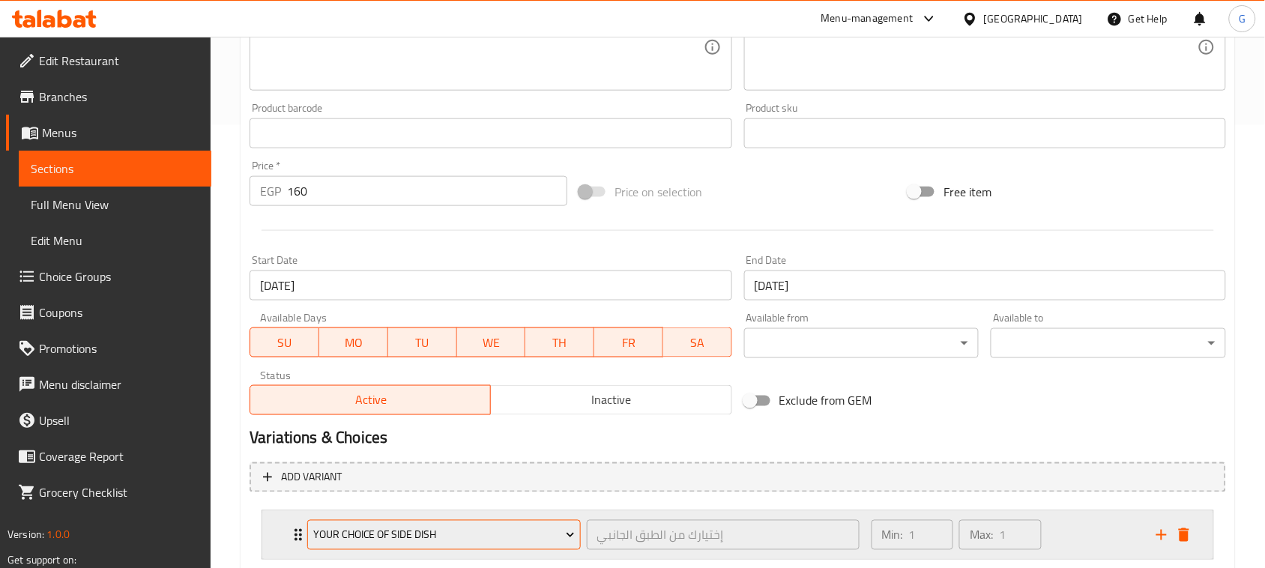
scroll to position [536, 0]
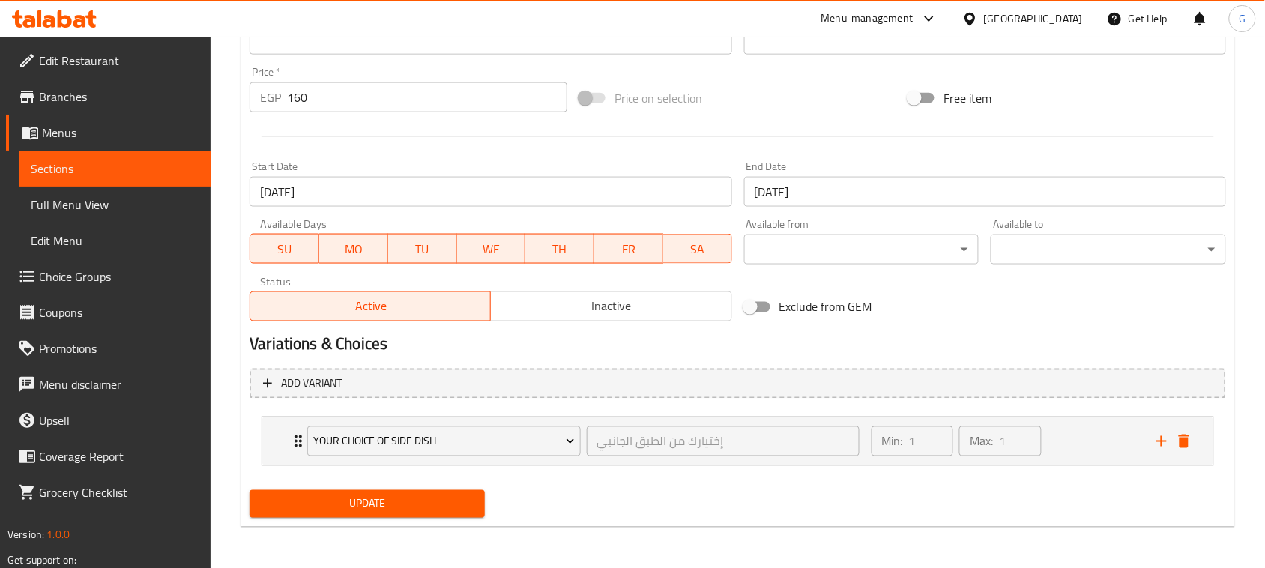
type input "وجبة ميكس كفته وشيش يأتي معها بطاطس مجانية"
click at [327, 506] on span "Update" at bounding box center [366, 504] width 211 height 19
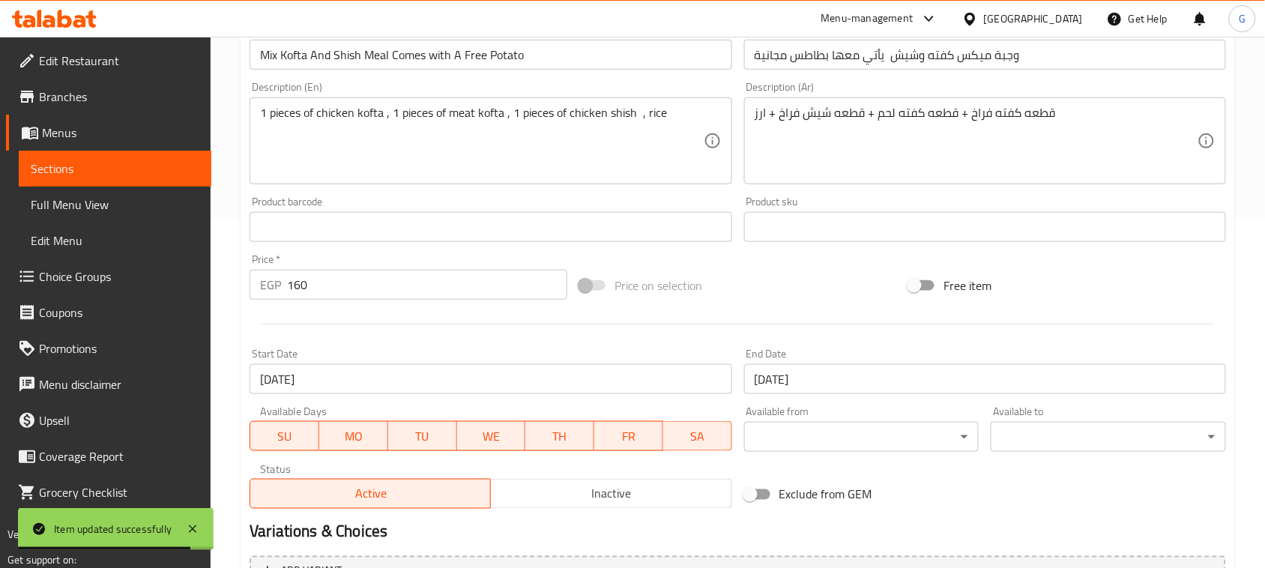
scroll to position [0, 0]
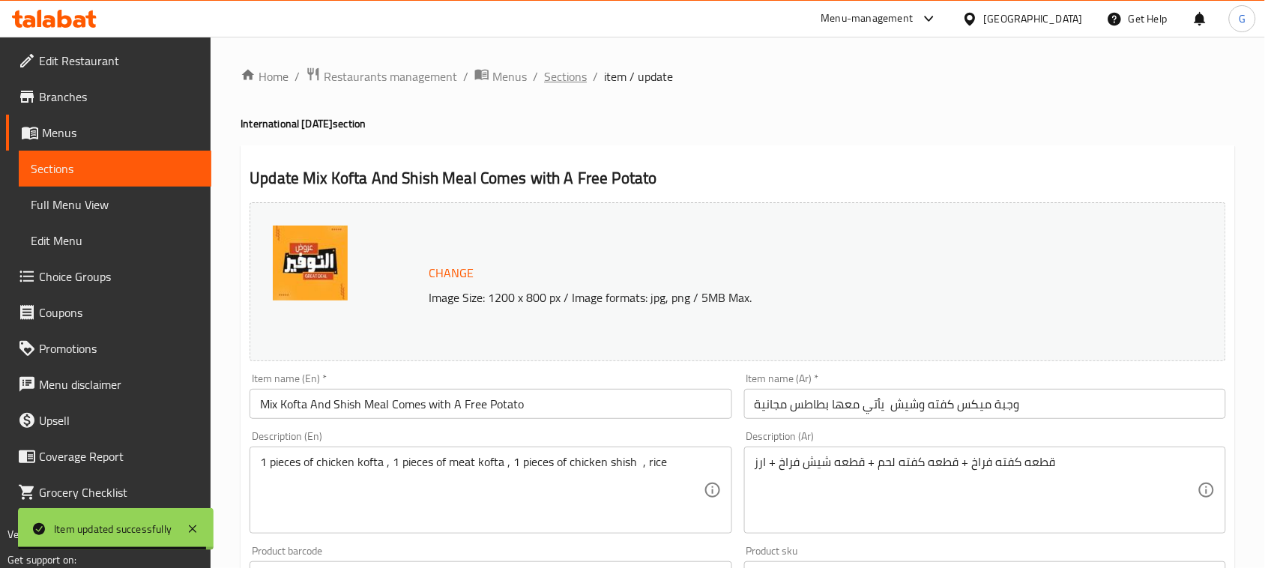
click at [560, 83] on span "Sections" at bounding box center [565, 76] width 43 height 18
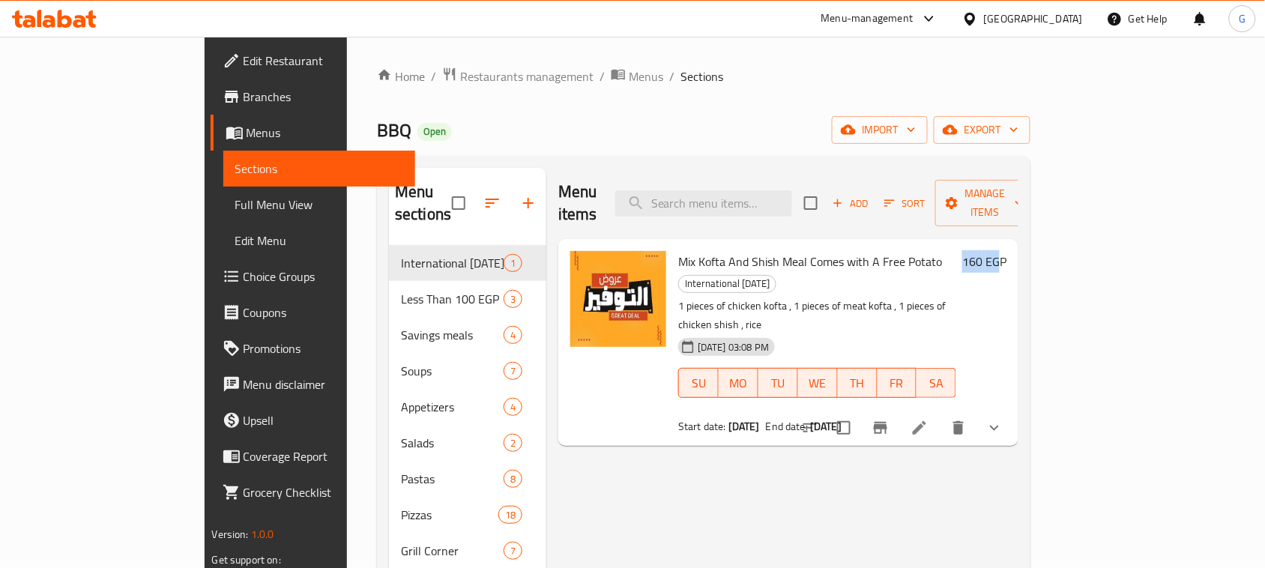
drag, startPoint x: 1161, startPoint y: 240, endPoint x: 1195, endPoint y: 233, distance: 34.4
click at [1006, 251] on div "160 EGP" at bounding box center [981, 261] width 50 height 21
click at [1006, 251] on h6 "160 EGP" at bounding box center [984, 261] width 44 height 21
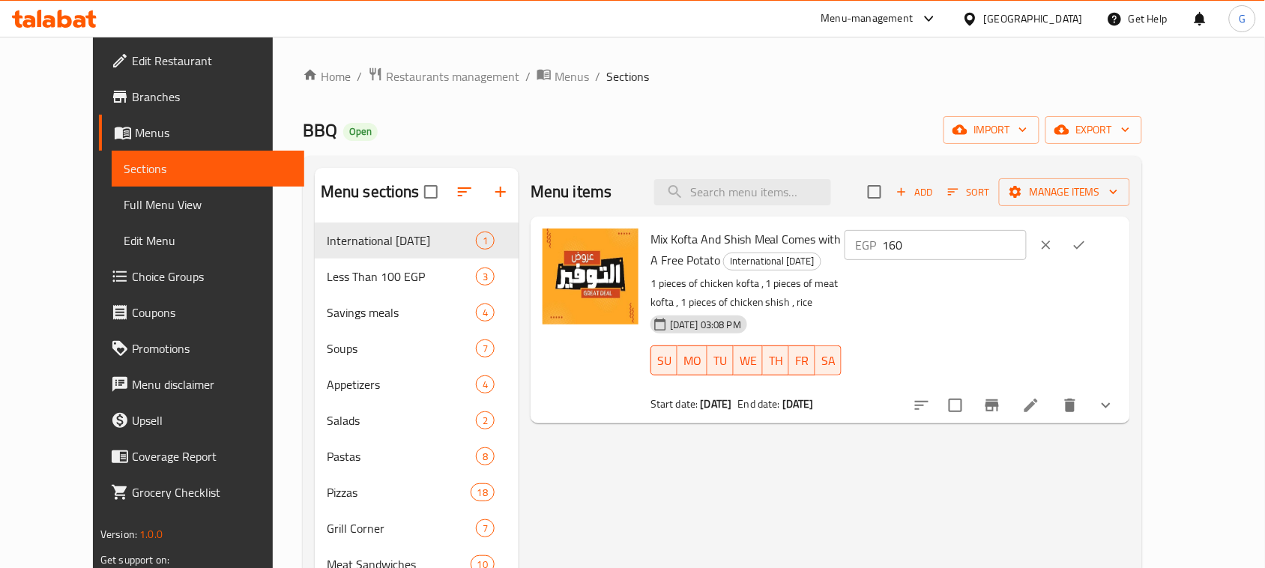
click at [1020, 241] on input "160" at bounding box center [954, 245] width 145 height 30
